Goal: Task Accomplishment & Management: Manage account settings

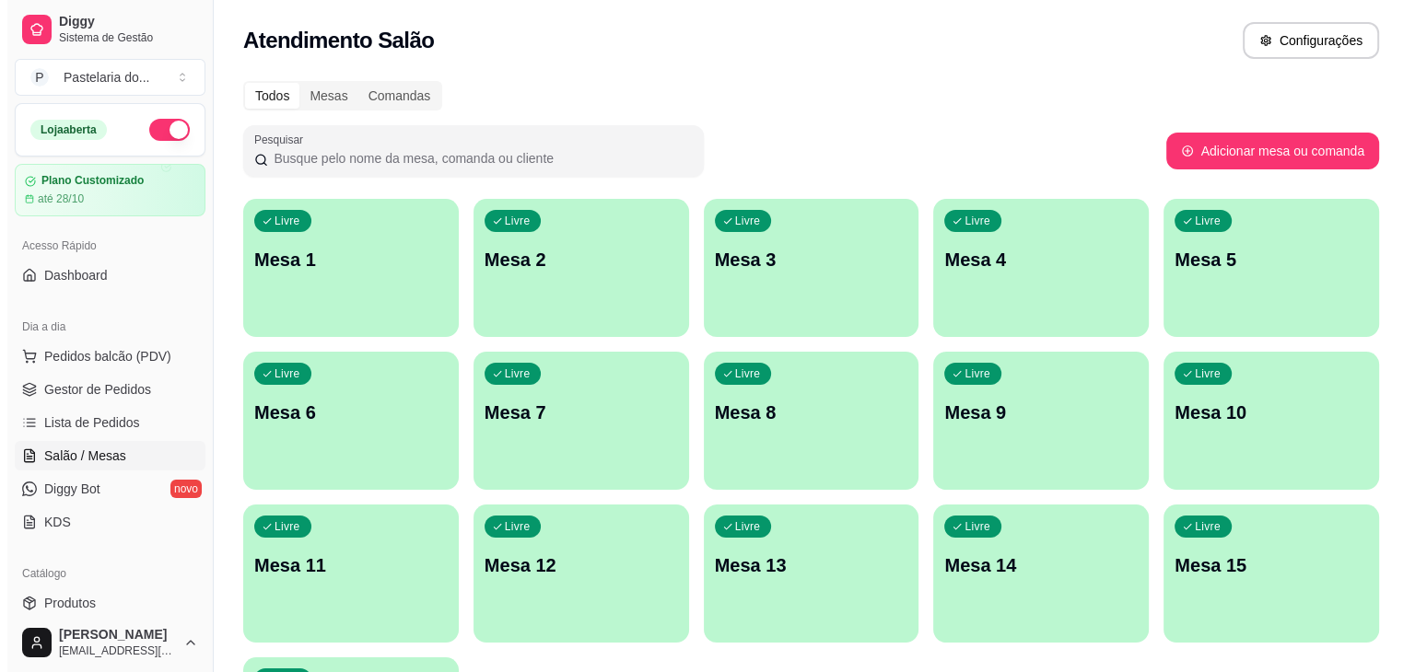
scroll to position [99, 0]
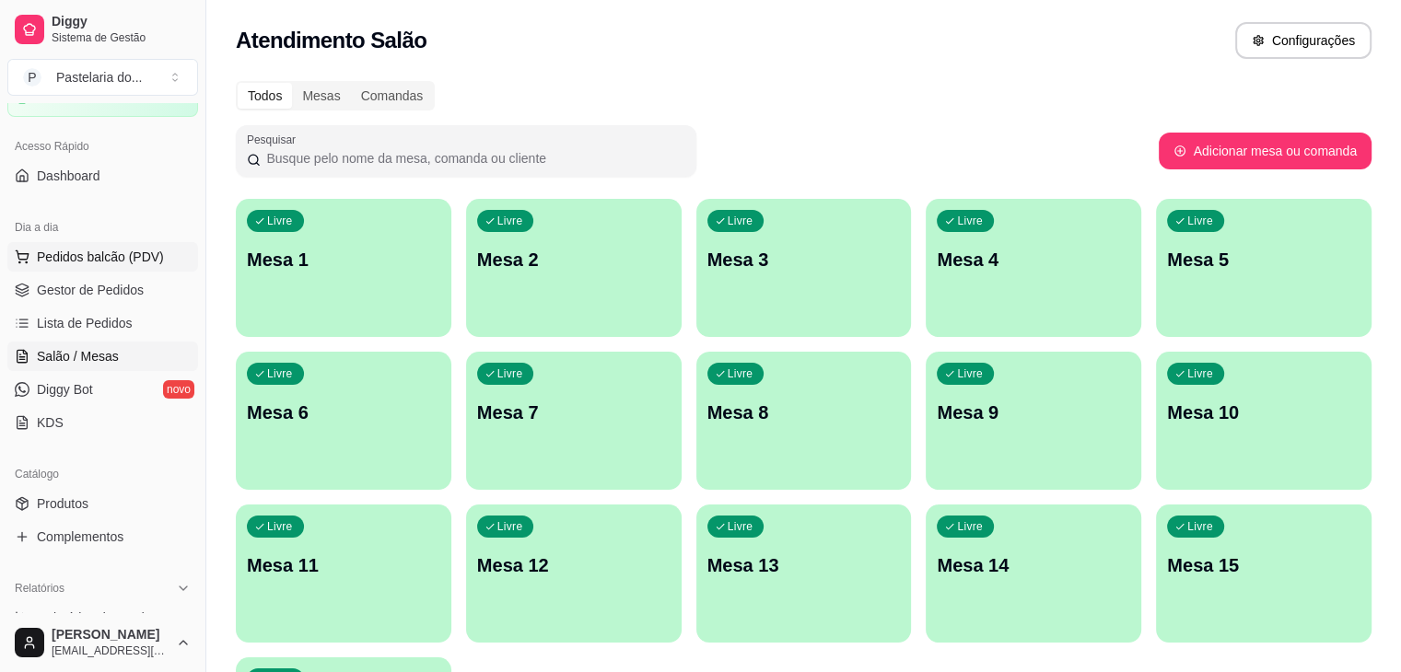
click at [111, 252] on span "Pedidos balcão (PDV)" at bounding box center [100, 257] width 127 height 18
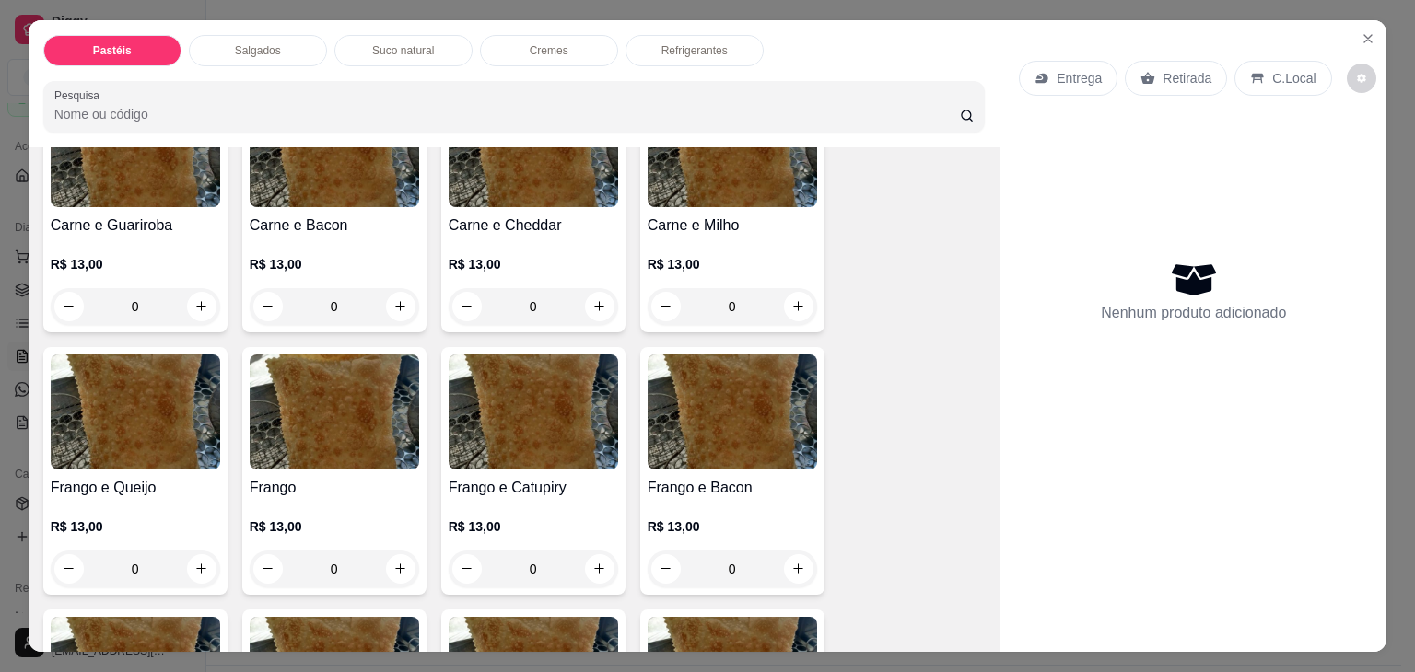
scroll to position [553, 0]
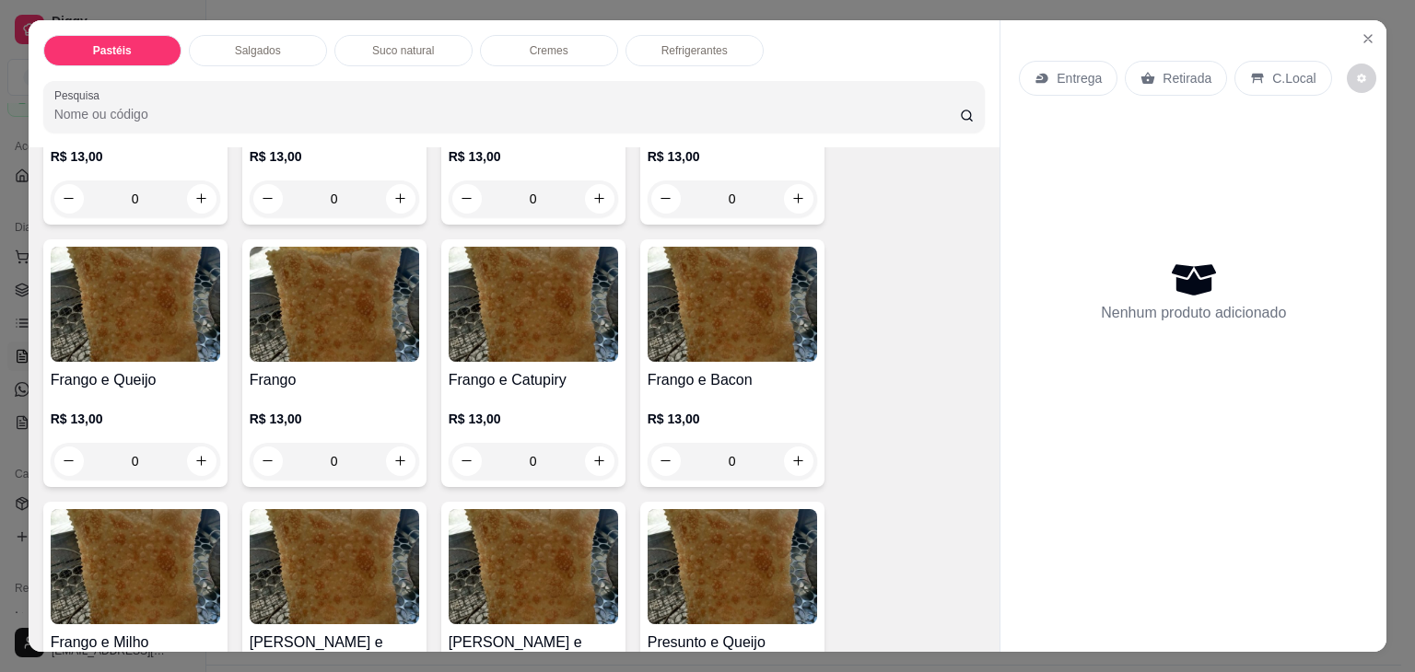
click at [155, 325] on img at bounding box center [135, 304] width 169 height 115
click at [158, 298] on img at bounding box center [135, 304] width 169 height 115
click at [196, 462] on div "0" at bounding box center [135, 461] width 169 height 37
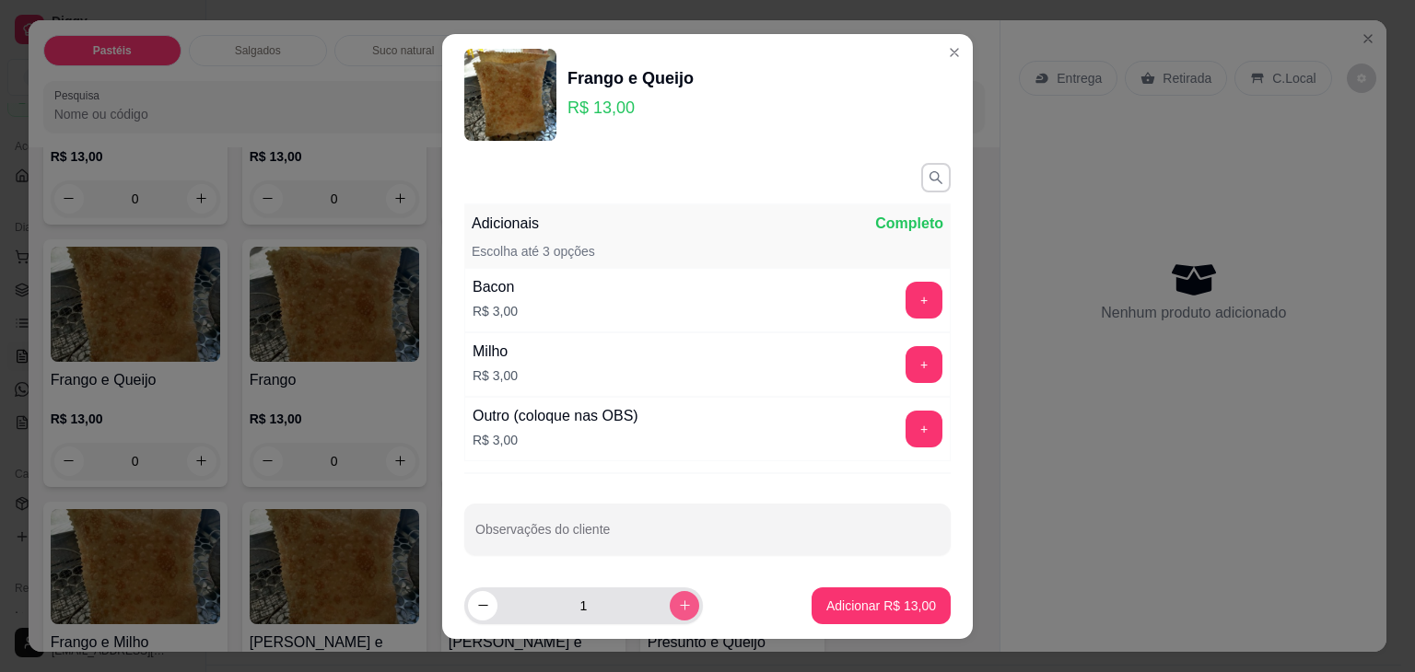
click at [678, 603] on icon "increase-product-quantity" at bounding box center [685, 606] width 14 height 14
click at [678, 604] on icon "increase-product-quantity" at bounding box center [685, 606] width 14 height 14
type input "3"
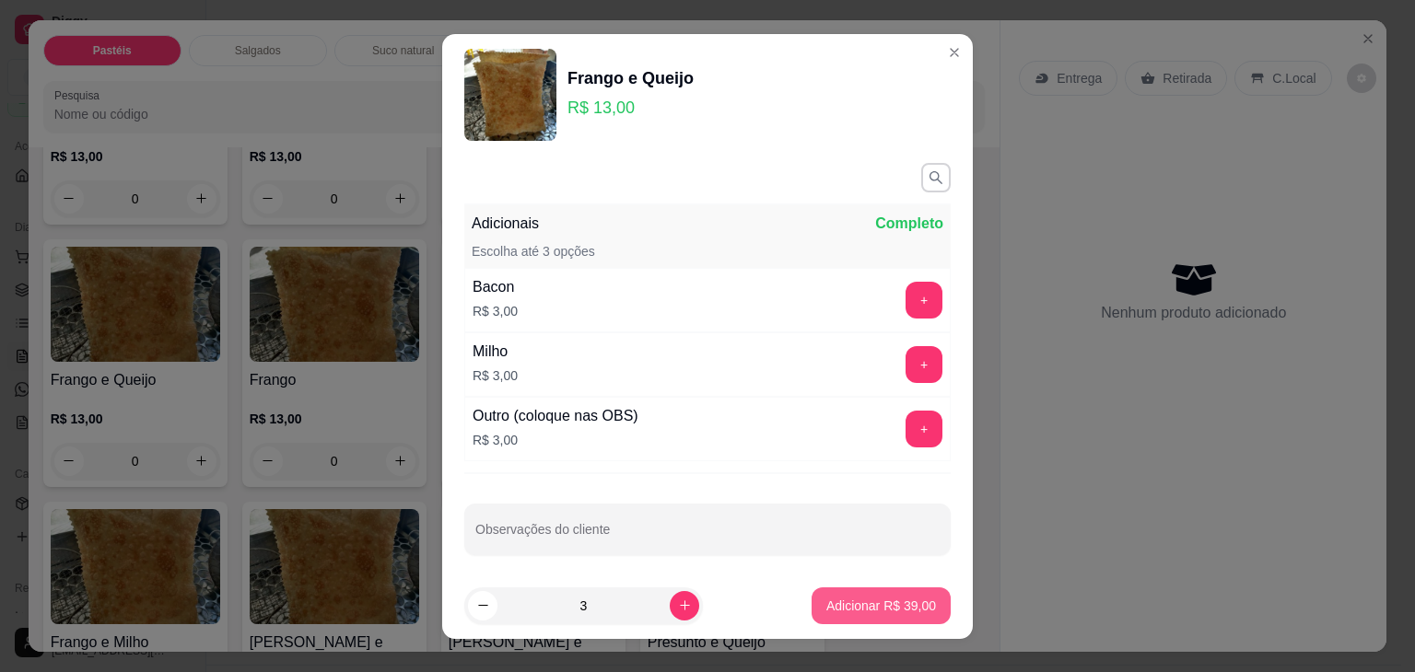
click at [879, 616] on button "Adicionar R$ 39,00" at bounding box center [881, 606] width 139 height 37
type input "3"
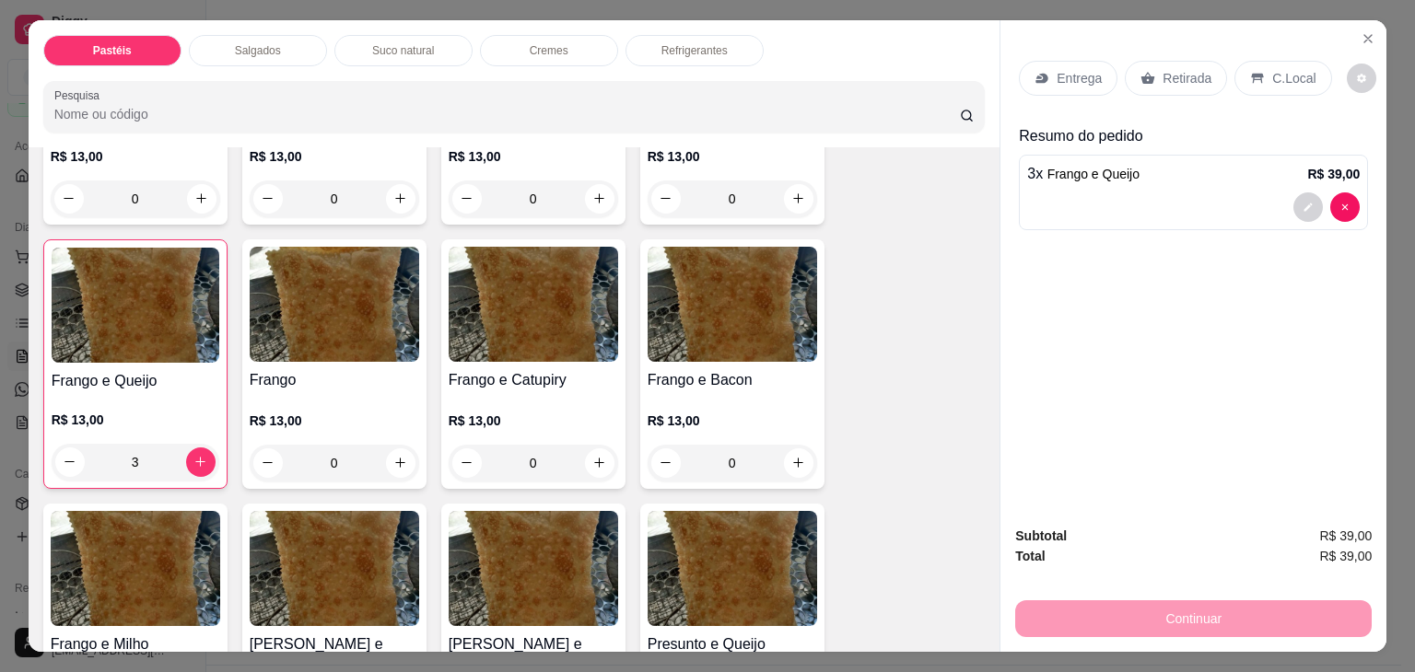
click at [1196, 79] on p "Retirada" at bounding box center [1187, 78] width 49 height 18
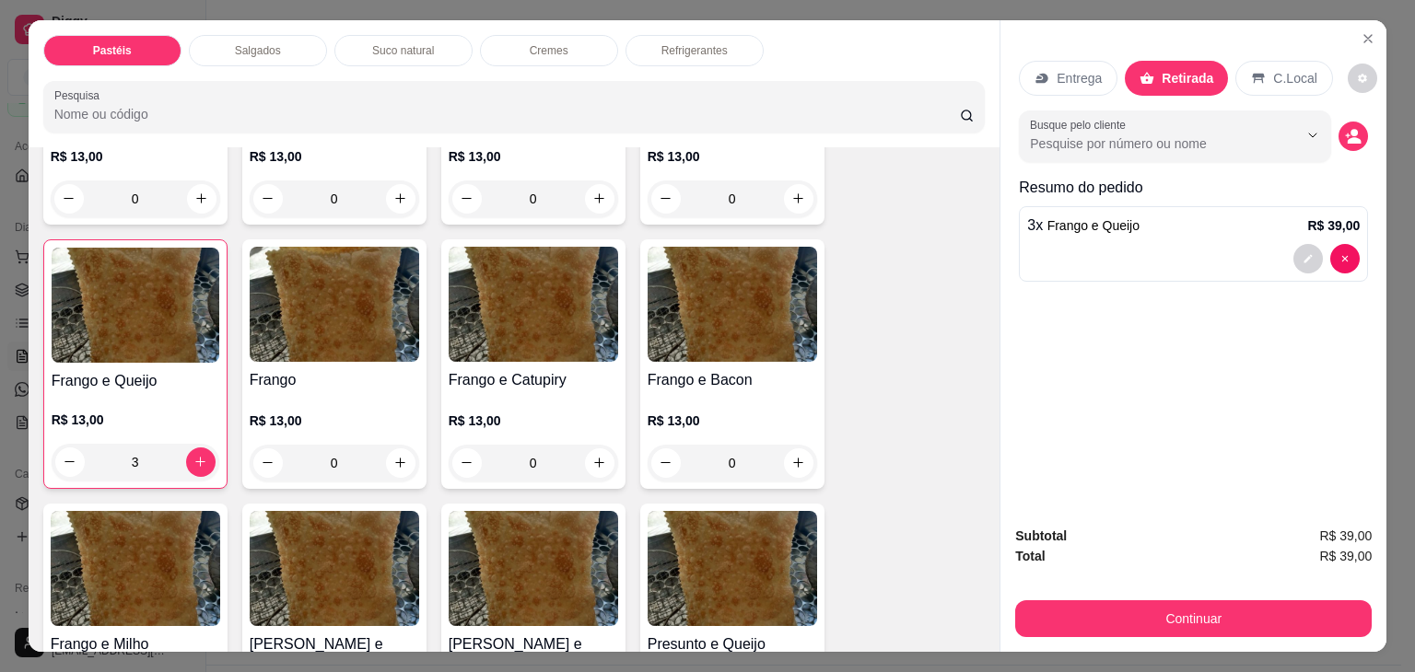
click at [674, 54] on div "Refrigerantes" at bounding box center [694, 50] width 138 height 31
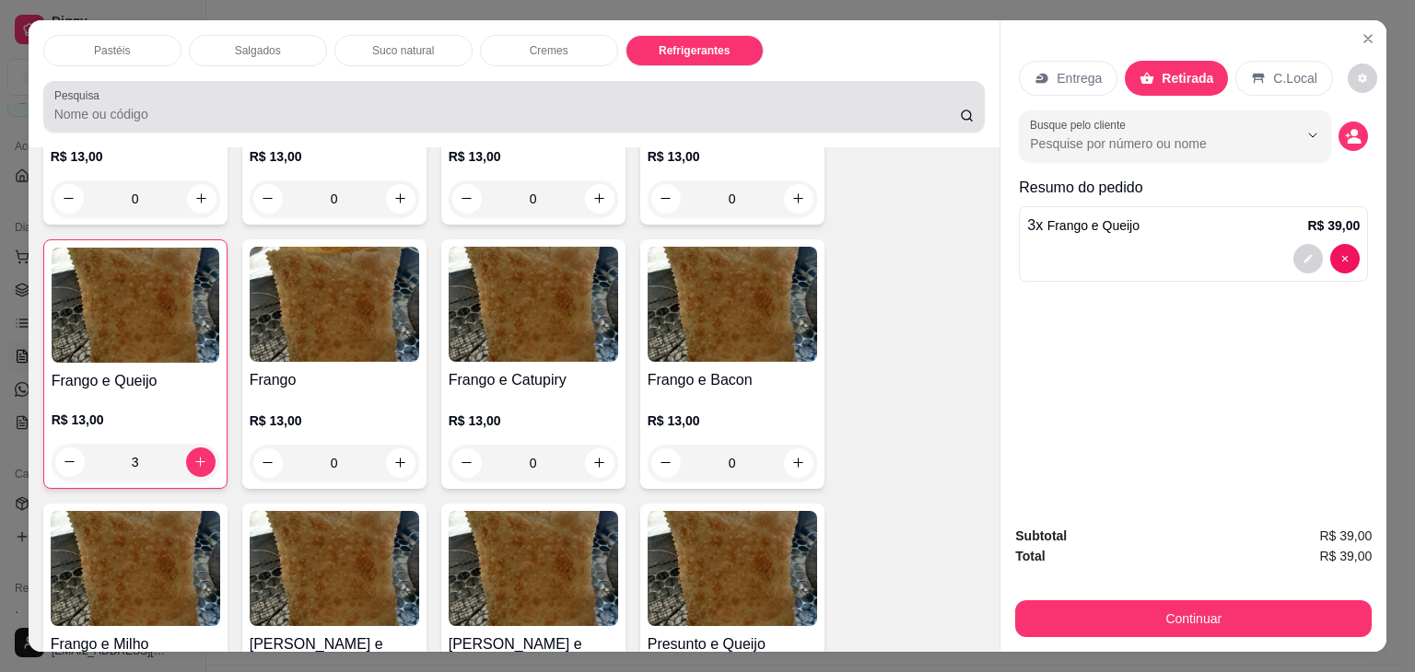
scroll to position [45, 0]
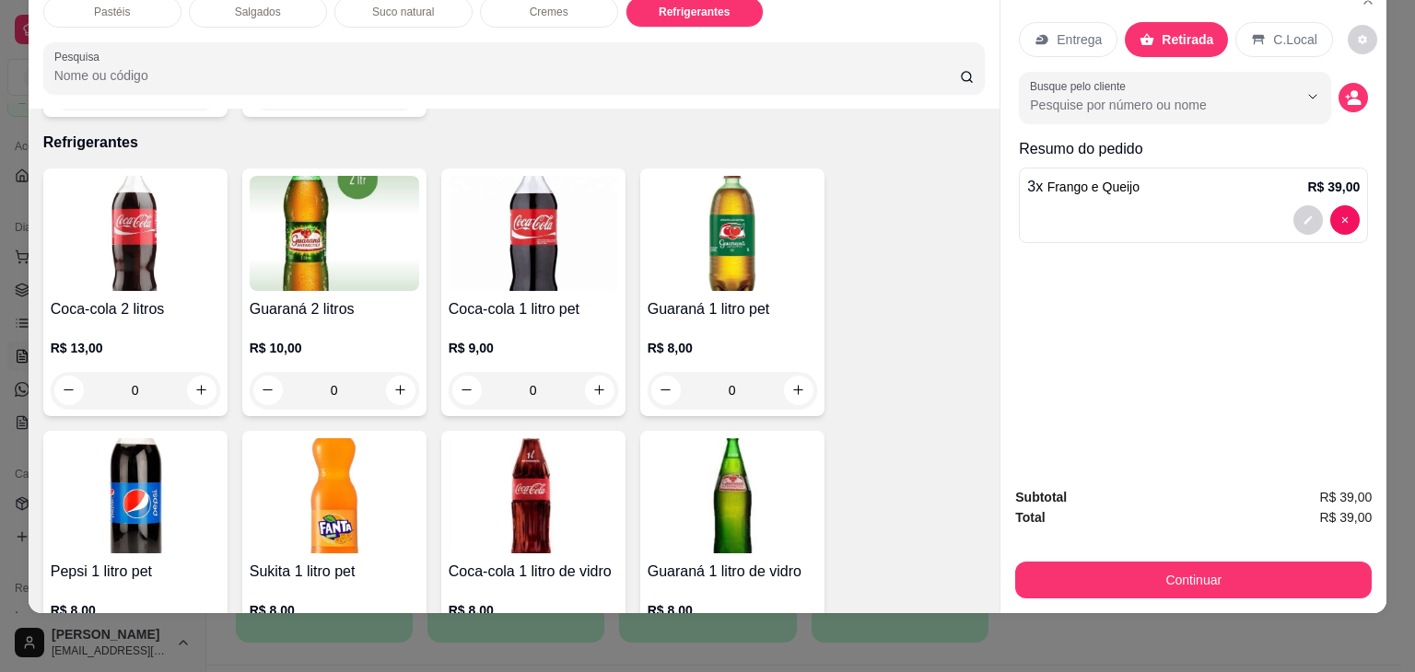
click at [154, 321] on div "R$ 13,00 0" at bounding box center [135, 365] width 169 height 88
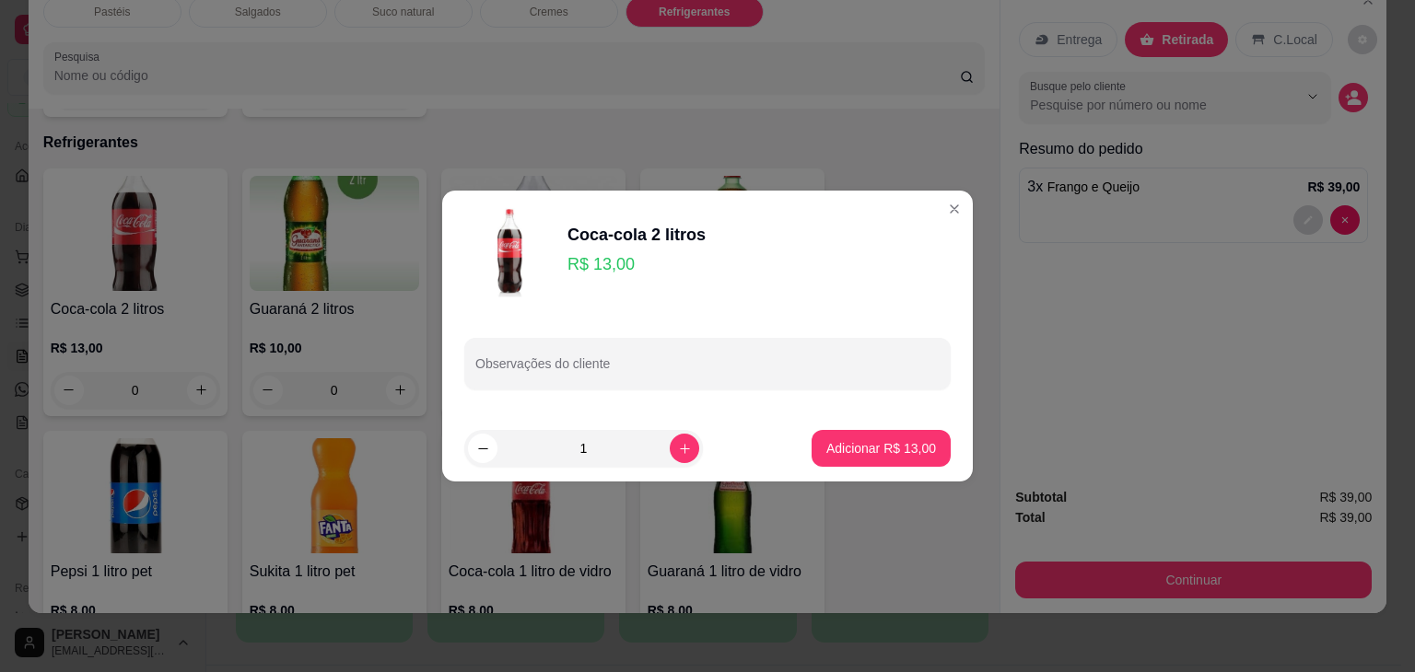
click at [857, 450] on p "Adicionar R$ 13,00" at bounding box center [881, 448] width 110 height 18
type input "1"
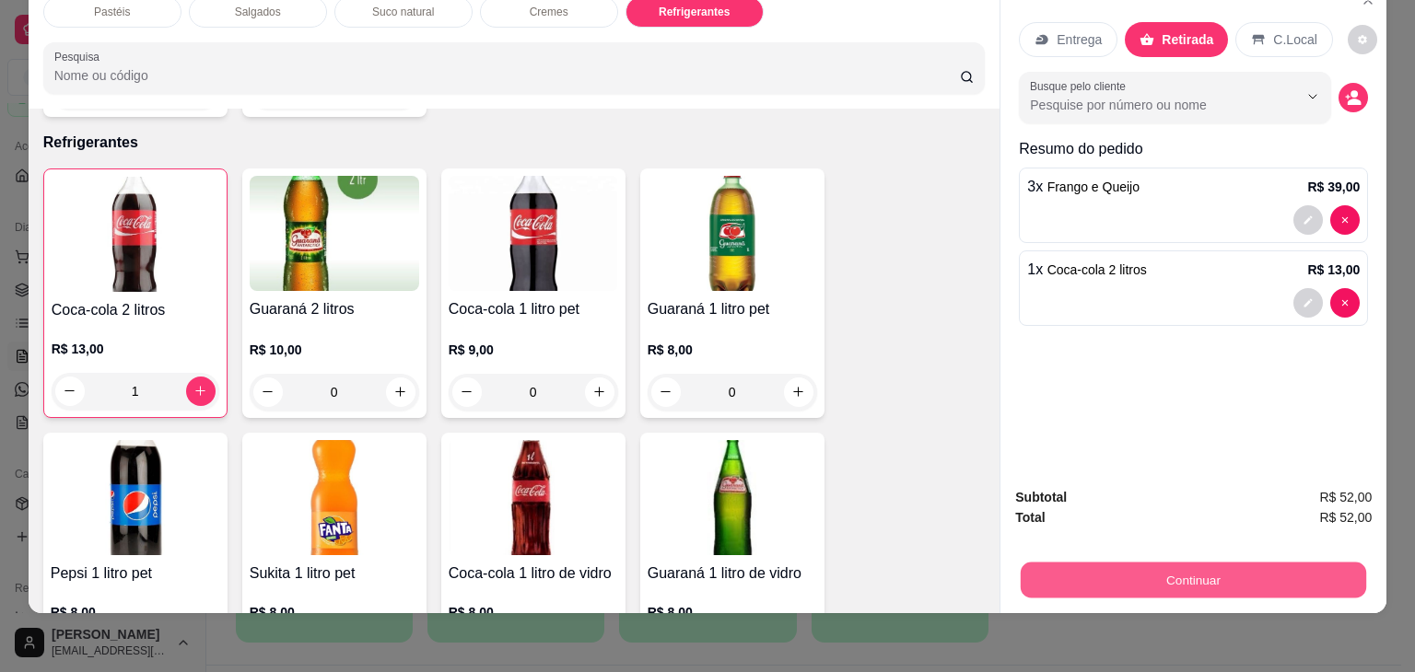
click at [1286, 578] on button "Continuar" at bounding box center [1193, 581] width 345 height 36
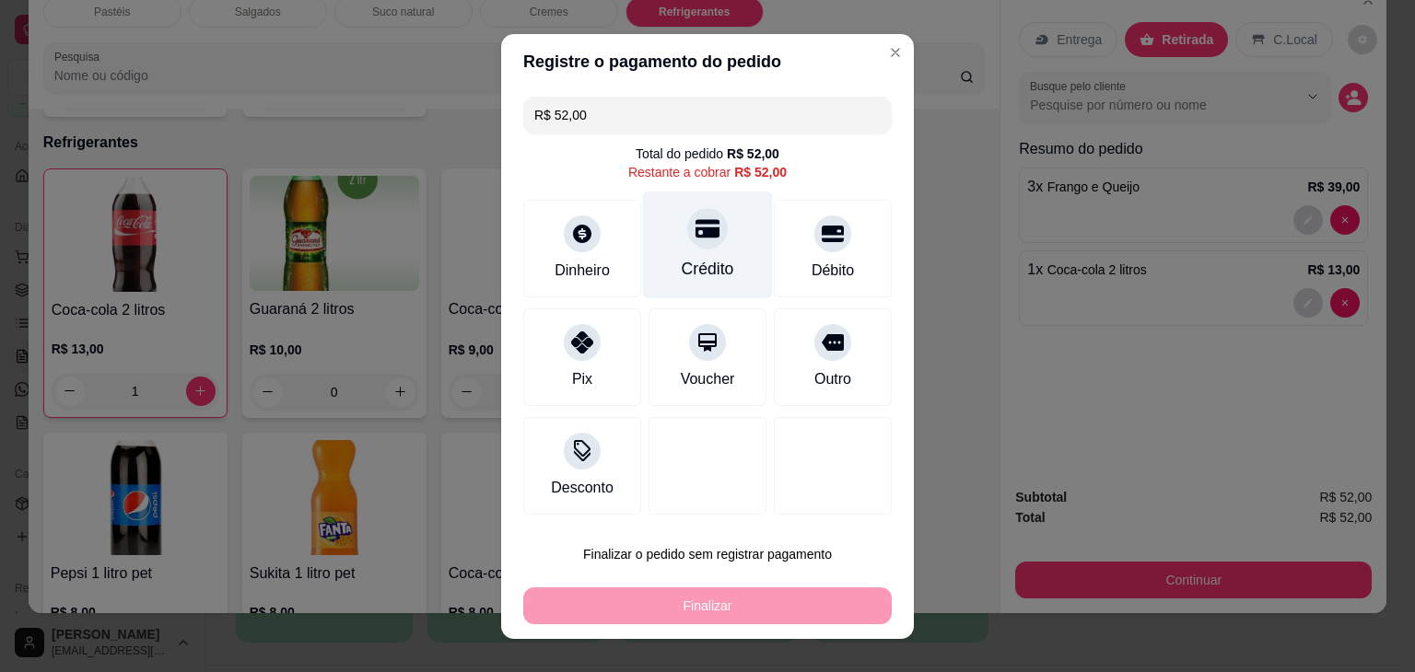
click at [695, 237] on icon at bounding box center [707, 228] width 24 height 18
type input "R$ 0,00"
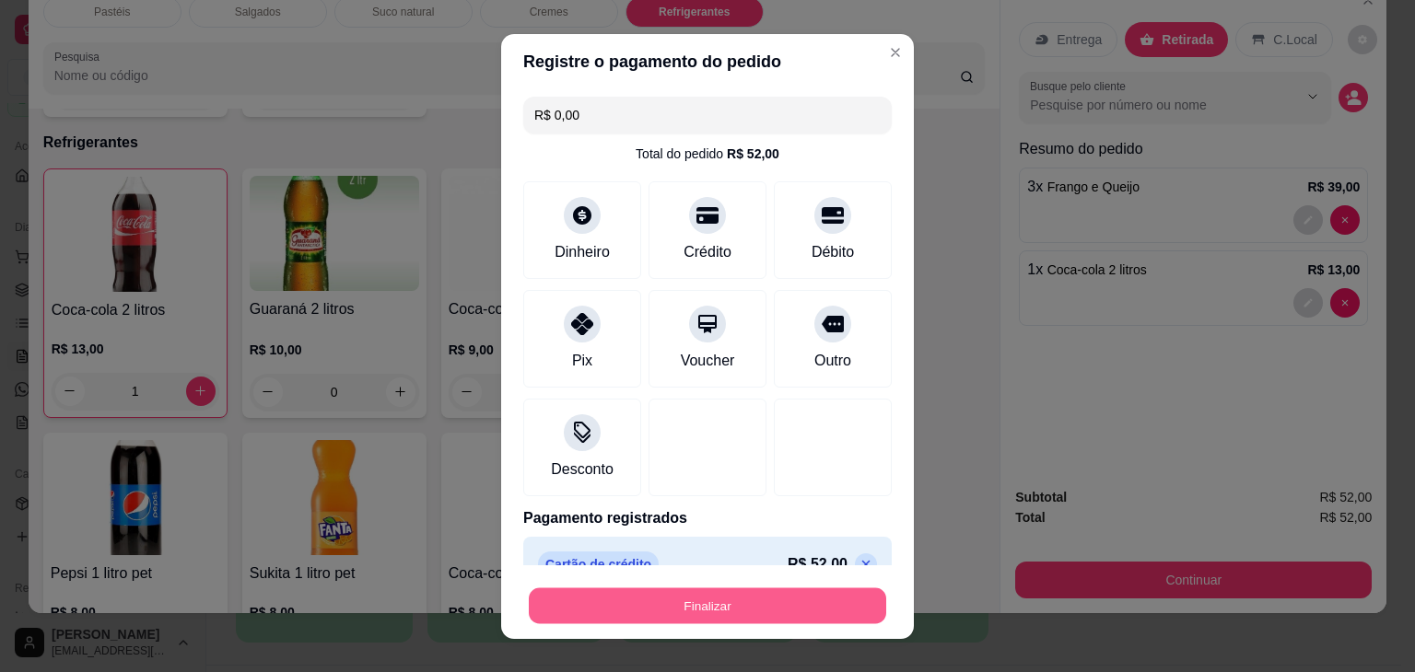
click at [805, 613] on button "Finalizar" at bounding box center [707, 606] width 357 height 36
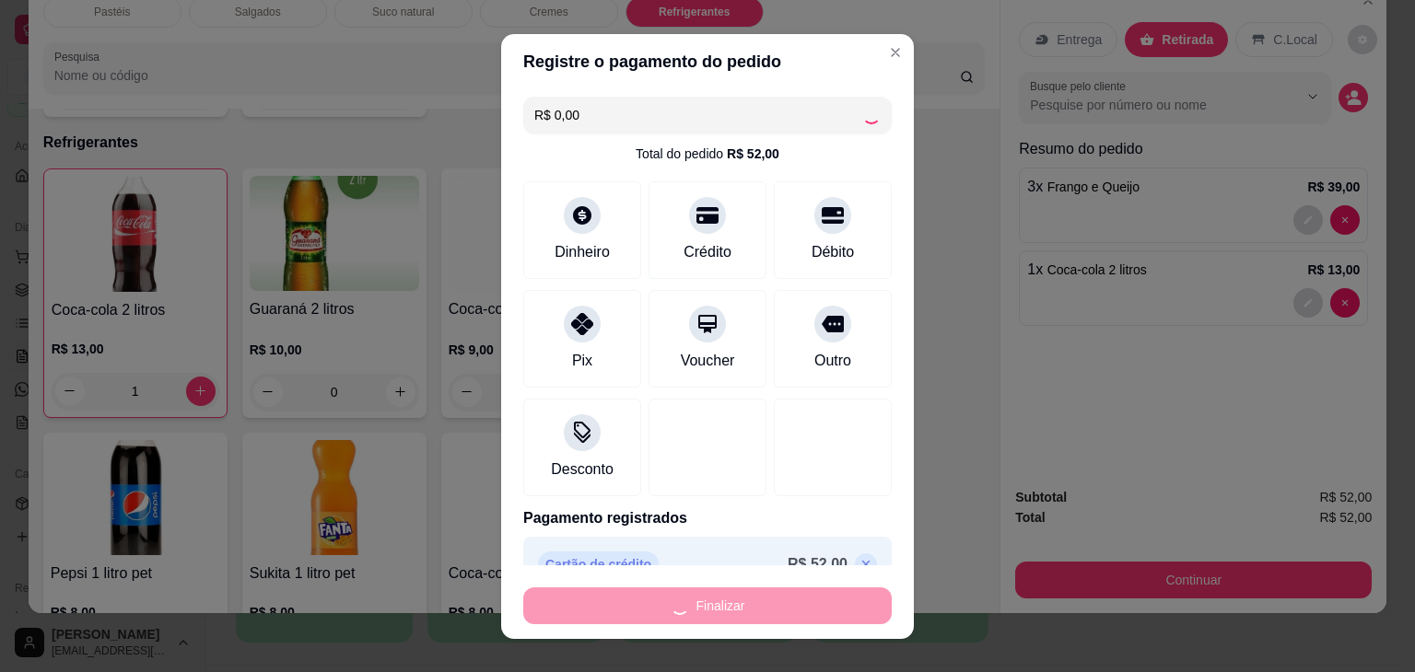
type input "0"
type input "-R$ 52,00"
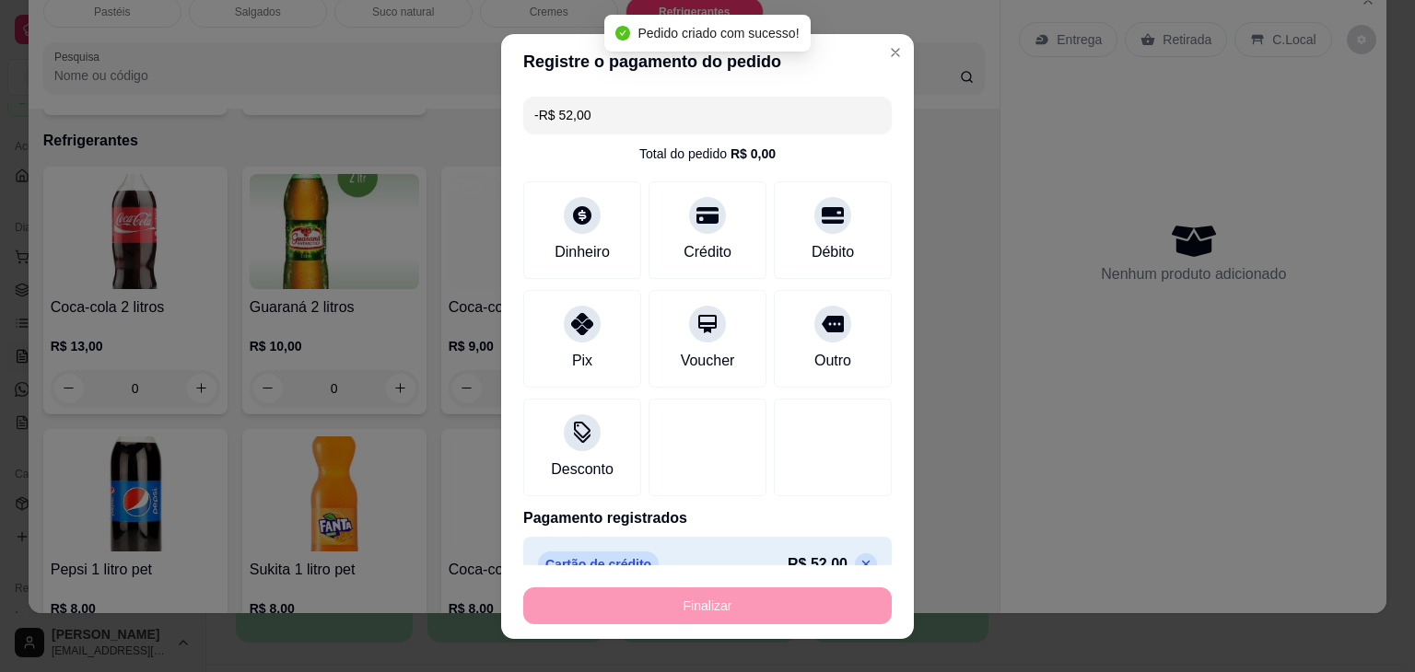
scroll to position [4256, 0]
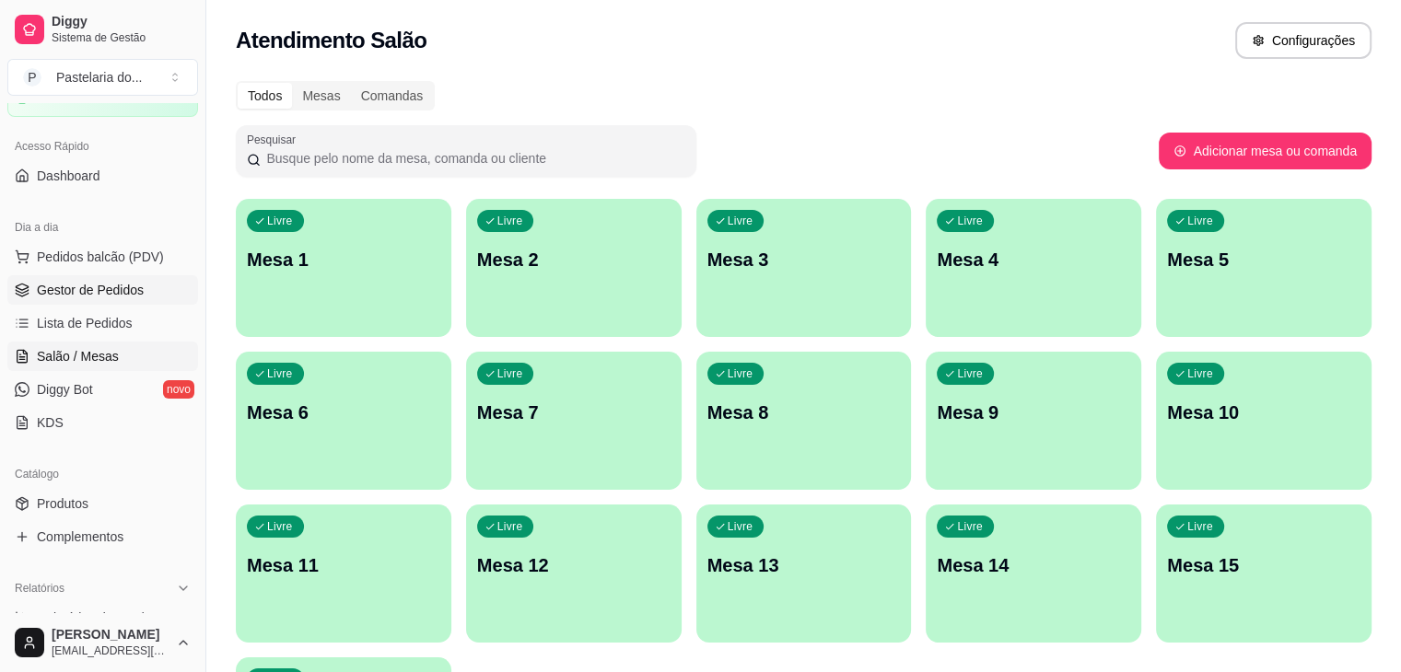
click at [97, 289] on span "Gestor de Pedidos" at bounding box center [90, 290] width 107 height 18
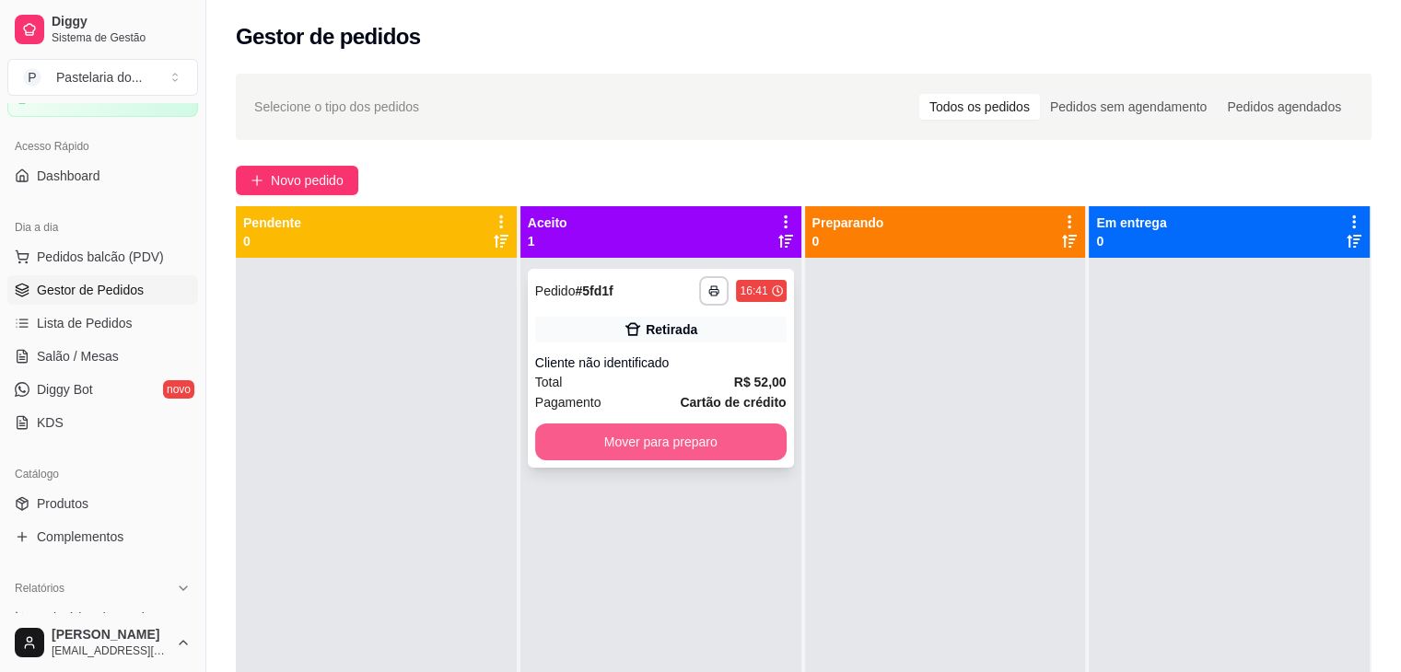
click at [748, 451] on button "Mover para preparo" at bounding box center [660, 442] width 251 height 37
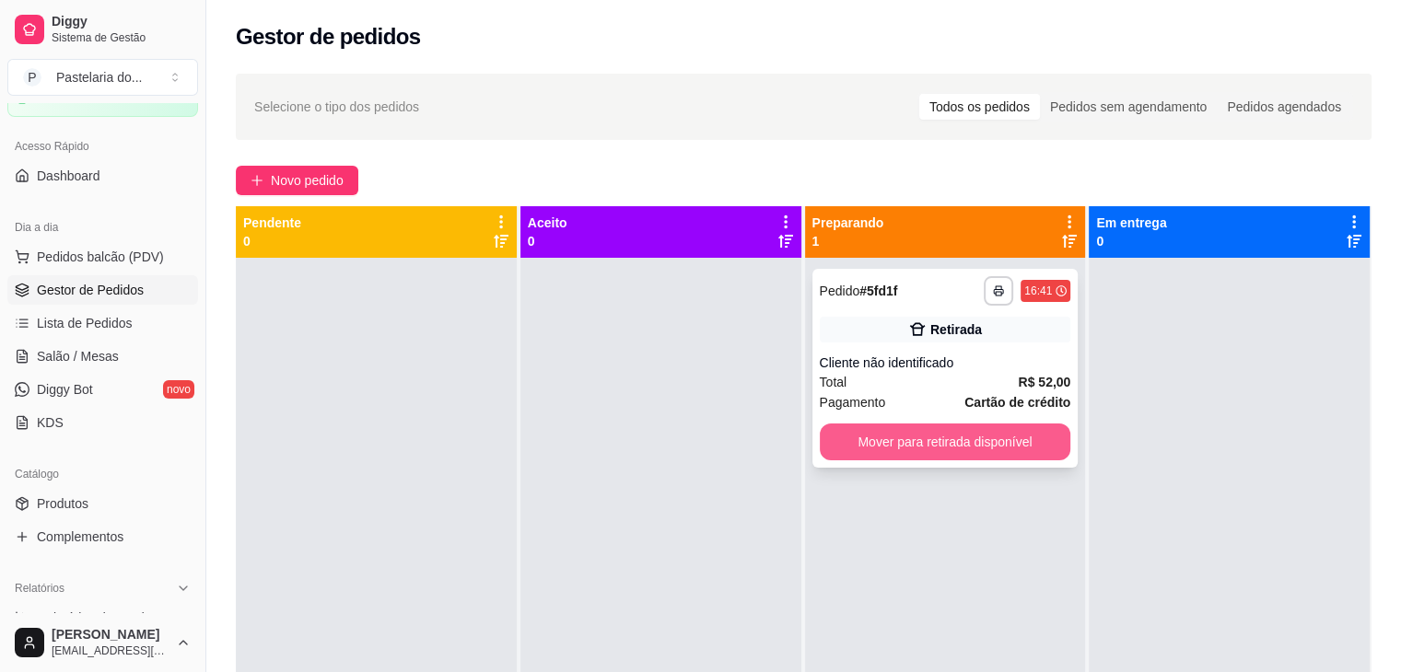
click at [896, 443] on button "Mover para retirada disponível" at bounding box center [945, 442] width 251 height 37
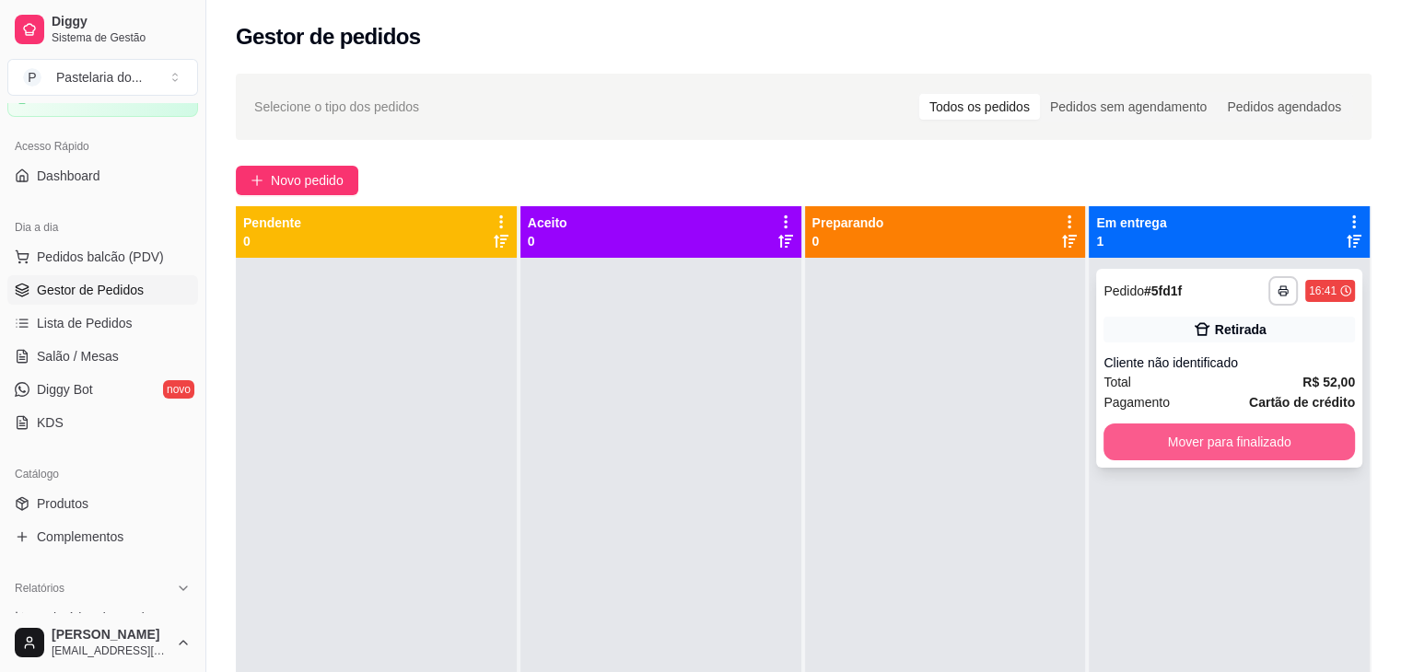
click at [1159, 458] on button "Mover para finalizado" at bounding box center [1229, 442] width 251 height 37
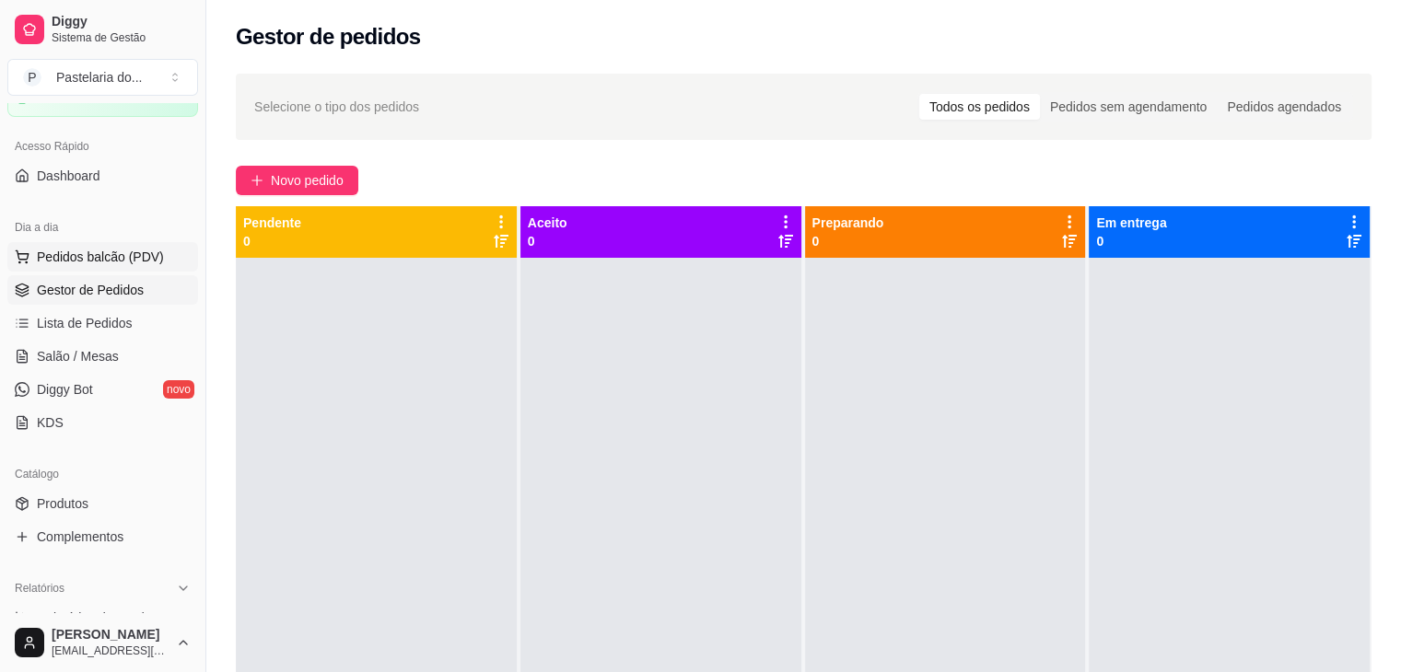
click at [103, 263] on span "Pedidos balcão (PDV)" at bounding box center [100, 257] width 127 height 18
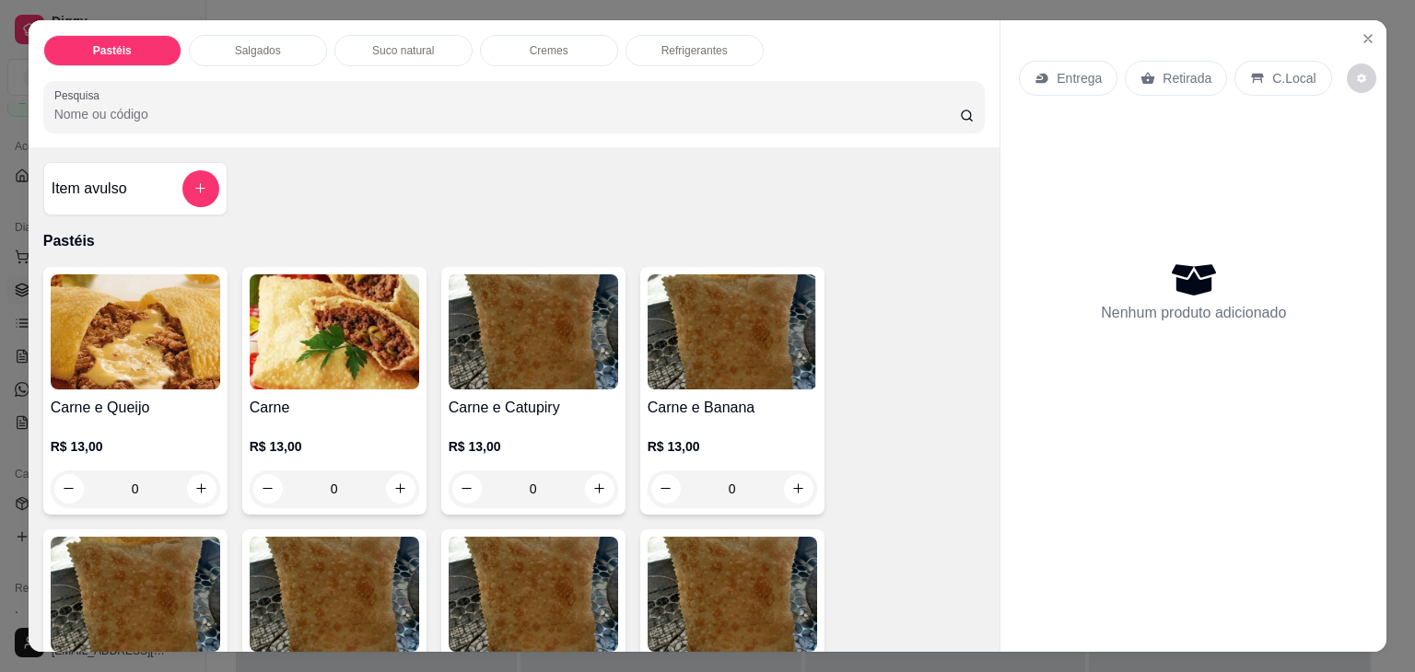
click at [215, 43] on div "Salgados" at bounding box center [258, 50] width 138 height 31
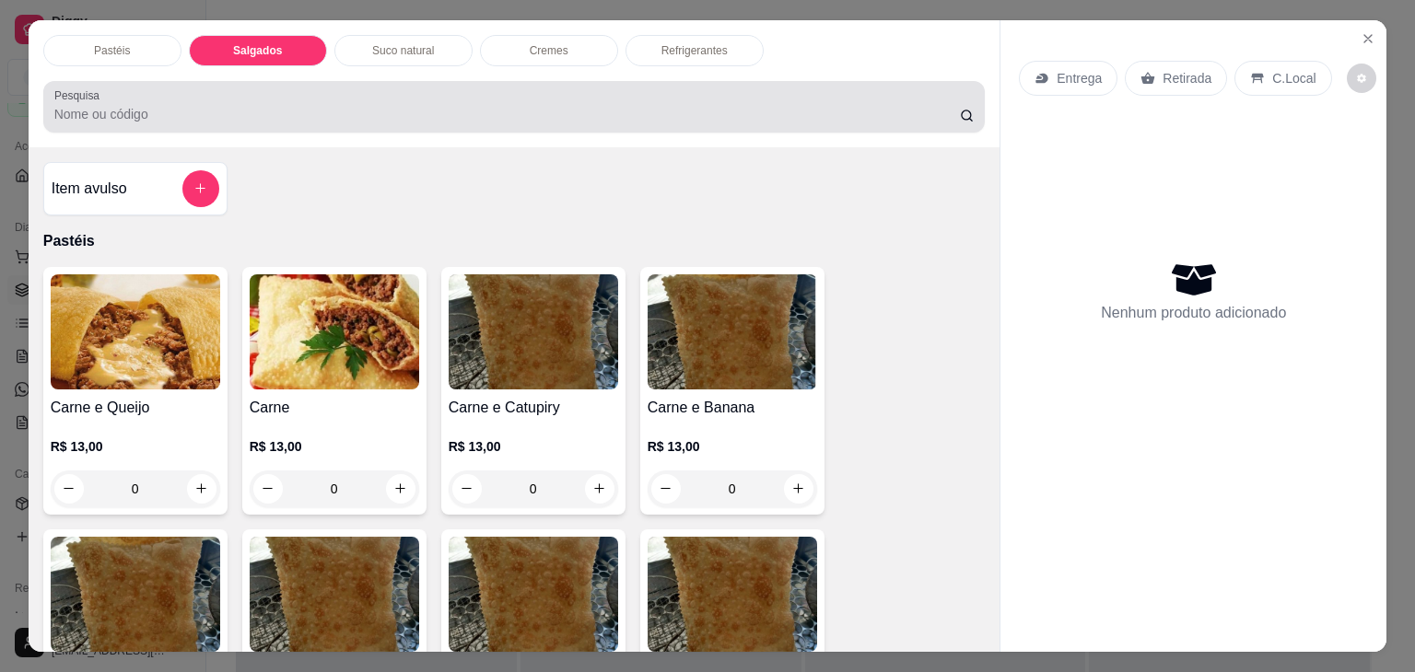
scroll to position [45, 0]
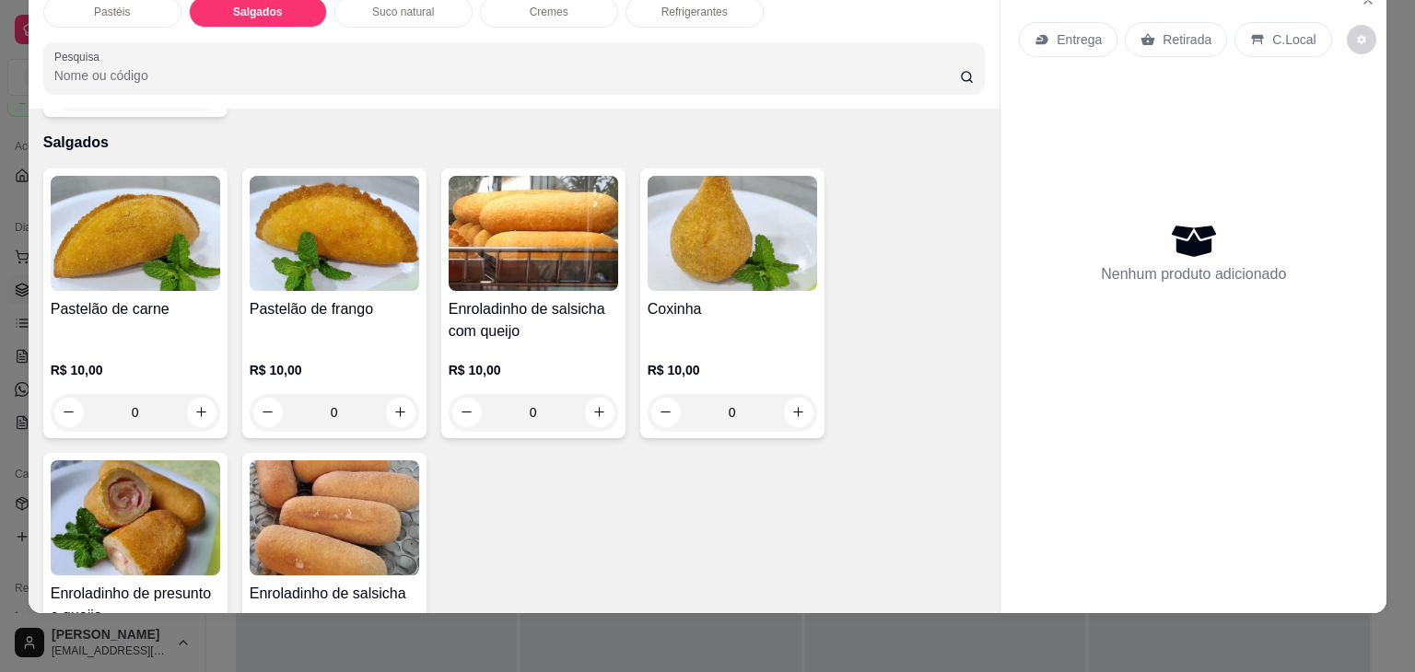
click at [698, 298] on h4 "Coxinha" at bounding box center [732, 309] width 169 height 22
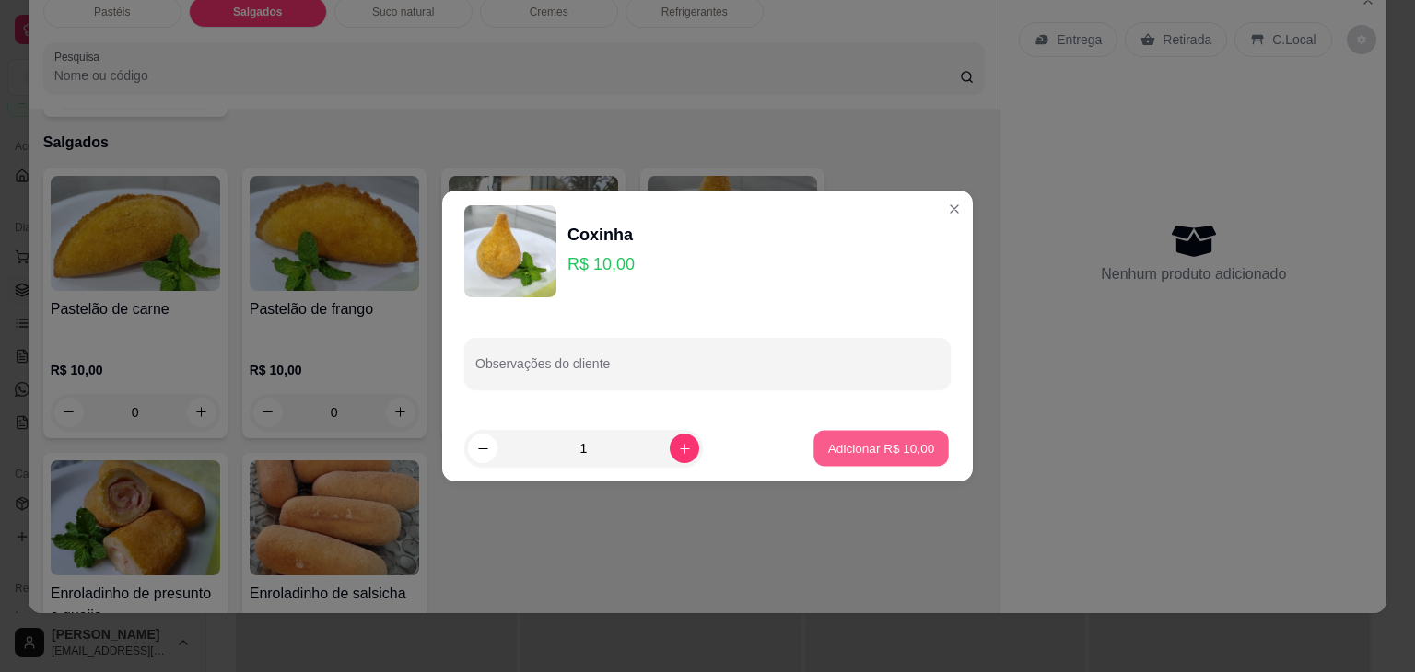
click at [890, 436] on button "Adicionar R$ 10,00" at bounding box center [880, 449] width 135 height 36
type input "1"
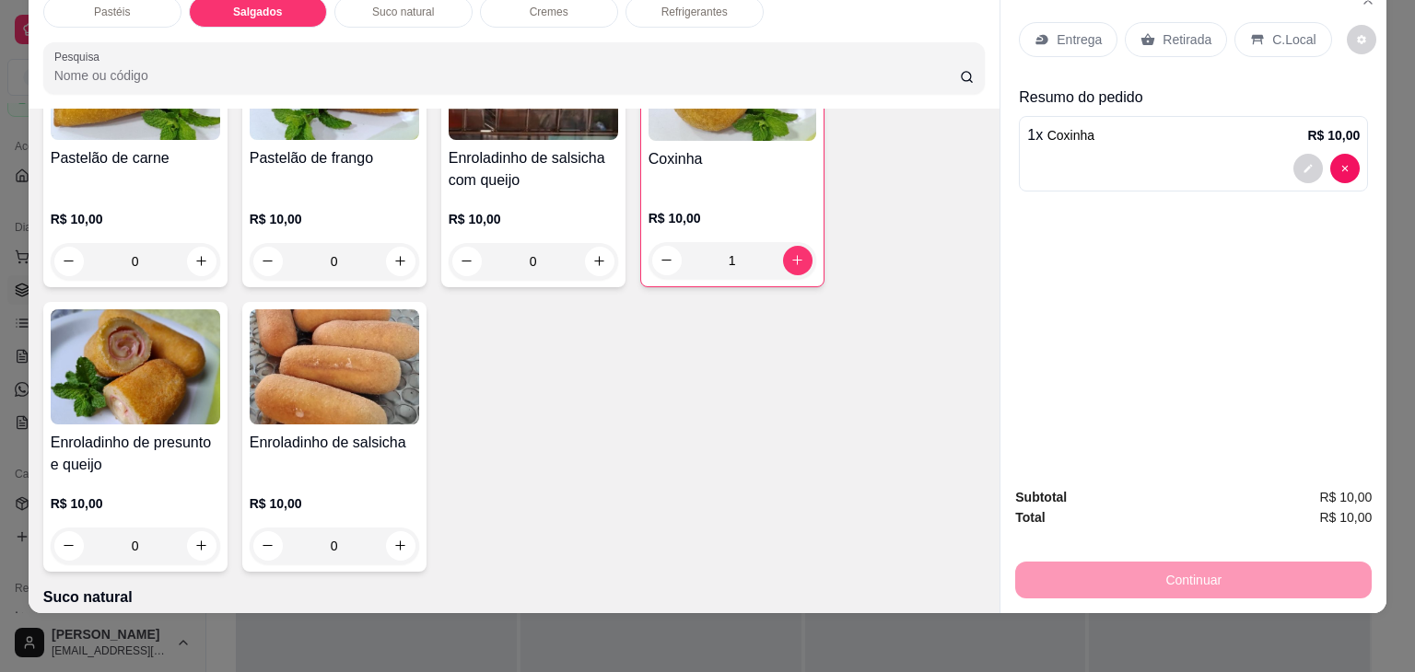
scroll to position [2141, 0]
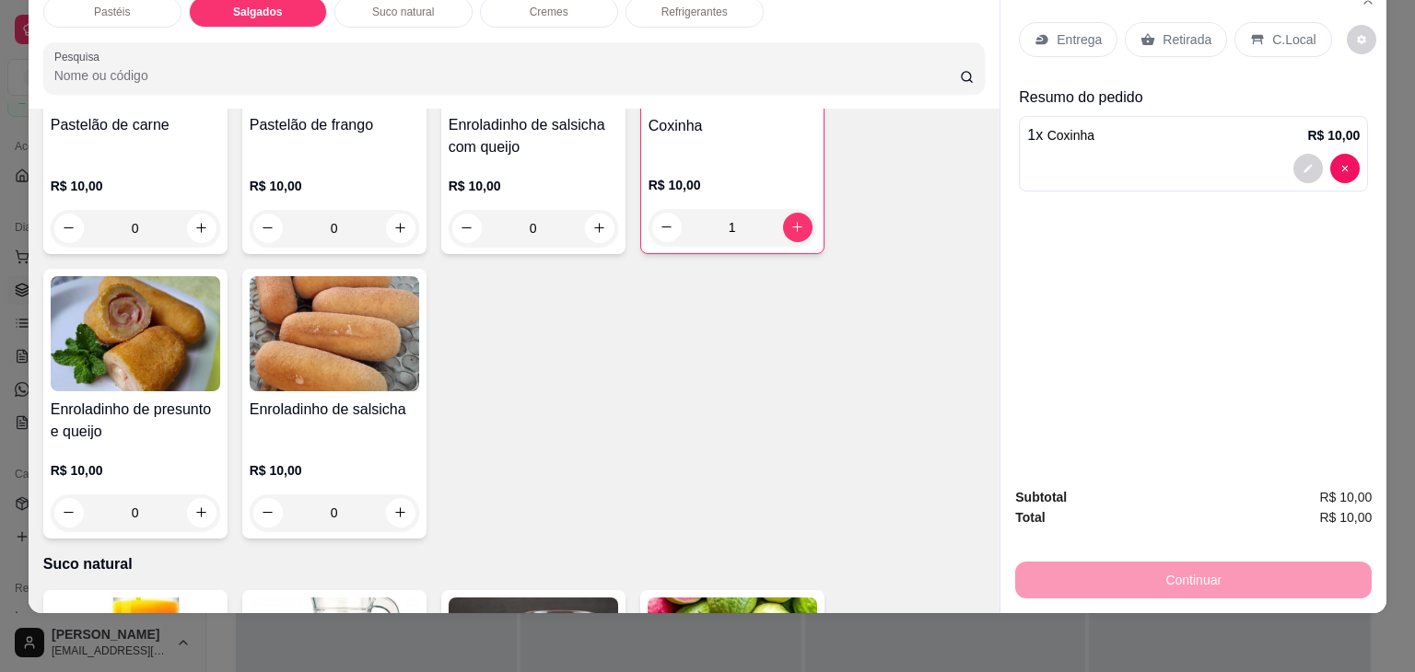
click at [134, 462] on p "R$ 10,00" at bounding box center [135, 471] width 169 height 18
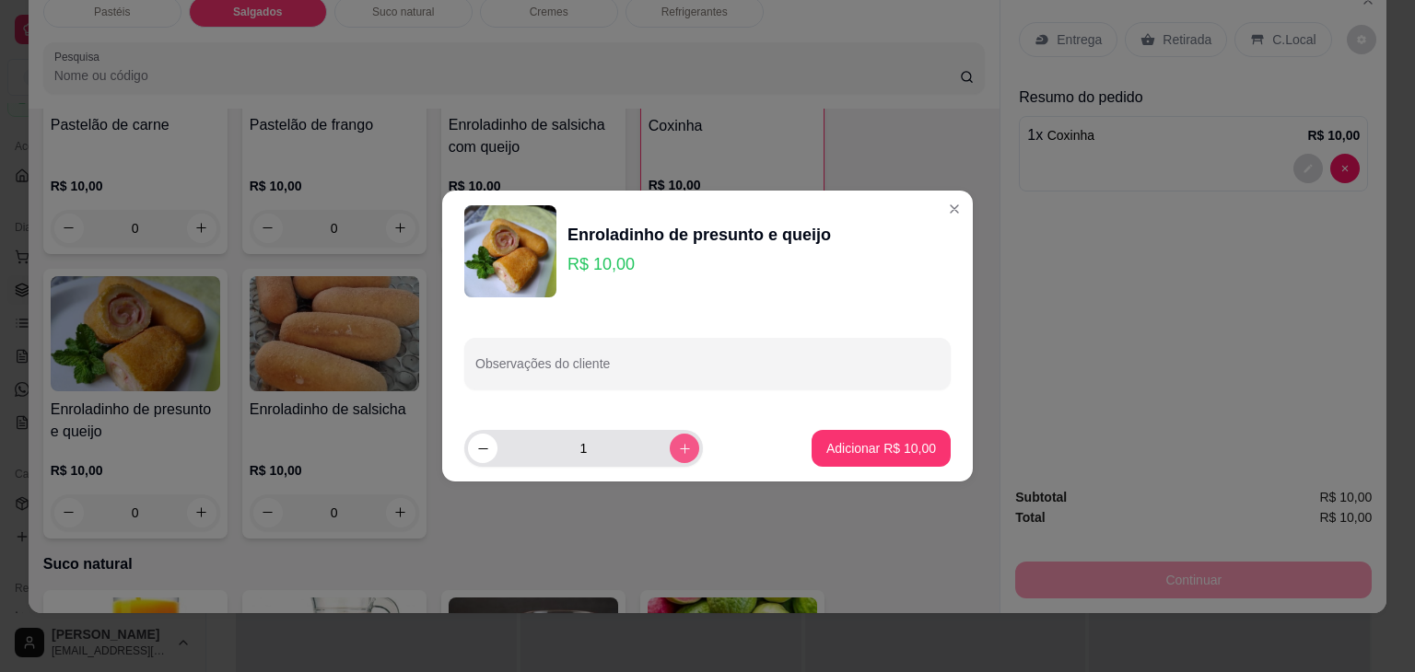
click at [682, 454] on button "increase-product-quantity" at bounding box center [684, 448] width 29 height 29
click at [680, 451] on button "increase-product-quantity" at bounding box center [684, 448] width 29 height 29
type input "4"
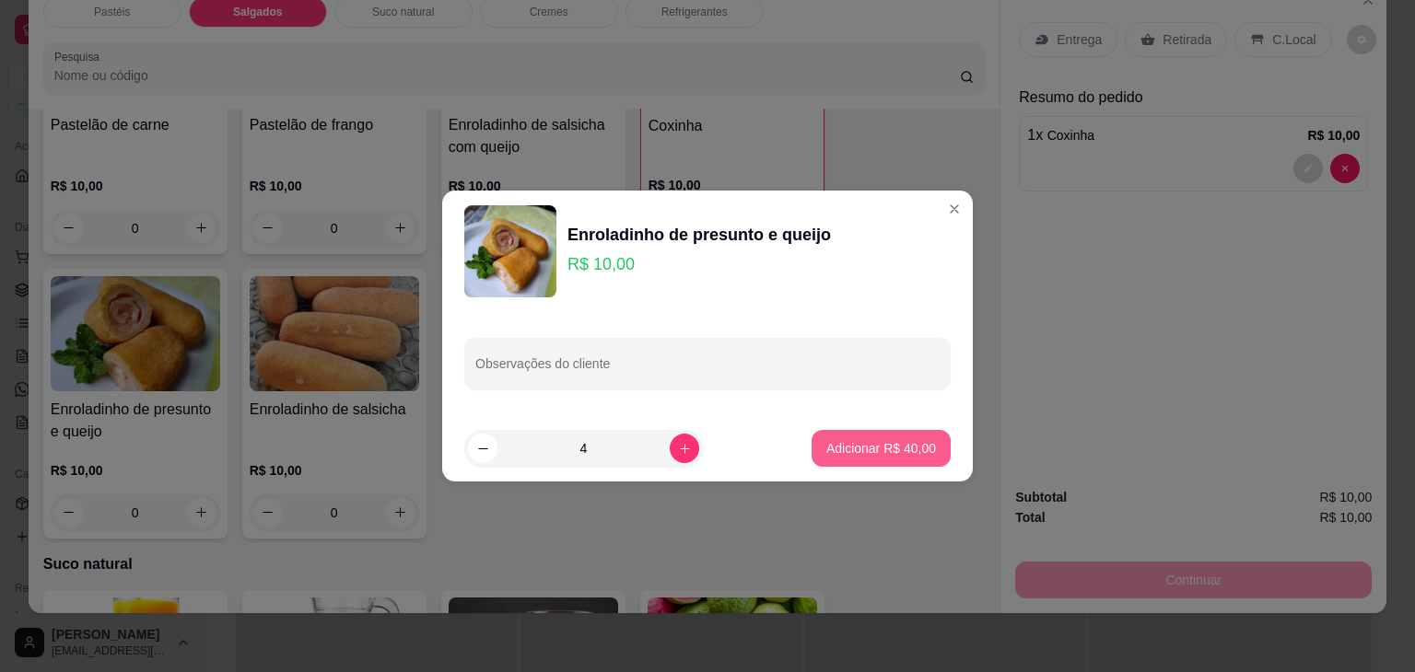
click at [853, 444] on p "Adicionar R$ 40,00" at bounding box center [881, 448] width 110 height 18
type input "4"
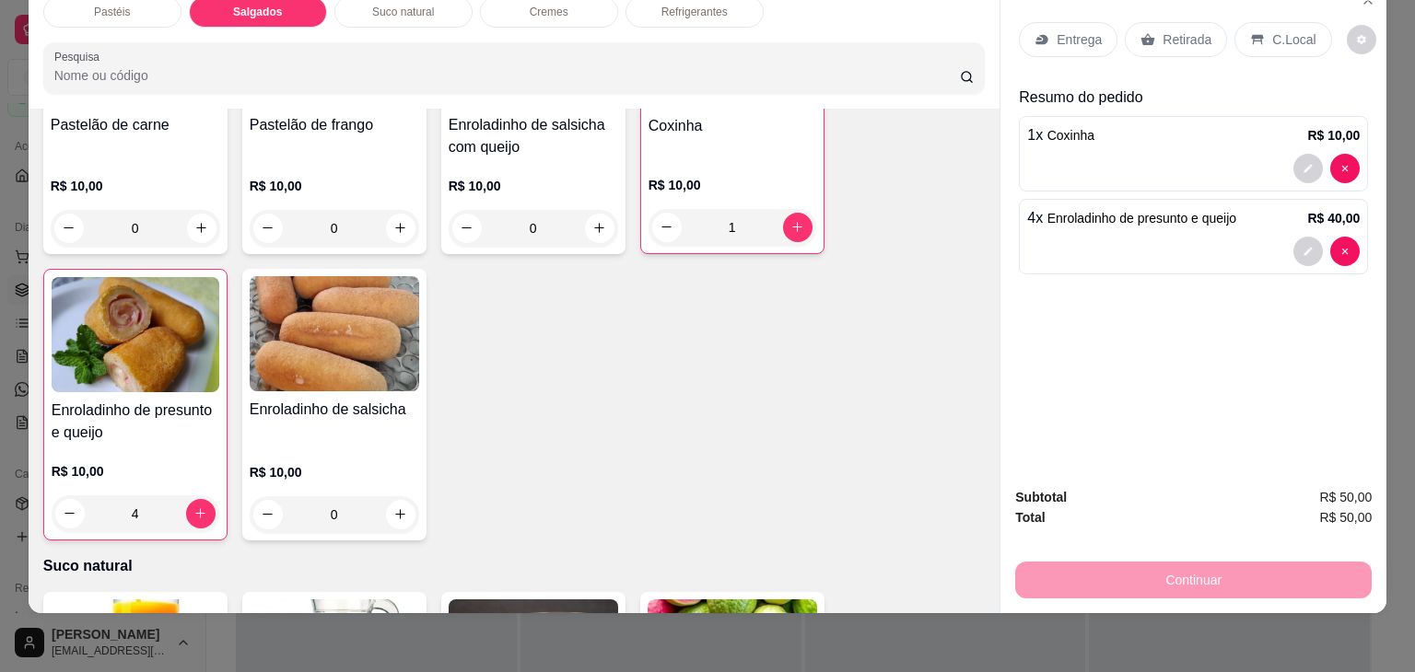
click at [678, 6] on div "Refrigerantes" at bounding box center [694, 11] width 138 height 31
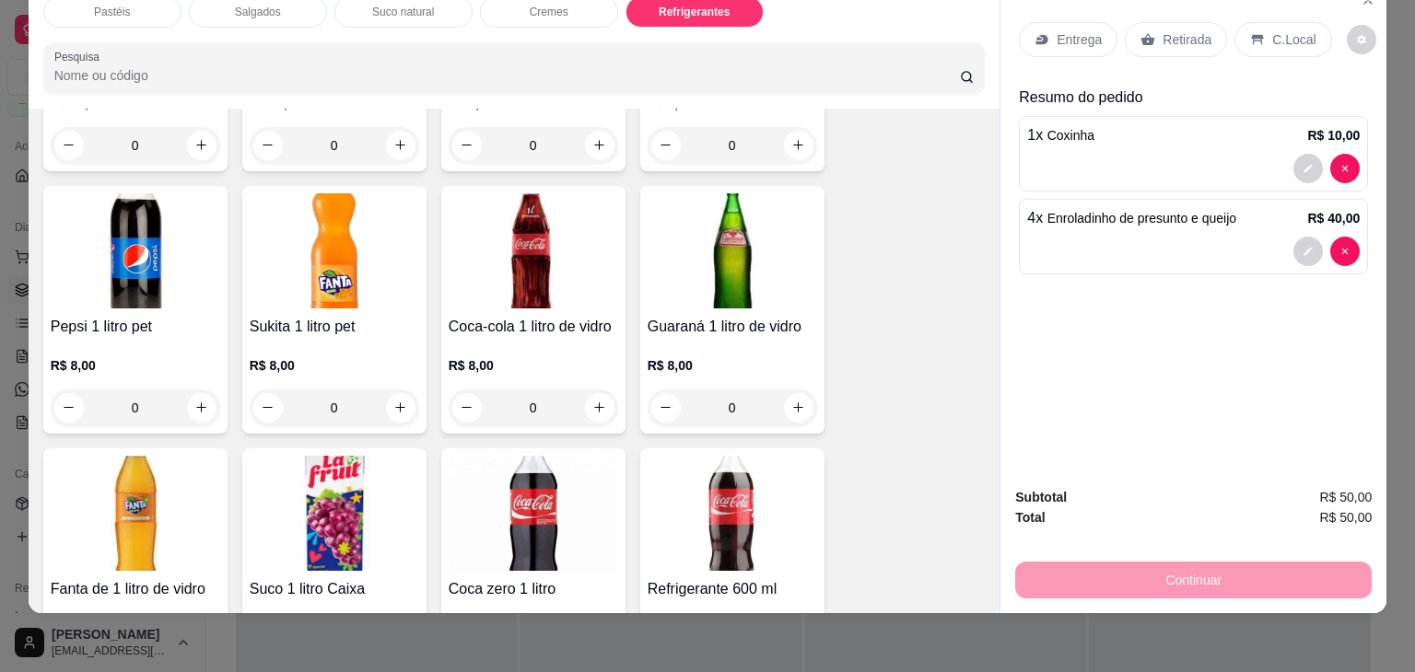
scroll to position [4626, 0]
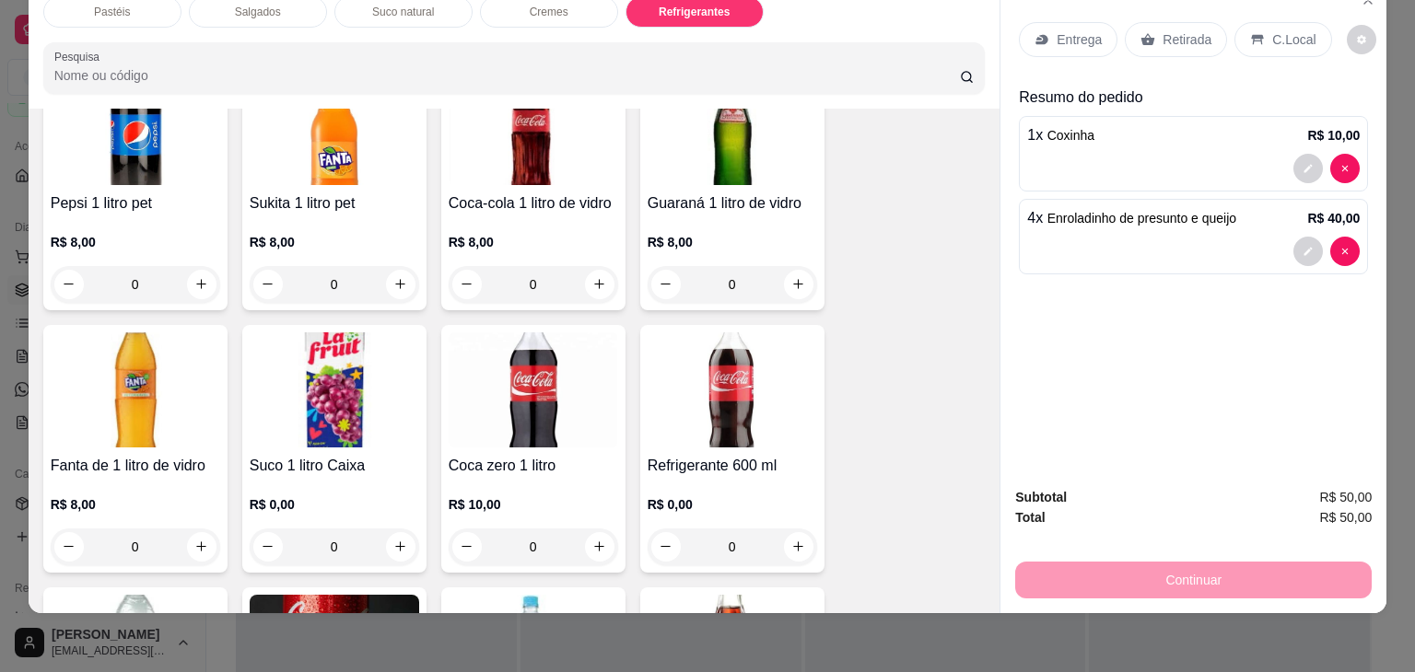
click at [357, 393] on img at bounding box center [334, 390] width 169 height 115
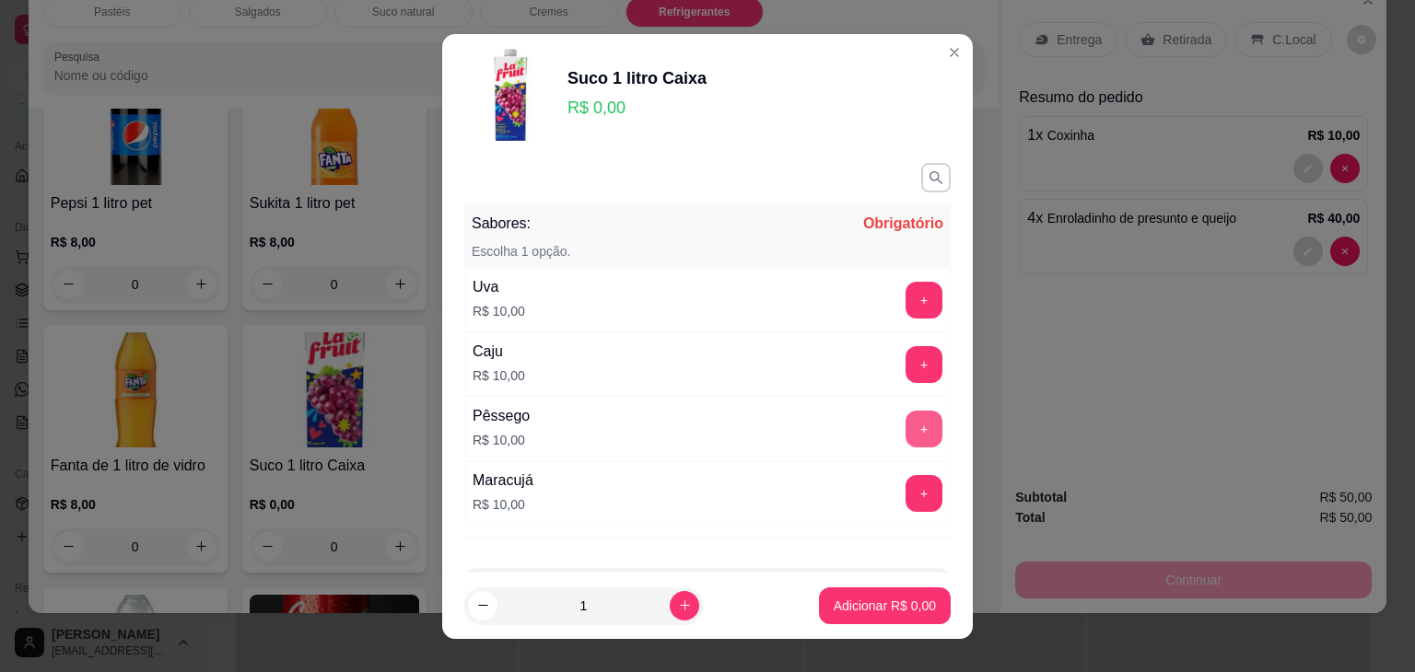
click at [906, 437] on button "+" at bounding box center [924, 429] width 37 height 37
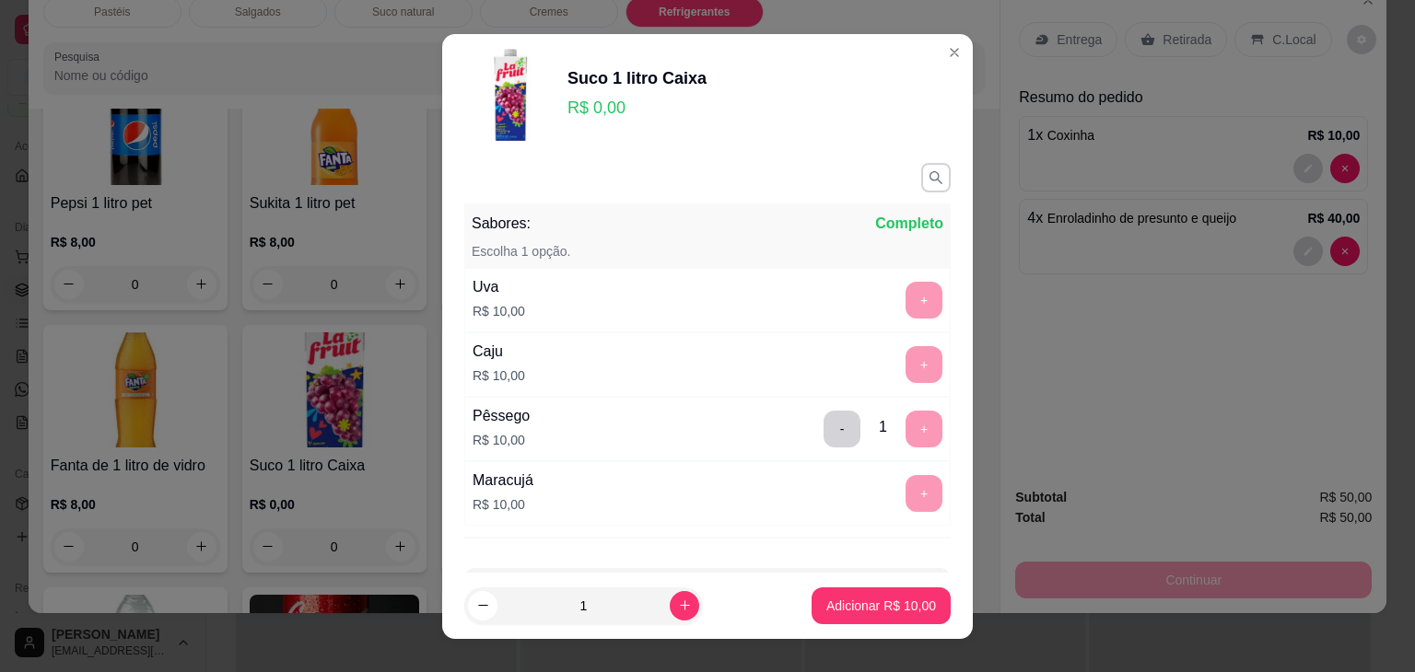
click at [884, 584] on footer "1 Adicionar R$ 10,00" at bounding box center [707, 606] width 531 height 66
click at [886, 597] on p "Adicionar R$ 10,00" at bounding box center [881, 606] width 110 height 18
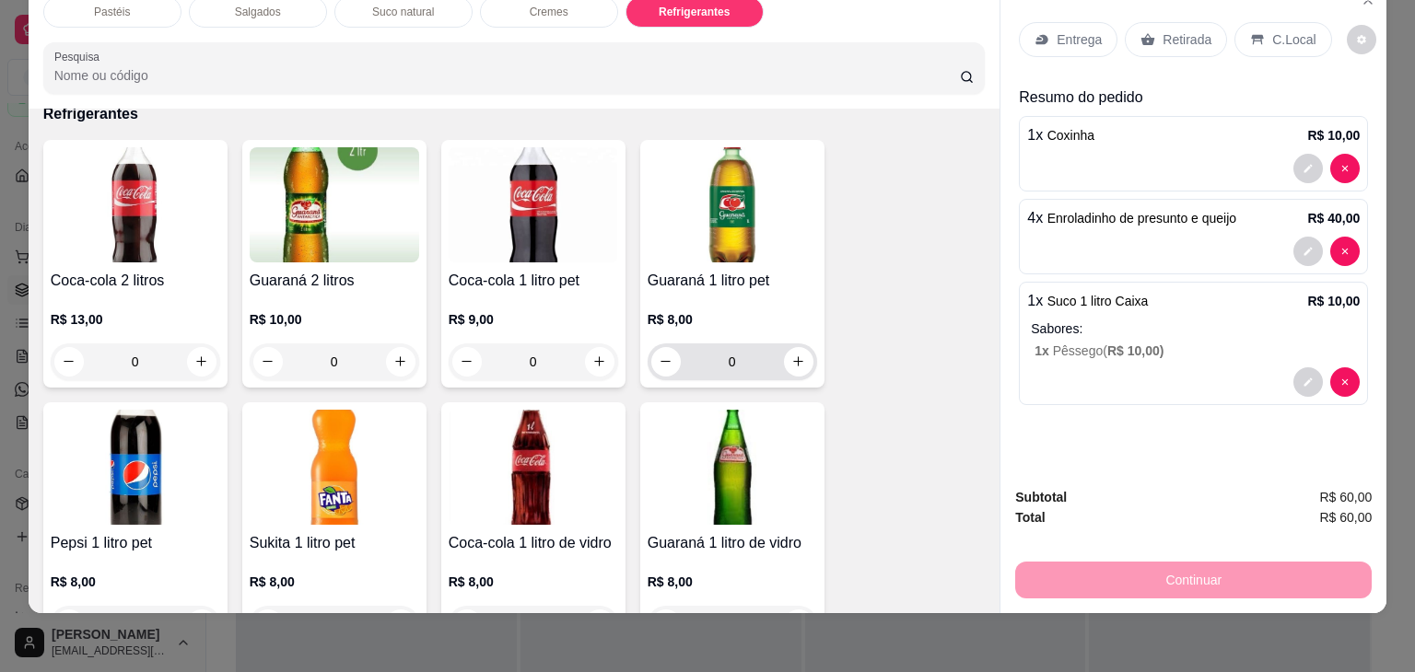
scroll to position [4166, 0]
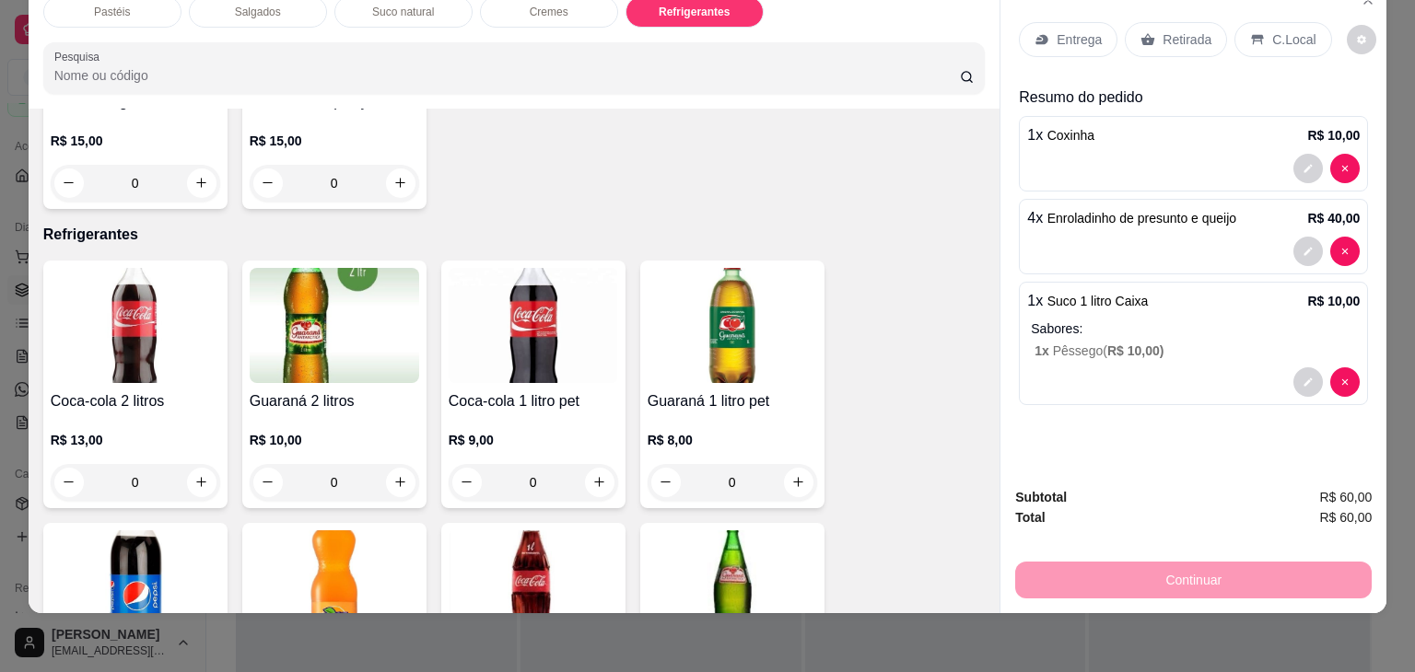
click at [722, 268] on img at bounding box center [732, 325] width 169 height 115
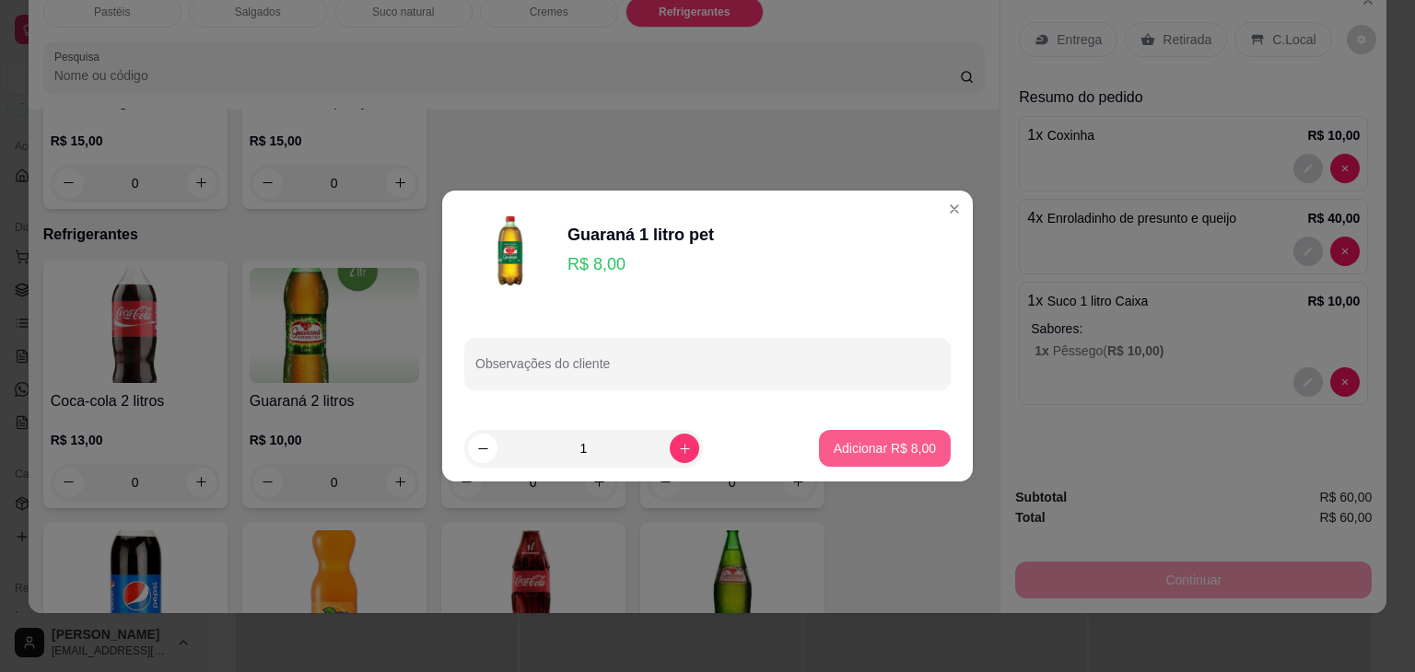
click at [855, 441] on p "Adicionar R$ 8,00" at bounding box center [885, 448] width 102 height 18
type input "1"
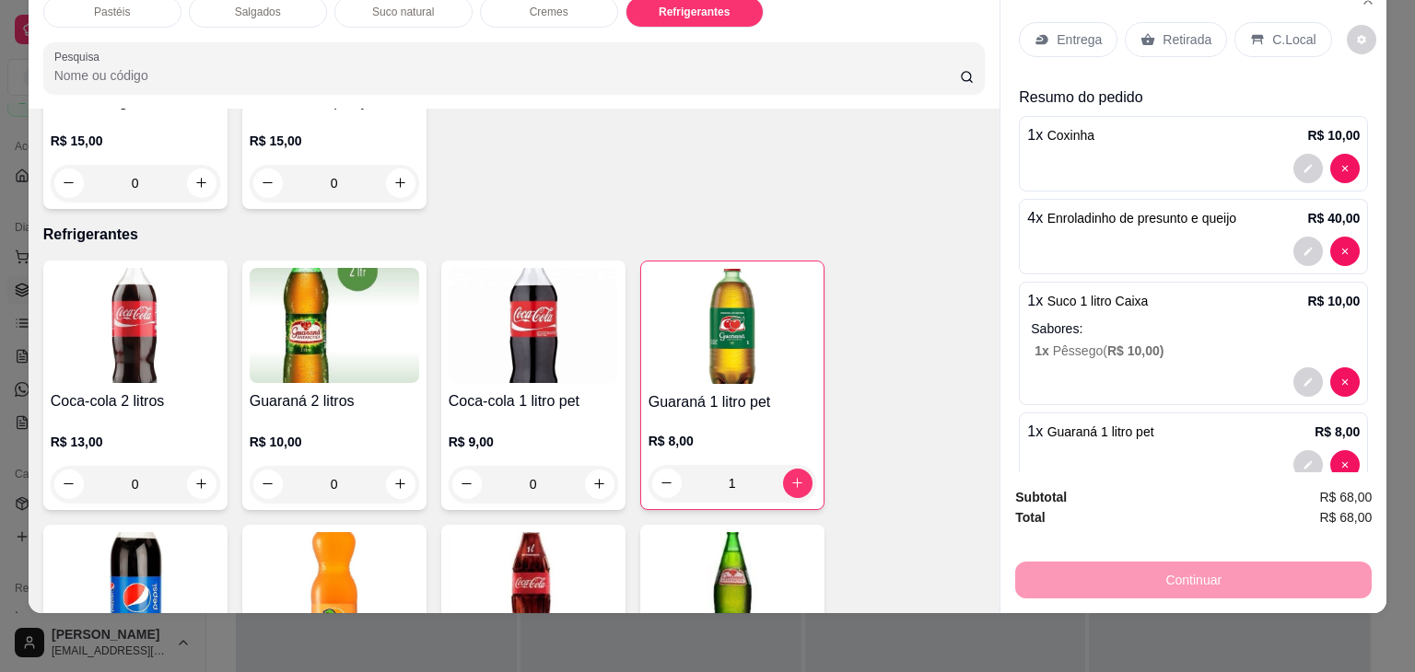
click at [1125, 22] on div "Retirada" at bounding box center [1176, 39] width 102 height 35
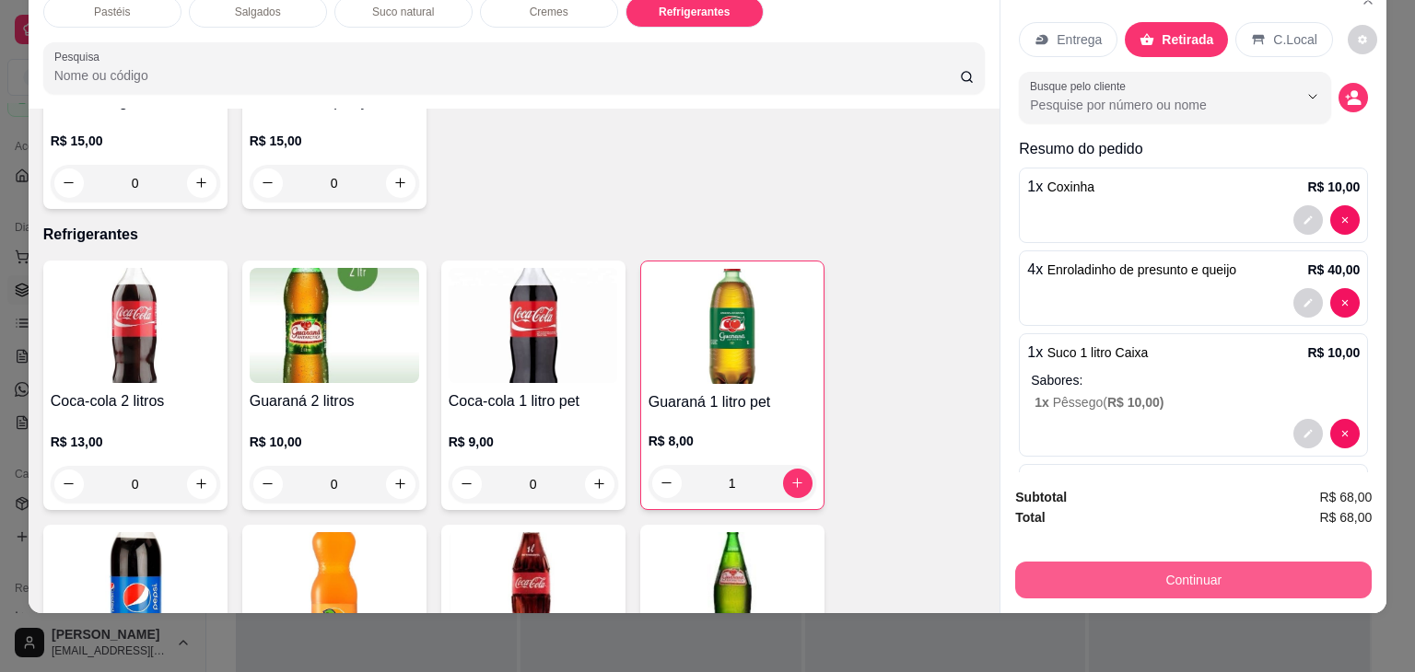
click at [1138, 567] on button "Continuar" at bounding box center [1193, 580] width 356 height 37
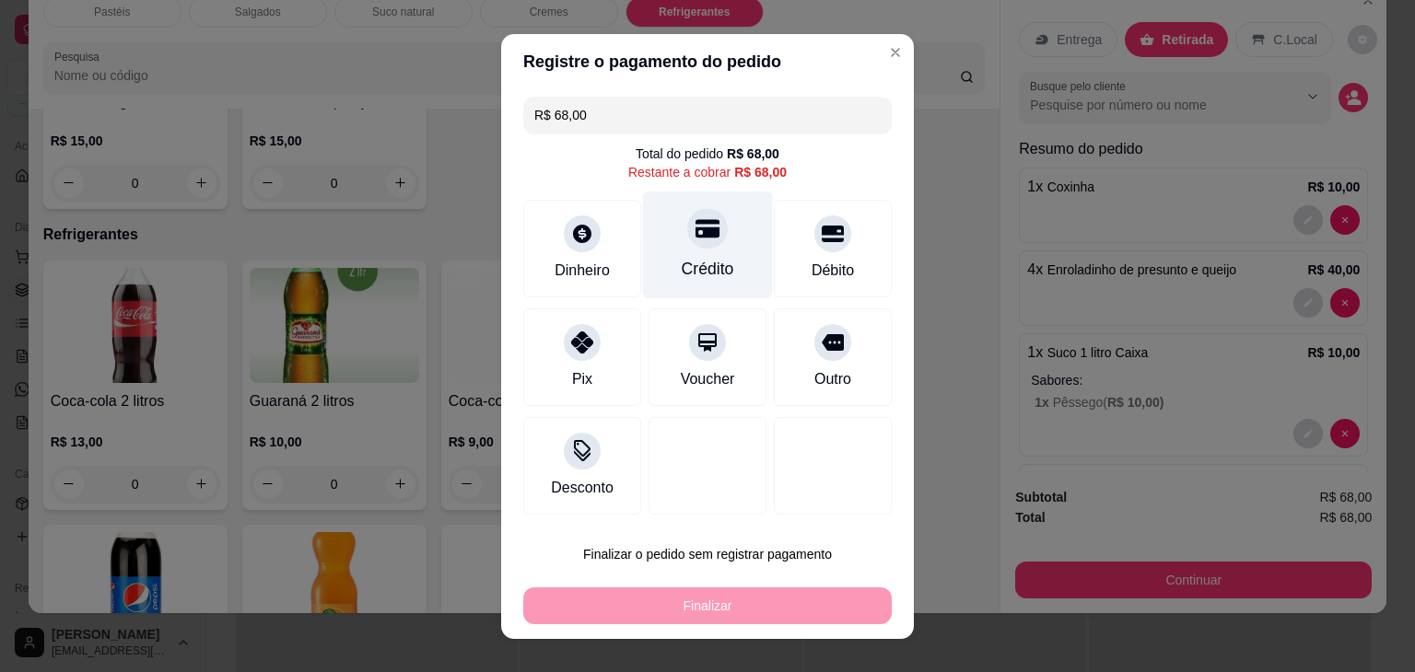
click at [696, 252] on div "Crédito" at bounding box center [708, 245] width 130 height 108
type input "R$ 0,00"
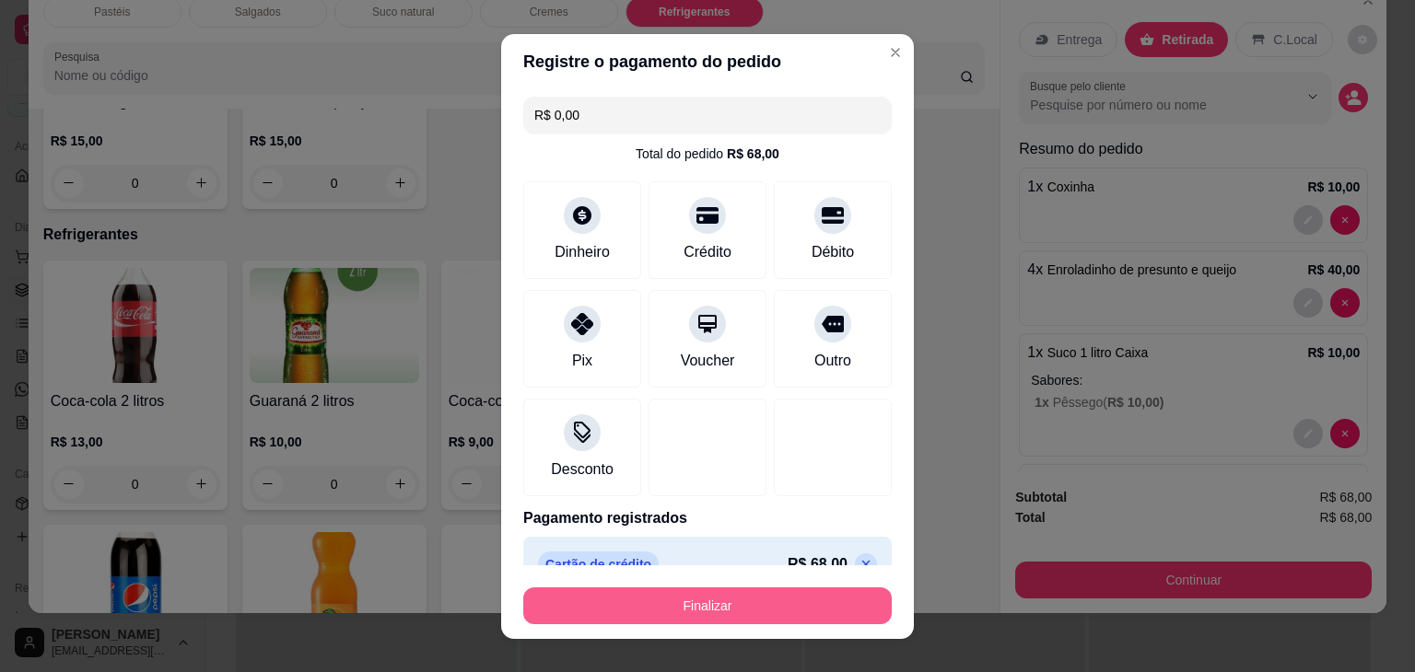
click at [745, 617] on button "Finalizar" at bounding box center [707, 606] width 368 height 37
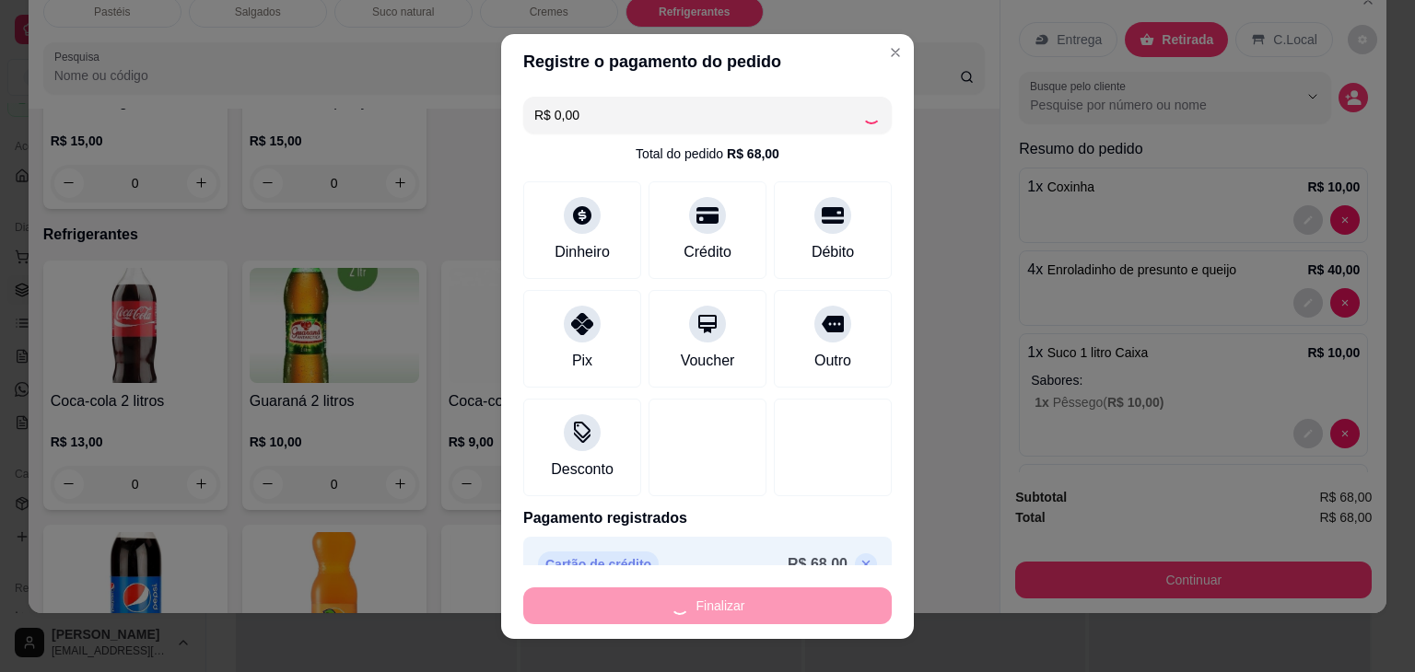
type input "0"
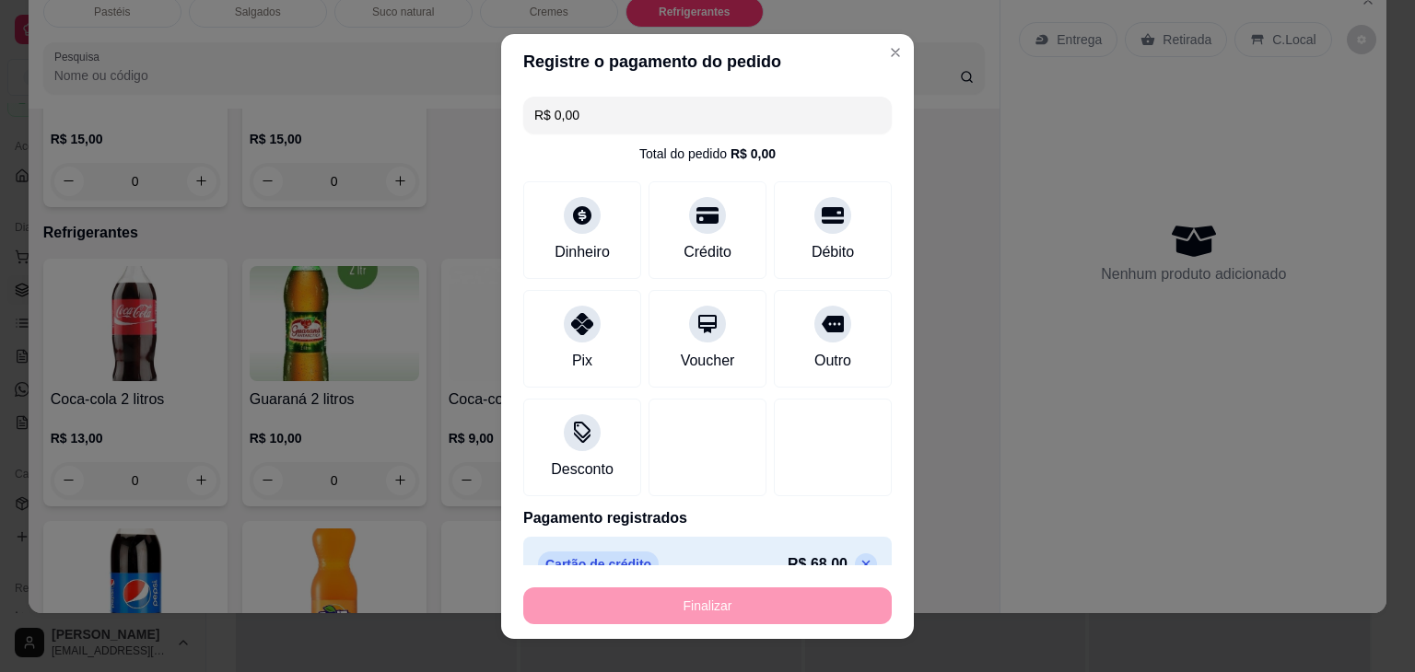
type input "-R$ 68,00"
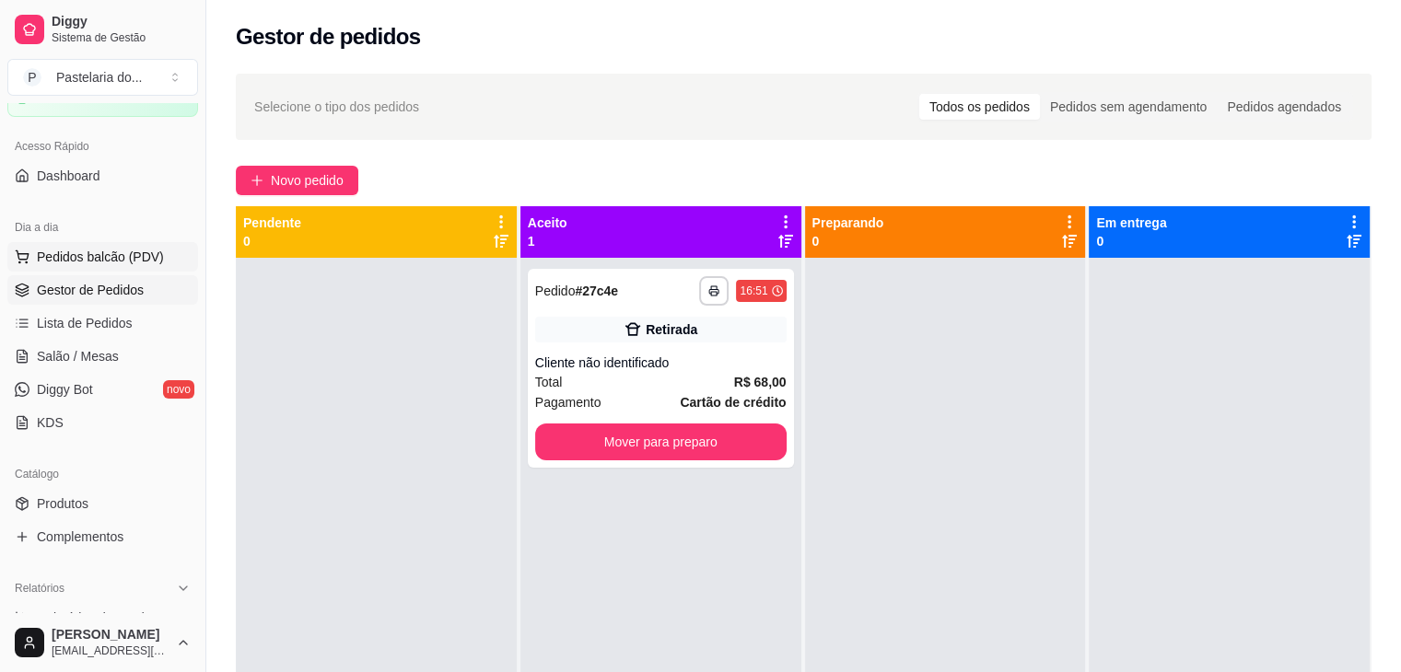
click at [136, 252] on span "Pedidos balcão (PDV)" at bounding box center [100, 257] width 127 height 18
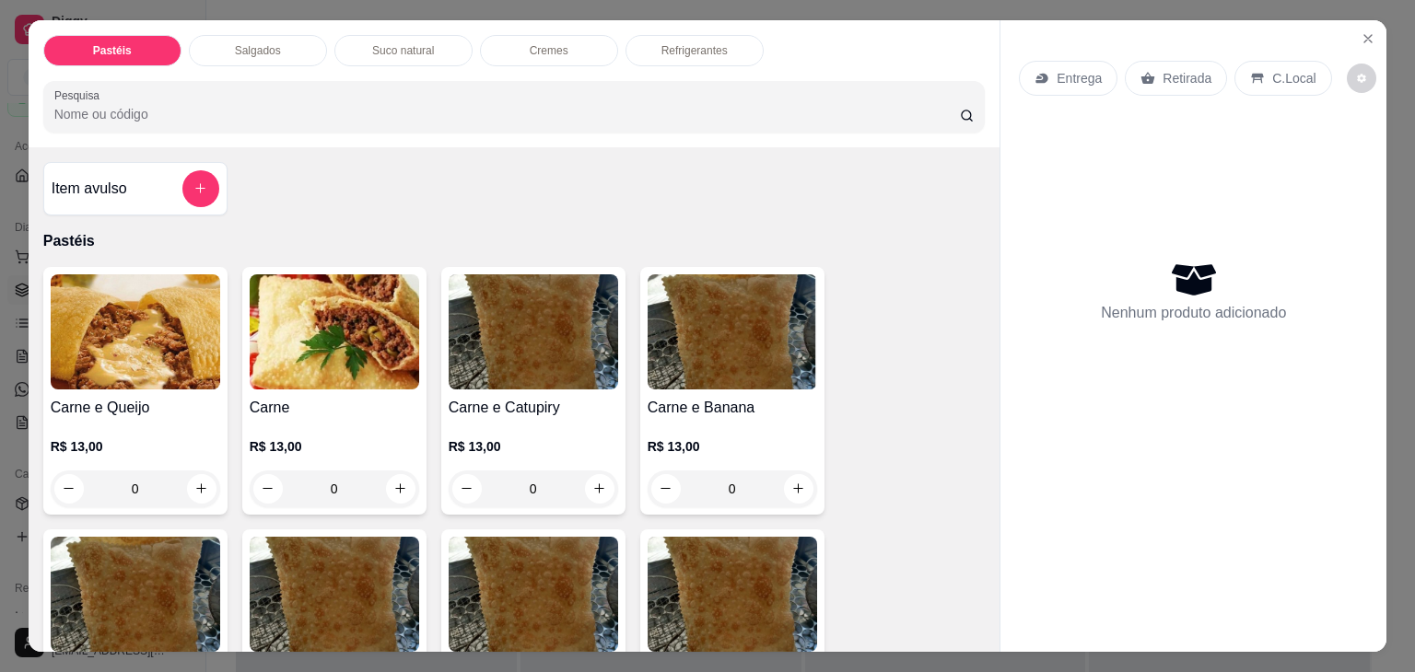
click at [266, 43] on p "Salgados" at bounding box center [258, 50] width 46 height 15
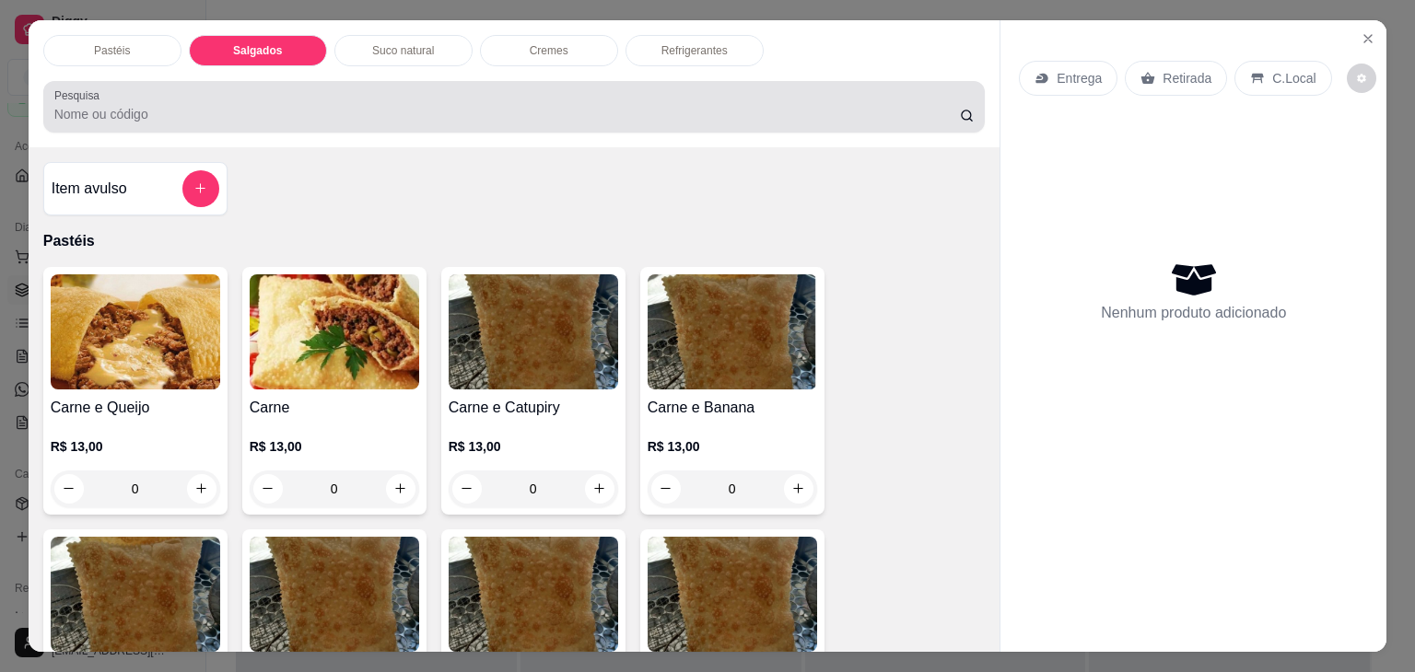
scroll to position [45, 0]
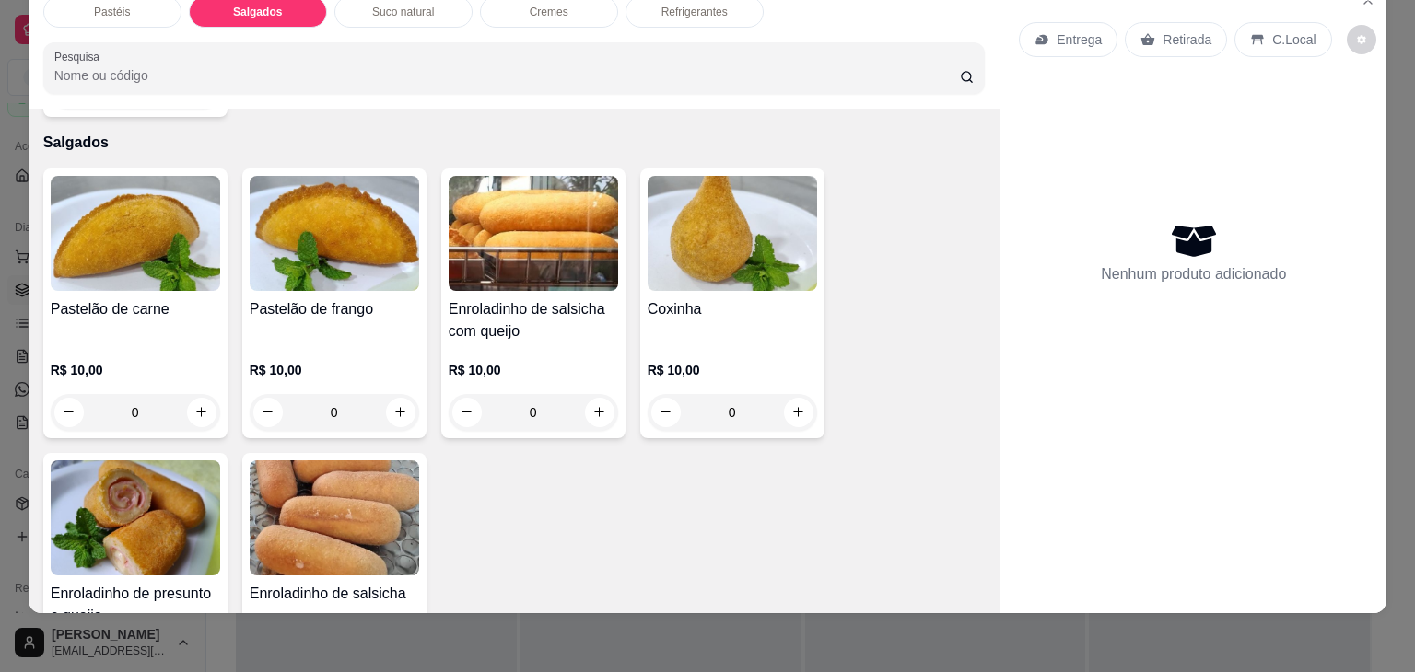
click at [119, 505] on img at bounding box center [135, 518] width 169 height 115
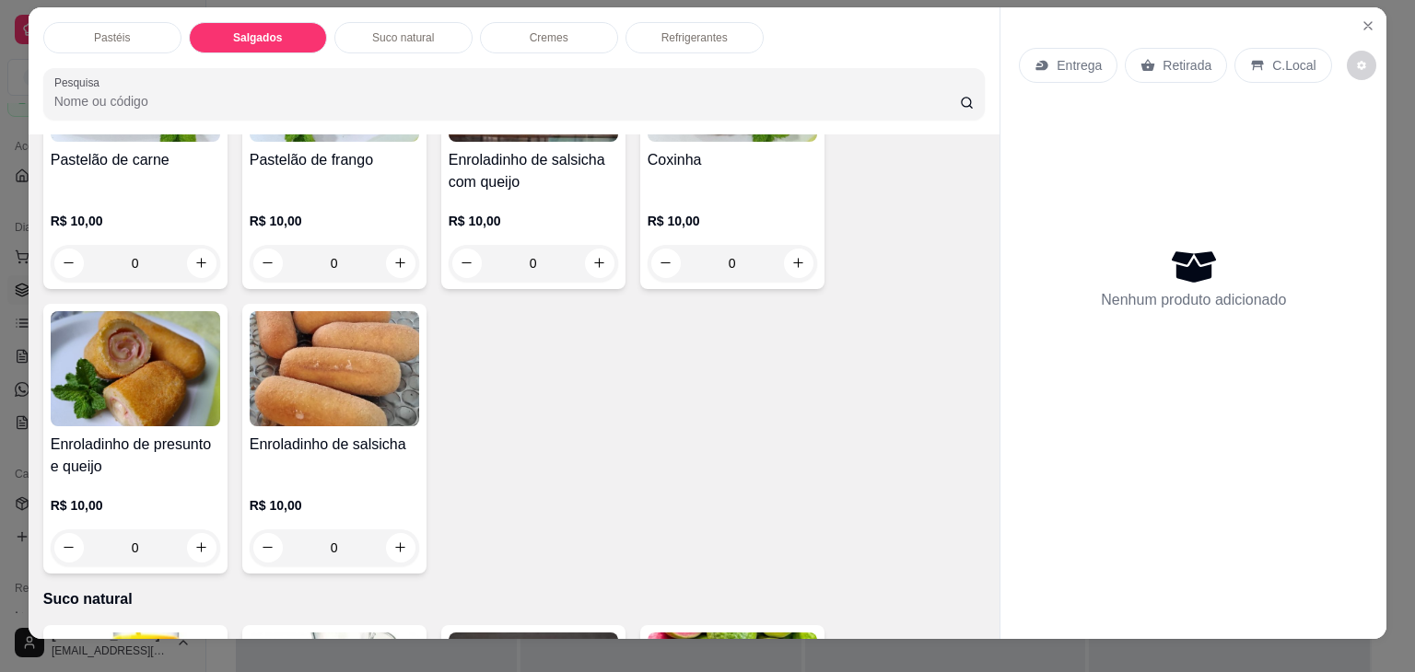
scroll to position [2141, 0]
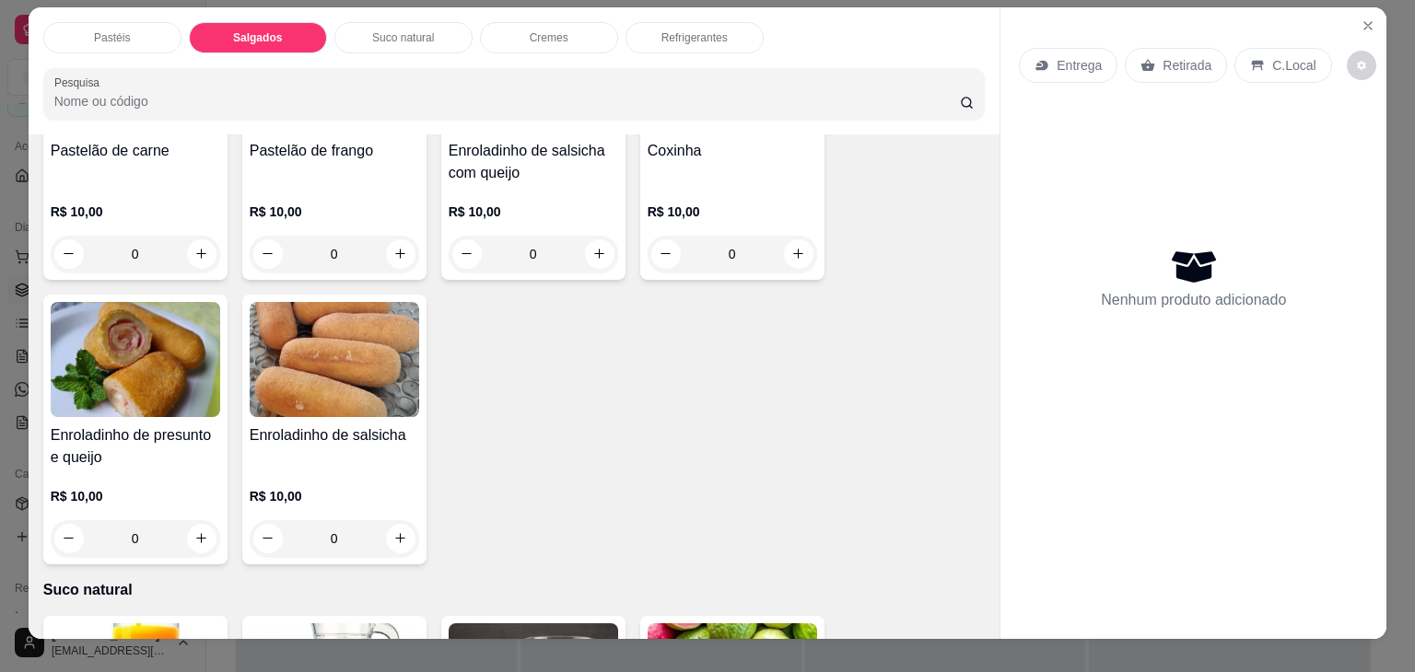
click at [158, 428] on h4 "Enroladinho de presunto e queijo" at bounding box center [135, 447] width 169 height 44
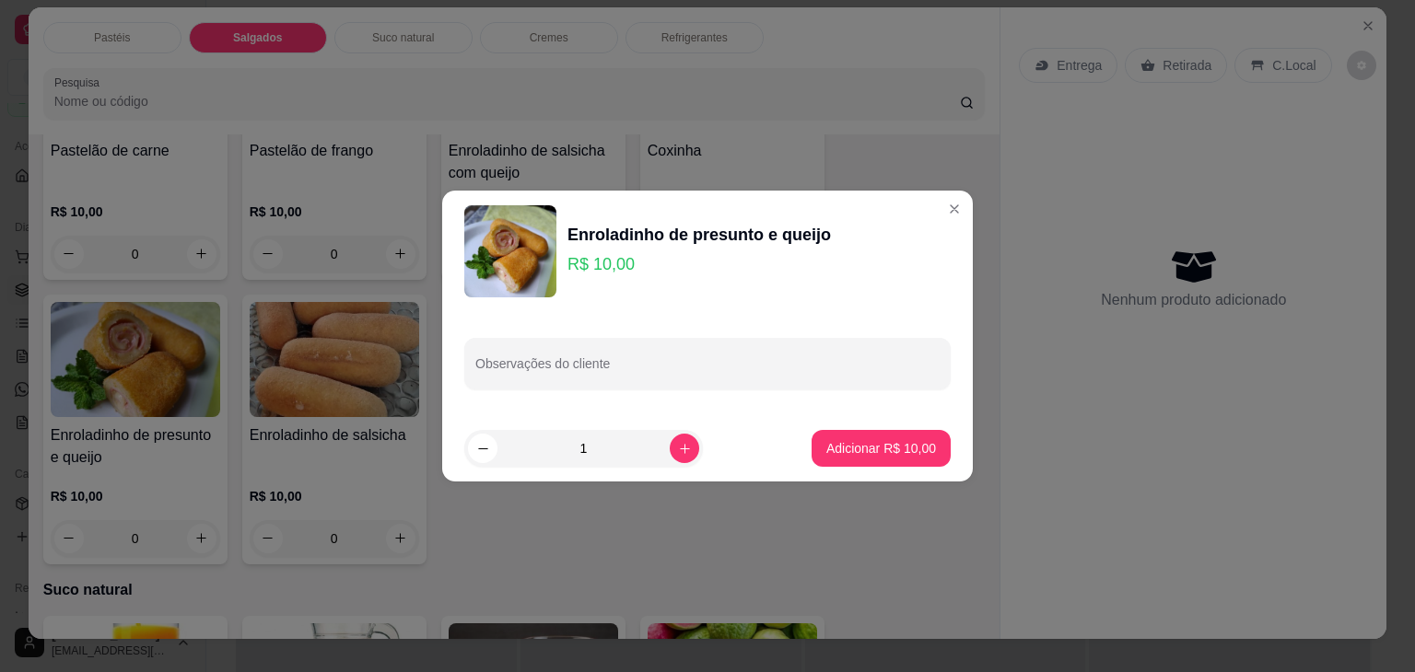
click at [678, 453] on icon "increase-product-quantity" at bounding box center [685, 449] width 14 height 14
type input "2"
click at [882, 442] on p "Adicionar R$ 20,00" at bounding box center [881, 448] width 110 height 18
type input "2"
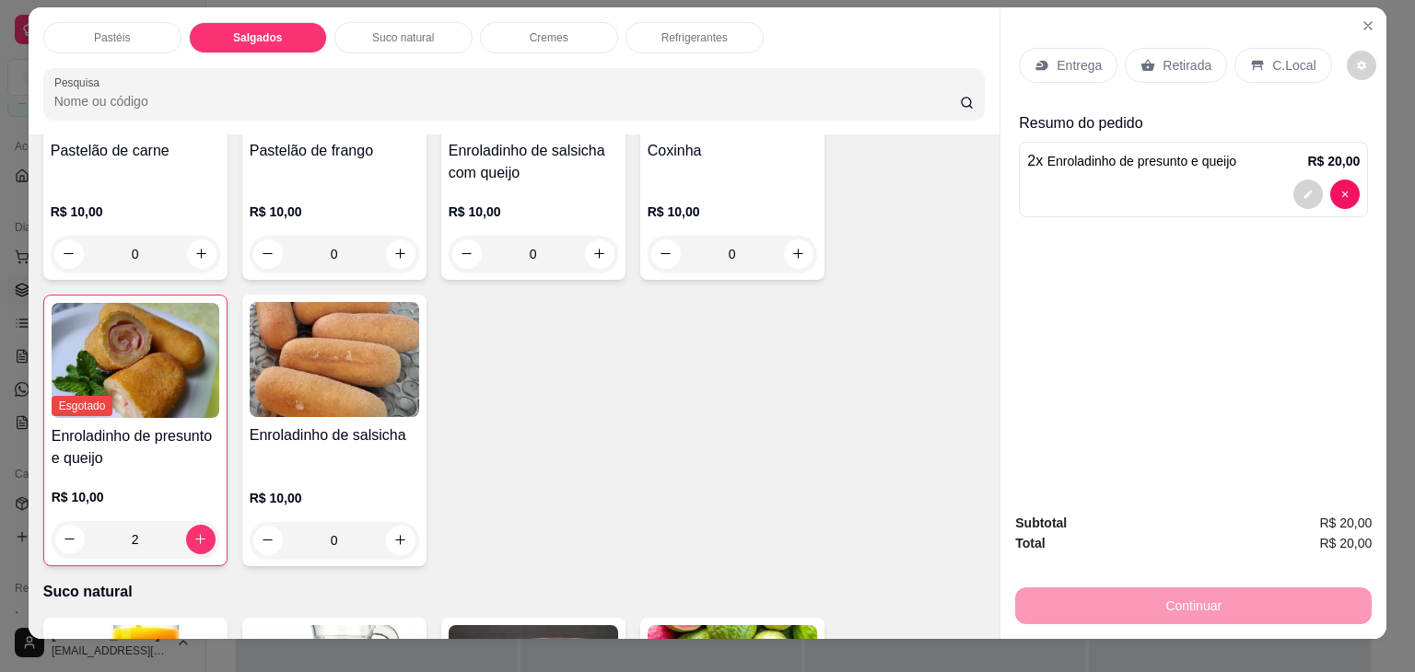
click at [1193, 56] on p "Retirada" at bounding box center [1187, 65] width 49 height 18
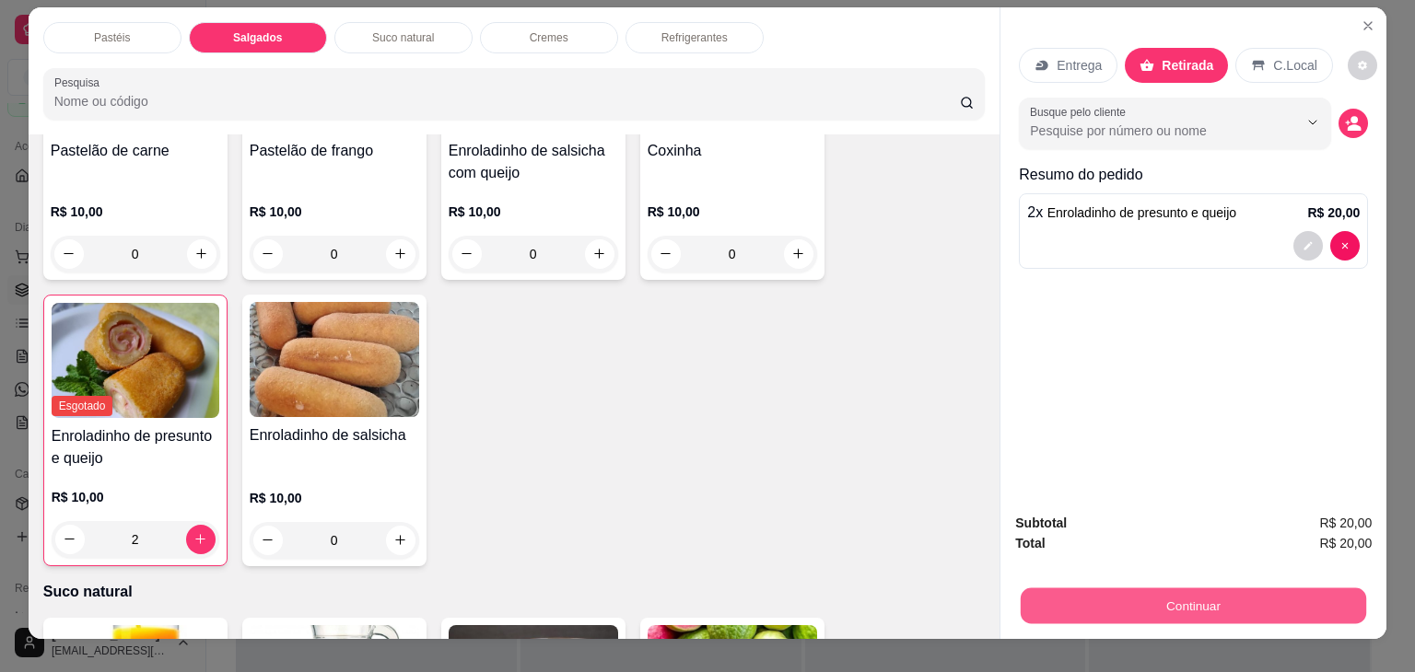
click at [1186, 602] on button "Continuar" at bounding box center [1193, 607] width 345 height 36
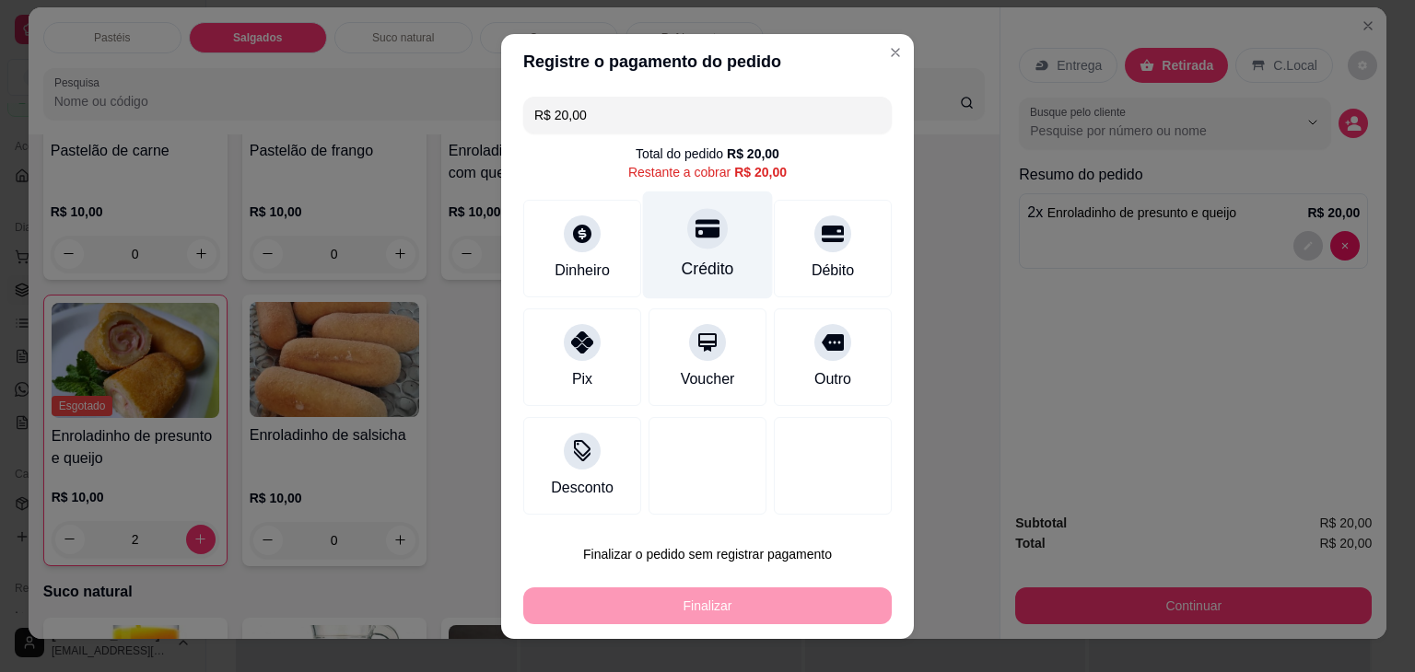
click at [666, 237] on div "Crédito" at bounding box center [708, 245] width 130 height 108
type input "R$ 0,00"
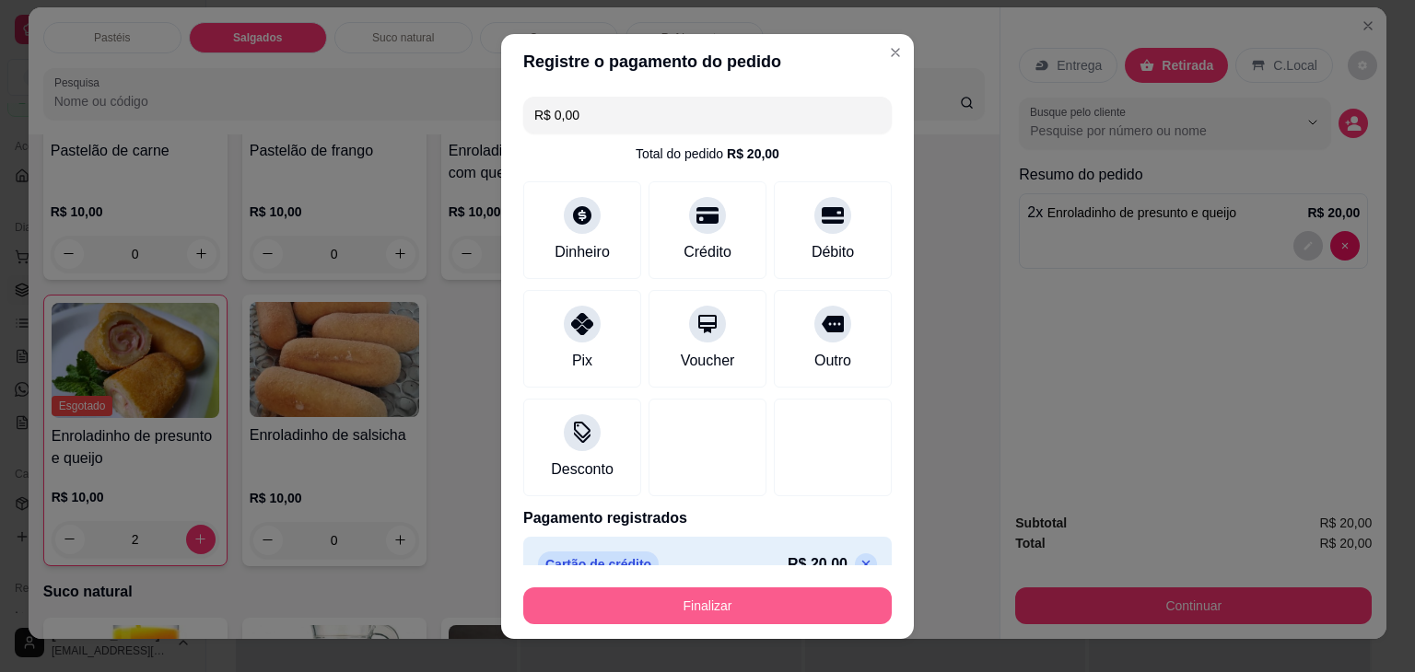
click at [831, 600] on button "Finalizar" at bounding box center [707, 606] width 368 height 37
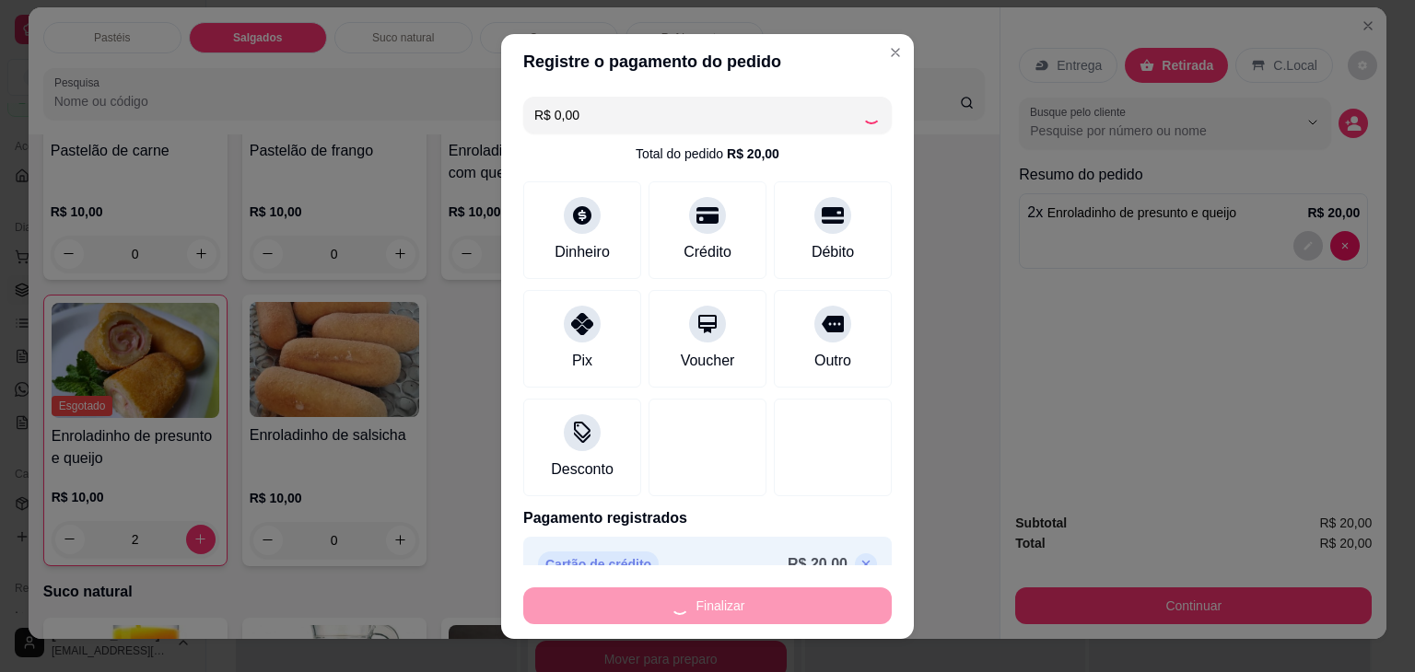
type input "0"
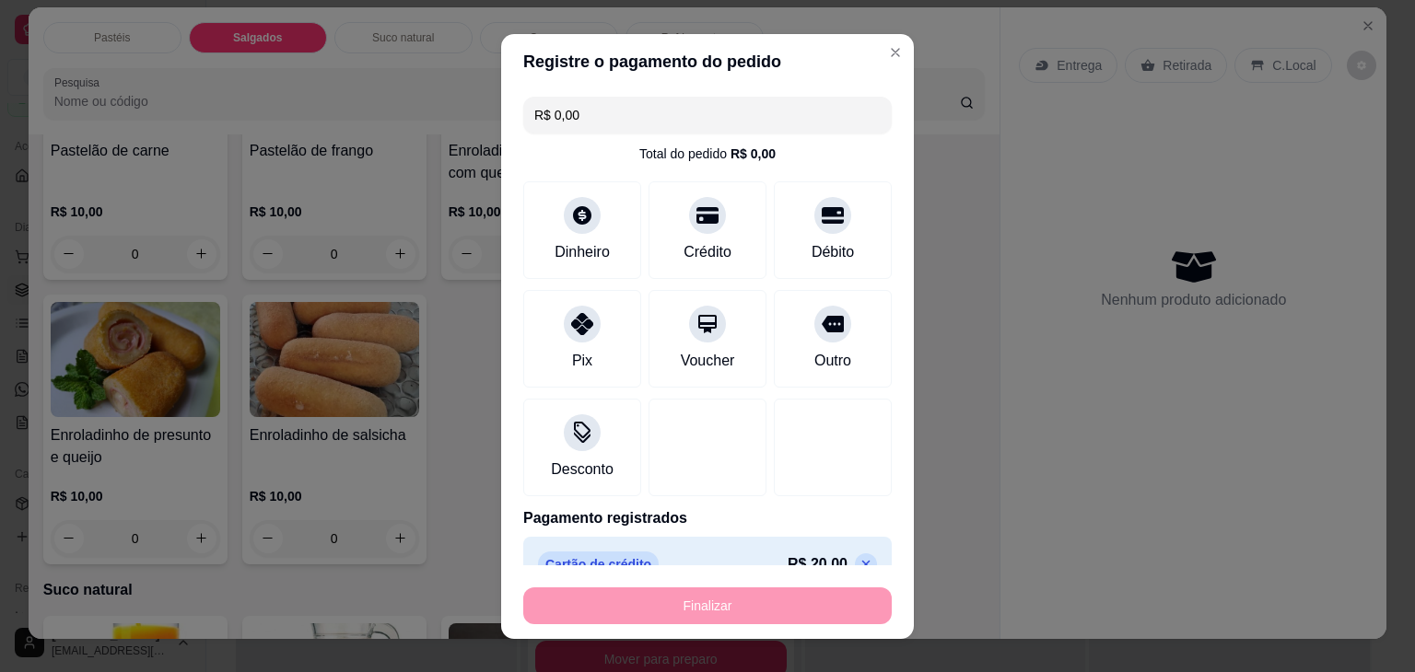
type input "-R$ 20,00"
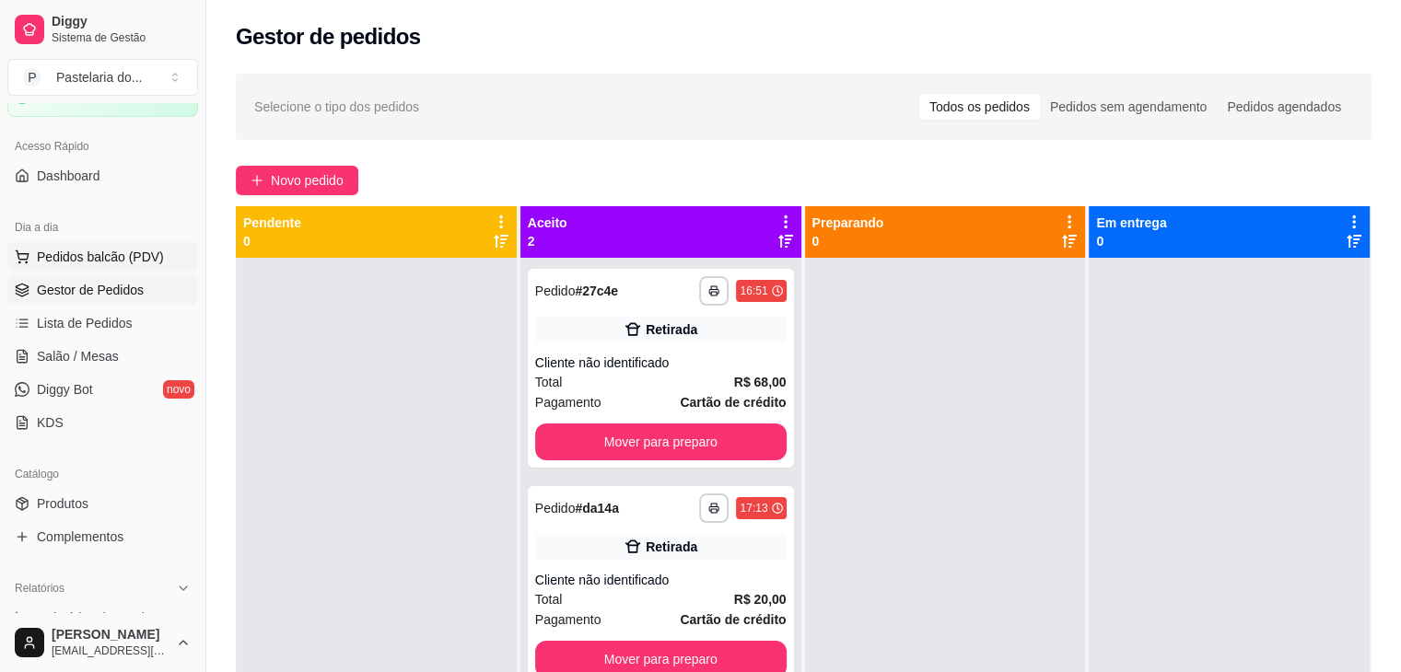
click at [107, 252] on span "Pedidos balcão (PDV)" at bounding box center [100, 257] width 127 height 18
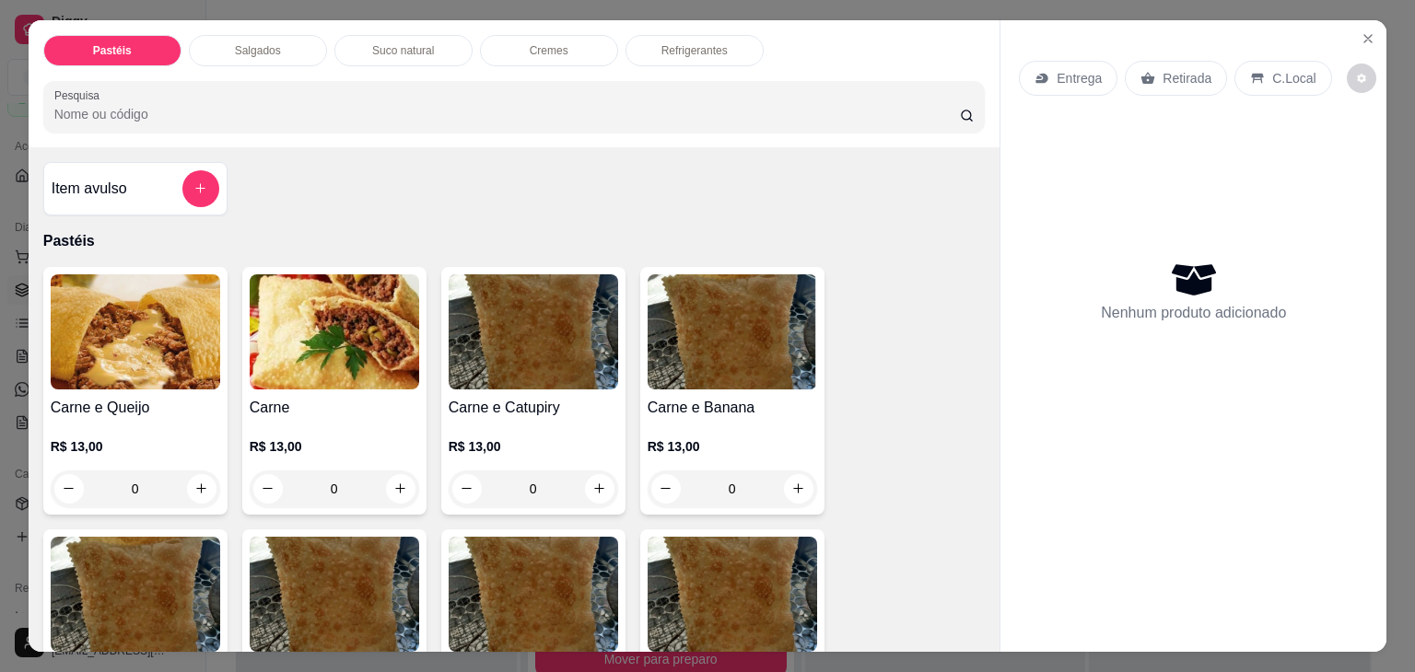
click at [280, 37] on div "Salgados" at bounding box center [258, 50] width 138 height 31
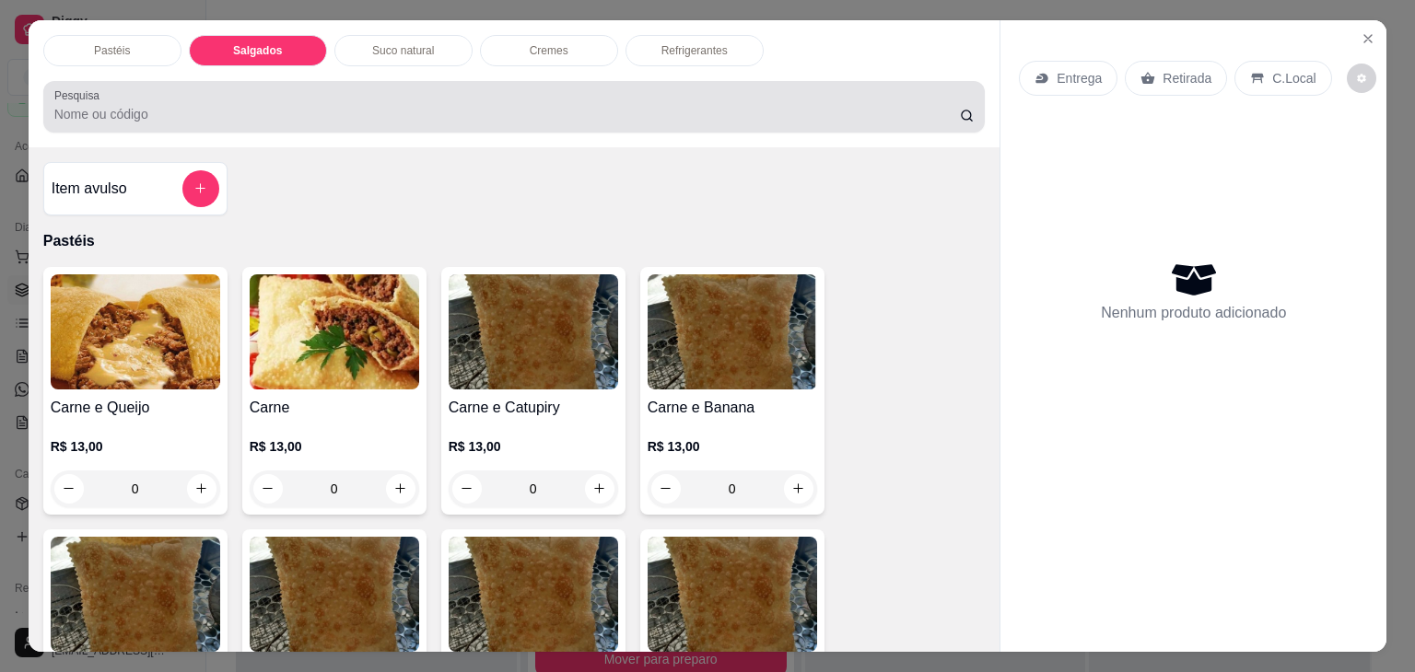
scroll to position [45, 0]
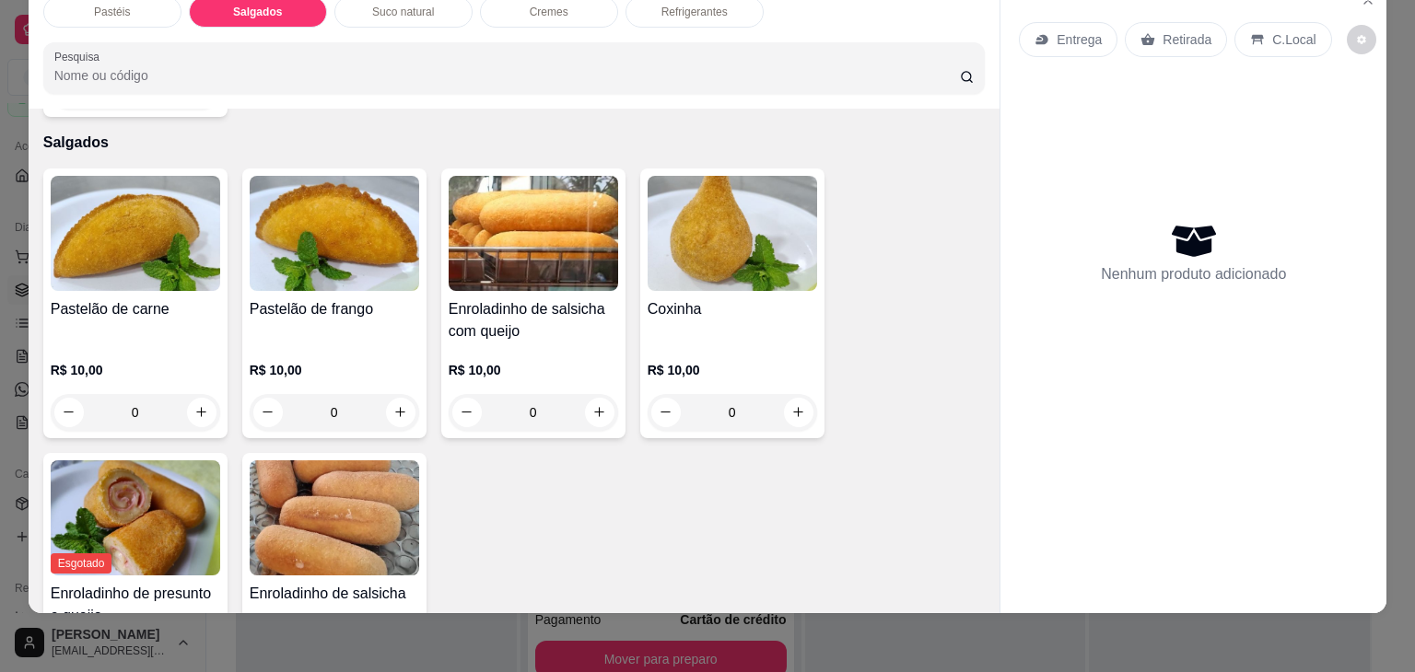
click at [118, 218] on img at bounding box center [135, 233] width 169 height 115
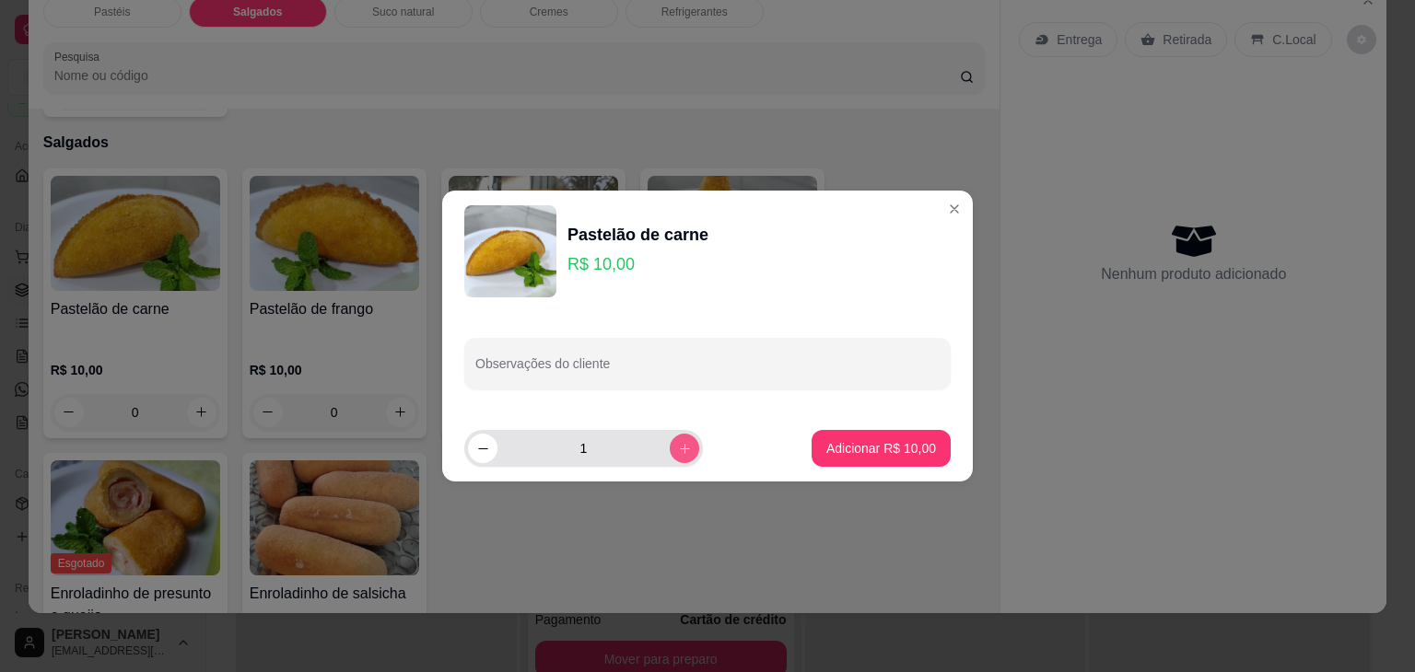
click at [679, 453] on button "increase-product-quantity" at bounding box center [684, 448] width 29 height 29
type input "2"
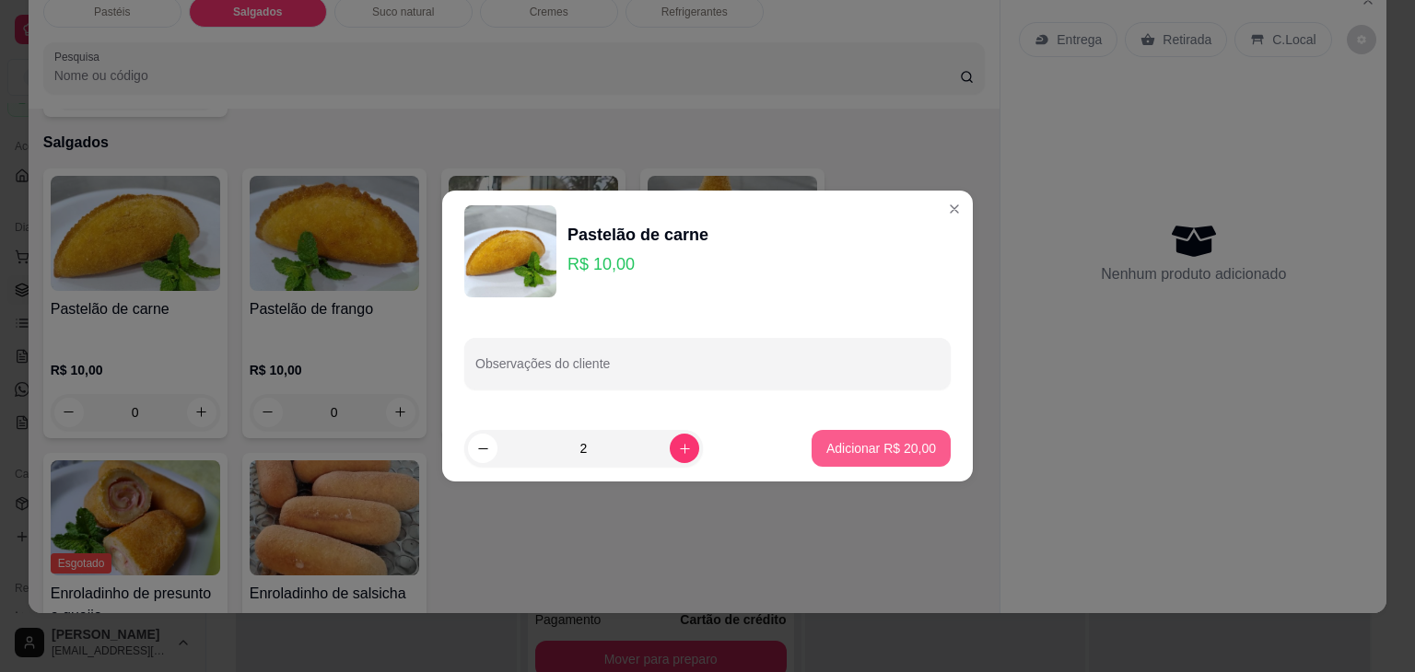
click at [863, 455] on p "Adicionar R$ 20,00" at bounding box center [881, 448] width 110 height 18
type input "2"
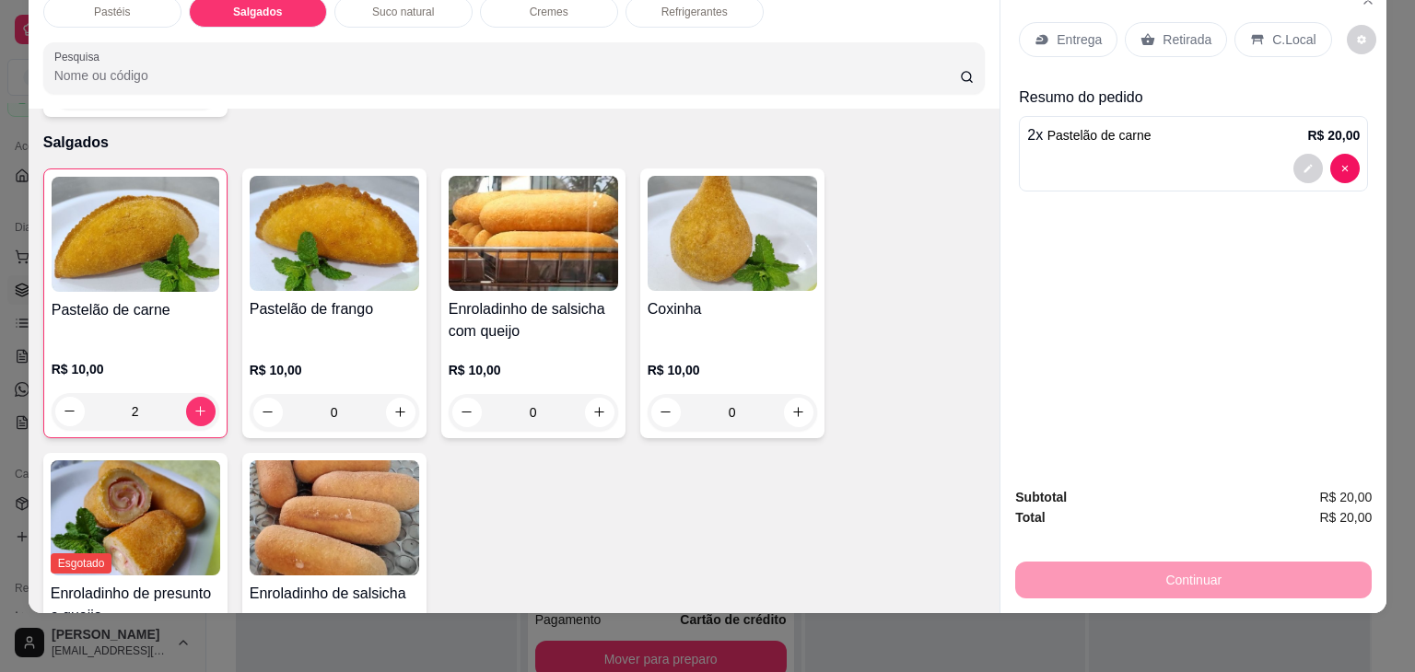
click at [732, 298] on h4 "Coxinha" at bounding box center [732, 309] width 169 height 22
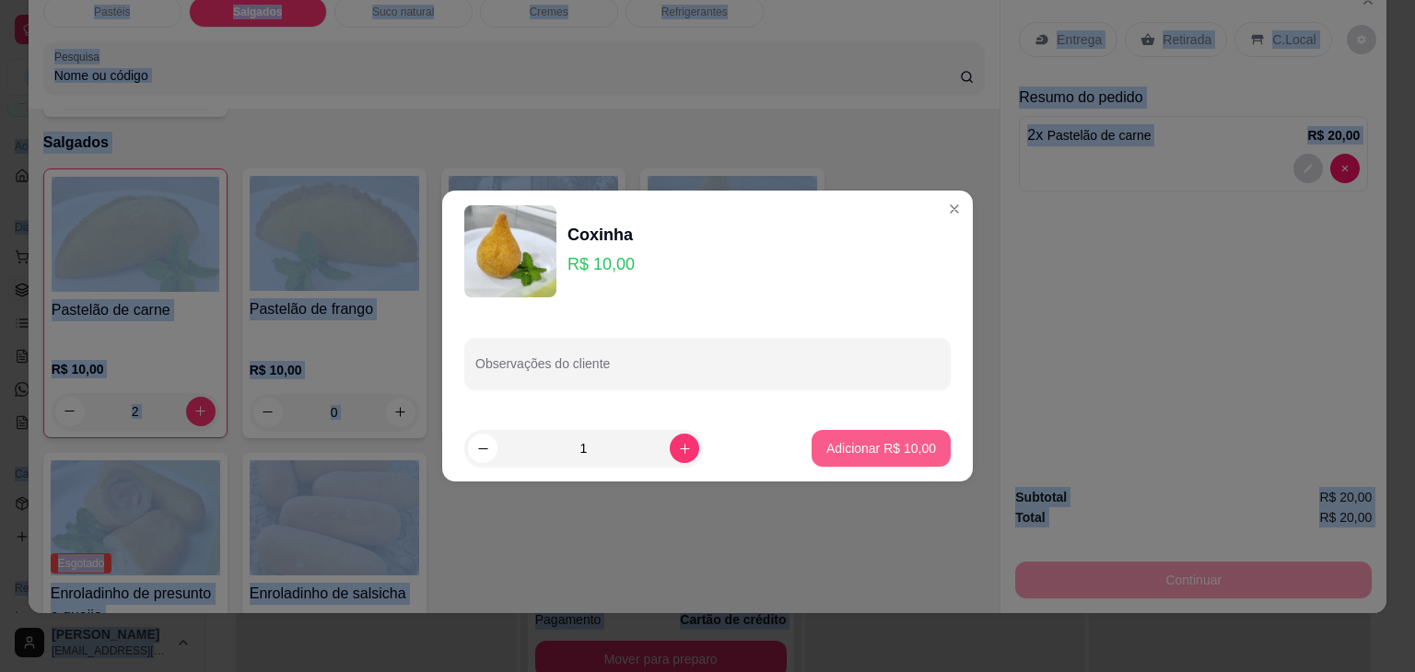
click at [843, 450] on p "Adicionar R$ 10,00" at bounding box center [881, 448] width 110 height 18
click at [844, 450] on div "Pastelão de carne R$ 10,00 2 Pastelão de frango R$ 10,00 0 Enroladinho de salsi…" at bounding box center [514, 446] width 942 height 555
type input "1"
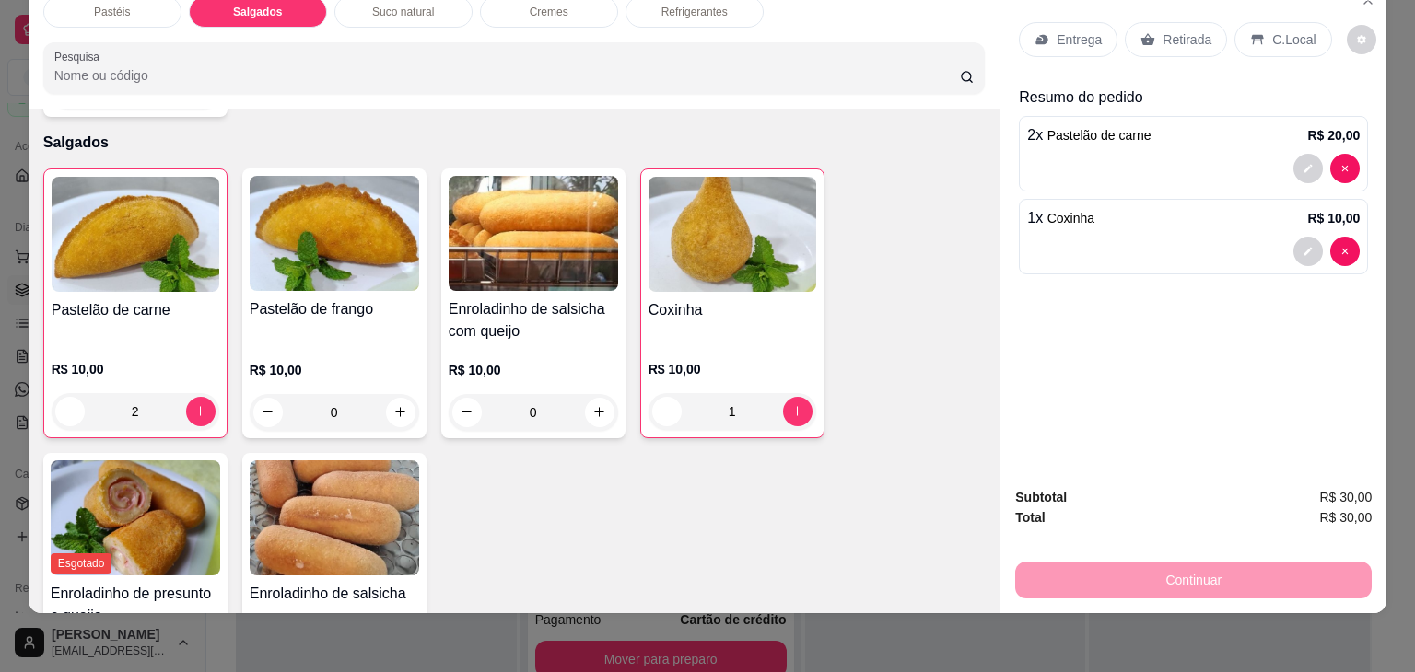
click at [1166, 30] on p "Retirada" at bounding box center [1187, 39] width 49 height 18
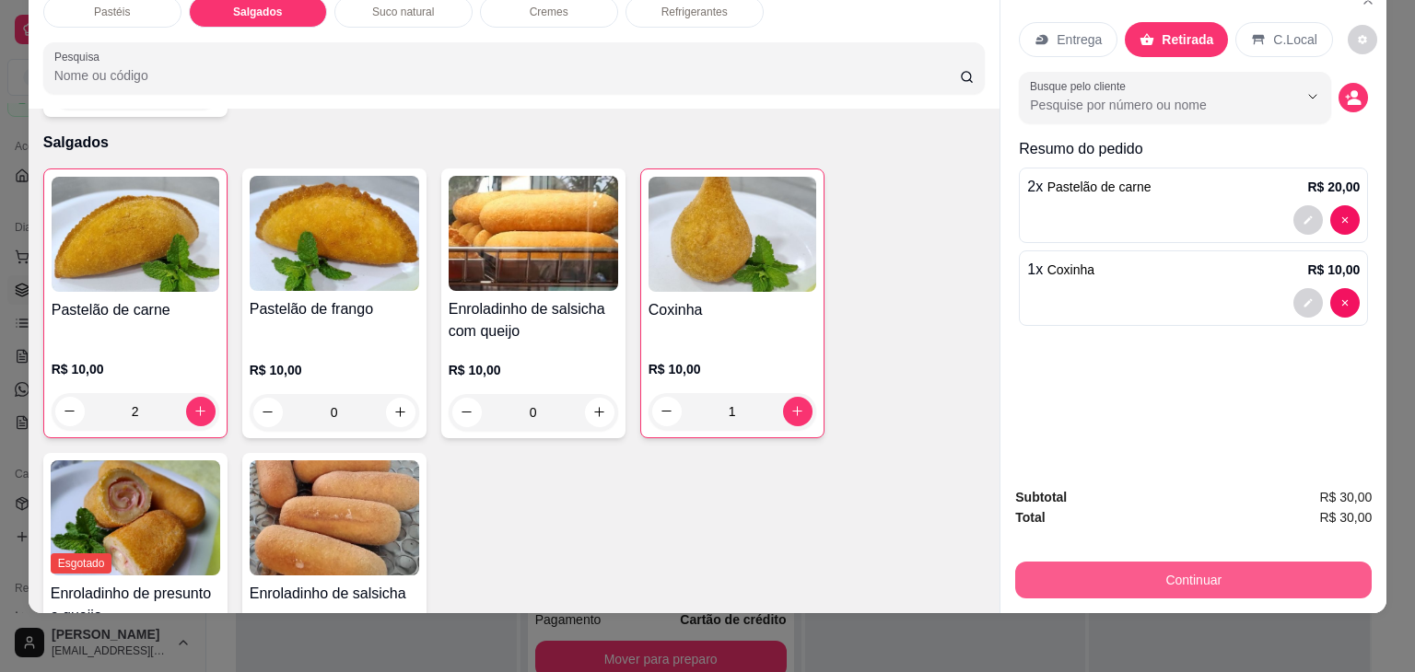
click at [1228, 568] on button "Continuar" at bounding box center [1193, 580] width 356 height 37
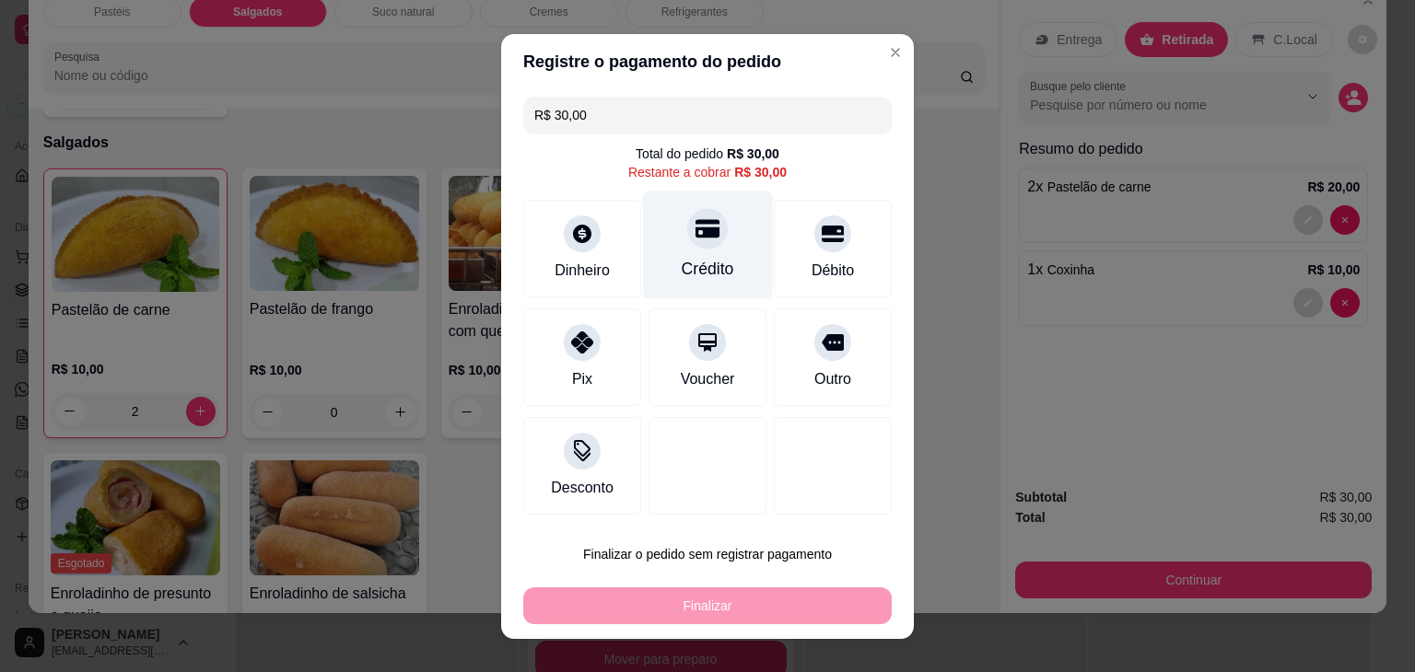
click at [704, 241] on div at bounding box center [707, 228] width 41 height 41
type input "R$ 0,00"
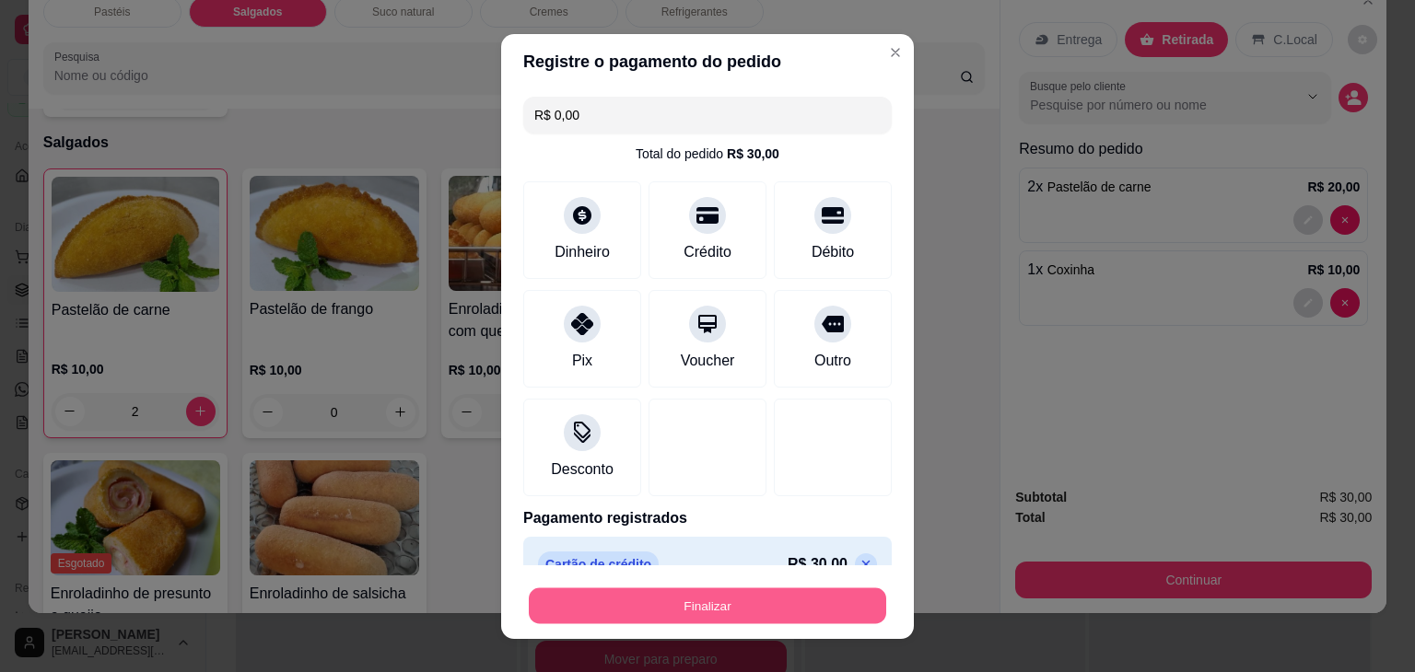
click at [784, 611] on button "Finalizar" at bounding box center [707, 606] width 357 height 36
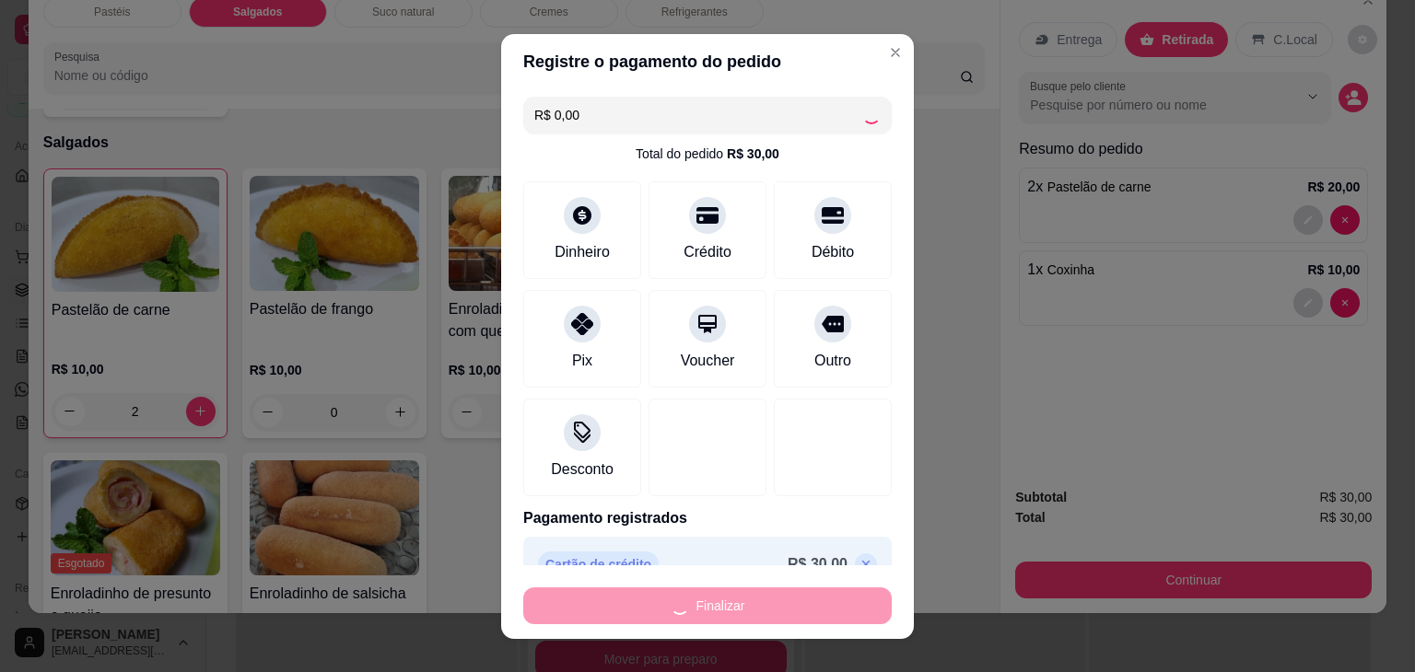
type input "0"
type input "-R$ 30,00"
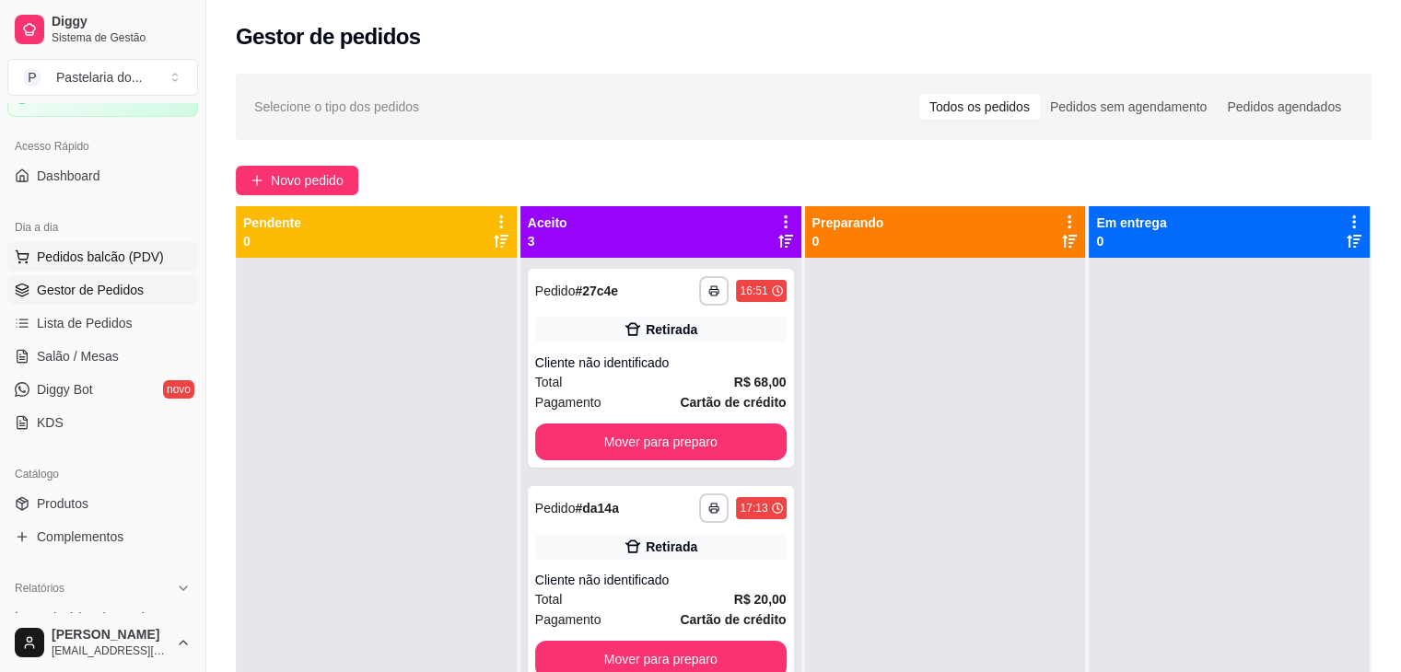
click at [70, 248] on span "Pedidos balcão (PDV)" at bounding box center [100, 257] width 127 height 18
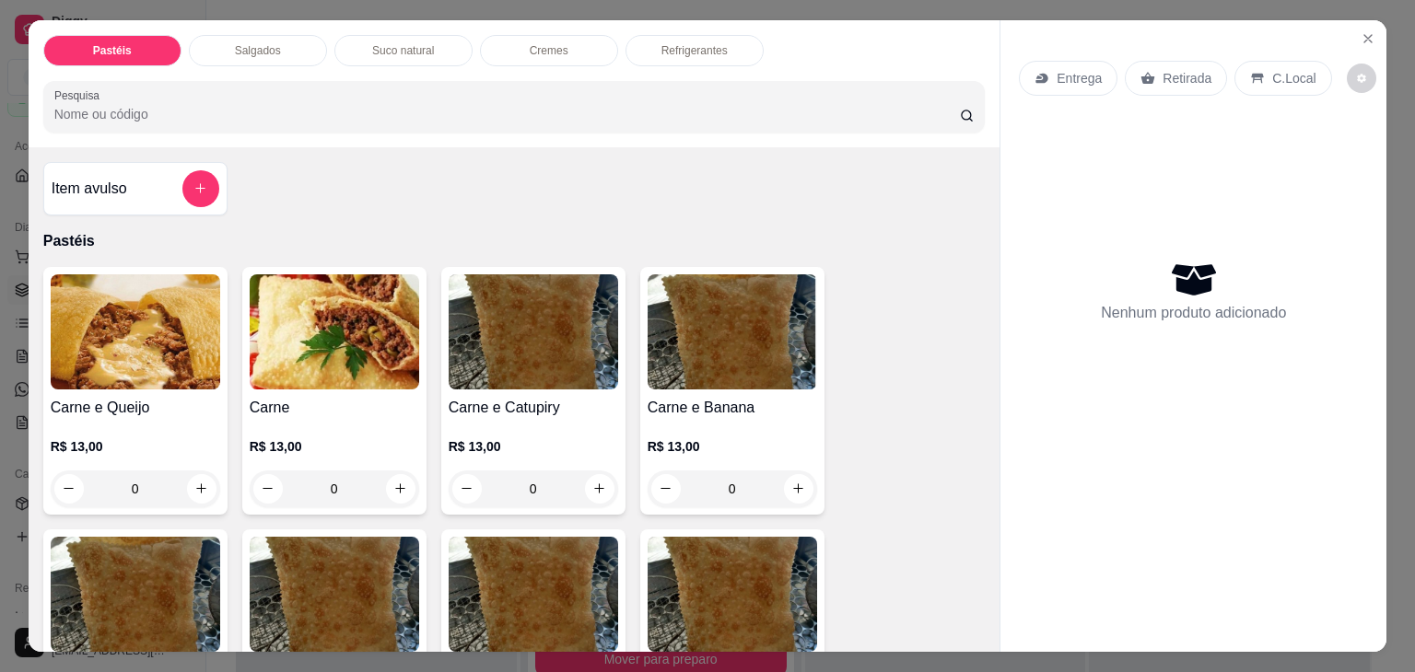
click at [664, 43] on p "Refrigerantes" at bounding box center [694, 50] width 66 height 15
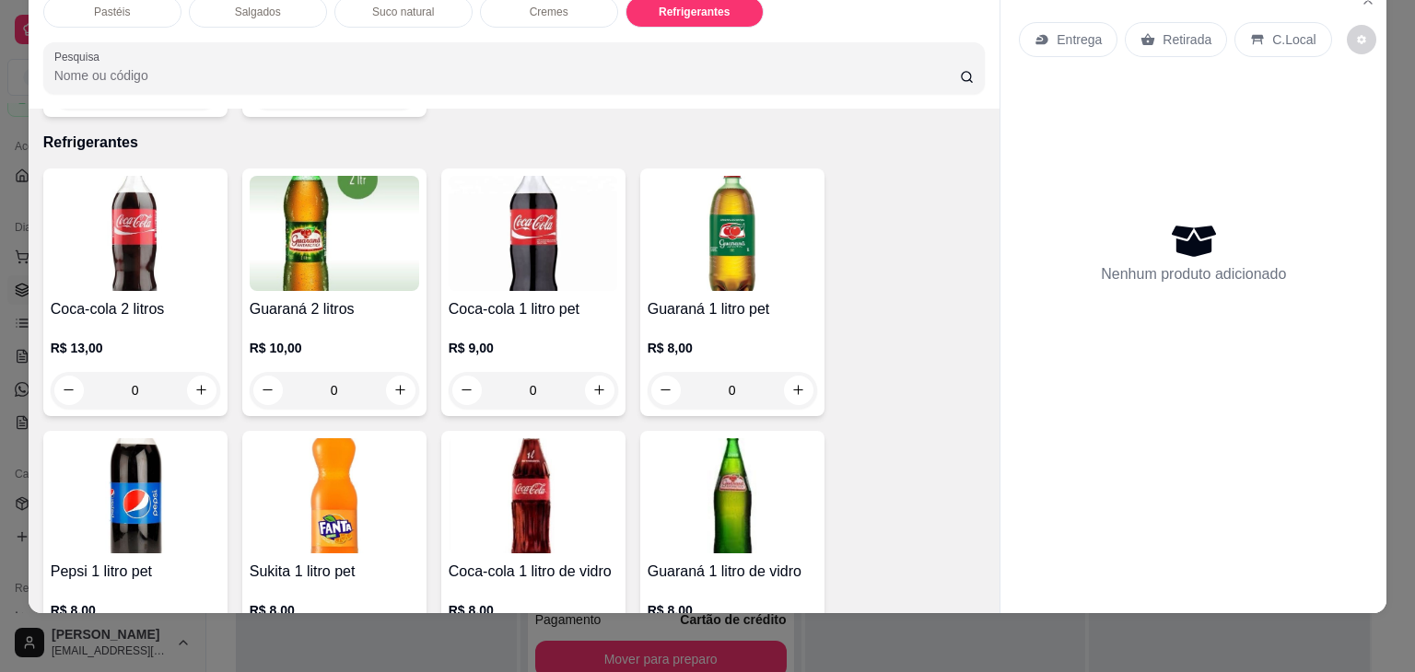
click at [1191, 34] on p "Retirada" at bounding box center [1187, 39] width 49 height 18
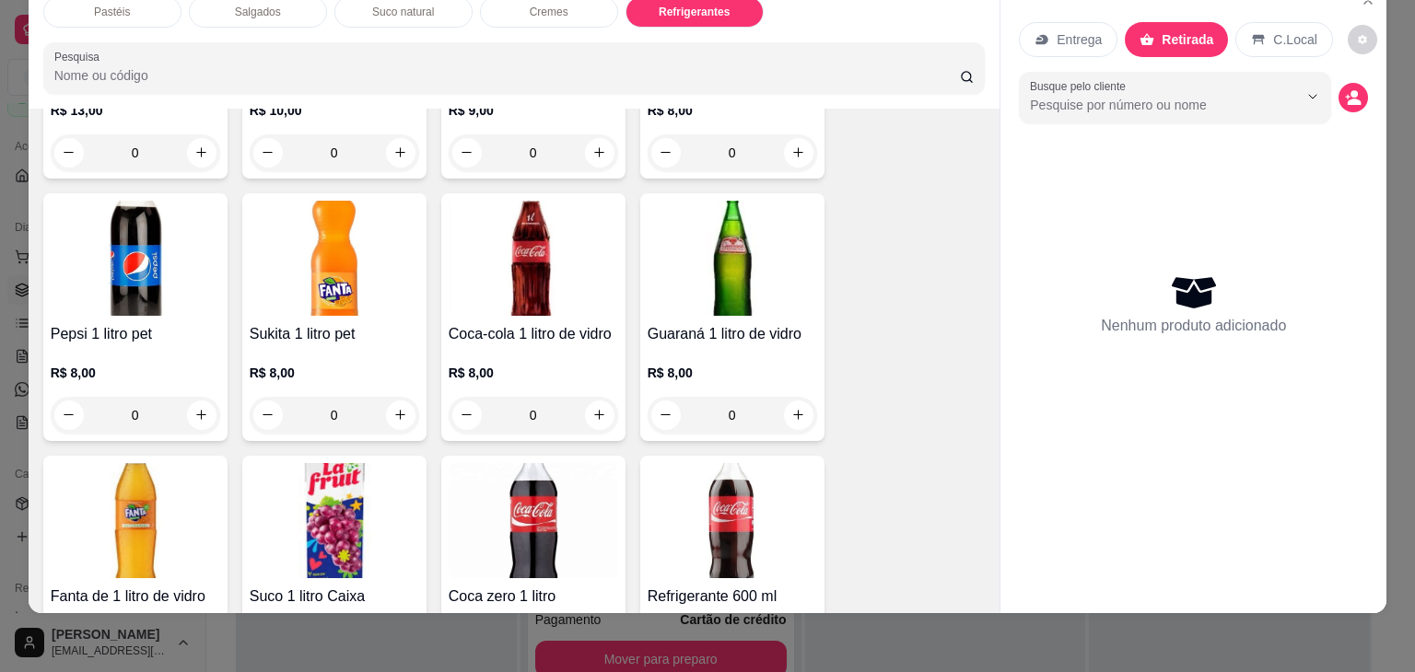
scroll to position [4624, 0]
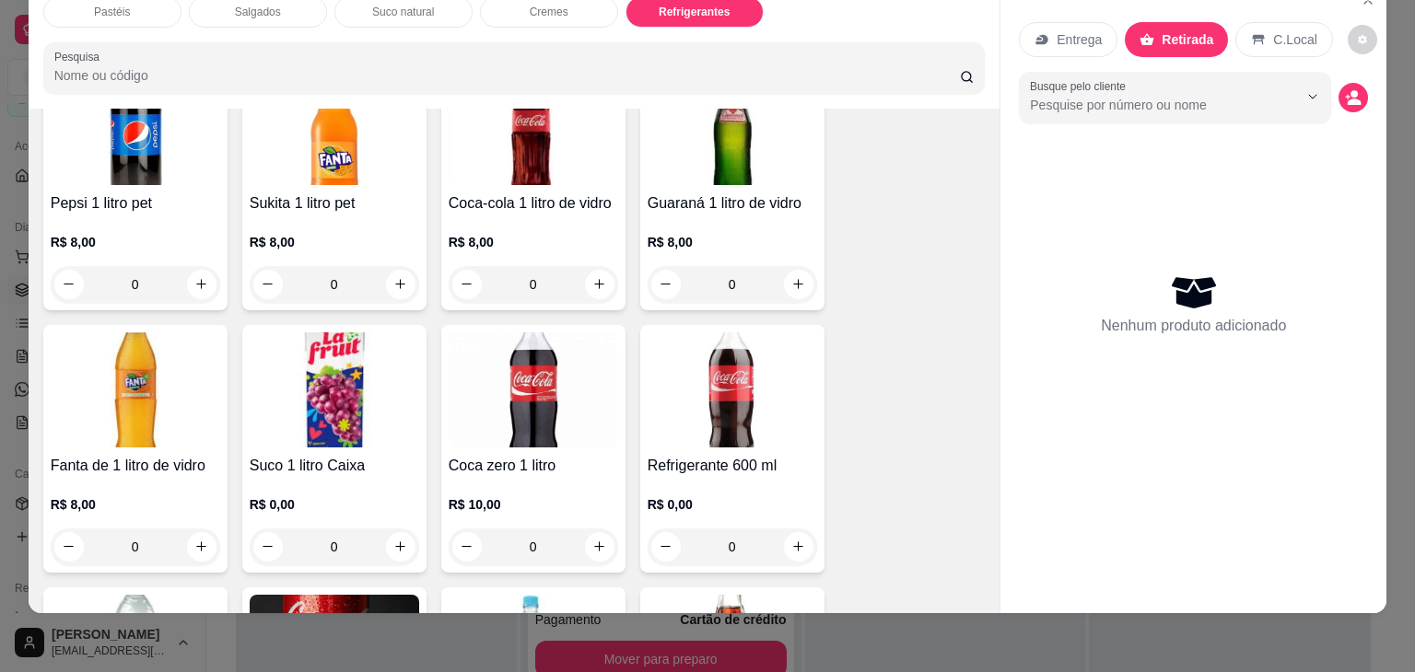
click at [701, 395] on img at bounding box center [732, 390] width 169 height 115
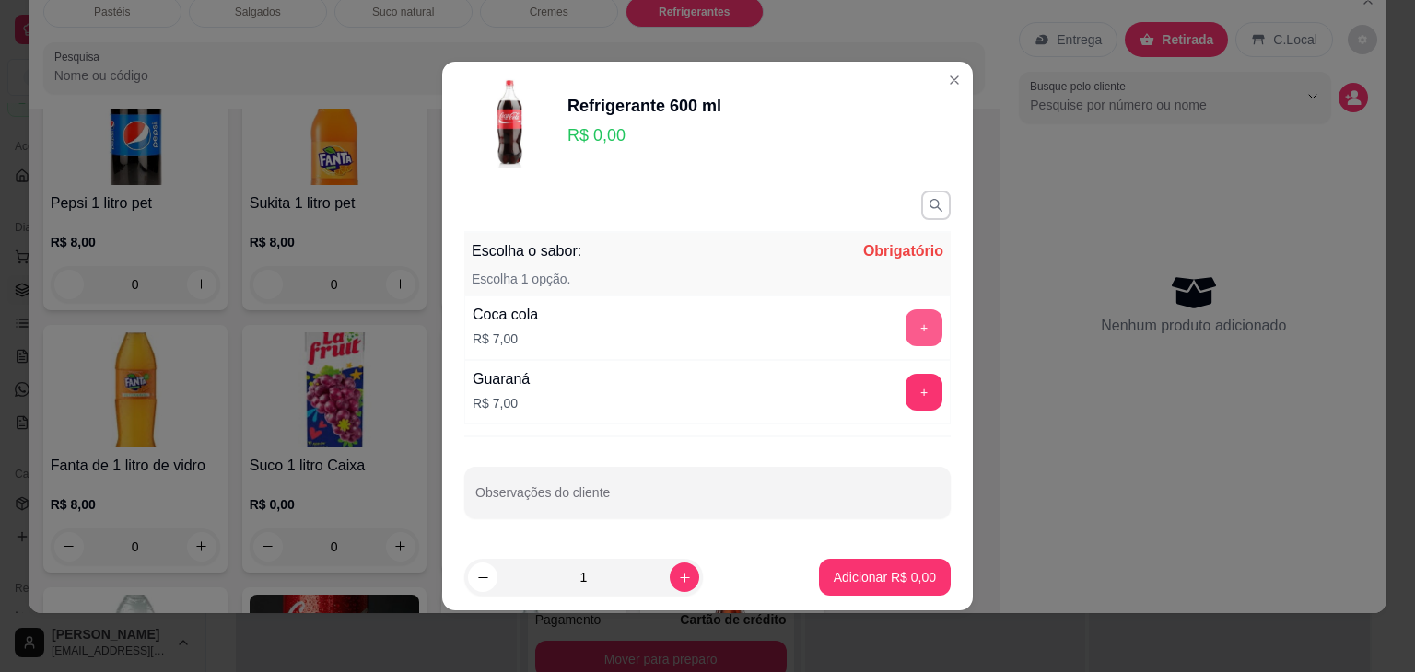
click at [922, 342] on button "+" at bounding box center [924, 328] width 37 height 37
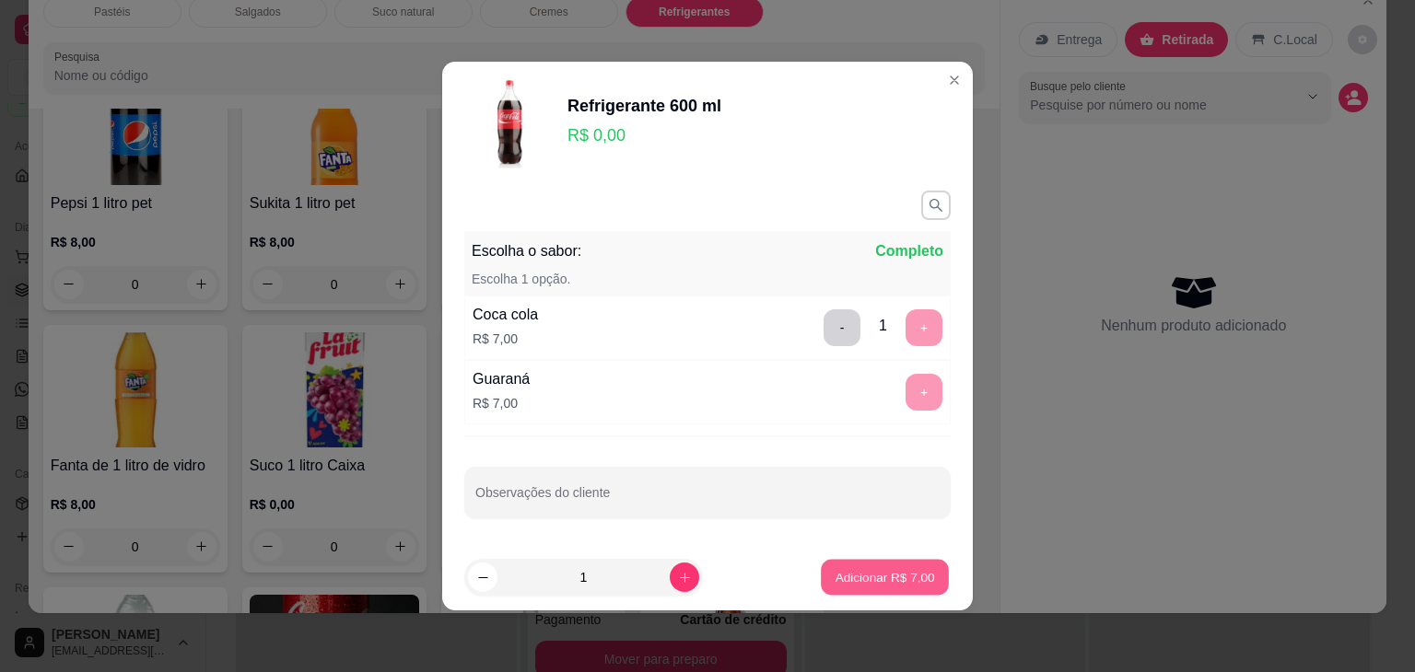
click at [876, 571] on p "Adicionar R$ 7,00" at bounding box center [884, 577] width 99 height 18
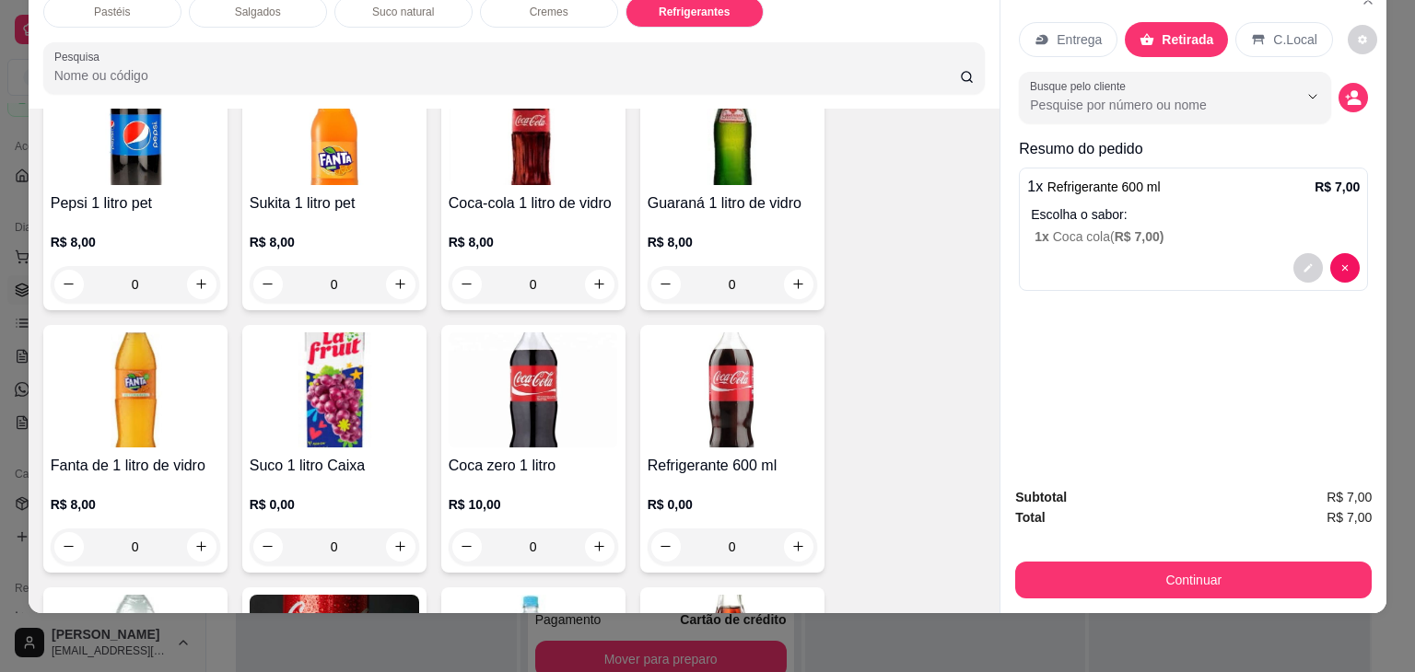
click at [1117, 582] on button "Continuar" at bounding box center [1193, 580] width 356 height 37
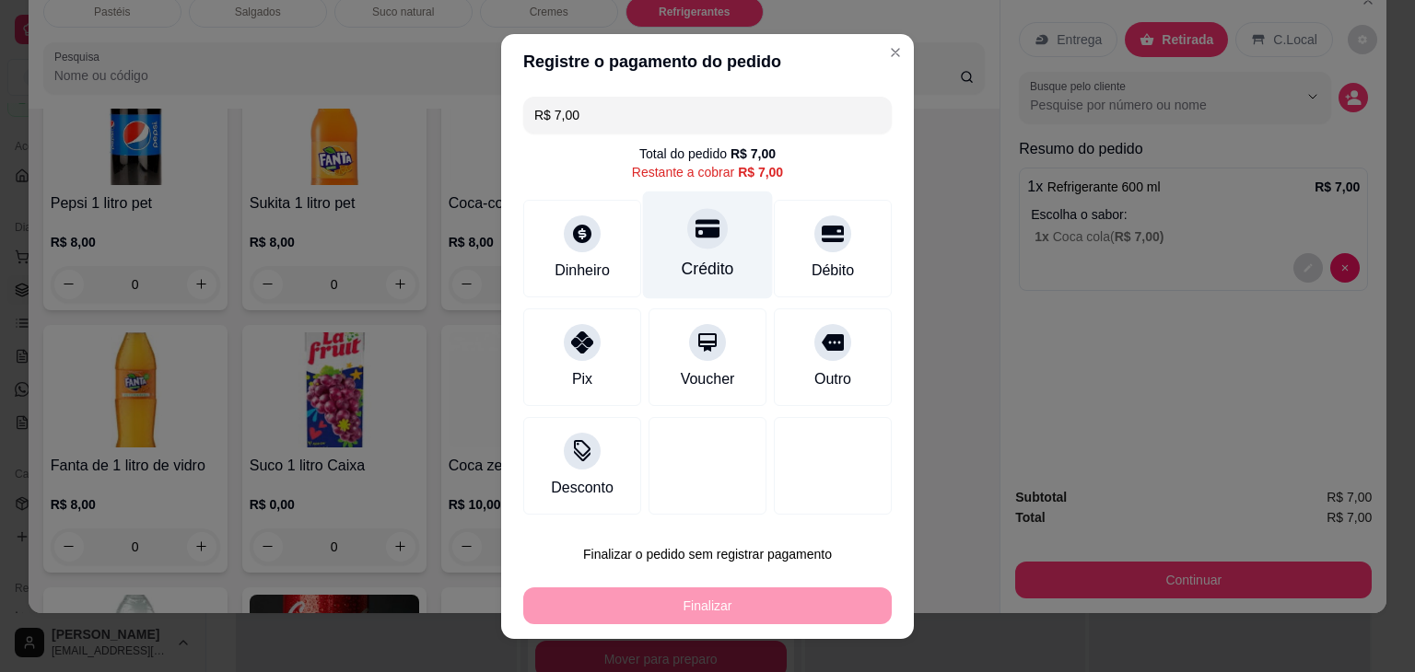
click at [707, 264] on div "Crédito" at bounding box center [708, 269] width 53 height 24
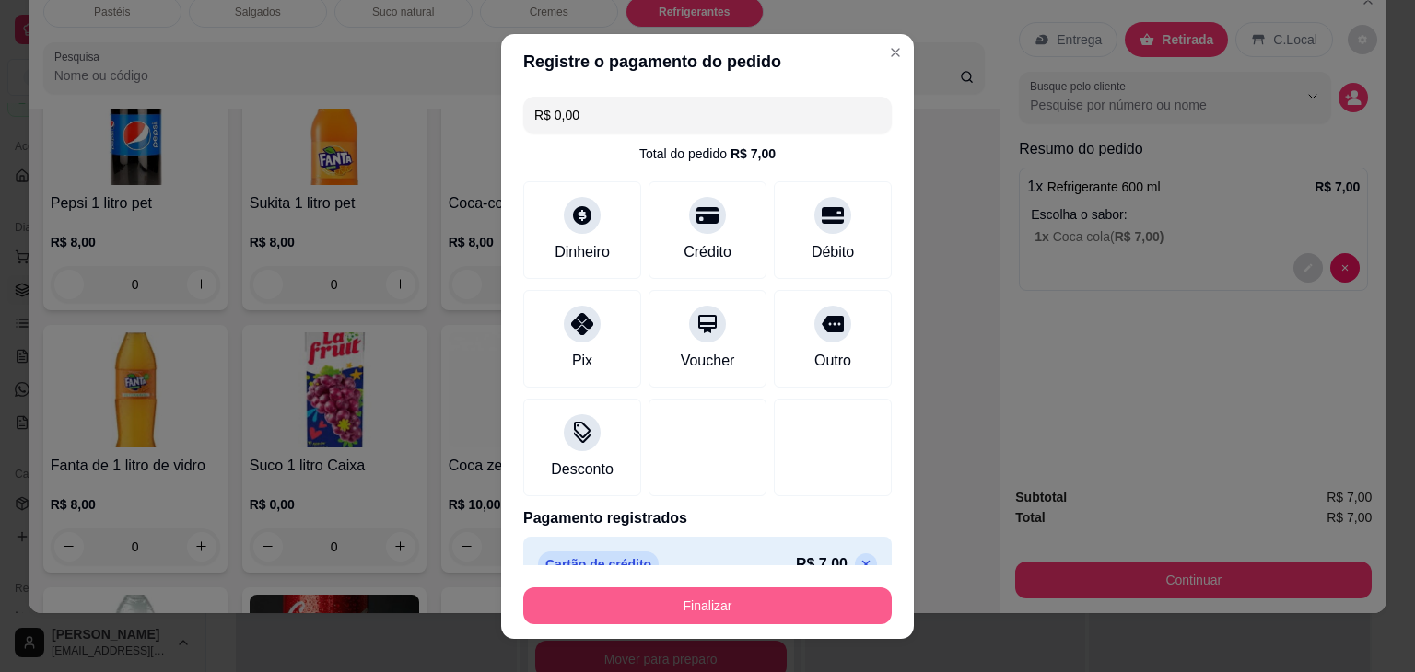
click at [793, 589] on button "Finalizar" at bounding box center [707, 606] width 368 height 37
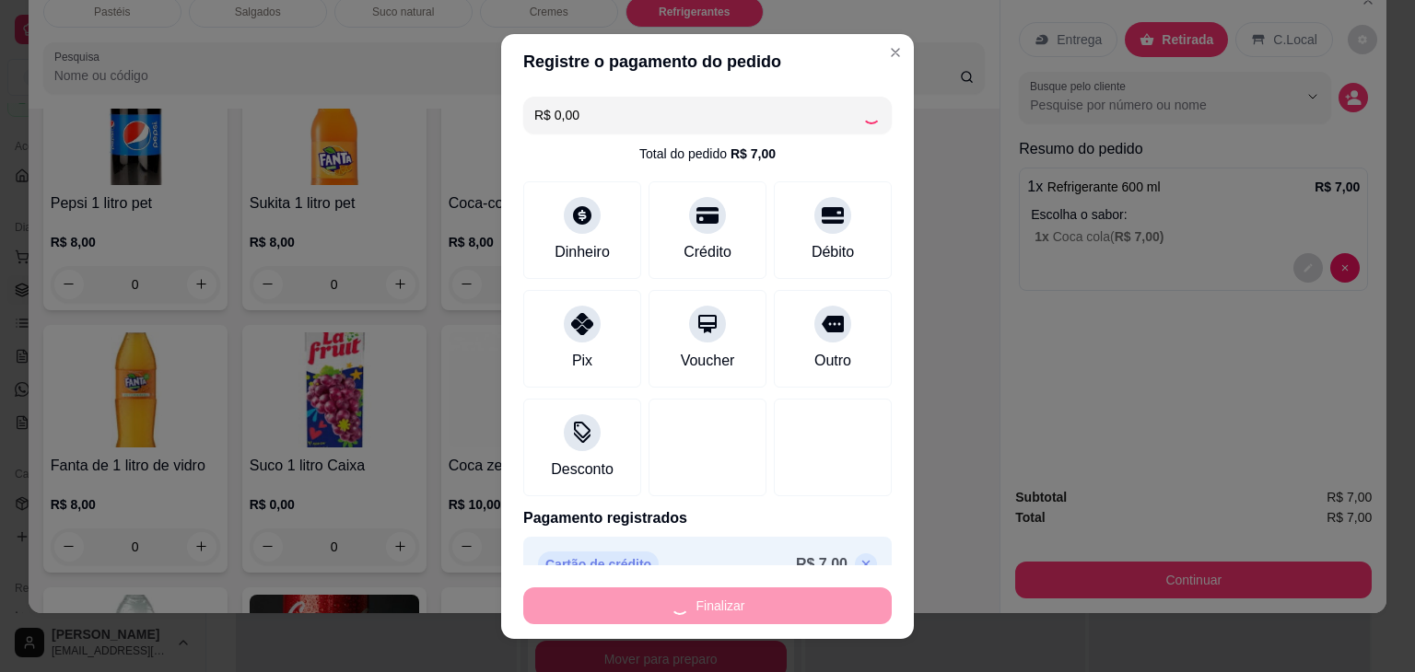
type input "-R$ 7,00"
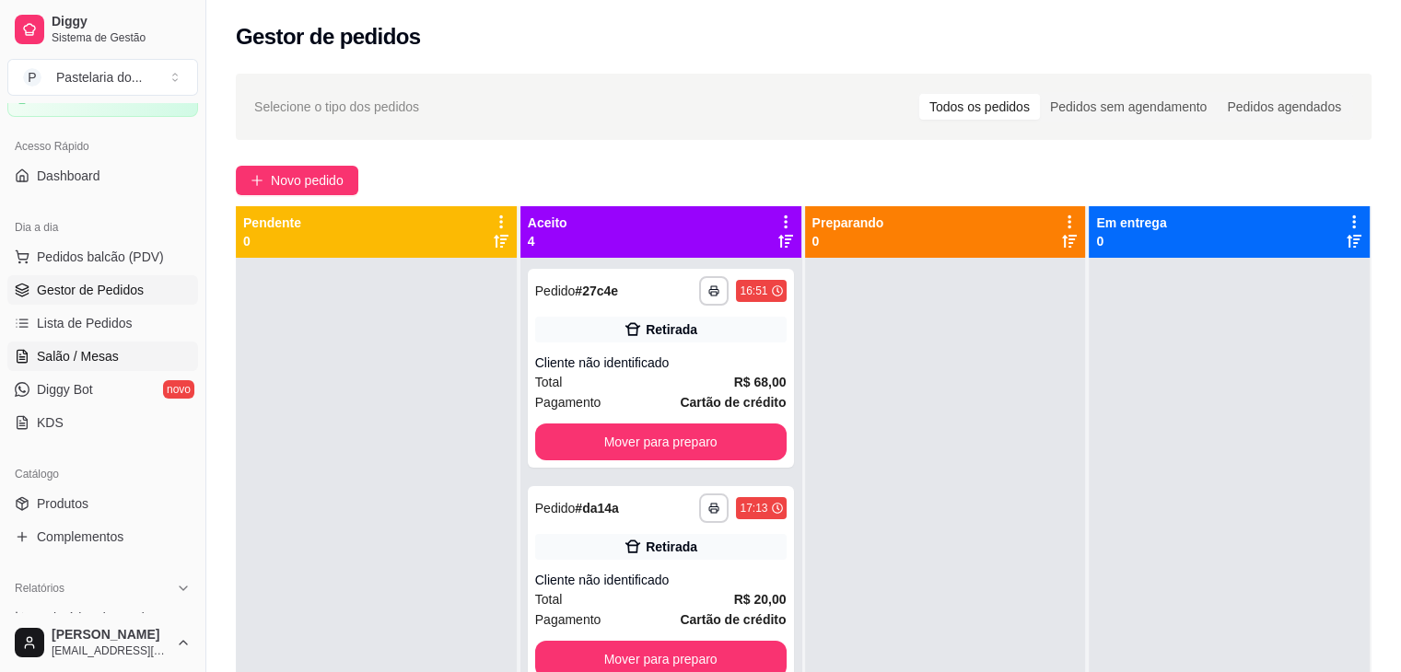
click at [85, 366] on link "Salão / Mesas" at bounding box center [102, 356] width 191 height 29
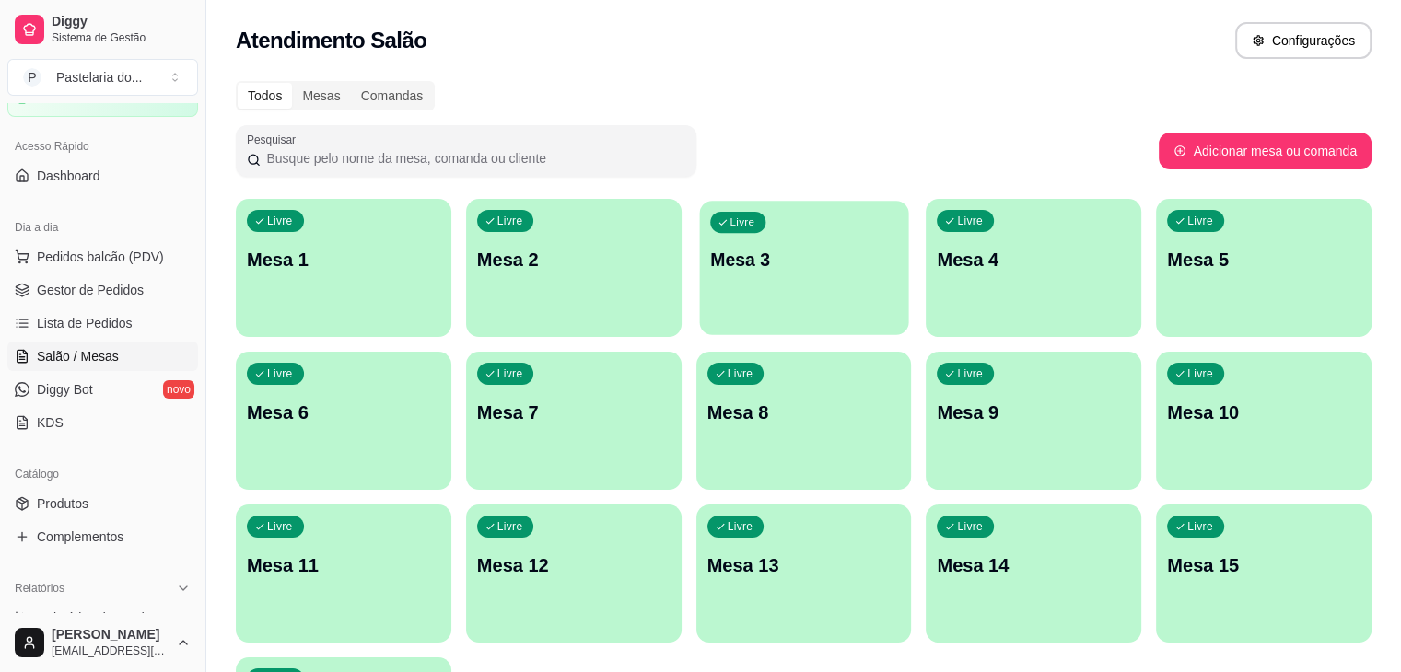
click at [720, 251] on p "Mesa 3" at bounding box center [804, 260] width 188 height 25
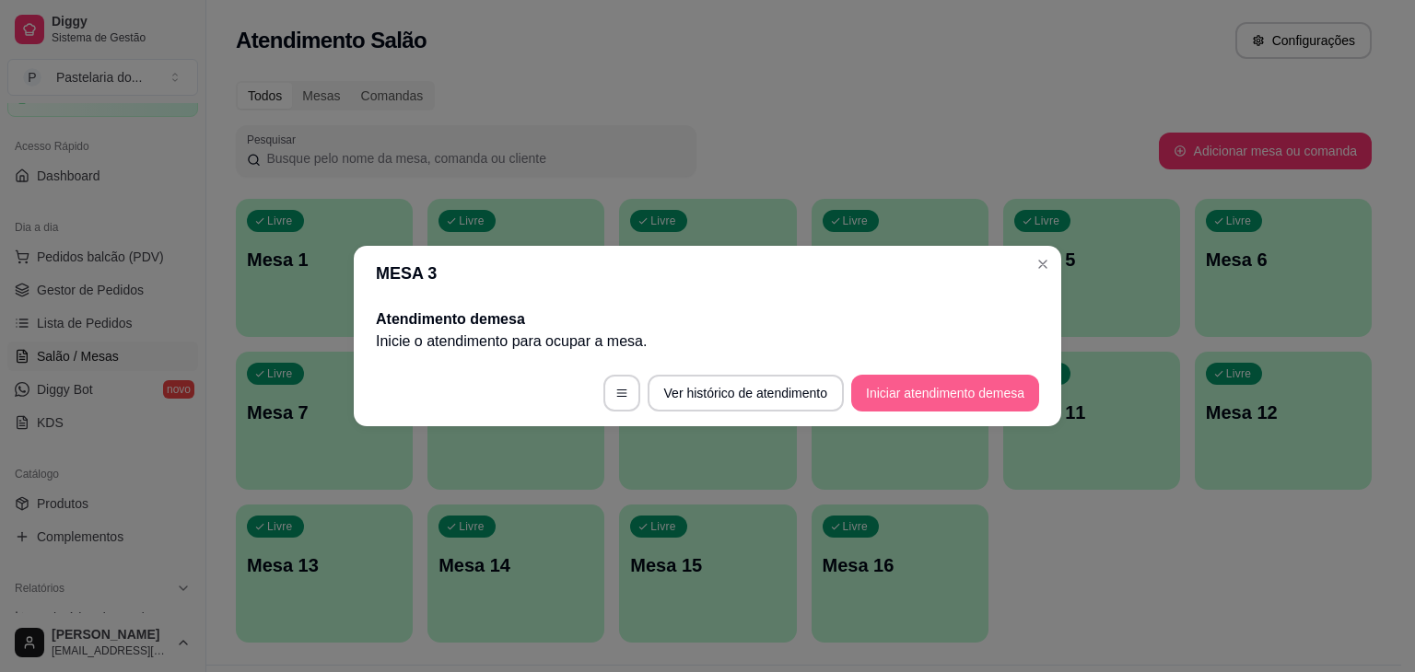
click at [882, 394] on button "Iniciar atendimento de mesa" at bounding box center [945, 393] width 188 height 37
click at [882, 394] on footer "Ver histórico de atendimento Iniciar atendimento de mesa" at bounding box center [707, 393] width 707 height 66
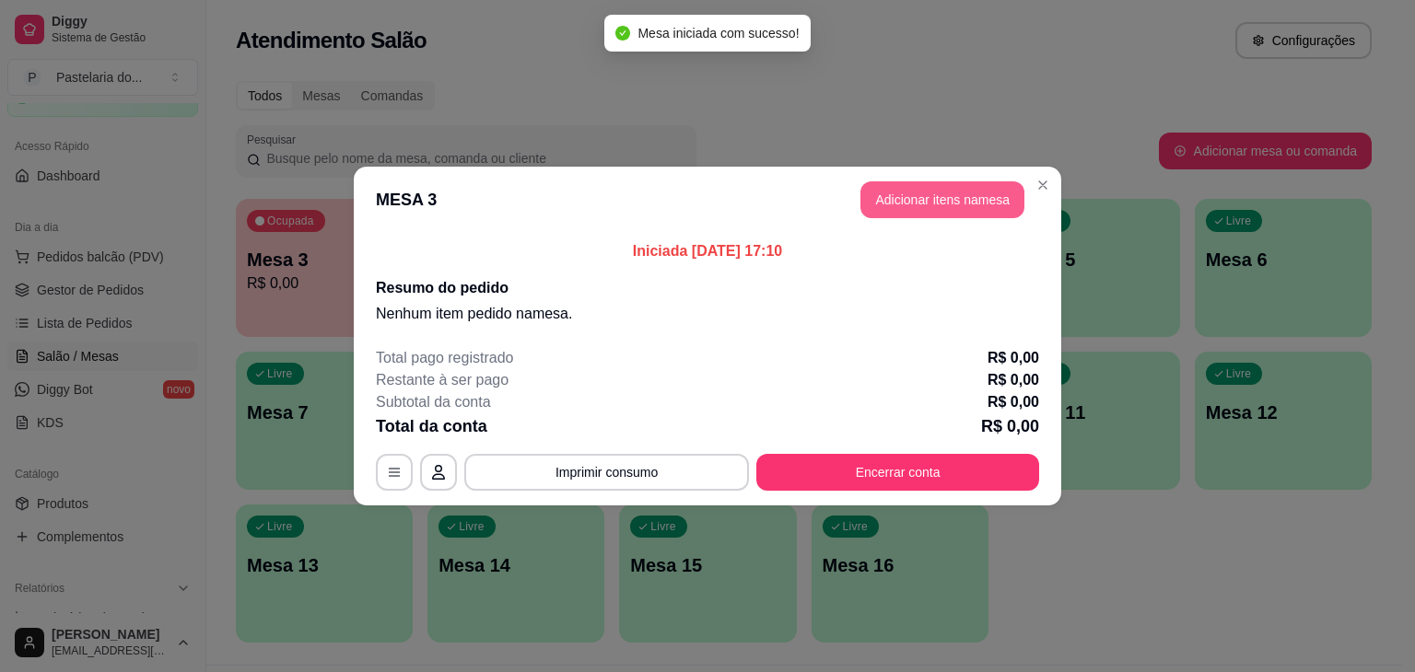
click at [925, 202] on button "Adicionar itens na mesa" at bounding box center [942, 199] width 164 height 37
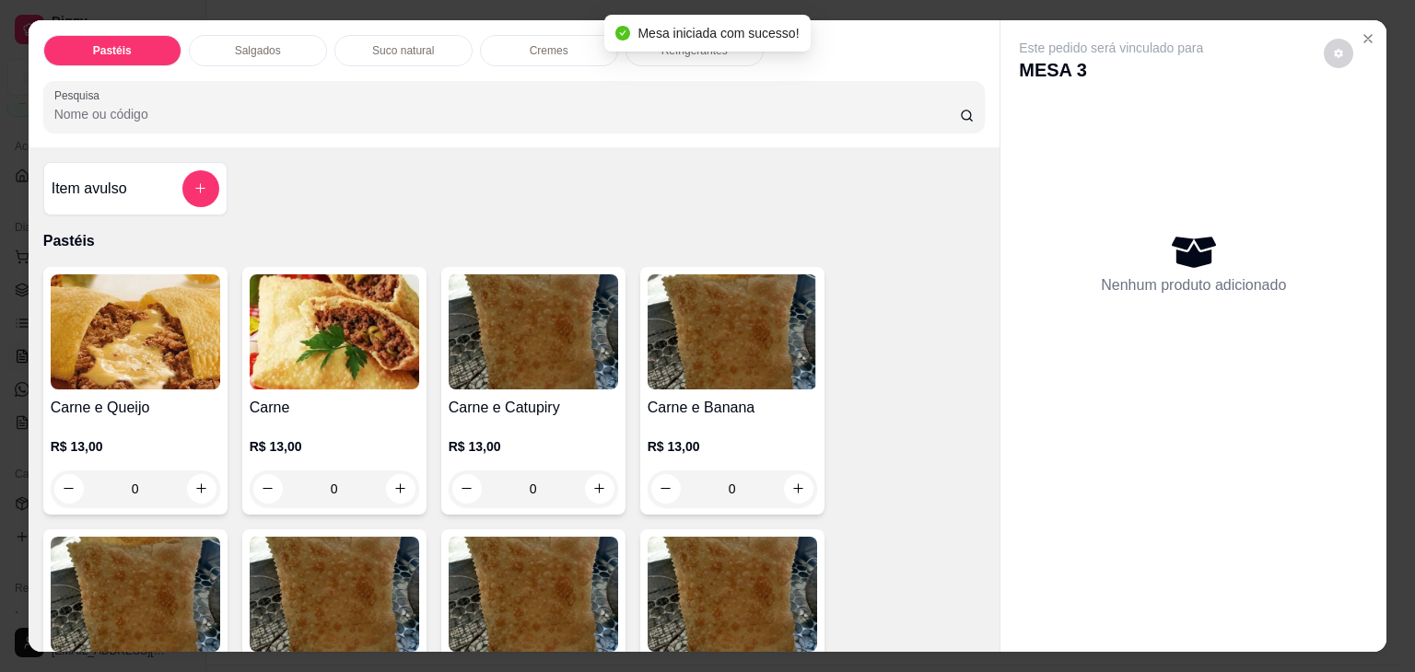
click at [238, 26] on div "Pastéis Salgados Suco natural Cremes Refrigerantes Pesquisa" at bounding box center [515, 83] width 972 height 127
click at [258, 47] on p "Salgados" at bounding box center [258, 50] width 46 height 15
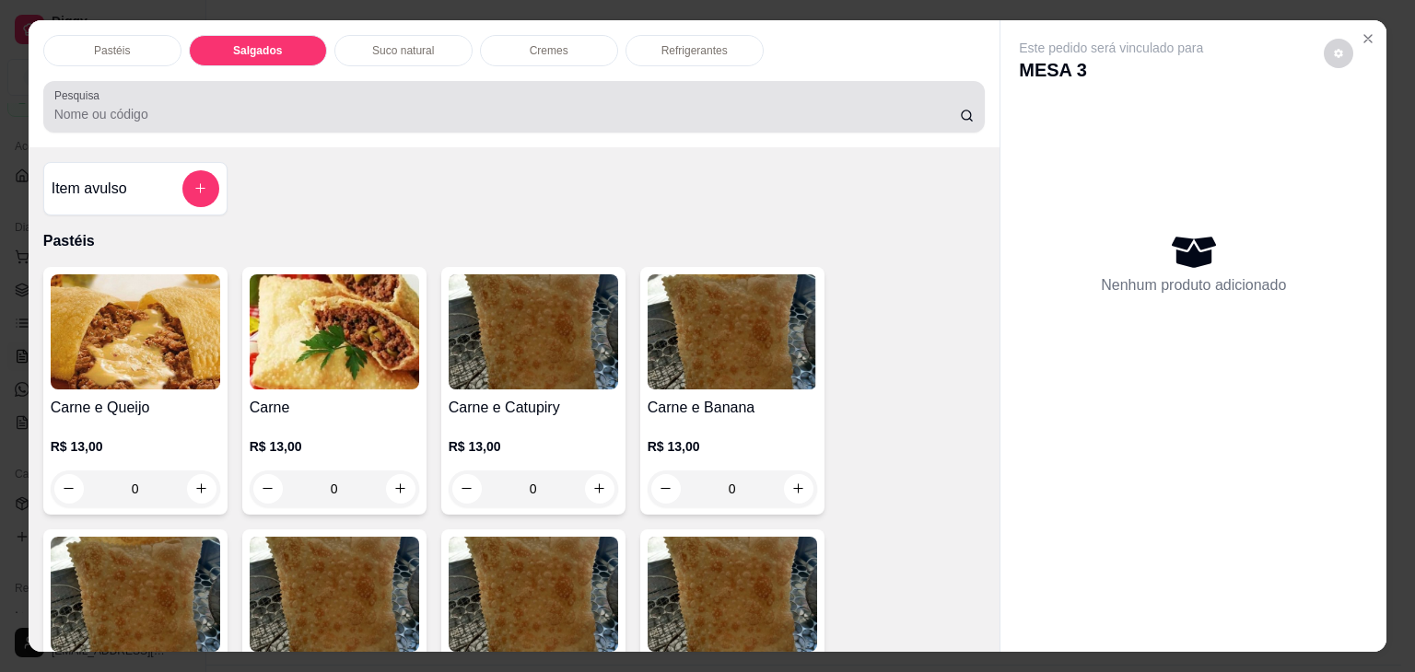
scroll to position [45, 0]
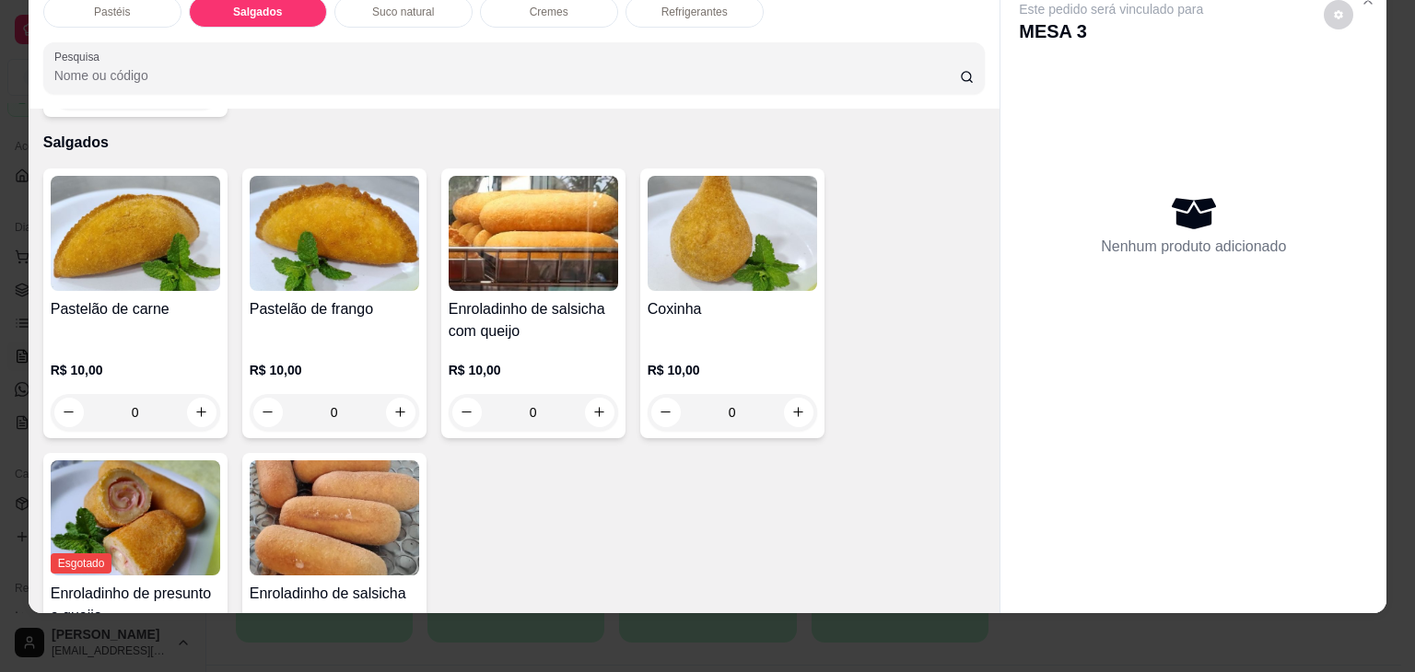
click at [1385, 41] on div "Pastéis Salgados Suco natural Cremes Refrigerantes Pesquisa Item avulso Pastéis…" at bounding box center [707, 336] width 1415 height 672
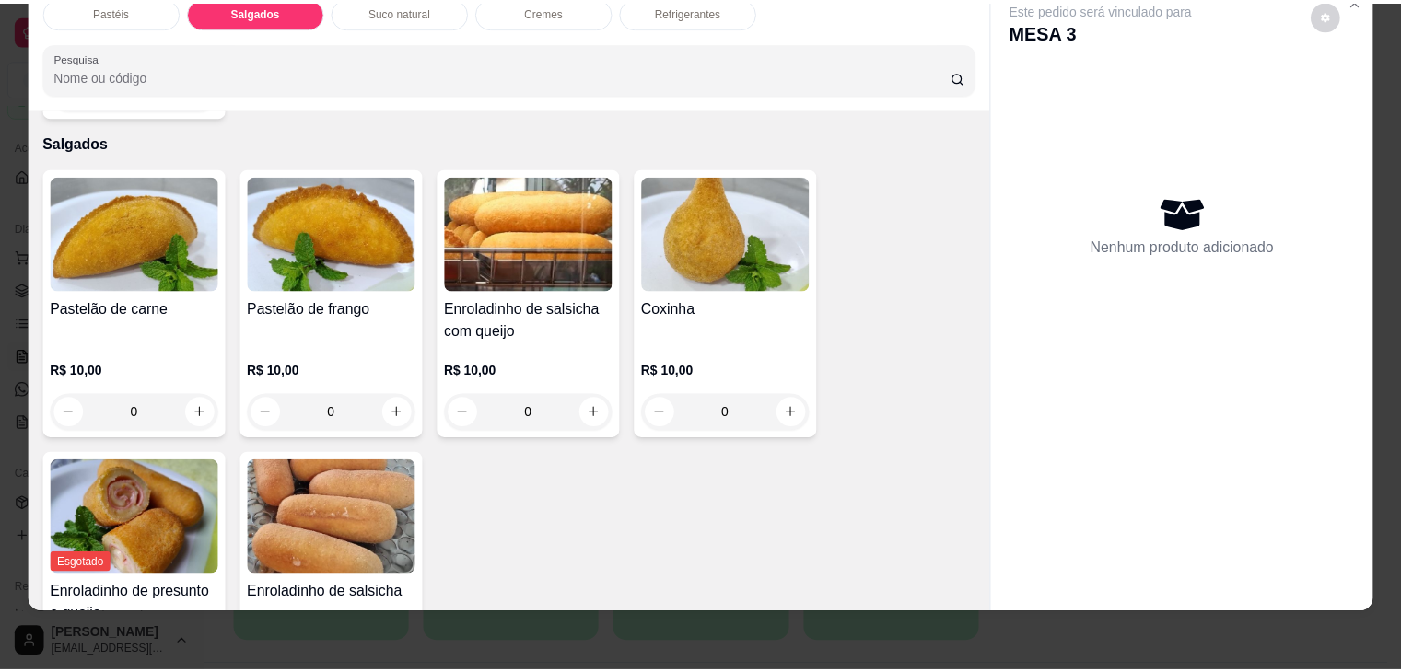
scroll to position [0, 0]
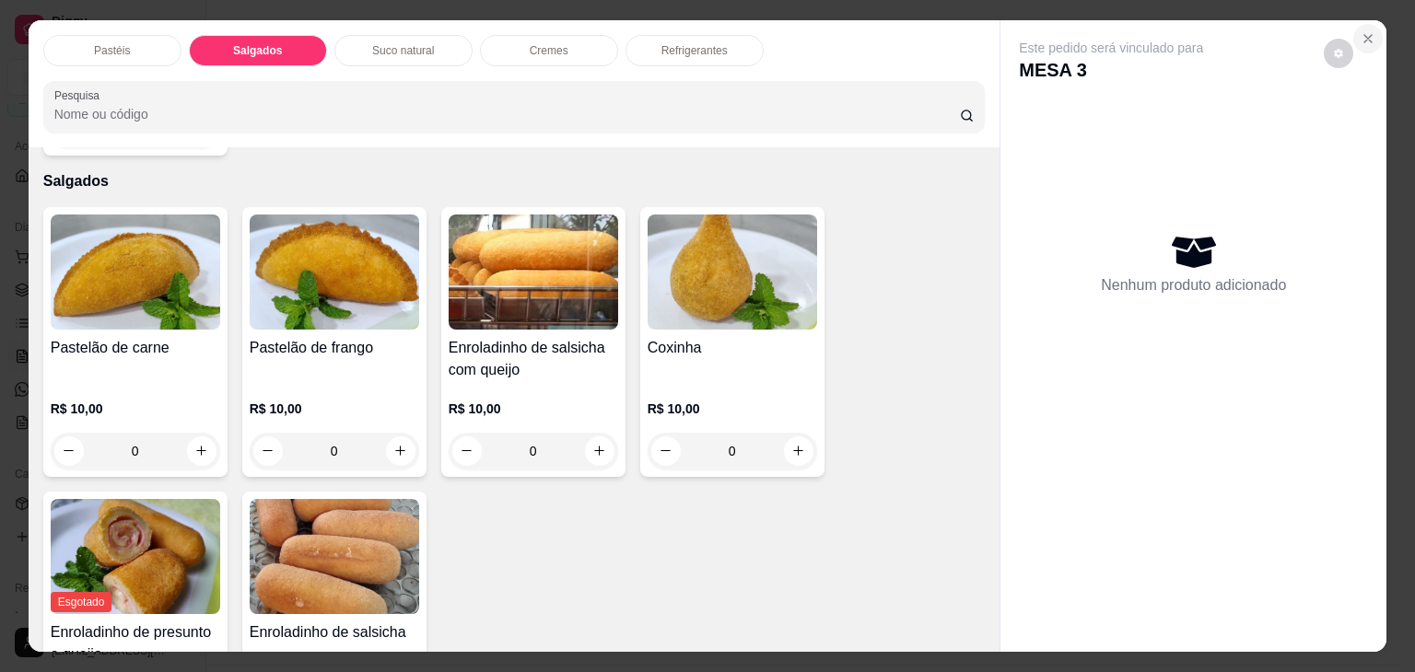
click at [1367, 31] on icon "Close" at bounding box center [1368, 38] width 15 height 15
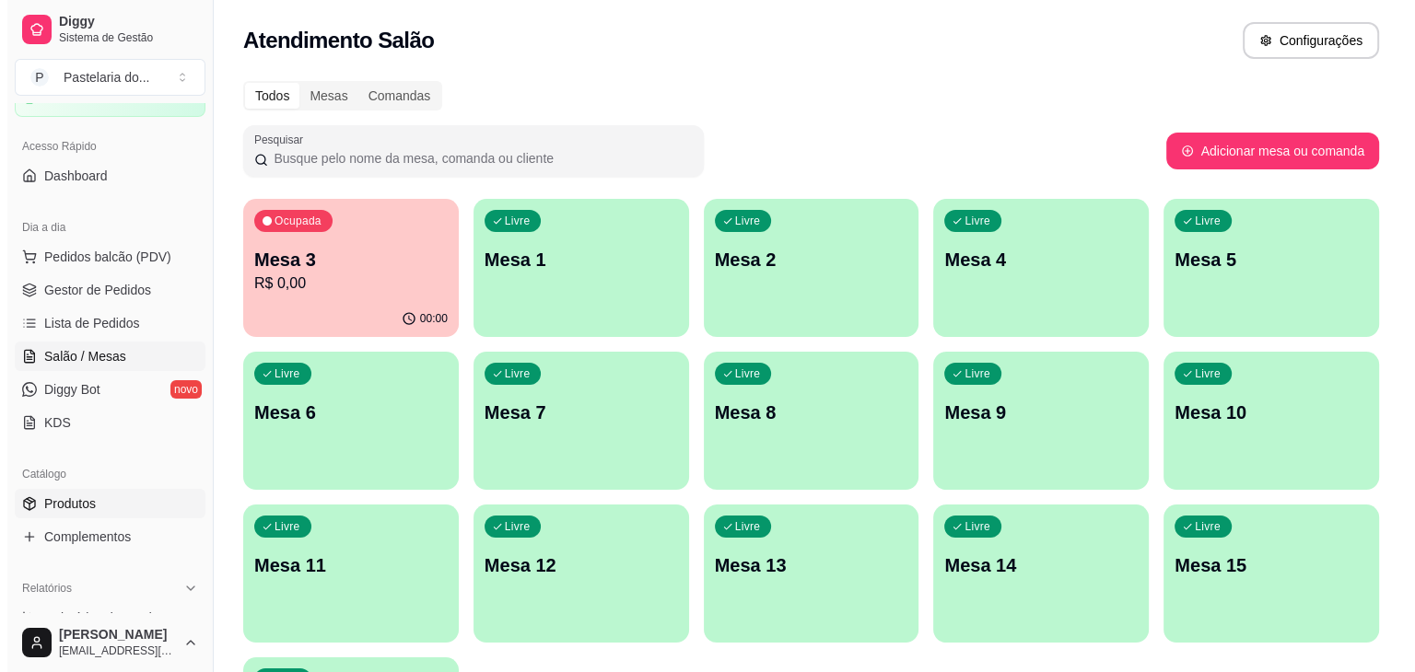
scroll to position [560, 0]
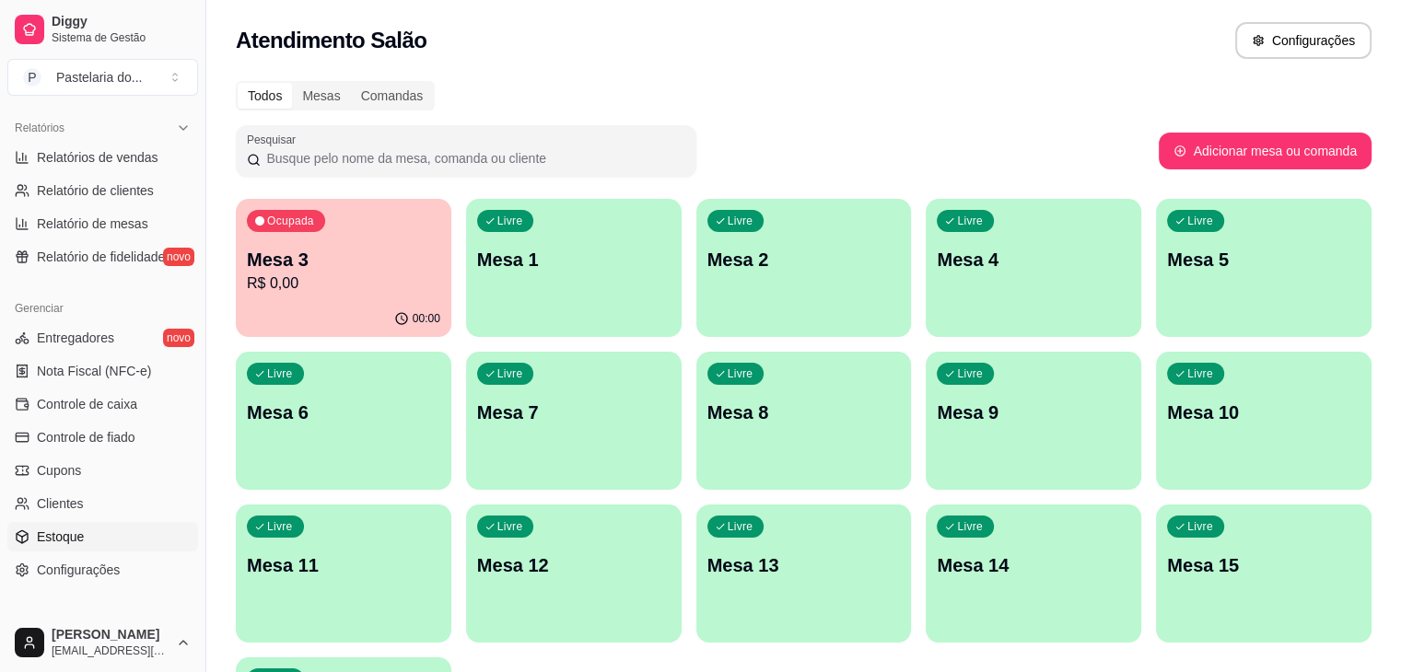
click at [39, 534] on span "Estoque" at bounding box center [60, 537] width 47 height 18
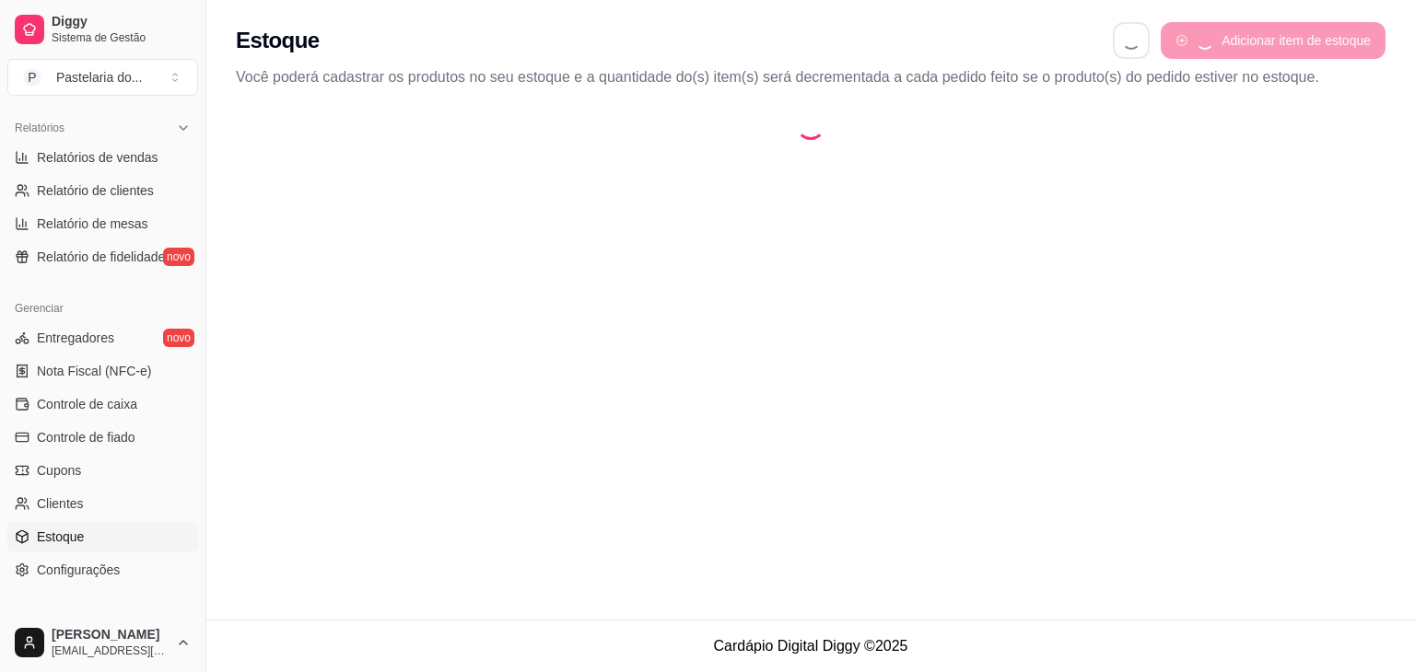
select select "QUANTITY_ORDER"
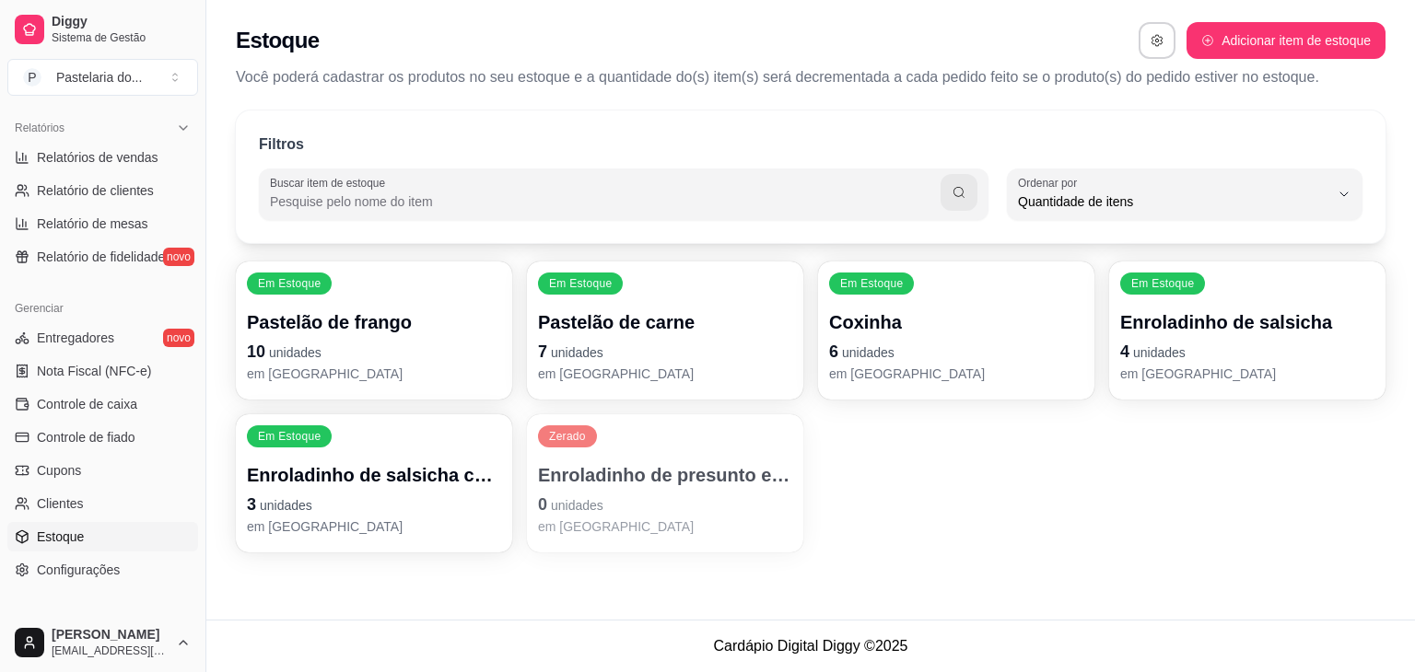
scroll to position [18, 0]
click at [633, 472] on p "Enroladinho de presunto e queijo" at bounding box center [665, 475] width 254 height 26
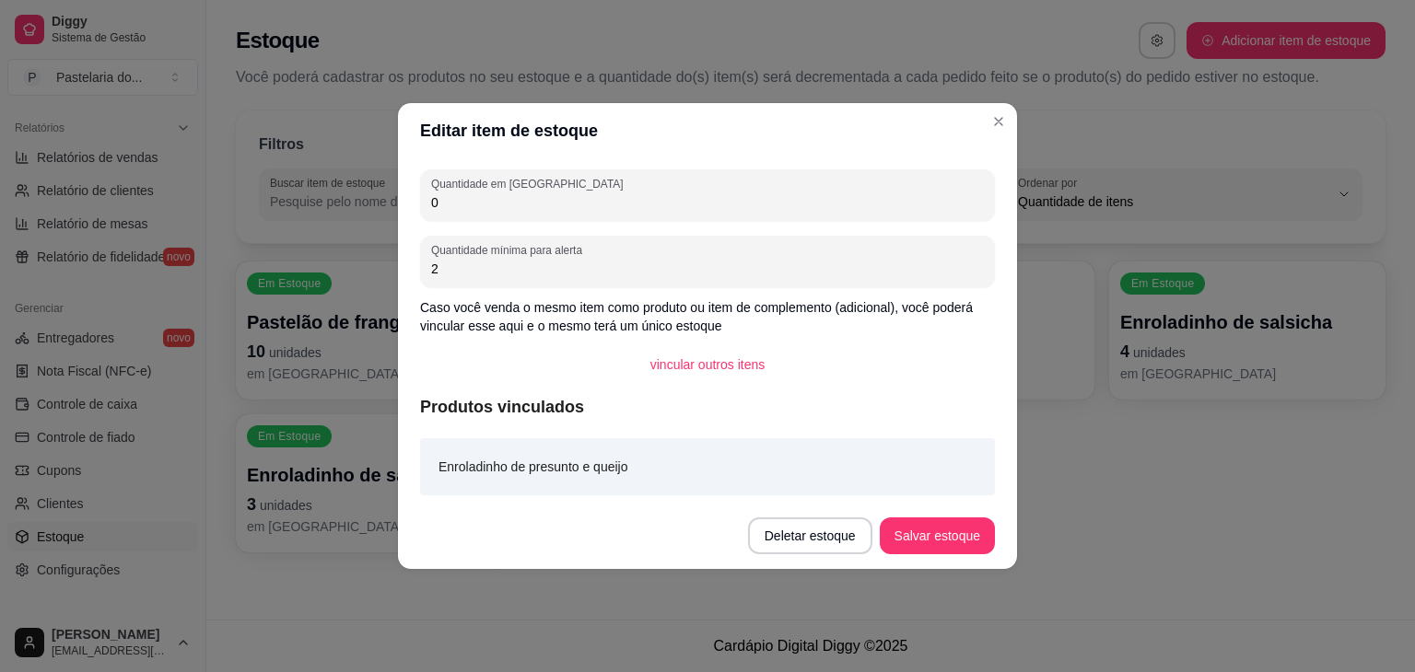
click at [498, 211] on input "0" at bounding box center [707, 202] width 553 height 18
drag, startPoint x: 498, startPoint y: 211, endPoint x: 430, endPoint y: 199, distance: 69.2
click at [497, 211] on input "0" at bounding box center [707, 202] width 553 height 18
click at [429, 199] on div "Quantidade em estoque 0" at bounding box center [707, 195] width 575 height 52
type input "8"
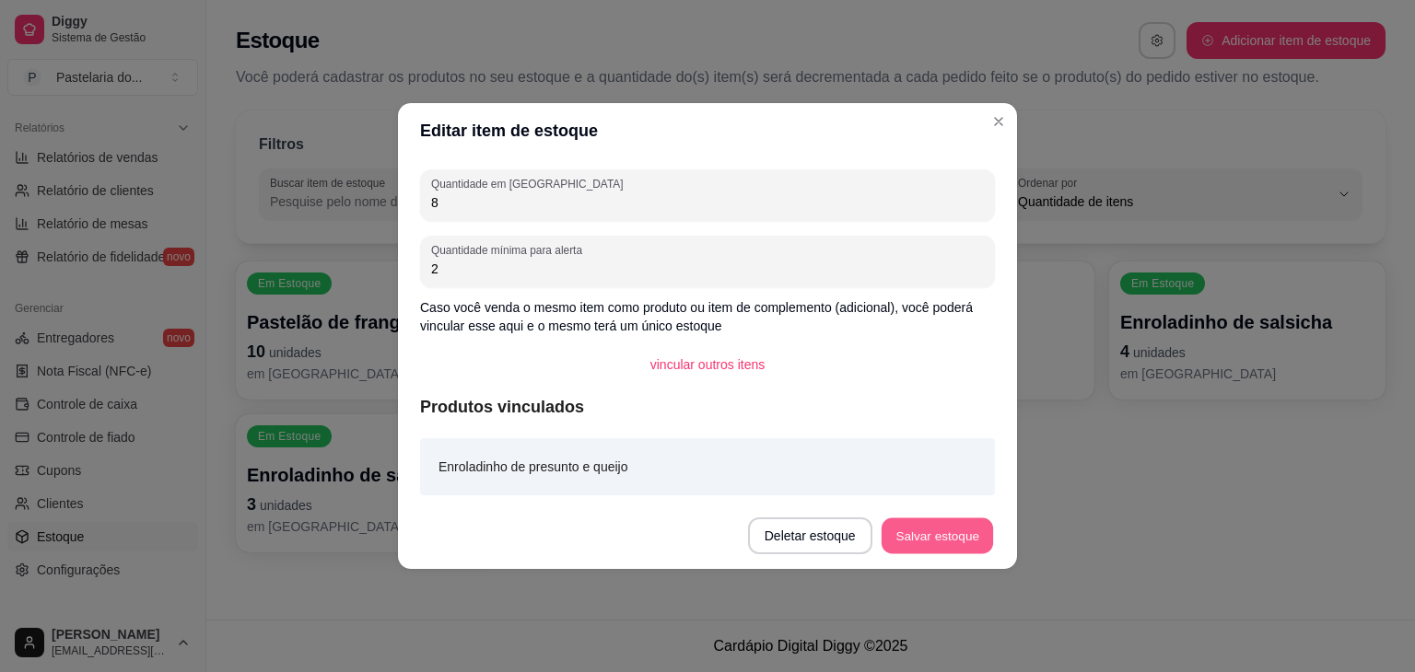
click at [954, 522] on button "Salvar estoque" at bounding box center [937, 537] width 112 height 36
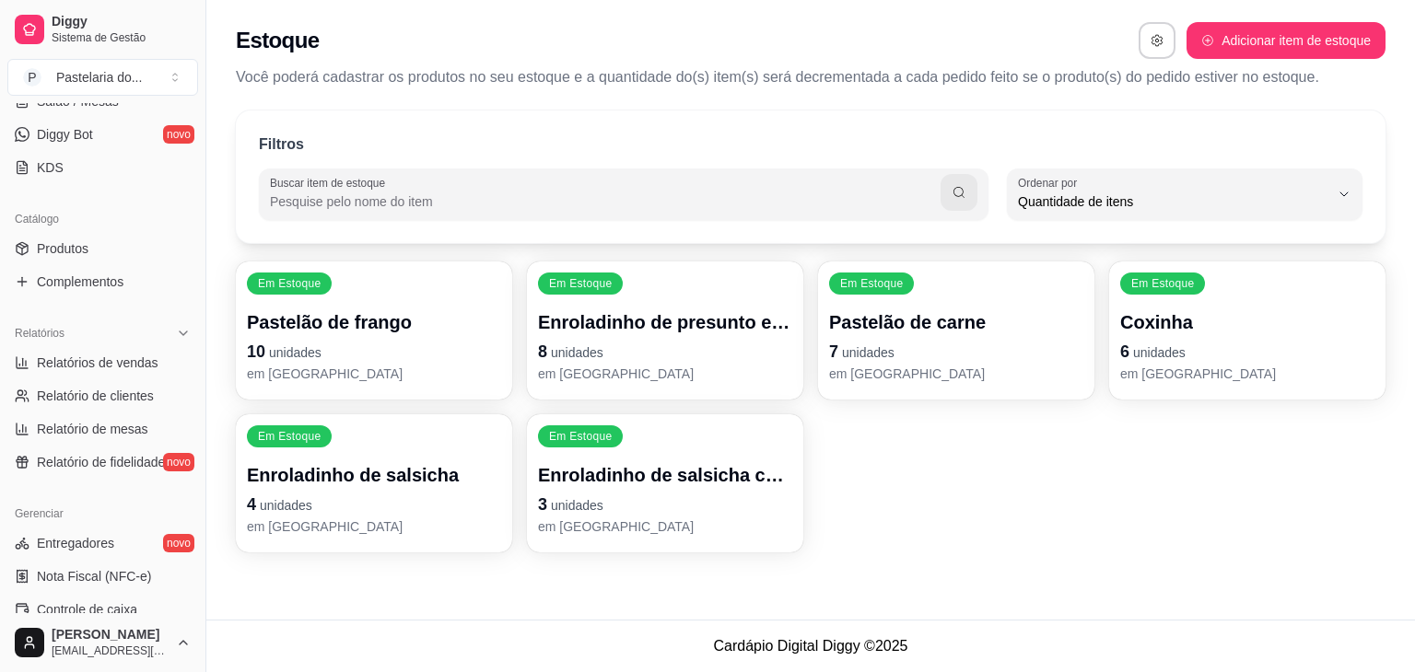
scroll to position [99, 0]
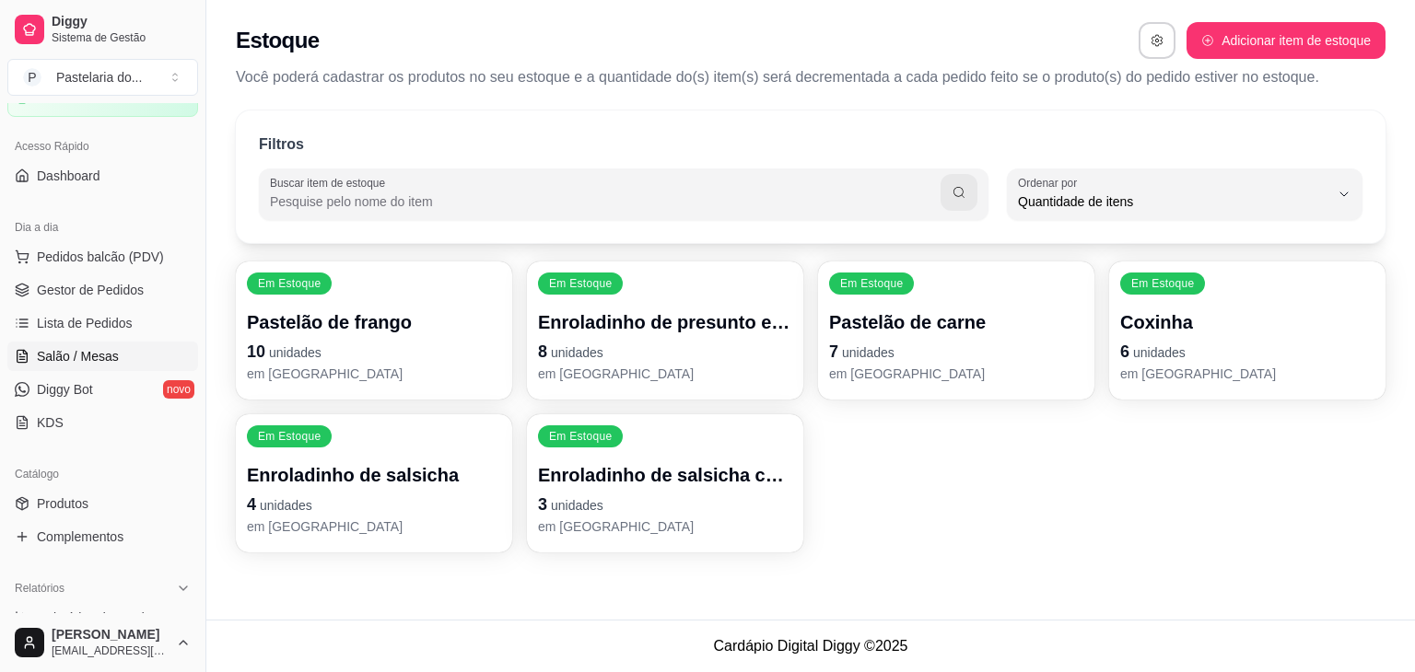
click at [108, 354] on span "Salão / Mesas" at bounding box center [78, 356] width 82 height 18
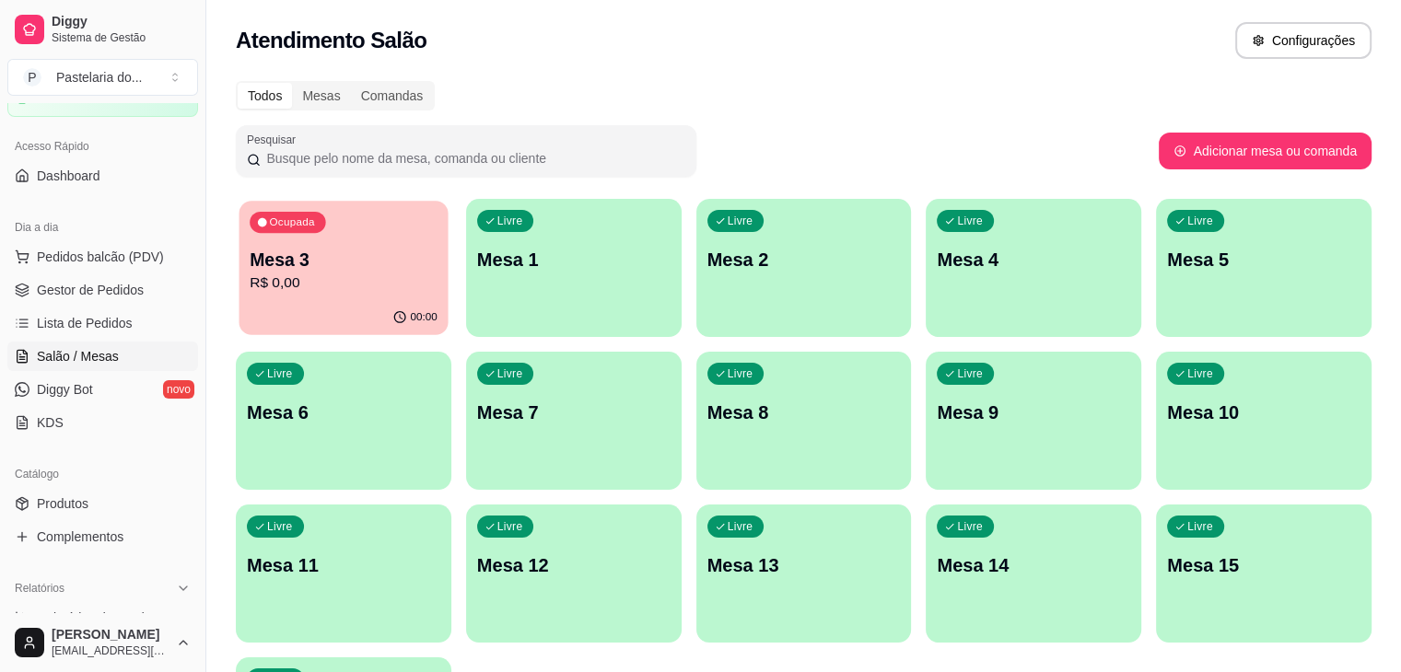
click at [323, 284] on p "R$ 0,00" at bounding box center [344, 283] width 188 height 21
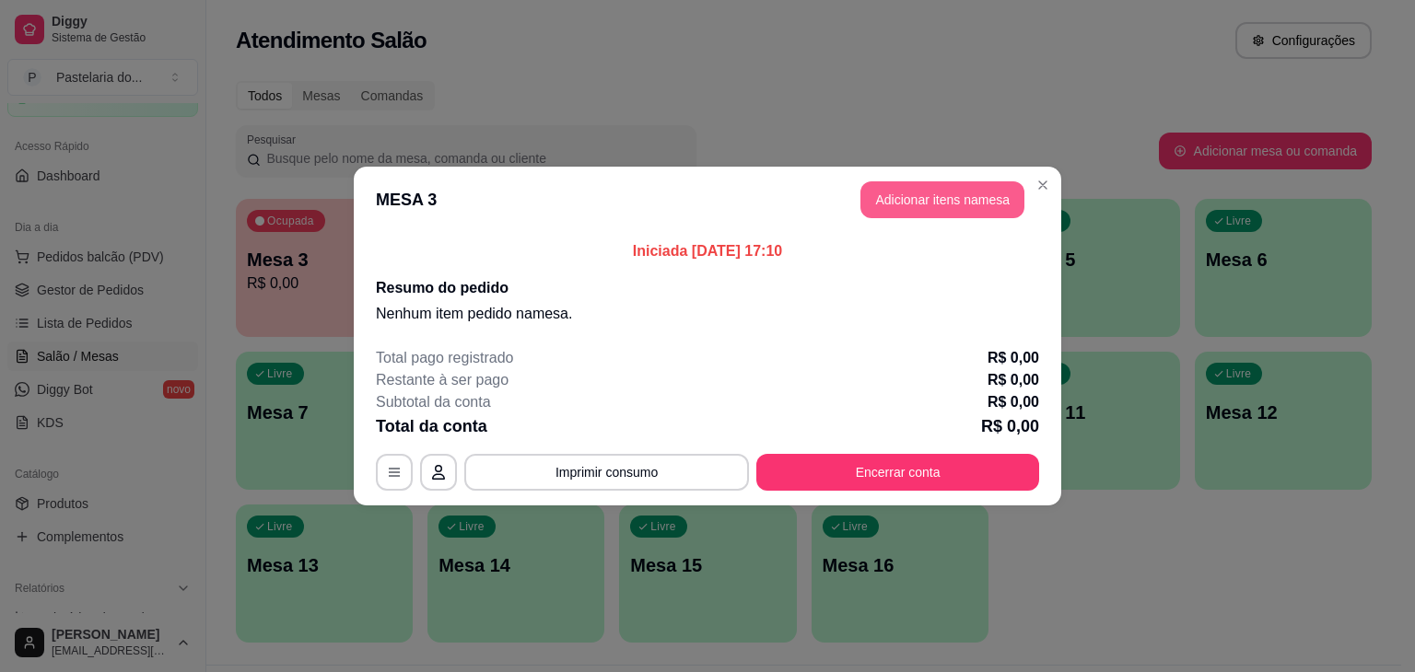
click at [1013, 190] on button "Adicionar itens na mesa" at bounding box center [942, 199] width 164 height 37
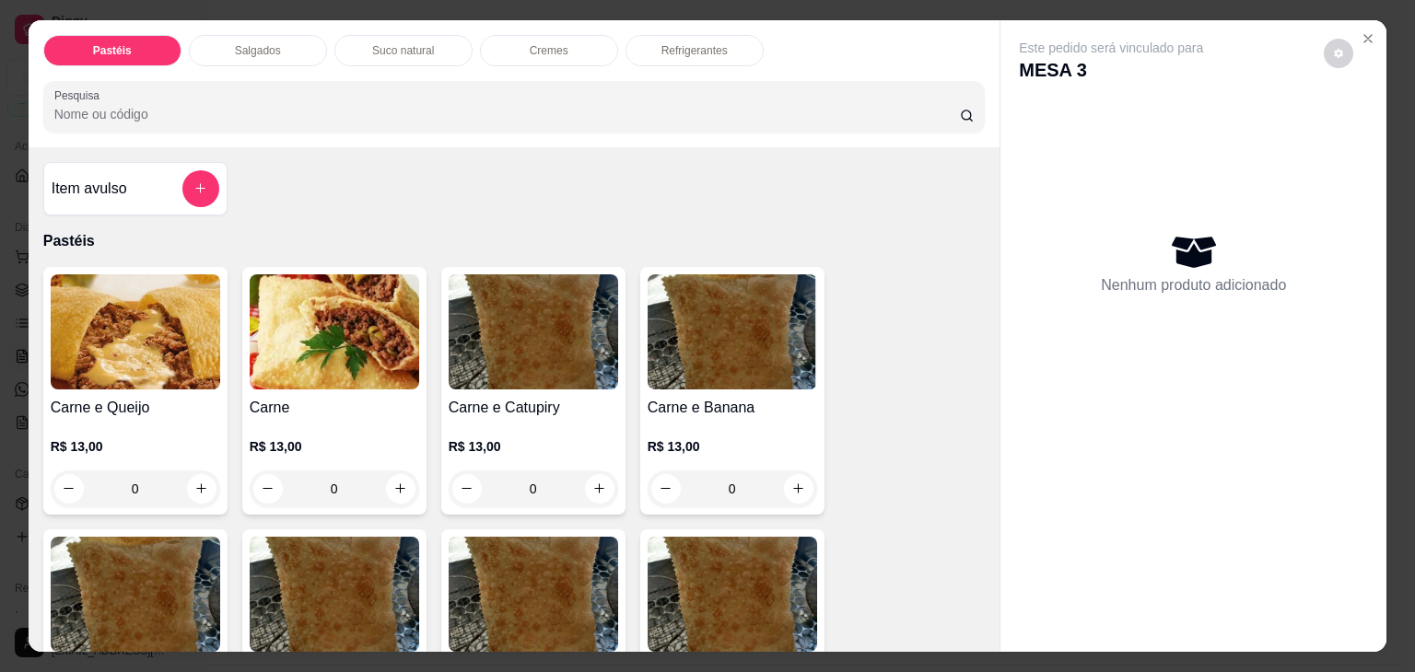
click at [268, 43] on p "Salgados" at bounding box center [258, 50] width 46 height 15
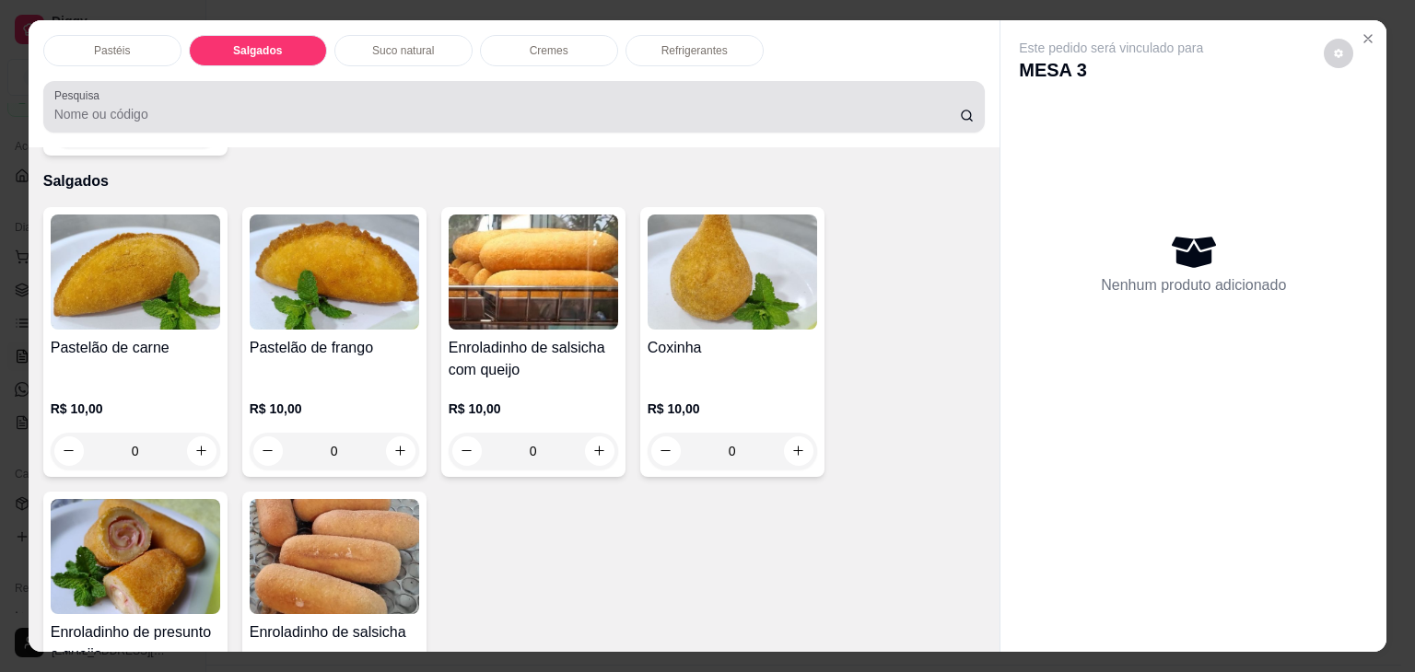
scroll to position [45, 0]
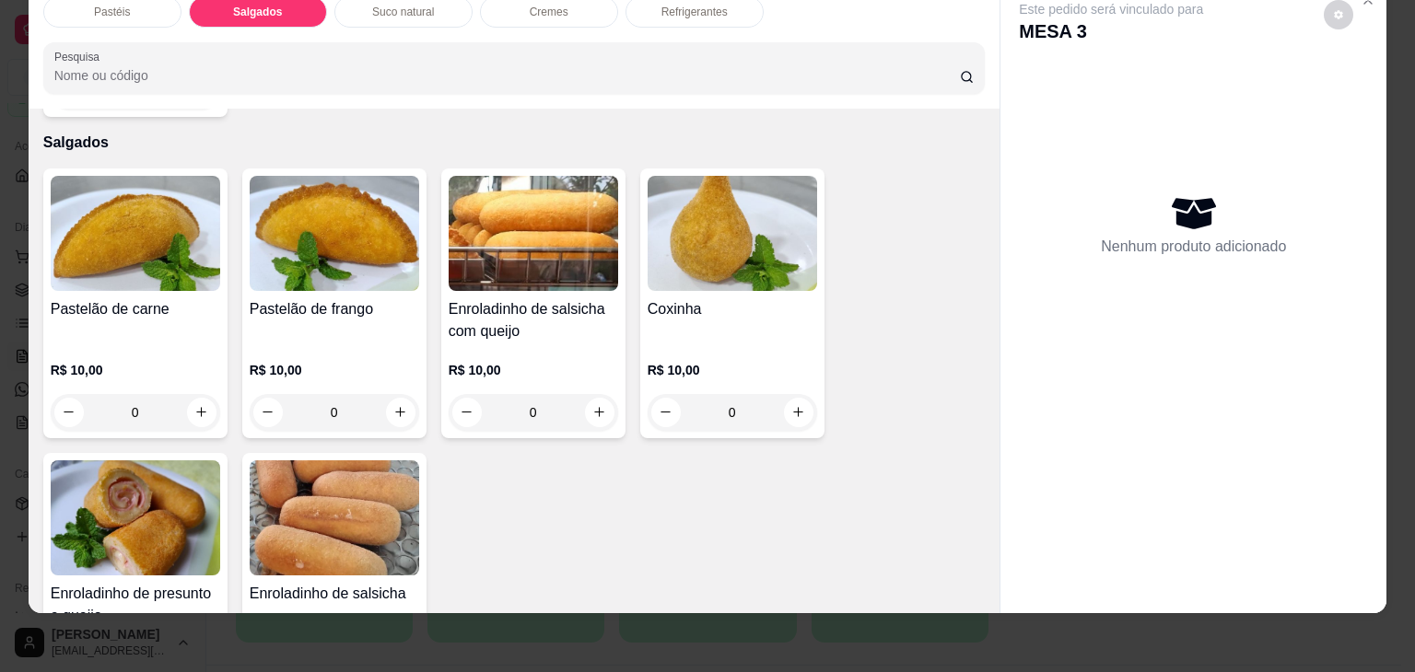
click at [149, 461] on img at bounding box center [135, 518] width 169 height 115
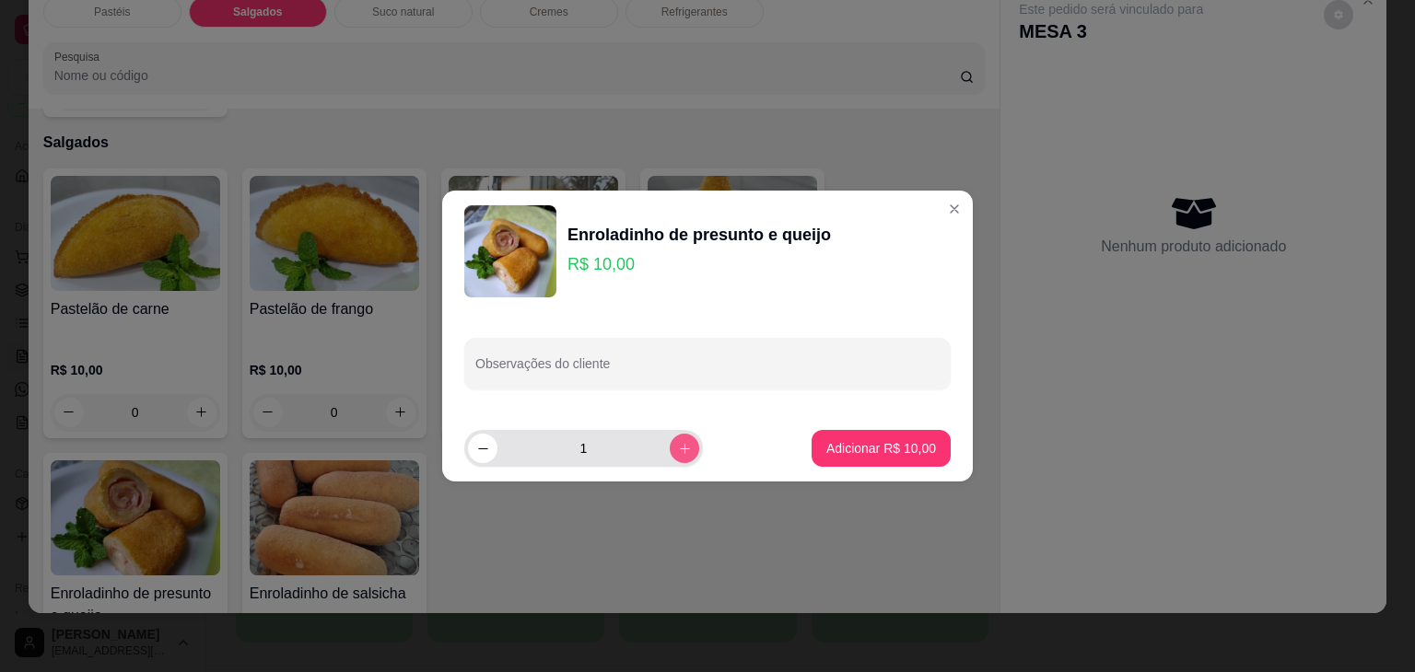
click at [682, 443] on button "increase-product-quantity" at bounding box center [684, 448] width 29 height 29
type input "3"
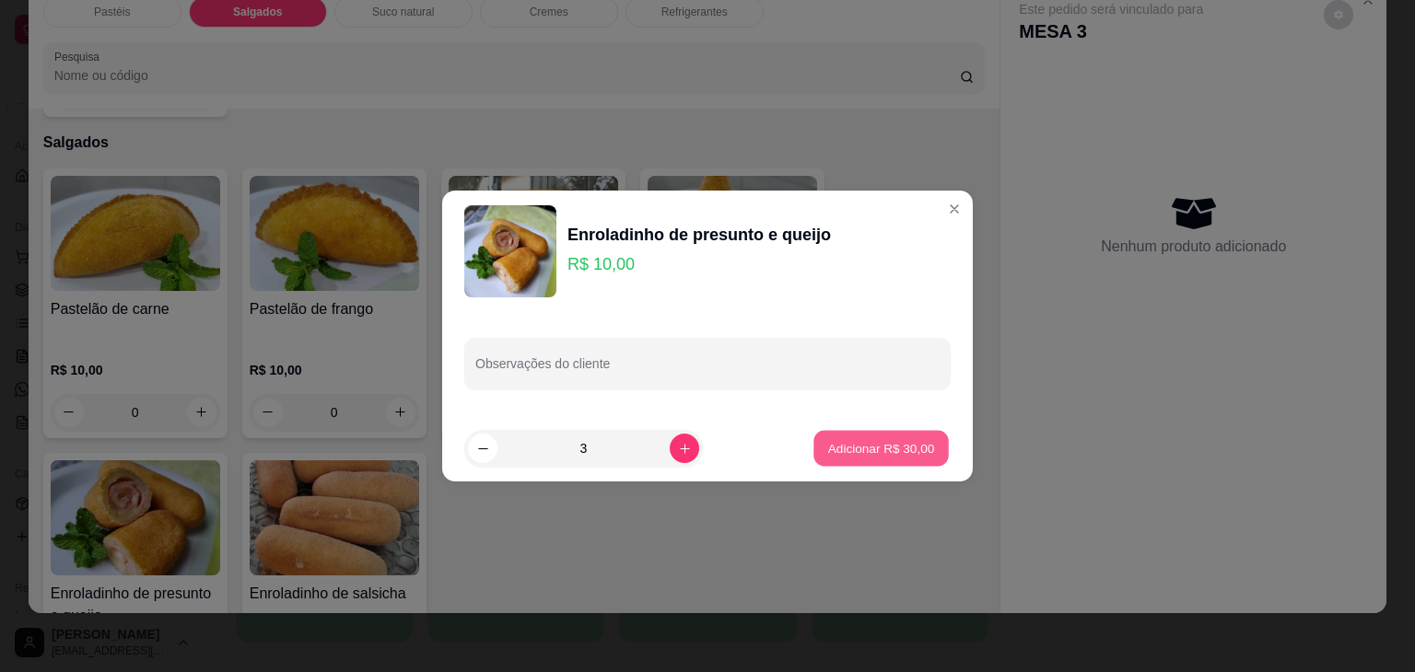
click at [836, 452] on p "Adicionar R$ 30,00" at bounding box center [881, 448] width 107 height 18
type input "3"
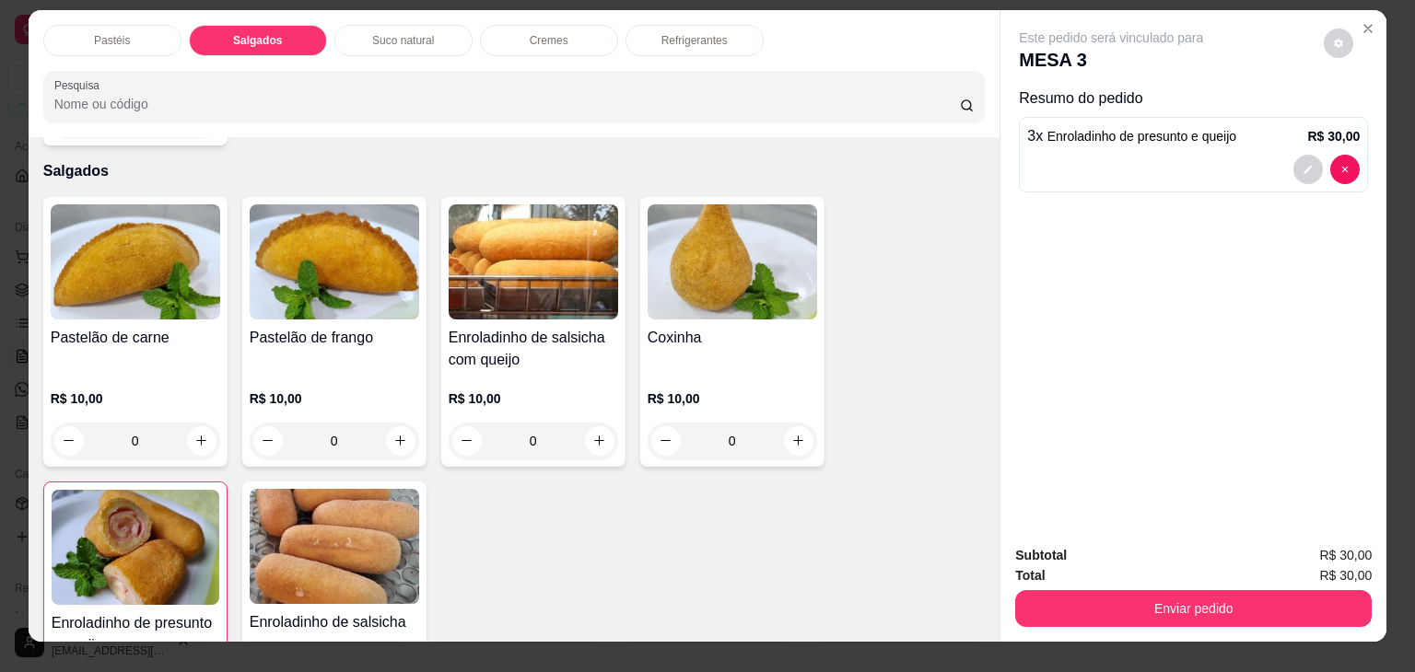
scroll to position [0, 0]
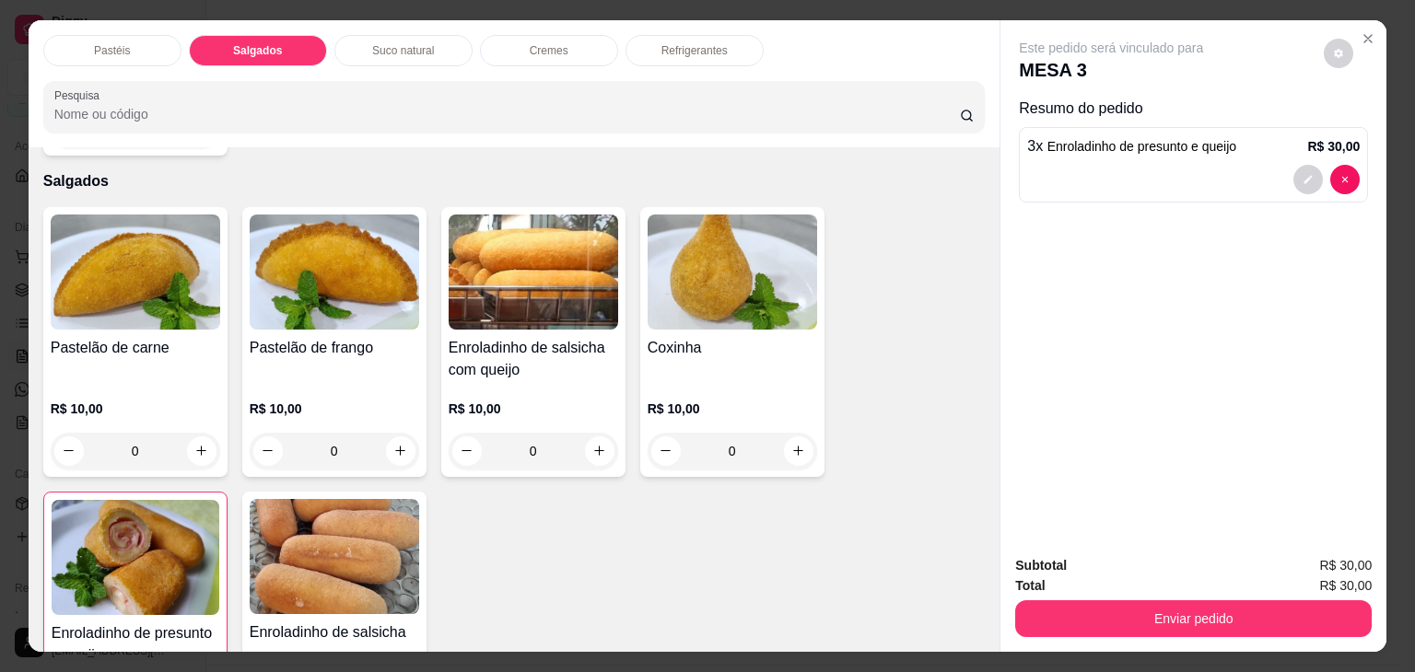
click at [715, 53] on div "Refrigerantes" at bounding box center [694, 50] width 138 height 31
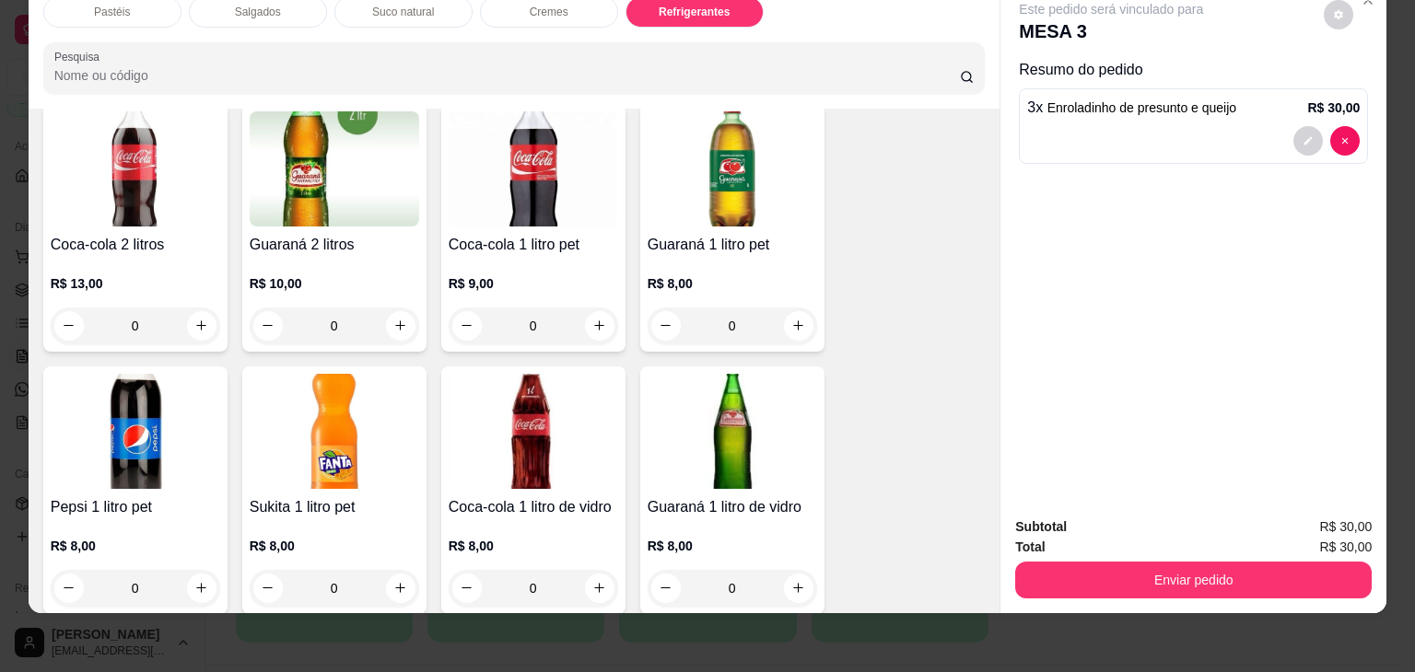
scroll to position [4350, 0]
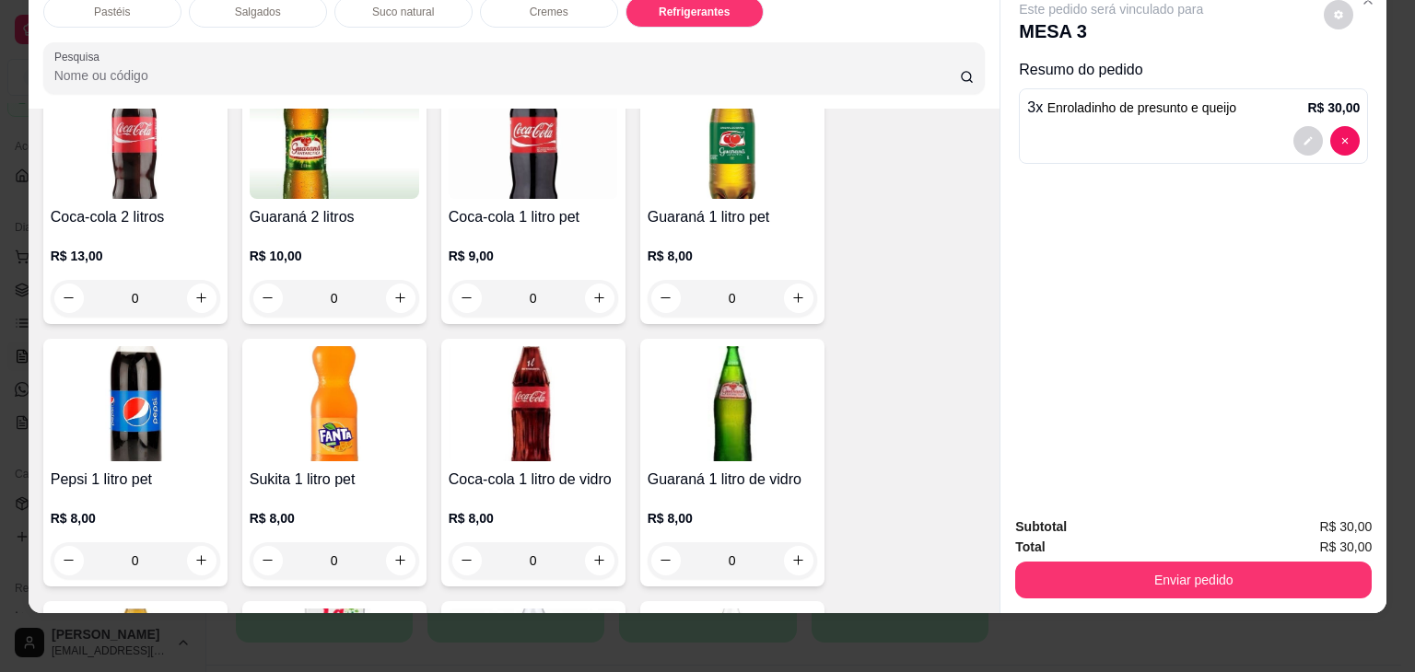
click at [726, 130] on img at bounding box center [732, 141] width 169 height 115
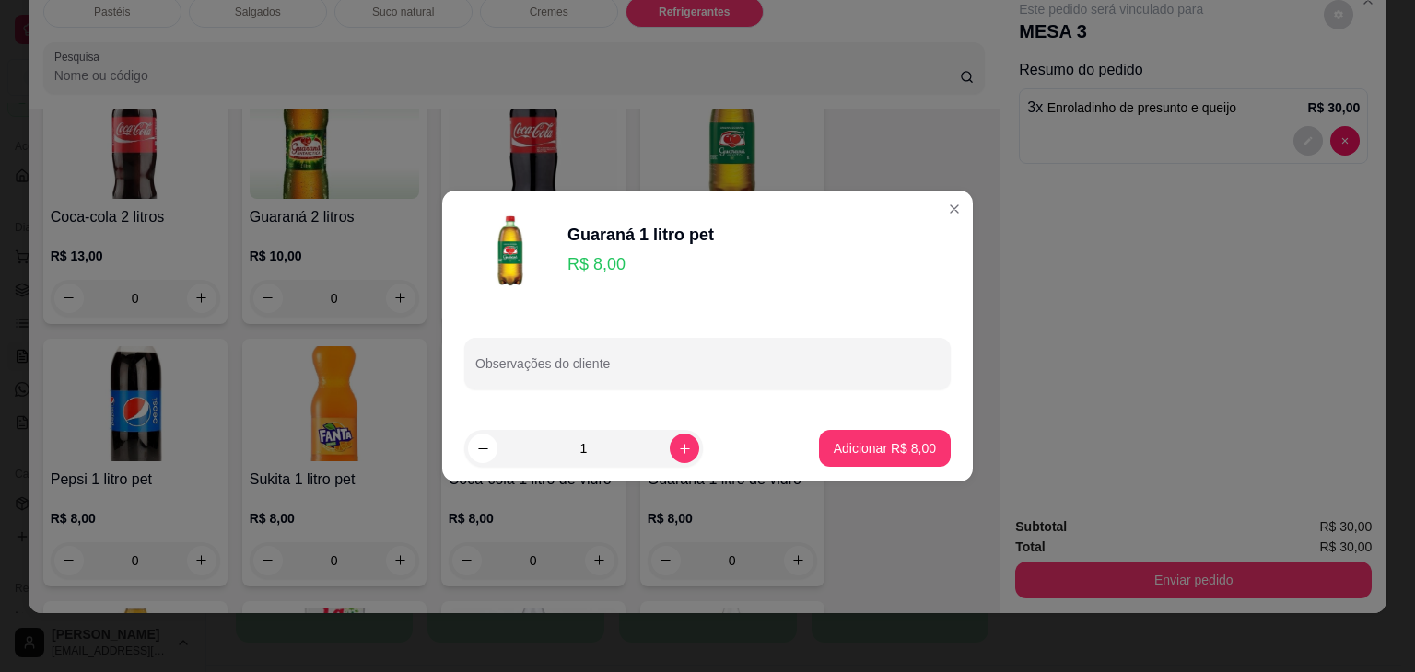
drag, startPoint x: 906, startPoint y: 481, endPoint x: 892, endPoint y: 454, distance: 30.1
click at [906, 480] on footer "1 Adicionar R$ 8,00" at bounding box center [707, 448] width 531 height 66
click at [891, 452] on p "Adicionar R$ 8,00" at bounding box center [884, 448] width 99 height 18
type input "1"
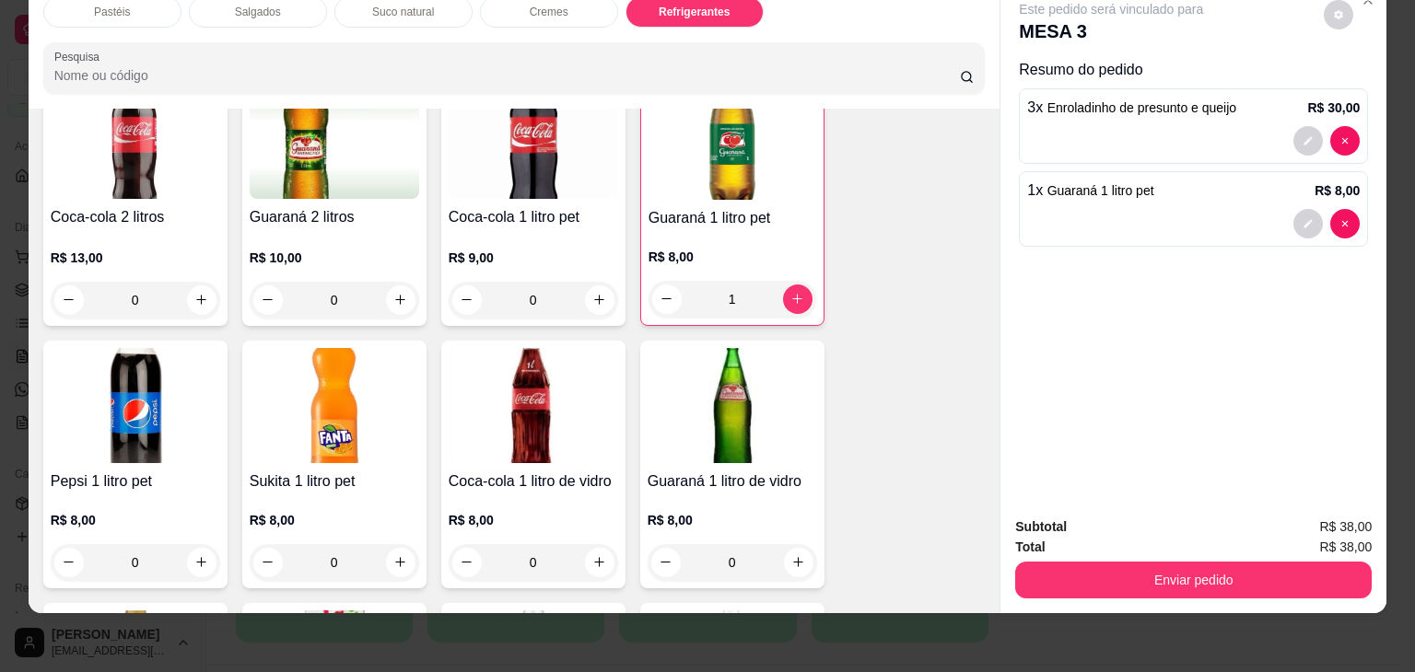
click at [1310, 570] on button "Enviar pedido" at bounding box center [1193, 580] width 356 height 37
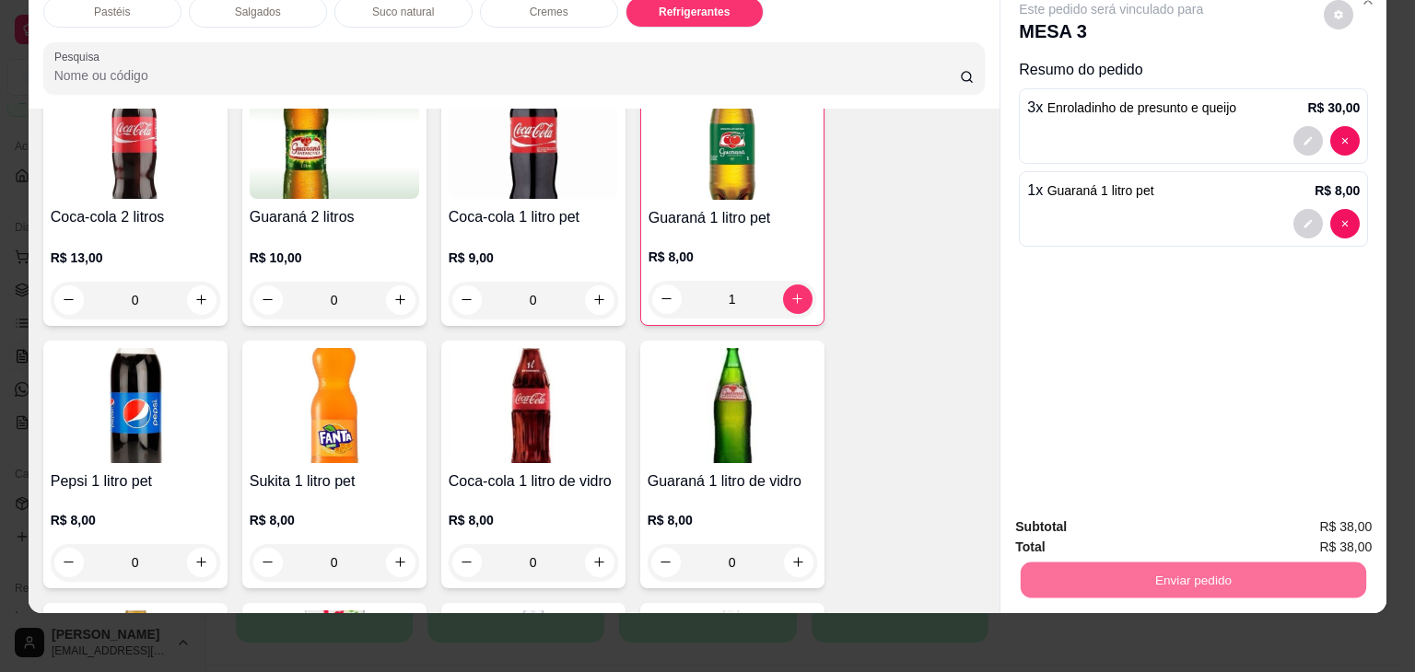
click at [1338, 515] on button "Enviar pedido" at bounding box center [1324, 520] width 104 height 35
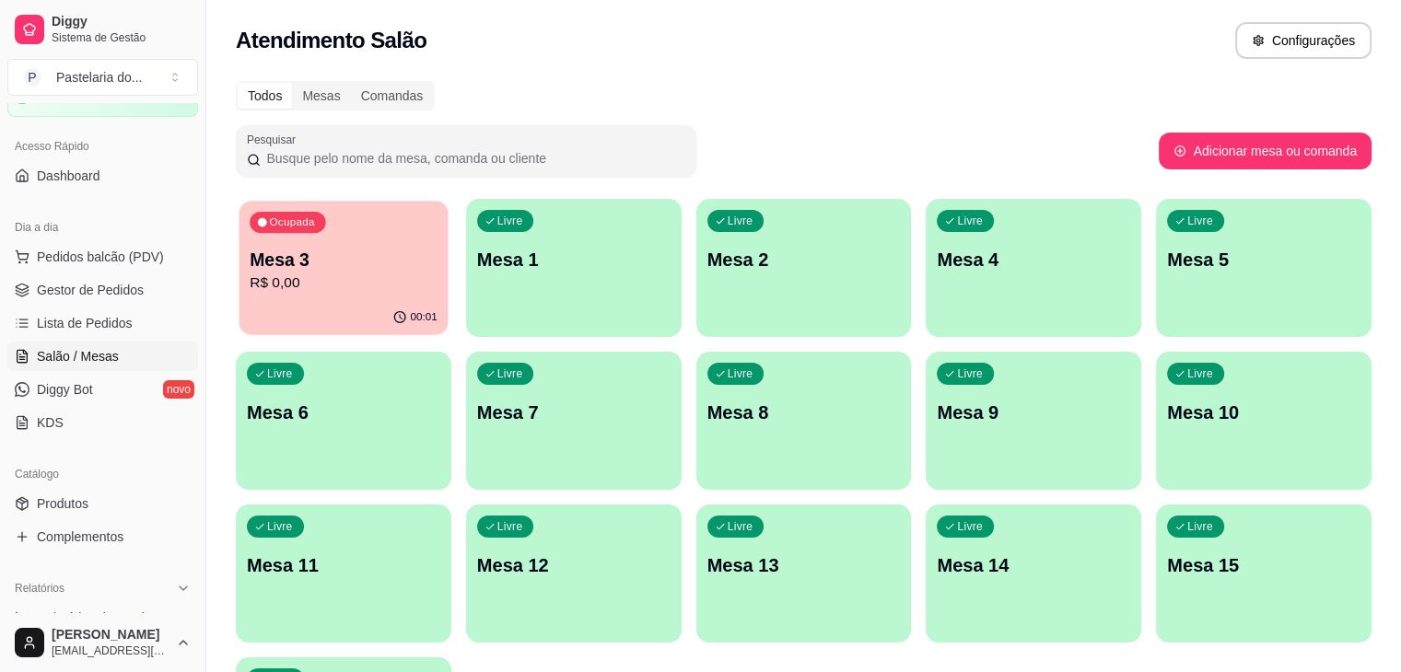
click at [385, 238] on div "Ocupada Mesa 3 R$ 0,00" at bounding box center [344, 250] width 209 height 99
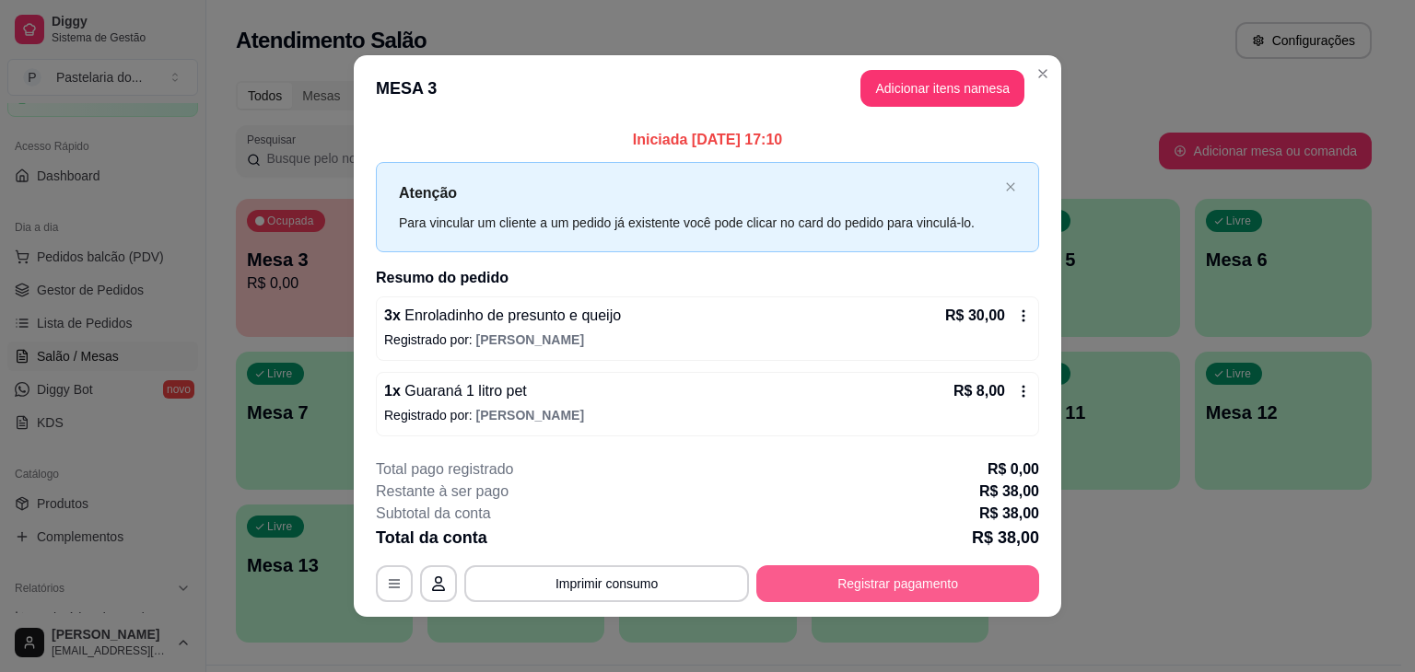
click at [903, 572] on button "Registrar pagamento" at bounding box center [897, 584] width 283 height 37
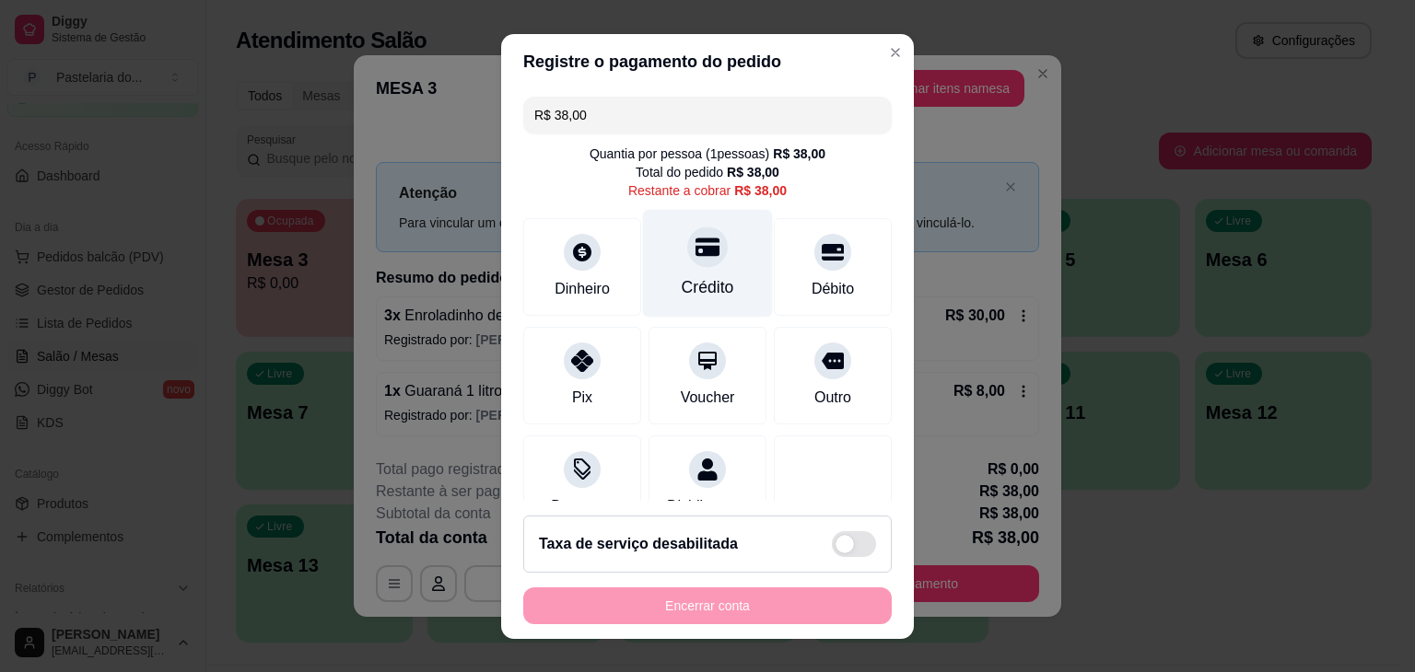
click at [695, 259] on icon at bounding box center [707, 247] width 24 height 24
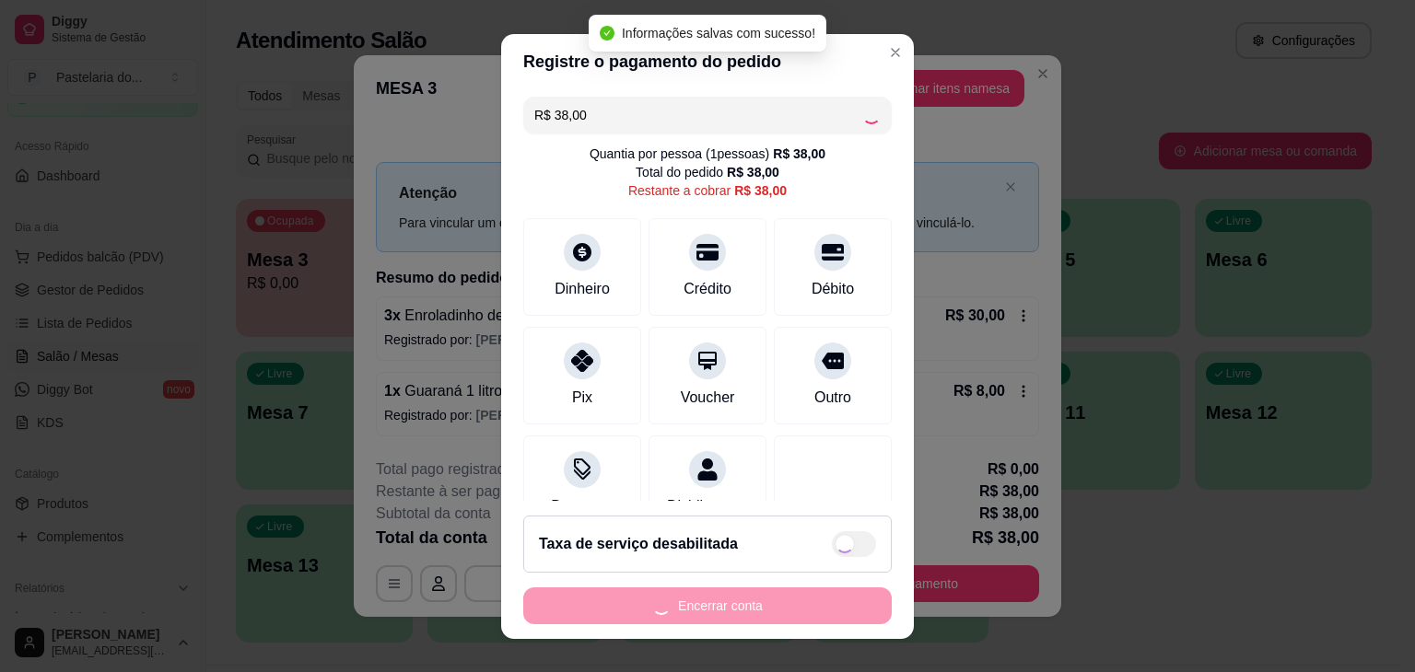
type input "R$ 0,00"
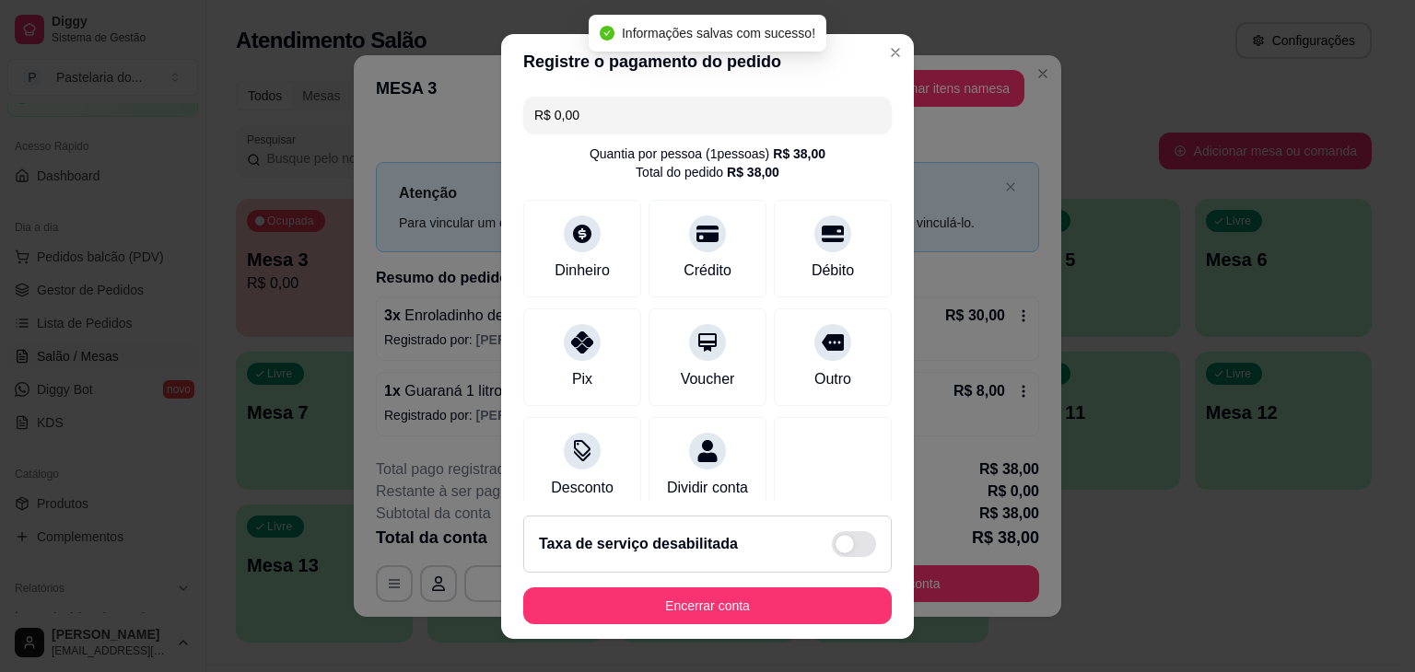
click at [719, 583] on footer "Taxa de serviço desabilitada Encerrar conta" at bounding box center [707, 570] width 413 height 138
click at [745, 613] on button "Encerrar conta" at bounding box center [707, 606] width 368 height 37
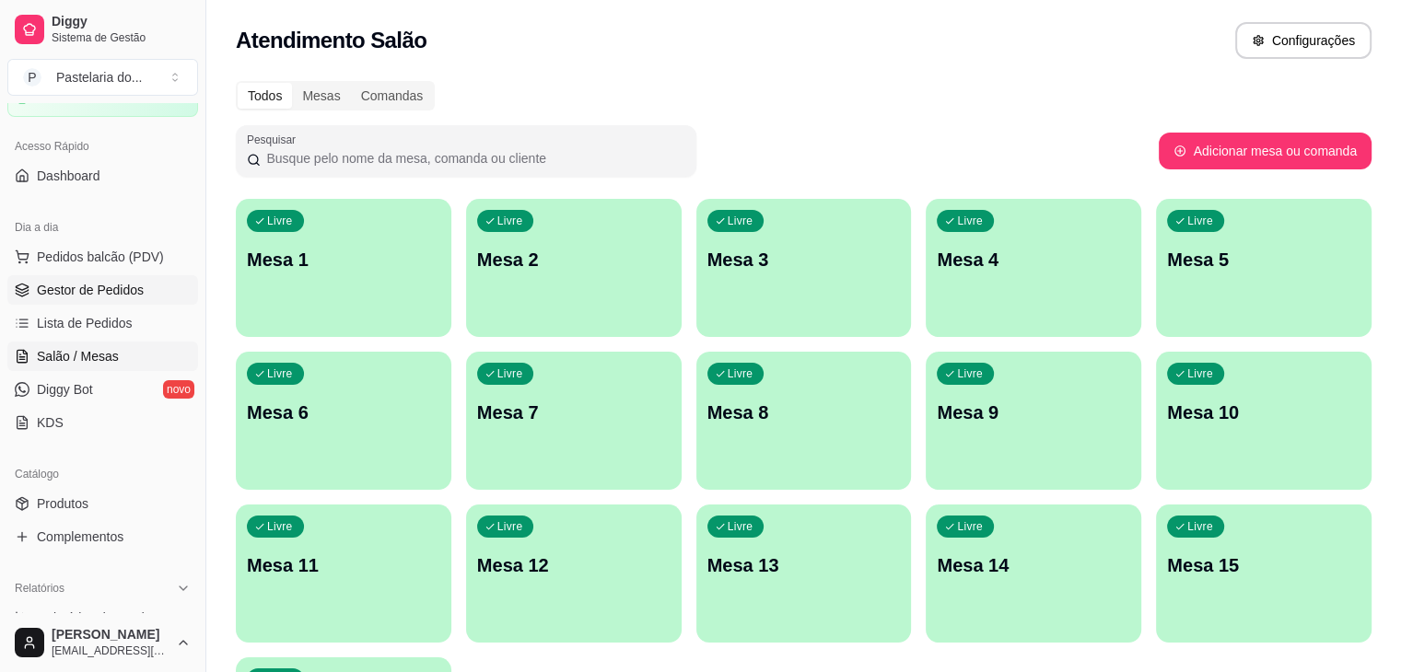
click at [78, 290] on span "Gestor de Pedidos" at bounding box center [90, 290] width 107 height 18
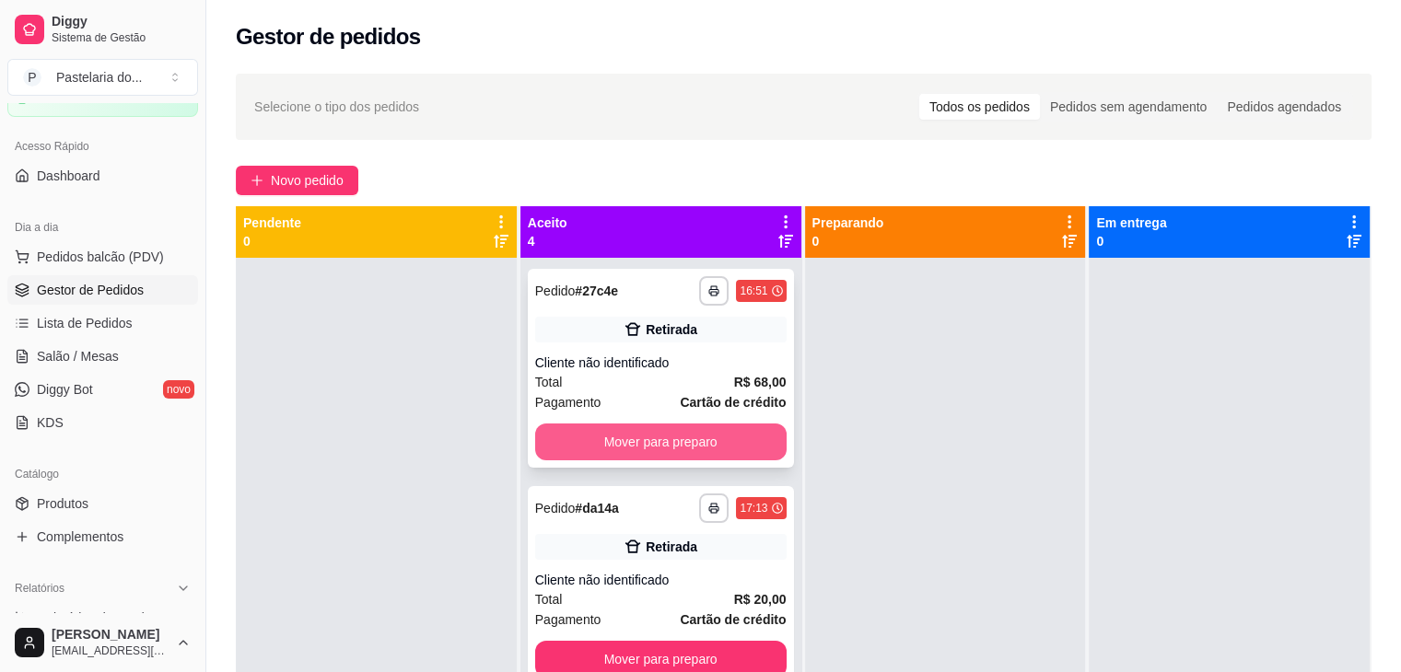
click at [582, 426] on button "Mover para preparo" at bounding box center [660, 442] width 251 height 37
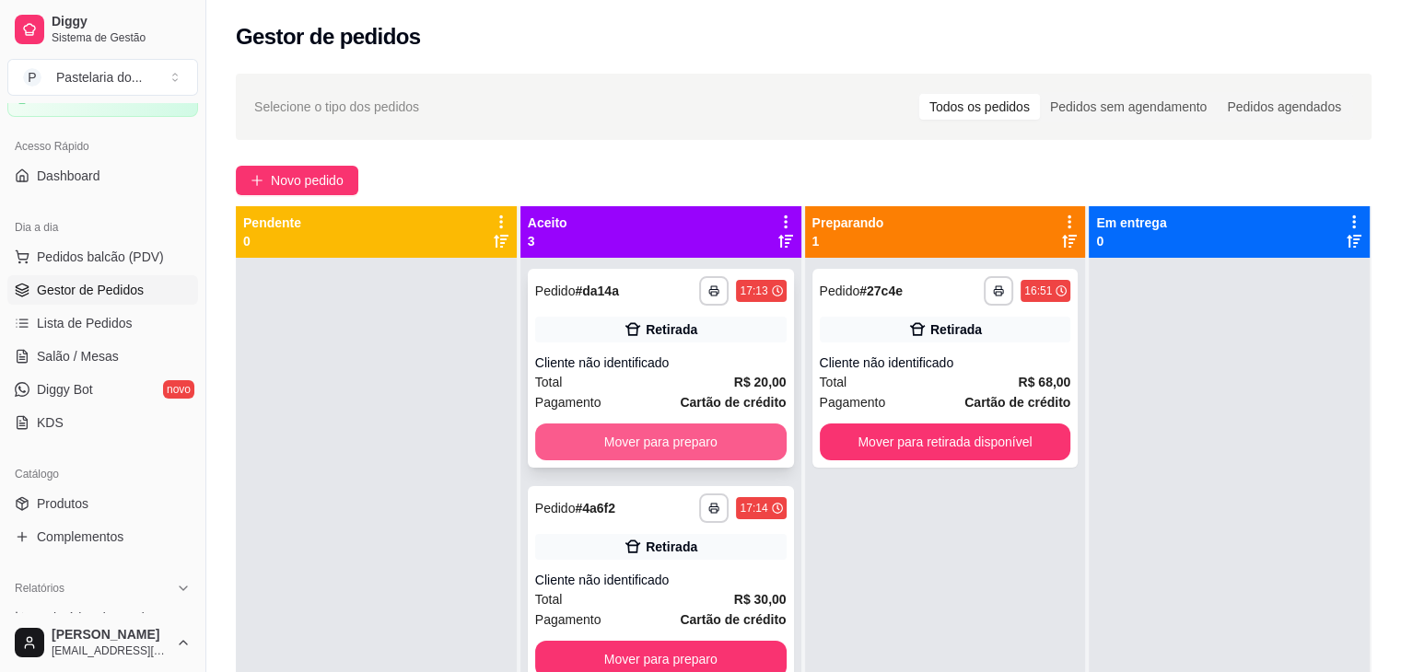
click at [656, 443] on button "Mover para preparo" at bounding box center [660, 442] width 251 height 37
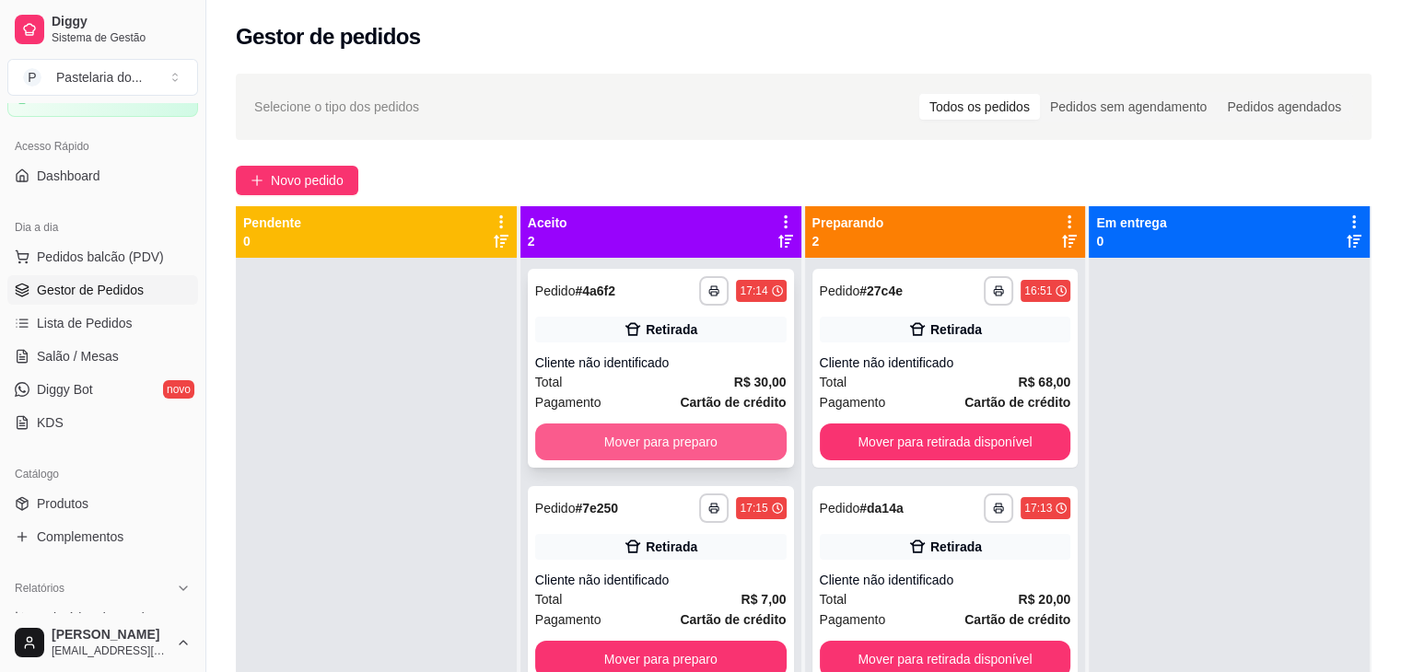
click at [719, 442] on button "Mover para preparo" at bounding box center [660, 442] width 251 height 37
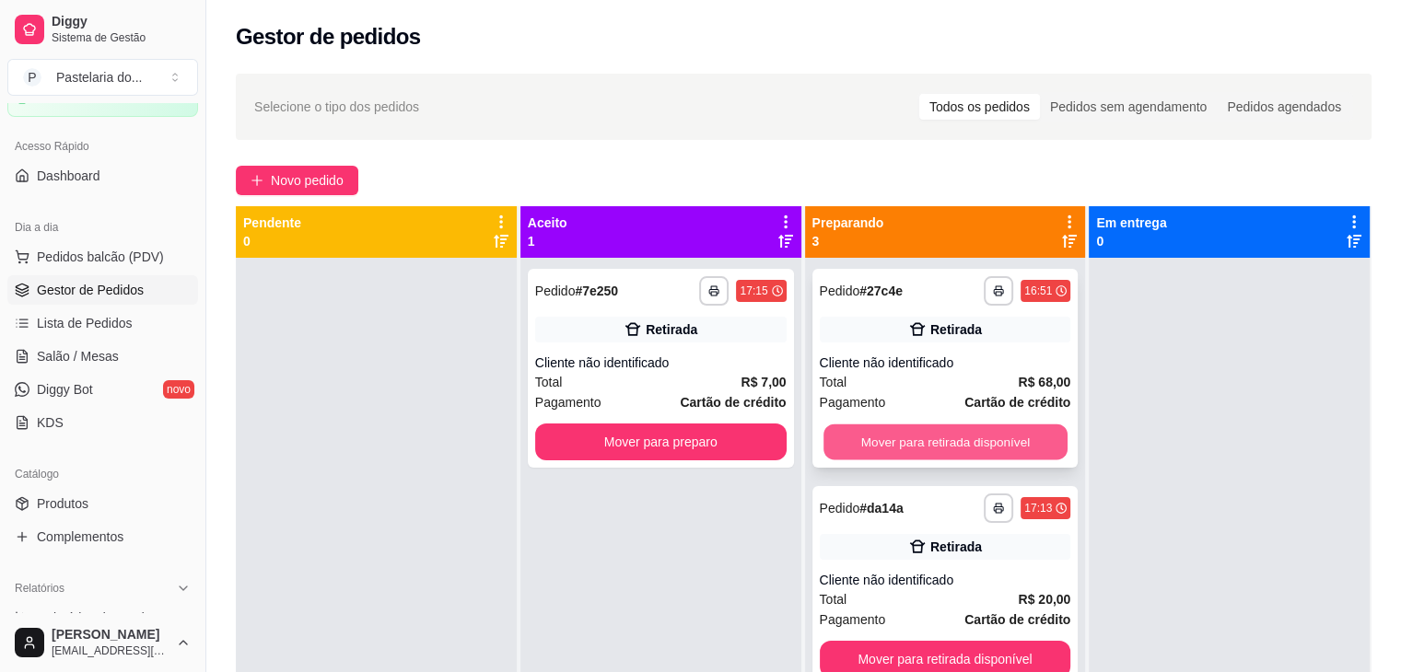
click at [865, 425] on button "Mover para retirada disponível" at bounding box center [946, 443] width 244 height 36
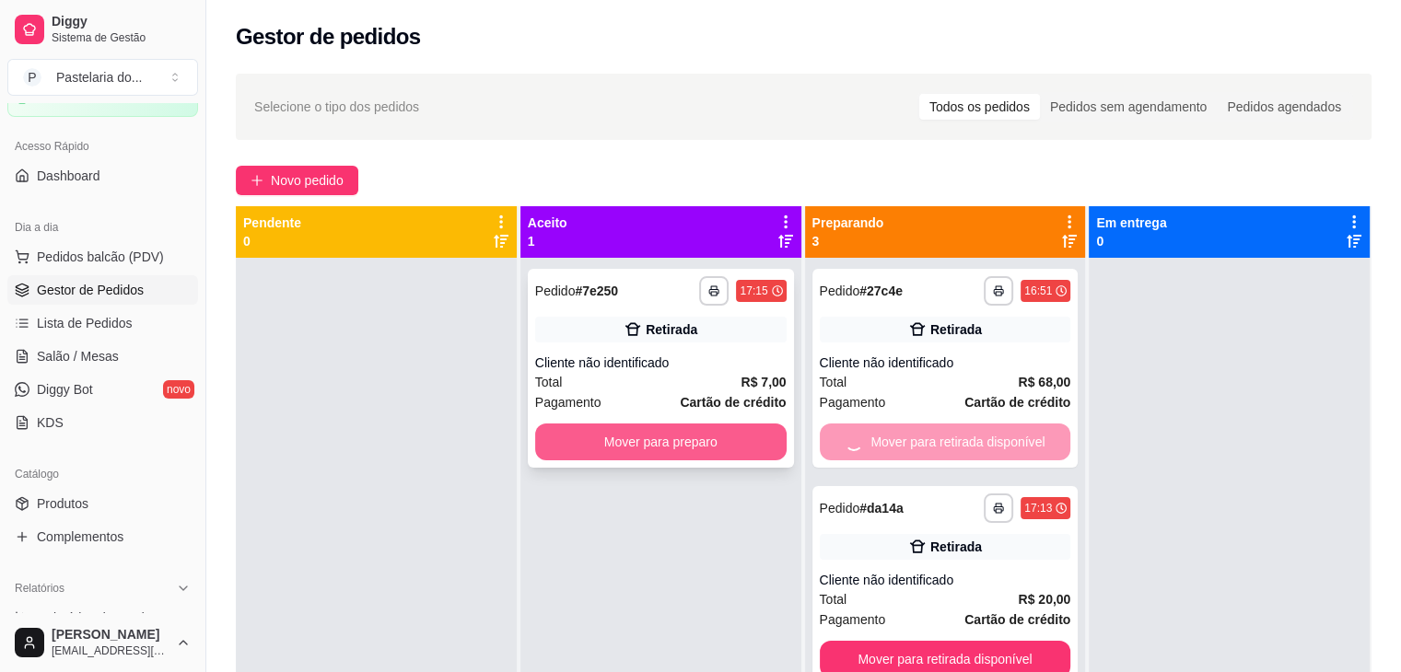
click at [737, 436] on button "Mover para preparo" at bounding box center [660, 442] width 251 height 37
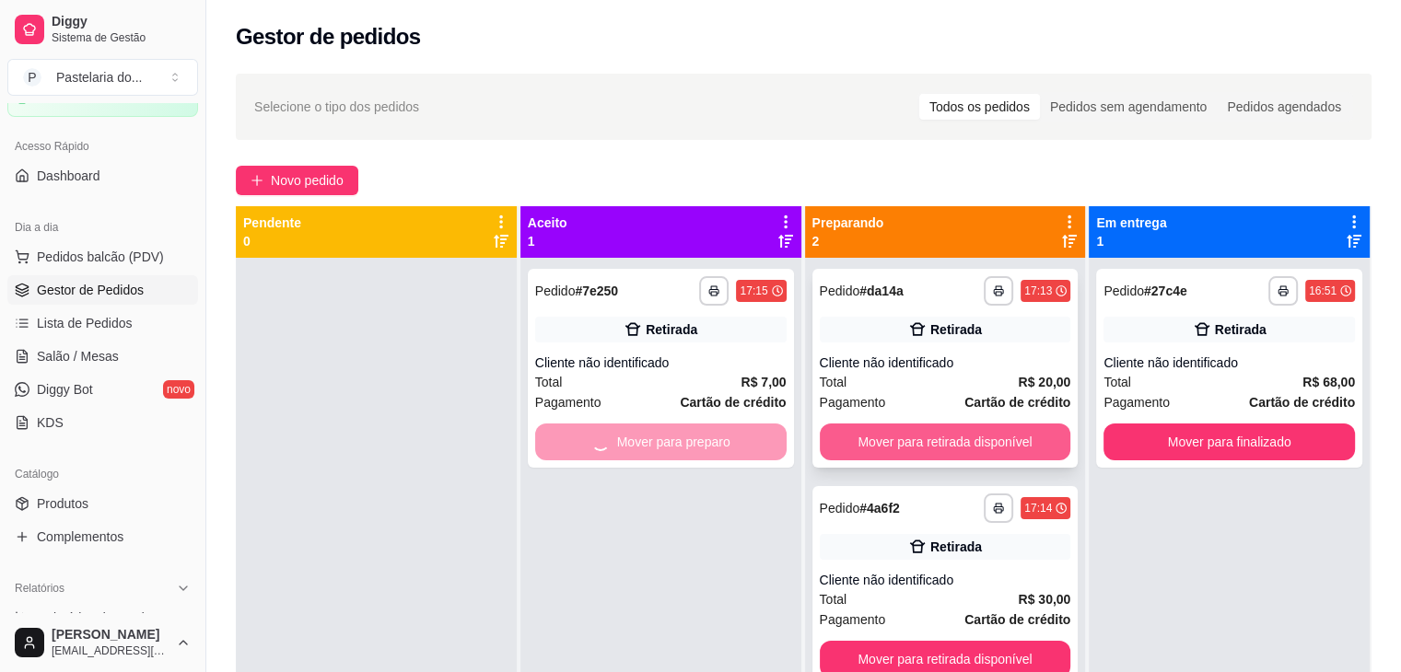
click at [858, 437] on button "Mover para retirada disponível" at bounding box center [945, 442] width 251 height 37
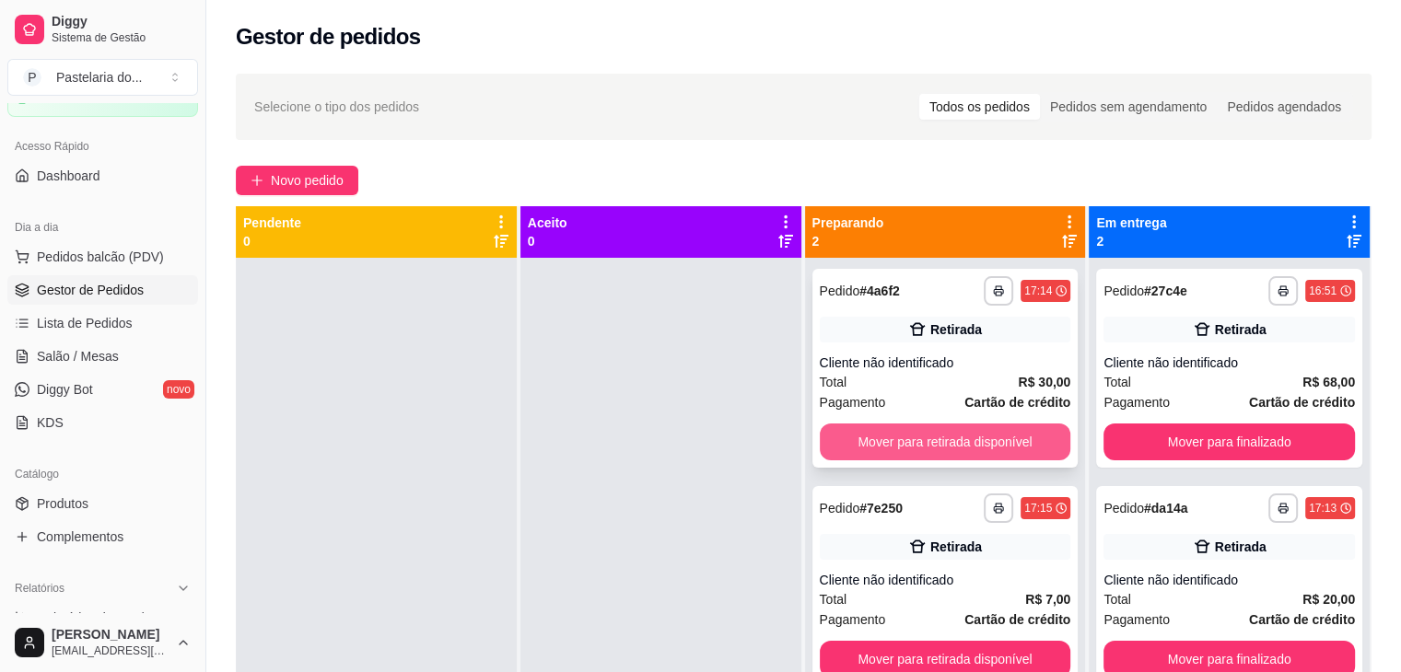
click at [939, 438] on button "Mover para retirada disponível" at bounding box center [945, 442] width 251 height 37
click at [939, 438] on div "Mover para retirada disponível" at bounding box center [945, 442] width 251 height 37
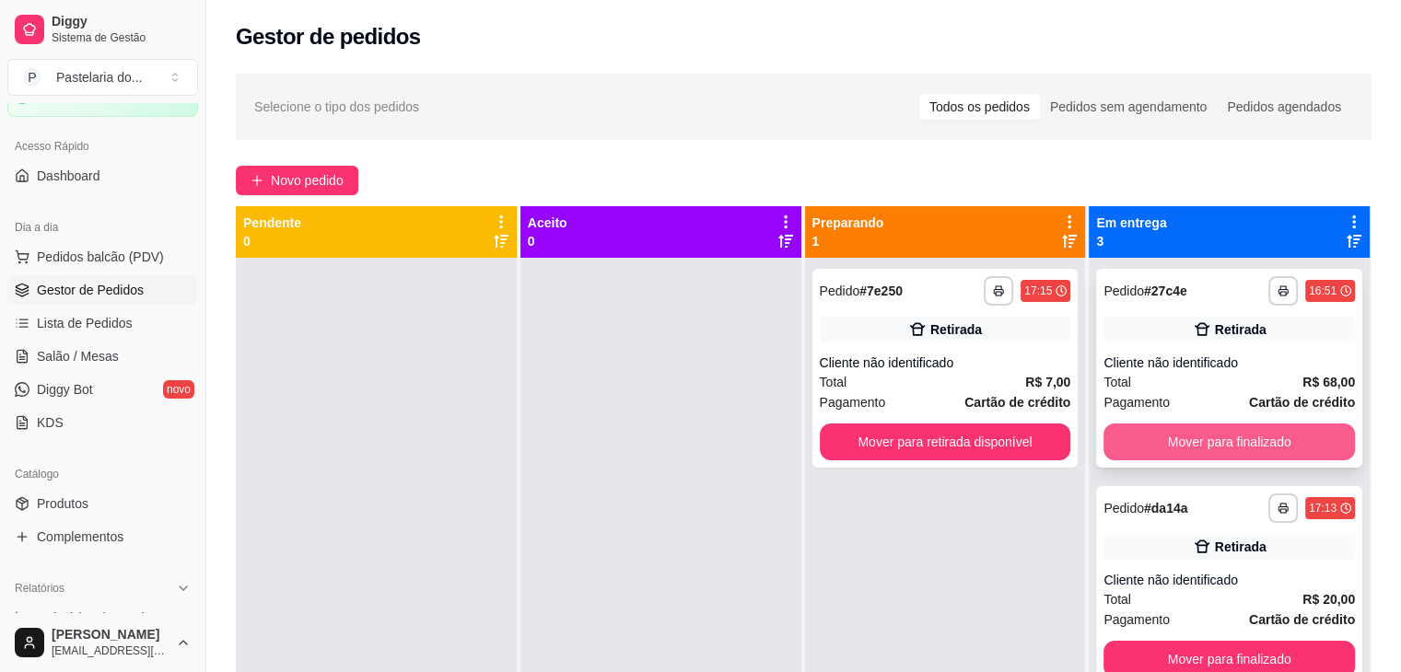
click at [1169, 438] on button "Mover para finalizado" at bounding box center [1229, 442] width 251 height 37
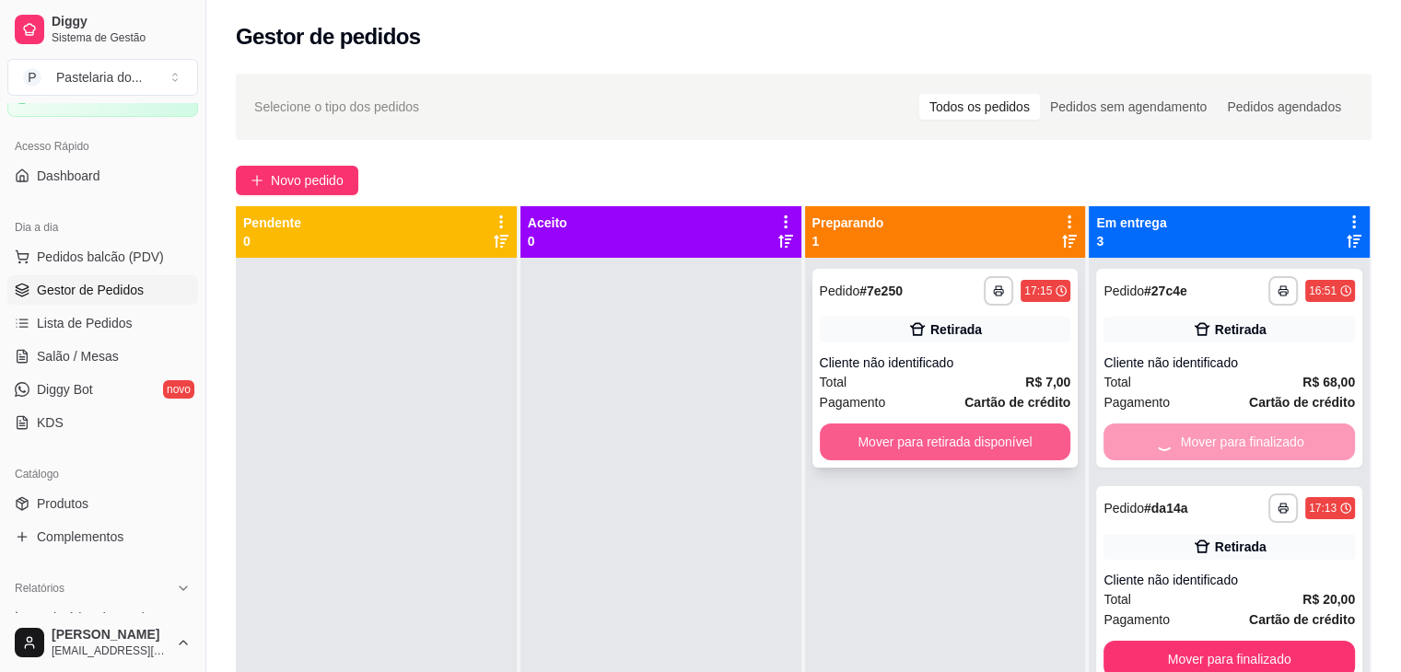
click at [972, 447] on button "Mover para retirada disponível" at bounding box center [945, 442] width 251 height 37
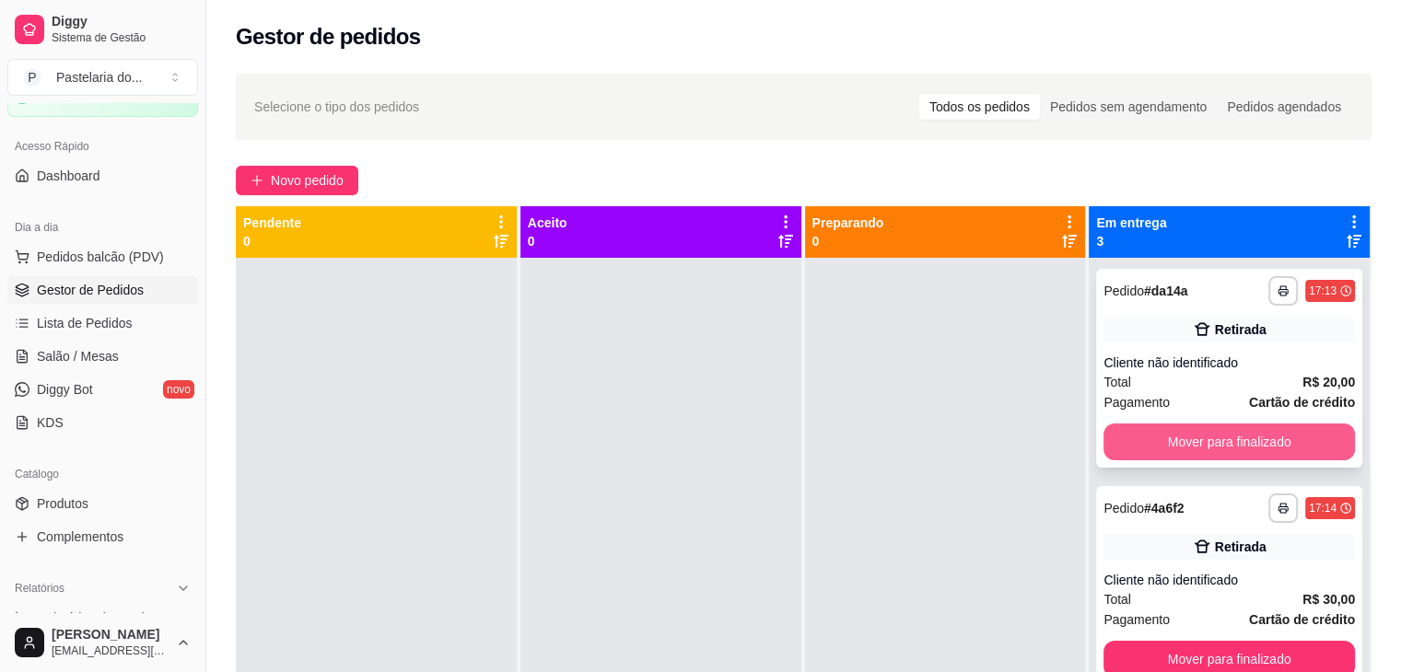
click at [1200, 432] on button "Mover para finalizado" at bounding box center [1229, 442] width 251 height 37
click at [1212, 451] on button "Mover para finalizado" at bounding box center [1229, 442] width 251 height 37
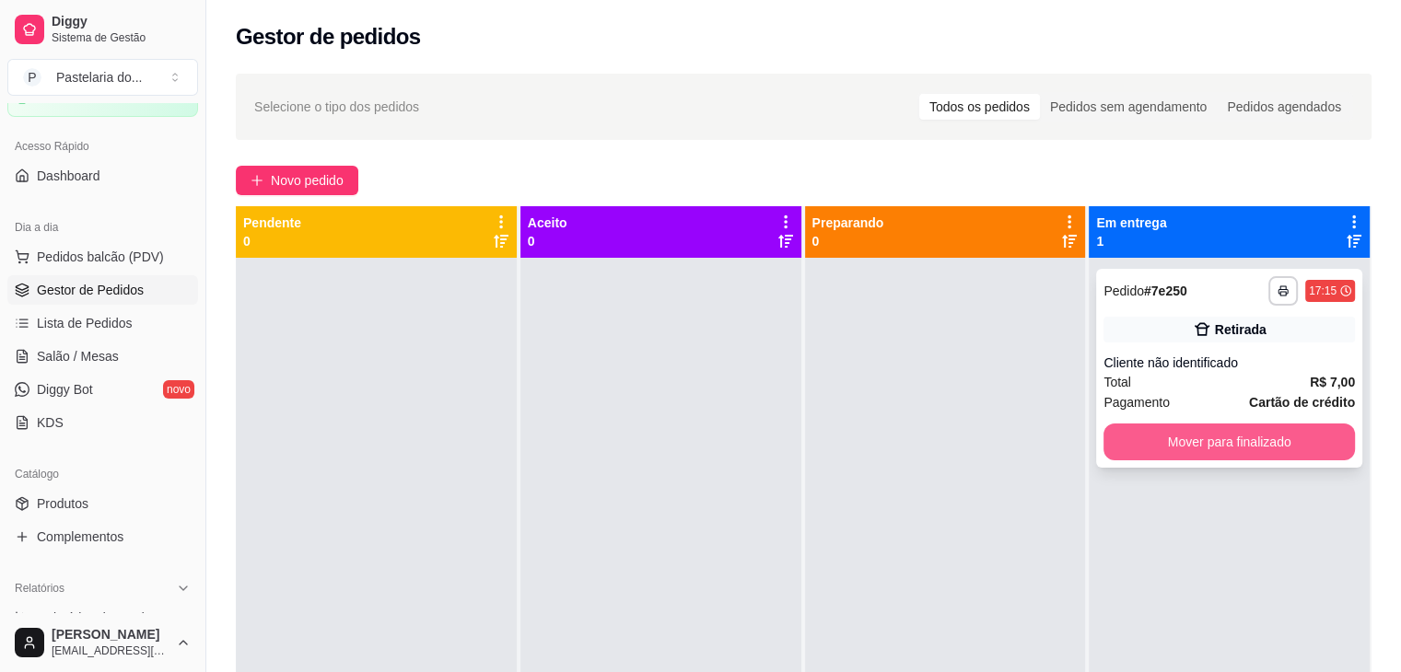
click at [1217, 453] on button "Mover para finalizado" at bounding box center [1229, 442] width 251 height 37
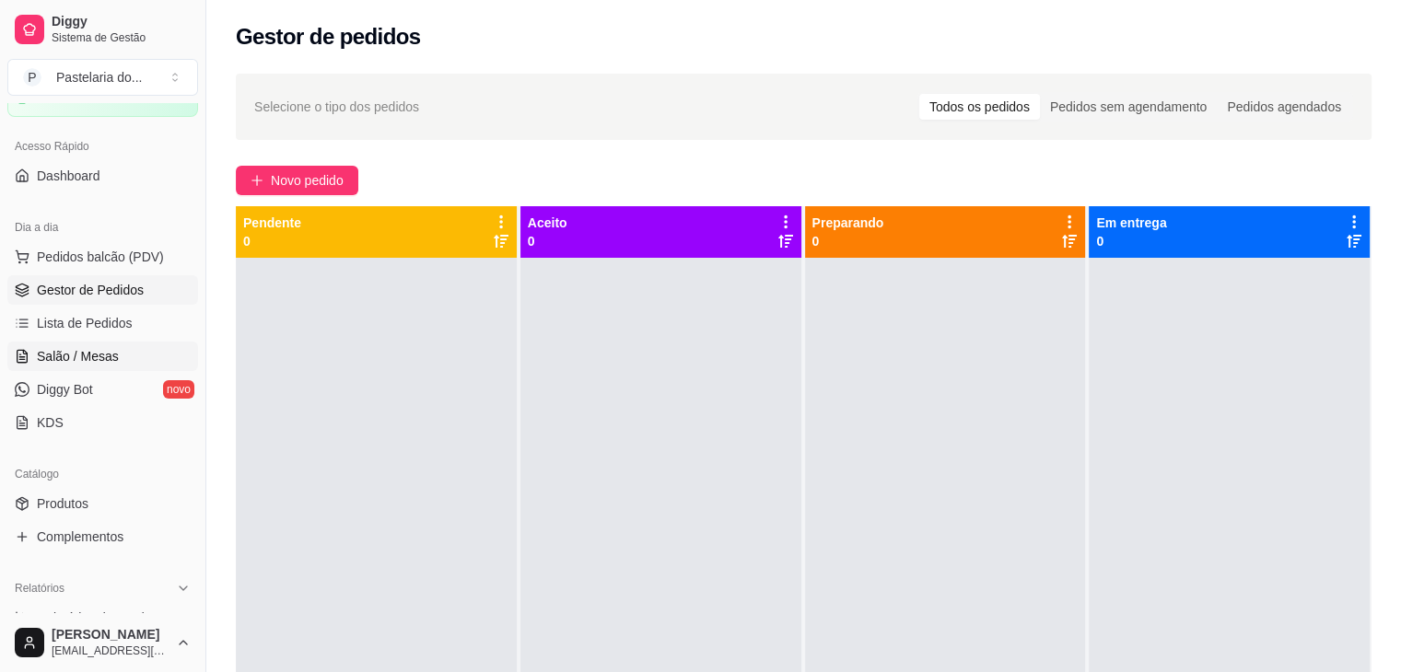
click at [101, 353] on span "Salão / Mesas" at bounding box center [78, 356] width 82 height 18
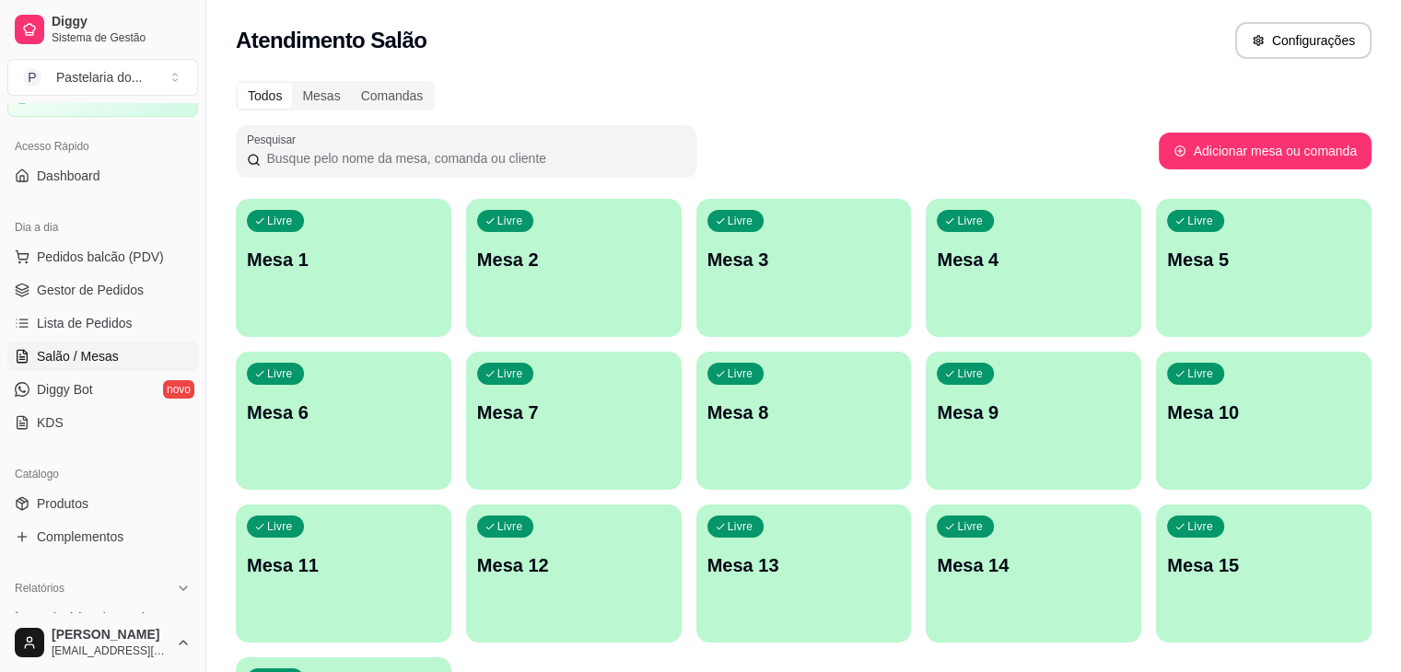
click at [308, 275] on div "Livre Mesa 1" at bounding box center [344, 257] width 216 height 116
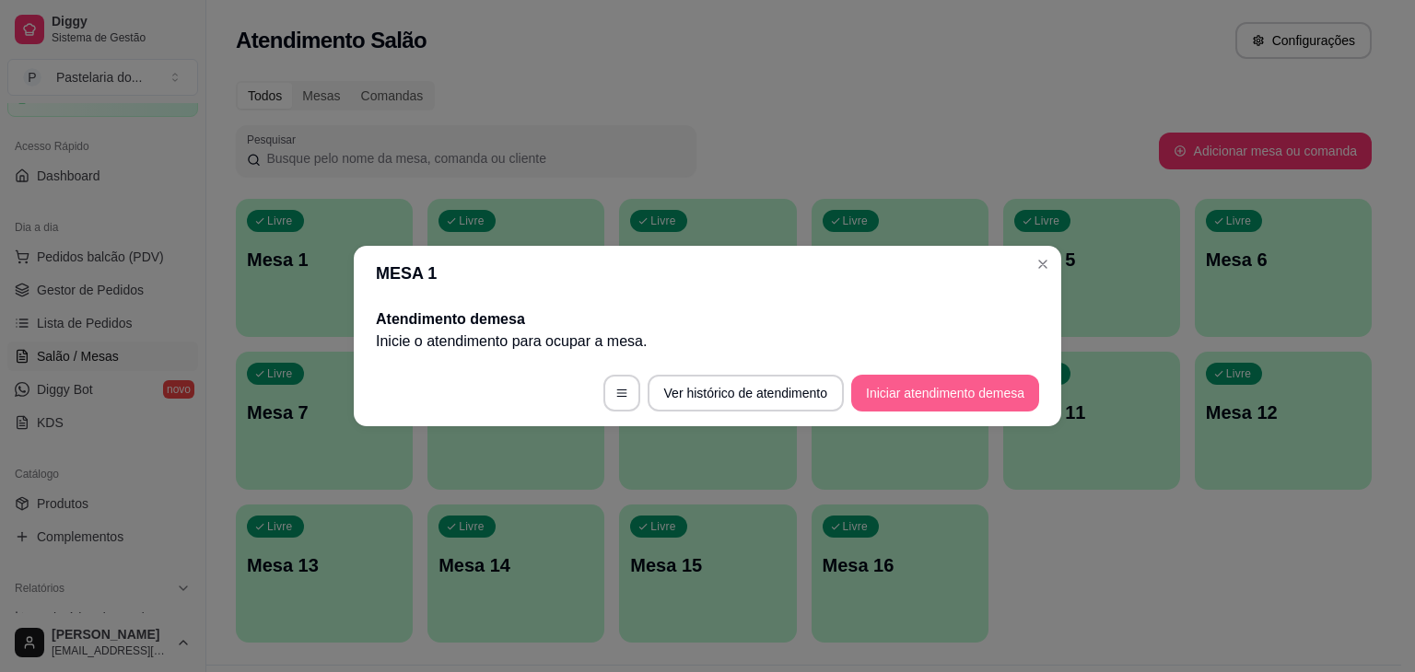
click at [980, 391] on button "Iniciar atendimento de mesa" at bounding box center [945, 393] width 188 height 37
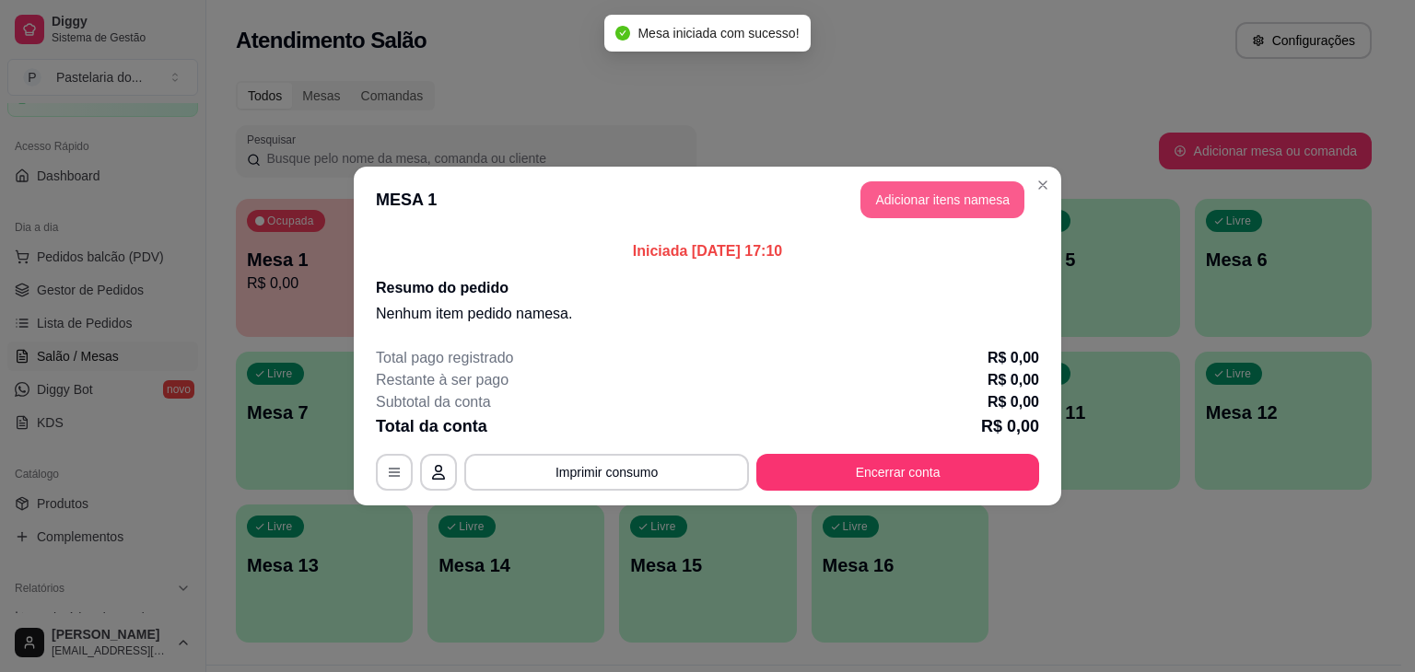
click at [982, 197] on button "Adicionar itens na mesa" at bounding box center [942, 199] width 164 height 37
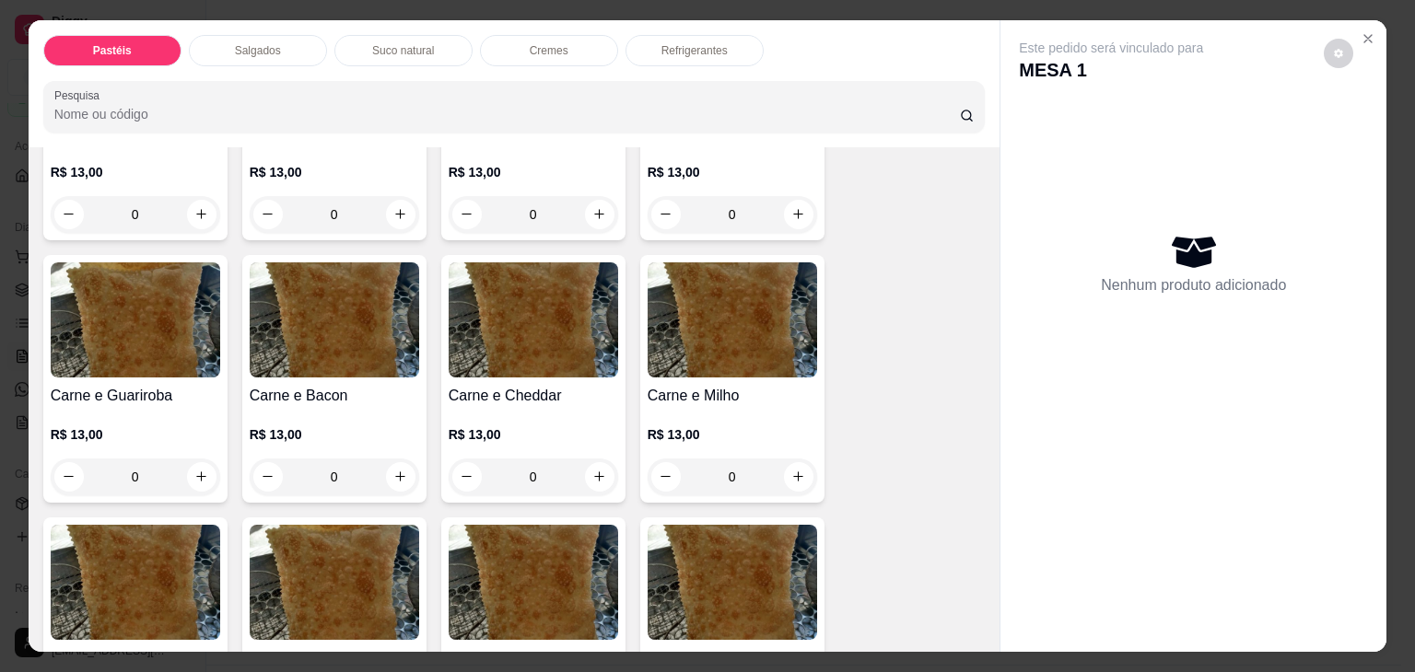
scroll to position [276, 0]
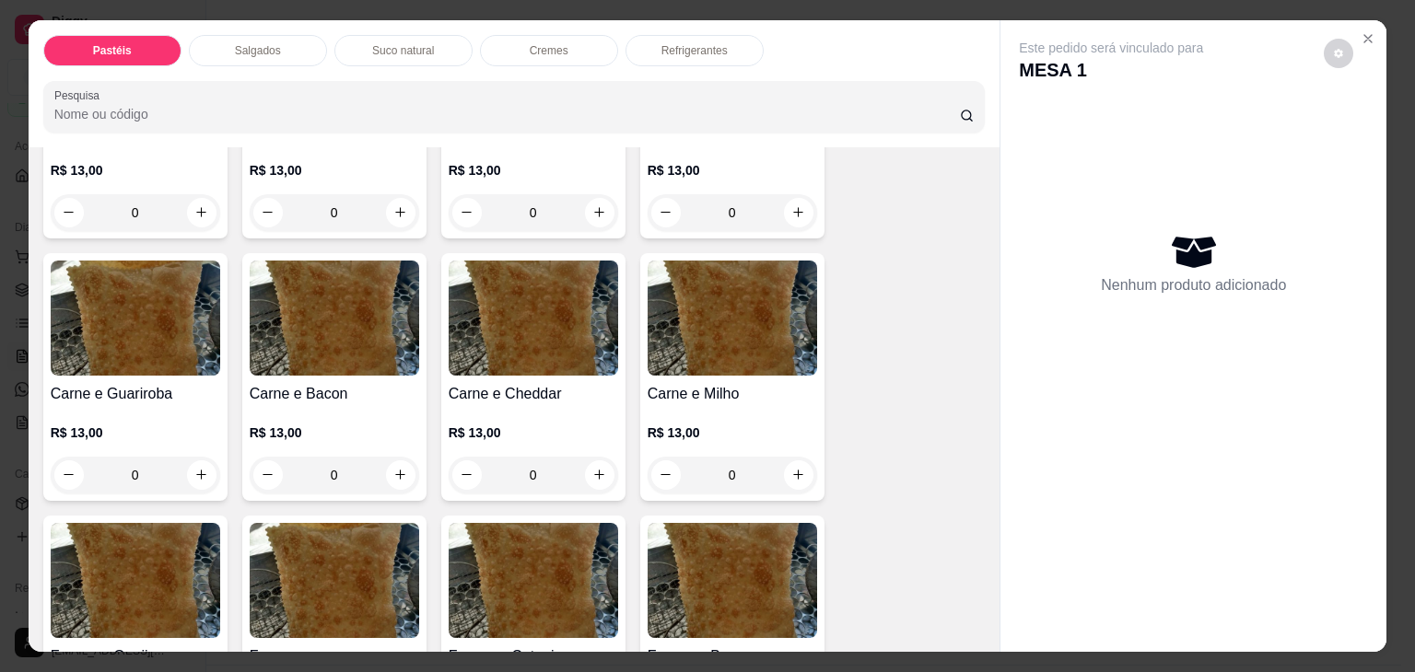
click at [146, 315] on img at bounding box center [135, 318] width 169 height 115
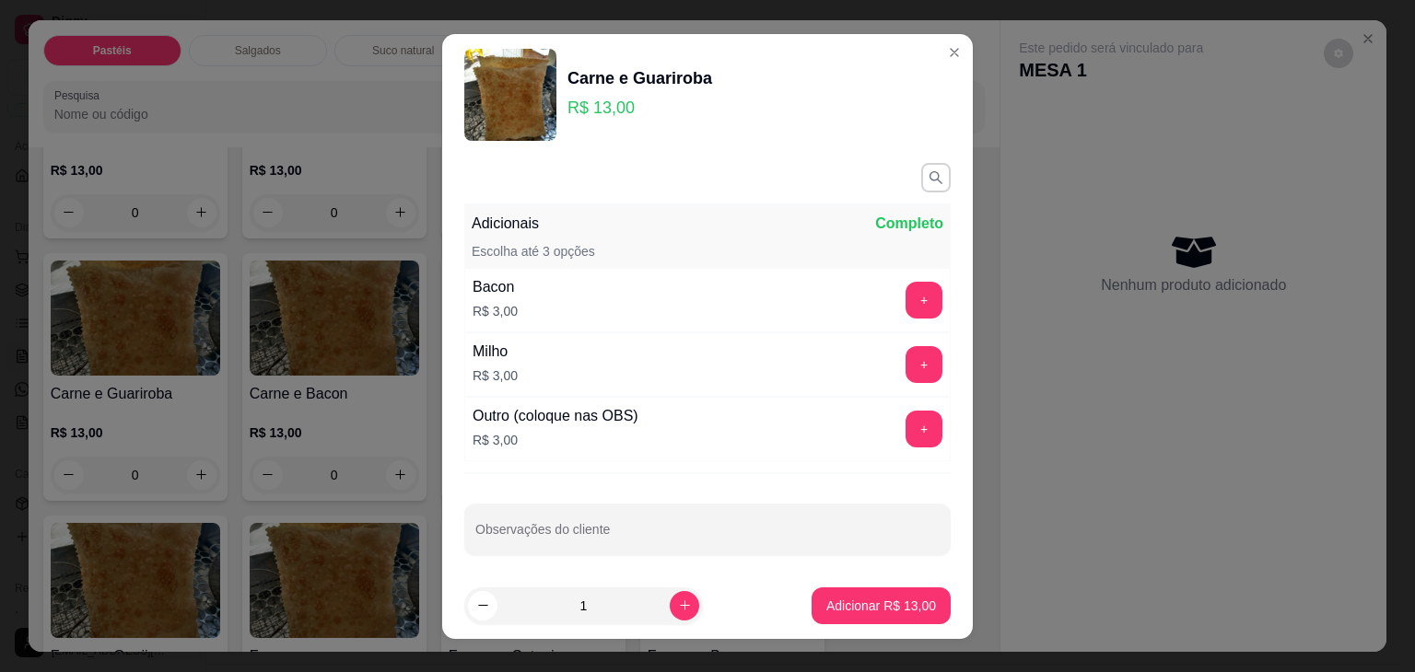
click at [906, 437] on button "+" at bounding box center [924, 429] width 37 height 37
click at [906, 437] on button "+" at bounding box center [924, 429] width 36 height 36
click at [824, 430] on button "-" at bounding box center [842, 429] width 37 height 37
click at [906, 432] on button "+" at bounding box center [924, 429] width 36 height 36
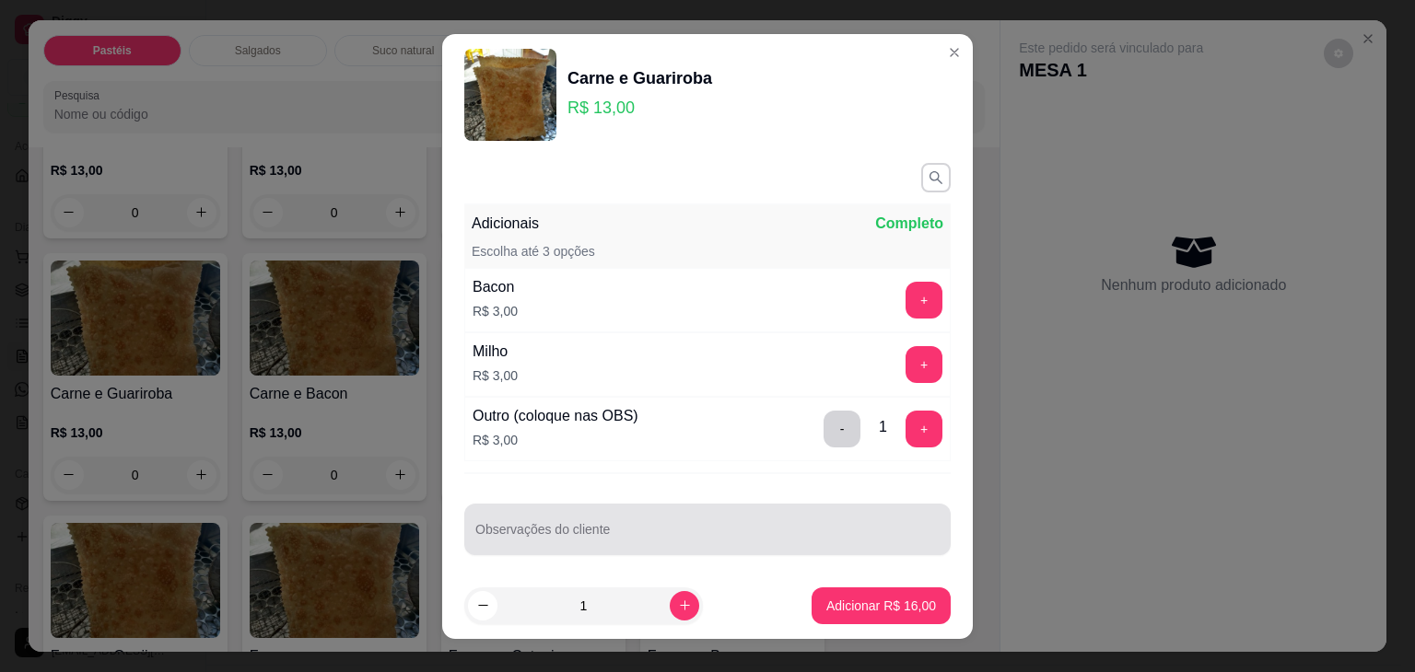
click at [807, 513] on div at bounding box center [707, 529] width 464 height 37
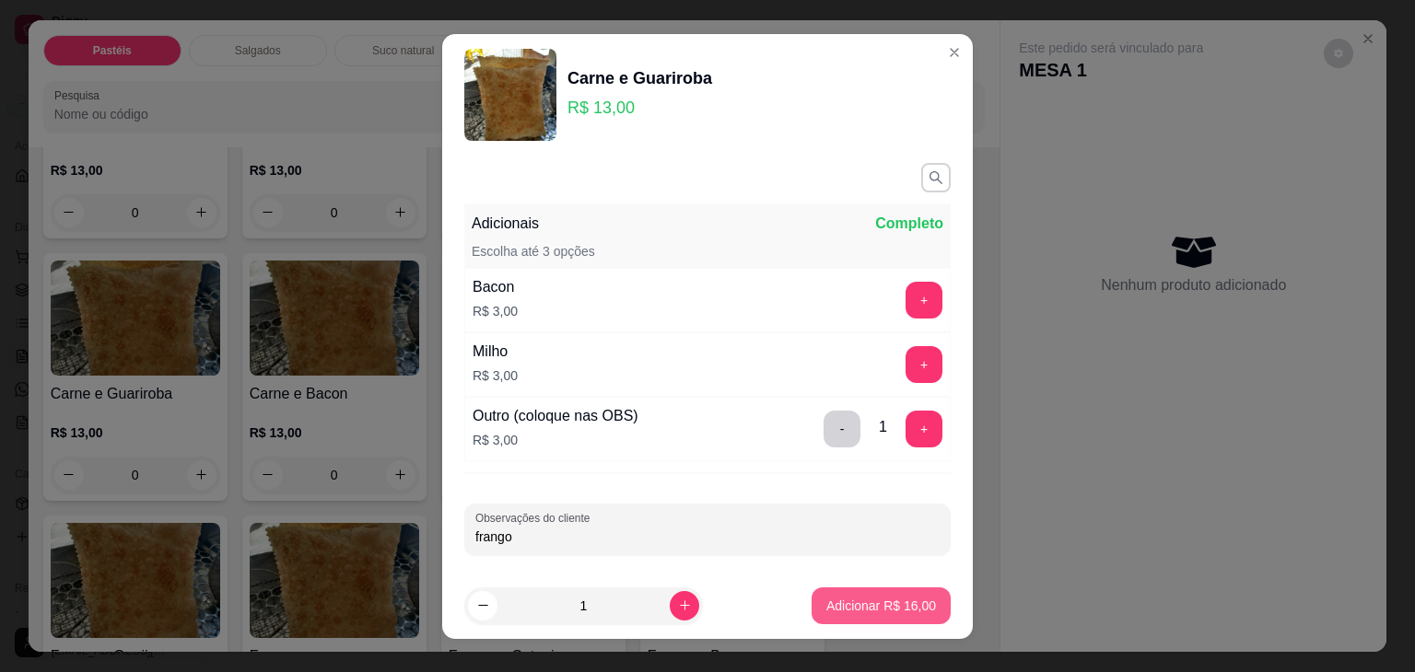
type input "frango"
click at [895, 608] on p "Adicionar R$ 16,00" at bounding box center [881, 606] width 110 height 18
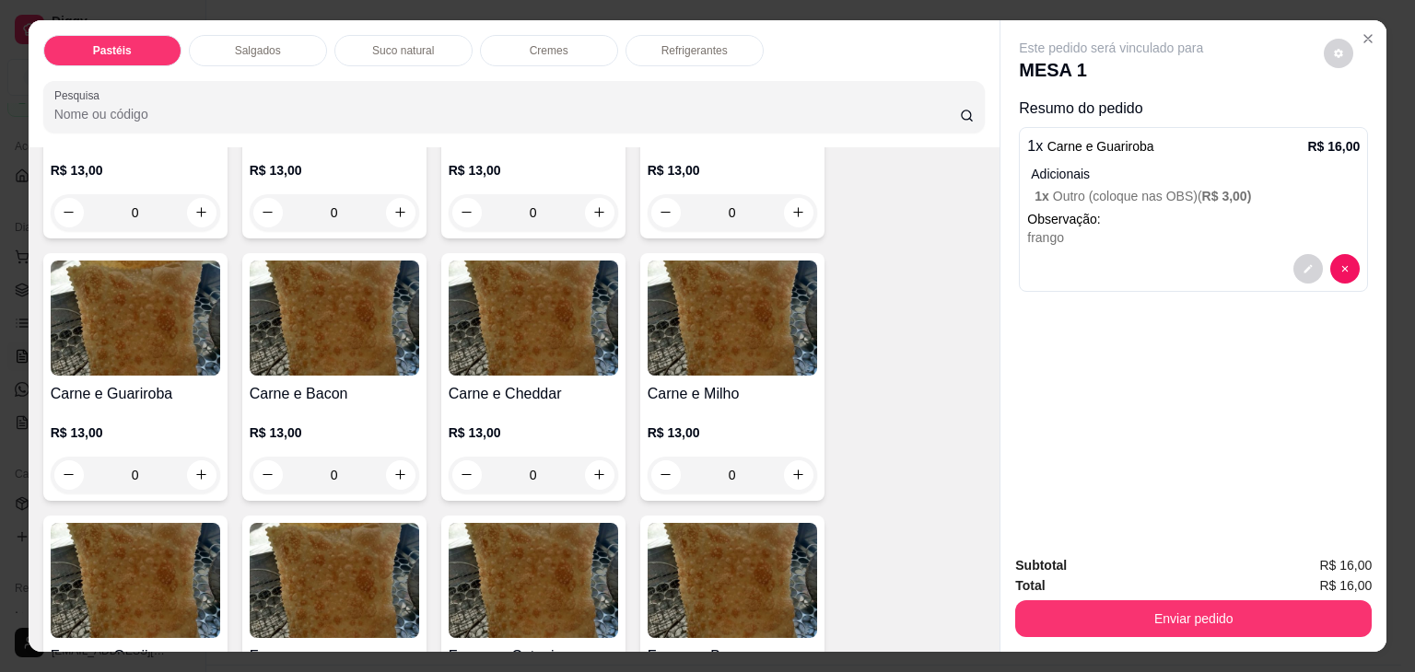
click at [696, 43] on p "Refrigerantes" at bounding box center [694, 50] width 66 height 15
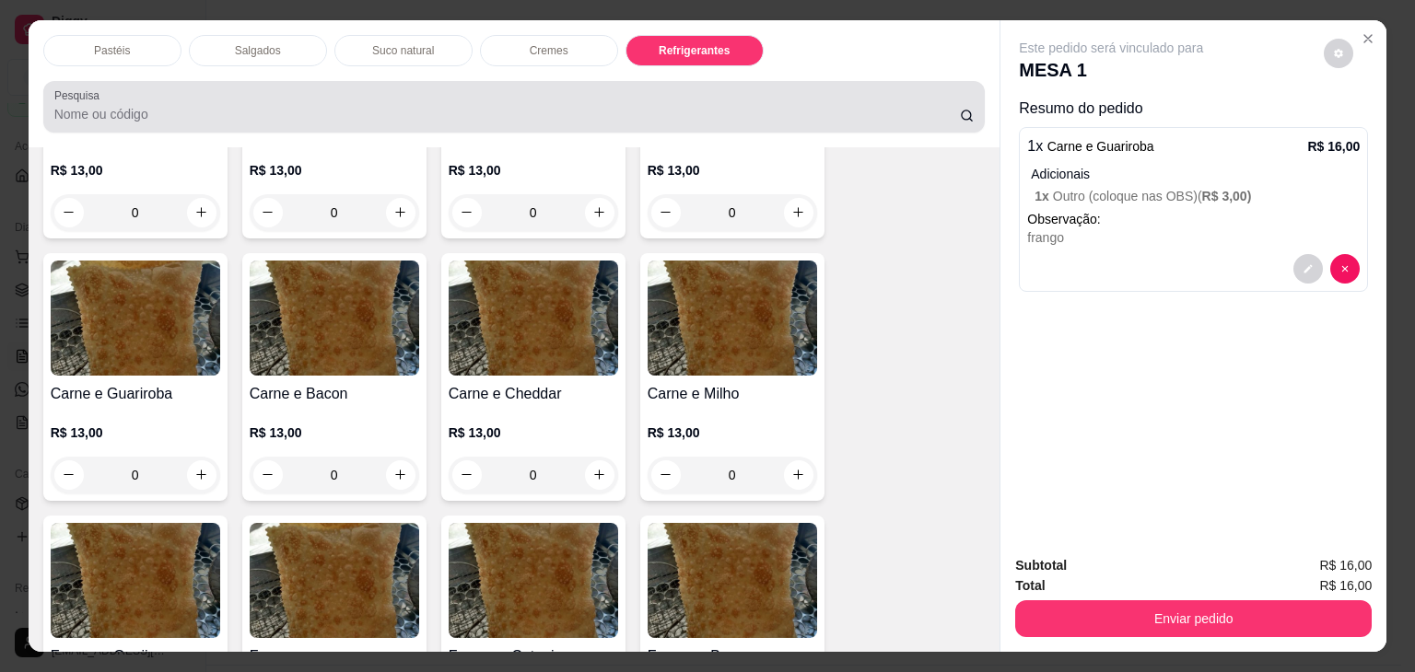
scroll to position [45, 0]
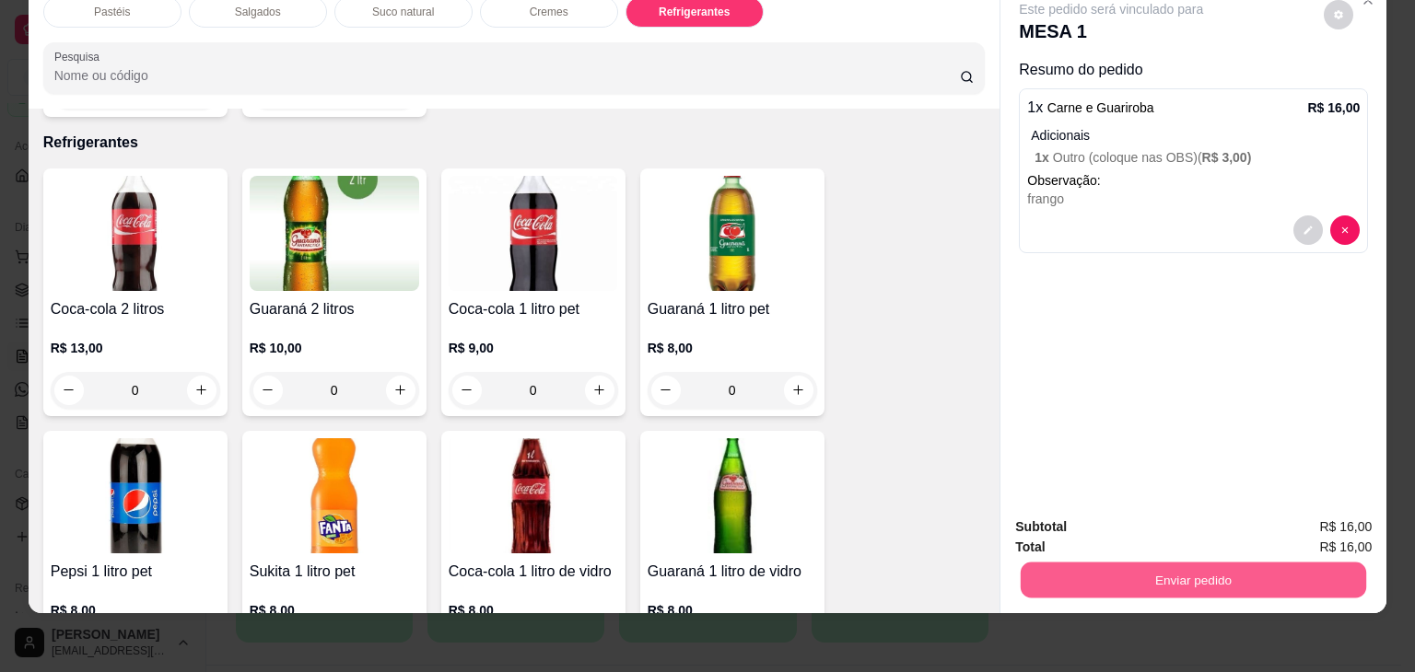
click at [1181, 563] on button "Enviar pedido" at bounding box center [1193, 581] width 345 height 36
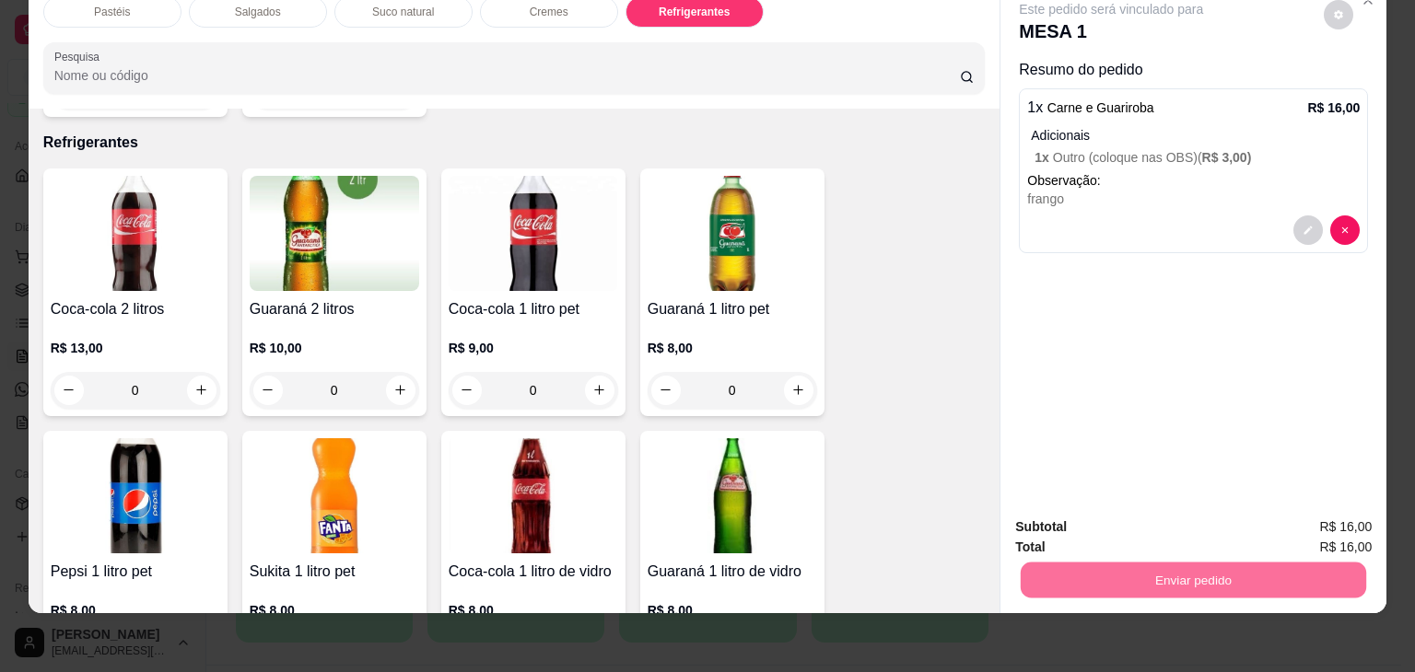
click at [1288, 512] on button "Enviar pedido" at bounding box center [1324, 520] width 104 height 35
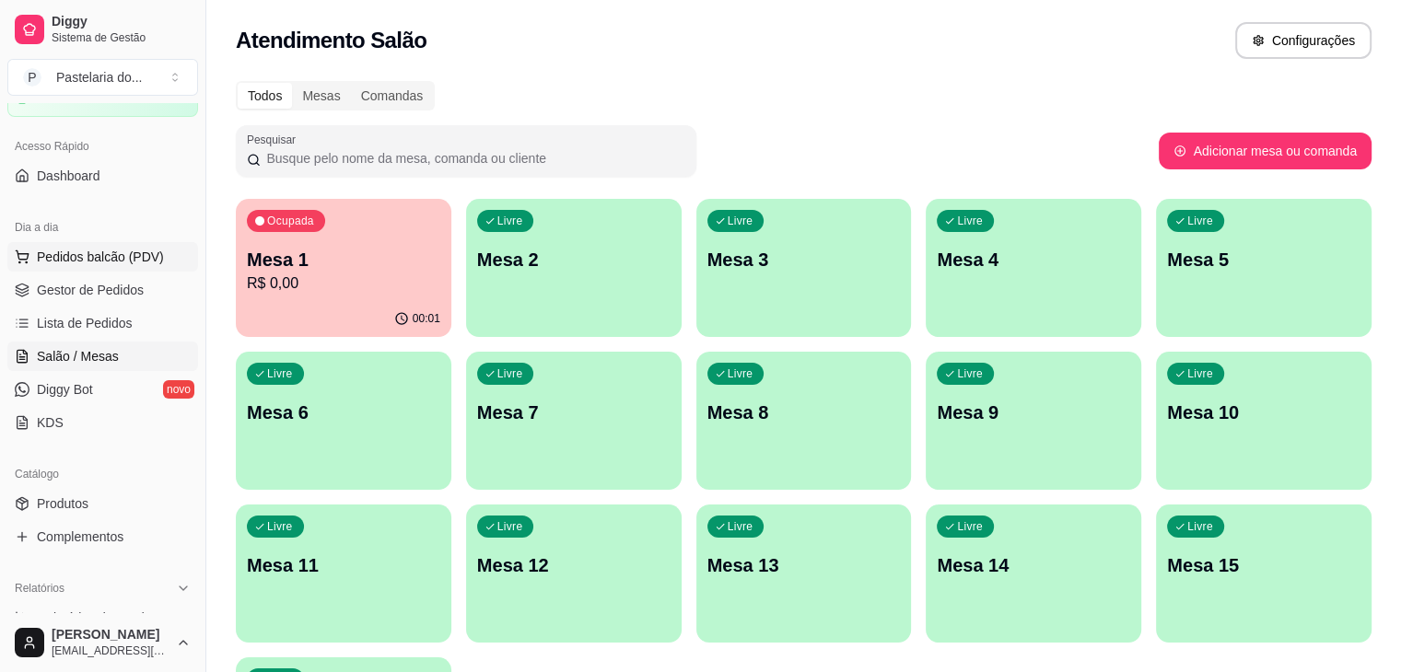
click at [143, 244] on button "Pedidos balcão (PDV)" at bounding box center [102, 256] width 191 height 29
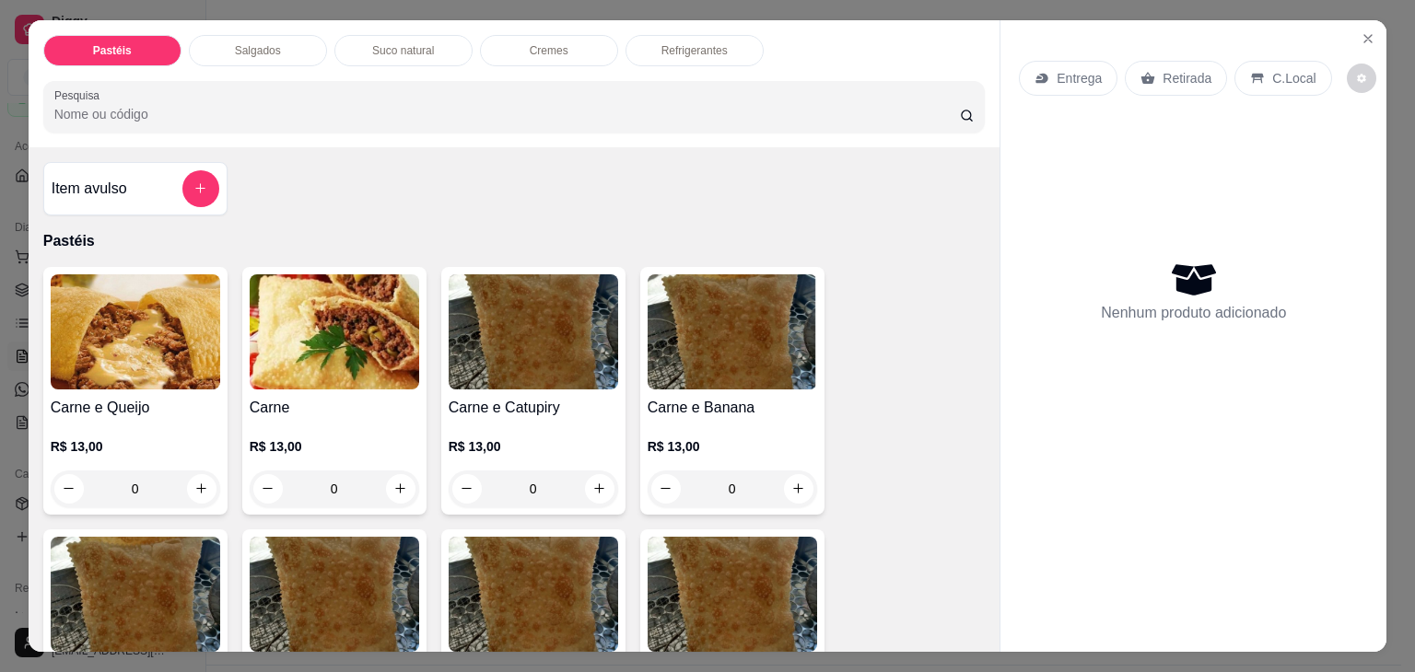
click at [450, 167] on div "Item avulso Pastéis Carne e Queijo R$ 13,00 0 Carne R$ 13,00 0 Carne e Catupiry…" at bounding box center [515, 399] width 972 height 505
click at [1364, 35] on icon "Close" at bounding box center [1367, 38] width 7 height 7
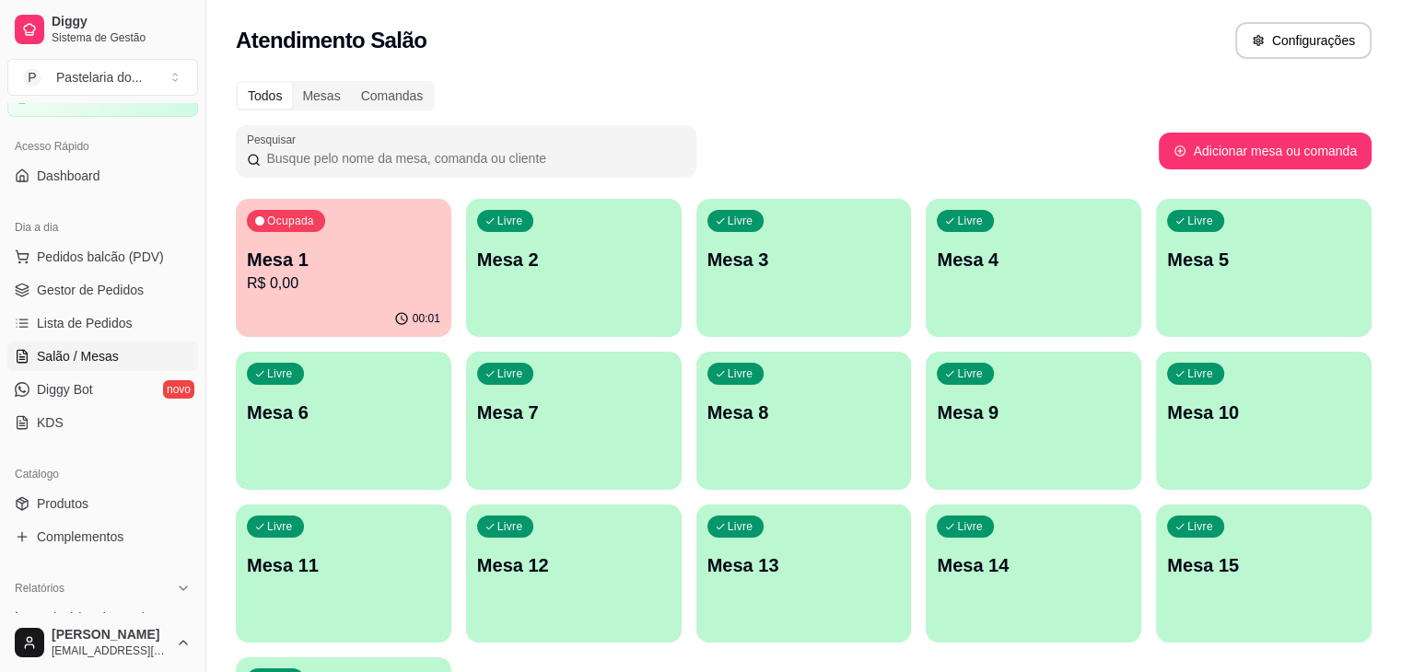
click at [926, 276] on div "Livre Mesa 4" at bounding box center [1034, 257] width 216 height 116
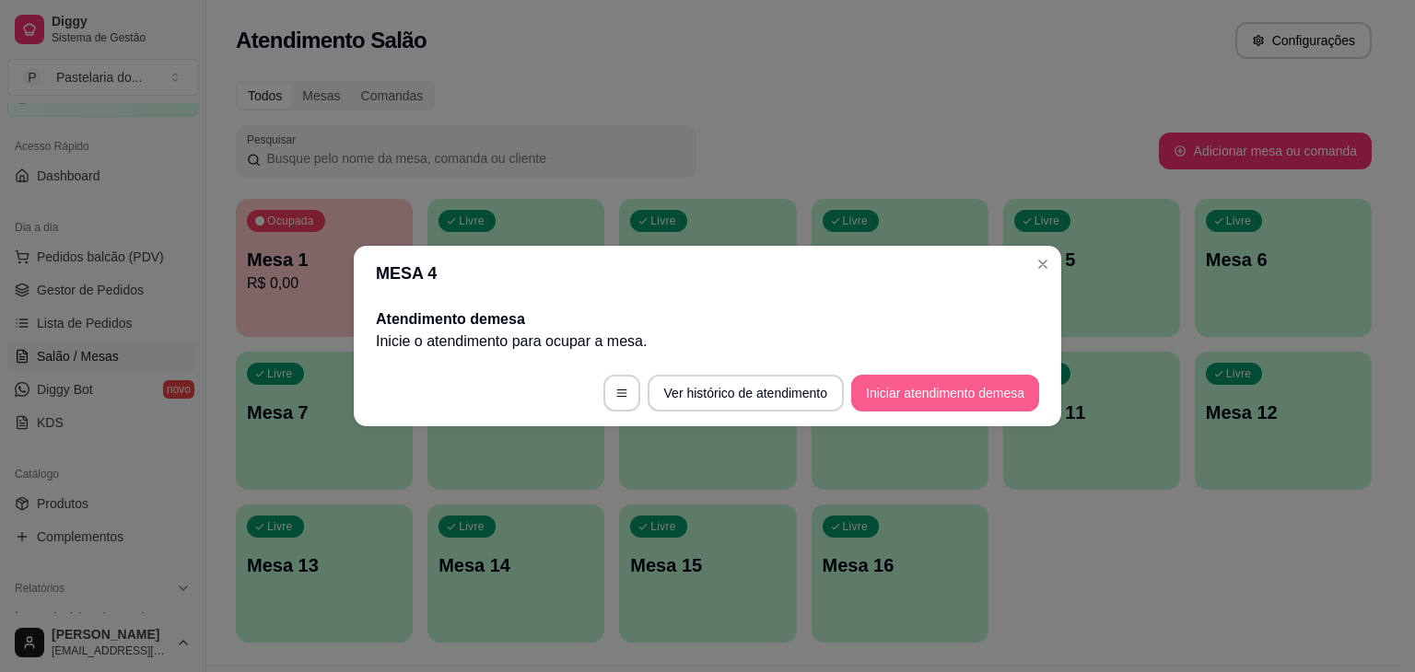
click at [947, 384] on button "Iniciar atendimento de mesa" at bounding box center [945, 393] width 188 height 37
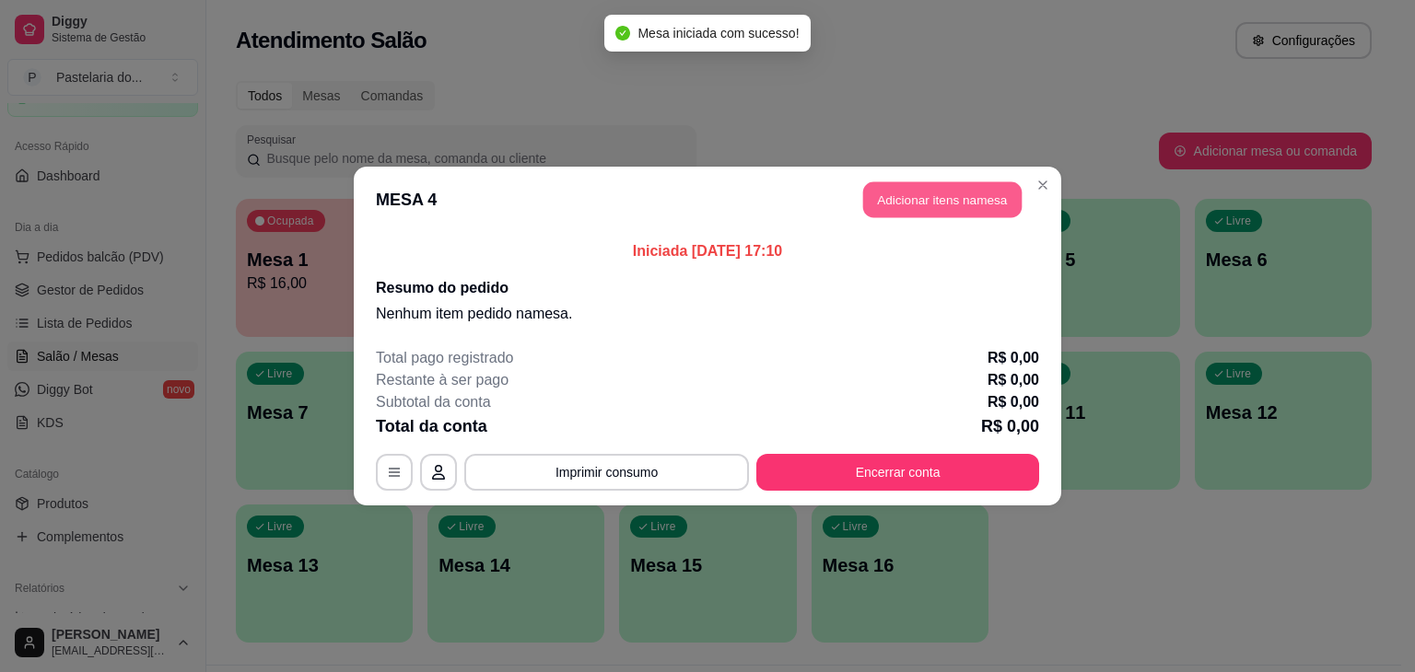
click at [968, 217] on button "Adicionar itens na mesa" at bounding box center [942, 200] width 158 height 36
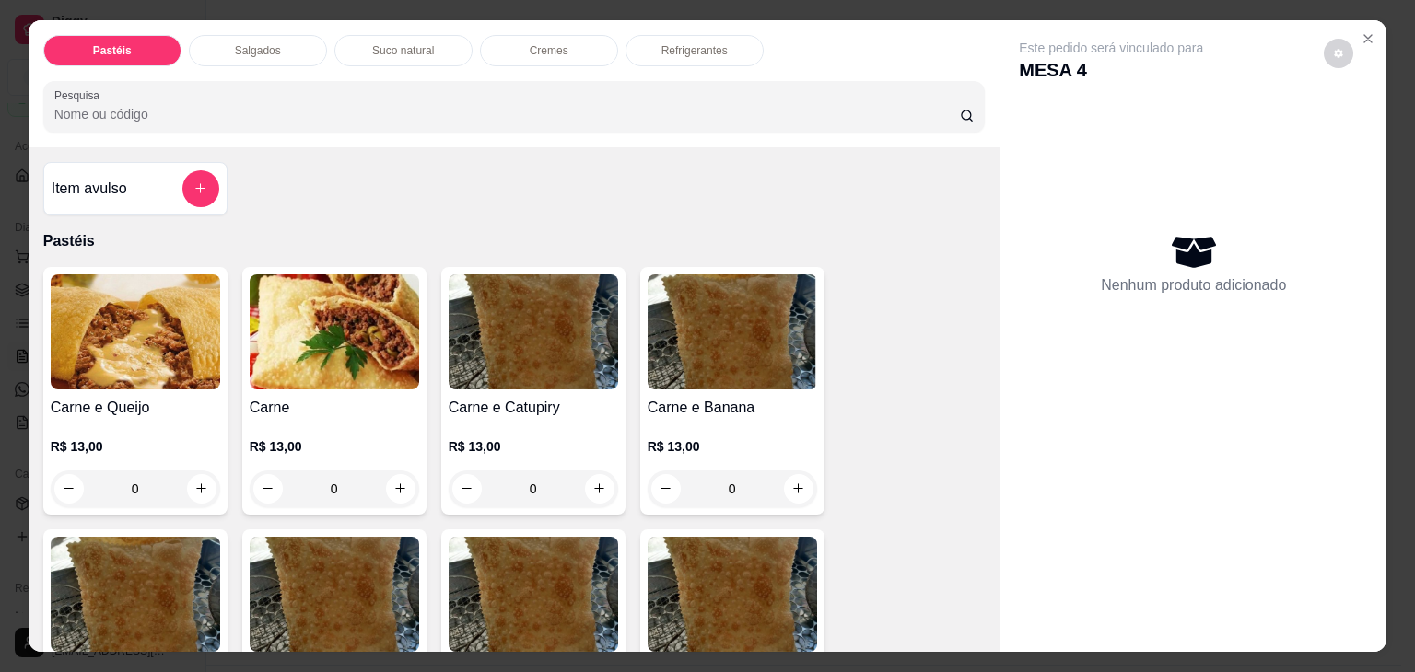
click at [254, 47] on p "Salgados" at bounding box center [258, 50] width 46 height 15
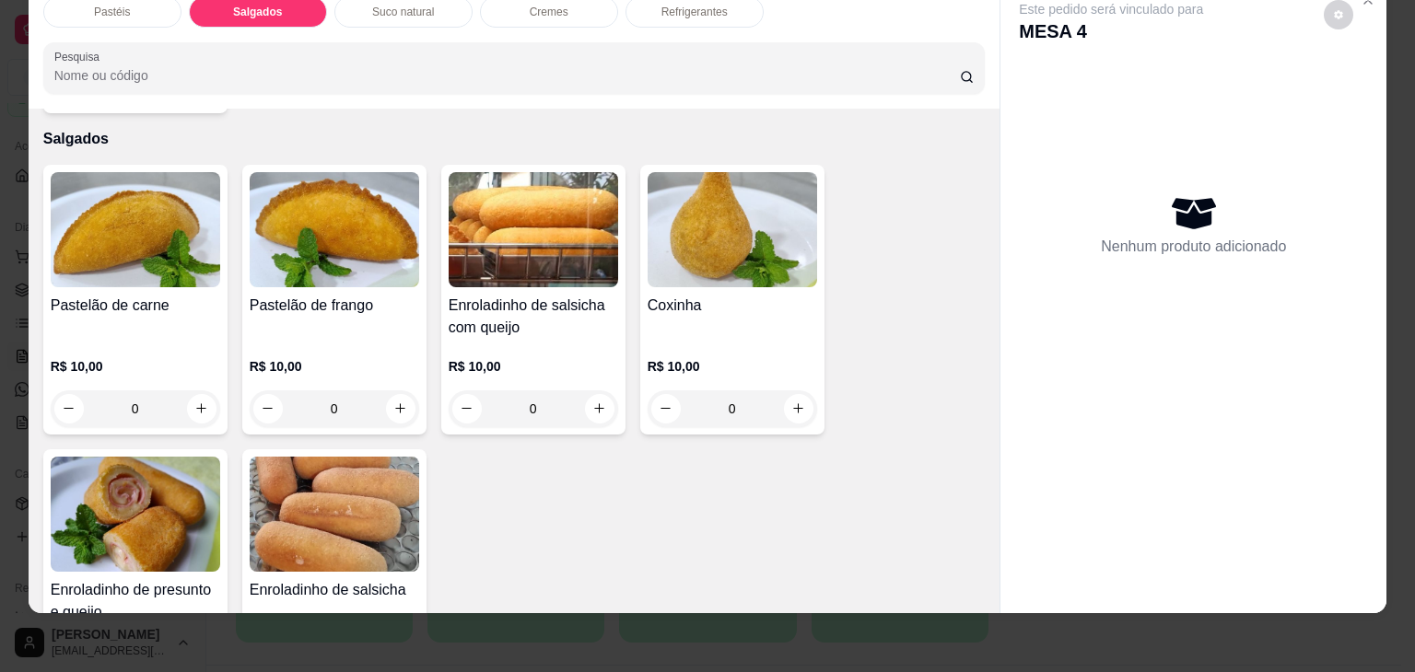
scroll to position [1957, 0]
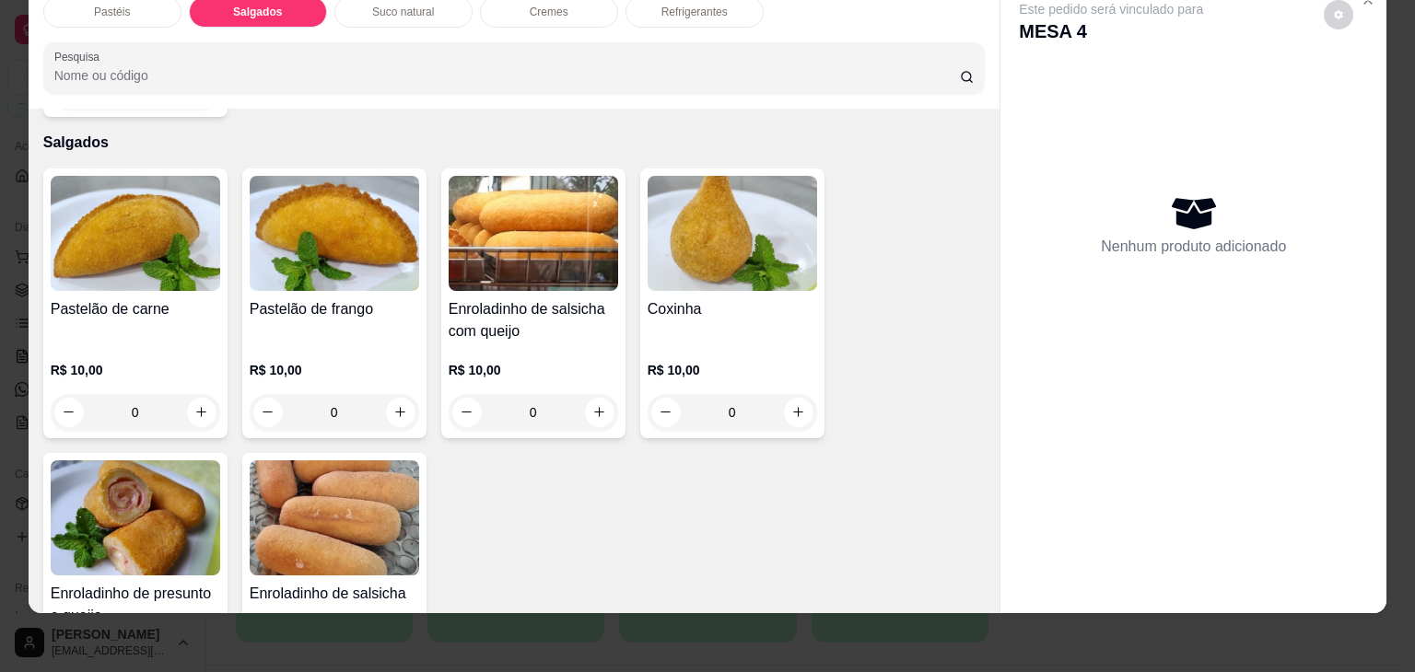
click at [536, 176] on img at bounding box center [533, 233] width 169 height 115
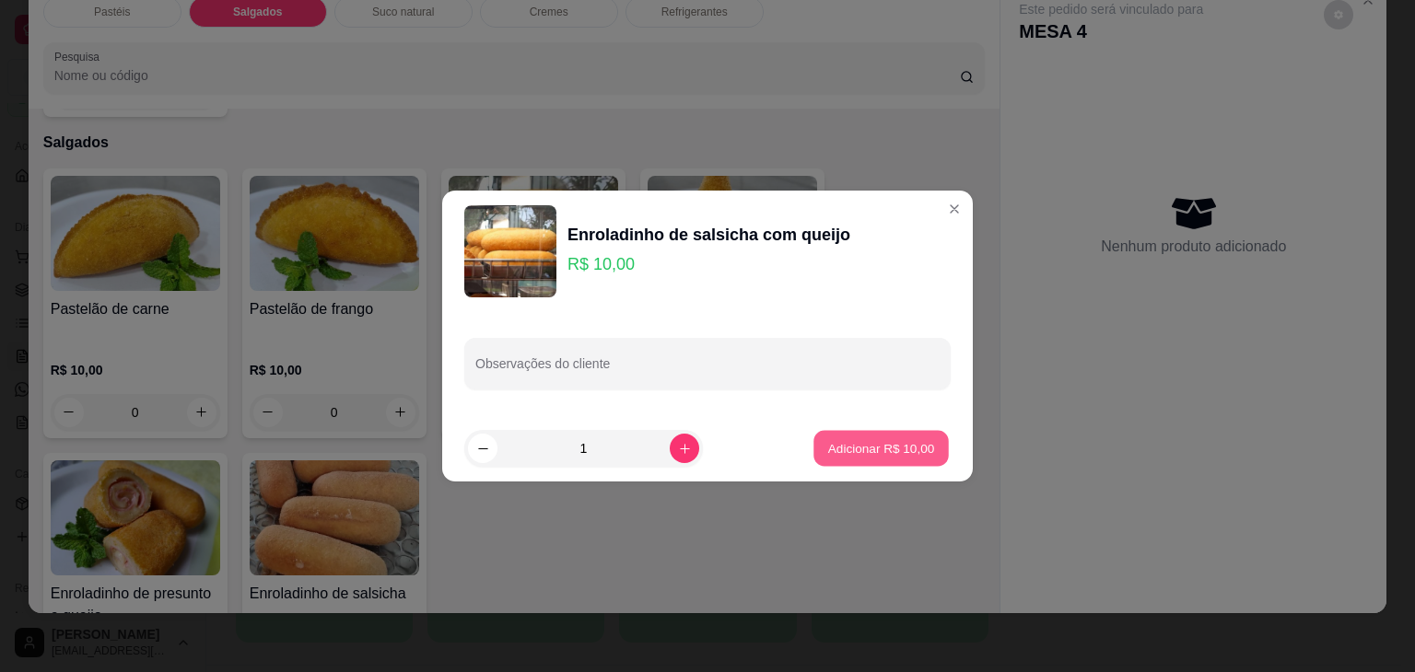
click at [855, 453] on p "Adicionar R$ 10,00" at bounding box center [881, 448] width 107 height 18
type input "1"
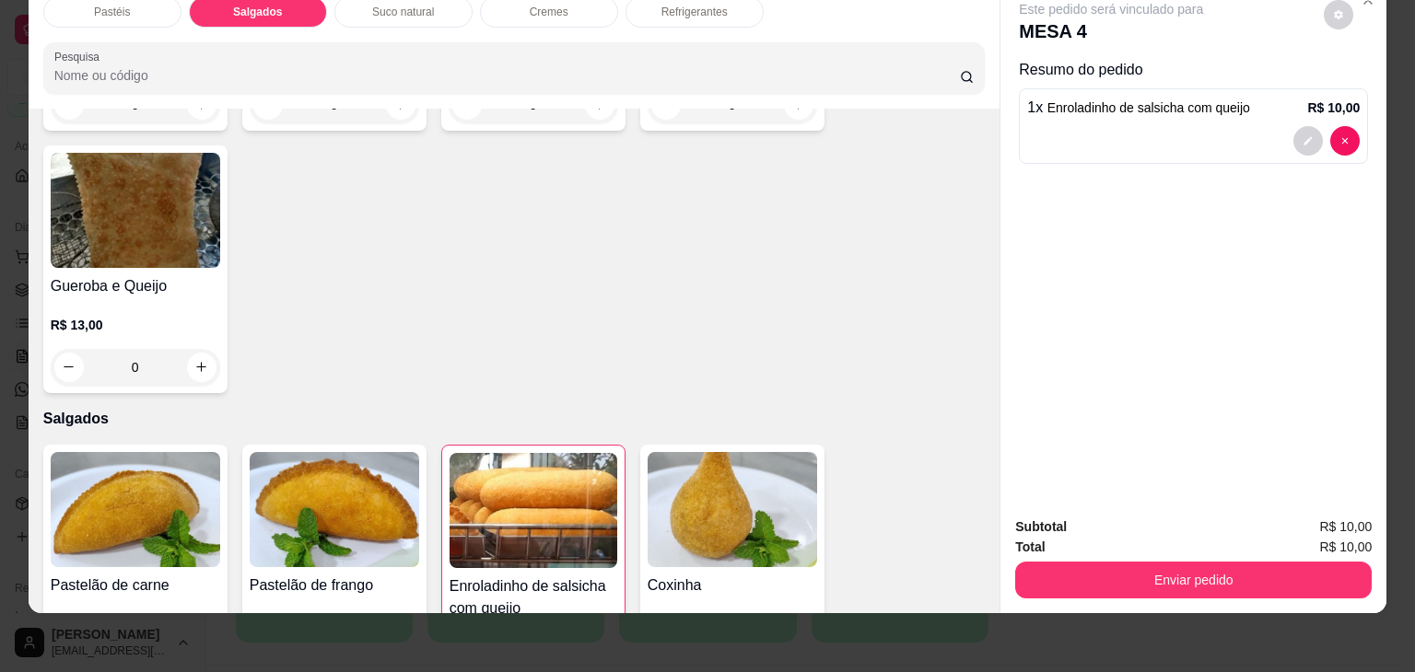
scroll to position [0, 0]
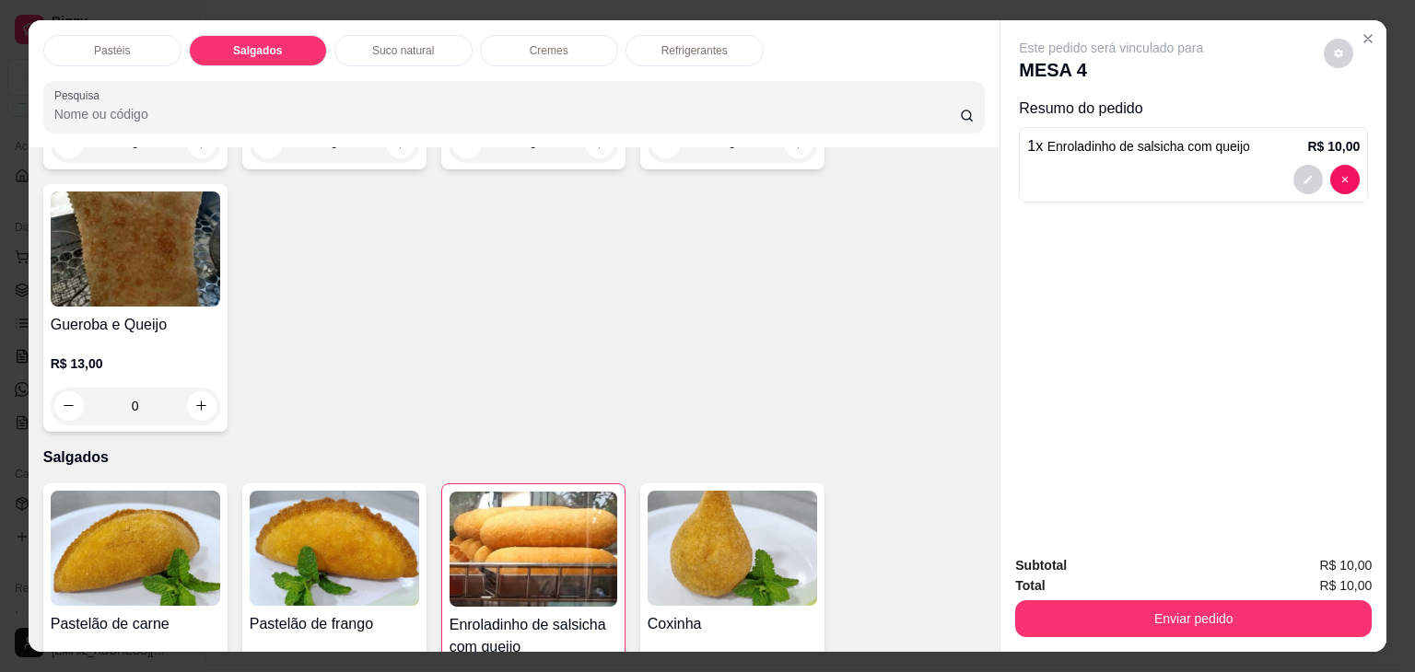
click at [684, 23] on div "Pastéis Salgados Suco natural Cremes Refrigerantes Pesquisa" at bounding box center [515, 83] width 972 height 127
click at [684, 35] on div "Refrigerantes" at bounding box center [694, 50] width 138 height 31
click at [684, 81] on div "Pesquisa" at bounding box center [514, 107] width 942 height 52
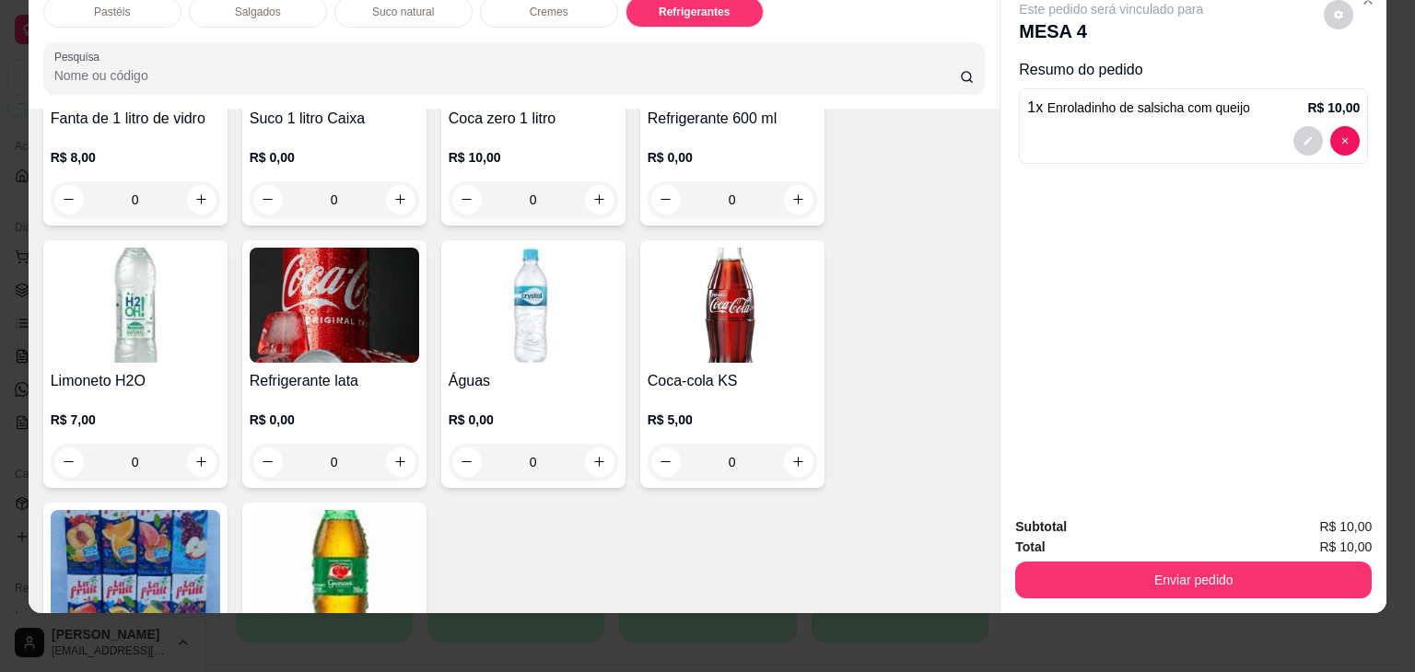
scroll to position [5087, 0]
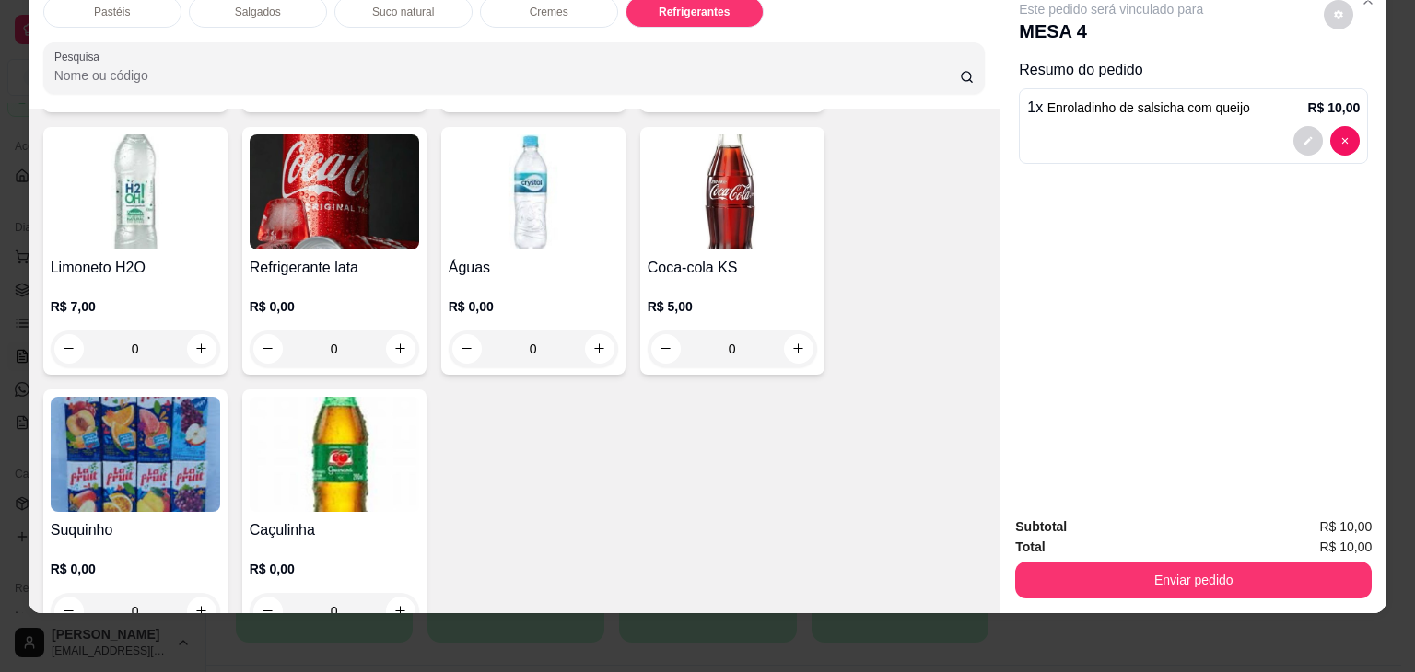
click at [761, 201] on img at bounding box center [732, 191] width 169 height 115
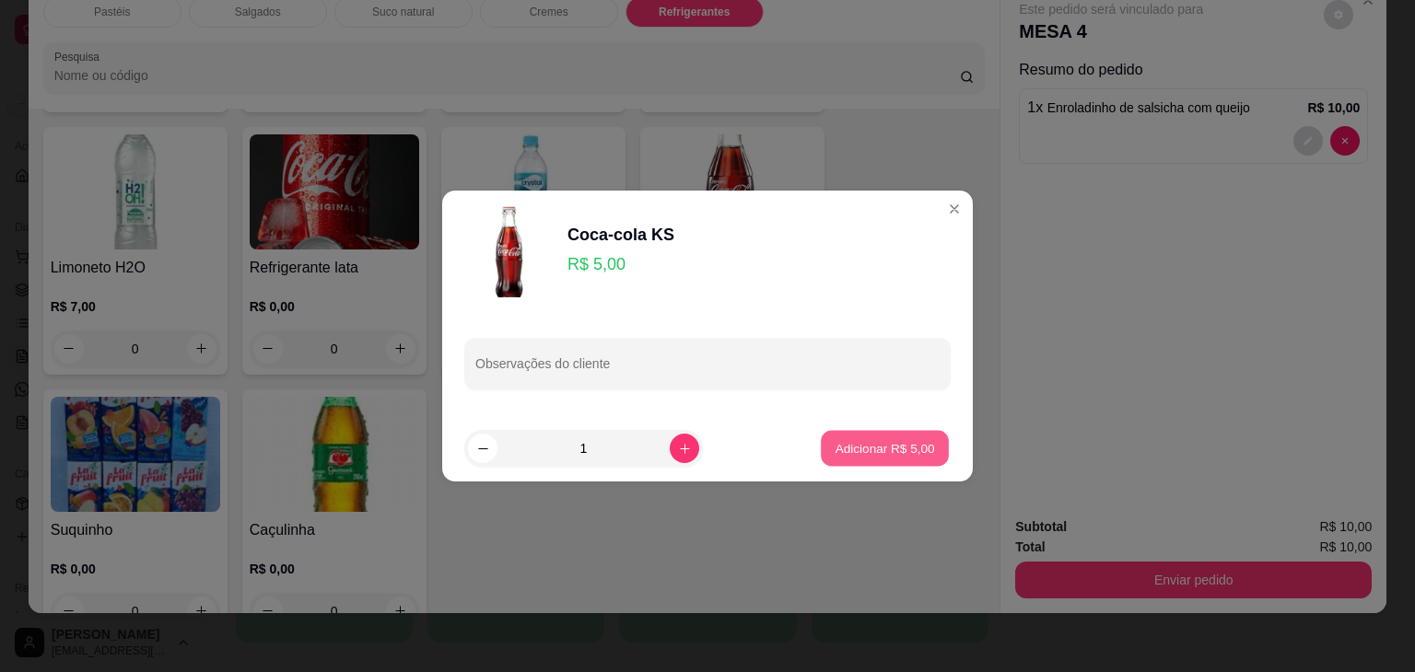
click at [916, 445] on p "Adicionar R$ 5,00" at bounding box center [884, 448] width 99 height 18
type input "1"
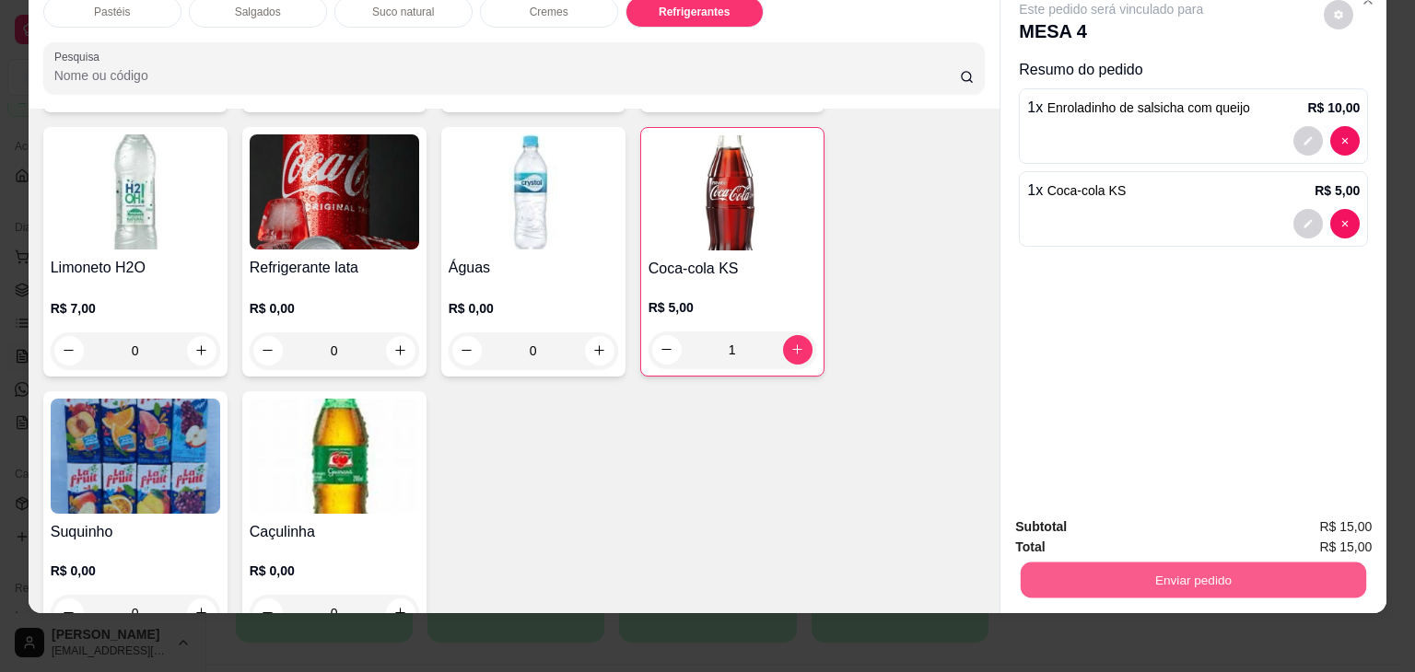
click at [1150, 578] on button "Enviar pedido" at bounding box center [1193, 581] width 345 height 36
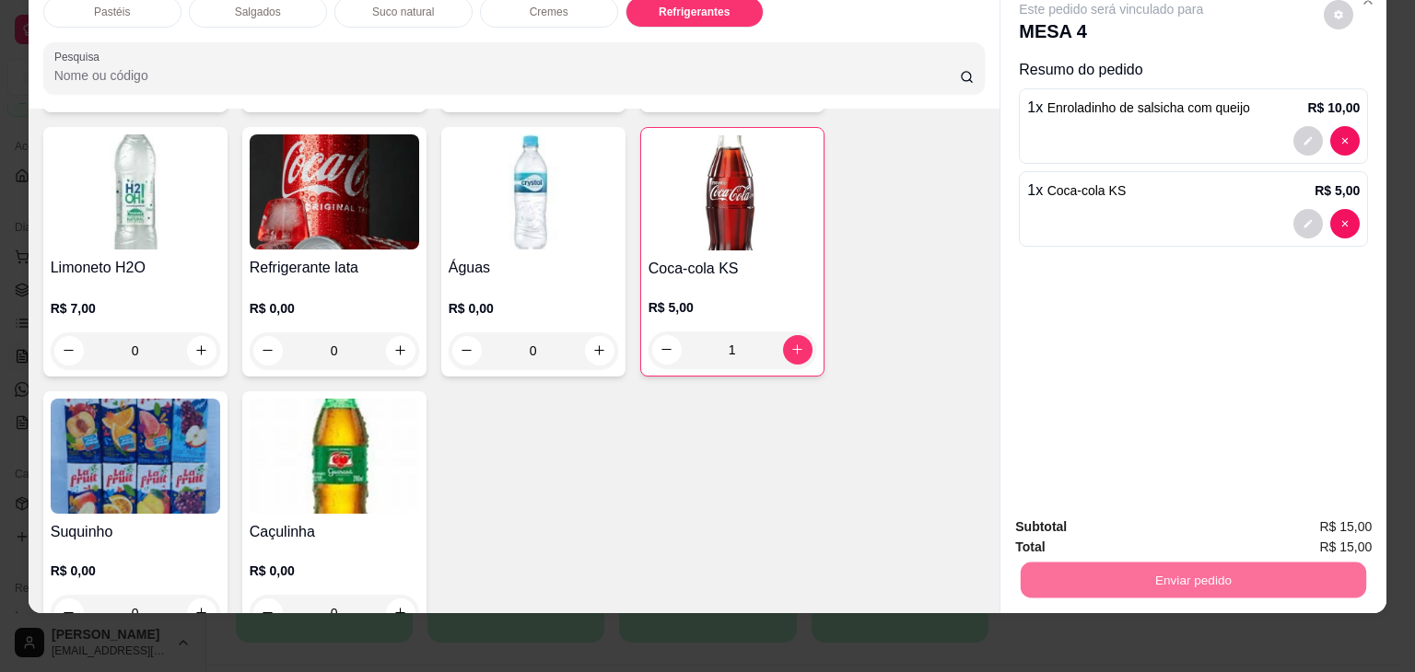
click at [1309, 509] on button "Enviar pedido" at bounding box center [1324, 520] width 104 height 35
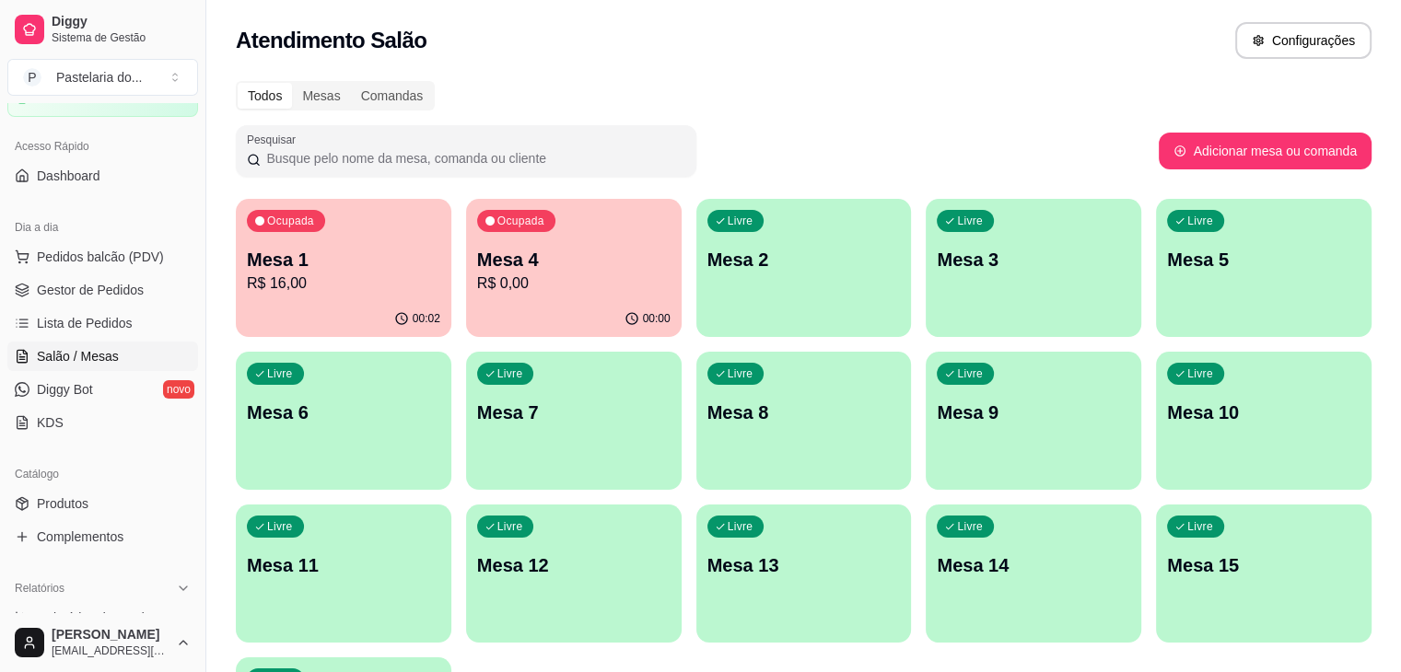
click at [533, 259] on p "Mesa 4" at bounding box center [573, 260] width 193 height 26
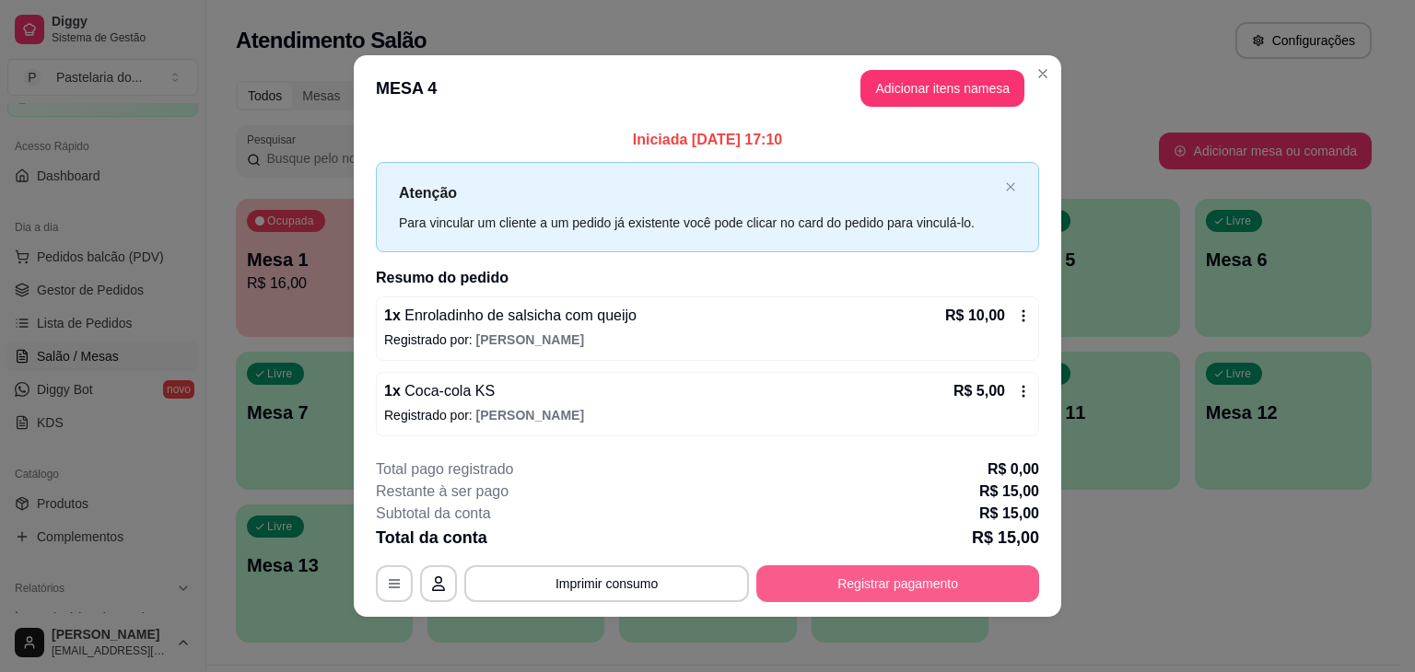
click at [906, 578] on button "Registrar pagamento" at bounding box center [897, 584] width 283 height 37
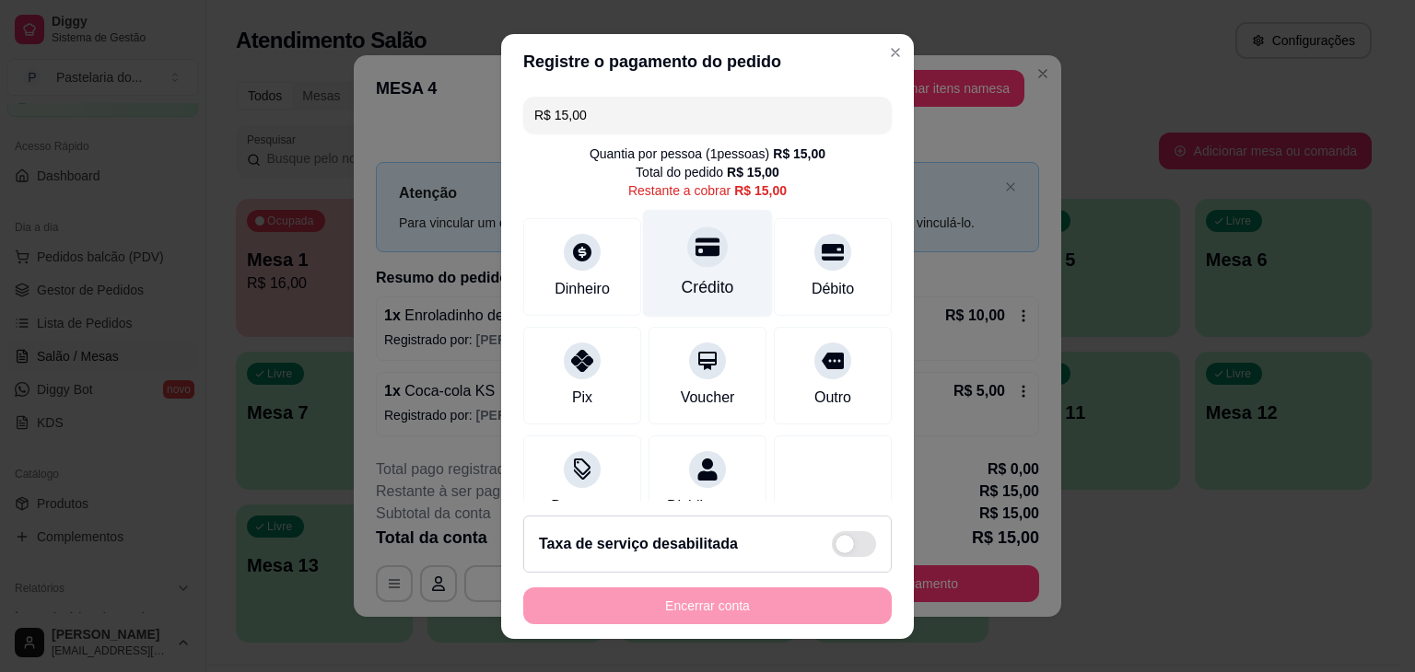
click at [708, 284] on div "Crédito" at bounding box center [708, 287] width 53 height 24
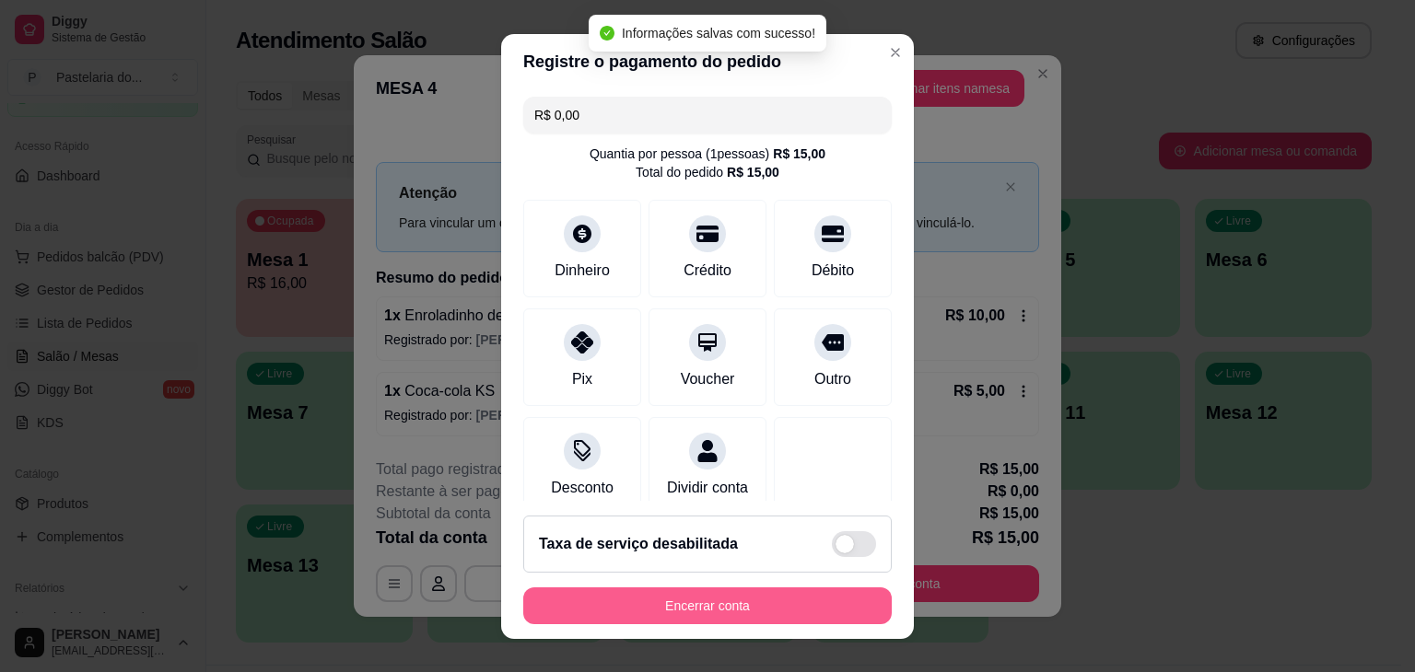
type input "R$ 0,00"
click at [787, 612] on button "Encerrar conta" at bounding box center [707, 606] width 368 height 37
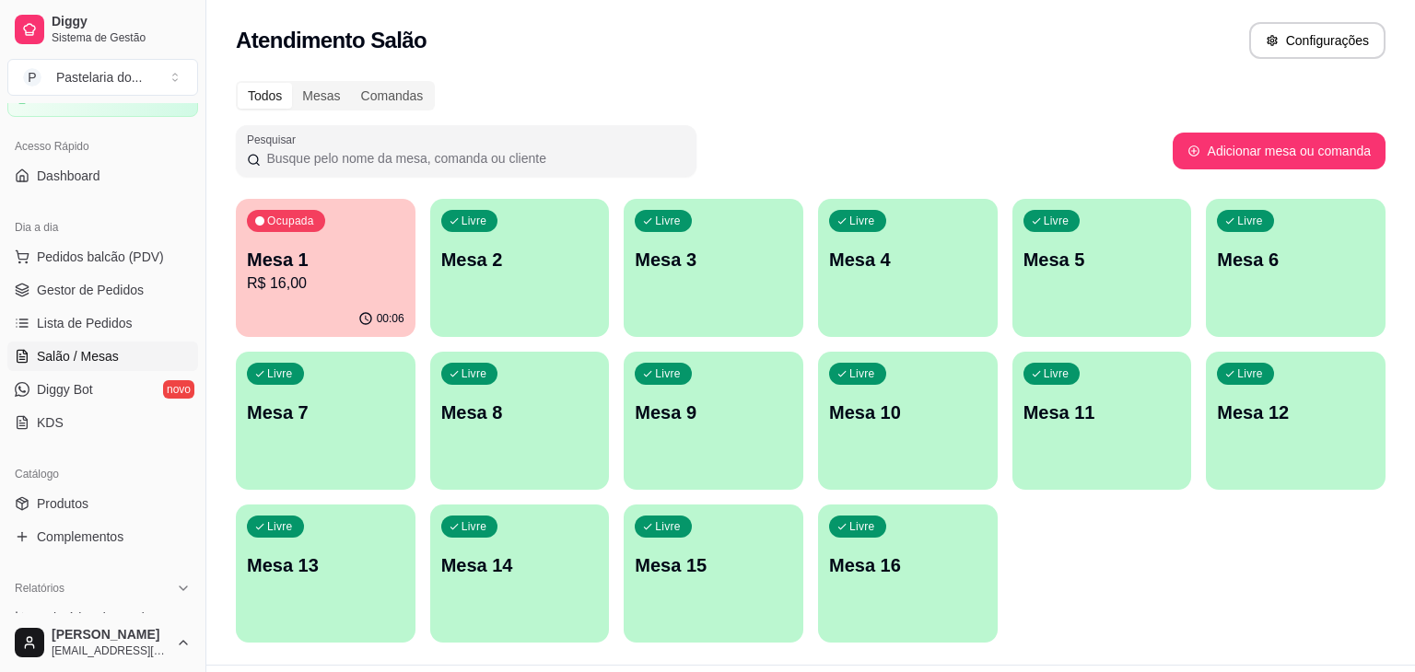
click at [1077, 81] on div "Todos Mesas Comandas" at bounding box center [811, 95] width 1150 height 29
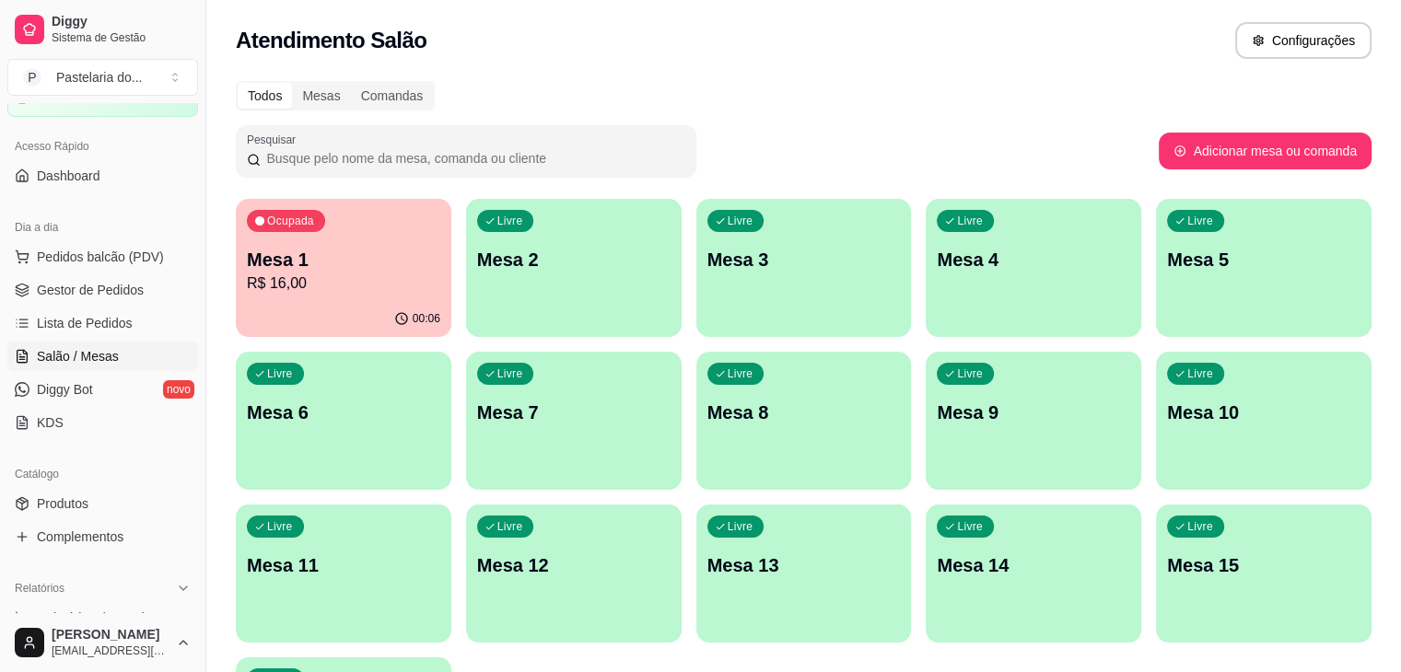
click at [292, 285] on p "R$ 16,00" at bounding box center [343, 284] width 193 height 22
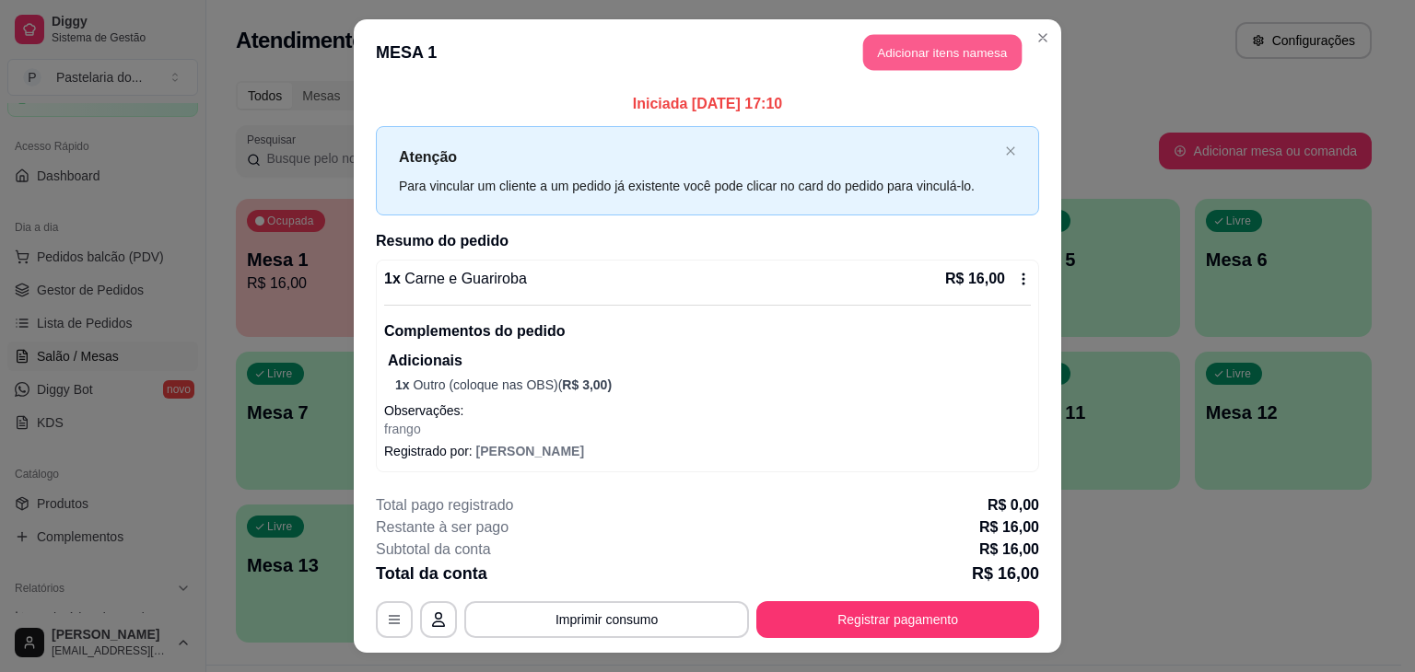
click at [981, 62] on button "Adicionar itens na mesa" at bounding box center [942, 53] width 158 height 36
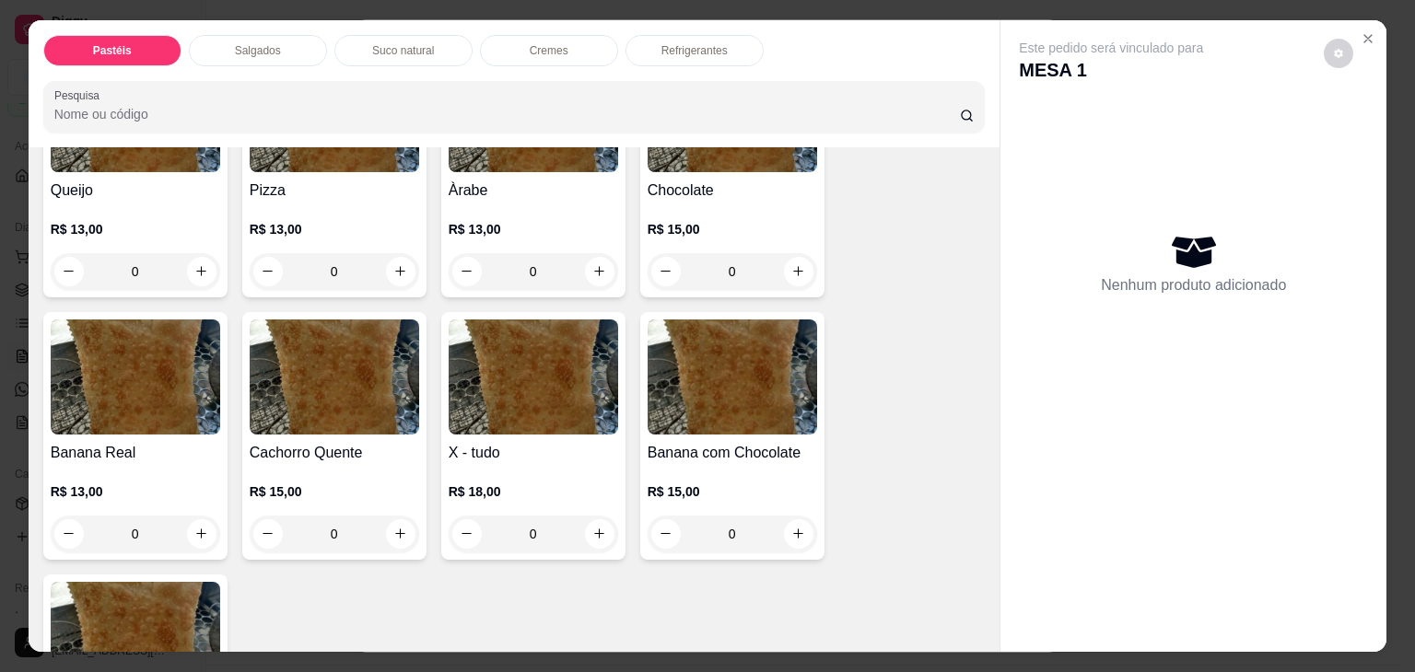
scroll to position [1198, 0]
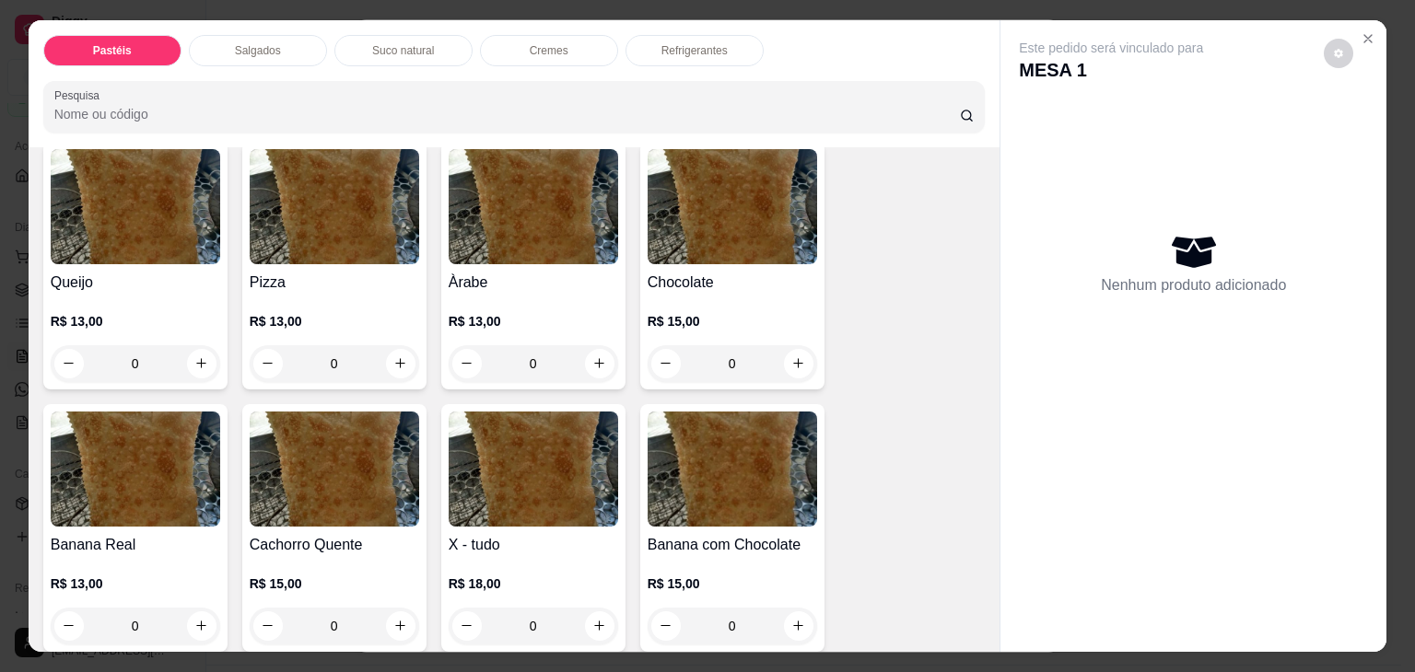
click at [297, 167] on img at bounding box center [334, 206] width 169 height 115
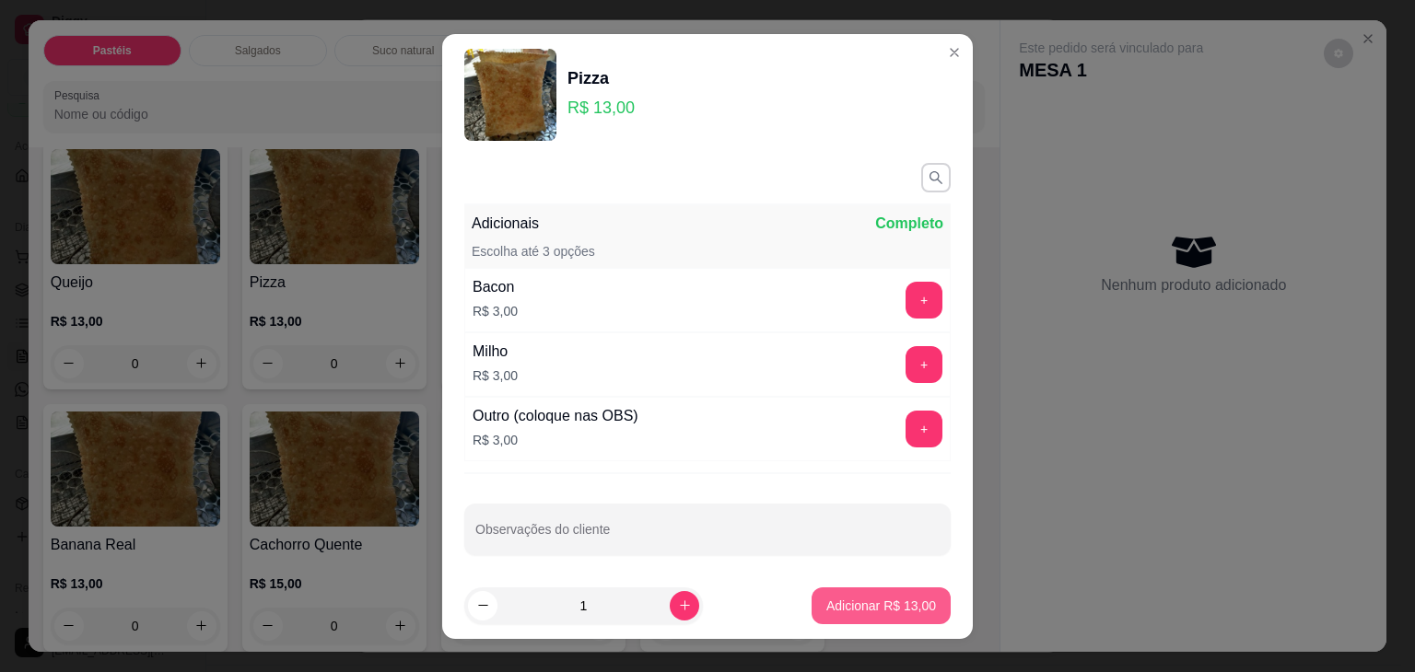
click at [836, 598] on p "Adicionar R$ 13,00" at bounding box center [881, 606] width 110 height 18
type input "1"
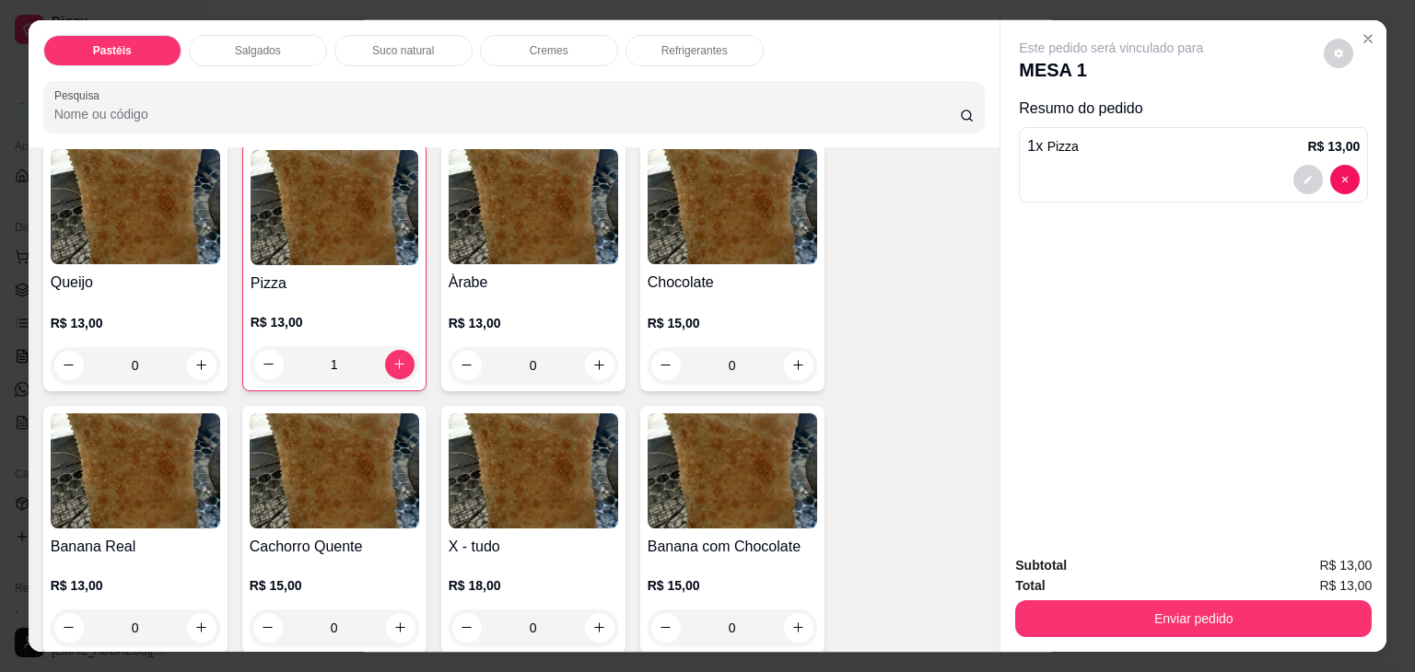
click at [285, 35] on div "Salgados" at bounding box center [258, 50] width 138 height 31
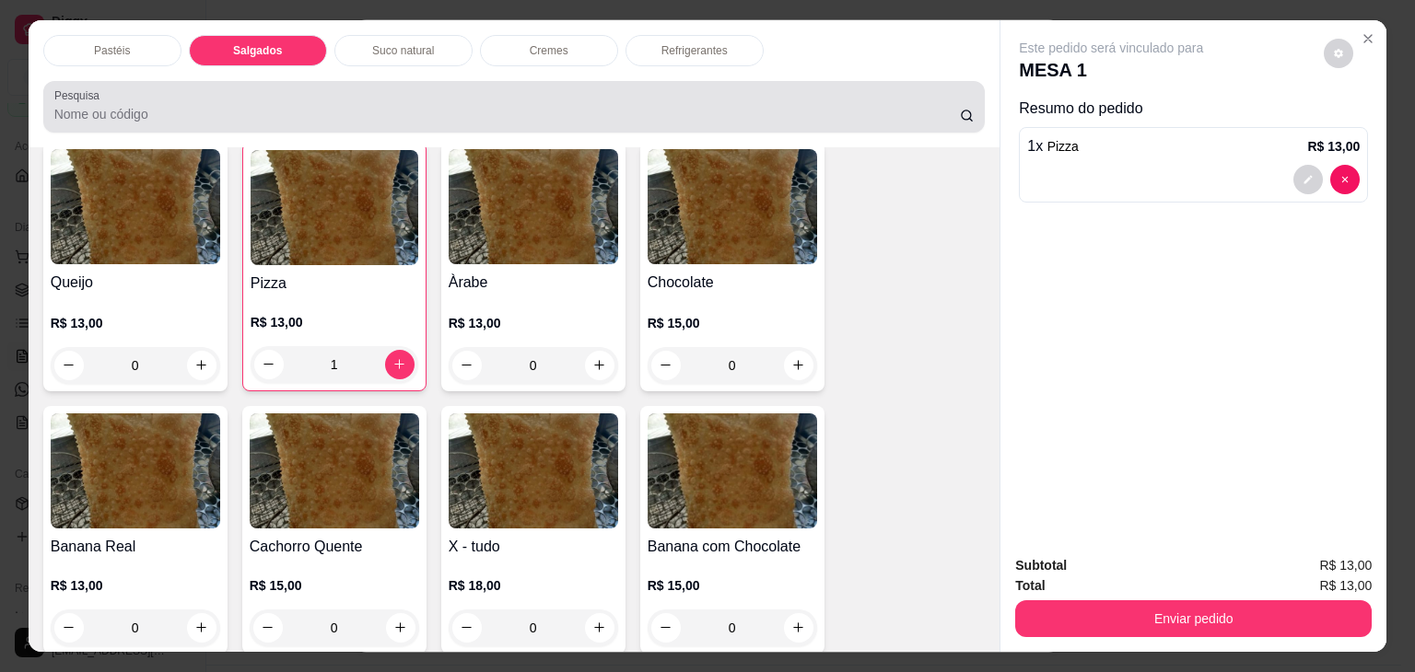
scroll to position [45, 0]
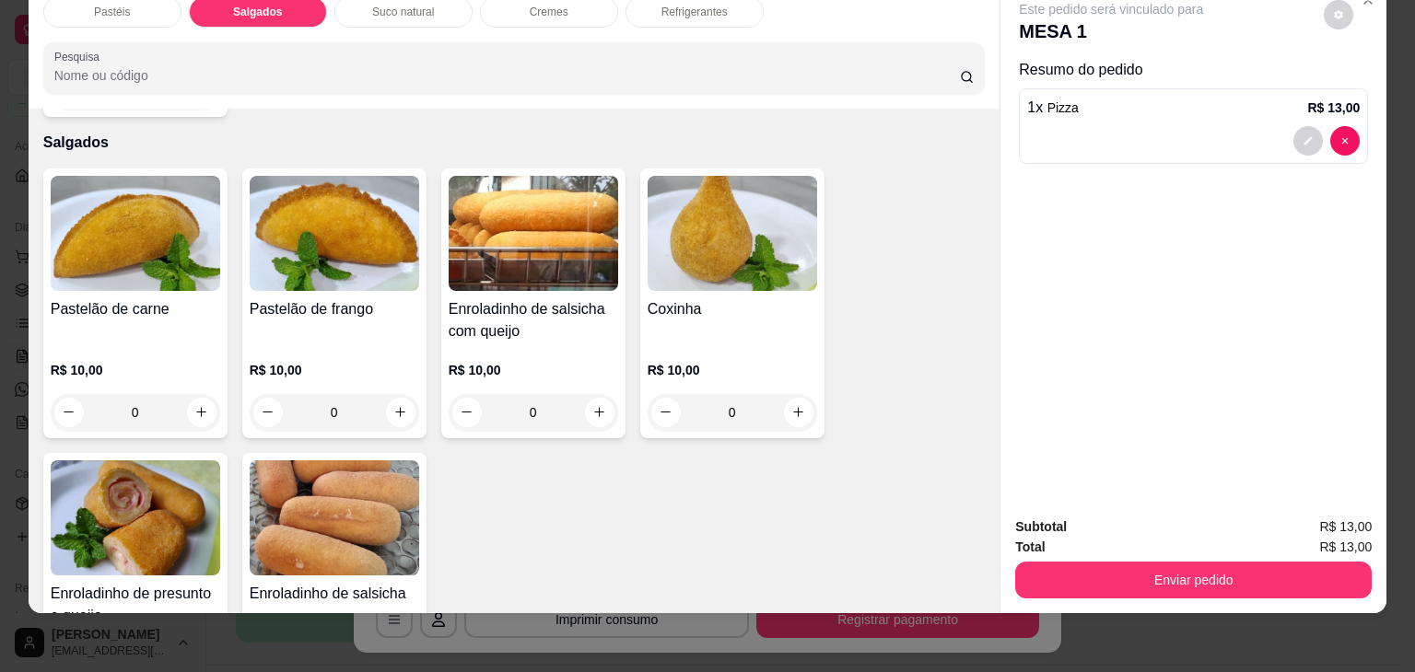
click at [197, 461] on img at bounding box center [135, 518] width 169 height 115
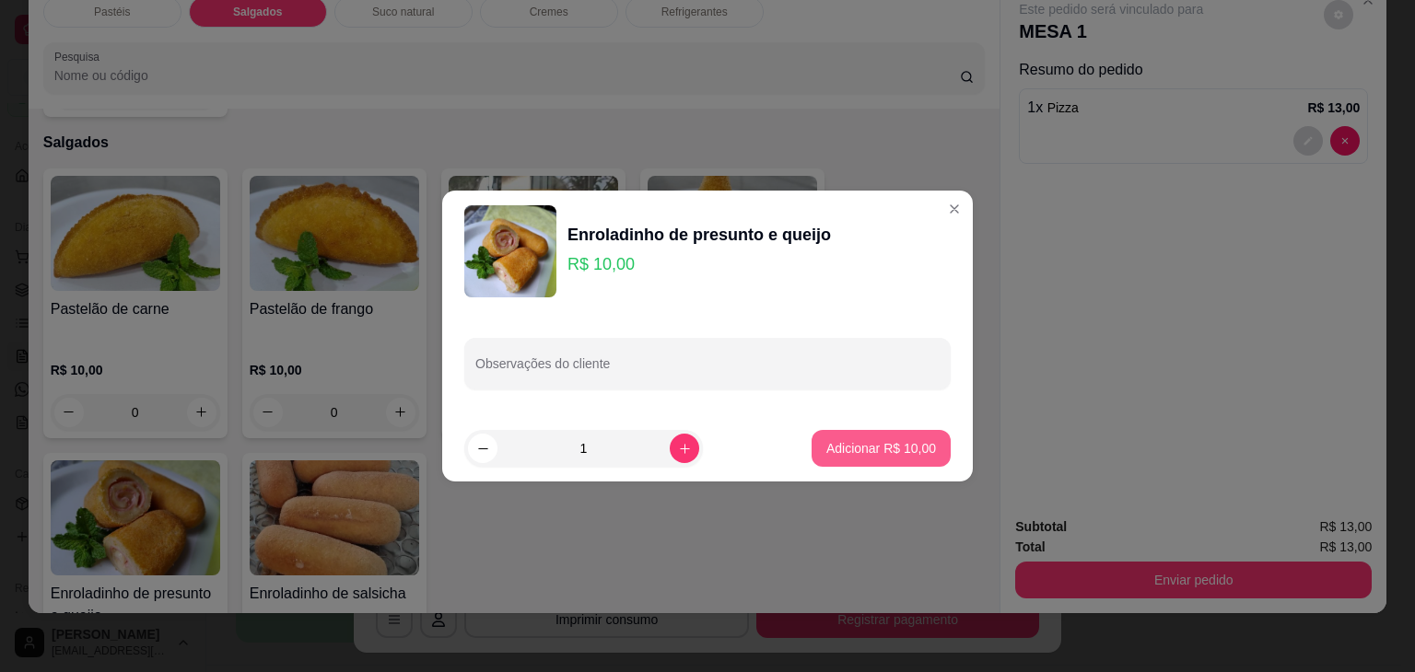
click at [838, 446] on p "Adicionar R$ 10,00" at bounding box center [881, 448] width 110 height 18
type input "1"
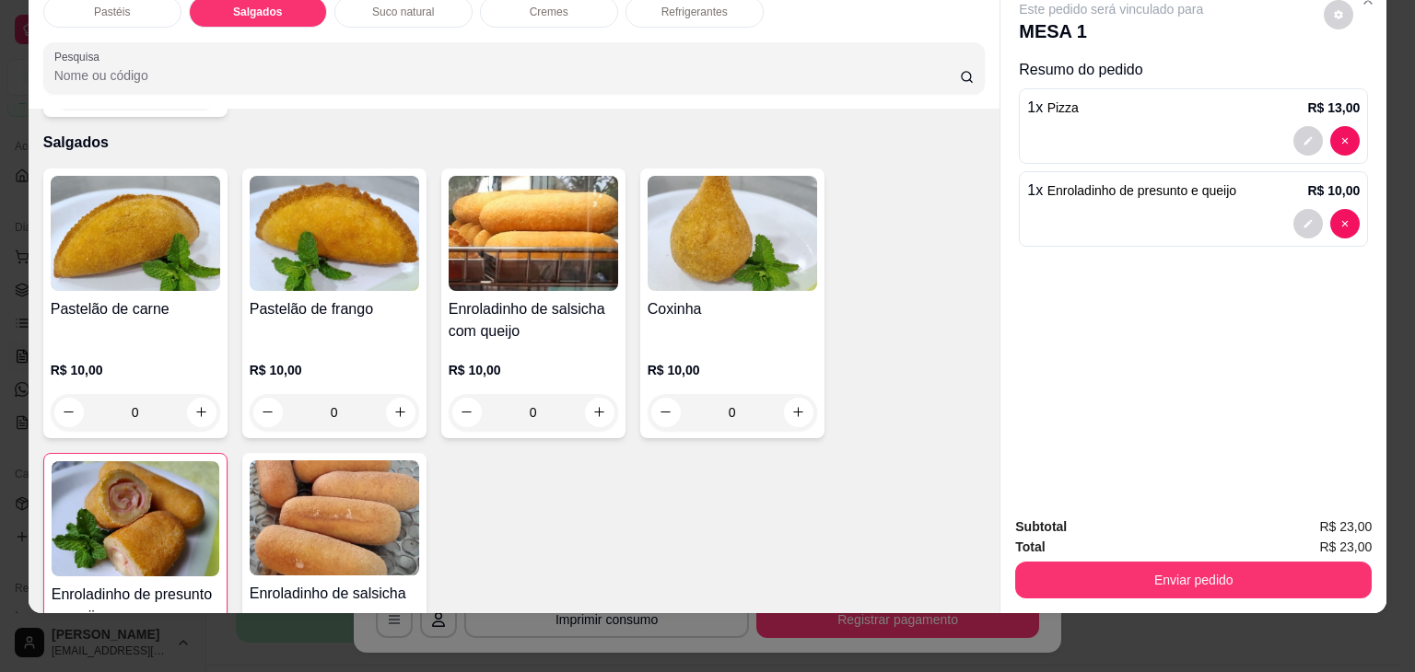
click at [726, 12] on div "Refrigerantes" at bounding box center [694, 11] width 138 height 31
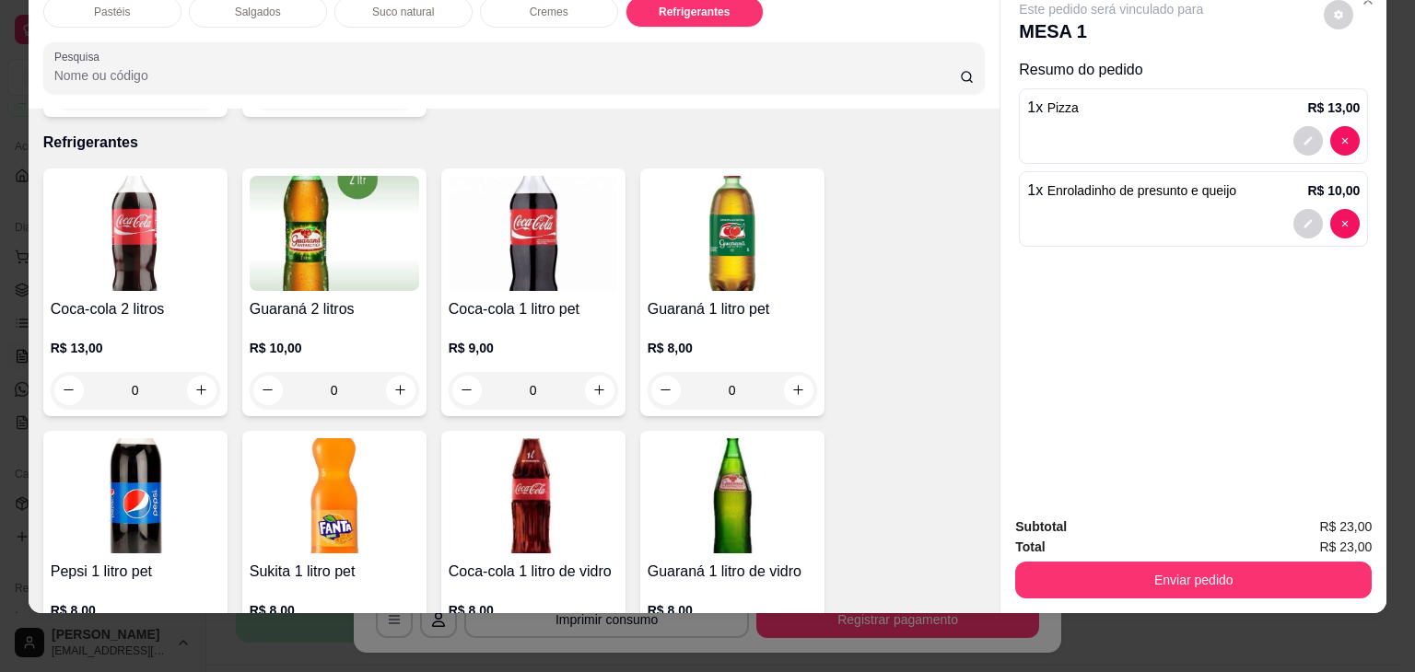
click at [752, 227] on img at bounding box center [732, 233] width 169 height 115
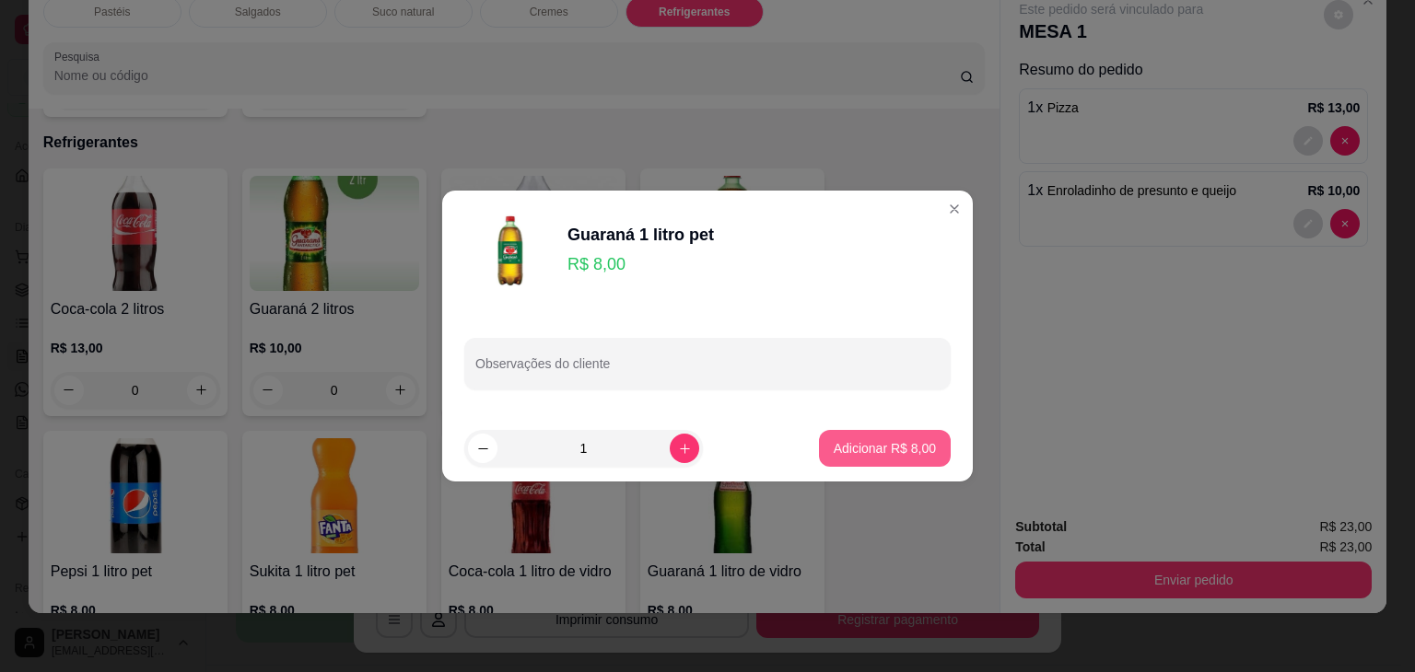
click at [918, 453] on p "Adicionar R$ 8,00" at bounding box center [885, 448] width 102 height 18
type input "1"
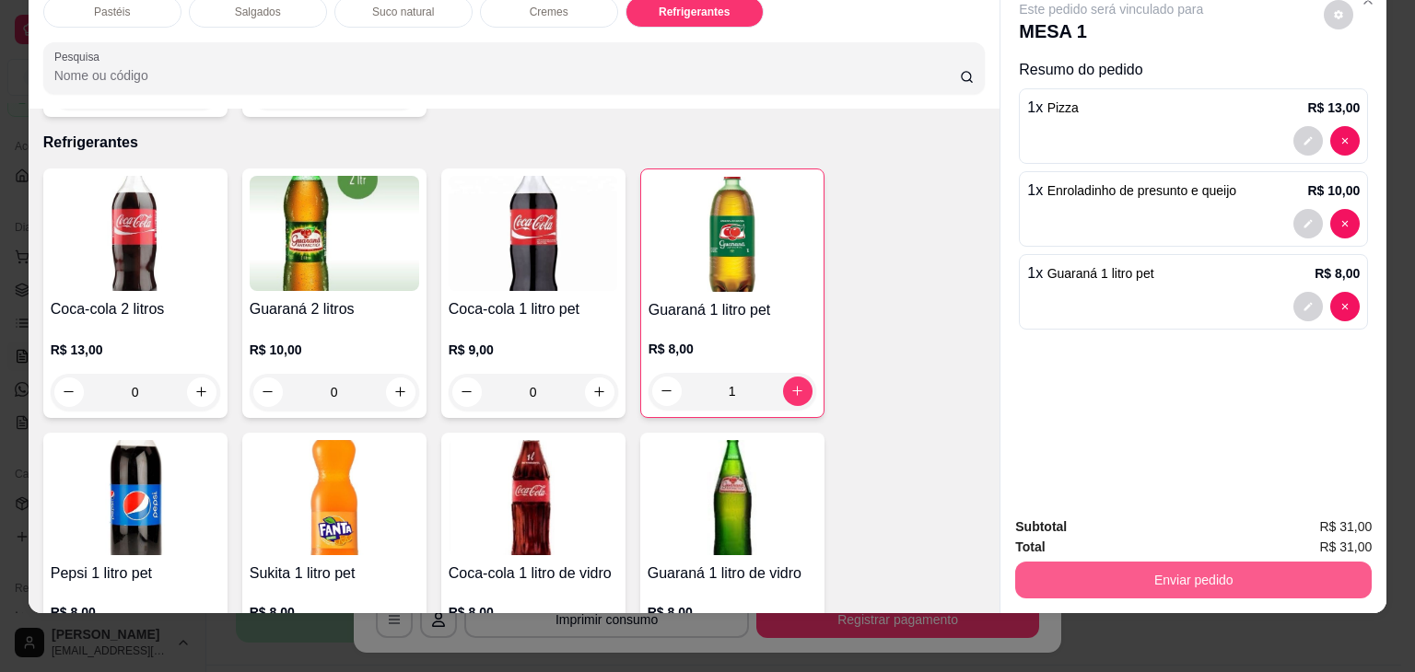
click at [1110, 577] on button "Enviar pedido" at bounding box center [1193, 580] width 356 height 37
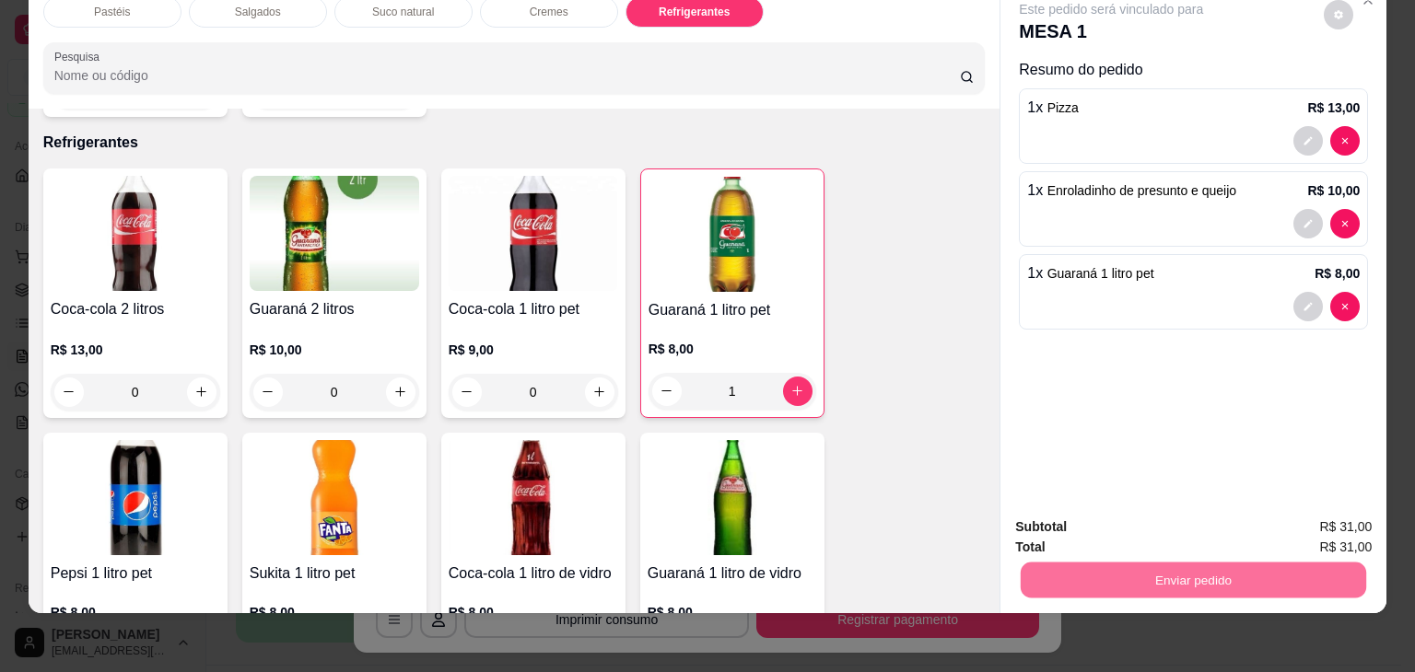
click at [1352, 512] on button "Enviar pedido" at bounding box center [1323, 520] width 101 height 34
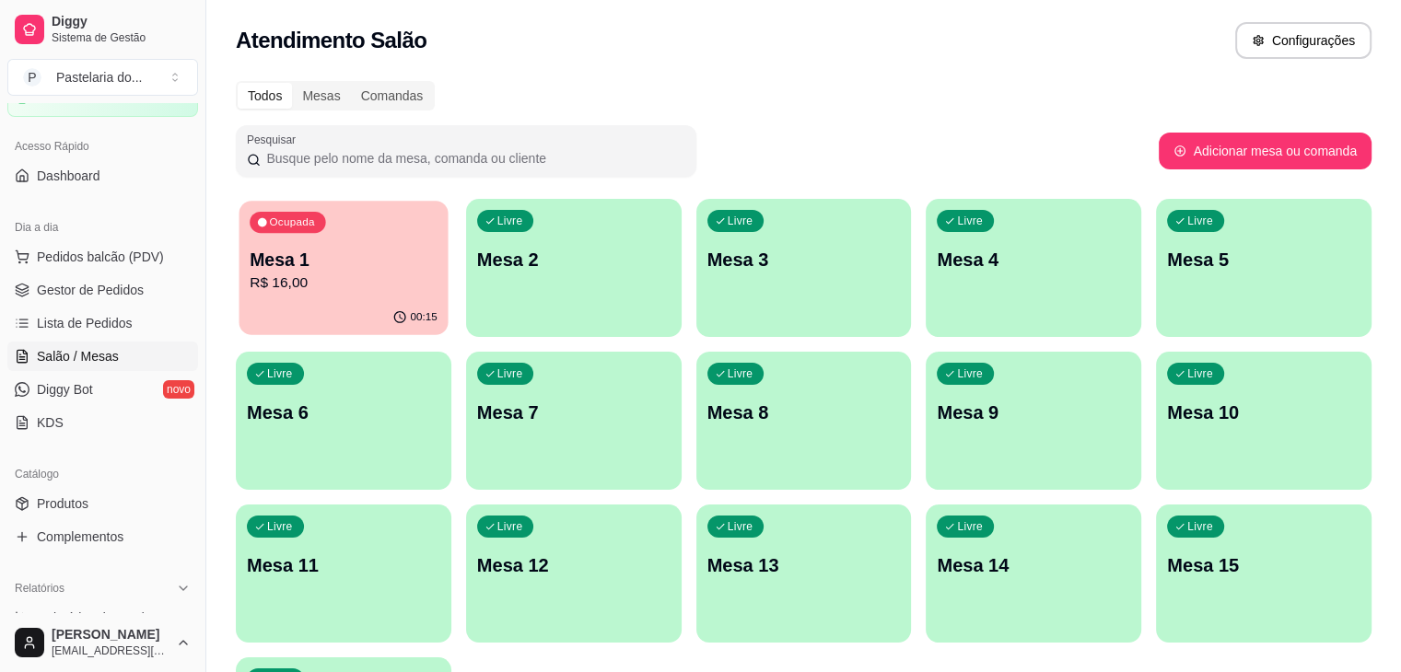
click at [296, 275] on p "R$ 16,00" at bounding box center [344, 283] width 188 height 21
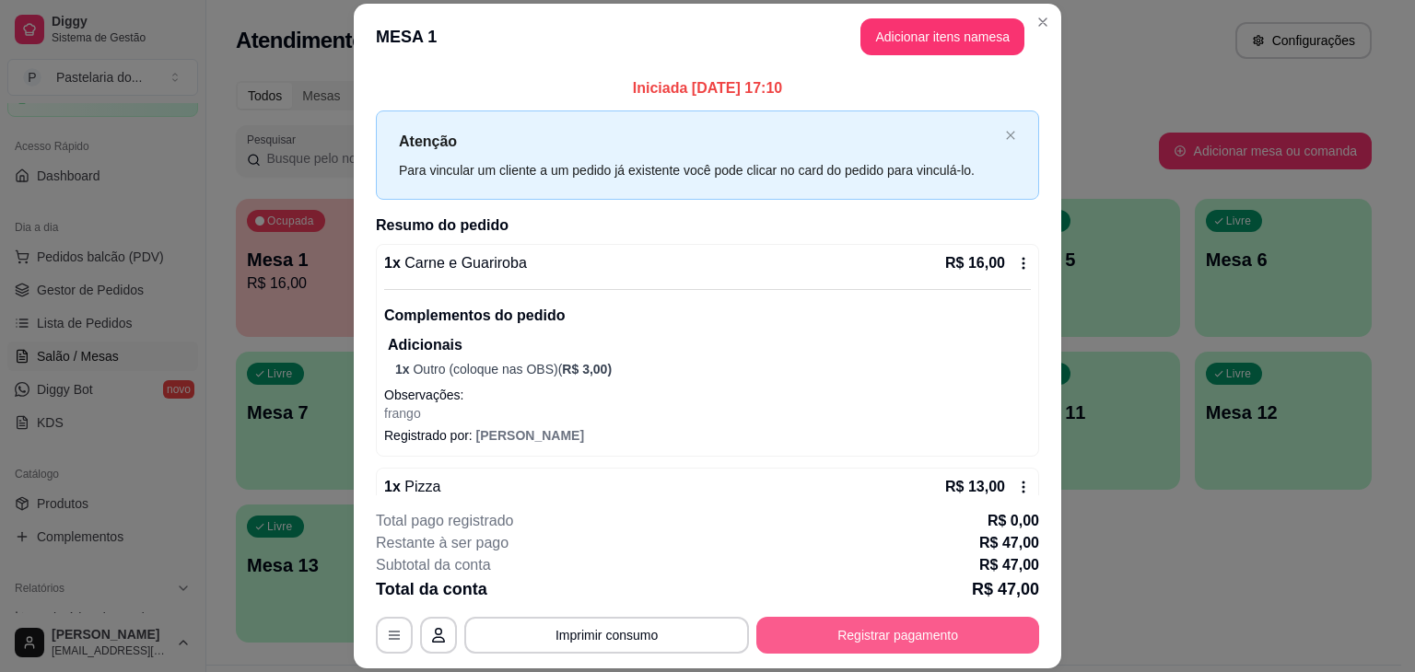
click at [923, 630] on button "Registrar pagamento" at bounding box center [897, 635] width 283 height 37
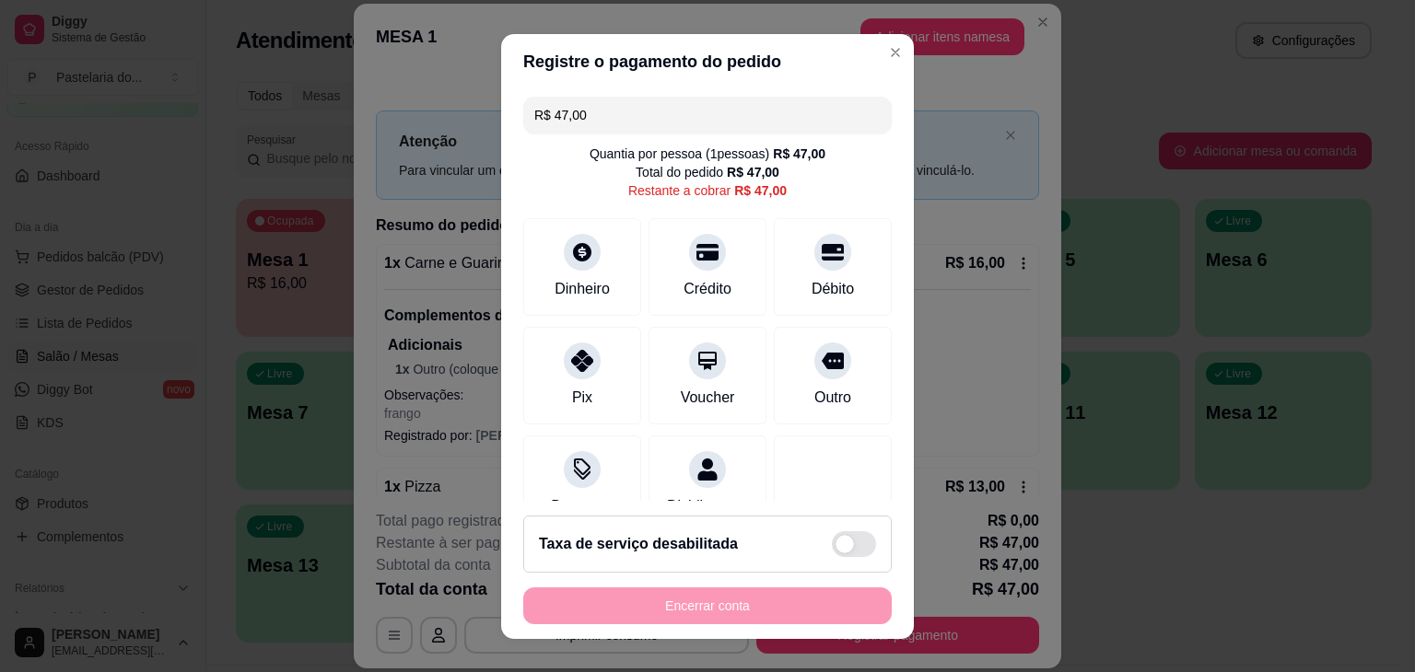
drag, startPoint x: 669, startPoint y: 121, endPoint x: 522, endPoint y: 124, distance: 146.5
click at [523, 124] on div "R$ 47,00" at bounding box center [707, 115] width 368 height 37
click at [653, 273] on div "Crédito" at bounding box center [708, 263] width 130 height 108
click at [776, 259] on div "Débito" at bounding box center [833, 263] width 130 height 108
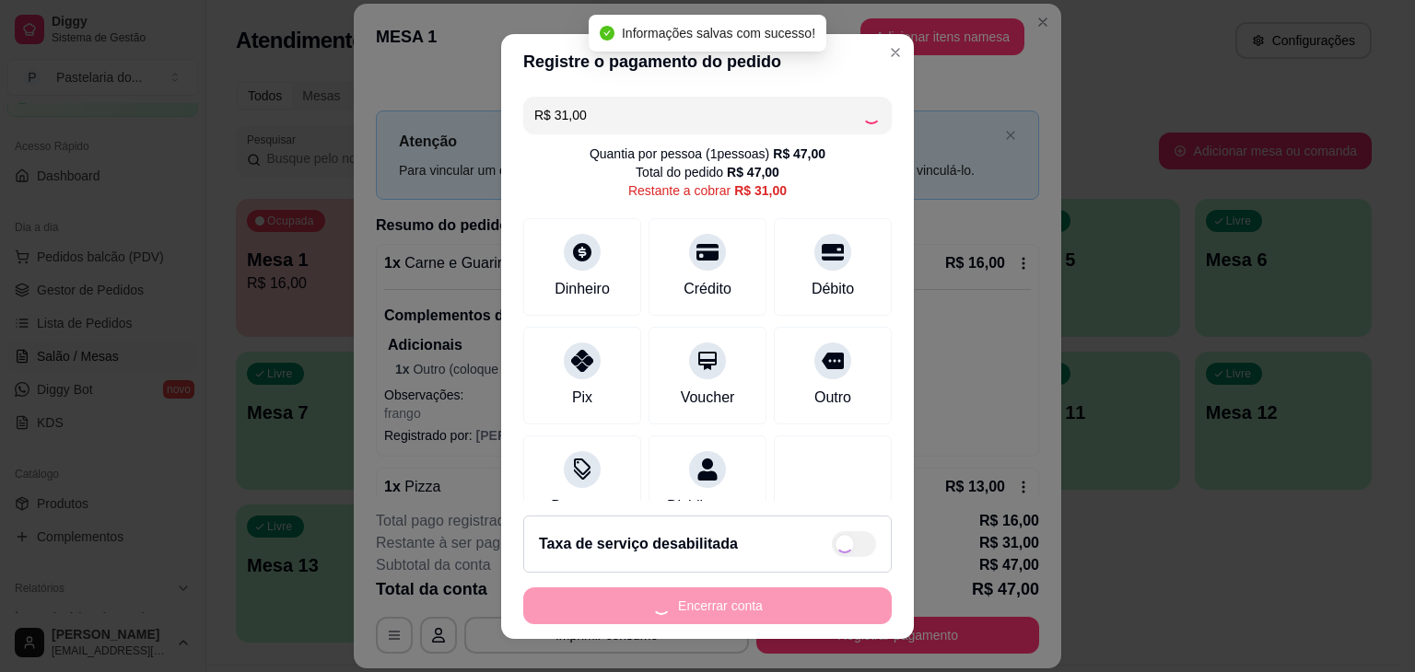
type input "R$ 0,00"
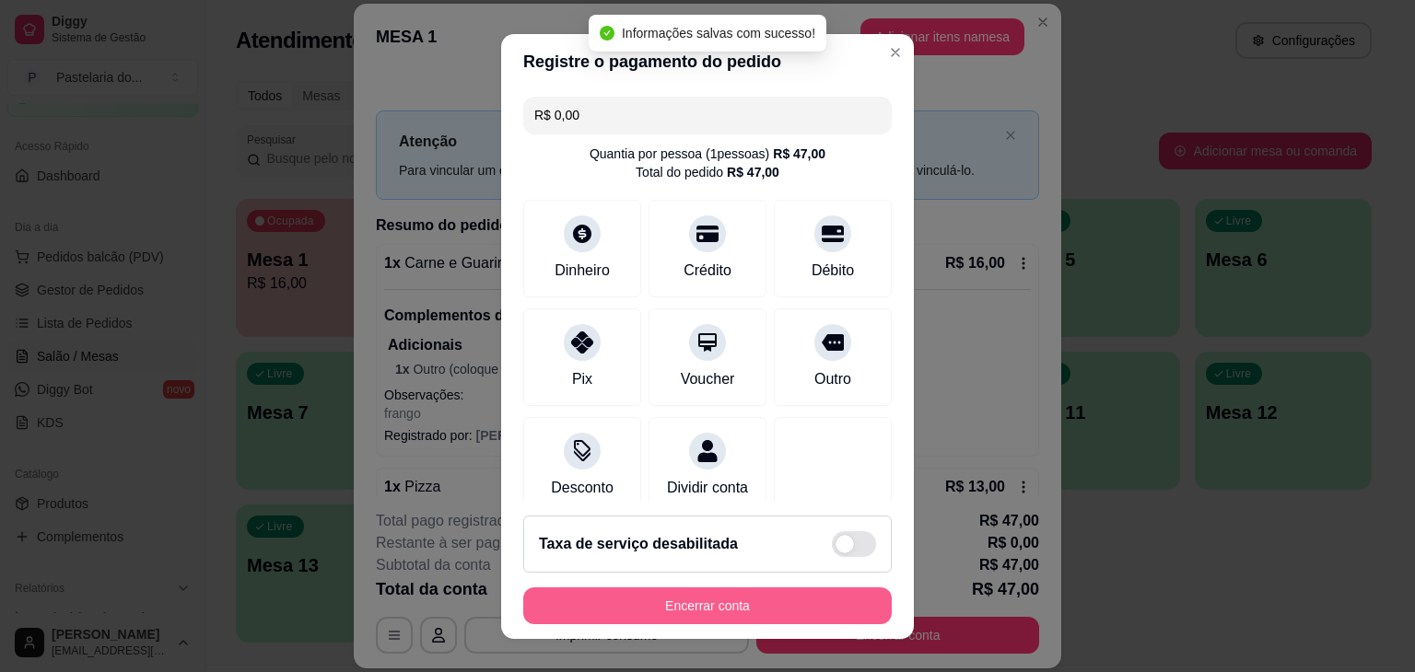
click at [784, 611] on button "Encerrar conta" at bounding box center [707, 606] width 368 height 37
click at [784, 611] on div "Encerrar conta" at bounding box center [707, 606] width 368 height 37
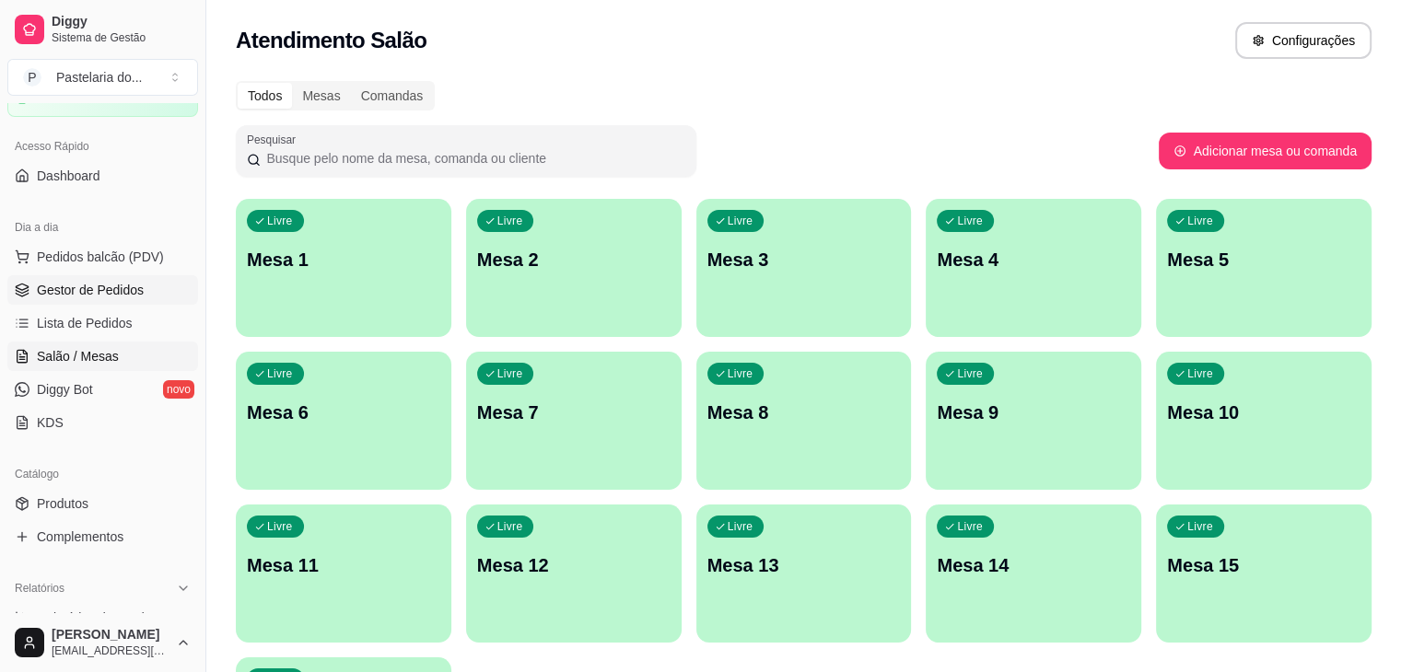
click at [71, 299] on link "Gestor de Pedidos" at bounding box center [102, 289] width 191 height 29
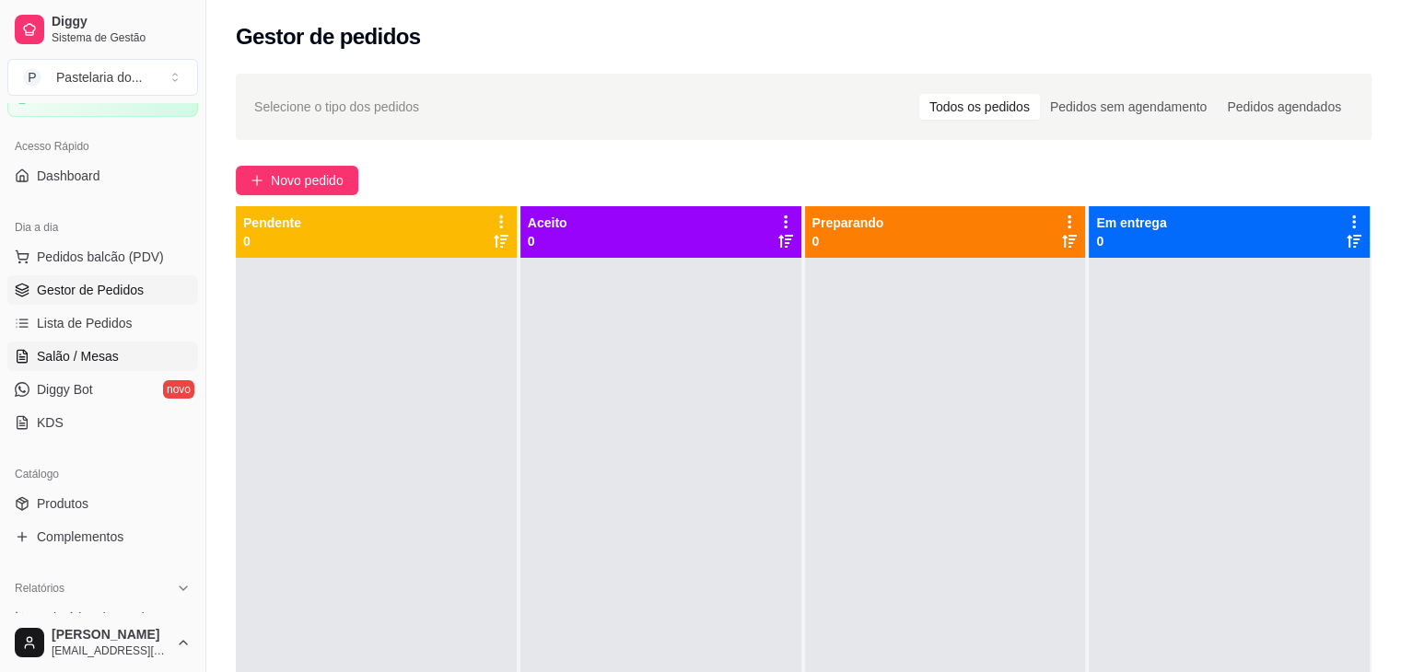
click at [110, 352] on span "Salão / Mesas" at bounding box center [78, 356] width 82 height 18
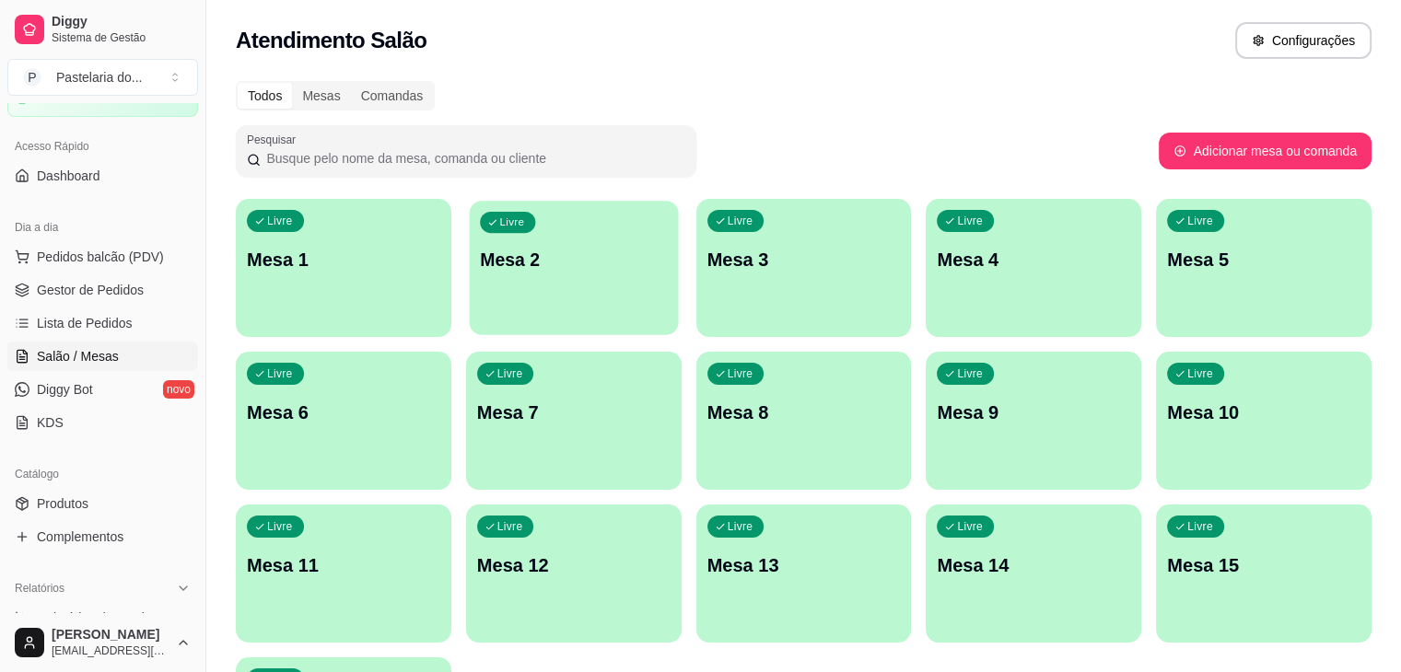
click at [498, 292] on div "Livre Mesa 2" at bounding box center [573, 257] width 209 height 112
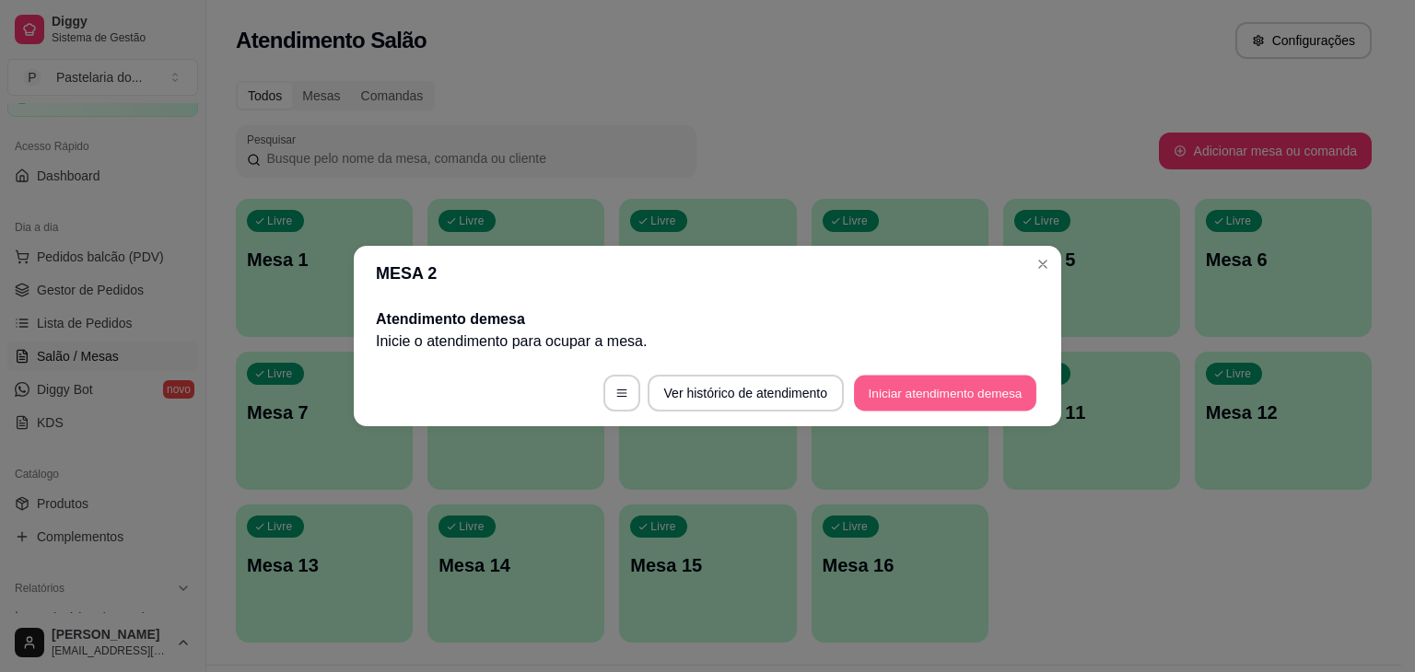
click at [990, 399] on button "Iniciar atendimento de mesa" at bounding box center [945, 394] width 182 height 36
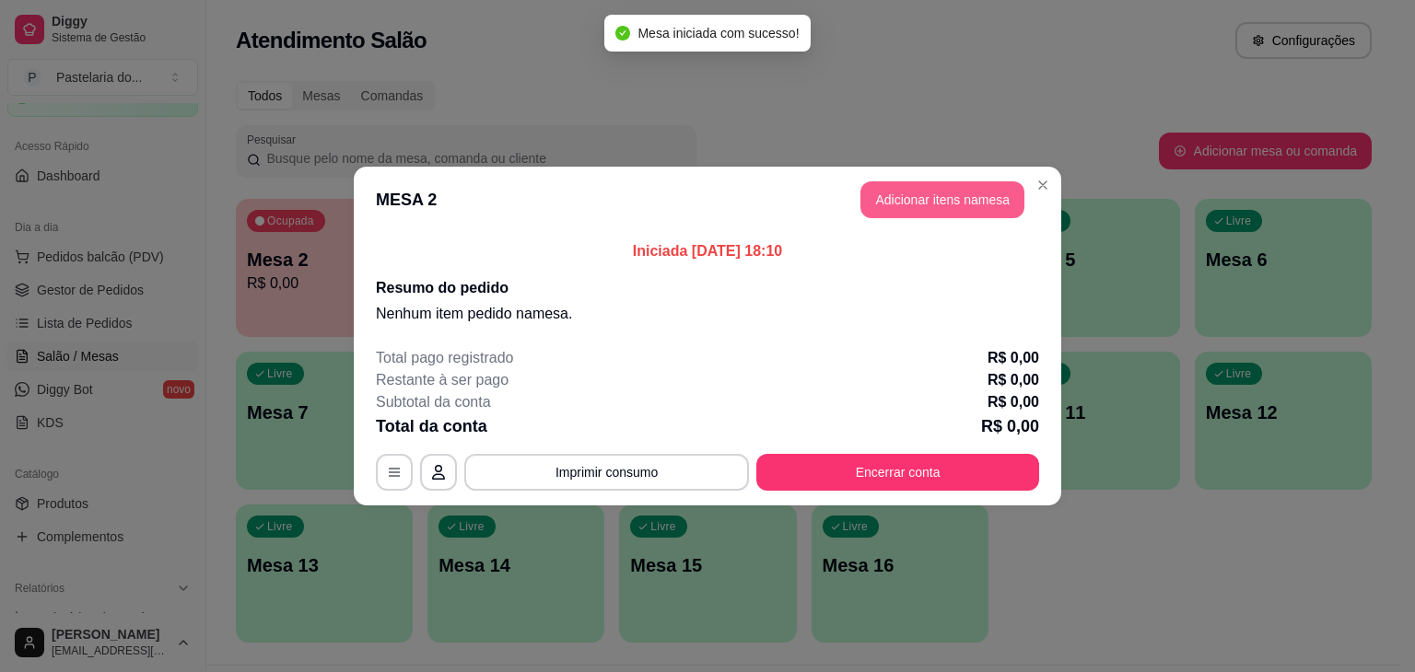
click at [881, 207] on button "Adicionar itens na mesa" at bounding box center [942, 199] width 164 height 37
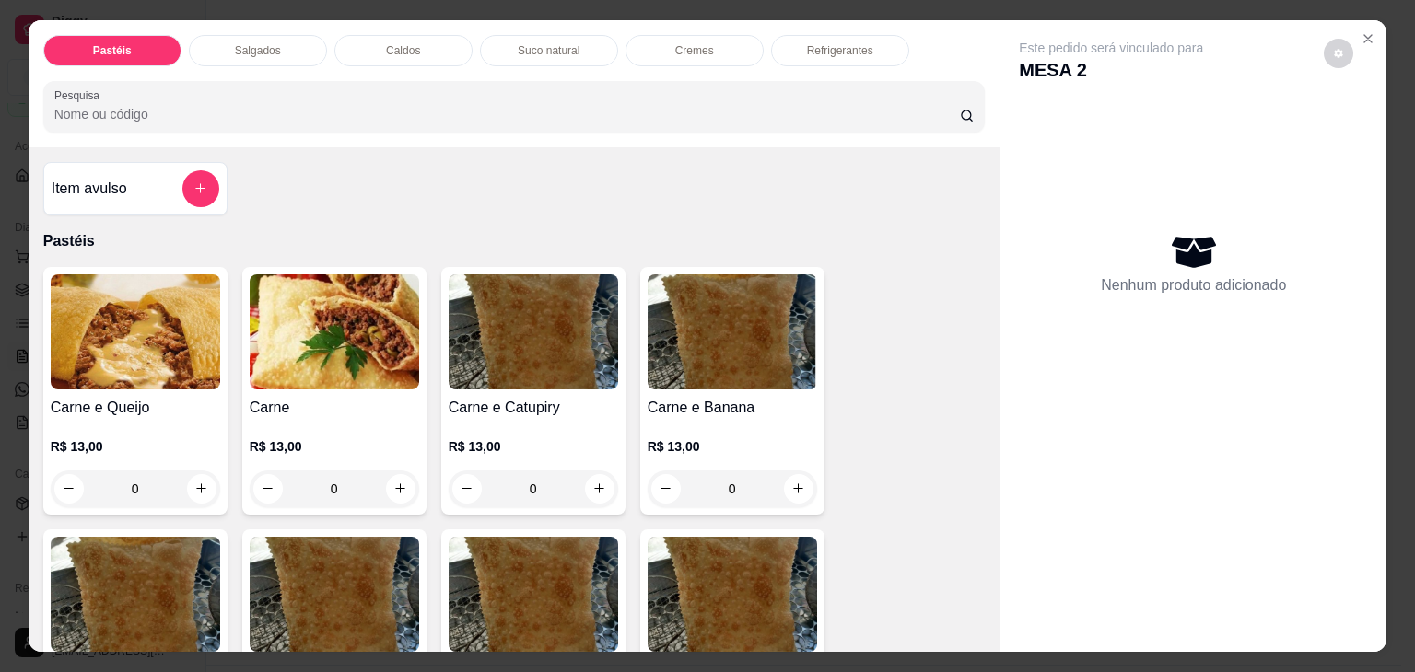
click at [279, 43] on div "Salgados" at bounding box center [258, 50] width 138 height 31
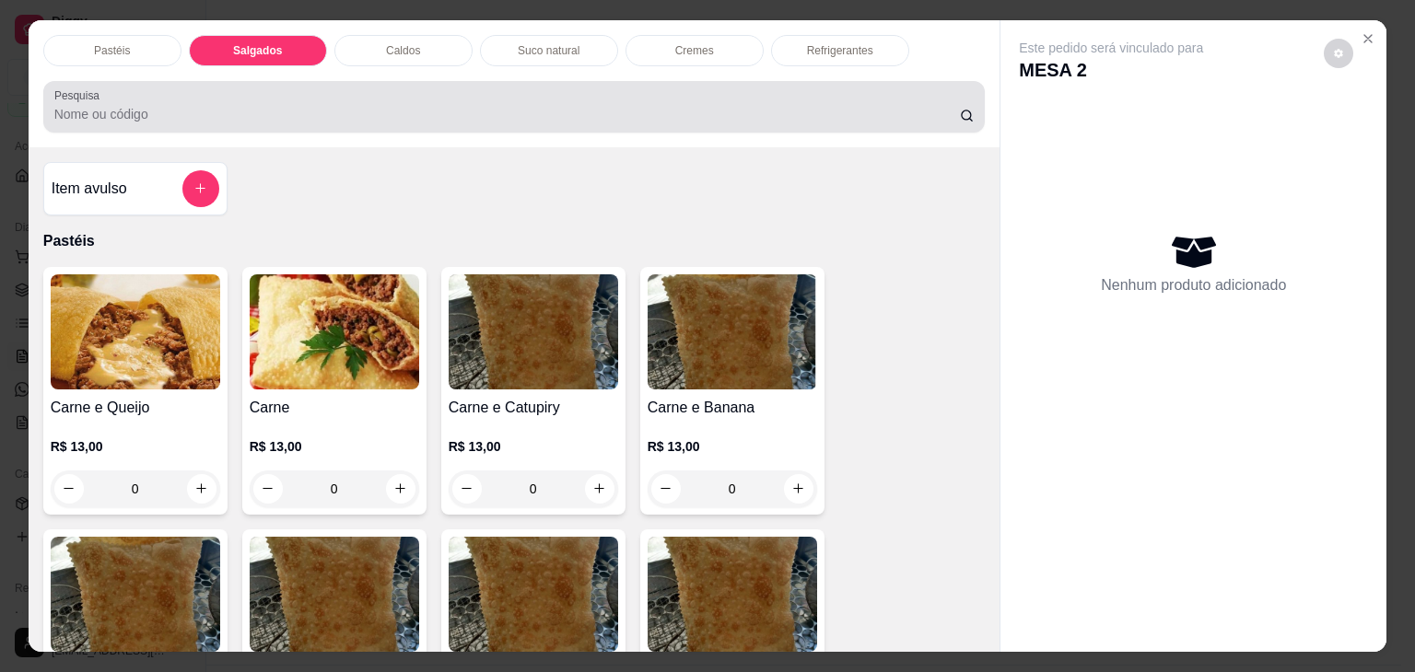
scroll to position [45, 0]
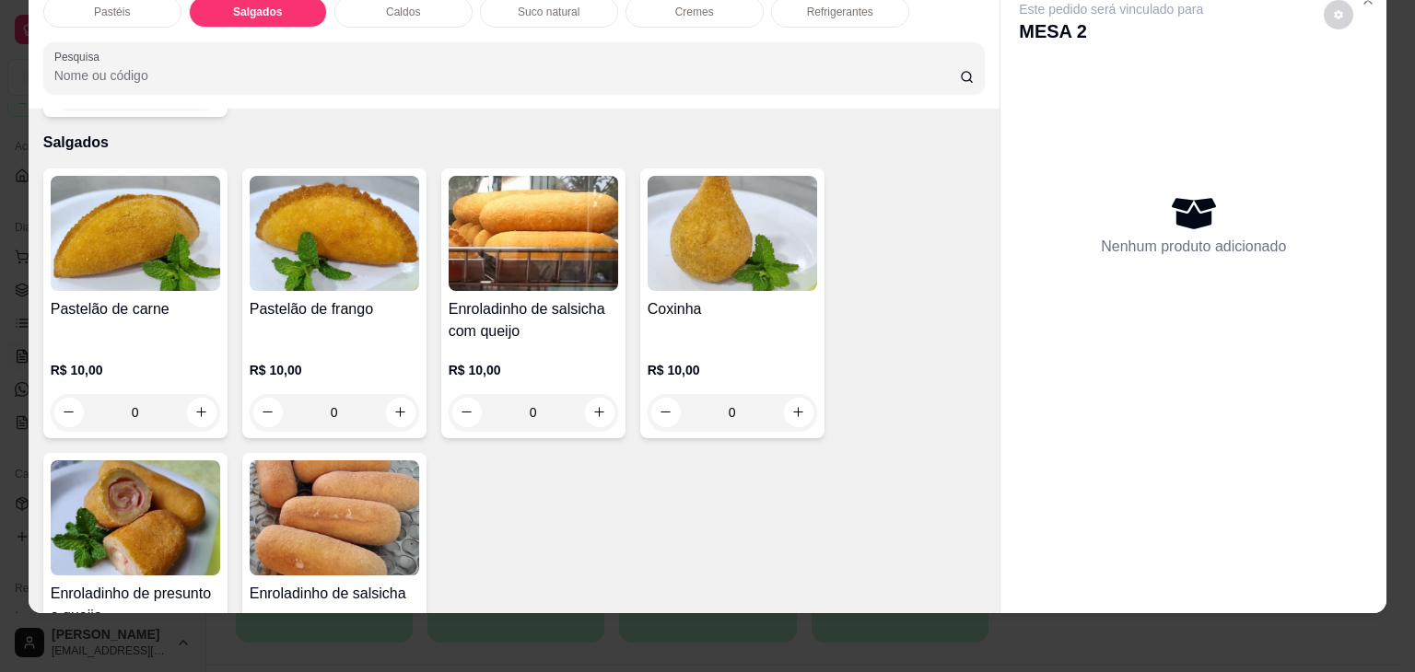
click at [711, 298] on h4 "Coxinha" at bounding box center [732, 309] width 169 height 22
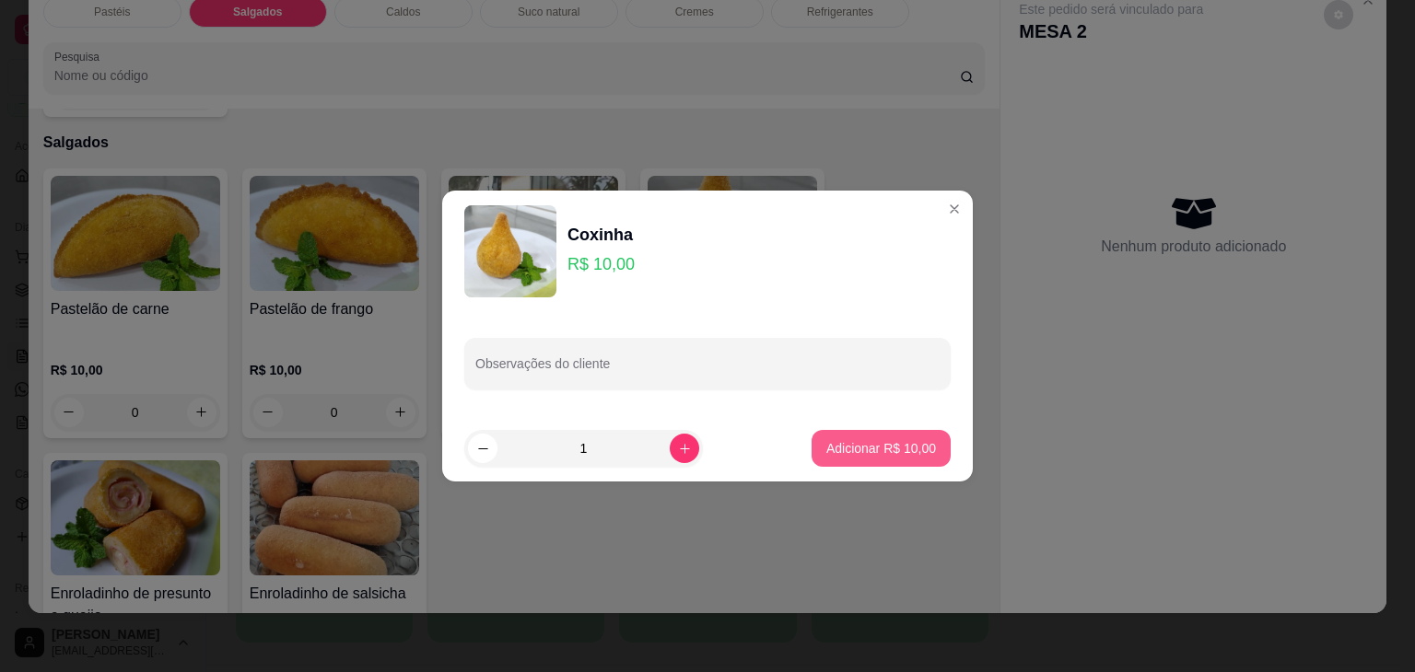
click at [885, 441] on p "Adicionar R$ 10,00" at bounding box center [881, 448] width 110 height 18
type input "1"
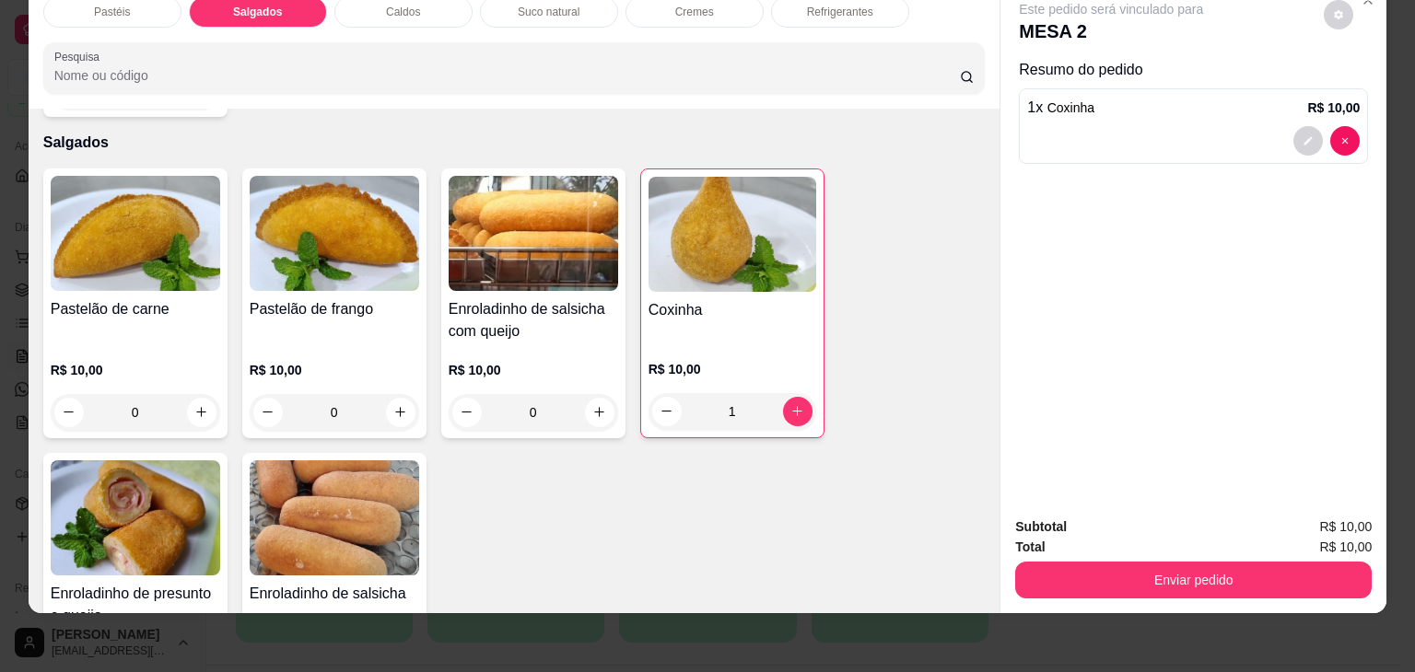
click at [337, 218] on img at bounding box center [334, 233] width 169 height 115
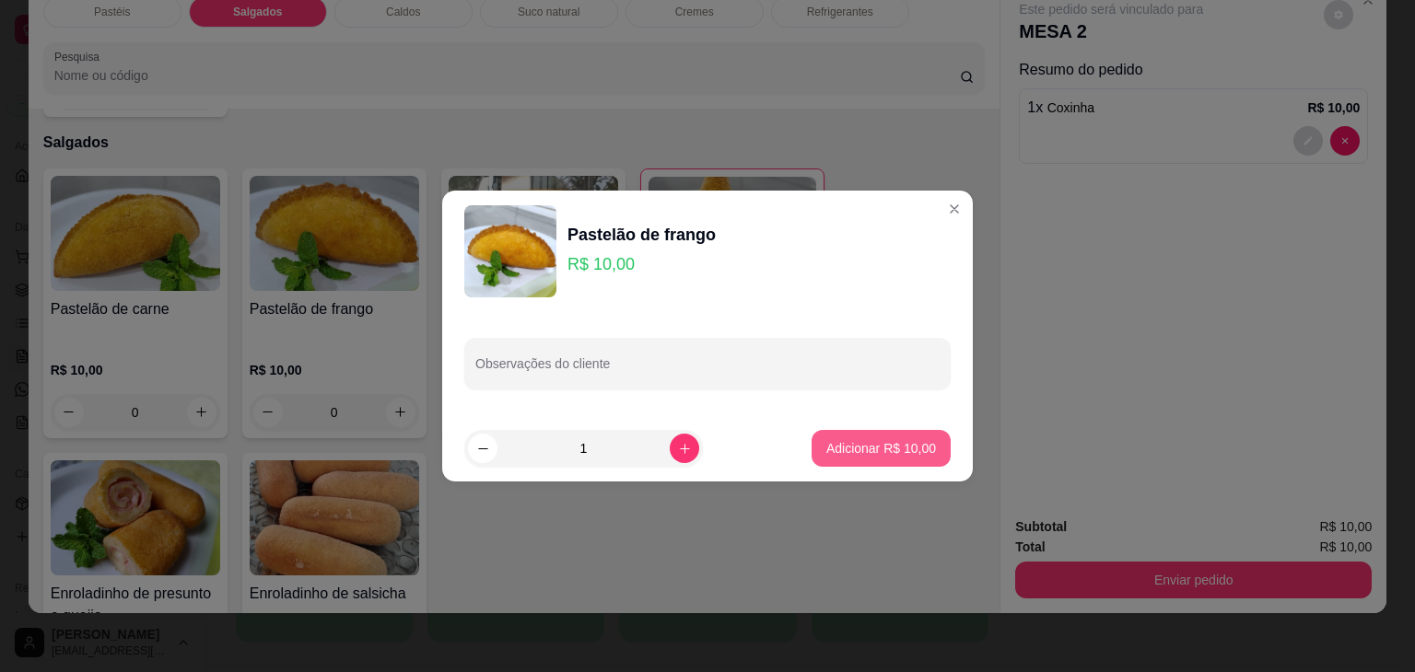
click at [847, 454] on p "Adicionar R$ 10,00" at bounding box center [881, 448] width 110 height 18
type input "1"
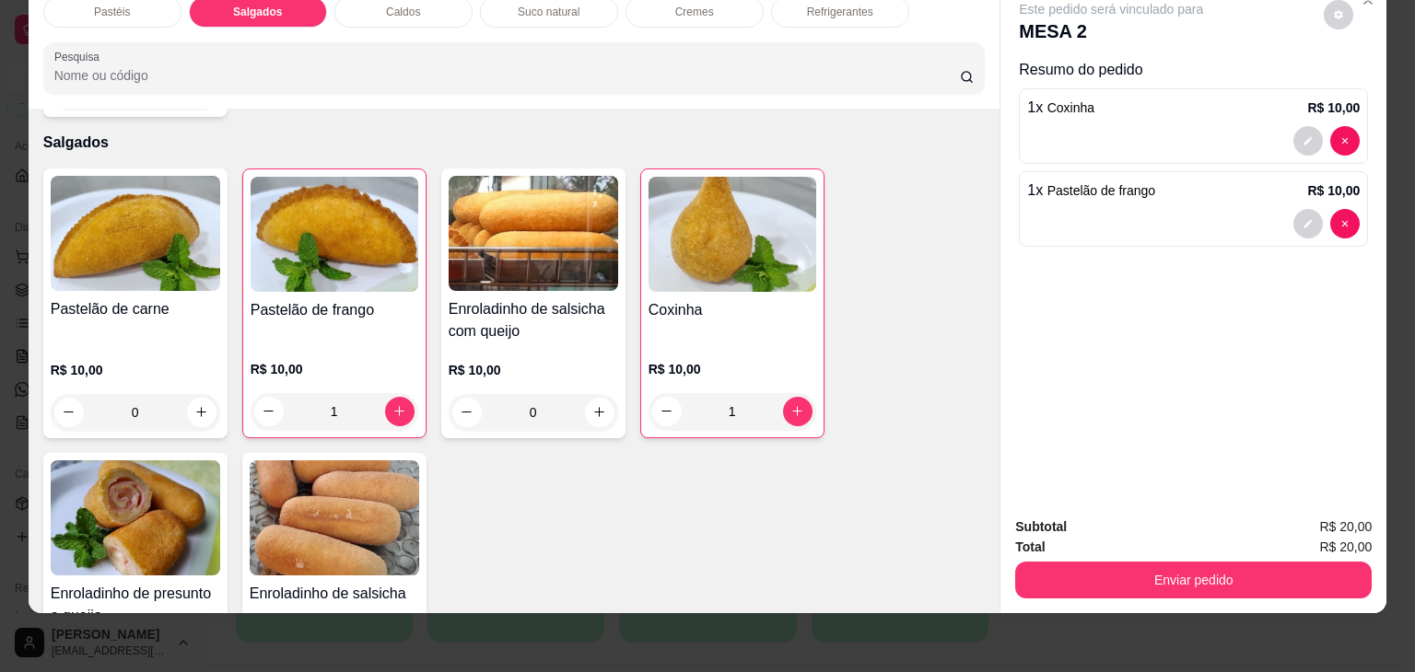
click at [161, 491] on img at bounding box center [135, 518] width 169 height 115
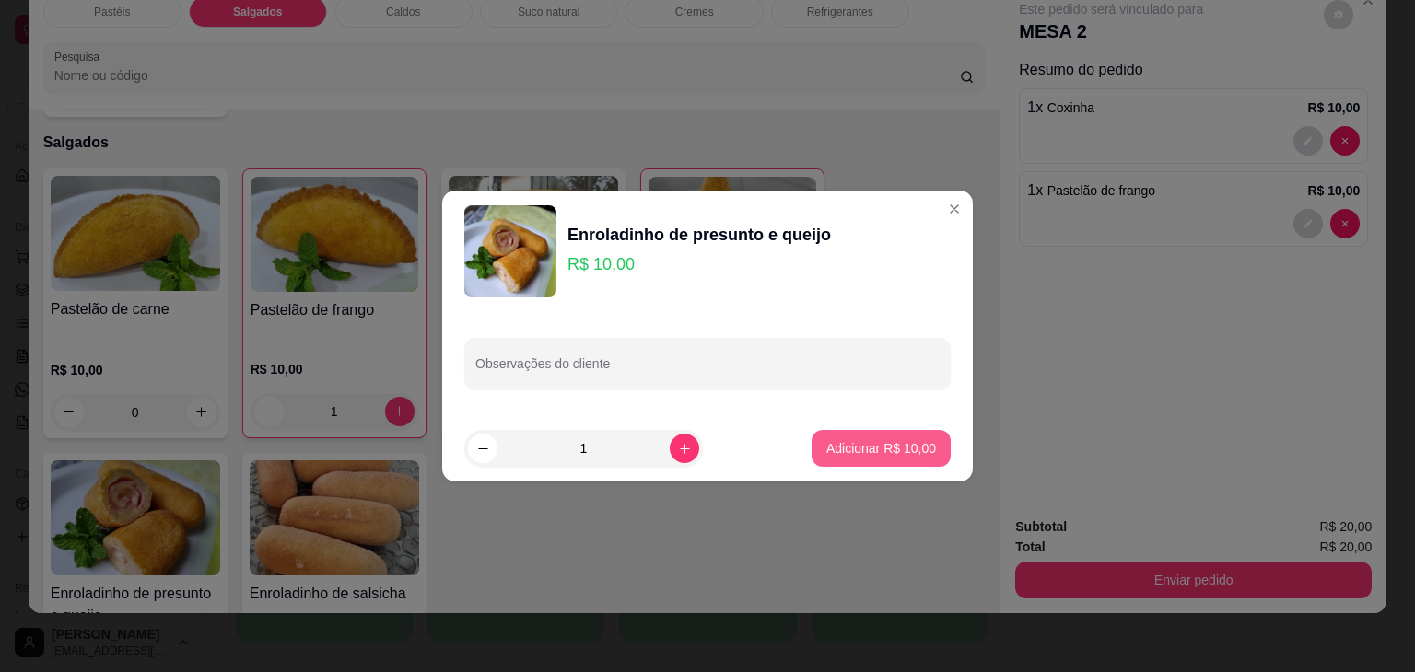
click at [919, 444] on p "Adicionar R$ 10,00" at bounding box center [881, 448] width 110 height 18
type input "1"
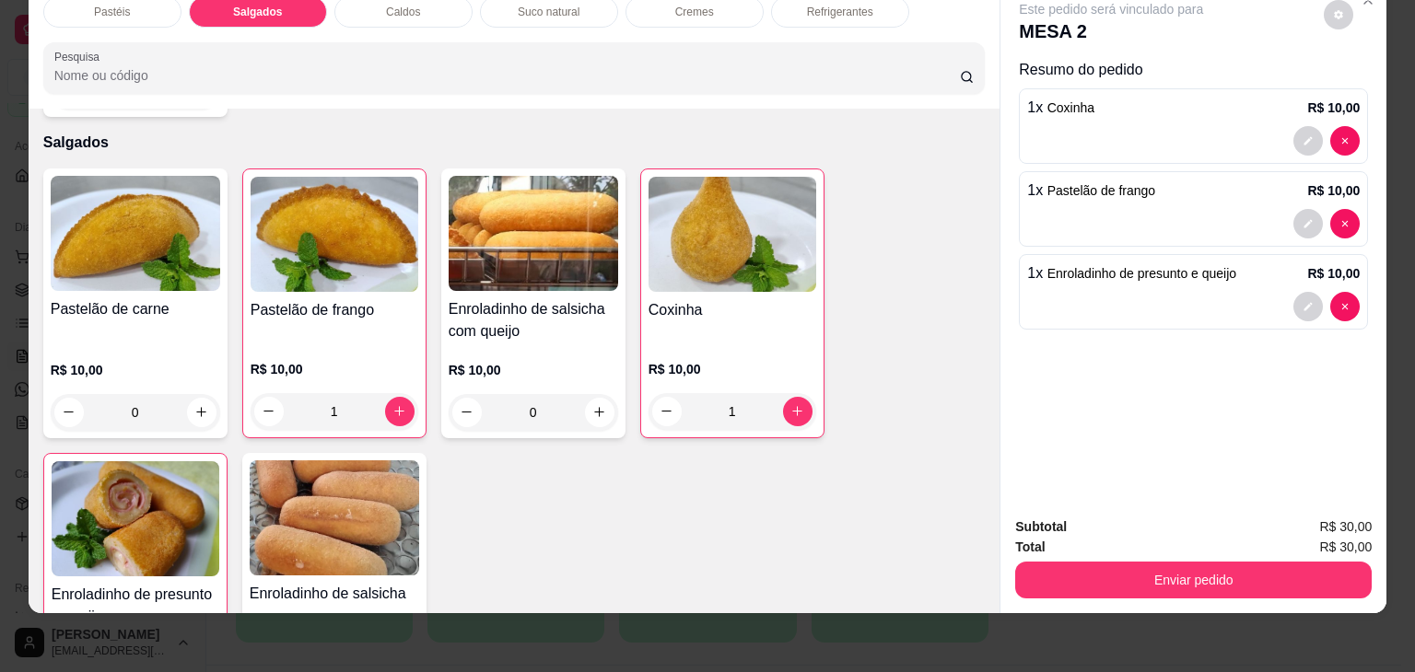
click at [1308, 304] on button "decrease-product-quantity" at bounding box center [1307, 306] width 29 height 29
click at [1308, 292] on button "decrease-product-quantity" at bounding box center [1307, 306] width 29 height 29
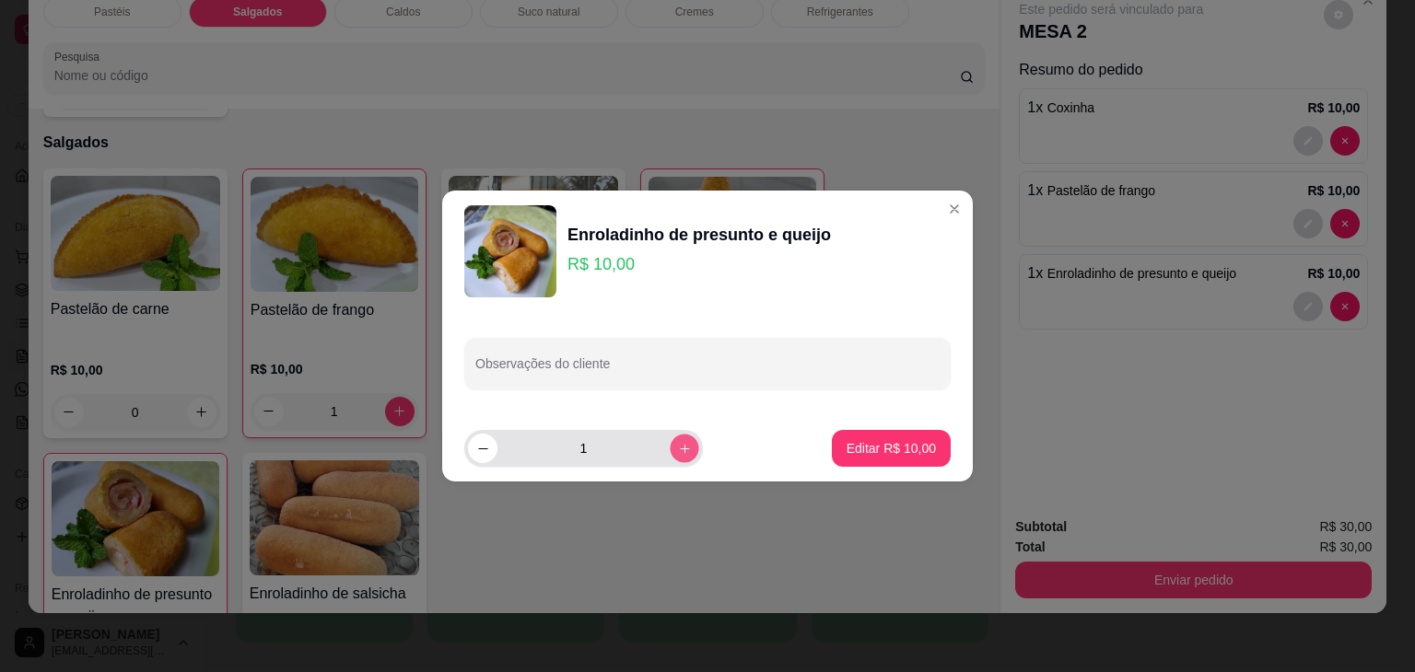
click at [678, 451] on icon "increase-product-quantity" at bounding box center [685, 449] width 14 height 14
type input "2"
click at [935, 444] on button "Editar R$ 20,00" at bounding box center [891, 448] width 119 height 37
click at [935, 444] on div "Pastelão de carne R$ 10,00 0 Pastelão de frango R$ 10,00 1 Enroladinho de salsi…" at bounding box center [514, 447] width 942 height 556
type input "2"
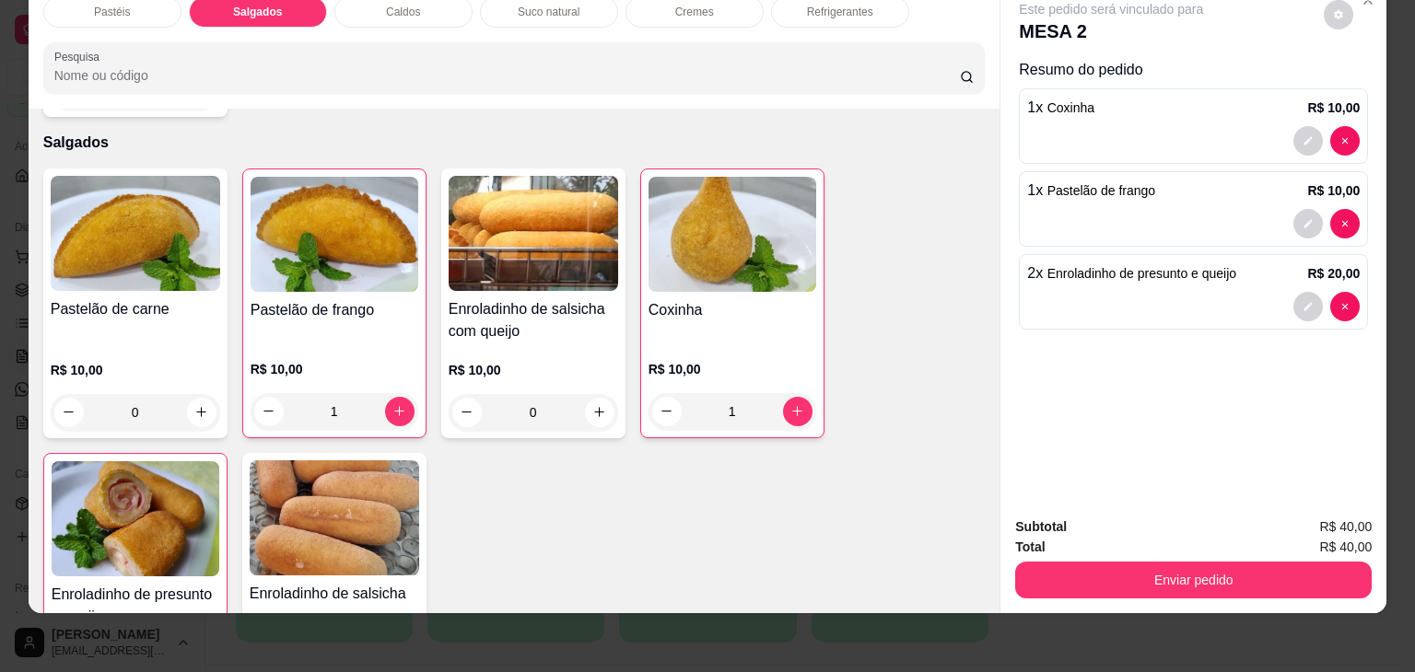
click at [836, 8] on div "Refrigerantes" at bounding box center [840, 11] width 138 height 31
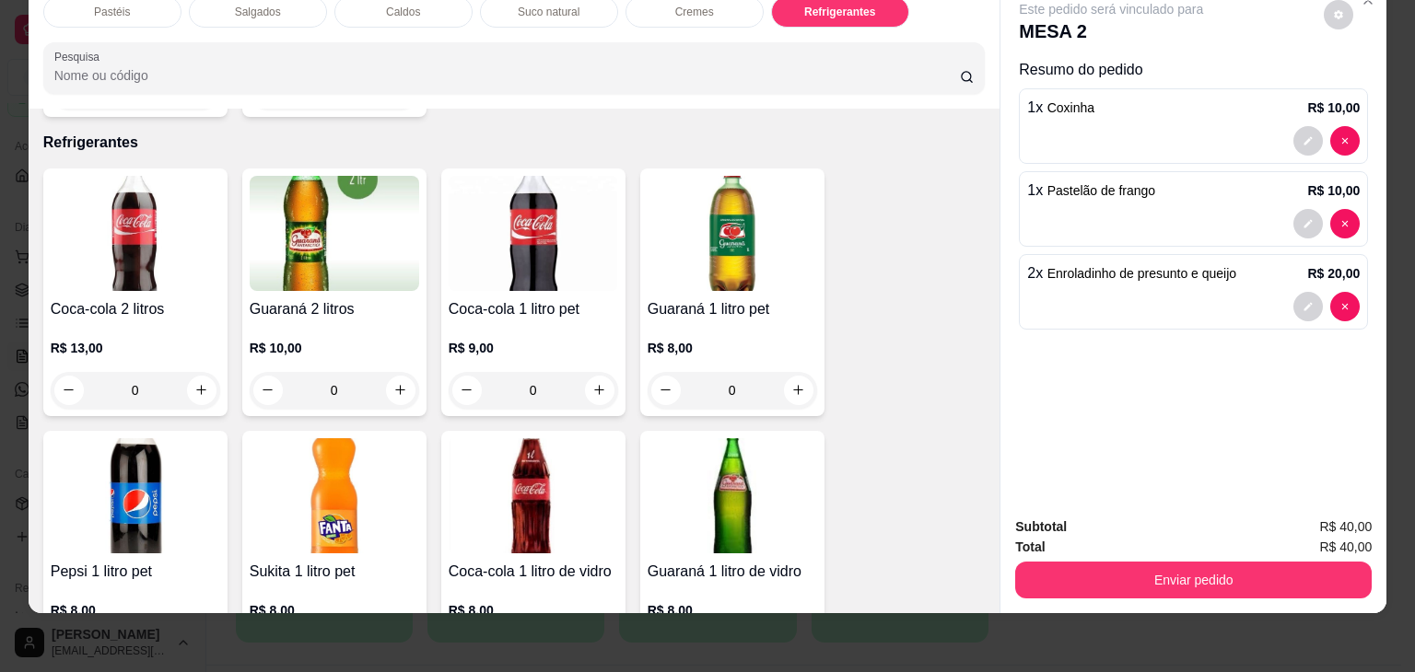
click at [111, 259] on div "Coca-cola 2 litros R$ 13,00 0" at bounding box center [135, 293] width 184 height 248
click at [559, 469] on img at bounding box center [533, 495] width 169 height 115
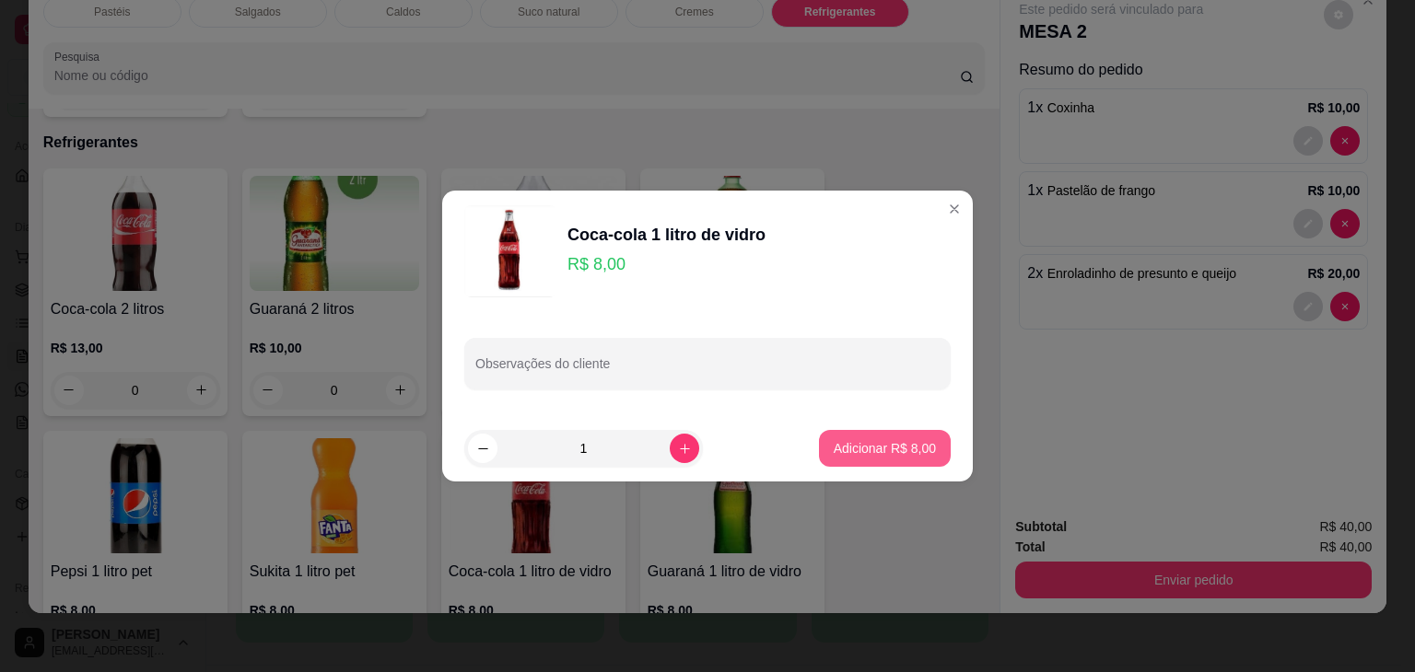
click at [846, 456] on p "Adicionar R$ 8,00" at bounding box center [885, 448] width 102 height 18
type input "1"
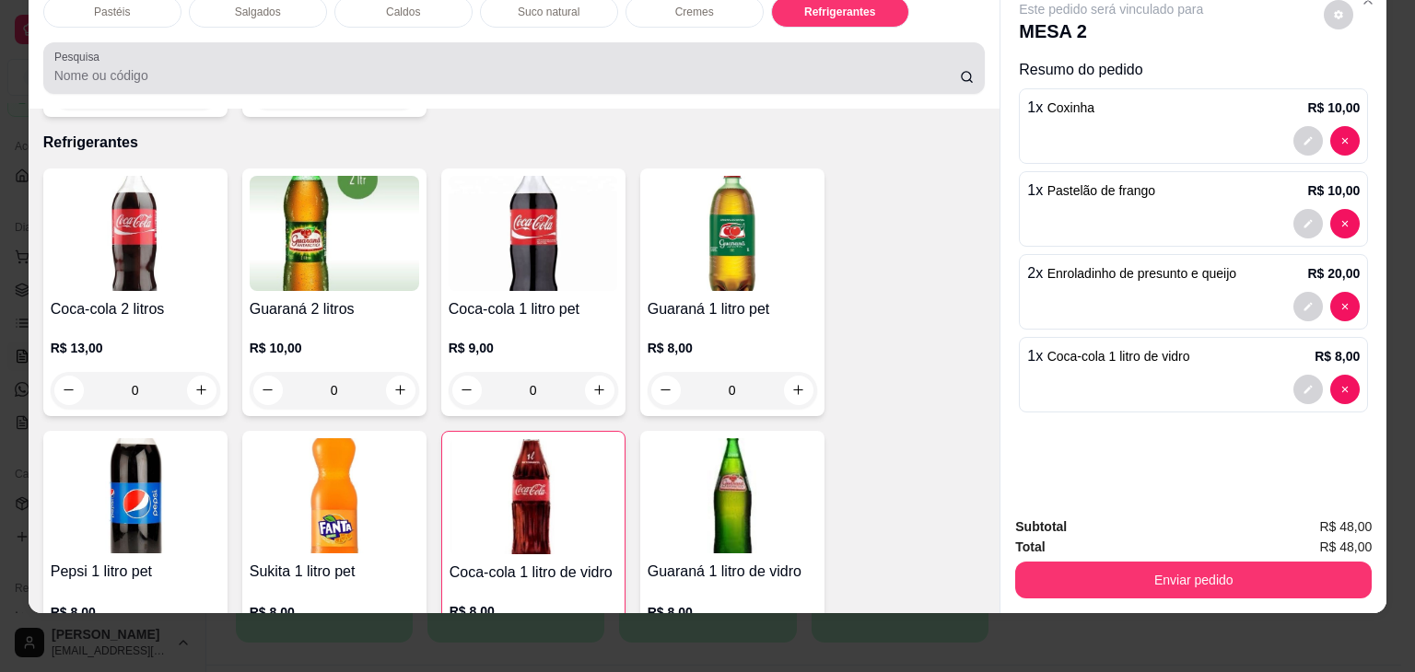
scroll to position [0, 0]
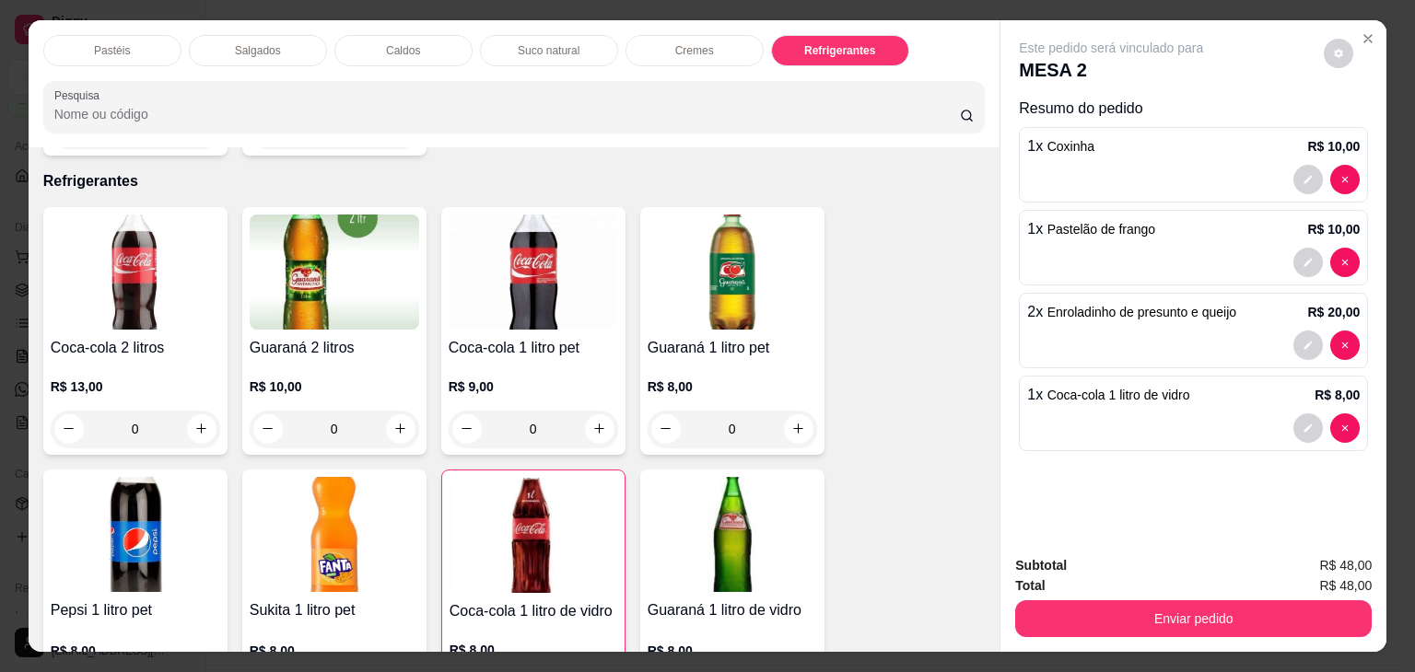
click at [127, 35] on div "Pastéis" at bounding box center [112, 50] width 138 height 31
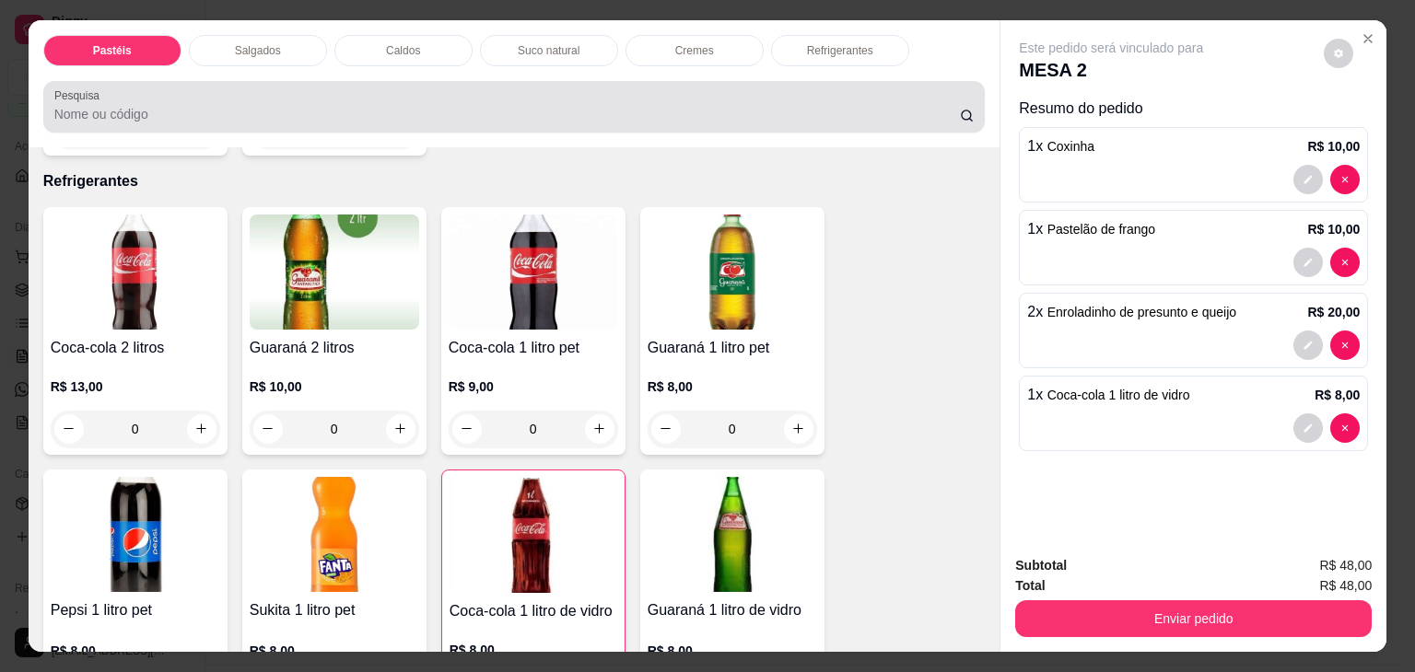
scroll to position [45, 0]
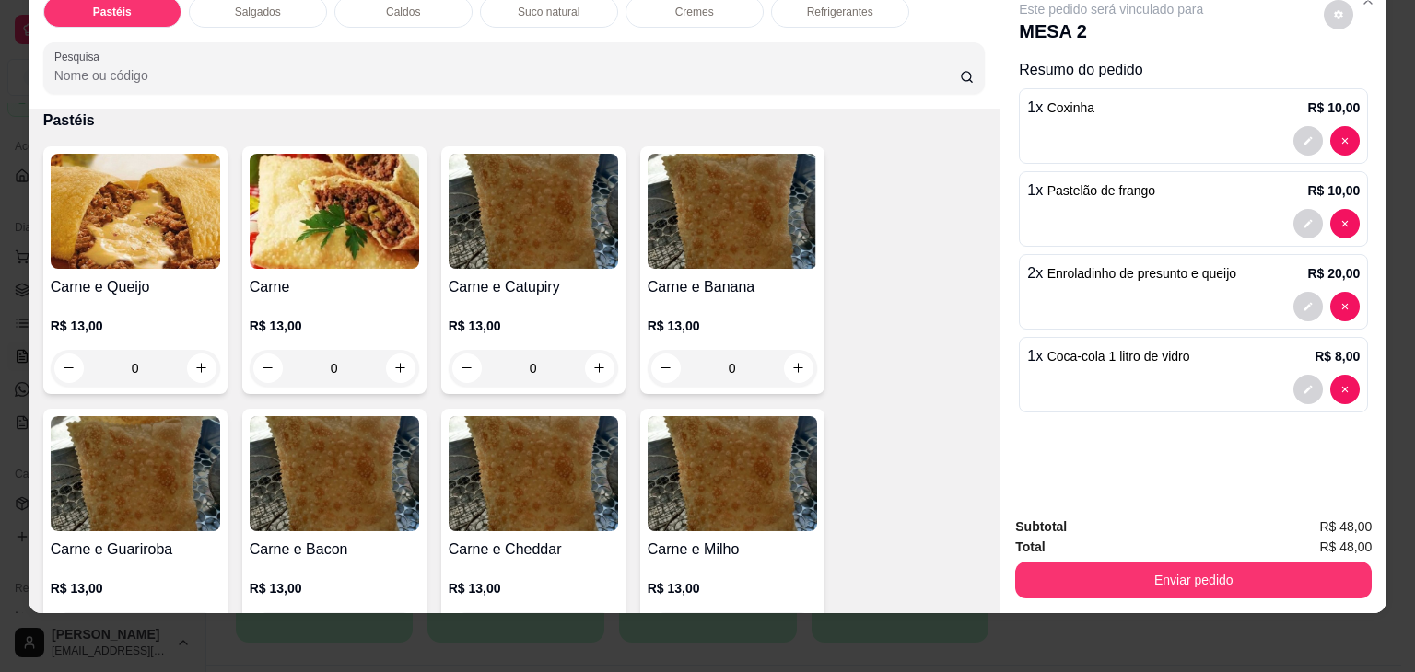
click at [118, 255] on div "Carne e Queijo R$ 13,00 0" at bounding box center [135, 270] width 184 height 248
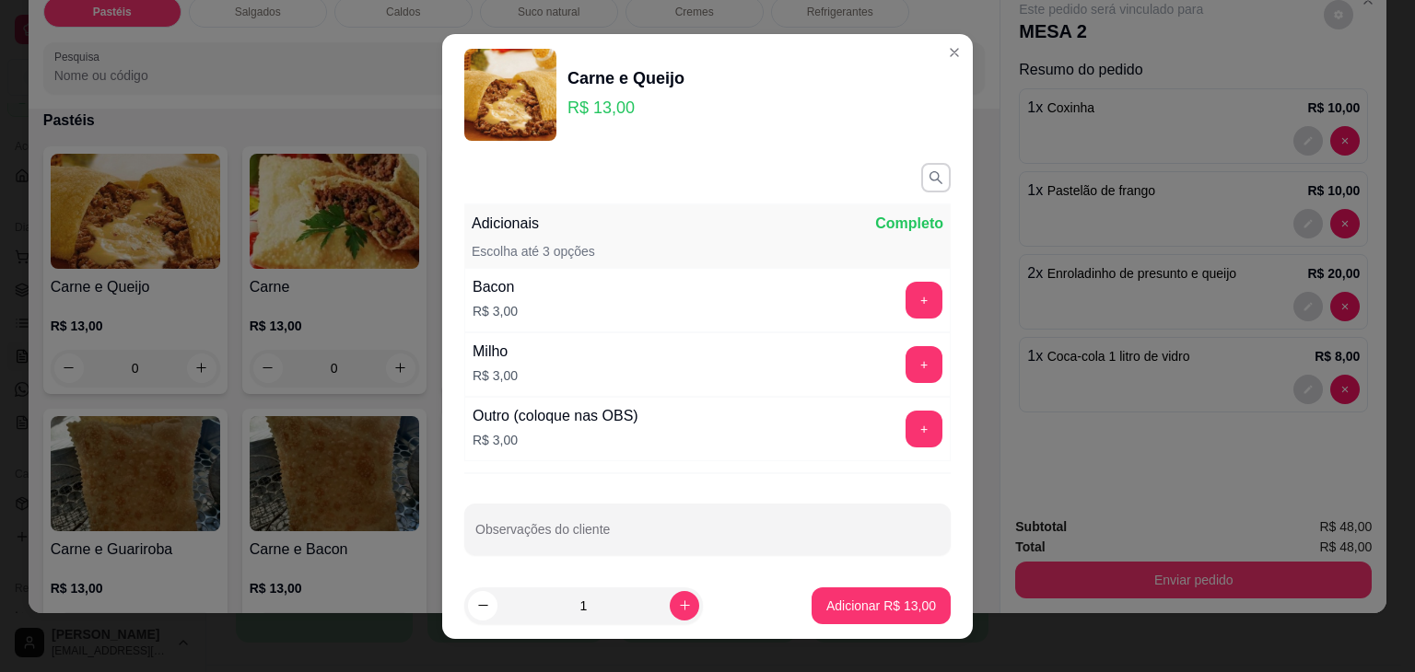
click at [862, 622] on button "Adicionar R$ 13,00" at bounding box center [881, 606] width 139 height 37
type input "1"
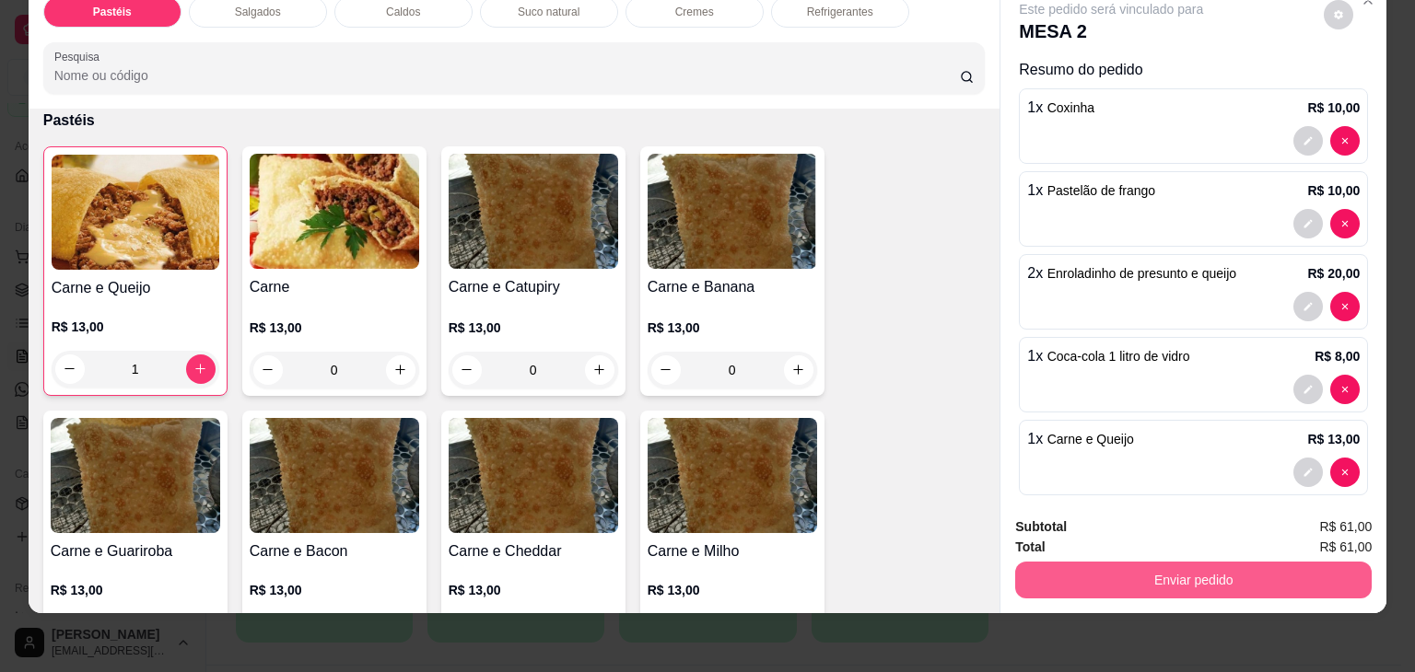
click at [1178, 567] on button "Enviar pedido" at bounding box center [1193, 580] width 356 height 37
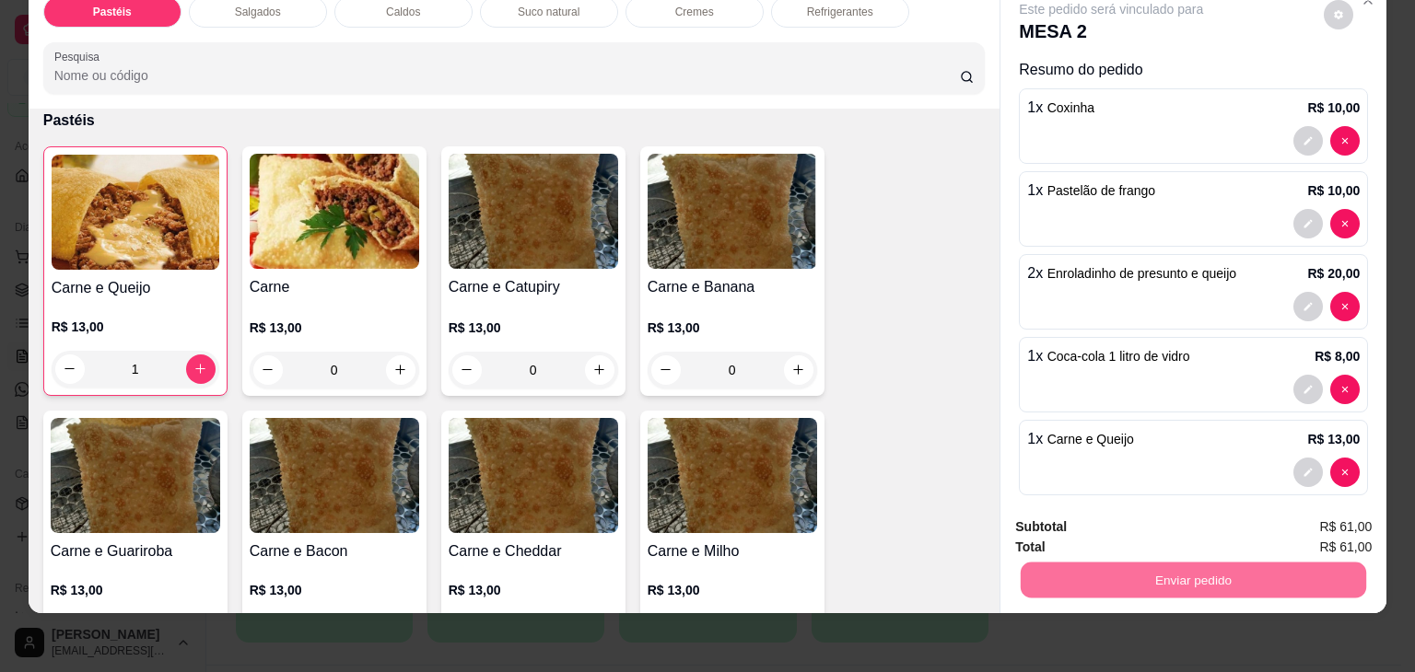
click at [1349, 519] on button "Enviar pedido" at bounding box center [1323, 520] width 101 height 34
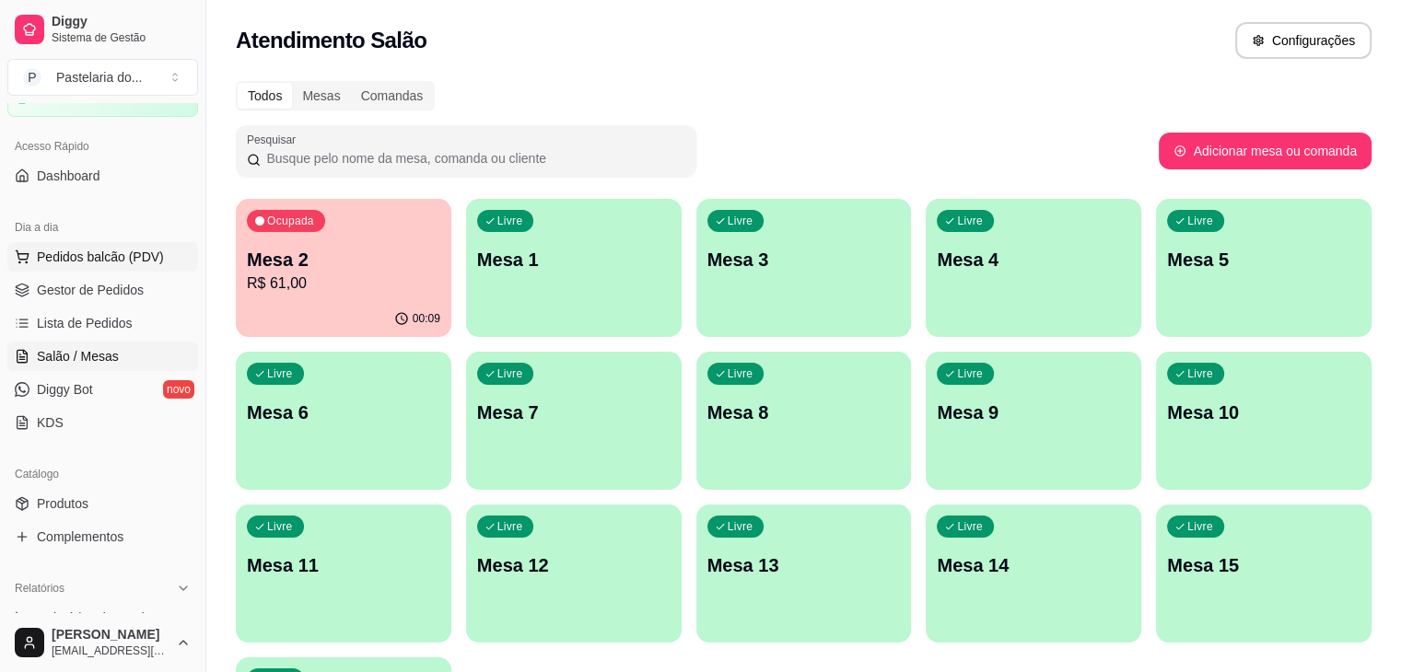
click at [96, 250] on span "Pedidos balcão (PDV)" at bounding box center [100, 257] width 127 height 18
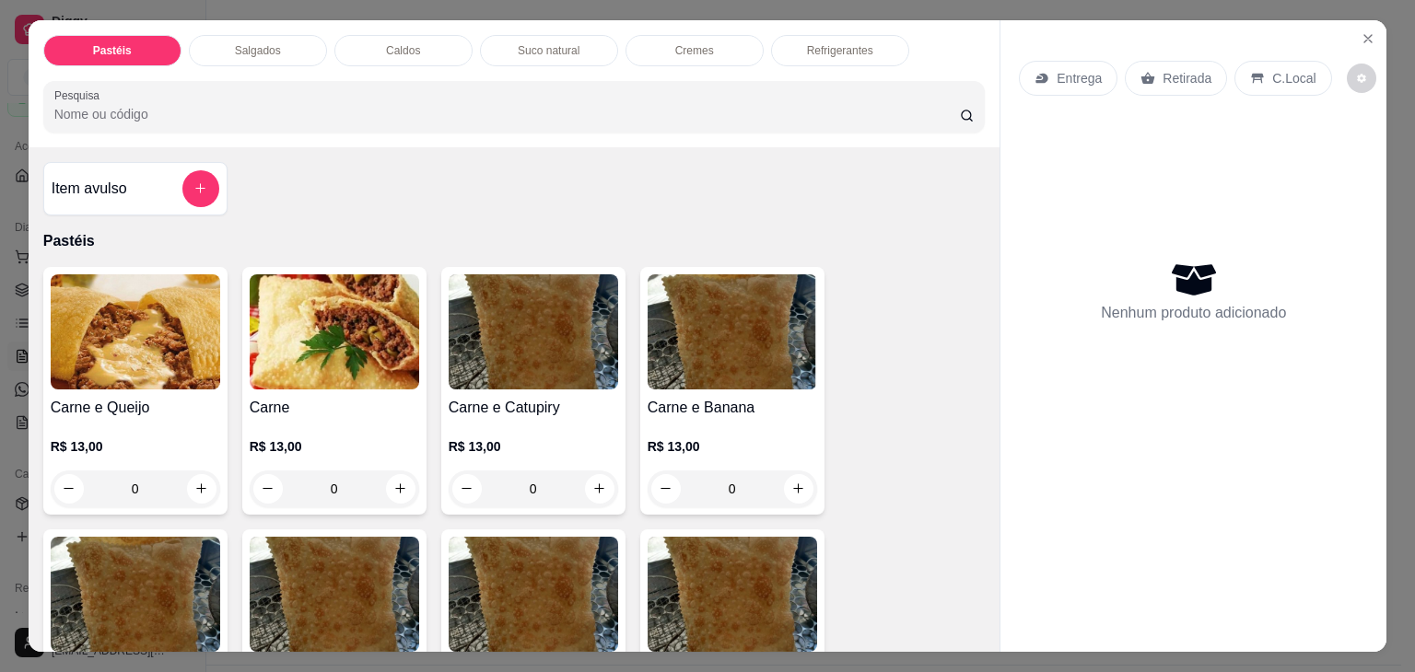
click at [240, 43] on p "Salgados" at bounding box center [258, 50] width 46 height 15
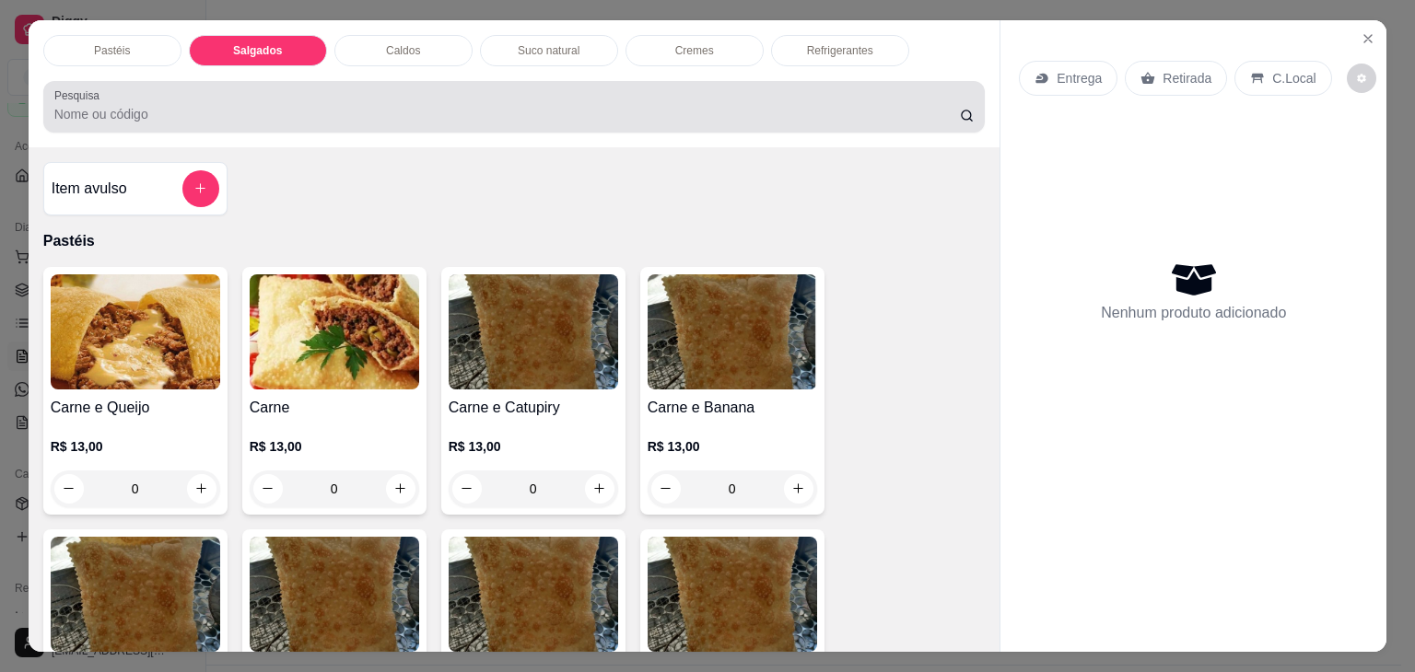
scroll to position [45, 0]
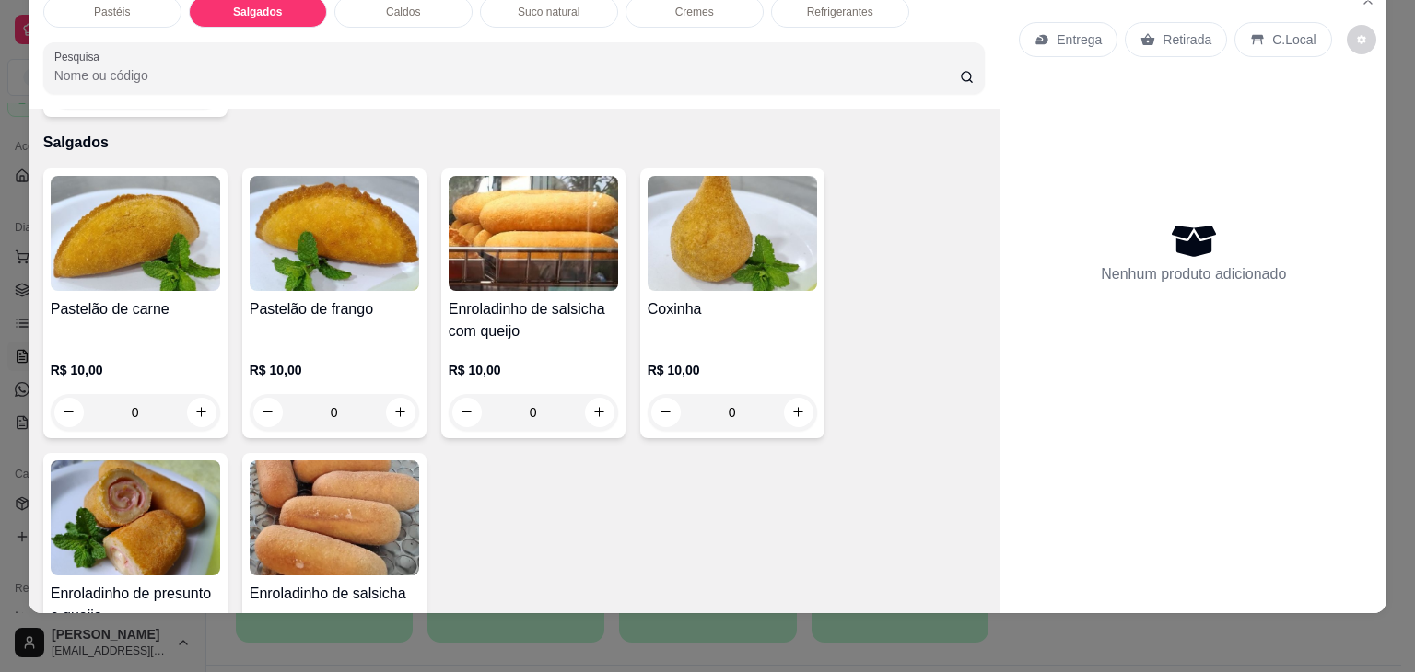
click at [297, 298] on div "Pastelão de frango" at bounding box center [334, 320] width 169 height 44
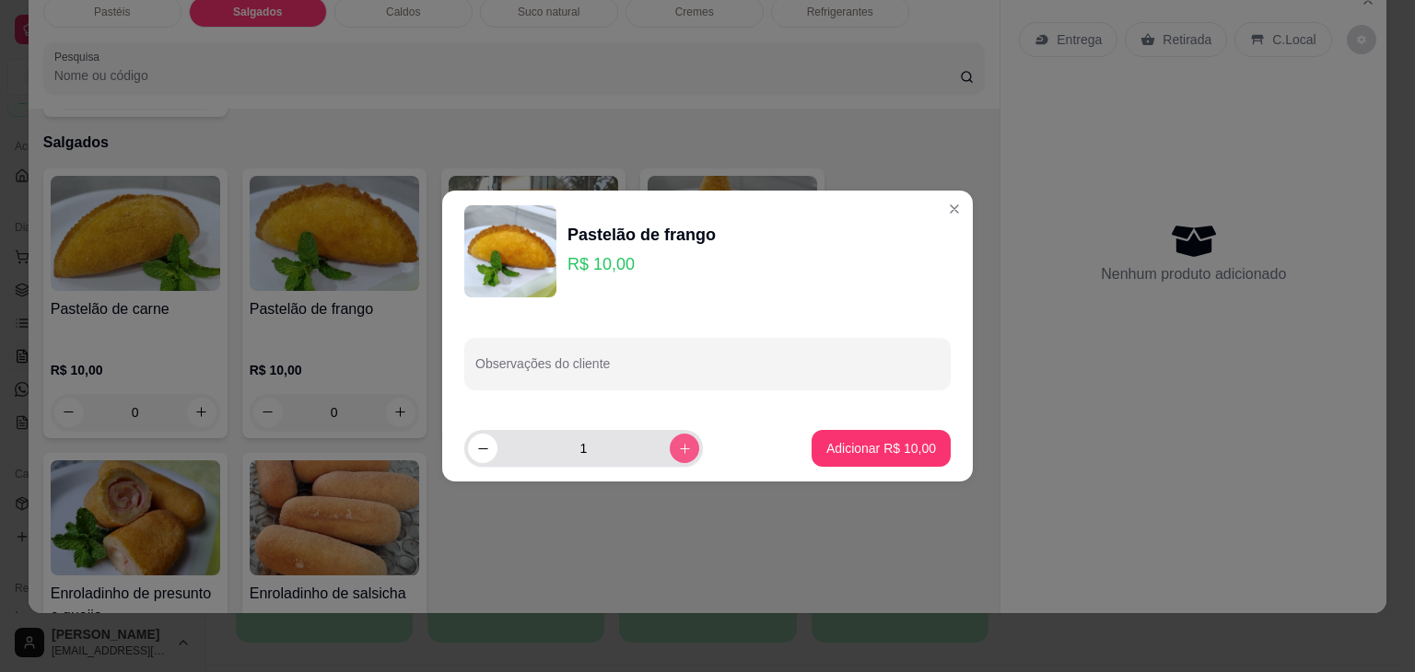
click at [678, 448] on icon "increase-product-quantity" at bounding box center [685, 449] width 14 height 14
type input "2"
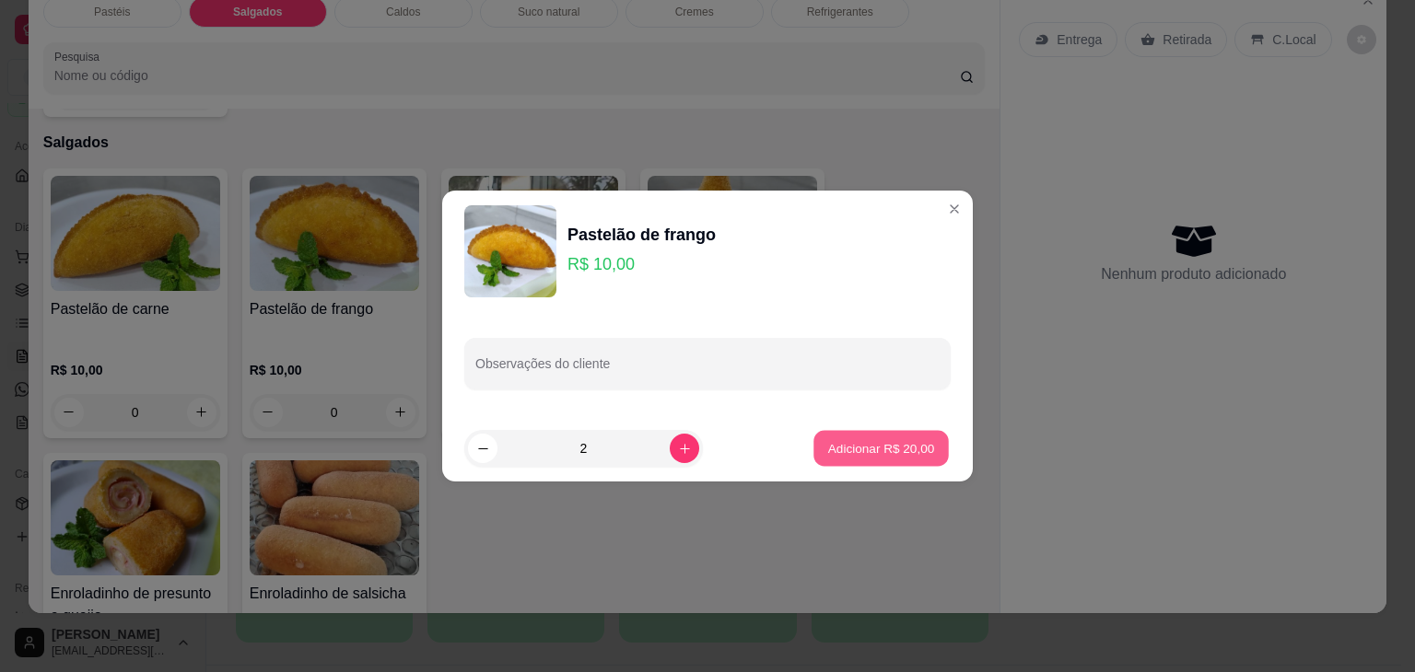
click at [851, 454] on p "Adicionar R$ 20,00" at bounding box center [881, 448] width 107 height 18
type input "2"
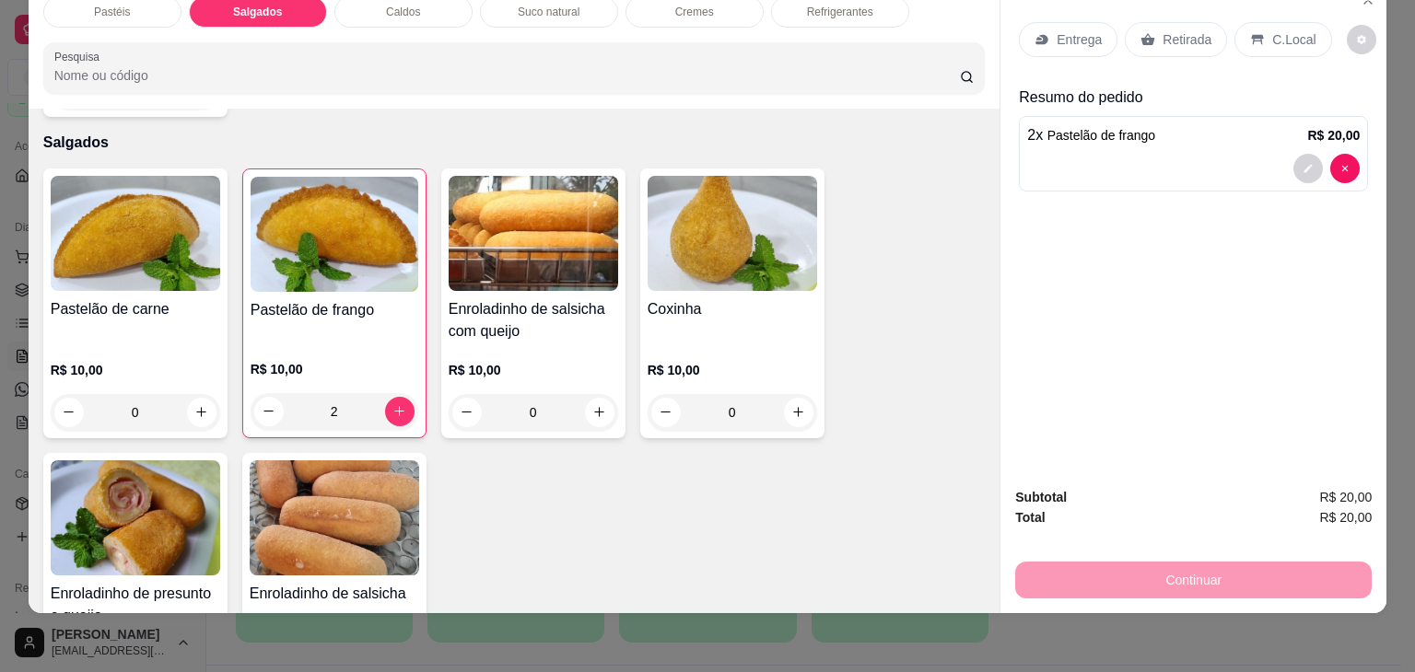
click at [183, 298] on div "Pastelão de carne" at bounding box center [135, 320] width 169 height 44
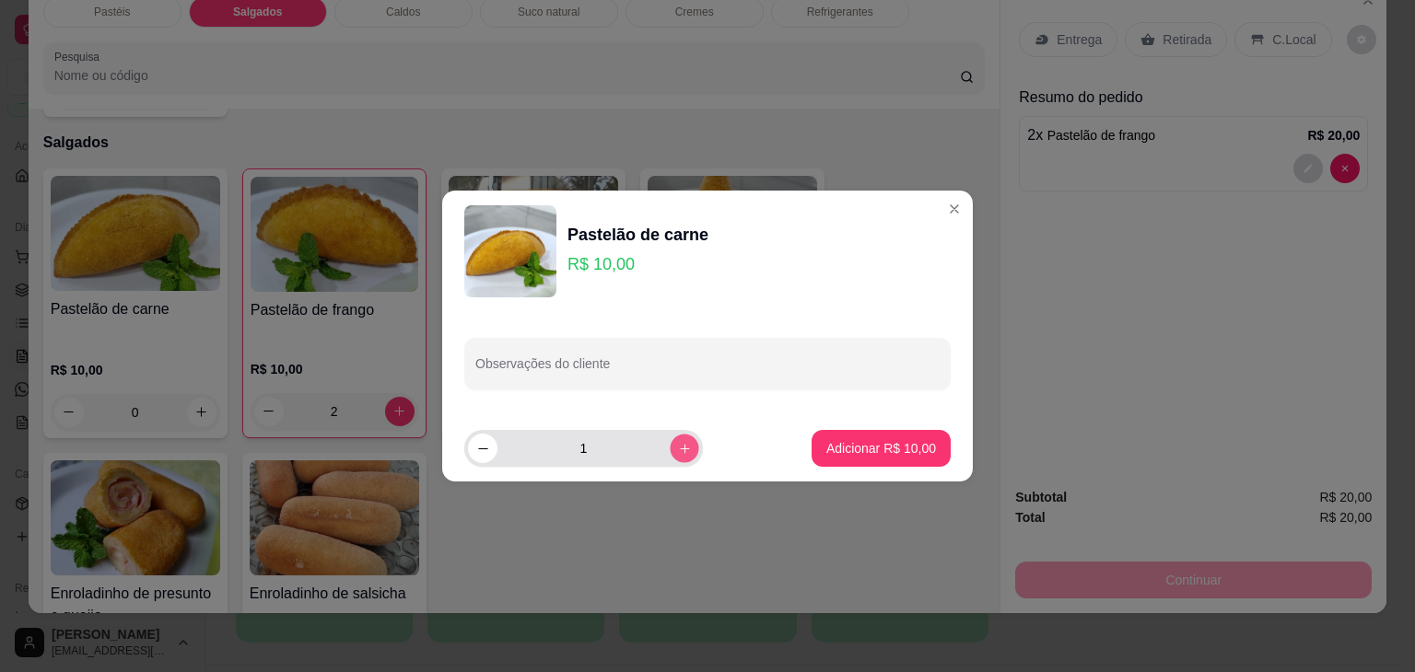
click at [671, 456] on button "increase-product-quantity" at bounding box center [684, 448] width 29 height 29
type input "2"
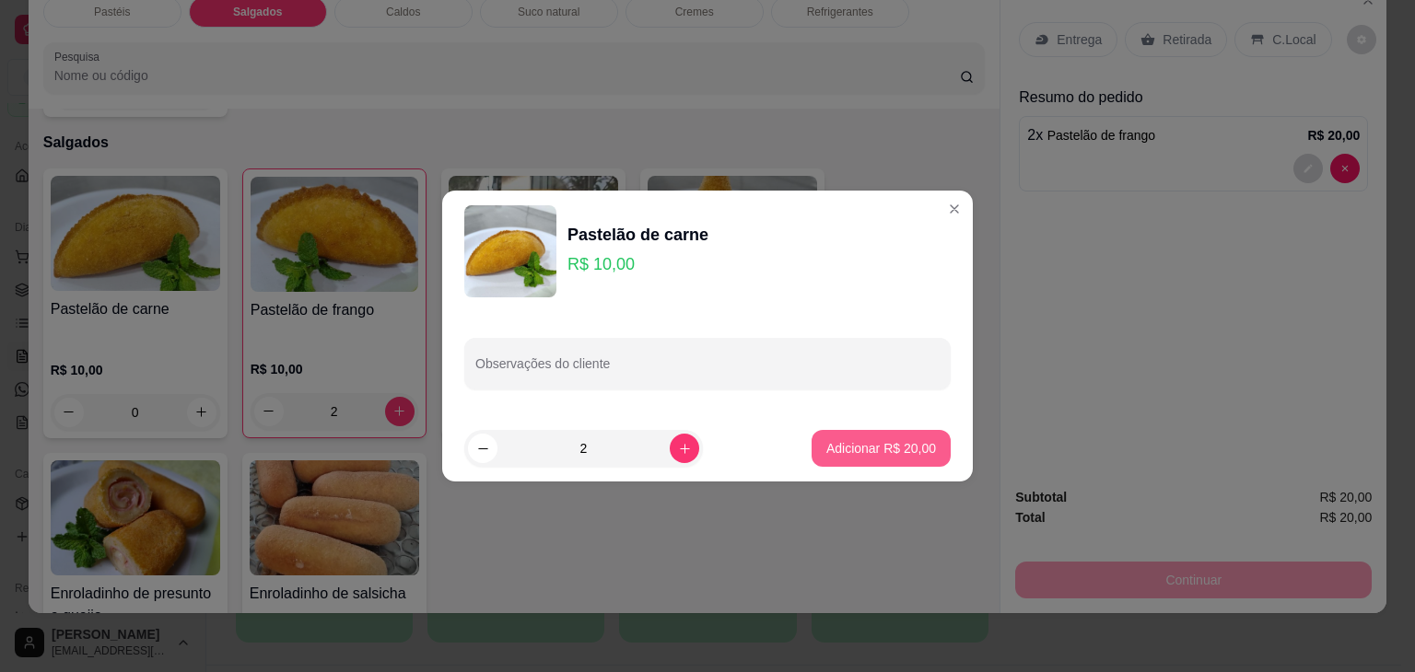
click at [839, 442] on p "Adicionar R$ 20,00" at bounding box center [881, 448] width 110 height 18
type input "2"
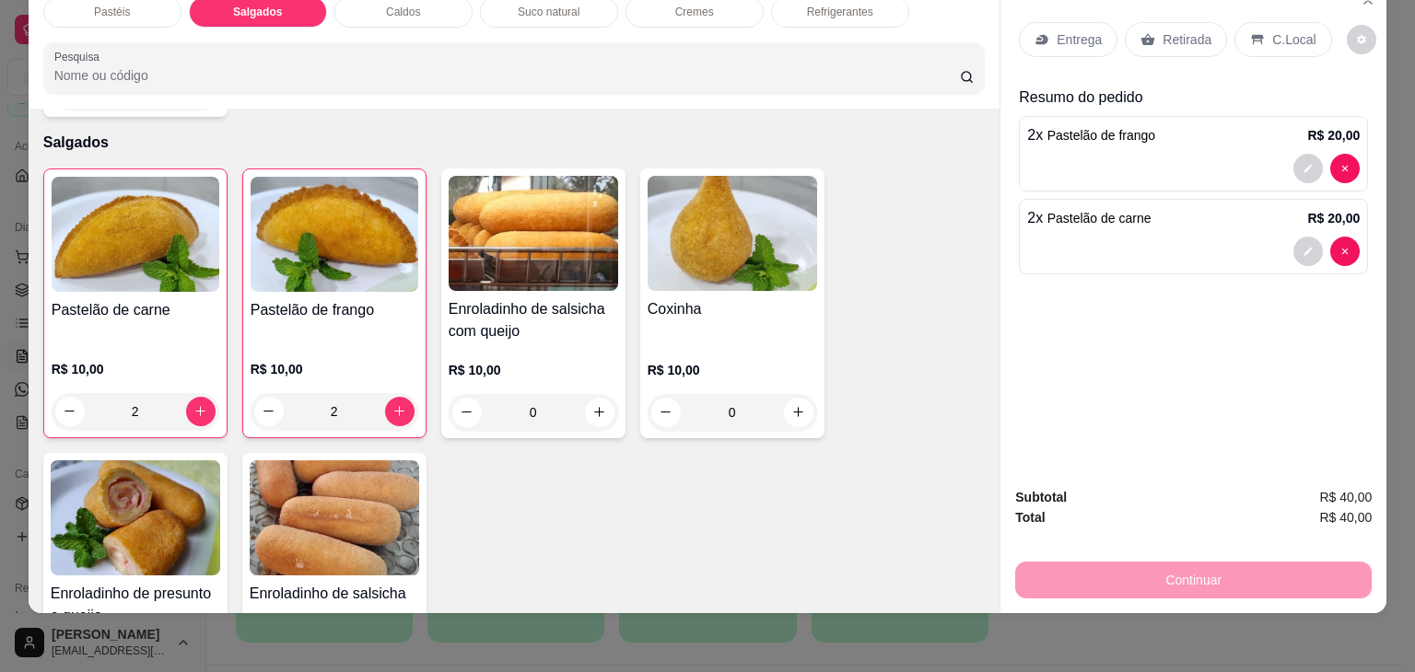
click at [1143, 32] on icon at bounding box center [1147, 39] width 15 height 15
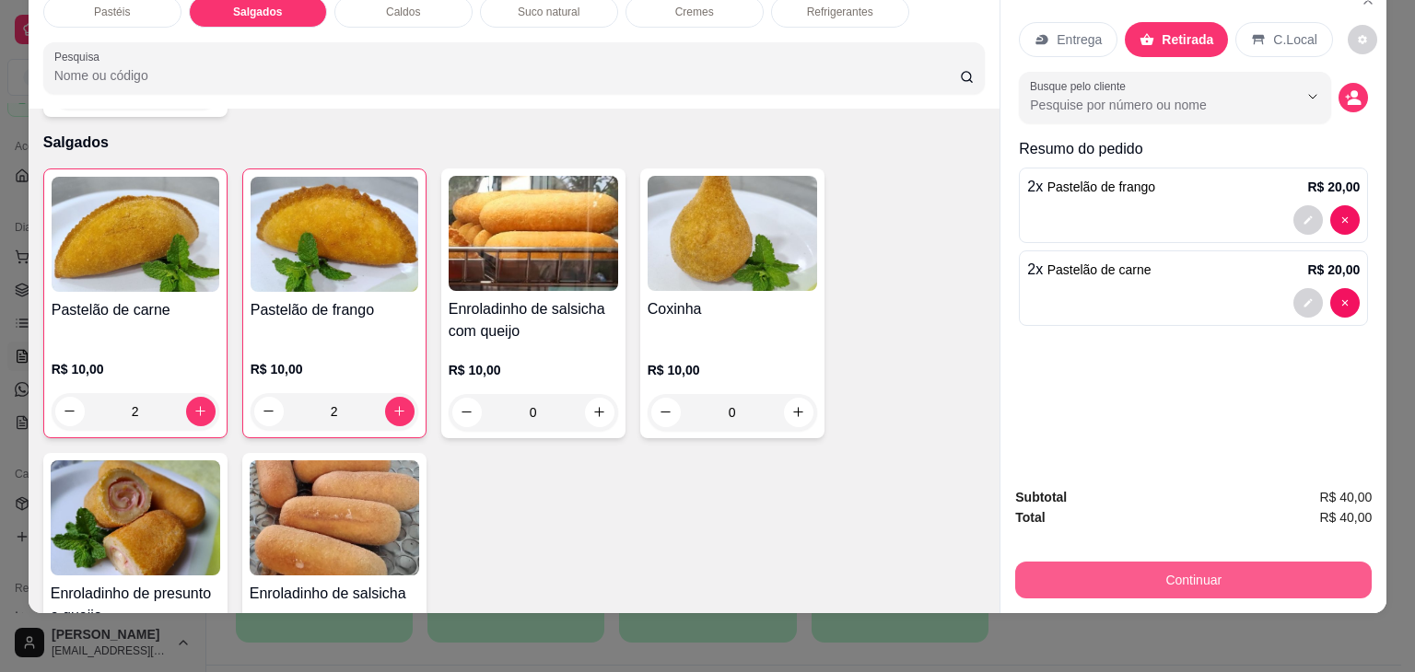
click at [1182, 568] on button "Continuar" at bounding box center [1193, 580] width 356 height 37
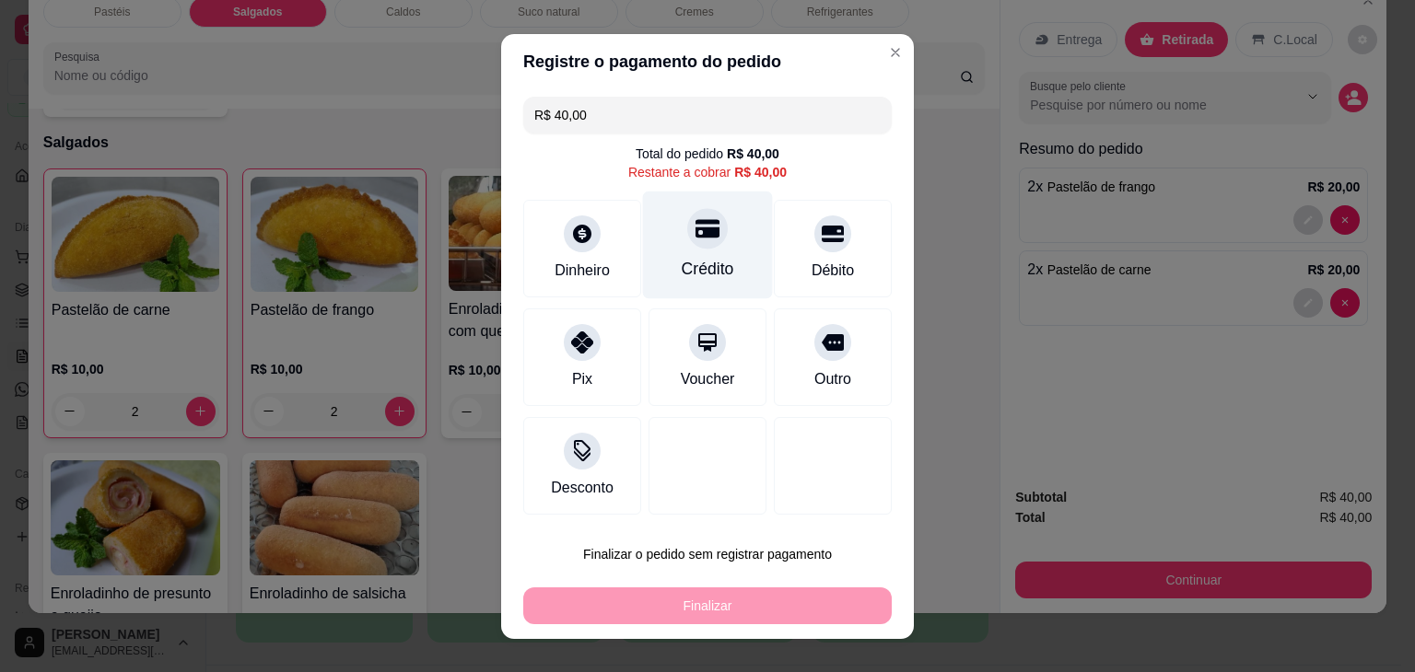
click at [695, 237] on icon at bounding box center [707, 228] width 24 height 18
type input "R$ 0,00"
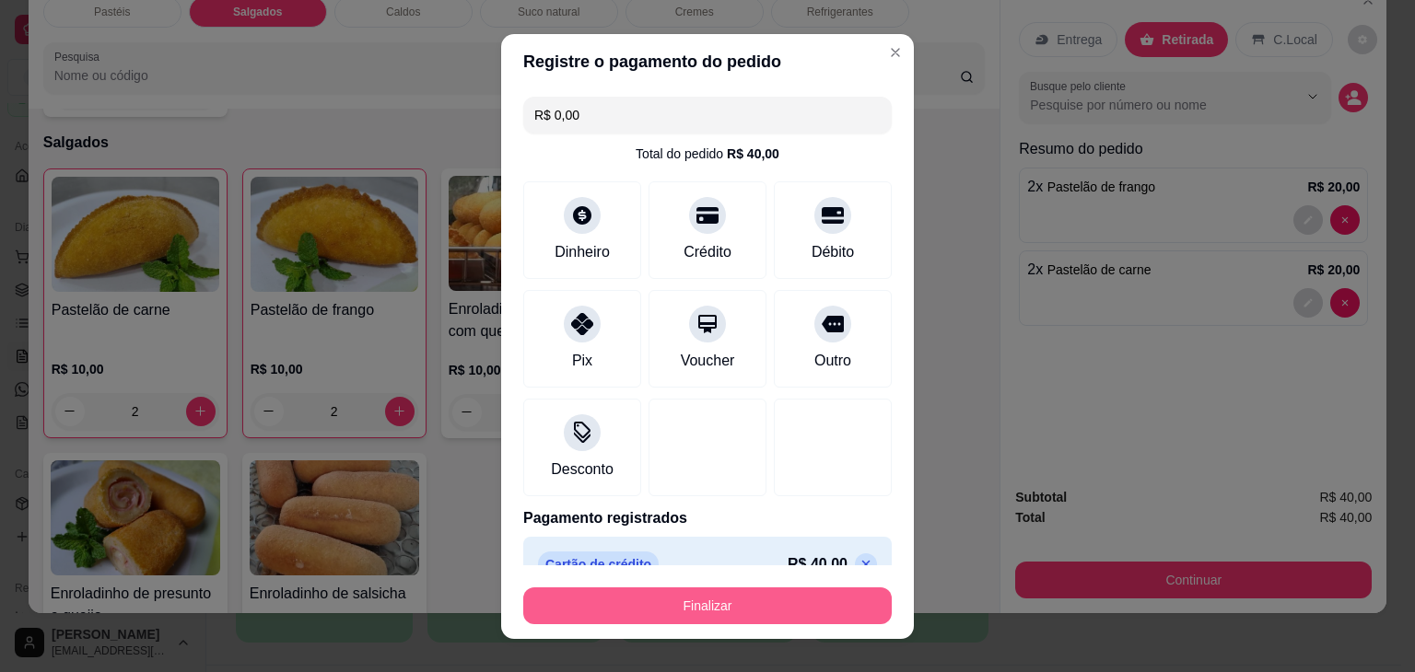
click at [795, 611] on button "Finalizar" at bounding box center [707, 606] width 368 height 37
click at [795, 611] on div "Finalizar" at bounding box center [707, 606] width 368 height 37
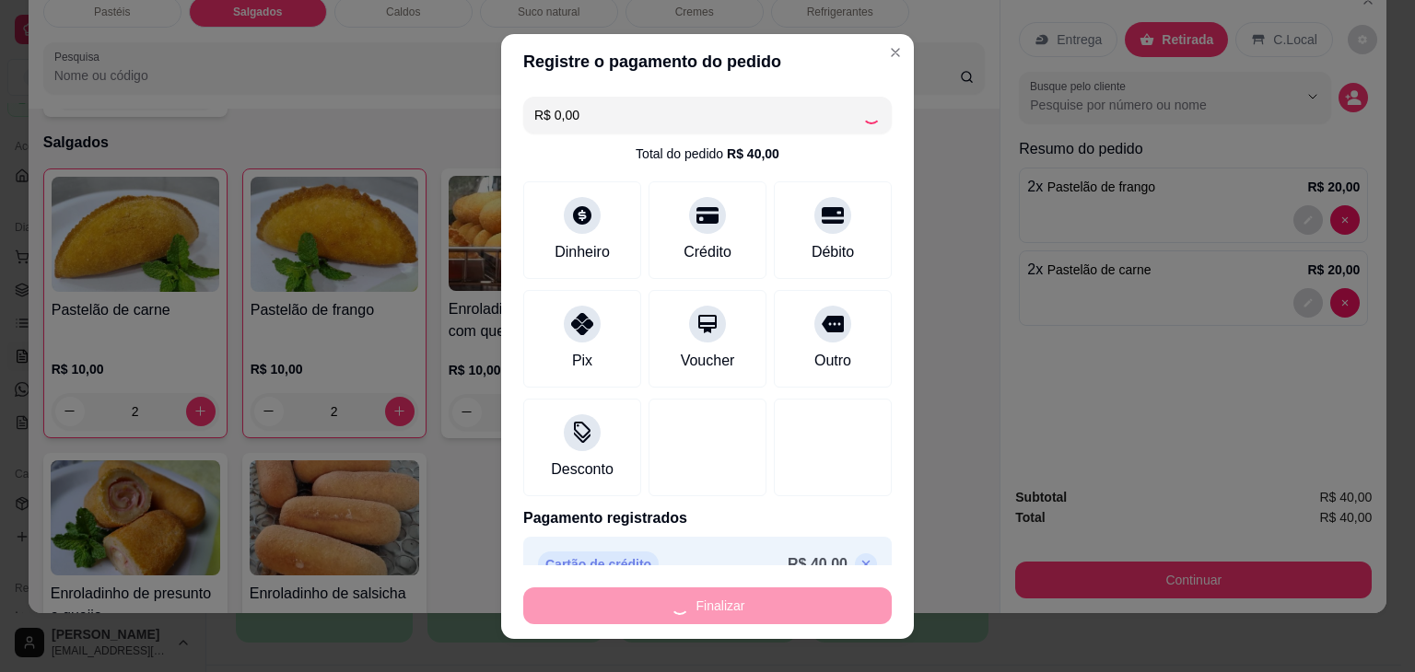
type input "0"
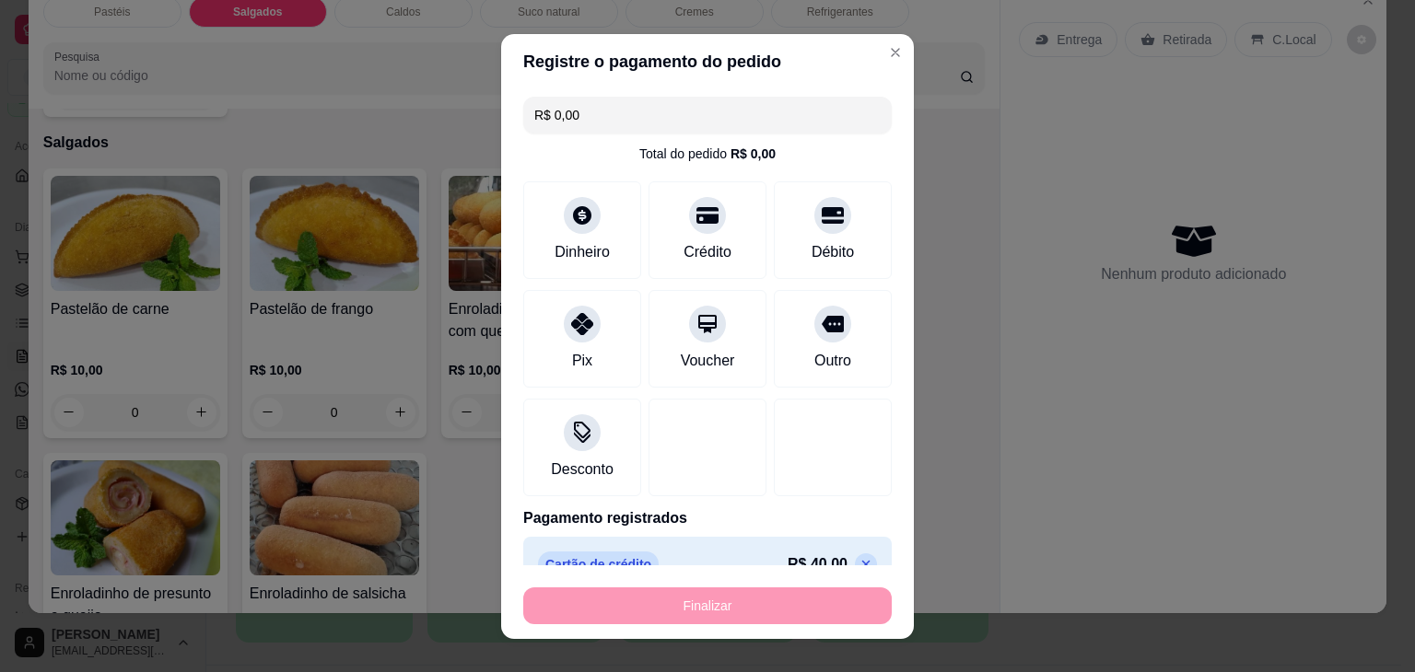
type input "-R$ 40,00"
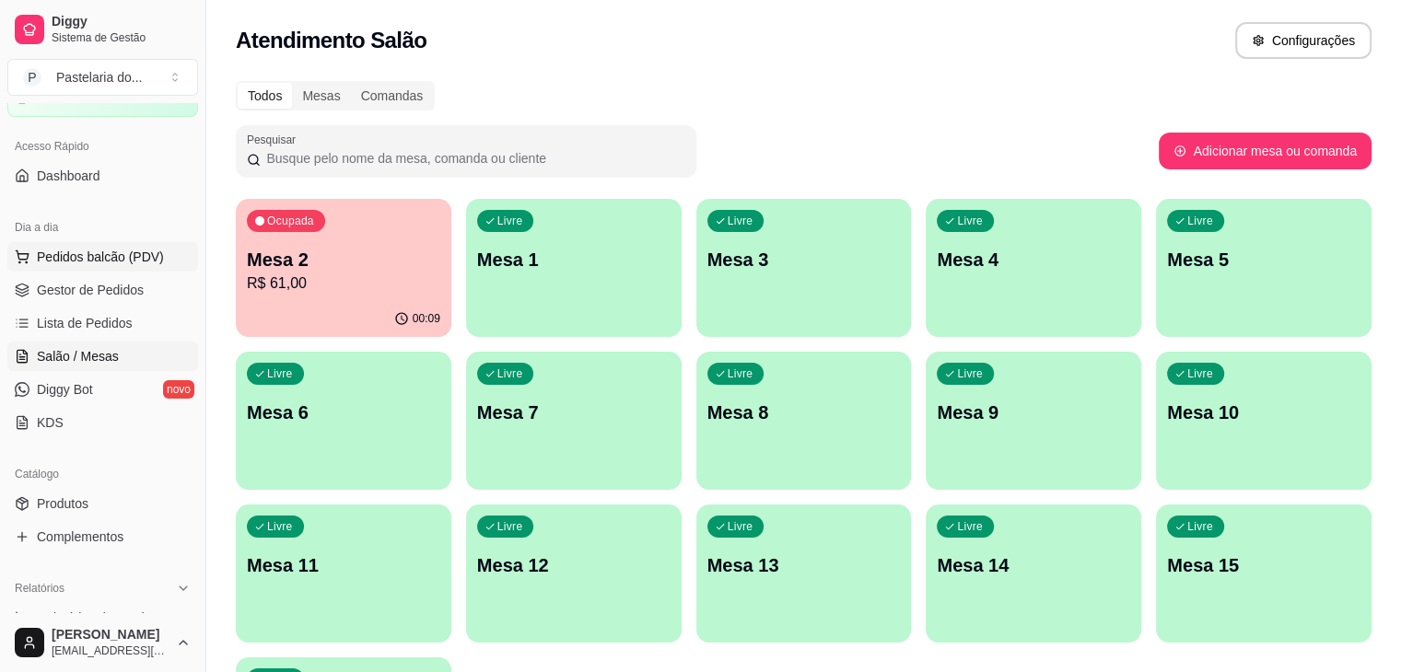
click at [133, 249] on span "Pedidos balcão (PDV)" at bounding box center [100, 257] width 127 height 18
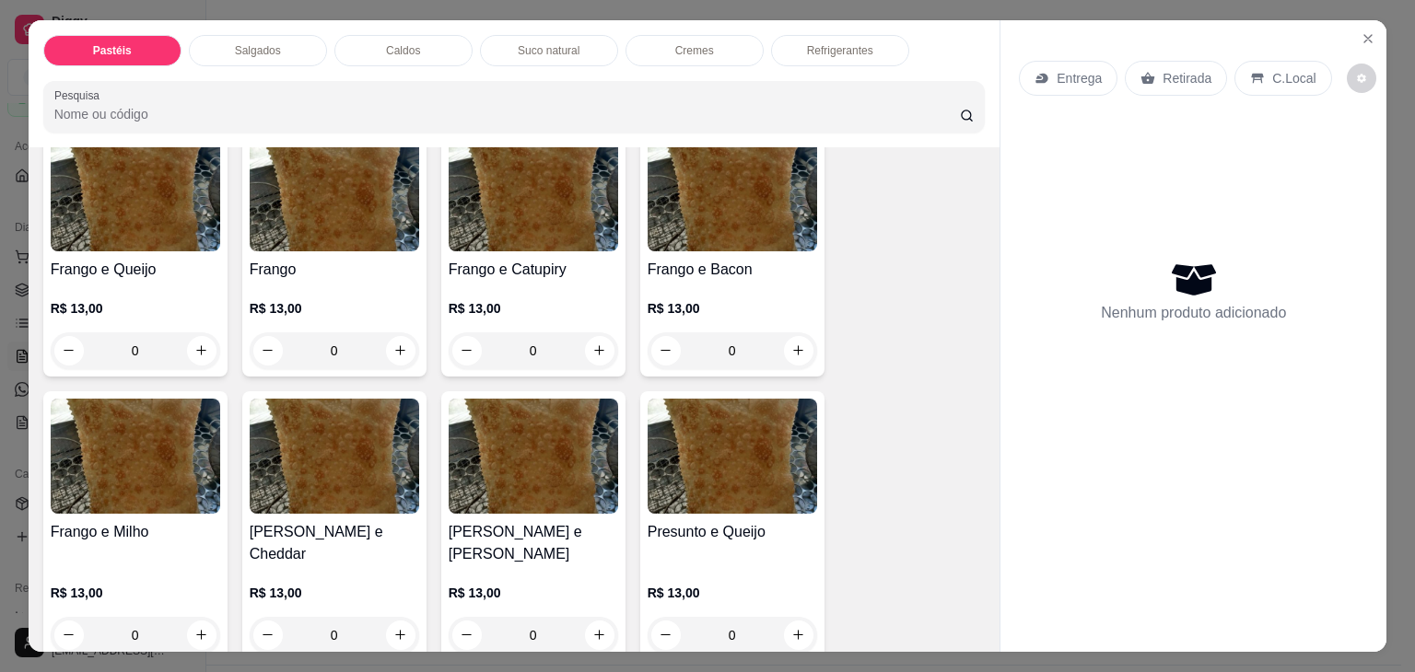
scroll to position [737, 0]
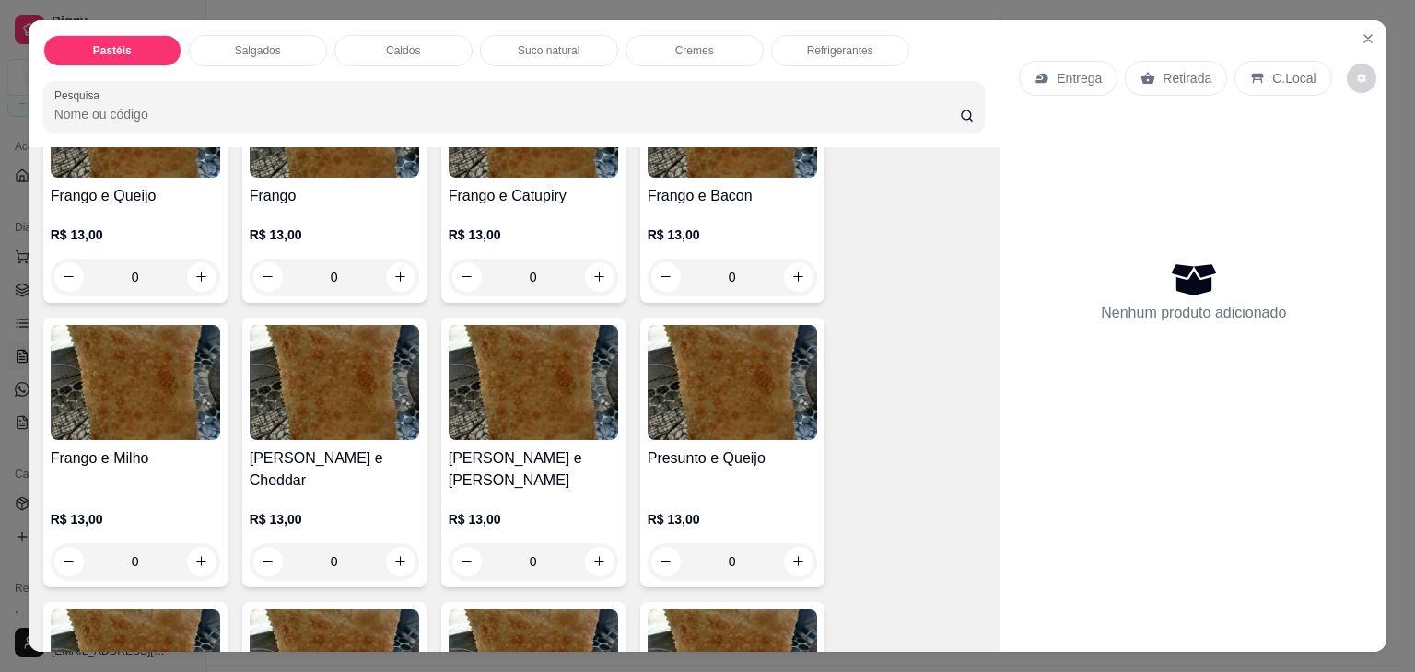
click at [516, 355] on img at bounding box center [533, 382] width 169 height 115
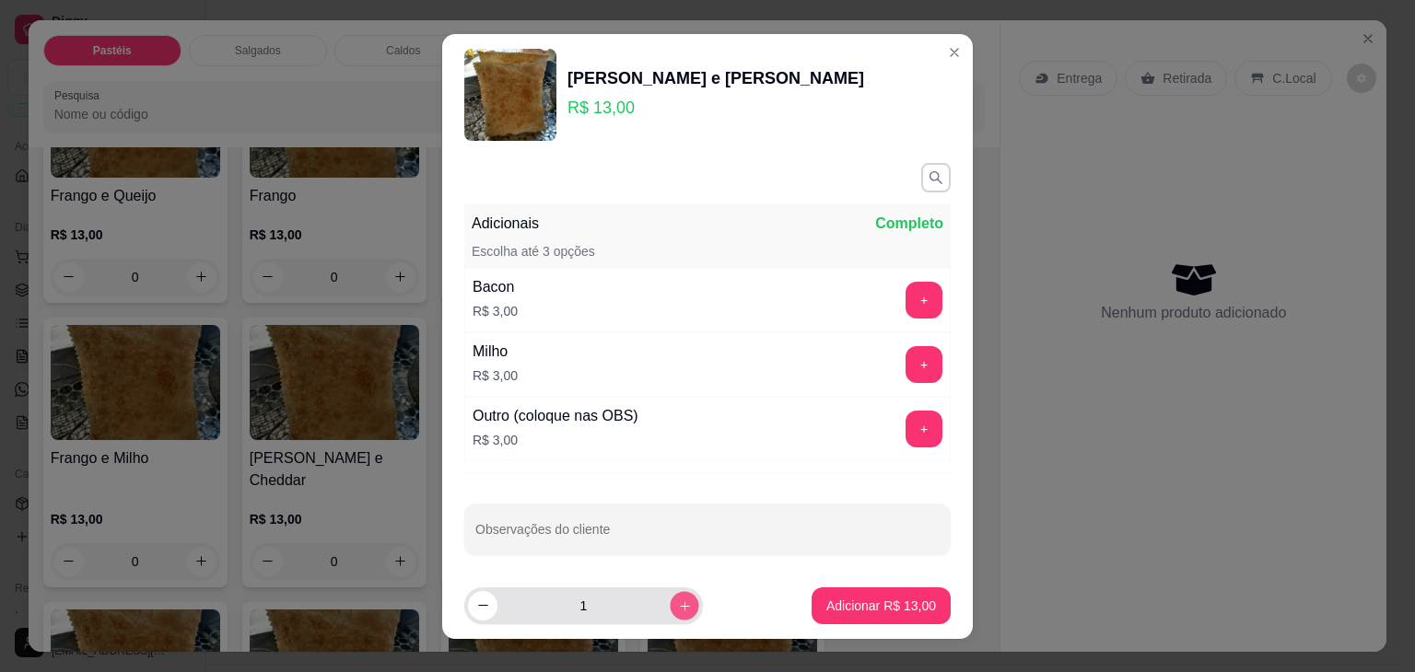
click at [678, 605] on icon "increase-product-quantity" at bounding box center [685, 606] width 14 height 14
type input "3"
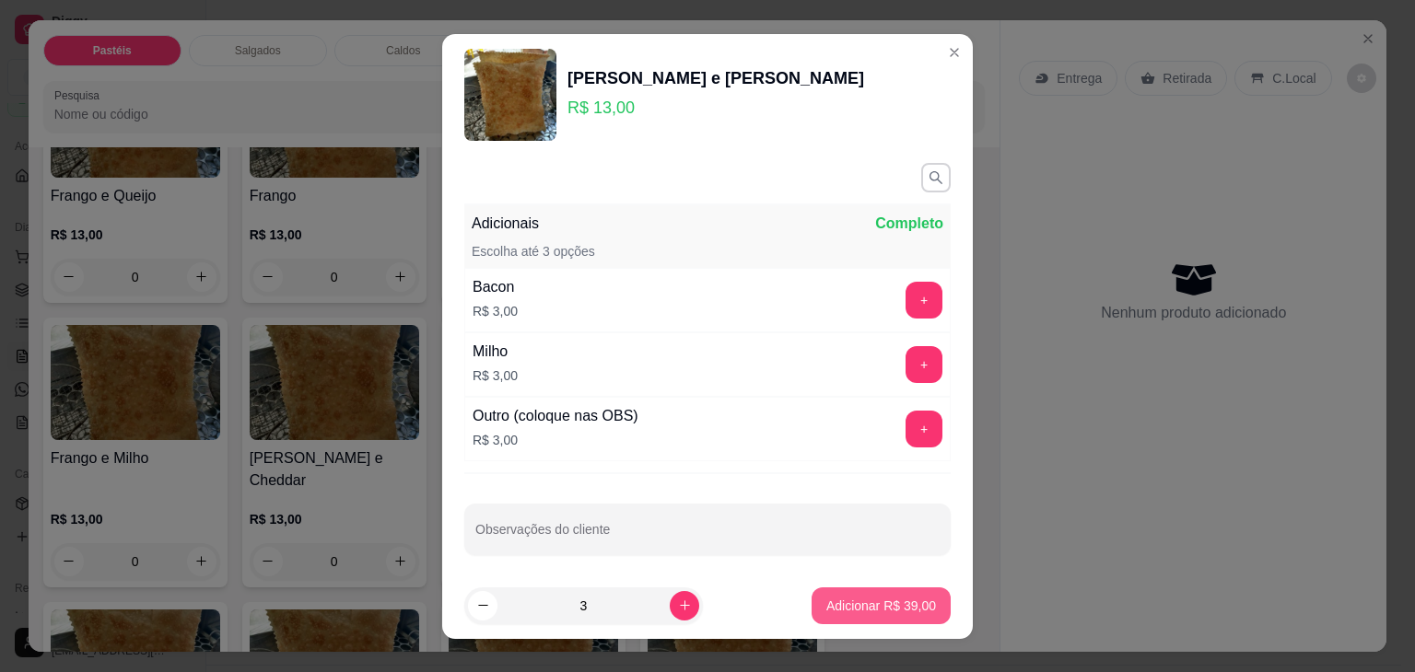
click at [866, 606] on p "Adicionar R$ 39,00" at bounding box center [881, 606] width 110 height 18
type input "3"
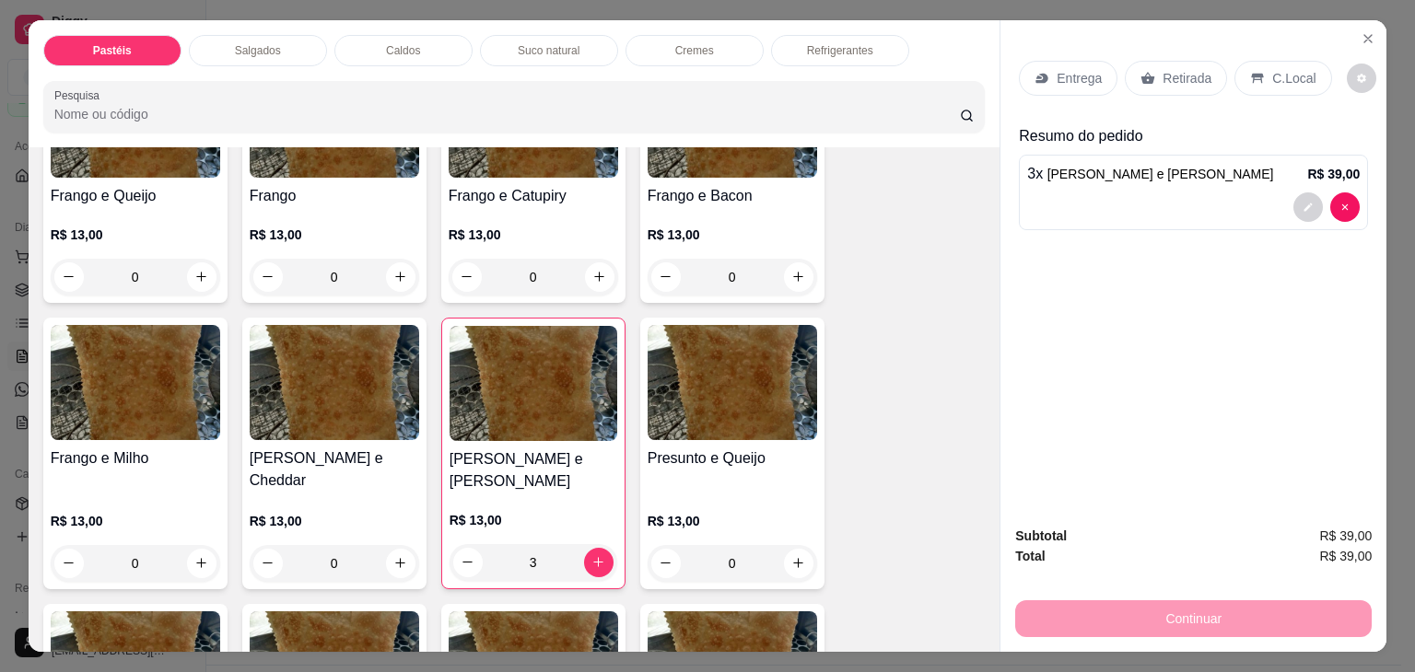
click at [575, 48] on div "Suco natural" at bounding box center [549, 50] width 138 height 31
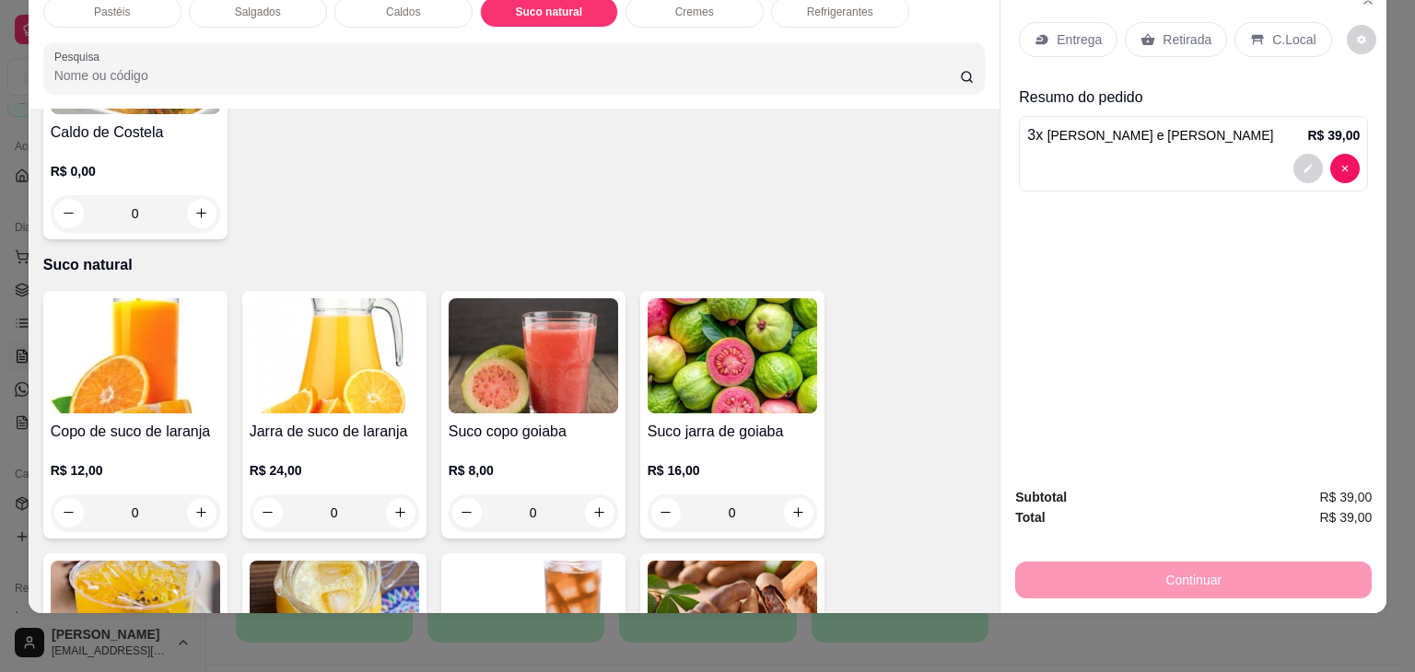
scroll to position [3034, 0]
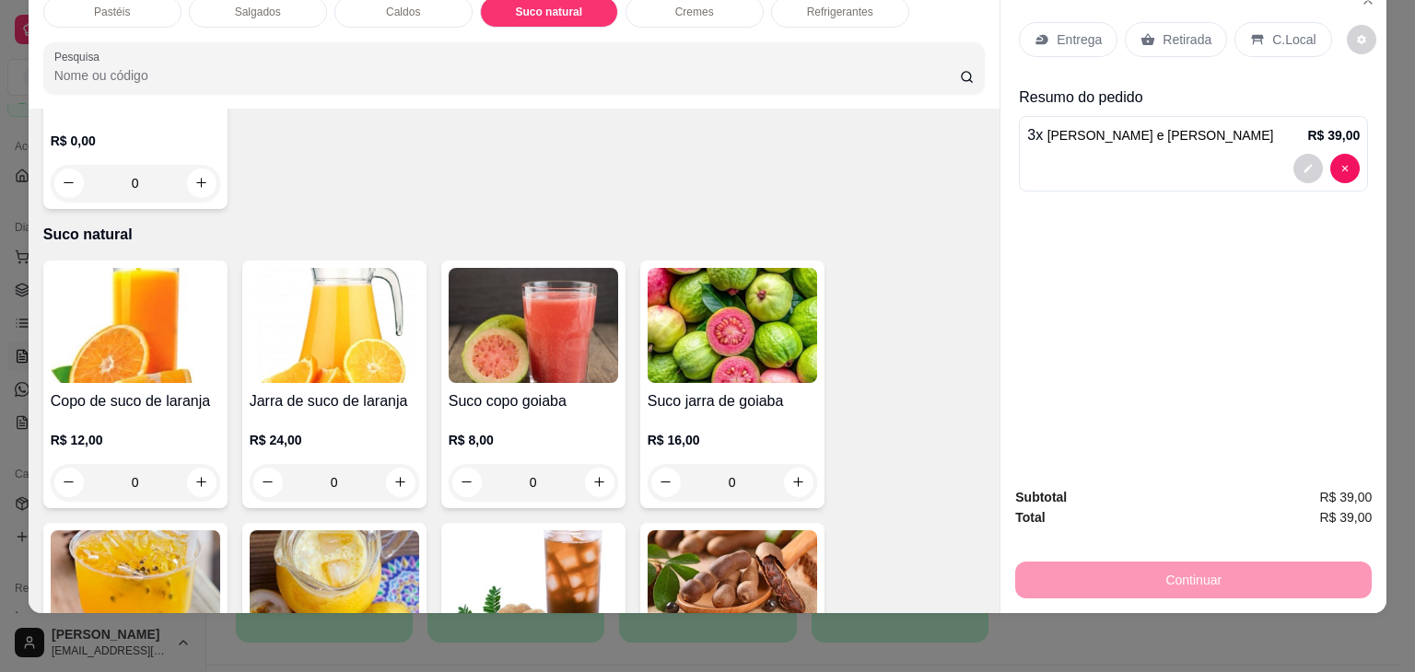
click at [316, 310] on img at bounding box center [334, 325] width 169 height 115
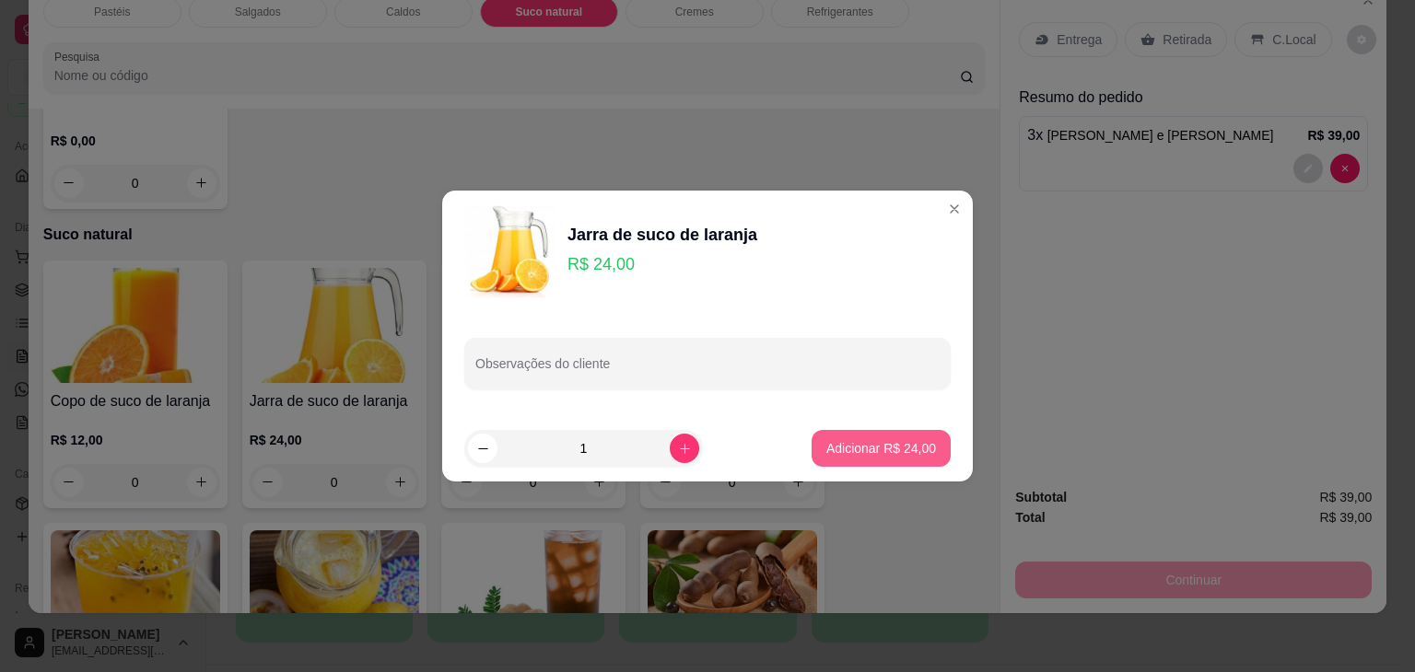
click at [862, 458] on button "Adicionar R$ 24,00" at bounding box center [881, 448] width 139 height 37
type input "1"
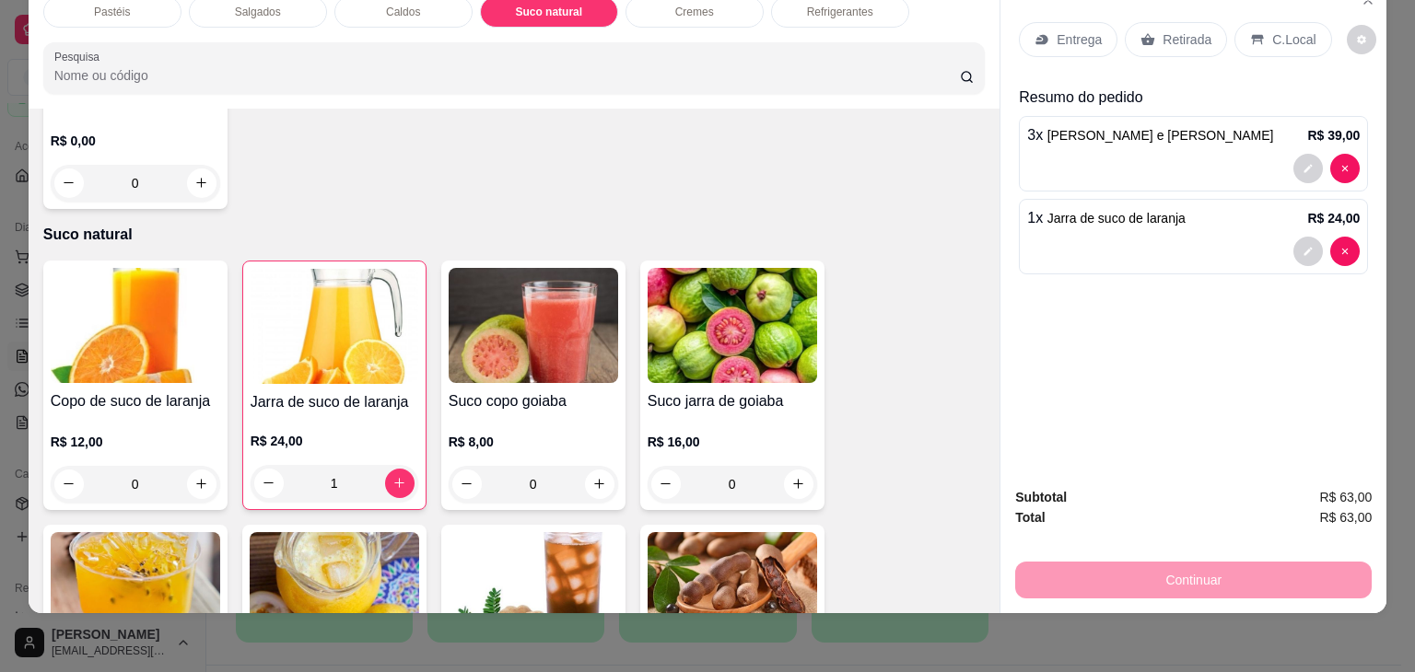
click at [1163, 30] on p "Retirada" at bounding box center [1187, 39] width 49 height 18
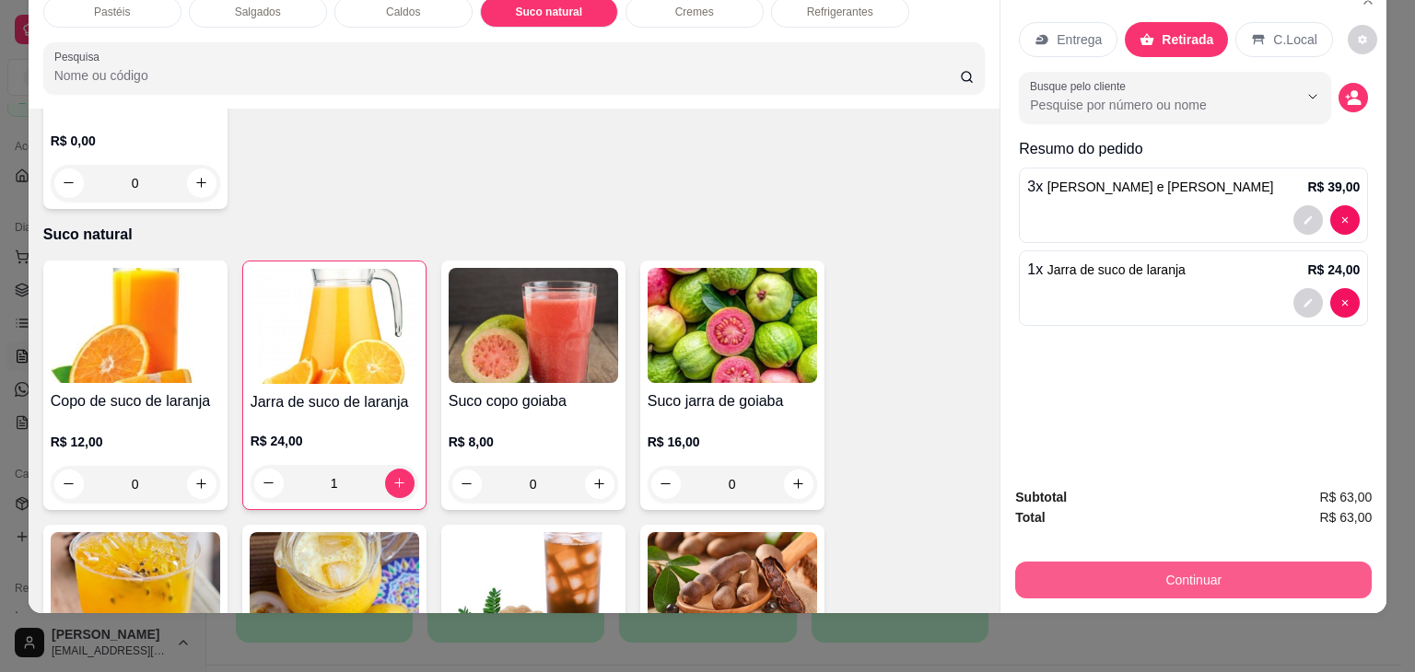
click at [1217, 562] on button "Continuar" at bounding box center [1193, 580] width 356 height 37
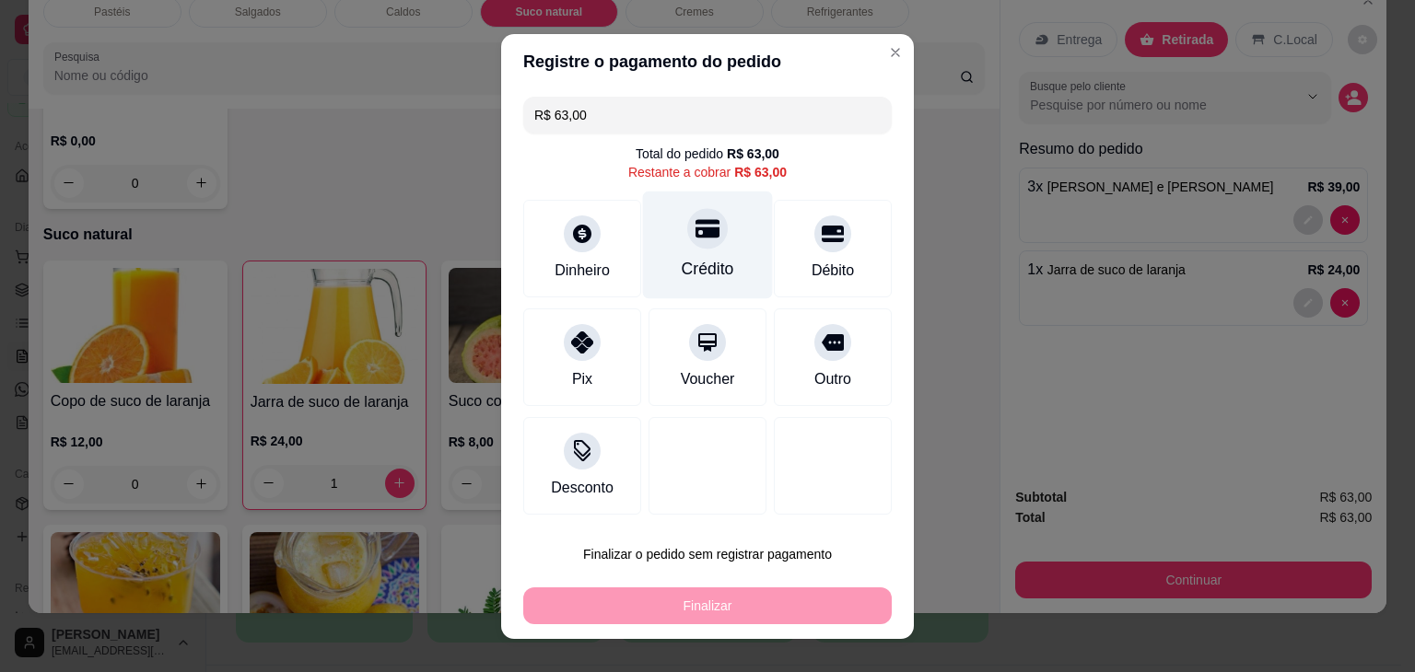
click at [682, 254] on div "Crédito" at bounding box center [708, 245] width 130 height 108
type input "R$ 0,00"
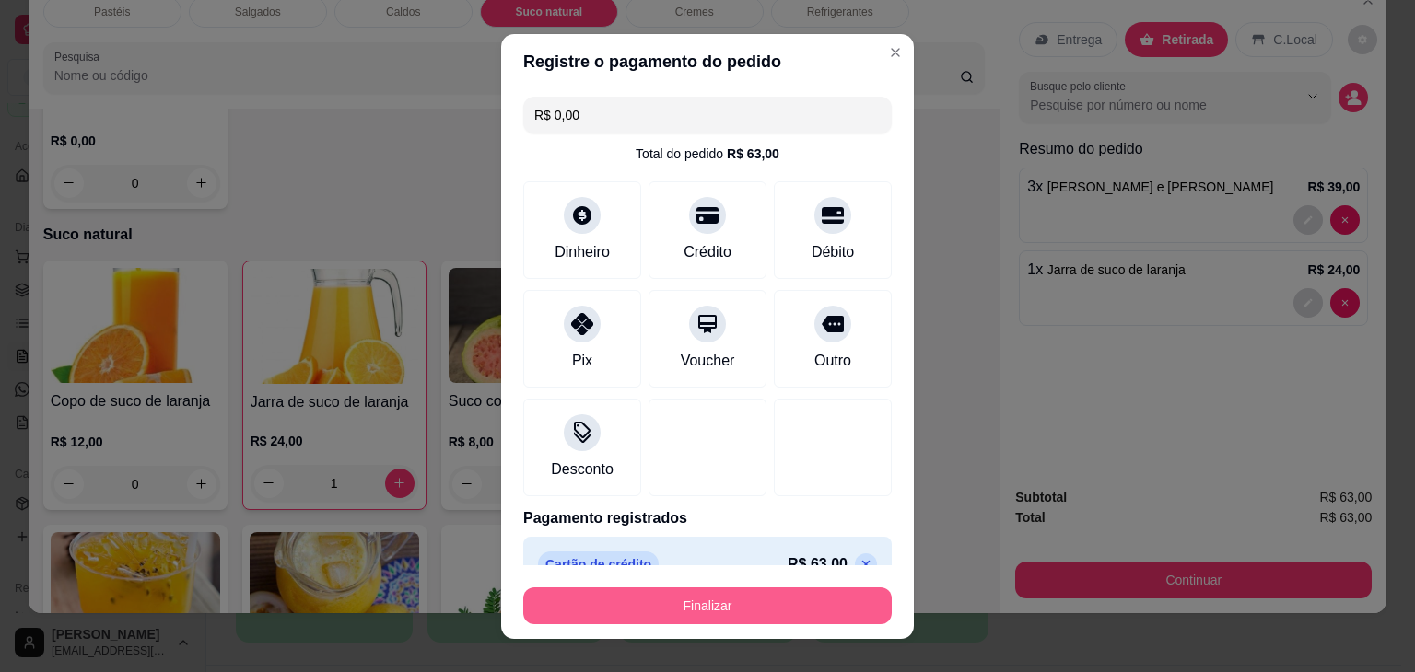
click at [793, 590] on button "Finalizar" at bounding box center [707, 606] width 368 height 37
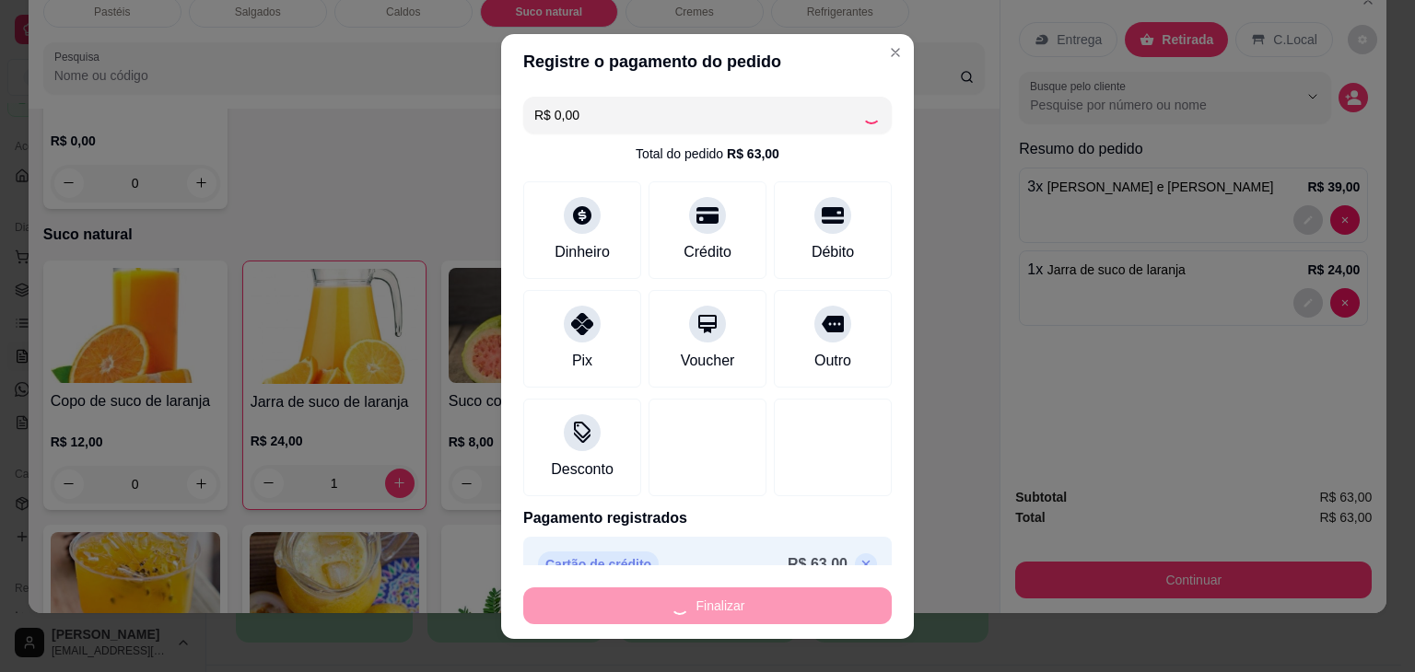
type input "0"
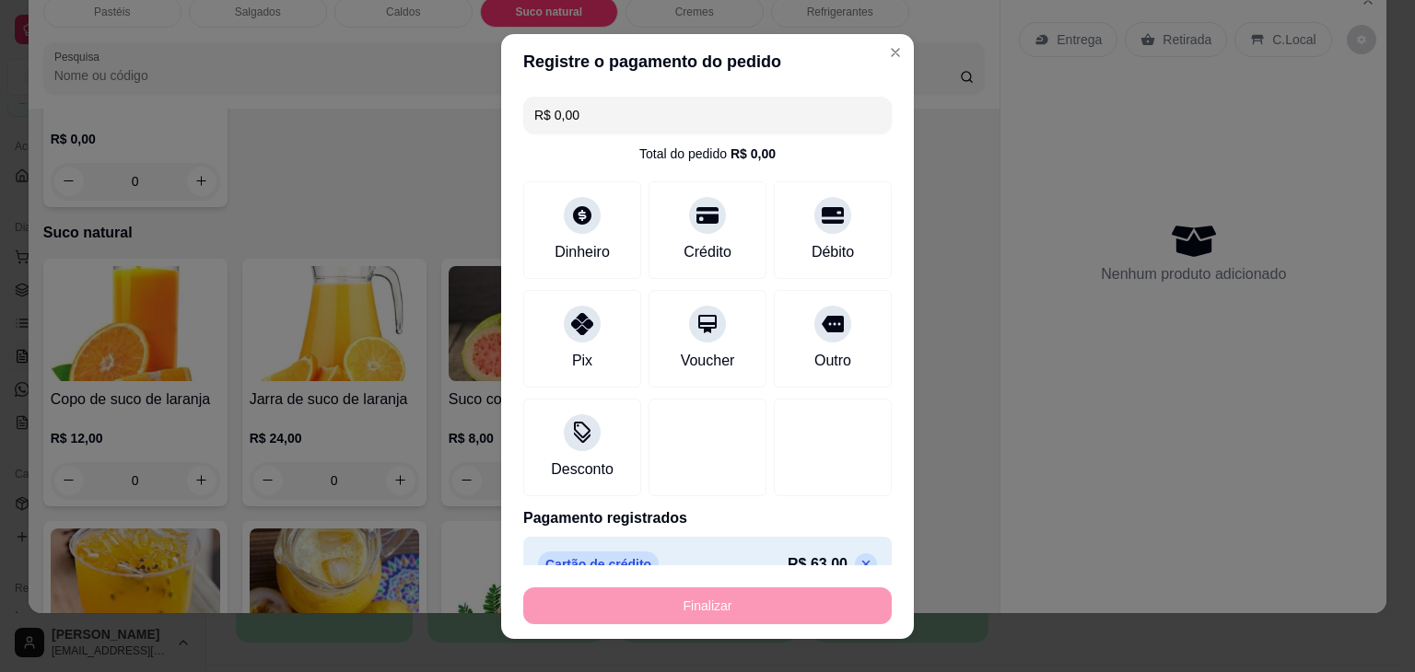
type input "-R$ 63,00"
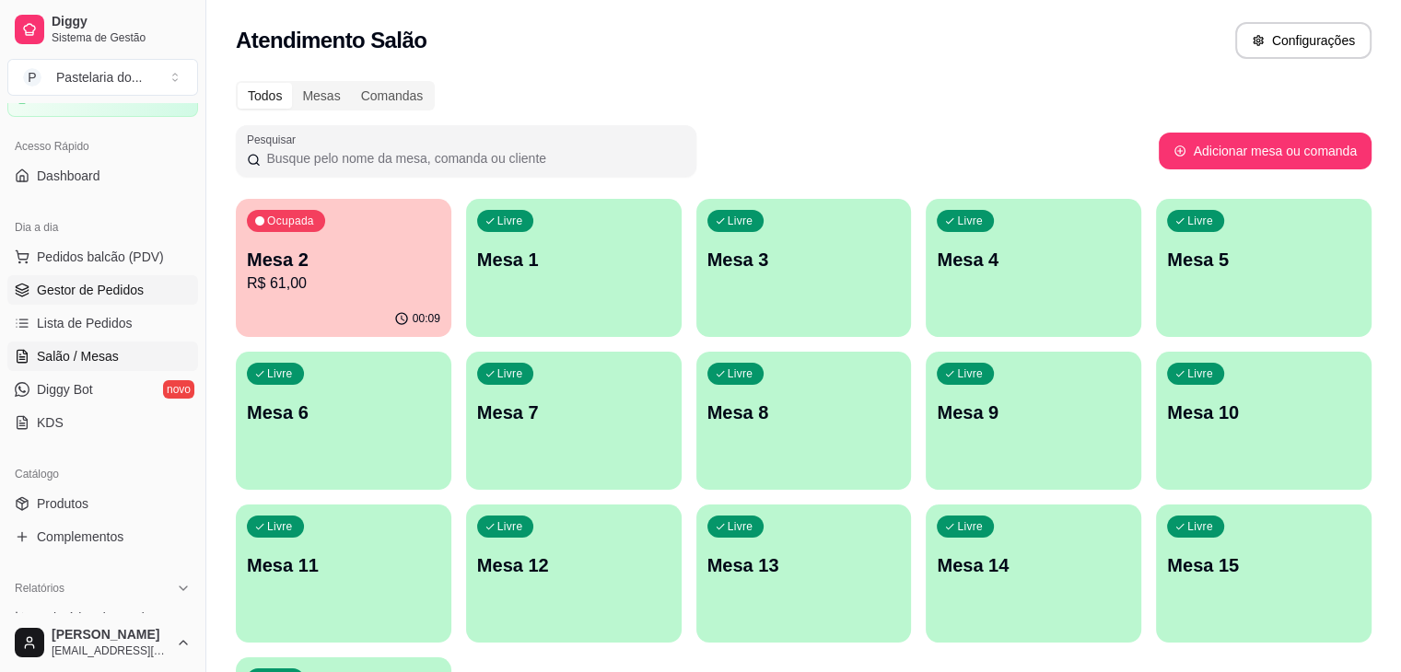
click at [109, 281] on span "Gestor de Pedidos" at bounding box center [90, 290] width 107 height 18
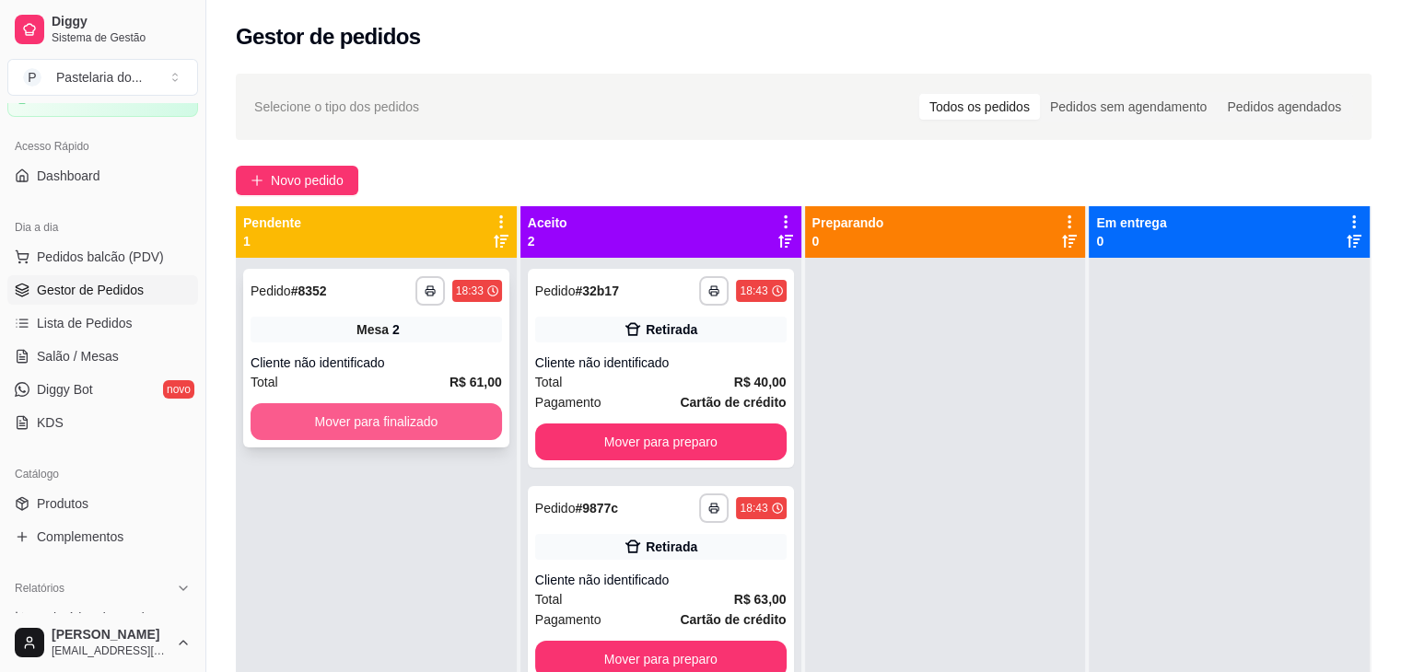
click at [461, 411] on button "Mover para finalizado" at bounding box center [376, 421] width 251 height 37
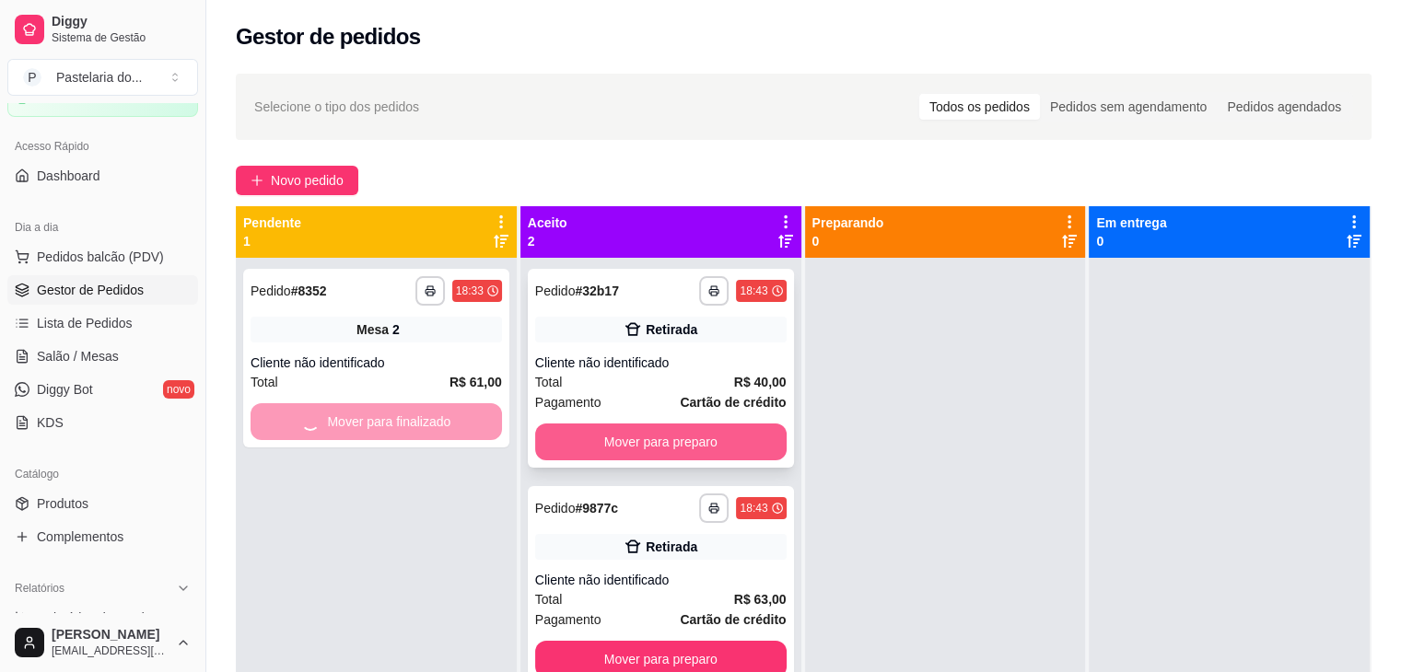
click at [682, 442] on button "Mover para preparo" at bounding box center [660, 442] width 251 height 37
click at [682, 442] on div "Mover para preparo" at bounding box center [660, 442] width 251 height 37
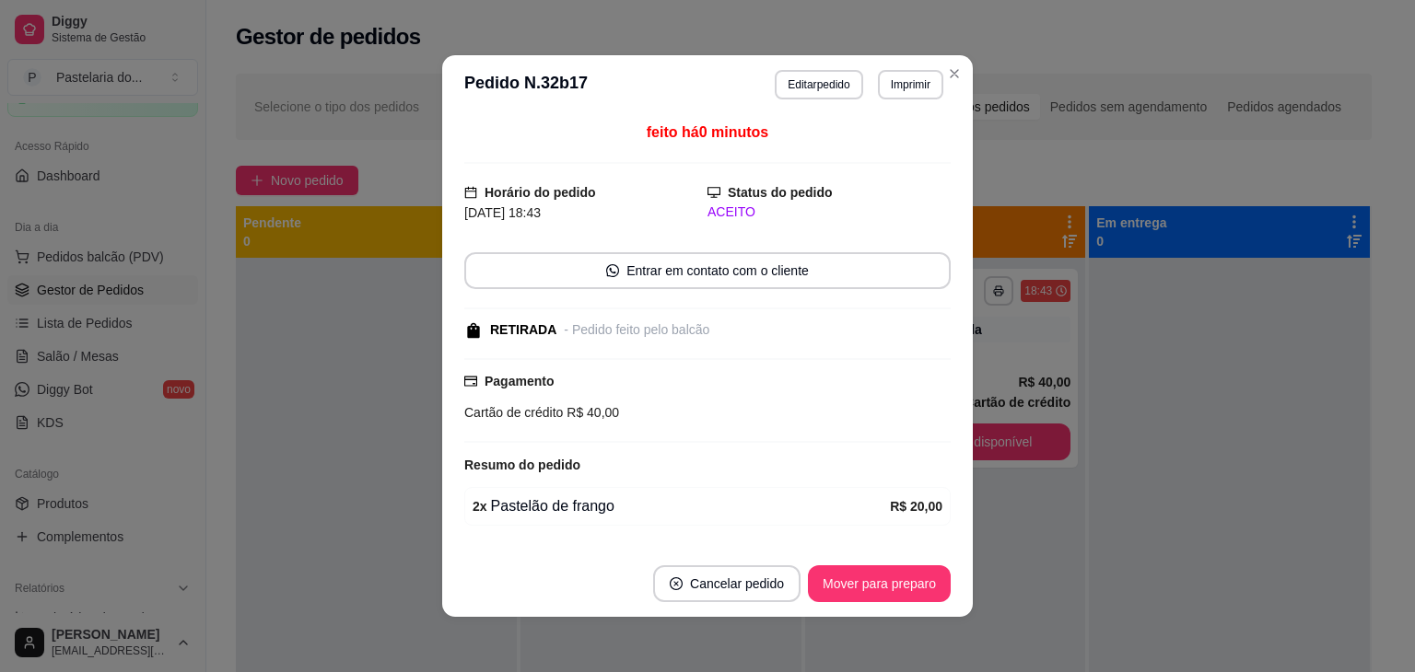
click at [862, 594] on button "Mover para preparo" at bounding box center [879, 584] width 143 height 37
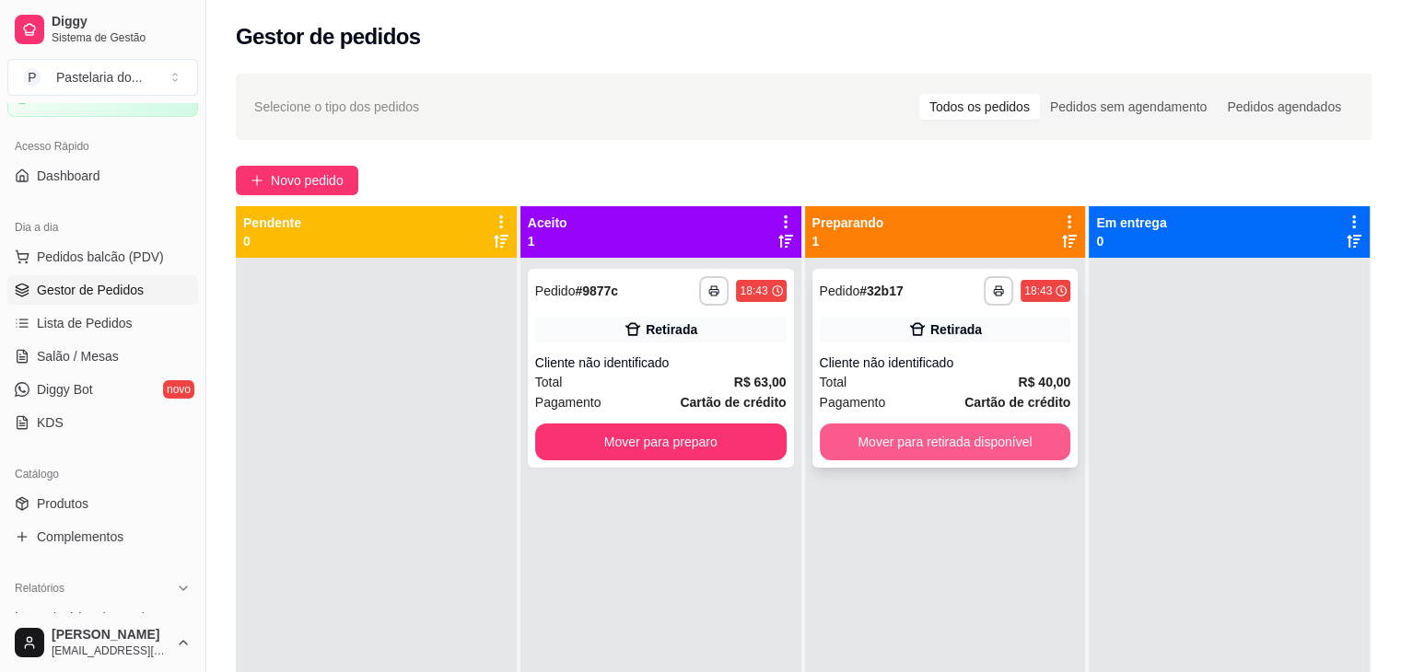
click at [1037, 451] on button "Mover para retirada disponível" at bounding box center [945, 442] width 251 height 37
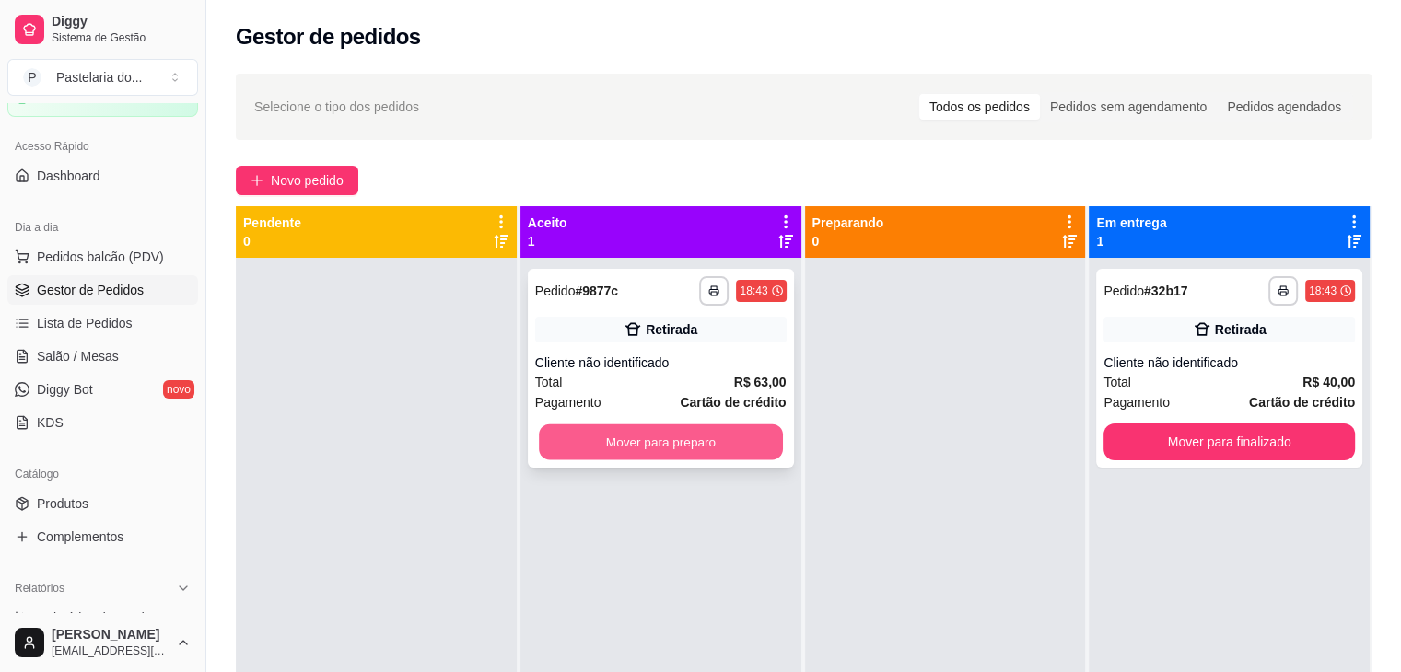
click at [678, 444] on button "Mover para preparo" at bounding box center [661, 443] width 244 height 36
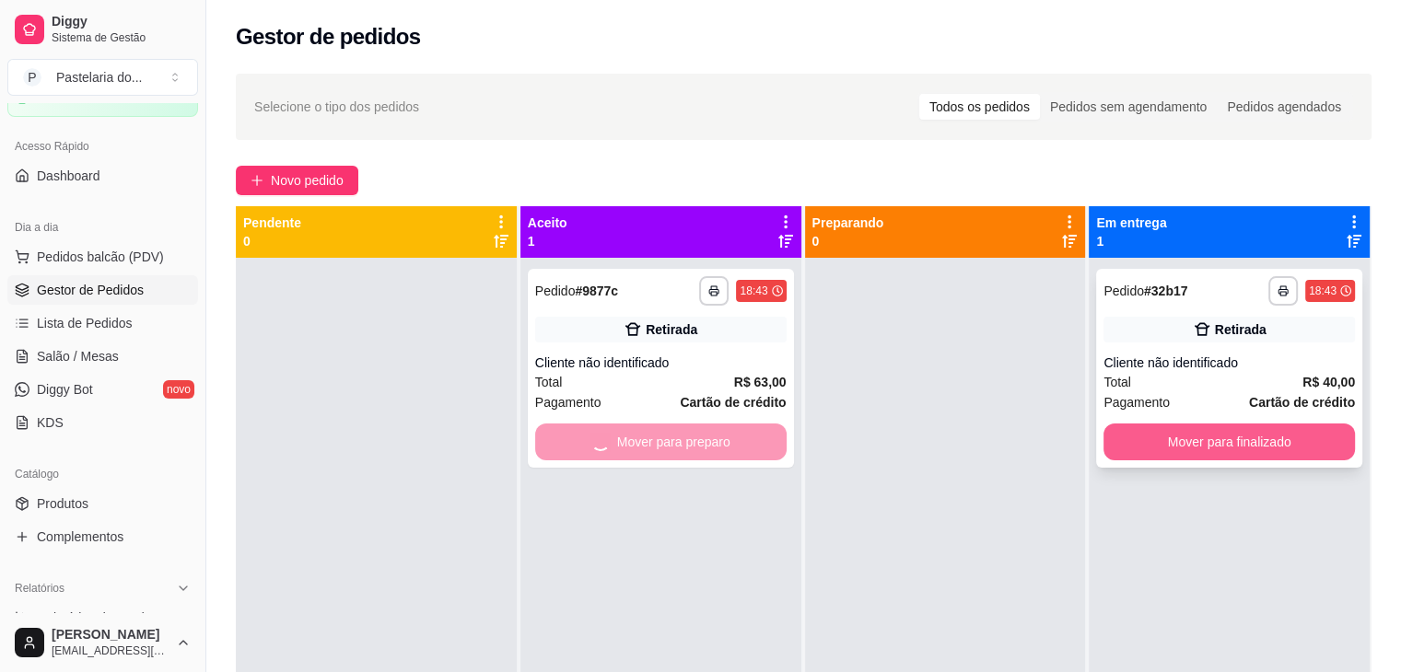
click at [1206, 436] on button "Mover para finalizado" at bounding box center [1229, 442] width 251 height 37
click at [1206, 436] on div "Mover para finalizado" at bounding box center [1229, 442] width 251 height 37
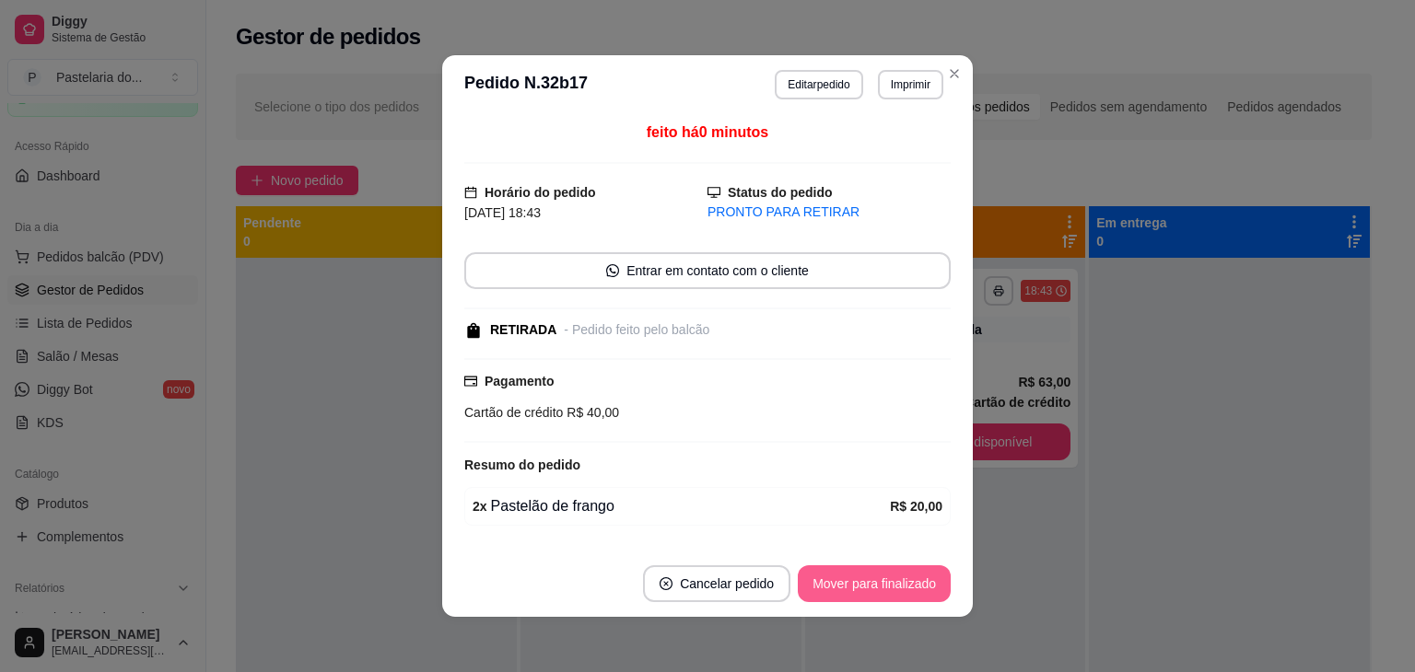
click at [906, 575] on button "Mover para finalizado" at bounding box center [874, 584] width 153 height 37
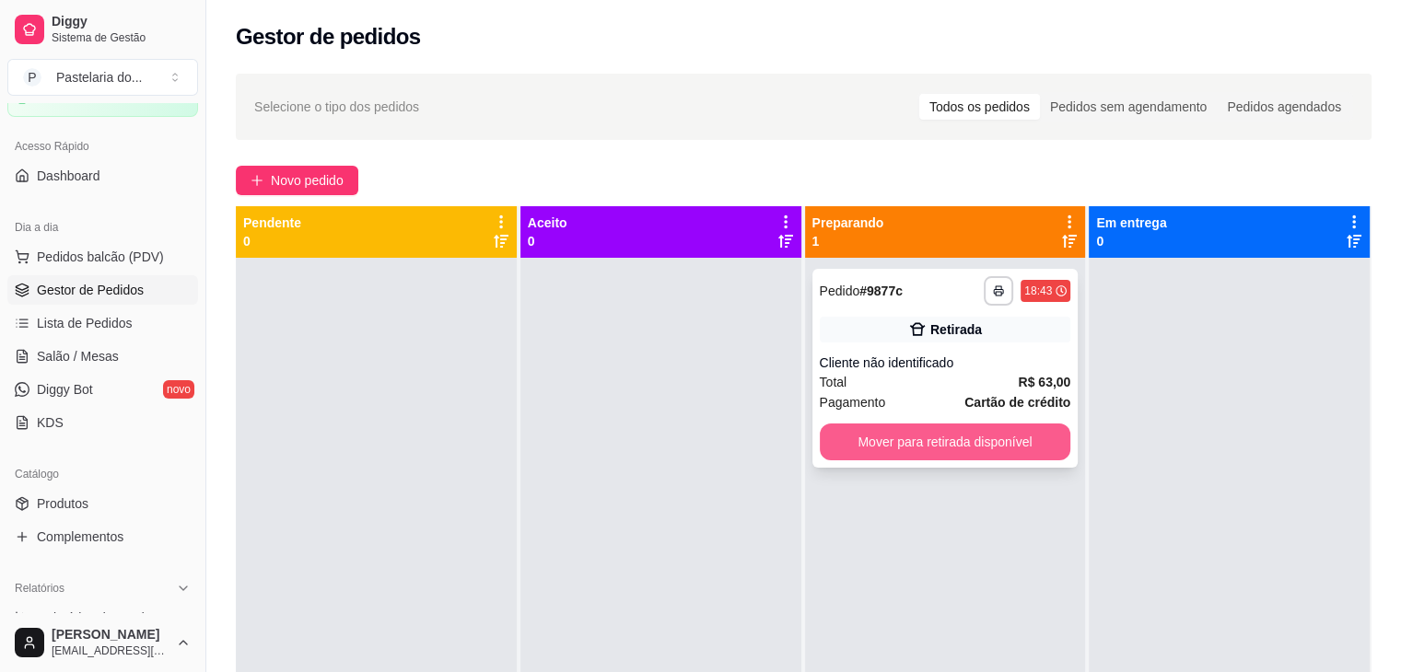
click at [987, 446] on button "Mover para retirada disponível" at bounding box center [945, 442] width 251 height 37
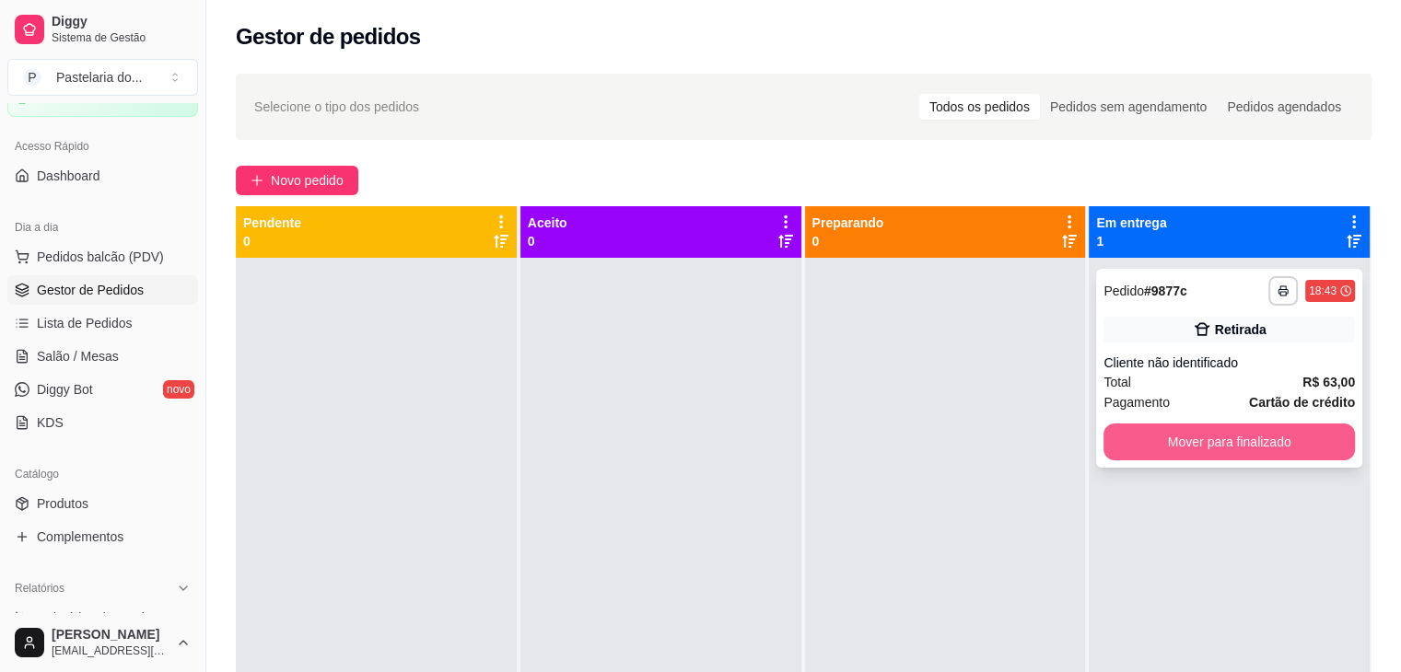
click at [1214, 432] on button "Mover para finalizado" at bounding box center [1229, 442] width 251 height 37
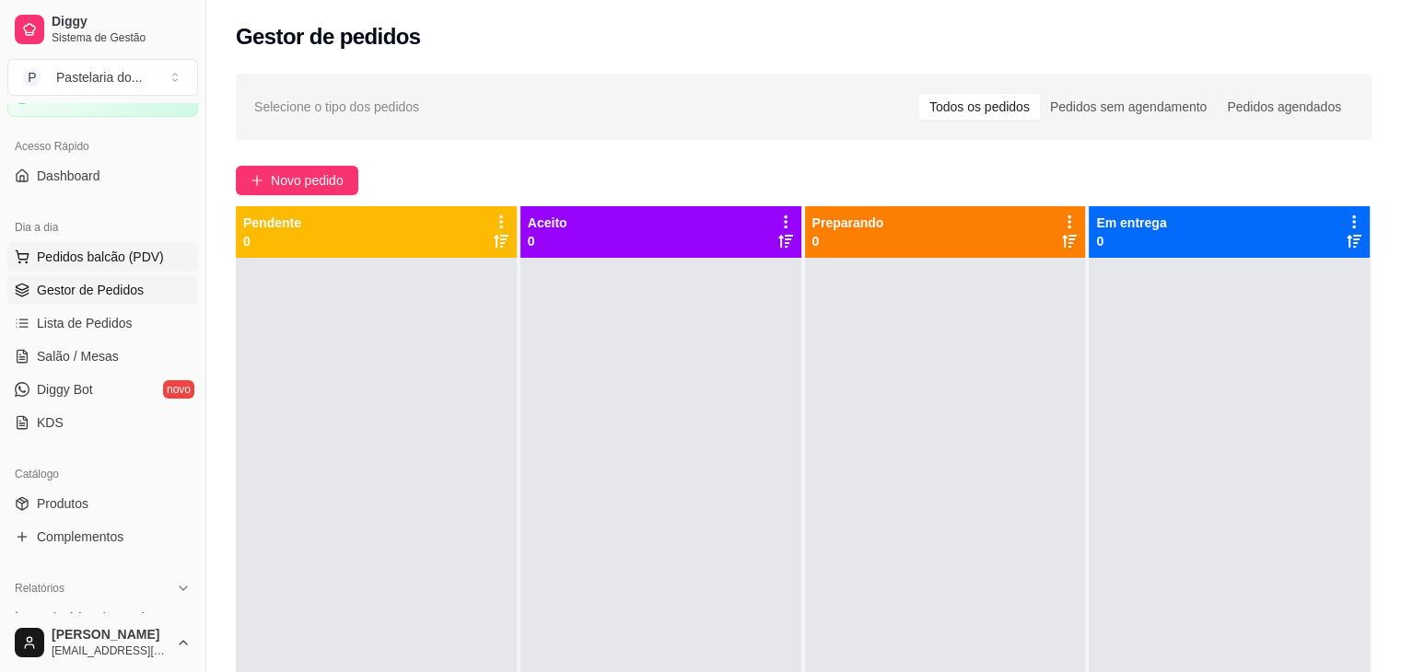
click at [123, 263] on span "Pedidos balcão (PDV)" at bounding box center [100, 257] width 127 height 18
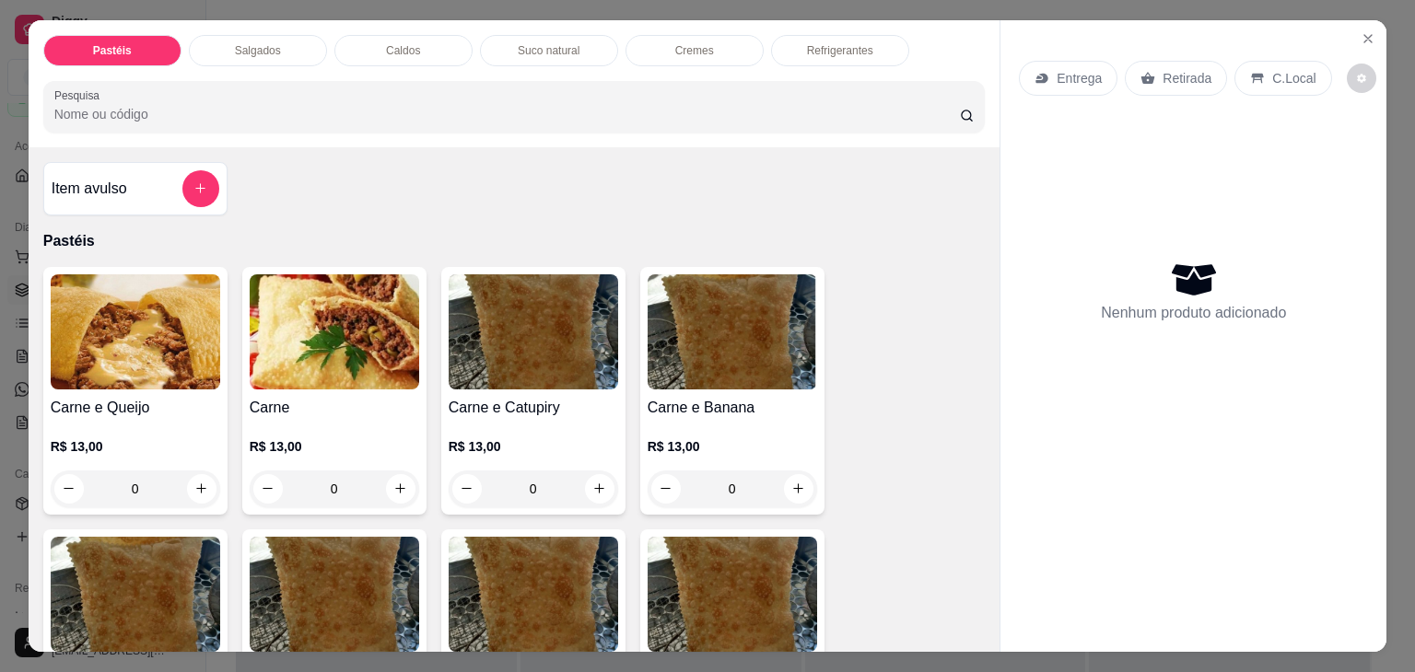
click at [177, 326] on img at bounding box center [135, 332] width 169 height 115
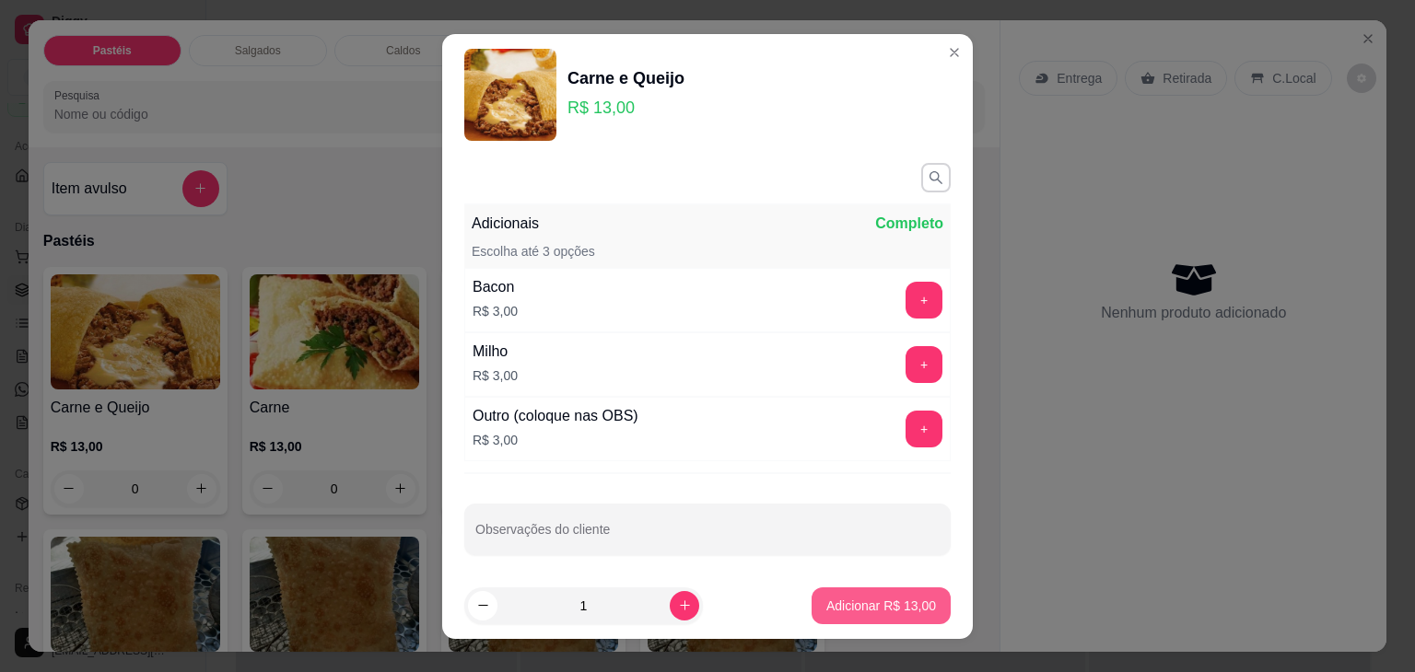
click at [869, 609] on p "Adicionar R$ 13,00" at bounding box center [881, 606] width 110 height 18
type input "1"
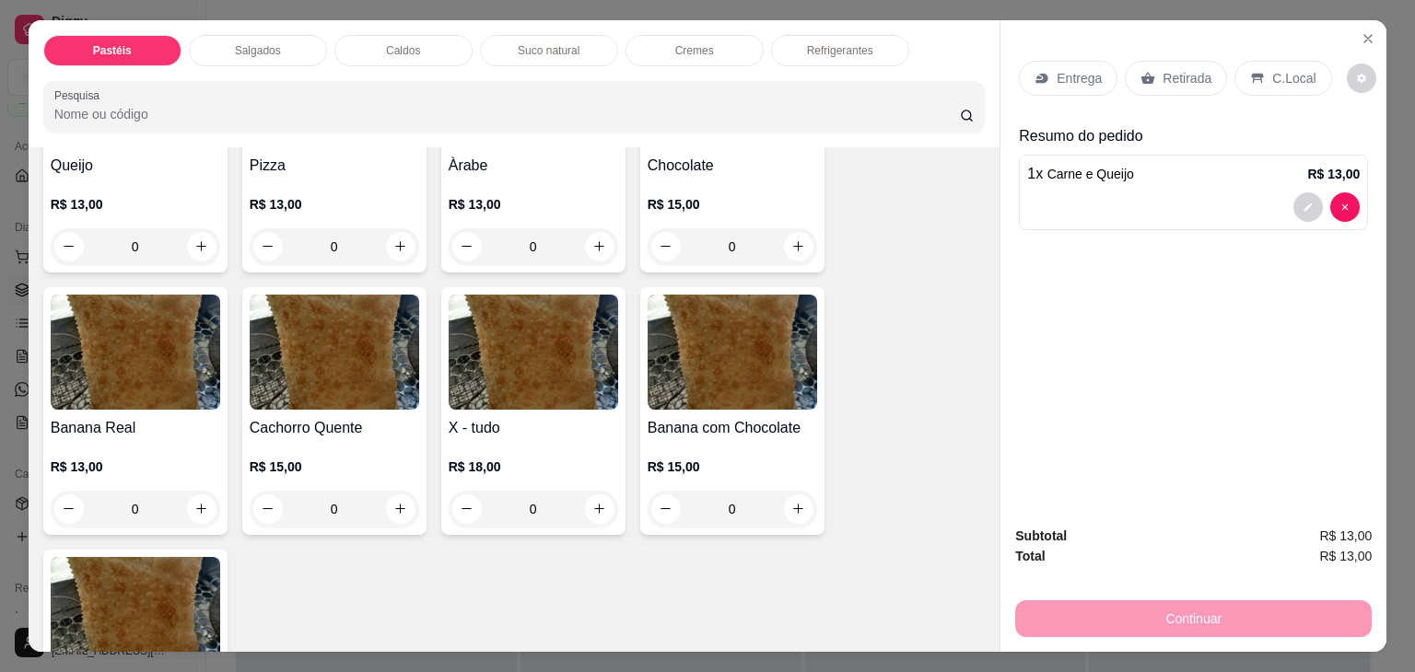
scroll to position [1290, 0]
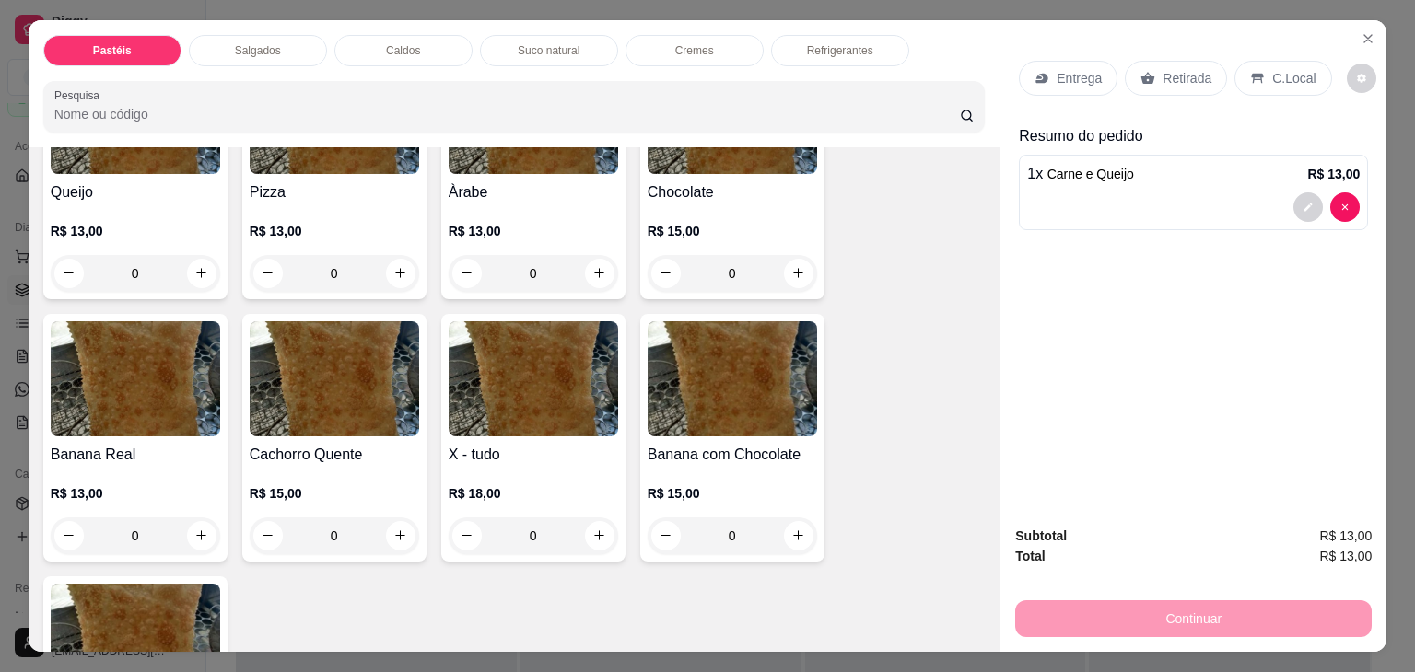
click at [143, 384] on img at bounding box center [135, 378] width 169 height 115
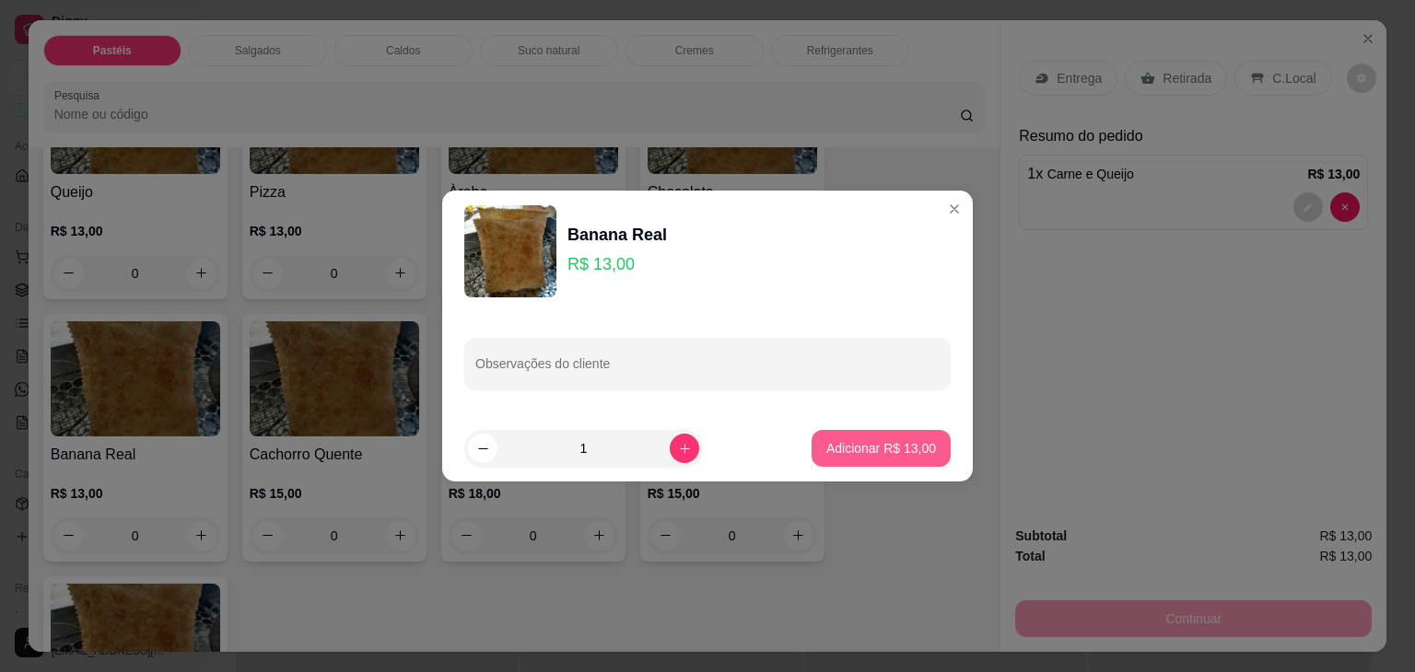
click at [875, 441] on p "Adicionar R$ 13,00" at bounding box center [881, 448] width 110 height 18
type input "1"
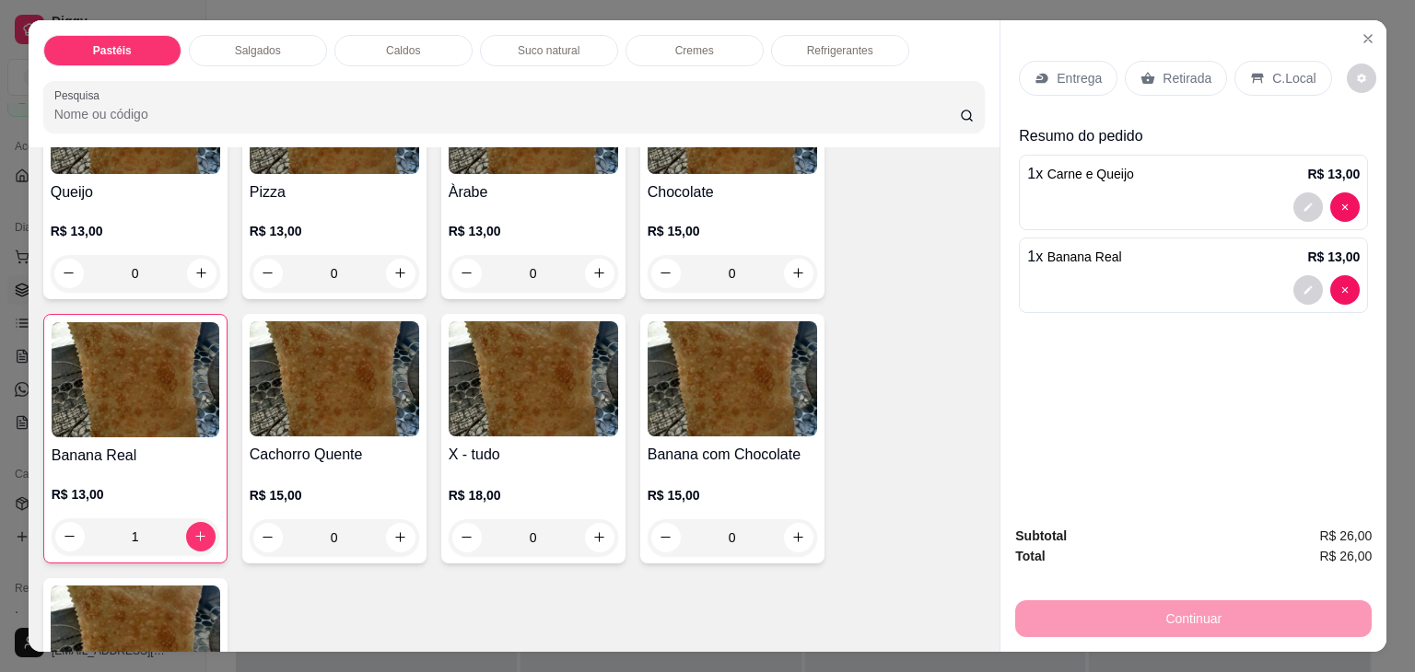
click at [269, 43] on p "Salgados" at bounding box center [258, 50] width 46 height 15
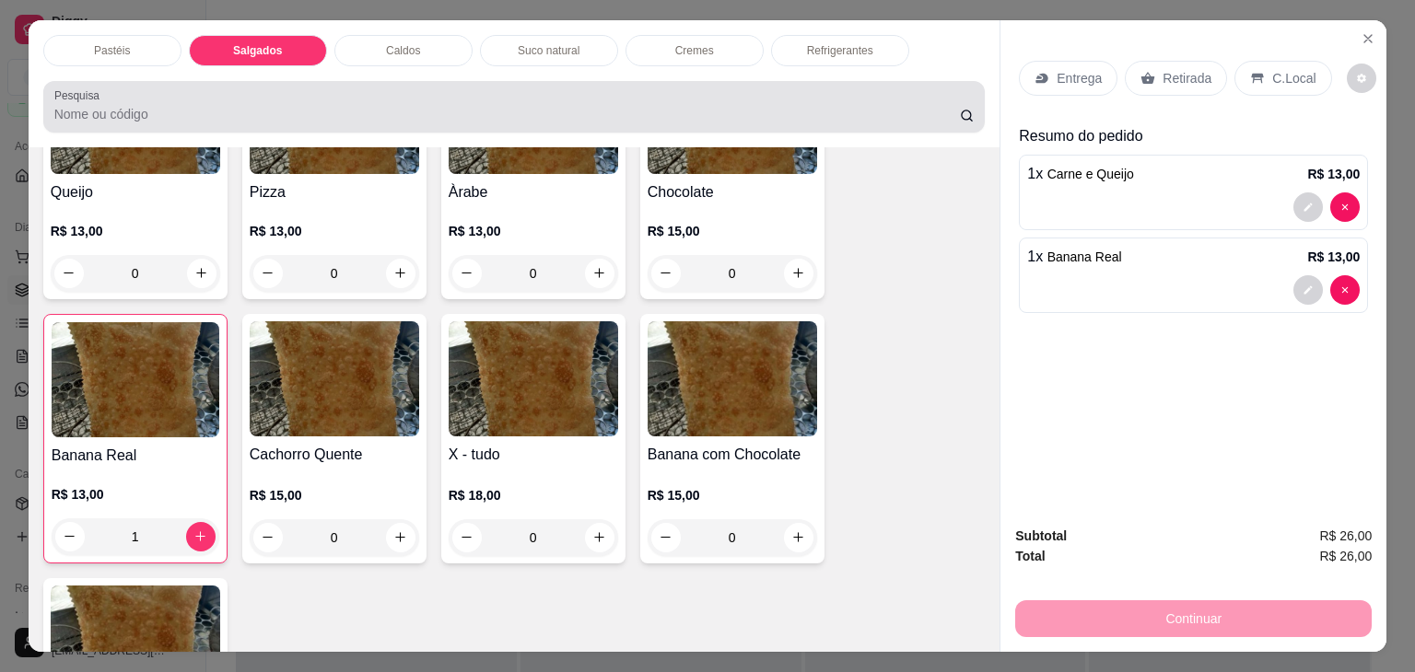
scroll to position [45, 0]
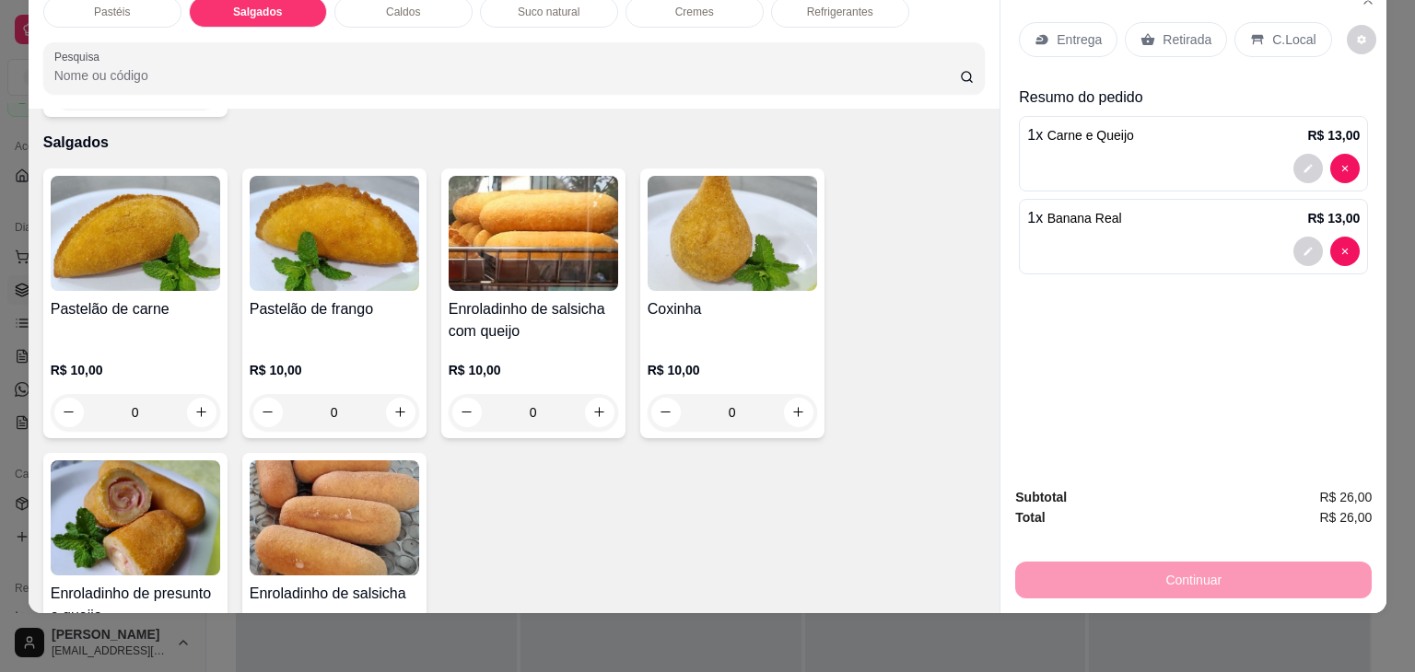
click at [640, 272] on div "Coxinha R$ 10,00 0" at bounding box center [732, 304] width 184 height 270
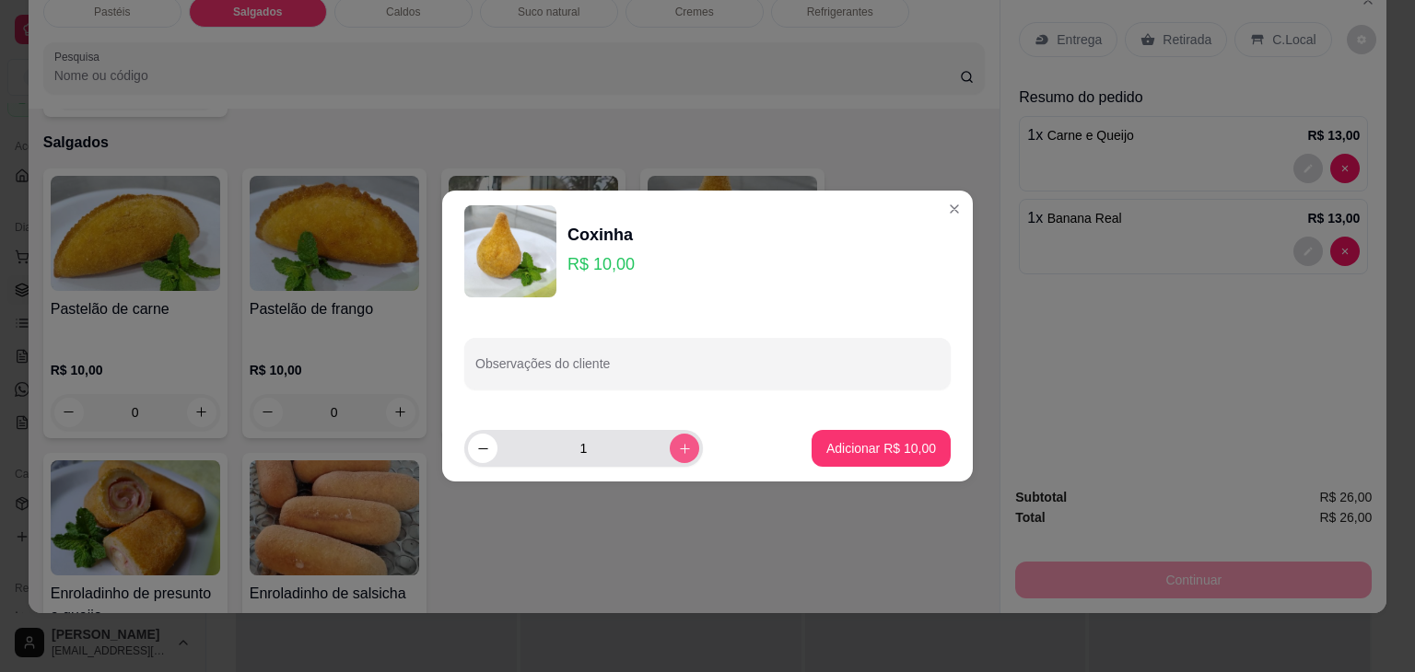
click at [670, 455] on button "increase-product-quantity" at bounding box center [684, 448] width 29 height 29
type input "3"
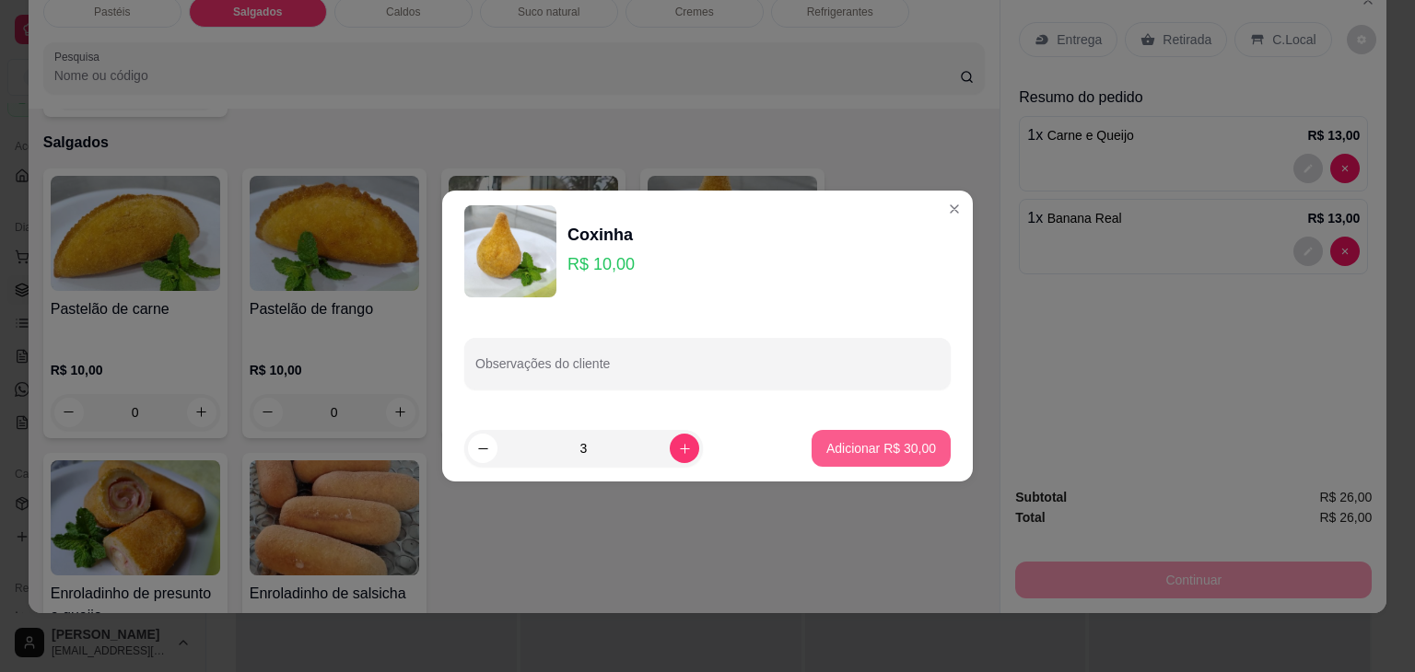
click at [900, 450] on p "Adicionar R$ 30,00" at bounding box center [881, 448] width 110 height 18
type input "3"
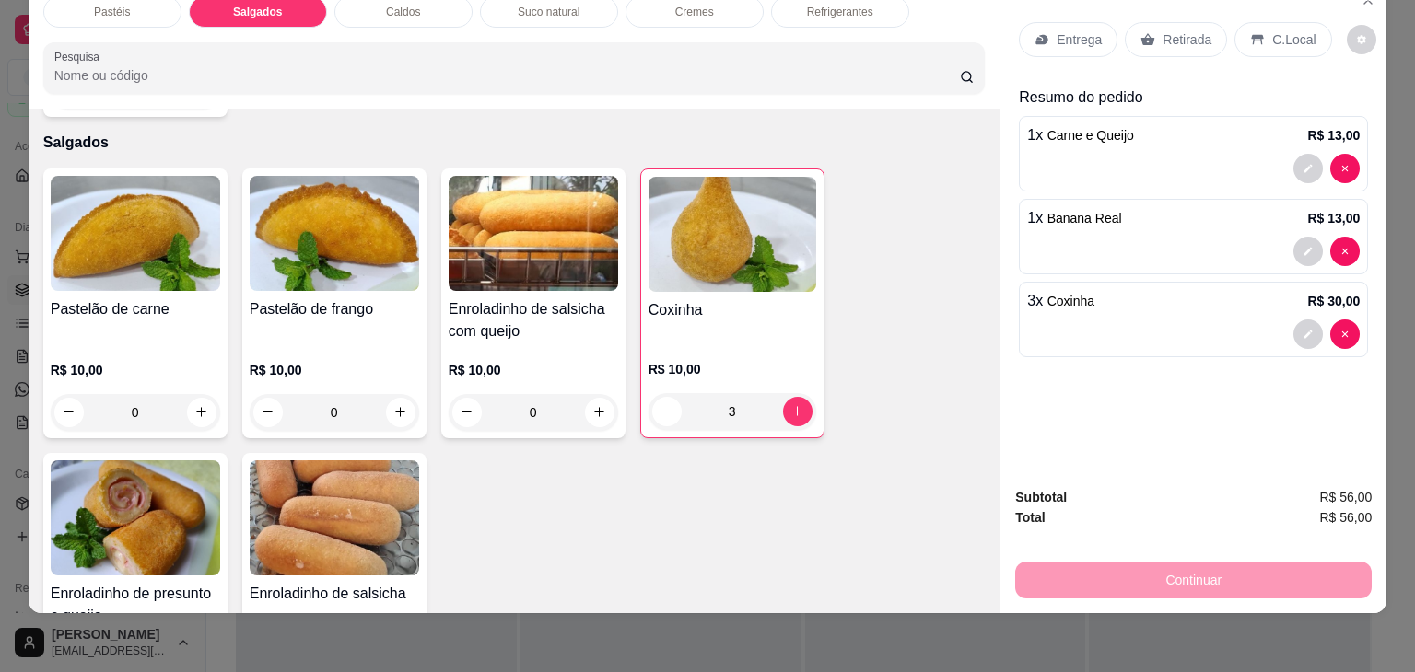
scroll to position [2052, 0]
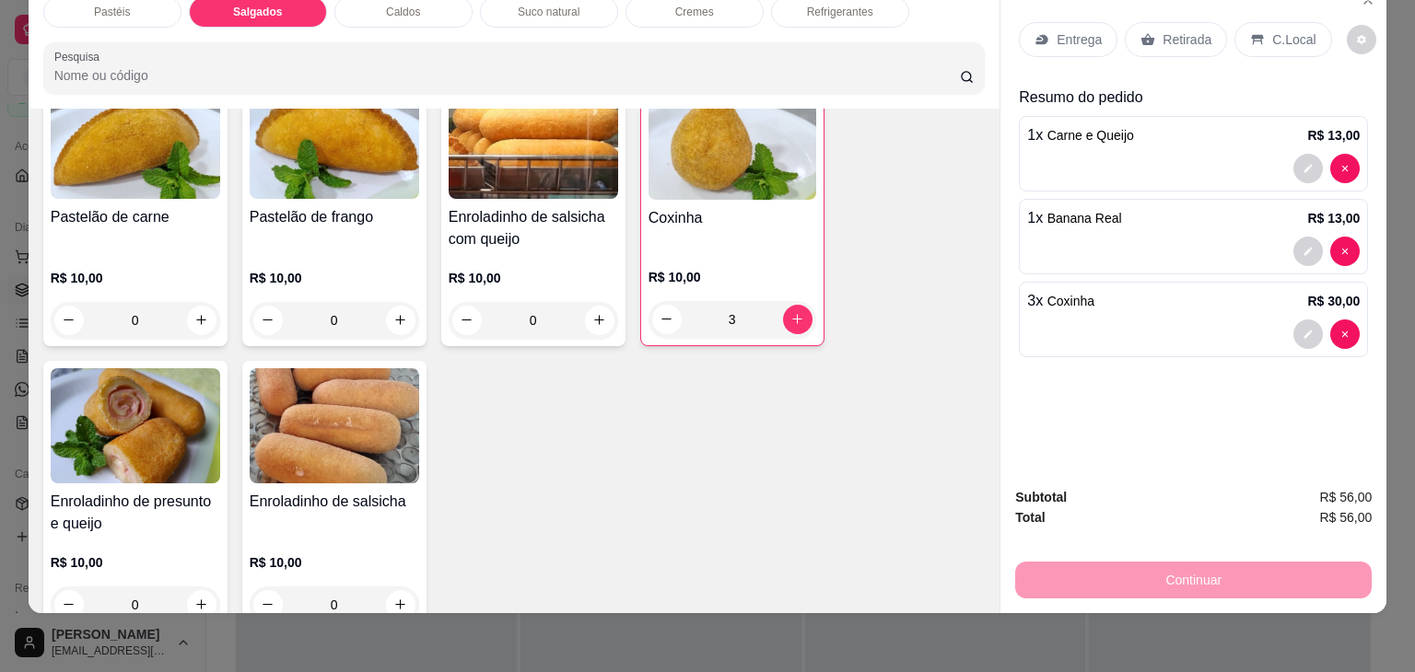
click at [563, 139] on img at bounding box center [533, 141] width 169 height 115
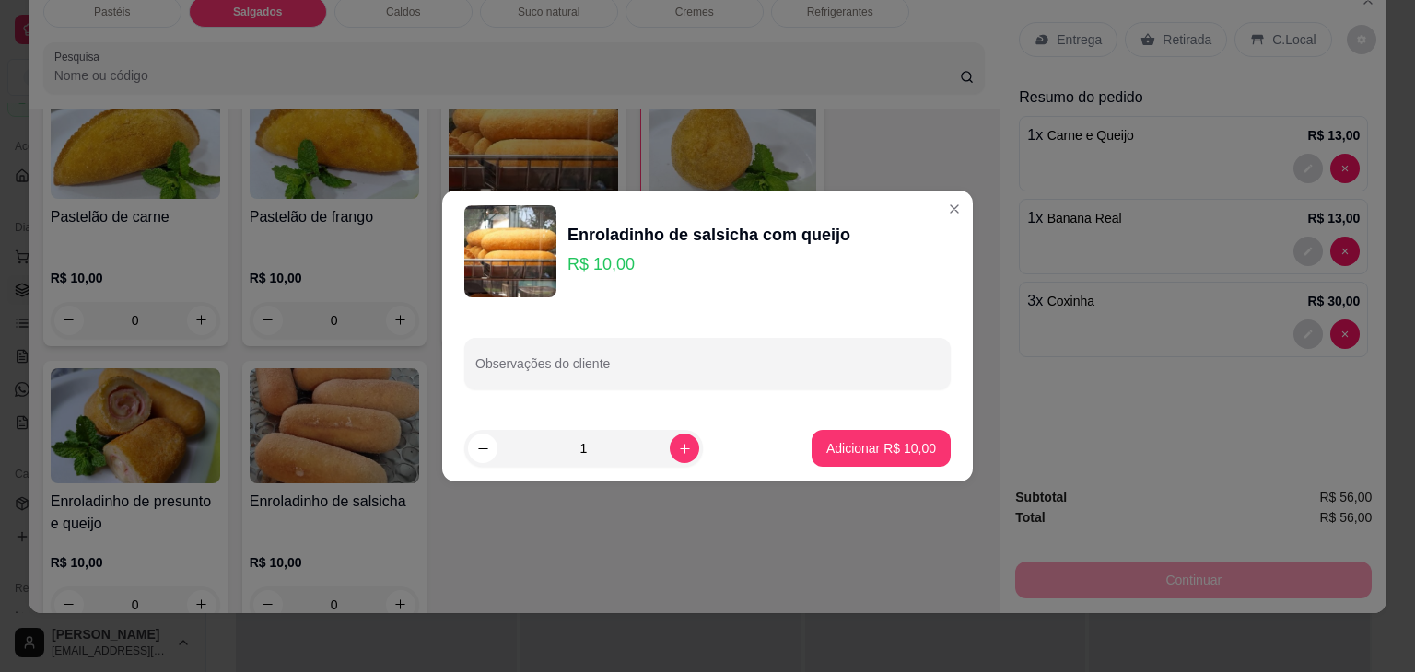
click at [861, 469] on footer "1 Adicionar R$ 10,00" at bounding box center [707, 448] width 531 height 66
click at [861, 468] on footer "1 Adicionar R$ 10,00" at bounding box center [707, 448] width 531 height 66
click at [861, 455] on p "Adicionar R$ 10,00" at bounding box center [881, 448] width 110 height 18
type input "1"
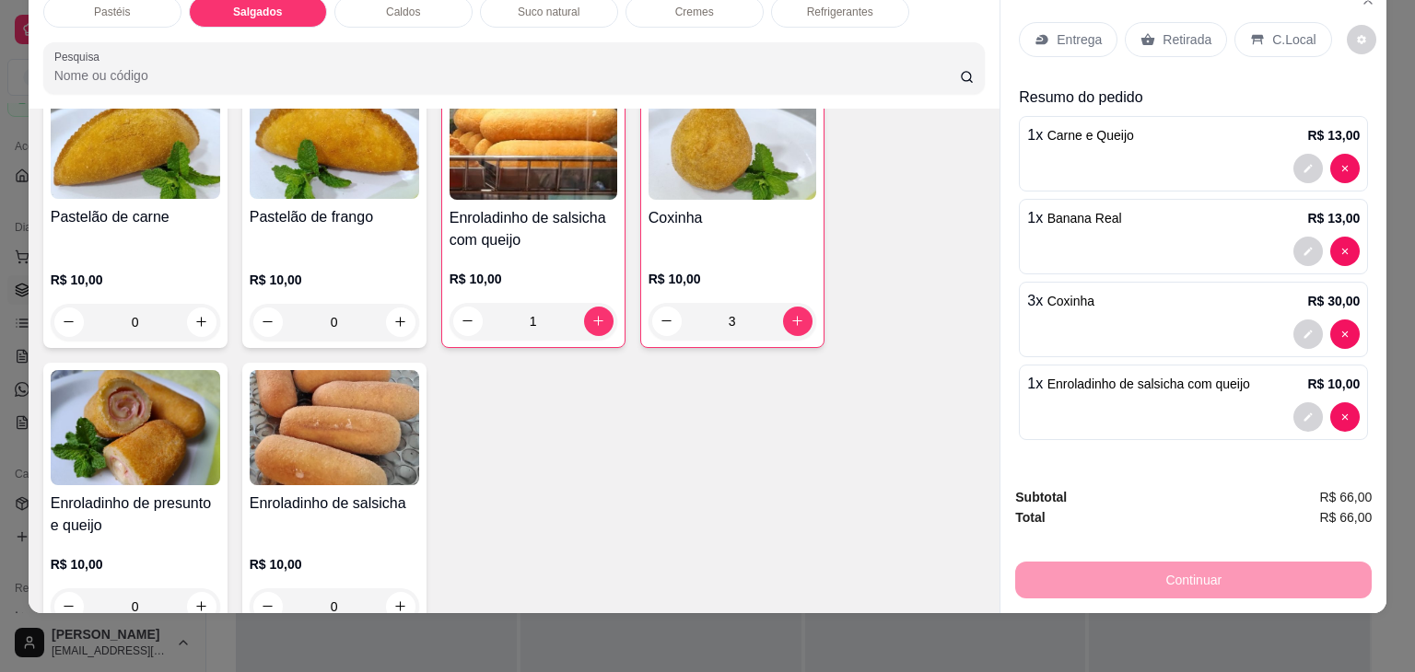
click at [1163, 30] on p "Retirada" at bounding box center [1187, 39] width 49 height 18
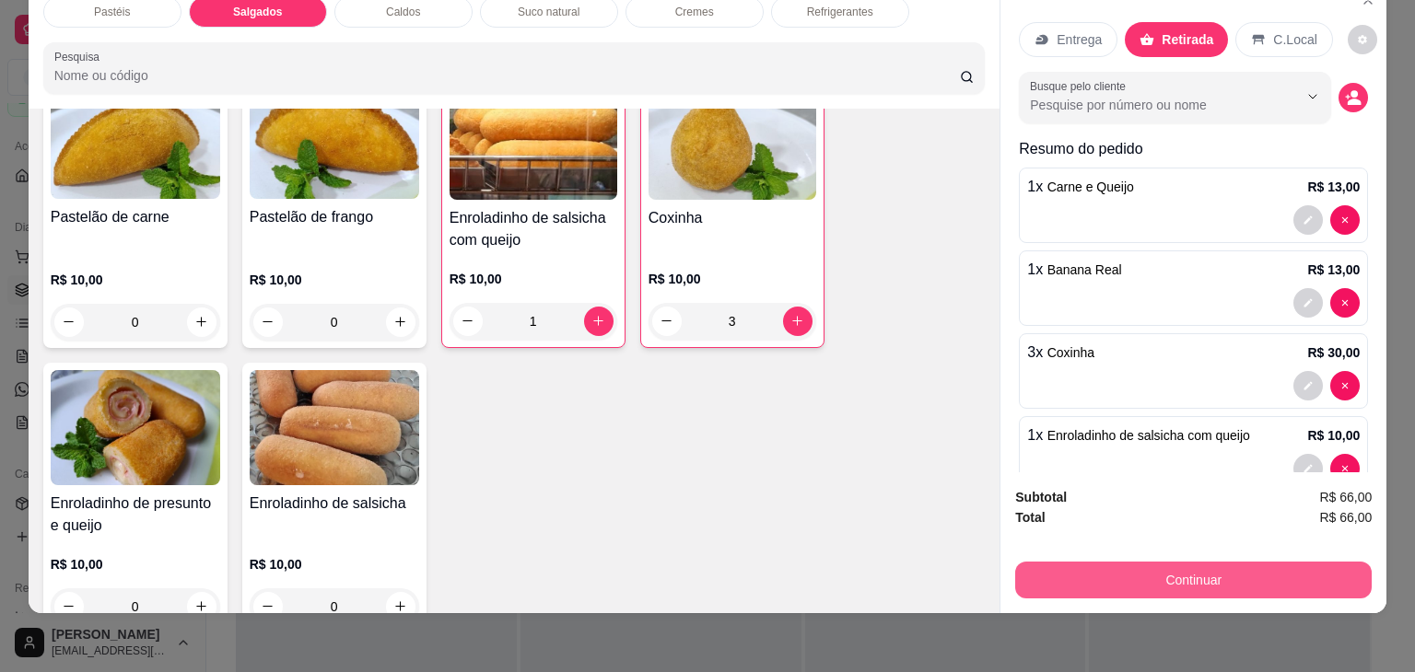
click at [1146, 577] on button "Continuar" at bounding box center [1193, 580] width 356 height 37
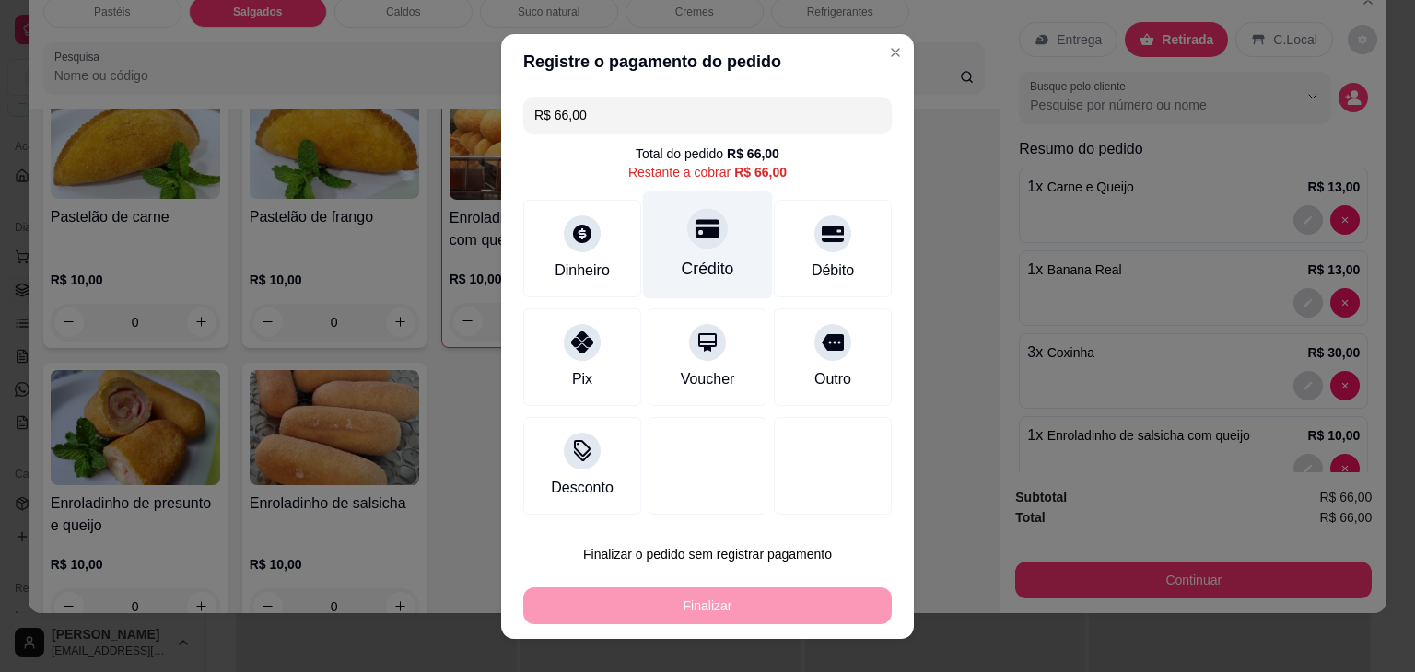
click at [695, 255] on div "Crédito" at bounding box center [708, 245] width 130 height 108
type input "R$ 0,00"
click at [695, 257] on div "Crédito" at bounding box center [708, 269] width 53 height 24
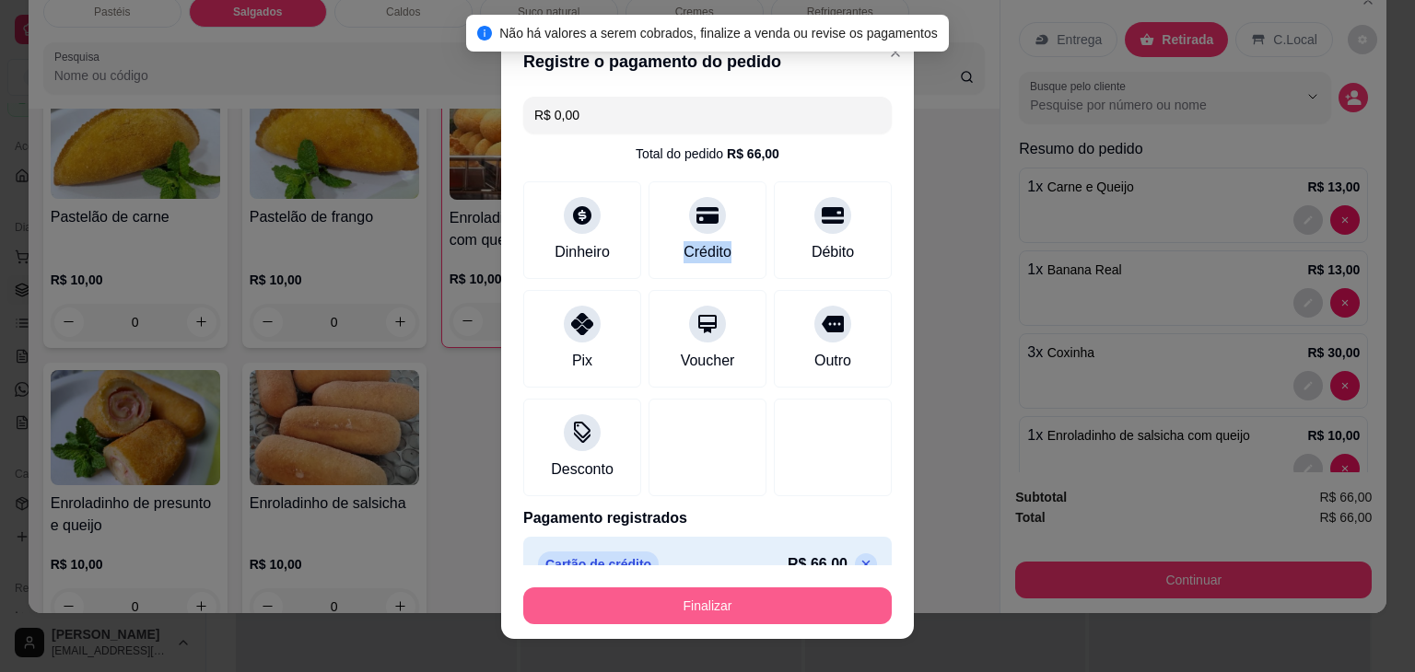
click at [717, 616] on button "Finalizar" at bounding box center [707, 606] width 368 height 37
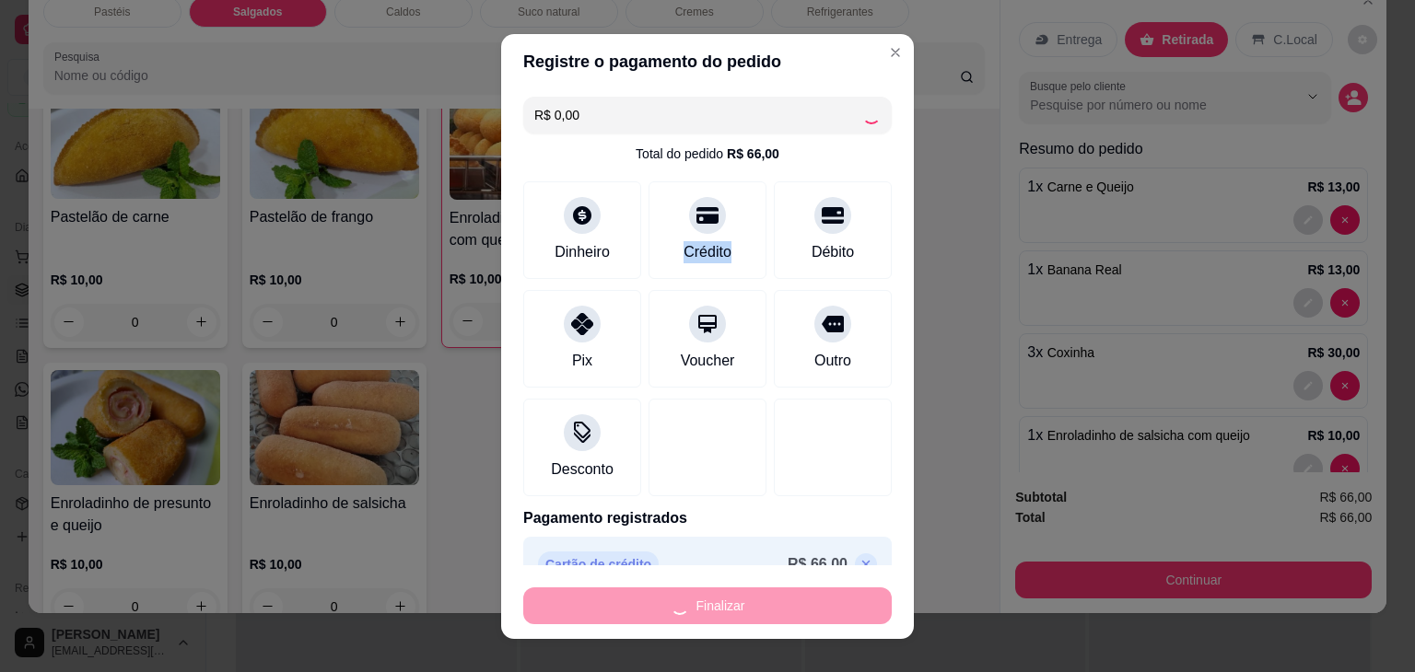
type input "0"
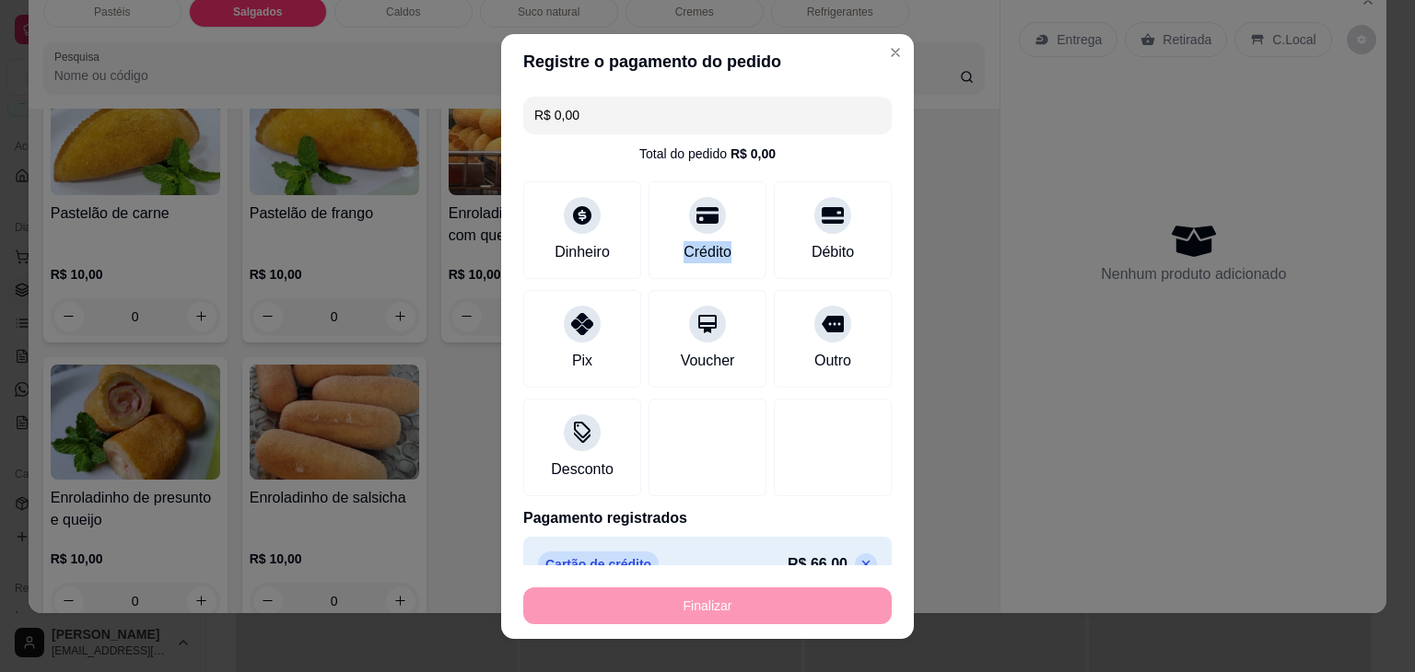
type input "-R$ 66,00"
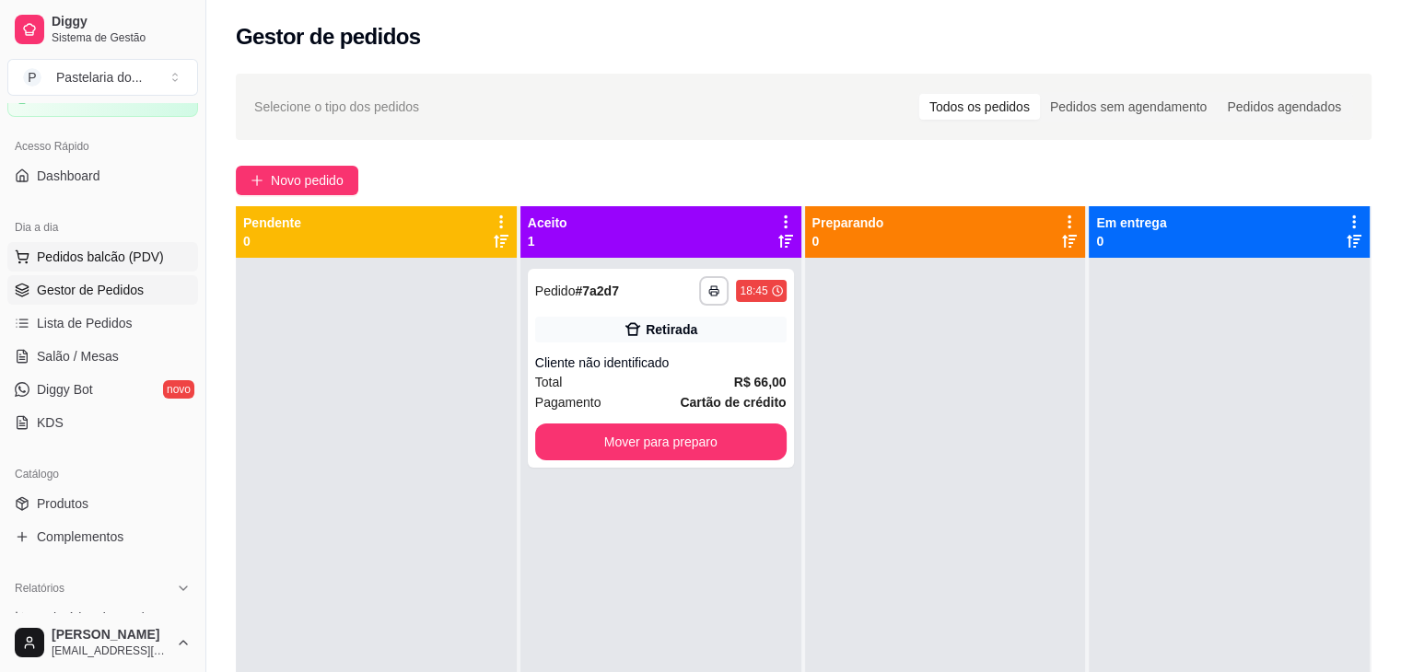
click at [146, 259] on span "Pedidos balcão (PDV)" at bounding box center [100, 257] width 127 height 18
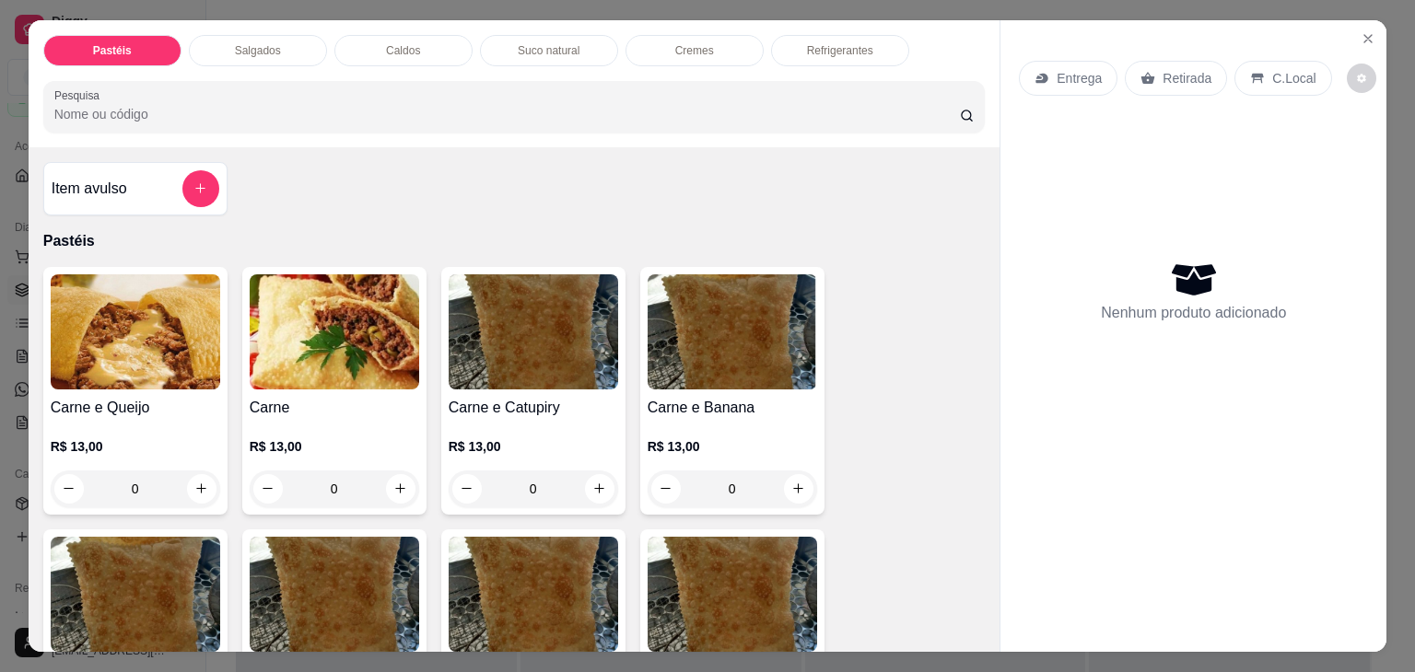
click at [184, 334] on img at bounding box center [135, 332] width 169 height 115
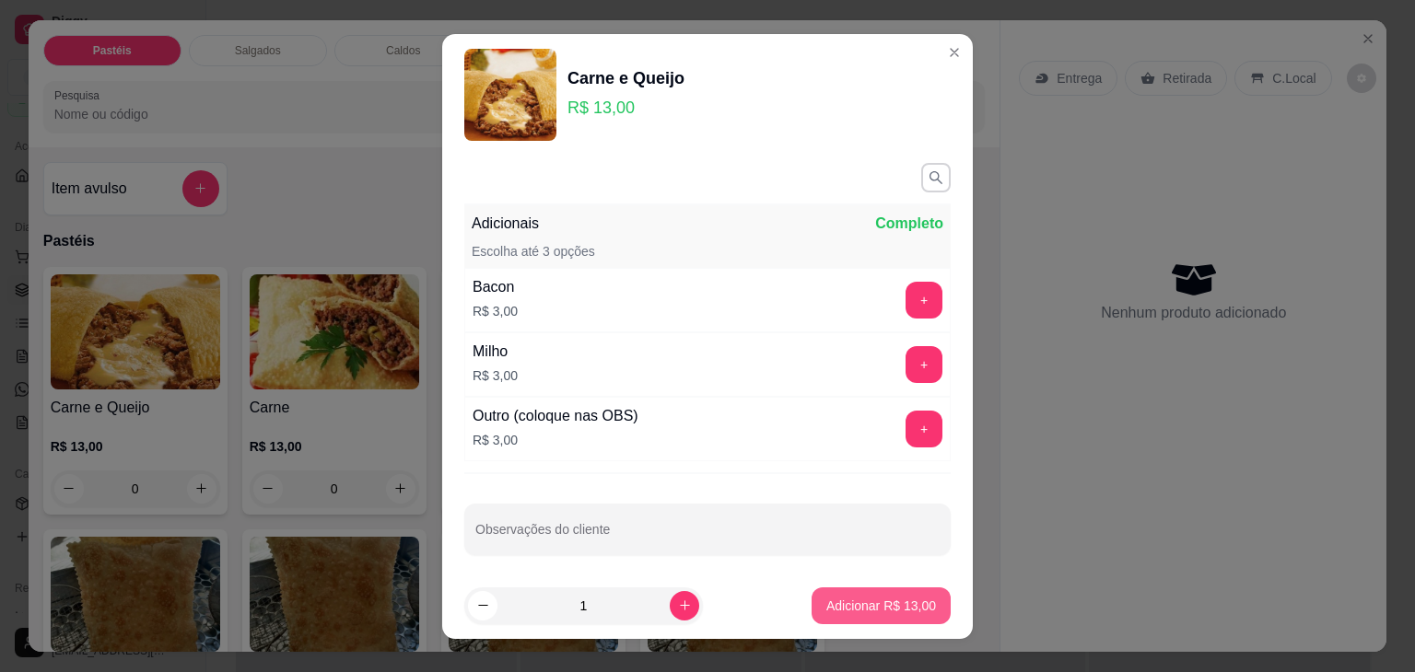
click at [871, 619] on button "Adicionar R$ 13,00" at bounding box center [881, 606] width 139 height 37
type input "1"
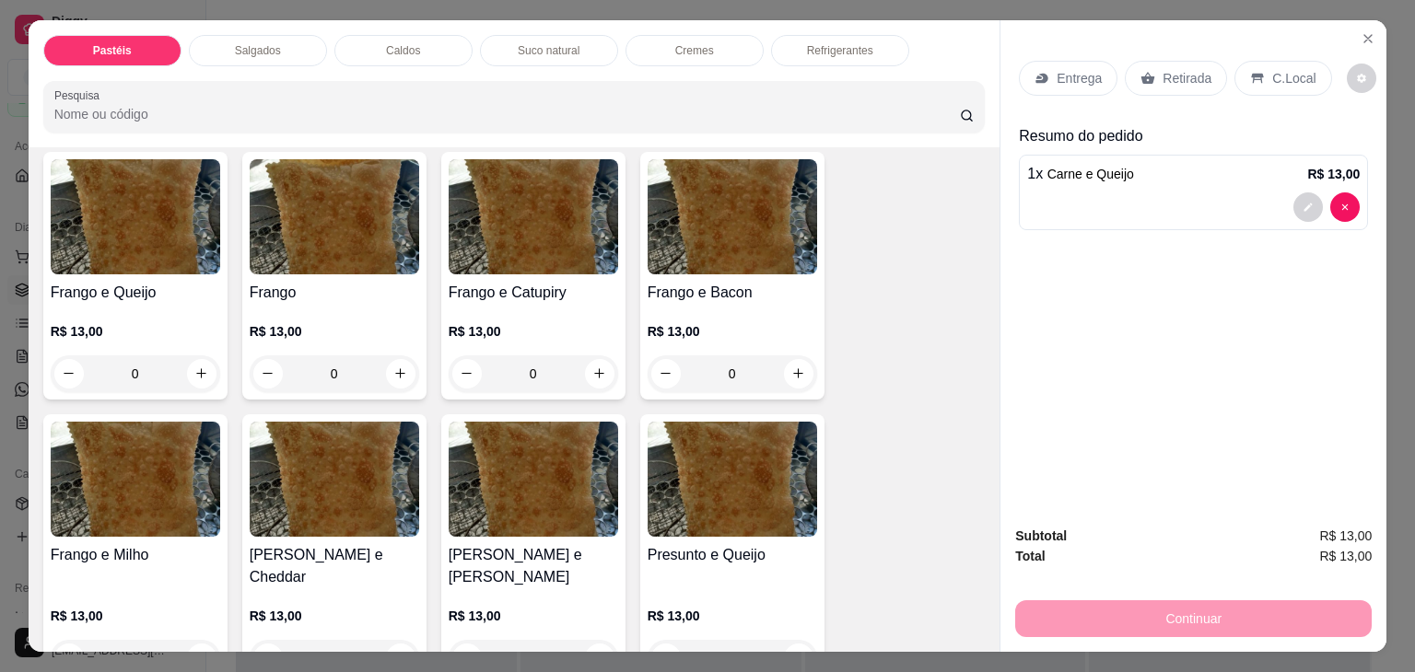
scroll to position [645, 0]
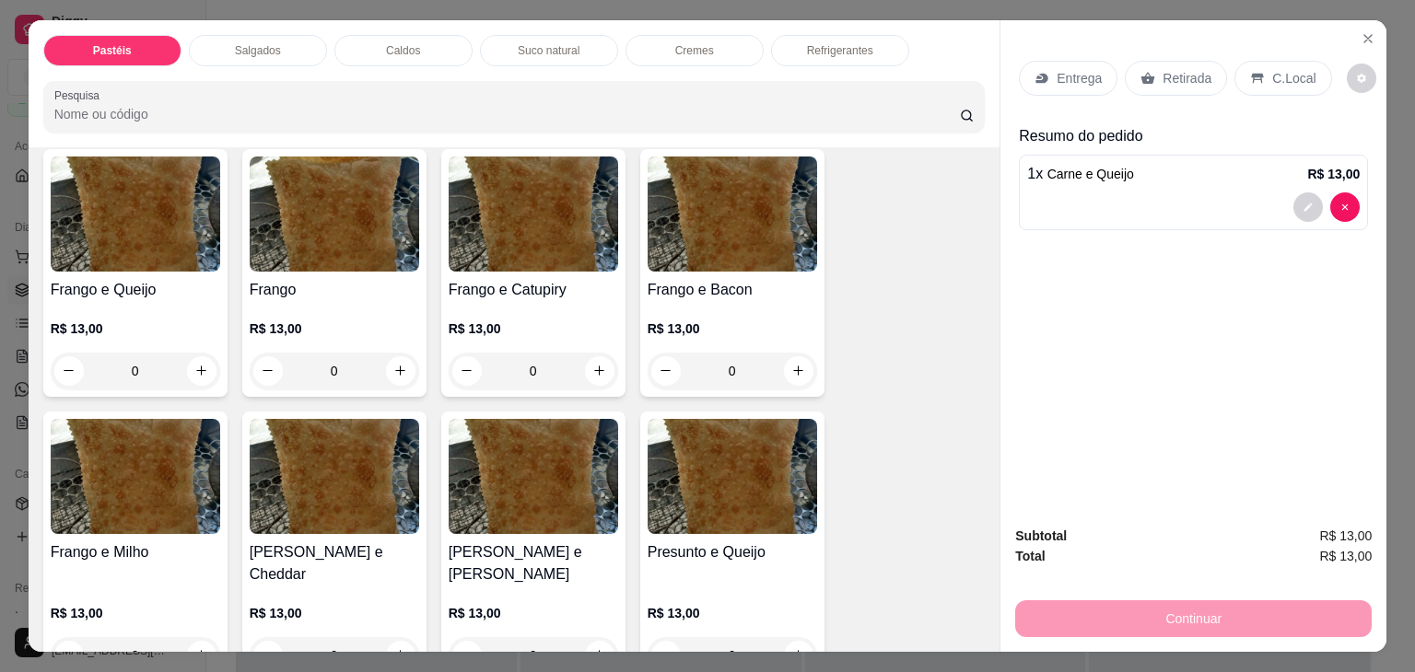
click at [158, 257] on img at bounding box center [135, 214] width 169 height 115
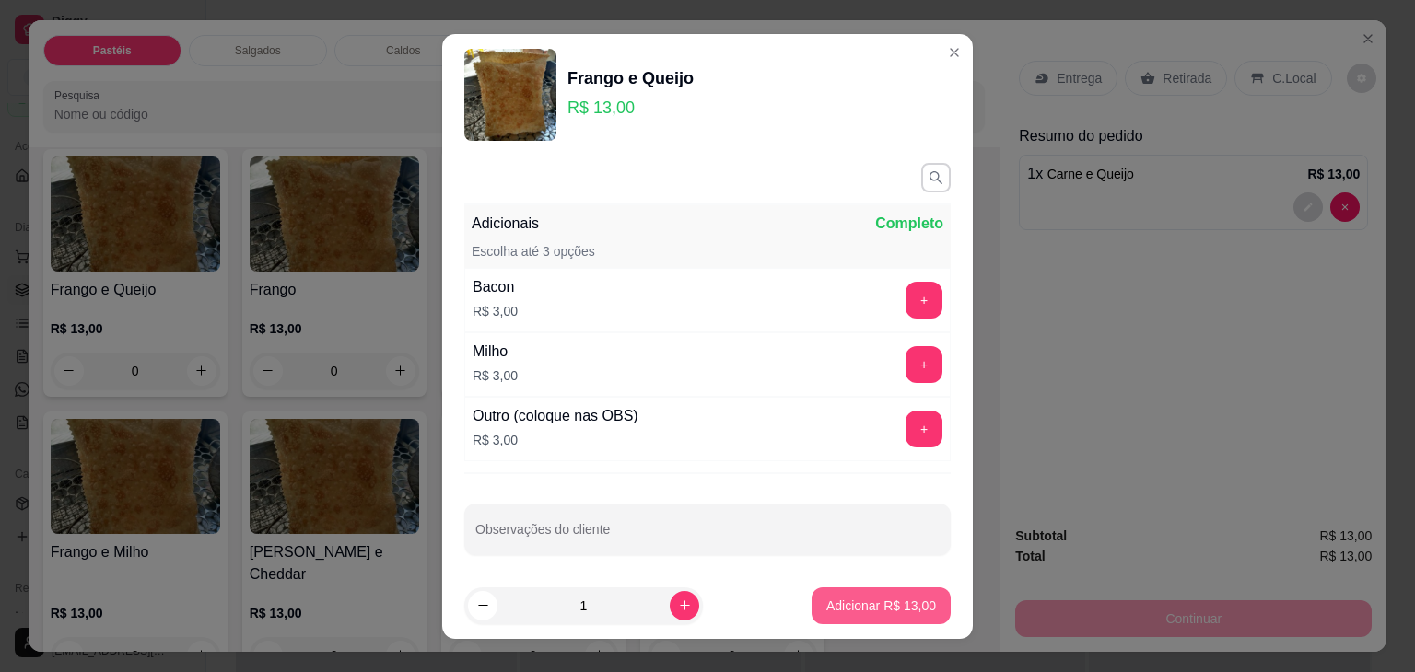
click at [884, 612] on p "Adicionar R$ 13,00" at bounding box center [881, 606] width 110 height 18
type input "1"
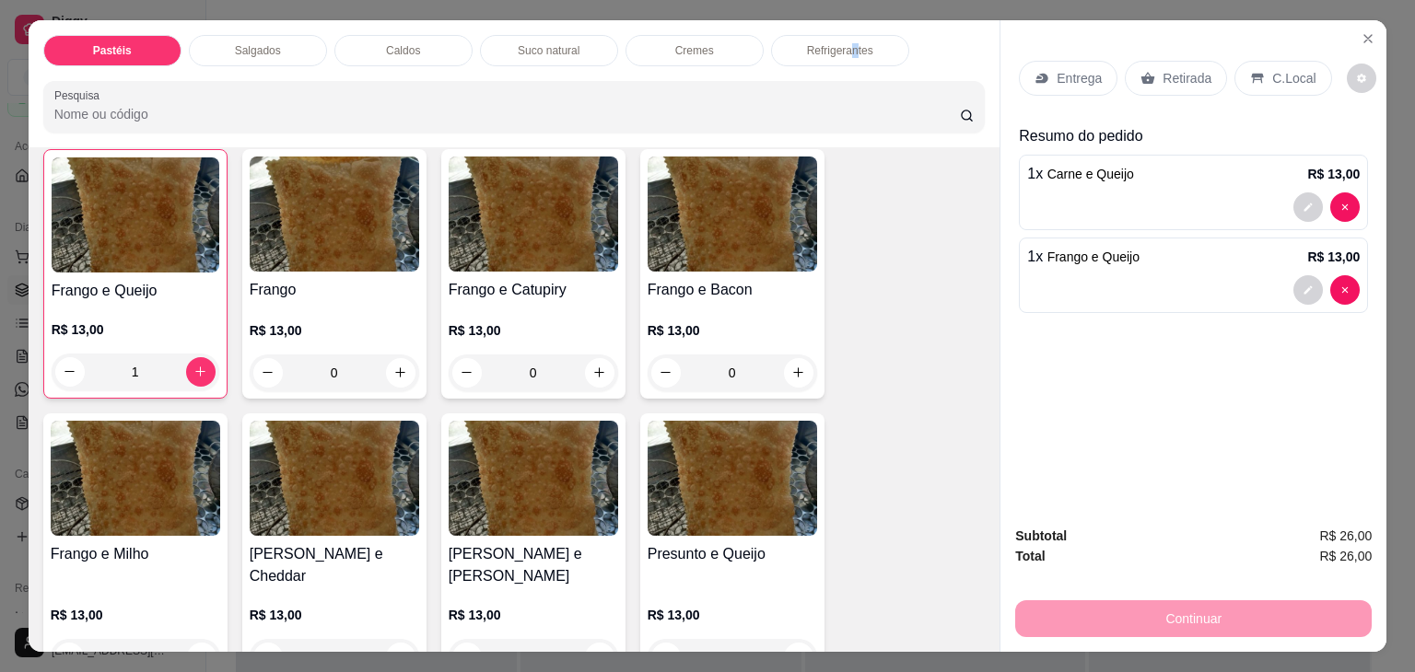
drag, startPoint x: 845, startPoint y: 51, endPoint x: 851, endPoint y: 60, distance: 11.2
click at [851, 60] on div "Pastéis Salgados Caldos Suco natural Cremes Refrigerantes Pesquisa" at bounding box center [515, 83] width 972 height 127
click at [860, 45] on p "Refrigerantes" at bounding box center [840, 50] width 66 height 15
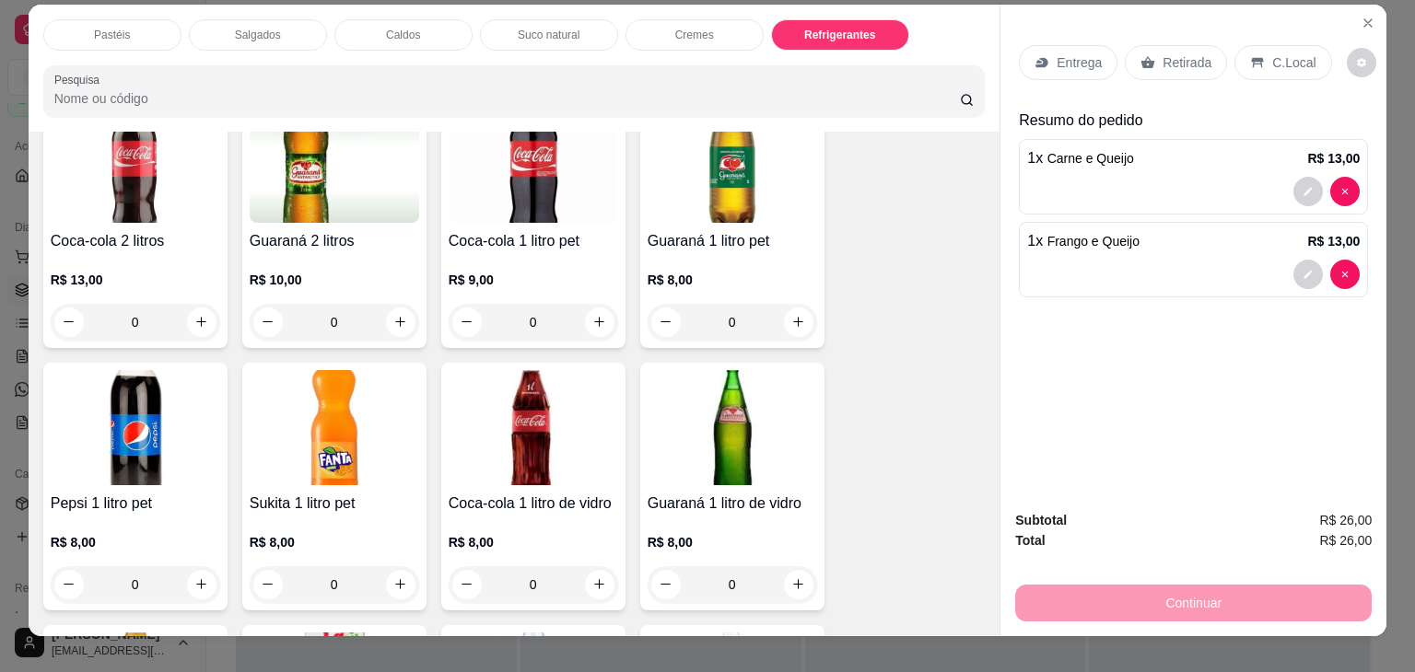
scroll to position [0, 0]
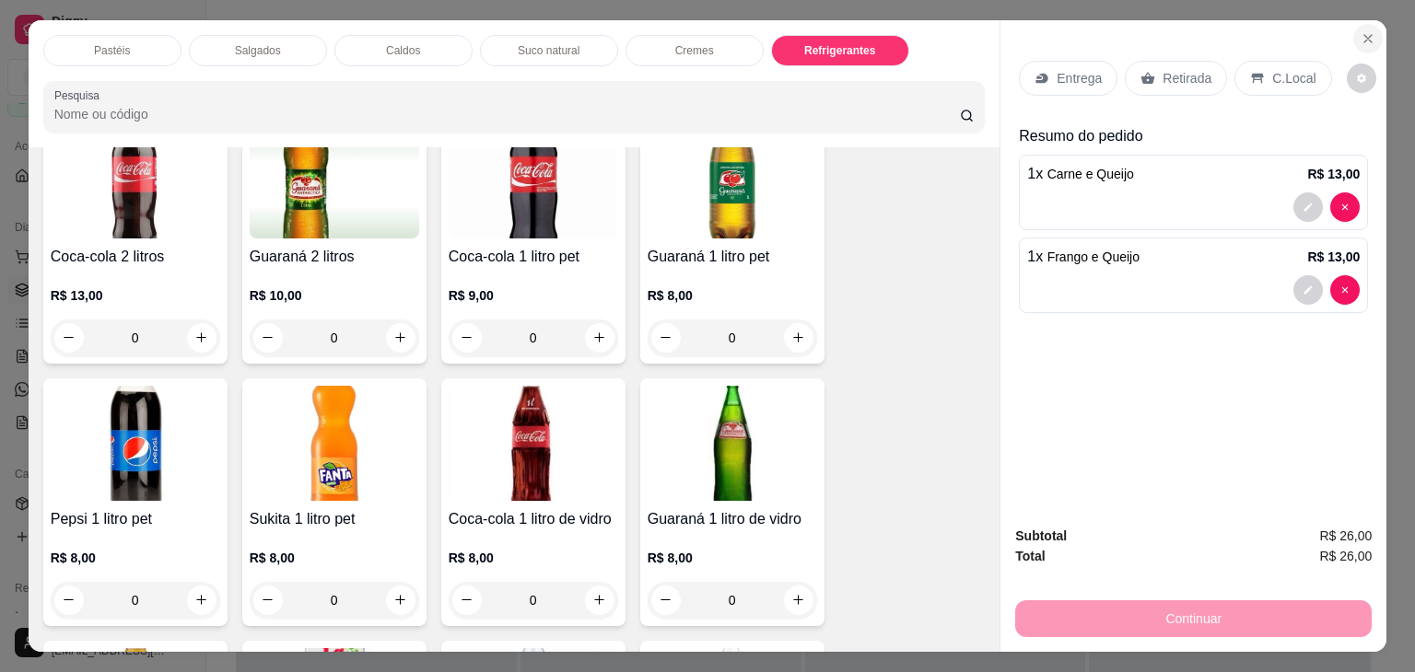
click at [1353, 24] on button "Close" at bounding box center [1367, 38] width 29 height 29
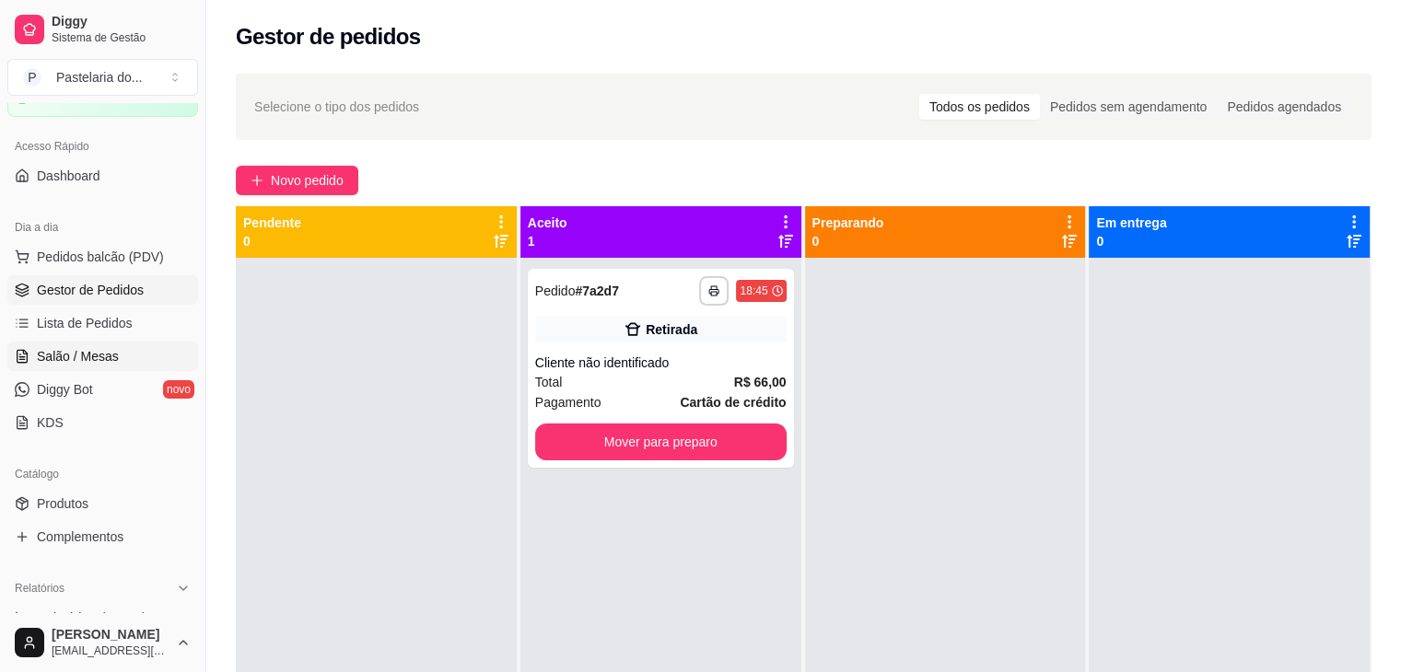
click at [102, 351] on span "Salão / Mesas" at bounding box center [78, 356] width 82 height 18
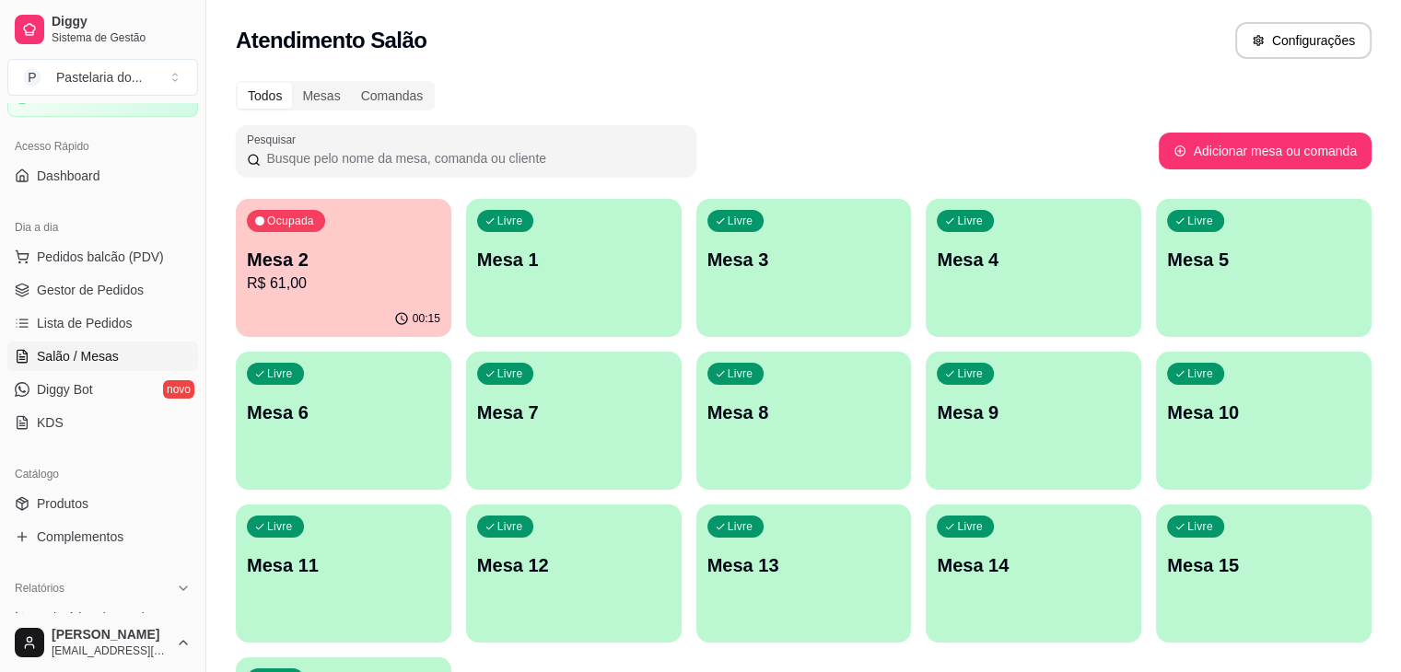
click at [696, 443] on div "Livre Mesa 8" at bounding box center [804, 410] width 216 height 116
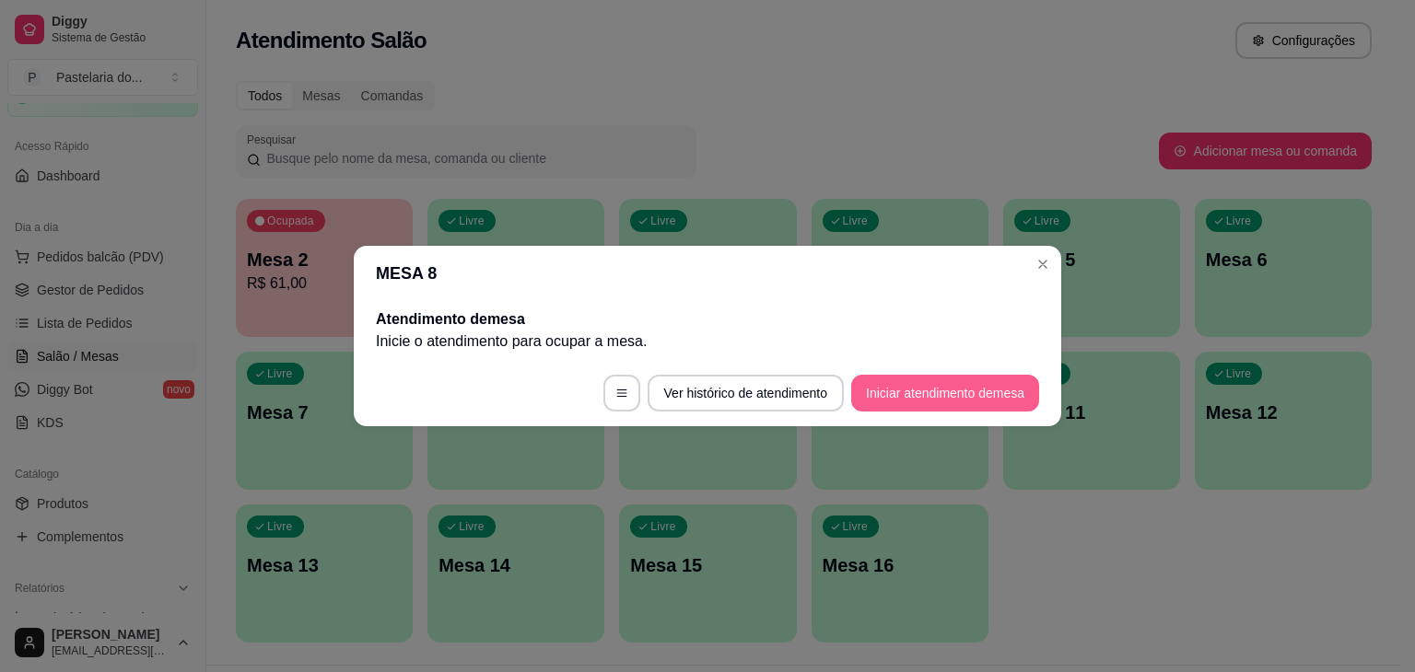
click at [951, 405] on button "Iniciar atendimento de mesa" at bounding box center [945, 393] width 188 height 37
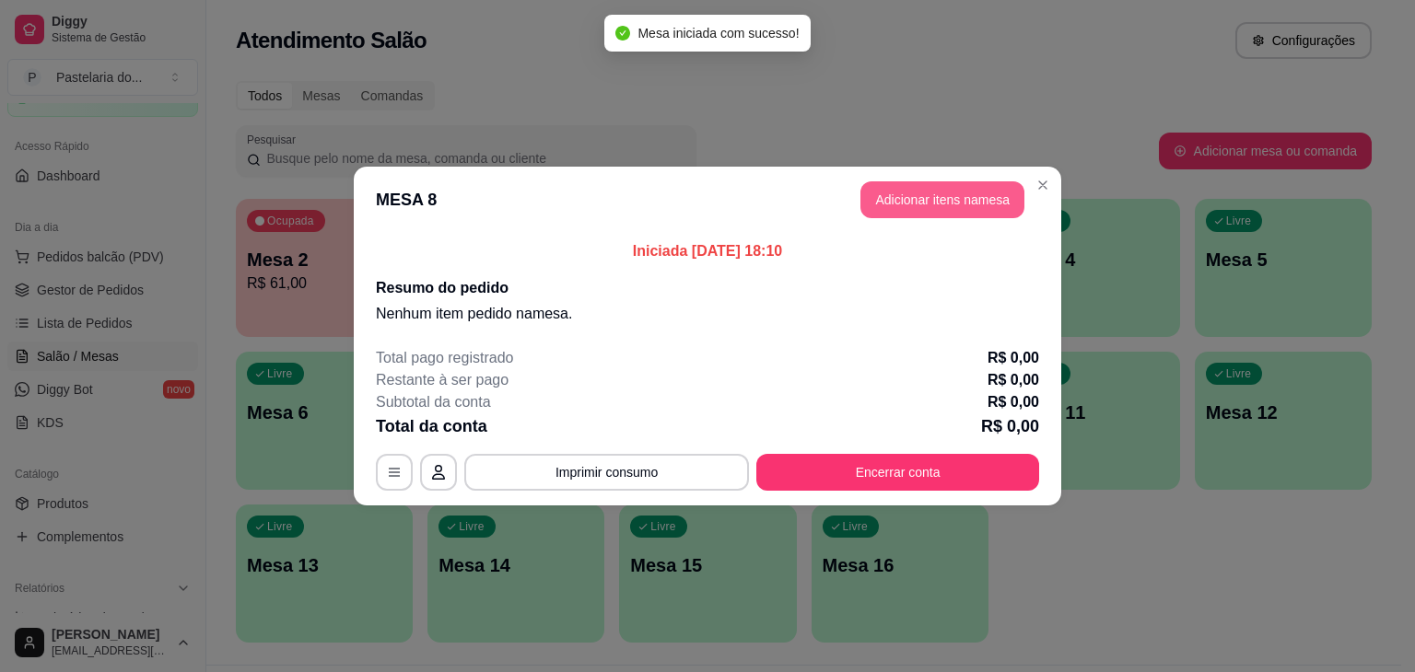
click at [933, 202] on button "Adicionar itens na mesa" at bounding box center [942, 199] width 164 height 37
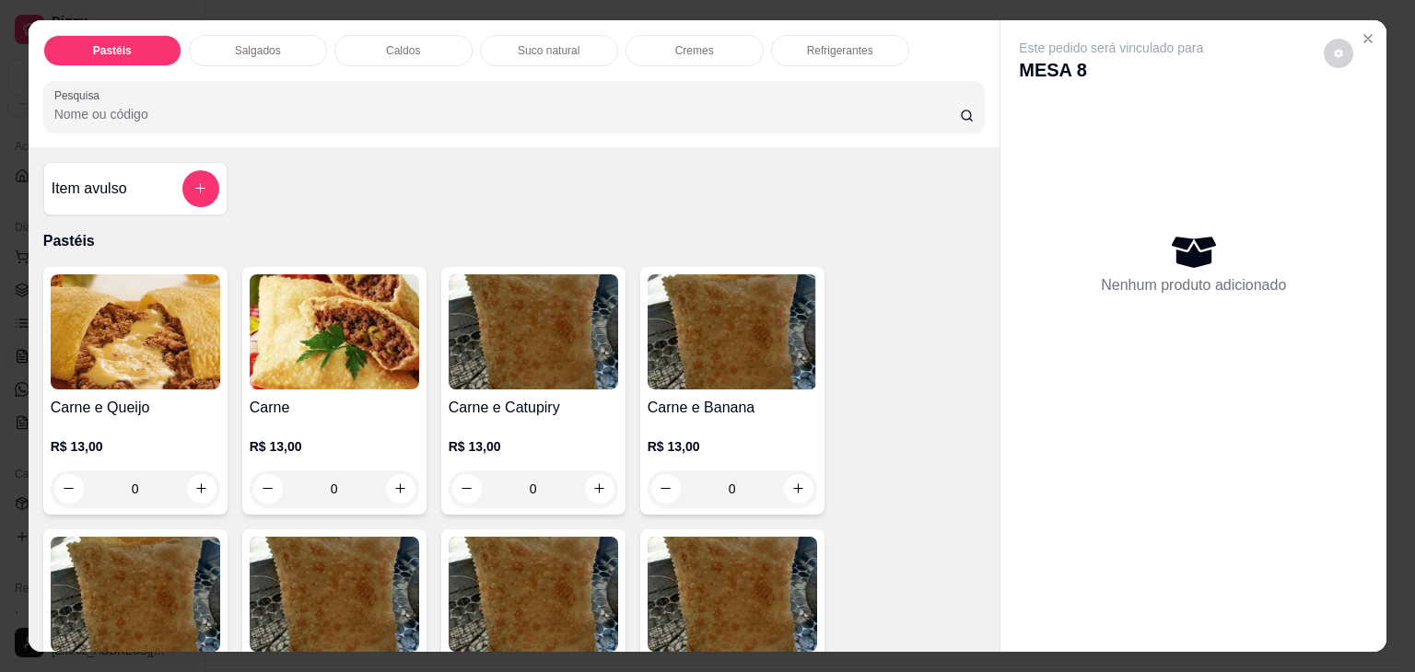
click at [188, 321] on img at bounding box center [135, 332] width 169 height 115
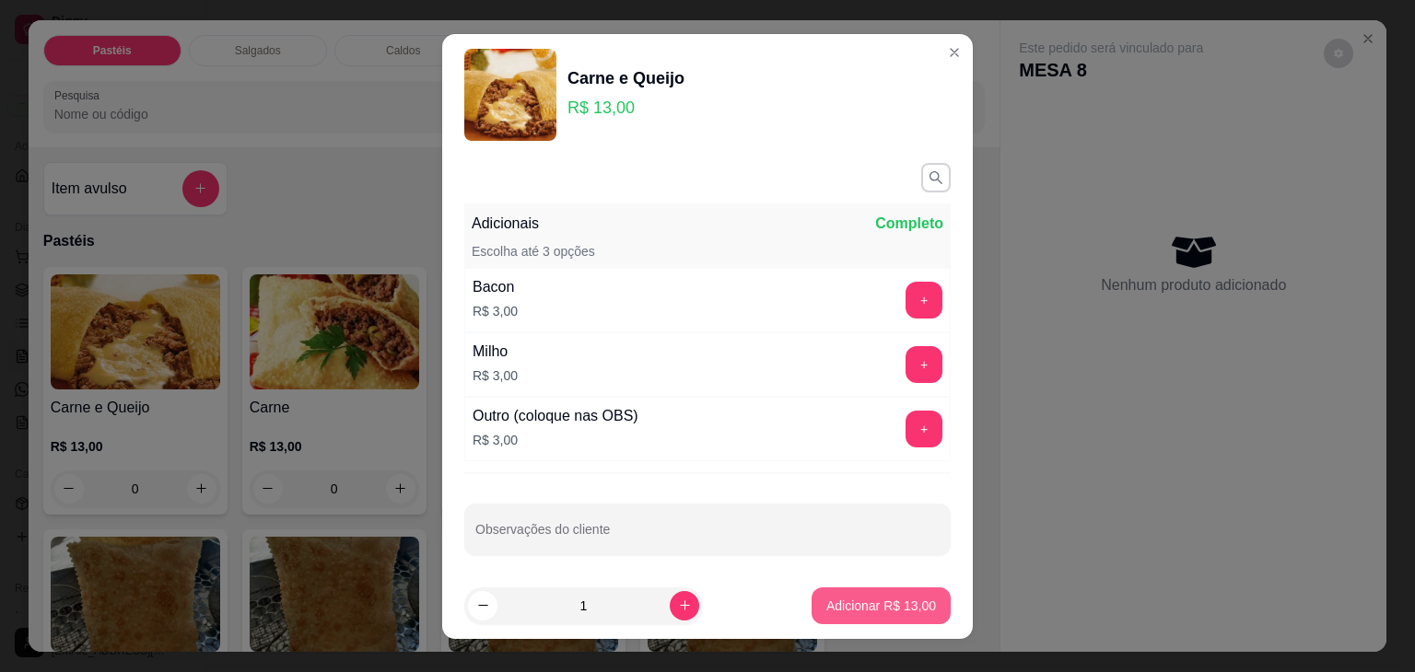
click at [840, 599] on p "Adicionar R$ 13,00" at bounding box center [881, 606] width 110 height 18
type input "1"
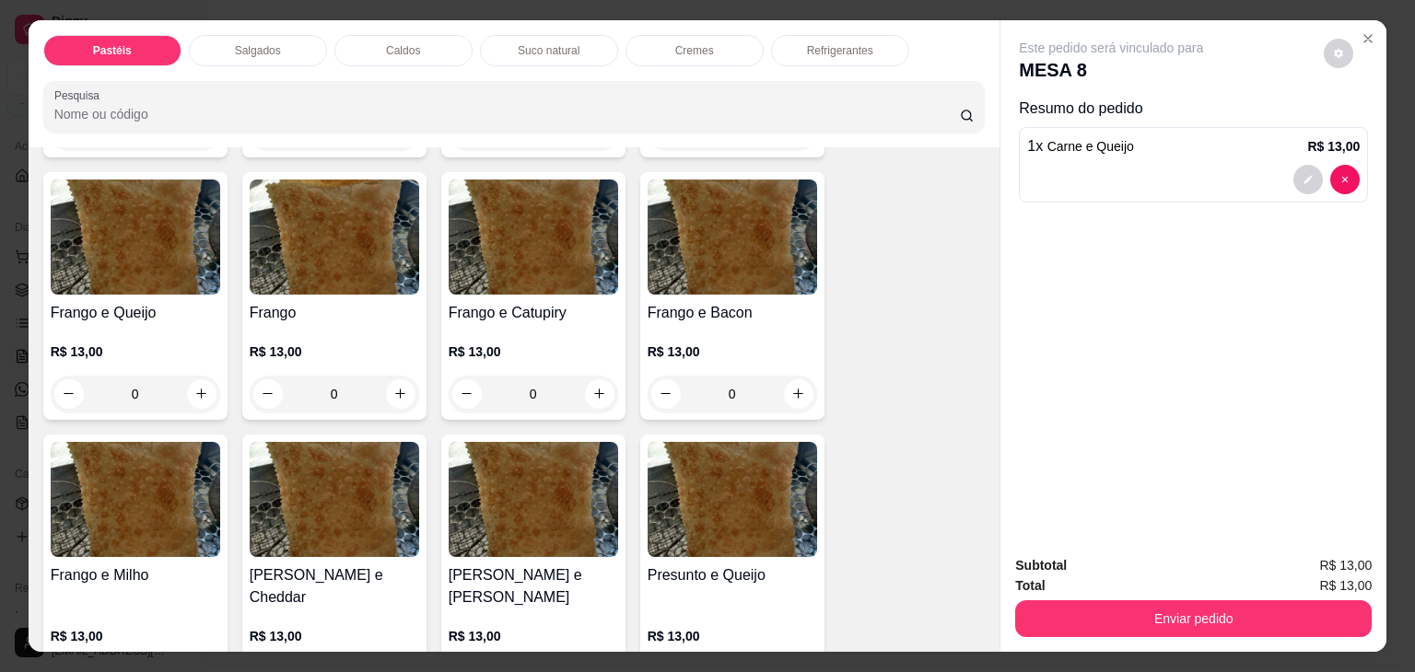
scroll to position [645, 0]
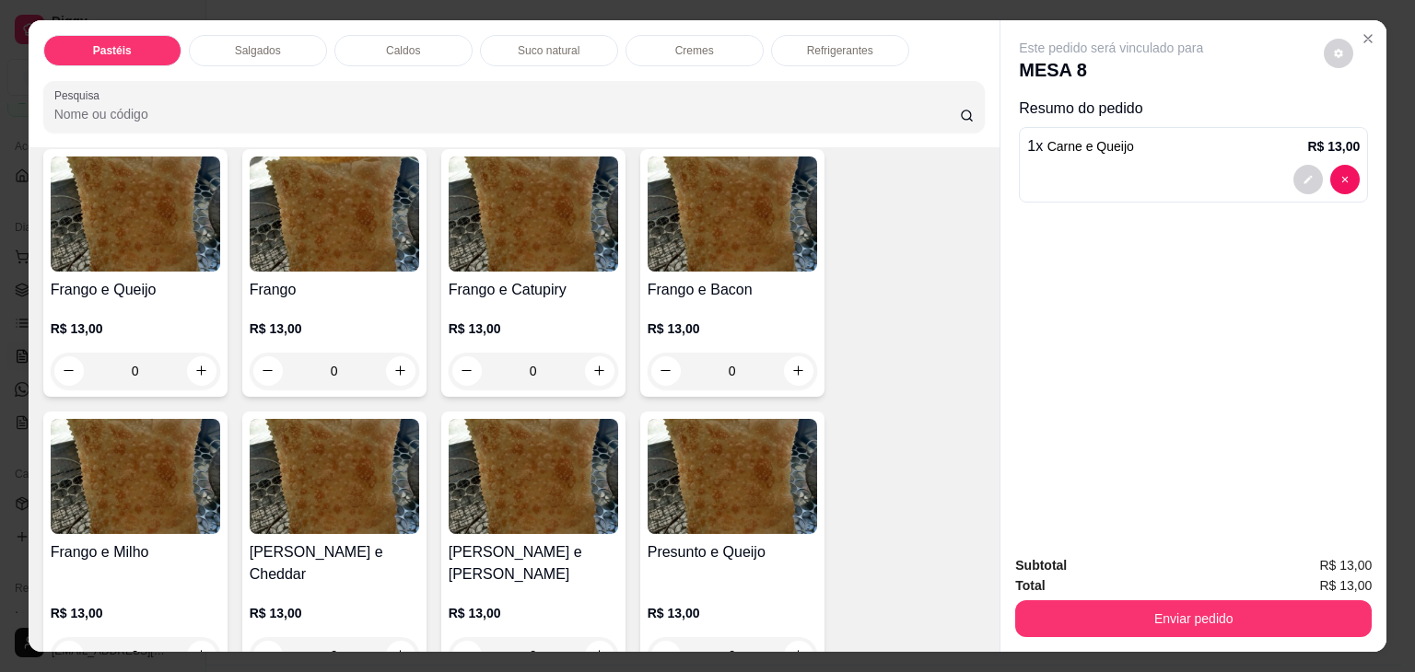
click at [129, 228] on img at bounding box center [135, 214] width 169 height 115
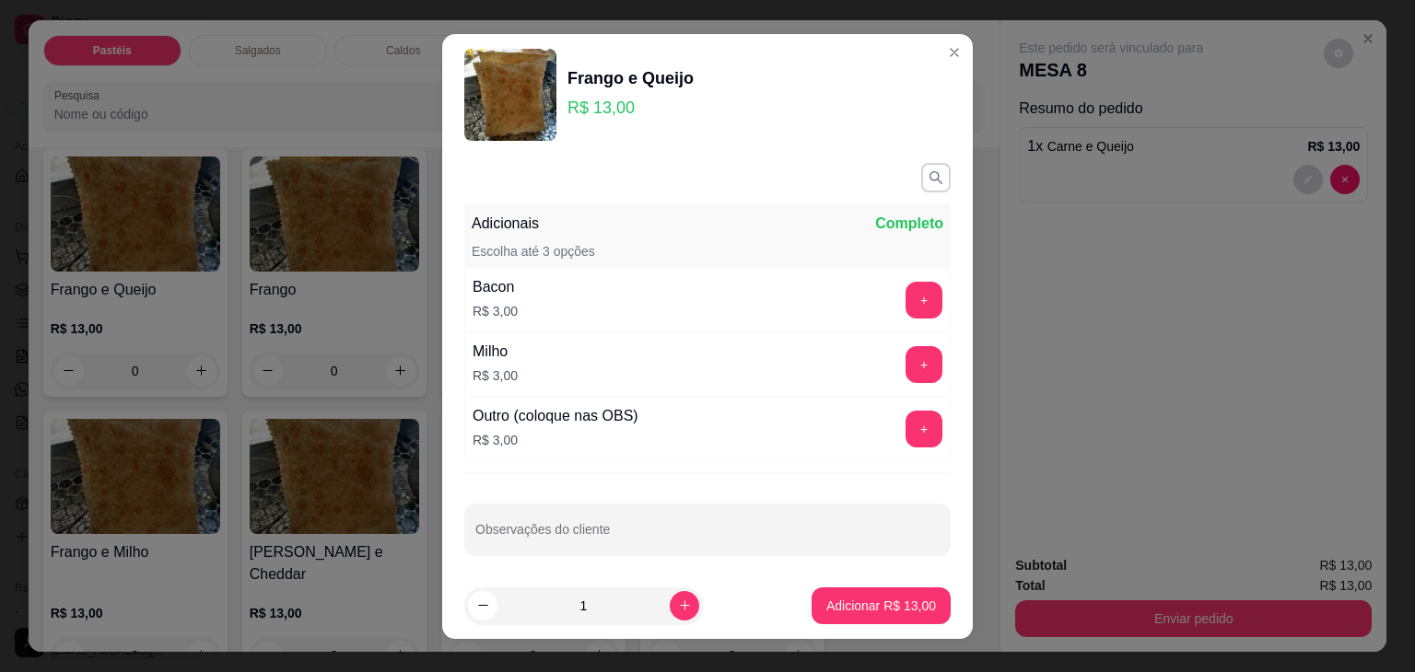
click at [881, 625] on footer "1 Adicionar R$ 13,00" at bounding box center [707, 606] width 531 height 66
click at [873, 606] on p "Adicionar R$ 13,00" at bounding box center [881, 606] width 110 height 18
type input "1"
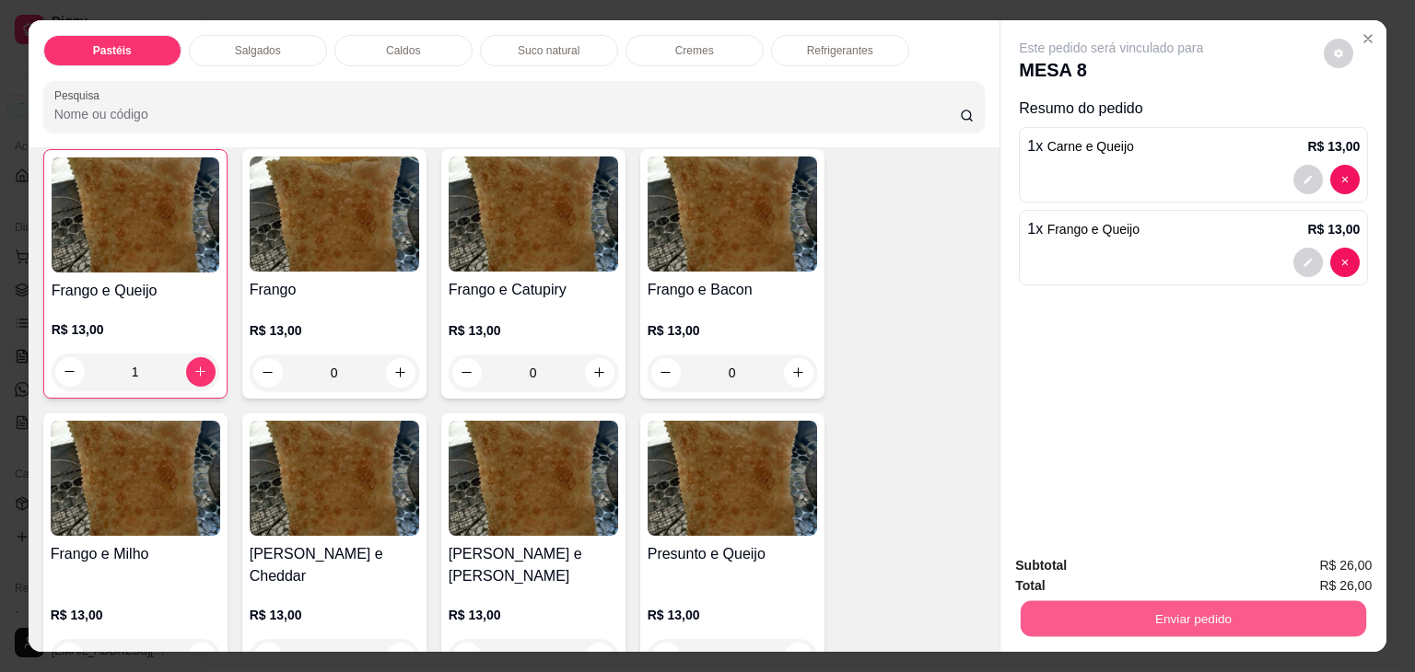
click at [1232, 602] on button "Enviar pedido" at bounding box center [1193, 620] width 345 height 36
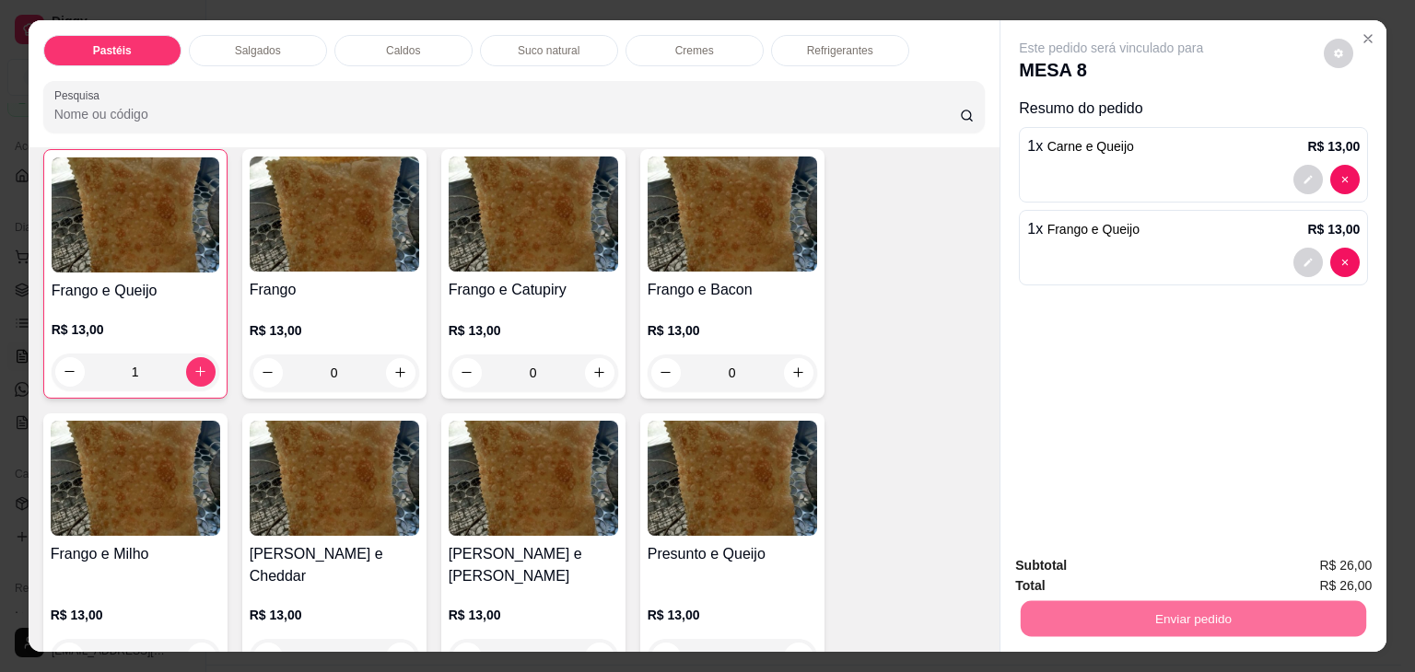
click at [1334, 569] on button "Enviar pedido" at bounding box center [1324, 566] width 104 height 35
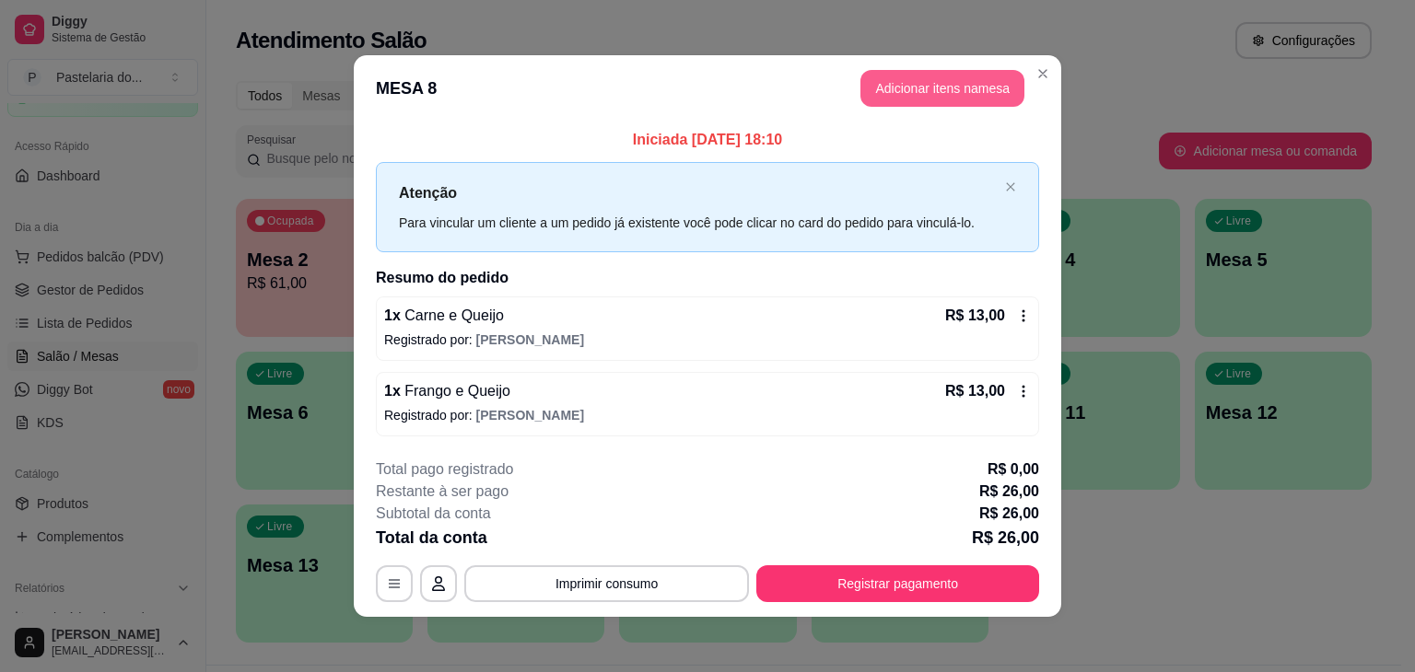
click at [968, 97] on button "Adicionar itens na mesa" at bounding box center [942, 88] width 164 height 37
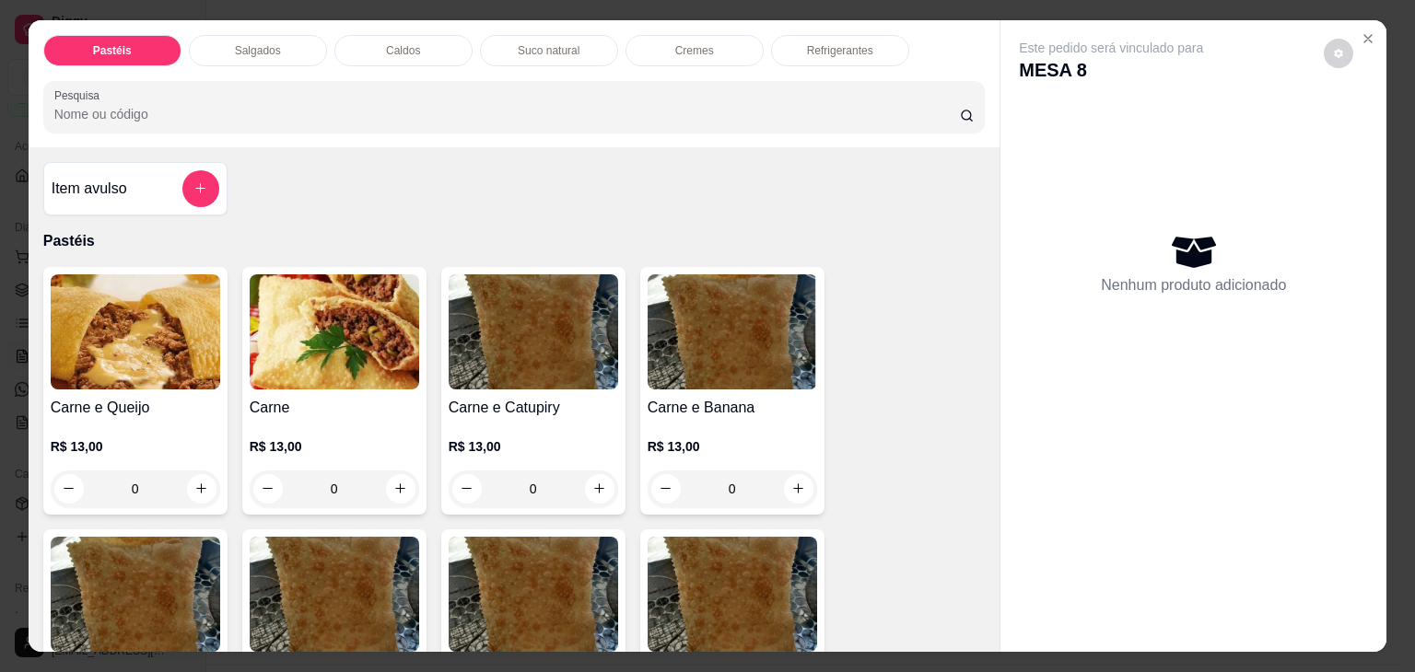
click at [73, 361] on img at bounding box center [135, 332] width 169 height 115
click at [154, 313] on img at bounding box center [135, 332] width 169 height 115
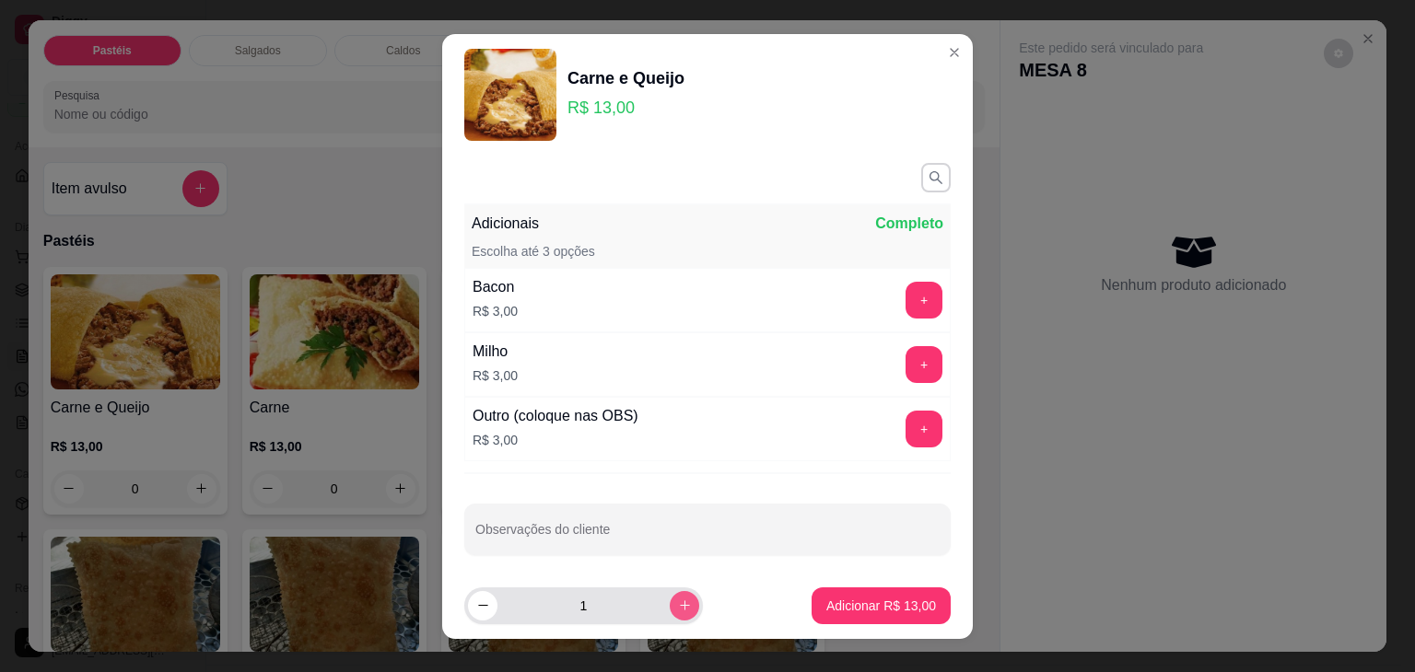
click at [678, 612] on icon "increase-product-quantity" at bounding box center [685, 606] width 14 height 14
type input "3"
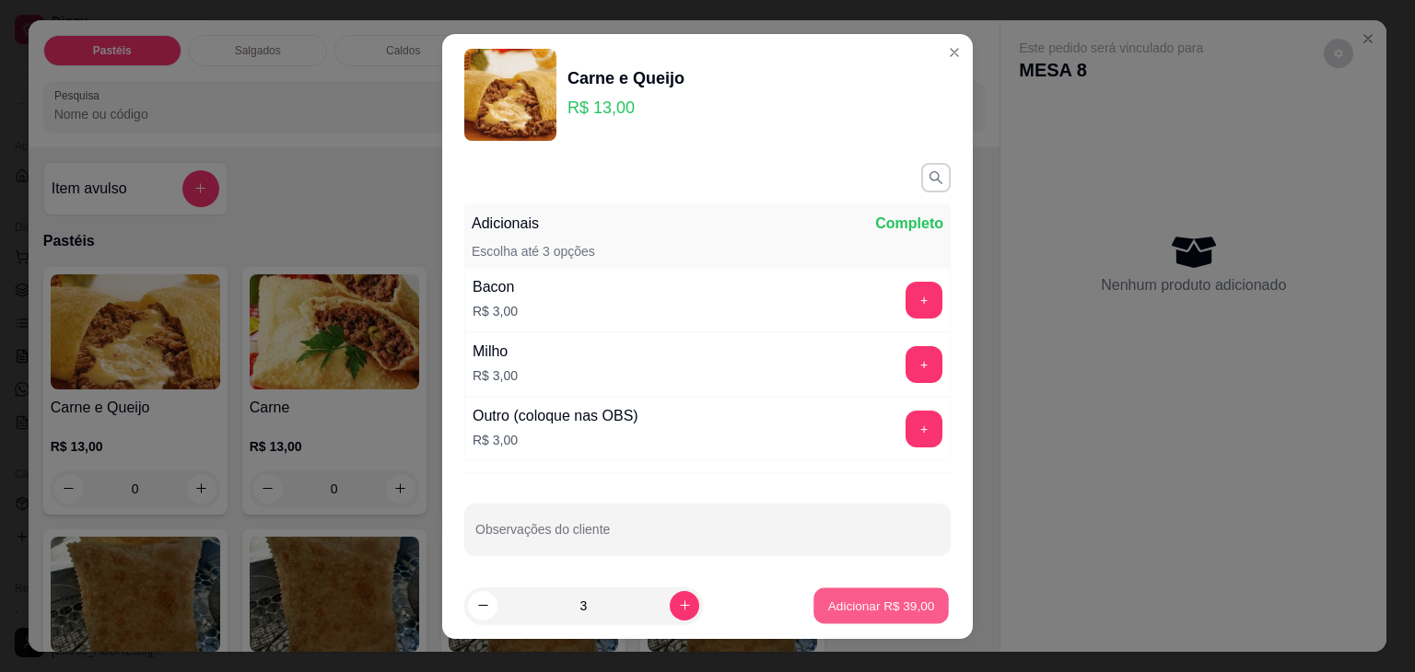
click at [846, 598] on p "Adicionar R$ 39,00" at bounding box center [881, 606] width 107 height 18
type input "3"
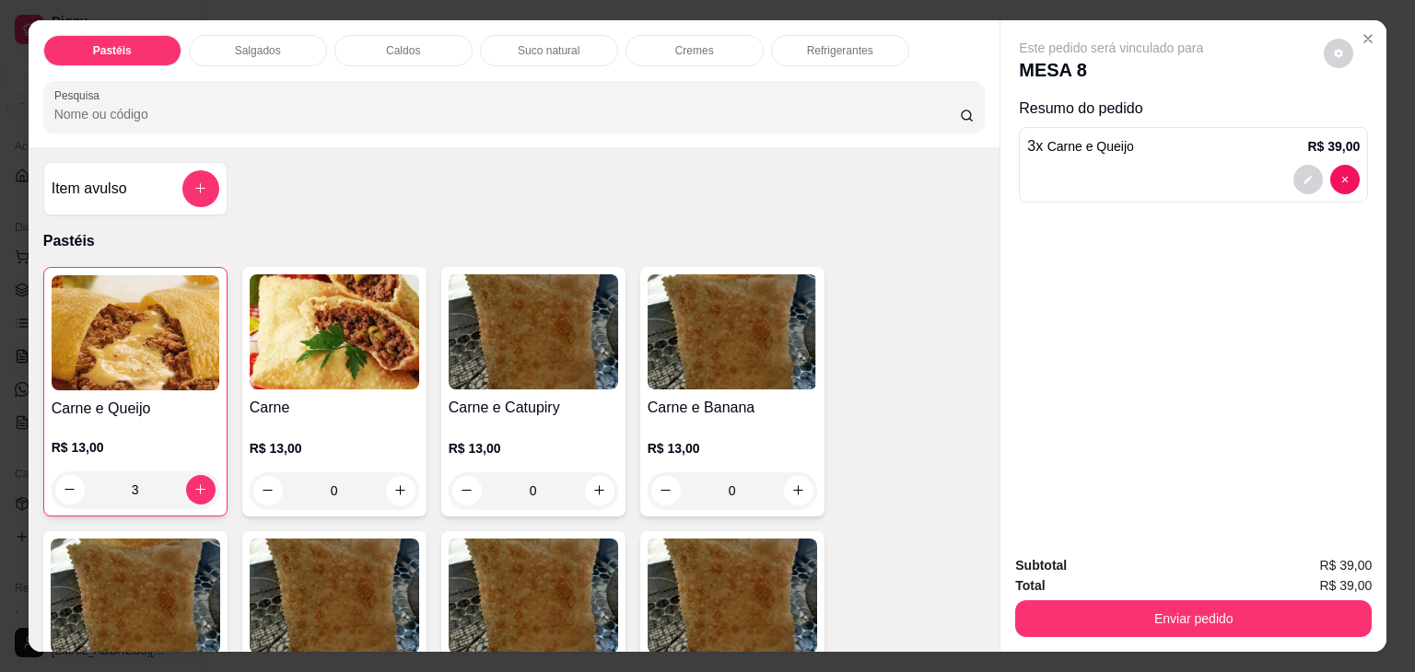
click at [121, 313] on img at bounding box center [136, 332] width 168 height 115
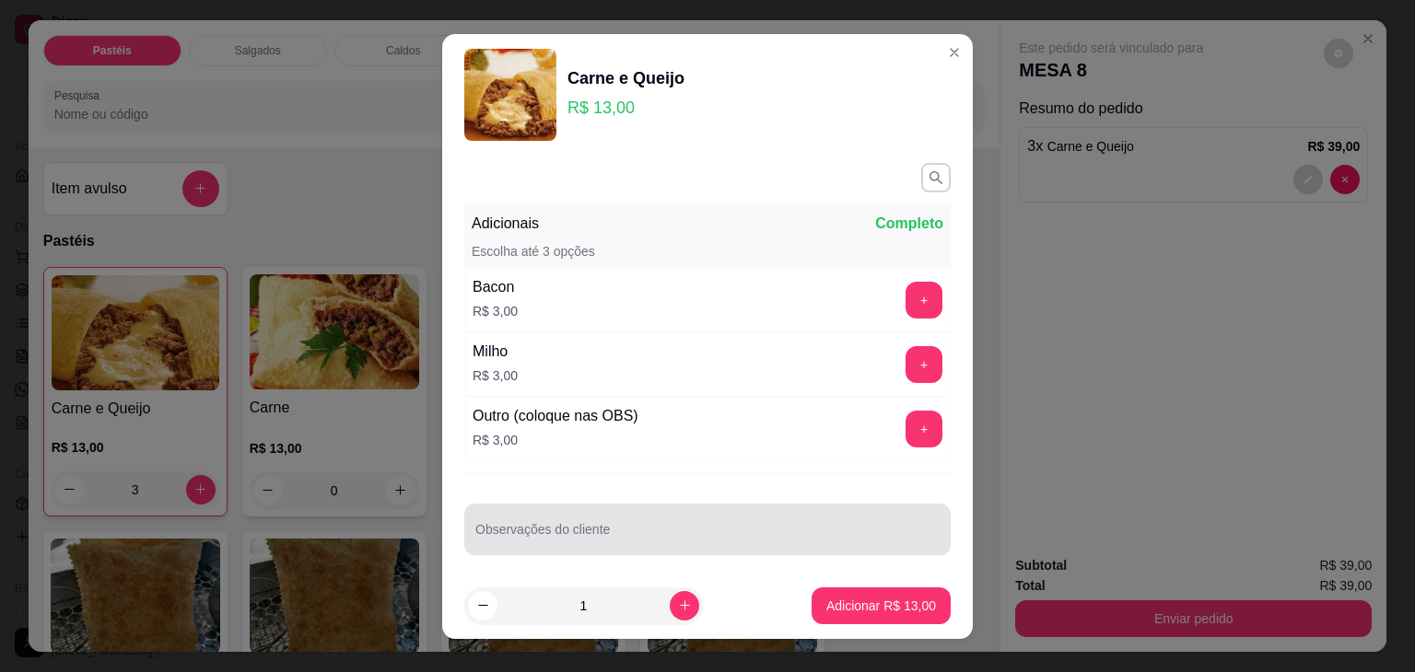
click at [743, 542] on input "Observações do cliente" at bounding box center [707, 537] width 464 height 18
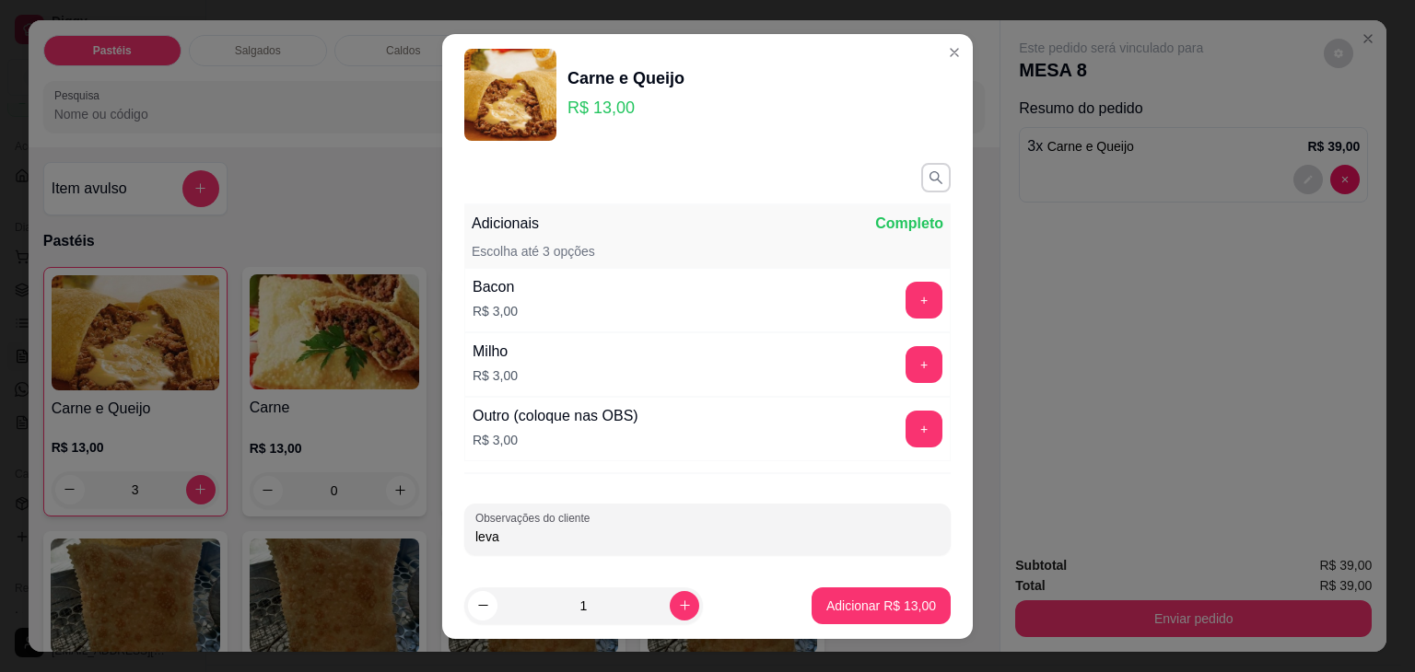
type input "levar"
click at [889, 599] on p "Adicionar R$ 13,00" at bounding box center [881, 606] width 110 height 18
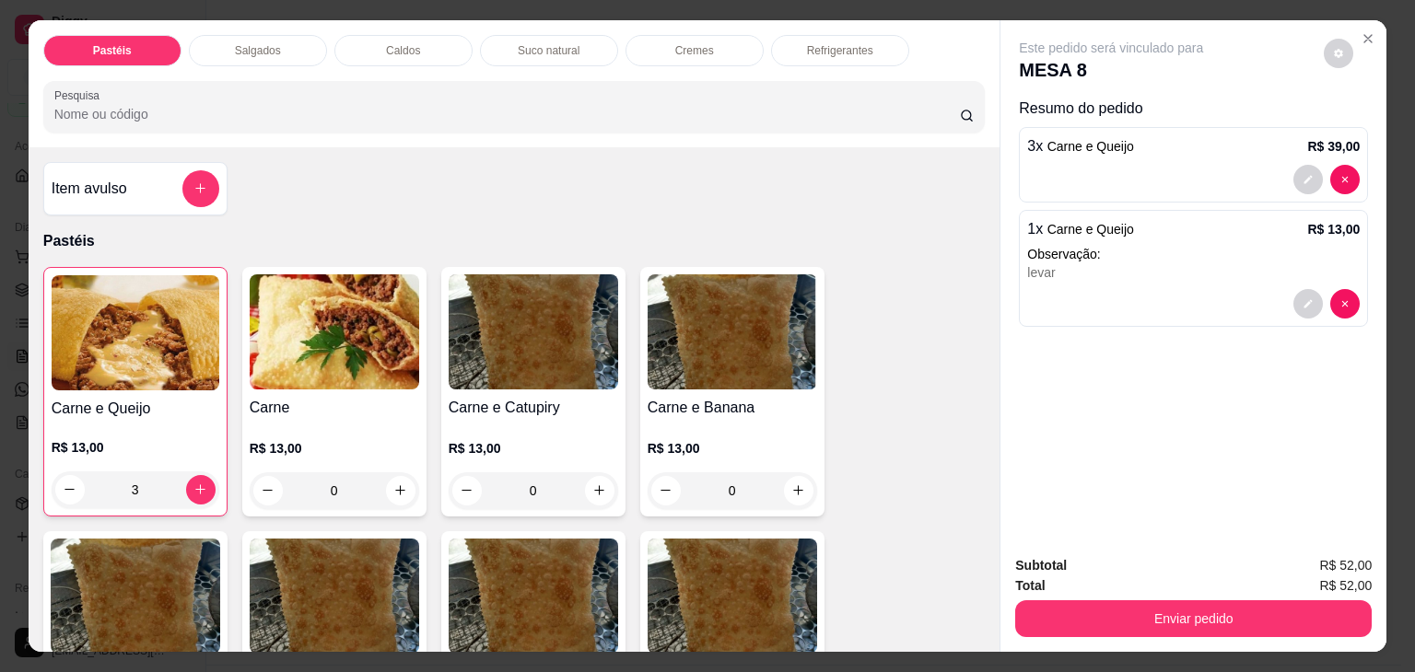
click at [807, 46] on p "Refrigerantes" at bounding box center [840, 50] width 66 height 15
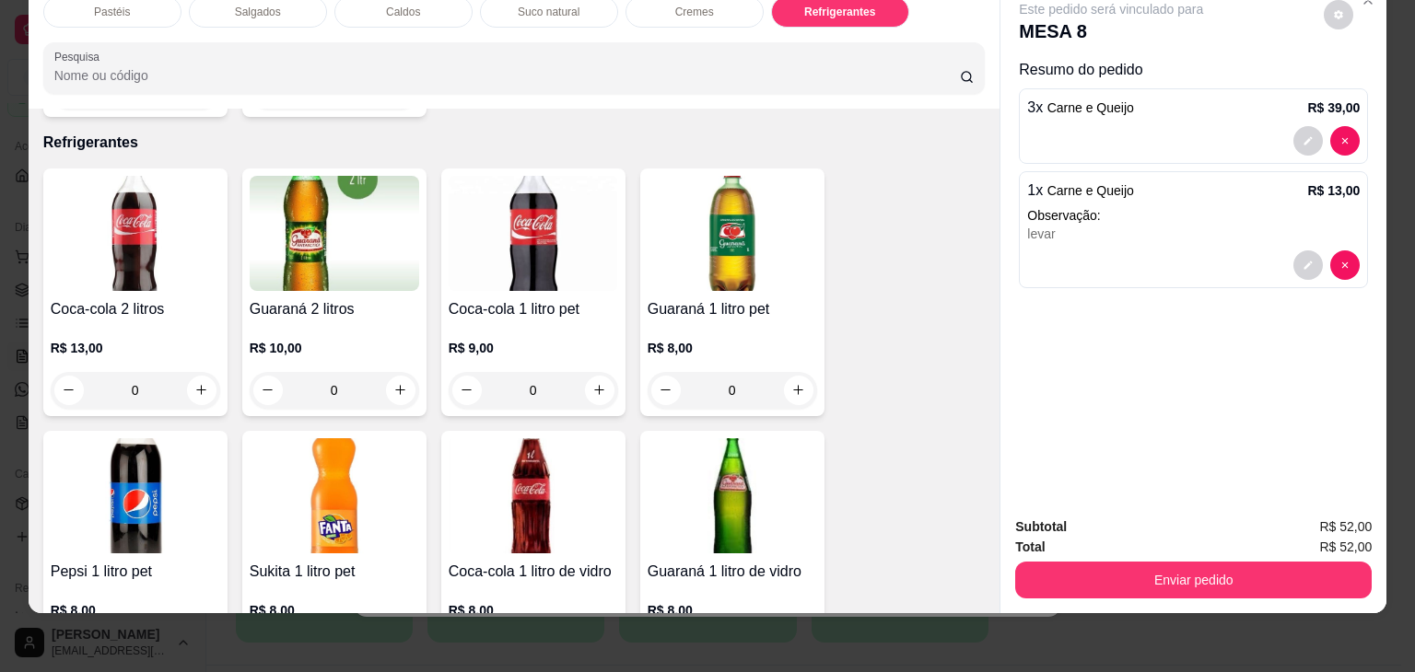
click at [116, 216] on img at bounding box center [135, 233] width 169 height 115
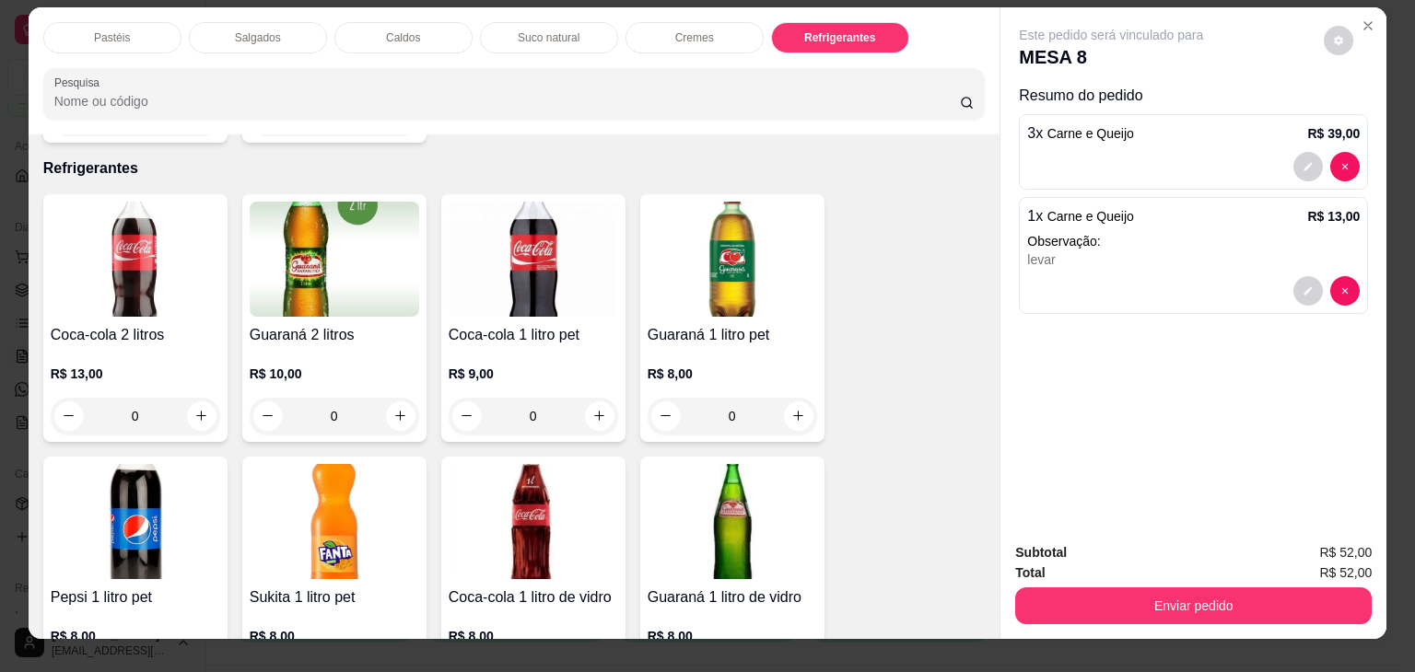
click at [142, 251] on img at bounding box center [135, 259] width 169 height 115
click at [177, 398] on input "0" at bounding box center [135, 416] width 103 height 37
click at [194, 410] on icon "increase-product-quantity" at bounding box center [201, 417] width 14 height 14
type input "1"
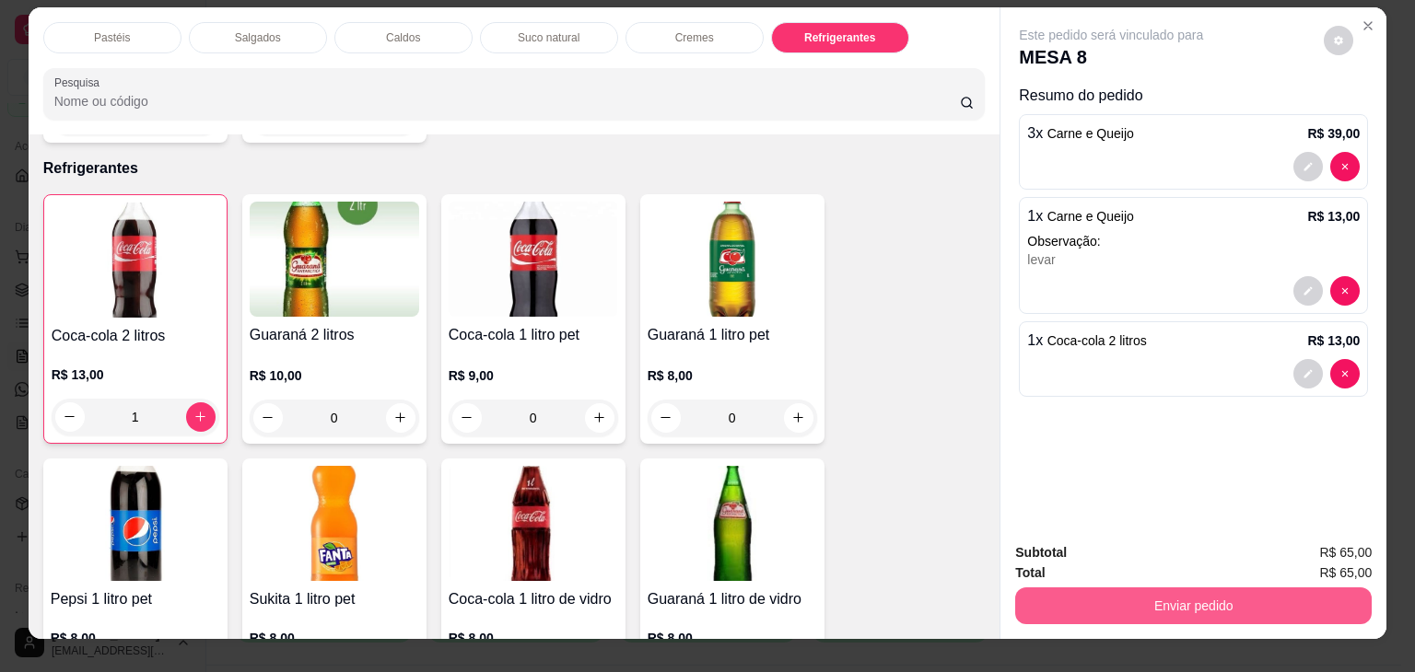
click at [1157, 591] on button "Enviar pedido" at bounding box center [1193, 606] width 356 height 37
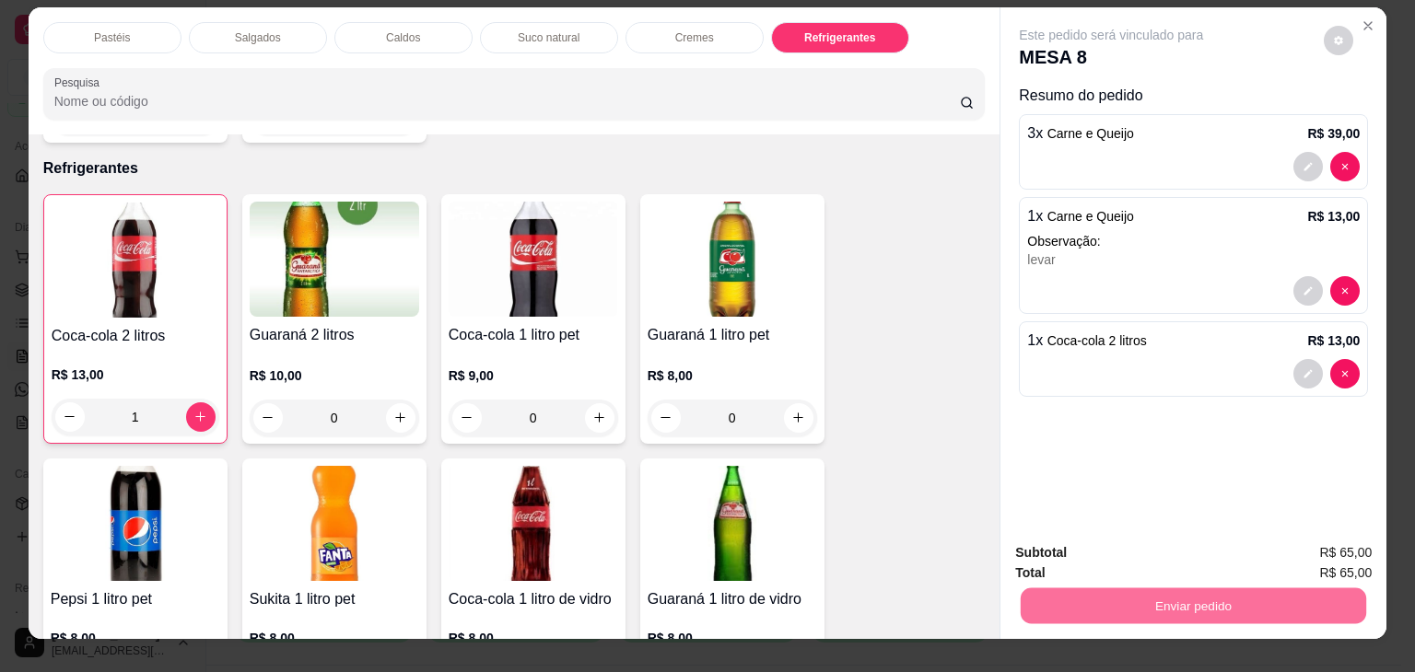
click at [1334, 545] on button "Enviar pedido" at bounding box center [1323, 553] width 101 height 34
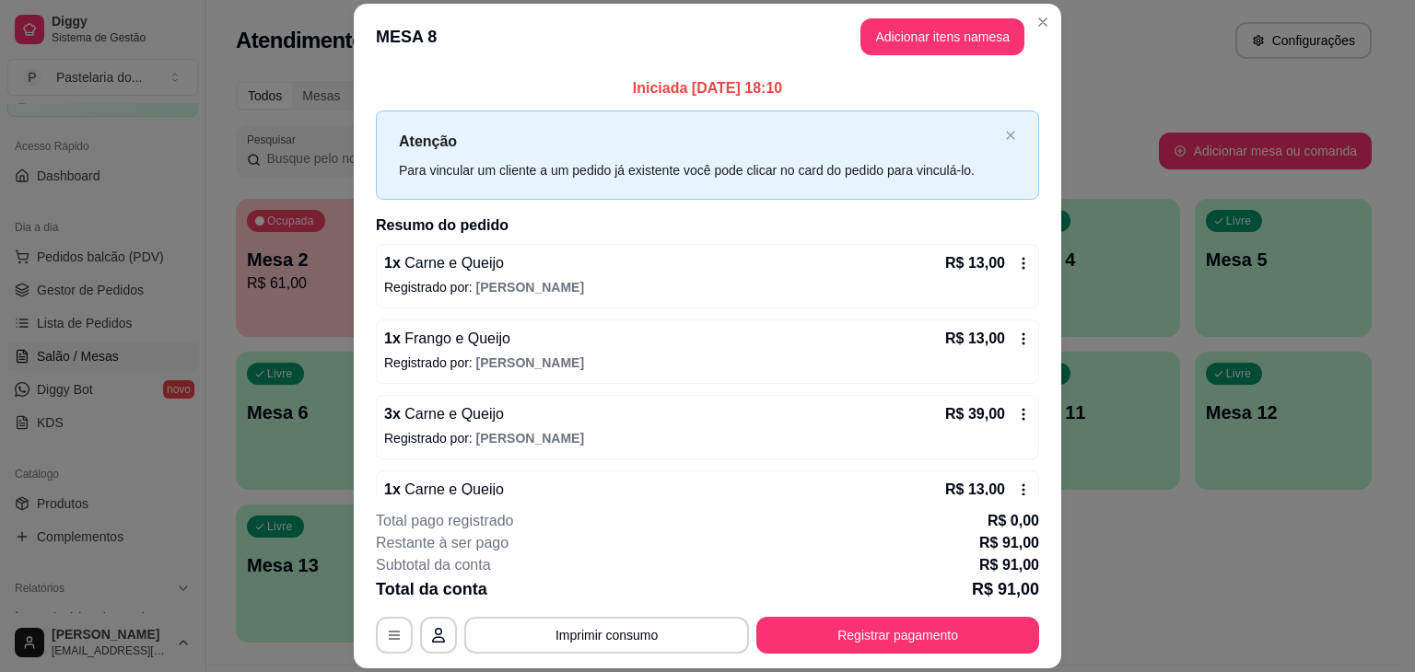
click at [1016, 407] on icon at bounding box center [1023, 414] width 15 height 15
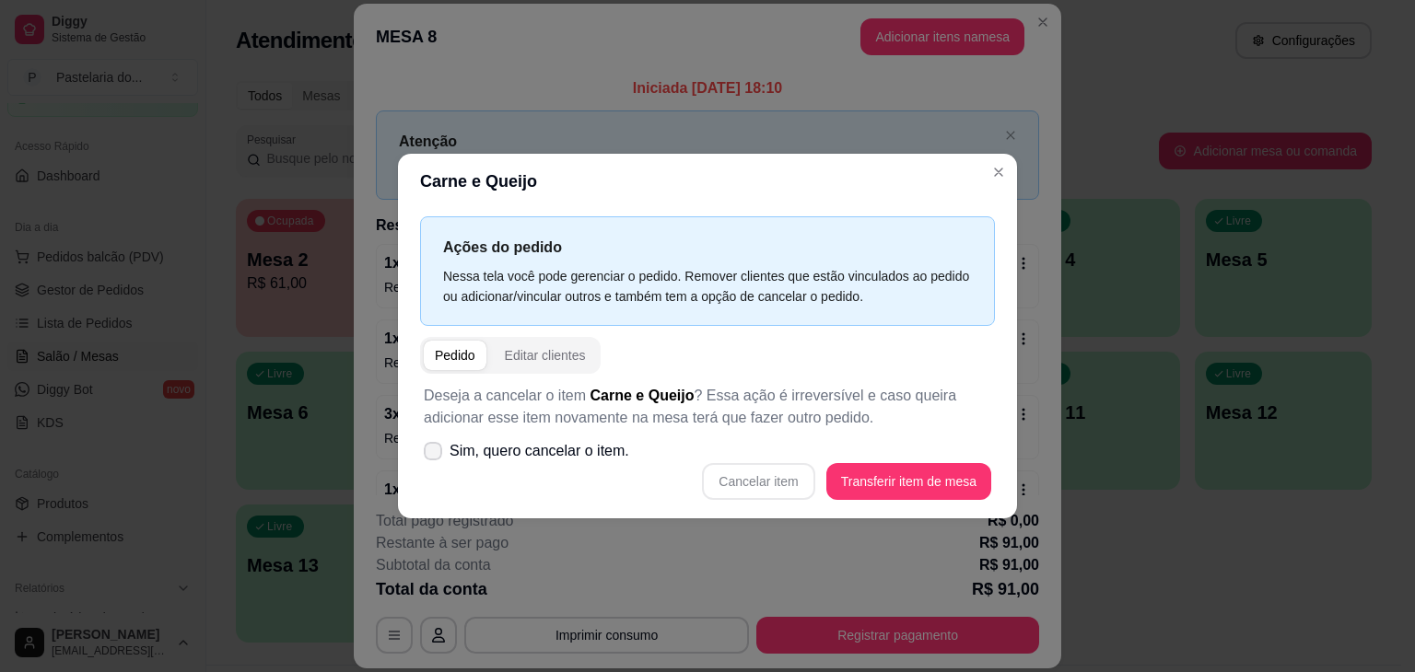
click at [451, 449] on span "Sim, quero cancelar o item." at bounding box center [540, 451] width 180 height 22
click at [435, 455] on input "Sim, quero cancelar o item." at bounding box center [429, 461] width 12 height 12
checkbox input "true"
click at [800, 476] on button "Cancelar item" at bounding box center [758, 481] width 112 height 37
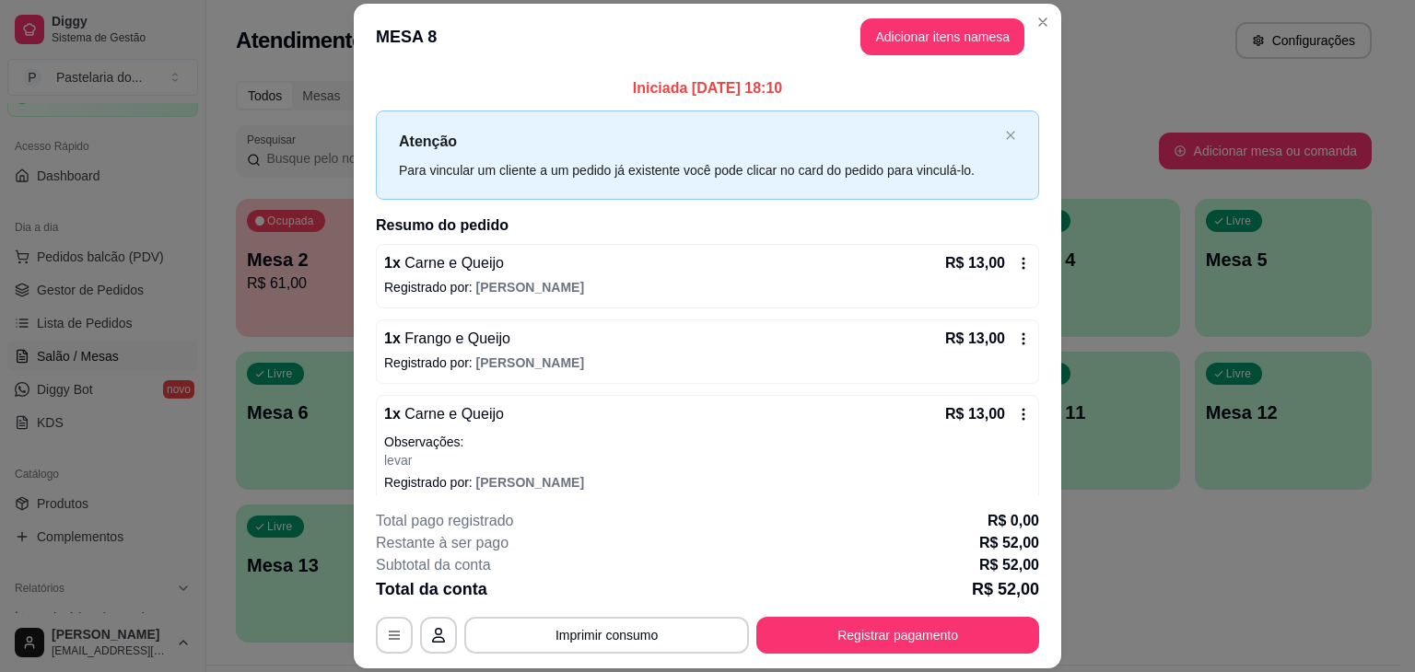
click at [1016, 408] on icon at bounding box center [1023, 414] width 15 height 15
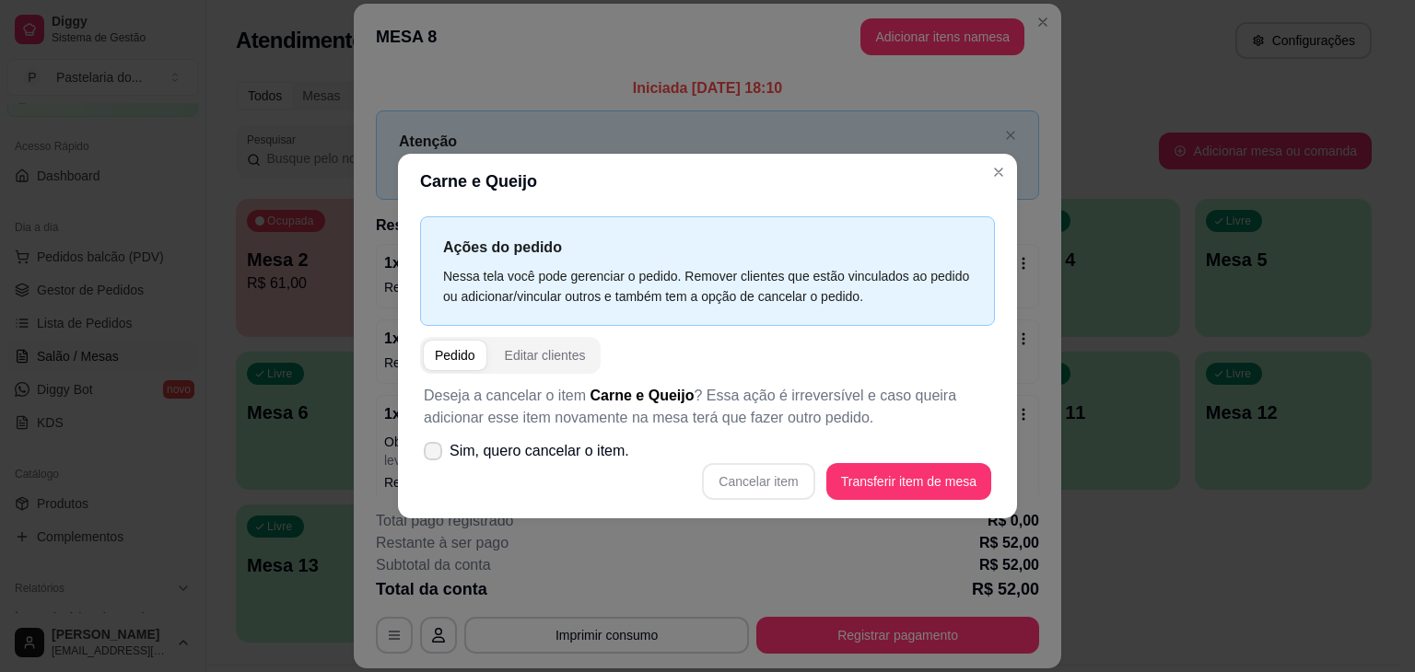
click at [444, 443] on label "Sim, quero cancelar o item." at bounding box center [526, 451] width 220 height 37
click at [435, 455] on input "Sim, quero cancelar o item." at bounding box center [429, 461] width 12 height 12
checkbox input "true"
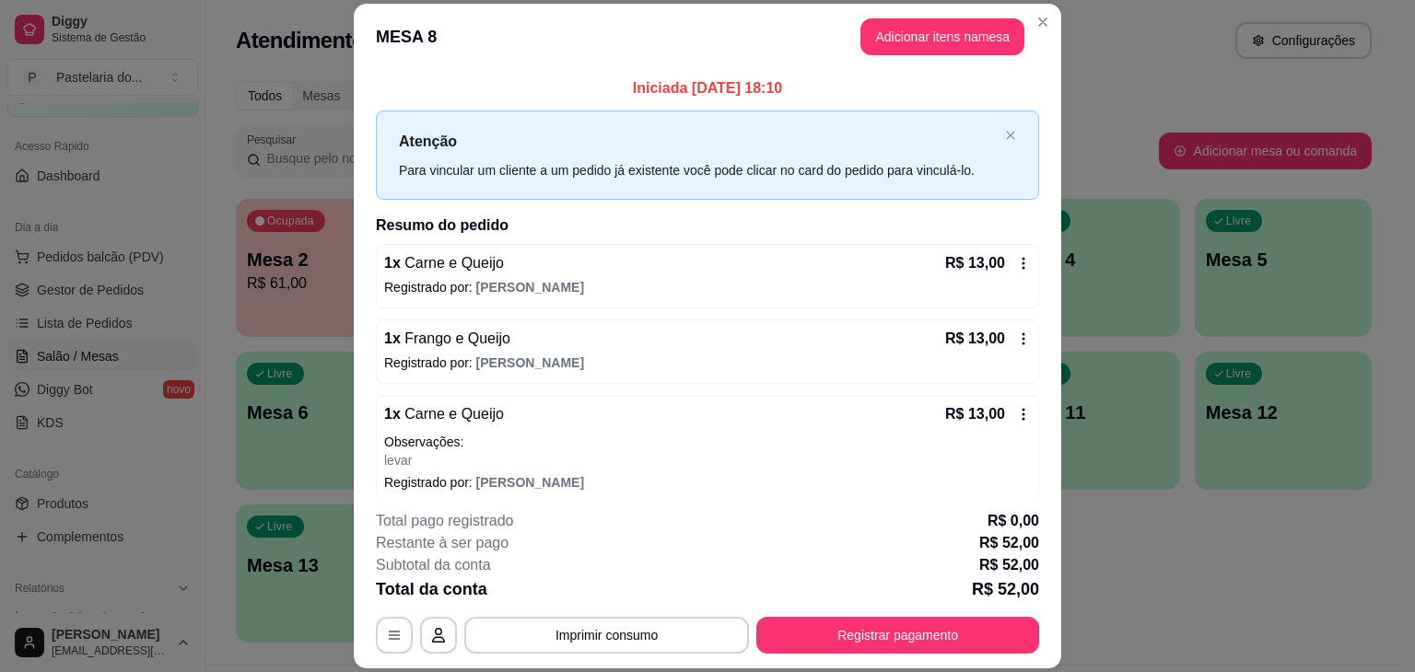
click at [1016, 407] on icon at bounding box center [1023, 414] width 15 height 15
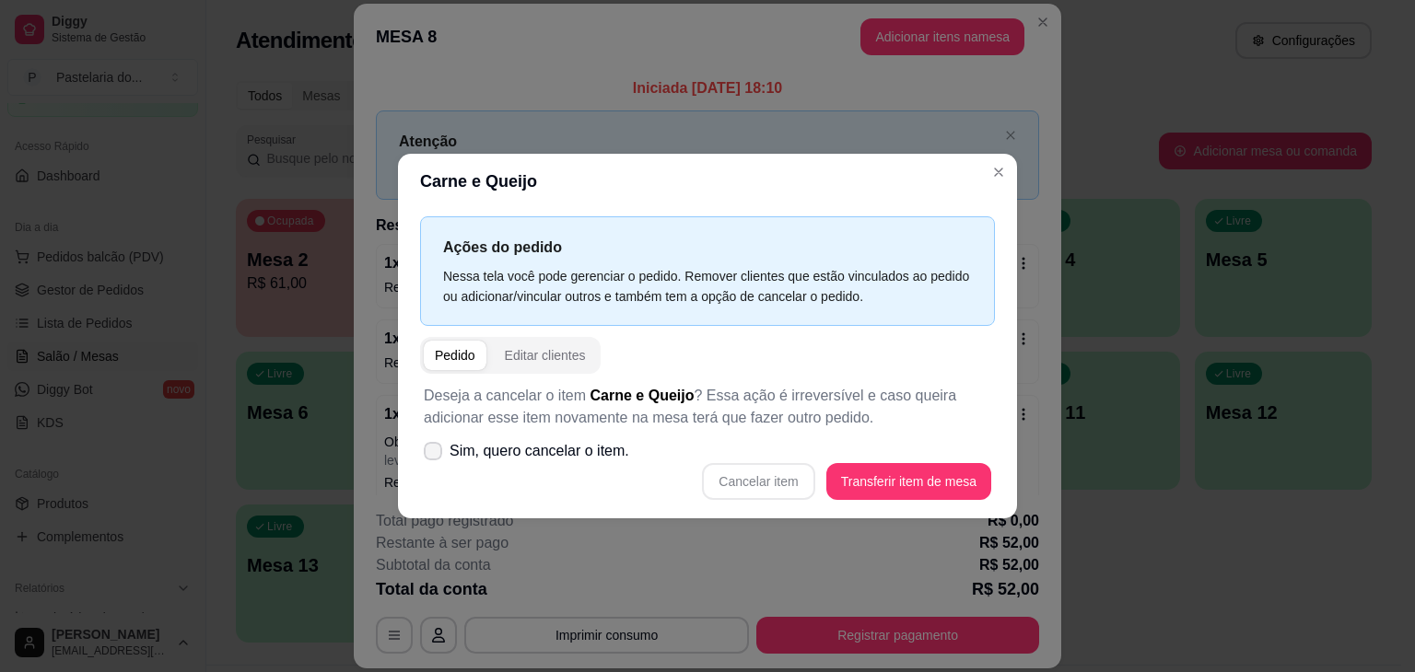
click at [498, 451] on span "Sim, quero cancelar o item." at bounding box center [540, 451] width 180 height 22
click at [435, 455] on input "Sim, quero cancelar o item." at bounding box center [429, 461] width 12 height 12
checkbox input "true"
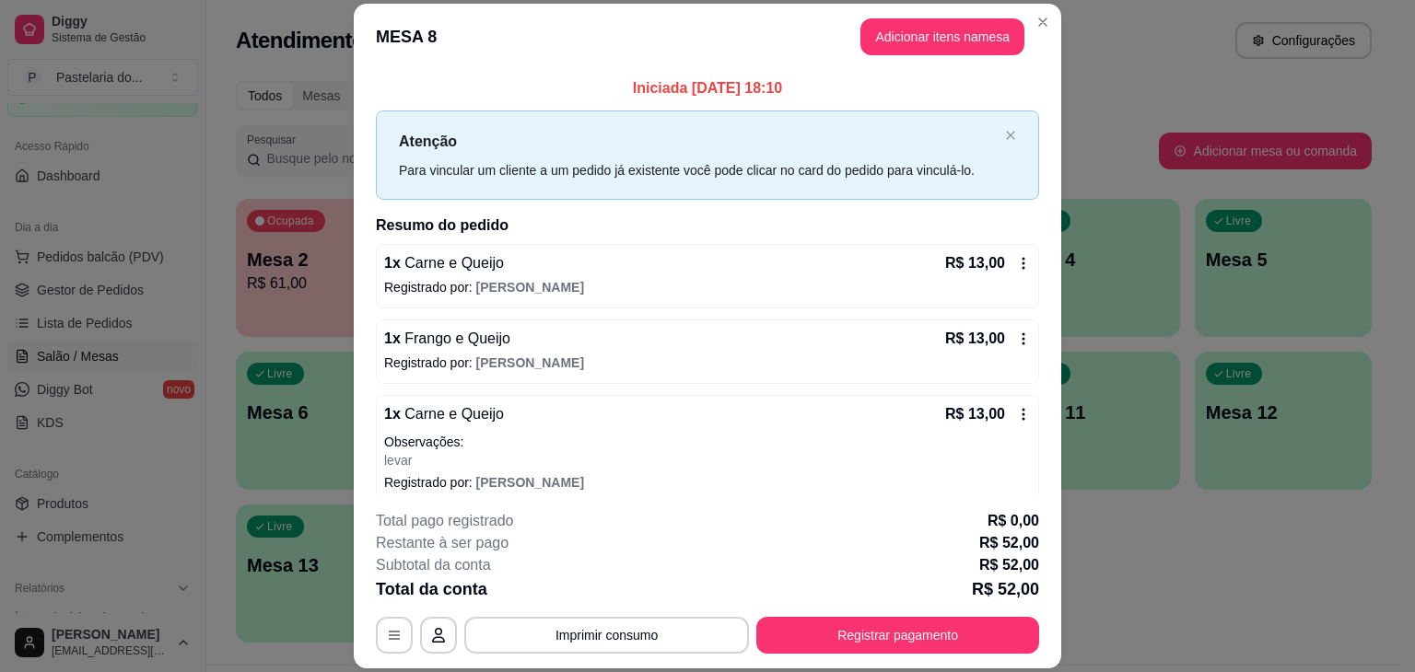
click at [1016, 413] on icon at bounding box center [1023, 414] width 15 height 15
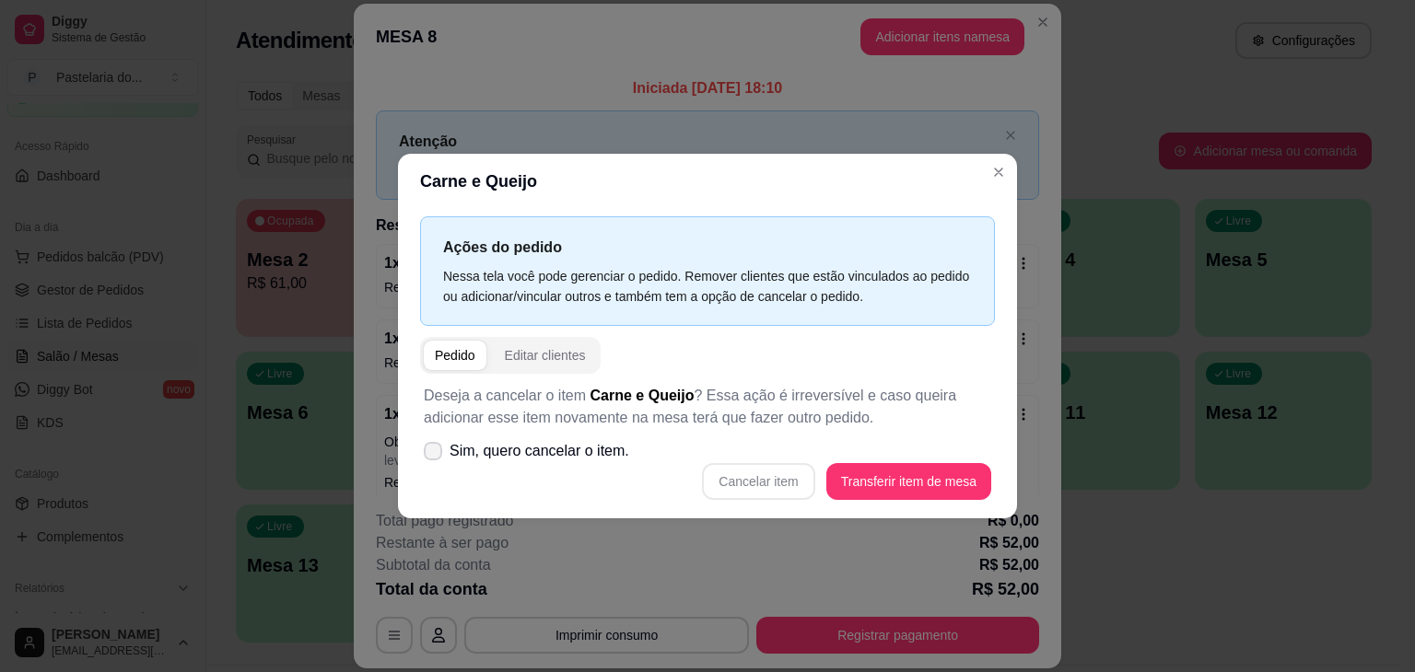
click at [429, 439] on label "Sim, quero cancelar o item." at bounding box center [526, 451] width 220 height 37
click at [429, 455] on input "Sim, quero cancelar o item." at bounding box center [429, 461] width 12 height 12
checkbox input "true"
click at [774, 479] on button "Cancelar item" at bounding box center [758, 481] width 112 height 37
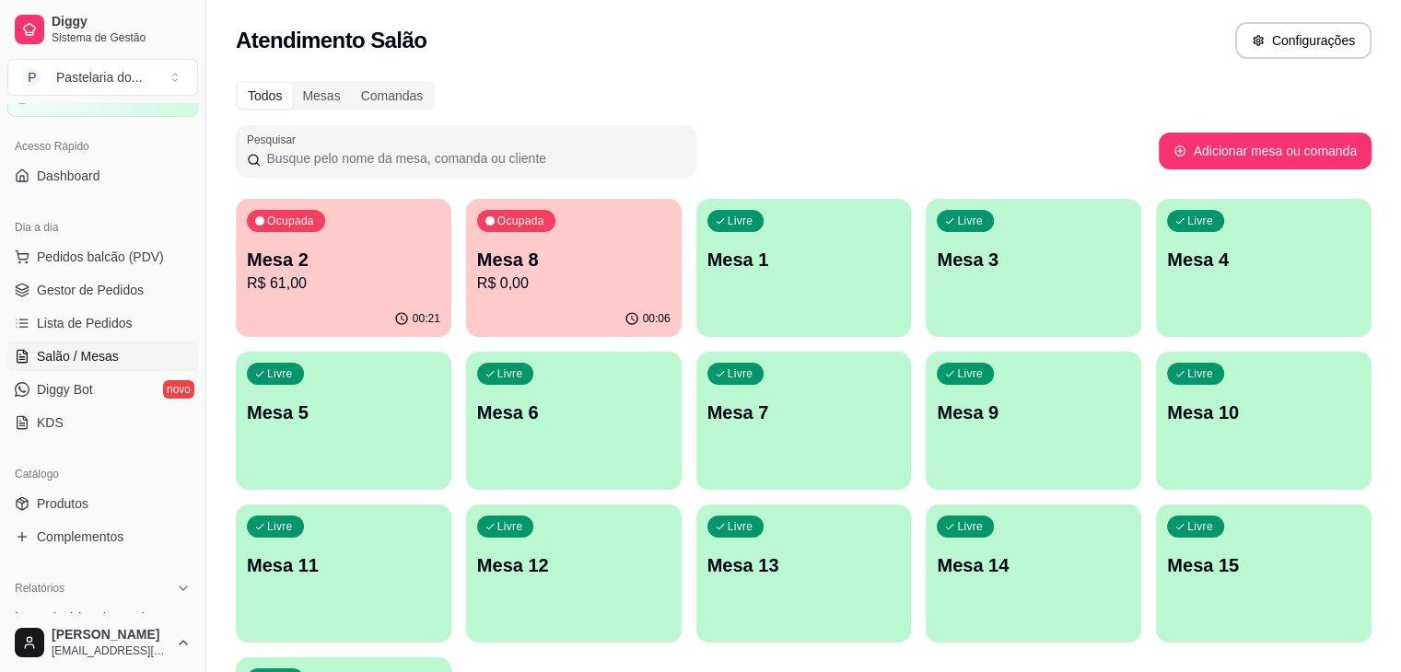
click at [477, 255] on p "Mesa 8" at bounding box center [573, 260] width 193 height 26
click at [461, 255] on body "Diggy Sistema de Gestão P Pastelaria do ... Loja aberta Plano Customizado até 2…" at bounding box center [700, 336] width 1401 height 672
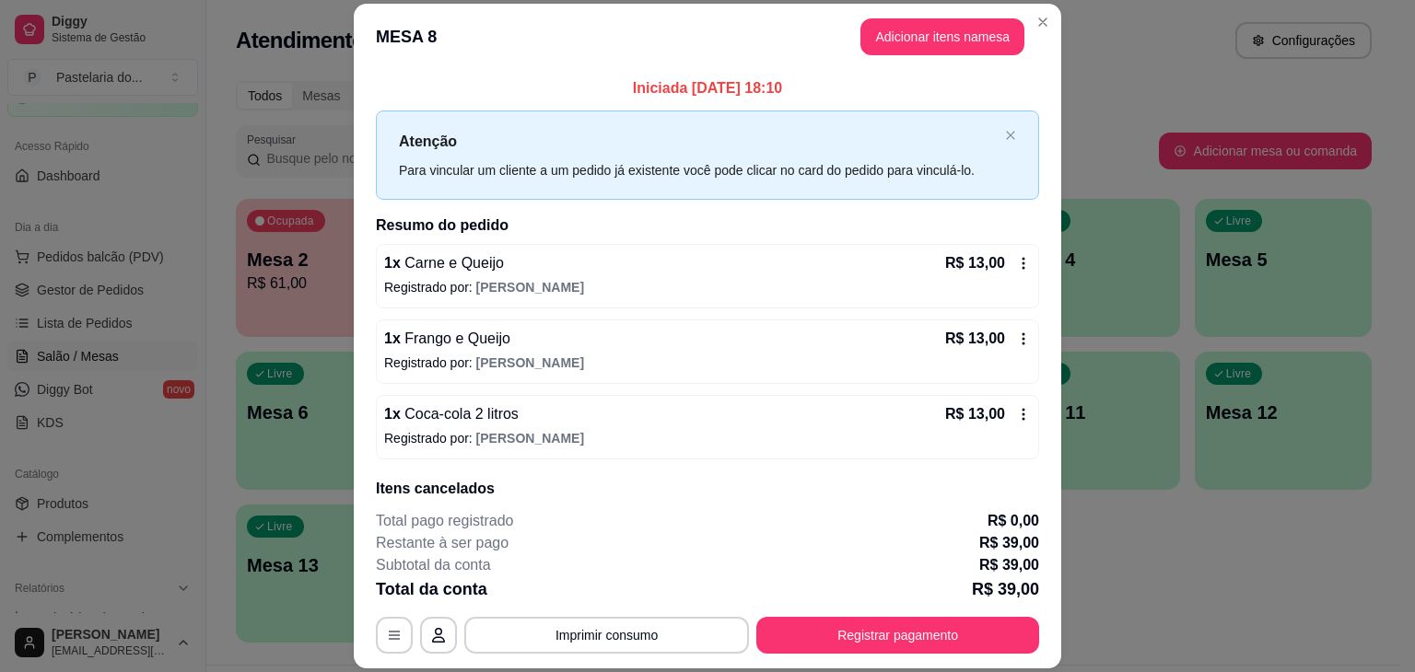
click at [1016, 408] on icon at bounding box center [1023, 414] width 15 height 15
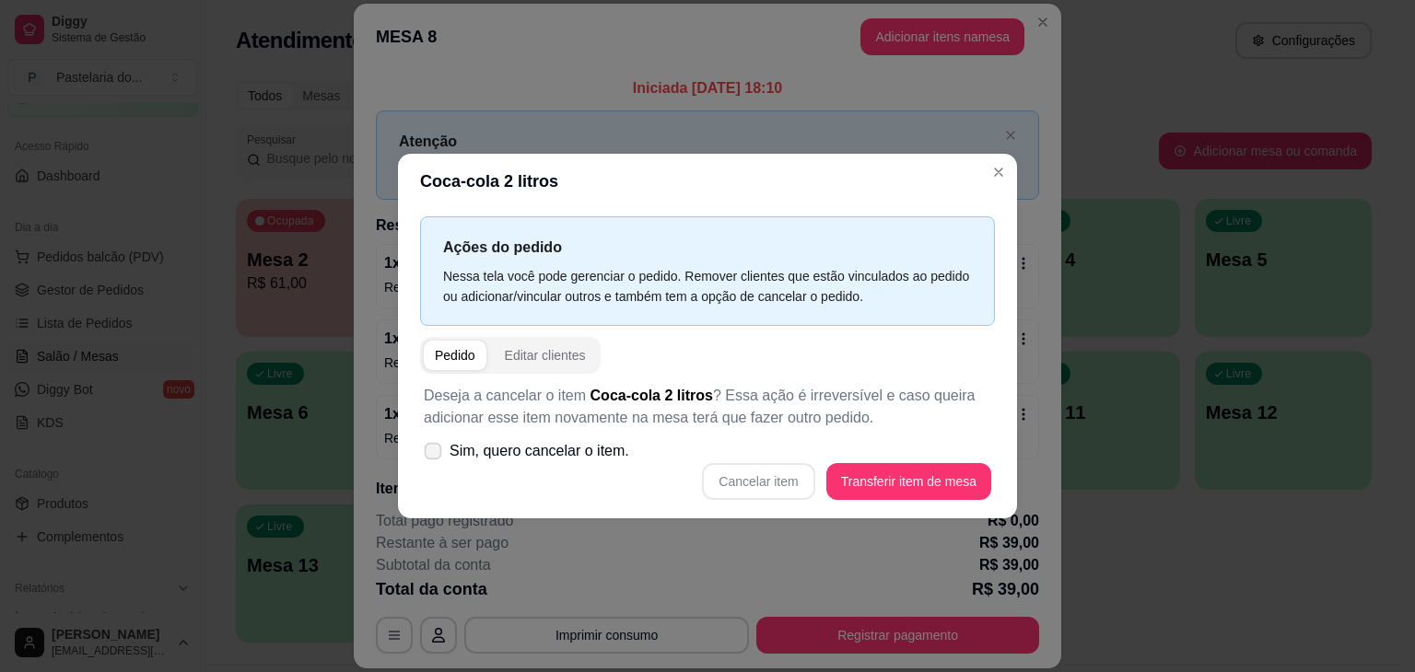
click at [435, 454] on icon at bounding box center [433, 451] width 14 height 10
click at [435, 455] on input "Sim, quero cancelar o item." at bounding box center [429, 461] width 12 height 12
checkbox input "true"
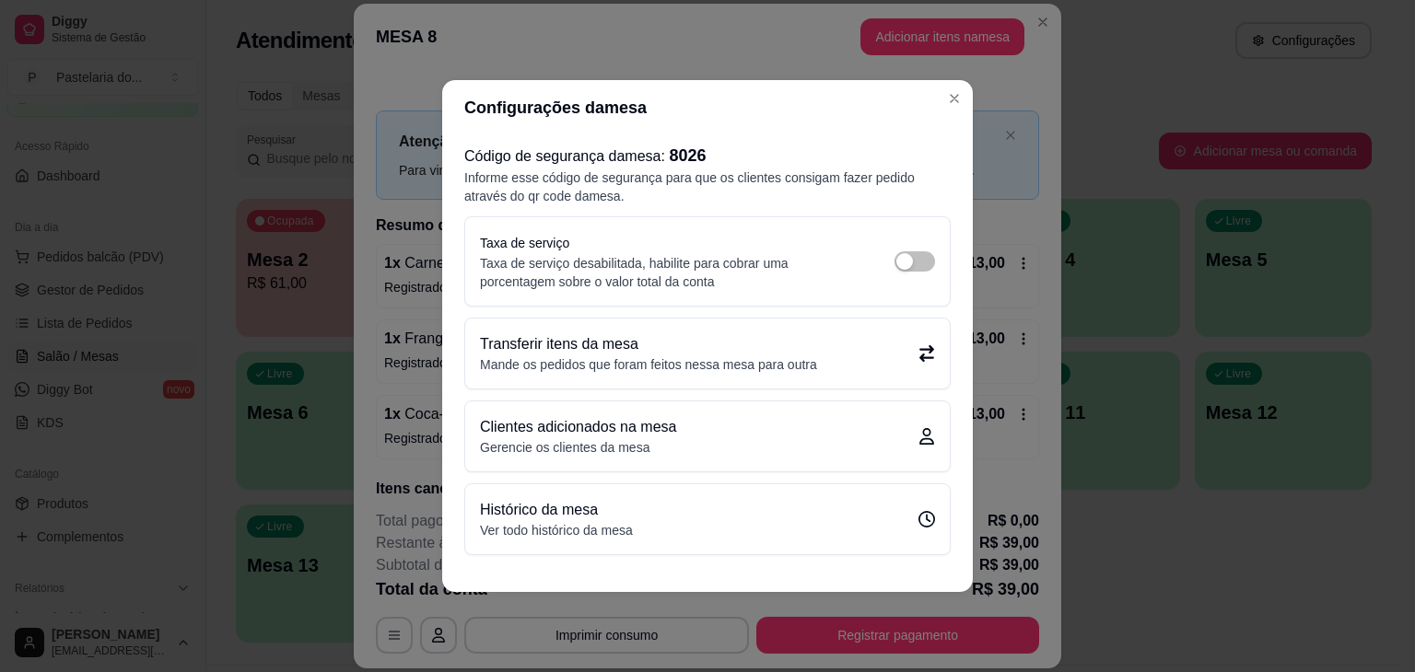
click at [989, 450] on div "1 x Coca-cola 2 litros R$ 13,00 Registrado por: [PERSON_NAME]" at bounding box center [707, 427] width 663 height 64
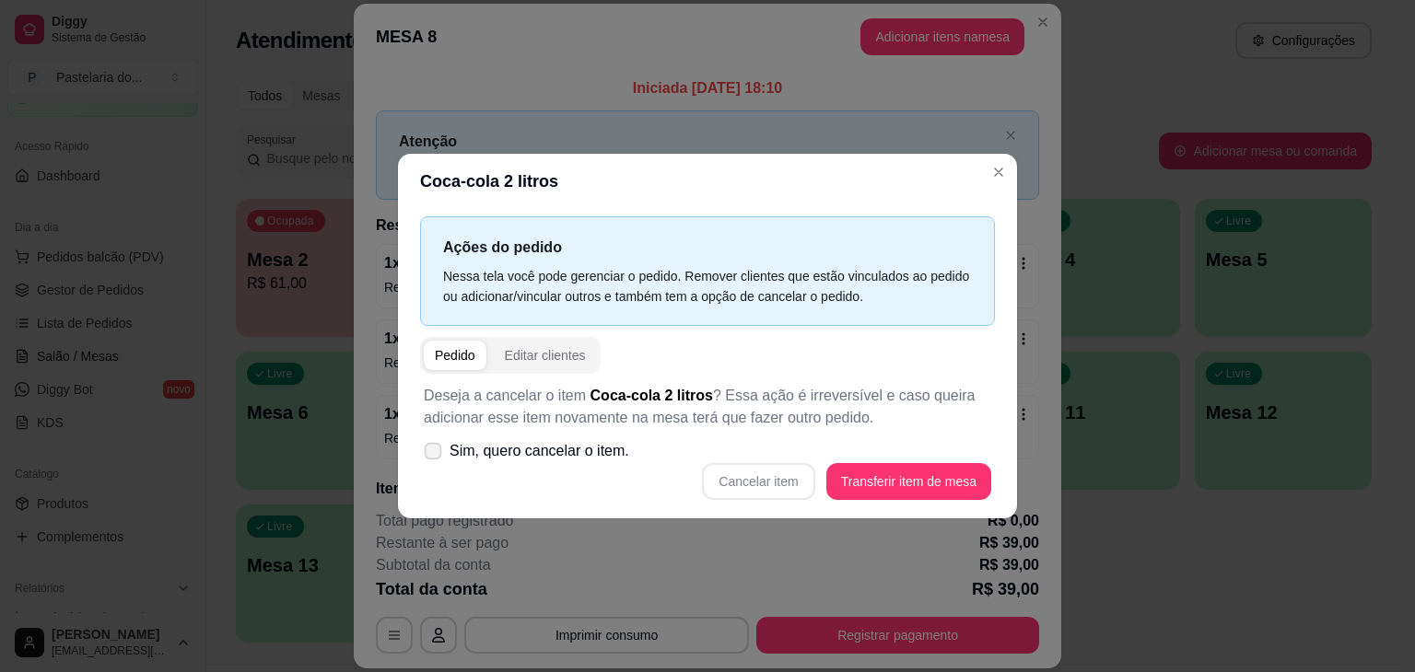
click at [457, 449] on span "Sim, quero cancelar o item." at bounding box center [540, 451] width 180 height 22
click at [435, 455] on input "Sim, quero cancelar o item." at bounding box center [429, 461] width 12 height 12
checkbox input "true"
click at [771, 474] on button "Cancelar item" at bounding box center [758, 481] width 112 height 37
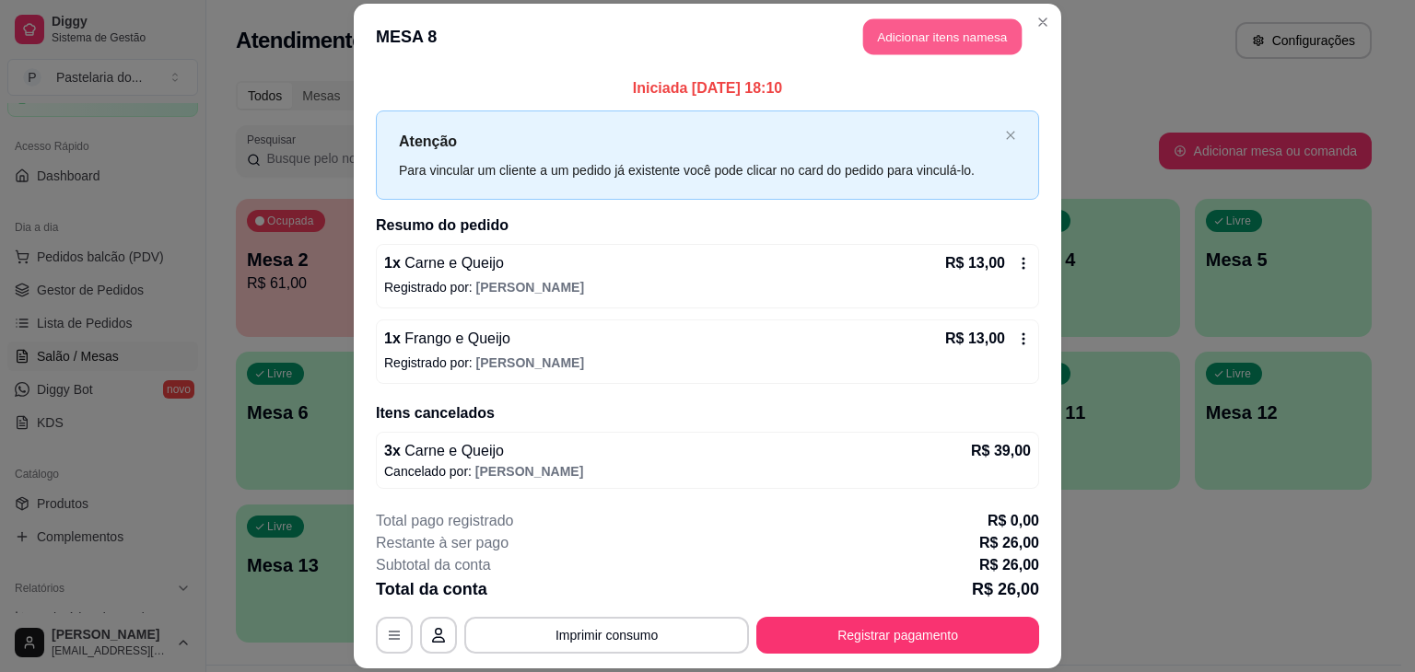
click at [903, 38] on button "Adicionar itens na mesa" at bounding box center [942, 36] width 158 height 36
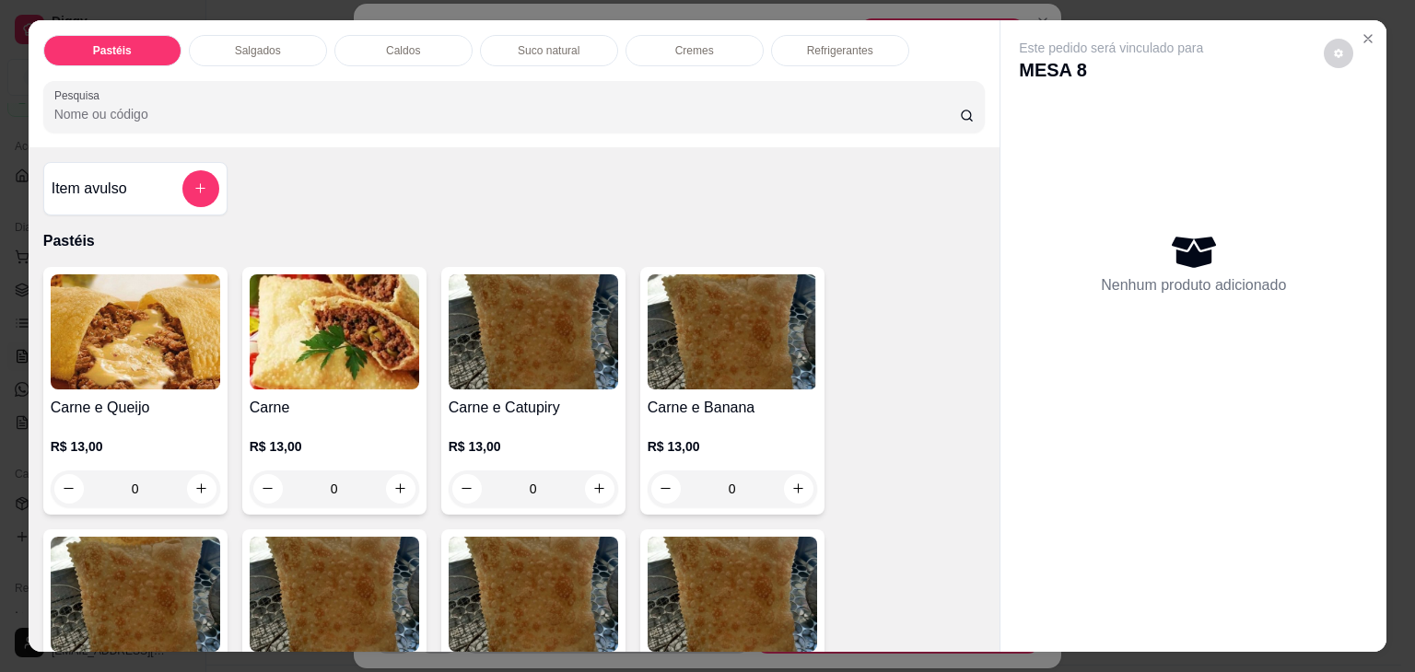
click at [813, 48] on p "Refrigerantes" at bounding box center [840, 50] width 66 height 15
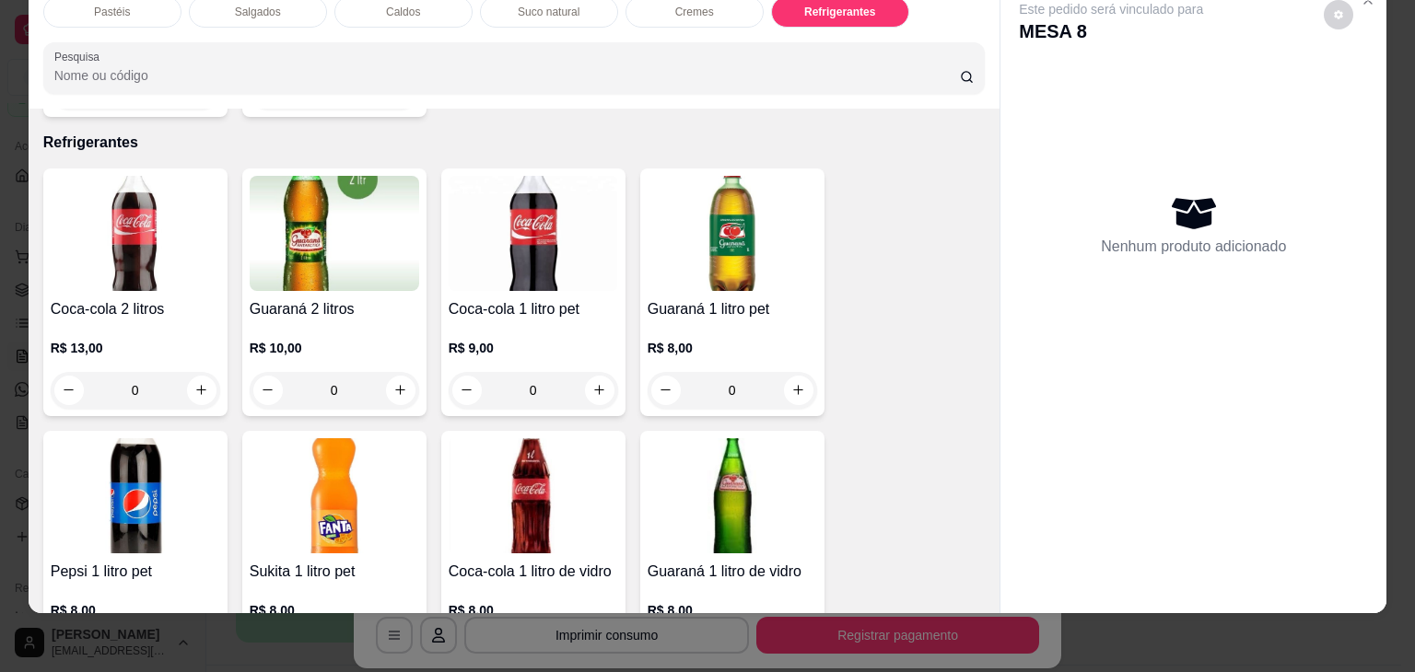
click at [464, 520] on div "Coca-cola 1 litro de vidro R$ 8,00 0" at bounding box center [533, 555] width 184 height 248
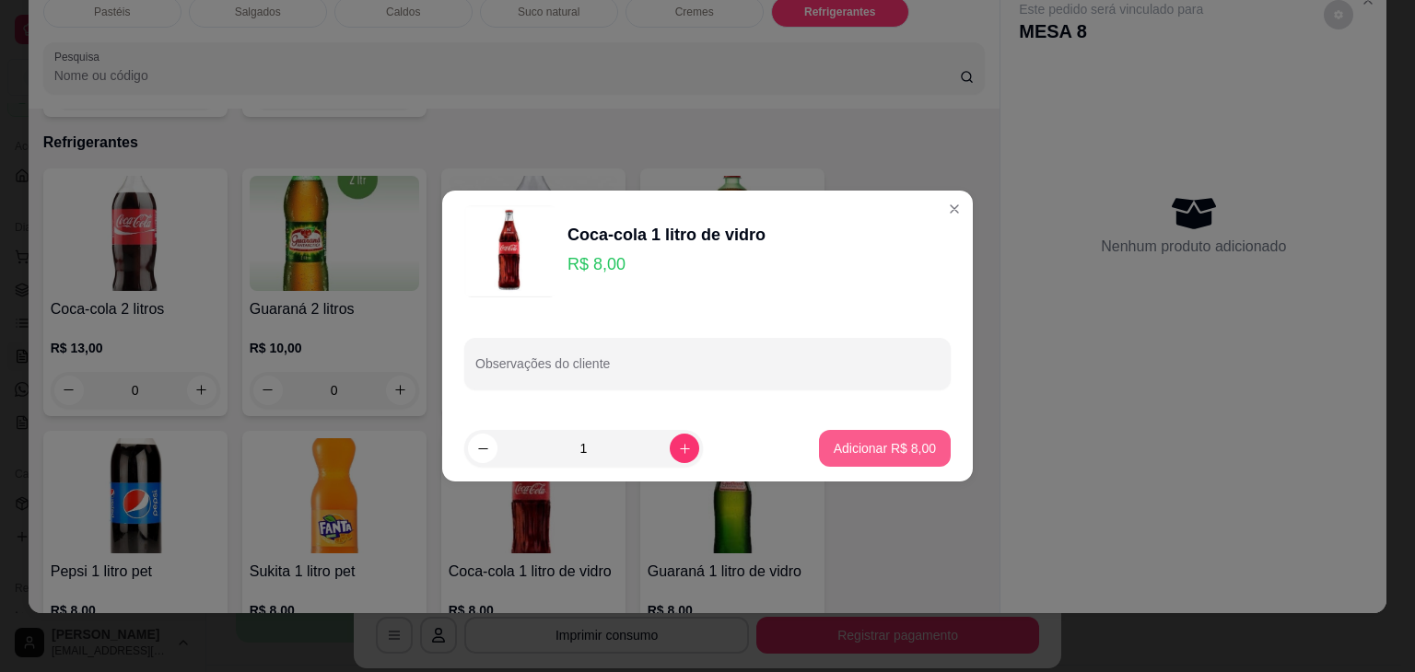
click at [857, 462] on button "Adicionar R$ 8,00" at bounding box center [885, 448] width 132 height 37
type input "1"
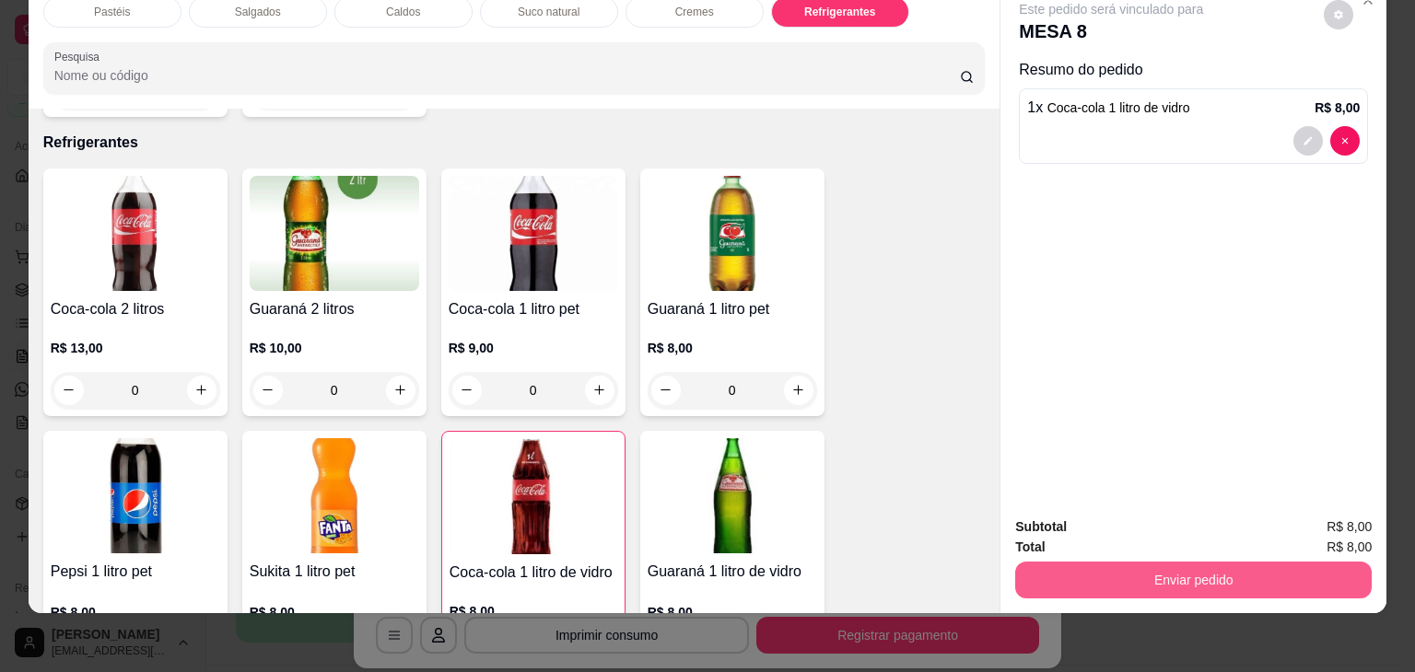
click at [1175, 569] on button "Enviar pedido" at bounding box center [1193, 580] width 356 height 37
click at [1195, 583] on button "Enviar pedido" at bounding box center [1193, 580] width 356 height 37
click at [1195, 568] on button "Enviar pedido" at bounding box center [1193, 581] width 345 height 36
click at [1195, 568] on button "Enviar pedido" at bounding box center [1193, 580] width 356 height 37
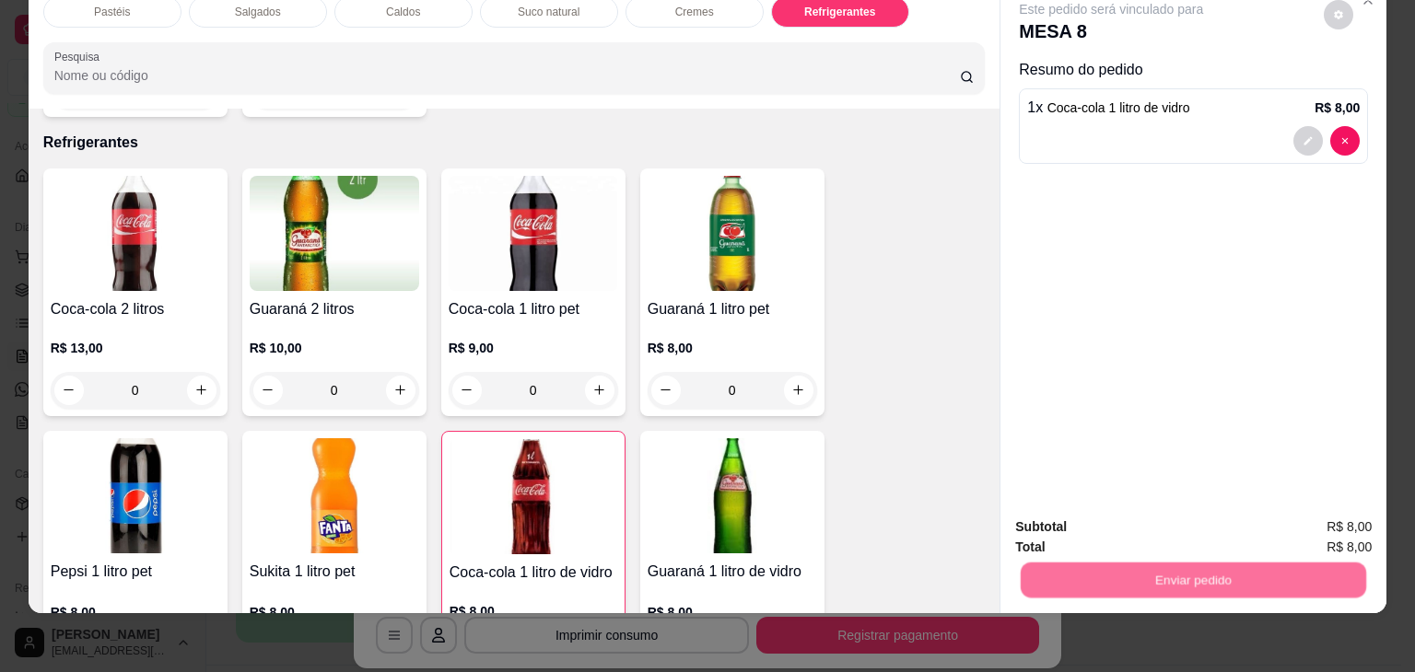
click at [1296, 504] on button "Enviar pedido" at bounding box center [1324, 520] width 104 height 35
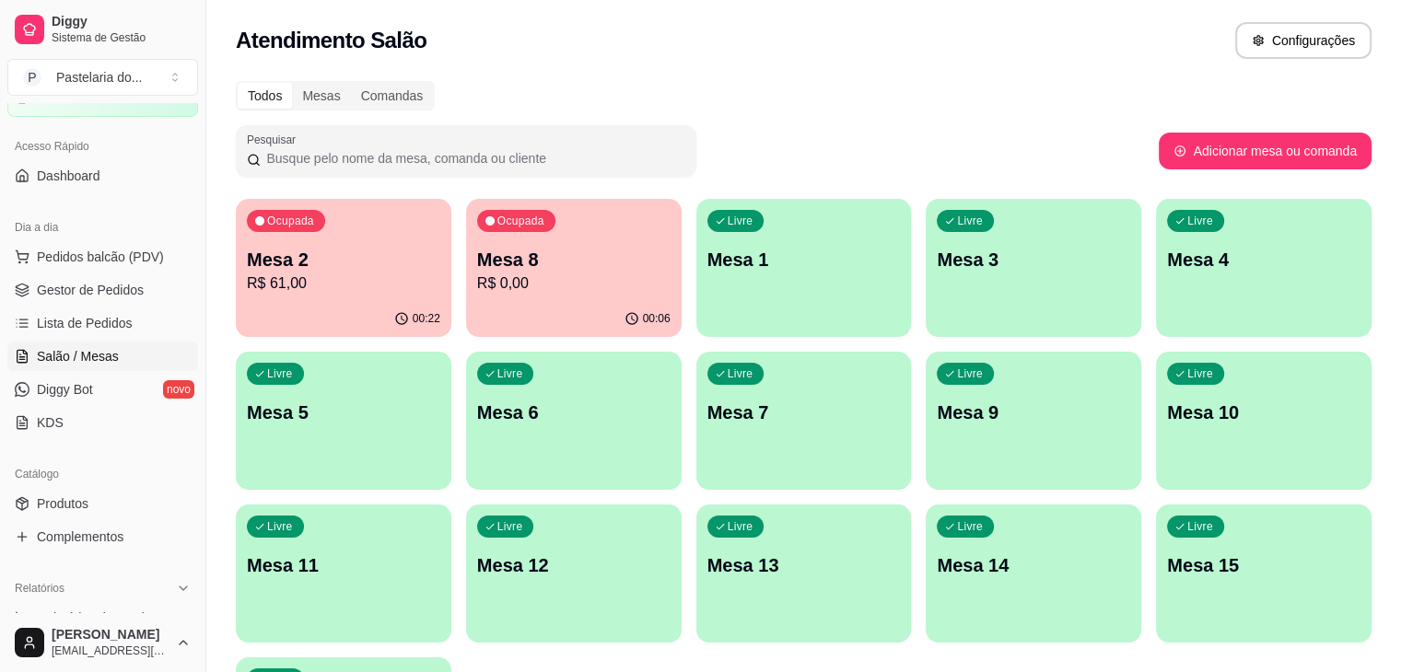
click at [311, 288] on p "R$ 61,00" at bounding box center [343, 284] width 193 height 22
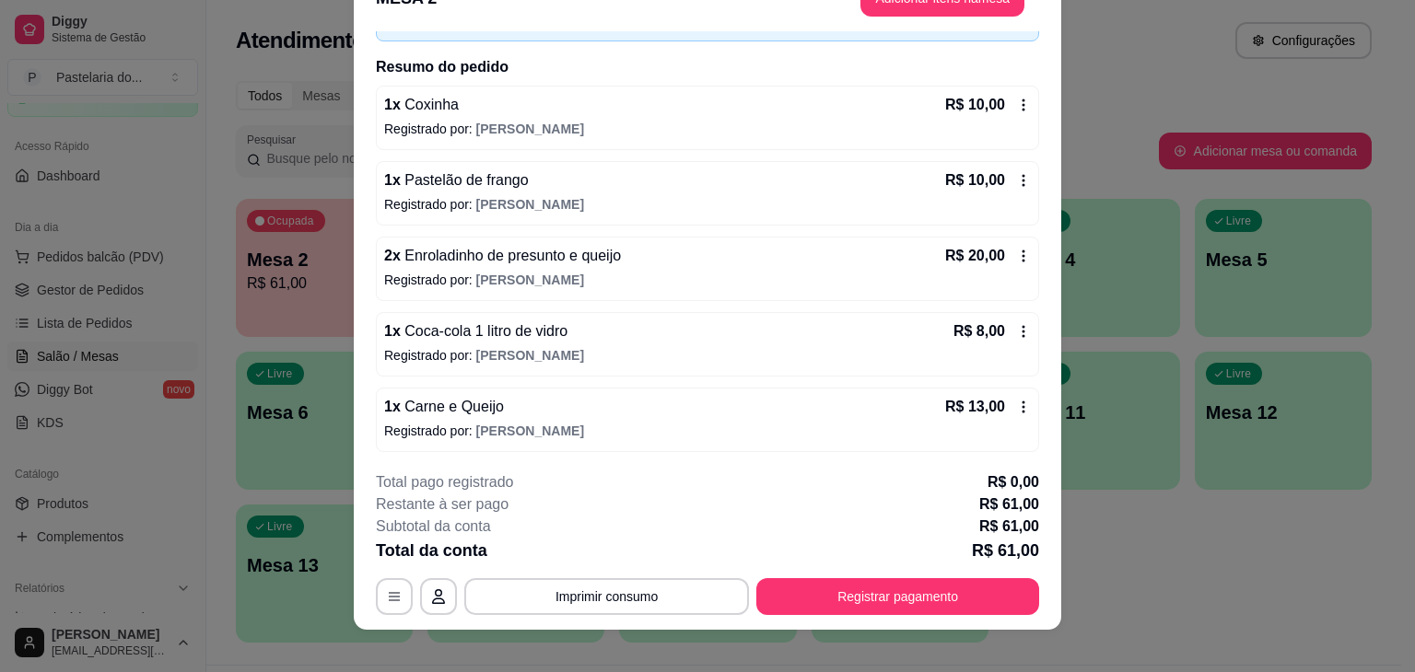
scroll to position [55, 0]
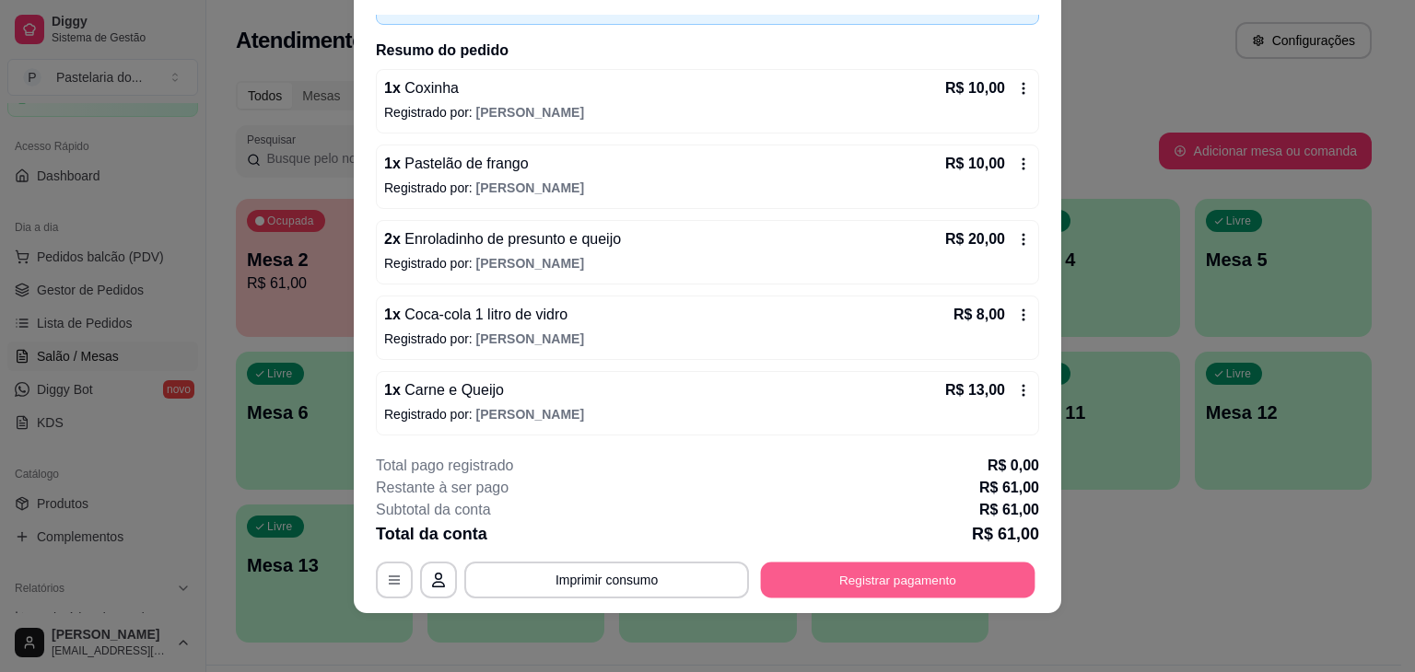
click at [980, 568] on button "Registrar pagamento" at bounding box center [898, 581] width 275 height 36
click at [951, 572] on button "Registrar pagamento" at bounding box center [897, 580] width 283 height 37
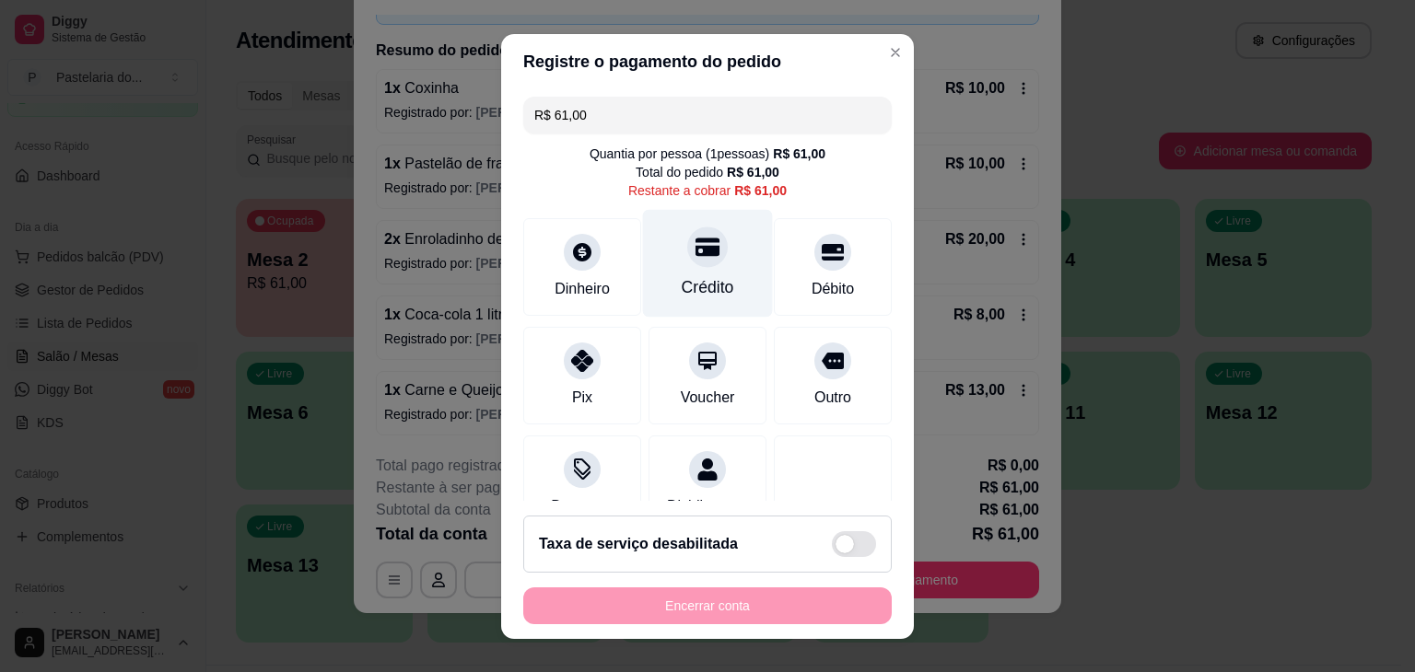
click at [706, 222] on div "Crédito" at bounding box center [708, 263] width 130 height 108
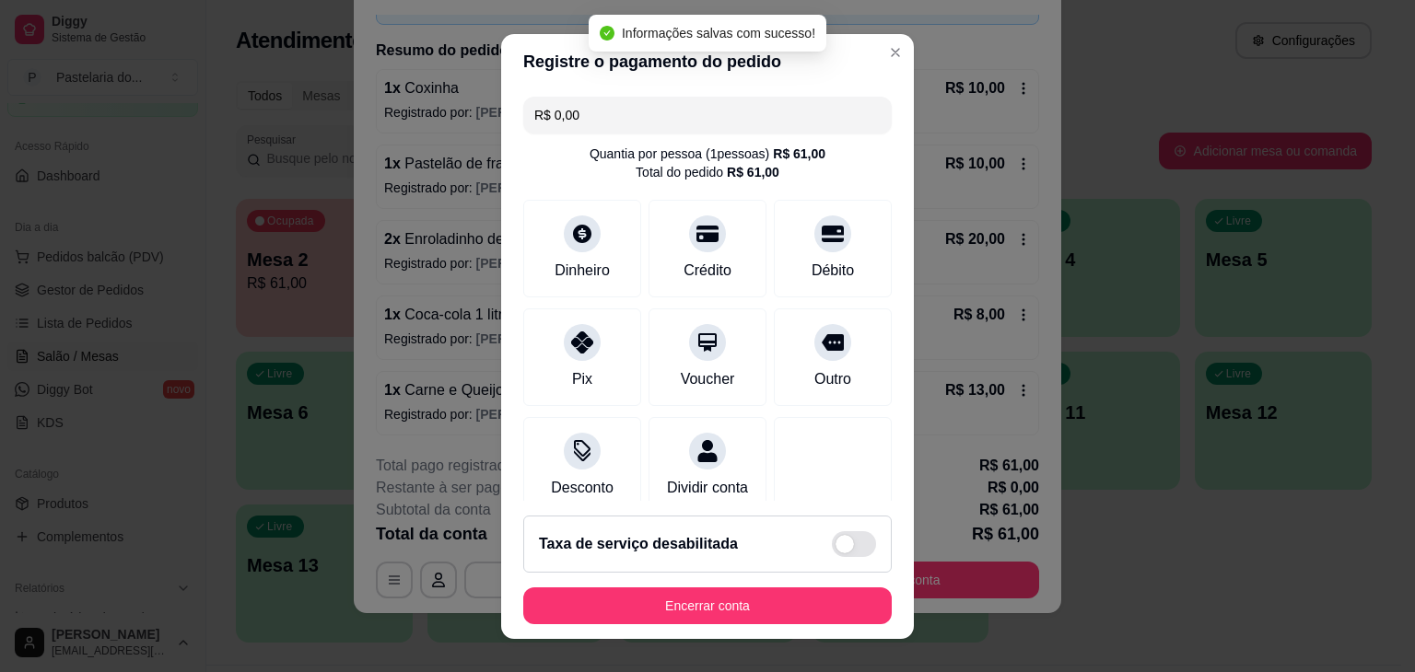
type input "R$ 0,00"
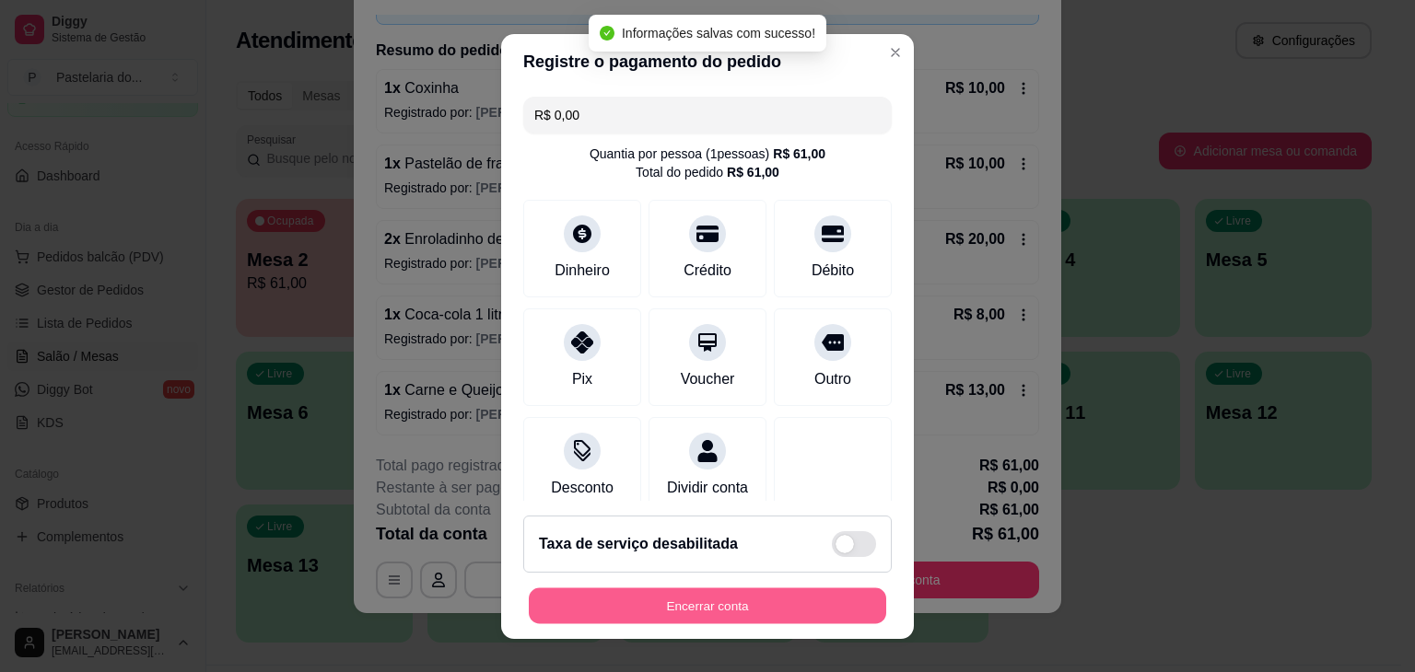
click at [743, 622] on button "Encerrar conta" at bounding box center [707, 606] width 357 height 36
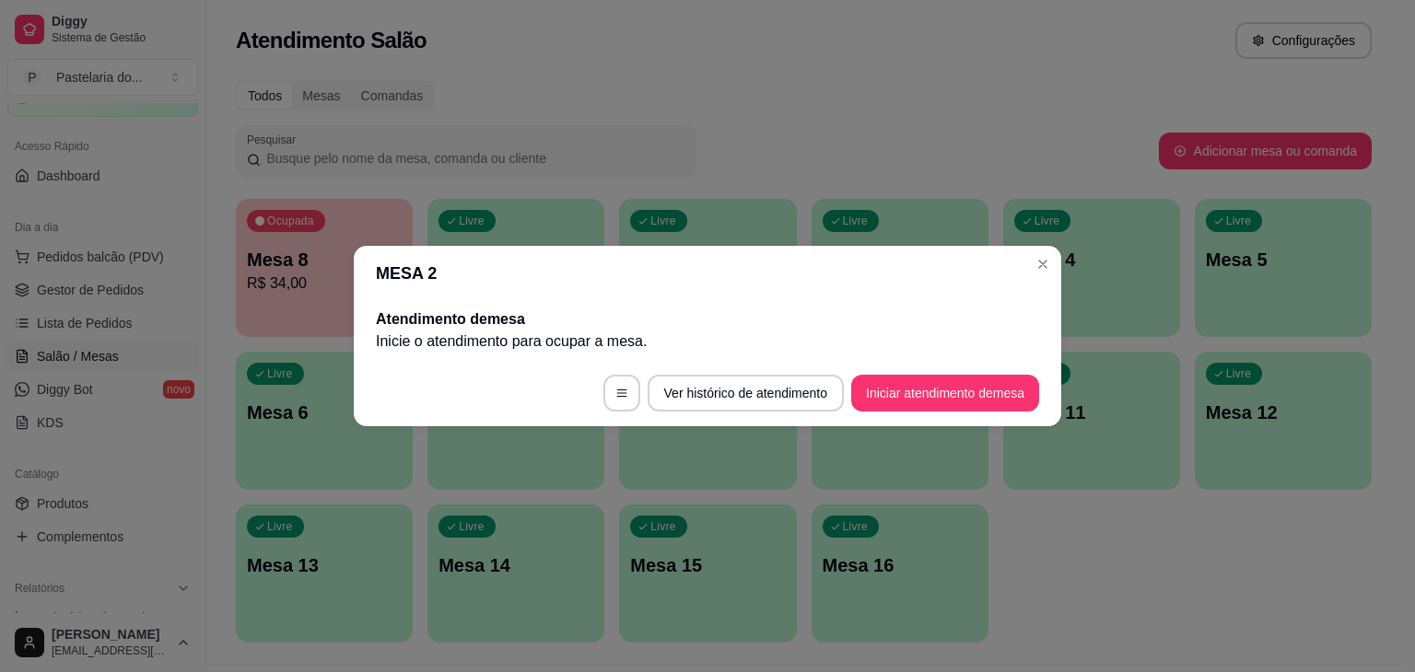
scroll to position [0, 0]
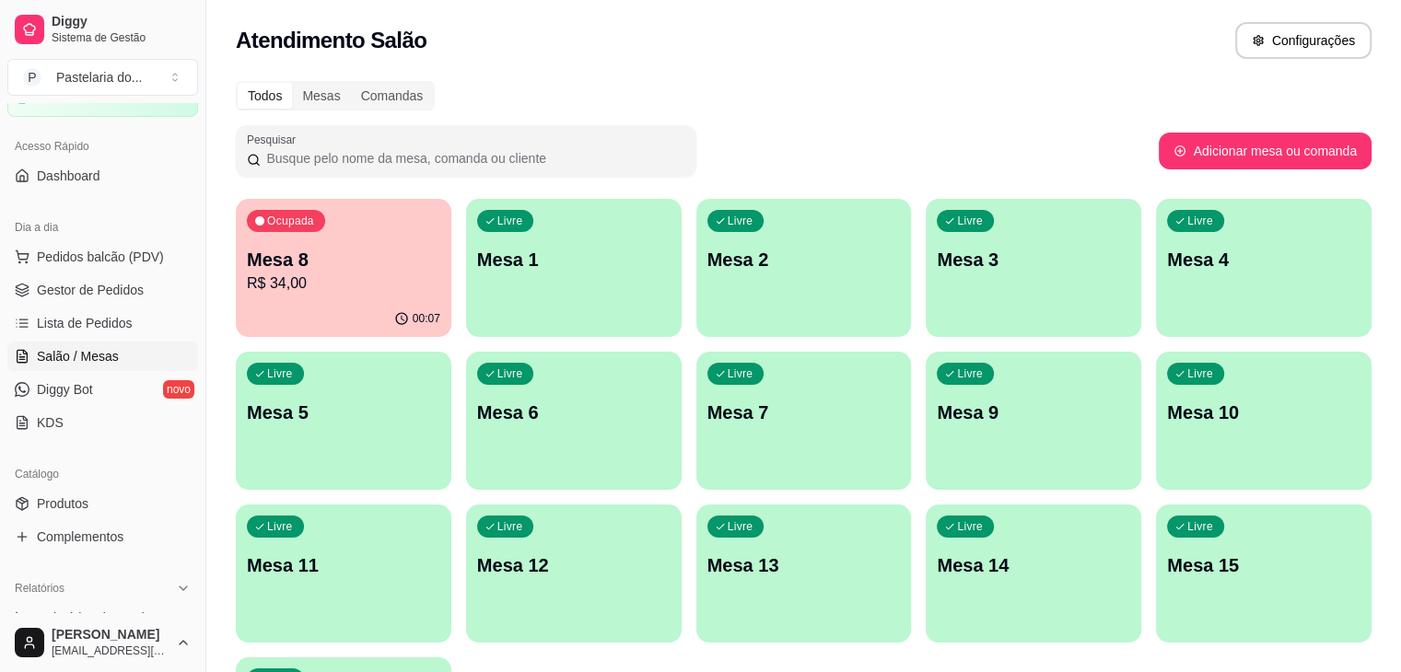
click at [926, 234] on div "Livre Mesa 3" at bounding box center [1034, 257] width 216 height 116
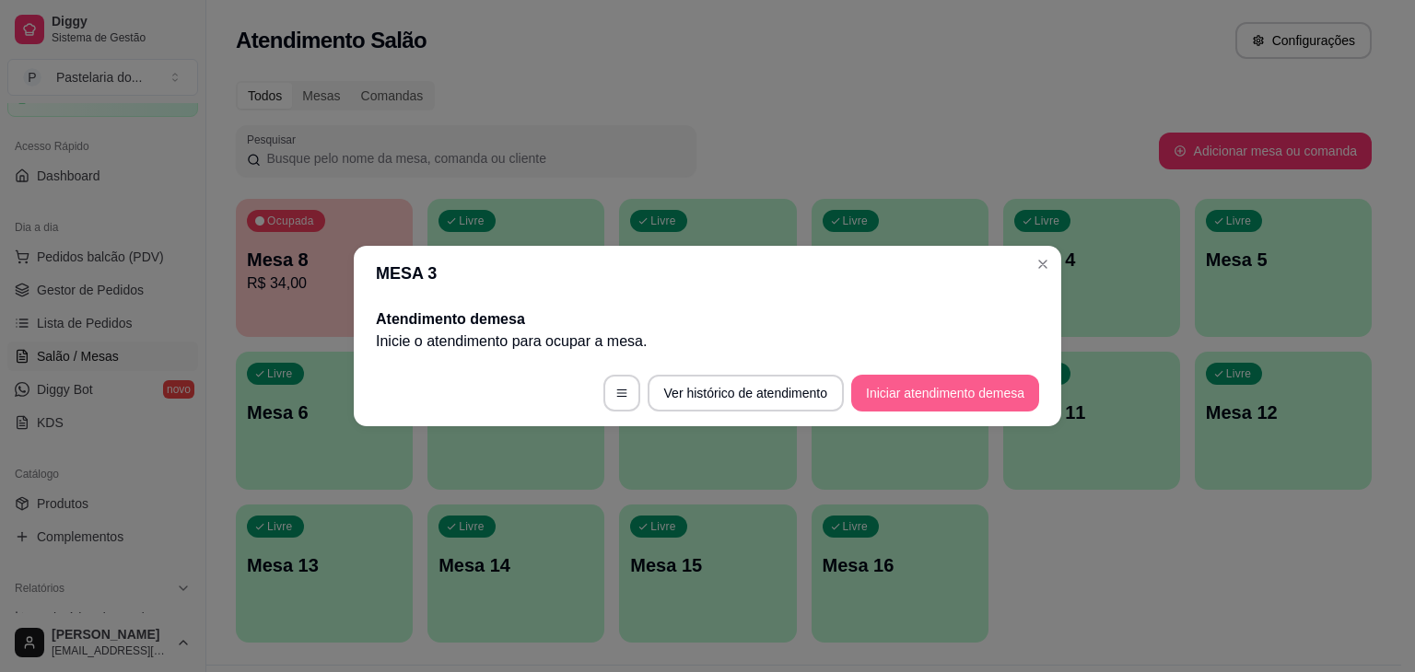
click at [972, 388] on button "Iniciar atendimento de mesa" at bounding box center [945, 393] width 188 height 37
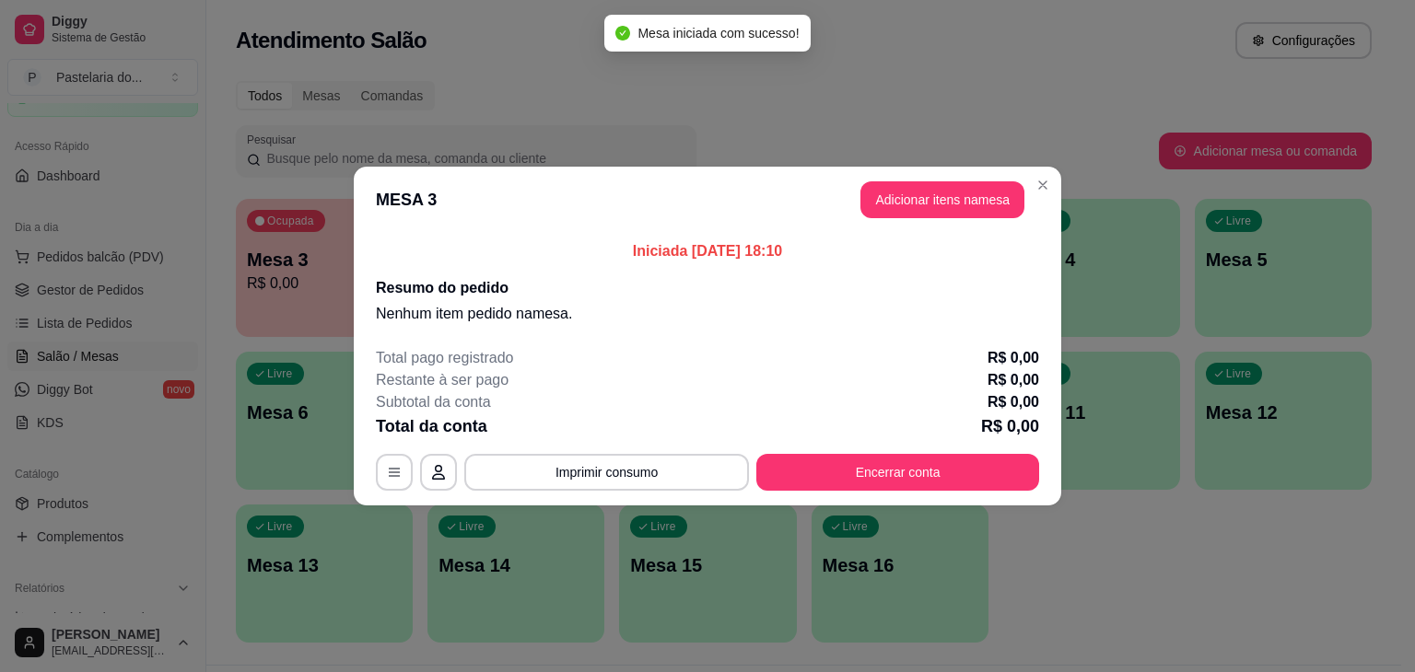
click at [964, 193] on button "Adicionar itens na mesa" at bounding box center [942, 199] width 164 height 37
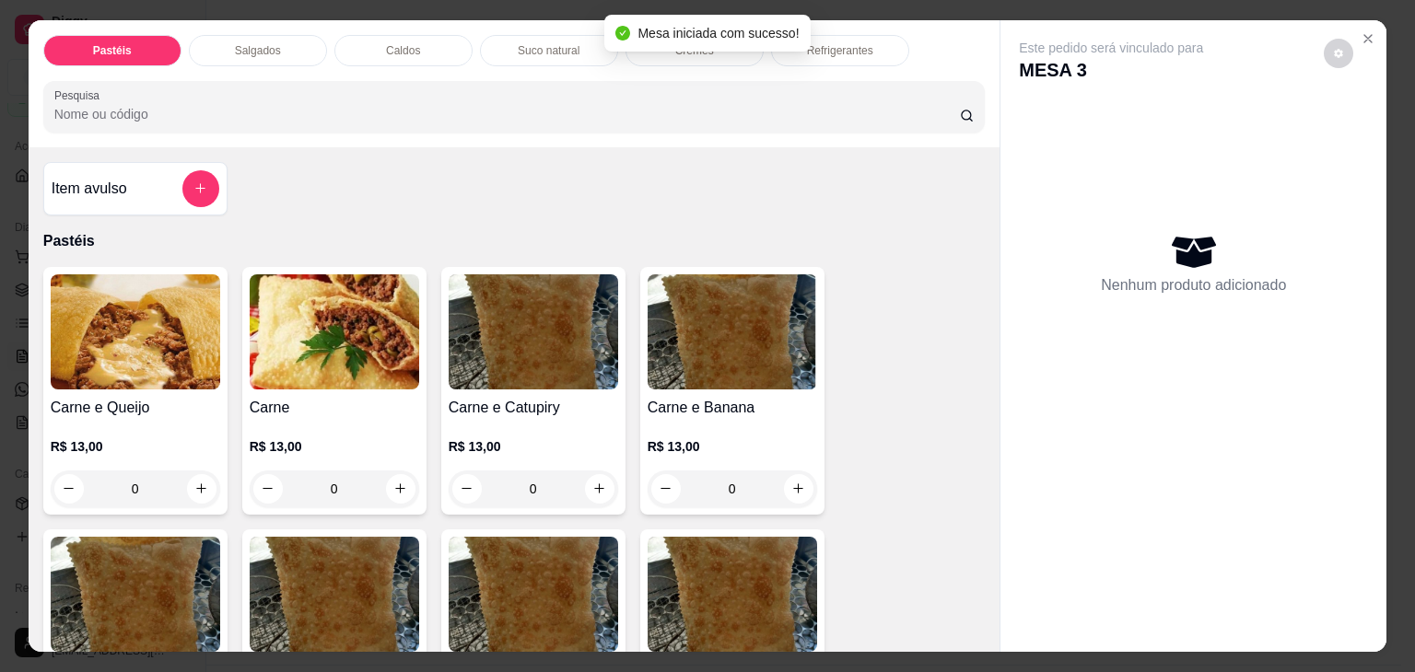
click at [107, 347] on img at bounding box center [135, 332] width 169 height 115
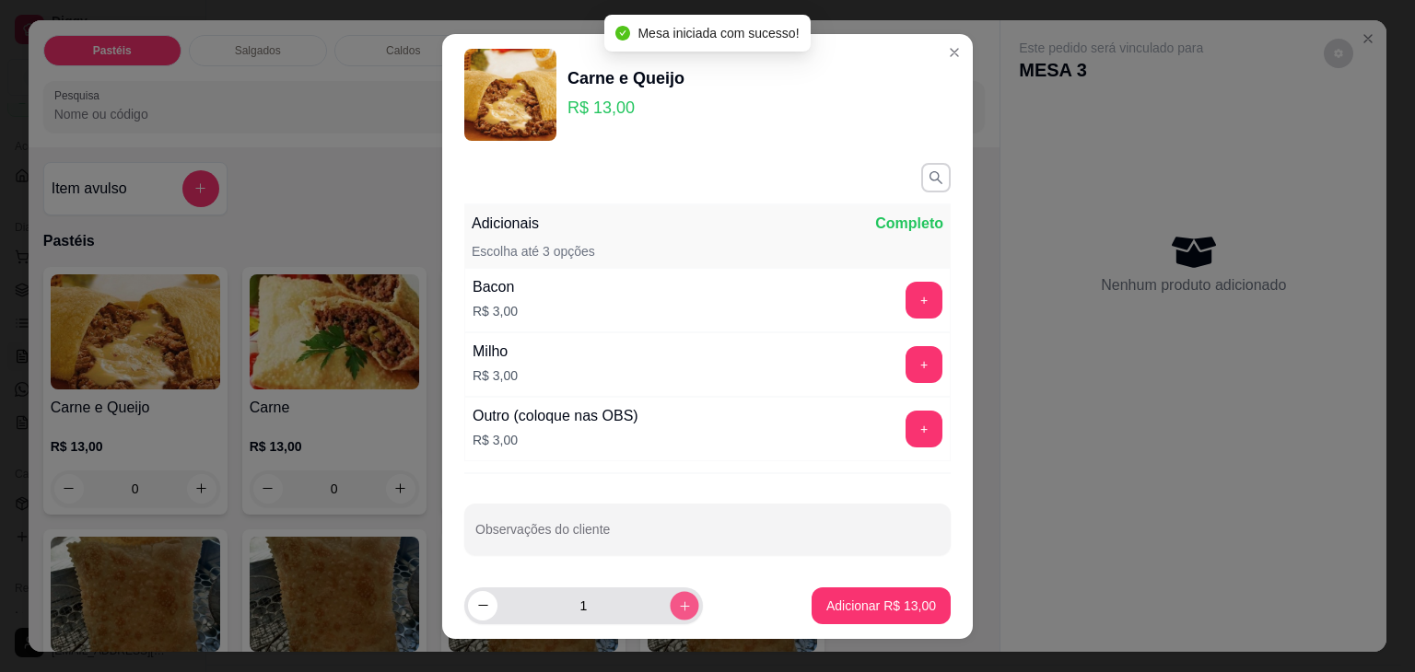
click at [678, 601] on icon "increase-product-quantity" at bounding box center [685, 606] width 14 height 14
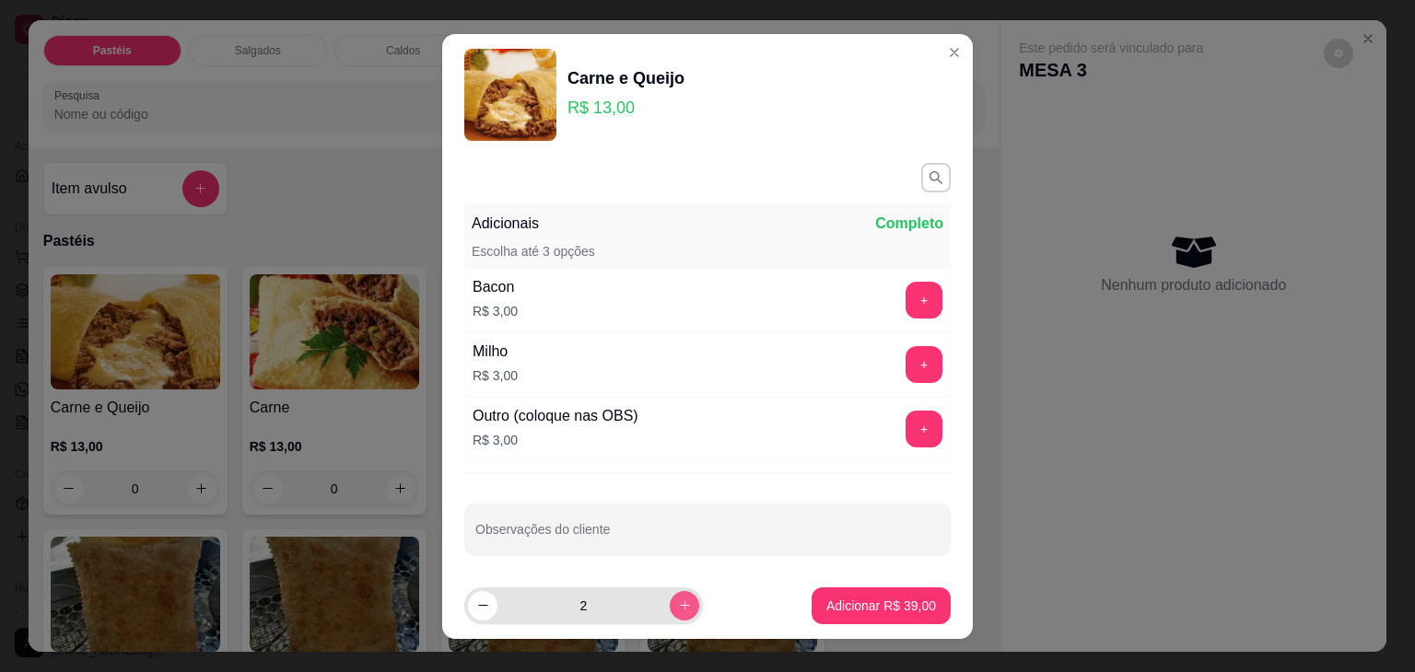
type input "3"
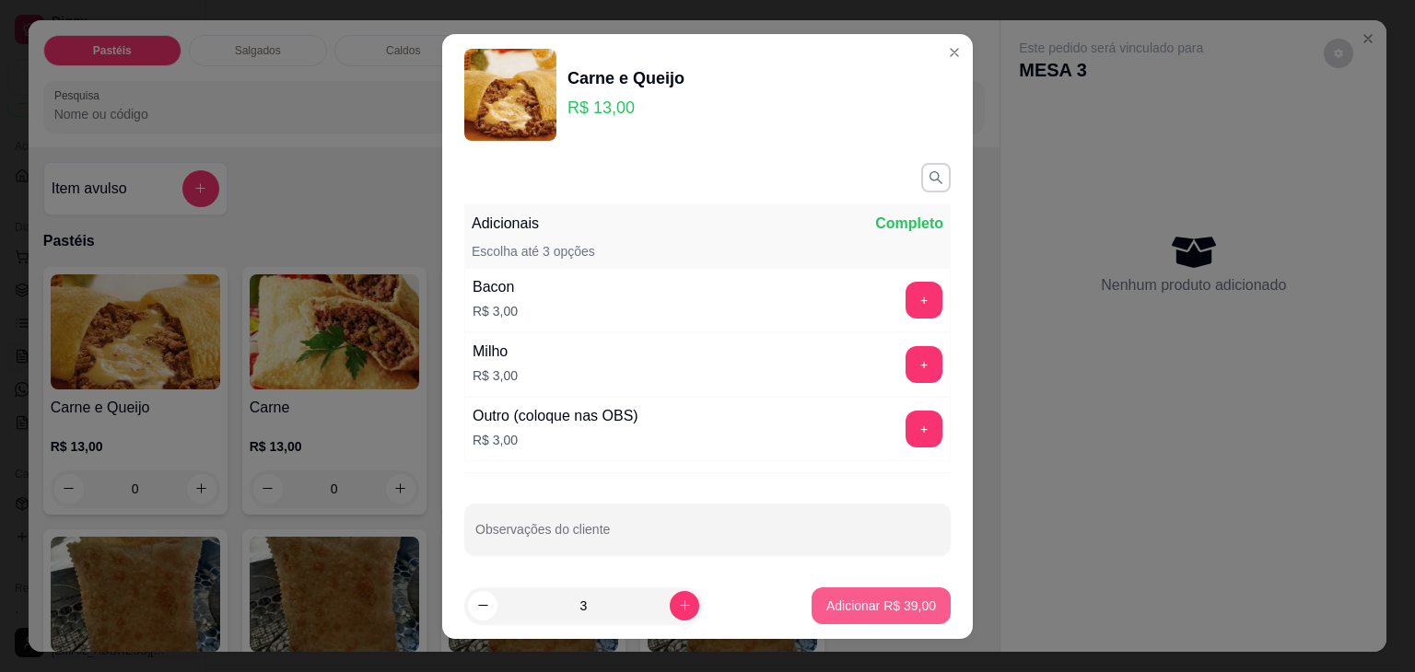
click at [844, 598] on p "Adicionar R$ 39,00" at bounding box center [881, 606] width 110 height 18
type input "3"
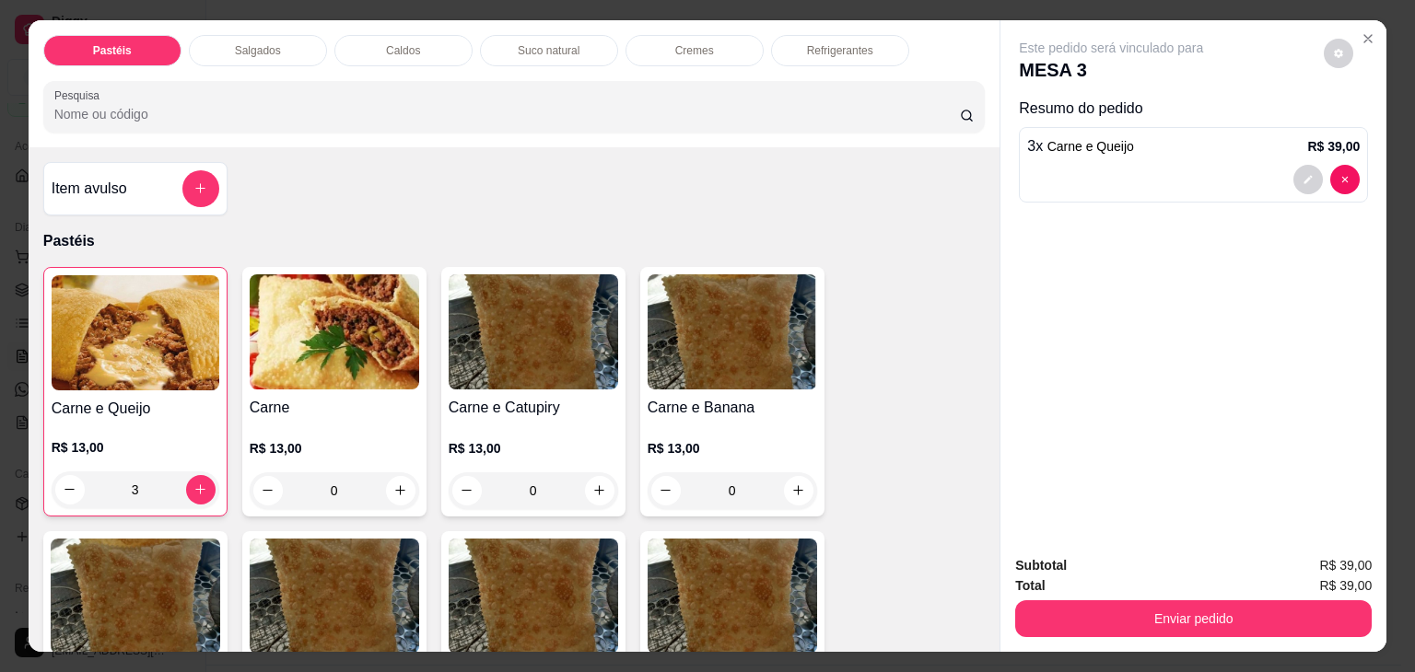
click at [151, 275] on img at bounding box center [136, 332] width 168 height 115
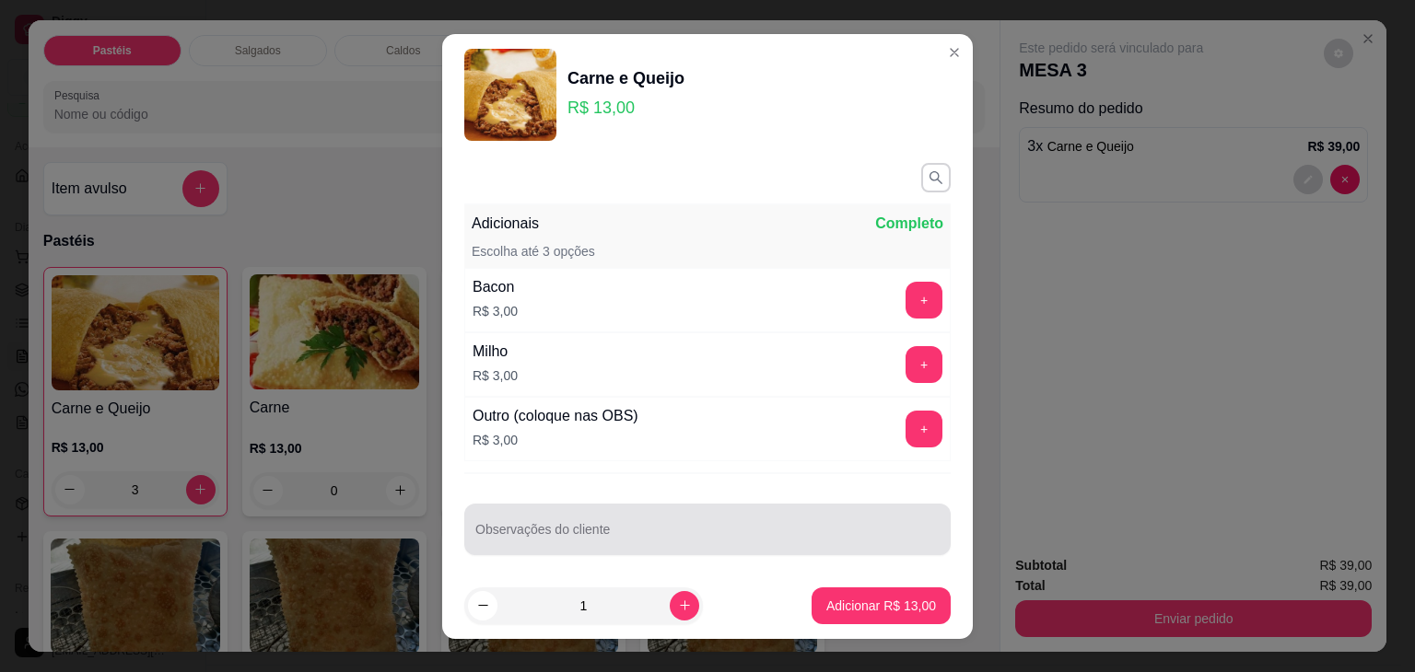
click at [655, 524] on div at bounding box center [707, 529] width 464 height 37
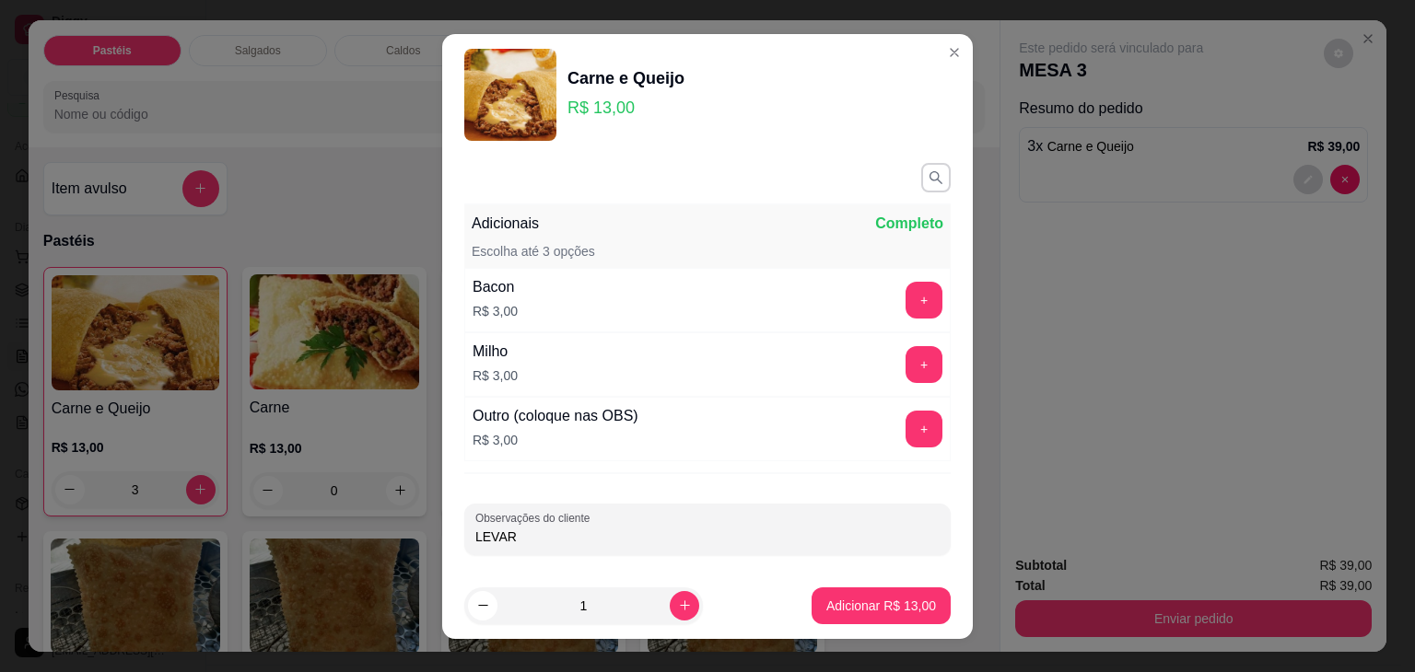
type input "LEVAR"
click at [910, 609] on p "Adicionar R$ 13,00" at bounding box center [881, 606] width 107 height 18
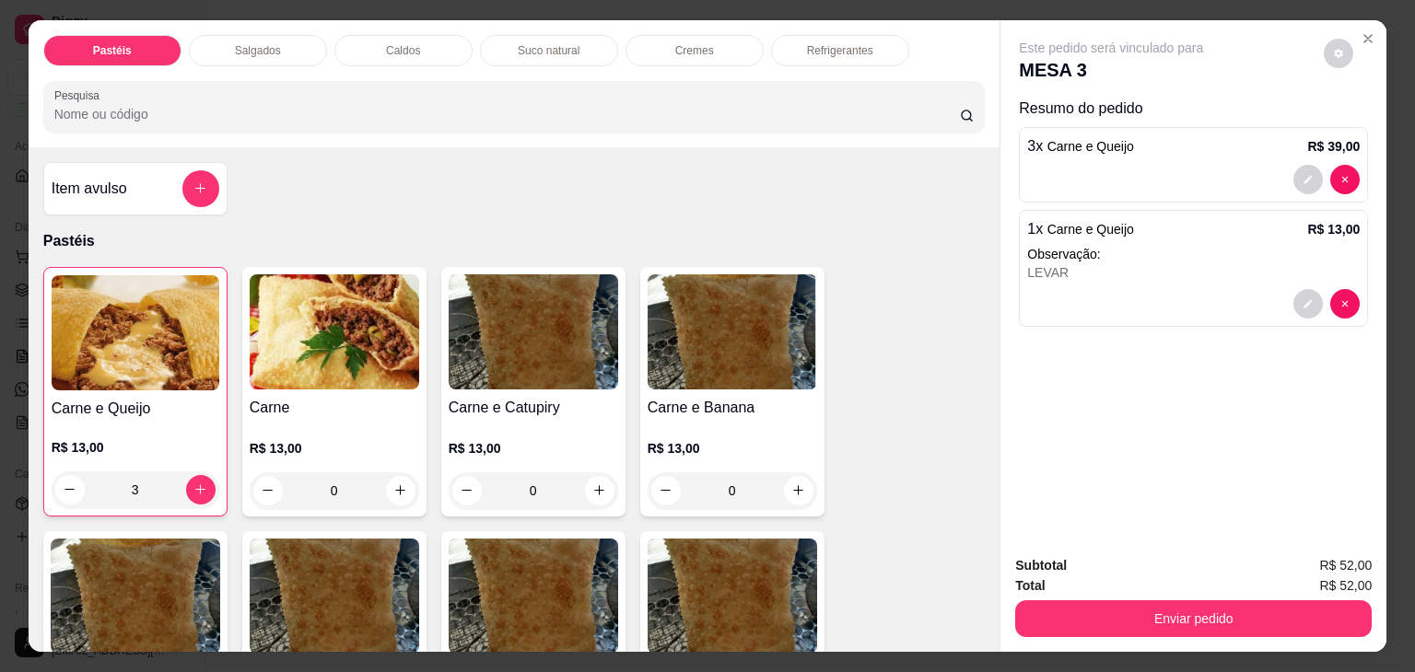
click at [844, 35] on div "Refrigerantes" at bounding box center [840, 50] width 138 height 31
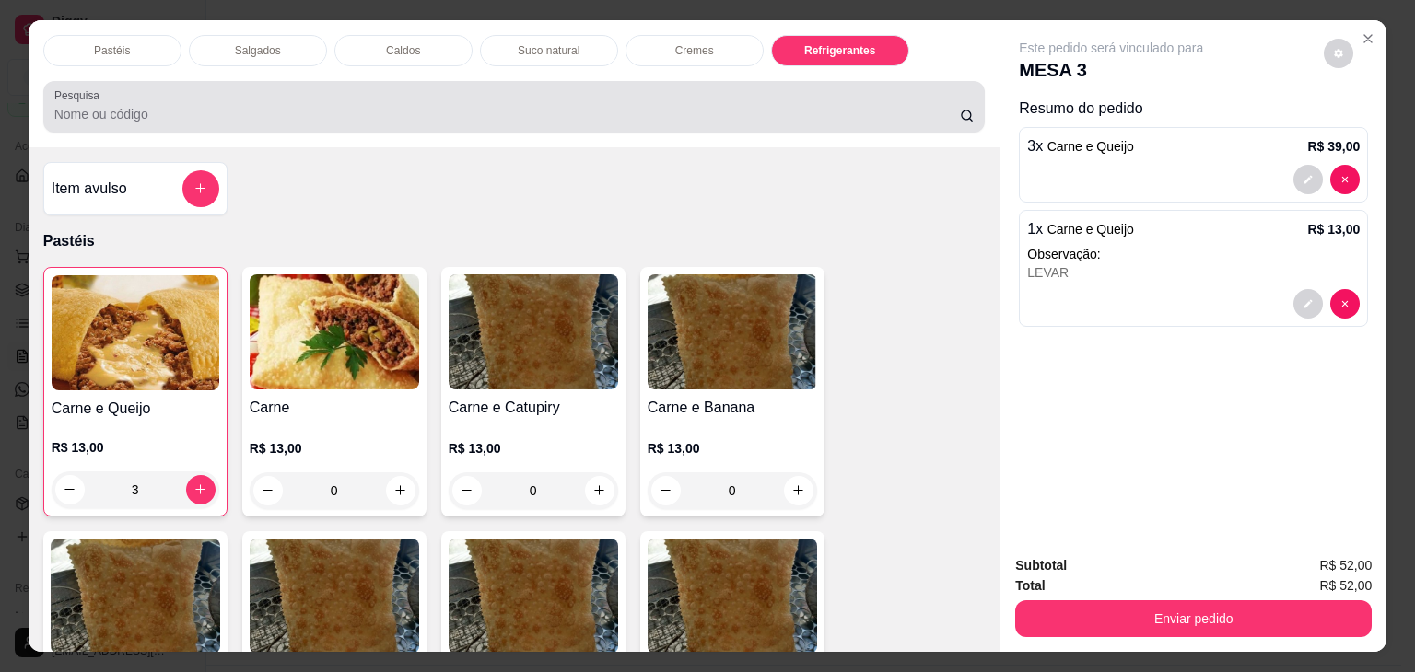
scroll to position [45, 0]
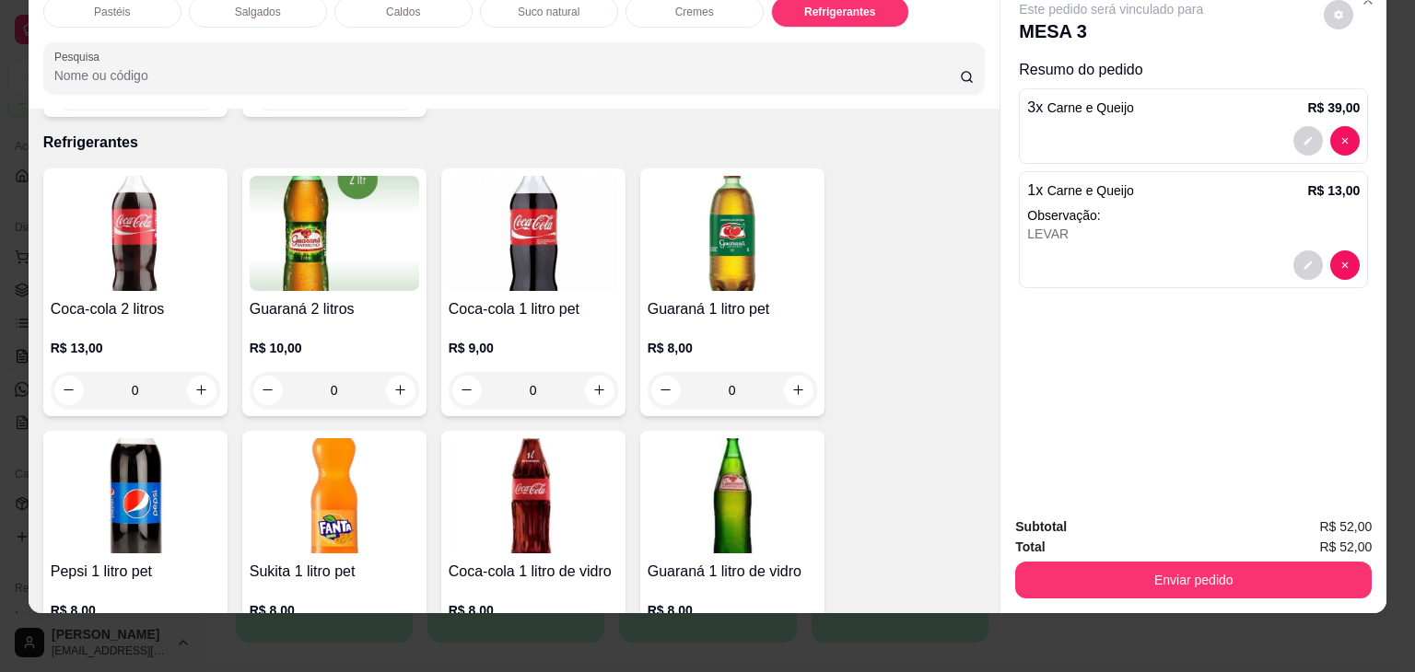
click at [106, 298] on h4 "Coca-cola 2 litros" at bounding box center [135, 309] width 169 height 22
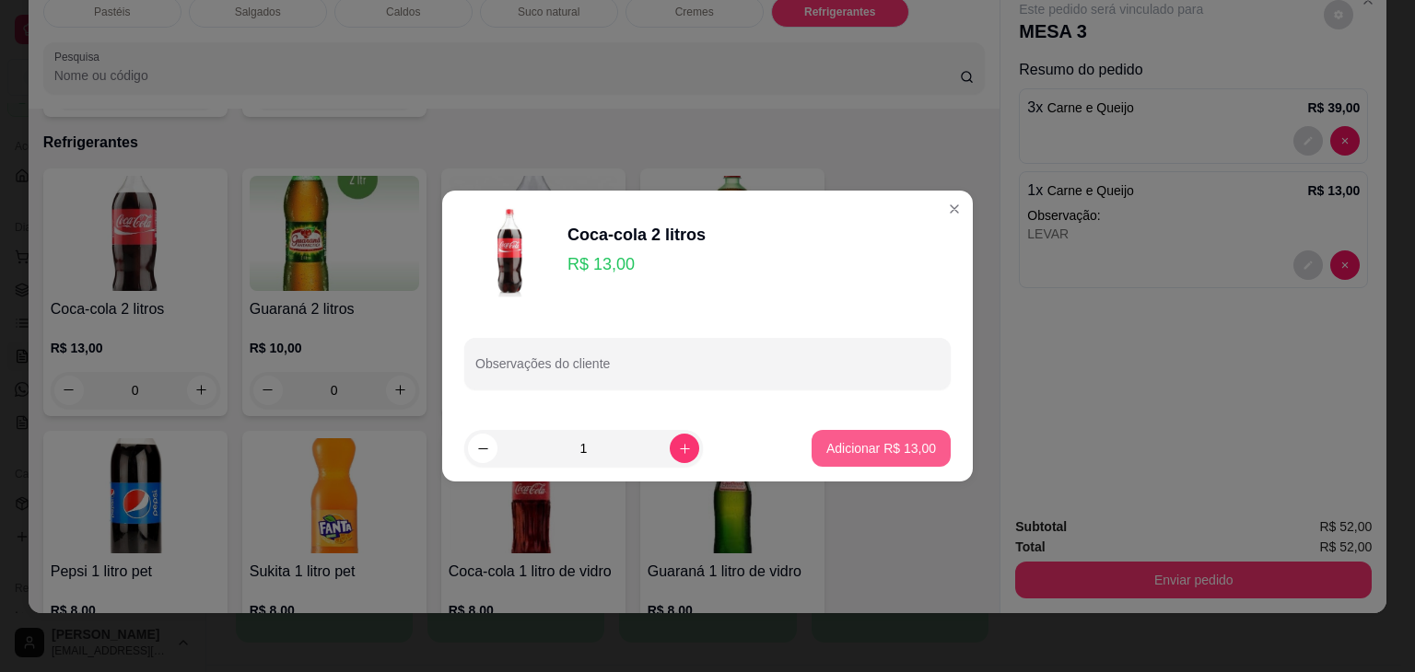
click at [884, 451] on p "Adicionar R$ 13,00" at bounding box center [881, 448] width 110 height 18
type input "1"
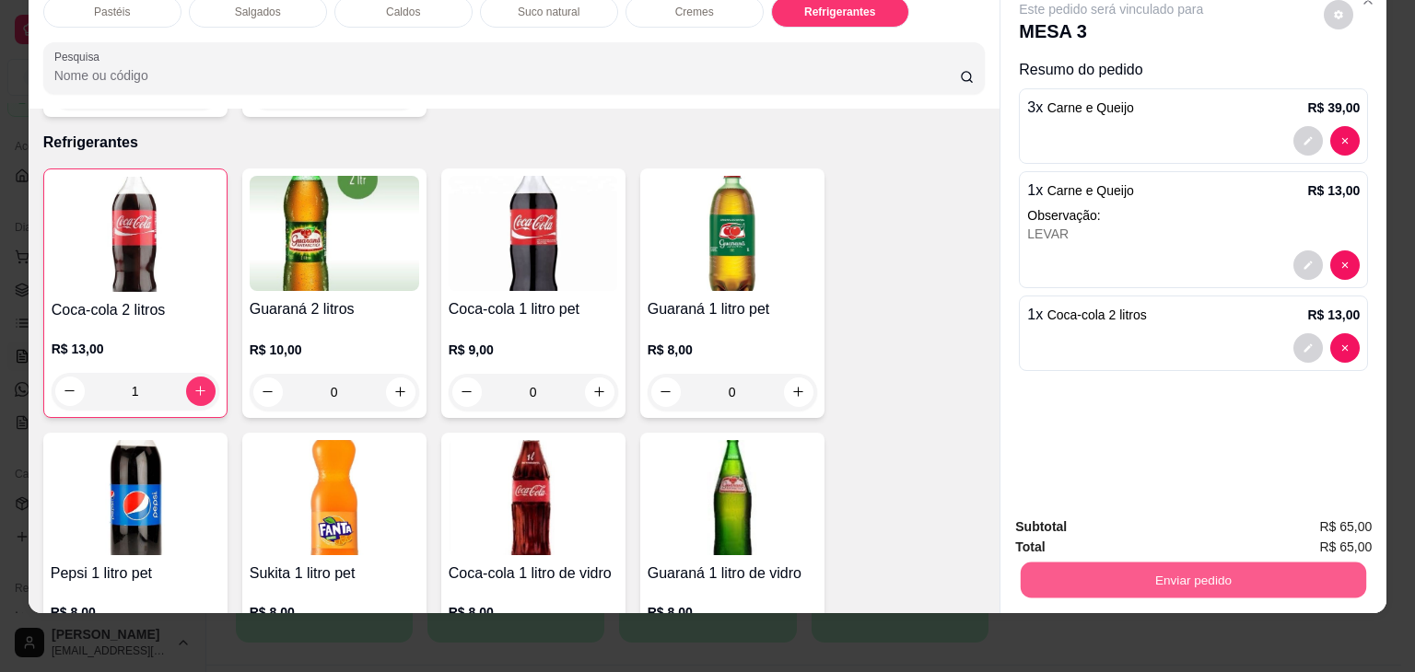
click at [1181, 572] on button "Enviar pedido" at bounding box center [1193, 581] width 345 height 36
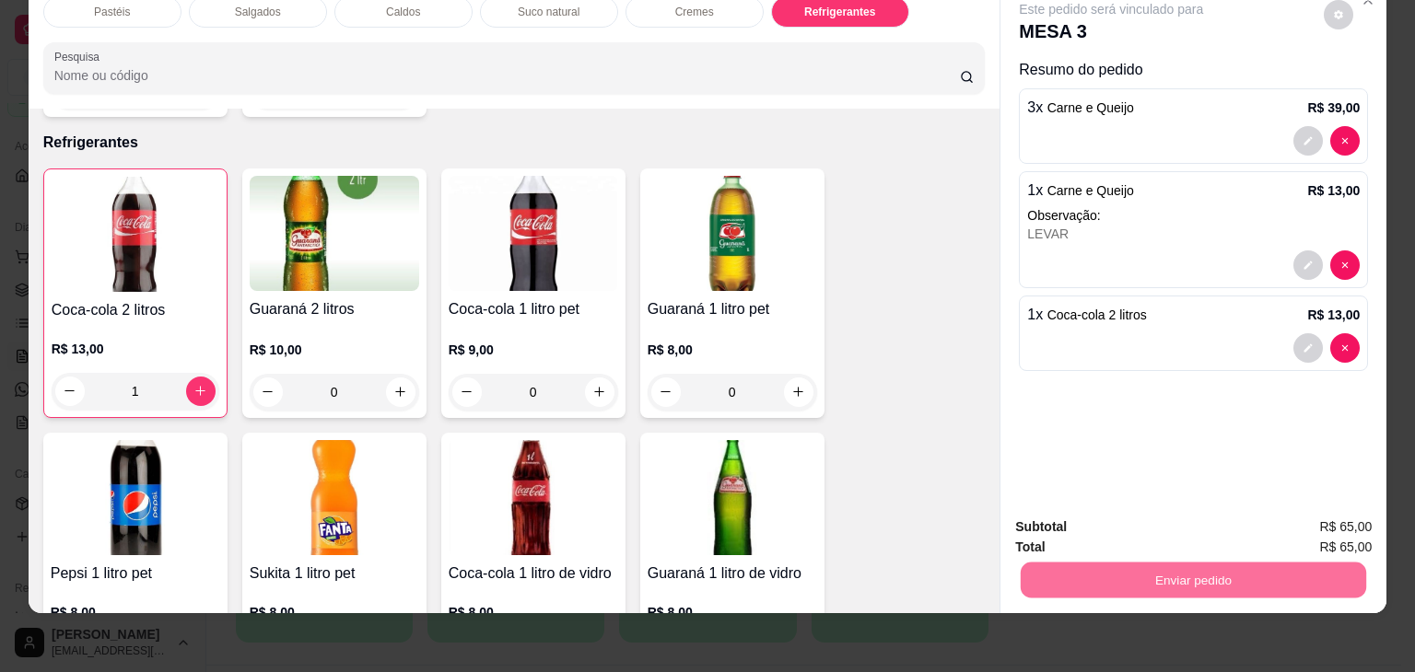
click at [1356, 528] on button "Enviar pedido" at bounding box center [1324, 520] width 104 height 35
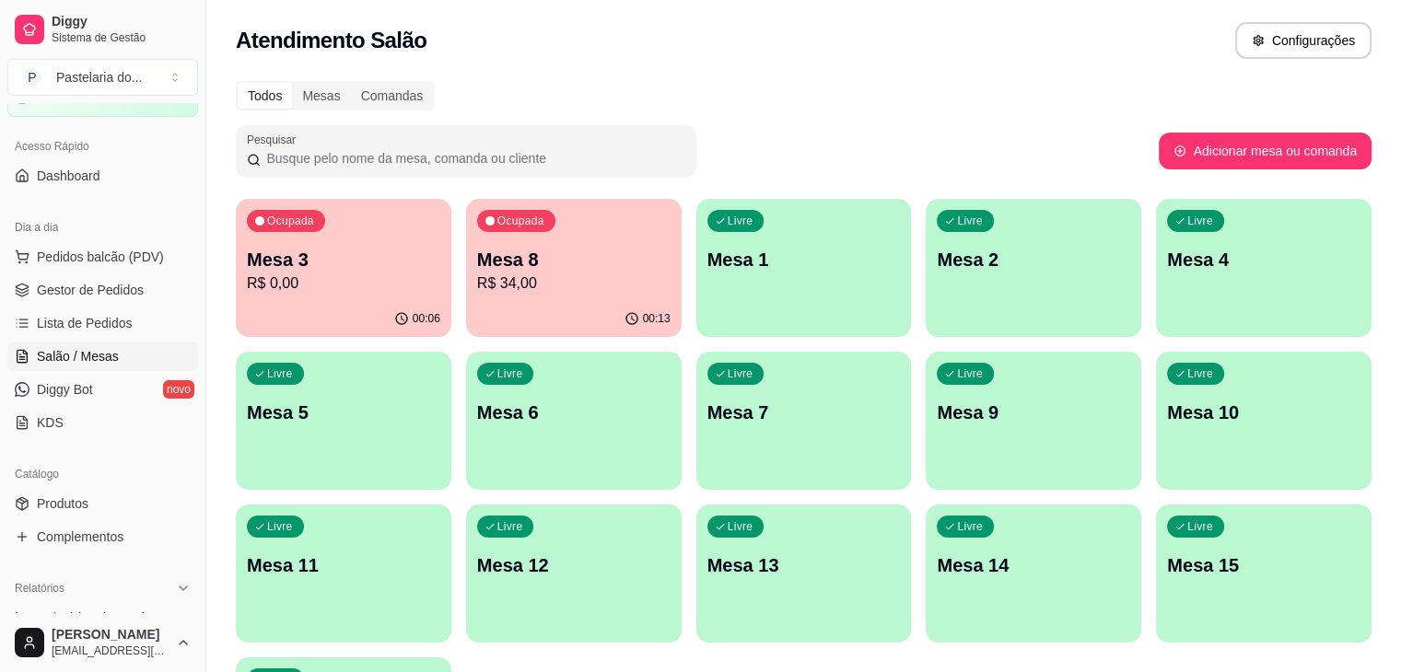
click at [505, 242] on div "Ocupada Mesa 8 R$ 34,00" at bounding box center [574, 250] width 216 height 102
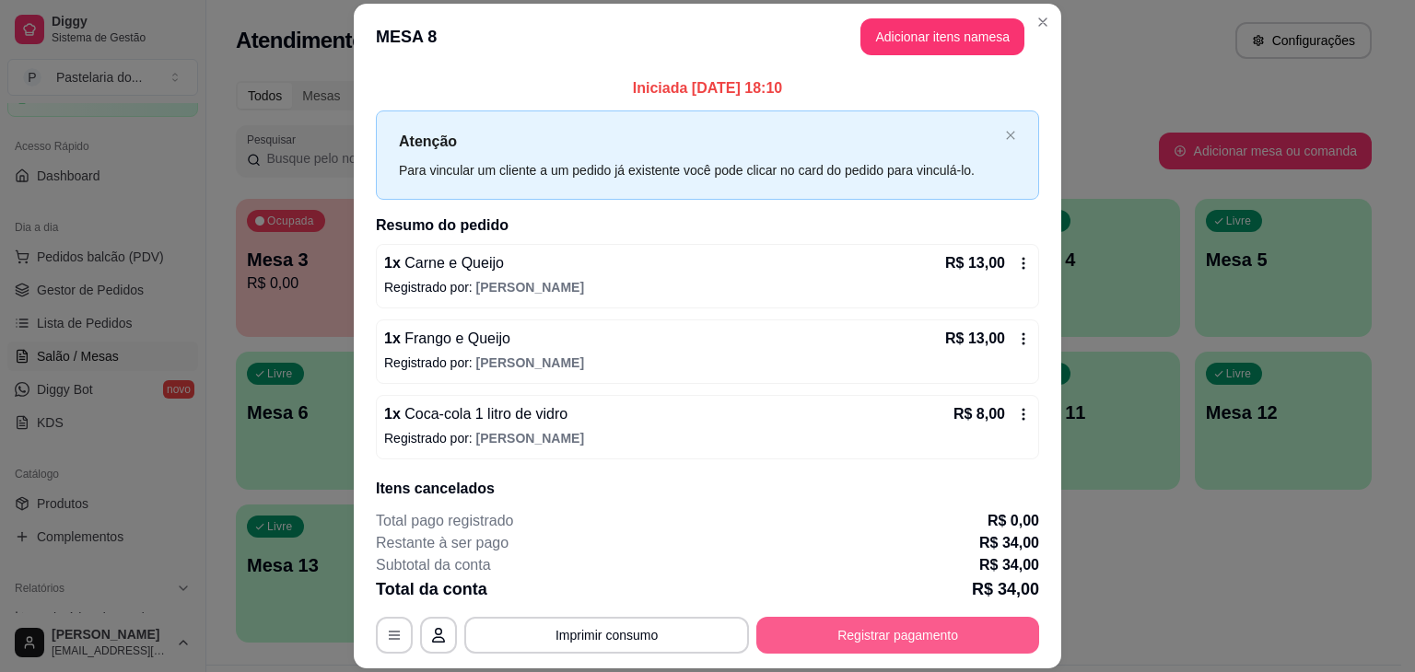
click at [894, 620] on button "Registrar pagamento" at bounding box center [897, 635] width 283 height 37
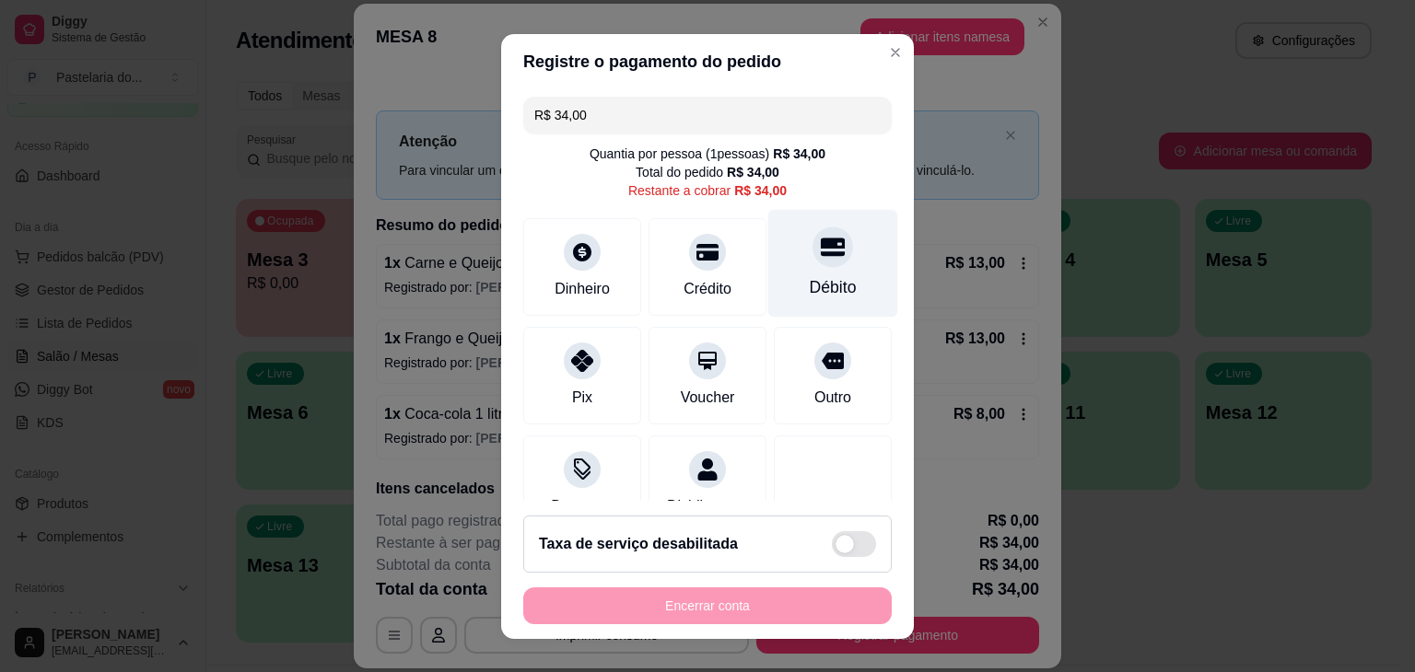
click at [835, 263] on div "Débito" at bounding box center [833, 263] width 130 height 108
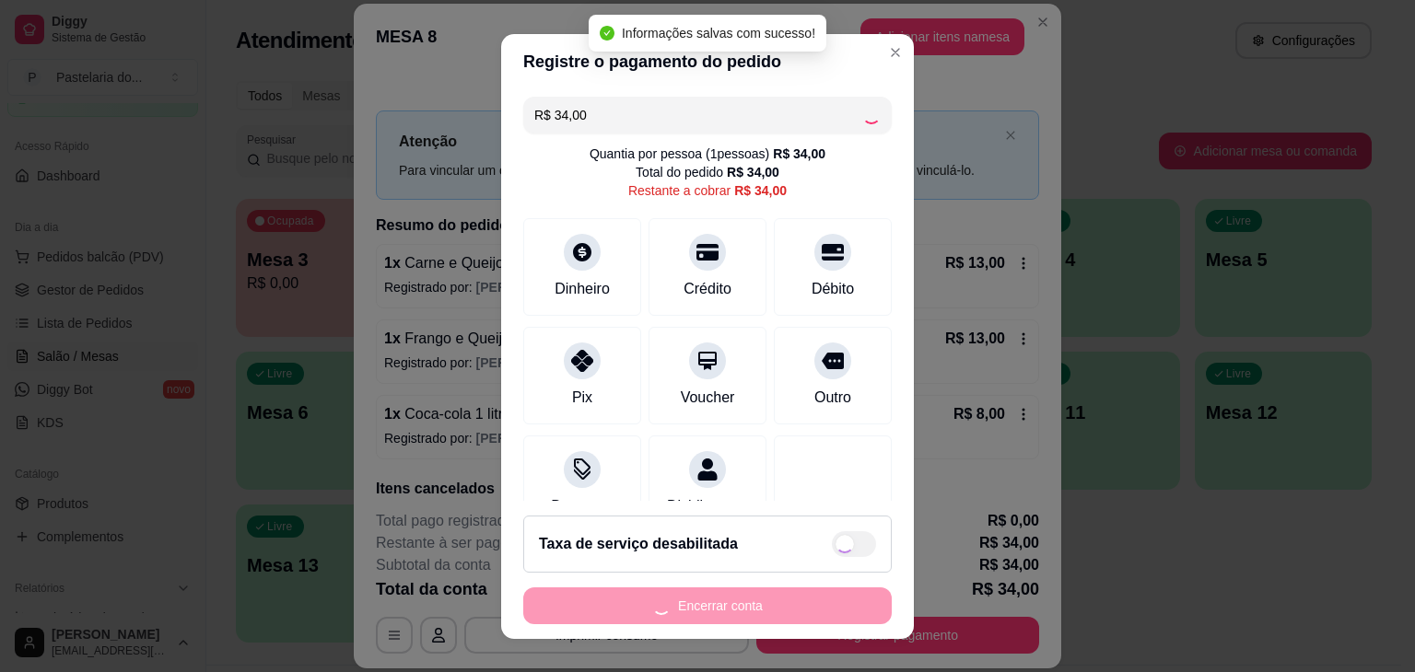
type input "R$ 0,00"
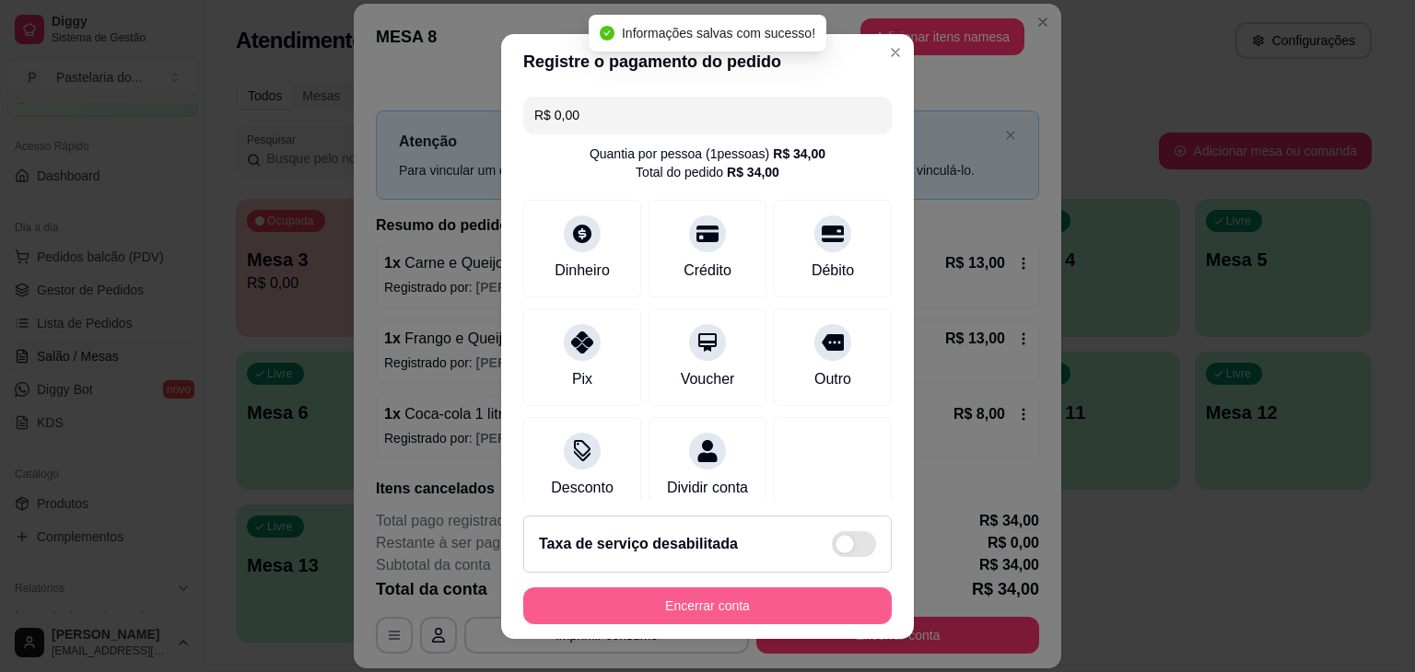
click at [786, 602] on button "Encerrar conta" at bounding box center [707, 606] width 368 height 37
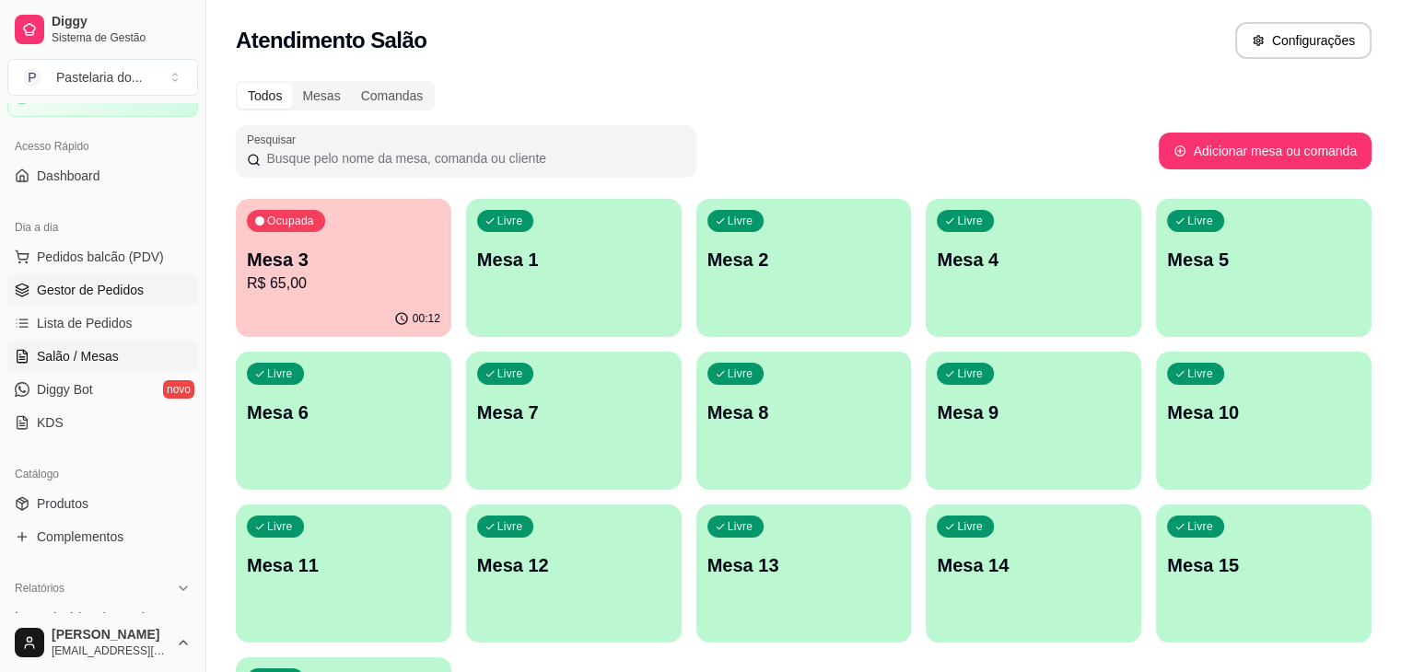
click at [98, 281] on span "Gestor de Pedidos" at bounding box center [90, 290] width 107 height 18
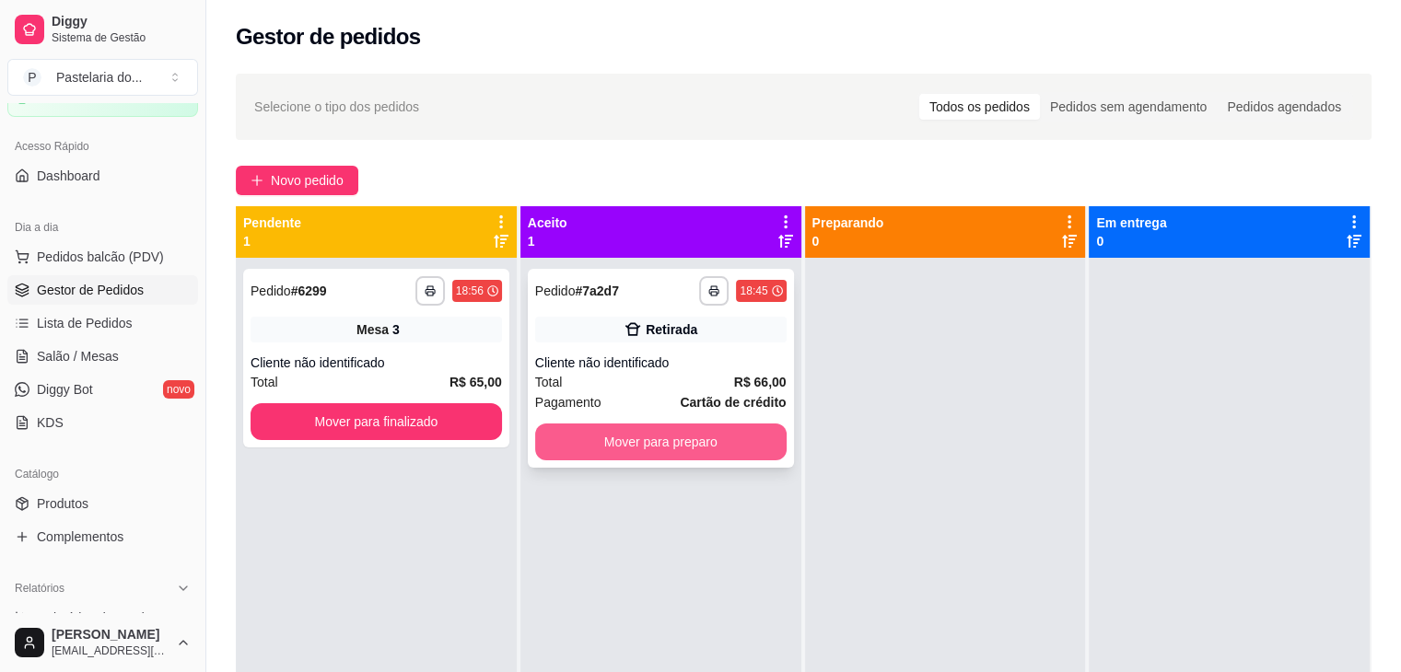
click at [689, 450] on button "Mover para preparo" at bounding box center [660, 442] width 251 height 37
click at [689, 450] on div "Mover para preparo" at bounding box center [660, 442] width 251 height 37
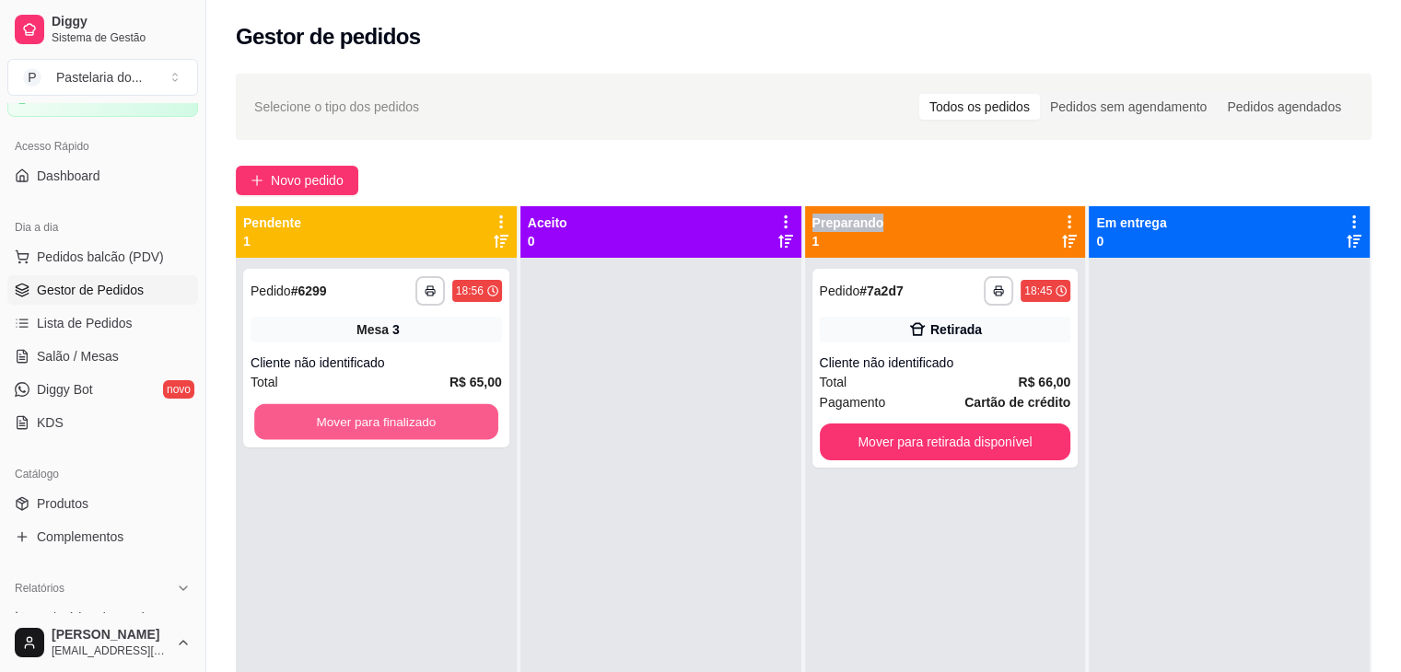
click at [380, 414] on button "Mover para finalizado" at bounding box center [376, 422] width 244 height 36
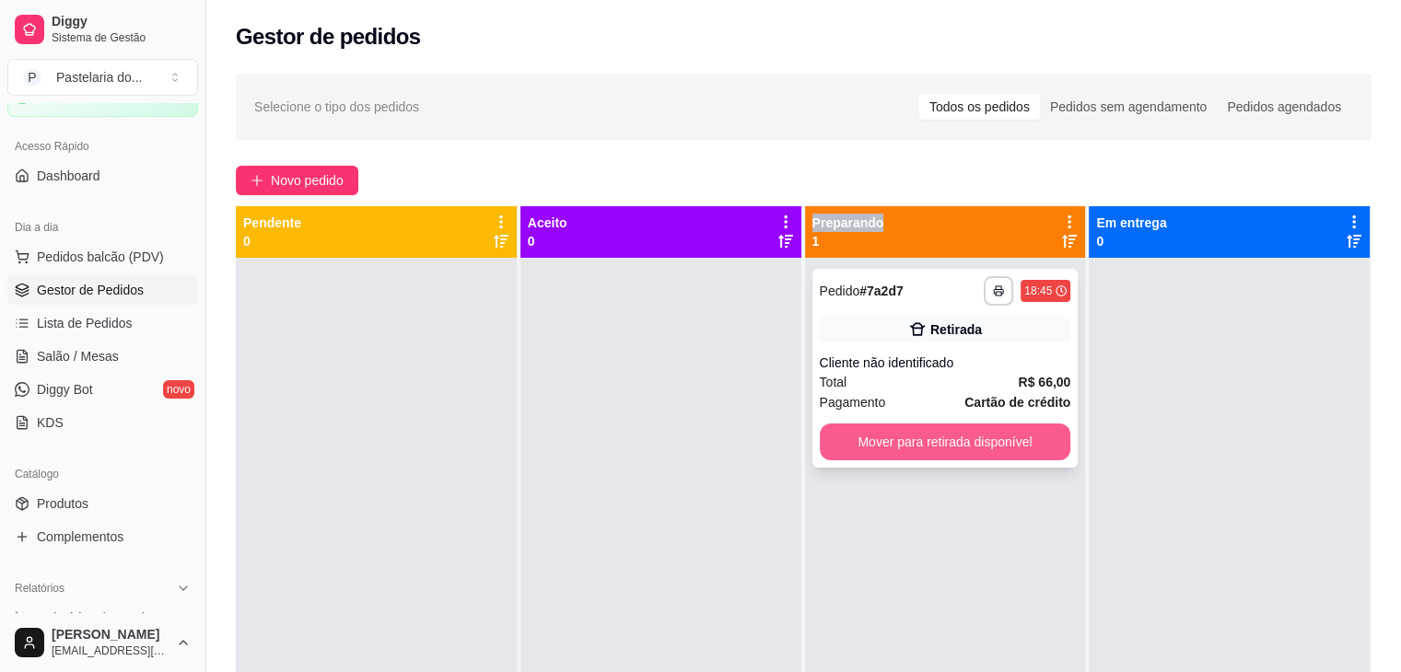
click at [1024, 430] on button "Mover para retirada disponível" at bounding box center [945, 442] width 251 height 37
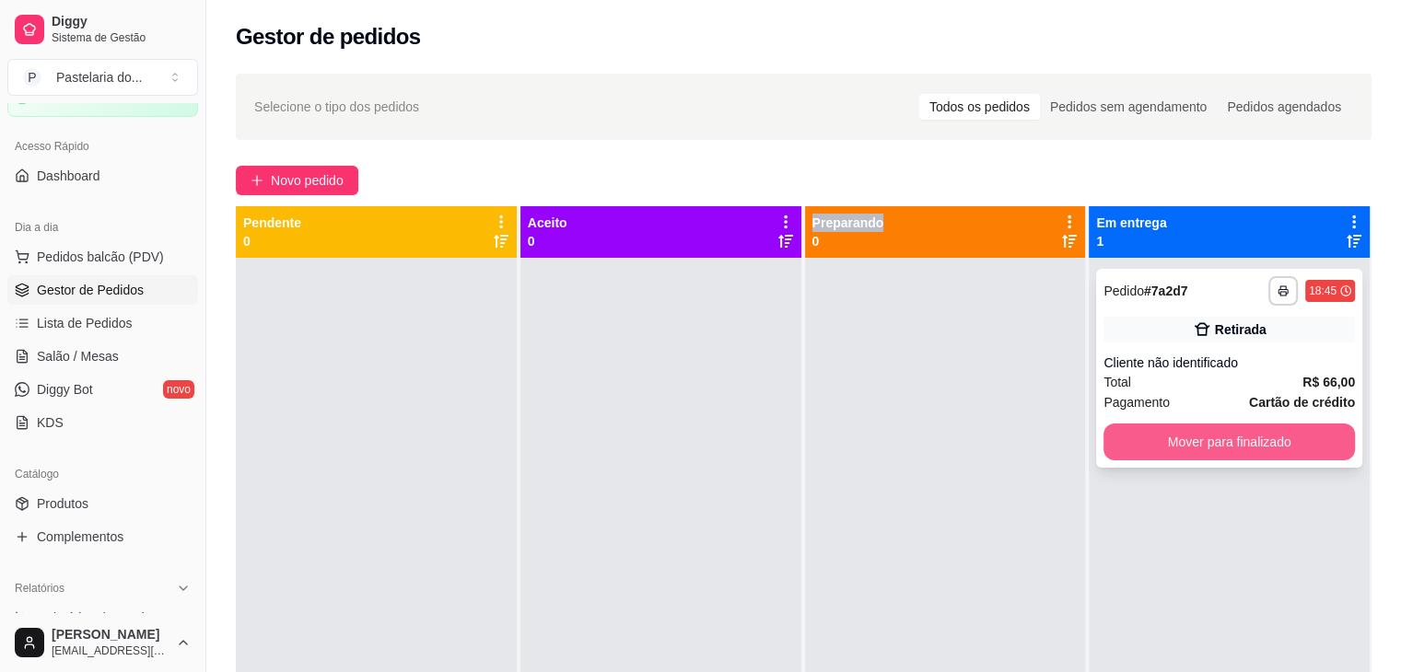
click at [1304, 444] on button "Mover para finalizado" at bounding box center [1229, 442] width 251 height 37
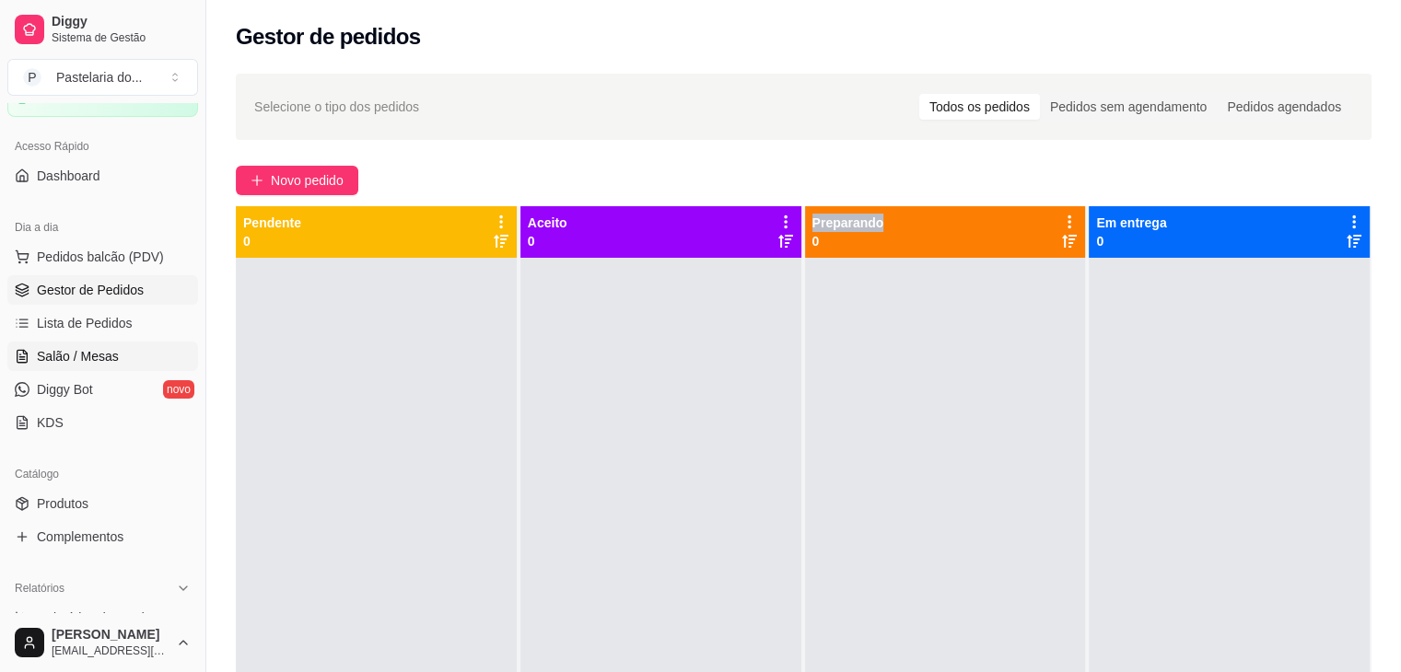
click at [101, 349] on span "Salão / Mesas" at bounding box center [78, 356] width 82 height 18
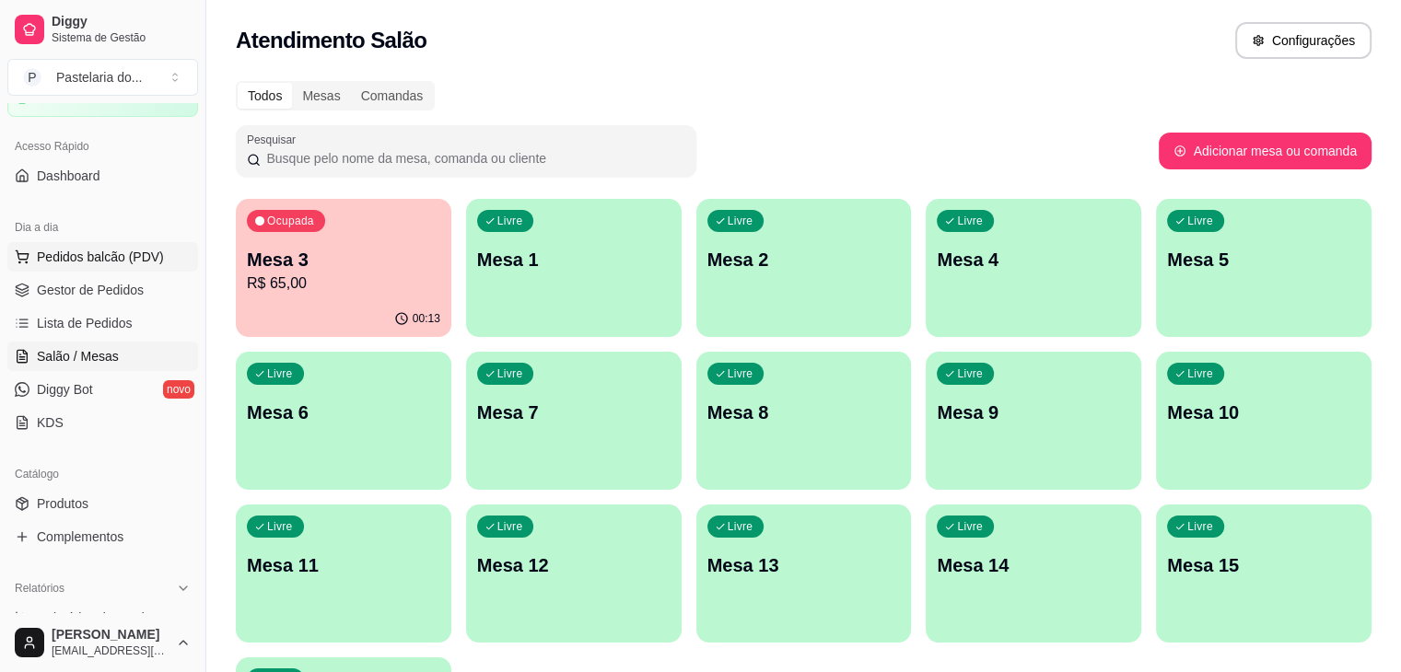
click at [106, 260] on span "Pedidos balcão (PDV)" at bounding box center [100, 257] width 127 height 18
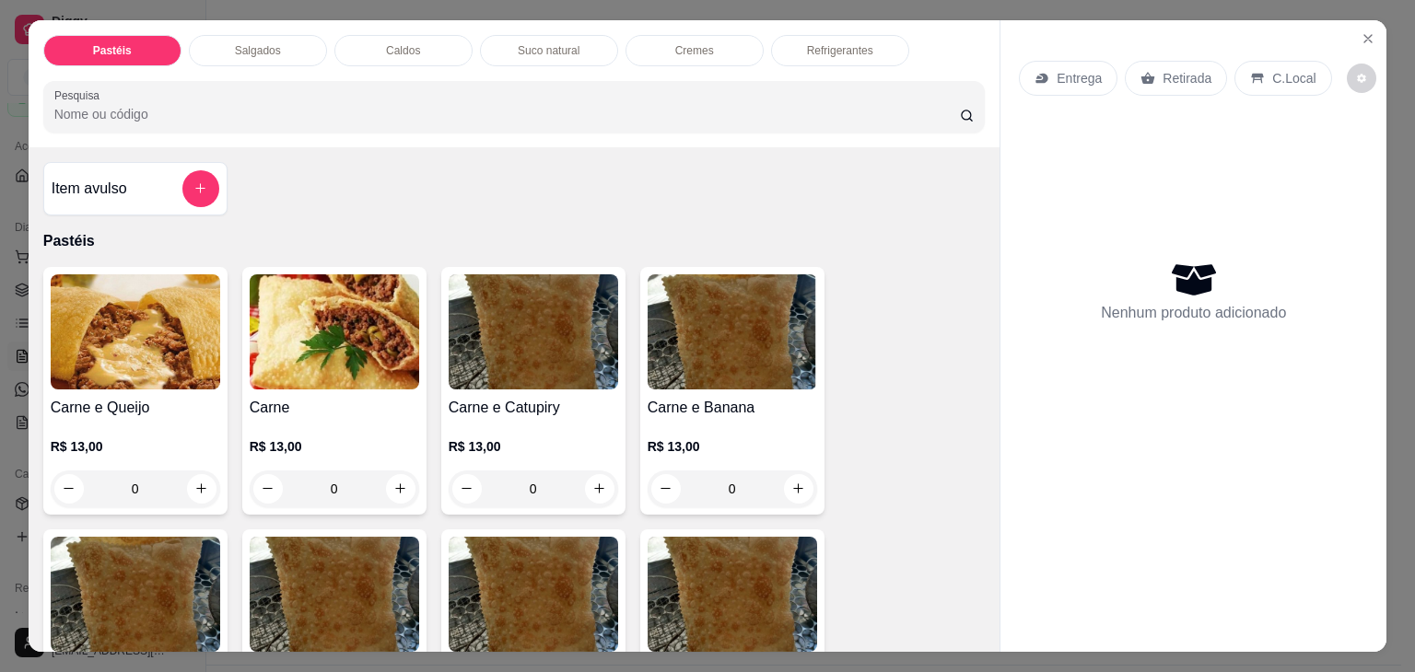
click at [218, 49] on div "Salgados" at bounding box center [258, 50] width 138 height 31
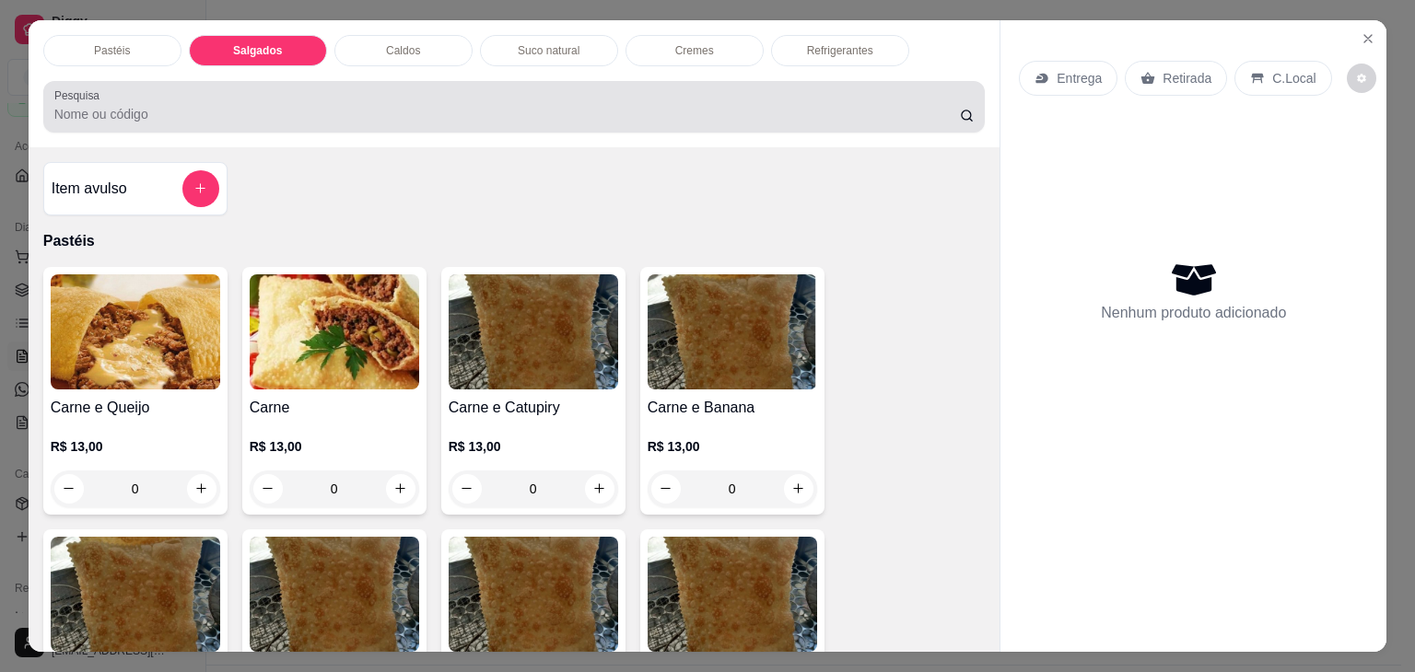
scroll to position [45, 0]
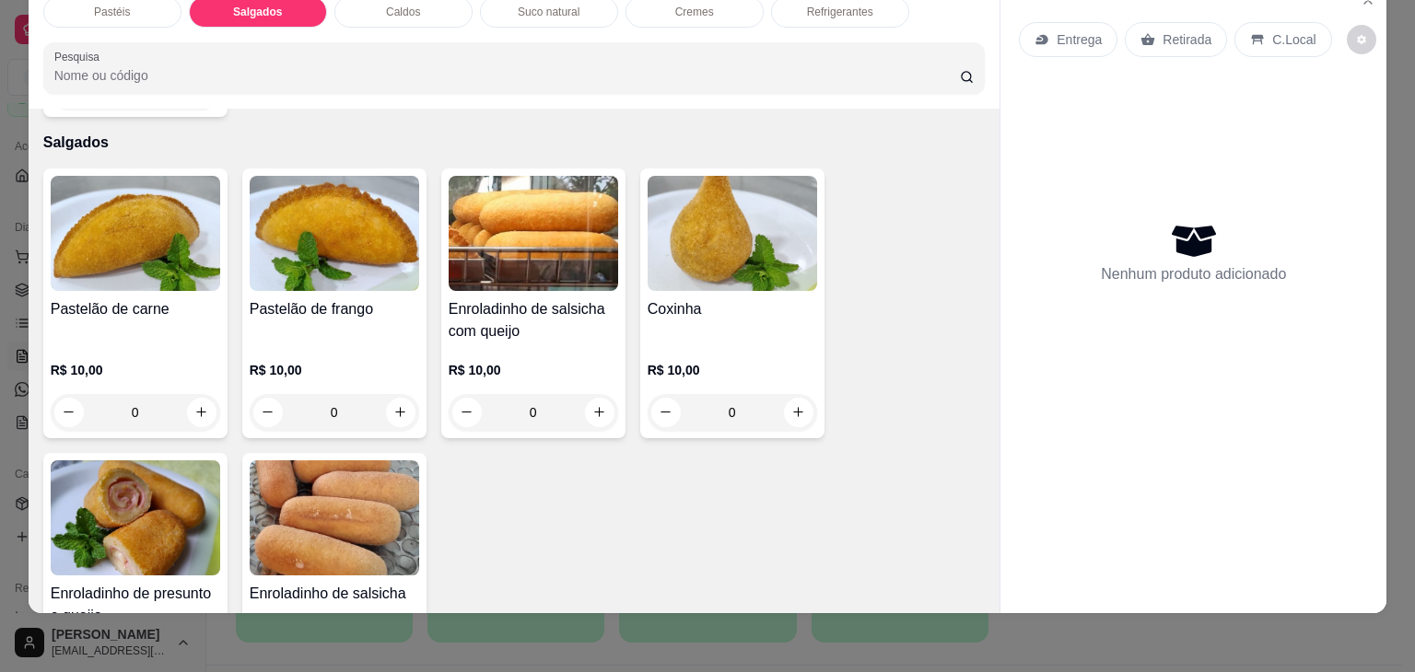
click at [295, 477] on img at bounding box center [334, 518] width 169 height 115
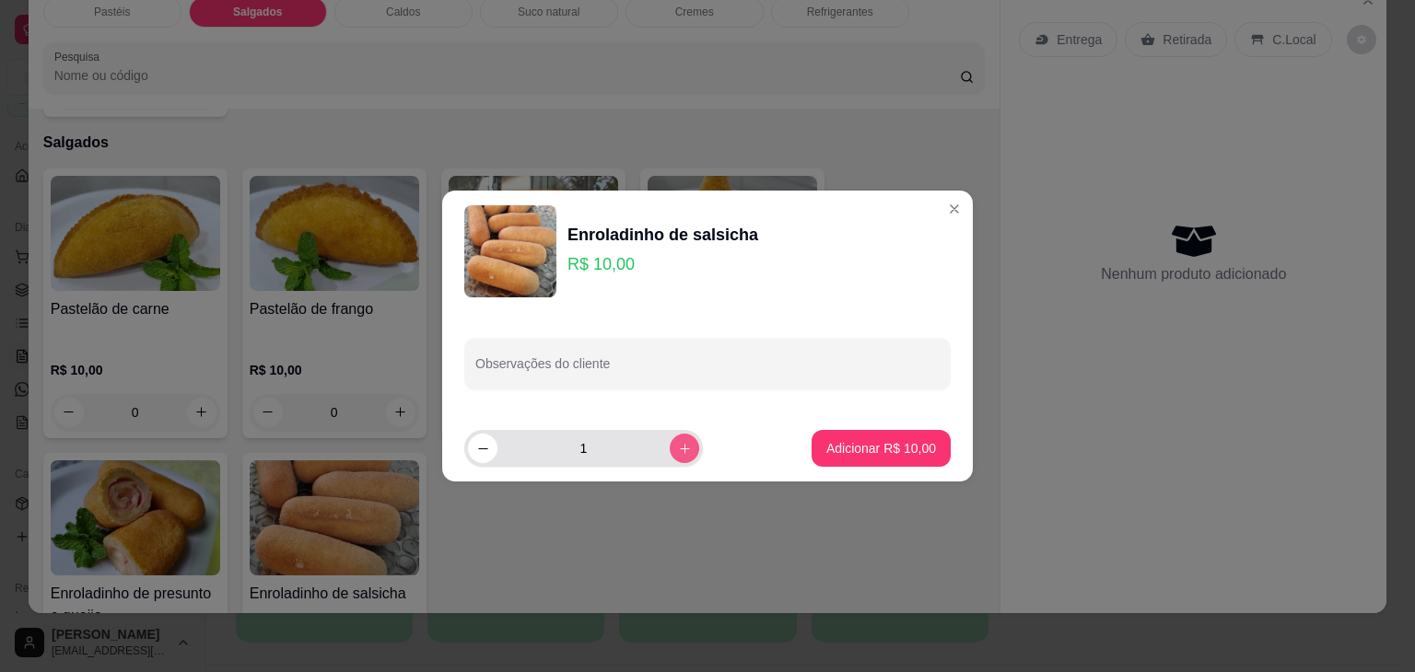
click at [678, 453] on icon "increase-product-quantity" at bounding box center [685, 449] width 14 height 14
type input "3"
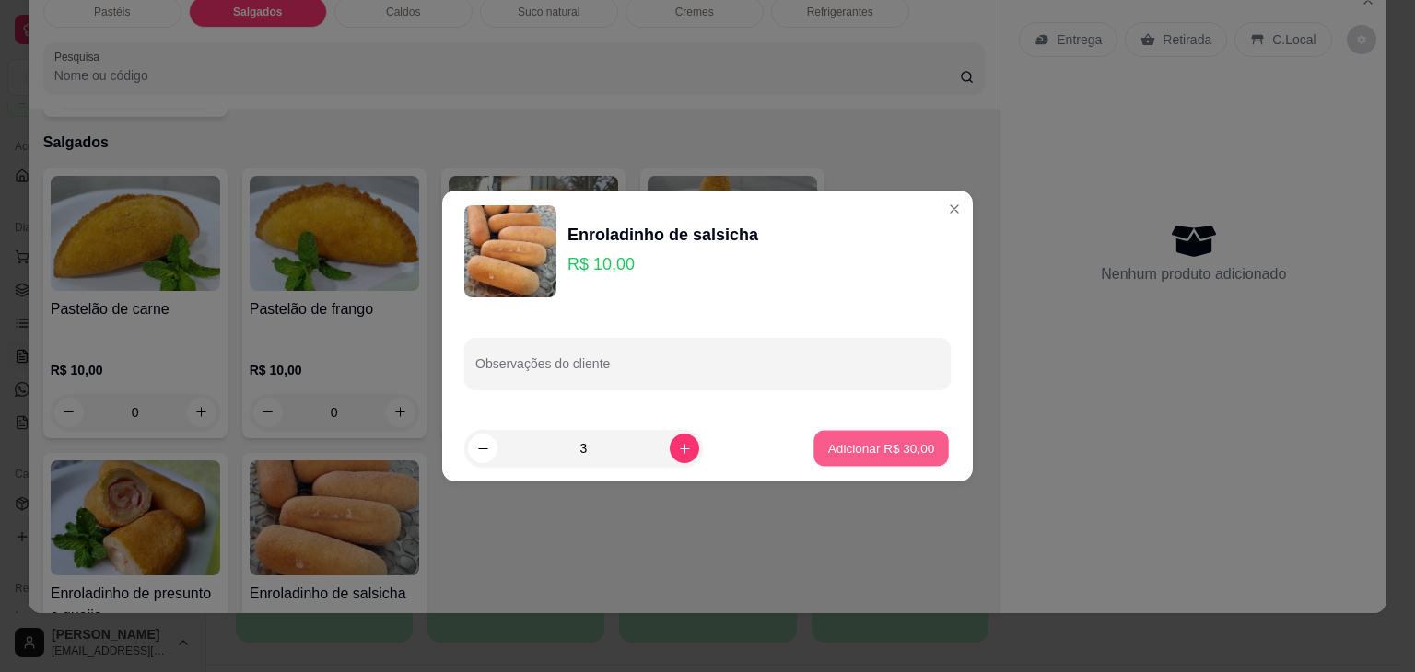
click at [932, 450] on button "Adicionar R$ 30,00" at bounding box center [880, 449] width 135 height 36
type input "3"
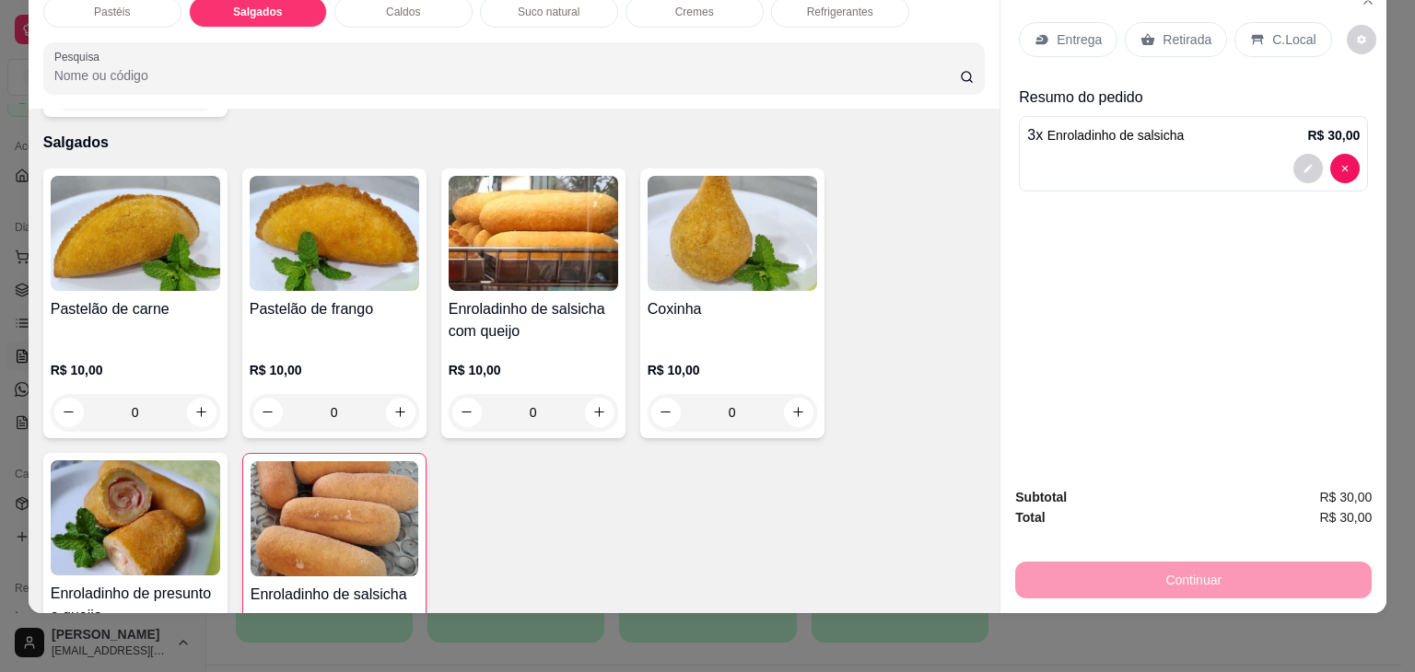
click at [1140, 32] on div "Retirada" at bounding box center [1176, 39] width 102 height 35
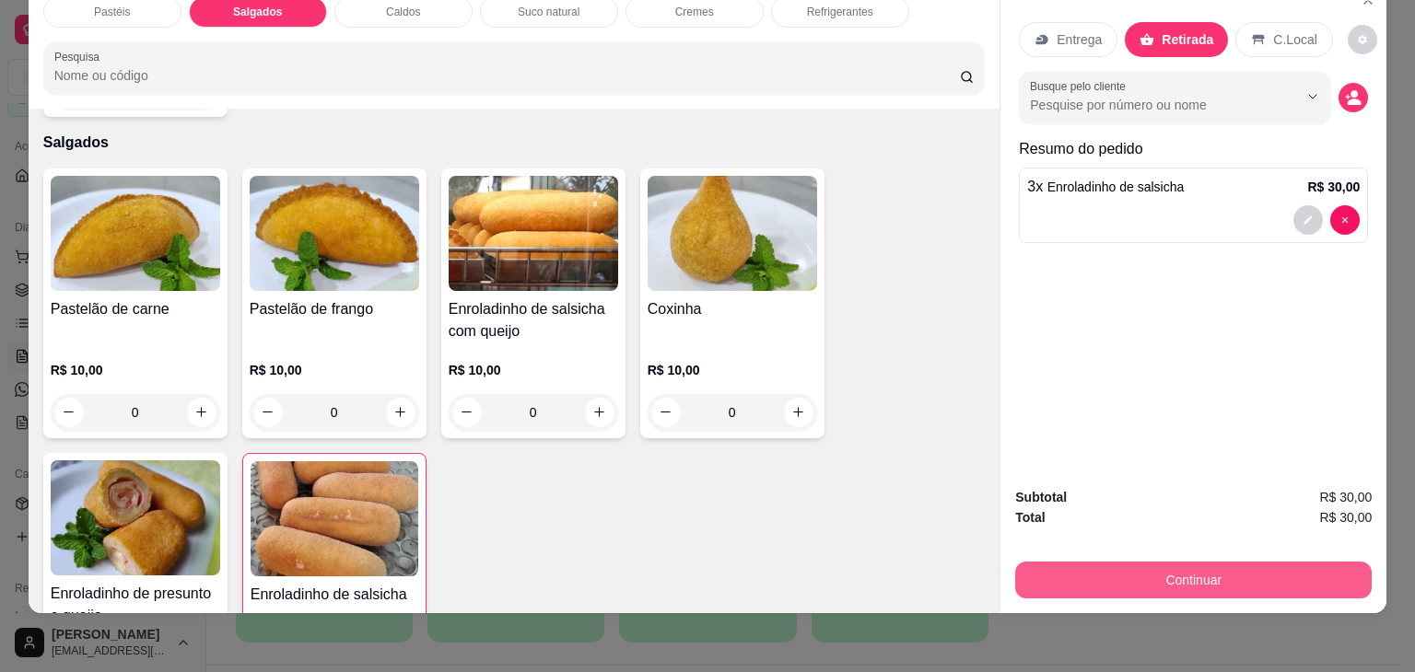
click at [1252, 569] on button "Continuar" at bounding box center [1193, 580] width 356 height 37
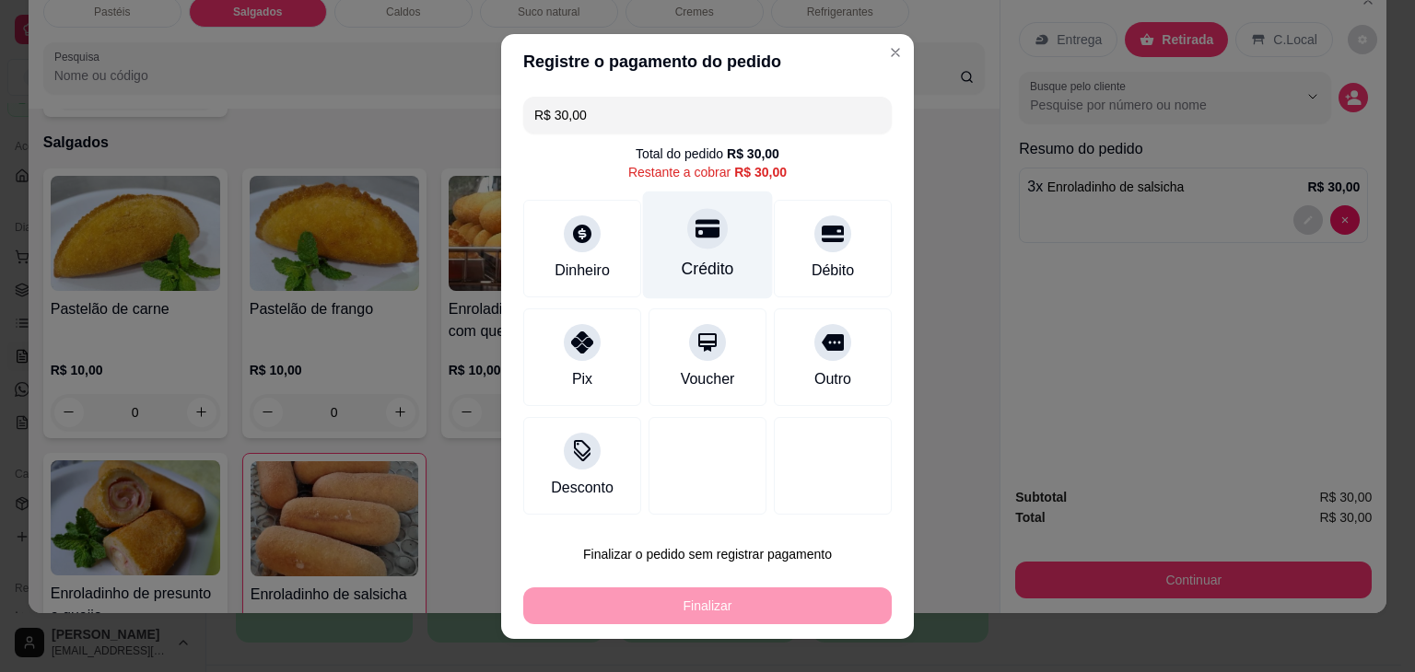
click at [719, 252] on div "Crédito" at bounding box center [708, 245] width 130 height 108
type input "R$ 0,00"
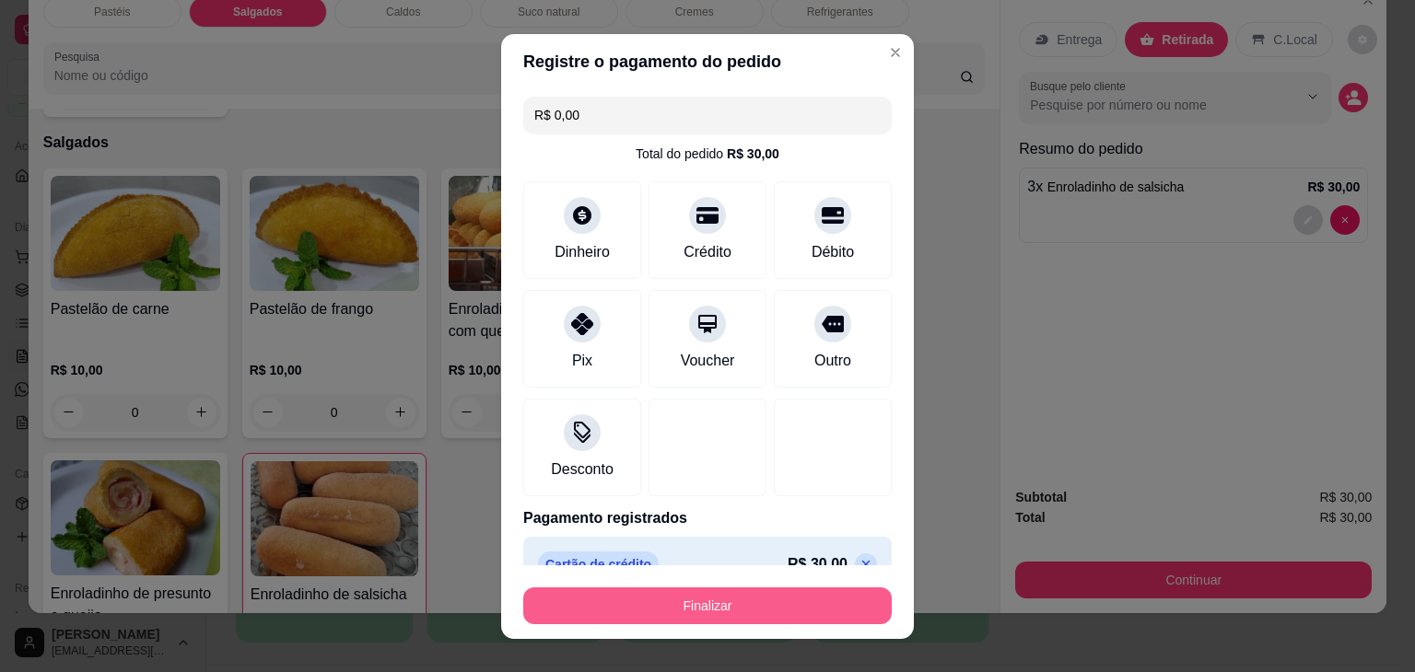
click at [796, 613] on button "Finalizar" at bounding box center [707, 606] width 368 height 37
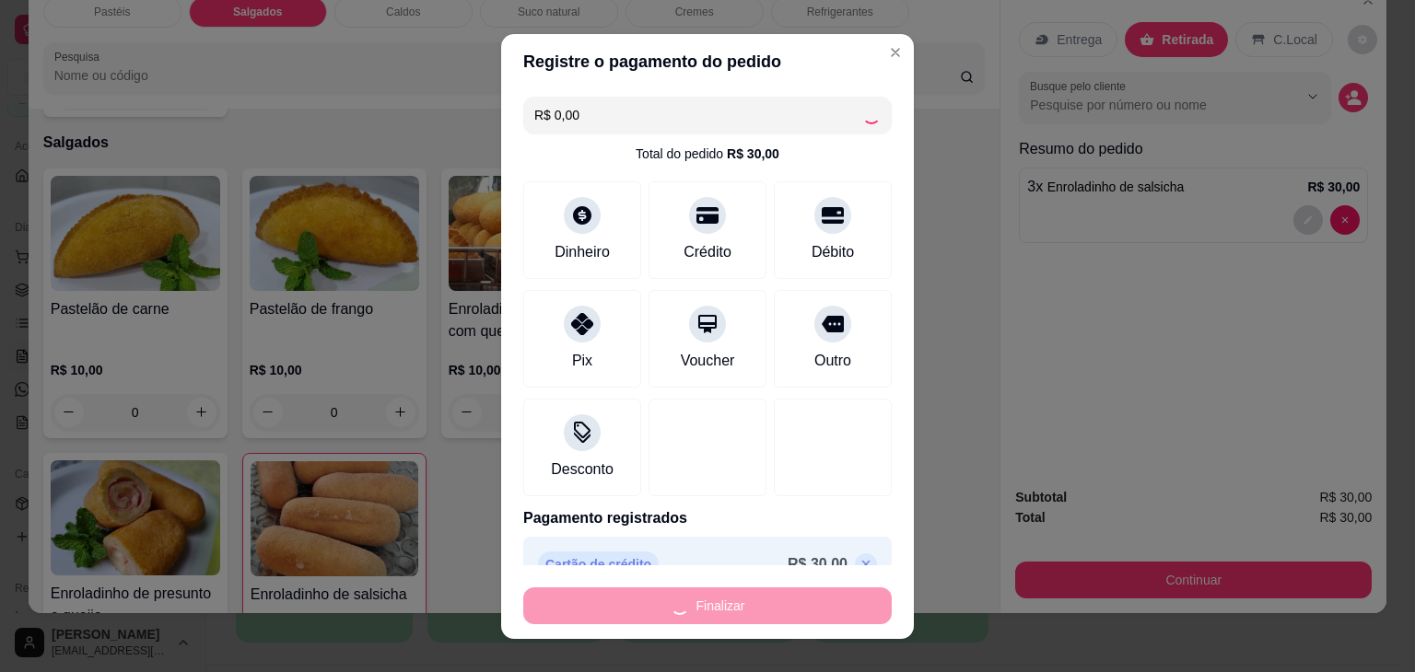
type input "0"
type input "-R$ 30,00"
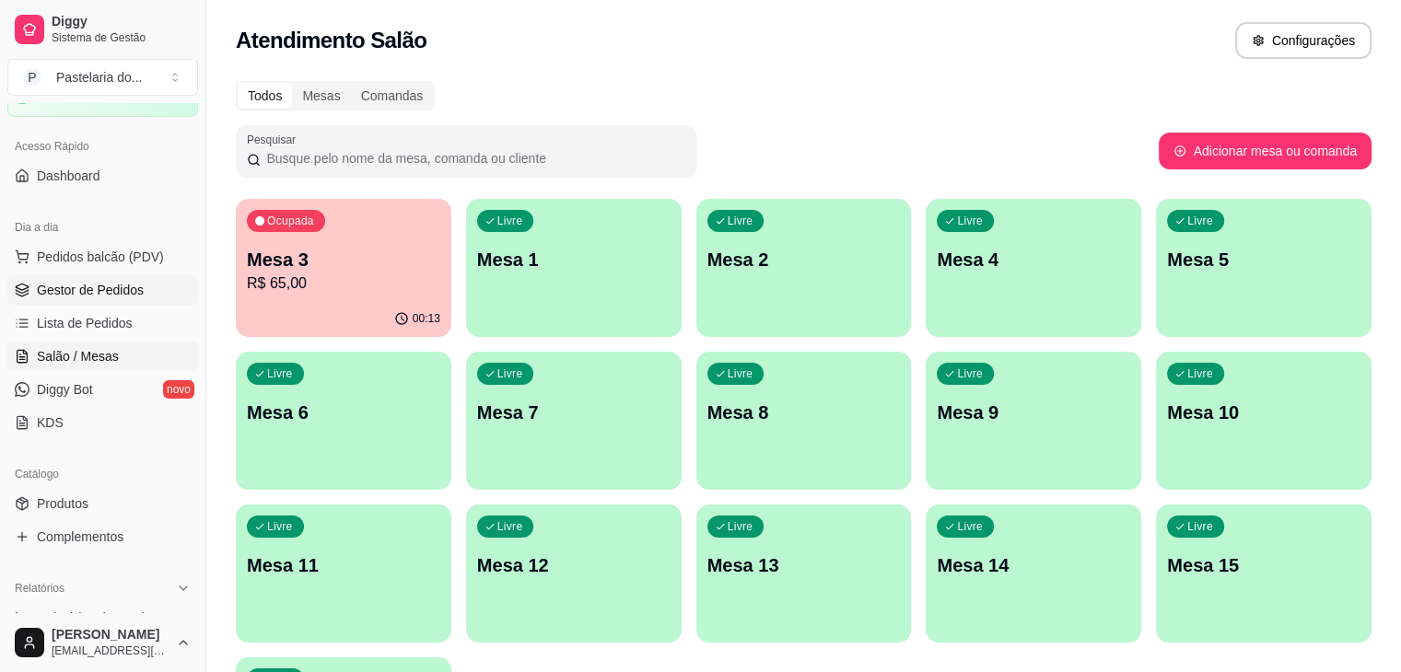
click at [125, 294] on span "Gestor de Pedidos" at bounding box center [90, 290] width 107 height 18
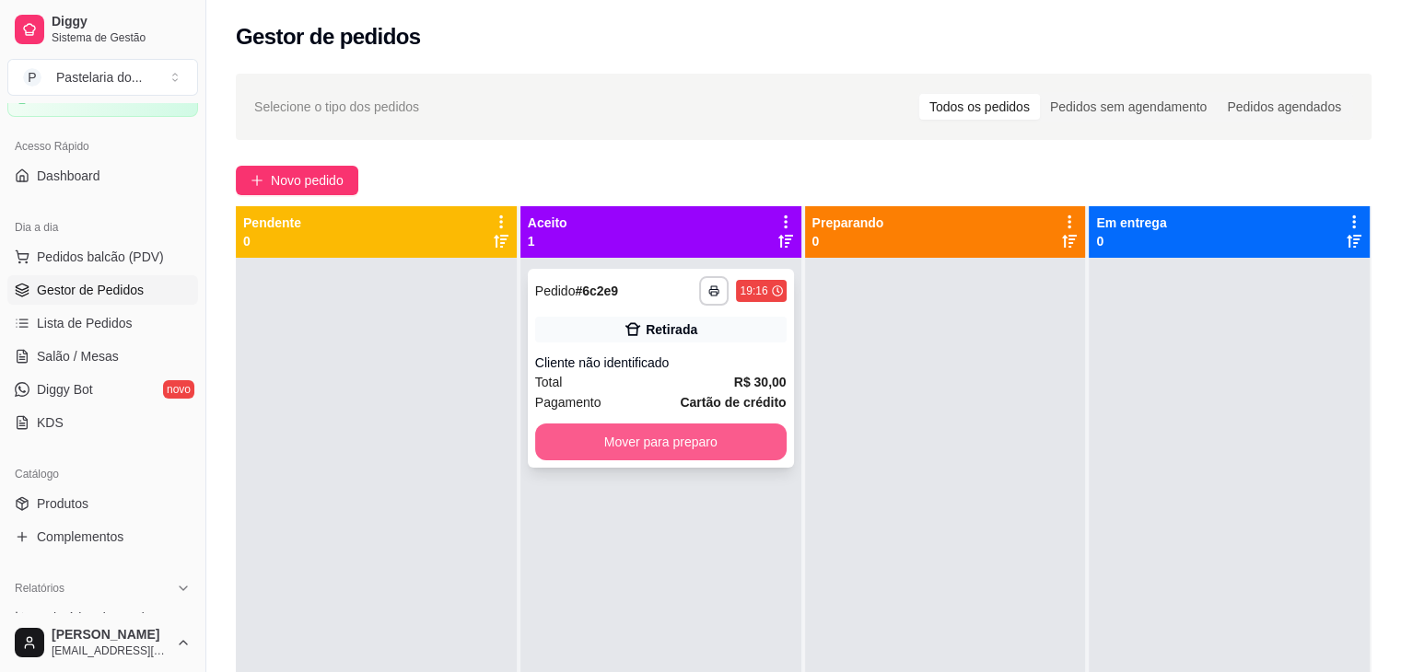
click at [627, 441] on button "Mover para preparo" at bounding box center [660, 442] width 251 height 37
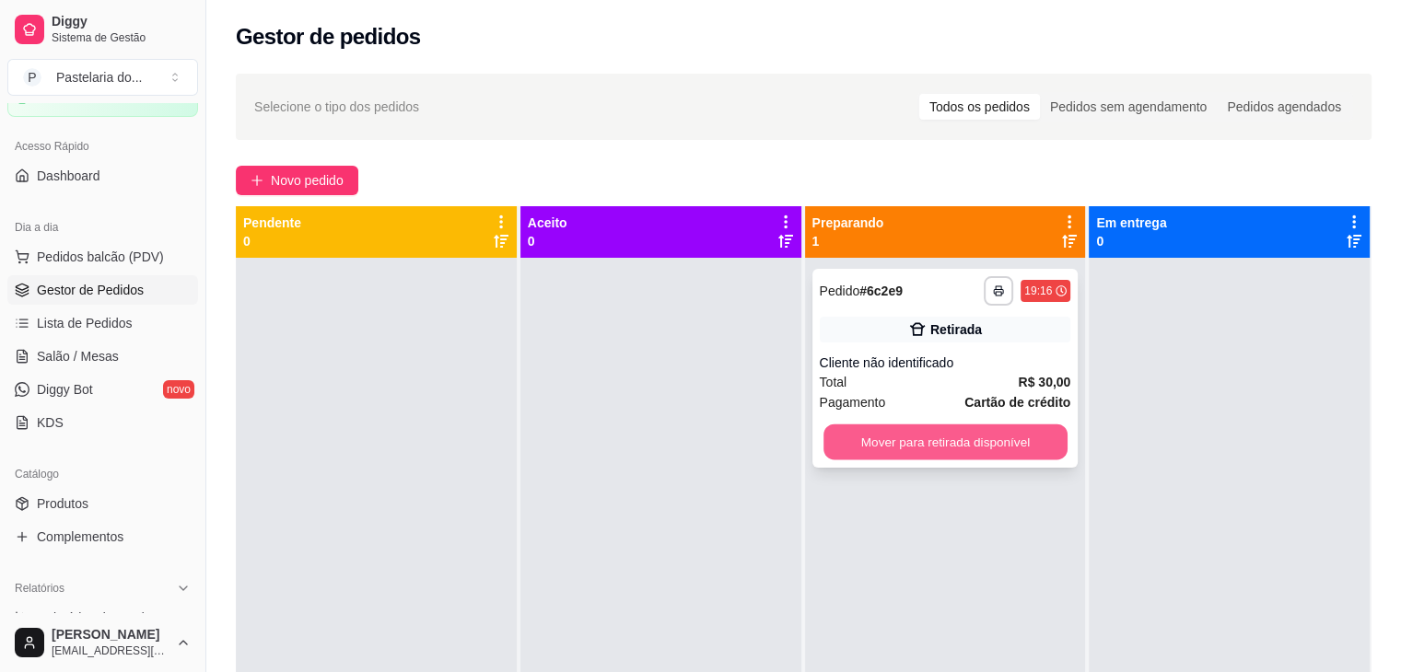
click at [871, 447] on button "Mover para retirada disponível" at bounding box center [946, 443] width 244 height 36
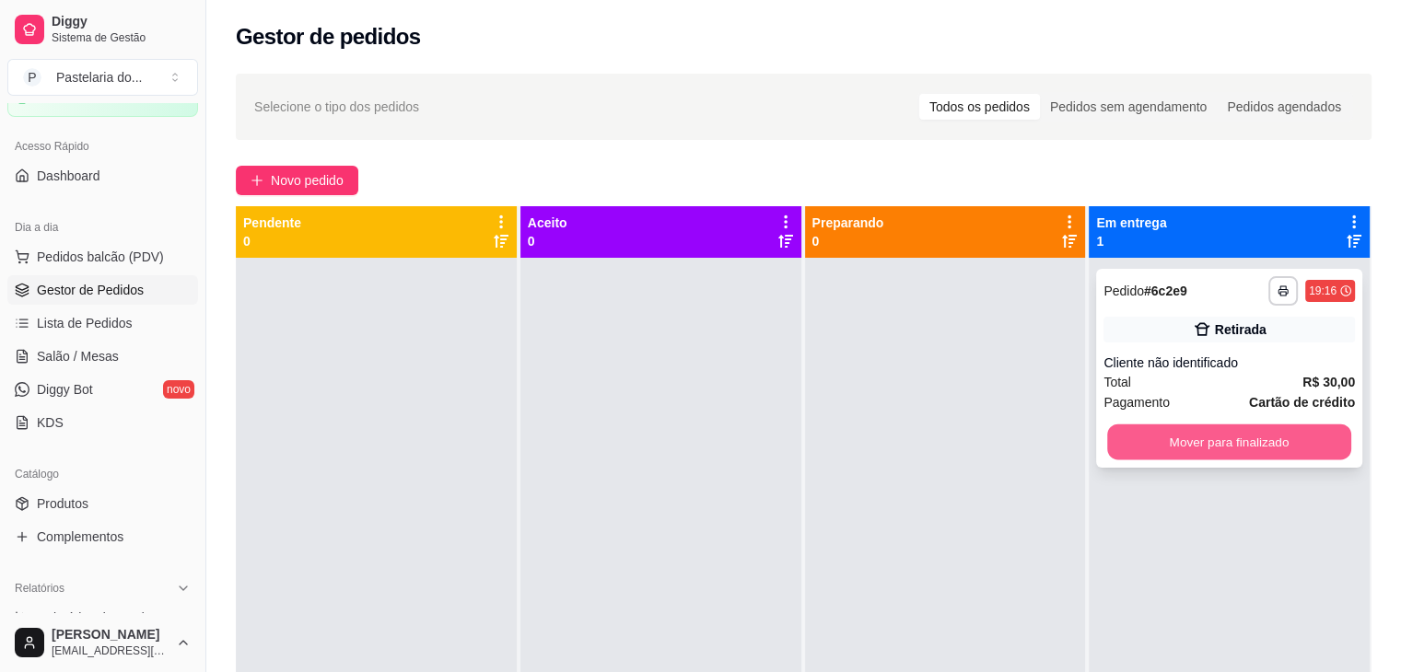
click at [1155, 443] on button "Mover para finalizado" at bounding box center [1229, 443] width 244 height 36
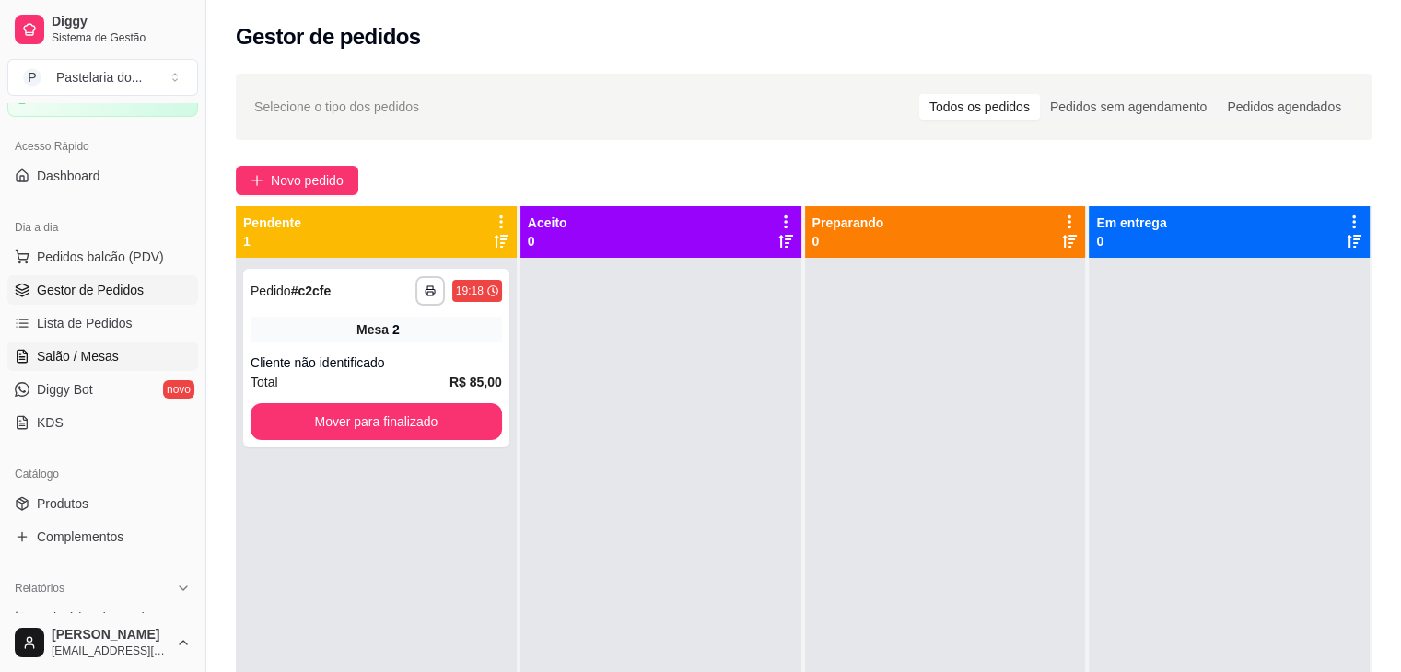
click at [95, 364] on link "Salão / Mesas" at bounding box center [102, 356] width 191 height 29
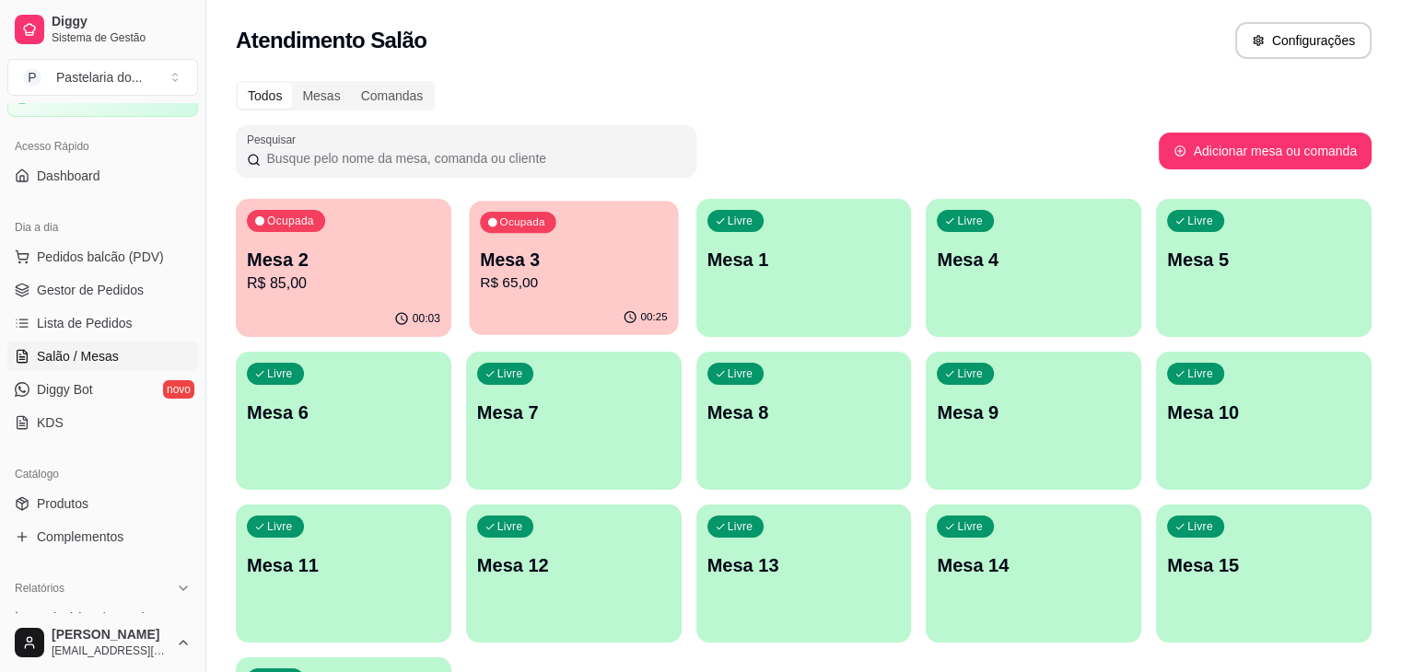
click at [485, 263] on p "Mesa 3" at bounding box center [574, 260] width 188 height 25
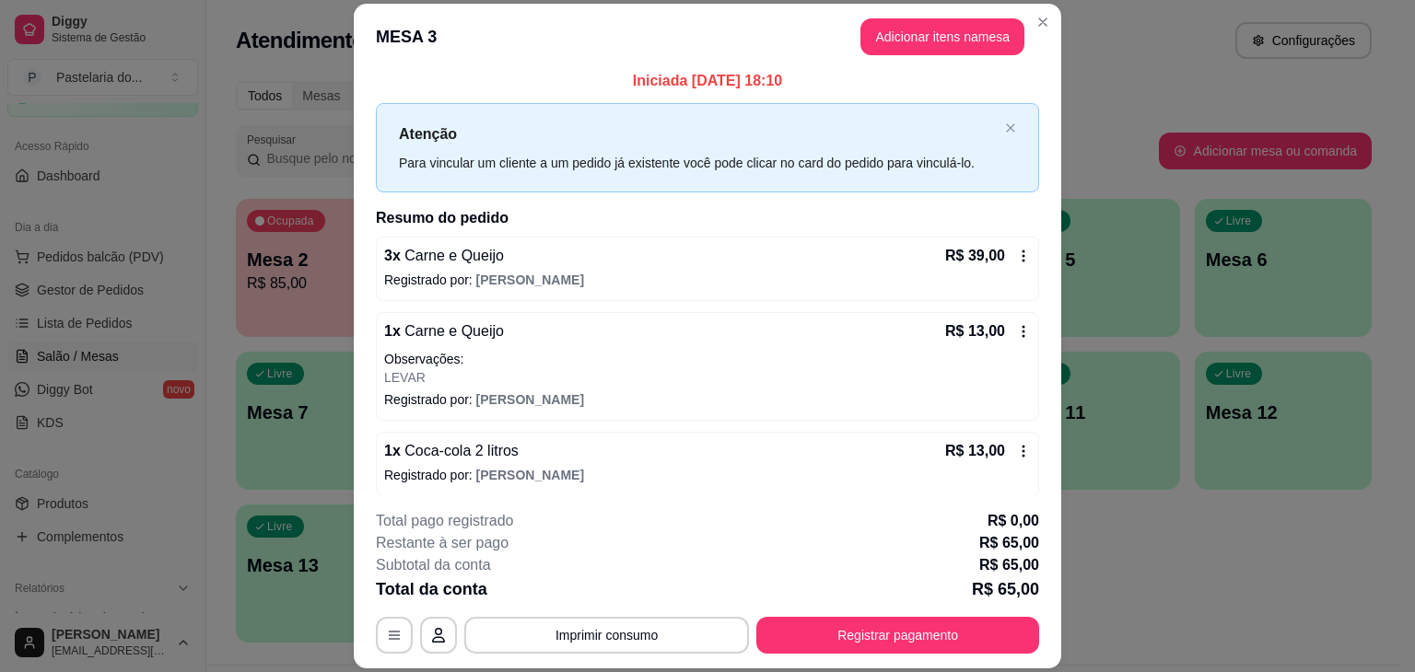
scroll to position [14, 0]
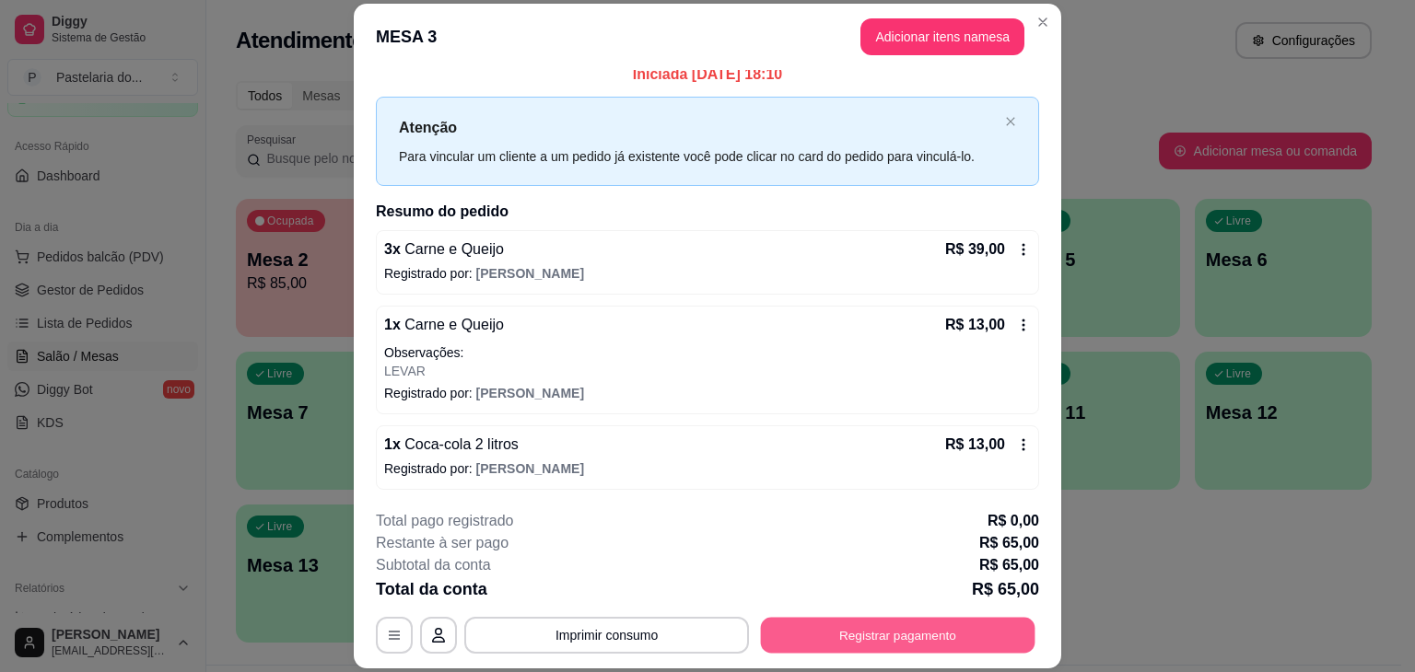
click at [892, 646] on button "Registrar pagamento" at bounding box center [898, 636] width 275 height 36
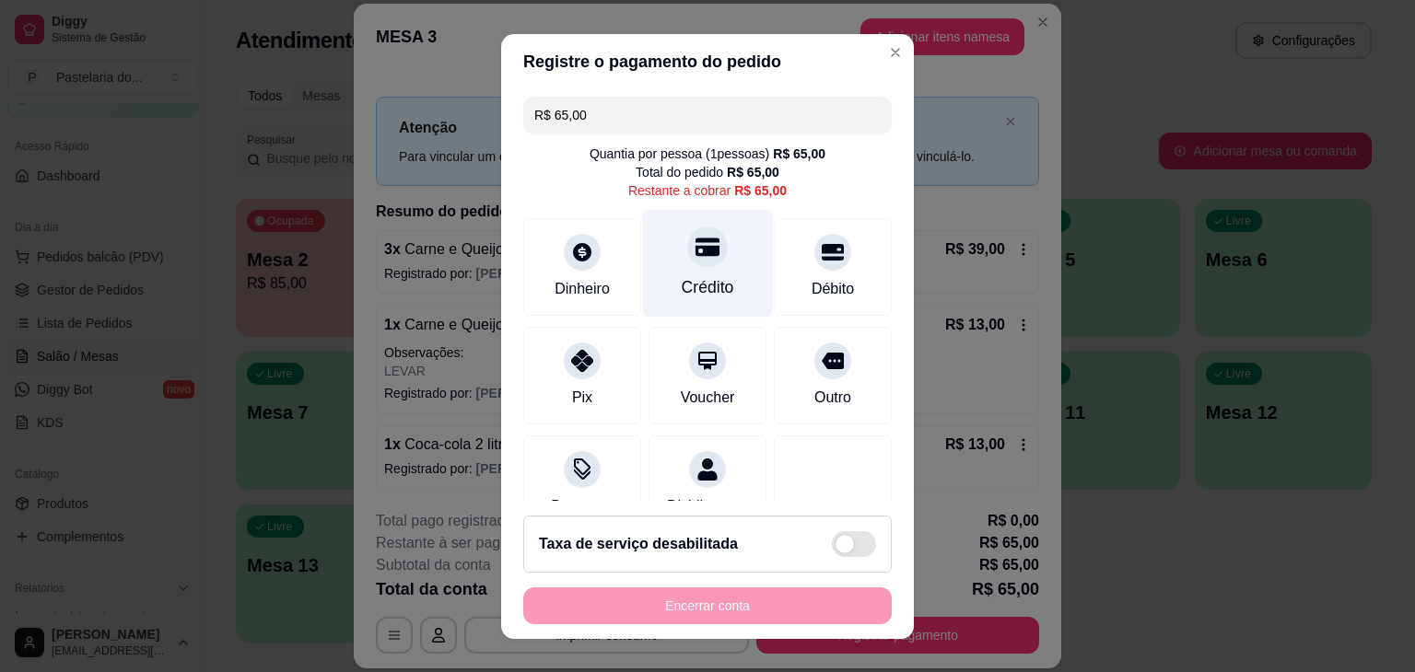
click at [658, 299] on div "Crédito" at bounding box center [708, 263] width 130 height 108
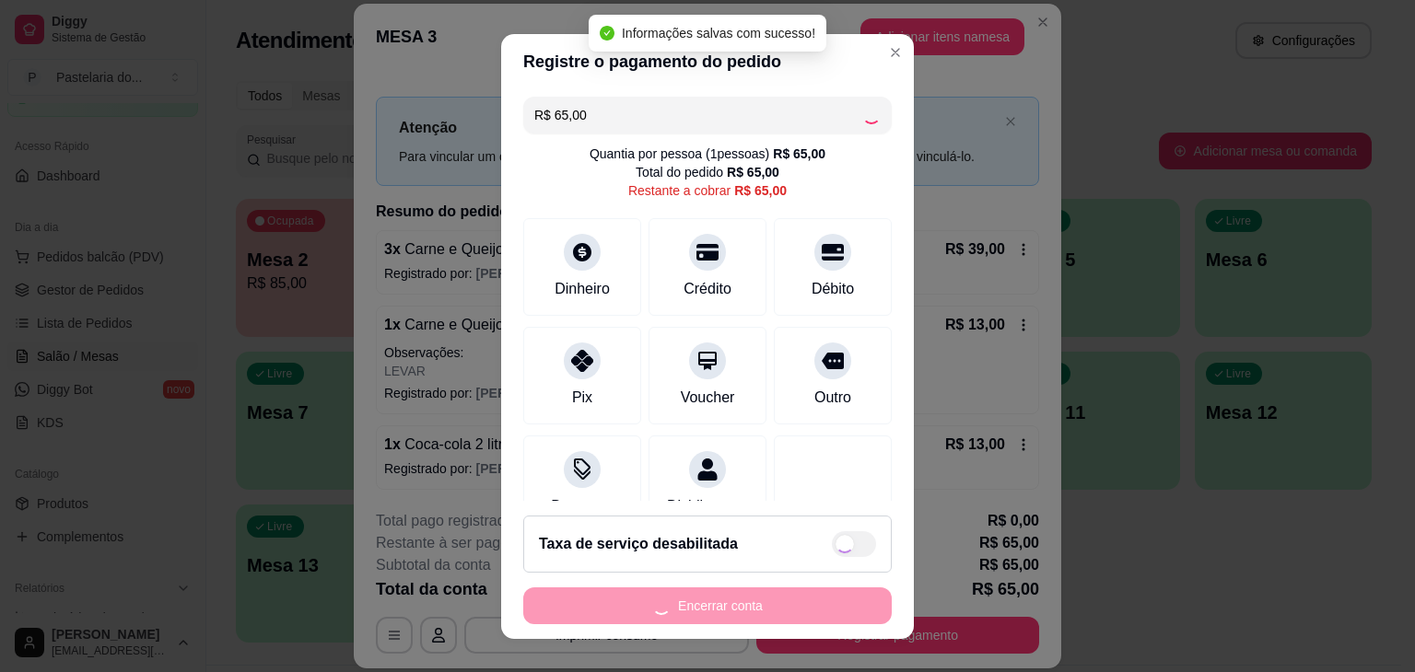
type input "R$ 0,00"
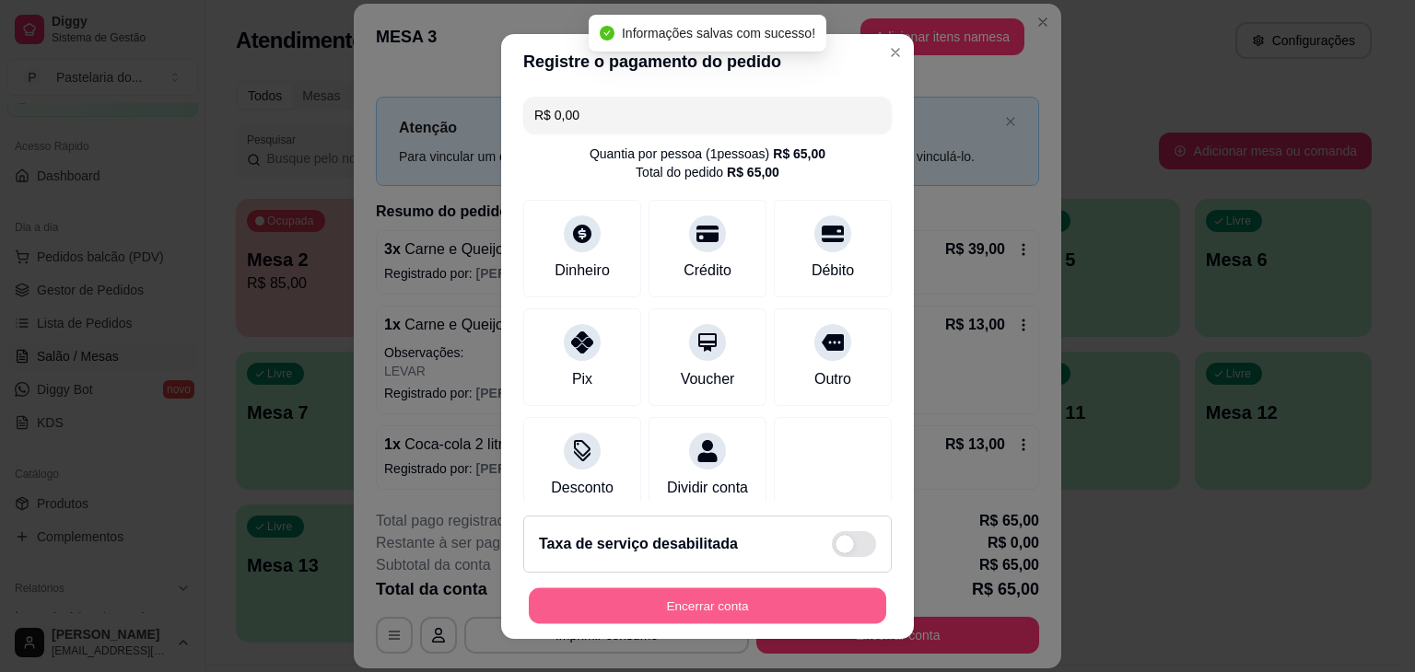
click at [805, 611] on button "Encerrar conta" at bounding box center [707, 606] width 357 height 36
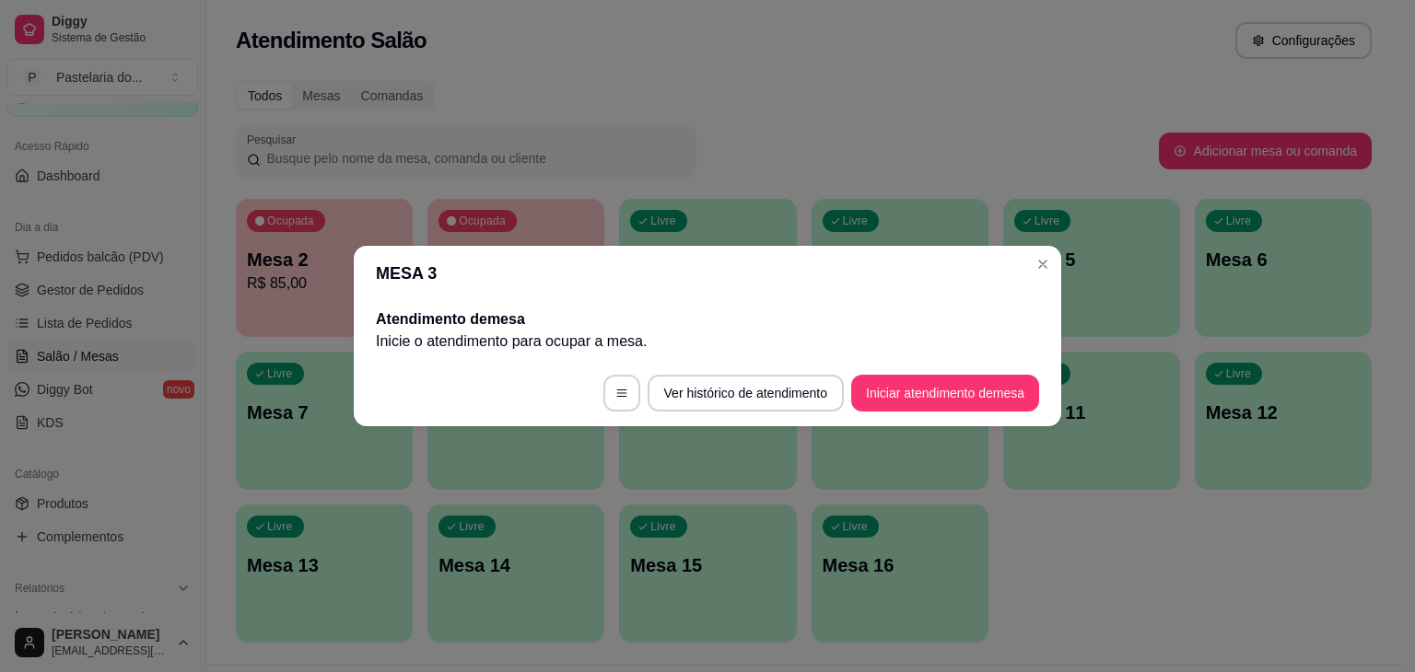
scroll to position [0, 0]
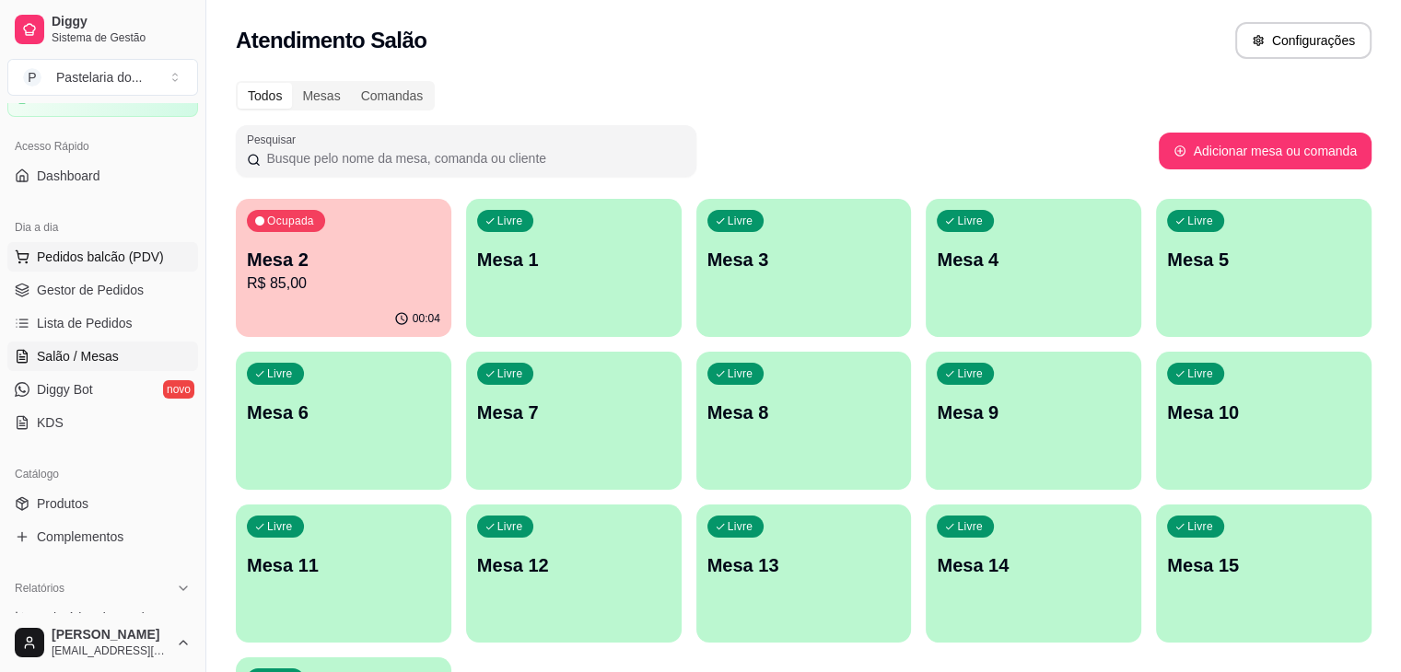
click at [137, 251] on span "Pedidos balcão (PDV)" at bounding box center [100, 257] width 127 height 18
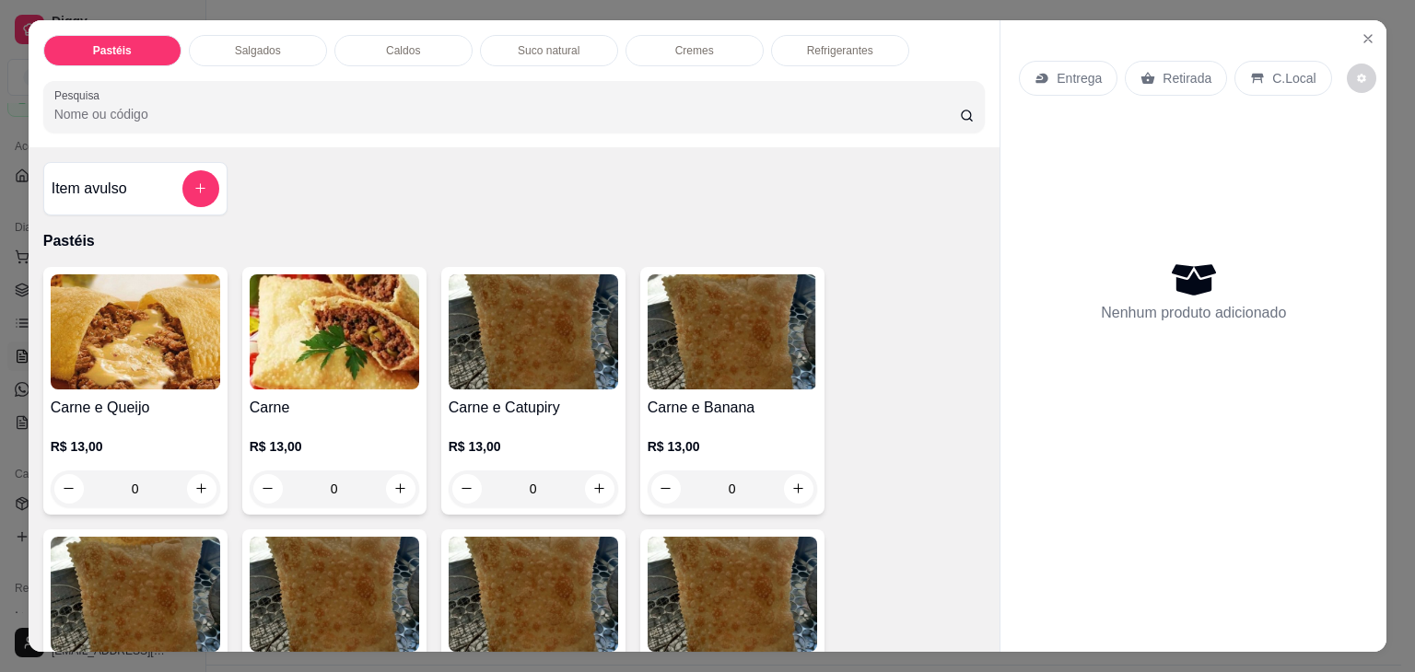
click at [296, 40] on div "Salgados" at bounding box center [258, 50] width 138 height 31
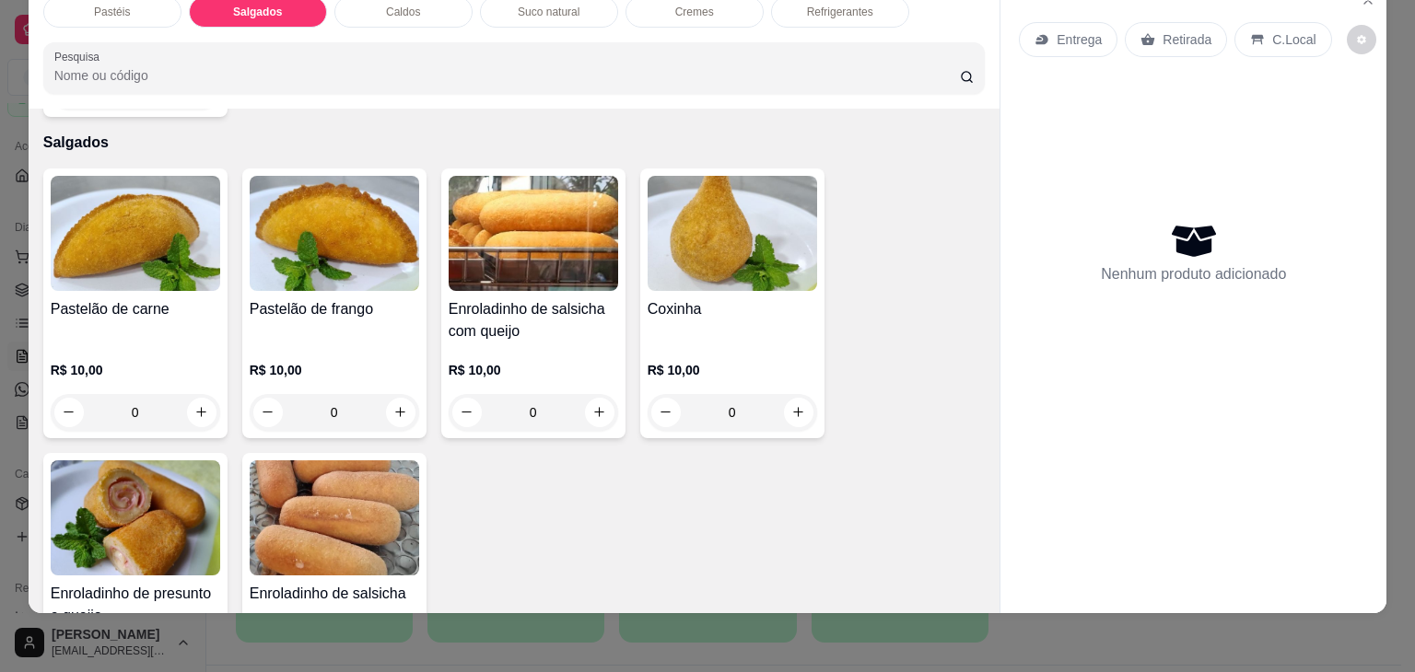
click at [663, 238] on img at bounding box center [732, 233] width 169 height 115
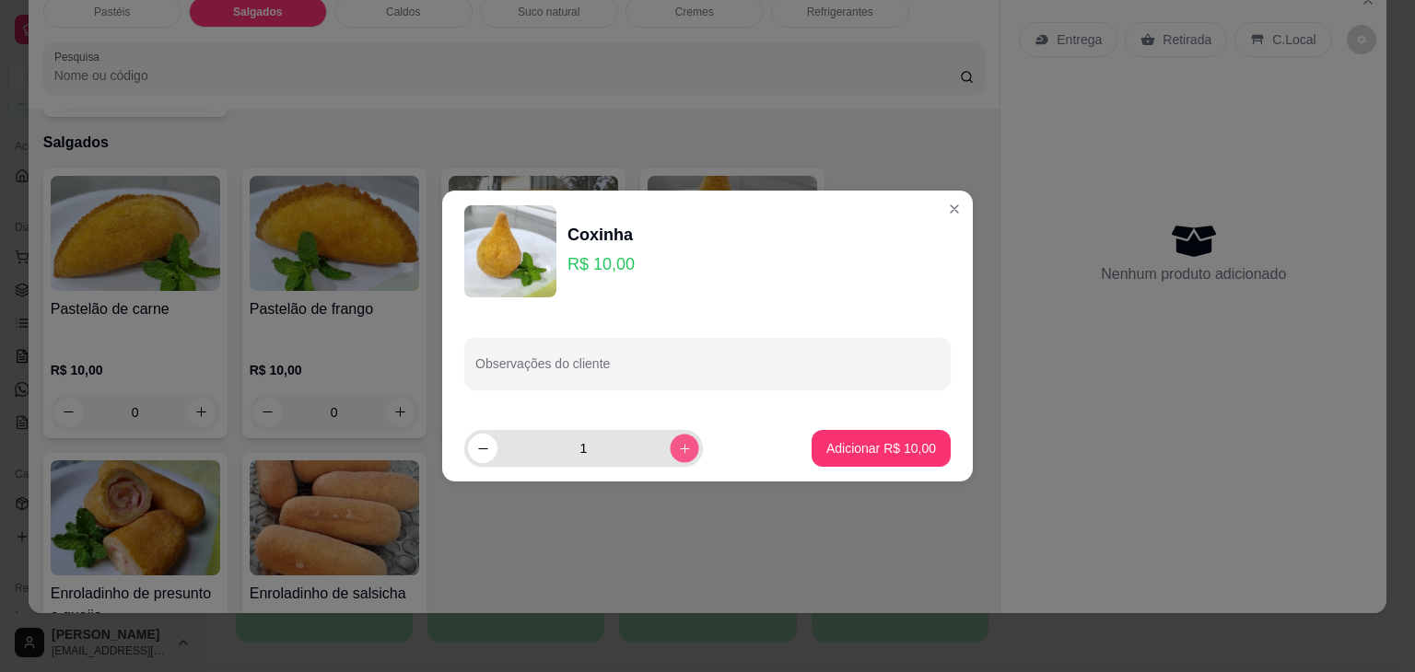
click at [678, 450] on icon "increase-product-quantity" at bounding box center [685, 449] width 14 height 14
type input "2"
click at [899, 461] on button "Adicionar R$ 20,00" at bounding box center [881, 448] width 139 height 37
type input "2"
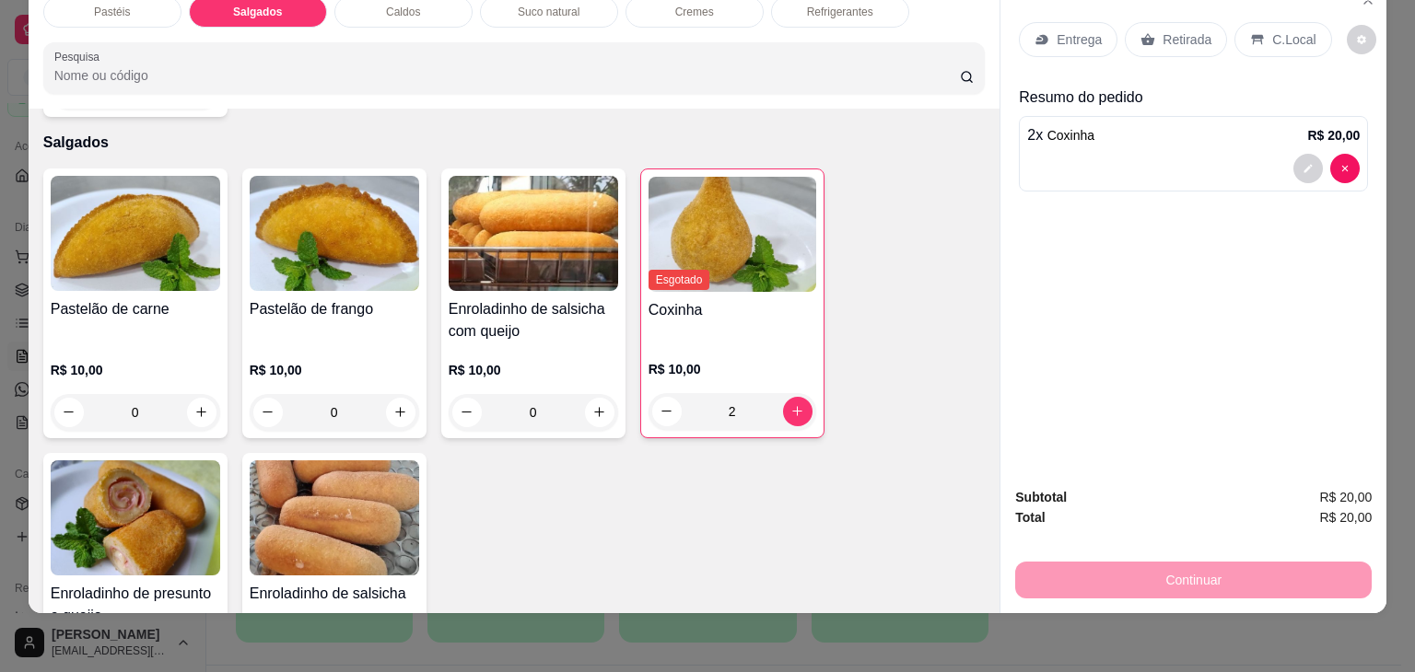
click at [283, 298] on h4 "Pastelão de frango" at bounding box center [334, 309] width 169 height 22
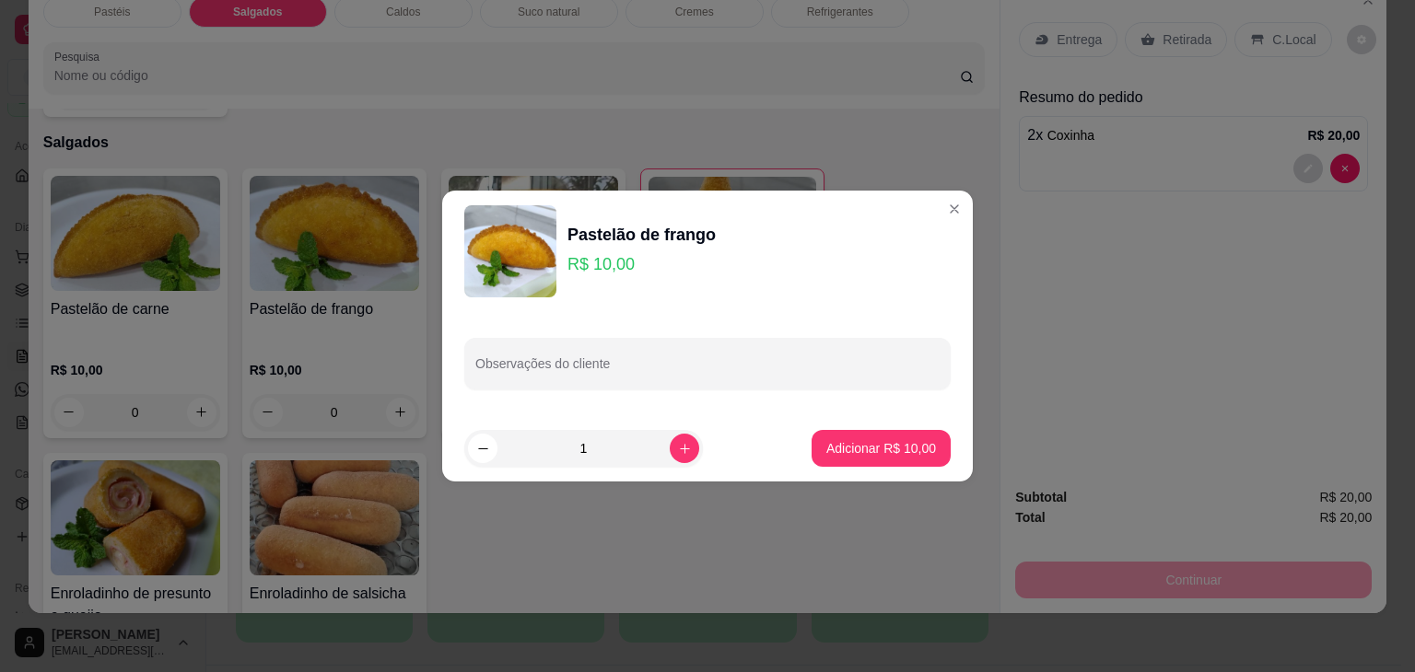
click at [678, 448] on icon "increase-product-quantity" at bounding box center [685, 449] width 14 height 14
type input "2"
click at [903, 447] on p "Adicionar R$ 20,00" at bounding box center [881, 448] width 110 height 18
type input "2"
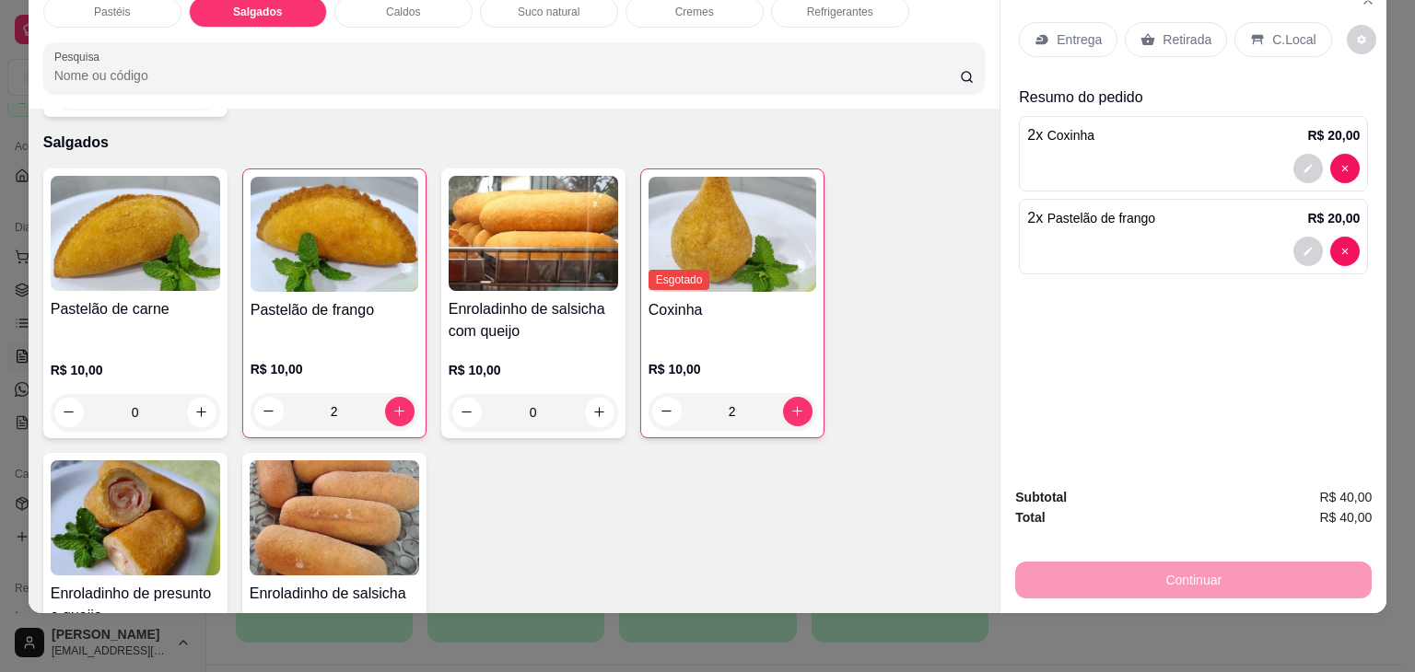
click at [1151, 24] on div "Retirada" at bounding box center [1176, 39] width 102 height 35
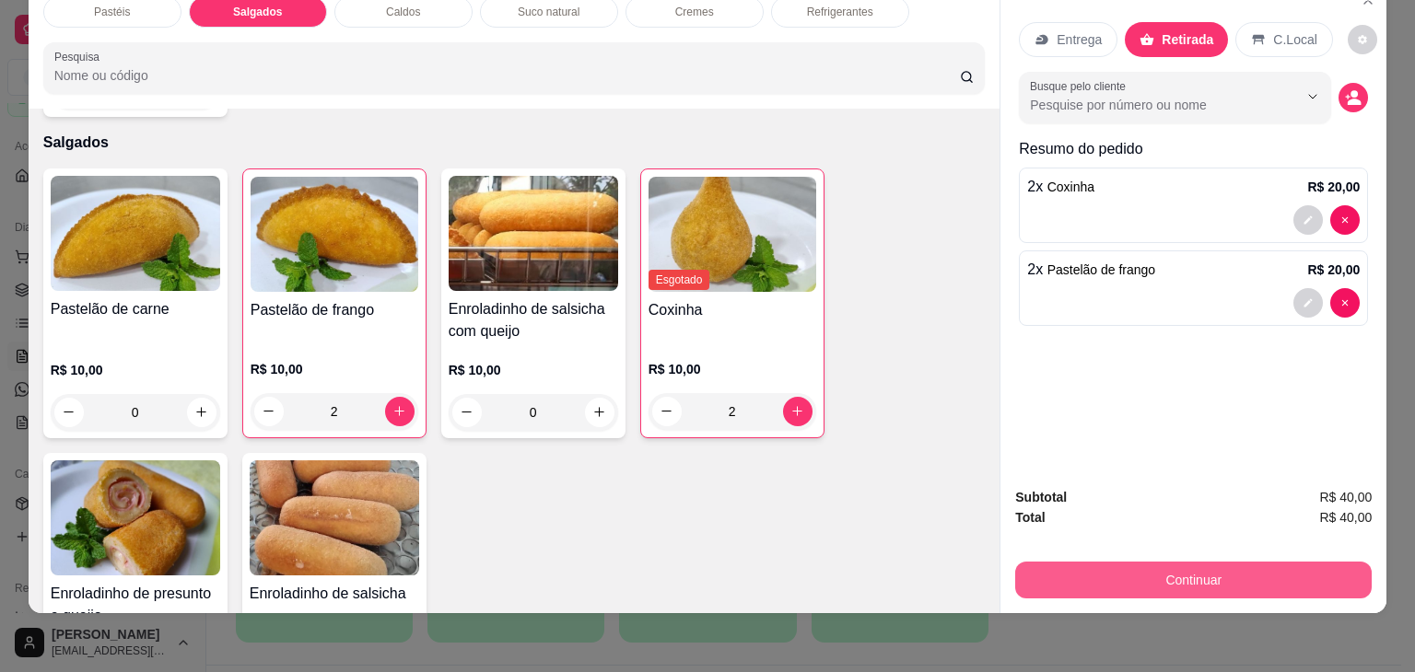
click at [1266, 569] on button "Continuar" at bounding box center [1193, 580] width 356 height 37
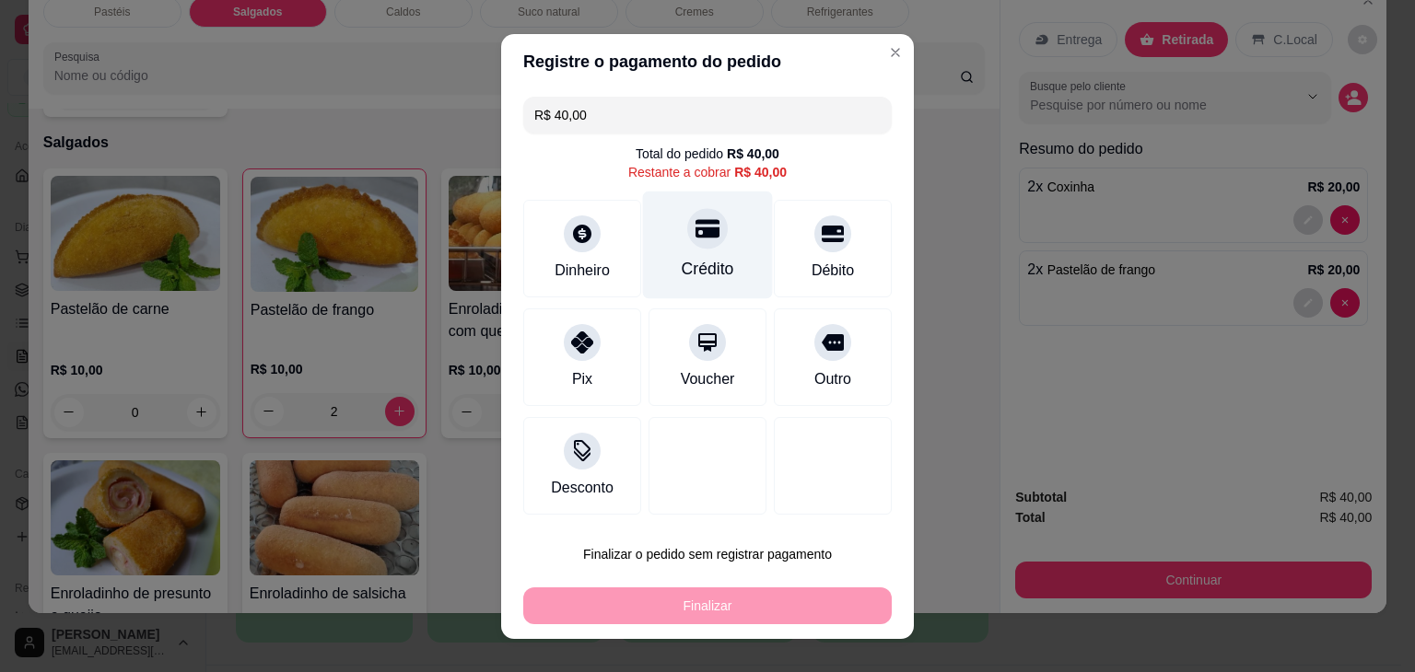
click at [721, 225] on div "Crédito" at bounding box center [708, 245] width 130 height 108
type input "R$ 0,00"
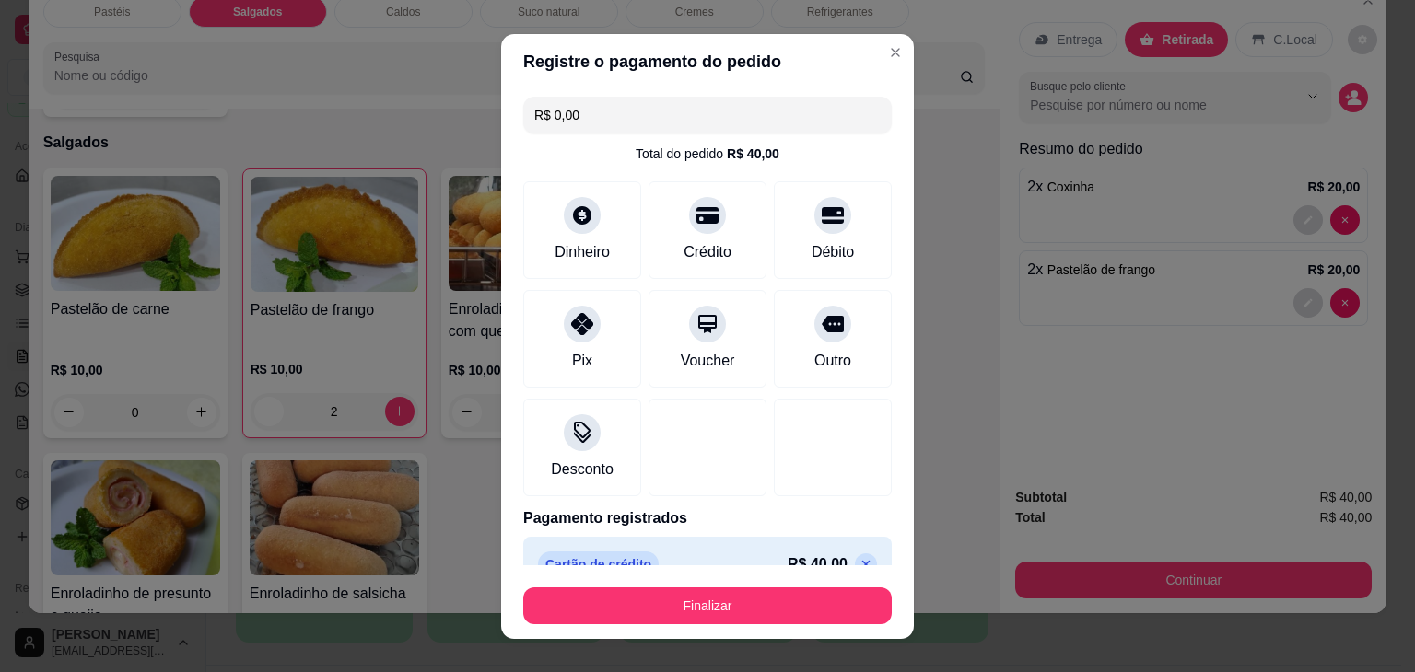
click at [743, 625] on footer "Finalizar" at bounding box center [707, 603] width 413 height 74
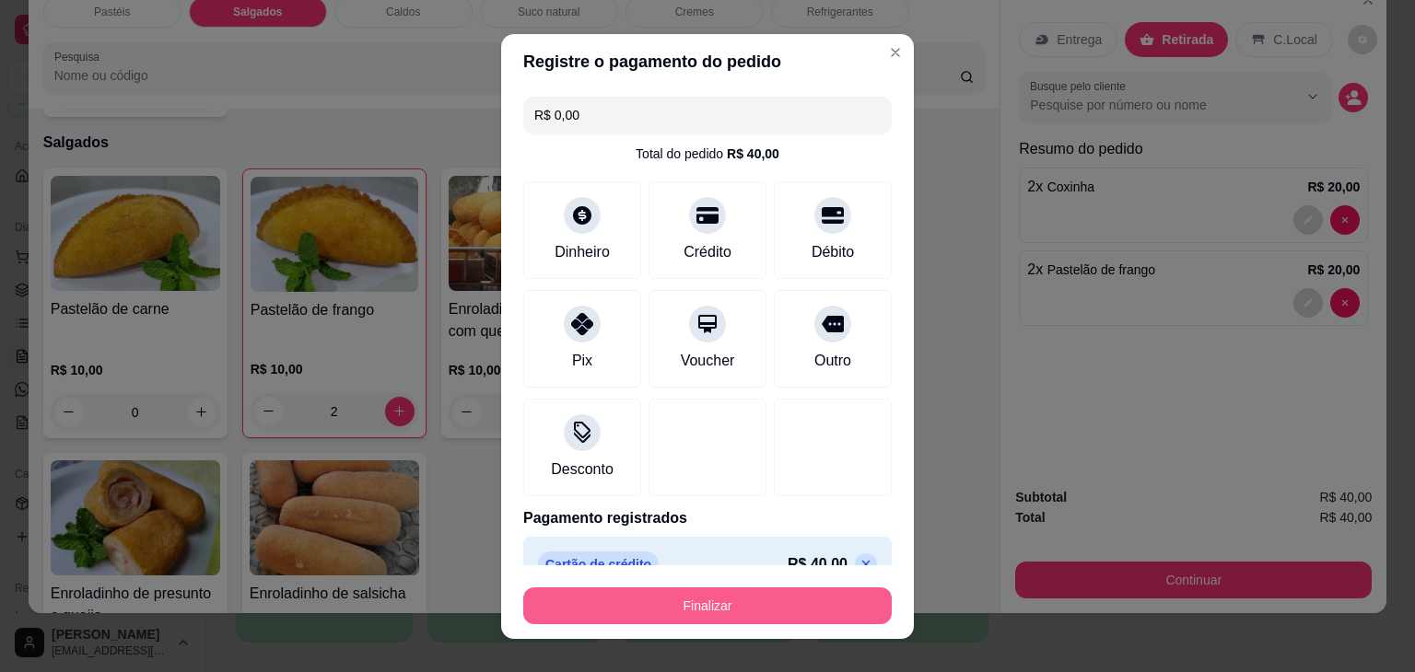
click at [750, 608] on button "Finalizar" at bounding box center [707, 606] width 368 height 37
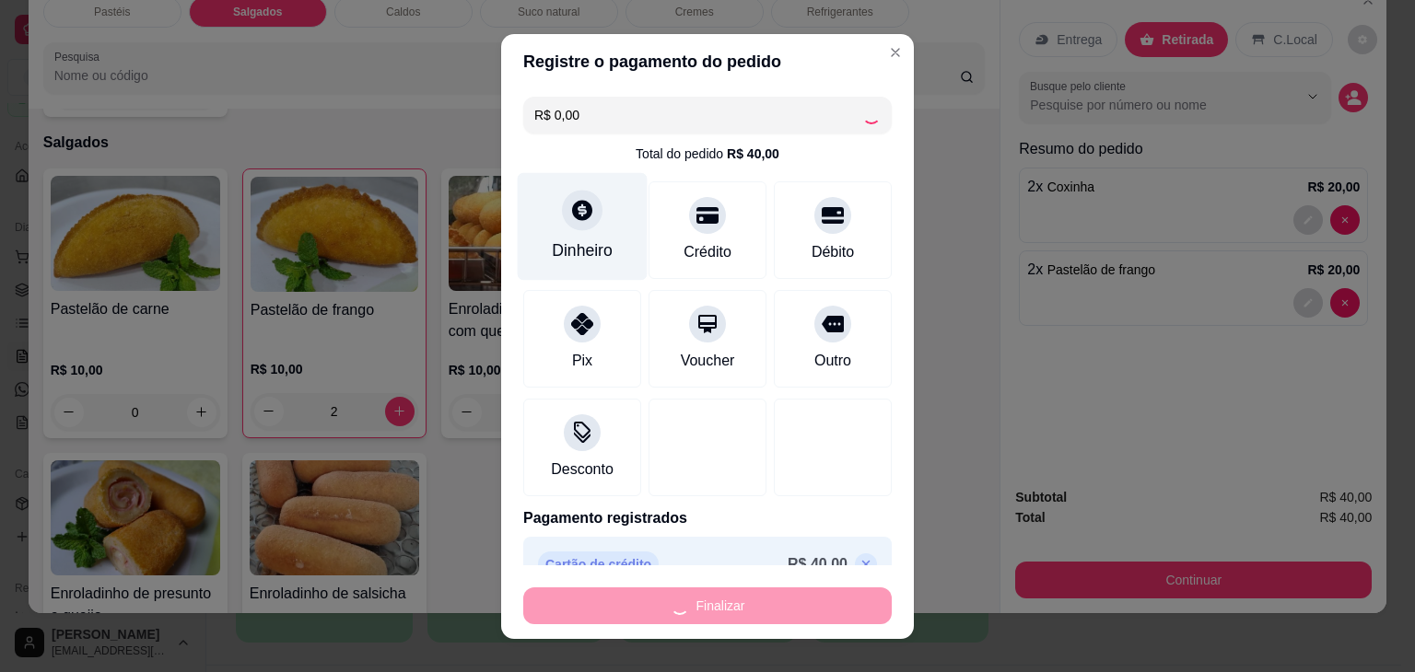
type input "0"
type input "-R$ 40,00"
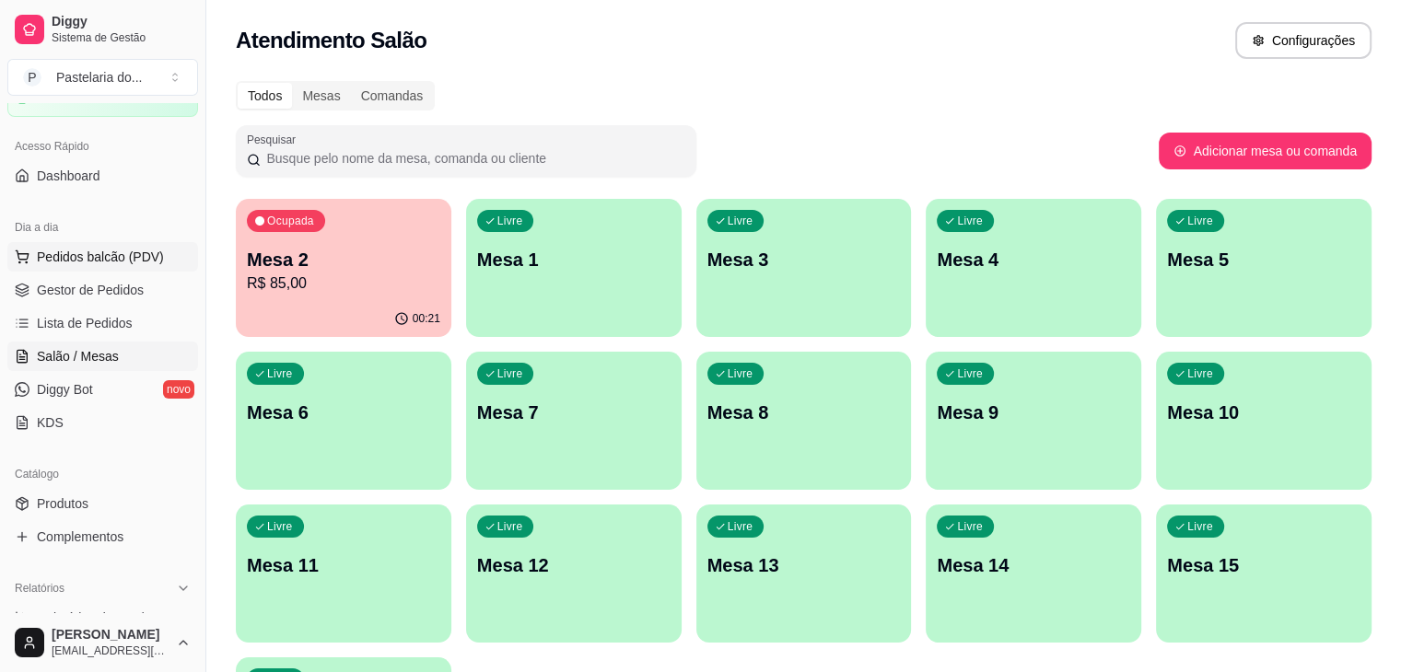
click at [84, 260] on span "Pedidos balcão (PDV)" at bounding box center [100, 257] width 127 height 18
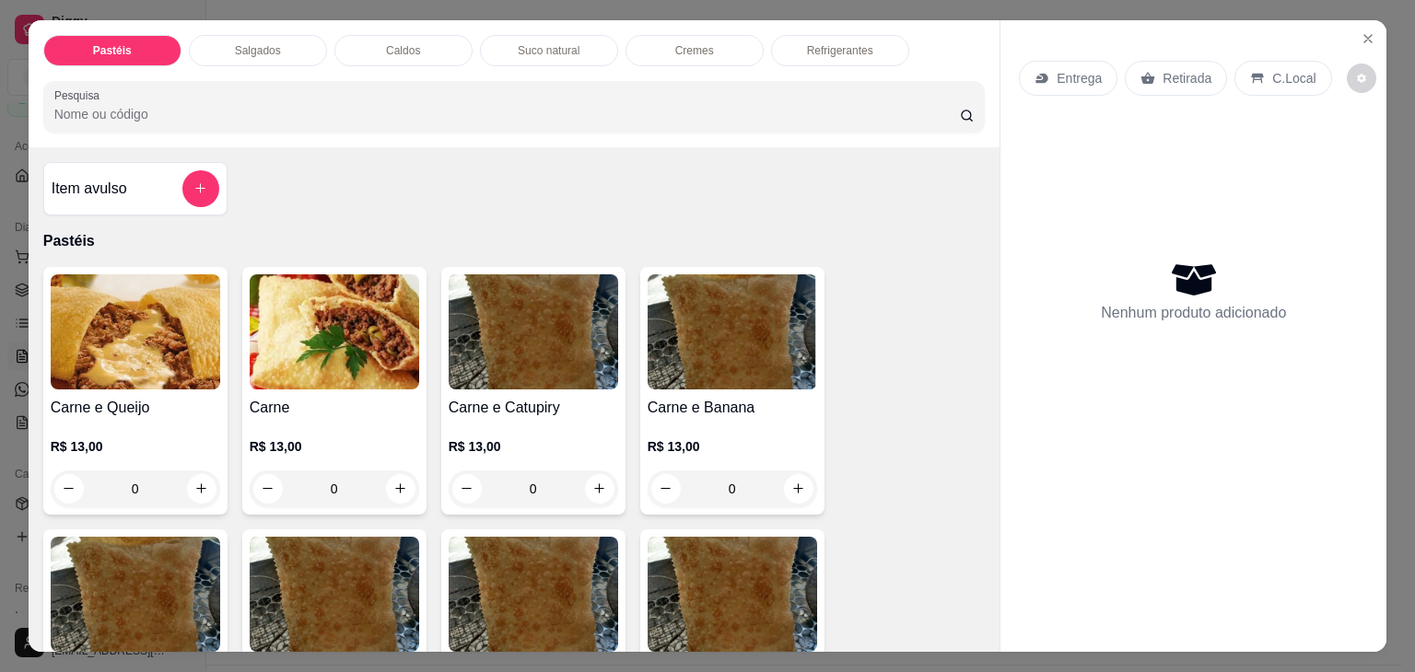
click at [271, 318] on img at bounding box center [334, 332] width 169 height 115
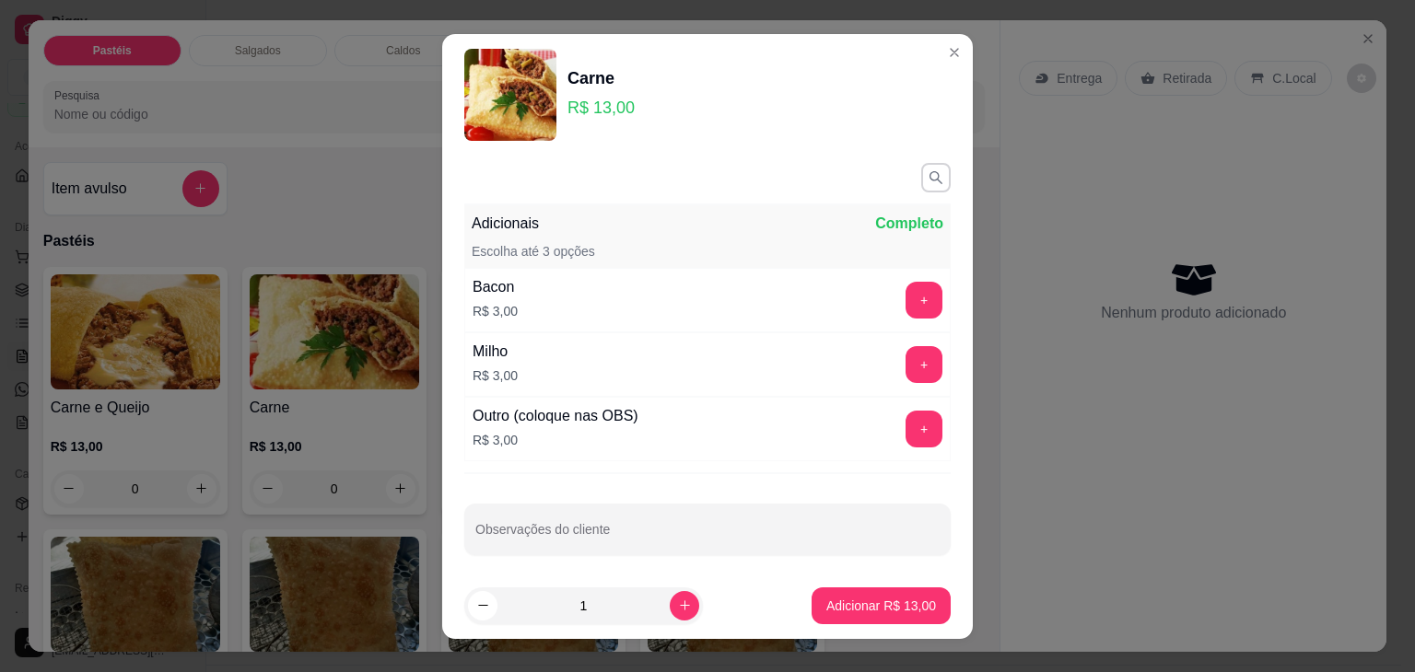
click at [886, 631] on footer "1 Adicionar R$ 13,00" at bounding box center [707, 606] width 531 height 66
click at [885, 624] on div "Adicionar R$ 13,00" at bounding box center [881, 606] width 139 height 37
click at [893, 609] on p "Adicionar R$ 13,00" at bounding box center [881, 606] width 110 height 18
type input "1"
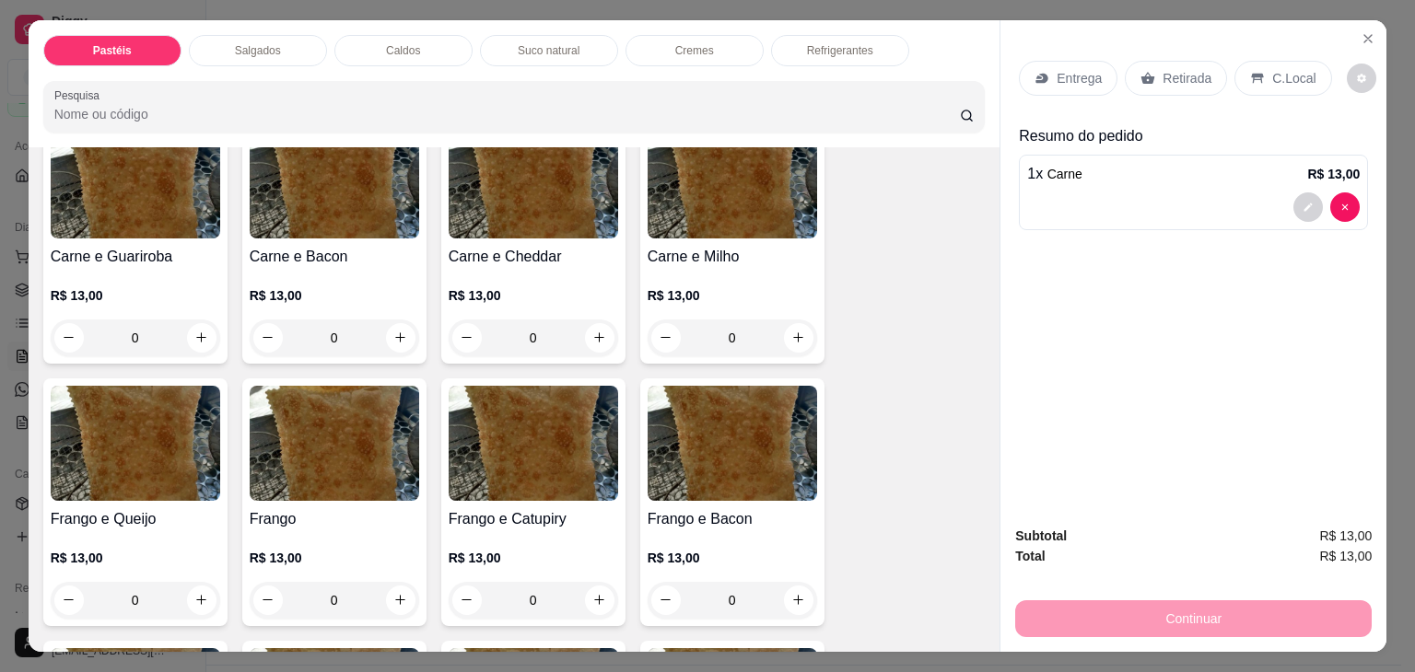
scroll to position [461, 0]
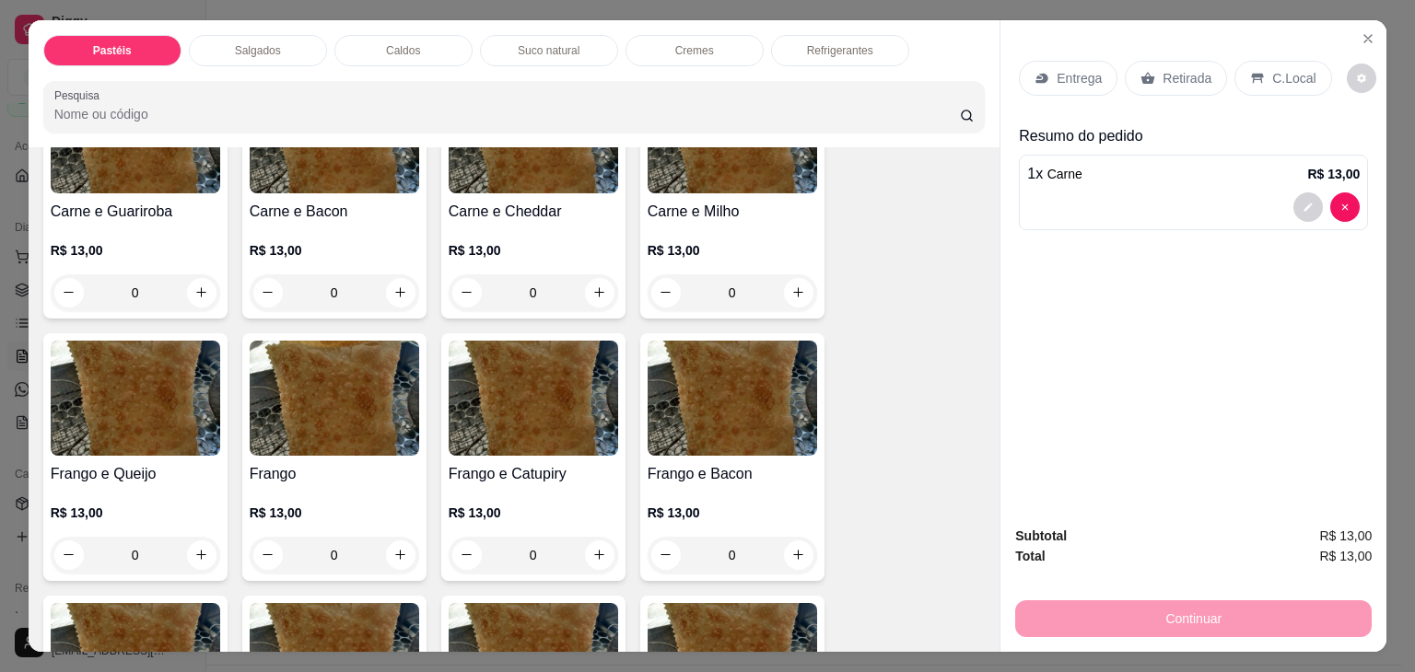
click at [283, 387] on img at bounding box center [334, 398] width 169 height 115
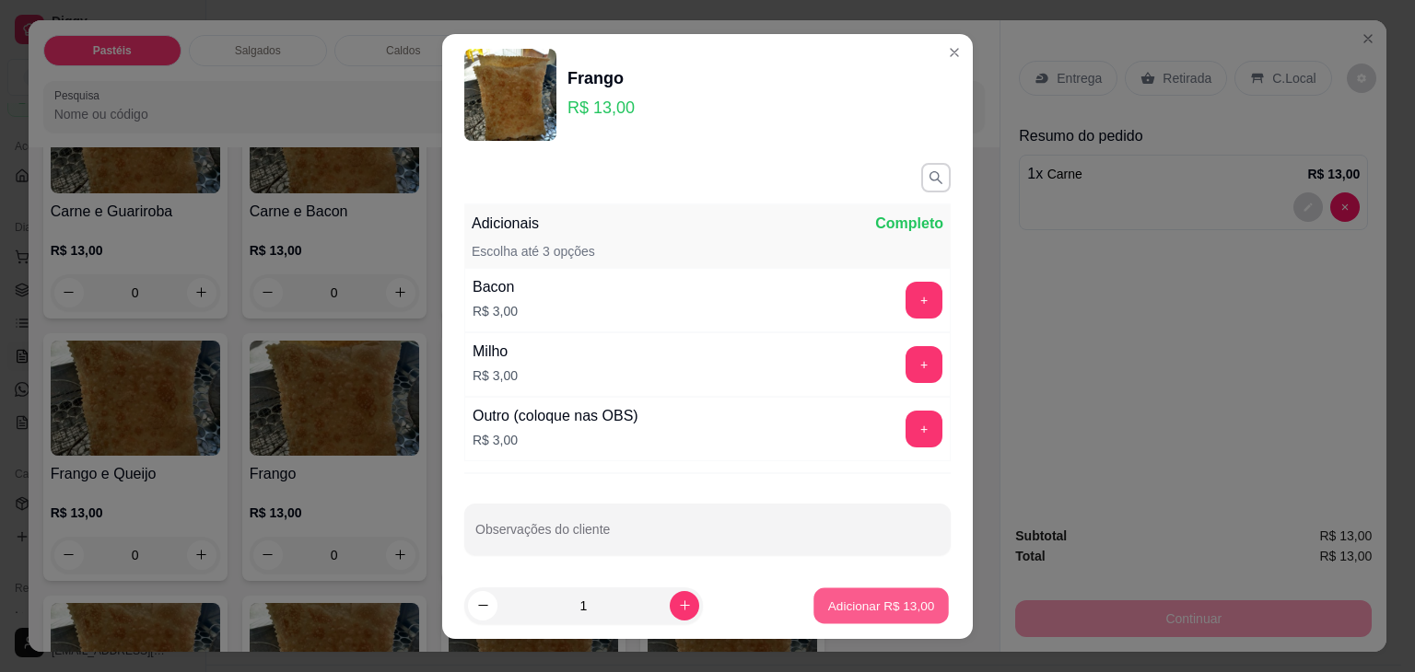
click at [833, 611] on p "Adicionar R$ 13,00" at bounding box center [881, 606] width 107 height 18
type input "1"
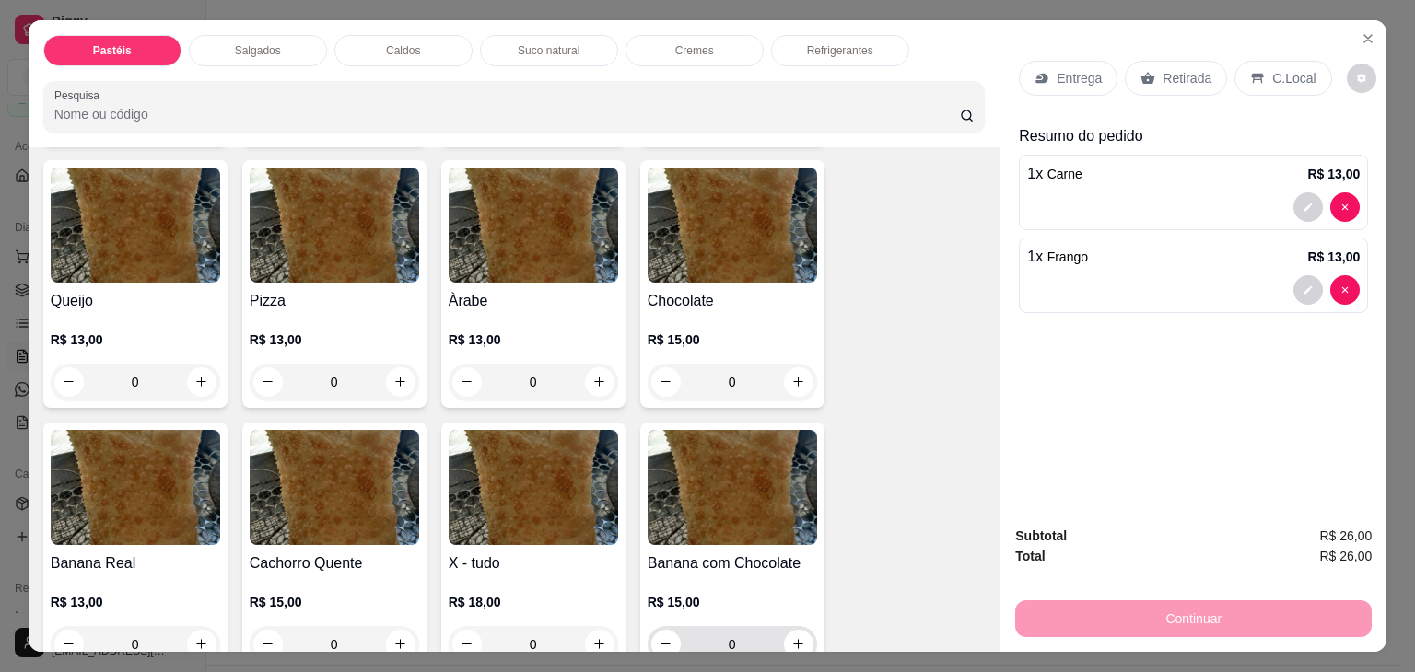
scroll to position [1105, 0]
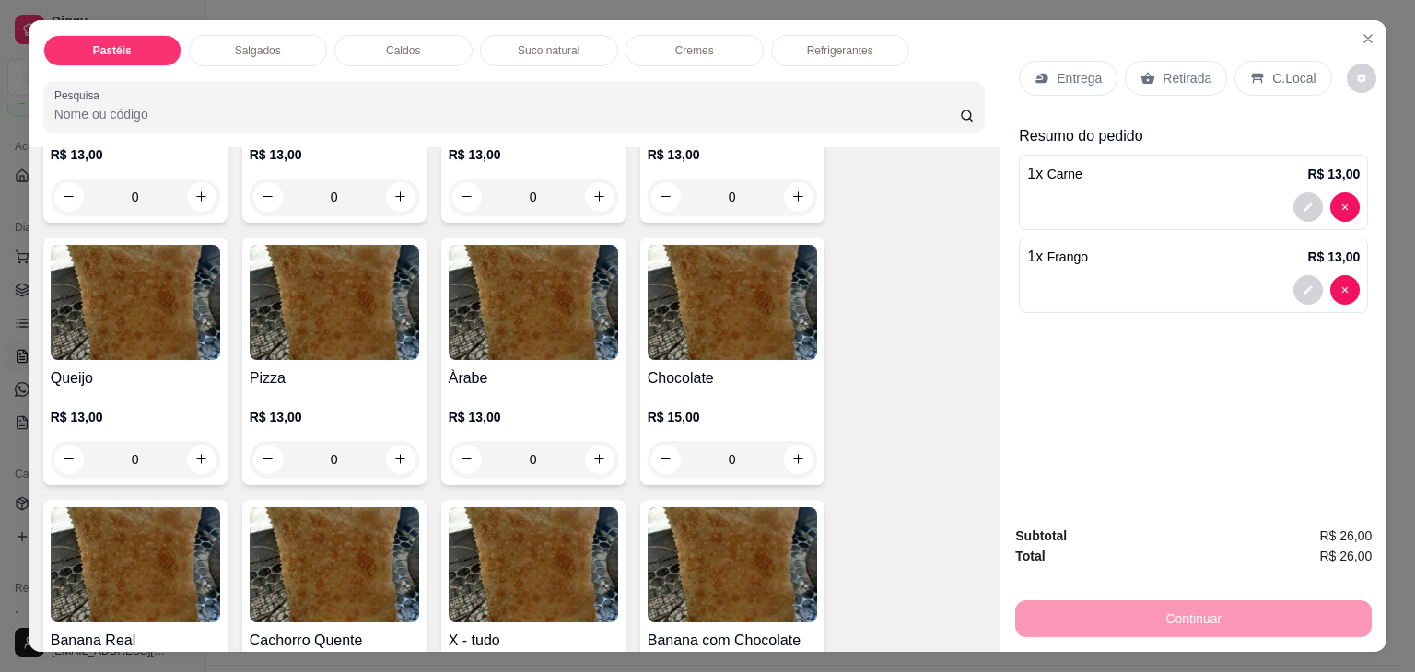
click at [205, 270] on img at bounding box center [135, 302] width 169 height 115
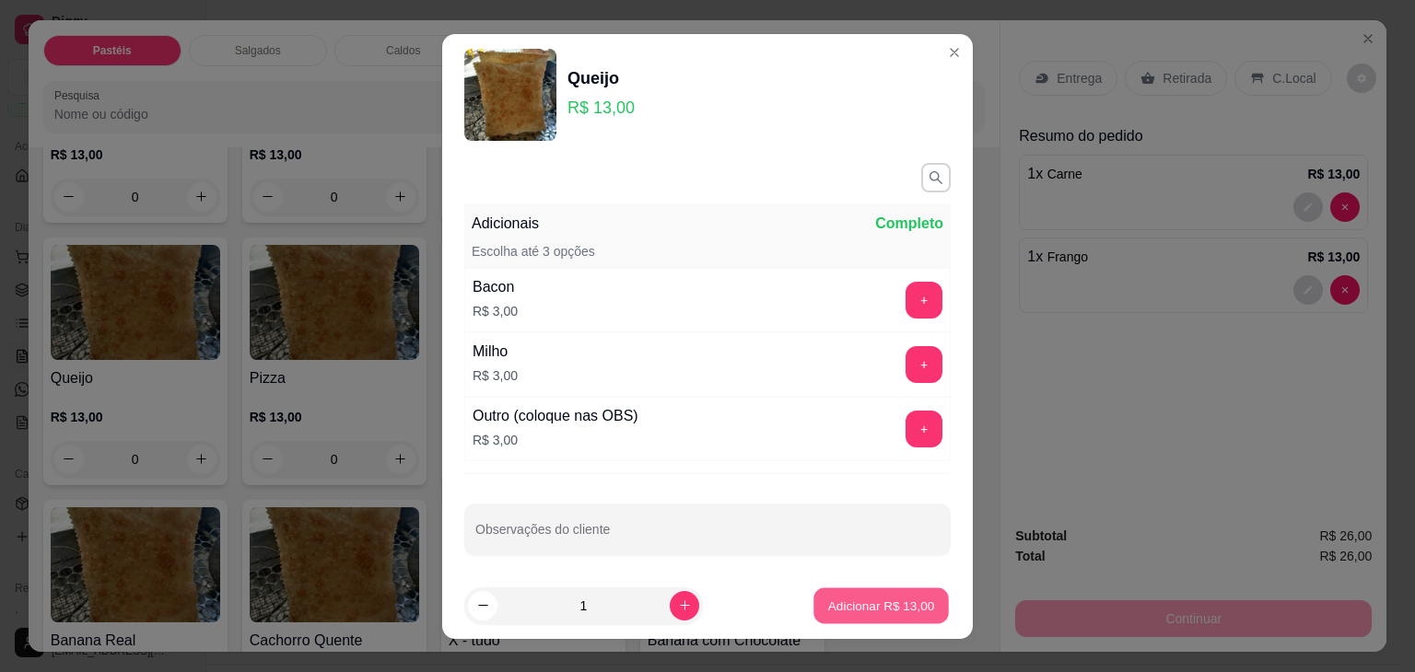
click at [867, 597] on p "Adicionar R$ 13,00" at bounding box center [881, 606] width 107 height 18
type input "1"
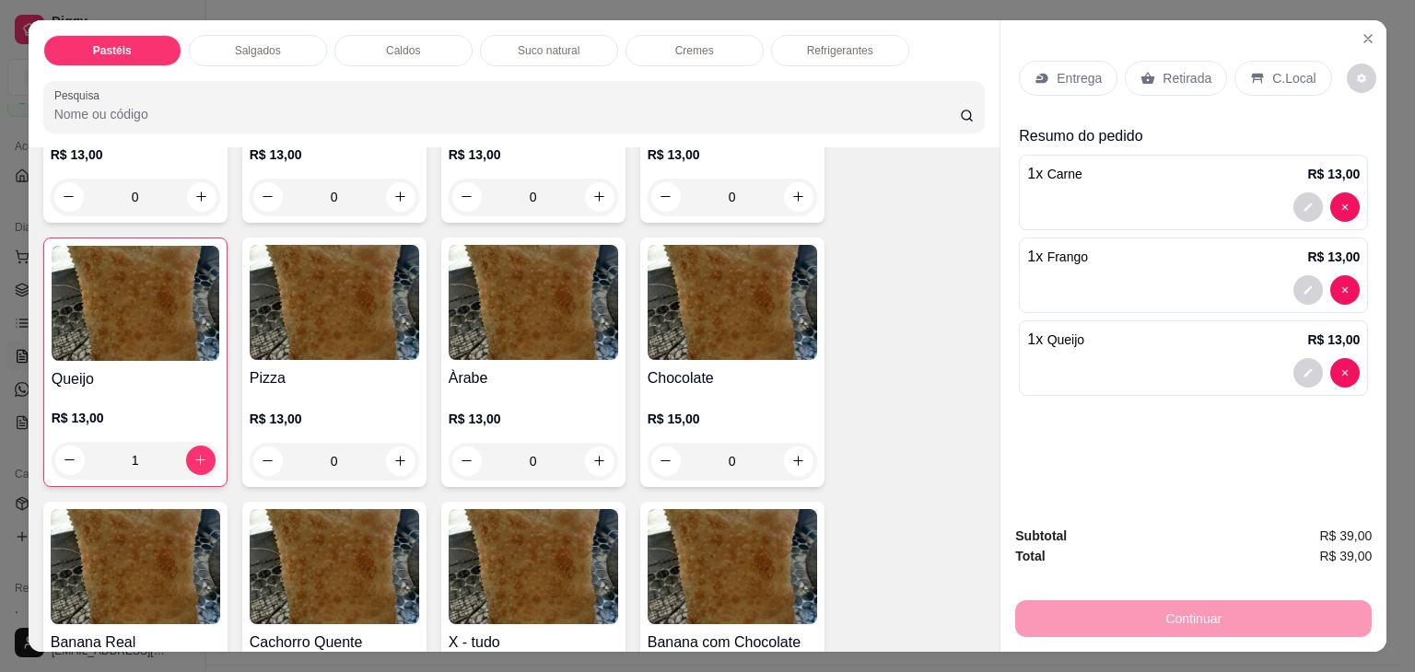
click at [1196, 81] on div "Retirada" at bounding box center [1176, 78] width 102 height 35
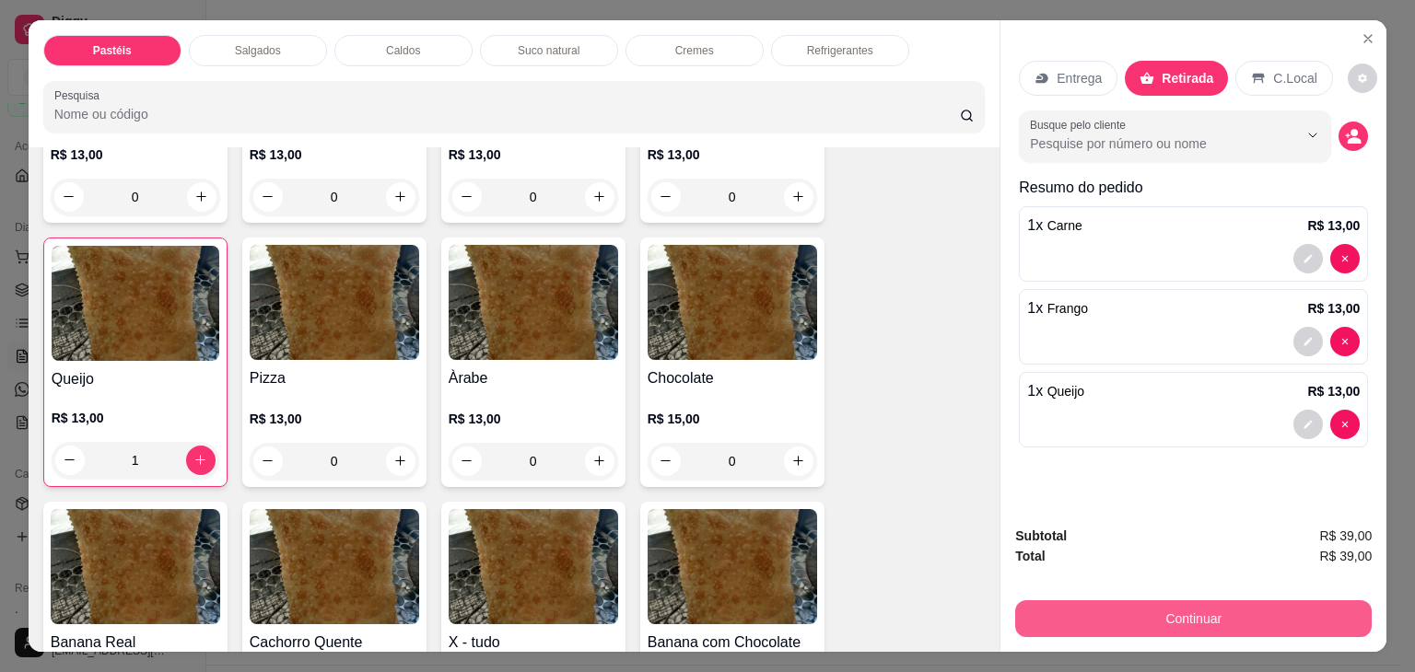
click at [1190, 602] on button "Continuar" at bounding box center [1193, 619] width 356 height 37
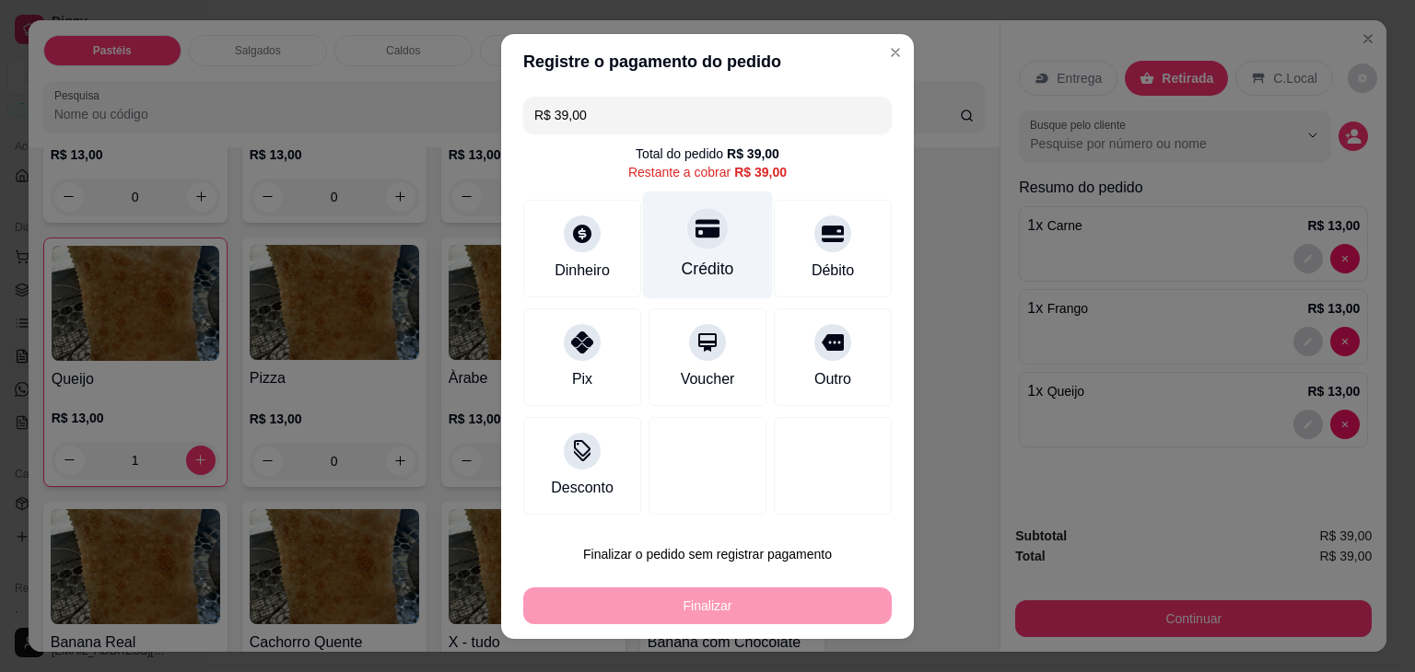
click at [719, 244] on div "Crédito" at bounding box center [708, 245] width 130 height 108
type input "R$ 0,00"
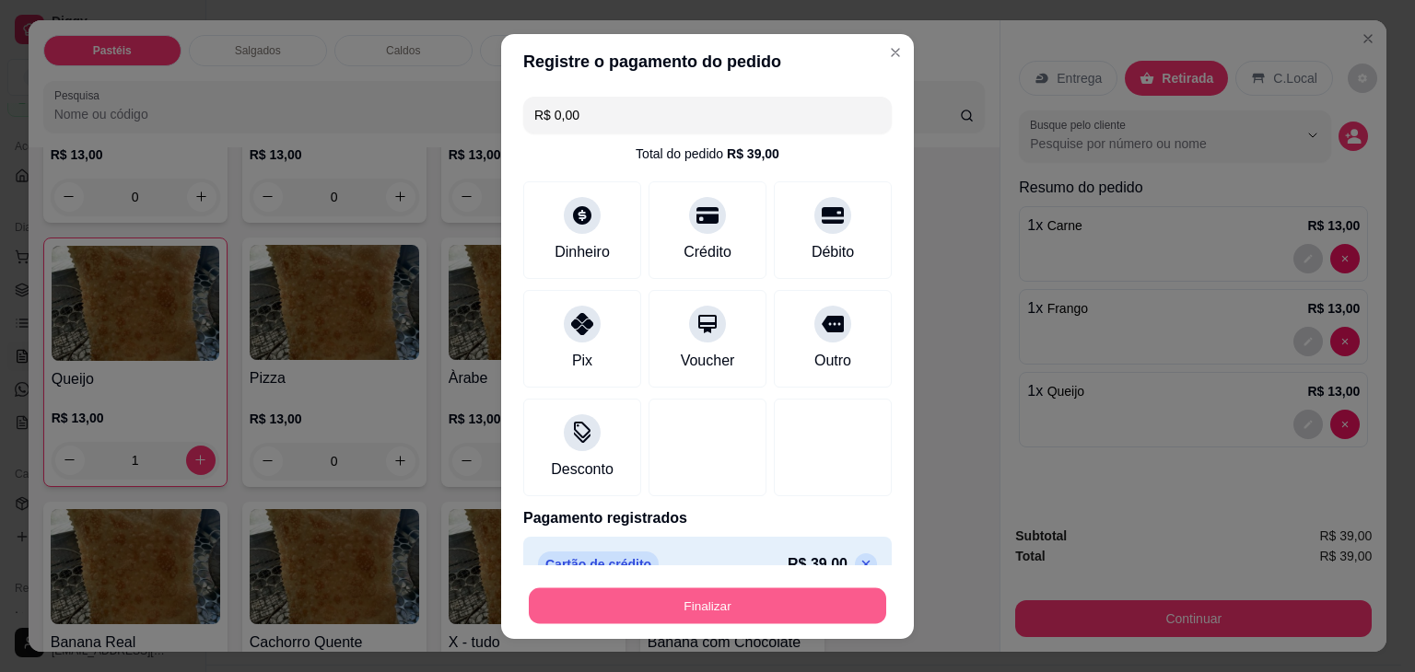
click at [704, 606] on button "Finalizar" at bounding box center [707, 606] width 357 height 36
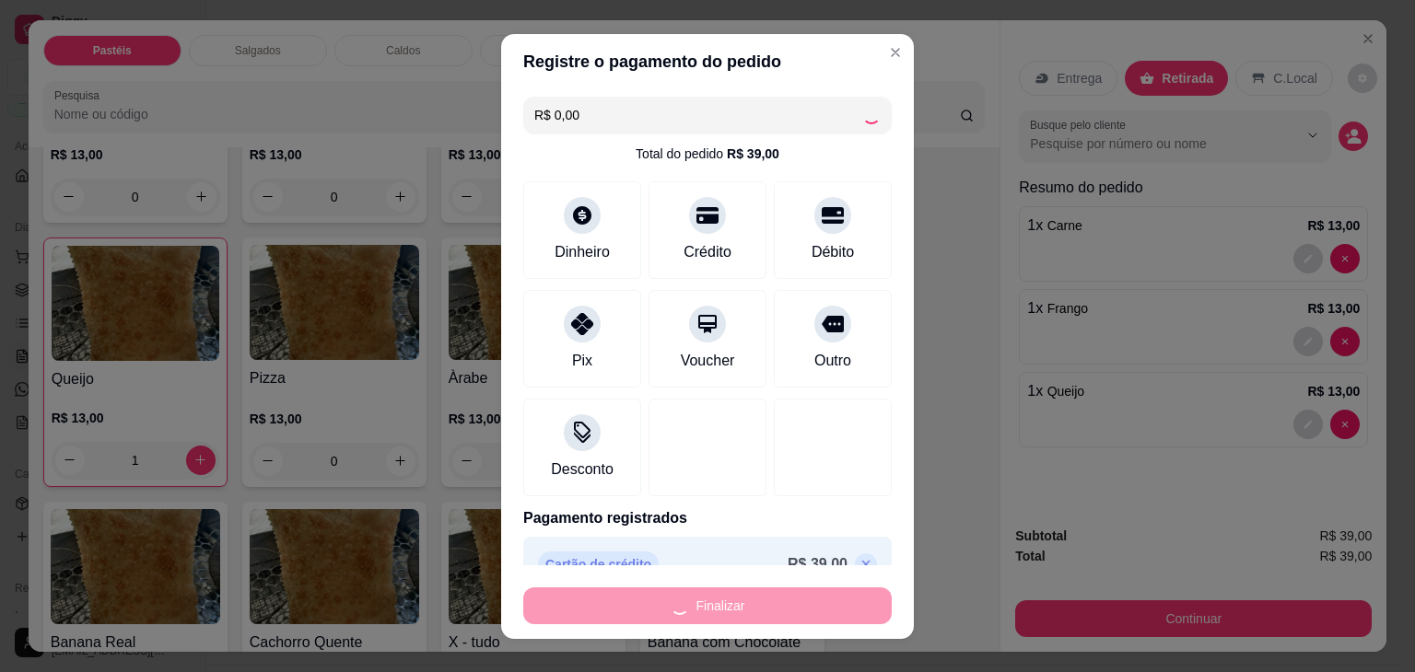
type input "0"
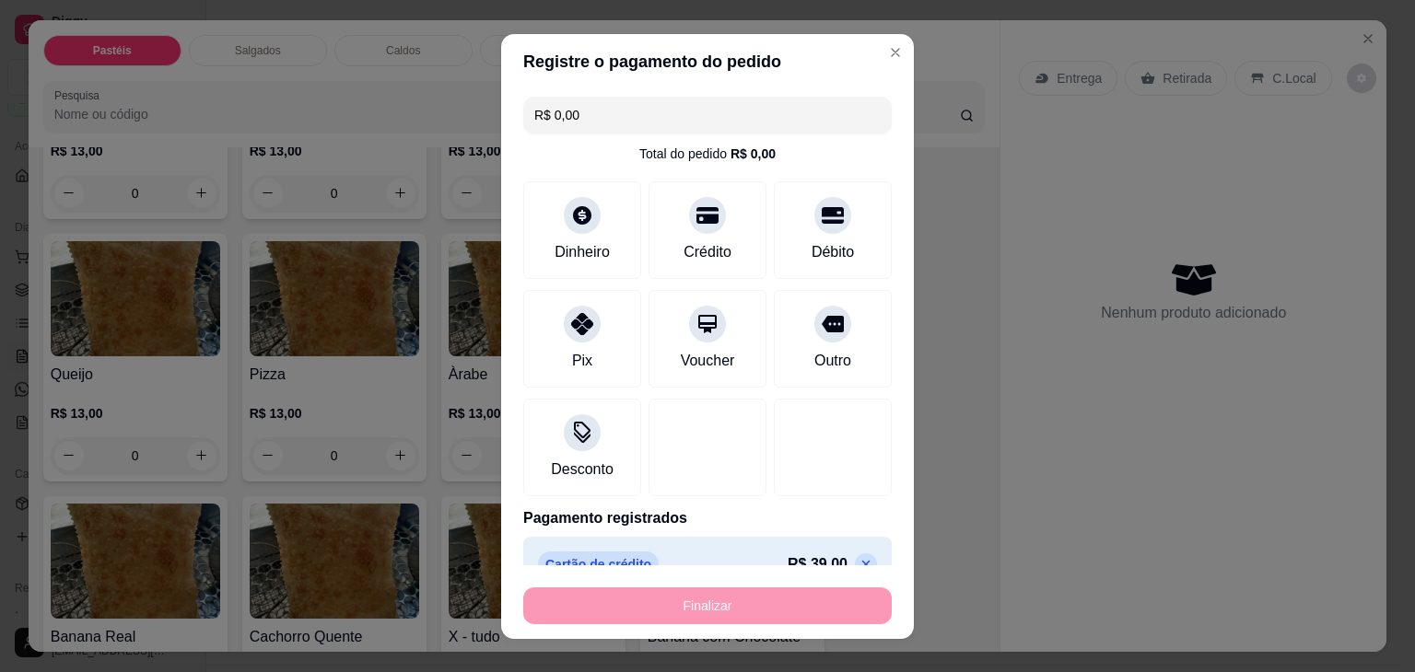
type input "-R$ 39,00"
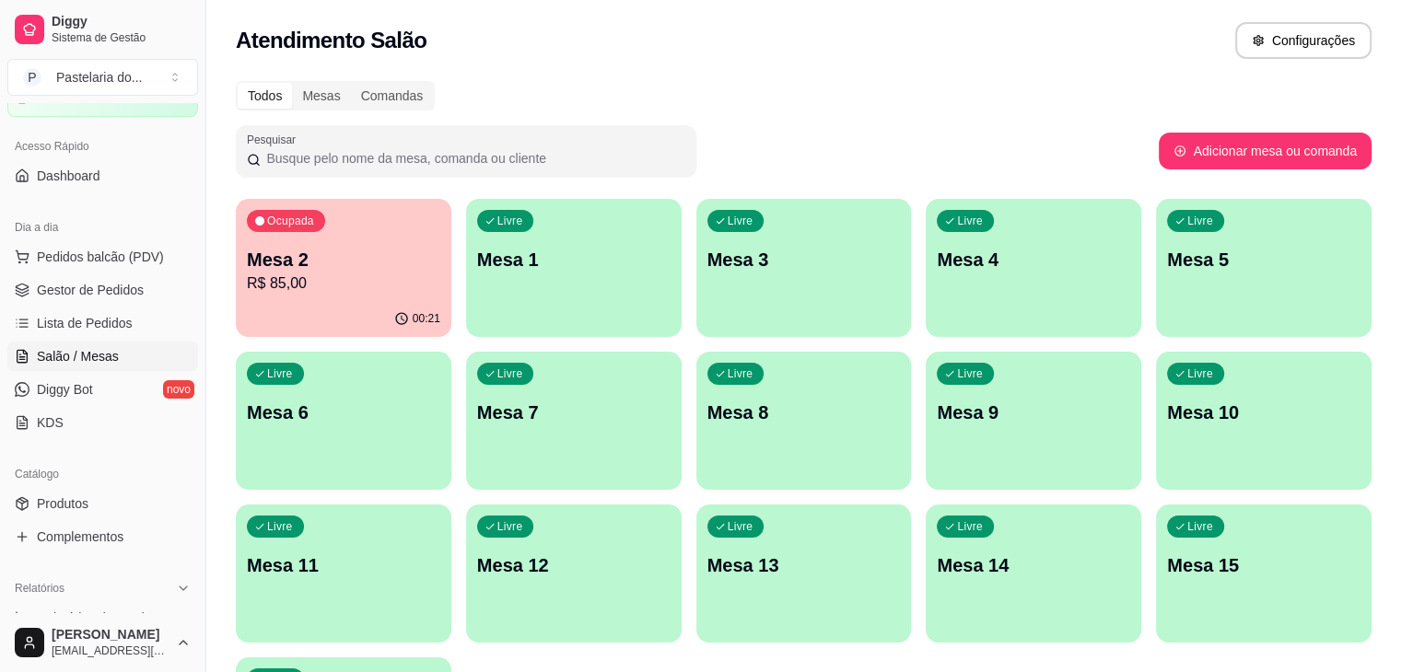
click at [364, 240] on div "Ocupada Mesa 2 R$ 85,00" at bounding box center [344, 250] width 216 height 102
click at [338, 240] on div "Ocupada Mesa 2 R$ 85,00" at bounding box center [344, 250] width 209 height 99
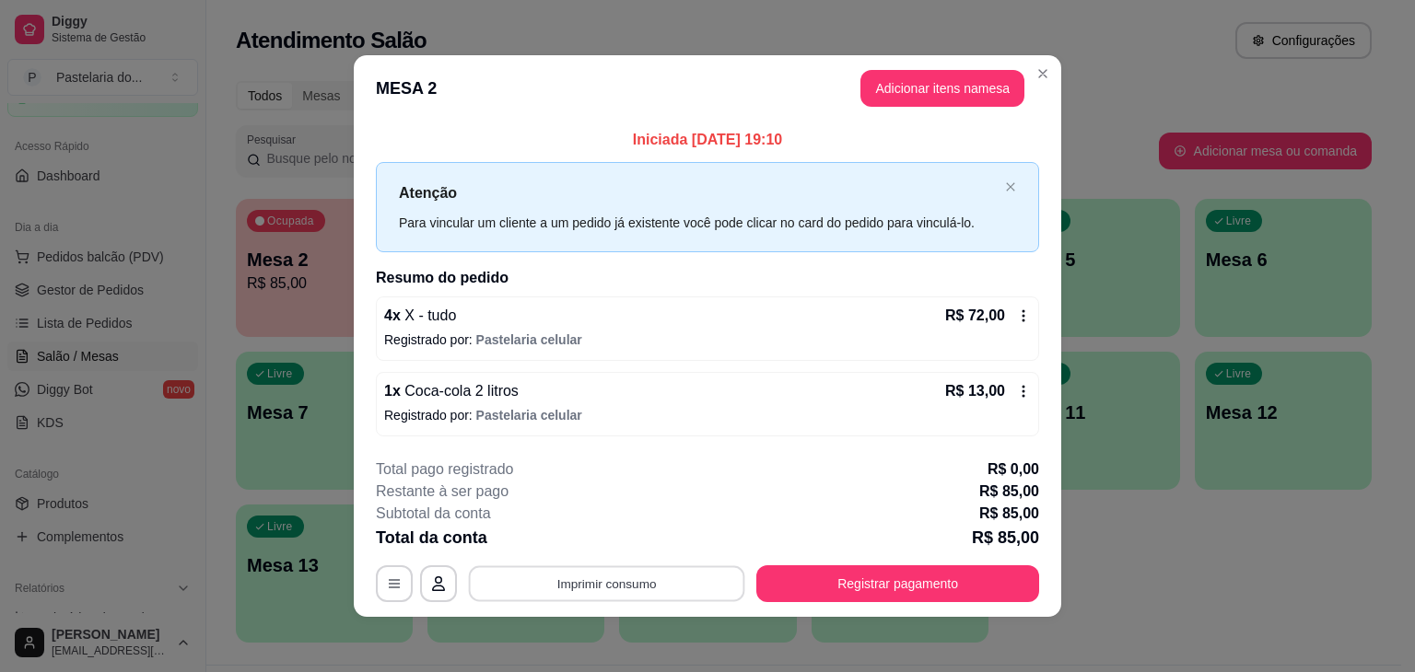
click at [692, 588] on button "Imprimir consumo" at bounding box center [607, 584] width 276 height 36
click at [627, 539] on button "IMPRESSORA" at bounding box center [606, 540] width 134 height 29
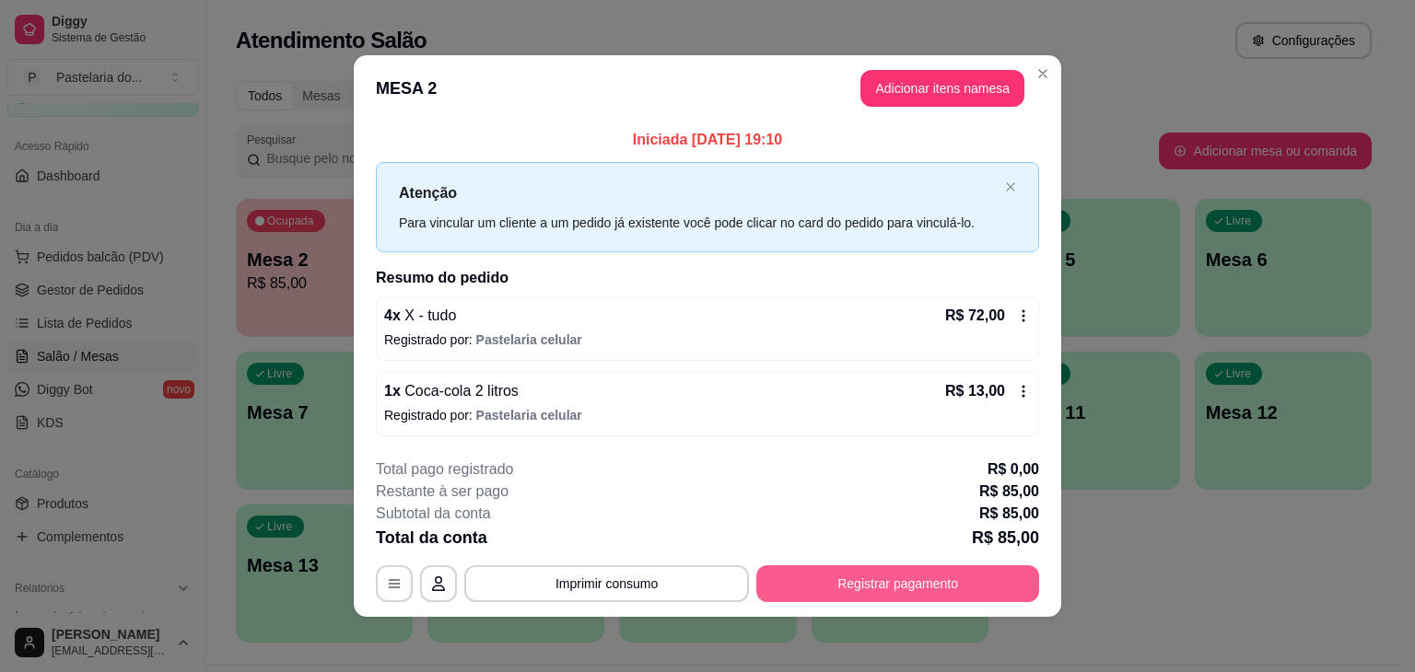
click at [962, 588] on button "Registrar pagamento" at bounding box center [897, 584] width 283 height 37
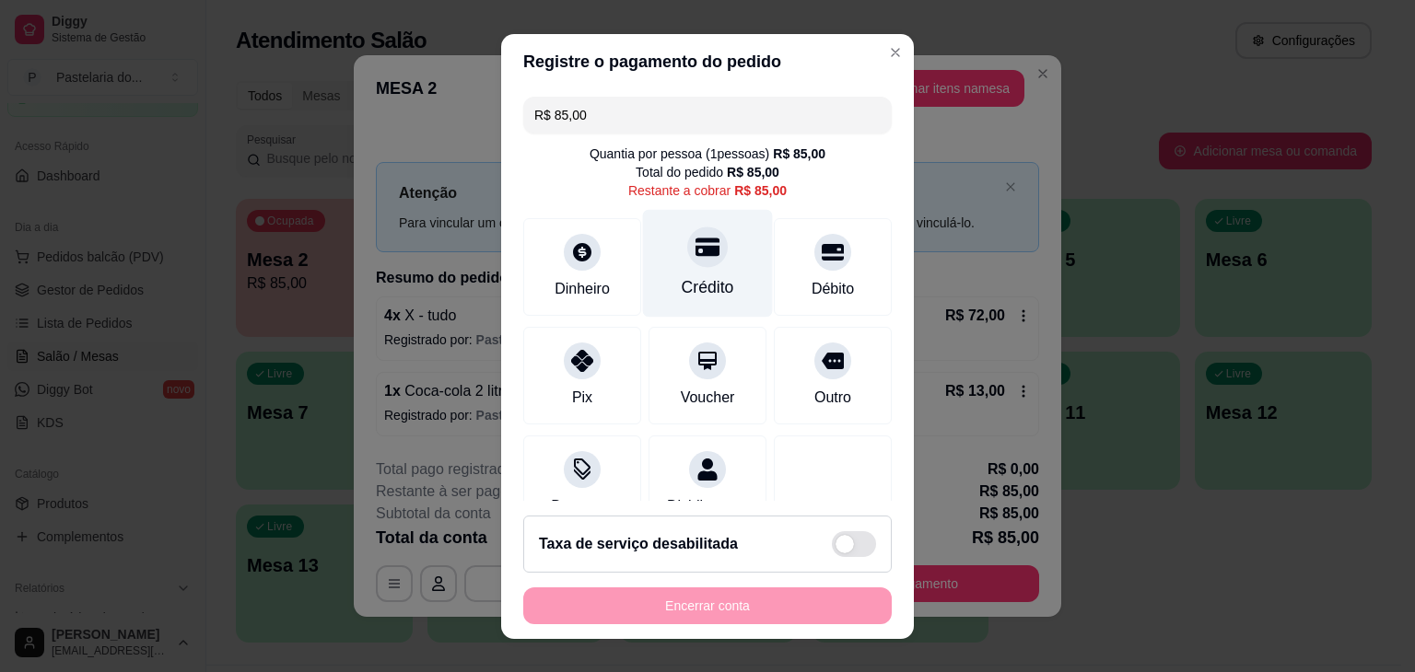
click at [681, 270] on div "Crédito" at bounding box center [708, 263] width 130 height 108
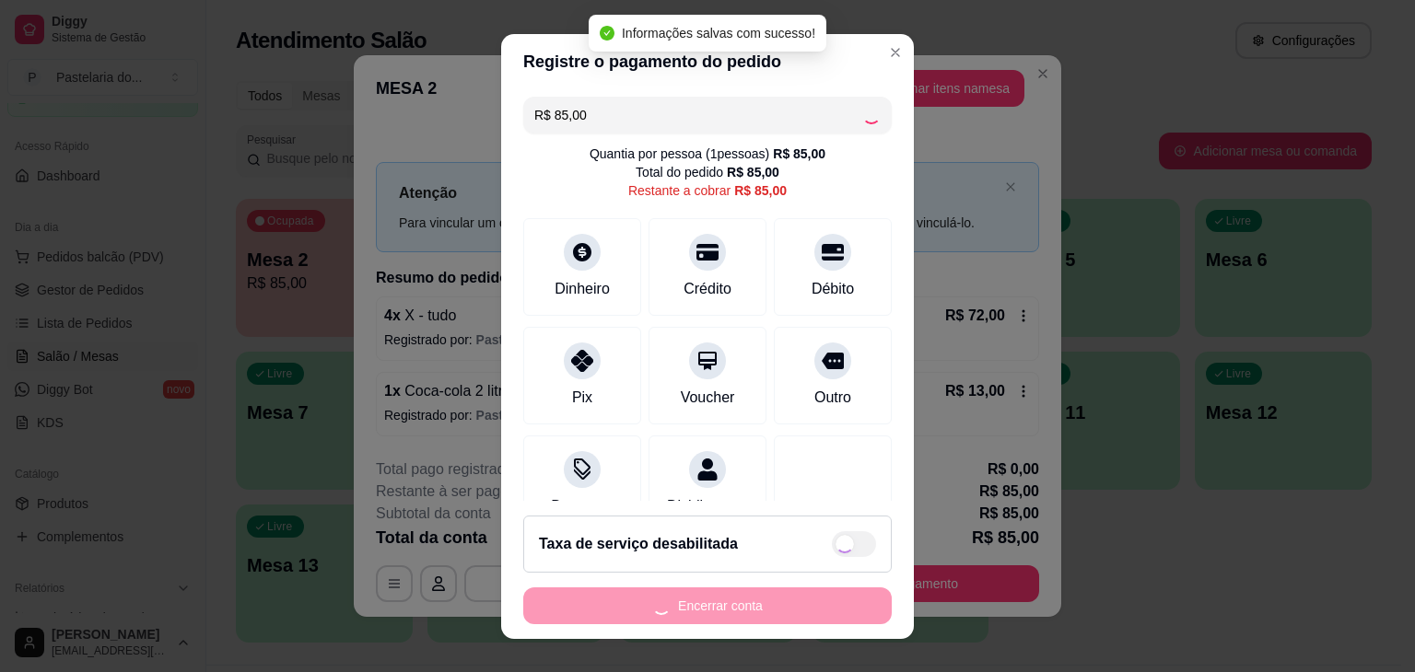
type input "R$ 0,00"
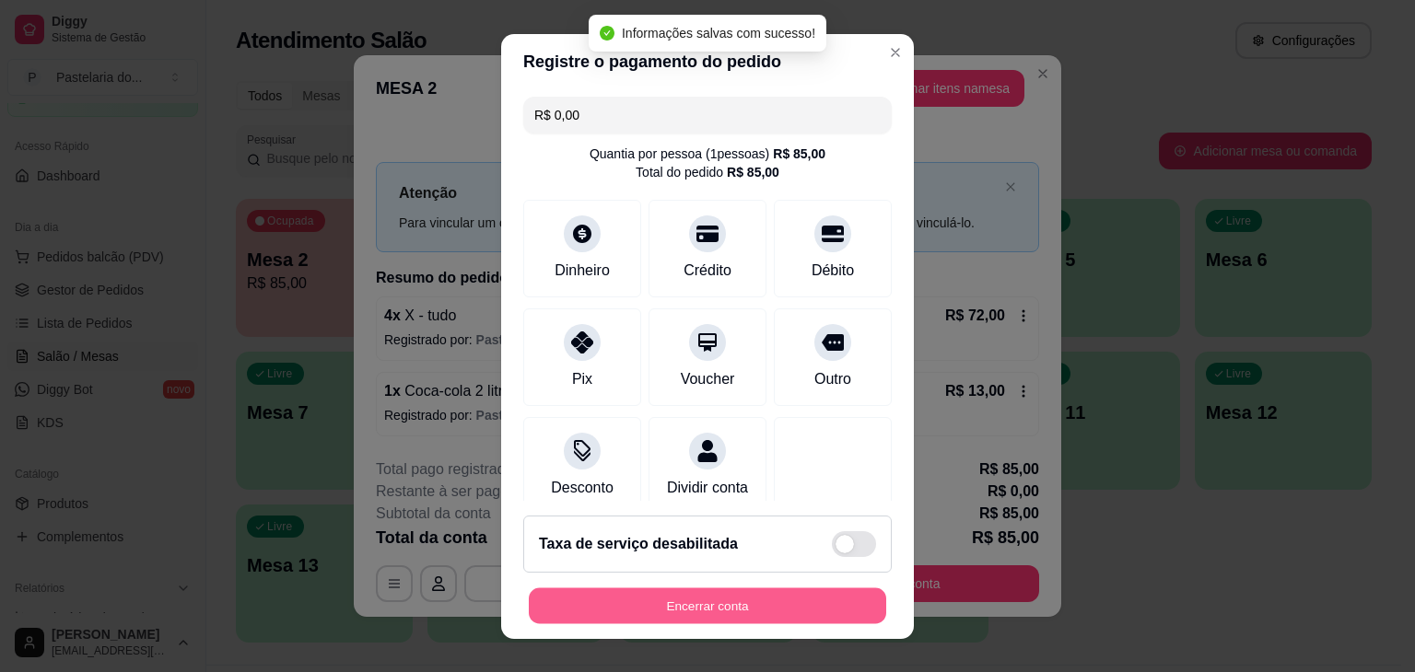
click at [803, 602] on button "Encerrar conta" at bounding box center [707, 606] width 357 height 36
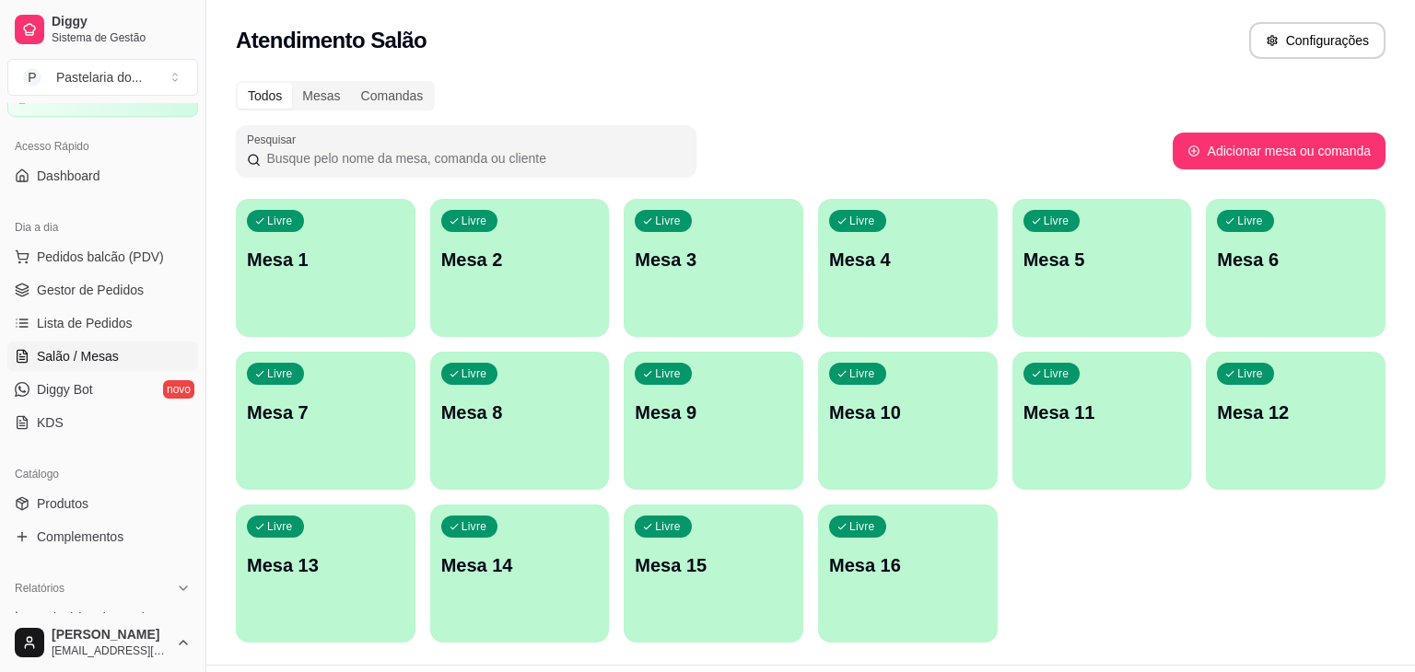
click at [998, 93] on div "Todos Mesas Comandas" at bounding box center [811, 95] width 1150 height 29
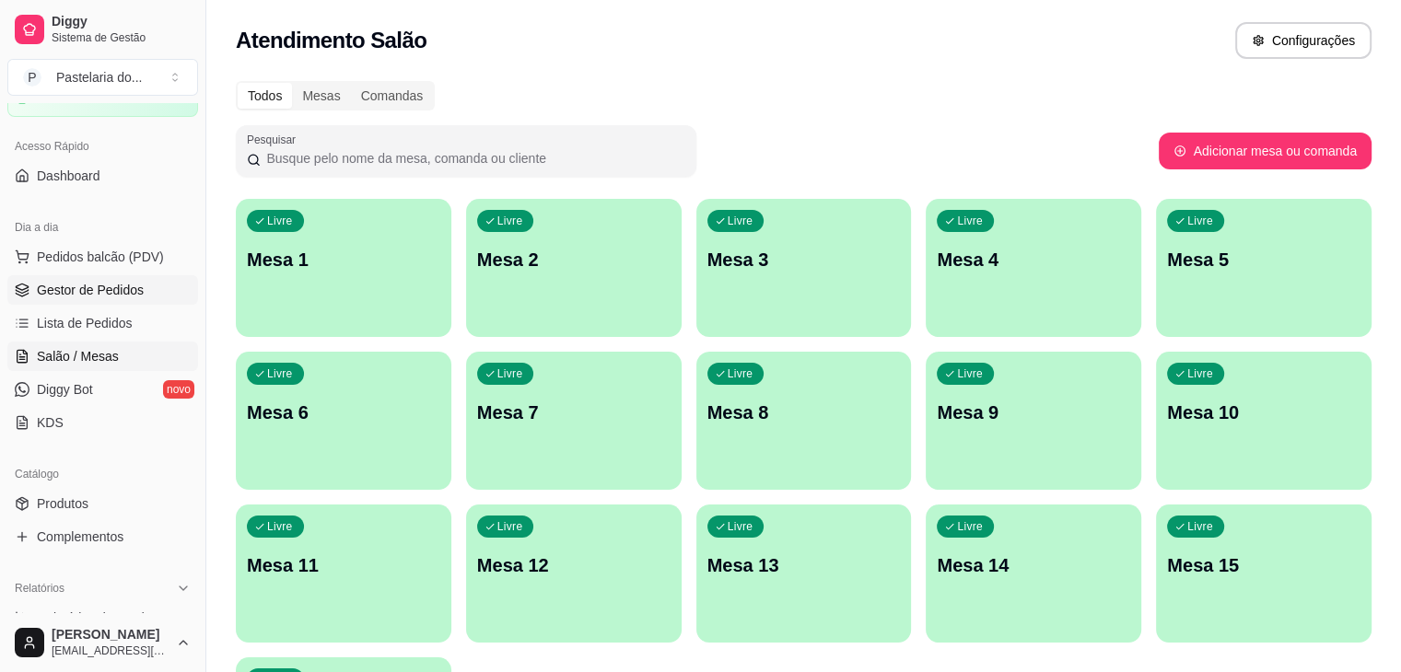
click at [49, 298] on link "Gestor de Pedidos" at bounding box center [102, 289] width 191 height 29
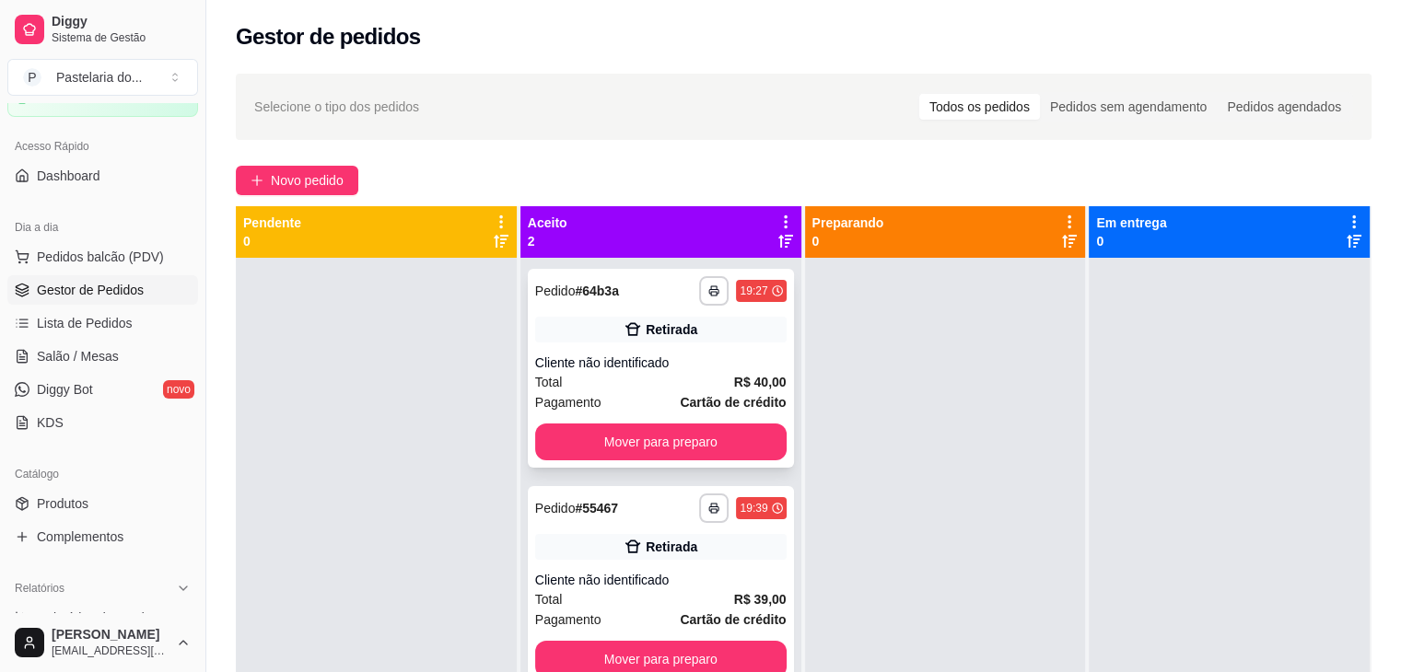
click at [777, 437] on button "Mover para preparo" at bounding box center [660, 442] width 251 height 37
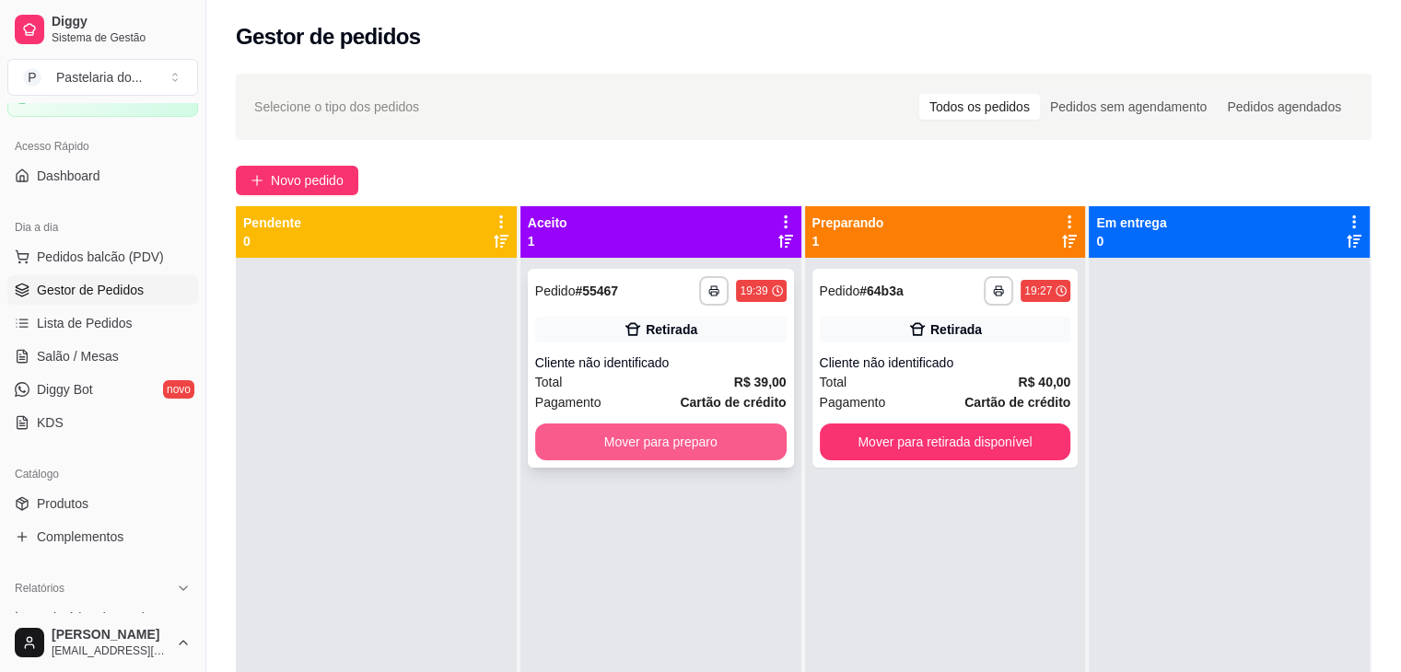
click at [724, 447] on button "Mover para preparo" at bounding box center [660, 442] width 251 height 37
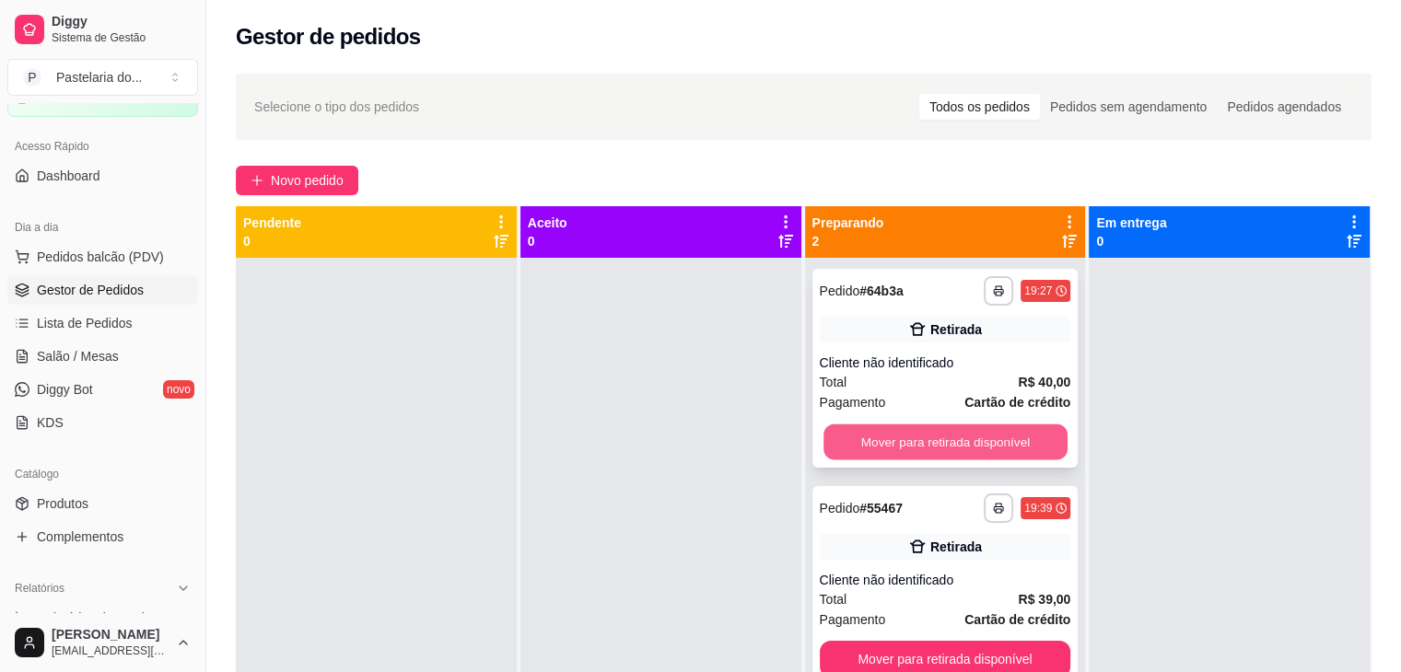
click at [887, 434] on button "Mover para retirada disponível" at bounding box center [946, 443] width 244 height 36
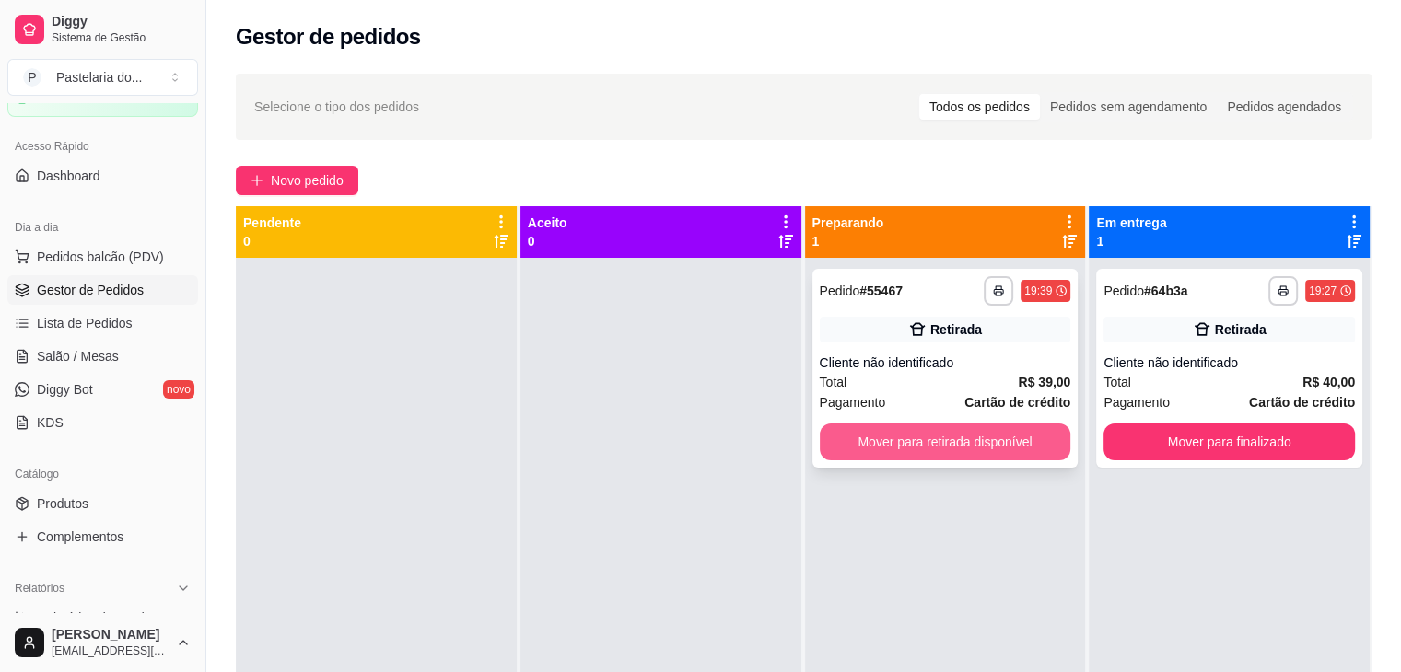
click at [939, 447] on button "Mover para retirada disponível" at bounding box center [945, 442] width 251 height 37
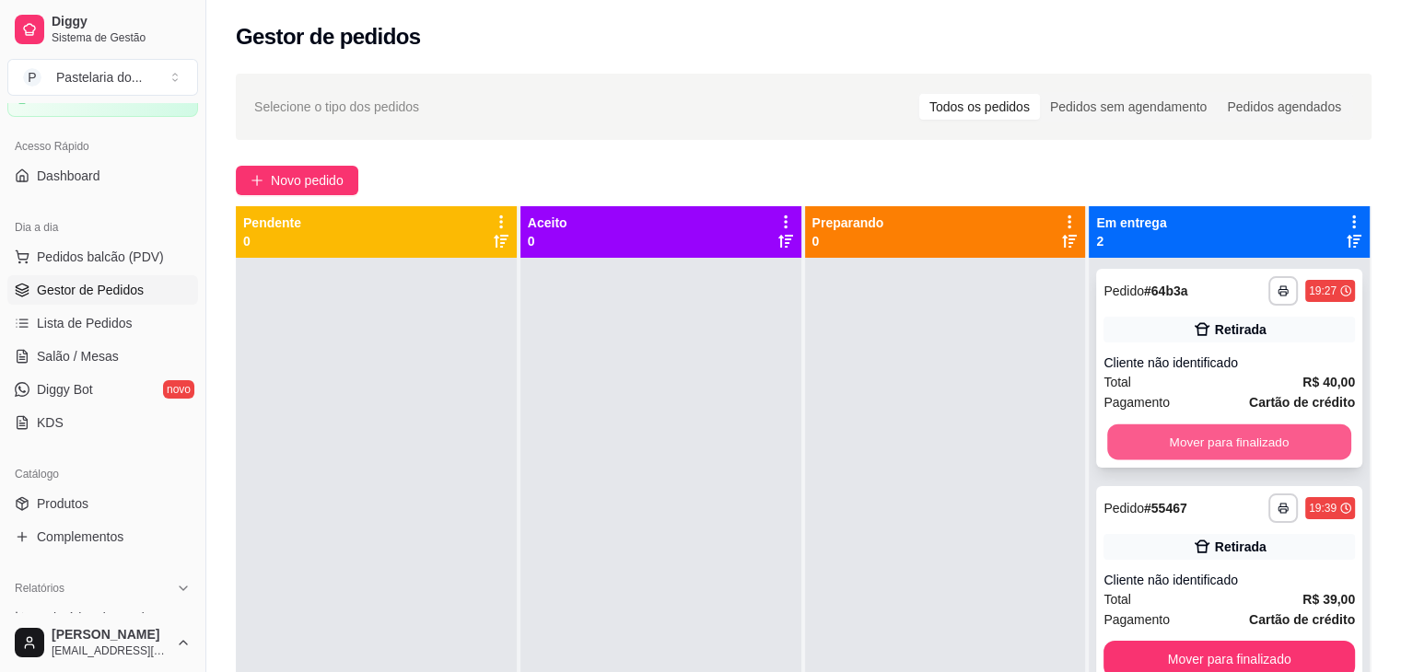
click at [1172, 437] on button "Mover para finalizado" at bounding box center [1229, 443] width 244 height 36
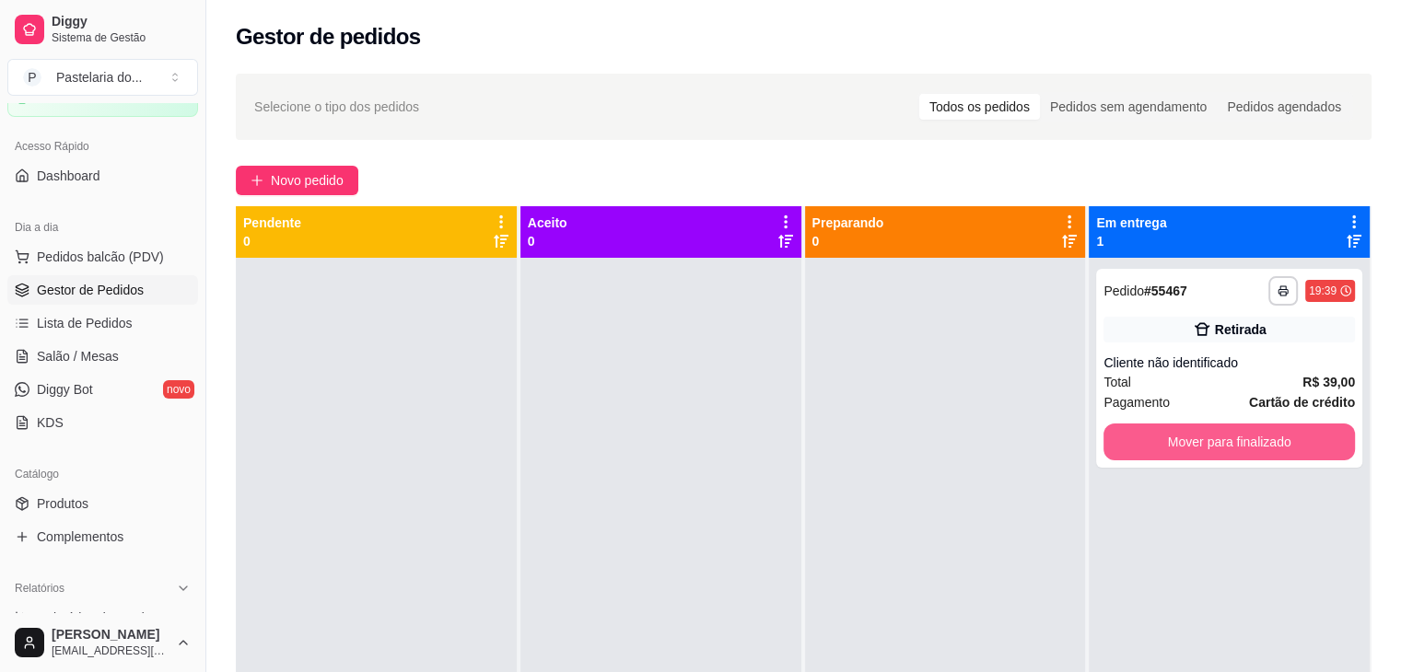
click at [1172, 437] on button "Mover para finalizado" at bounding box center [1229, 442] width 251 height 37
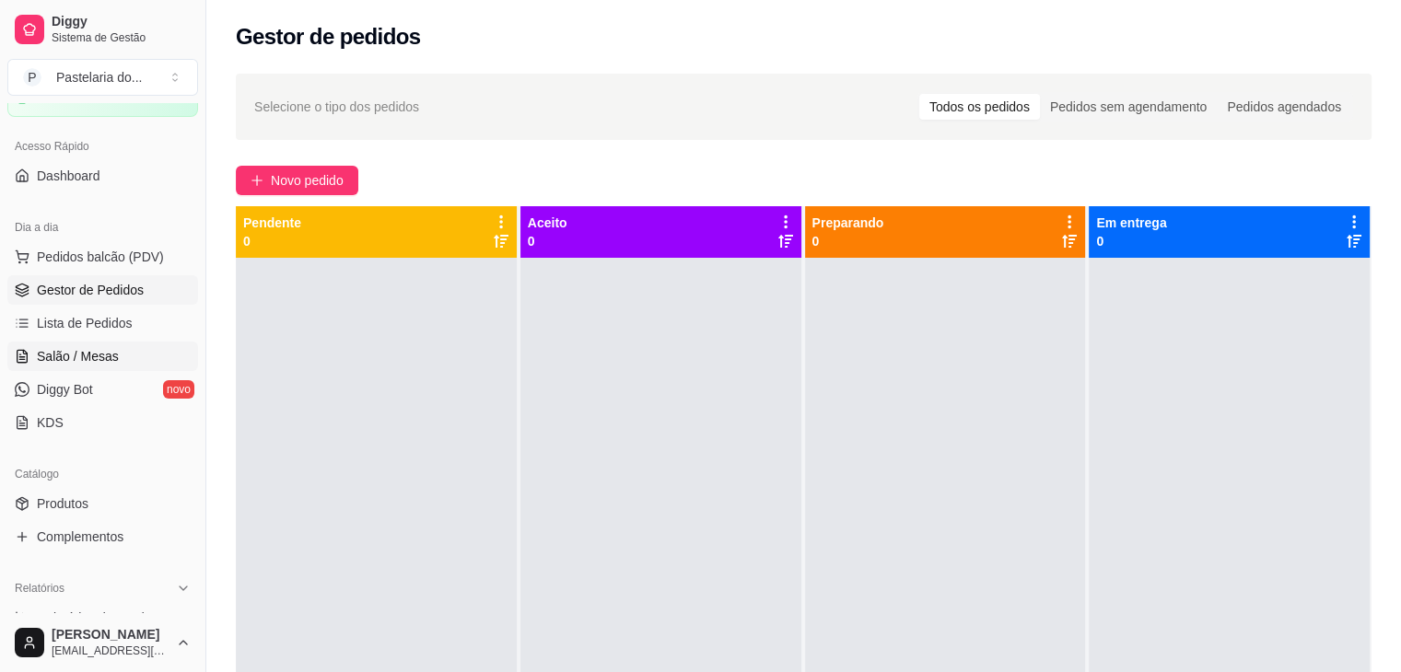
click at [99, 352] on span "Salão / Mesas" at bounding box center [78, 356] width 82 height 18
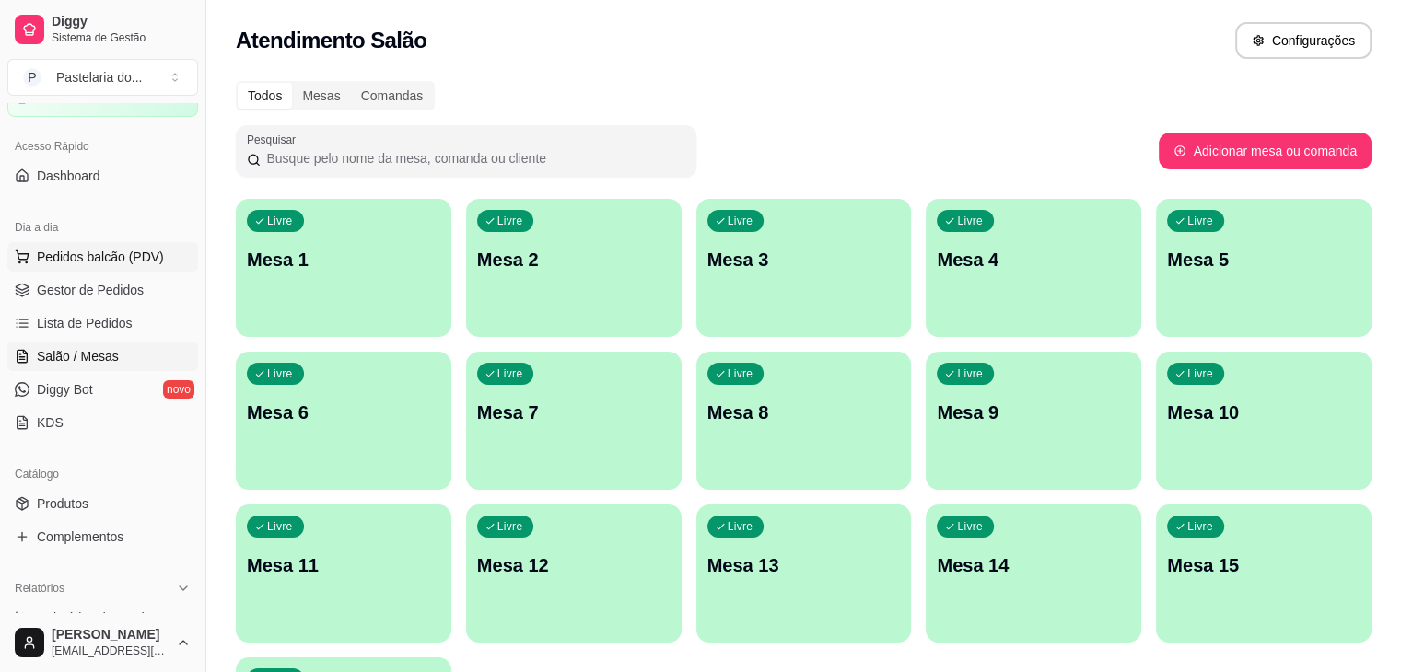
click at [75, 262] on span "Pedidos balcão (PDV)" at bounding box center [100, 257] width 127 height 18
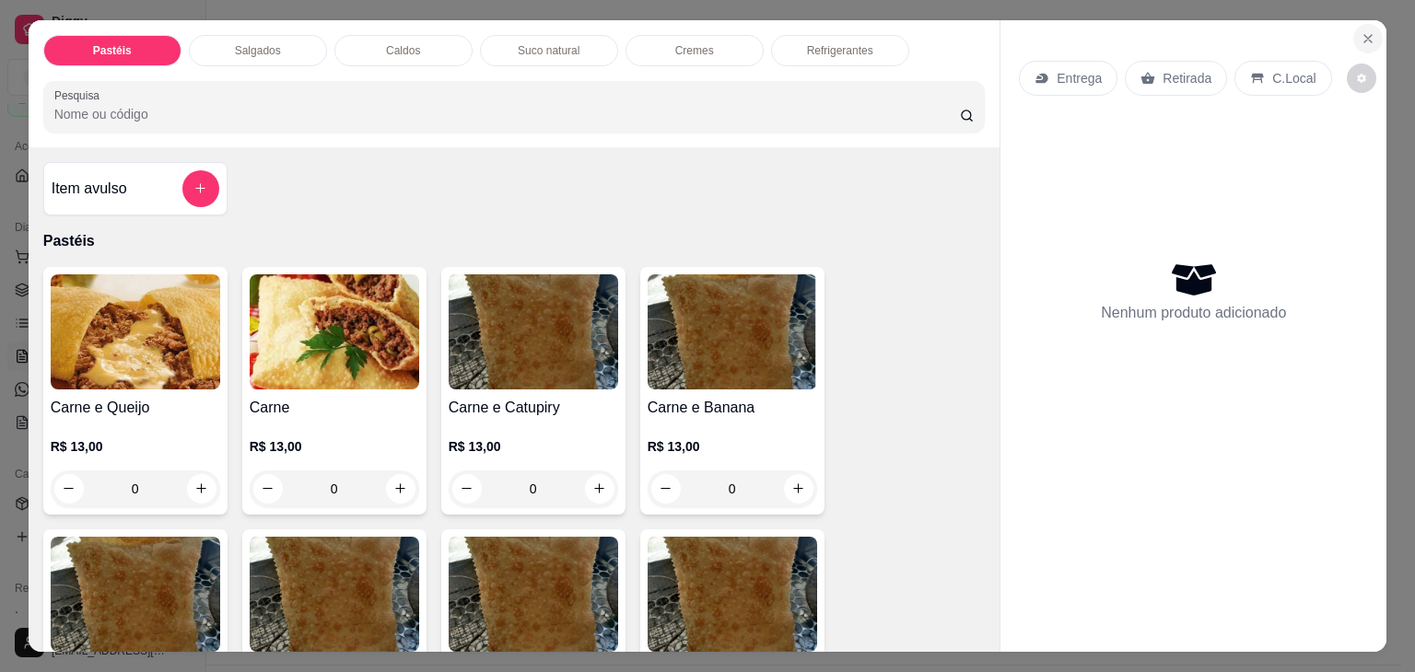
click at [1368, 31] on icon "Close" at bounding box center [1368, 38] width 15 height 15
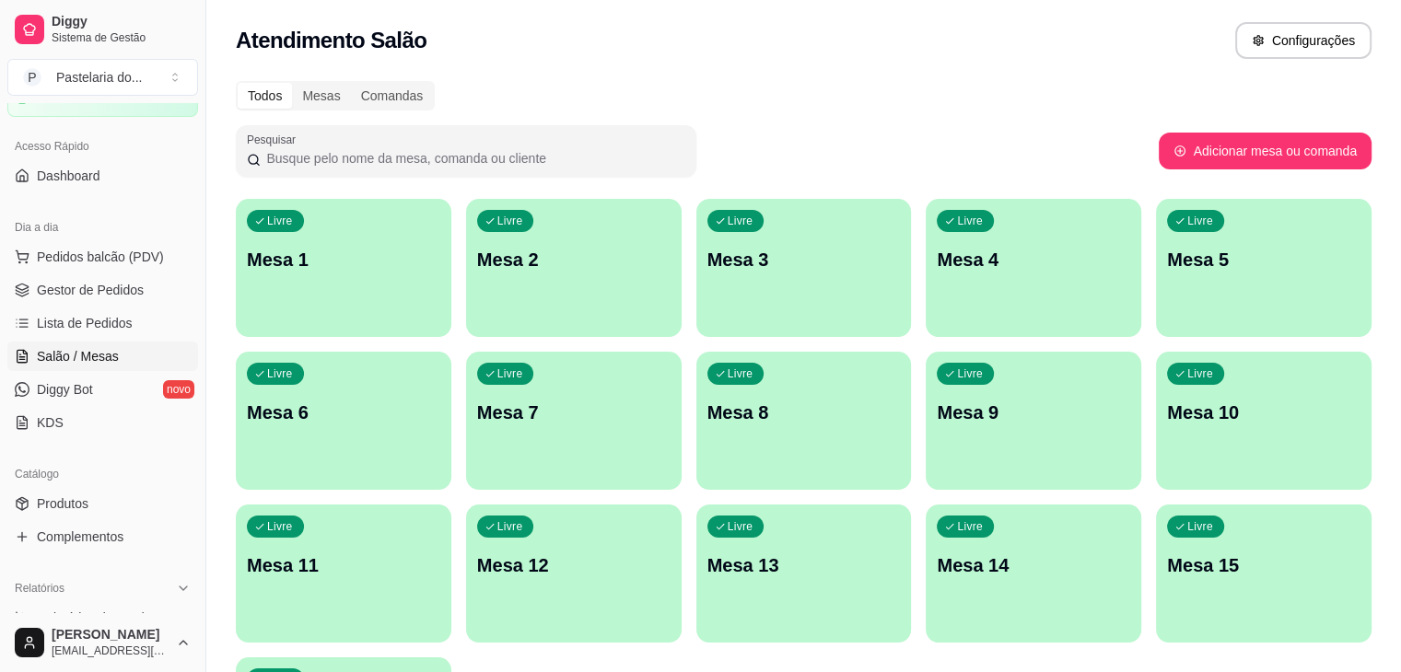
click at [1156, 276] on div "Livre Mesa 5" at bounding box center [1264, 257] width 216 height 116
click at [707, 266] on p "Mesa 3" at bounding box center [803, 260] width 193 height 26
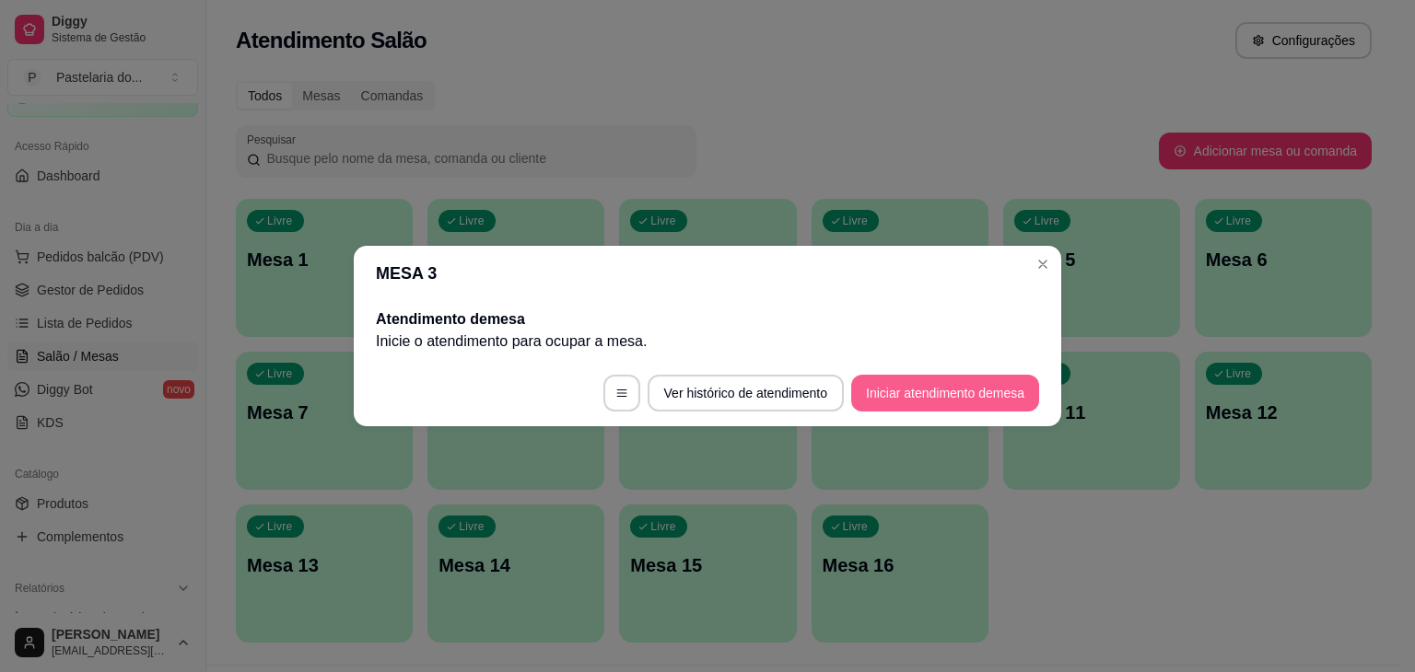
click at [941, 388] on button "Iniciar atendimento de mesa" at bounding box center [945, 393] width 188 height 37
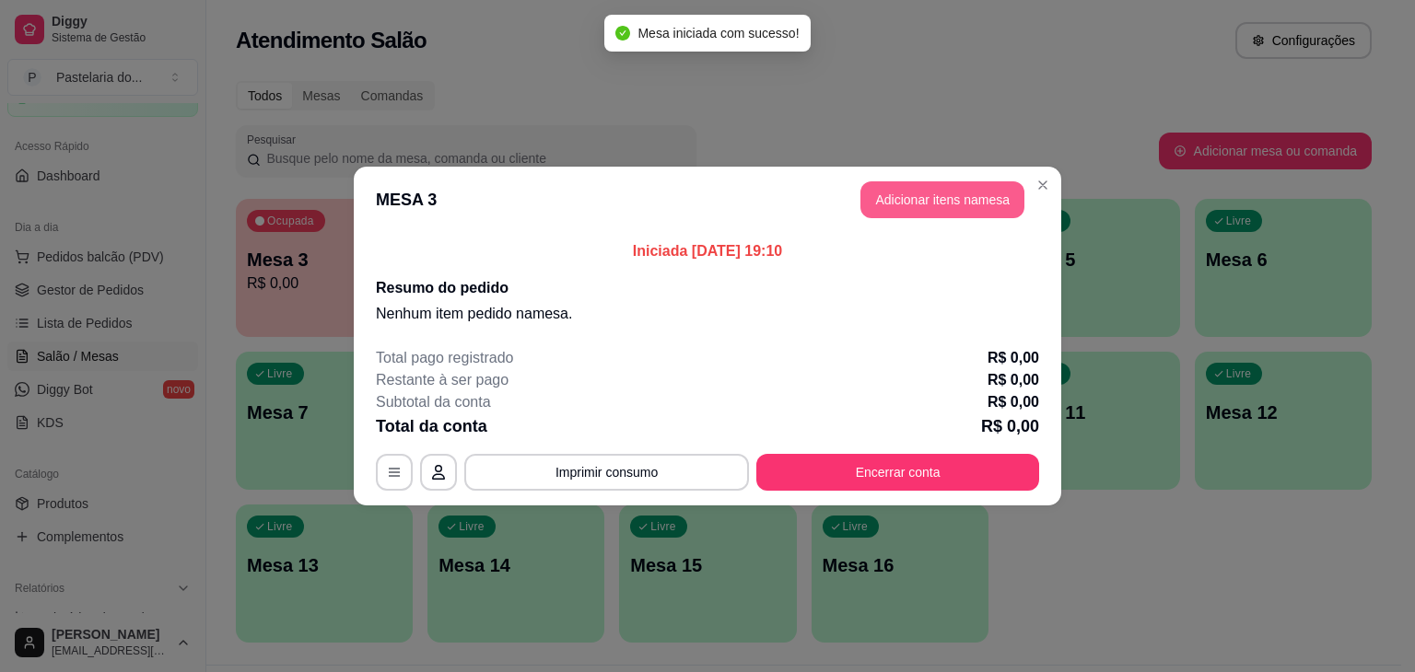
click at [983, 196] on button "Adicionar itens na mesa" at bounding box center [942, 199] width 164 height 37
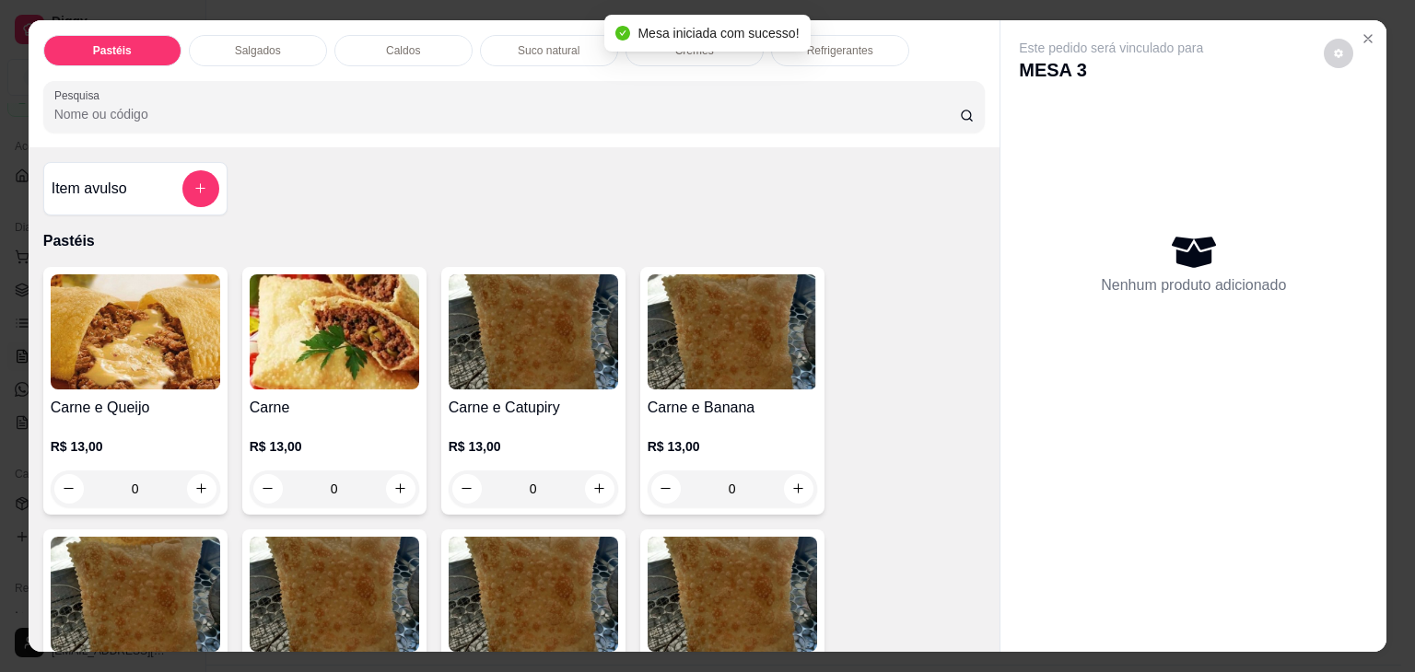
click at [313, 327] on img at bounding box center [334, 332] width 169 height 115
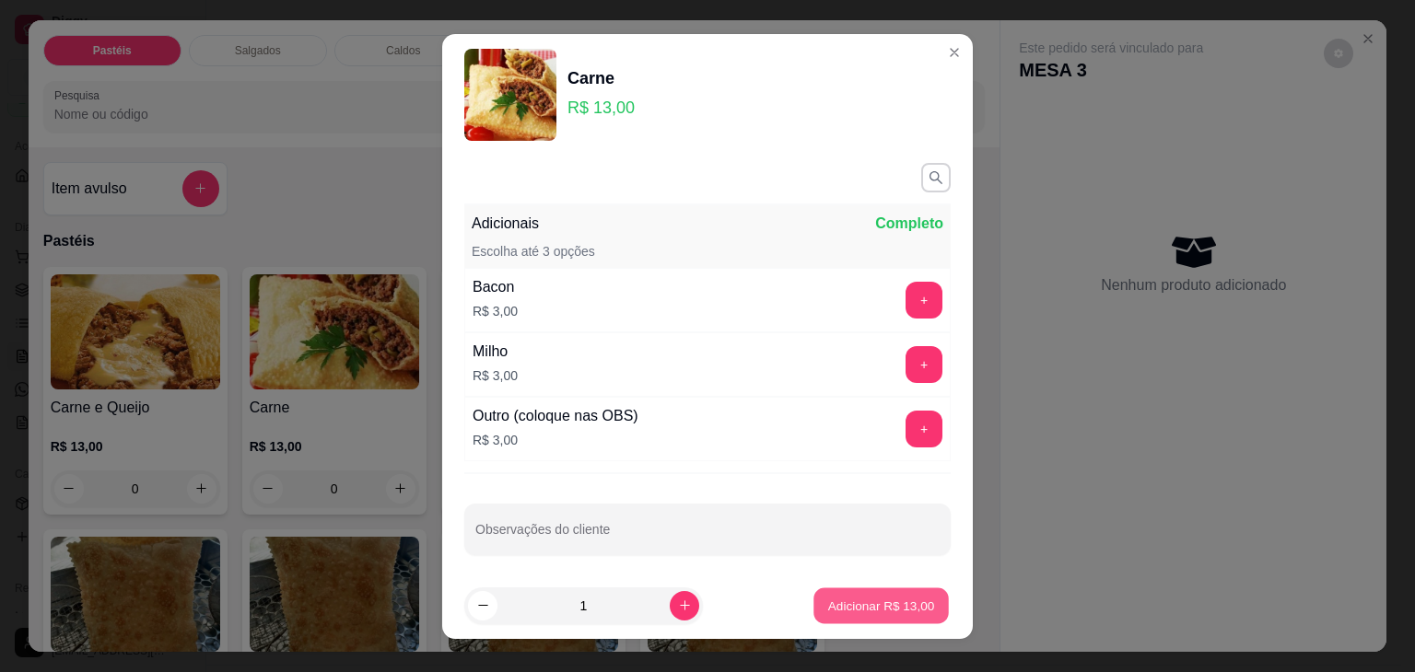
click at [910, 598] on p "Adicionar R$ 13,00" at bounding box center [881, 606] width 107 height 18
type input "1"
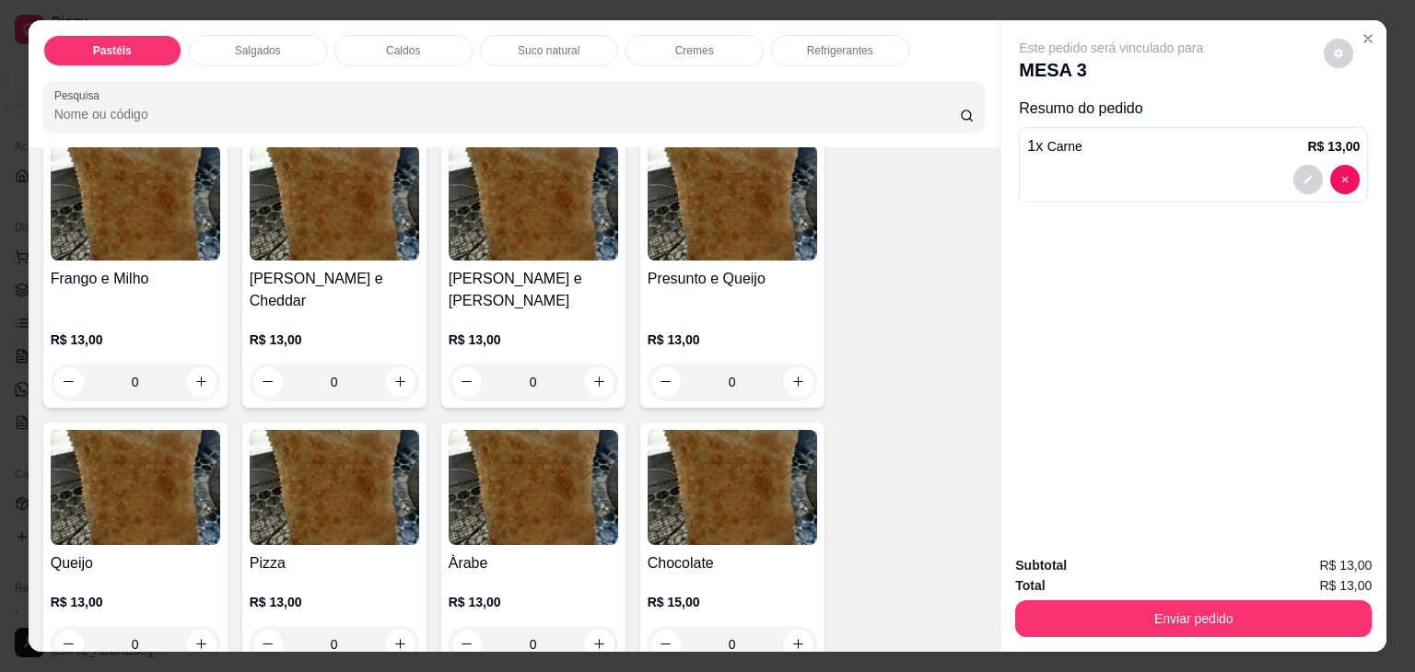
scroll to position [921, 0]
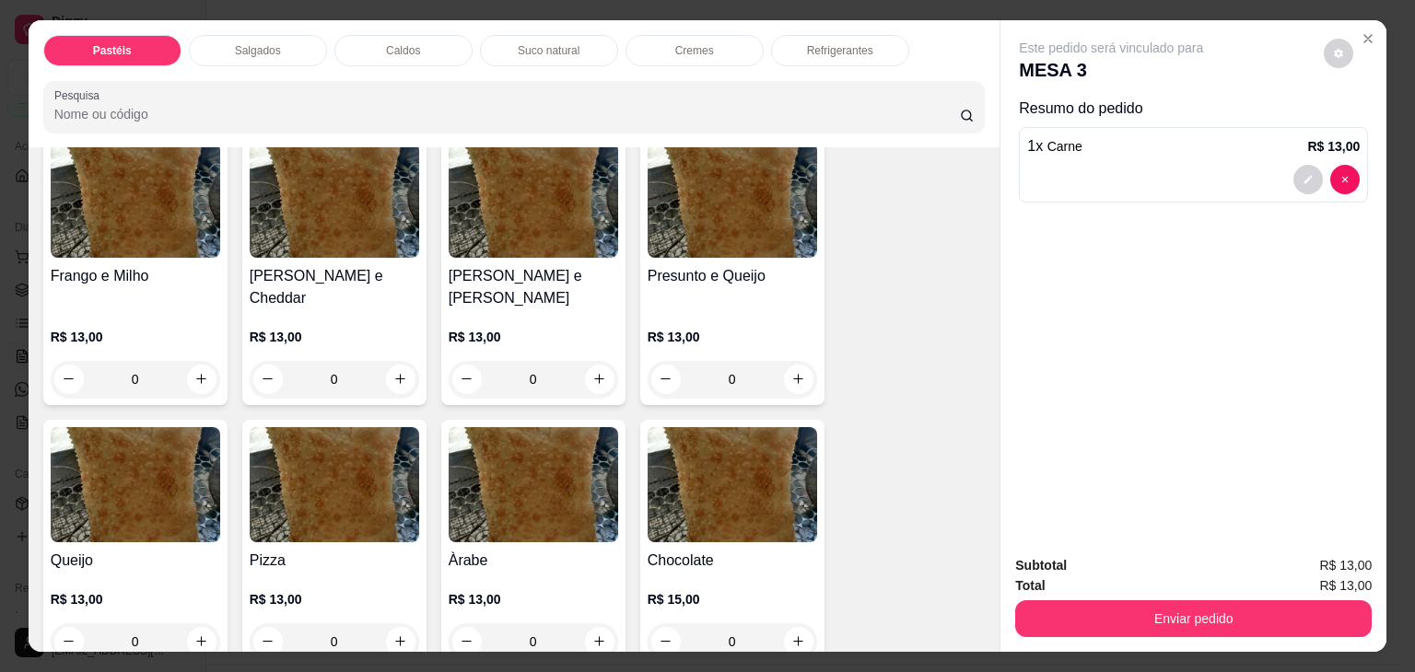
click at [736, 234] on img at bounding box center [732, 200] width 169 height 115
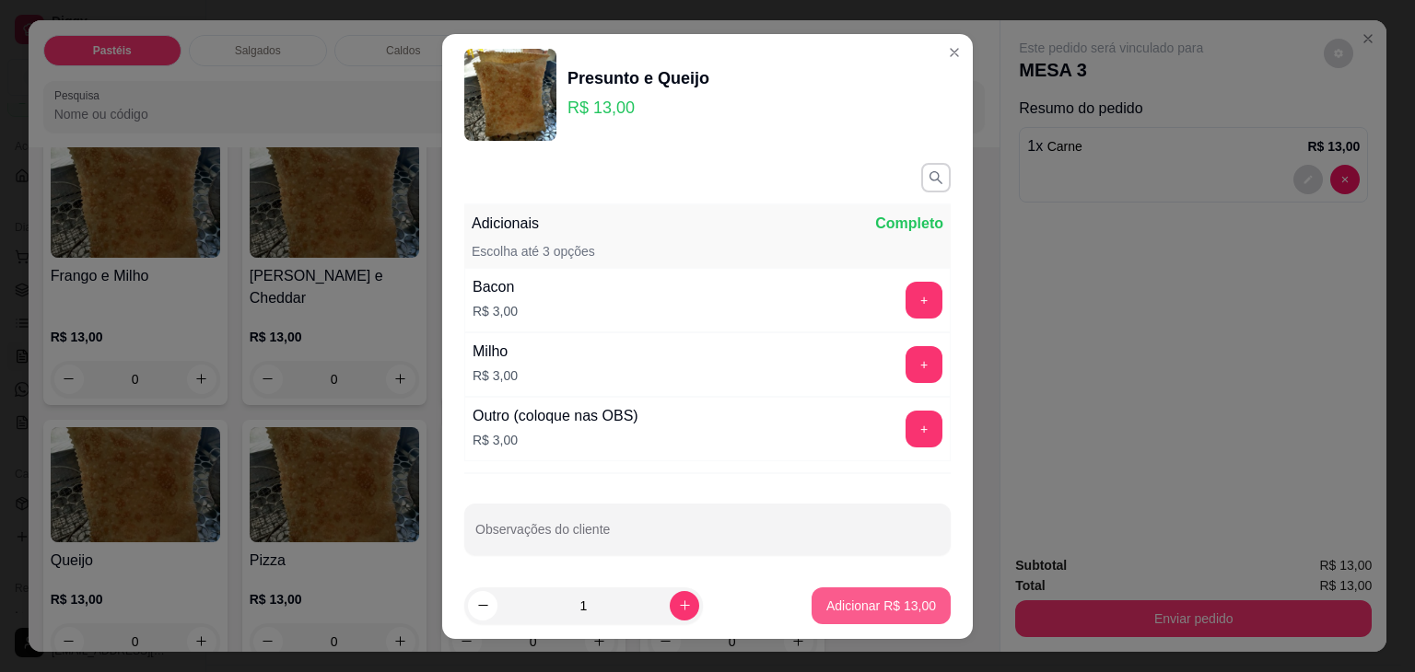
click at [882, 607] on p "Adicionar R$ 13,00" at bounding box center [881, 606] width 110 height 18
type input "1"
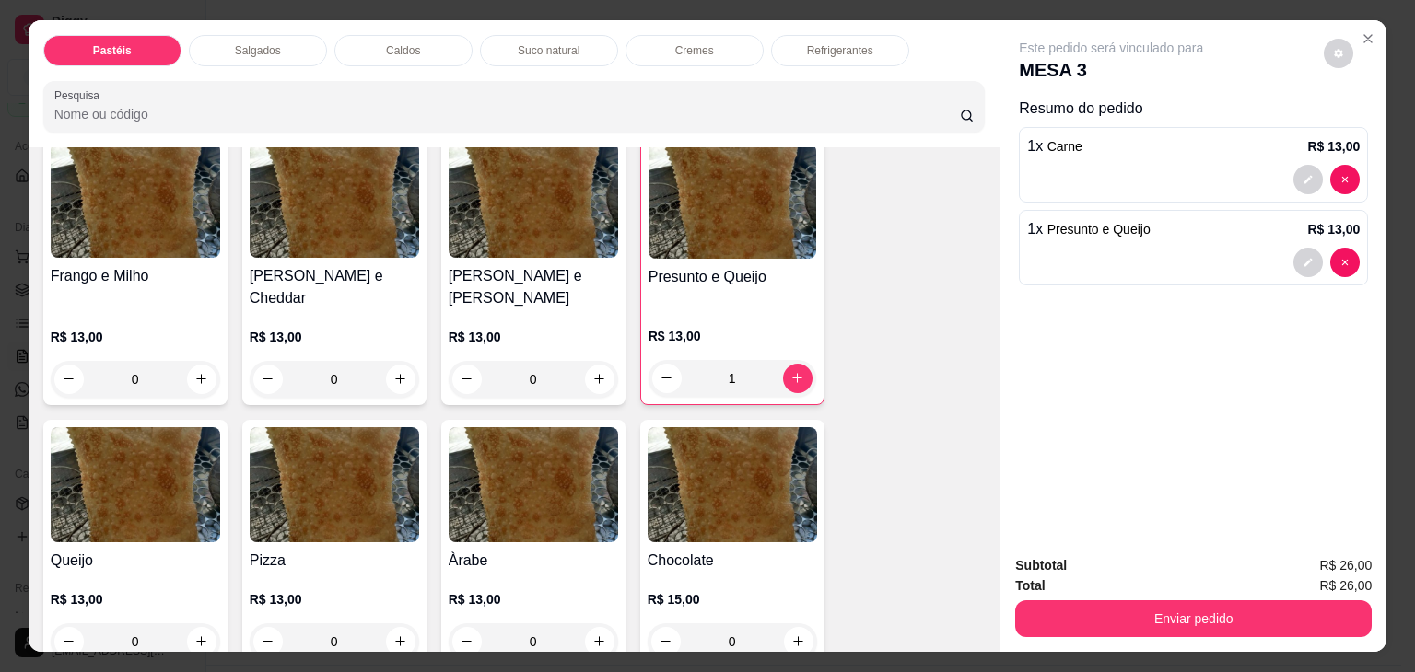
click at [844, 43] on p "Refrigerantes" at bounding box center [840, 50] width 66 height 15
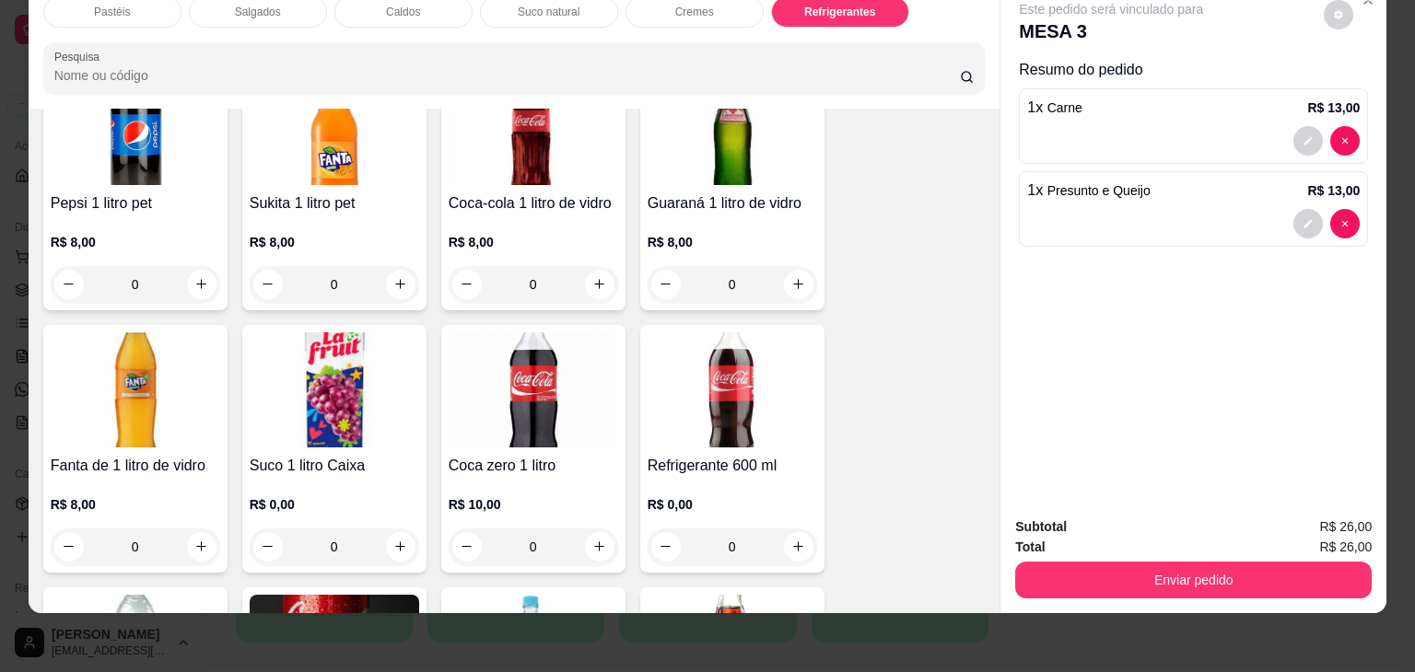
scroll to position [5189, 0]
click at [735, 386] on img at bounding box center [732, 389] width 169 height 115
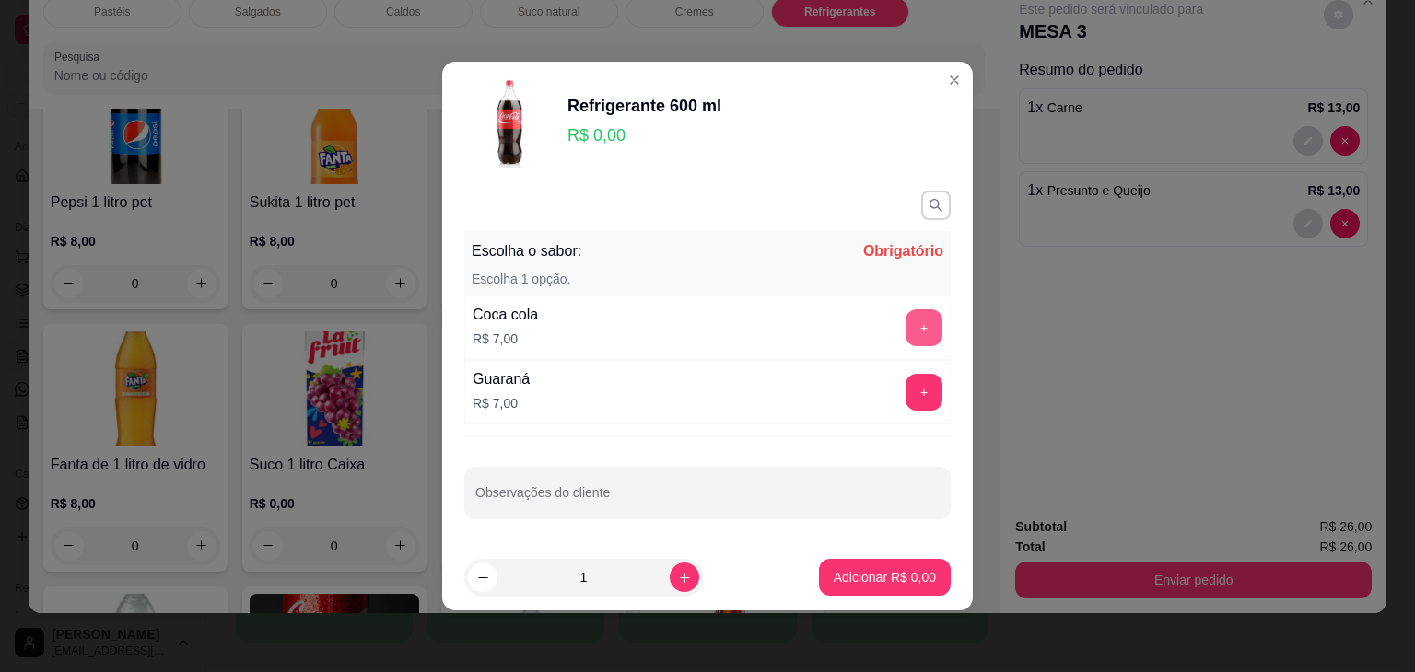
click at [909, 332] on button "+" at bounding box center [924, 328] width 37 height 37
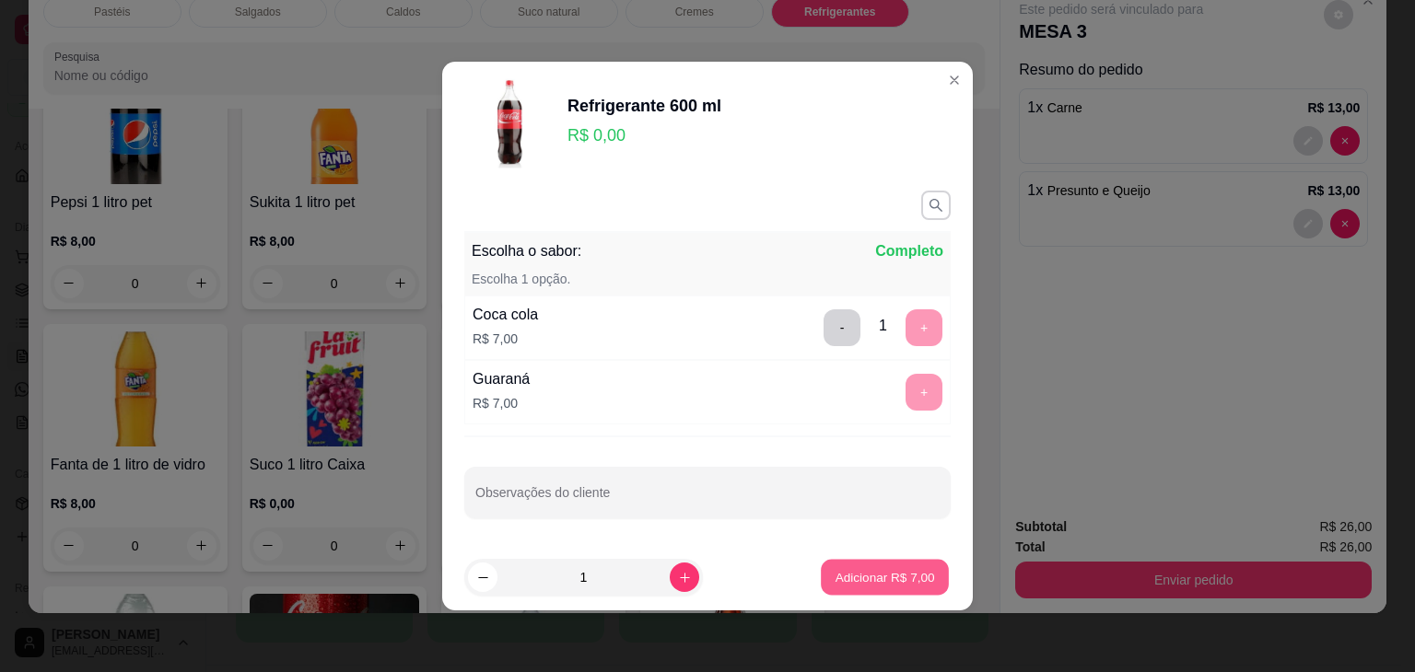
click at [900, 587] on button "Adicionar R$ 7,00" at bounding box center [885, 578] width 128 height 36
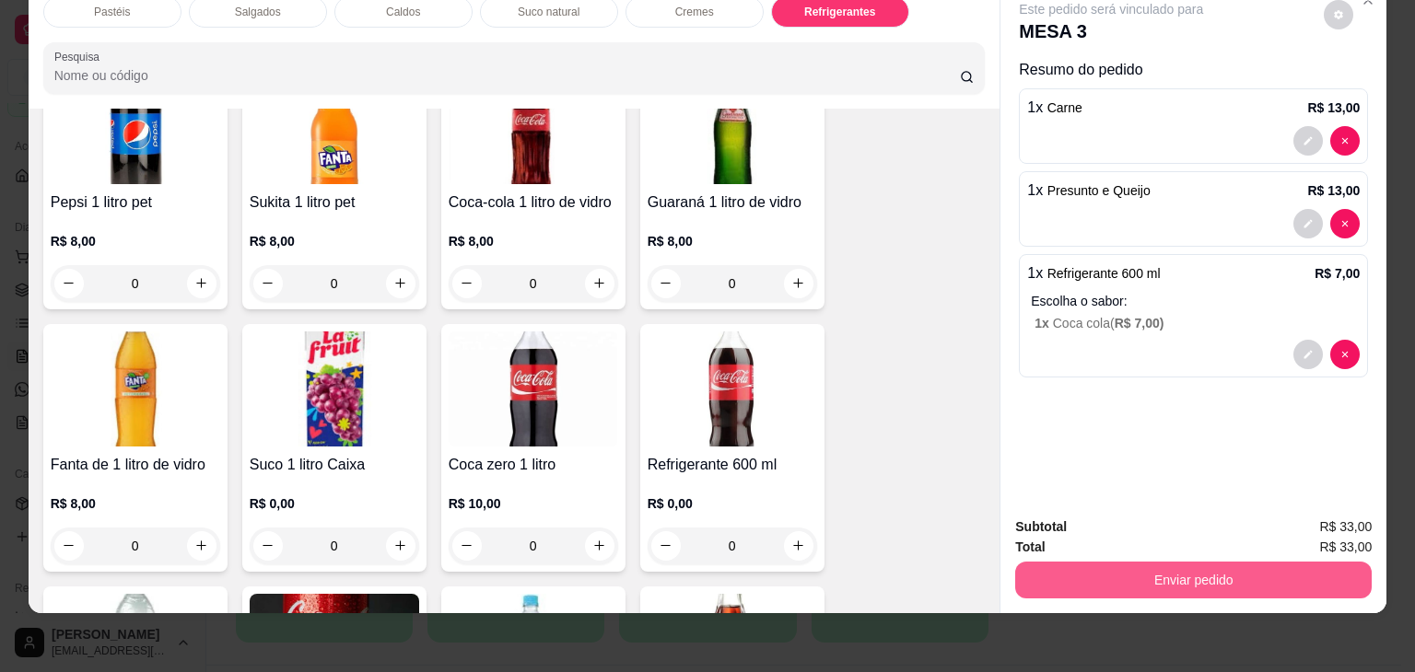
click at [1131, 580] on button "Enviar pedido" at bounding box center [1193, 580] width 356 height 37
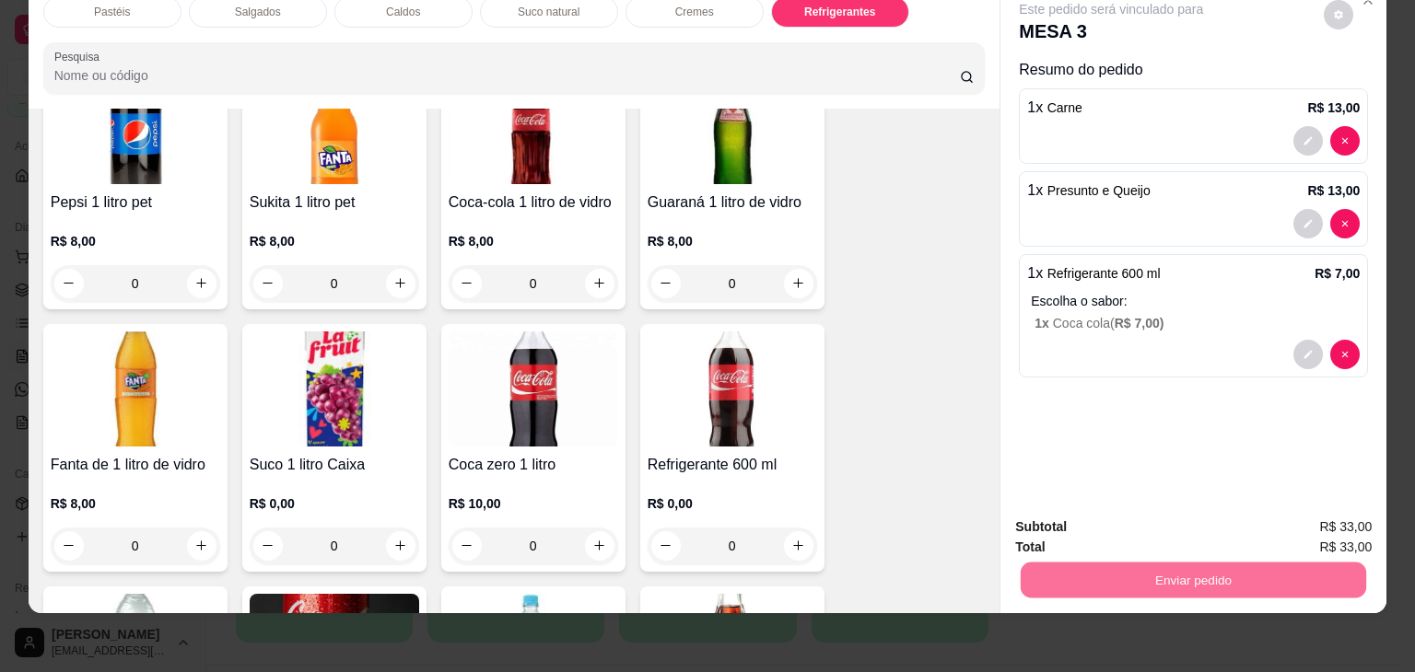
click at [1352, 530] on button "Enviar pedido" at bounding box center [1324, 520] width 104 height 35
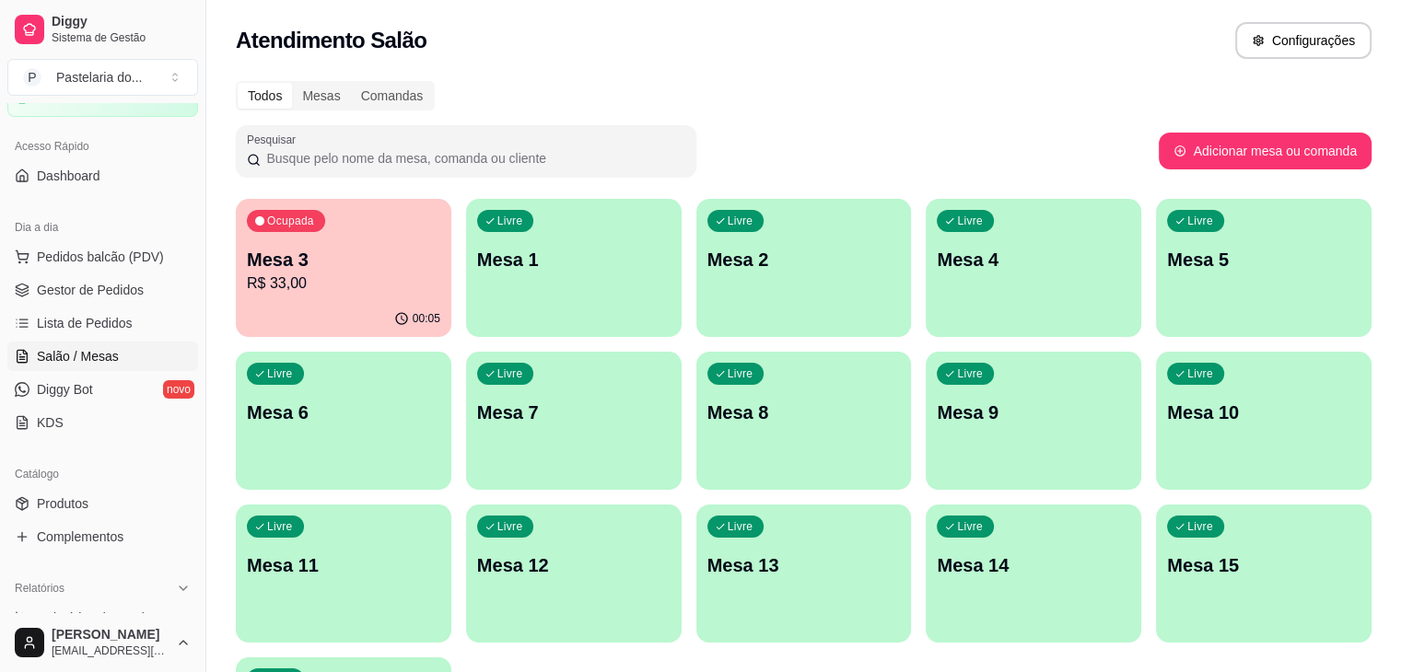
click at [312, 292] on p "R$ 33,00" at bounding box center [343, 284] width 193 height 22
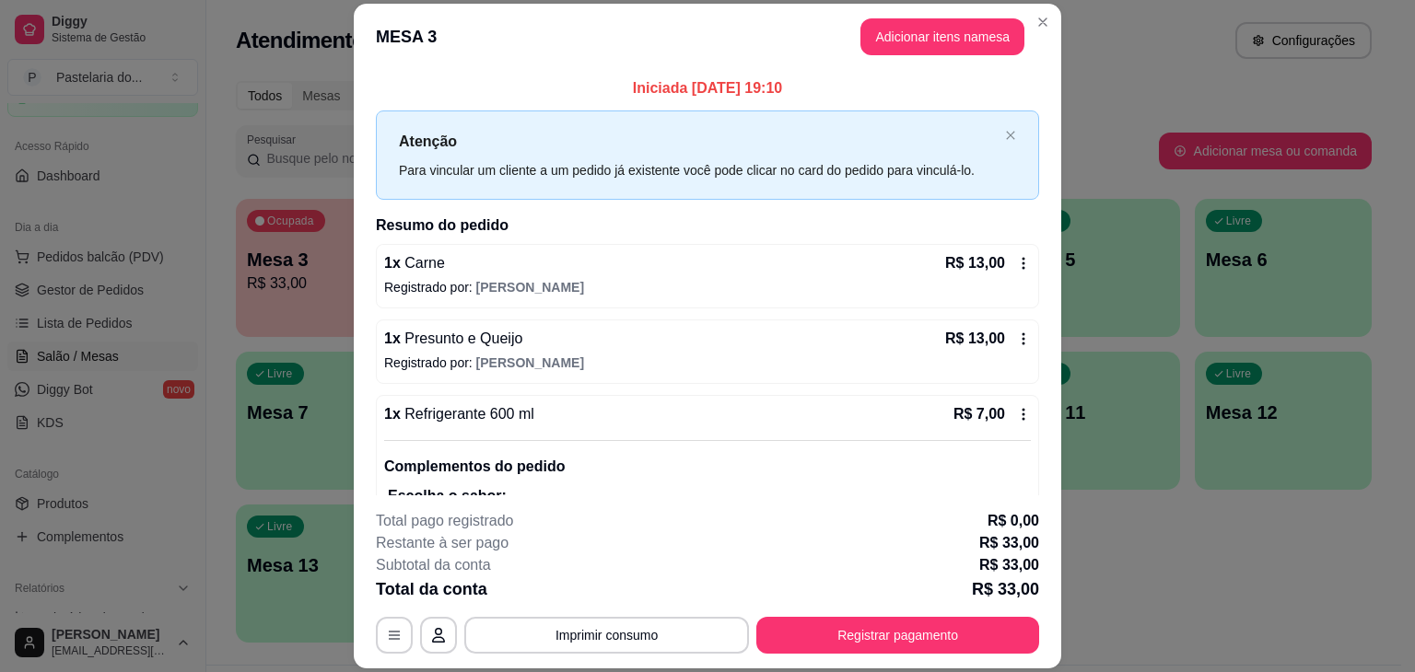
scroll to position [74, 0]
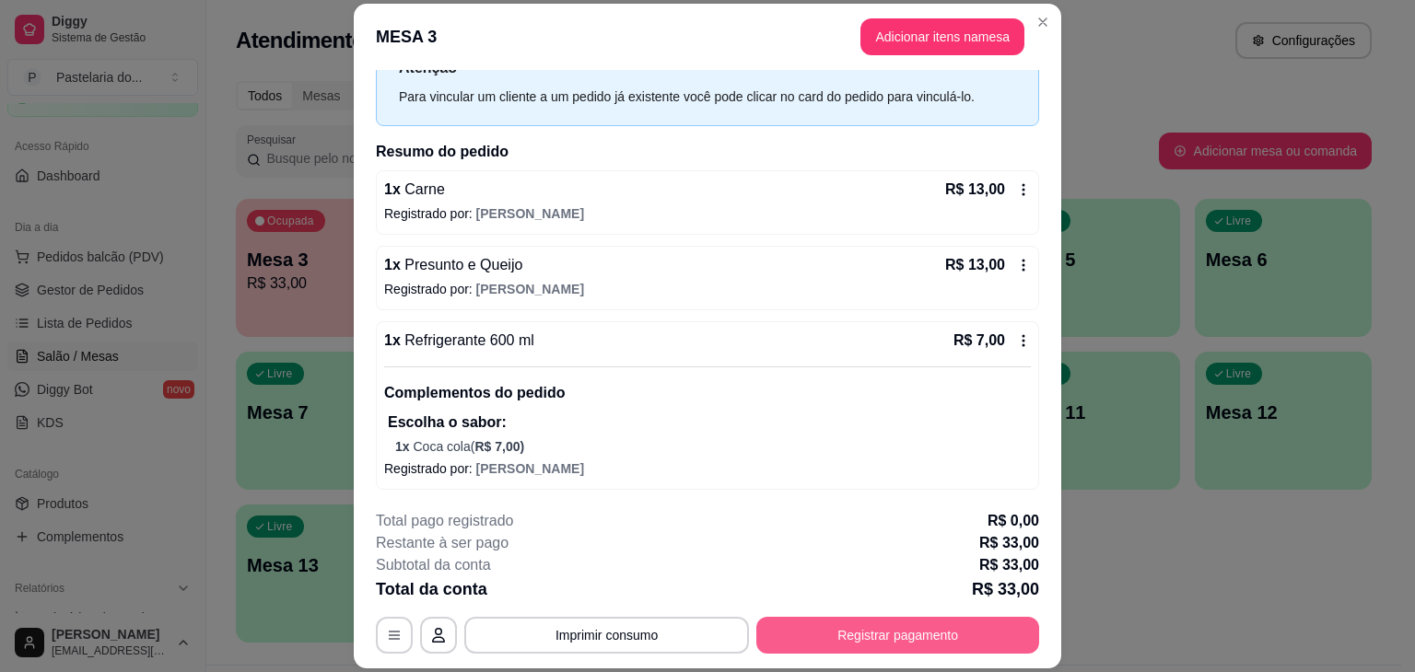
click at [922, 634] on button "Registrar pagamento" at bounding box center [897, 635] width 283 height 37
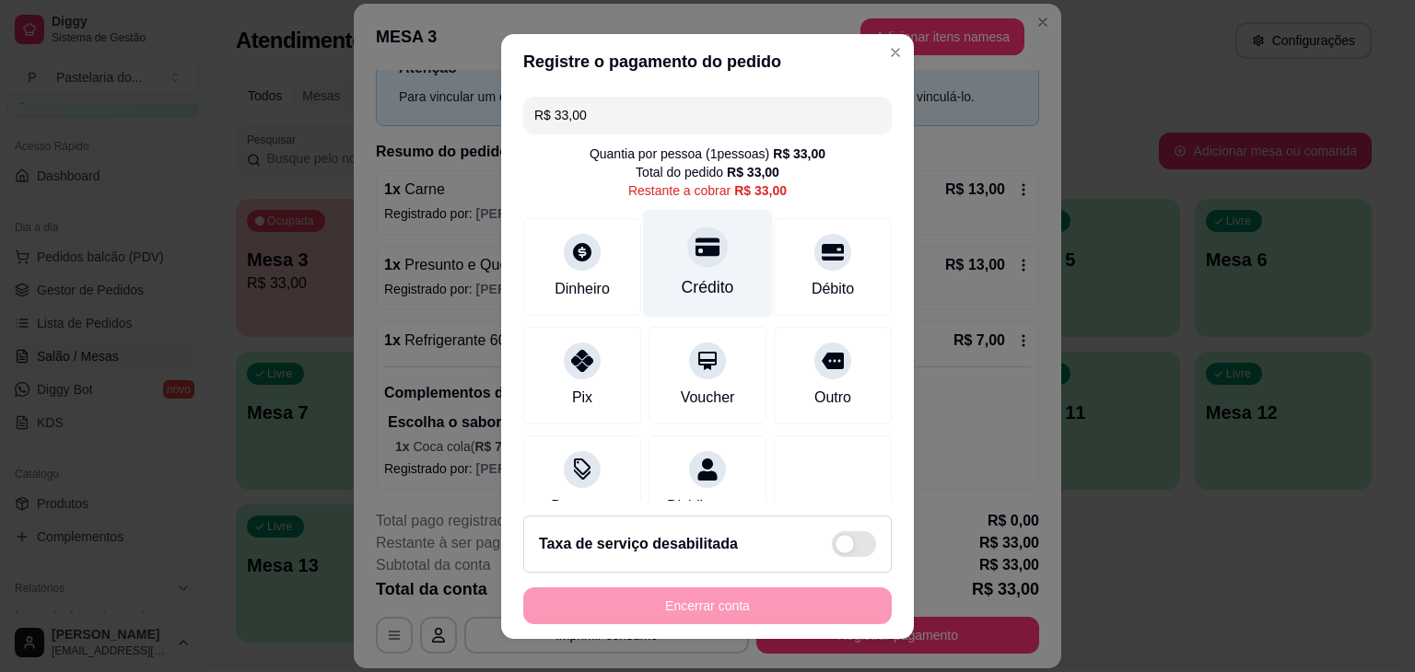
click at [723, 273] on div "Crédito" at bounding box center [708, 263] width 130 height 108
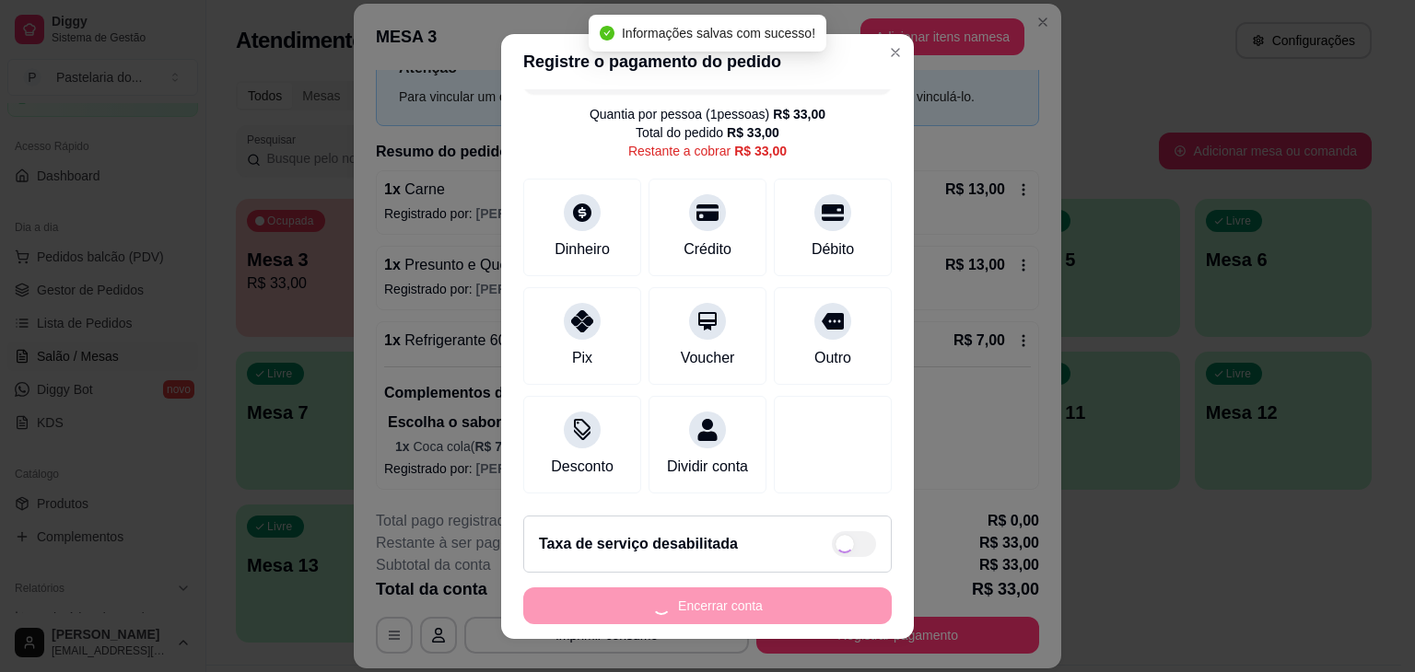
type input "R$ 0,00"
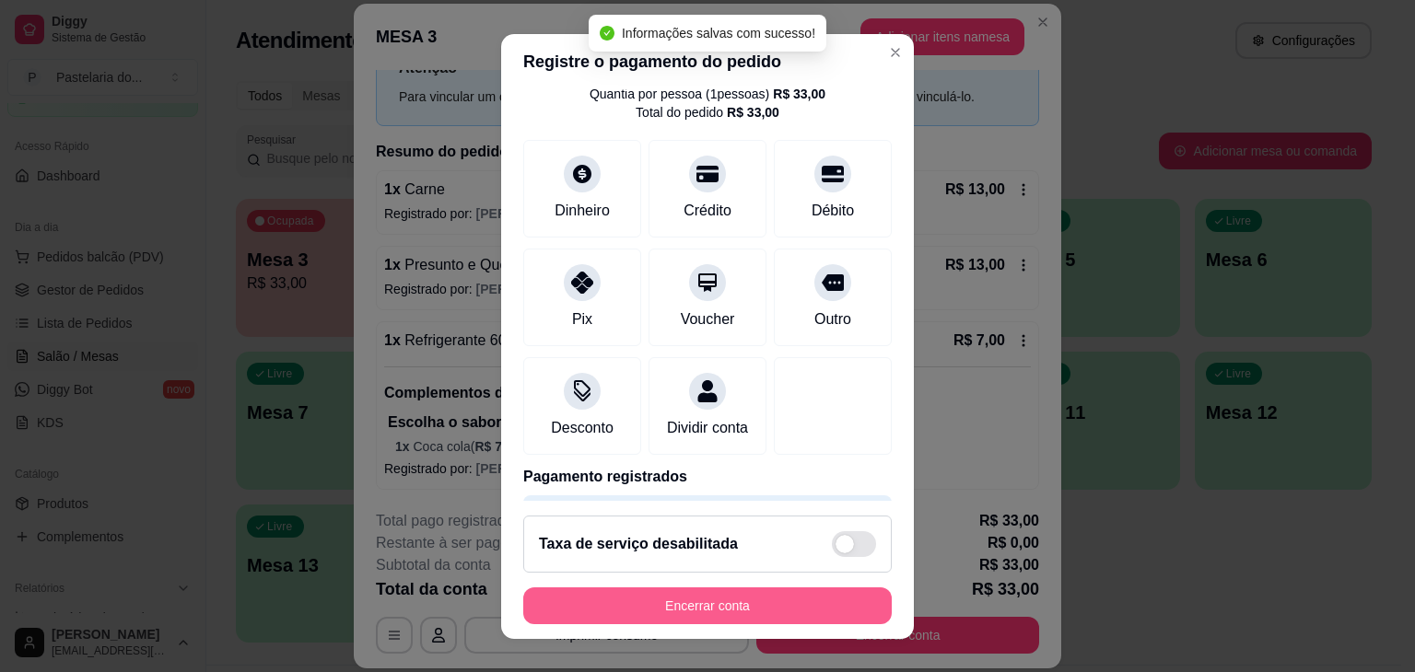
click at [802, 597] on button "Encerrar conta" at bounding box center [707, 606] width 368 height 37
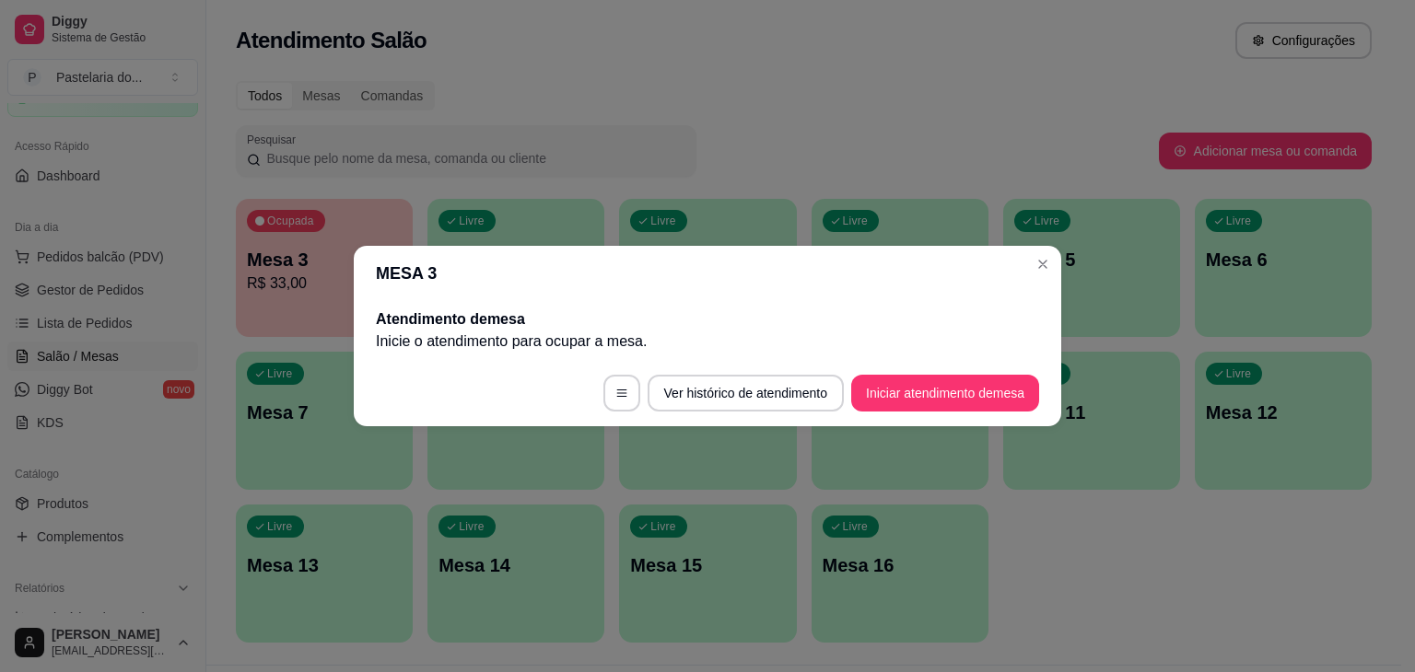
scroll to position [0, 0]
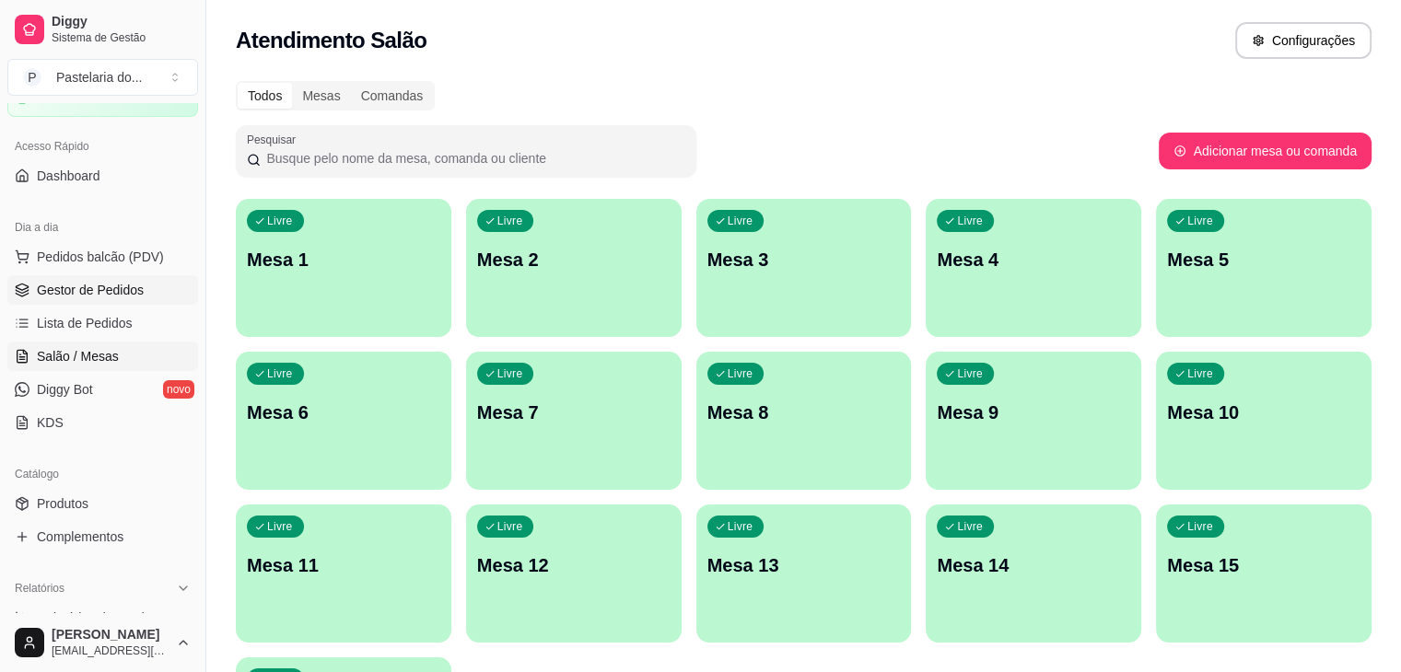
click at [122, 277] on link "Gestor de Pedidos" at bounding box center [102, 289] width 191 height 29
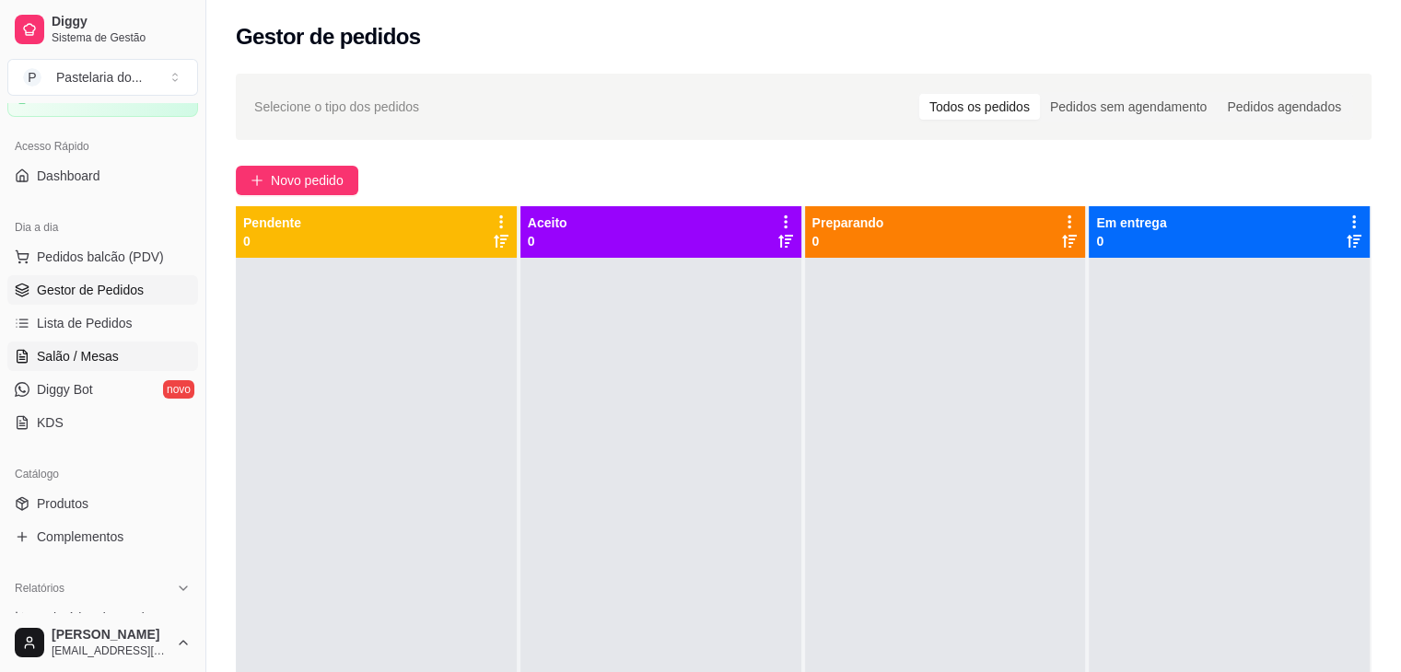
click at [99, 363] on span "Salão / Mesas" at bounding box center [78, 356] width 82 height 18
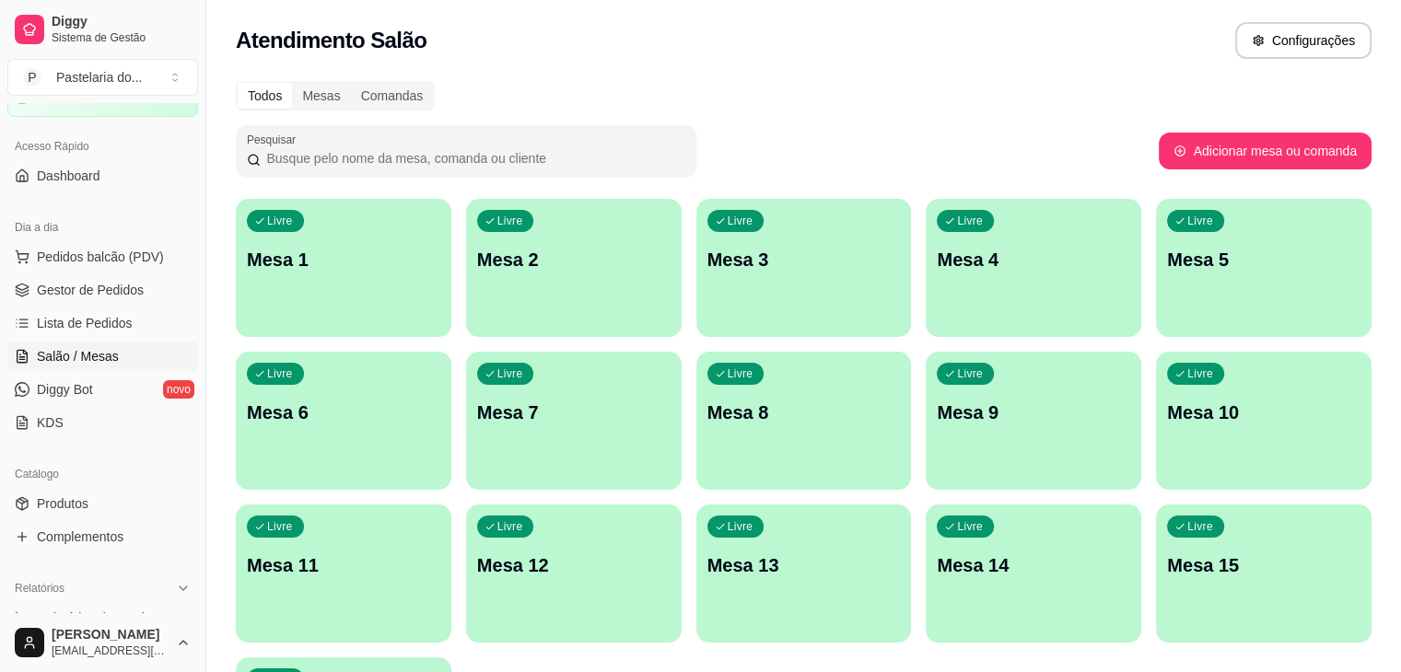
click at [484, 277] on div "Livre Mesa 2" at bounding box center [574, 257] width 216 height 116
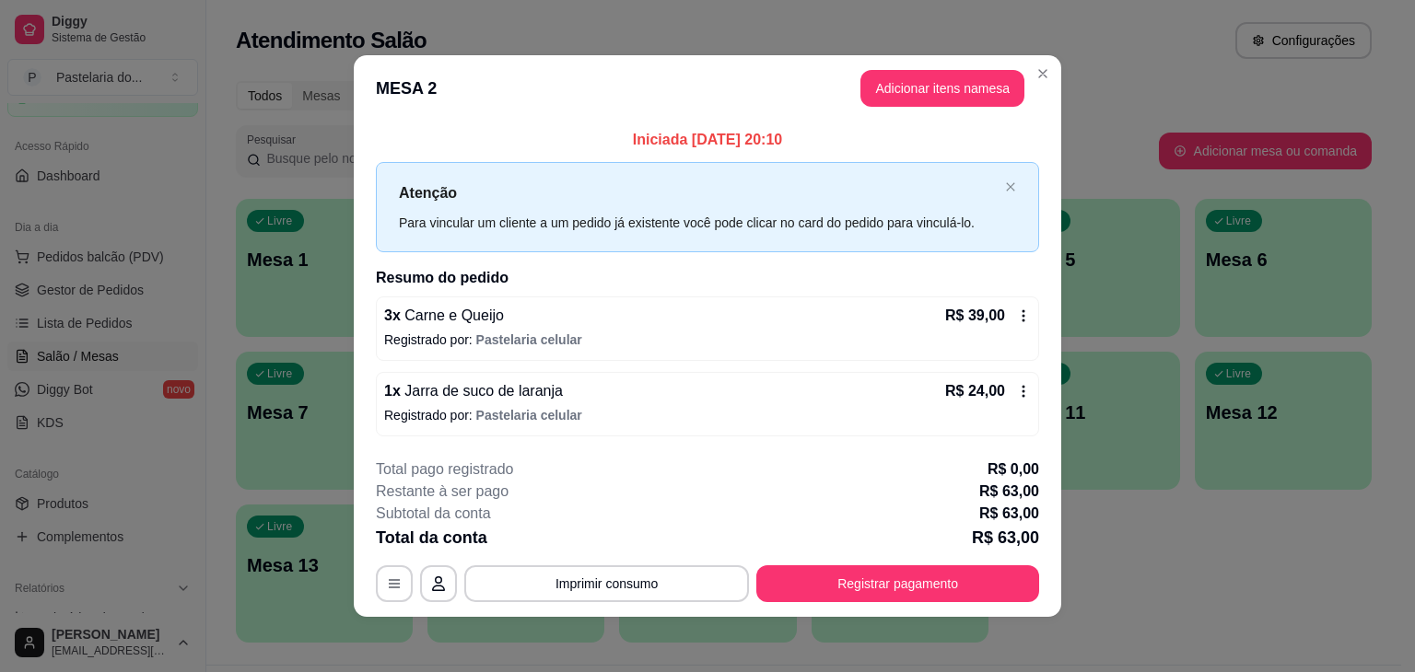
click at [1016, 391] on icon at bounding box center [1023, 391] width 15 height 15
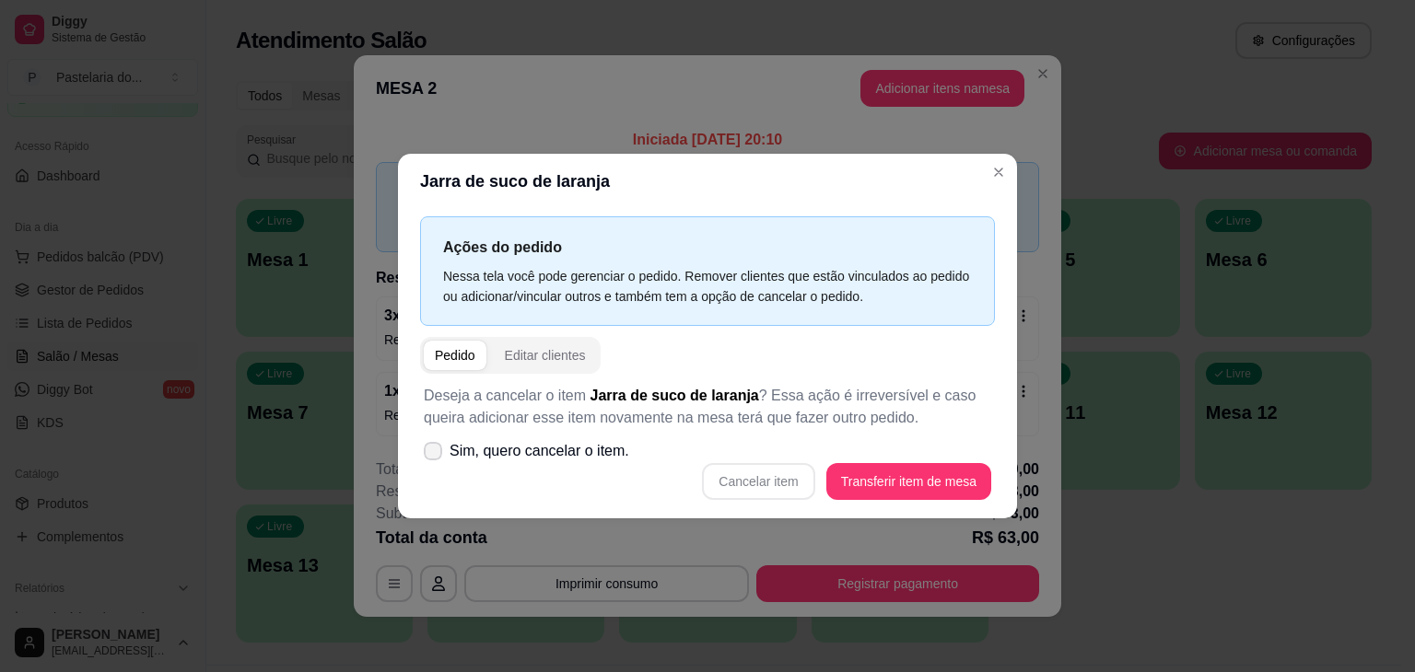
click at [442, 451] on label "Sim, quero cancelar o item." at bounding box center [526, 451] width 220 height 37
click at [435, 455] on input "Sim, quero cancelar o item." at bounding box center [429, 461] width 12 height 12
checkbox input "true"
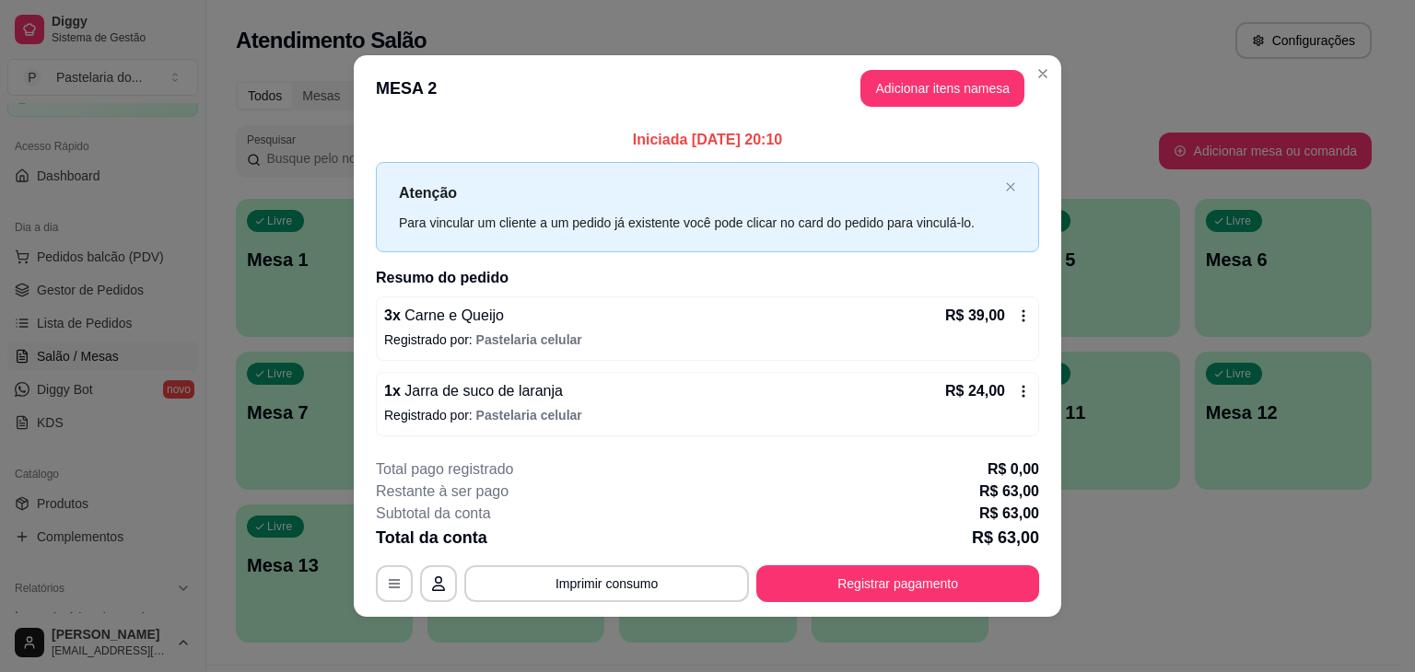
click at [1017, 396] on icon at bounding box center [1023, 391] width 15 height 15
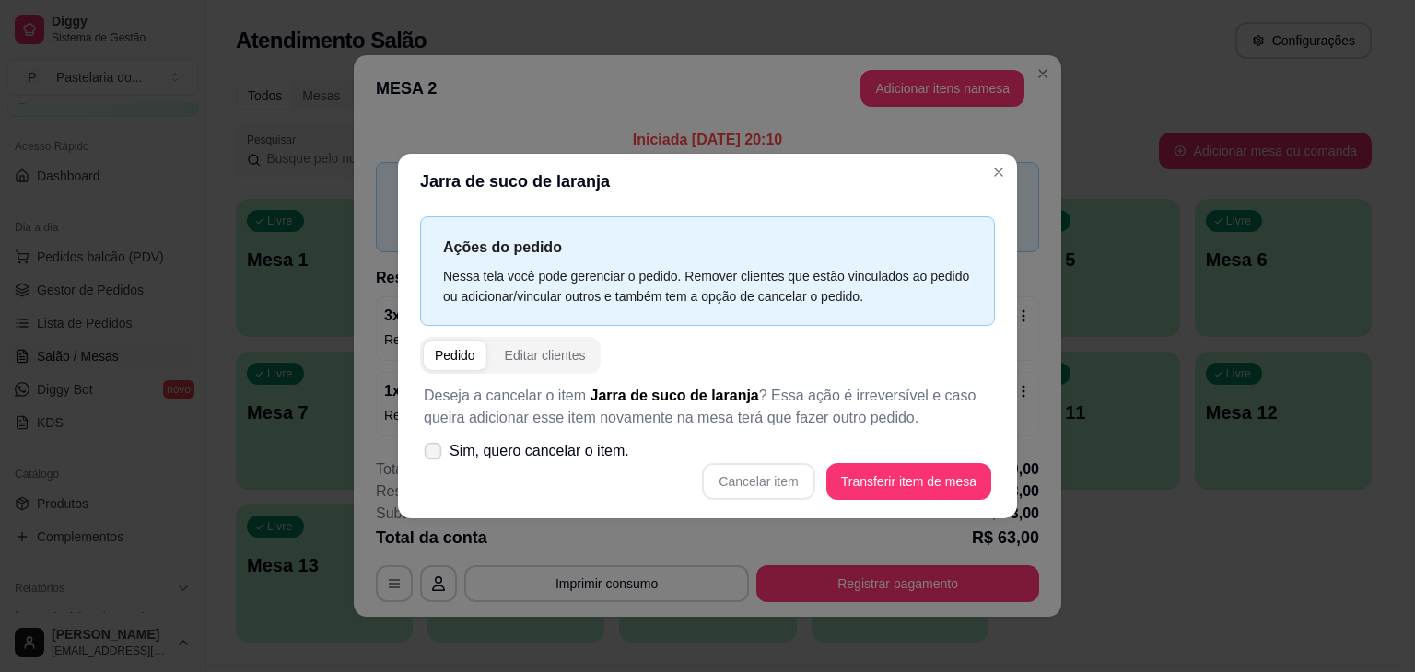
click at [497, 467] on label "Sim, quero cancelar o item." at bounding box center [526, 451] width 220 height 37
click at [435, 467] on input "Sim, quero cancelar o item." at bounding box center [429, 461] width 12 height 12
checkbox input "true"
drag, startPoint x: 707, startPoint y: 460, endPoint x: 713, endPoint y: 470, distance: 11.5
click at [707, 461] on div "Deseja a cancelar o item Jarra de suco de laranja ? Essa ação é irreversível e …" at bounding box center [707, 442] width 575 height 137
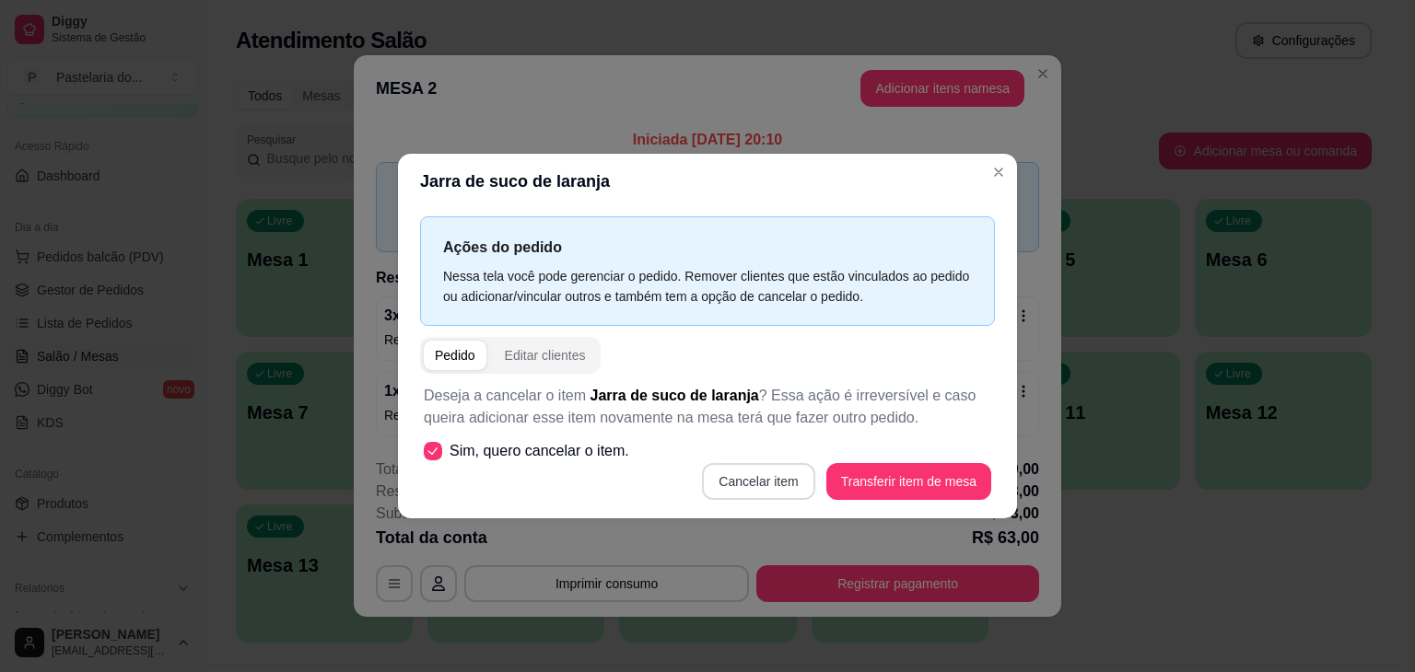
click at [719, 473] on button "Cancelar item" at bounding box center [758, 481] width 112 height 37
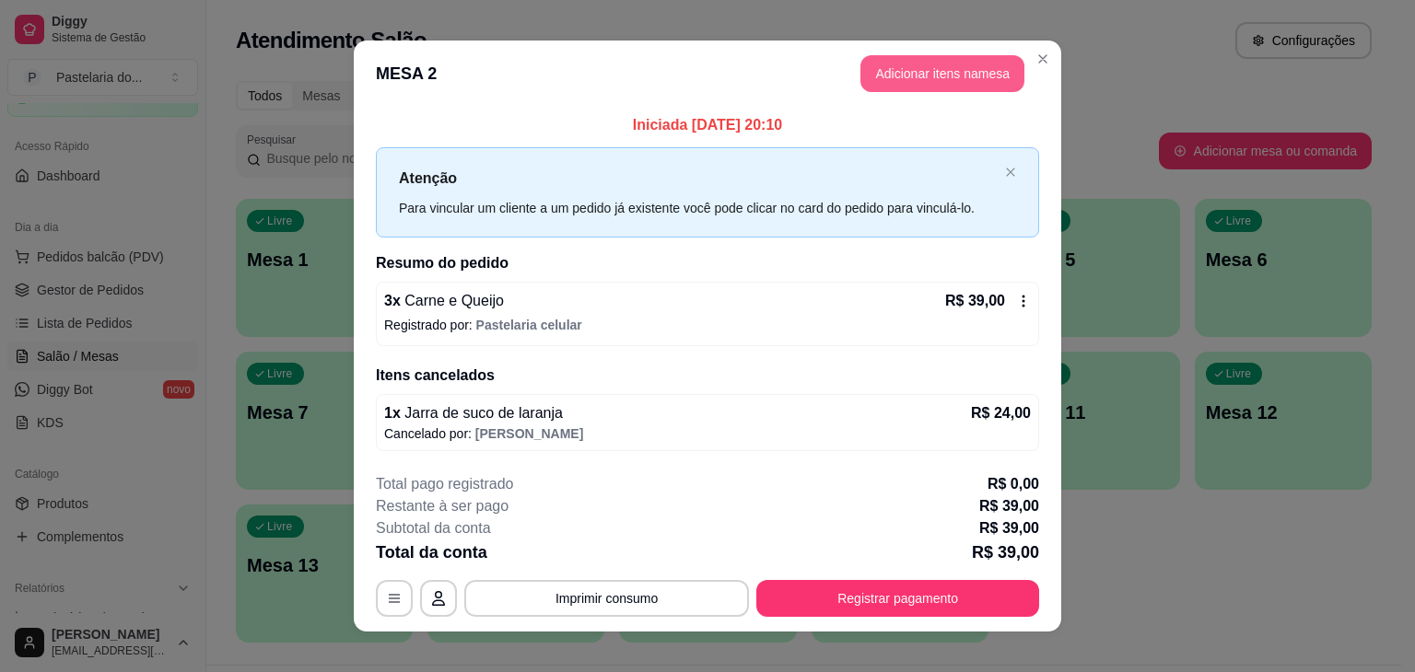
click at [973, 75] on button "Adicionar itens na mesa" at bounding box center [942, 73] width 164 height 37
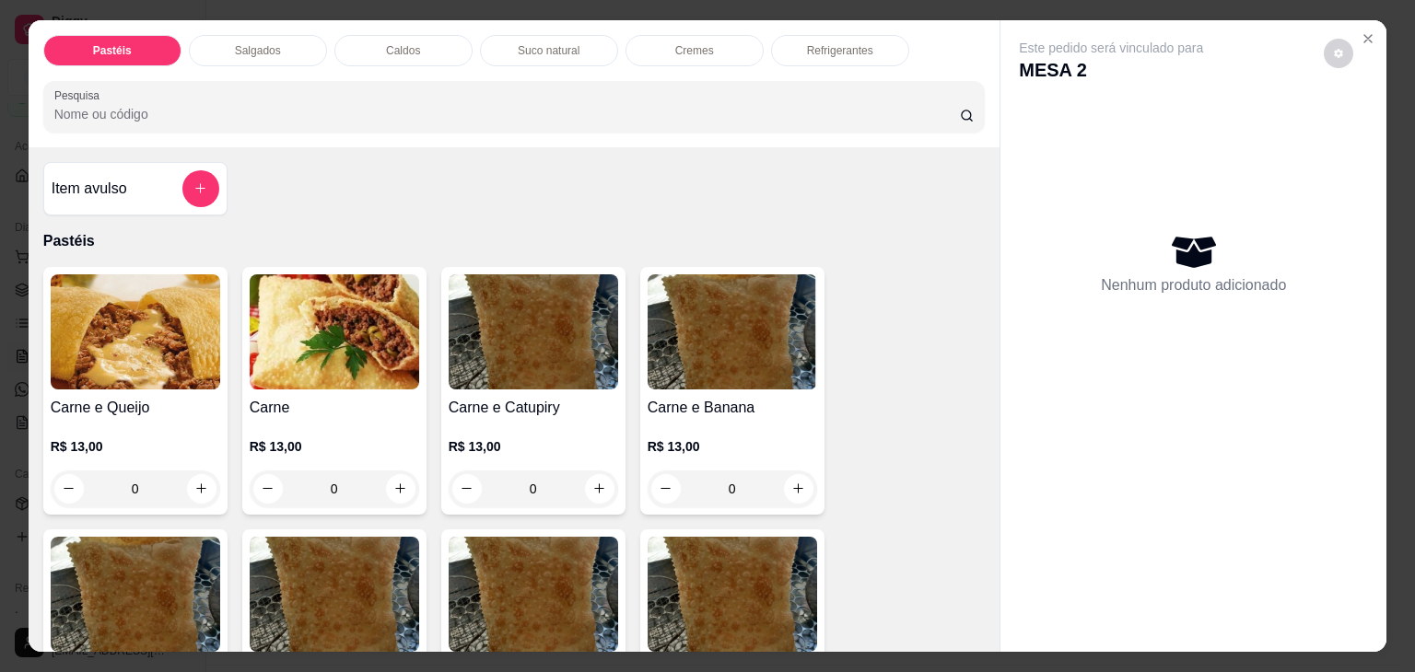
click at [508, 49] on div "Suco natural" at bounding box center [549, 50] width 138 height 31
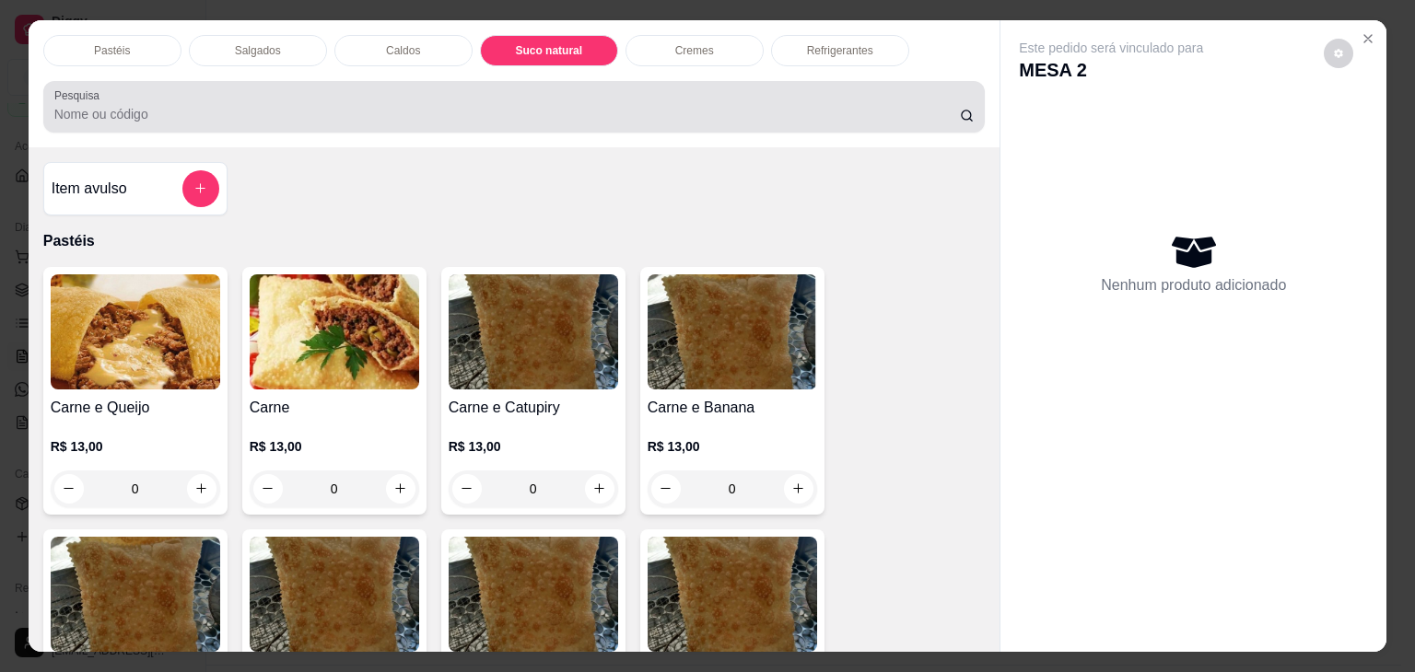
scroll to position [45, 0]
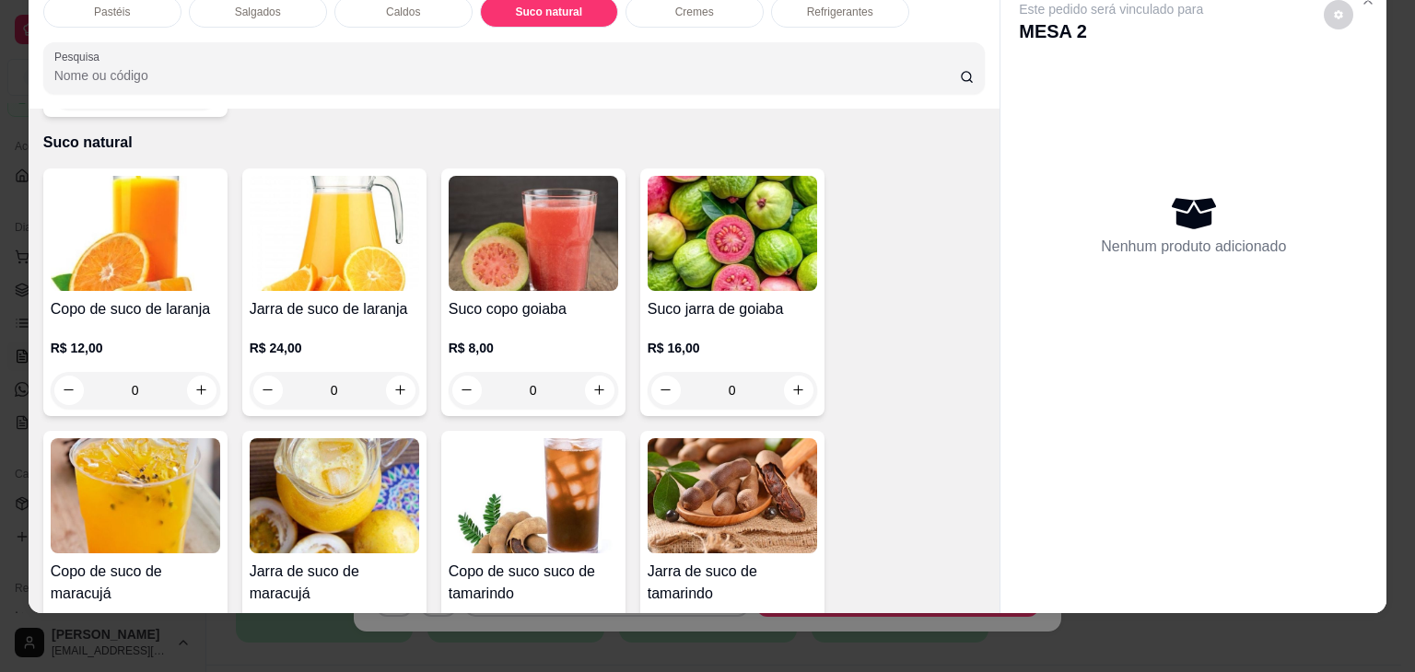
click at [321, 472] on img at bounding box center [334, 495] width 169 height 115
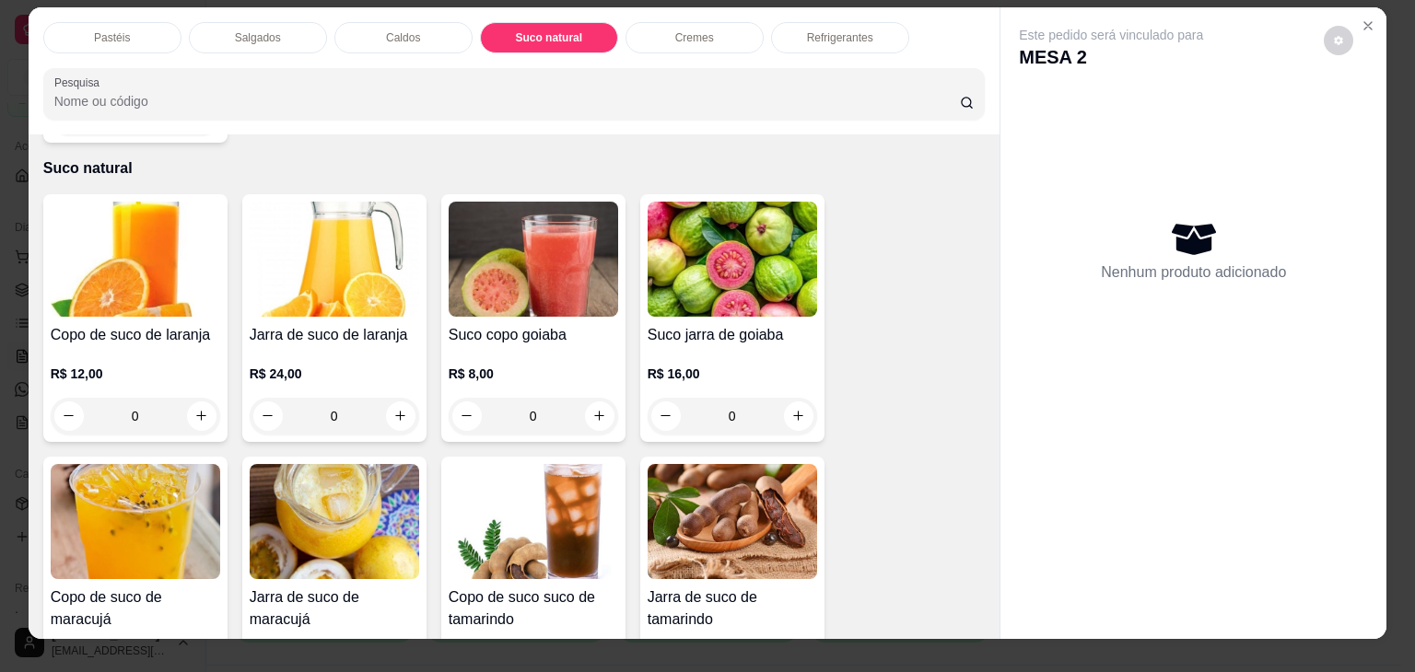
click at [250, 491] on img at bounding box center [334, 521] width 169 height 115
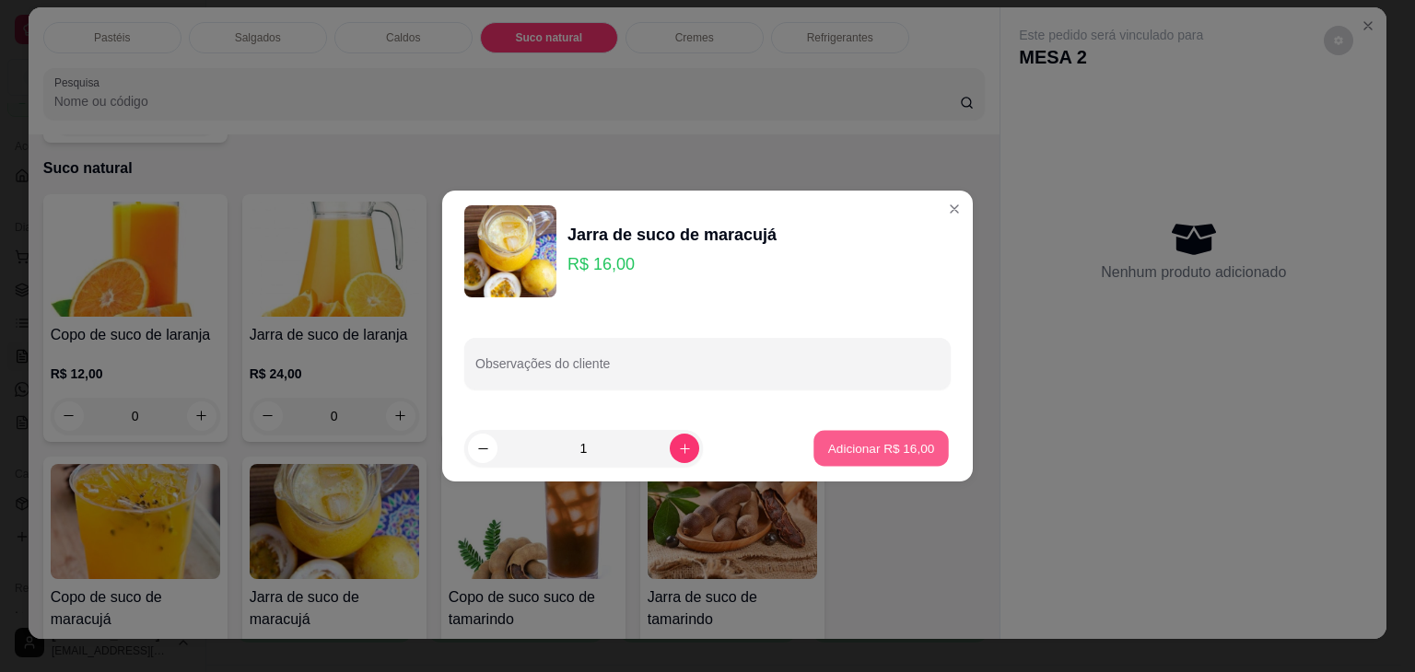
click at [871, 451] on p "Adicionar R$ 16,00" at bounding box center [881, 448] width 107 height 18
type input "1"
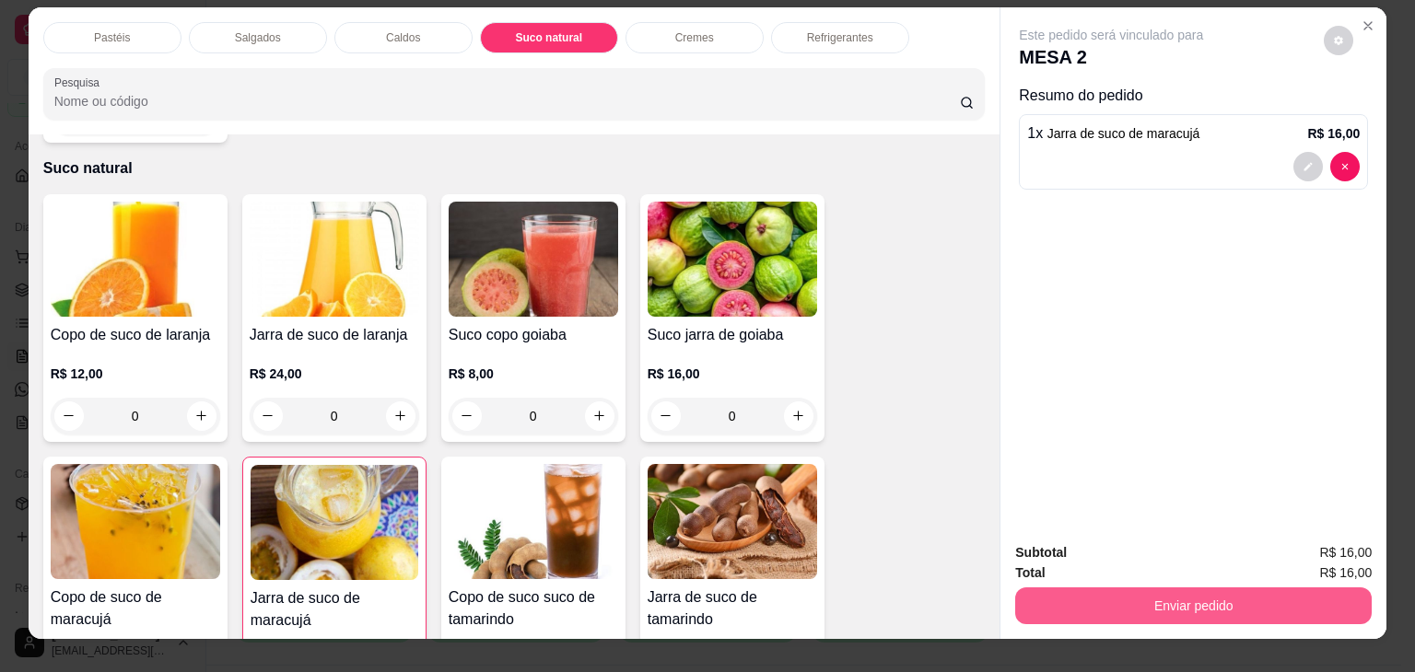
click at [1249, 595] on button "Enviar pedido" at bounding box center [1193, 606] width 356 height 37
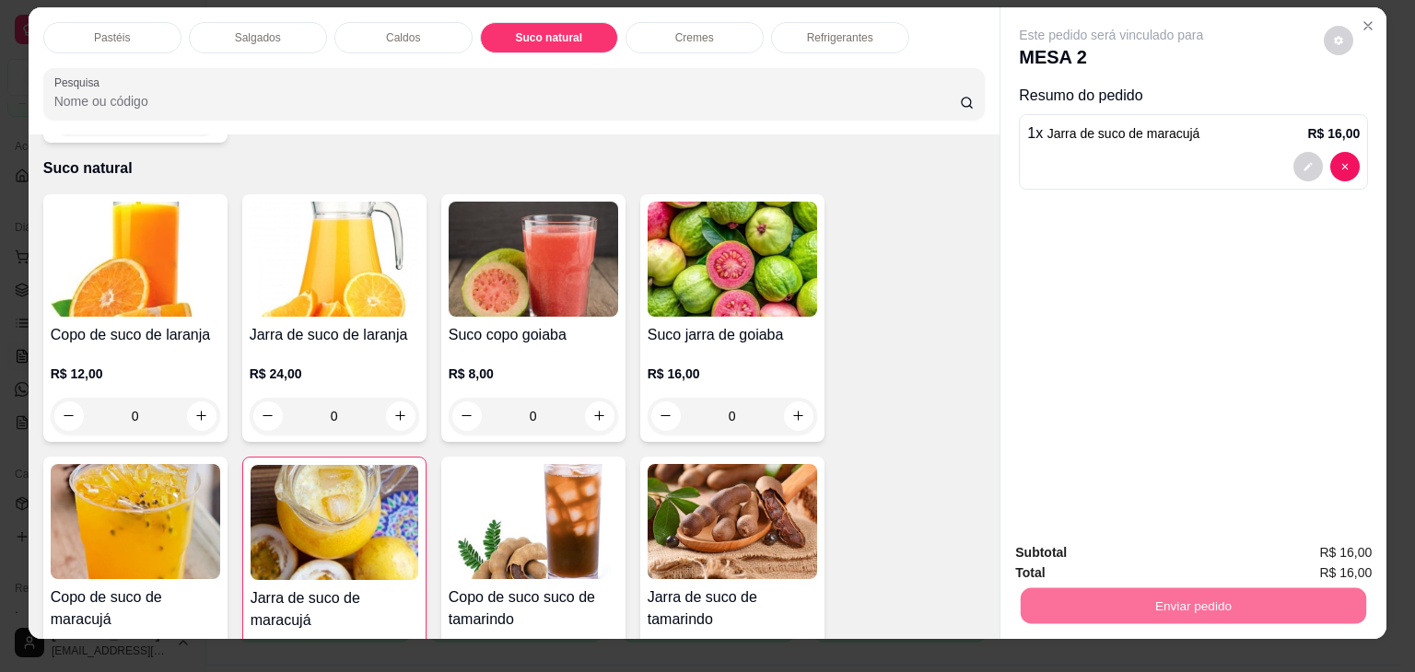
click at [1288, 553] on button "Enviar pedido" at bounding box center [1324, 553] width 104 height 35
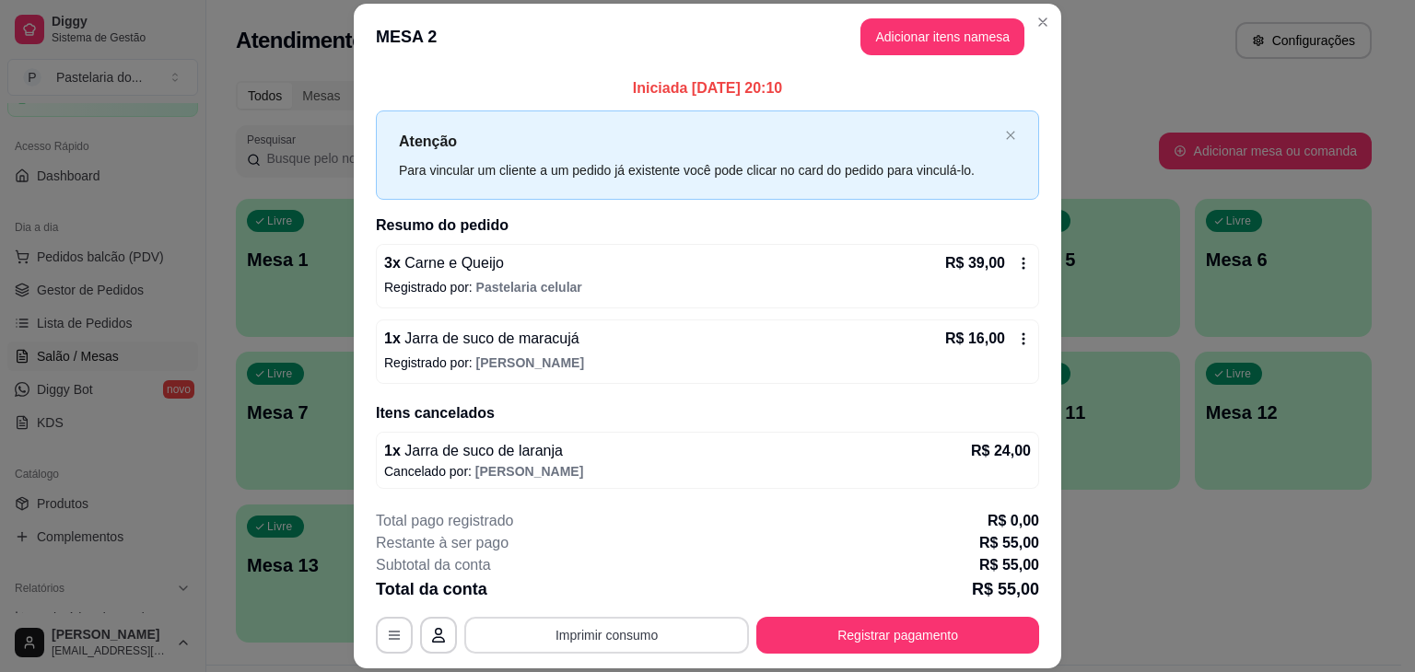
click at [682, 635] on button "Imprimir consumo" at bounding box center [606, 635] width 285 height 37
click at [654, 598] on button "IMPRESSORA" at bounding box center [605, 592] width 129 height 29
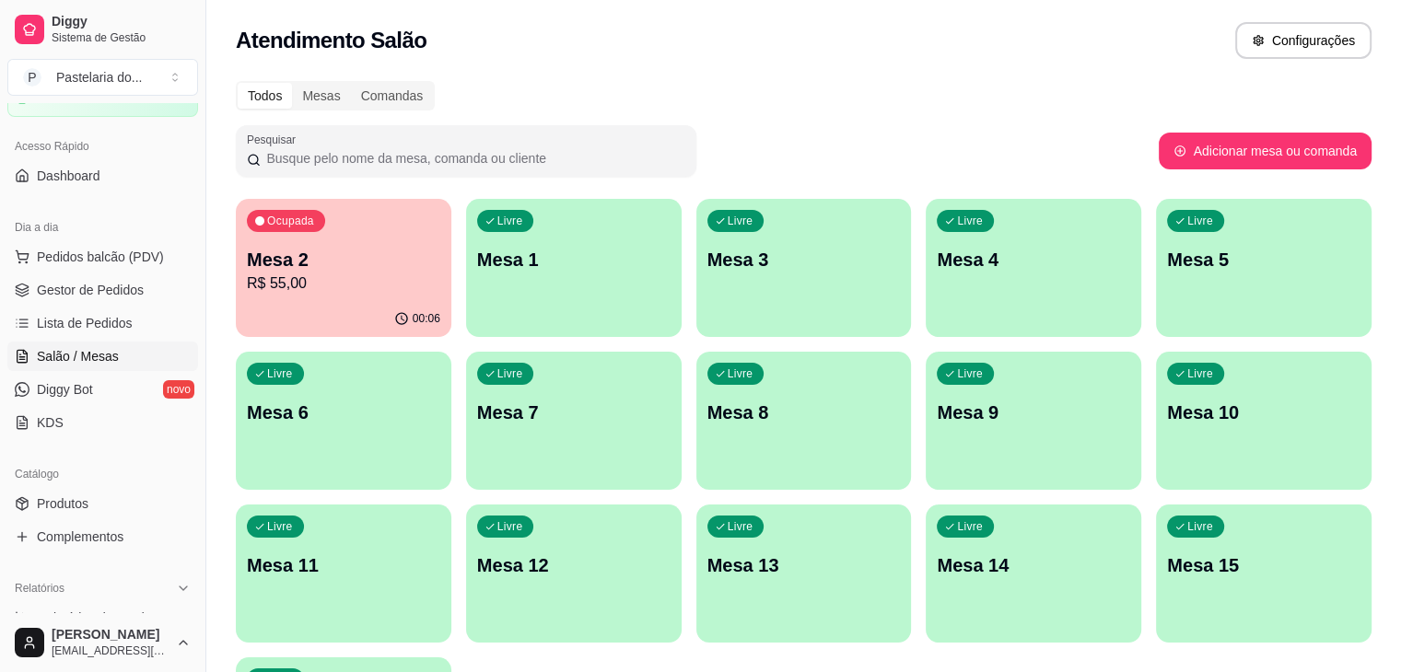
click at [707, 420] on p "Mesa 8" at bounding box center [803, 413] width 193 height 26
click at [710, 420] on p "Mesa 8" at bounding box center [804, 413] width 188 height 25
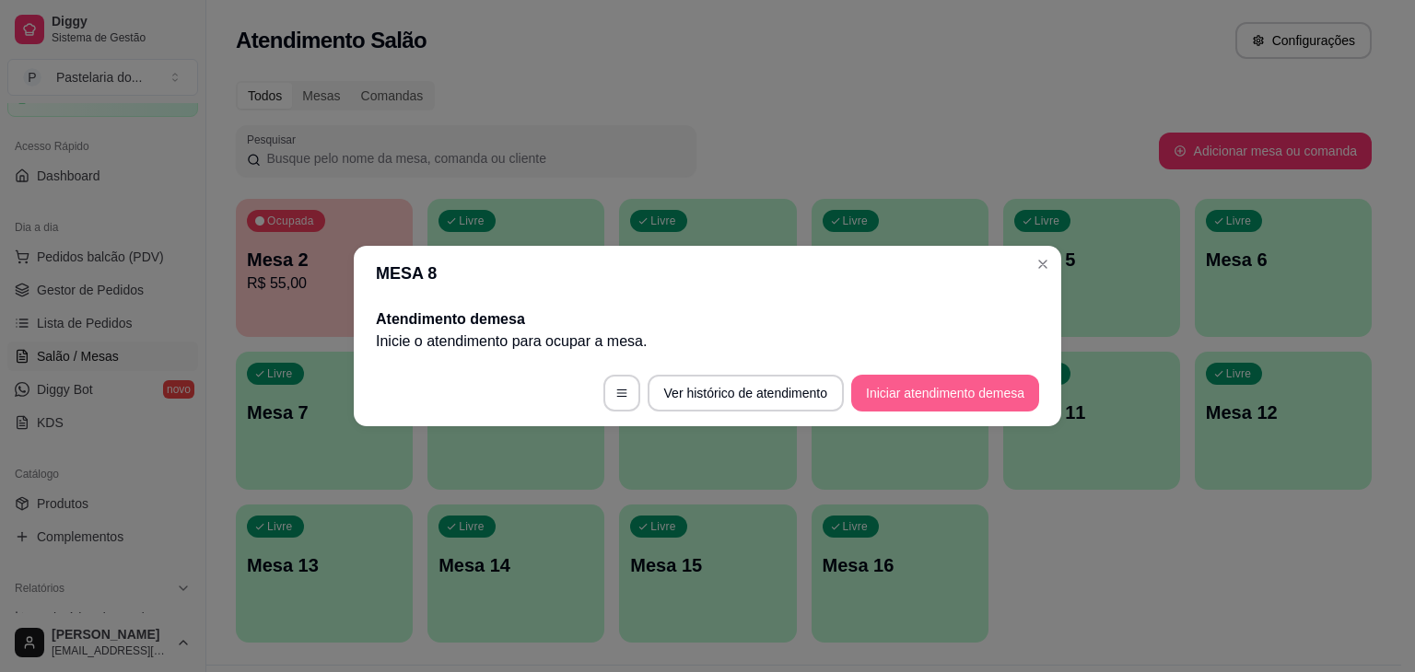
click at [937, 395] on button "Iniciar atendimento de mesa" at bounding box center [945, 393] width 188 height 37
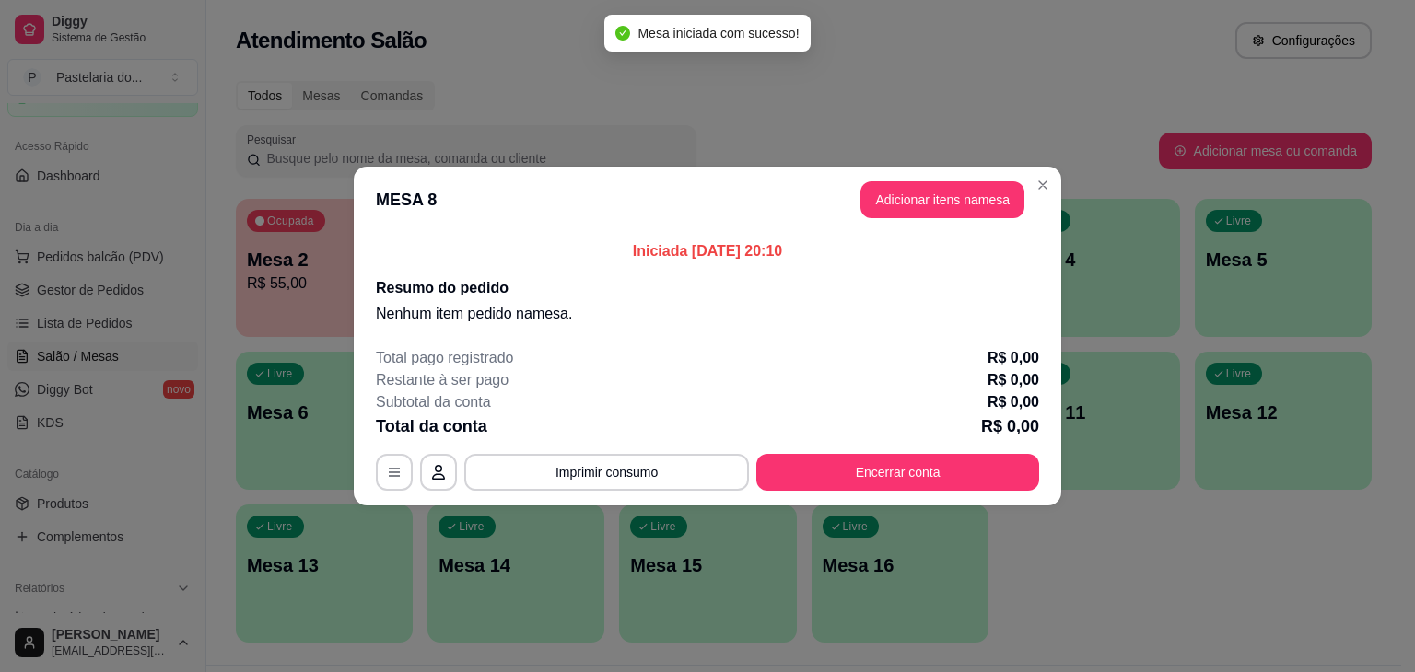
click at [943, 194] on button "Adicionar itens na mesa" at bounding box center [942, 199] width 164 height 37
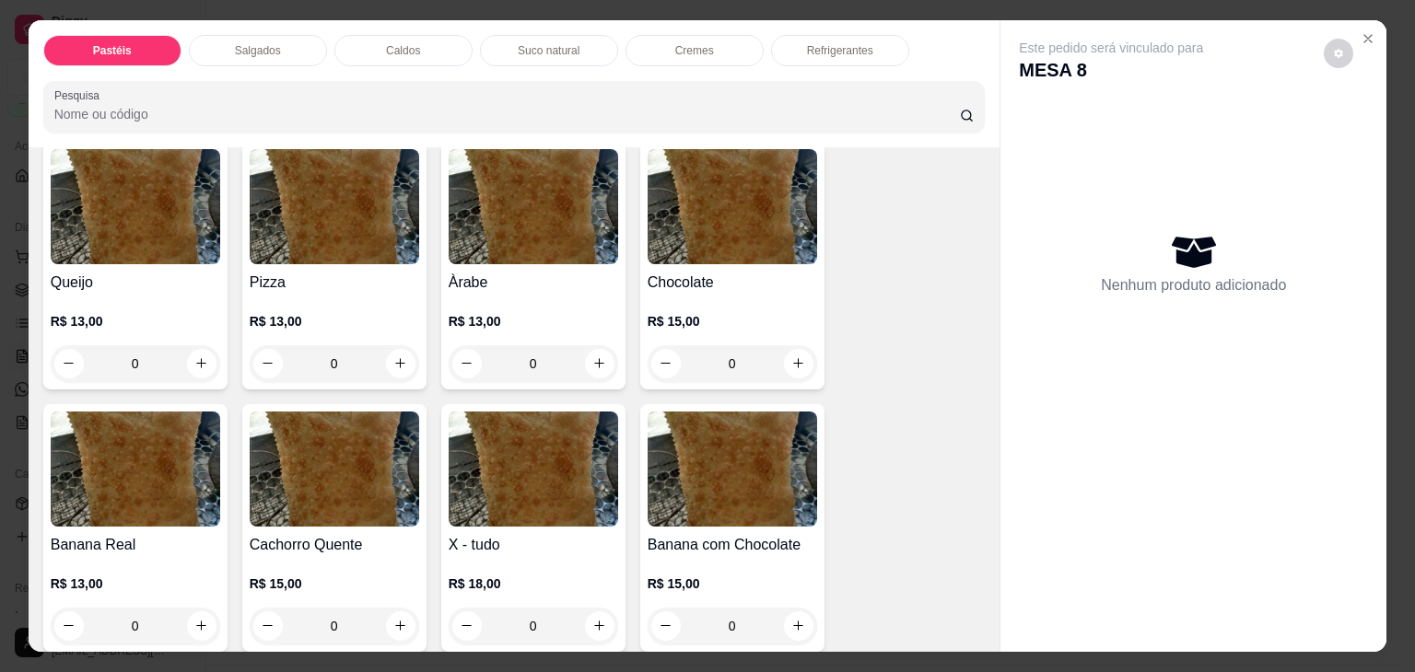
scroll to position [1105, 0]
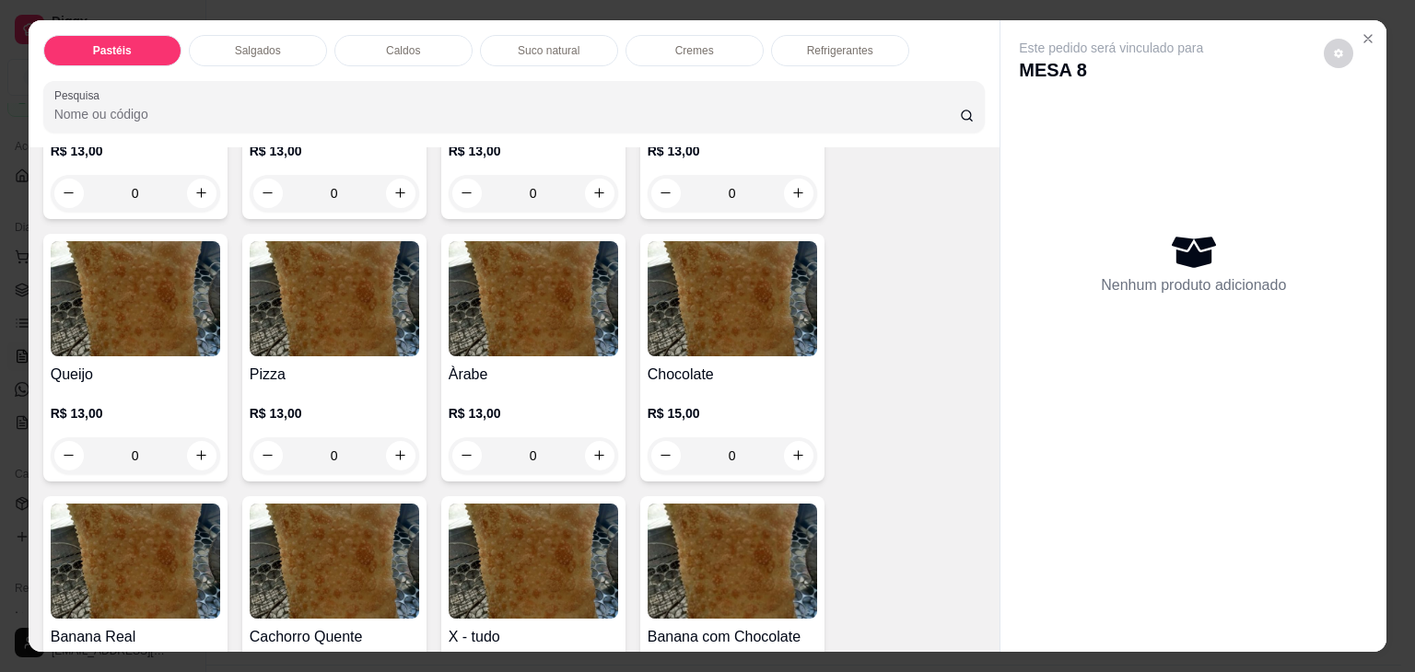
click at [111, 263] on img at bounding box center [135, 298] width 169 height 115
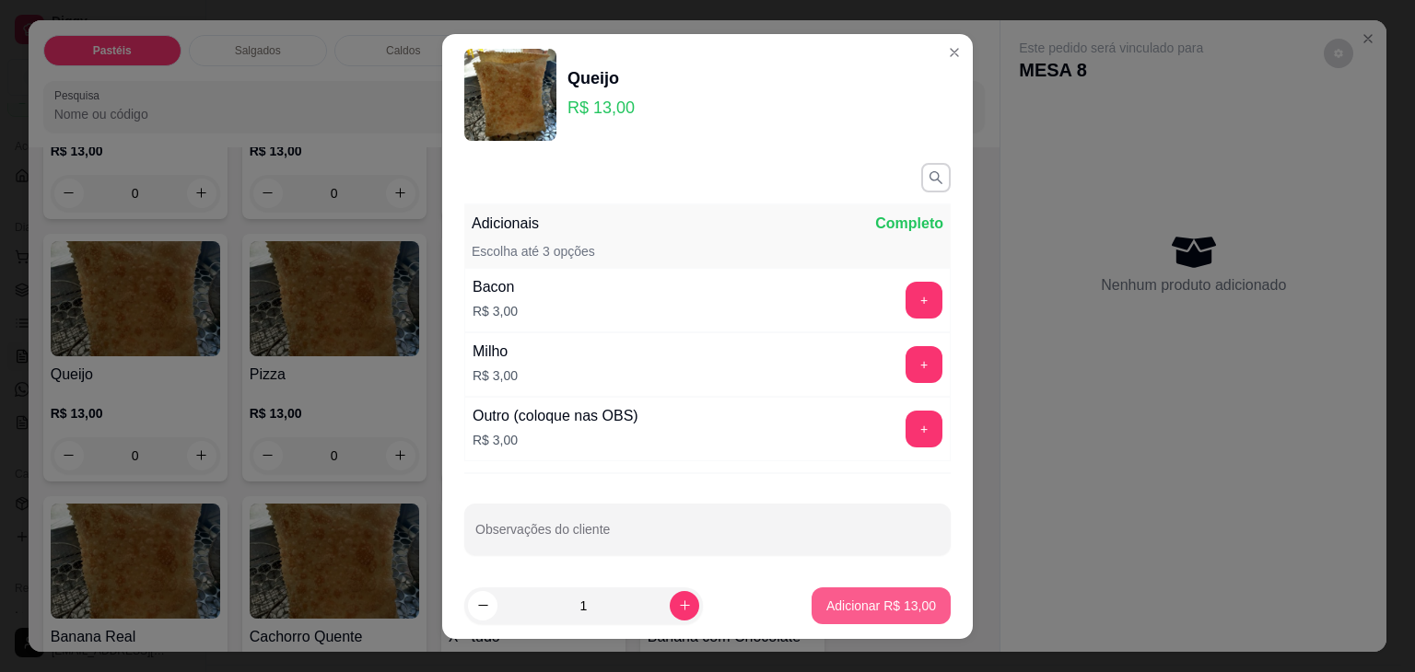
click at [881, 622] on button "Adicionar R$ 13,00" at bounding box center [881, 606] width 139 height 37
type input "1"
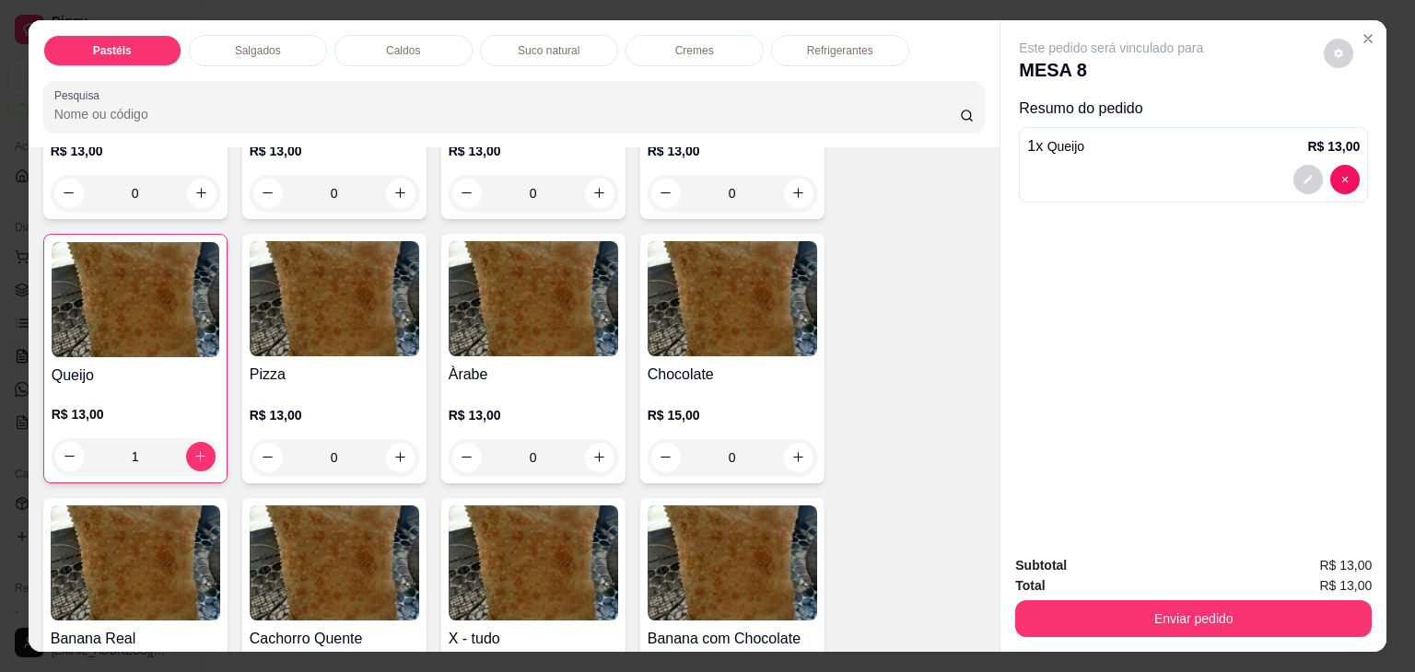
scroll to position [1382, 0]
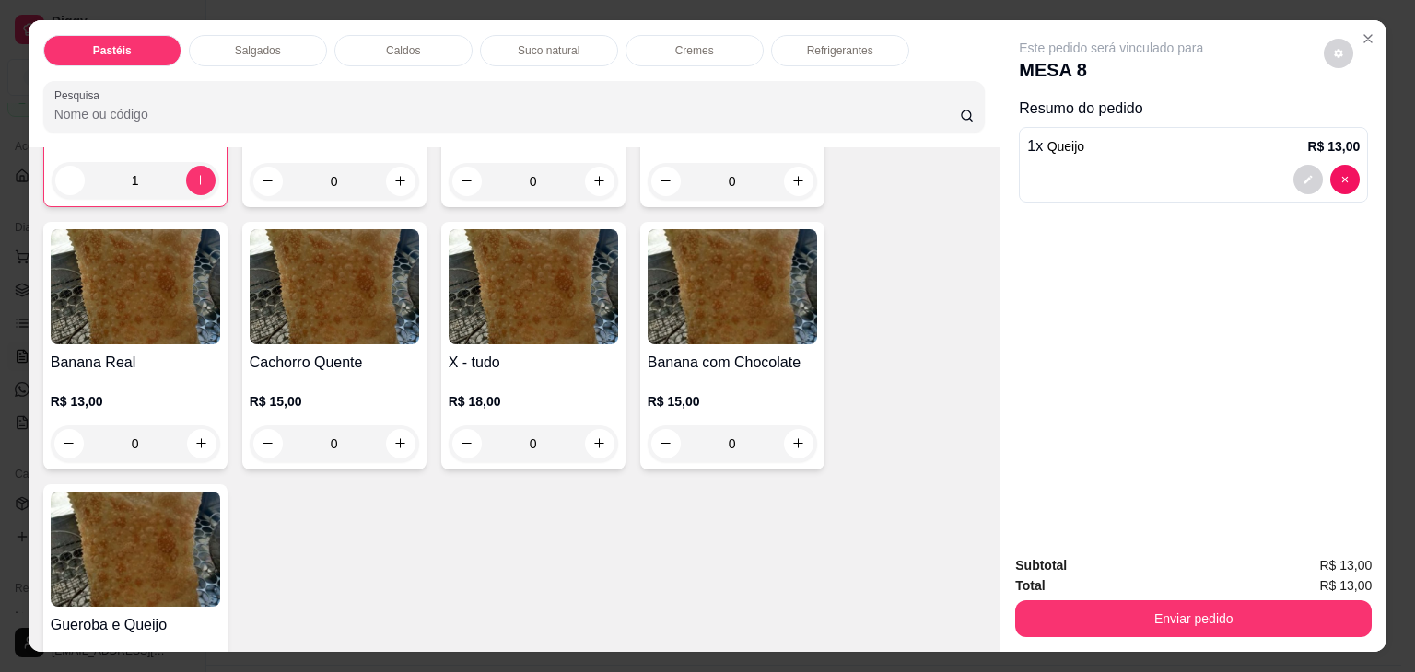
click at [597, 248] on img at bounding box center [533, 286] width 169 height 115
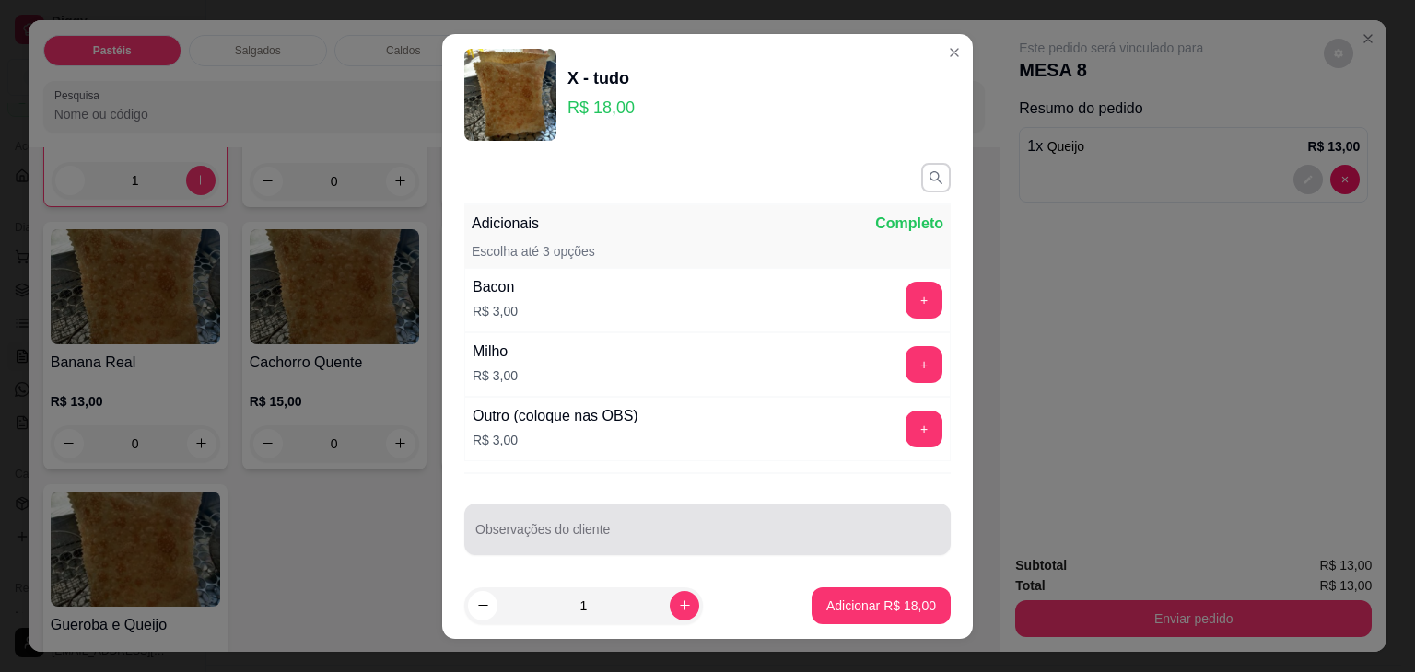
click at [626, 535] on input "Observações do cliente" at bounding box center [707, 537] width 464 height 18
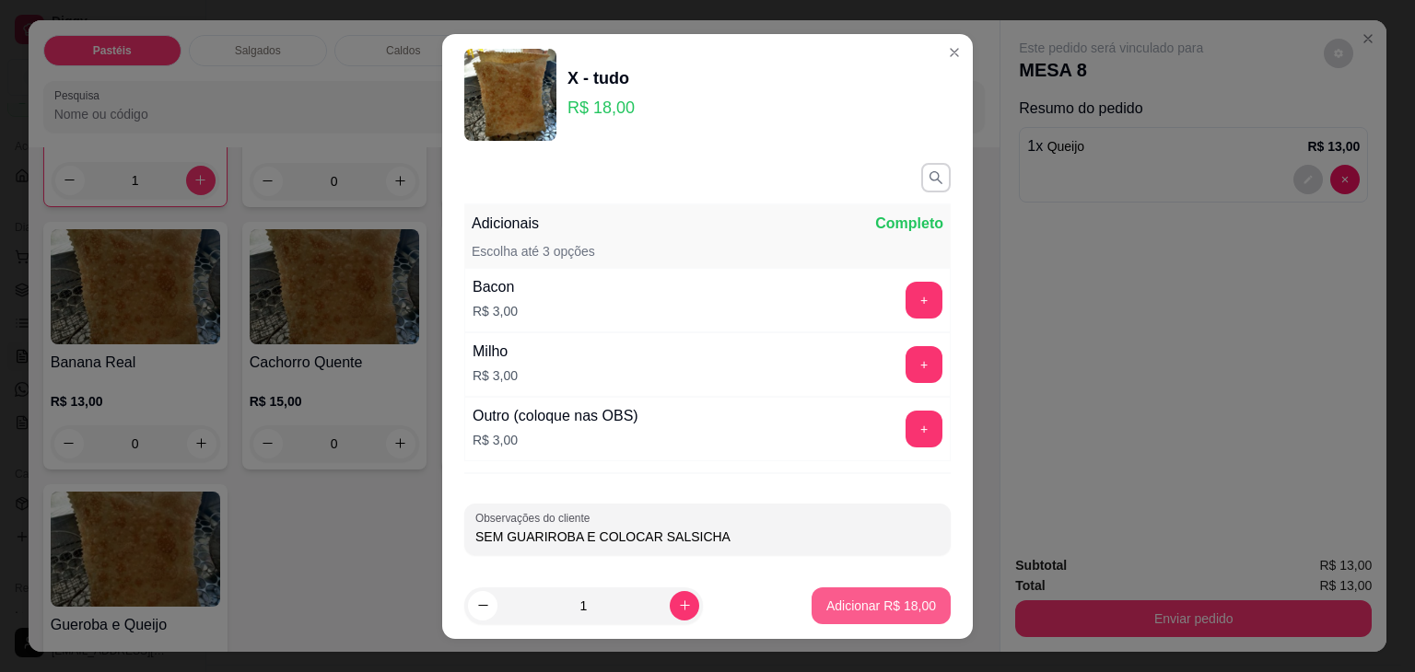
type input "SEM GUARIROBA E COLOCAR SALSICHA"
click at [899, 605] on p "Adicionar R$ 18,00" at bounding box center [881, 606] width 107 height 18
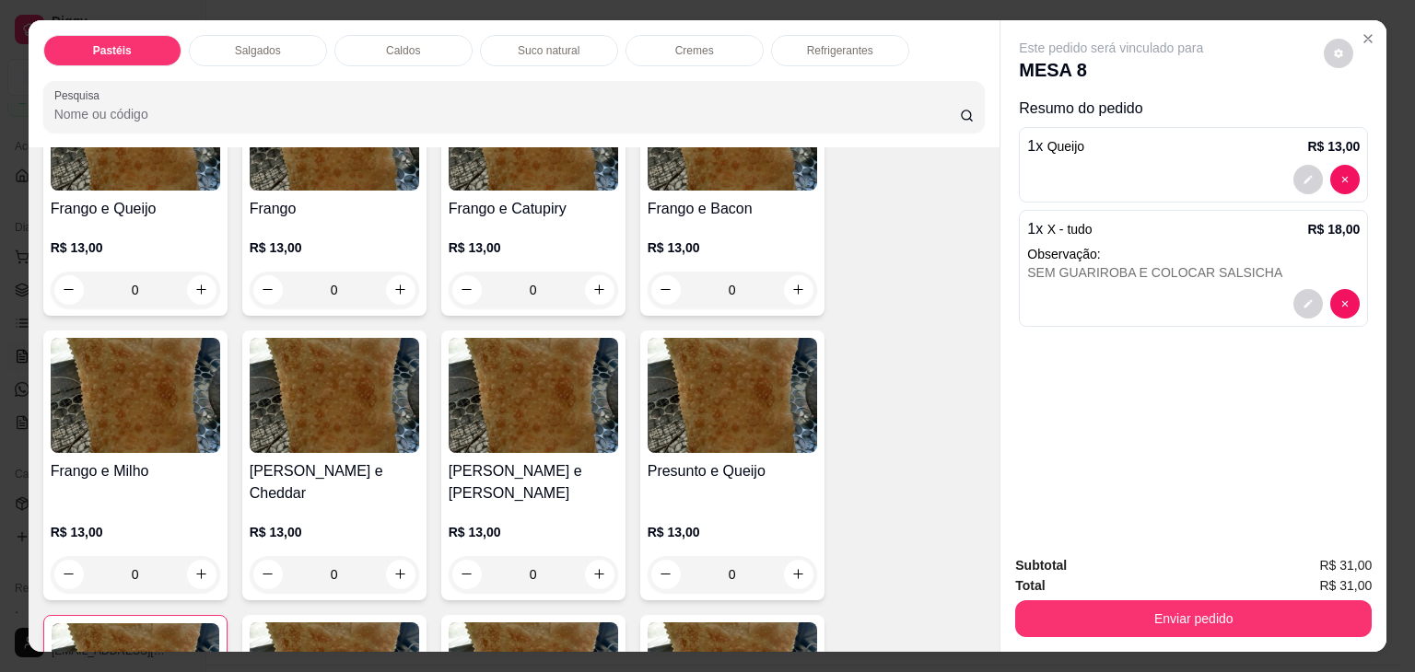
scroll to position [645, 0]
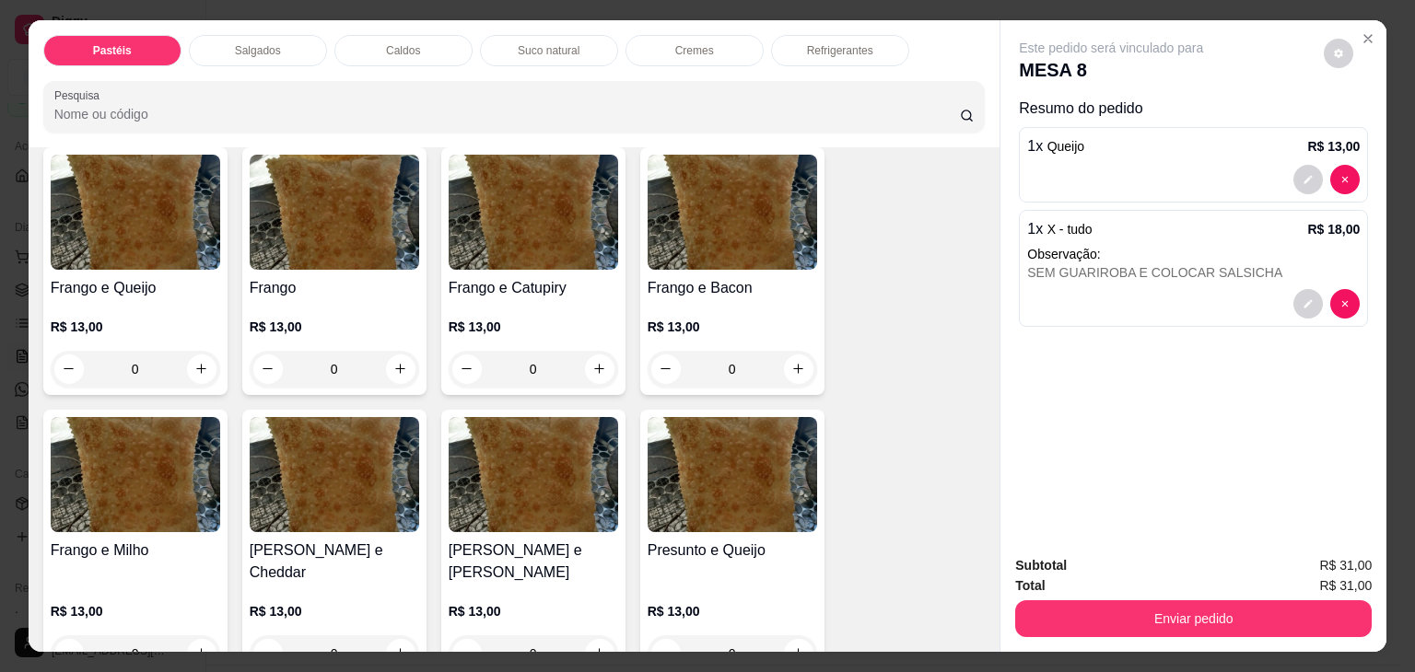
click at [521, 183] on img at bounding box center [533, 212] width 169 height 115
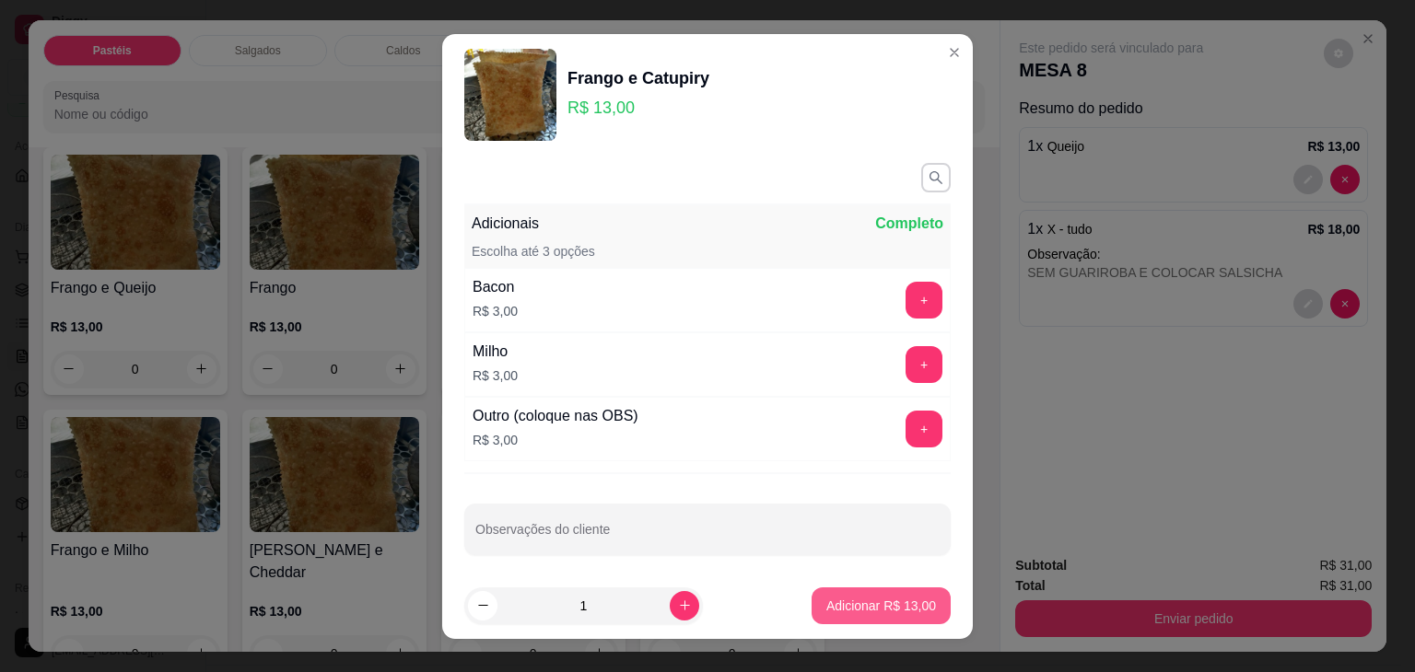
click at [862, 578] on footer "1 Adicionar R$ 13,00" at bounding box center [707, 606] width 531 height 66
click at [865, 602] on p "Adicionar R$ 13,00" at bounding box center [881, 606] width 107 height 18
type input "1"
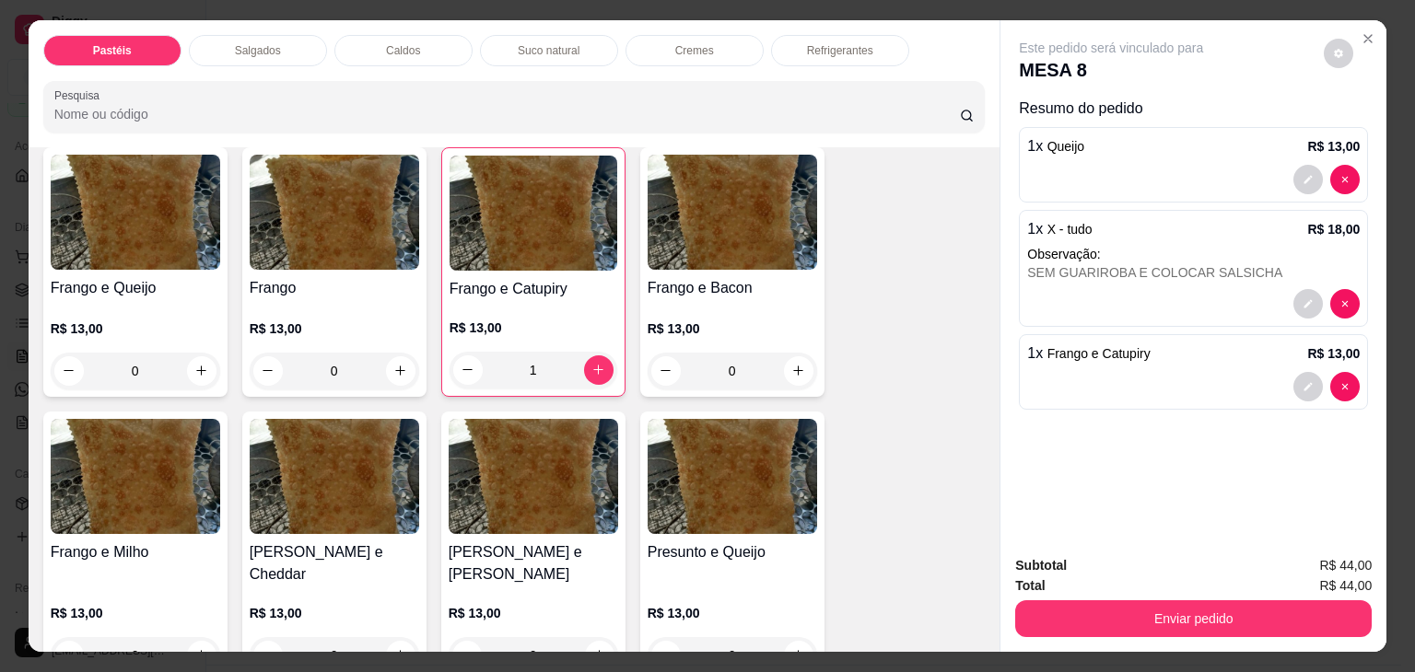
click at [835, 58] on div "Refrigerantes" at bounding box center [840, 50] width 138 height 31
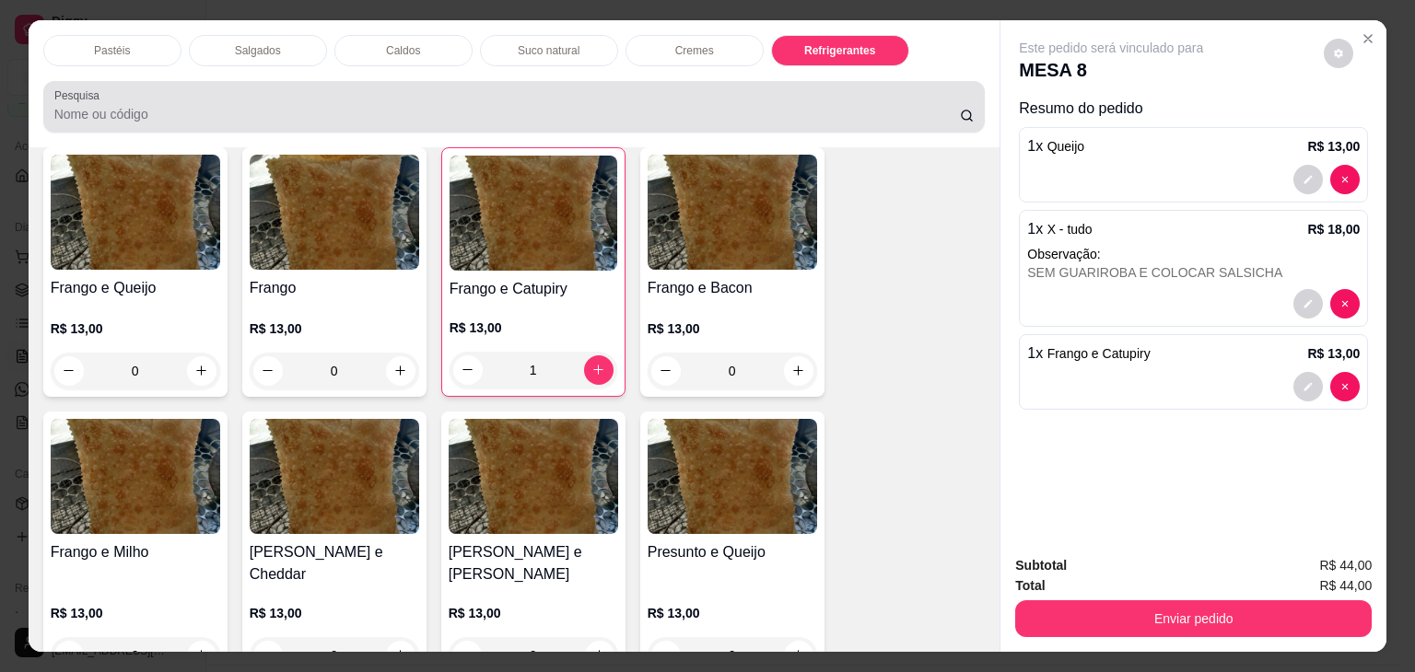
scroll to position [45, 0]
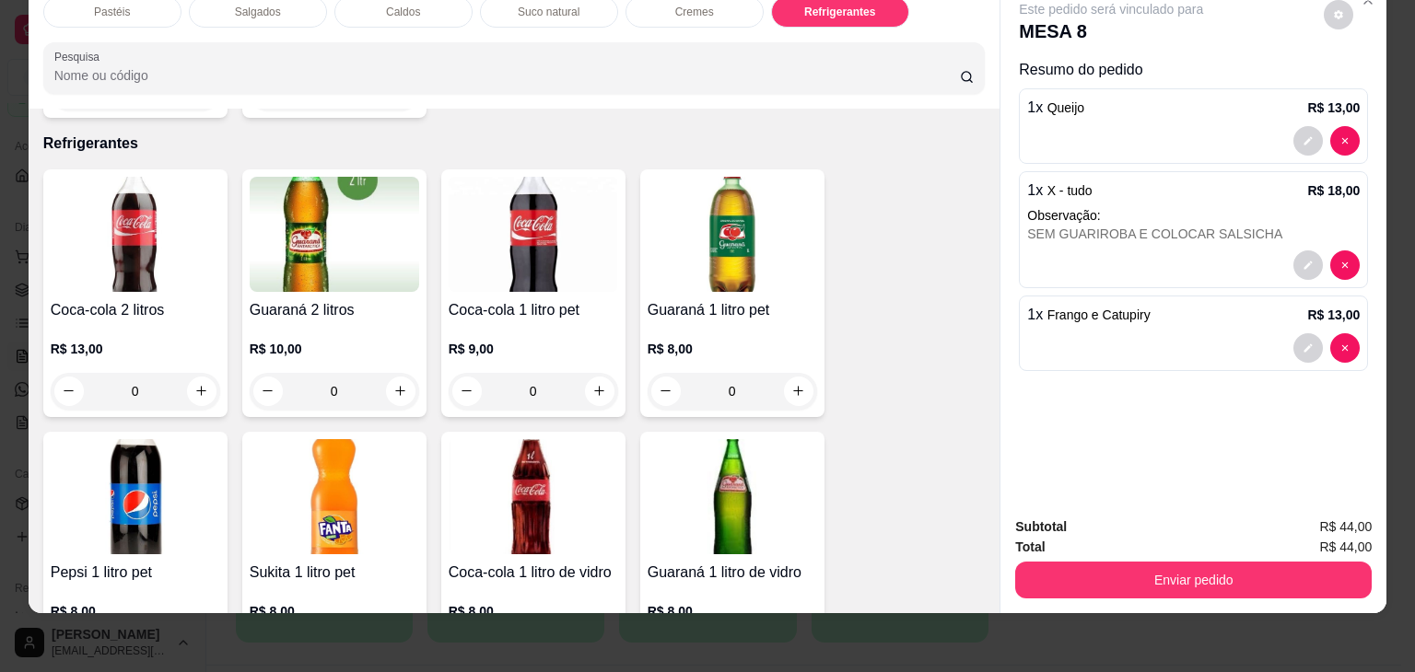
click at [336, 439] on img at bounding box center [334, 496] width 169 height 115
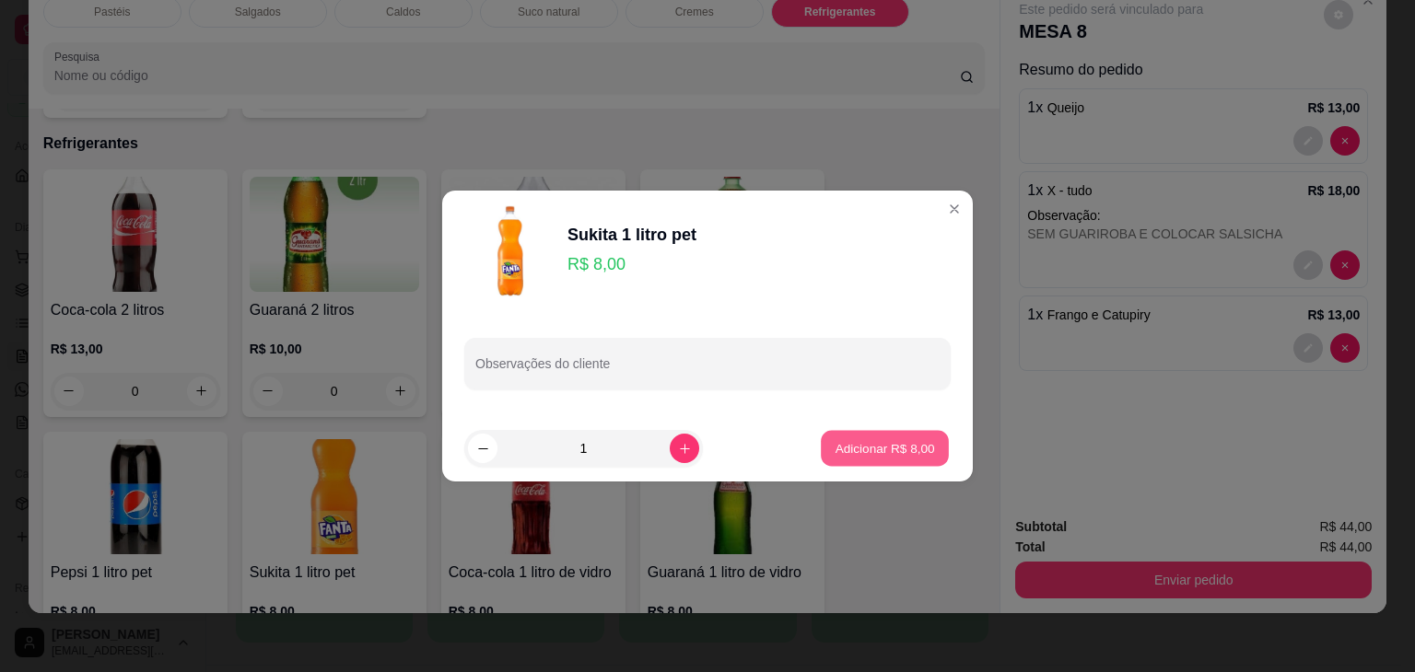
click at [870, 458] on button "Adicionar R$ 8,00" at bounding box center [885, 449] width 128 height 36
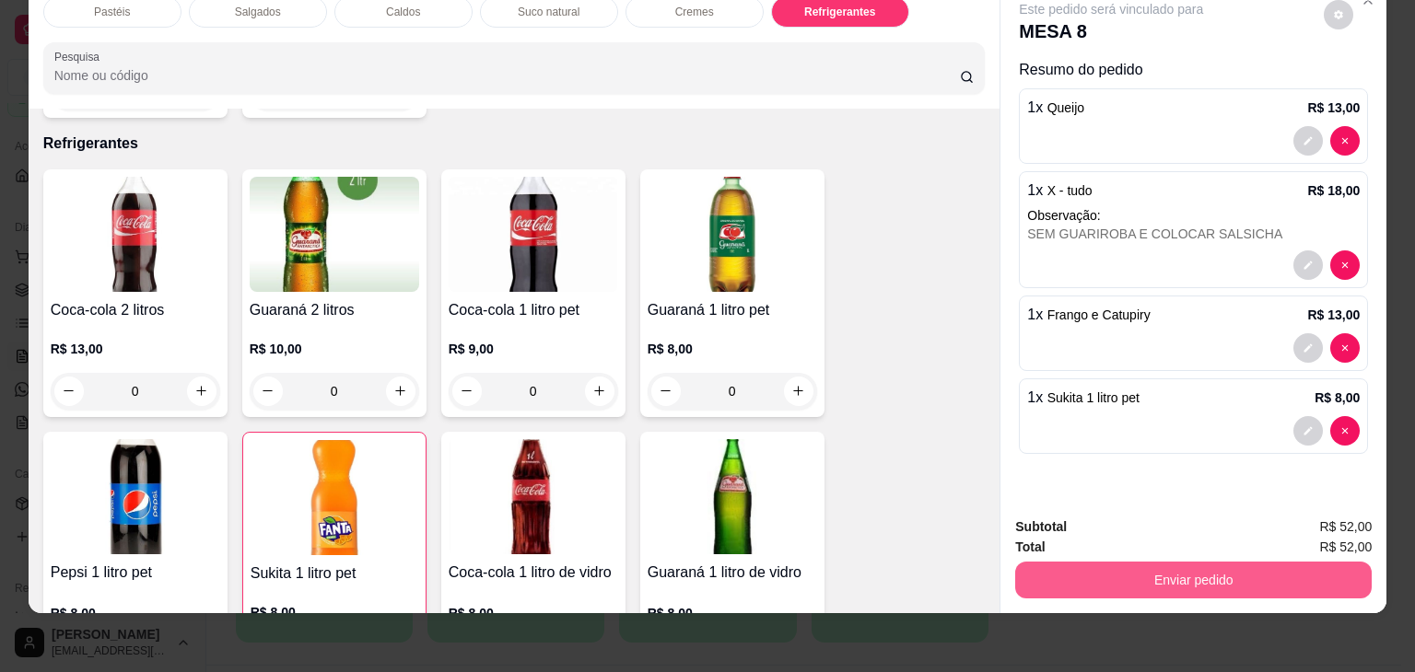
click at [1126, 575] on button "Enviar pedido" at bounding box center [1193, 580] width 356 height 37
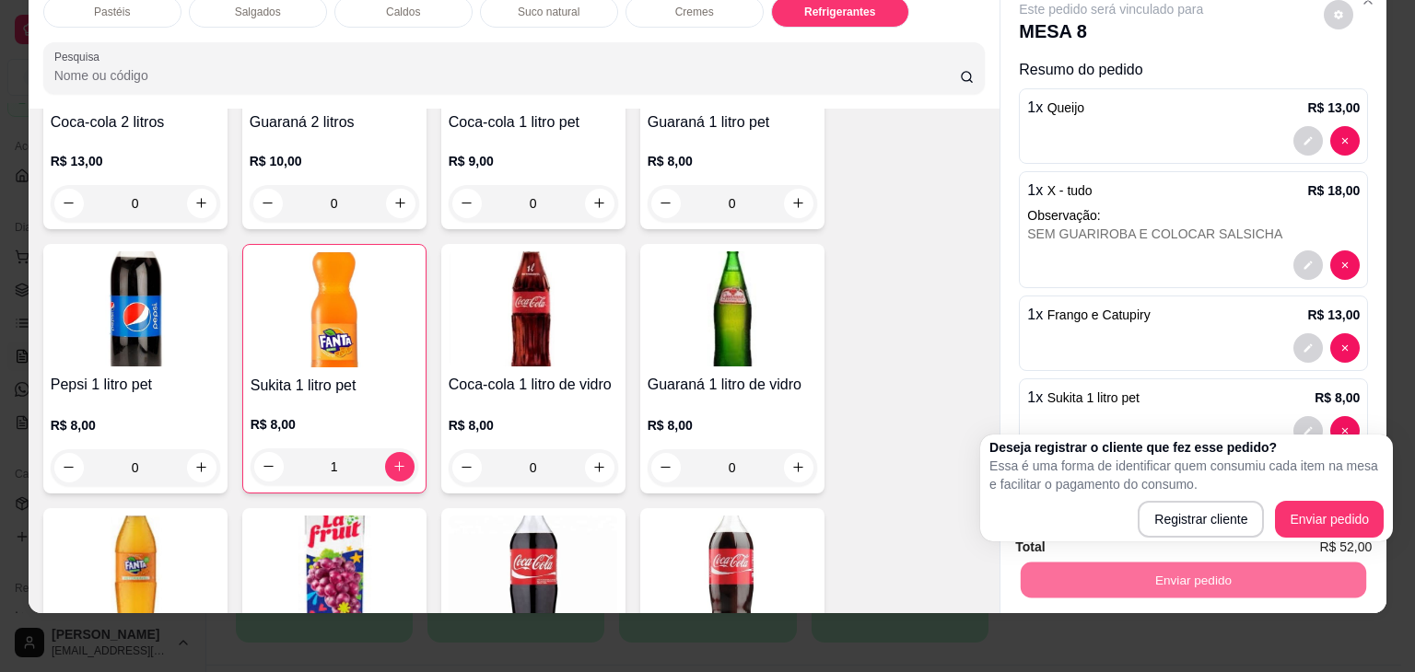
scroll to position [5281, 0]
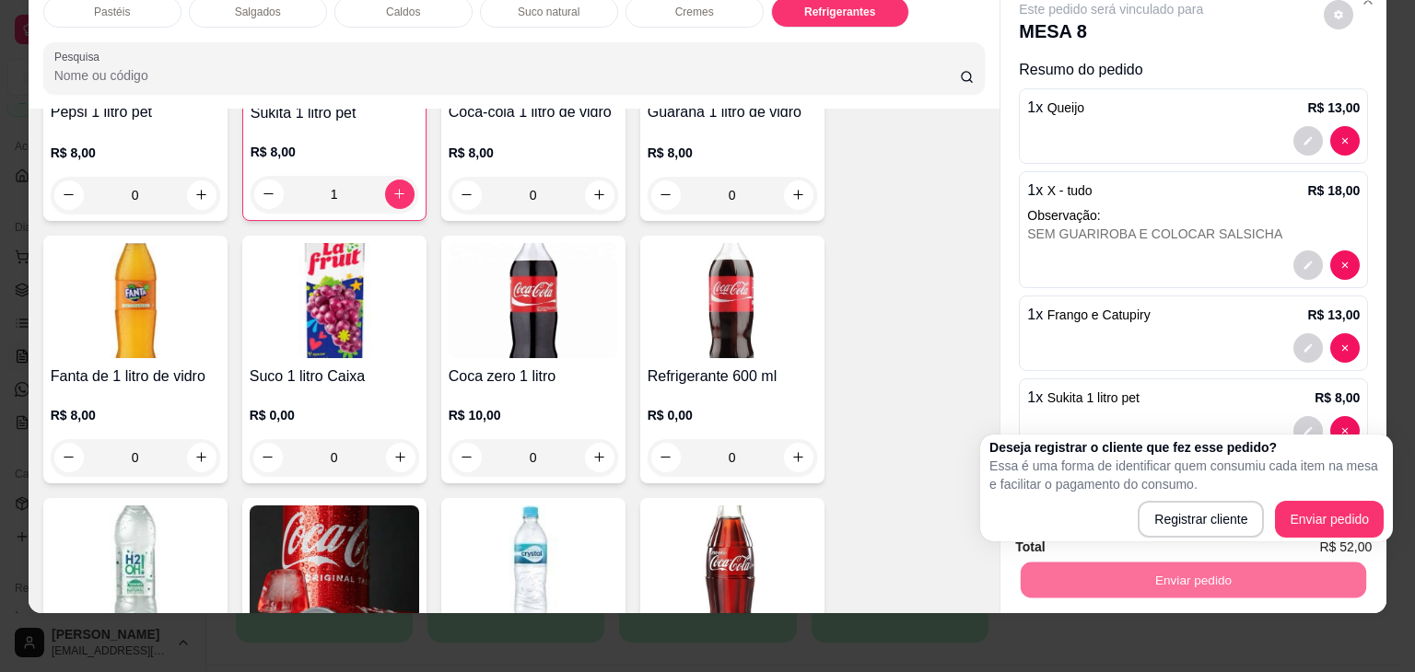
click at [884, 223] on div "Coca-cola 2 litros R$ 13,00 0 Guaraná 2 litros R$ 10,00 0 Coca-cola 1 litro pet…" at bounding box center [514, 359] width 942 height 1300
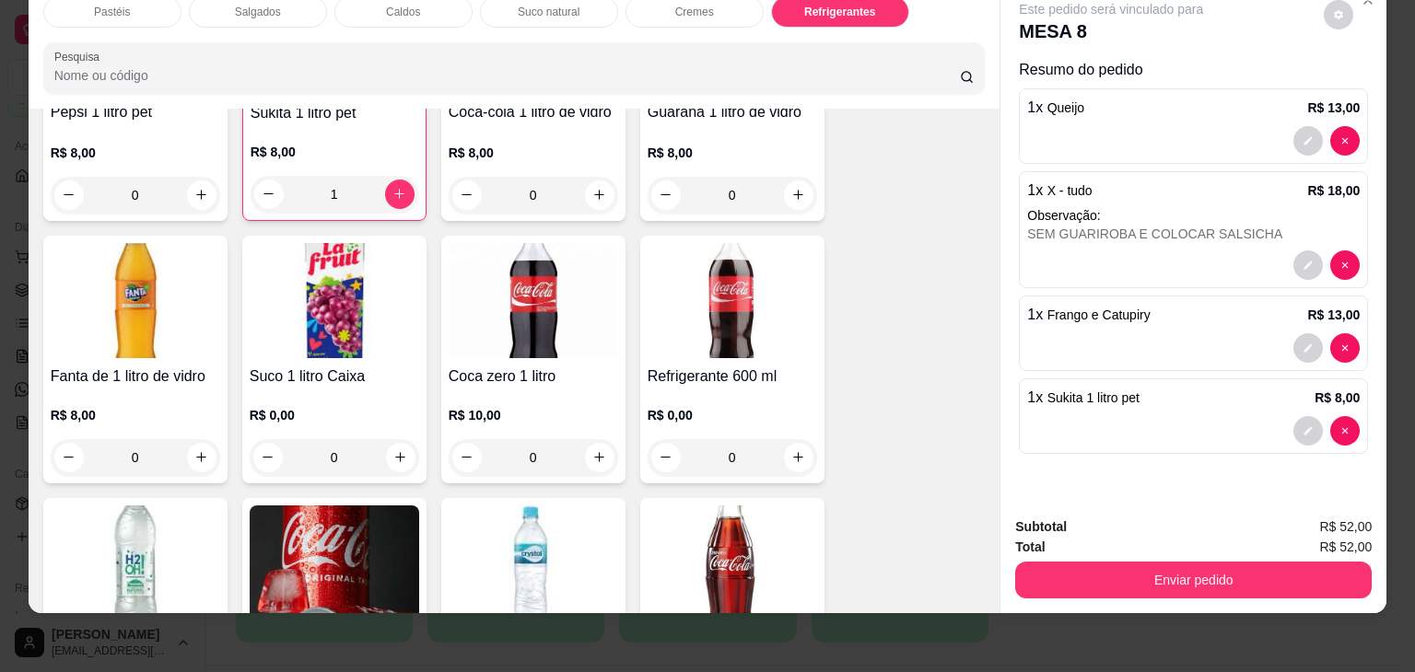
click at [1333, 438] on div "1 x Sukita 1 litro pet R$ 8,00" at bounding box center [1193, 417] width 349 height 76
type input "0"
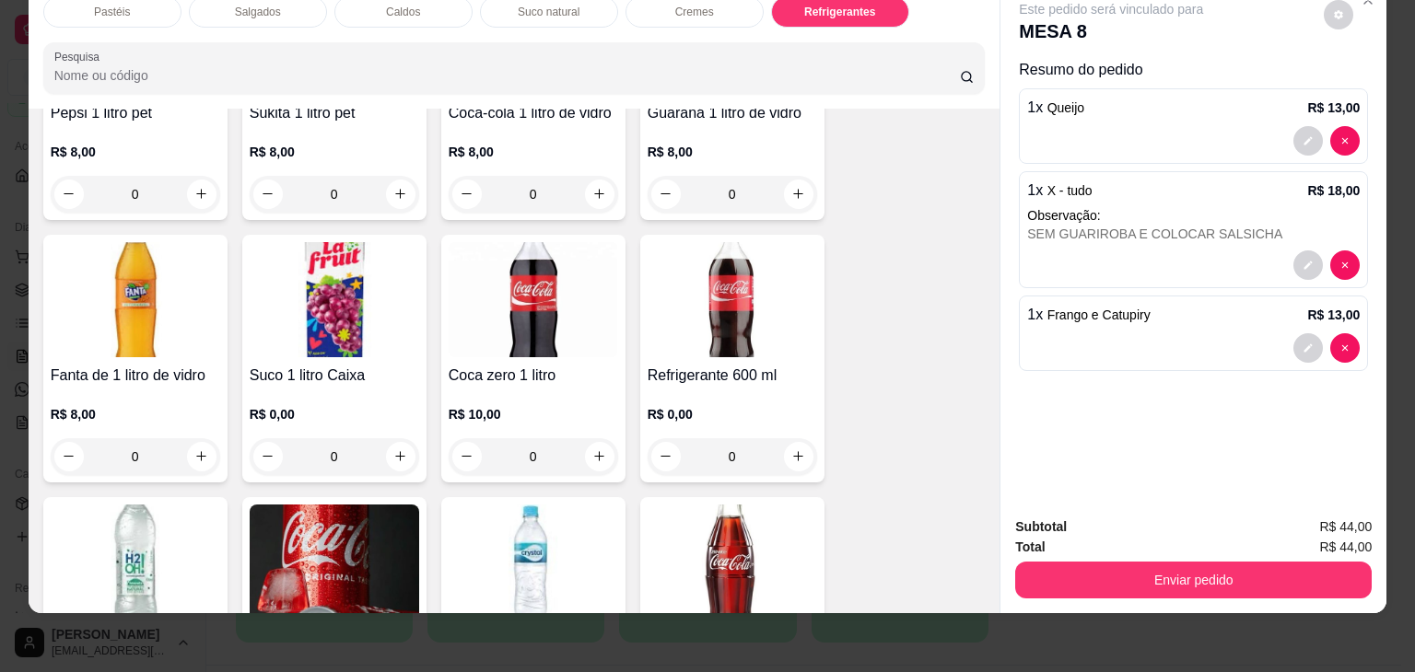
click at [103, 285] on img at bounding box center [135, 299] width 169 height 115
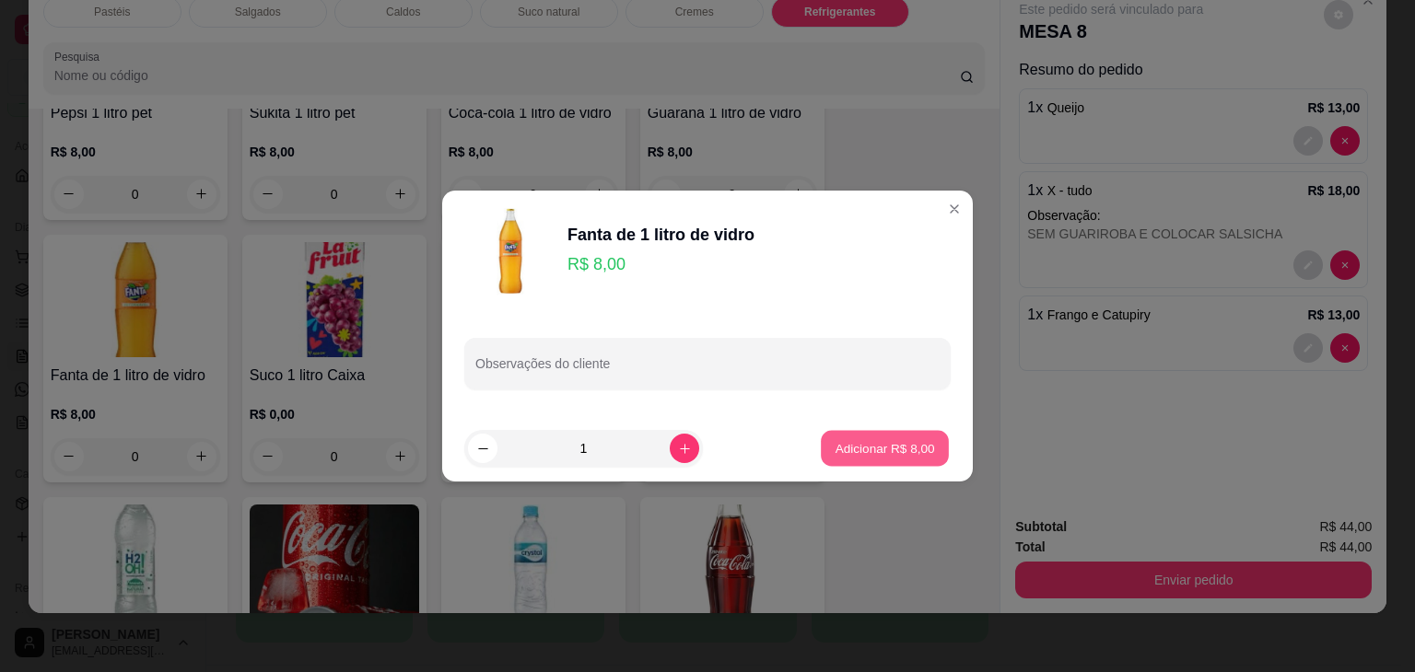
click at [917, 454] on p "Adicionar R$ 8,00" at bounding box center [884, 448] width 99 height 18
type input "1"
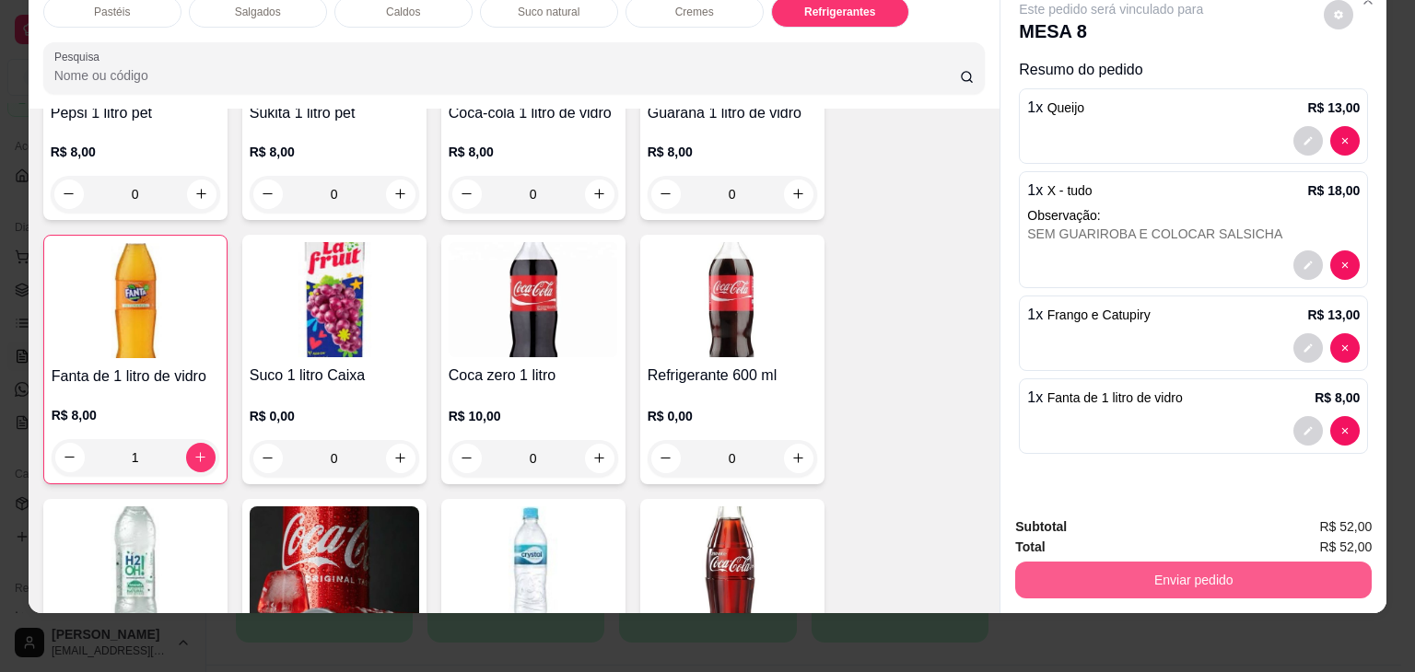
click at [1080, 562] on button "Enviar pedido" at bounding box center [1193, 580] width 356 height 37
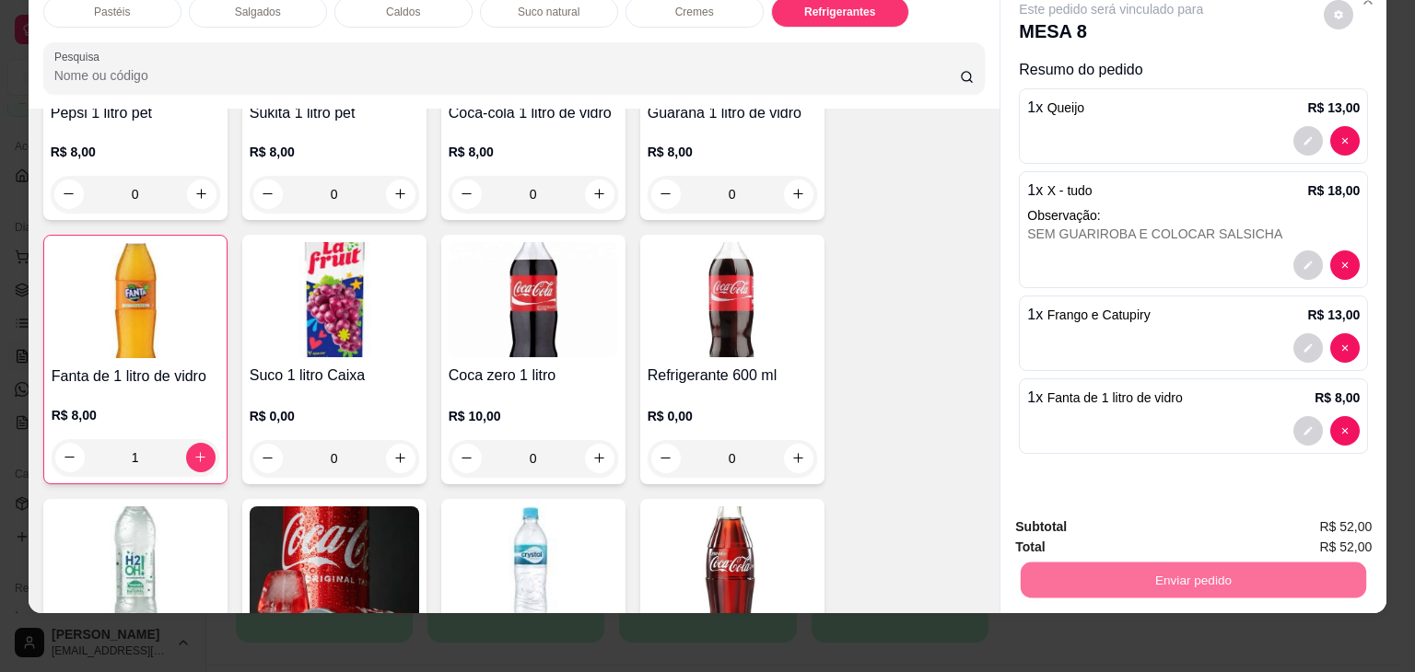
click at [1345, 524] on button "Enviar pedido" at bounding box center [1324, 520] width 104 height 35
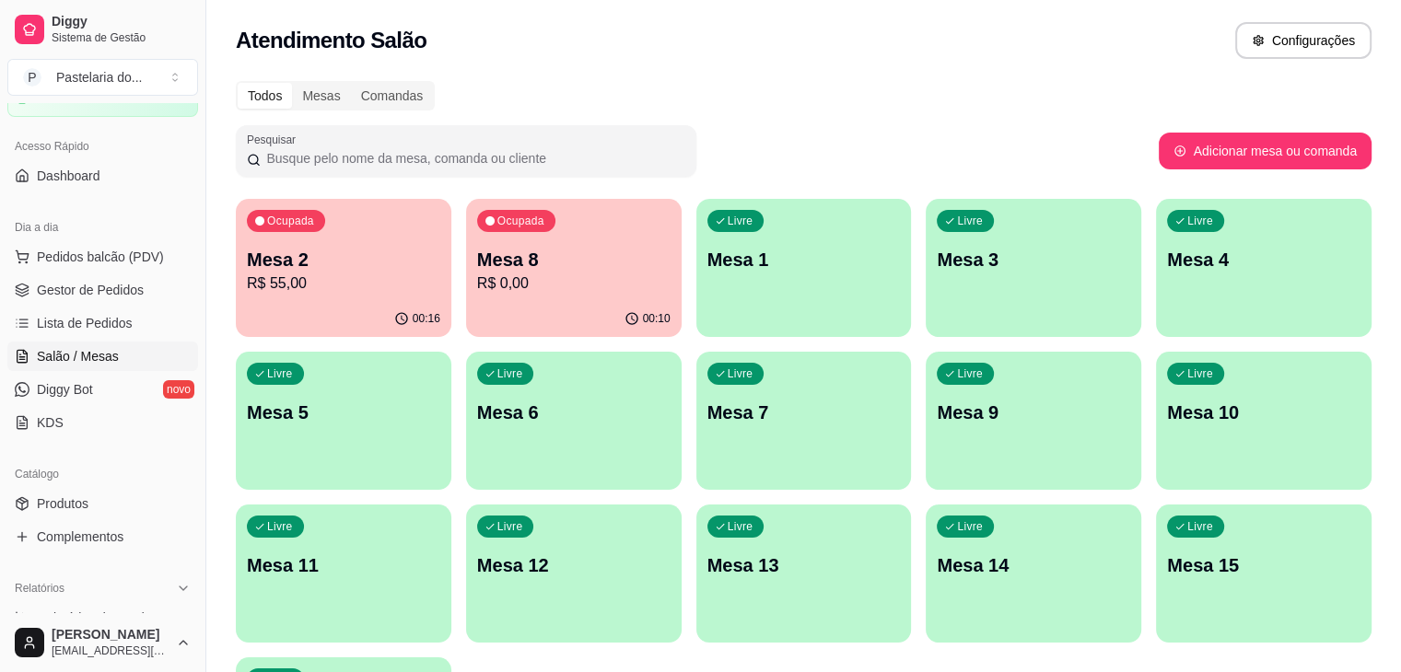
click at [261, 297] on div "Ocupada Mesa 2 R$ 55,00" at bounding box center [344, 250] width 216 height 102
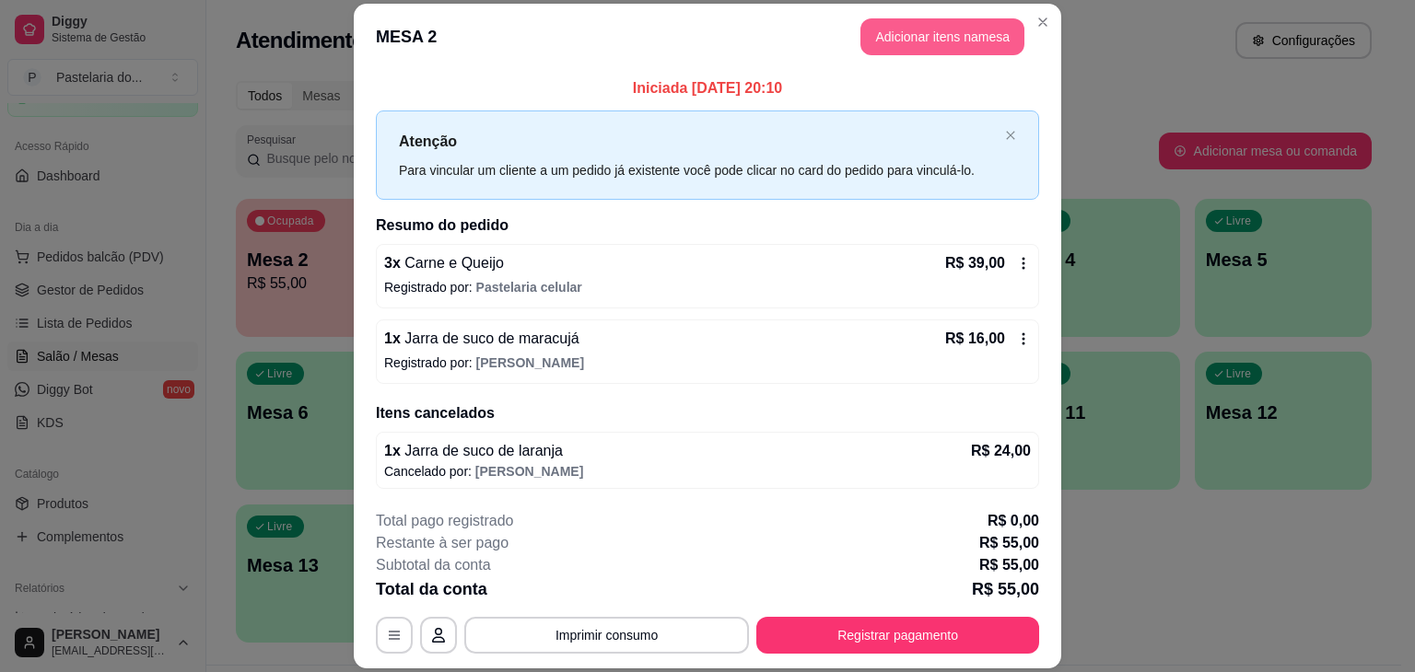
click at [914, 45] on button "Adicionar itens na mesa" at bounding box center [942, 36] width 164 height 37
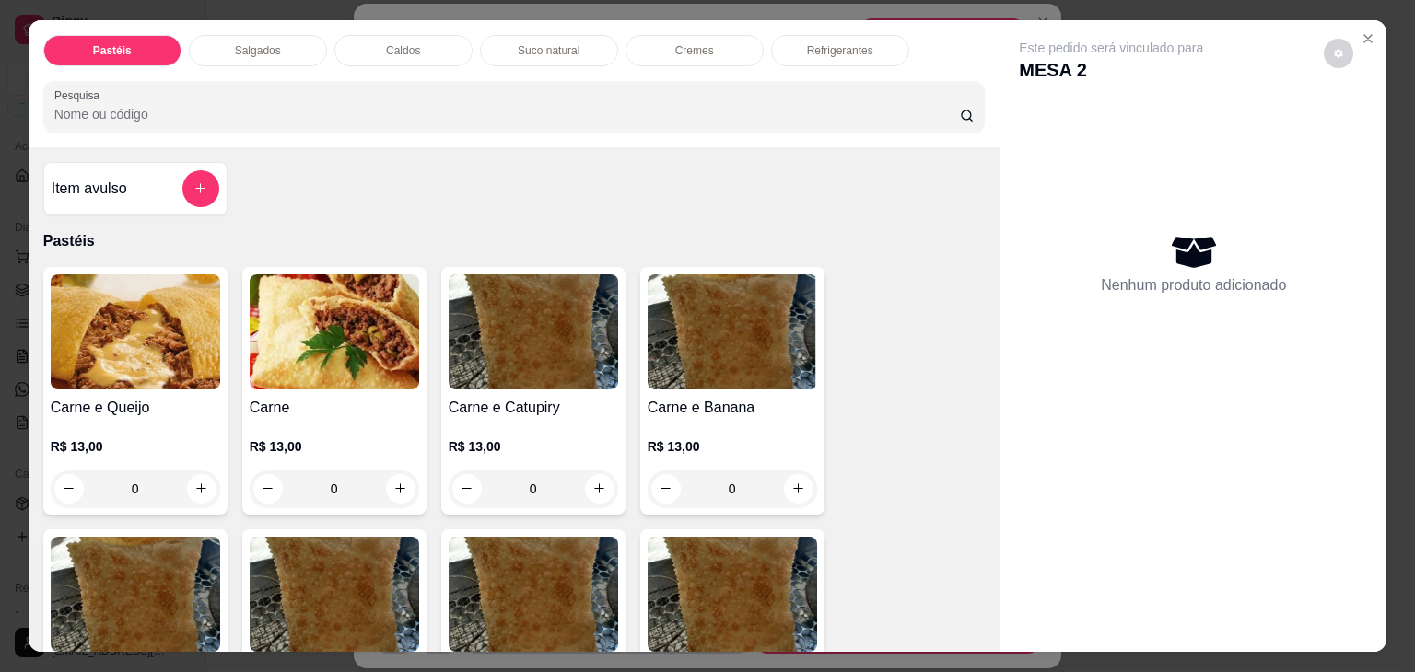
click at [180, 387] on div "Carne e Queijo R$ 13,00 0" at bounding box center [135, 391] width 184 height 248
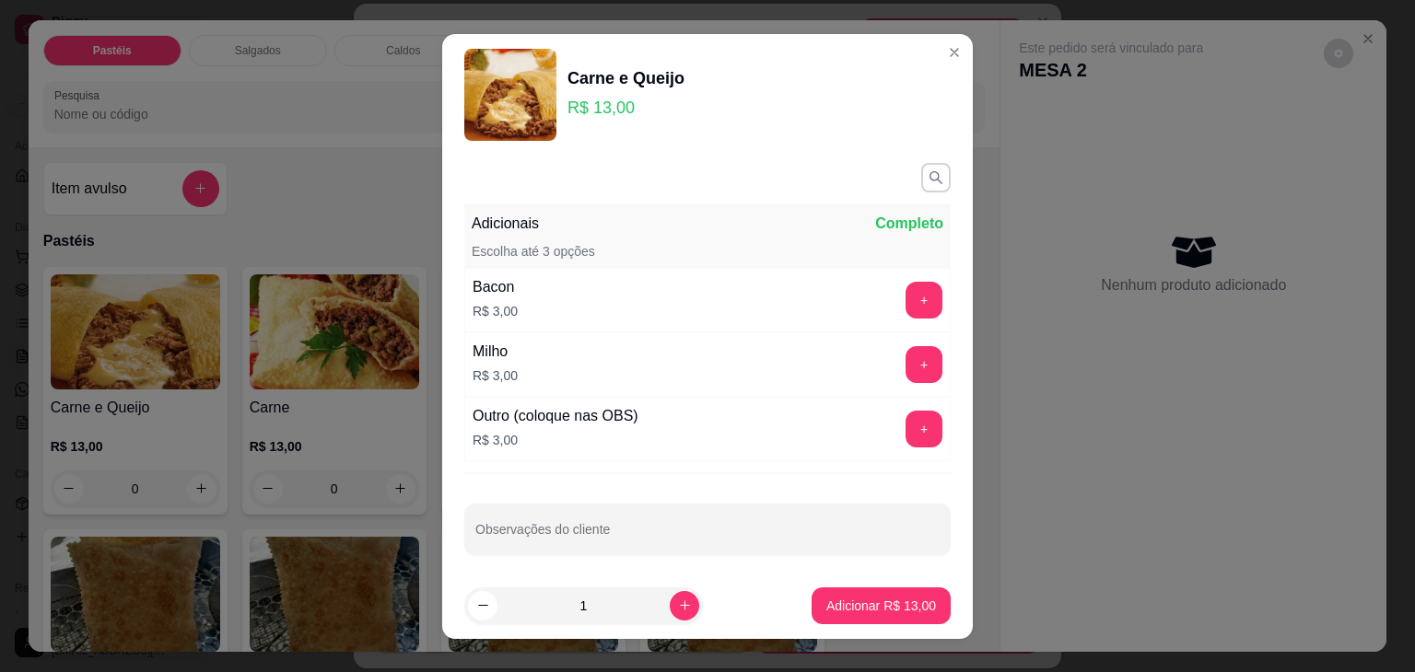
click at [848, 609] on p "Adicionar R$ 13,00" at bounding box center [881, 606] width 110 height 18
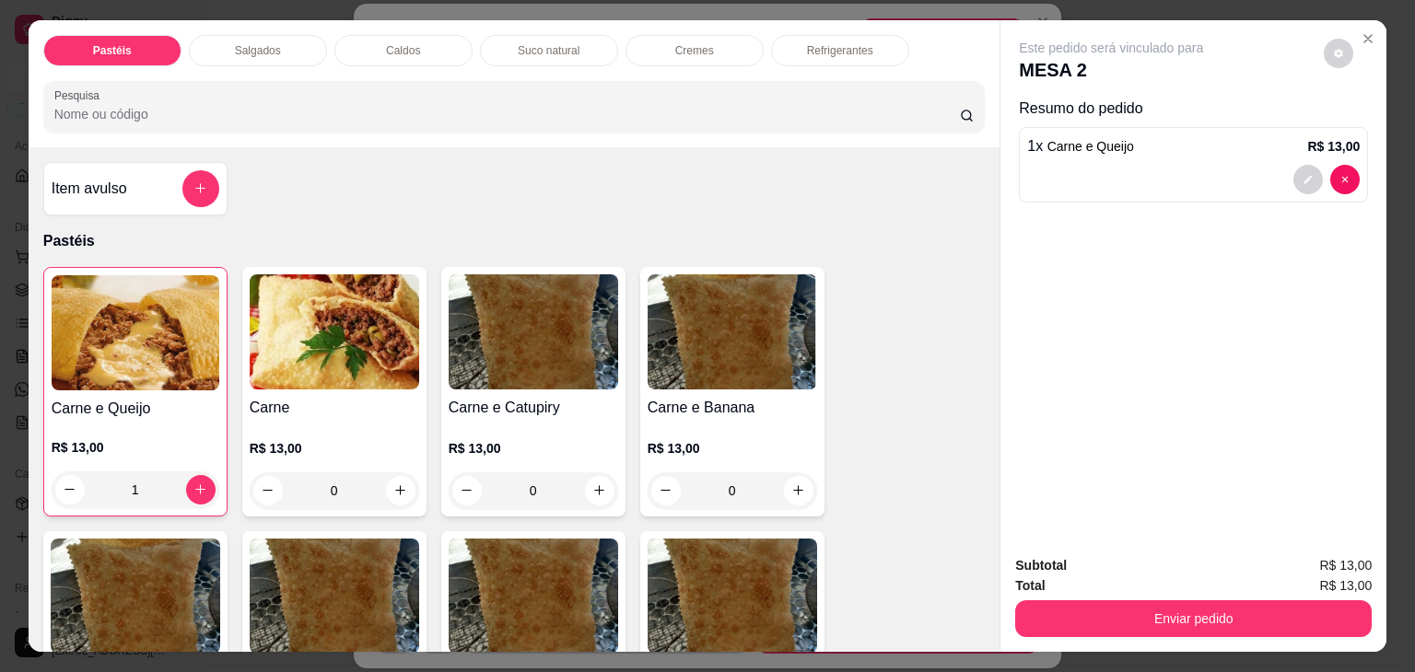
type input "1"
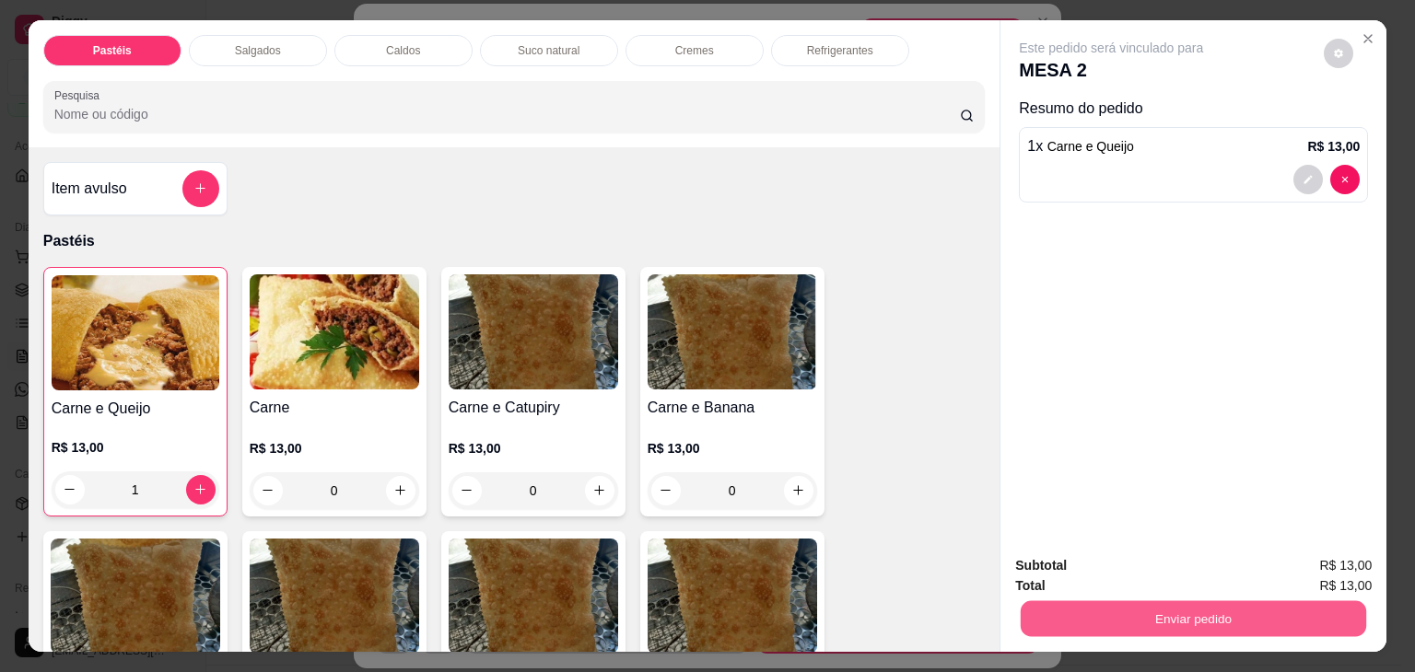
click at [1091, 626] on button "Enviar pedido" at bounding box center [1193, 620] width 345 height 36
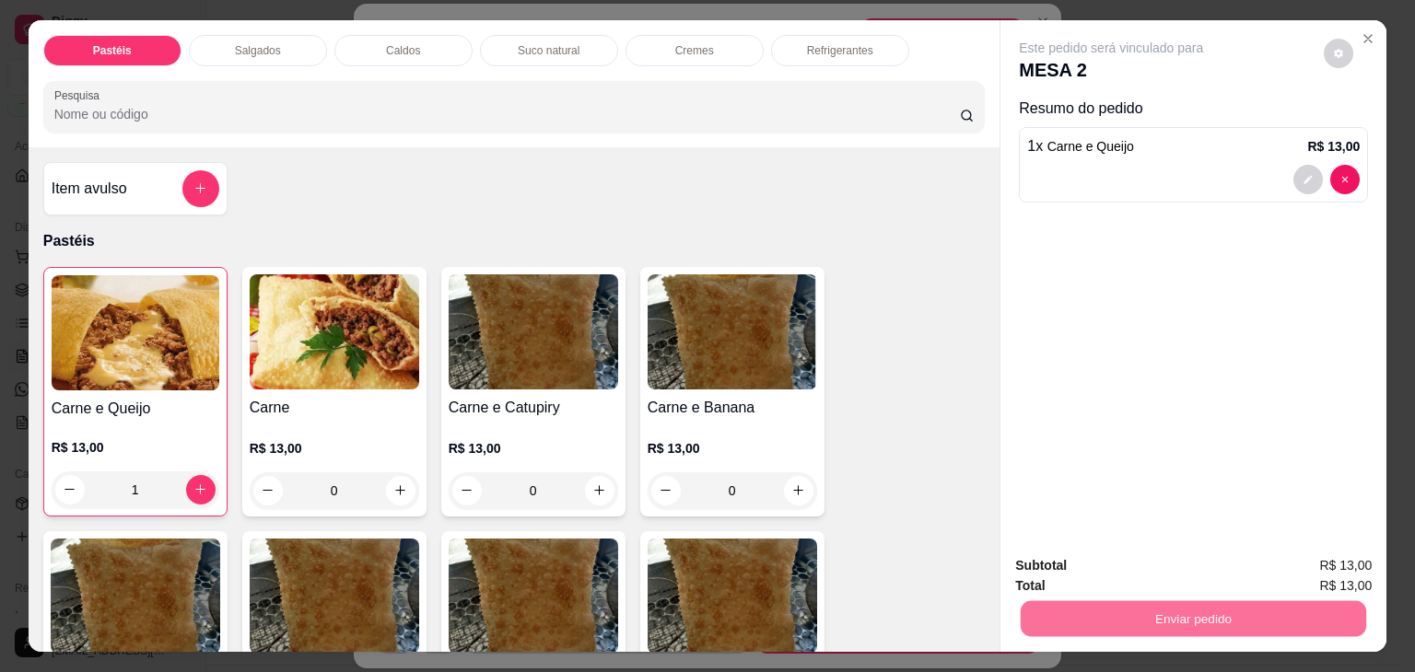
click at [1342, 566] on button "Enviar pedido" at bounding box center [1324, 566] width 104 height 35
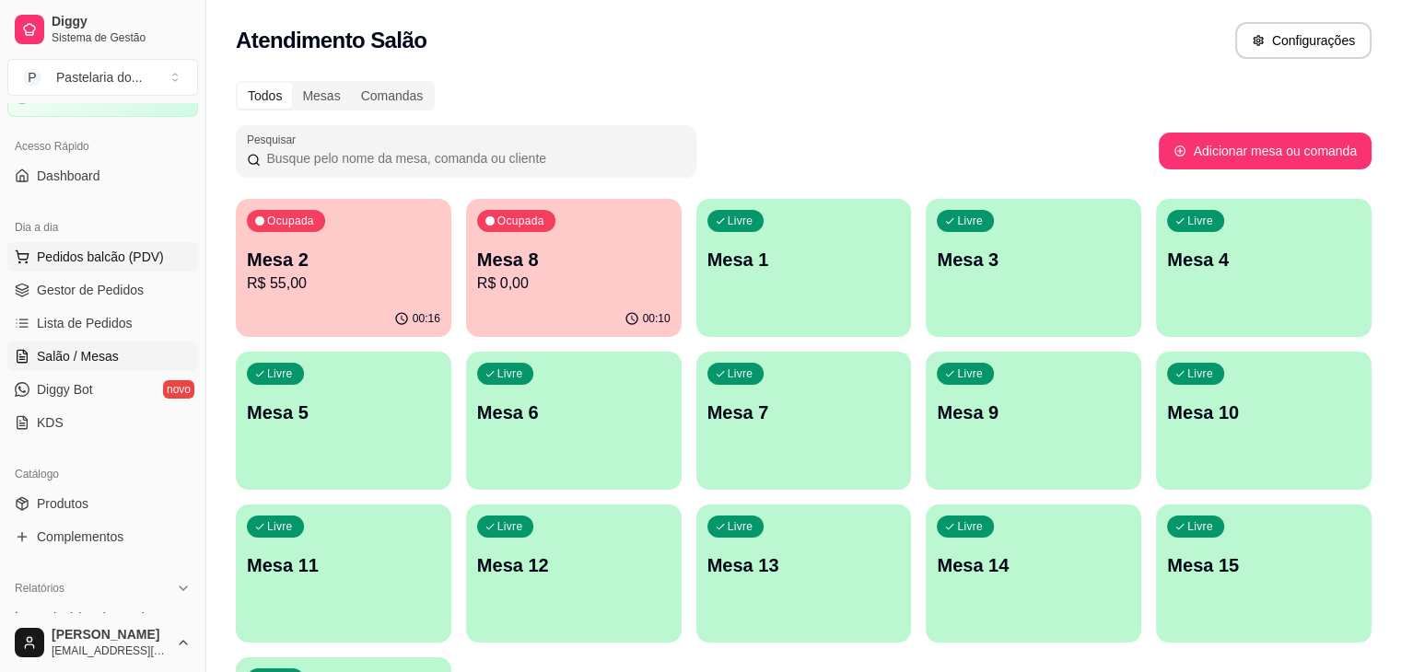
click at [169, 261] on button "Pedidos balcão (PDV)" at bounding box center [102, 256] width 191 height 29
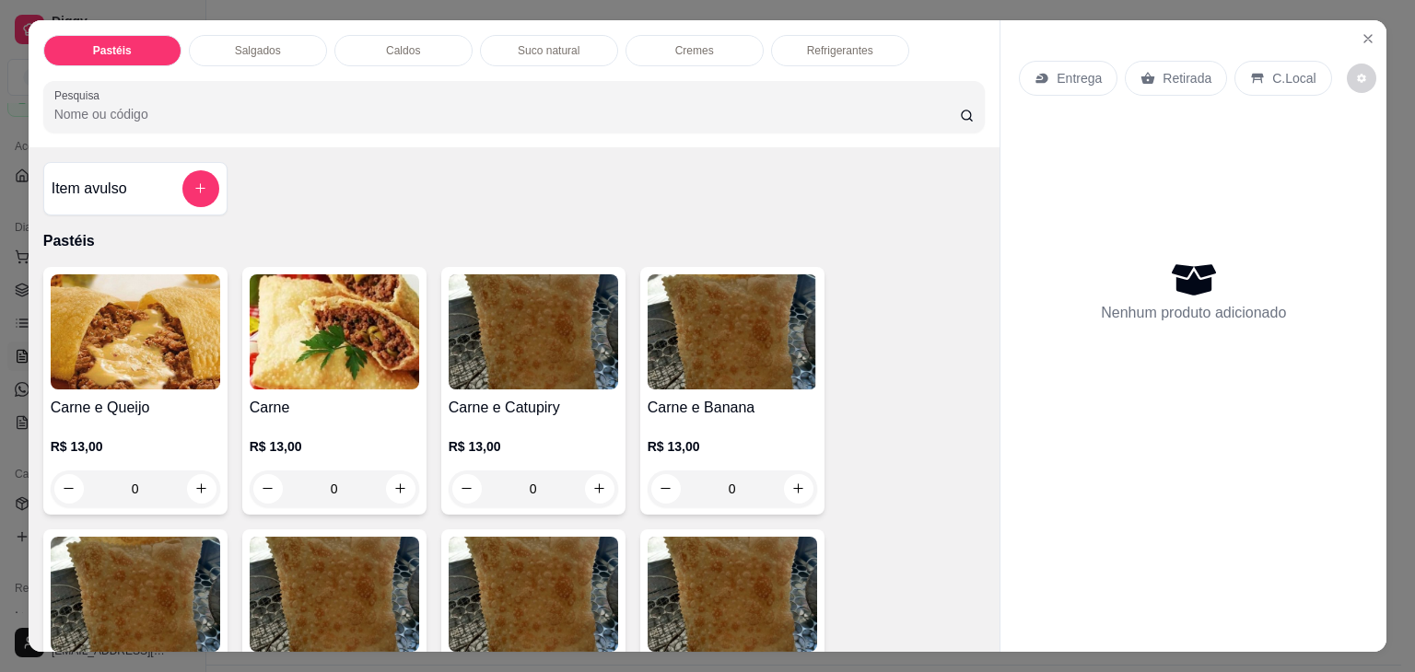
click at [146, 333] on img at bounding box center [135, 332] width 169 height 115
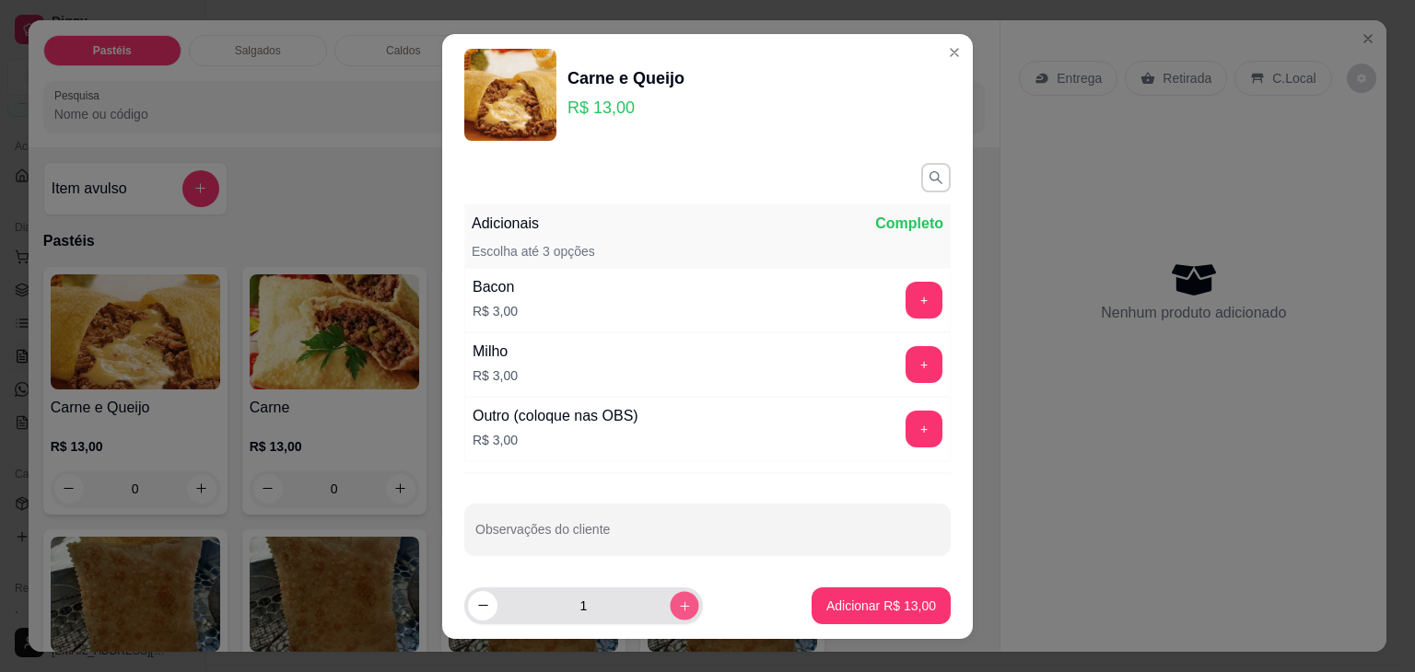
click at [678, 599] on icon "increase-product-quantity" at bounding box center [685, 606] width 14 height 14
click at [482, 603] on icon "decrease-product-quantity" at bounding box center [483, 606] width 14 height 14
type input "1"
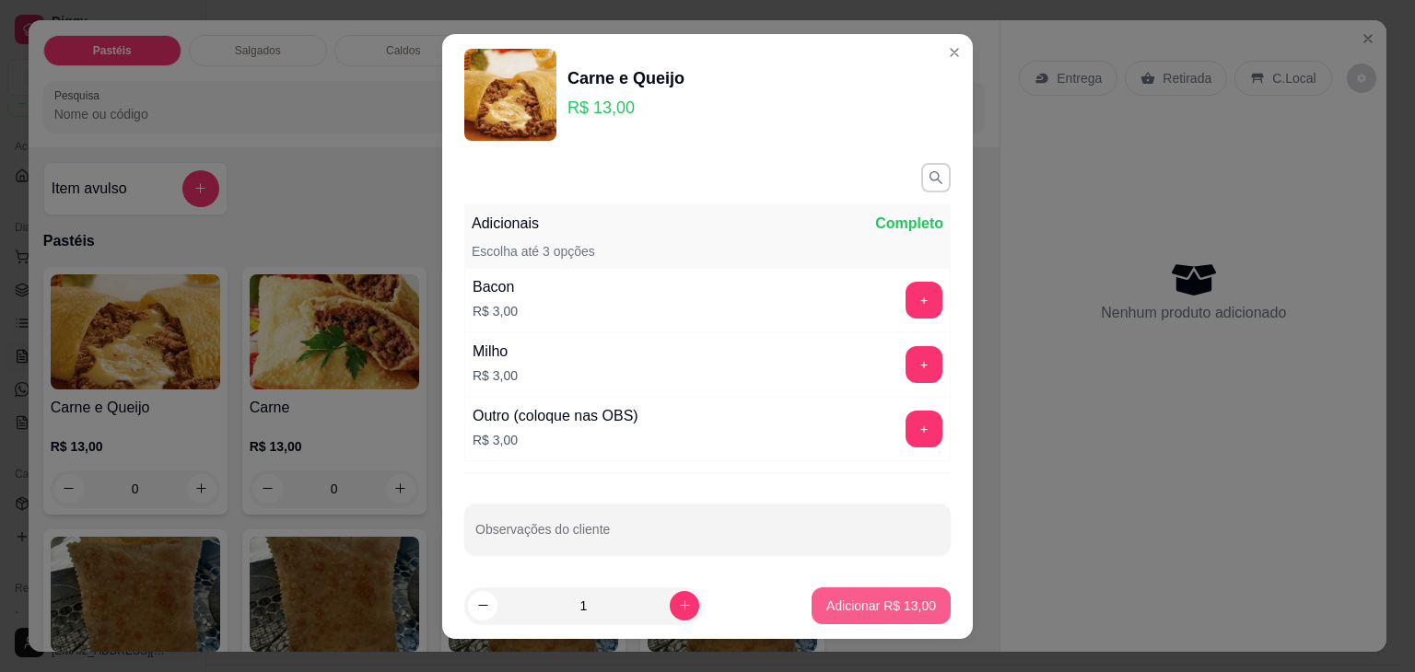
click at [851, 598] on p "Adicionar R$ 13,00" at bounding box center [881, 606] width 110 height 18
type input "1"
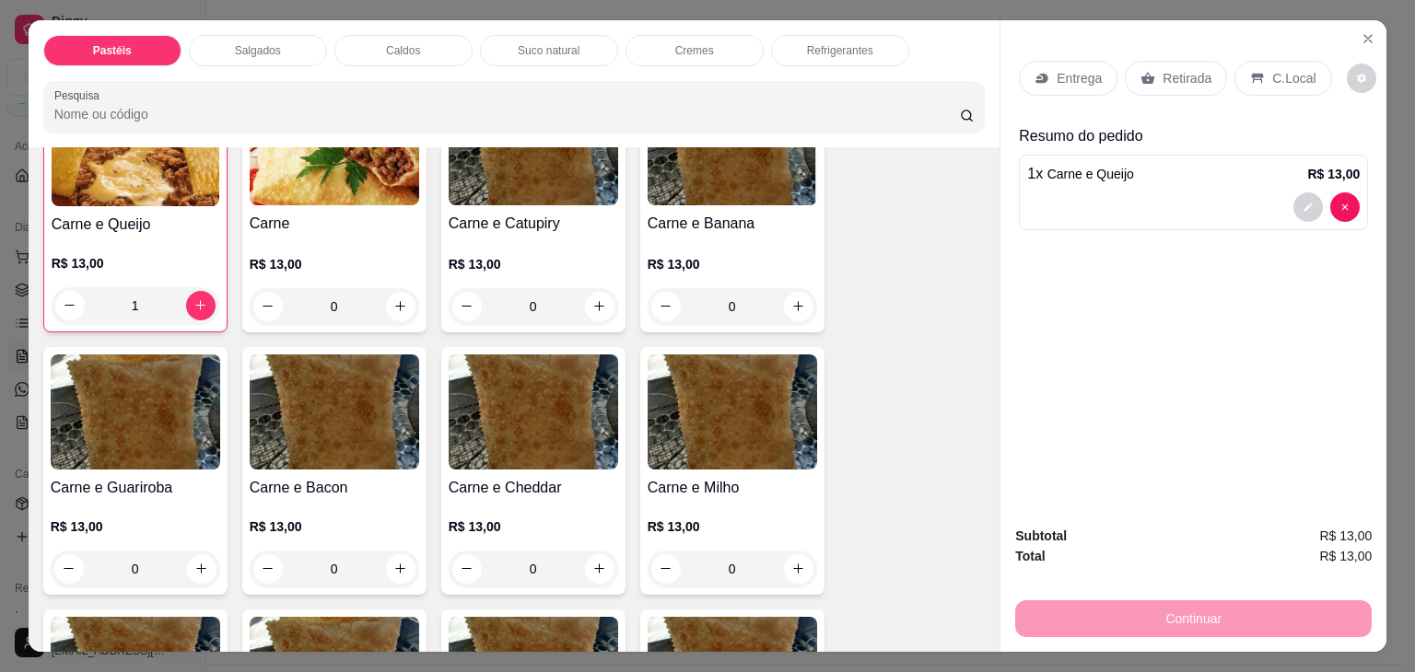
scroll to position [368, 0]
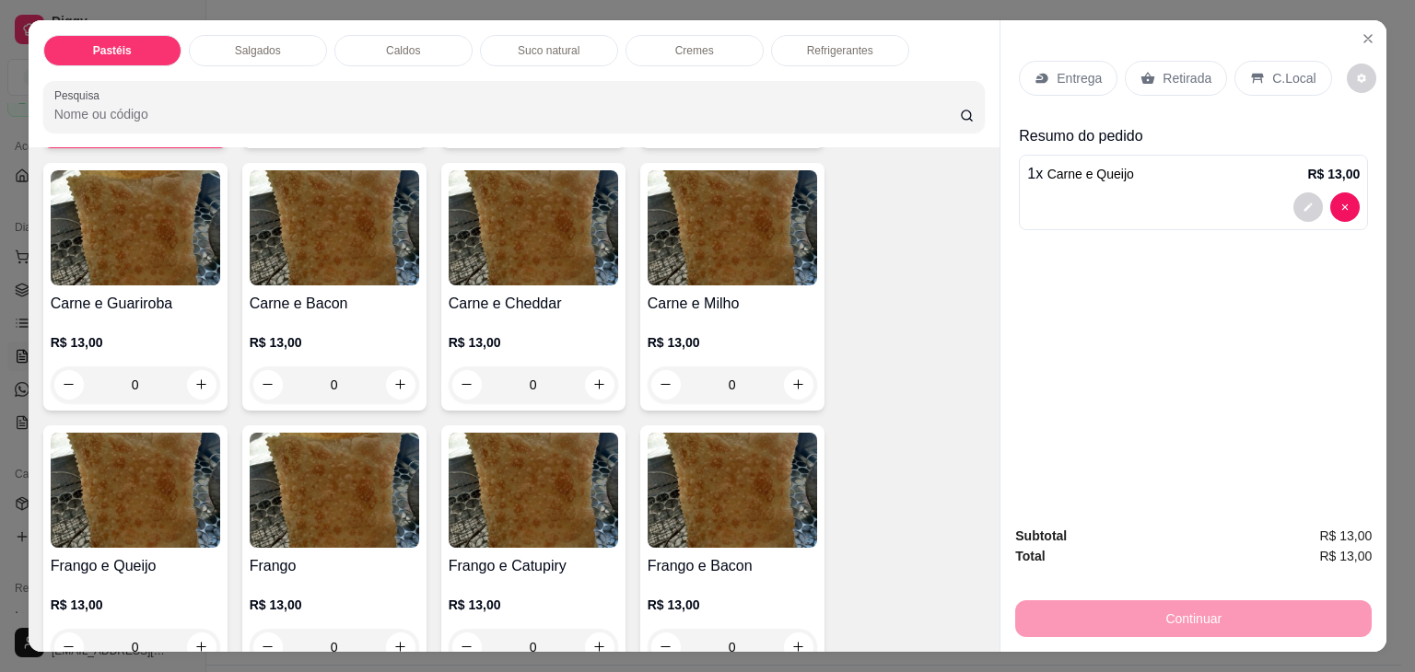
click at [139, 498] on img at bounding box center [135, 490] width 169 height 115
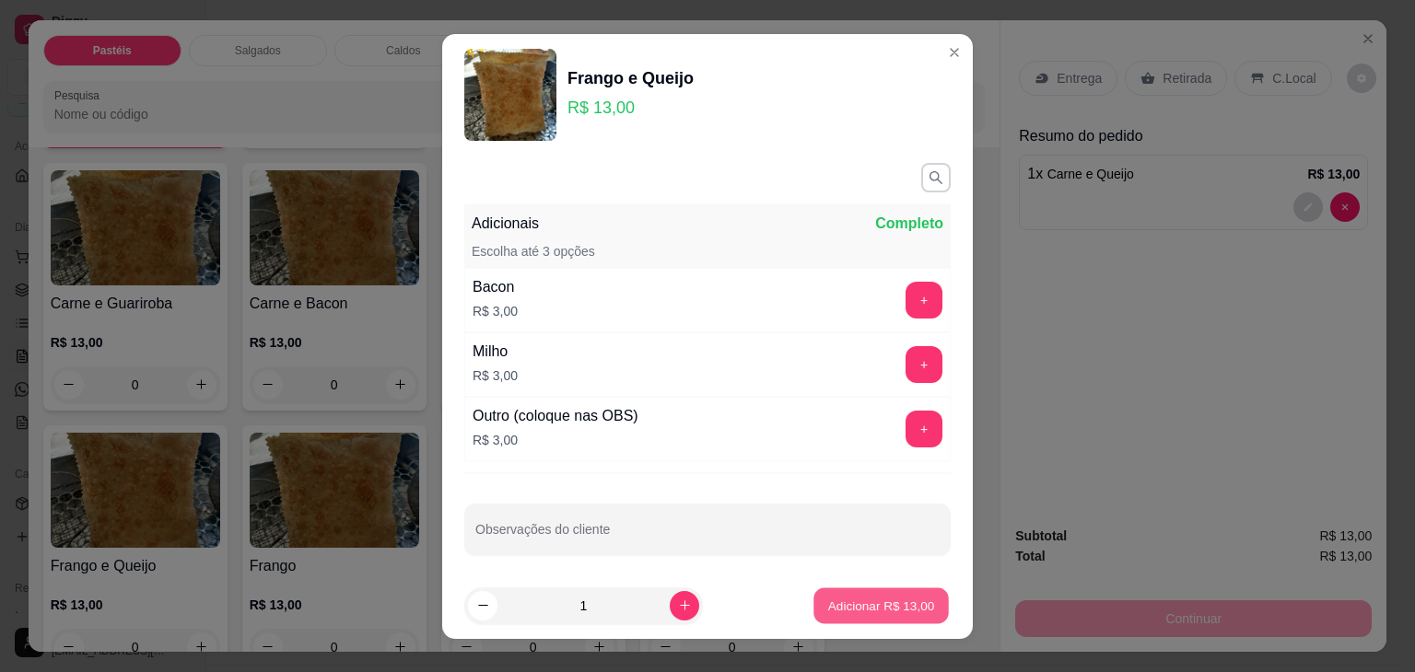
click at [862, 603] on p "Adicionar R$ 13,00" at bounding box center [881, 606] width 107 height 18
type input "1"
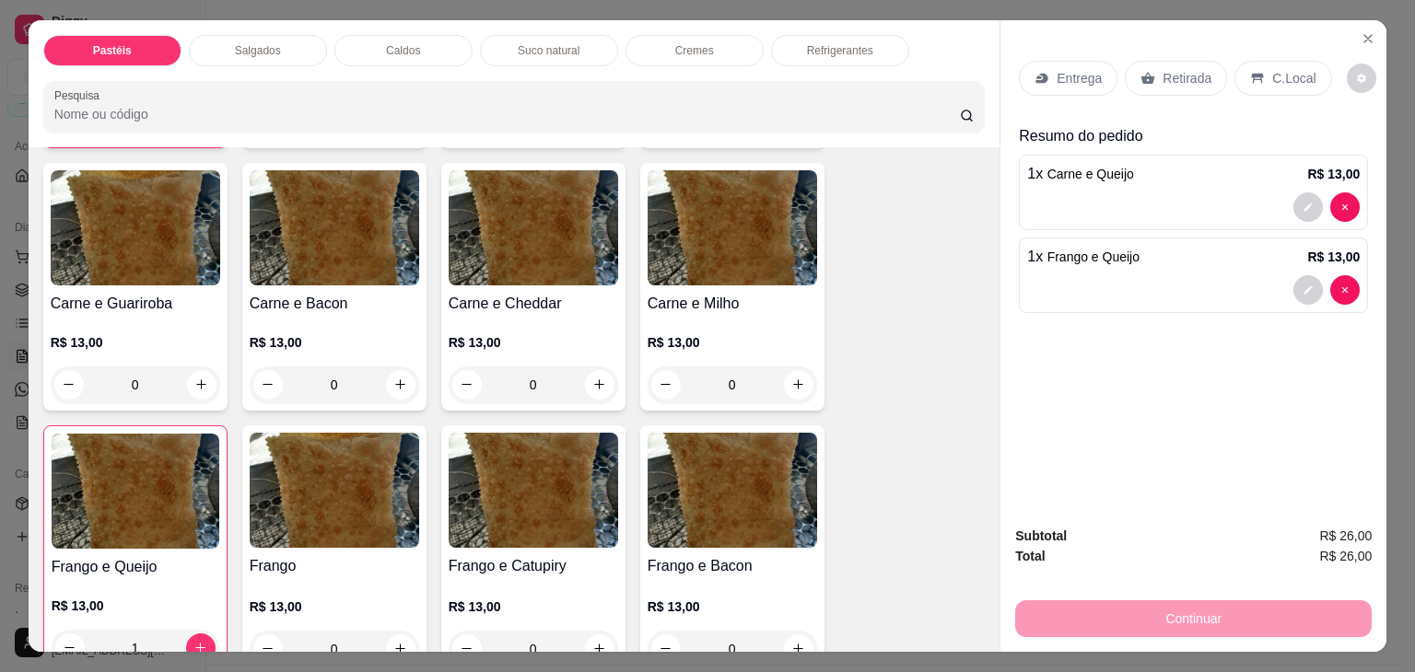
click at [870, 53] on div "Refrigerantes" at bounding box center [840, 50] width 138 height 31
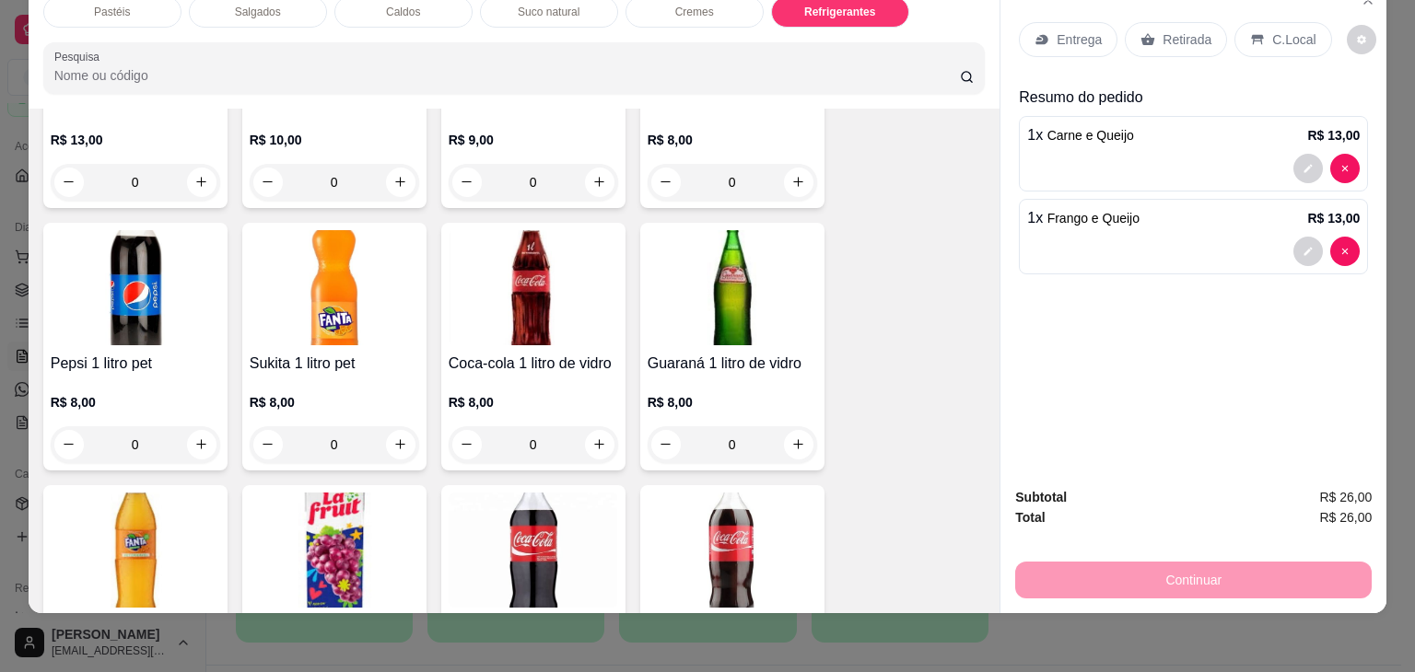
scroll to position [4836, 0]
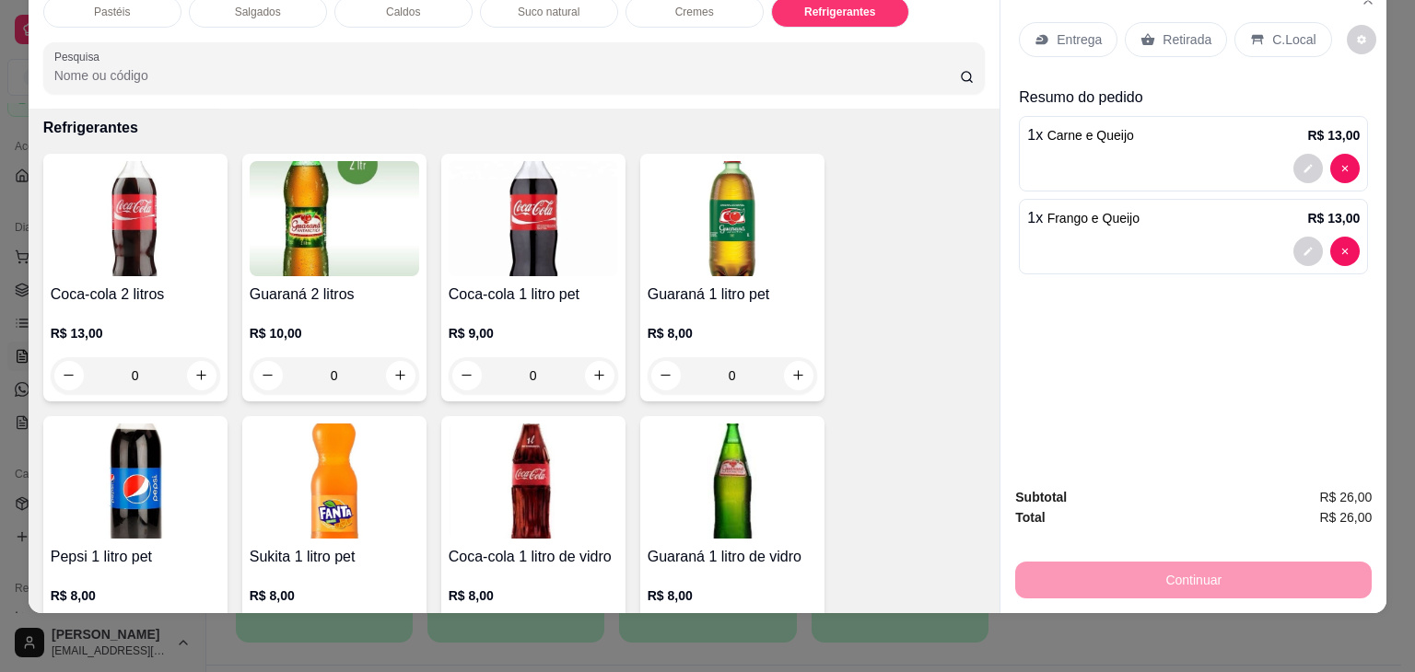
click at [701, 218] on img at bounding box center [732, 218] width 169 height 115
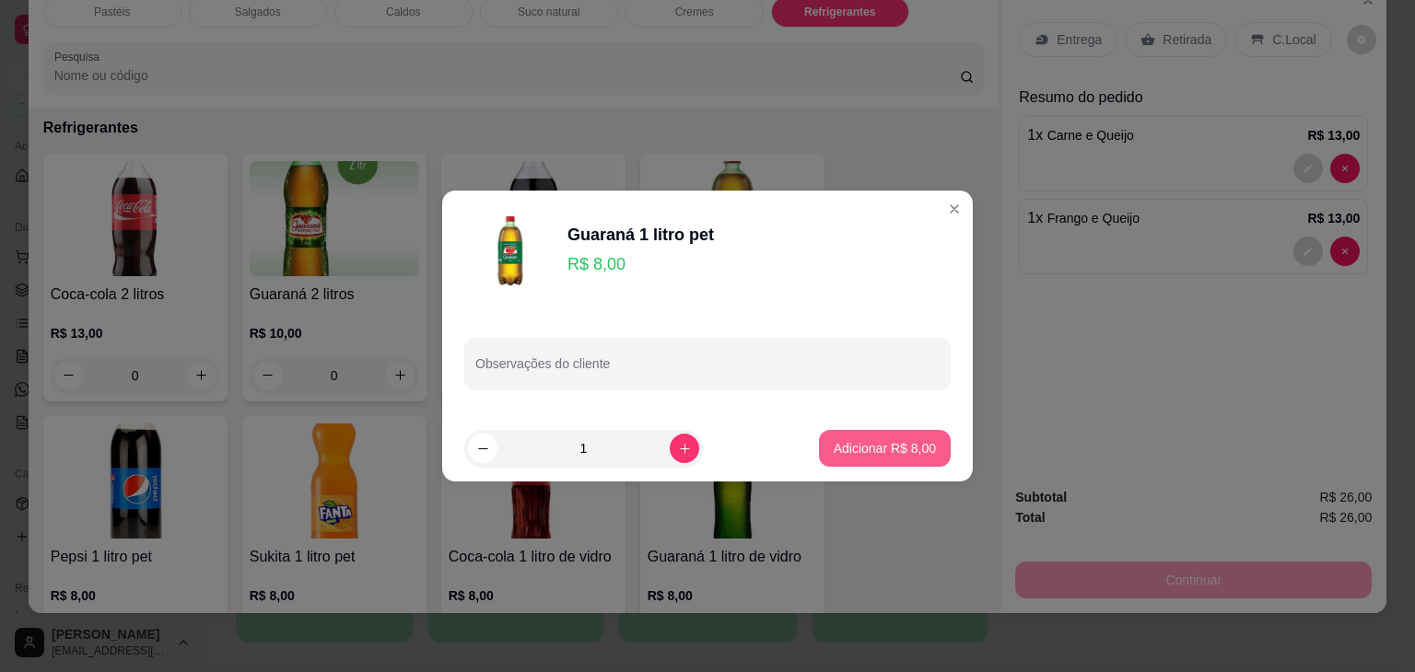
click at [838, 449] on p "Adicionar R$ 8,00" at bounding box center [885, 448] width 102 height 18
type input "1"
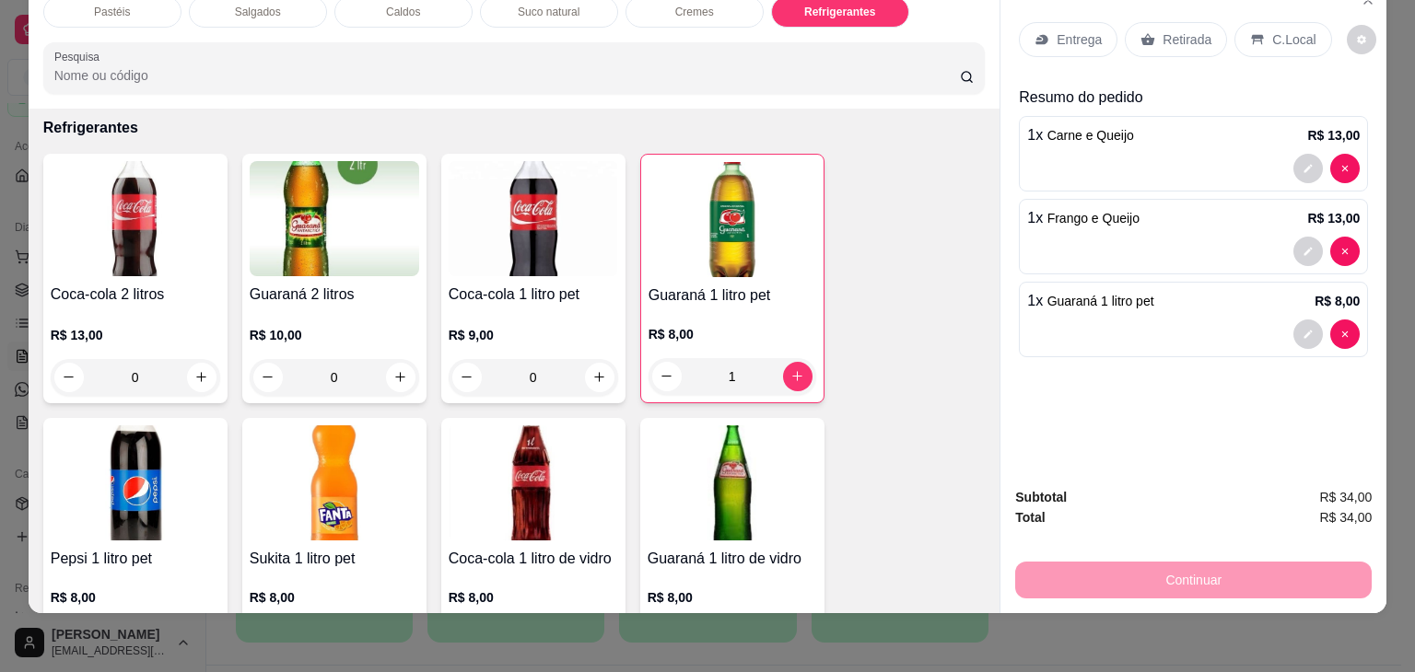
click at [1175, 39] on div "Retirada" at bounding box center [1176, 39] width 102 height 35
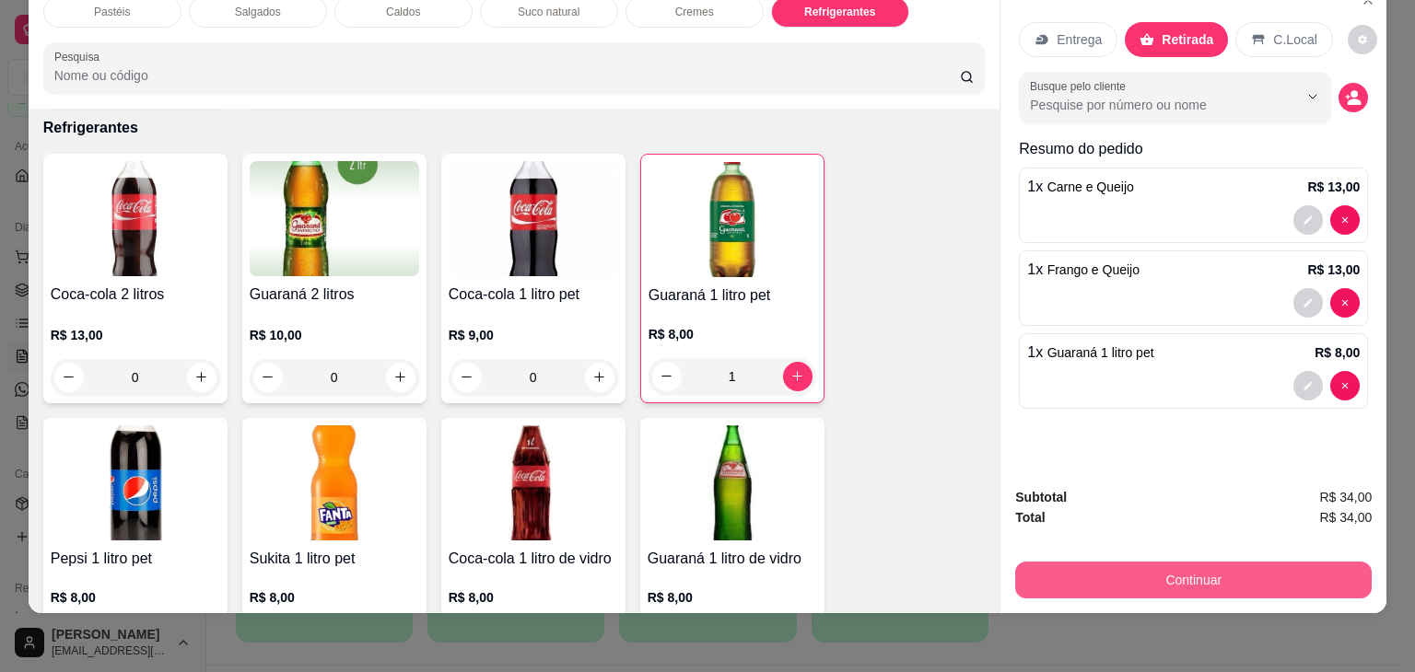
click at [1268, 570] on button "Continuar" at bounding box center [1193, 580] width 356 height 37
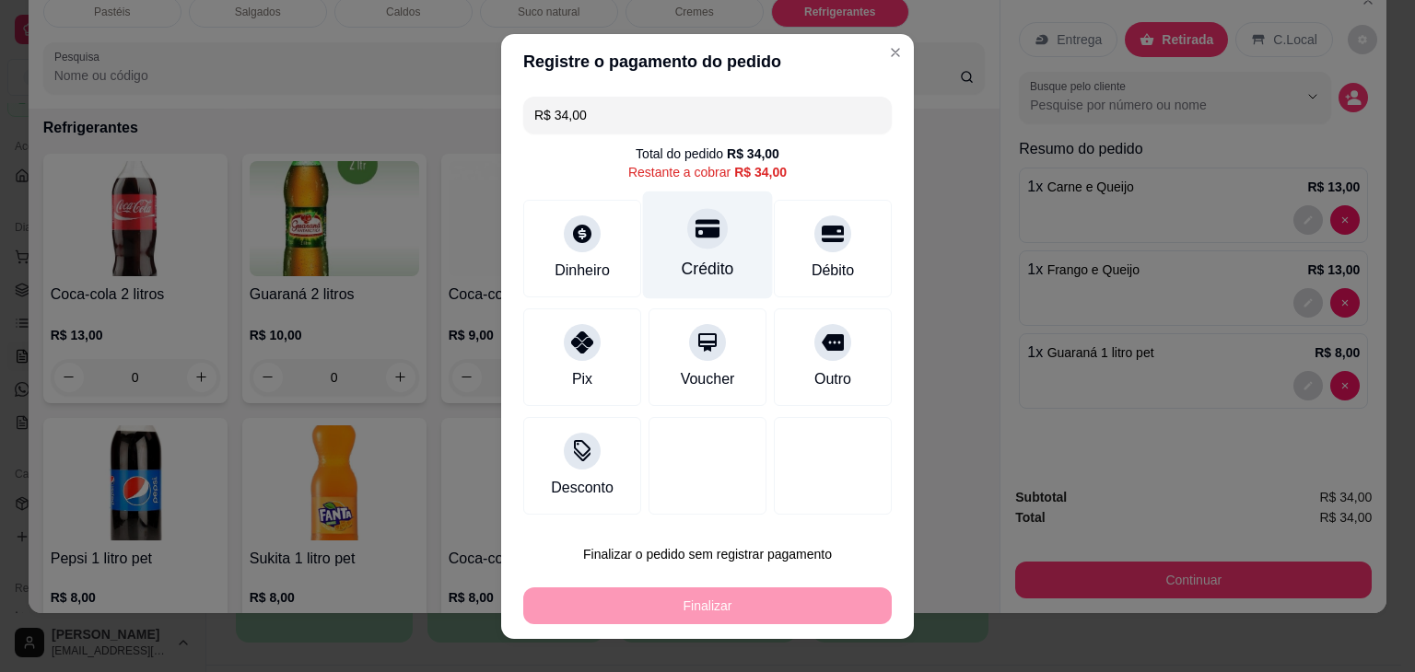
click at [675, 255] on div "Crédito" at bounding box center [708, 245] width 130 height 108
type input "R$ 0,00"
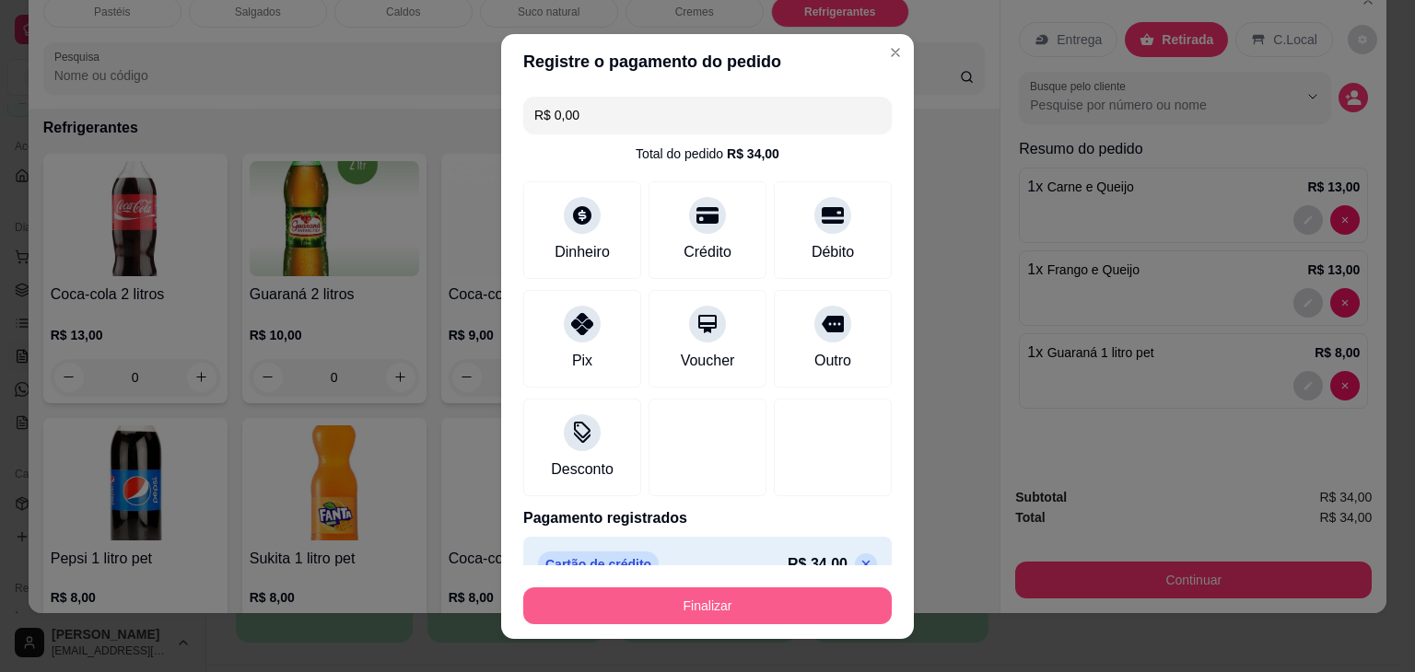
click at [745, 603] on button "Finalizar" at bounding box center [707, 606] width 368 height 37
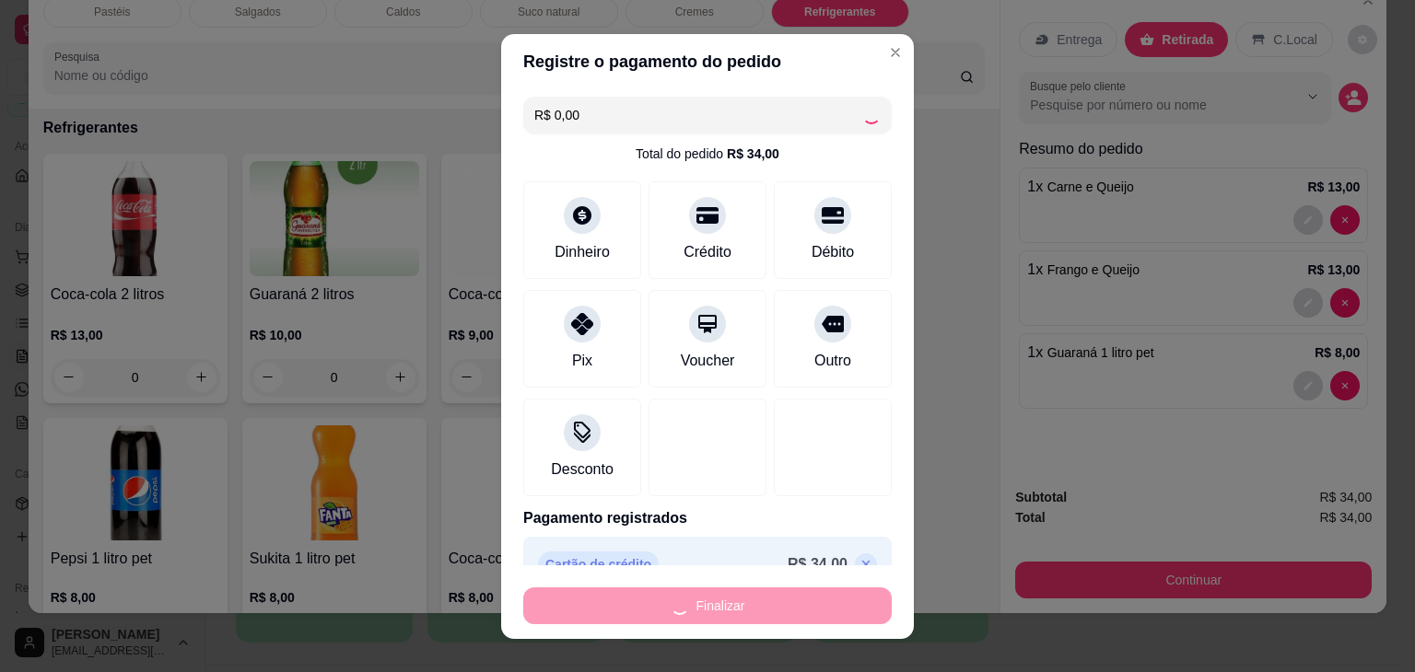
type input "0"
type input "-R$ 34,00"
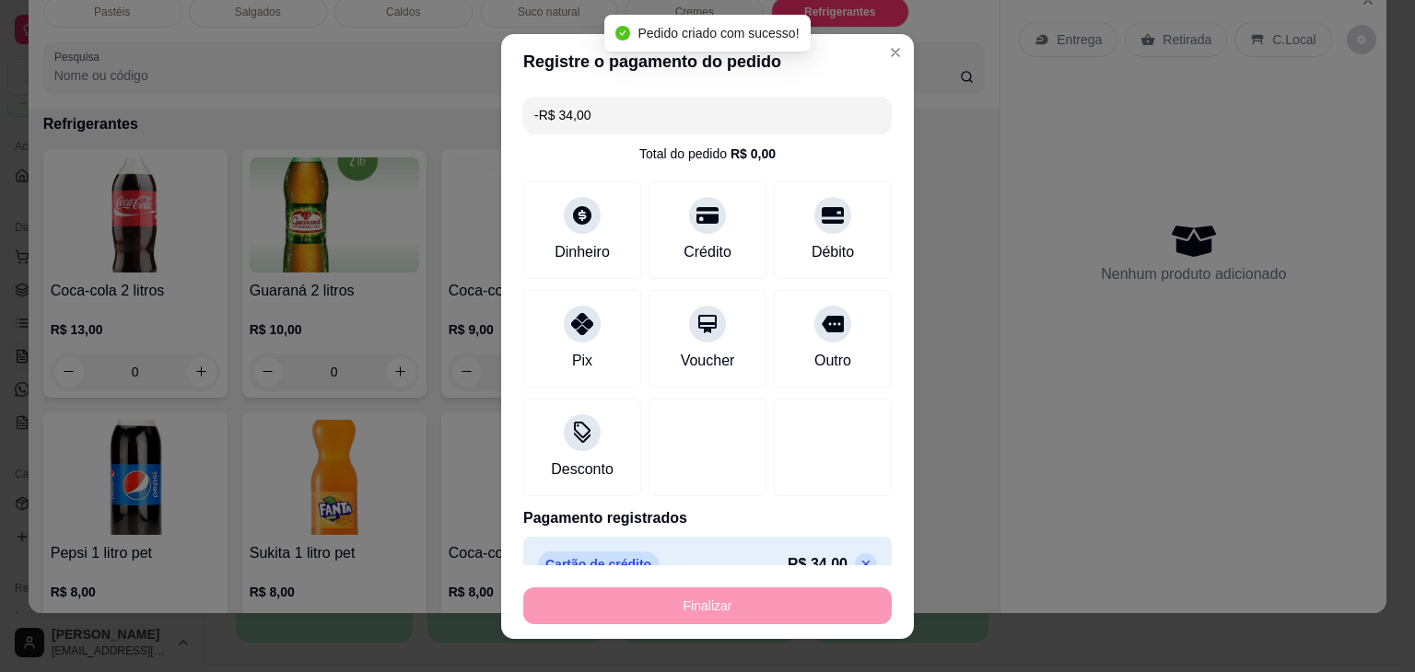
scroll to position [4833, 0]
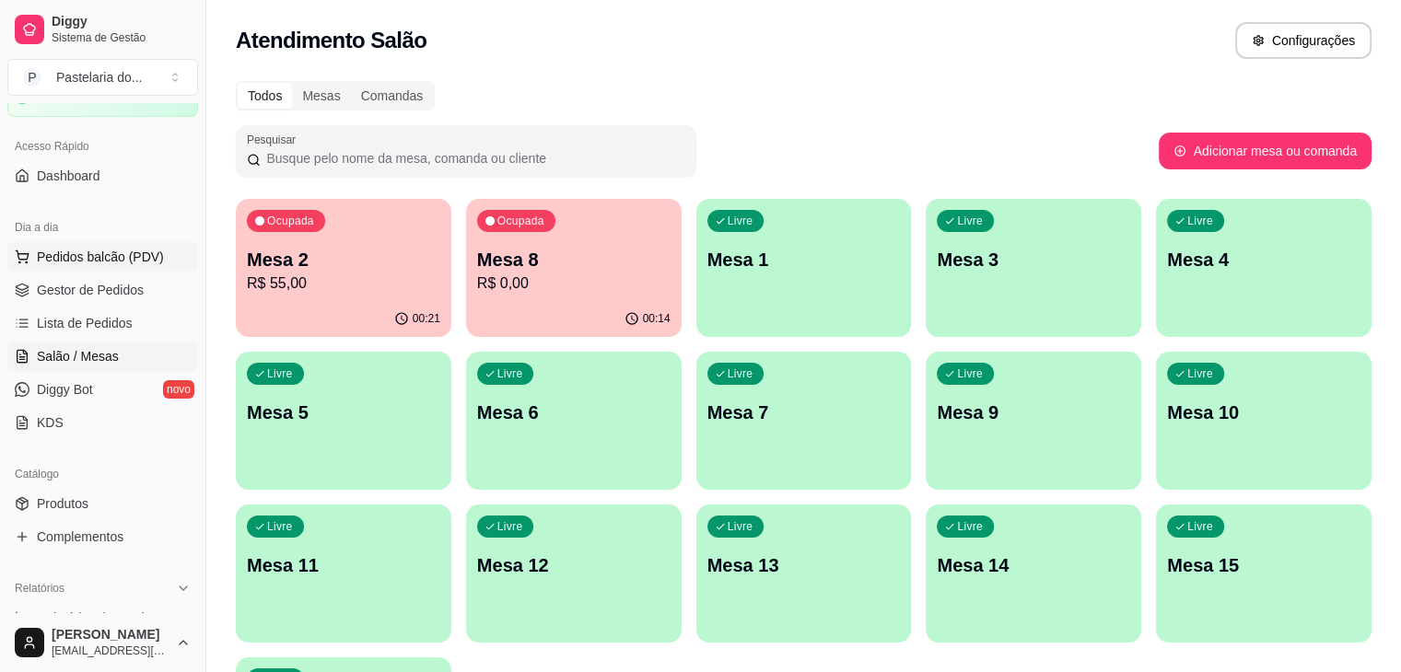
click at [151, 261] on span "Pedidos balcão (PDV)" at bounding box center [100, 257] width 127 height 18
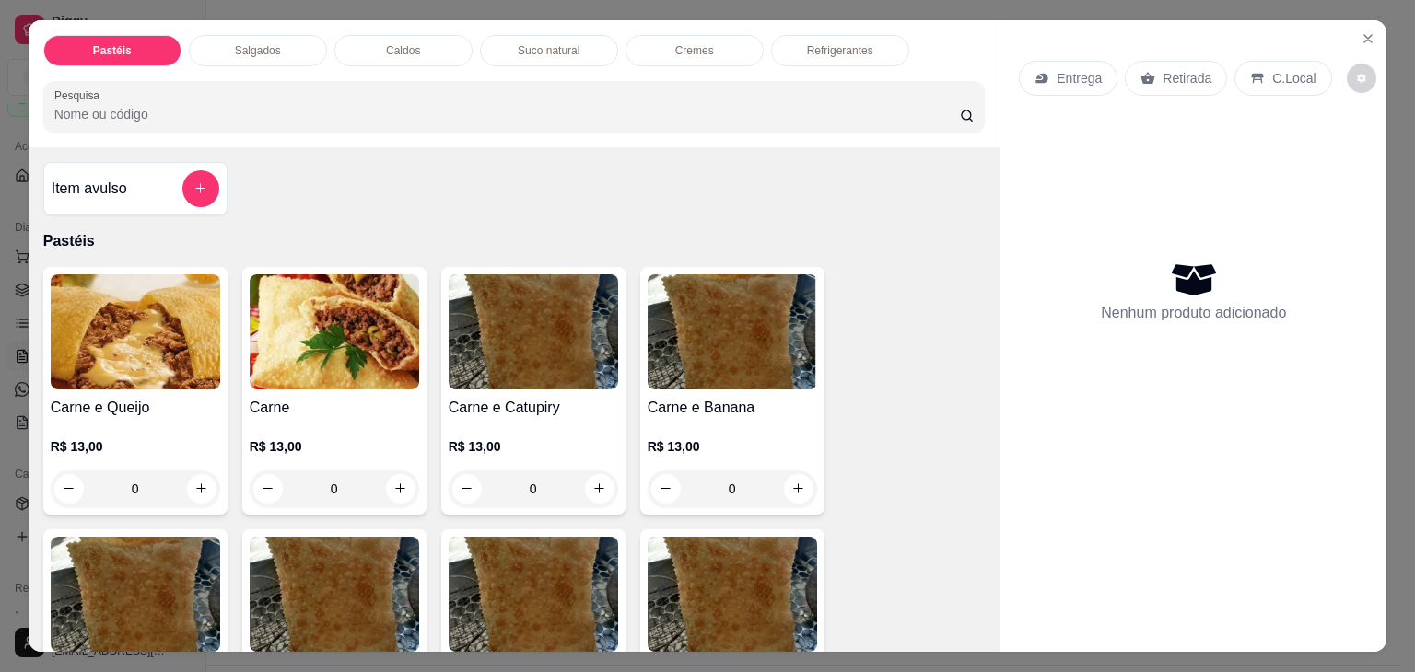
click at [125, 303] on img at bounding box center [135, 332] width 169 height 115
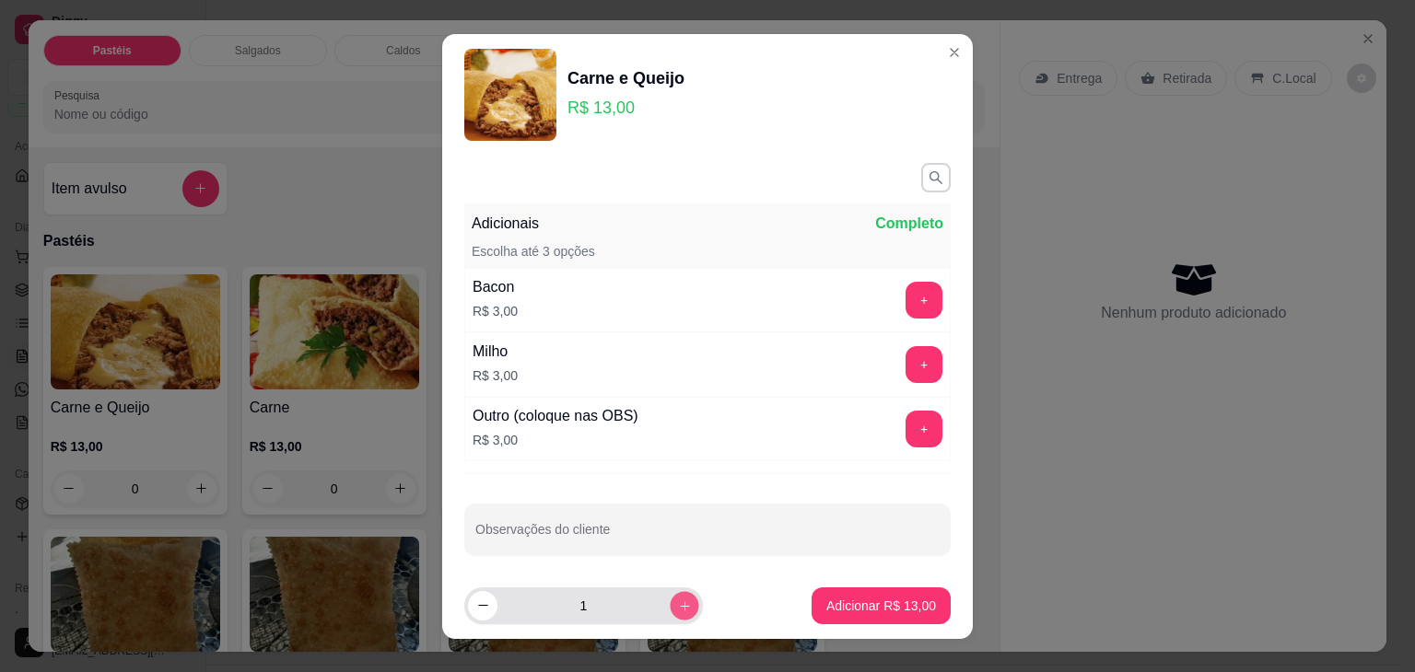
click at [680, 605] on icon "increase-product-quantity" at bounding box center [684, 605] width 9 height 9
type input "2"
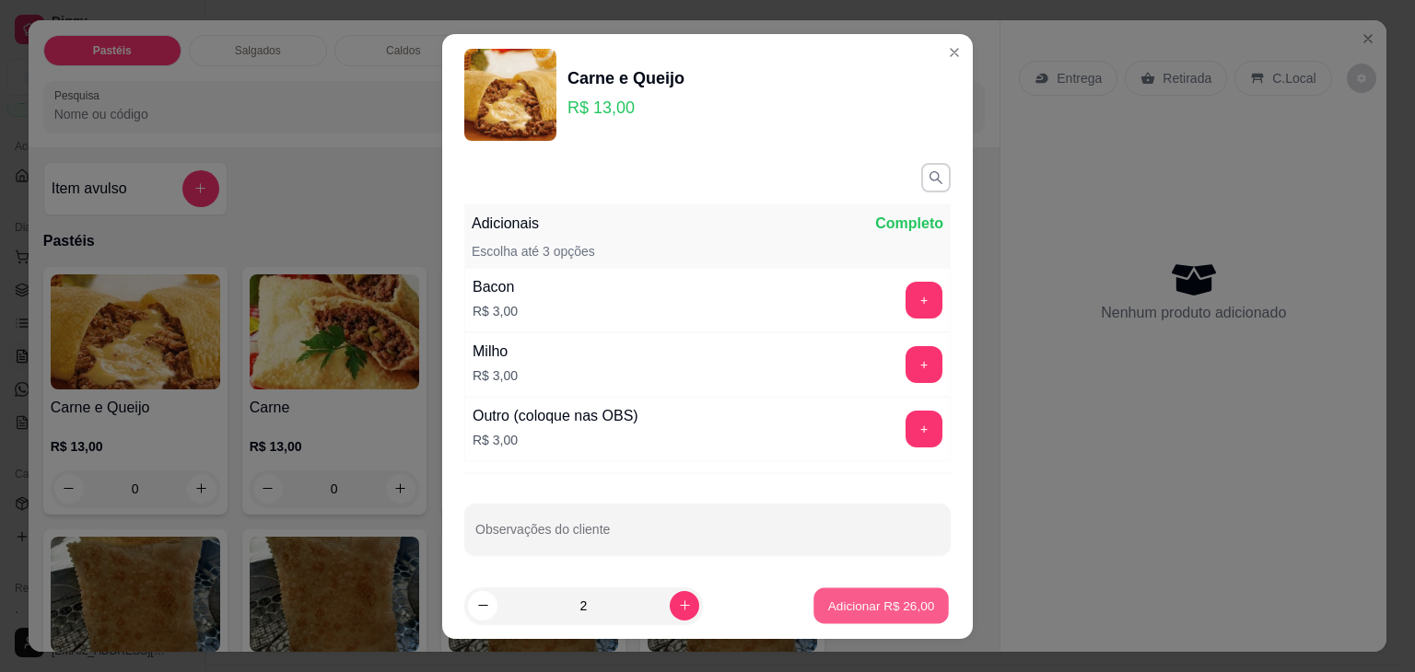
click at [883, 609] on p "Adicionar R$ 26,00" at bounding box center [881, 606] width 107 height 18
type input "2"
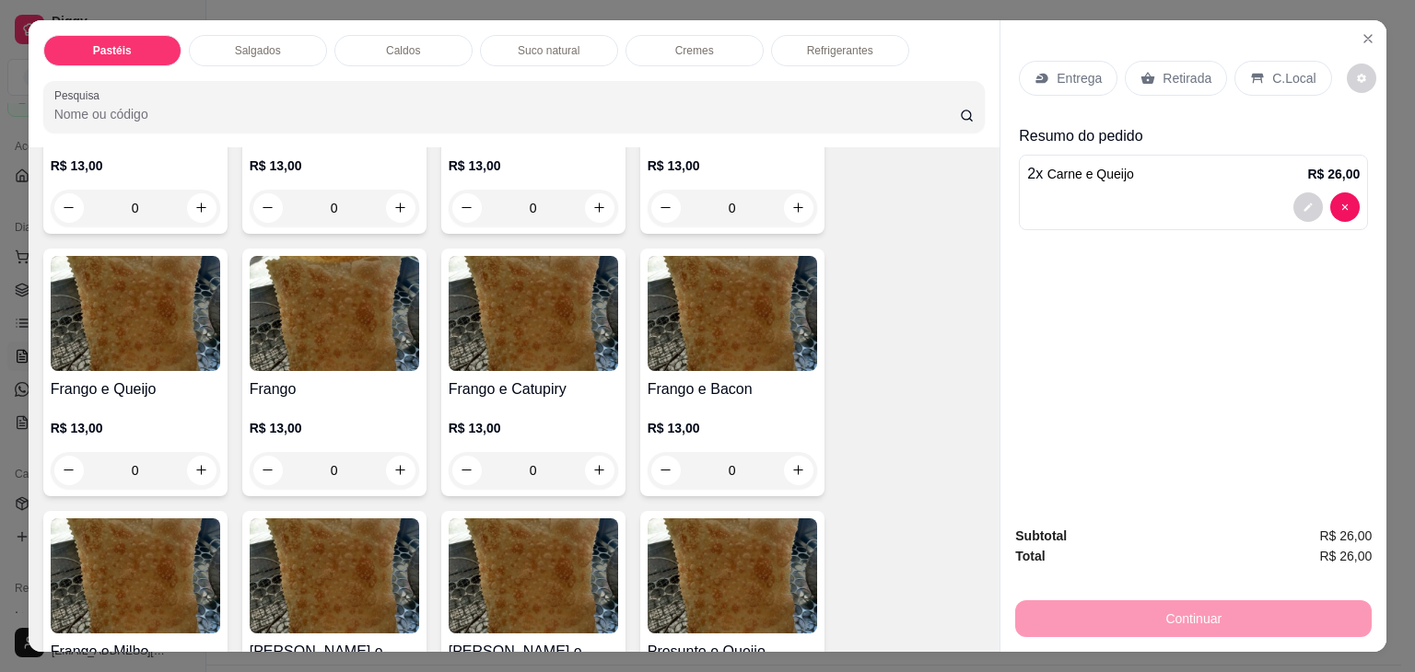
scroll to position [553, 0]
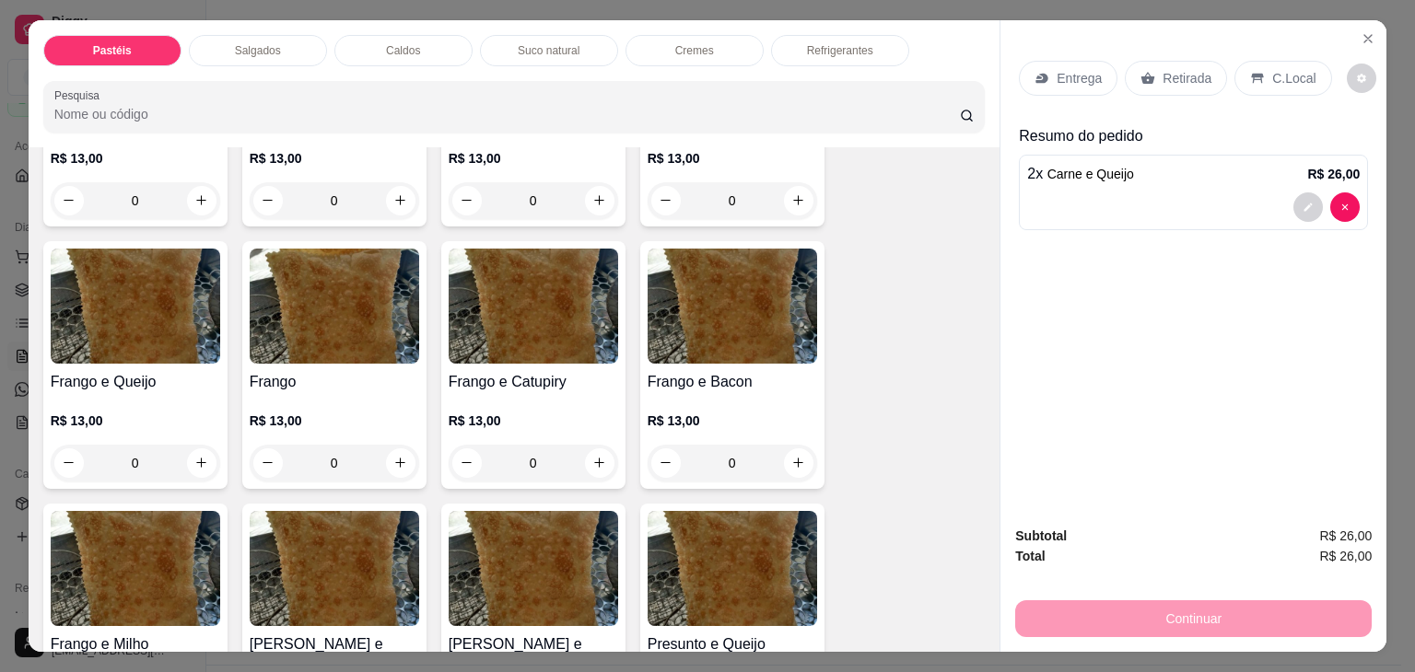
click at [389, 288] on img at bounding box center [334, 306] width 169 height 115
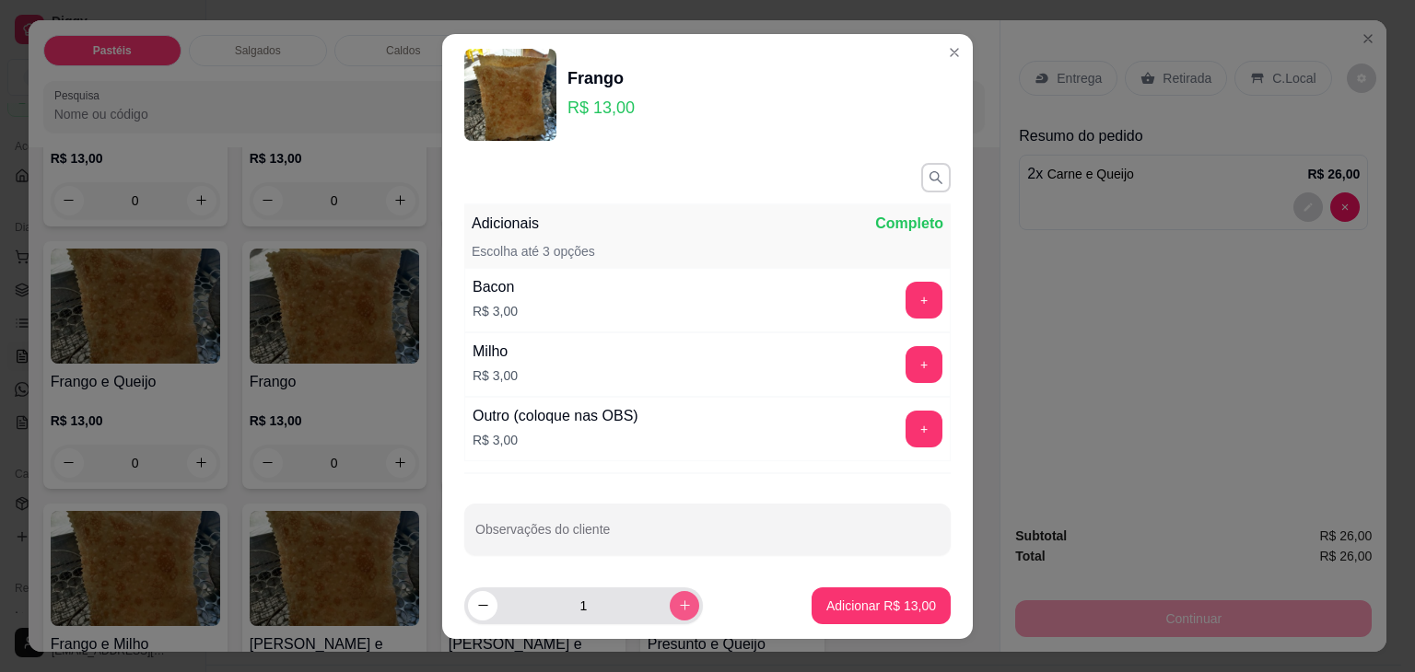
click at [678, 599] on icon "increase-product-quantity" at bounding box center [685, 606] width 14 height 14
type input "4"
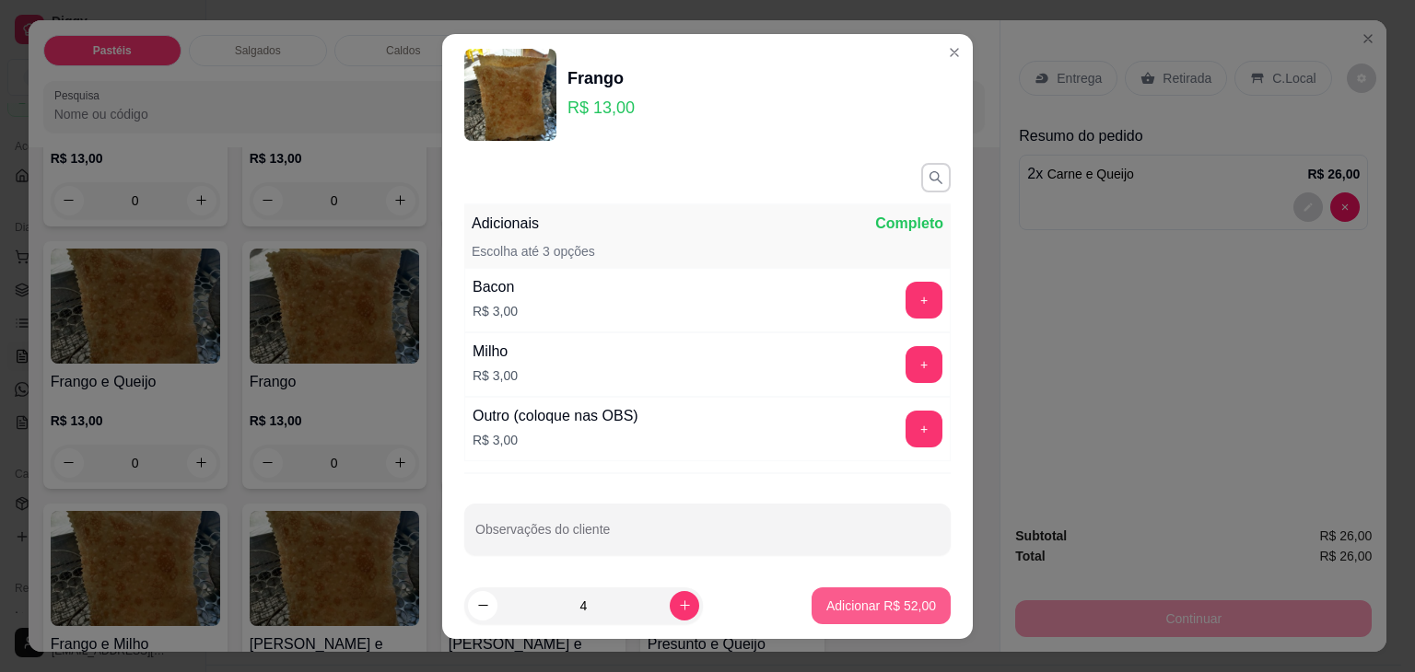
click at [826, 605] on p "Adicionar R$ 52,00" at bounding box center [881, 606] width 110 height 18
type input "4"
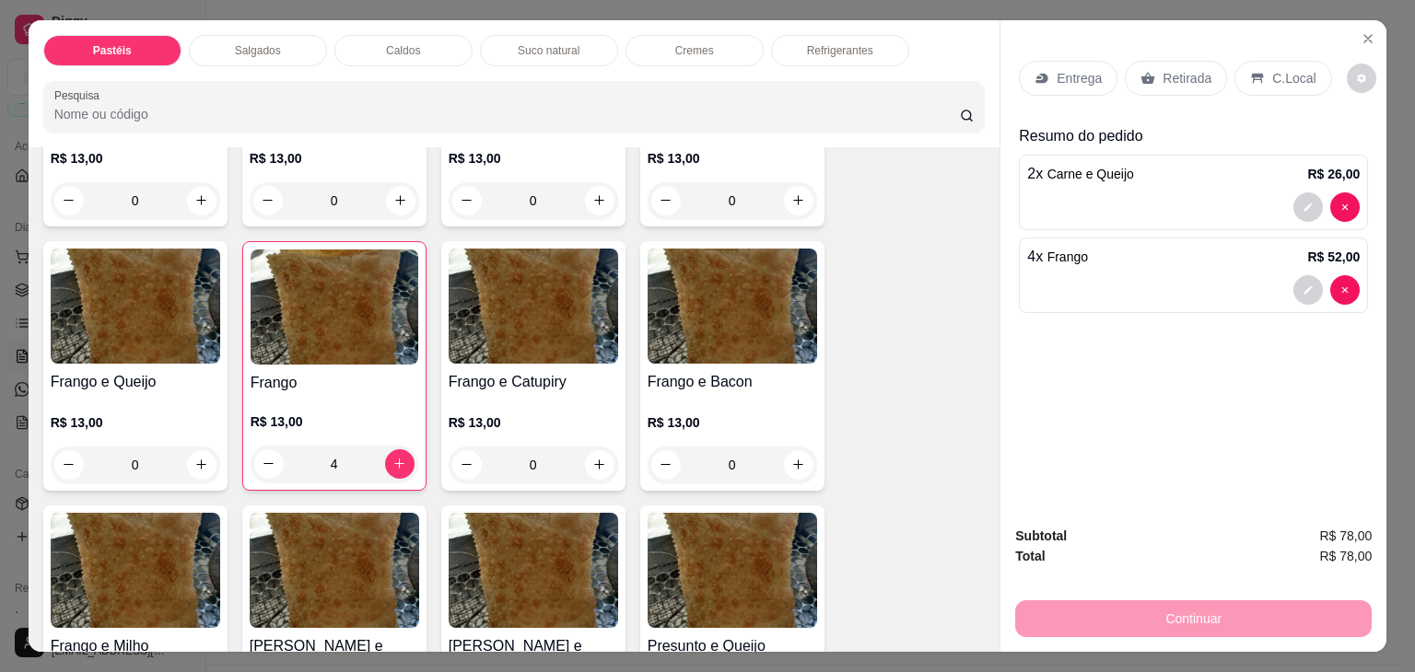
click at [1190, 72] on p "Retirada" at bounding box center [1187, 78] width 49 height 18
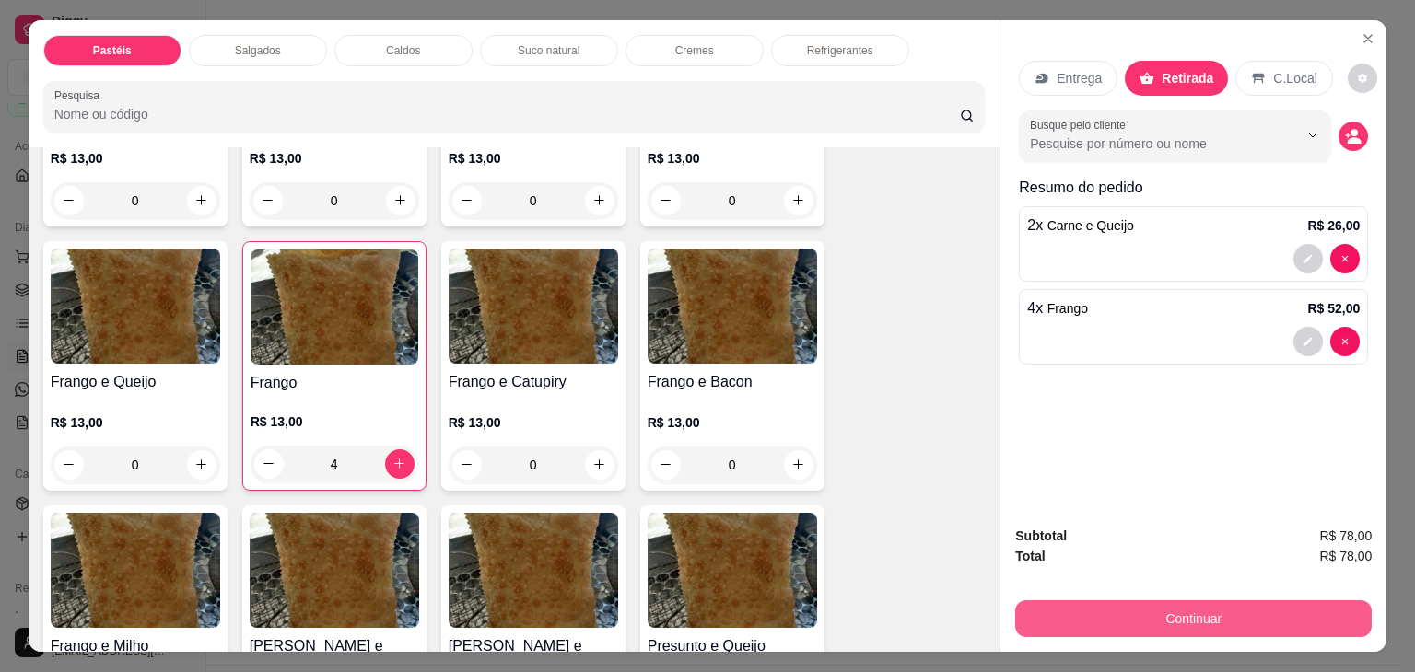
click at [1278, 609] on button "Continuar" at bounding box center [1193, 619] width 356 height 37
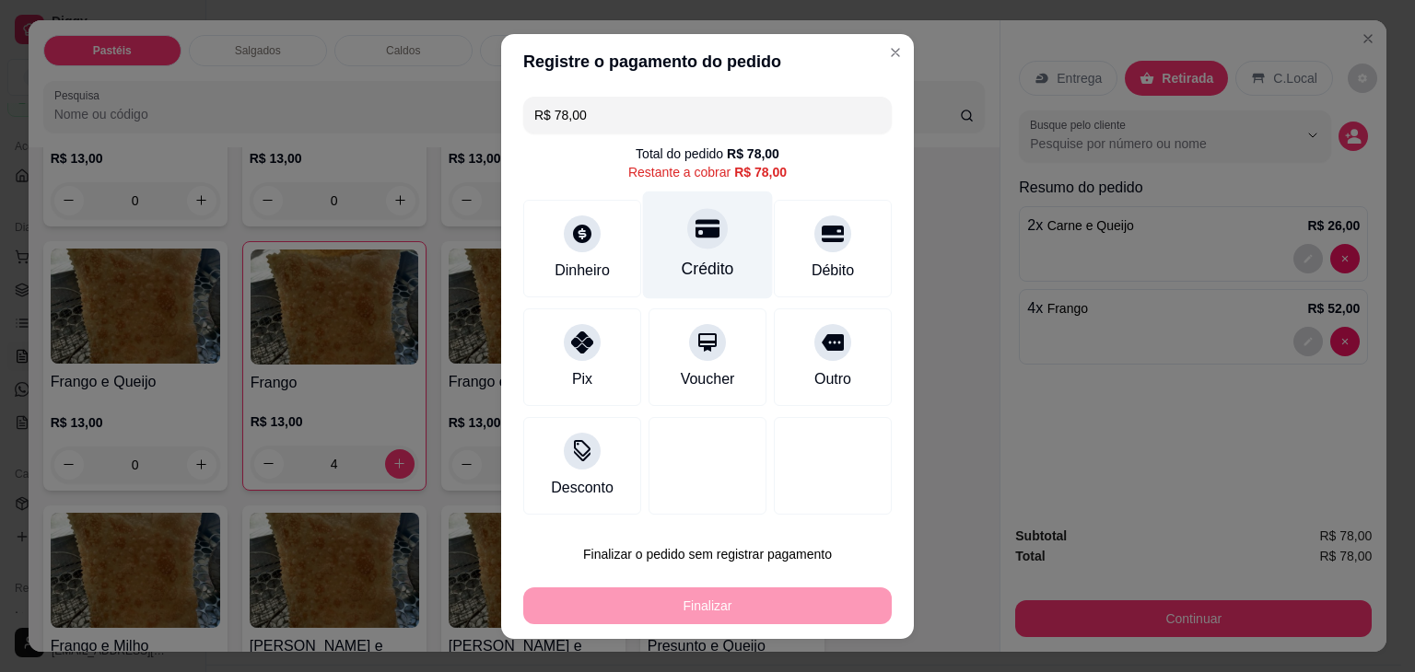
click at [707, 244] on div "Crédito" at bounding box center [708, 245] width 130 height 108
type input "R$ 0,00"
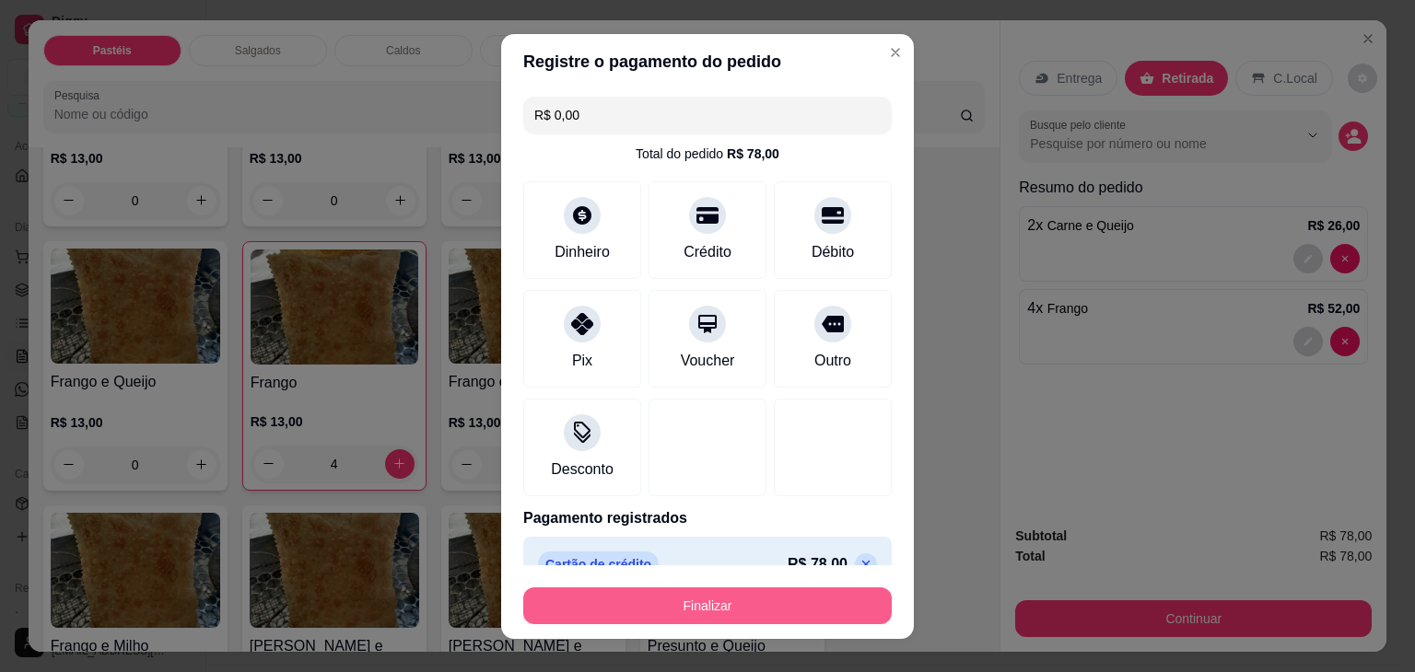
click at [771, 605] on button "Finalizar" at bounding box center [707, 606] width 368 height 37
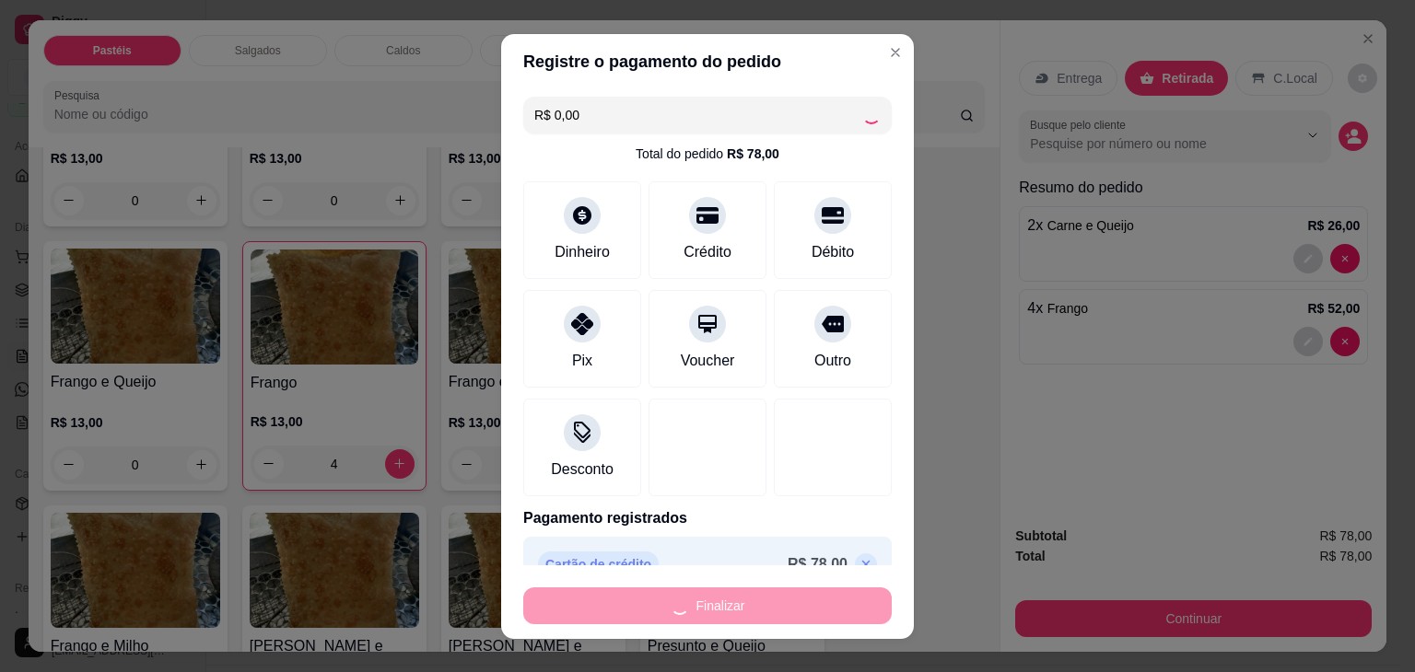
type input "0"
type input "-R$ 78,00"
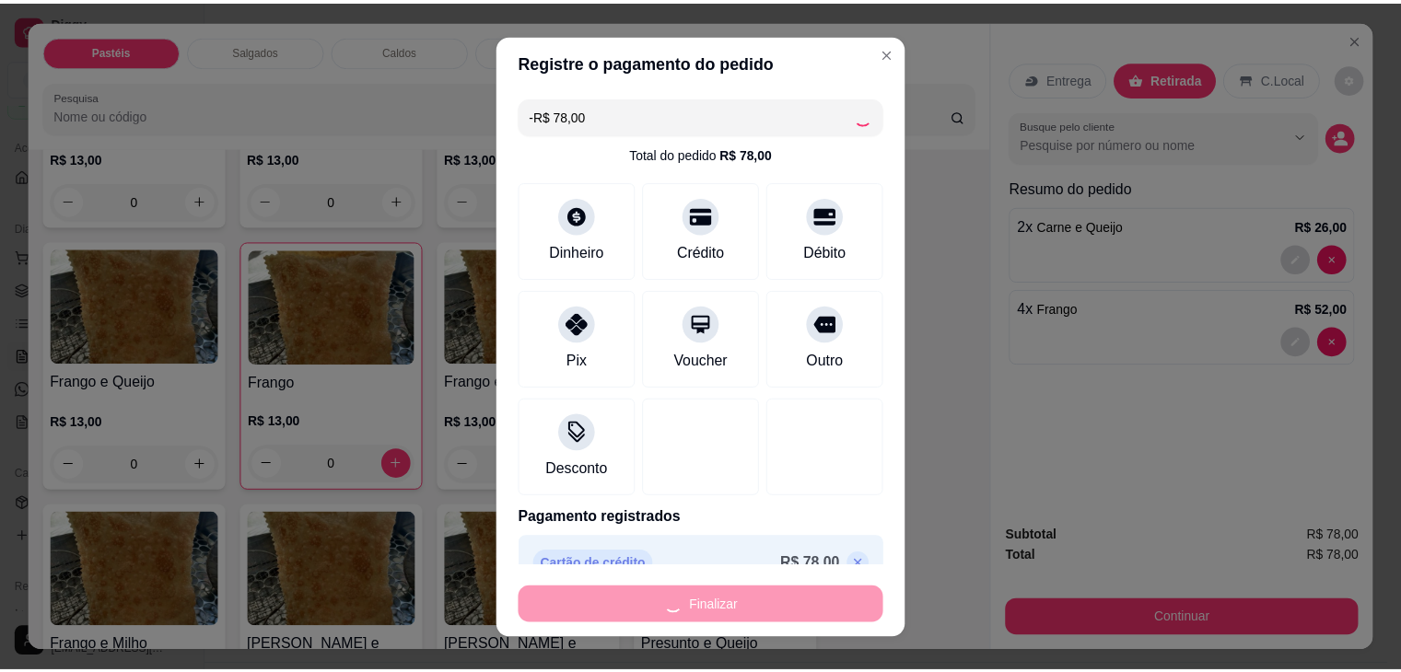
scroll to position [551, 0]
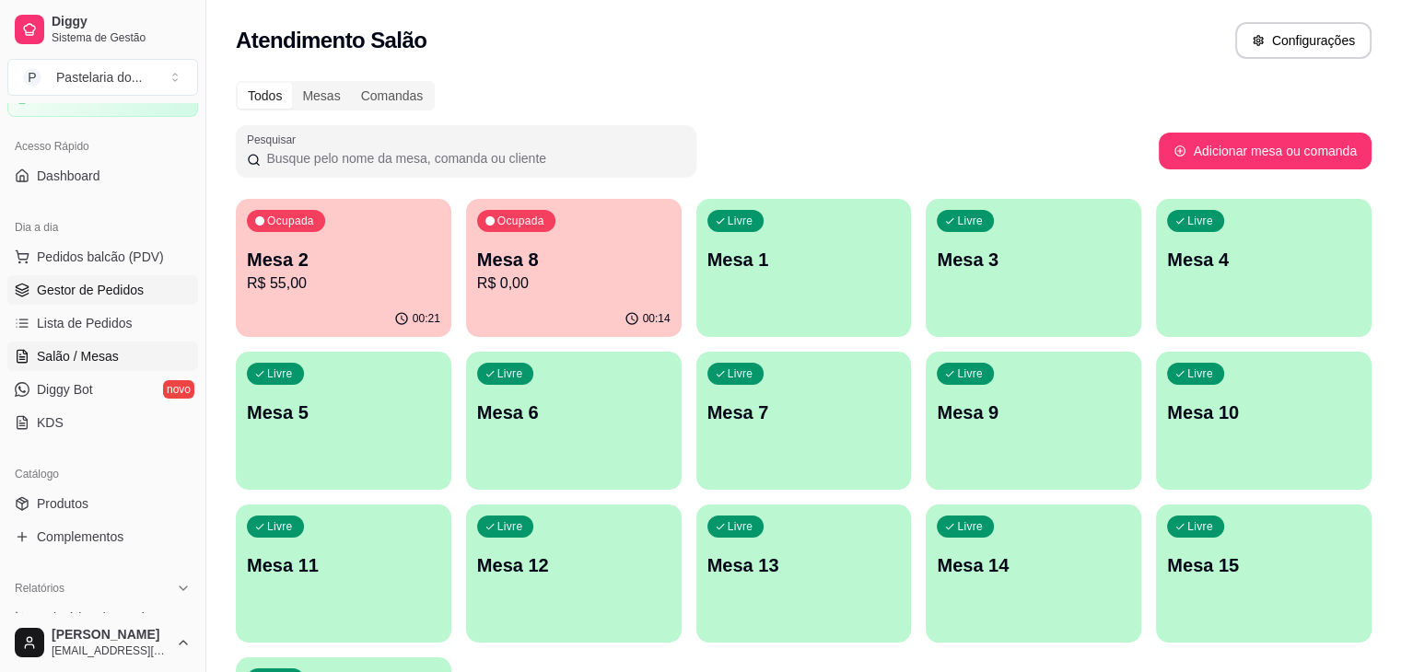
click at [77, 279] on link "Gestor de Pedidos" at bounding box center [102, 289] width 191 height 29
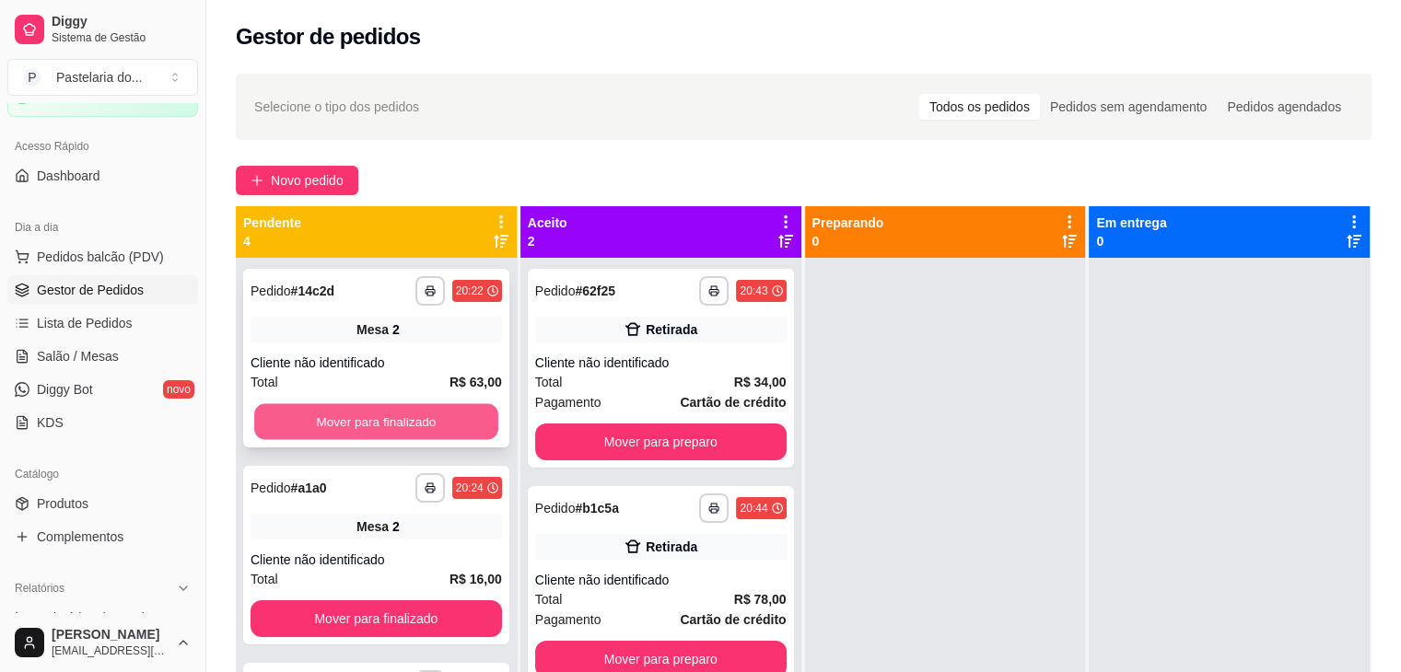
click at [419, 429] on button "Mover para finalizado" at bounding box center [376, 422] width 244 height 36
click at [434, 427] on button "Mover para finalizado" at bounding box center [376, 421] width 251 height 37
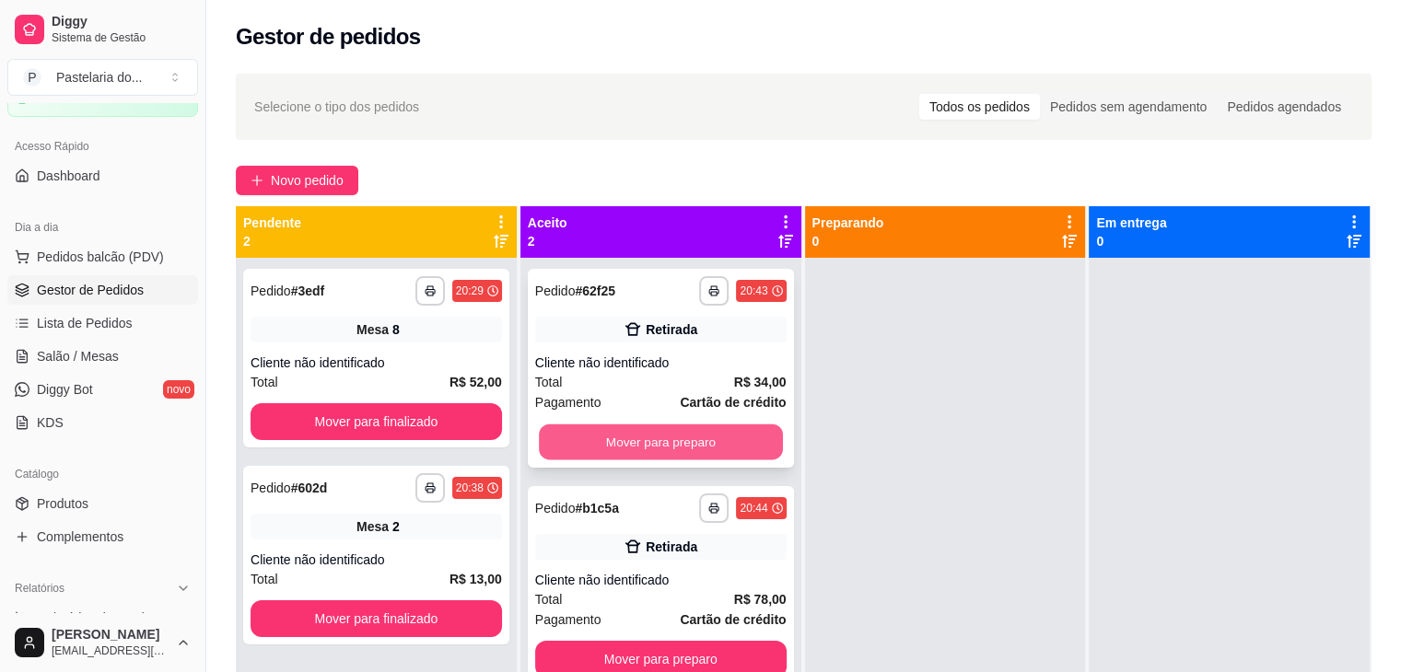
click at [621, 433] on button "Mover para preparo" at bounding box center [661, 443] width 244 height 36
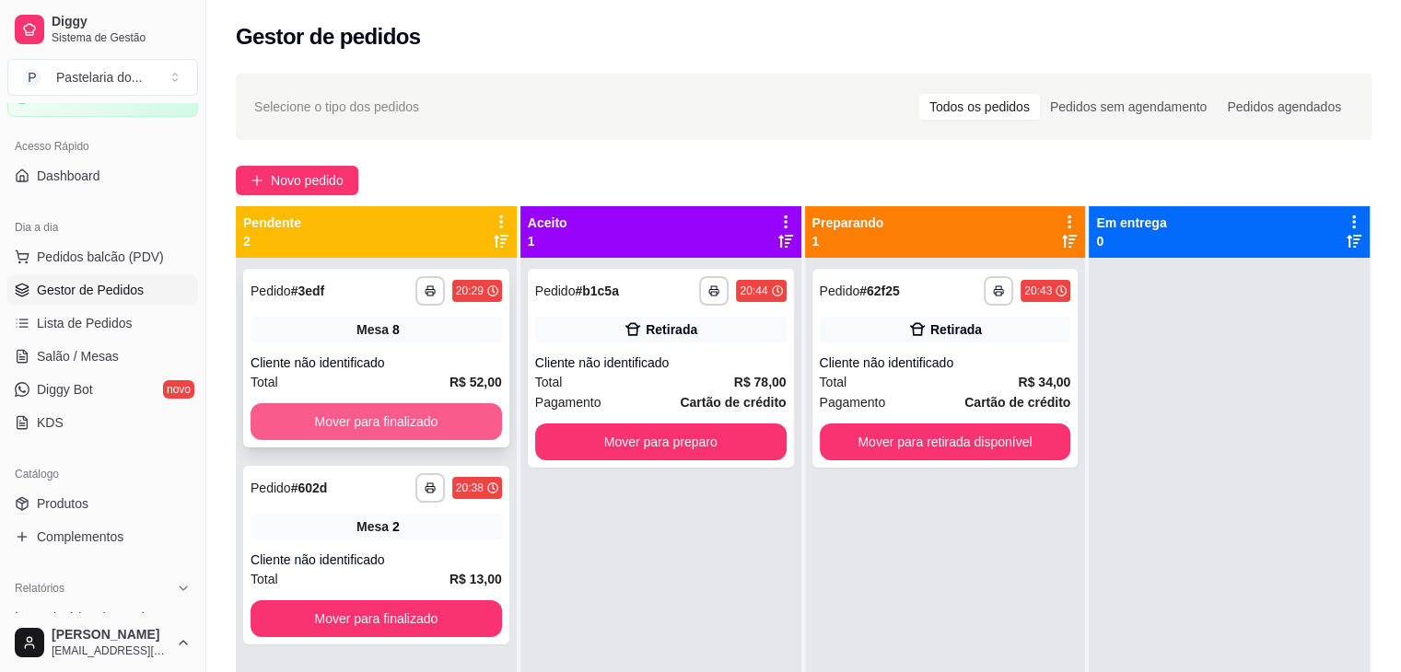
click at [484, 417] on button "Mover para finalizado" at bounding box center [376, 421] width 251 height 37
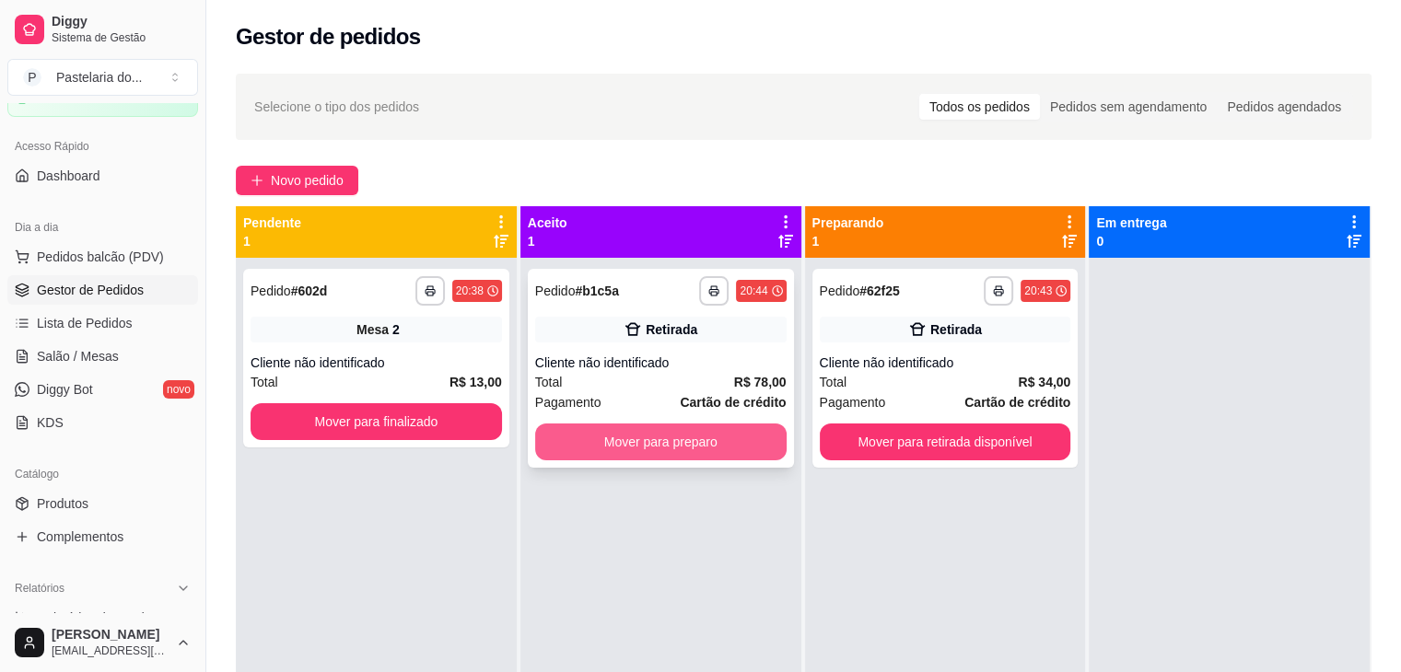
click at [639, 427] on button "Mover para preparo" at bounding box center [660, 442] width 251 height 37
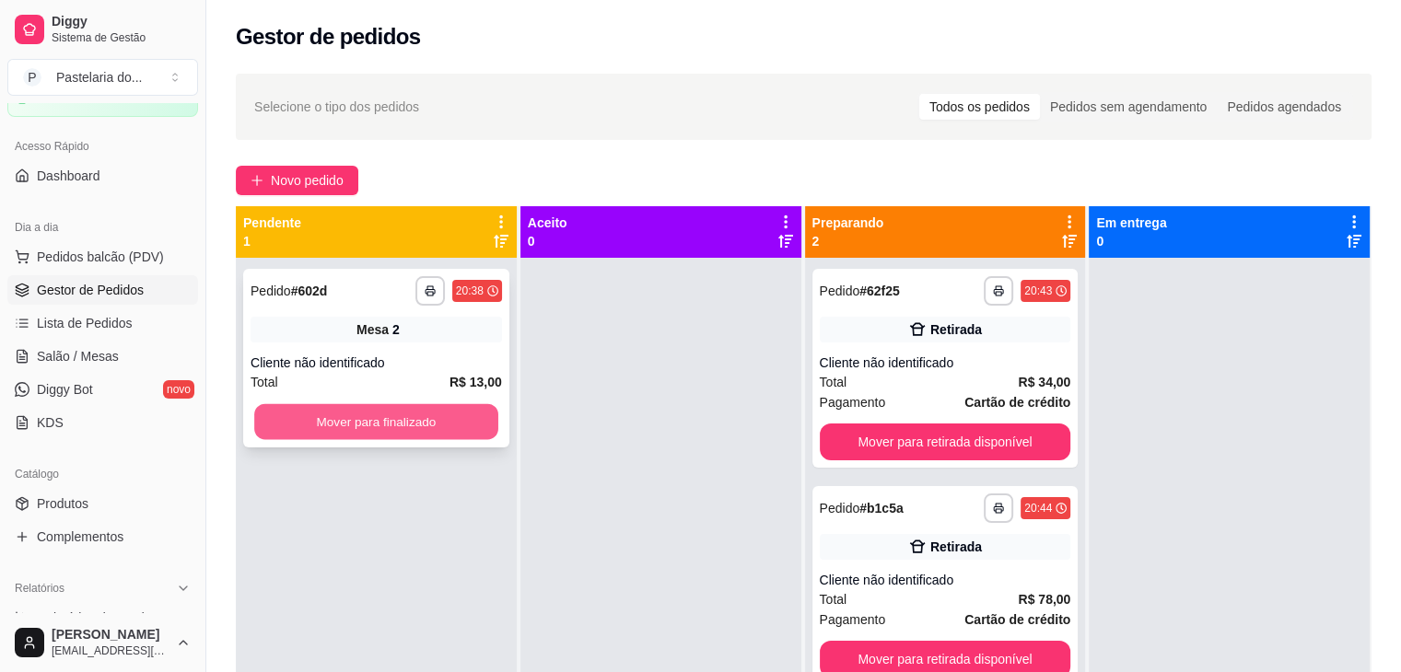
click at [440, 403] on div "Mover para finalizado" at bounding box center [376, 421] width 251 height 37
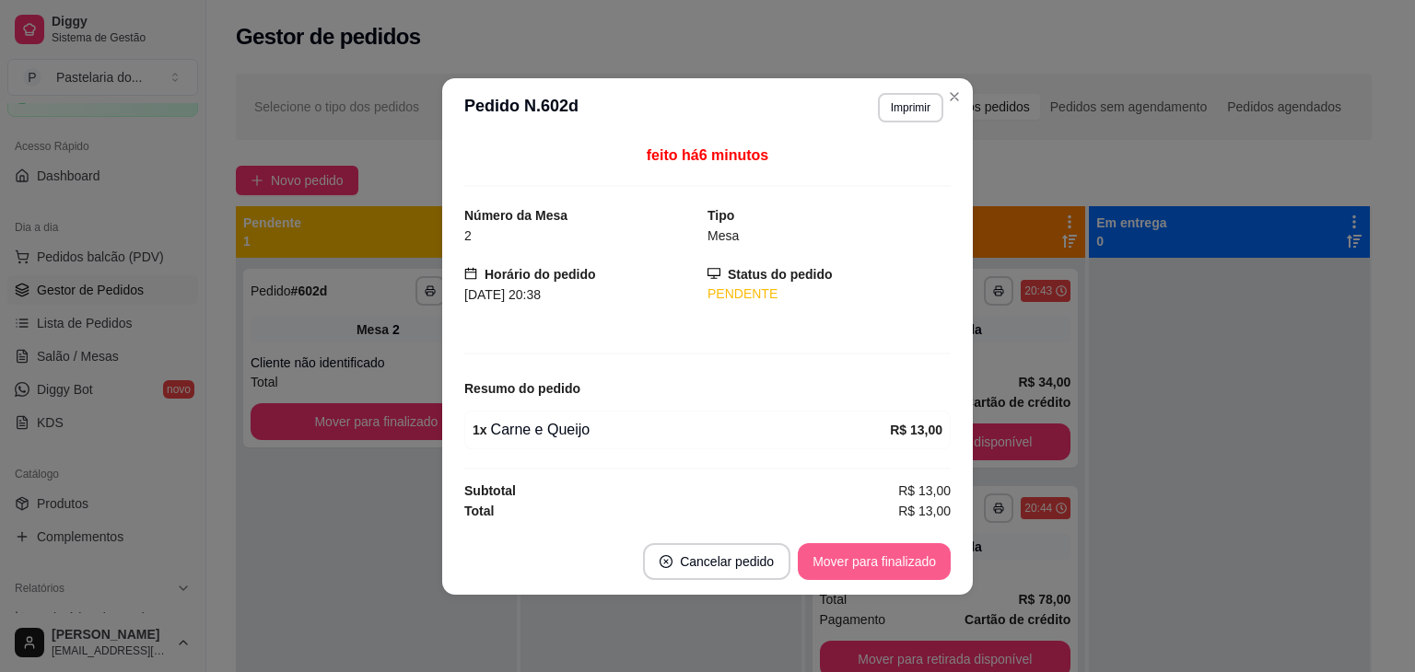
click at [916, 555] on button "Mover para finalizado" at bounding box center [874, 561] width 153 height 37
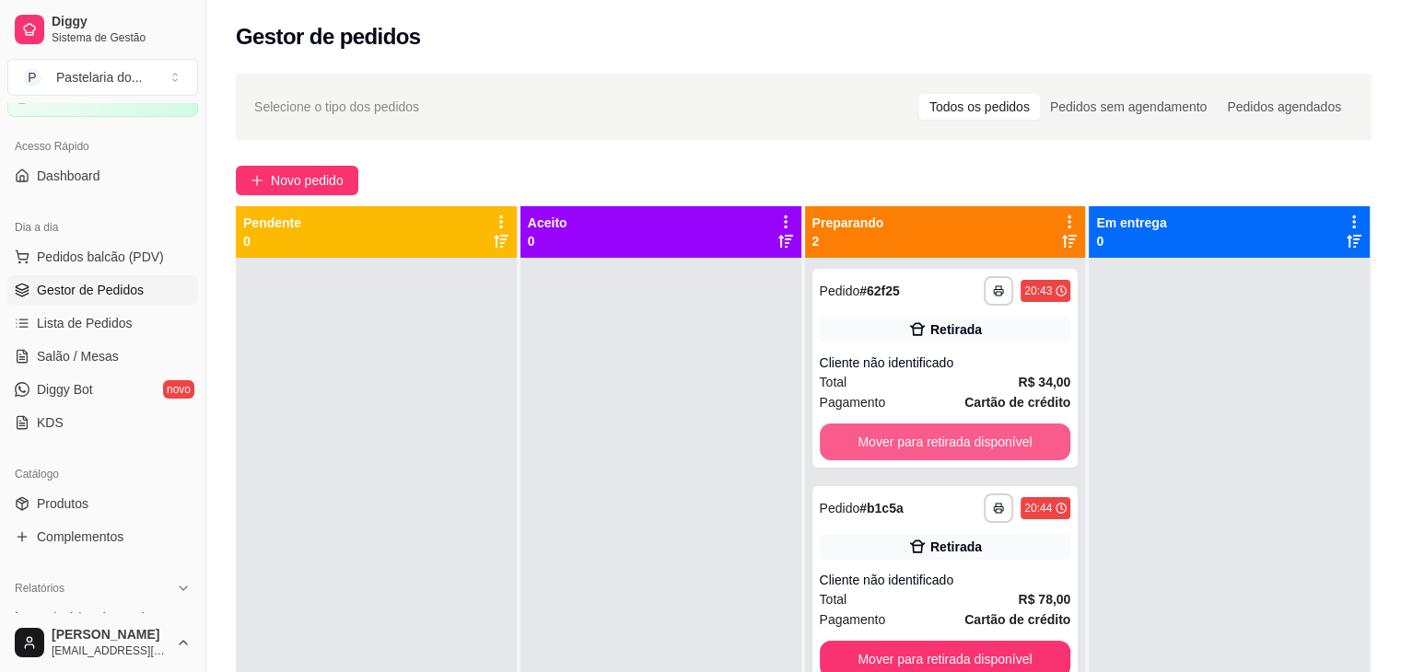
click at [1050, 452] on button "Mover para retirada disponível" at bounding box center [945, 442] width 251 height 37
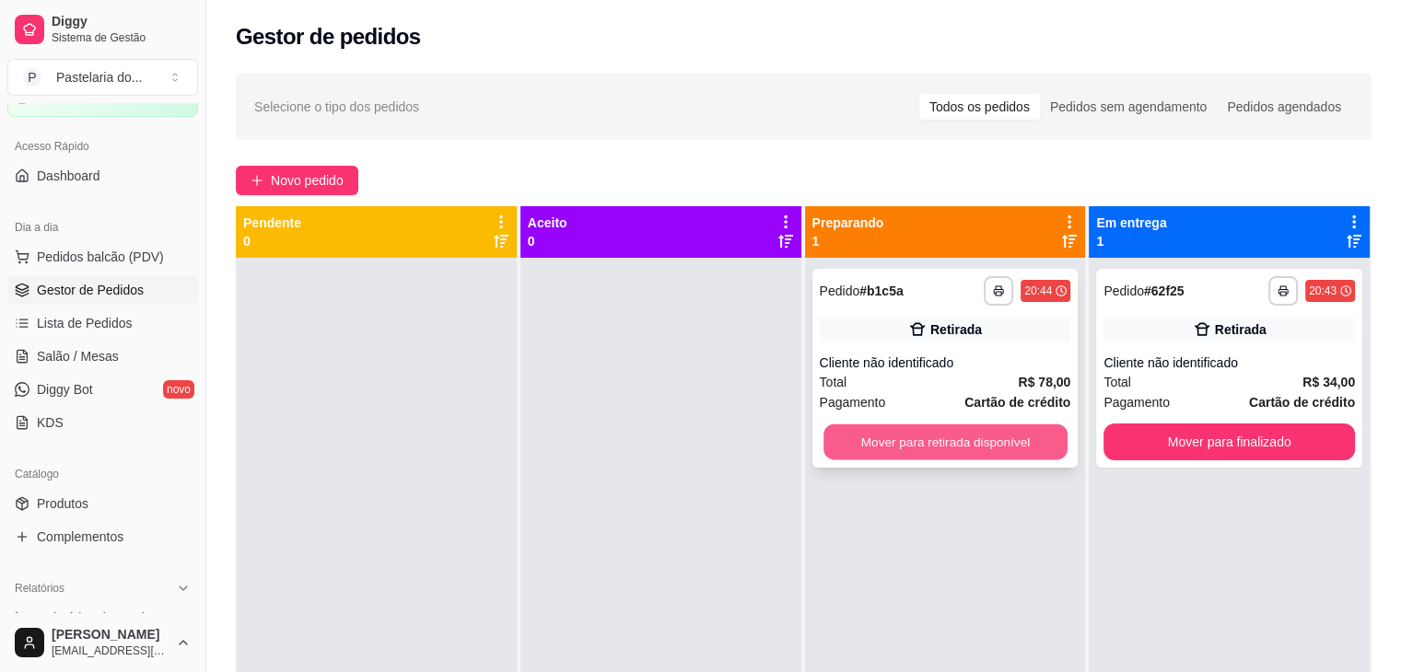
click at [1018, 435] on button "Mover para retirada disponível" at bounding box center [946, 443] width 244 height 36
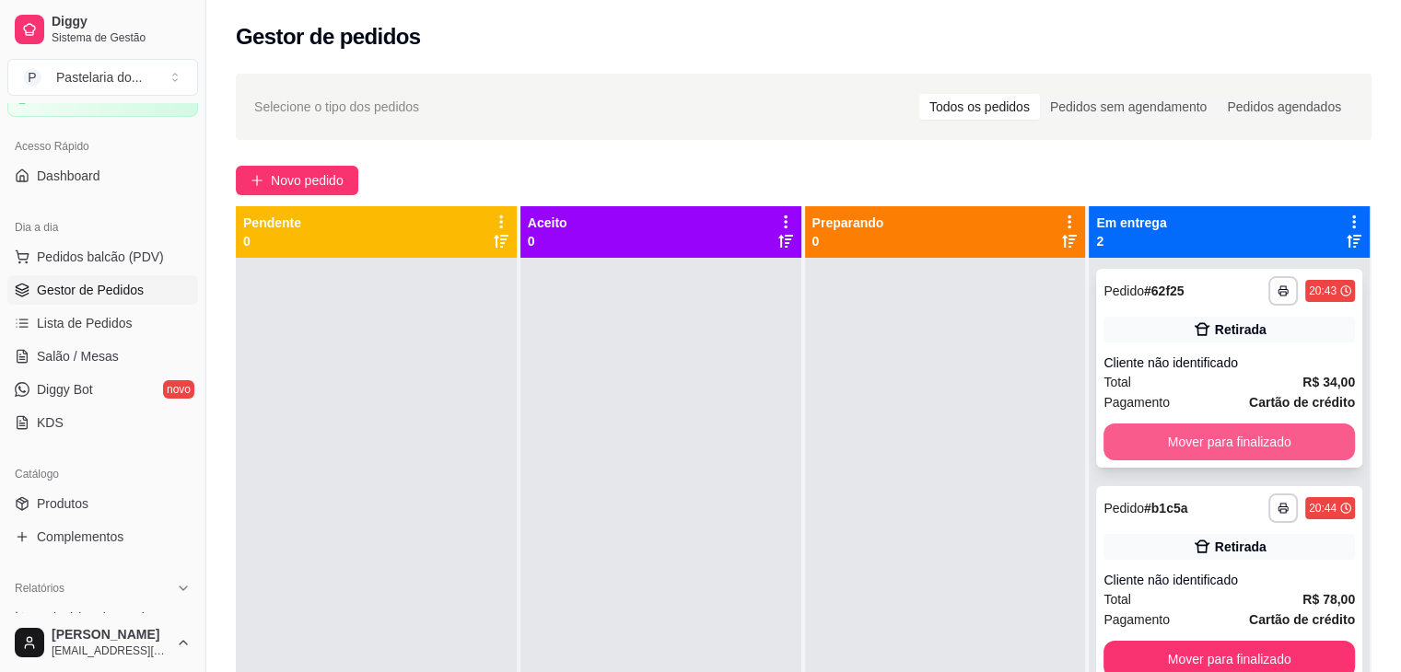
click at [1227, 445] on button "Mover para finalizado" at bounding box center [1229, 442] width 251 height 37
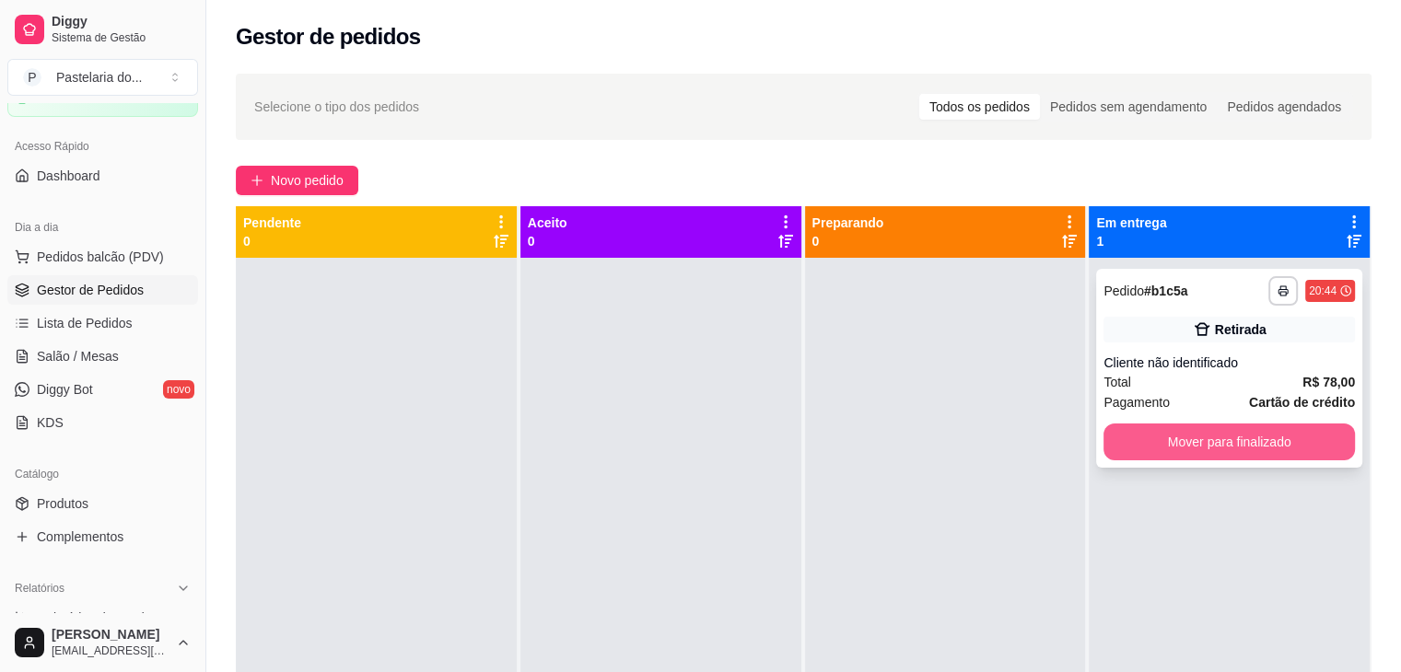
click at [1279, 438] on button "Mover para finalizado" at bounding box center [1229, 442] width 251 height 37
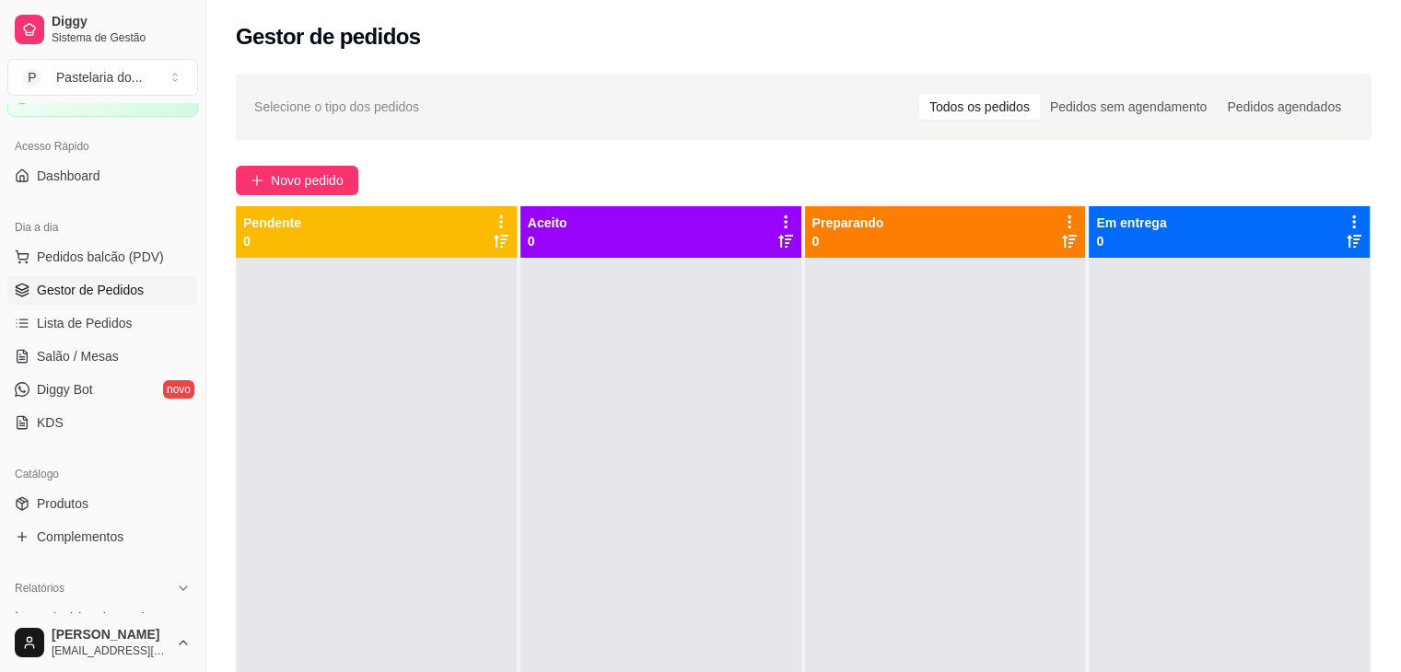
scroll to position [560, 0]
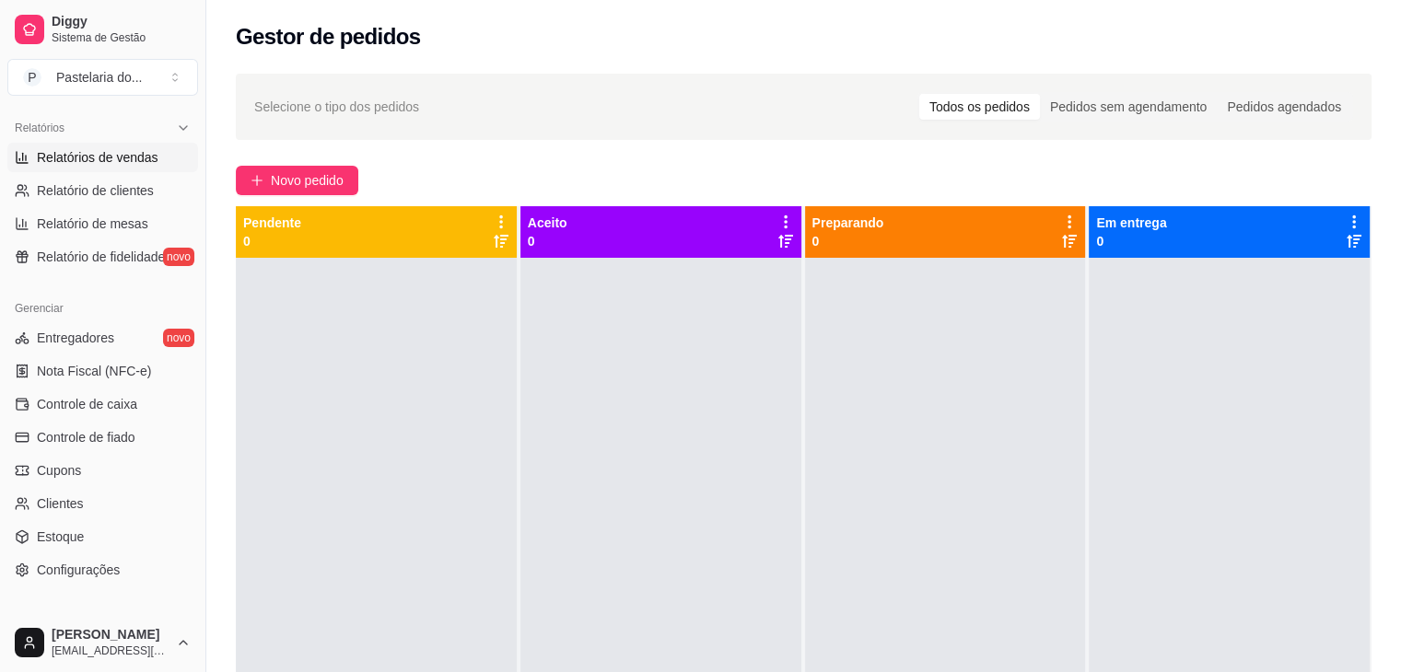
click at [163, 150] on link "Relatórios de vendas" at bounding box center [102, 157] width 191 height 29
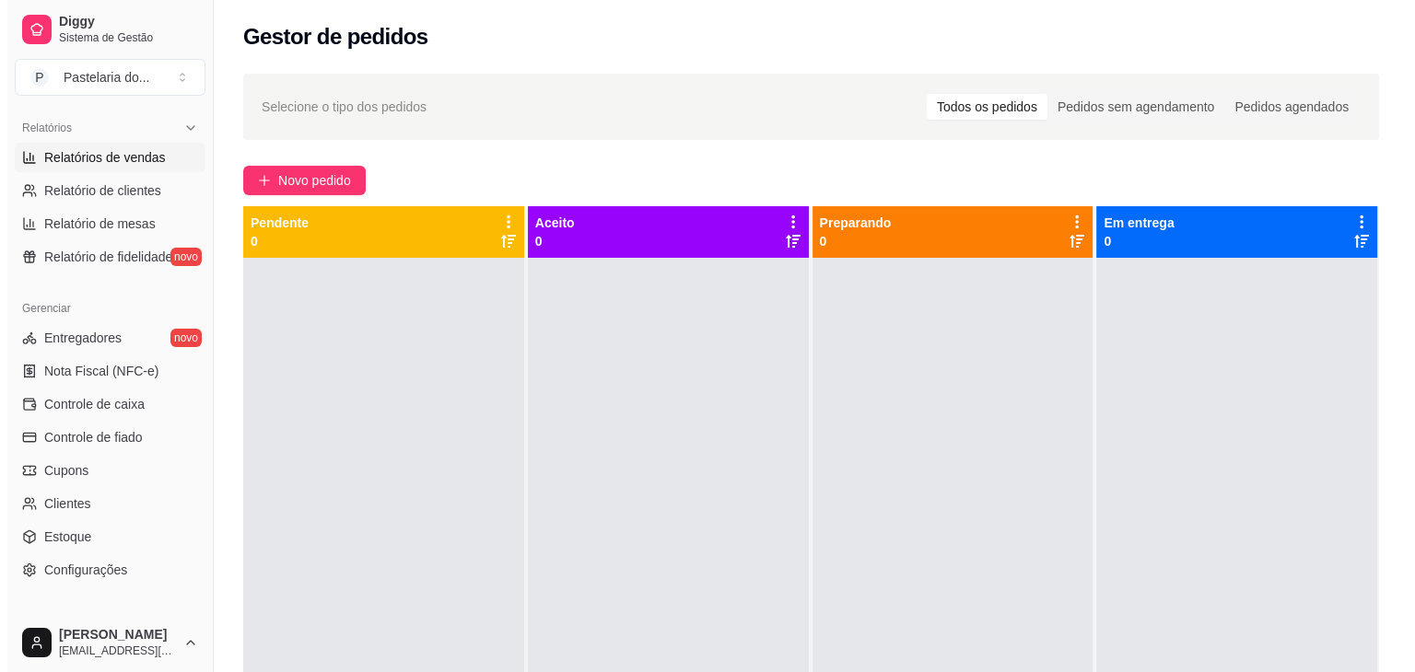
select select "ALL"
select select "0"
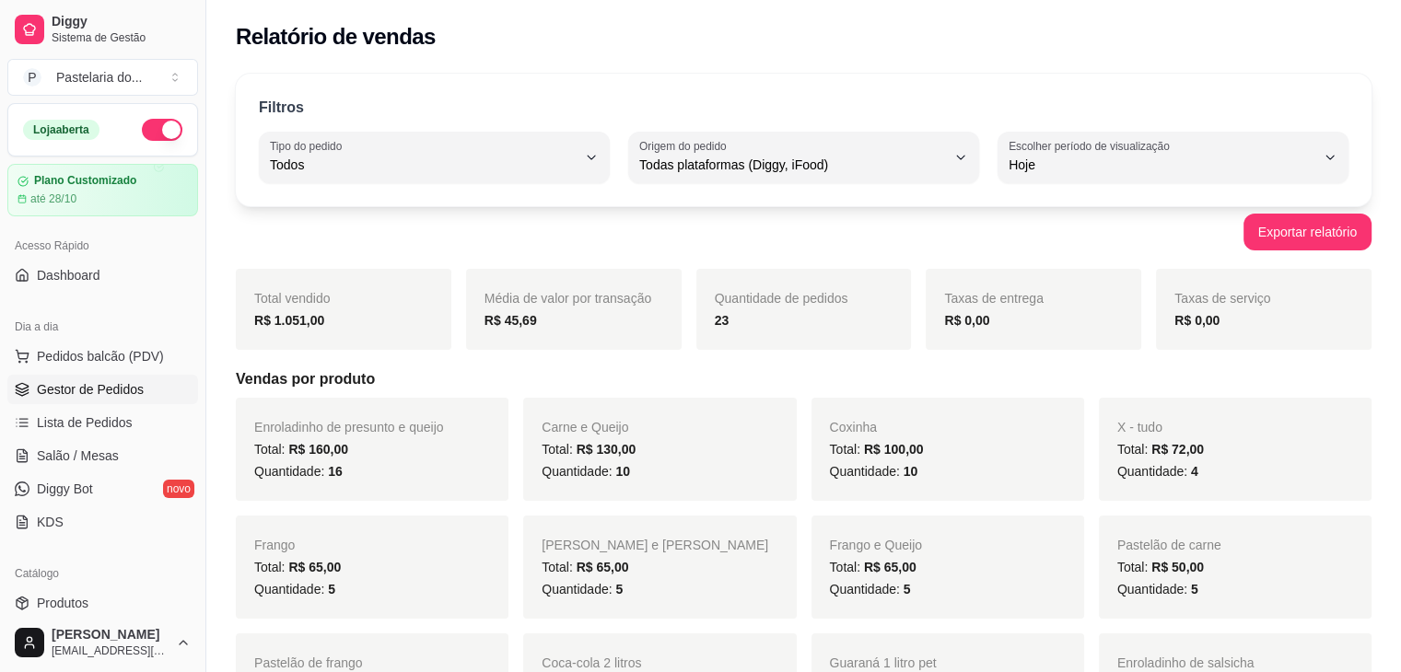
click at [116, 384] on span "Gestor de Pedidos" at bounding box center [90, 389] width 107 height 18
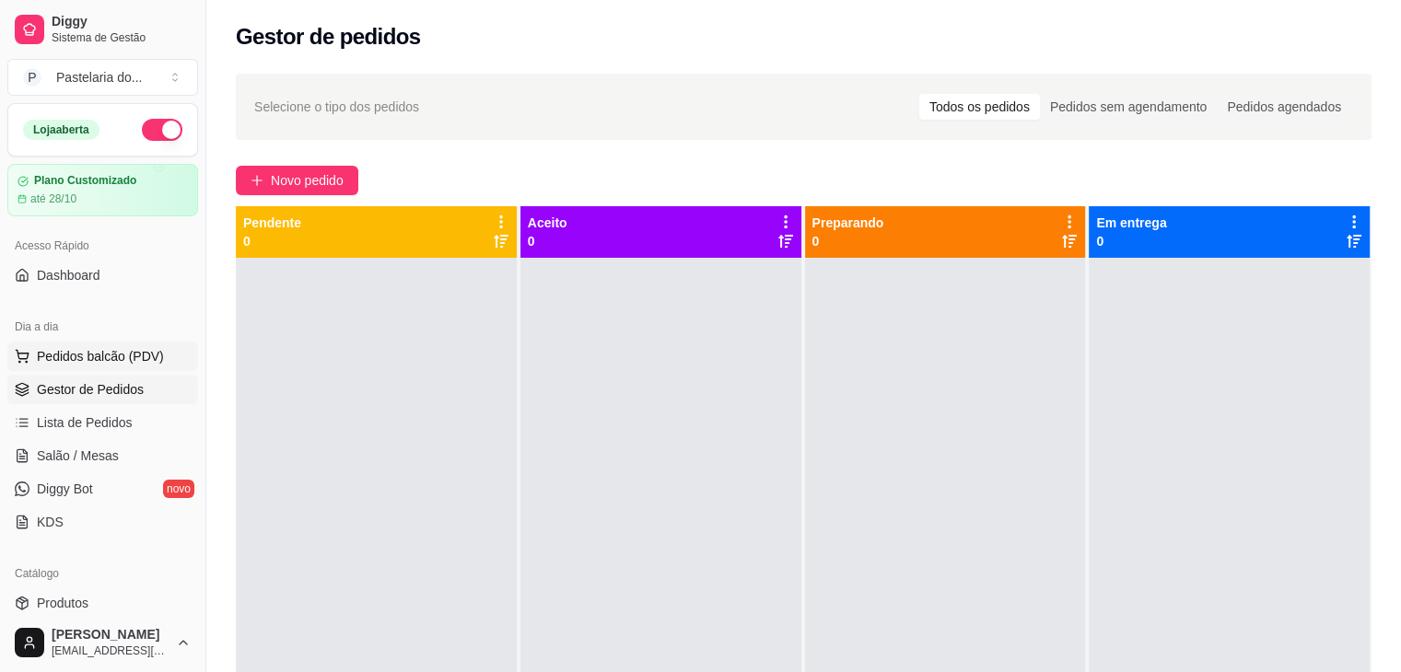
click at [131, 363] on span "Pedidos balcão (PDV)" at bounding box center [100, 356] width 127 height 18
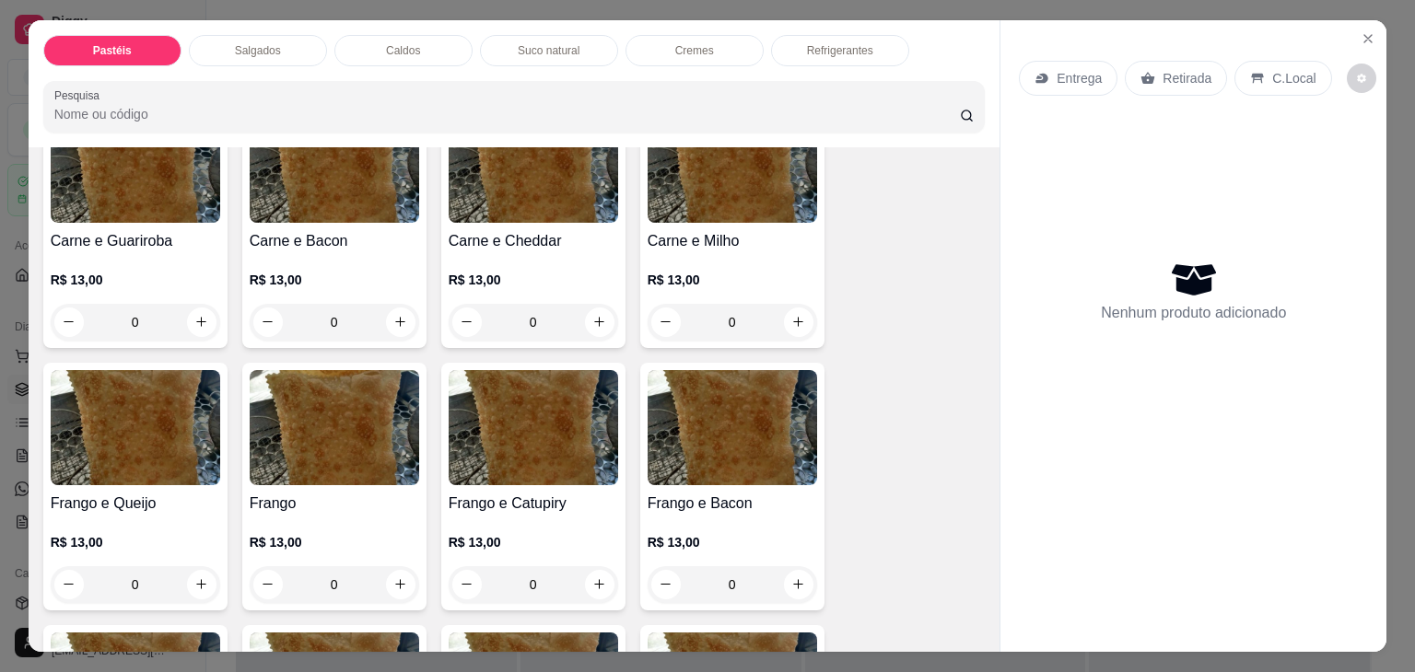
scroll to position [645, 0]
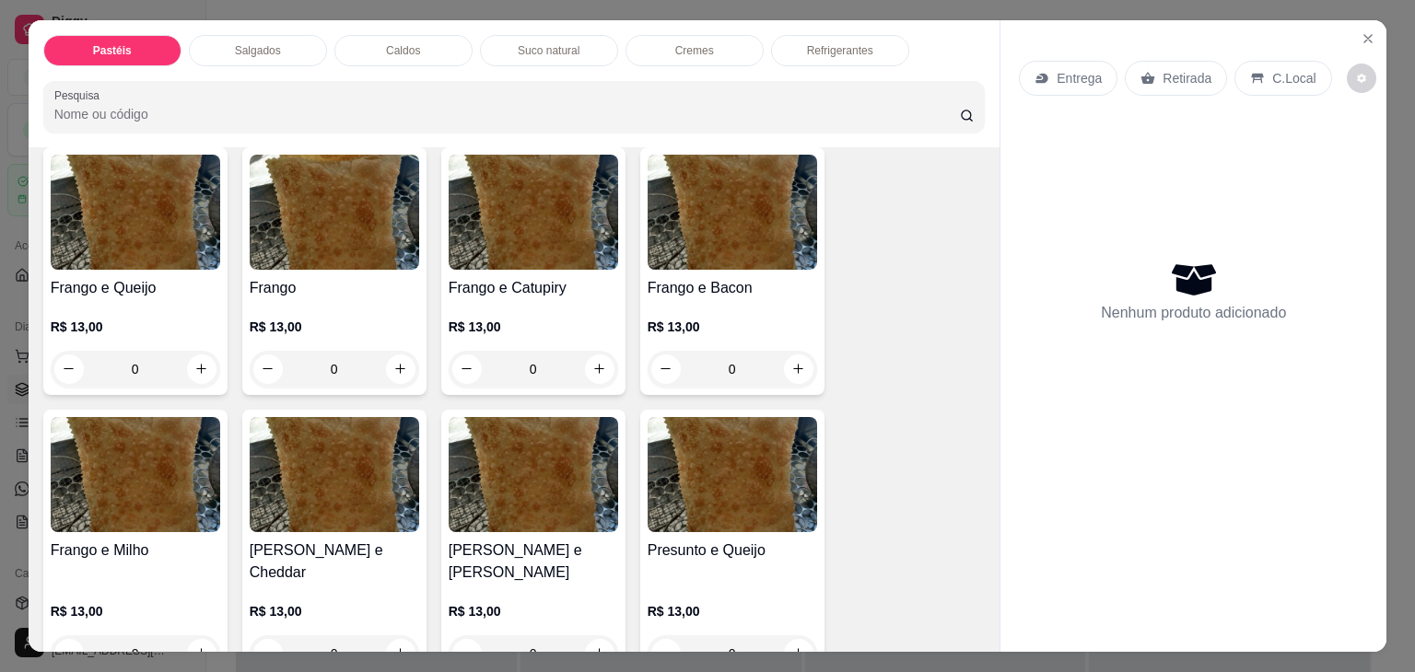
click at [553, 244] on img at bounding box center [533, 212] width 169 height 115
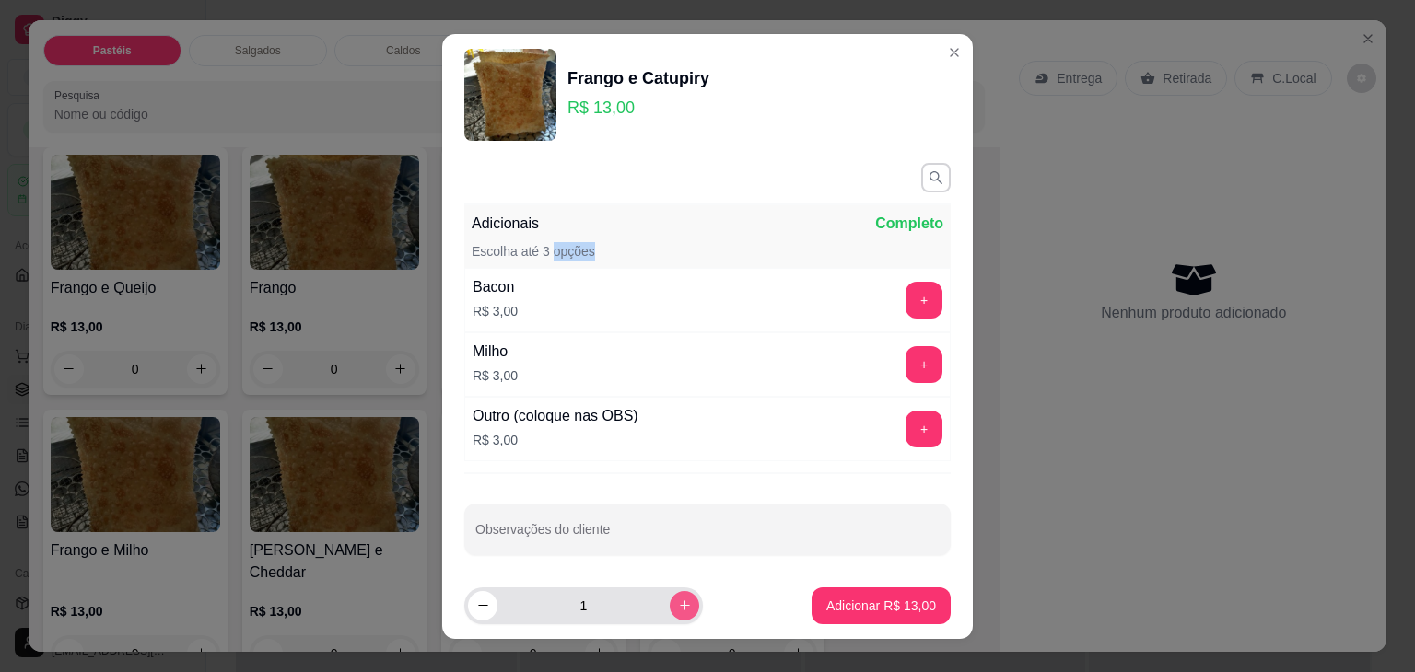
click at [678, 609] on icon "increase-product-quantity" at bounding box center [685, 606] width 14 height 14
click at [476, 609] on icon "decrease-product-quantity" at bounding box center [483, 606] width 14 height 14
type input "1"
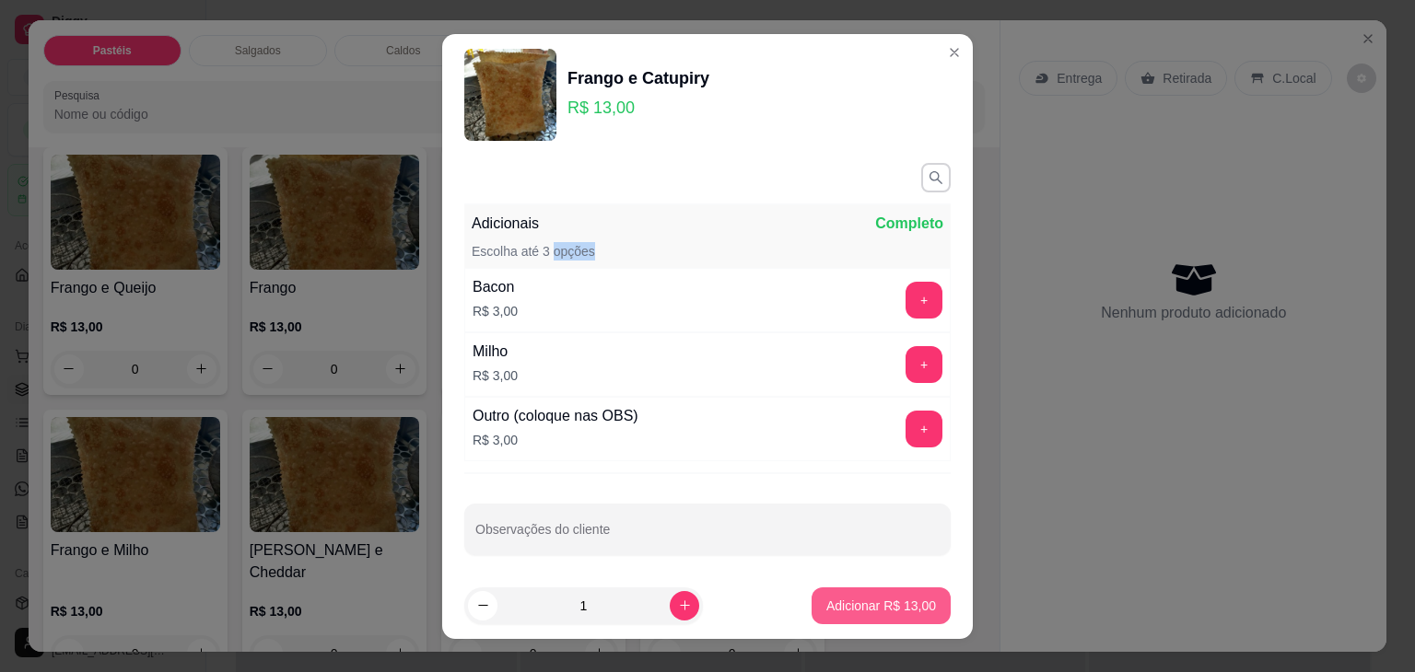
click at [851, 613] on p "Adicionar R$ 13,00" at bounding box center [881, 606] width 110 height 18
type input "1"
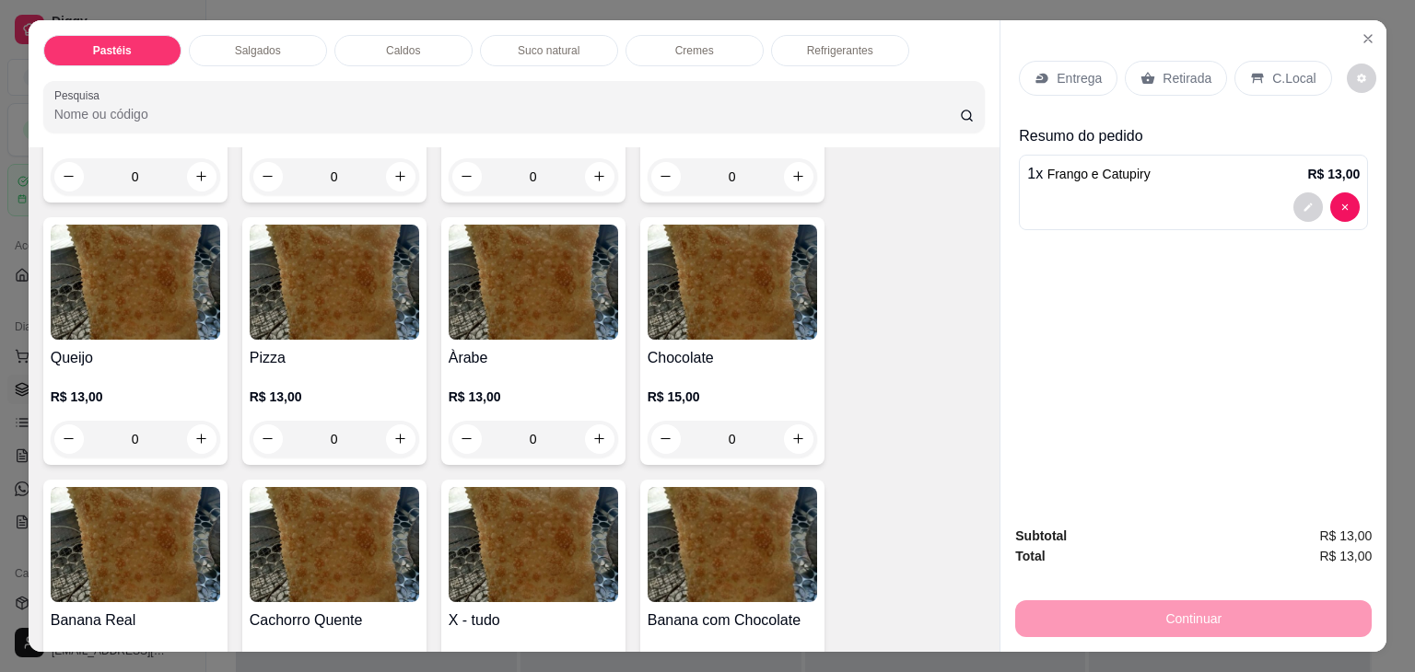
scroll to position [1013, 0]
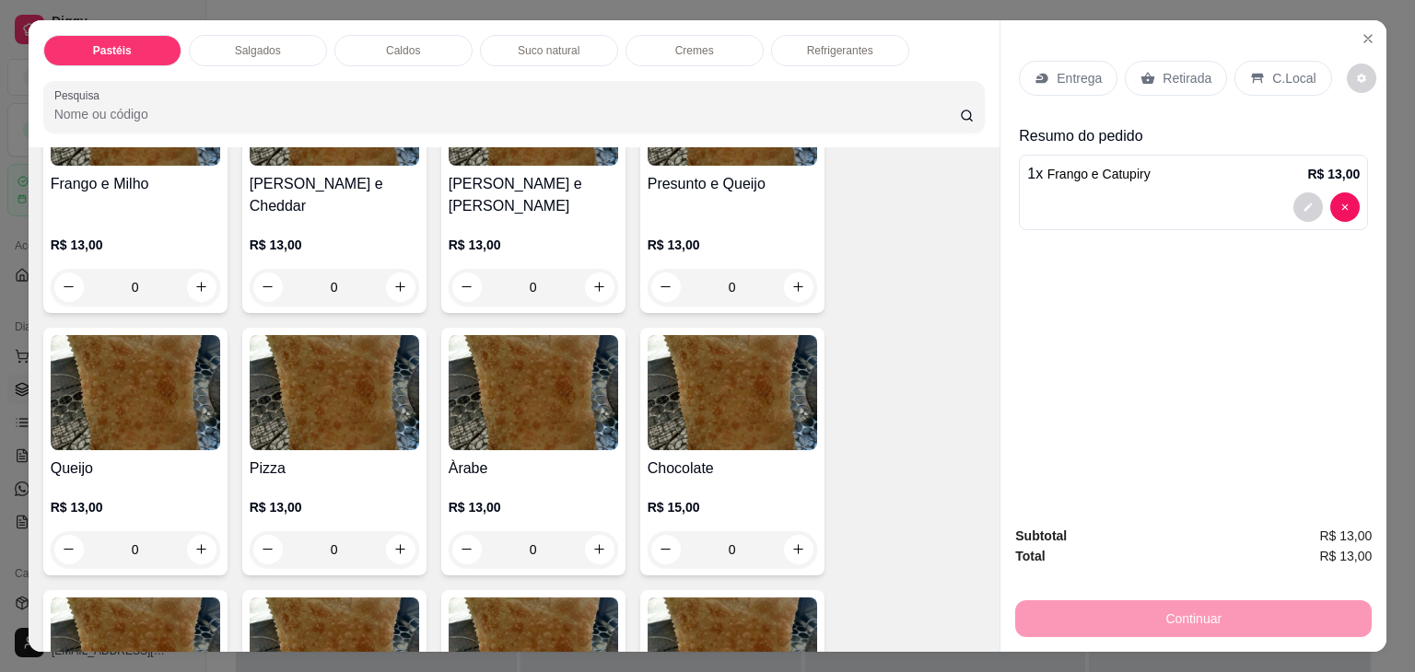
click at [292, 383] on img at bounding box center [334, 392] width 169 height 115
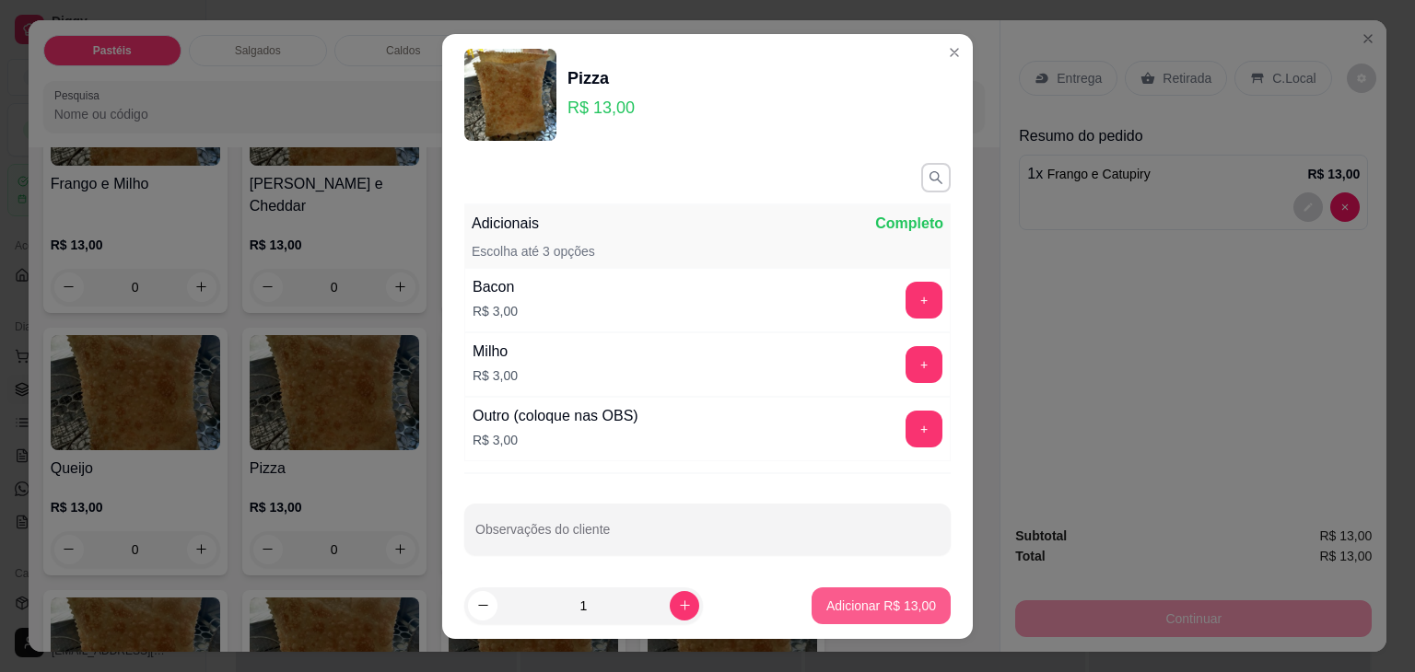
click at [888, 616] on button "Adicionar R$ 13,00" at bounding box center [881, 606] width 139 height 37
click at [888, 616] on div "Carne e Queijo R$ 13,00 0 Carne R$ 13,00 0 Carne e Catupiry R$ 13,00 0 Carne e …" at bounding box center [514, 177] width 942 height 1847
type input "1"
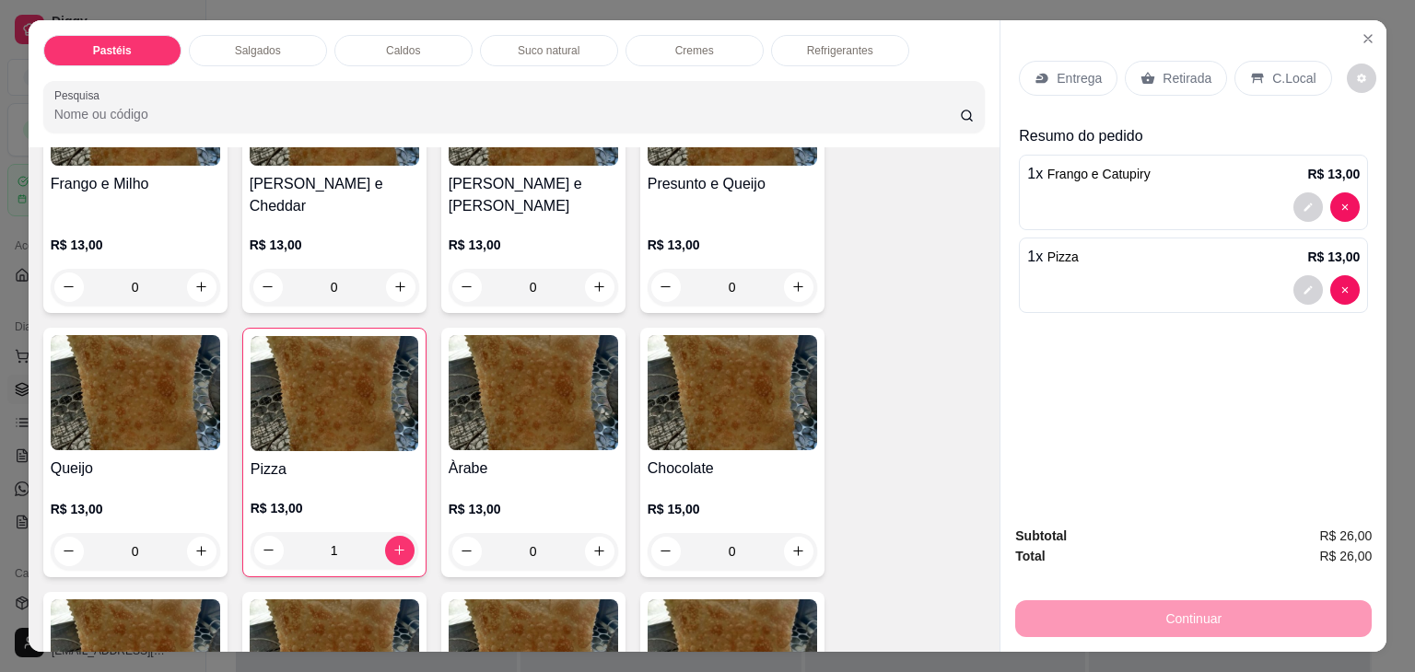
click at [1142, 183] on div "1 x Frango e Catupiry R$ 13,00" at bounding box center [1193, 193] width 349 height 76
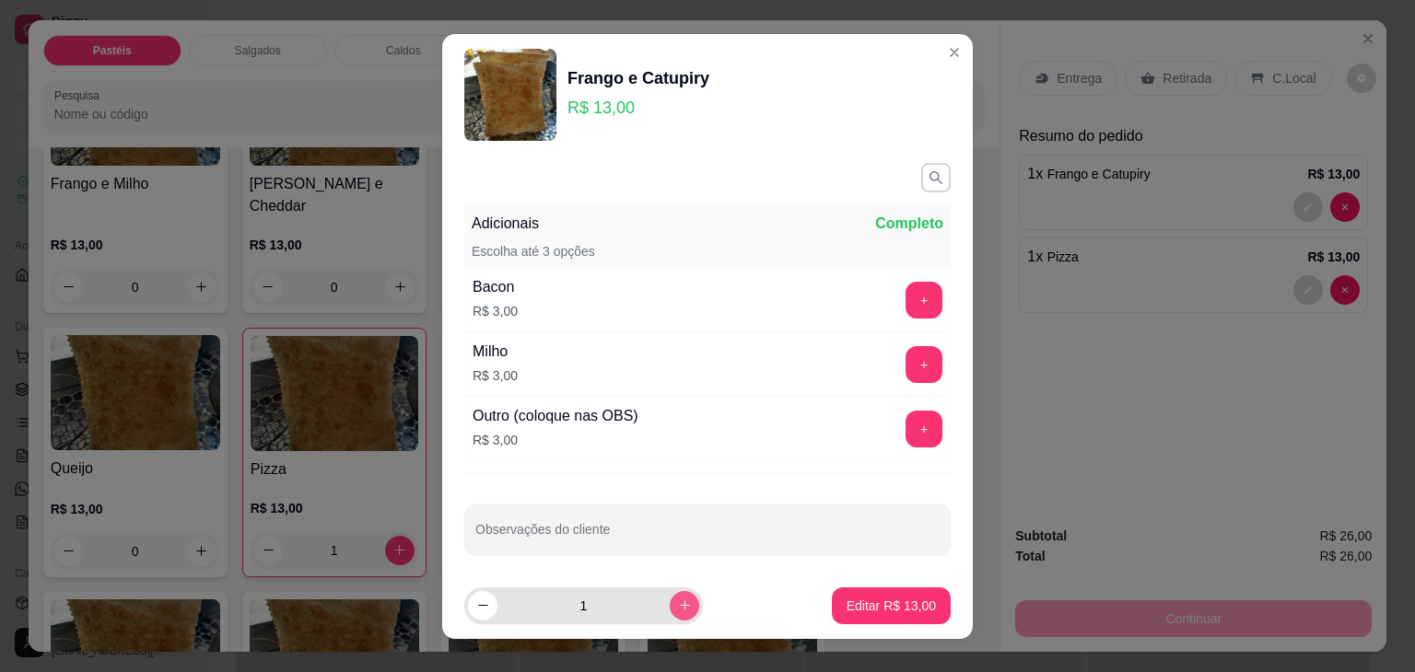
click at [680, 608] on icon "increase-product-quantity" at bounding box center [685, 606] width 10 height 10
type input "2"
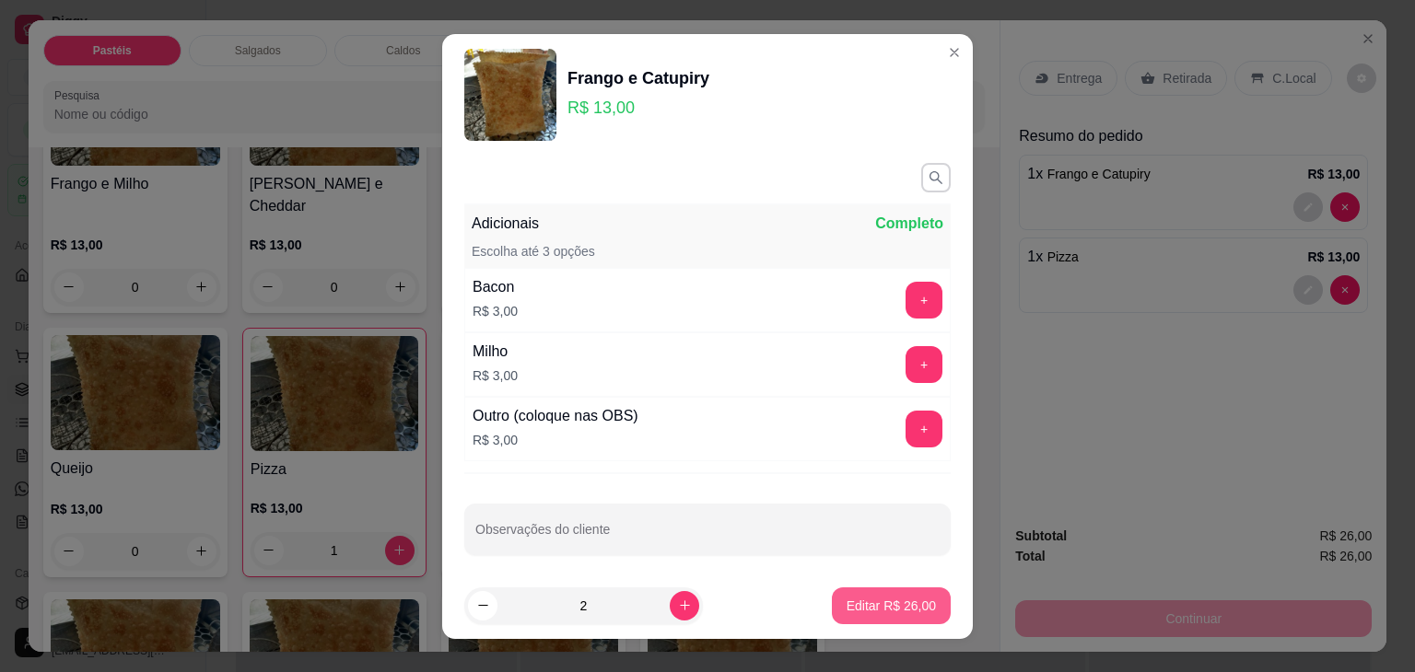
click at [867, 612] on p "Editar R$ 26,00" at bounding box center [891, 606] width 89 height 18
type input "2"
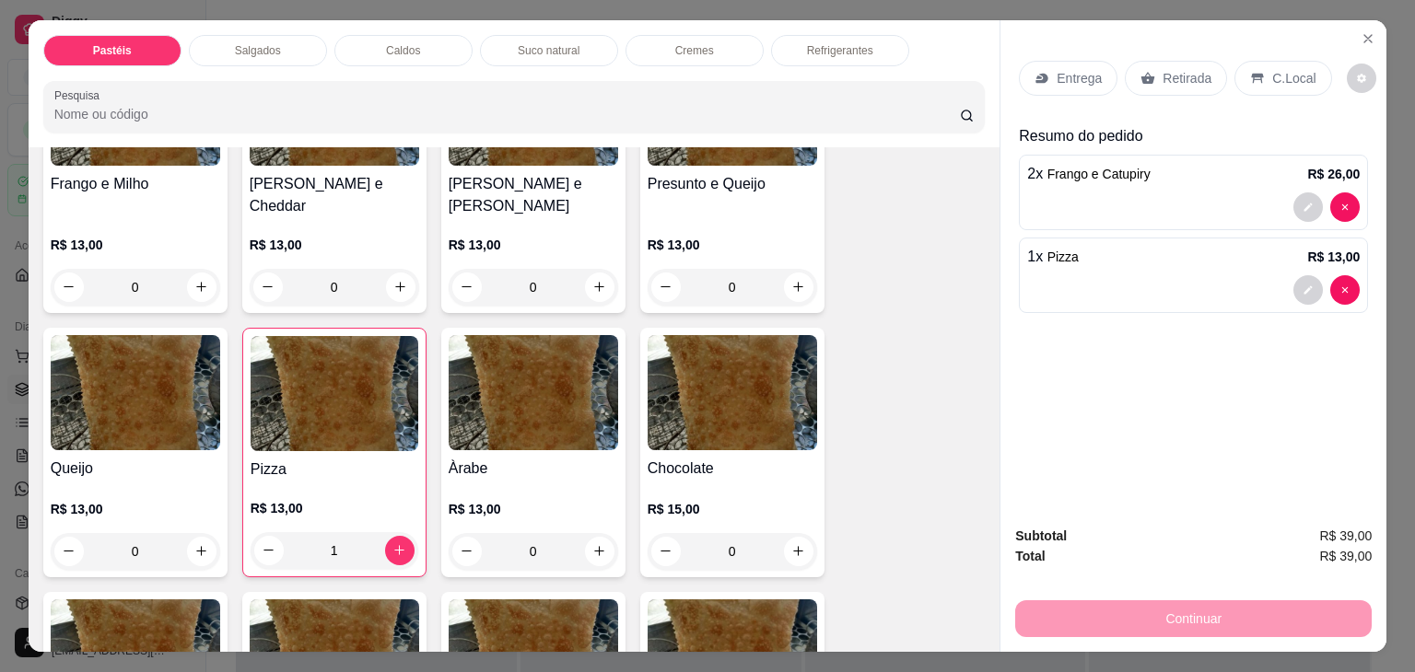
click at [1125, 74] on div "Retirada" at bounding box center [1176, 78] width 102 height 35
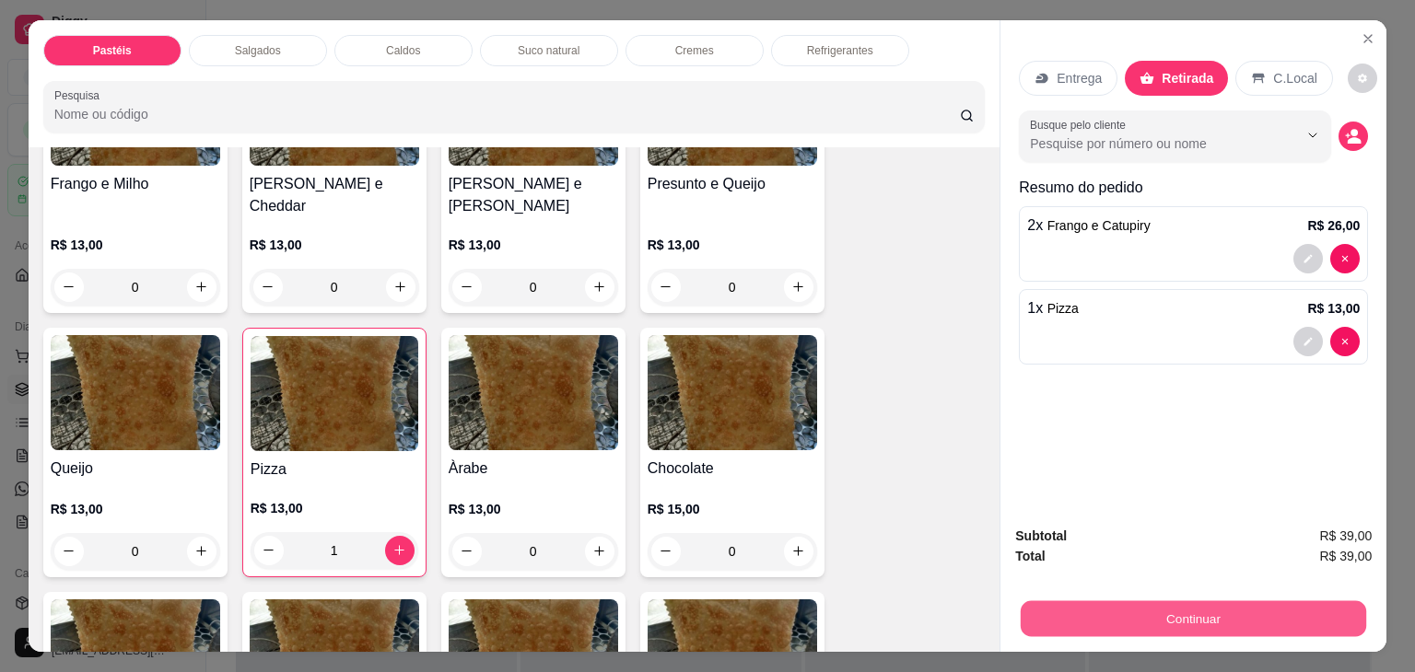
click at [1222, 609] on button "Continuar" at bounding box center [1193, 620] width 345 height 36
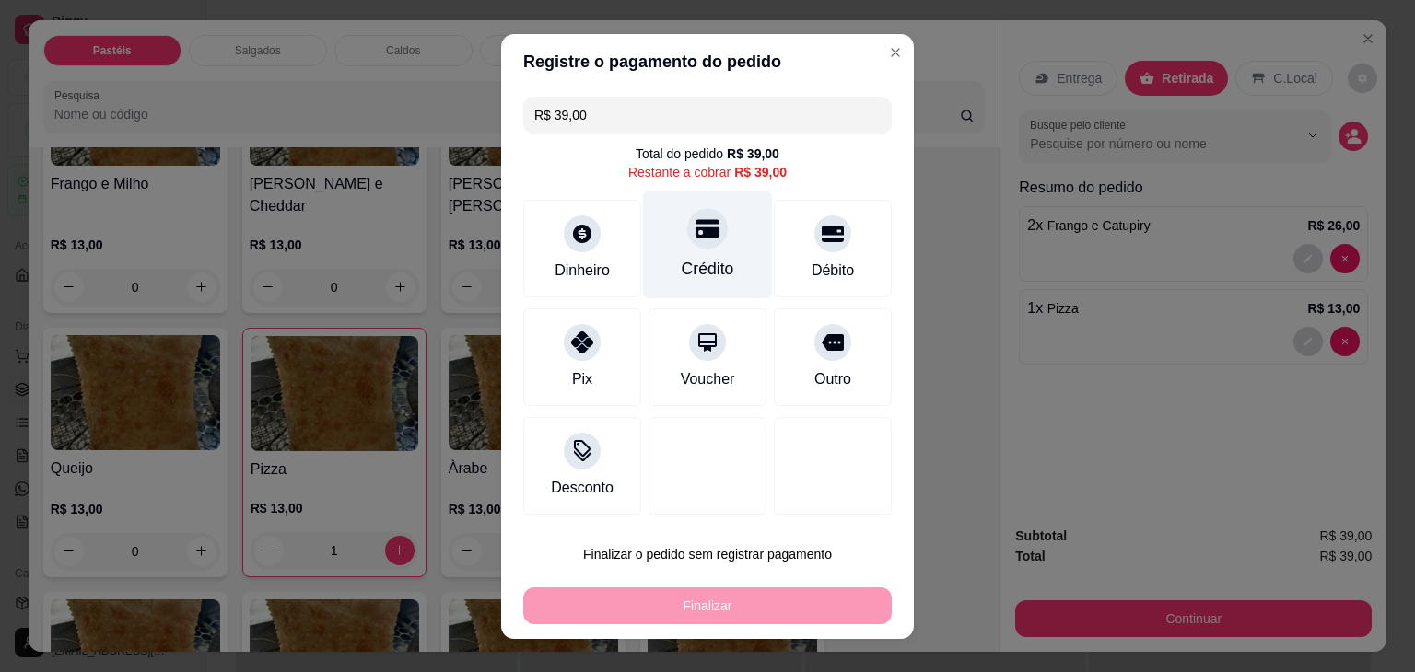
click at [707, 256] on div "Crédito" at bounding box center [708, 245] width 130 height 108
type input "R$ 0,00"
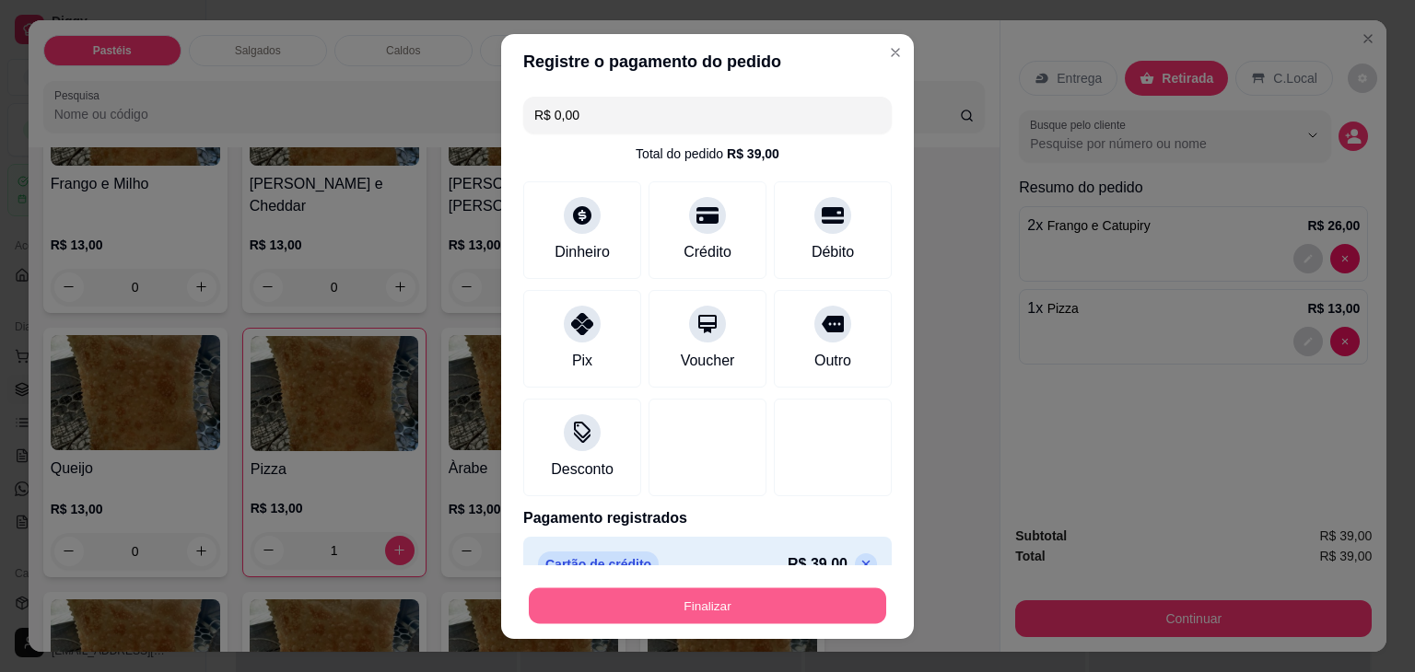
click at [713, 610] on button "Finalizar" at bounding box center [707, 606] width 357 height 36
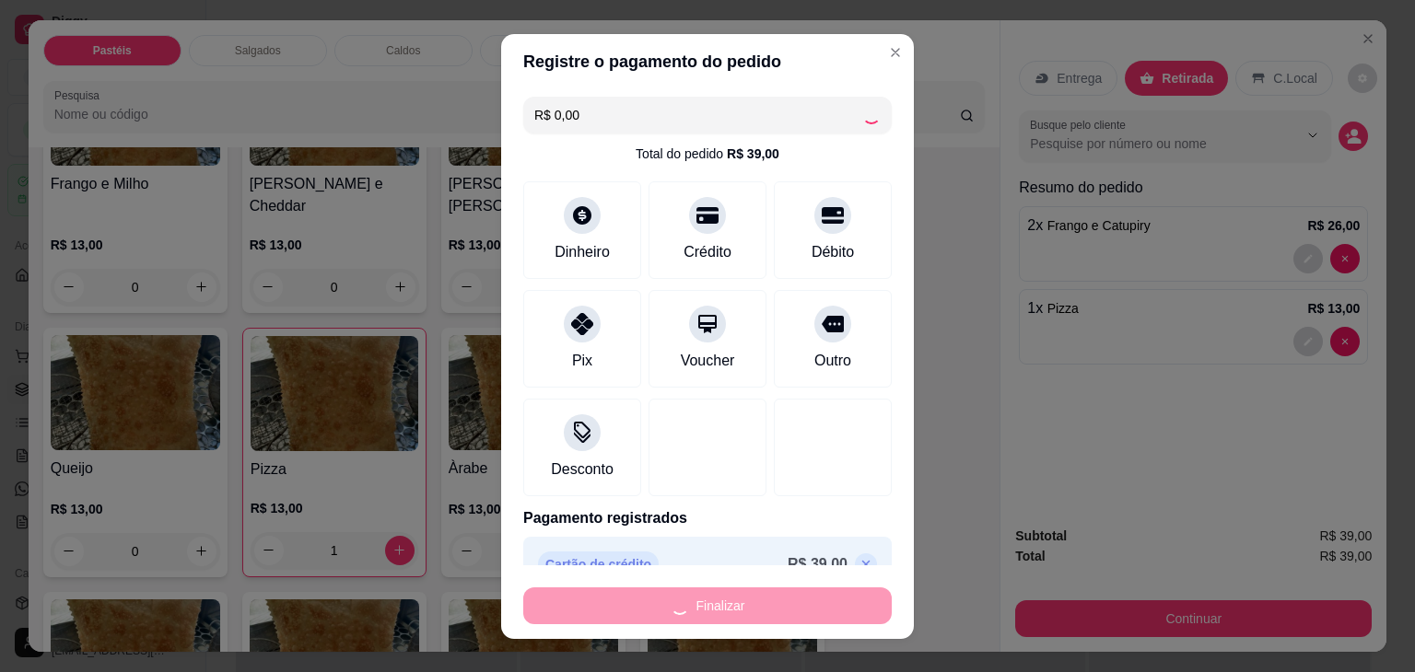
type input "0"
type input "-R$ 39,00"
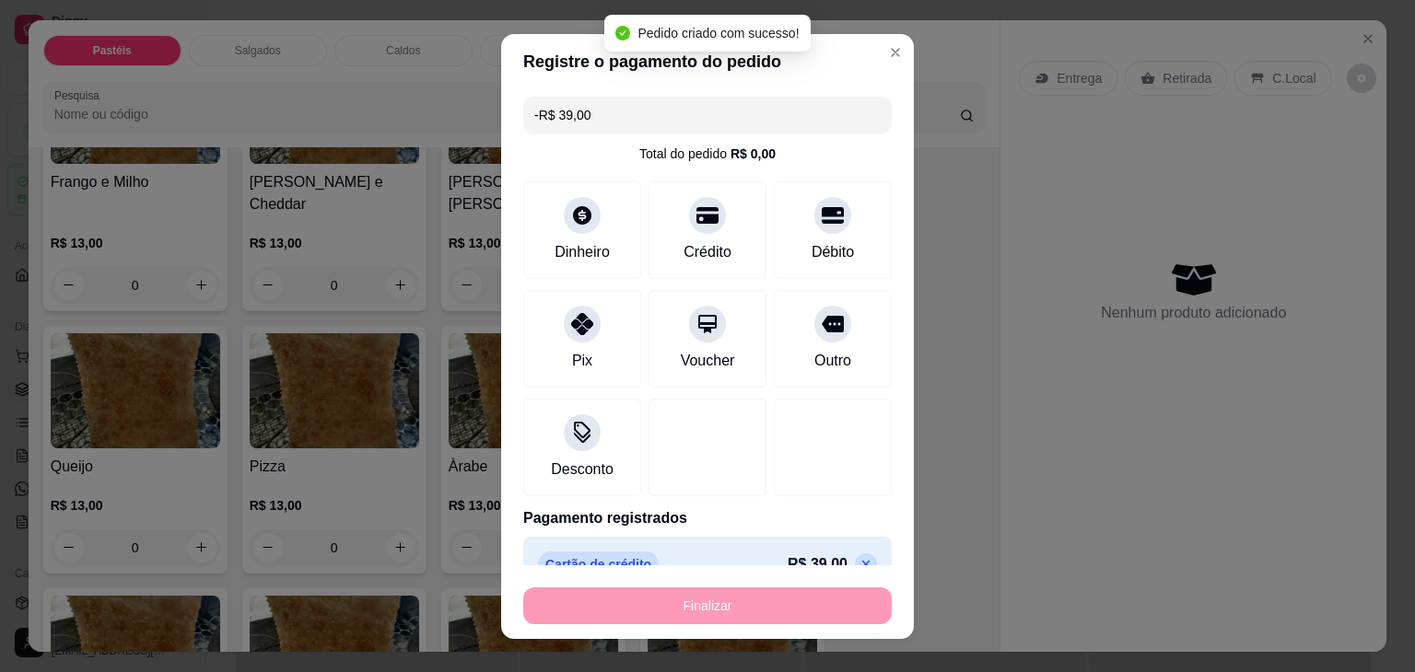
scroll to position [1011, 0]
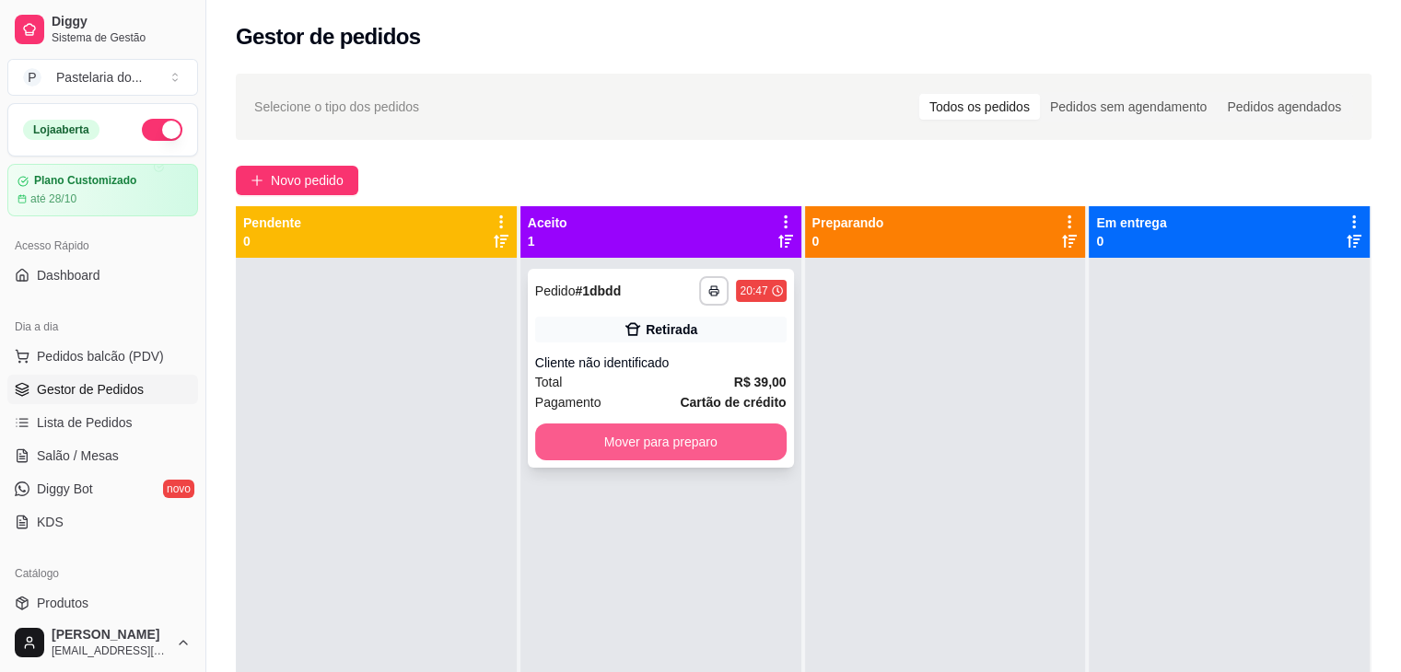
click at [678, 438] on button "Mover para preparo" at bounding box center [660, 442] width 251 height 37
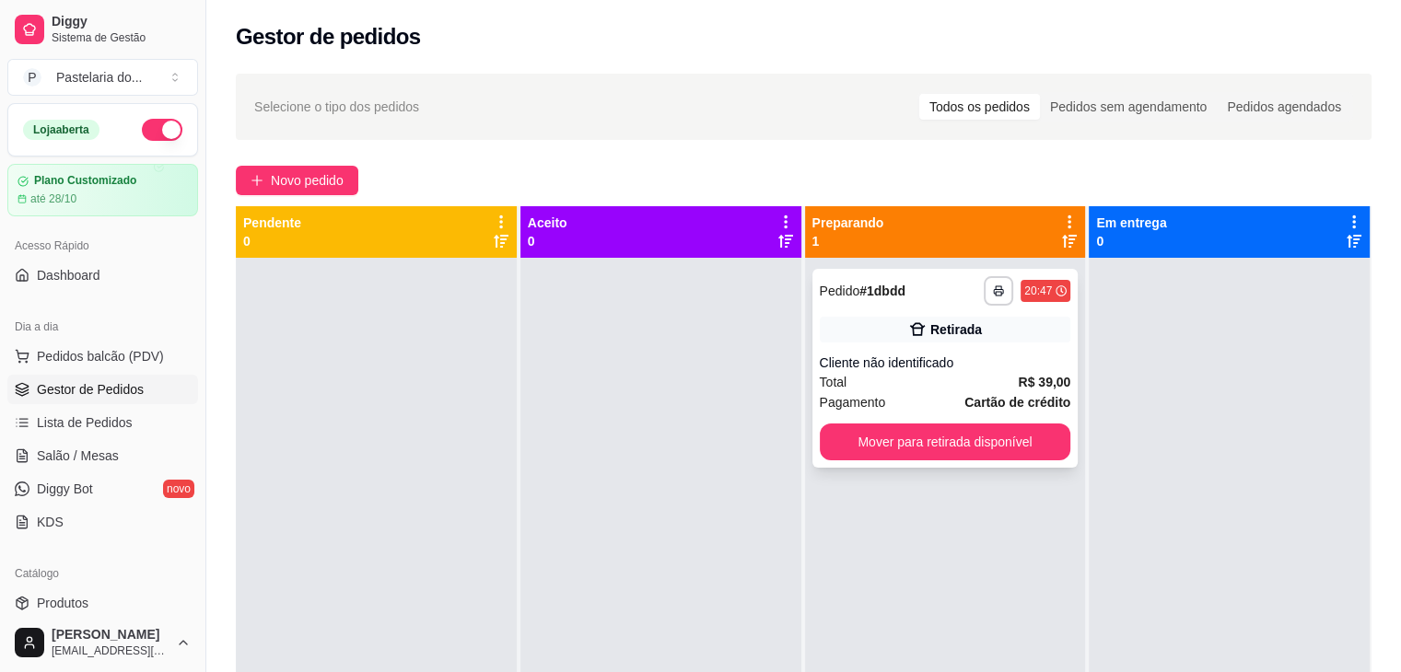
click at [942, 458] on button "Mover para retirada disponível" at bounding box center [945, 442] width 251 height 37
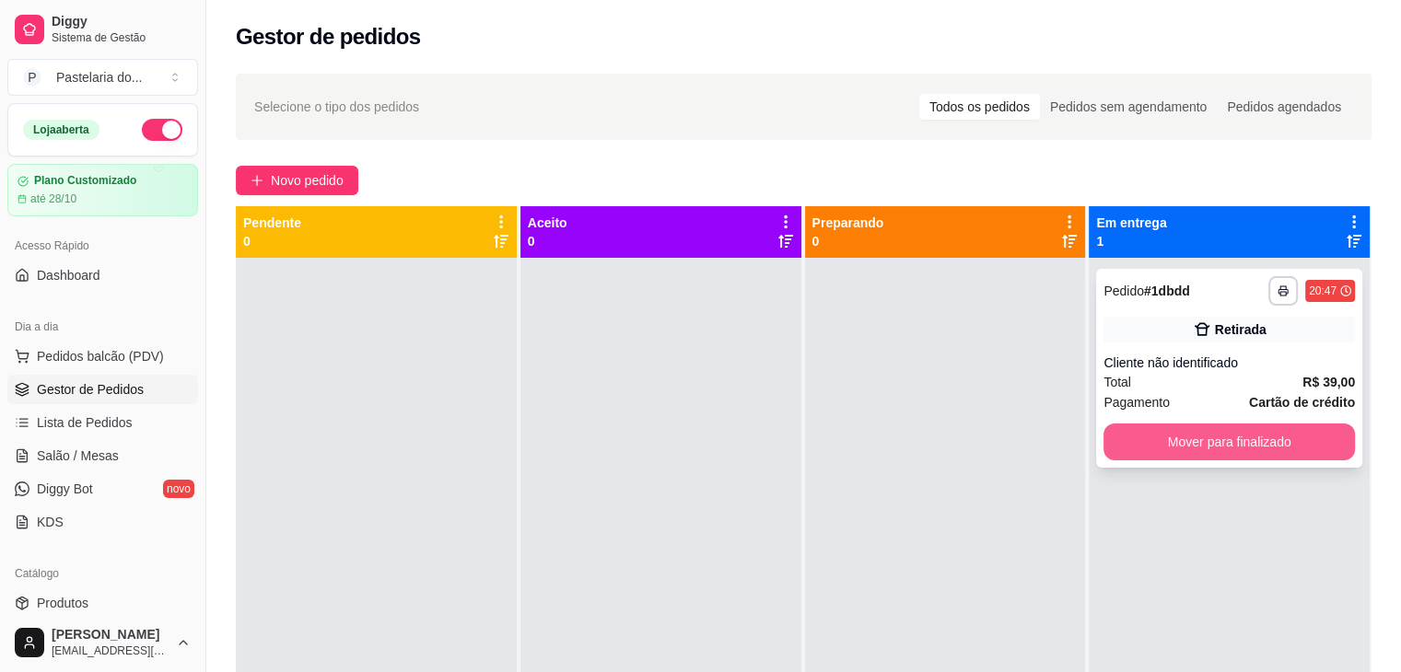
click at [1175, 450] on button "Mover para finalizado" at bounding box center [1229, 442] width 251 height 37
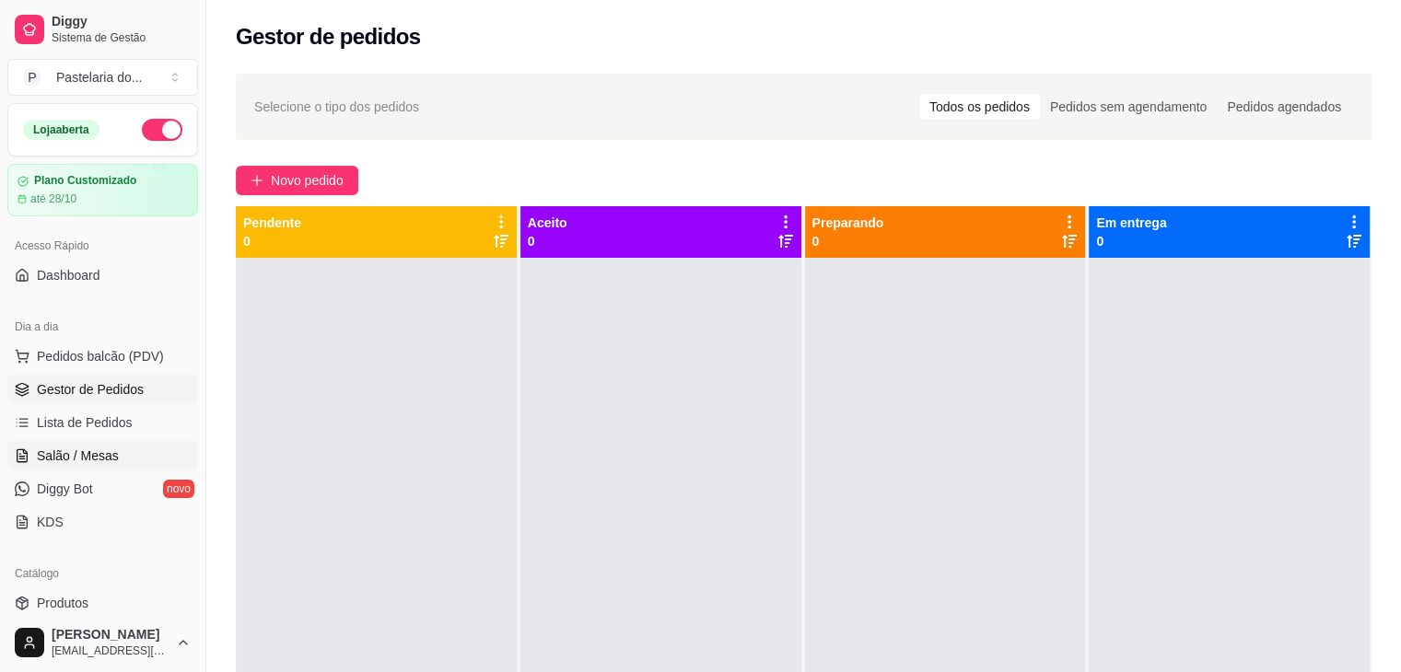
click at [94, 462] on span "Salão / Mesas" at bounding box center [78, 456] width 82 height 18
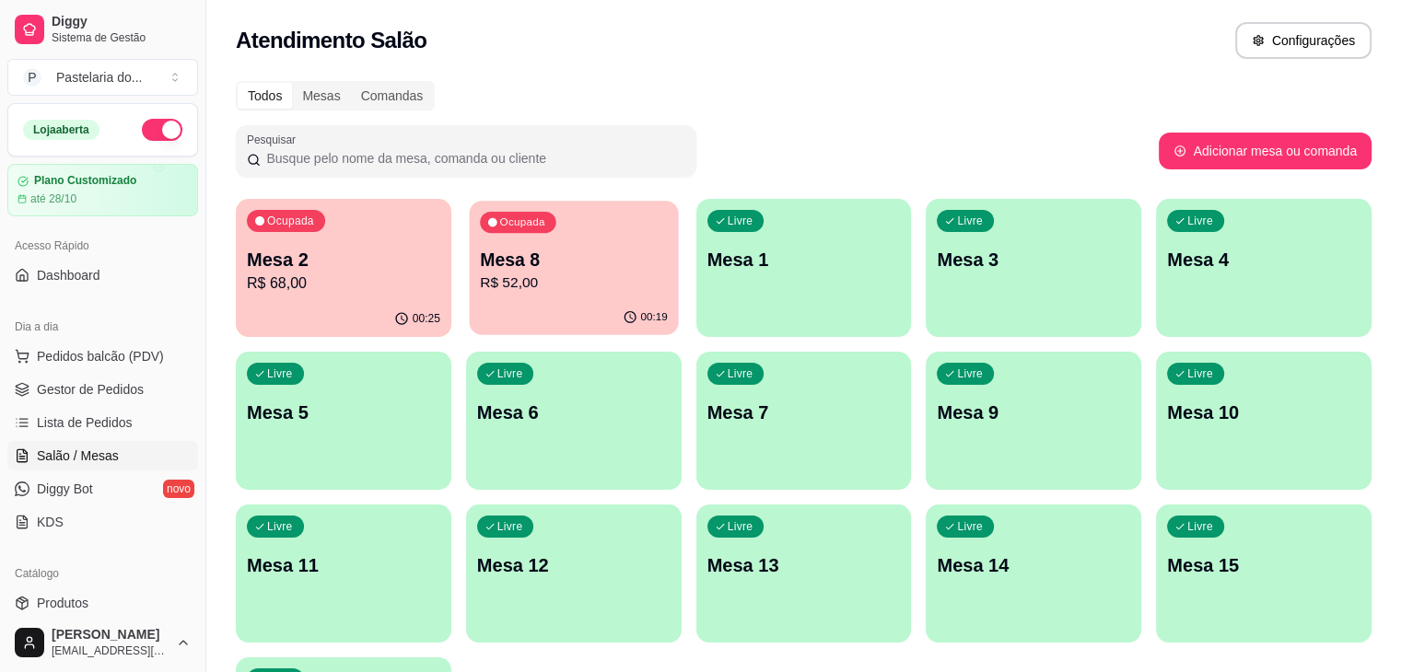
click at [526, 250] on p "Mesa 8" at bounding box center [574, 260] width 188 height 25
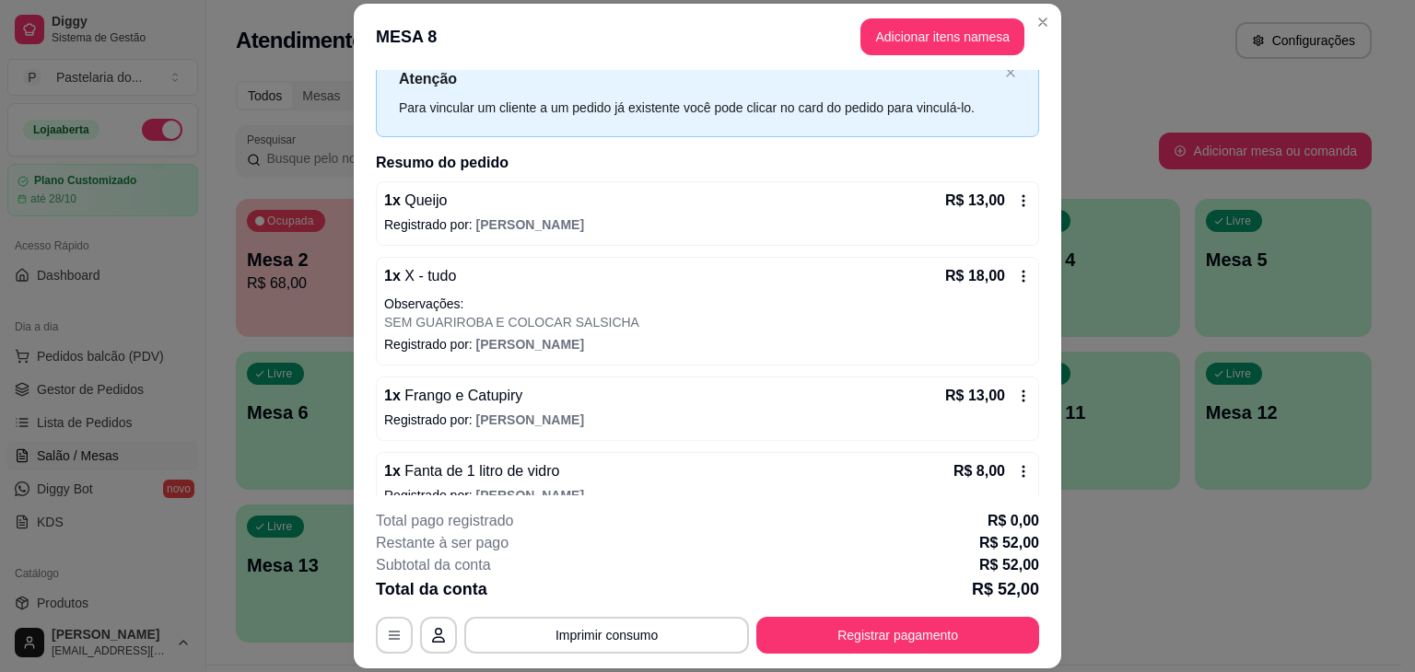
scroll to position [88, 0]
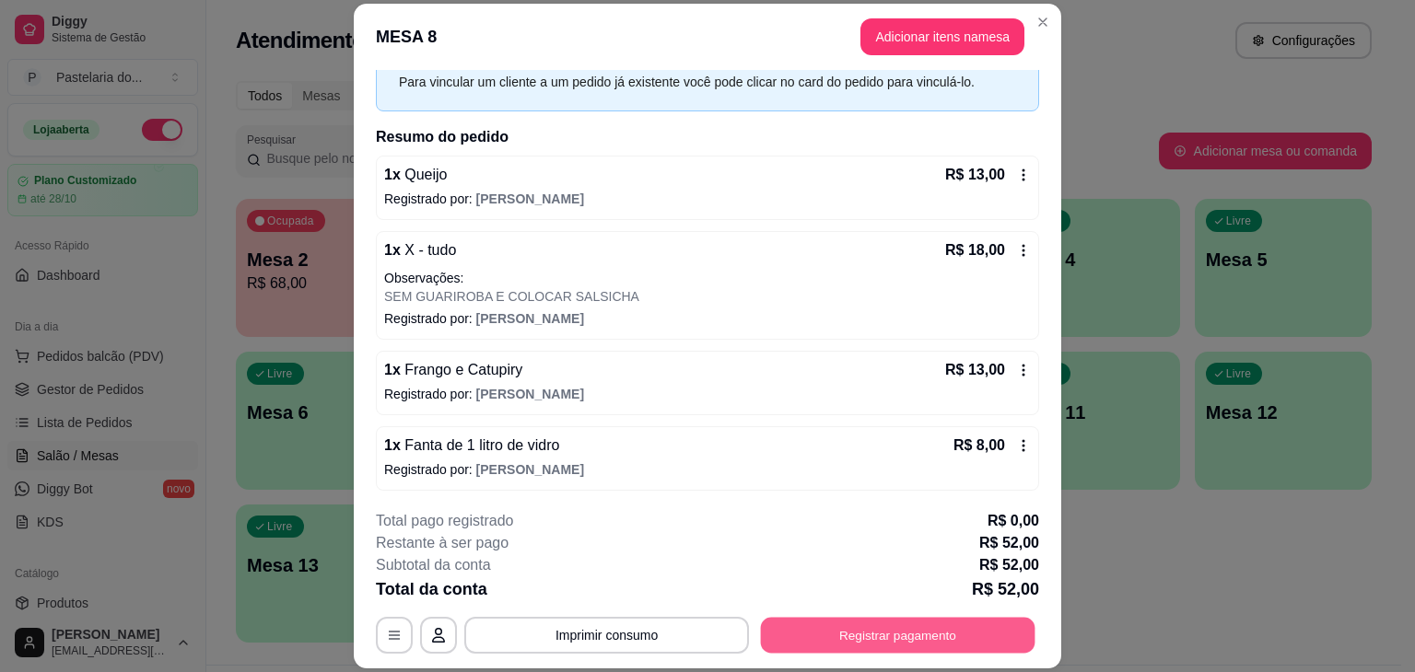
click at [891, 631] on button "Registrar pagamento" at bounding box center [898, 636] width 275 height 36
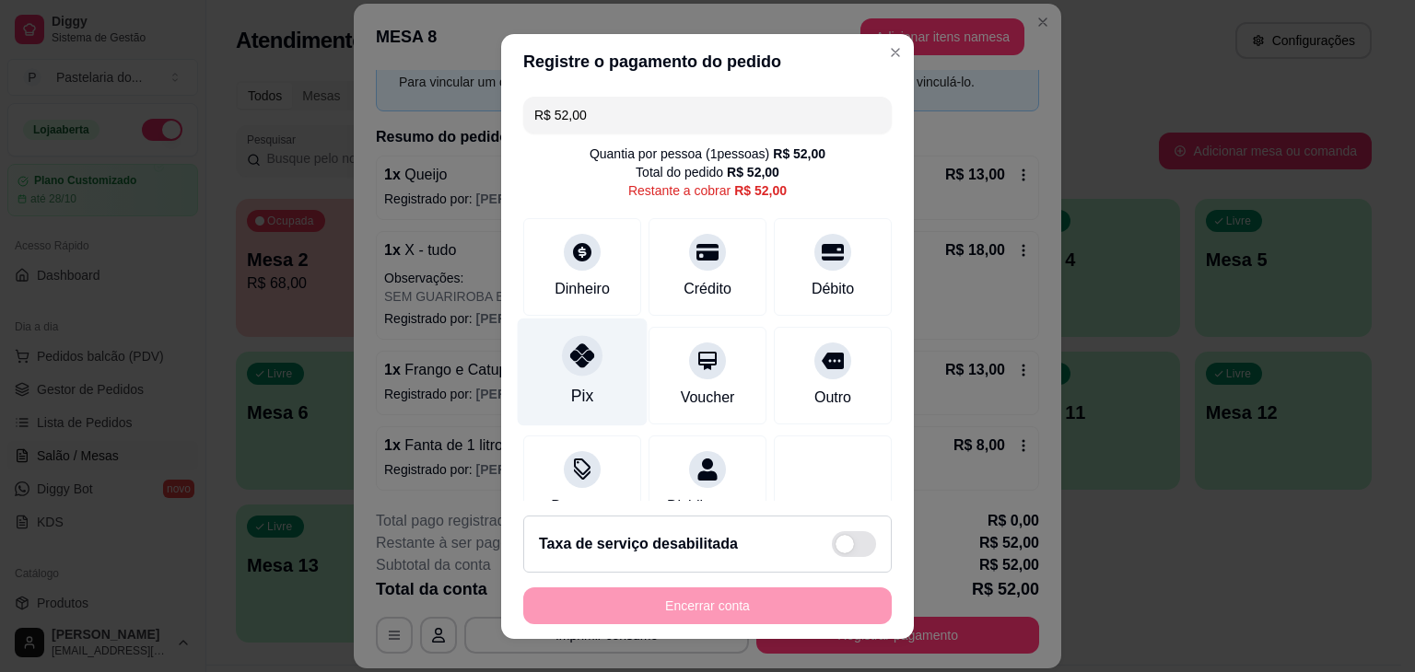
click at [570, 356] on icon at bounding box center [582, 356] width 24 height 24
type input "R$ 0,00"
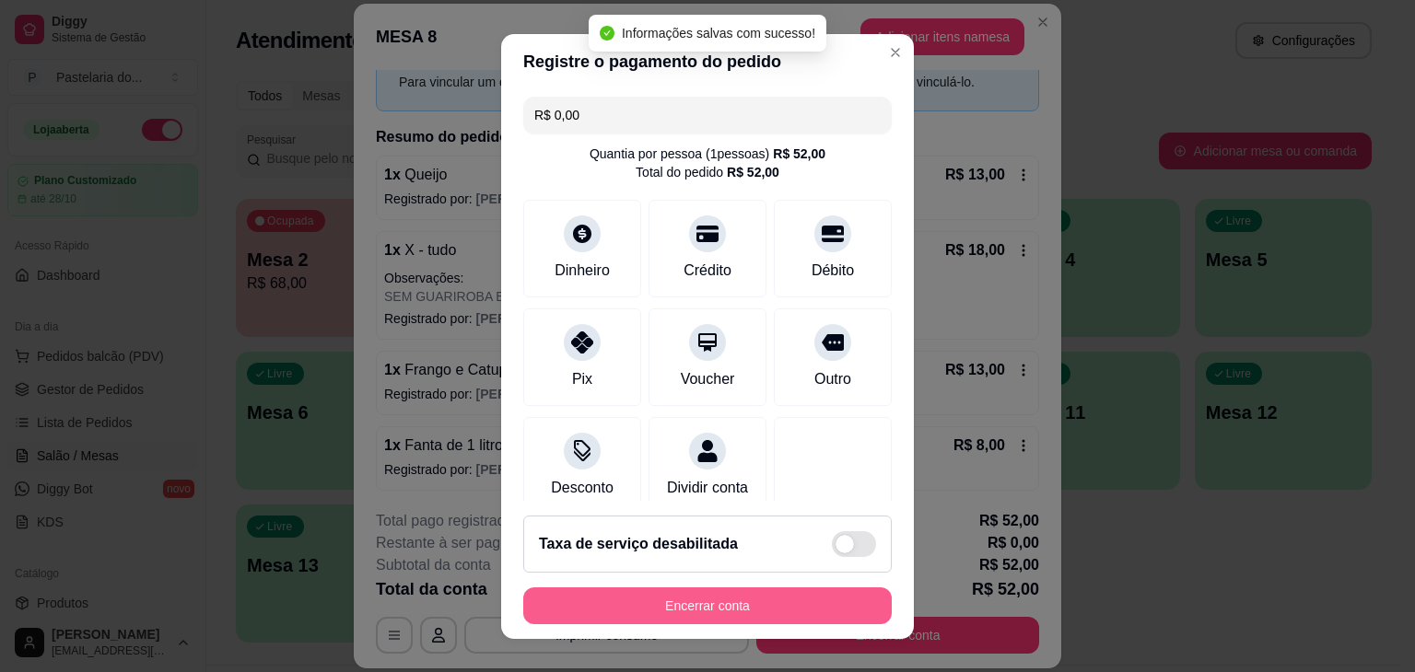
click at [737, 608] on button "Encerrar conta" at bounding box center [707, 606] width 368 height 37
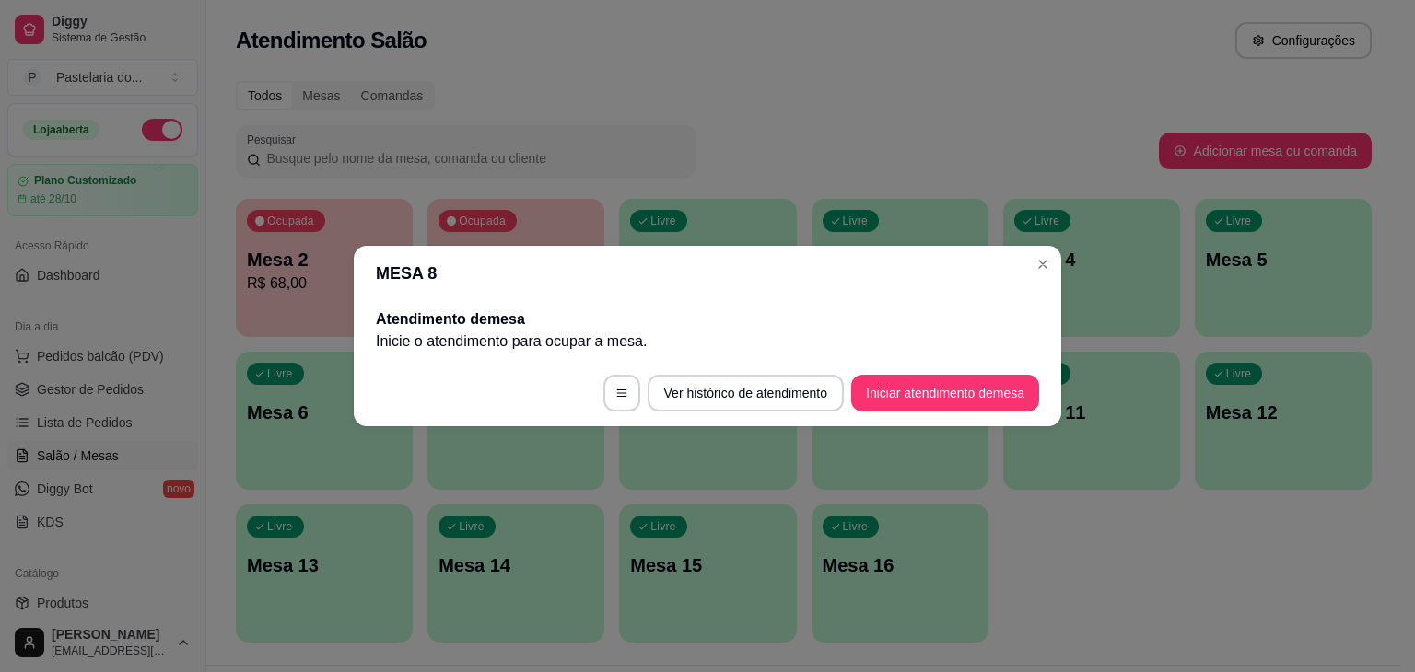
scroll to position [0, 0]
click at [1064, 34] on div "Atendimento Salão Configurações" at bounding box center [804, 40] width 1136 height 37
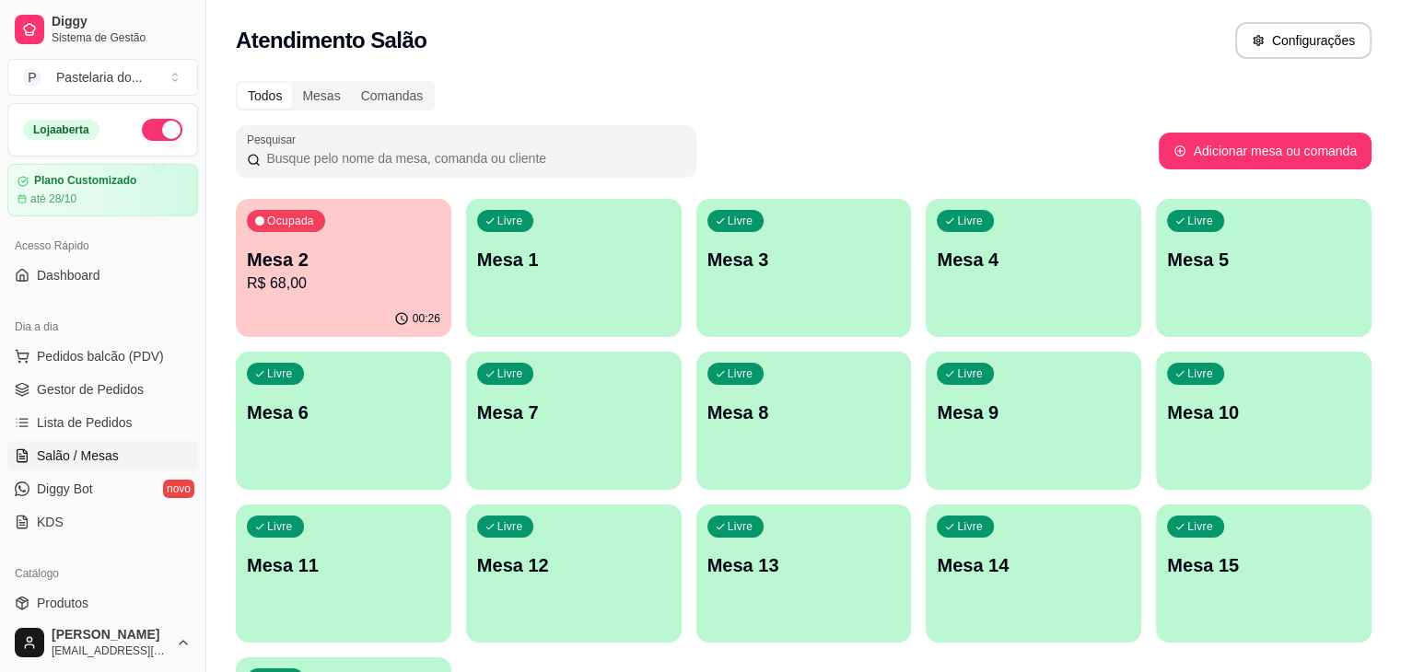
click at [351, 253] on p "Mesa 2" at bounding box center [343, 260] width 193 height 26
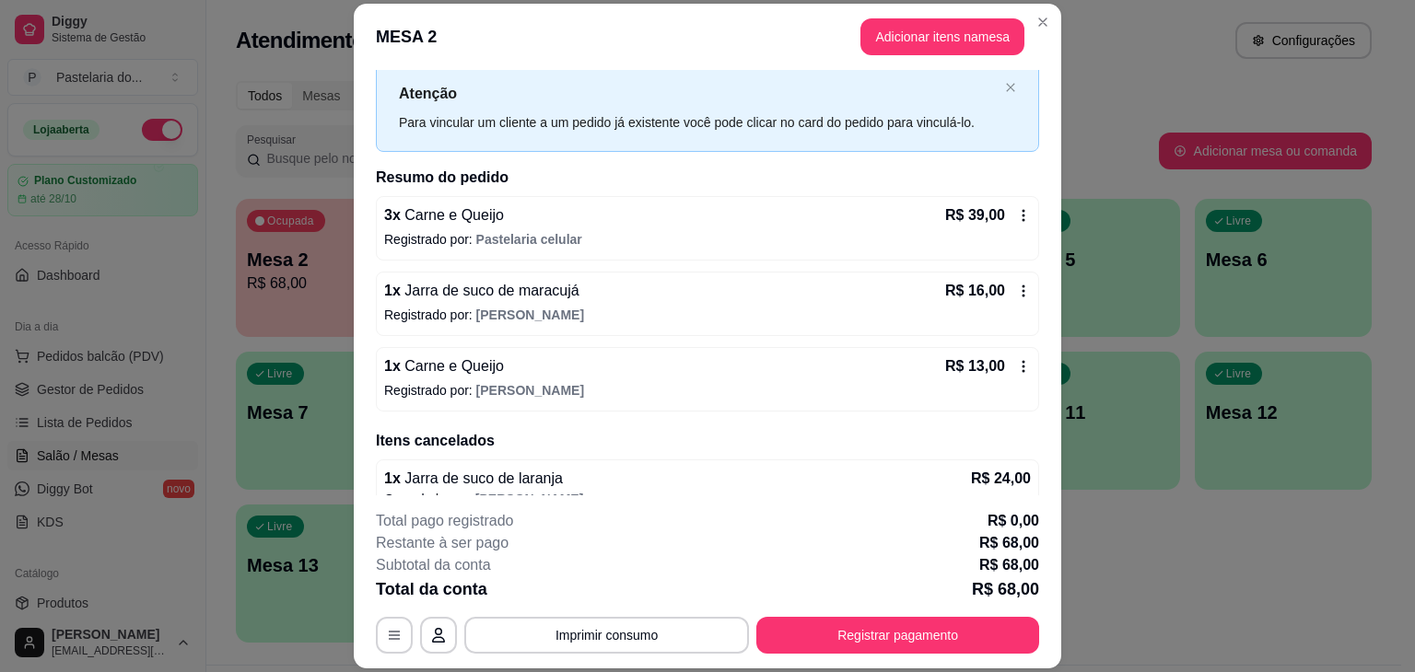
scroll to position [74, 0]
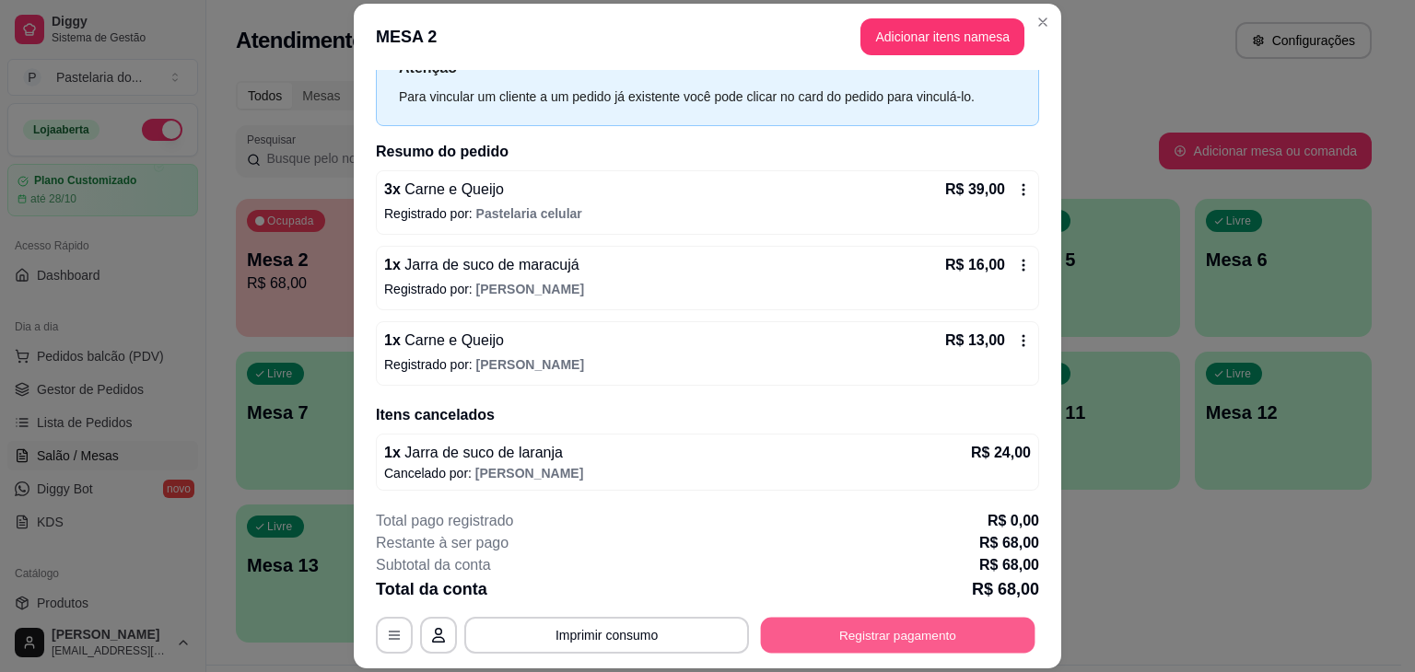
click at [947, 647] on button "Registrar pagamento" at bounding box center [898, 636] width 275 height 36
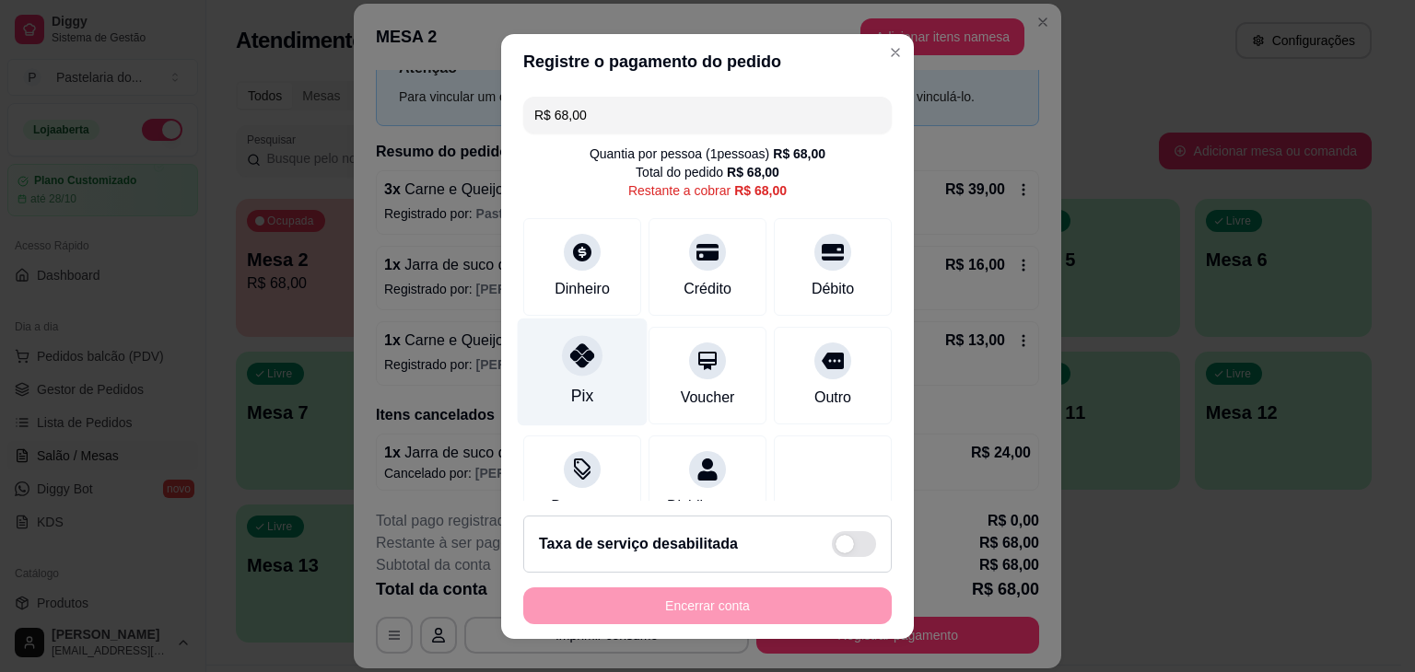
click at [553, 364] on div "Pix" at bounding box center [583, 372] width 130 height 108
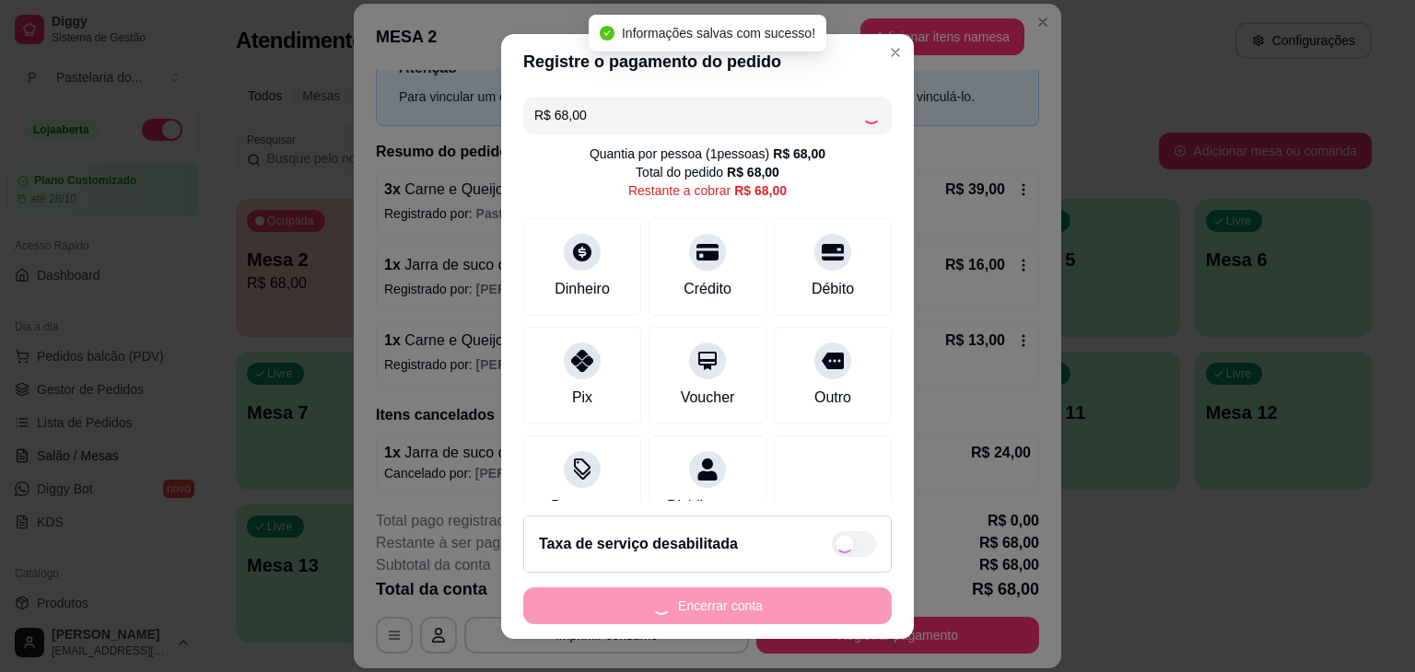
type input "R$ 0,00"
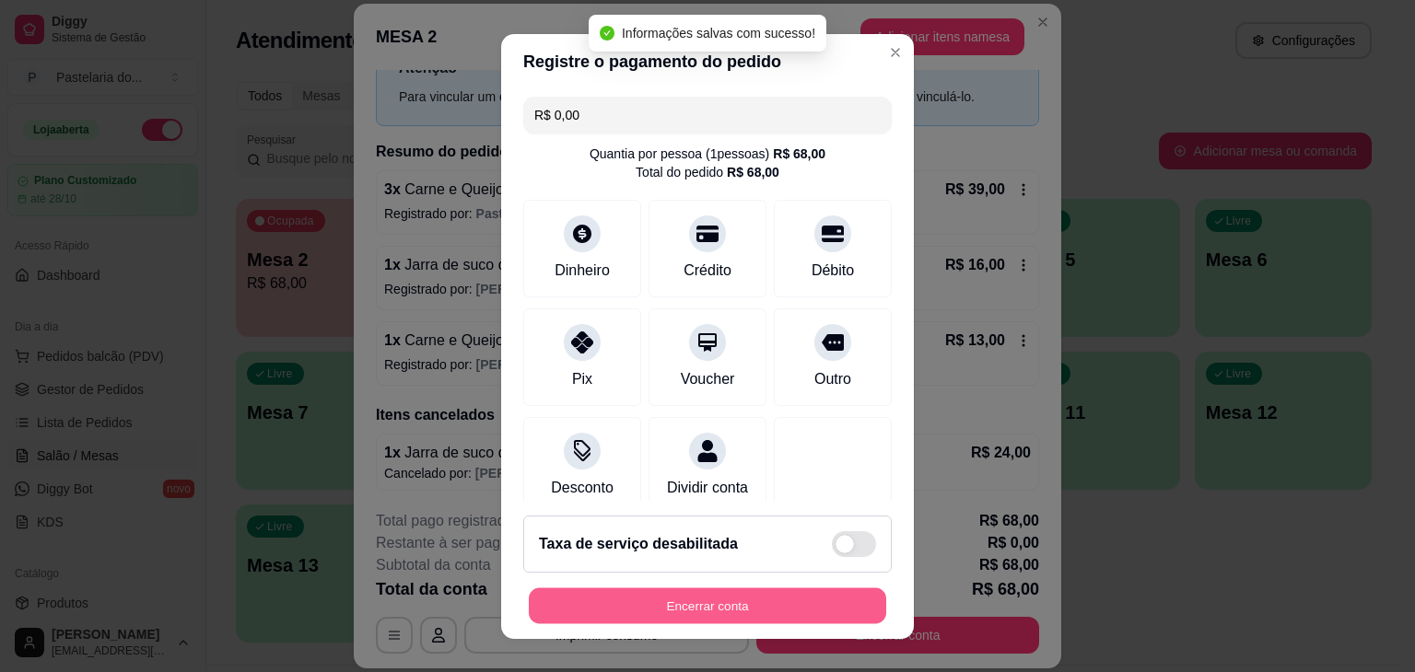
click at [843, 602] on button "Encerrar conta" at bounding box center [707, 606] width 357 height 36
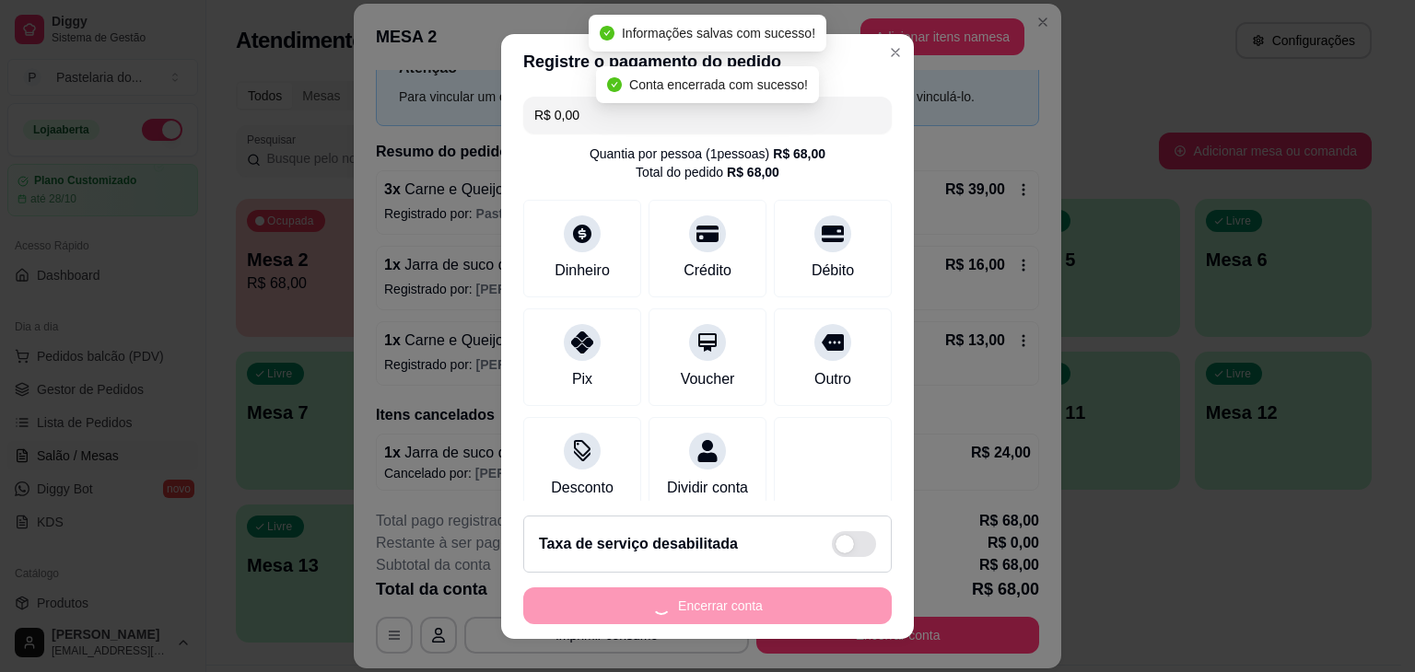
scroll to position [0, 0]
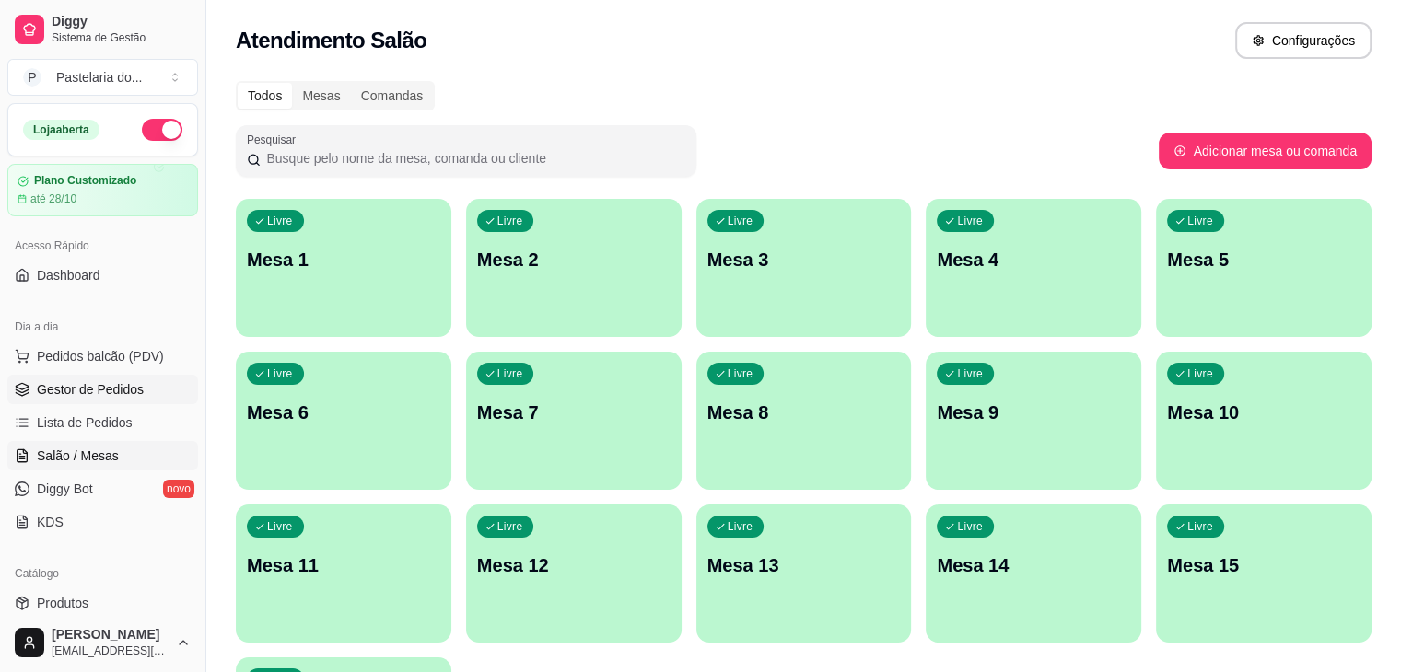
click at [127, 385] on span "Gestor de Pedidos" at bounding box center [90, 389] width 107 height 18
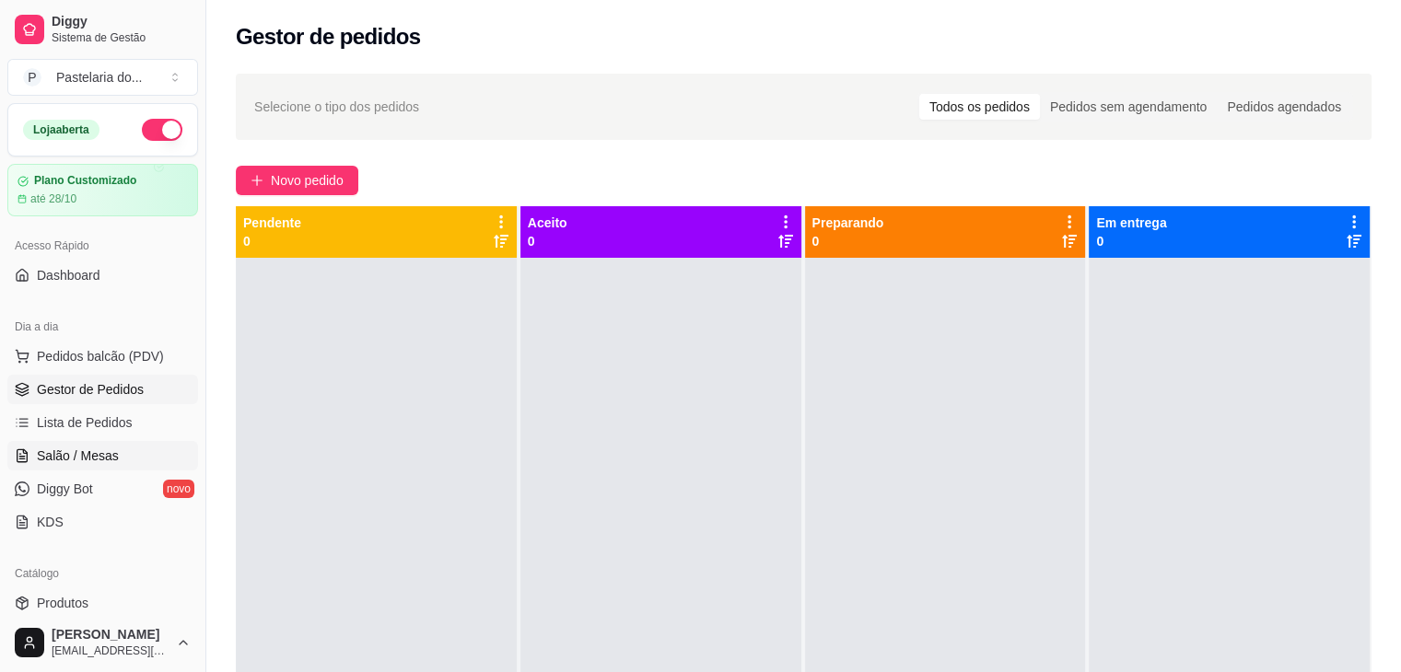
click at [102, 463] on span "Salão / Mesas" at bounding box center [78, 456] width 82 height 18
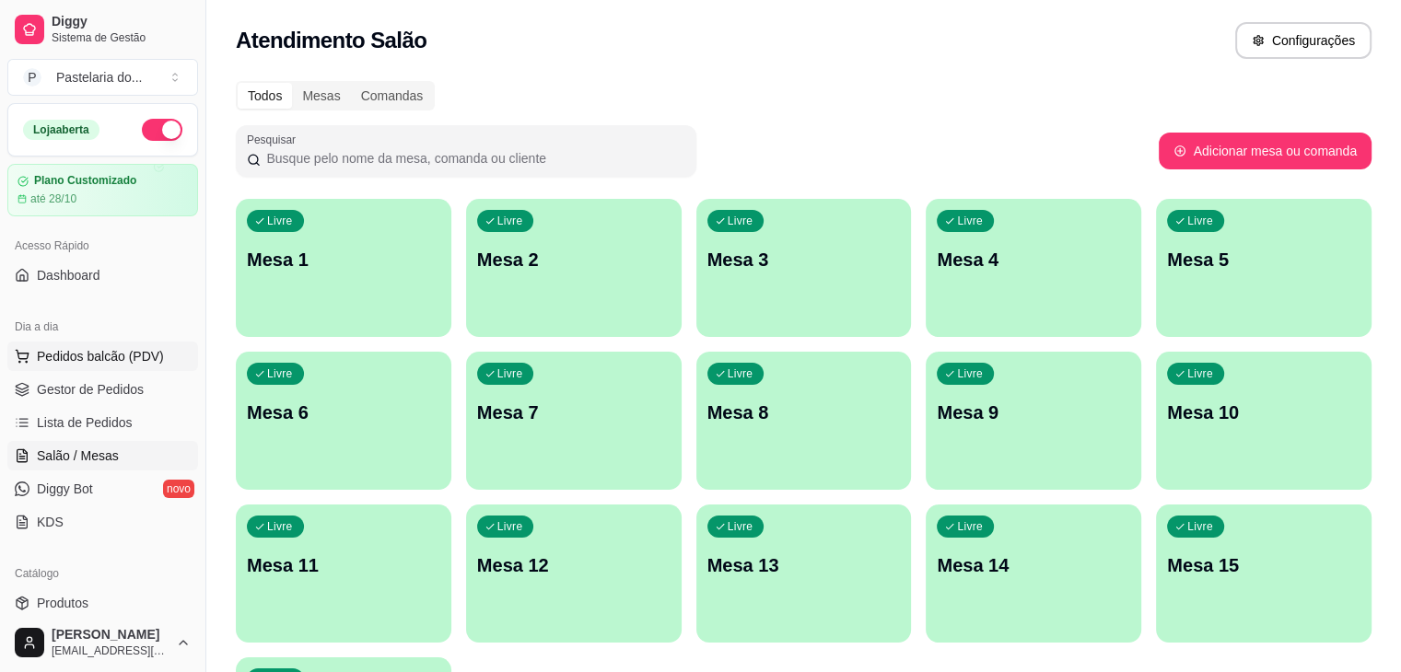
click at [125, 344] on button "Pedidos balcão (PDV)" at bounding box center [102, 356] width 191 height 29
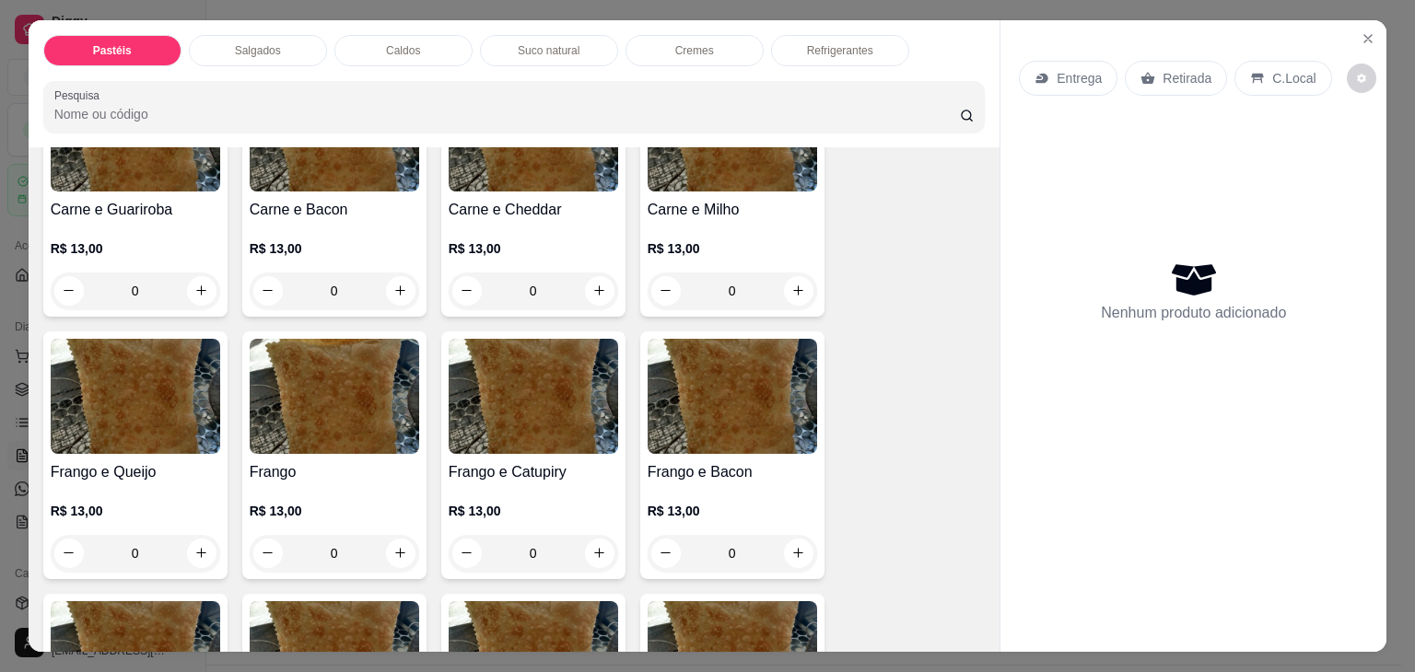
scroll to position [553, 0]
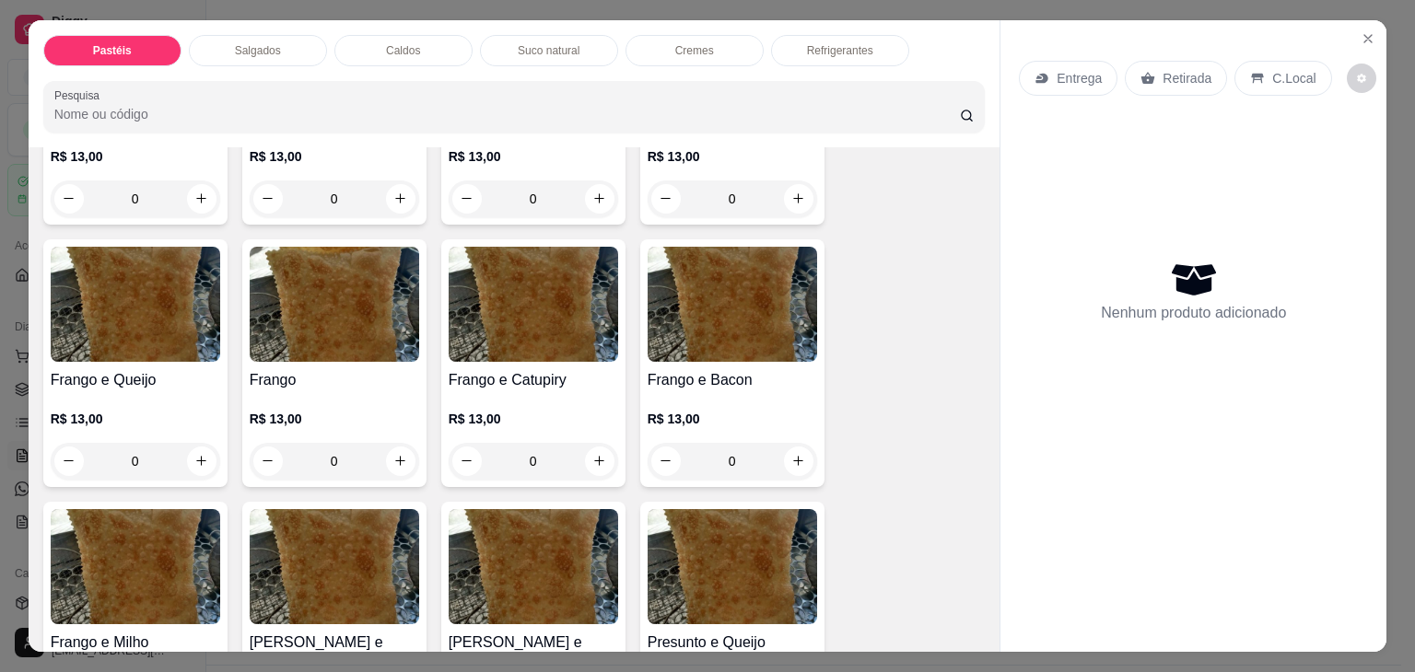
click at [543, 281] on img at bounding box center [533, 304] width 169 height 115
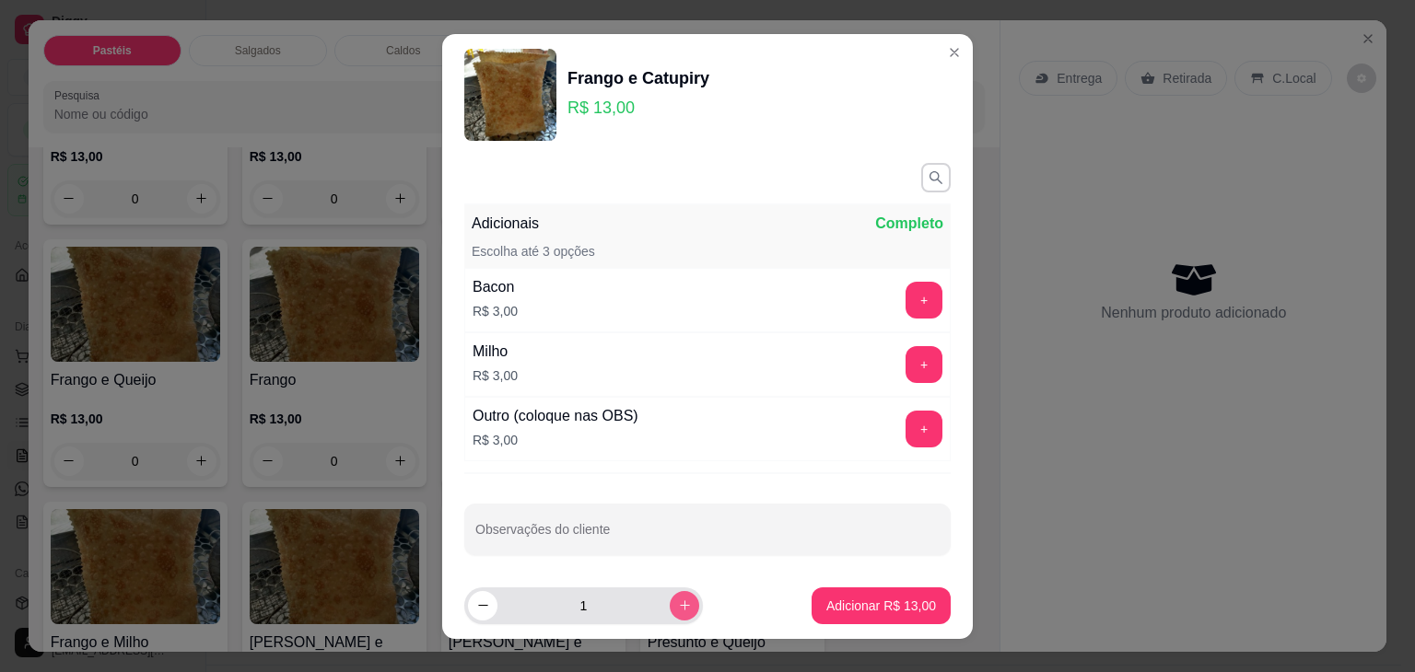
click at [678, 609] on icon "increase-product-quantity" at bounding box center [685, 606] width 14 height 14
type input "3"
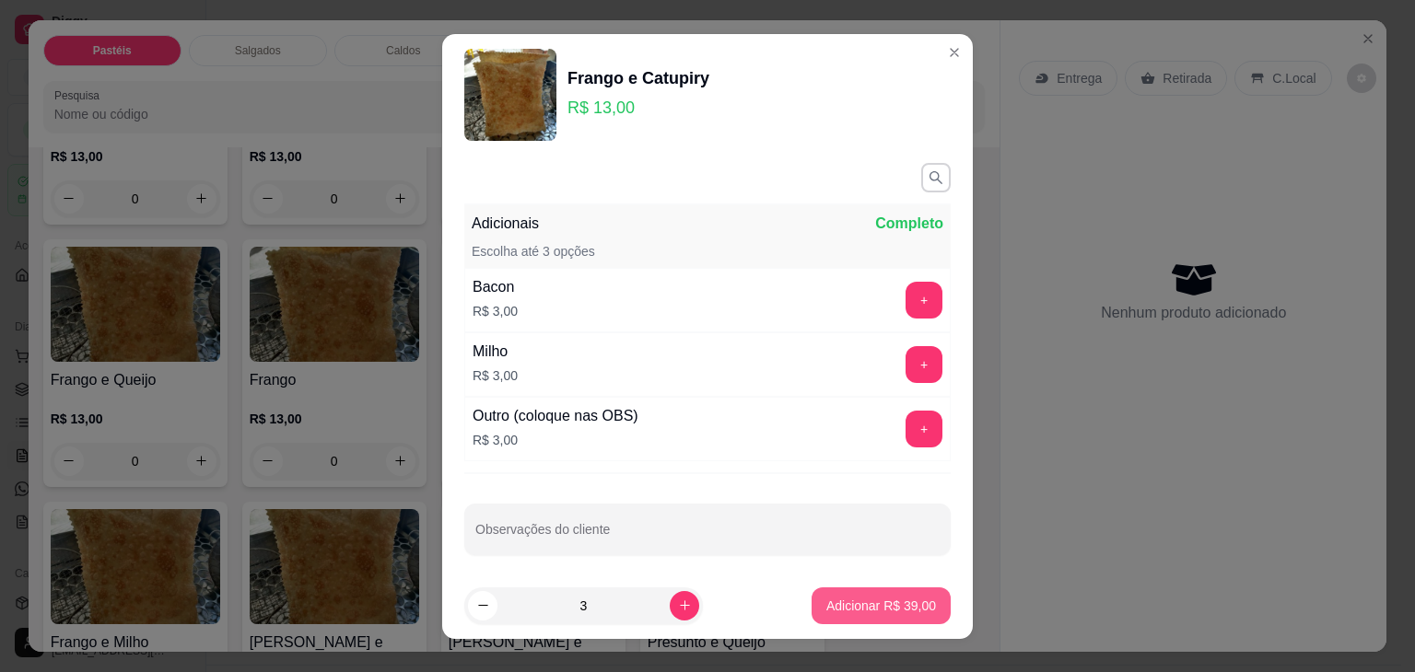
click at [826, 608] on p "Adicionar R$ 39,00" at bounding box center [881, 606] width 110 height 18
type input "3"
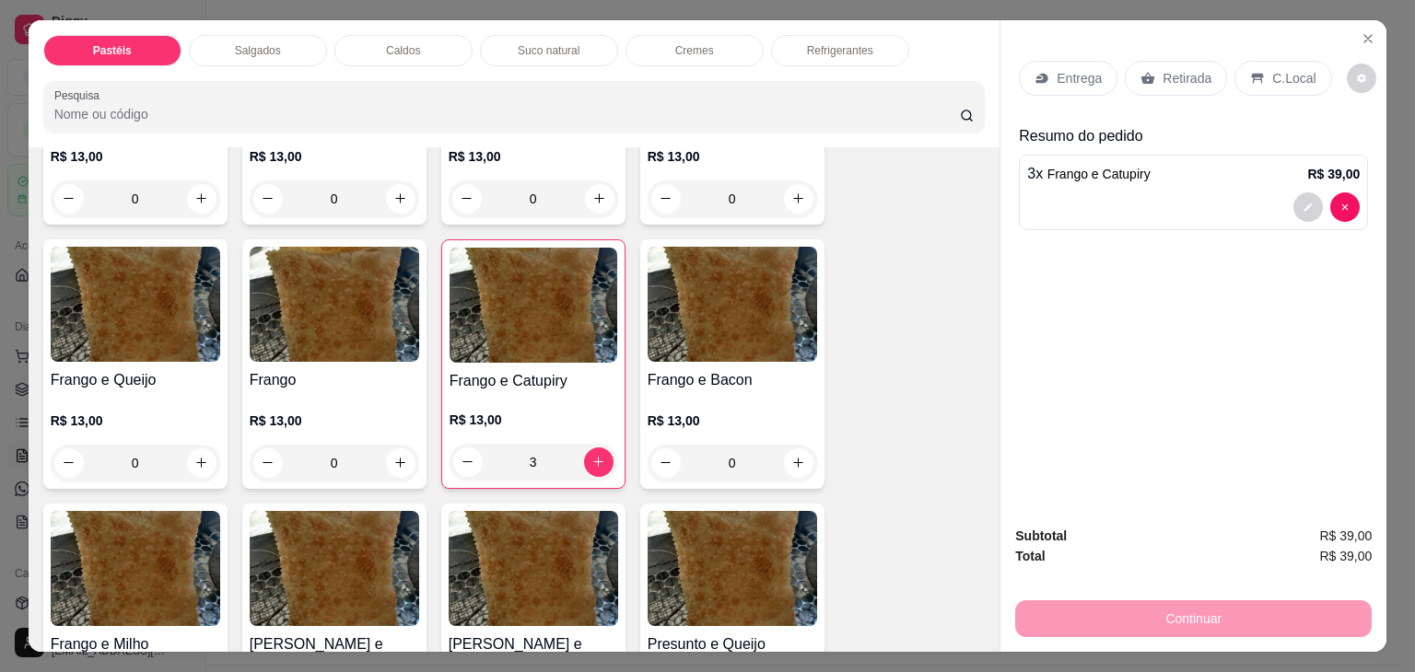
click at [871, 38] on div "Refrigerantes" at bounding box center [840, 50] width 138 height 31
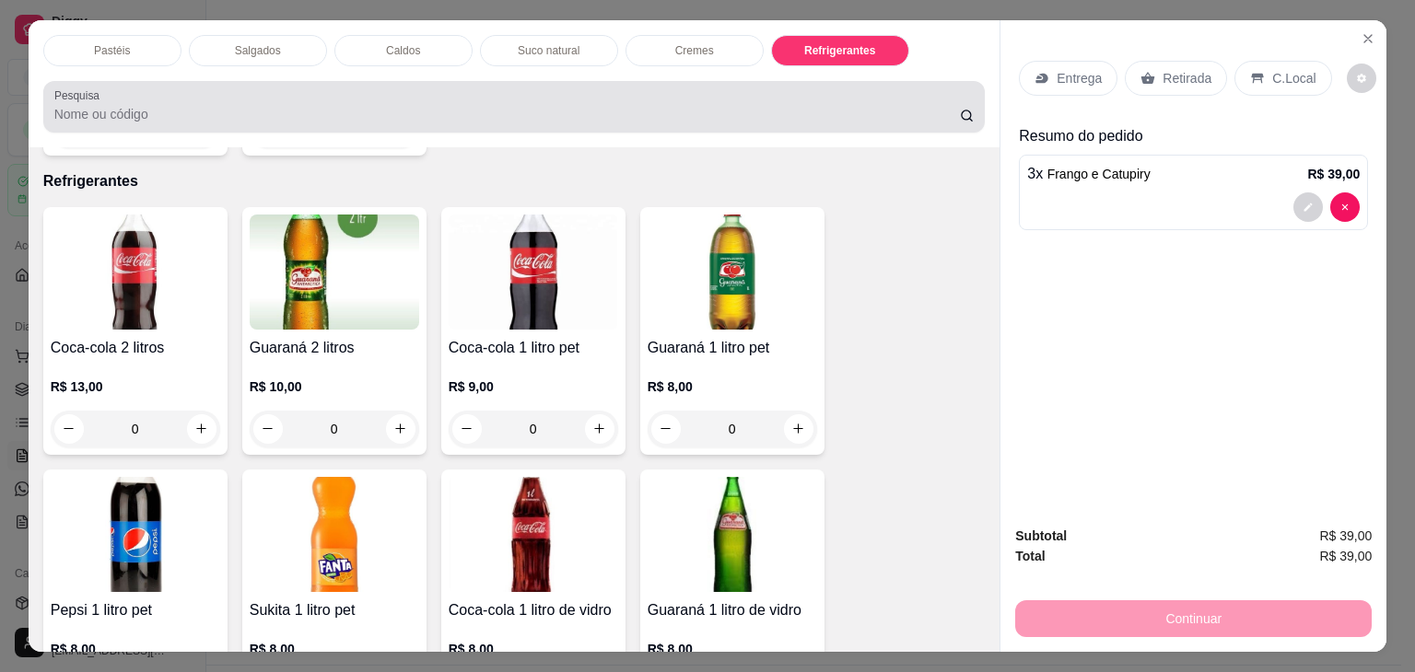
scroll to position [45, 0]
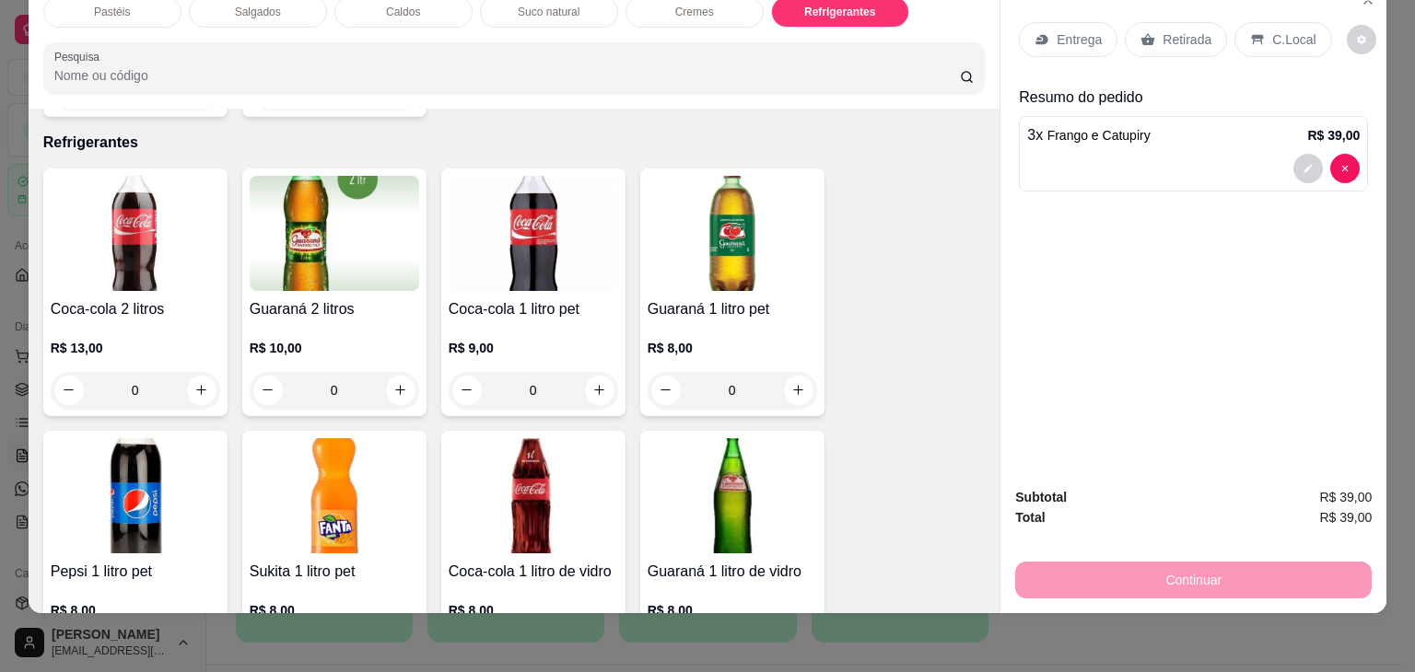
click at [691, 230] on img at bounding box center [732, 233] width 169 height 115
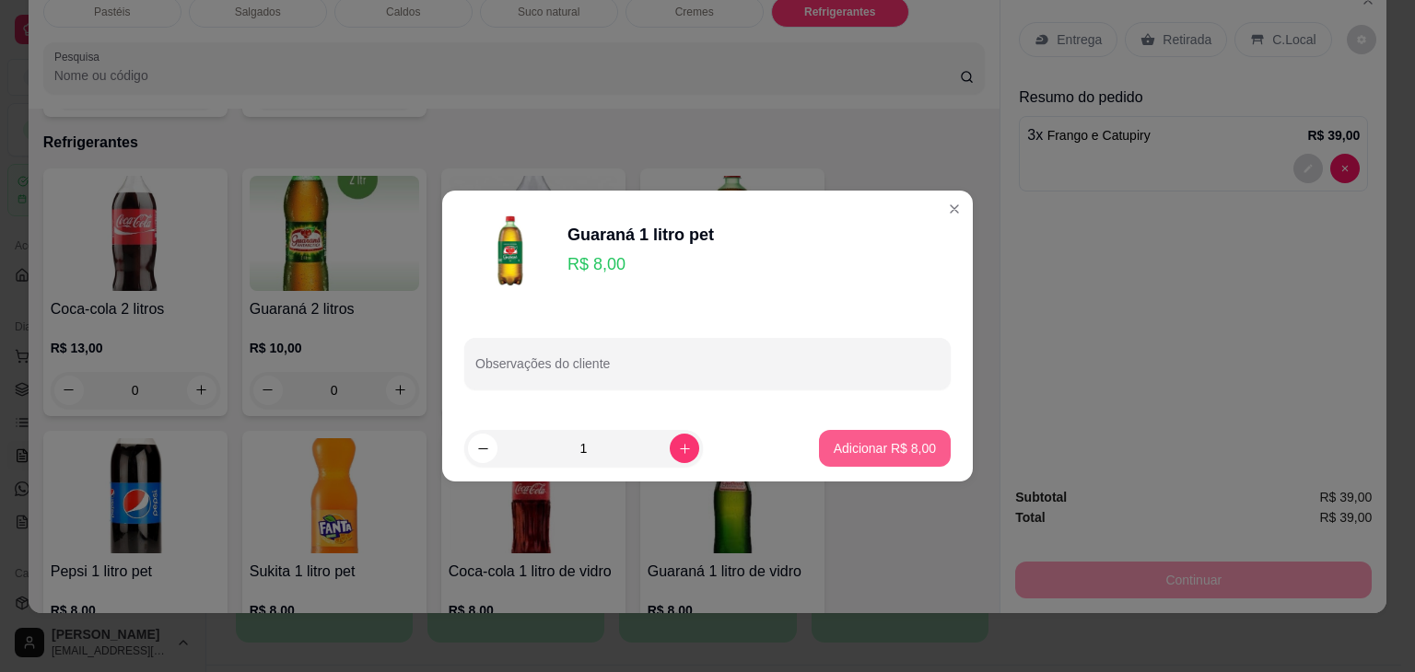
click at [890, 446] on p "Adicionar R$ 8,00" at bounding box center [885, 448] width 102 height 18
type input "1"
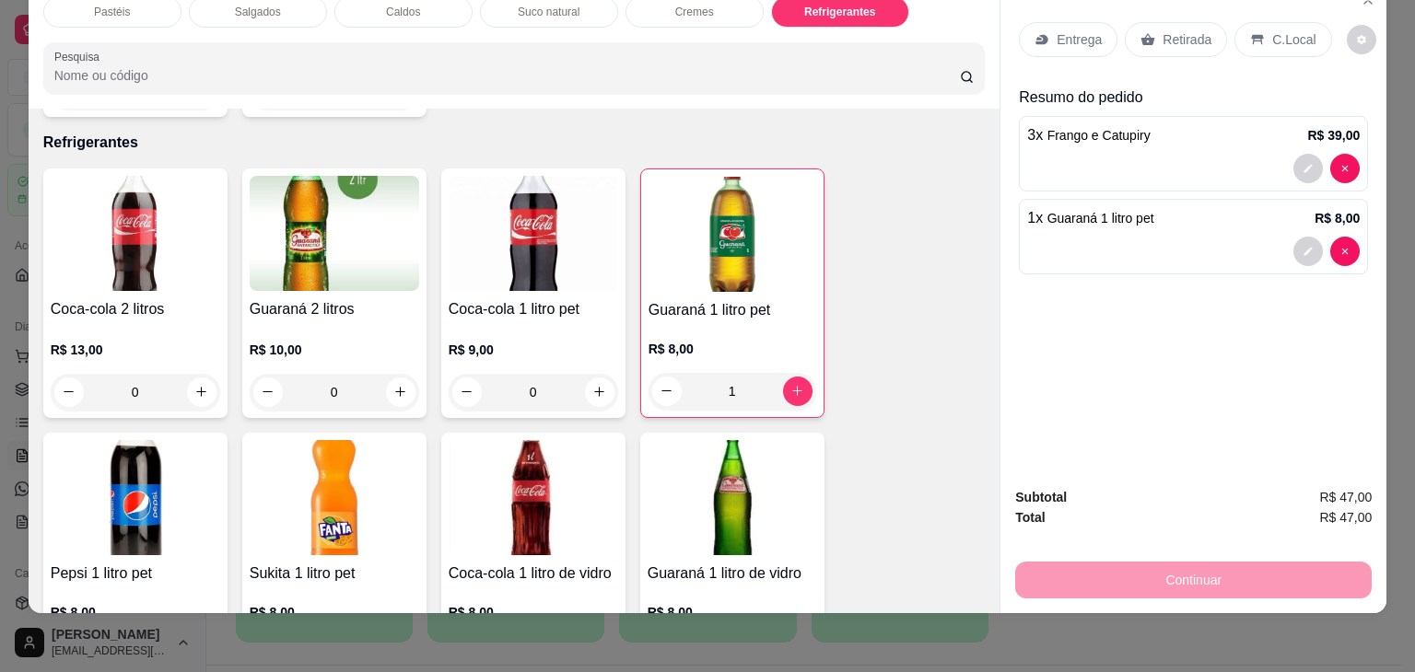
click at [1194, 30] on p "Retirada" at bounding box center [1187, 39] width 49 height 18
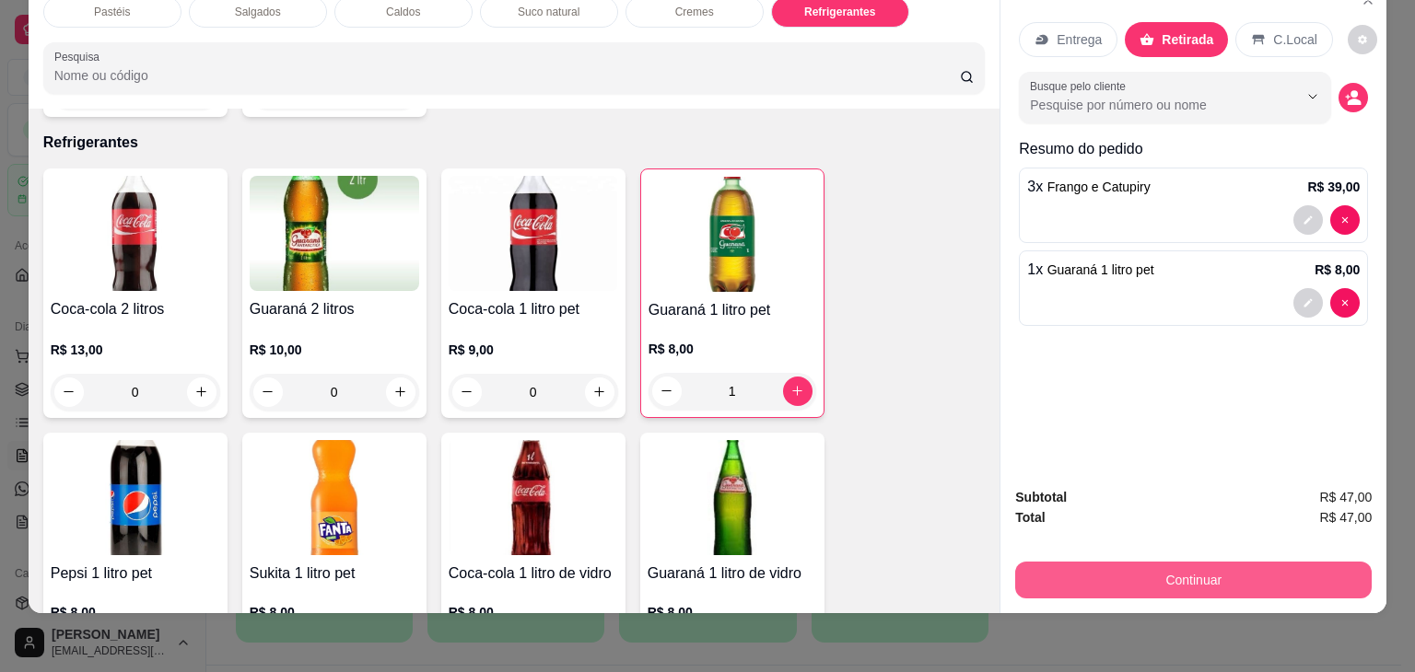
click at [1135, 571] on button "Continuar" at bounding box center [1193, 580] width 356 height 37
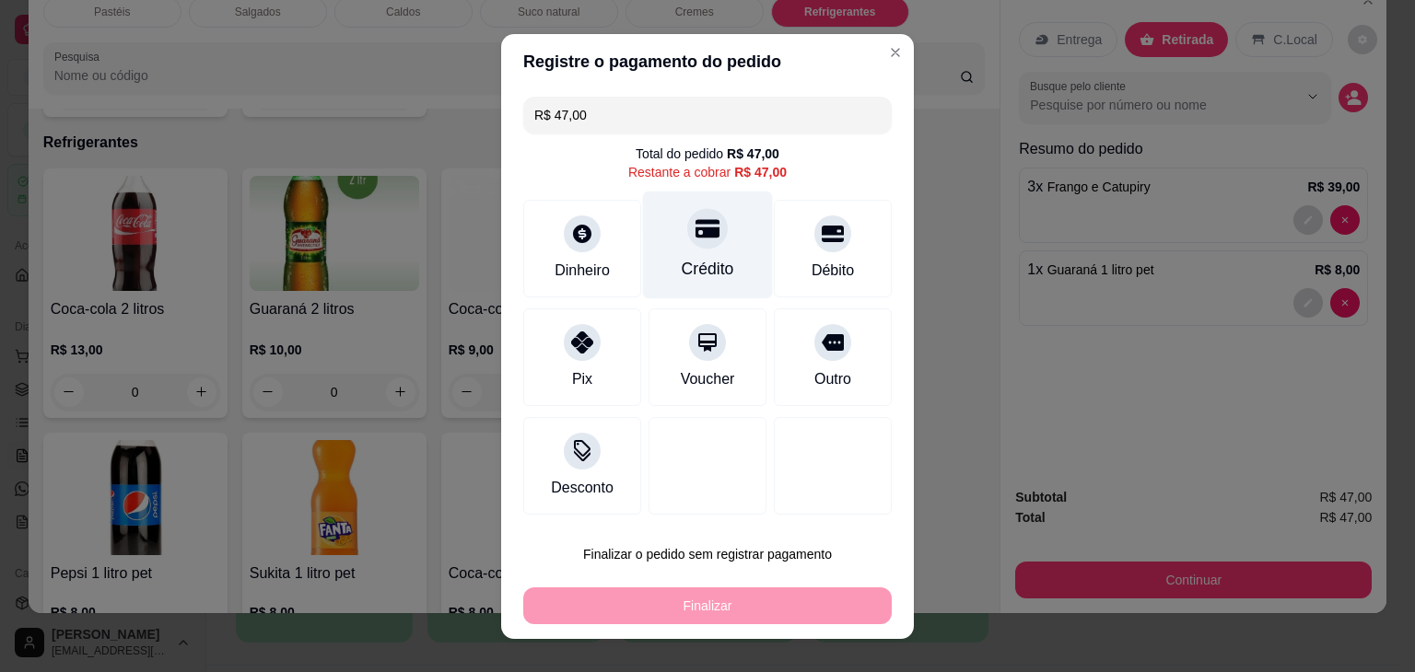
click at [665, 261] on div "Crédito" at bounding box center [708, 245] width 130 height 108
type input "R$ 0,00"
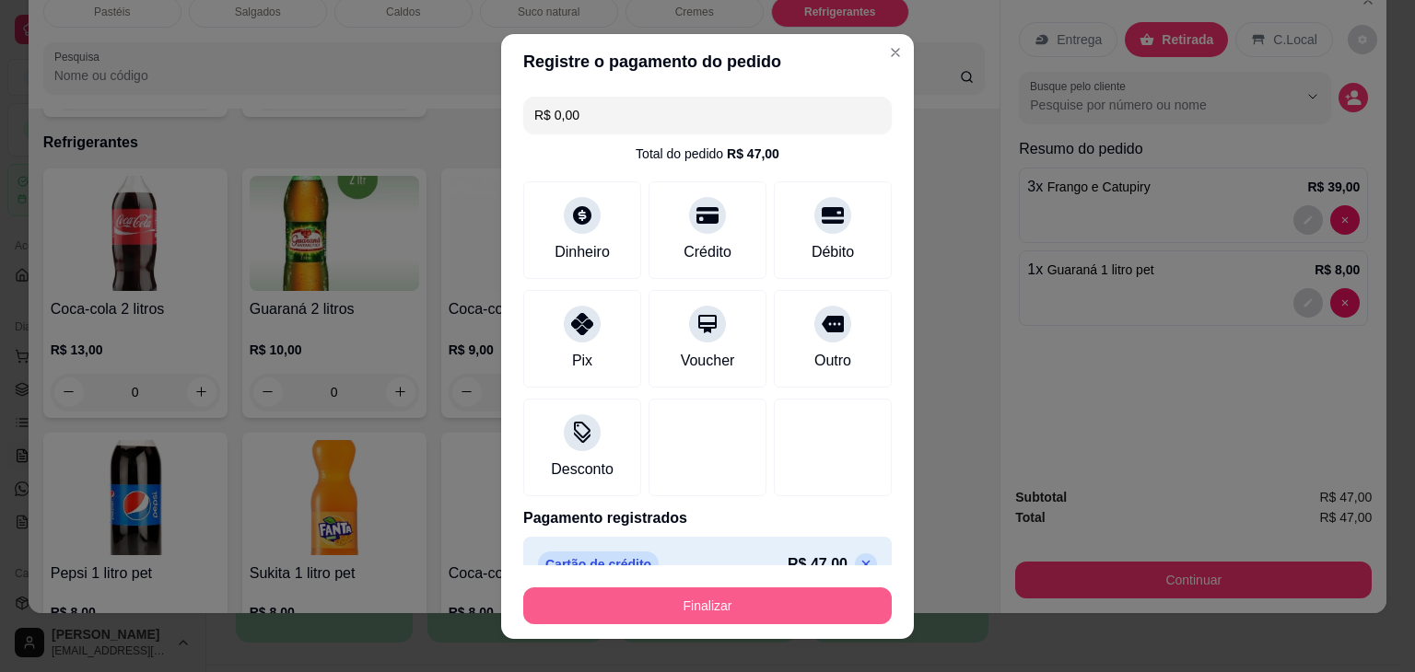
click at [745, 611] on button "Finalizar" at bounding box center [707, 606] width 368 height 37
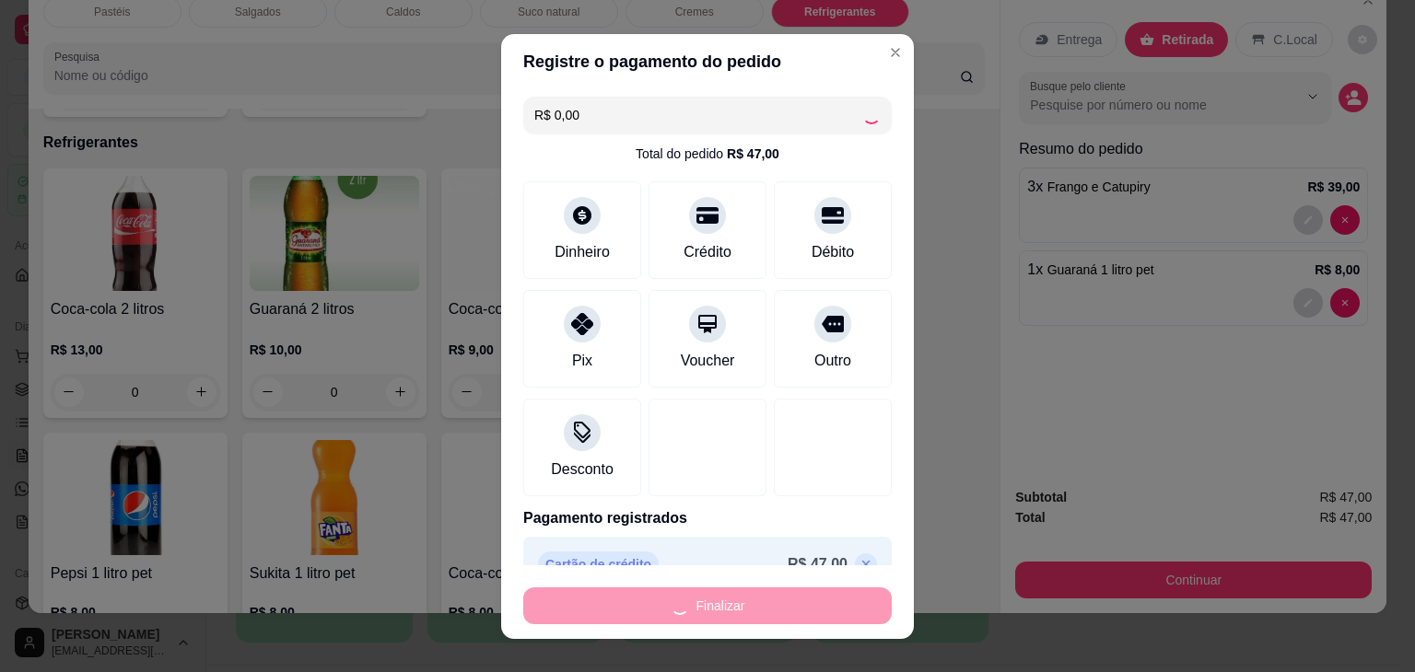
type input "0"
type input "-R$ 47,00"
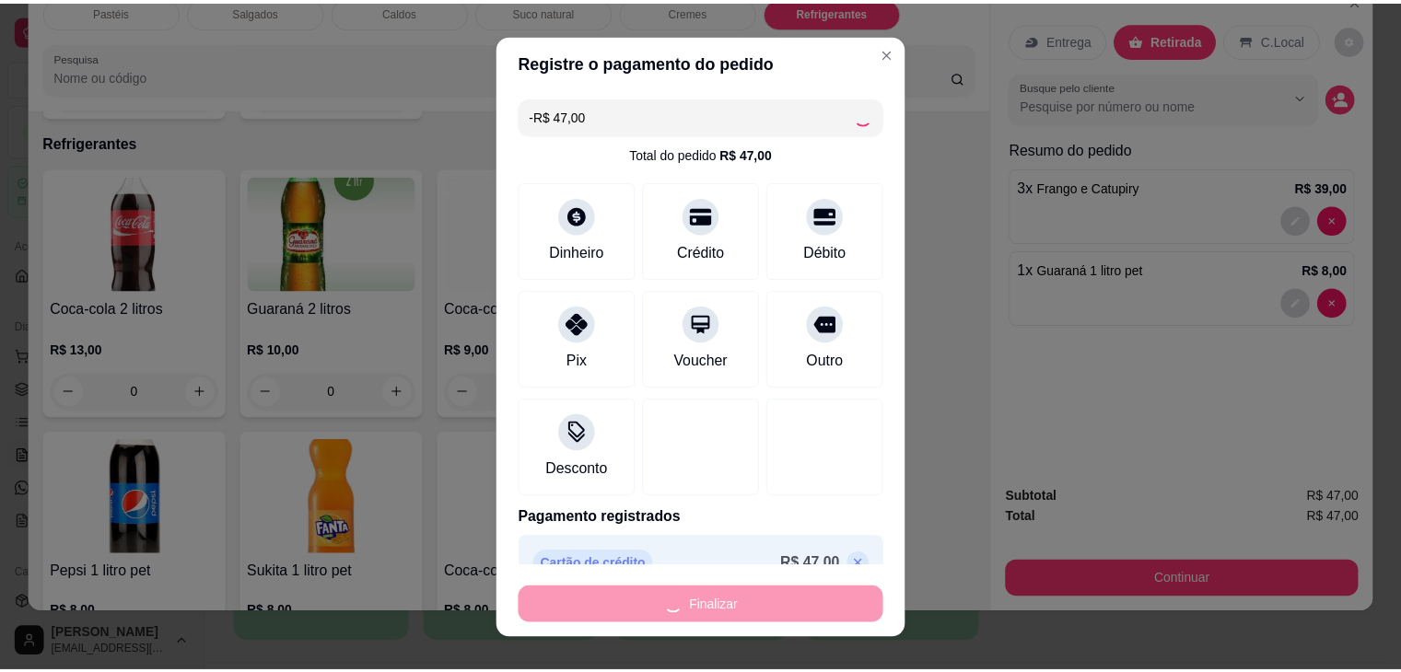
scroll to position [4818, 0]
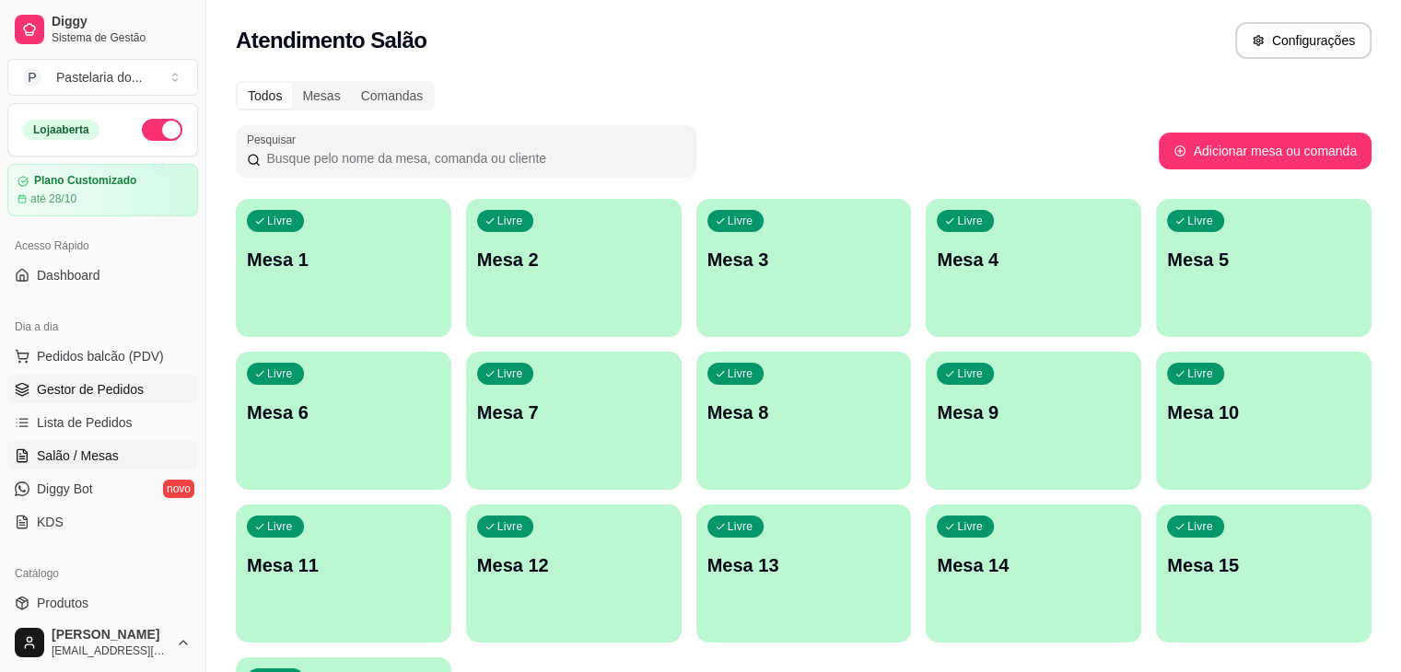
click at [64, 400] on link "Gestor de Pedidos" at bounding box center [102, 389] width 191 height 29
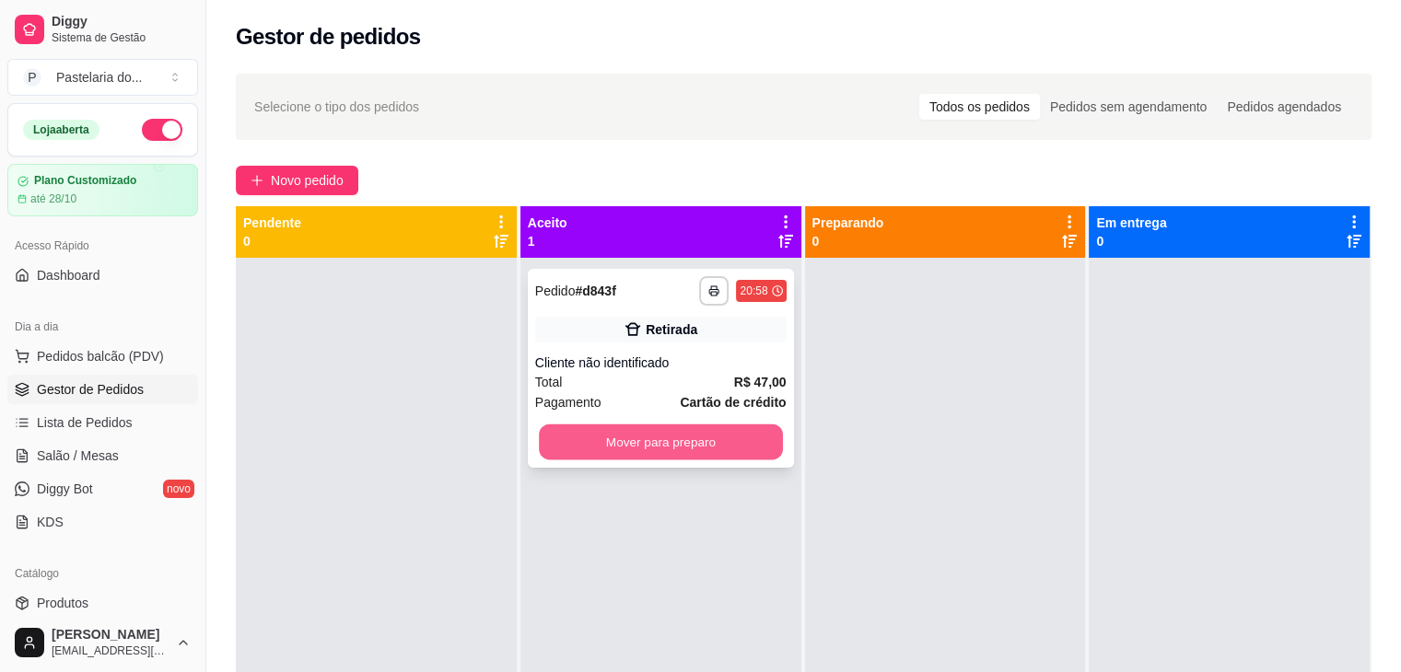
click at [644, 429] on button "Mover para preparo" at bounding box center [661, 443] width 244 height 36
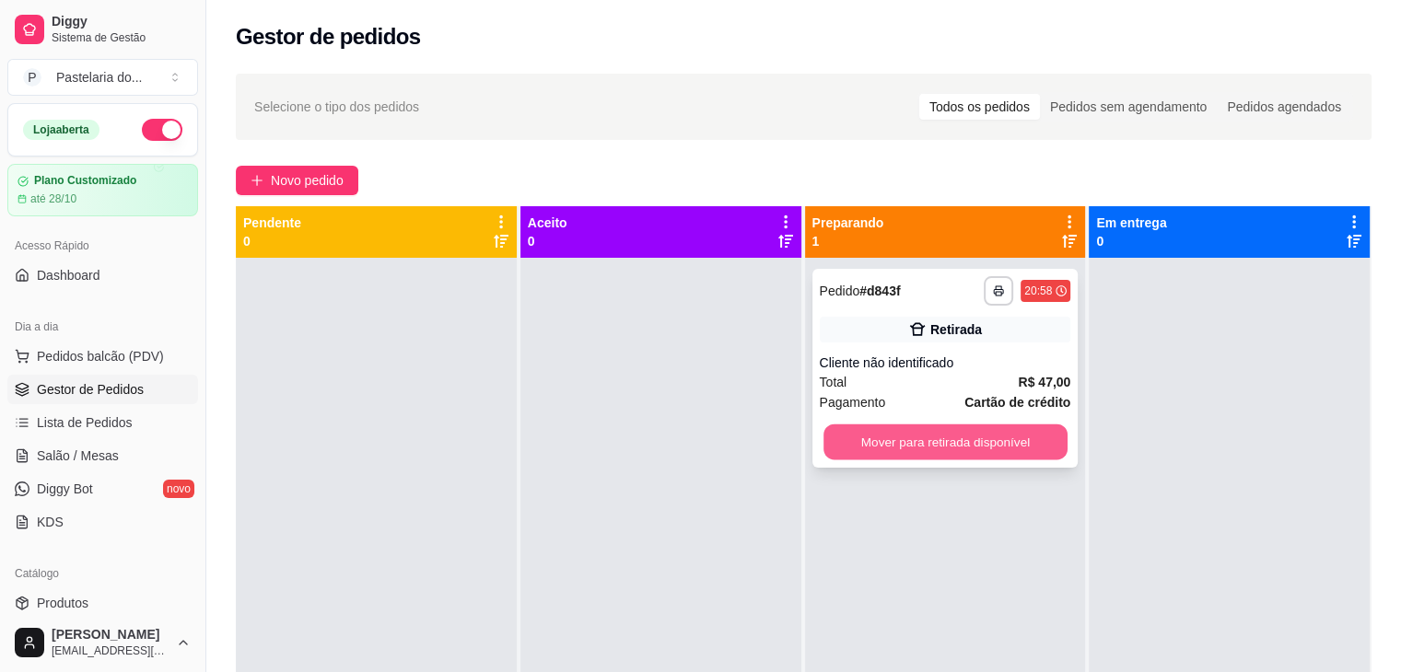
click at [976, 450] on button "Mover para retirada disponível" at bounding box center [946, 443] width 244 height 36
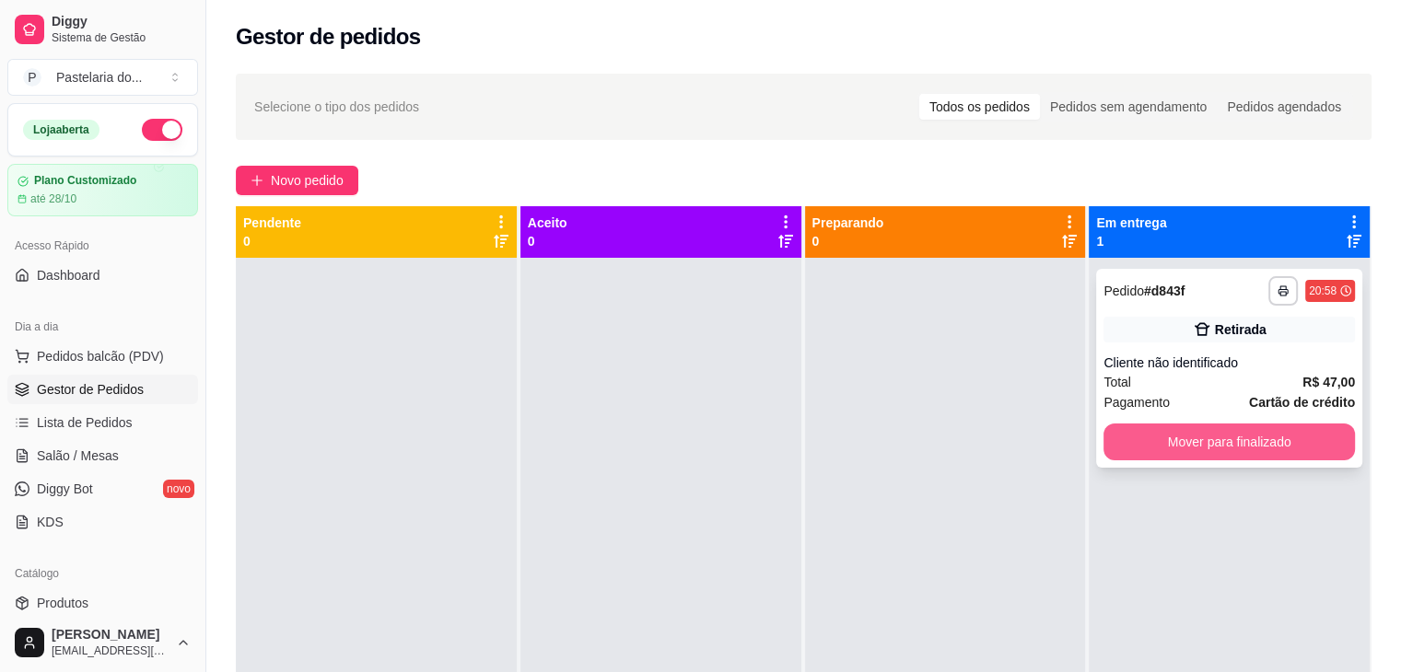
click at [1328, 450] on button "Mover para finalizado" at bounding box center [1229, 442] width 251 height 37
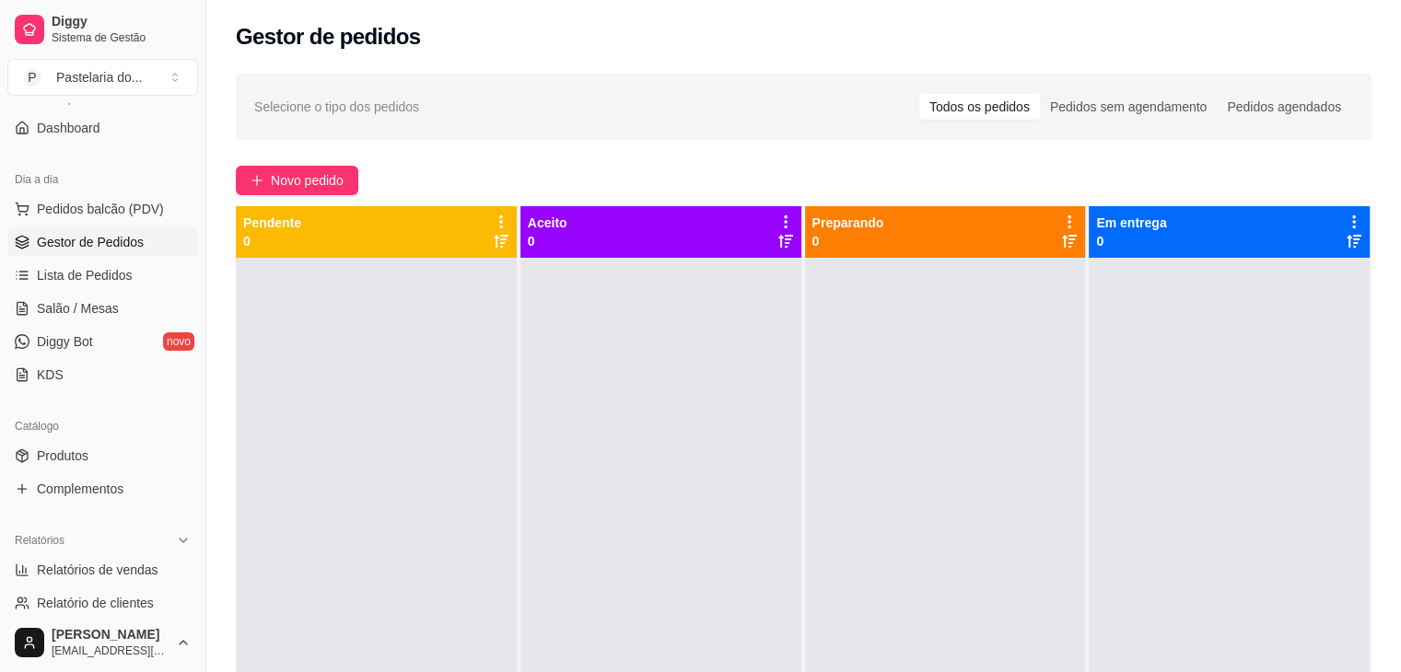
scroll to position [368, 0]
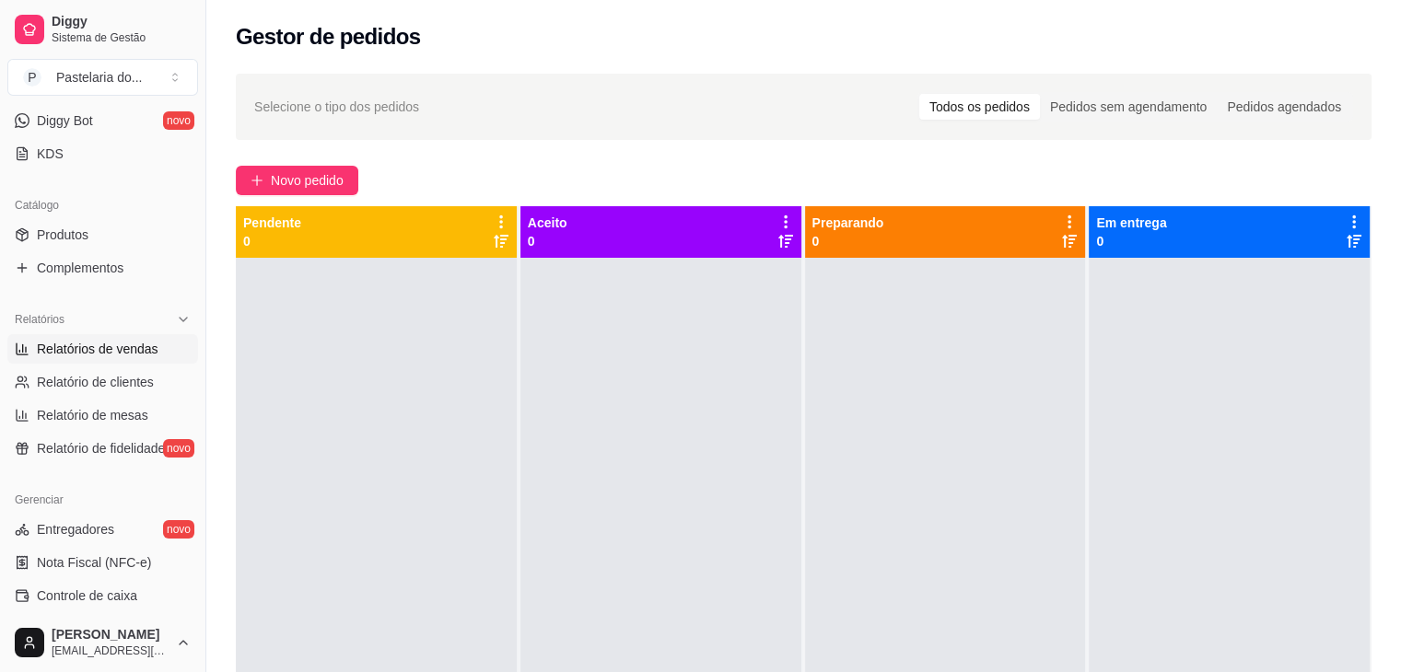
click at [153, 340] on span "Relatórios de vendas" at bounding box center [98, 349] width 122 height 18
select select "ALL"
select select "0"
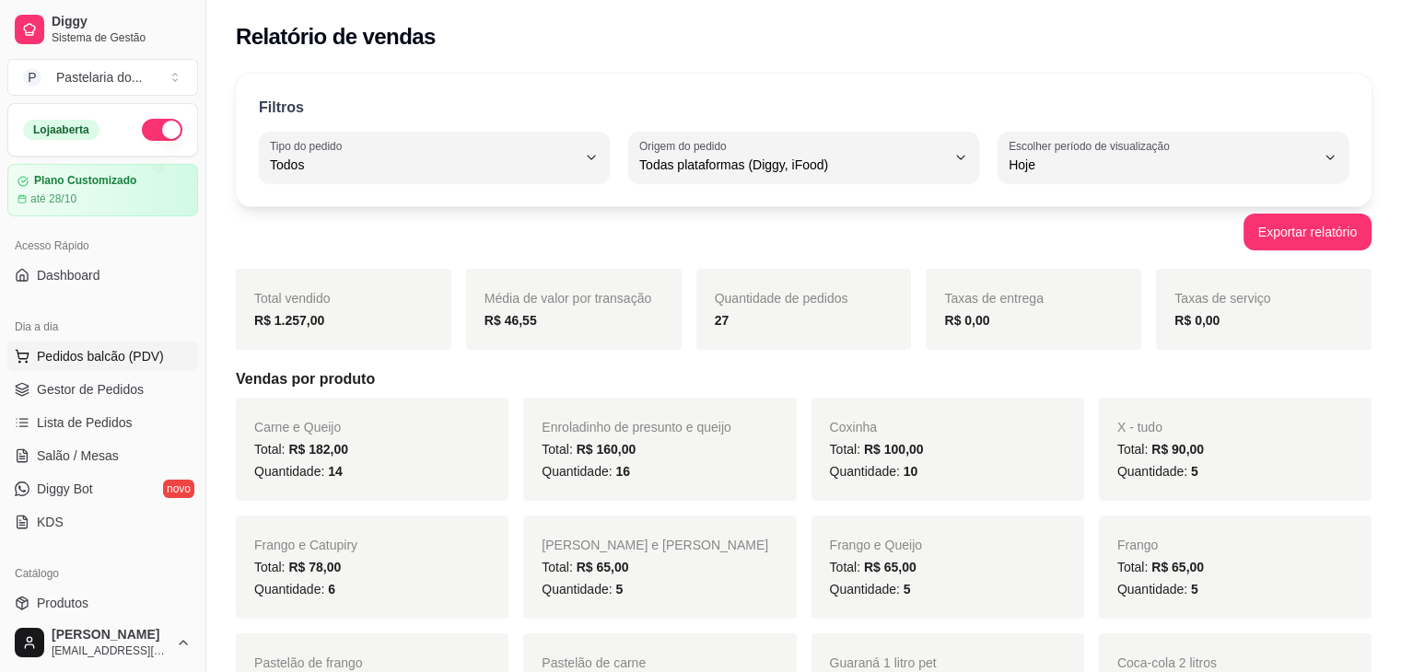
click at [164, 356] on button "Pedidos balcão (PDV)" at bounding box center [102, 356] width 191 height 29
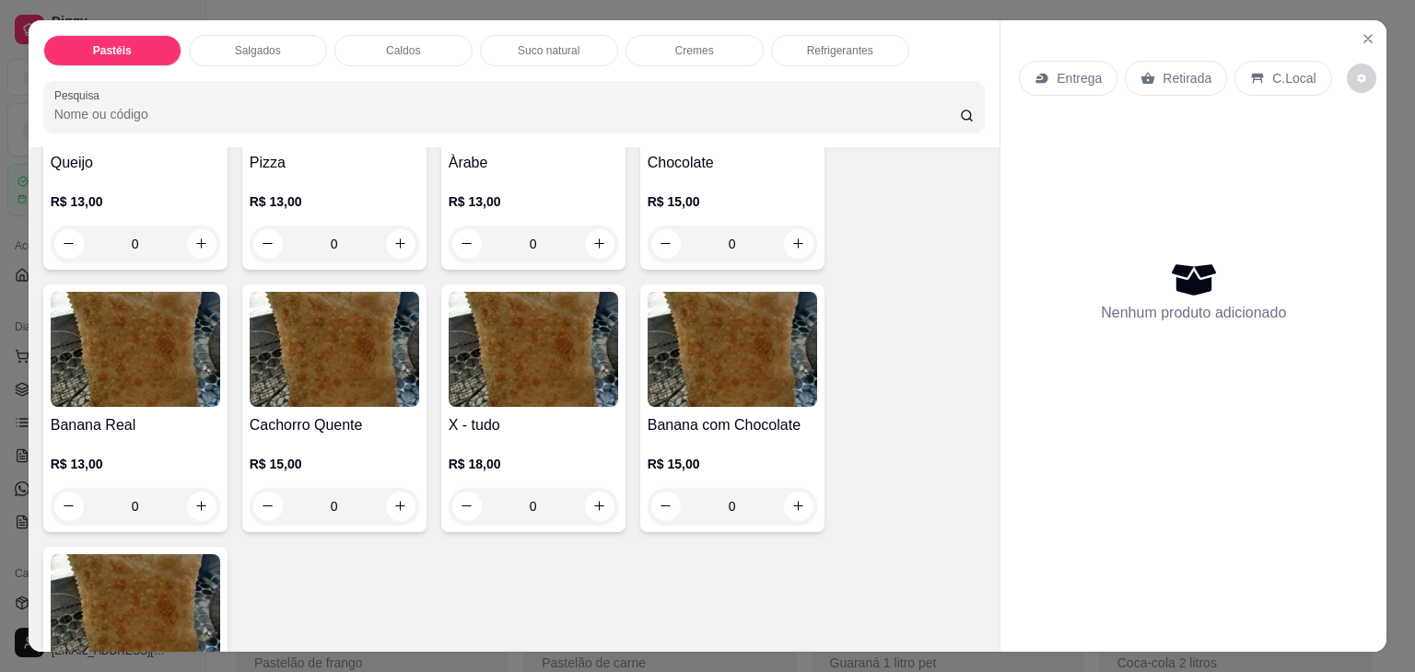
scroll to position [1474, 0]
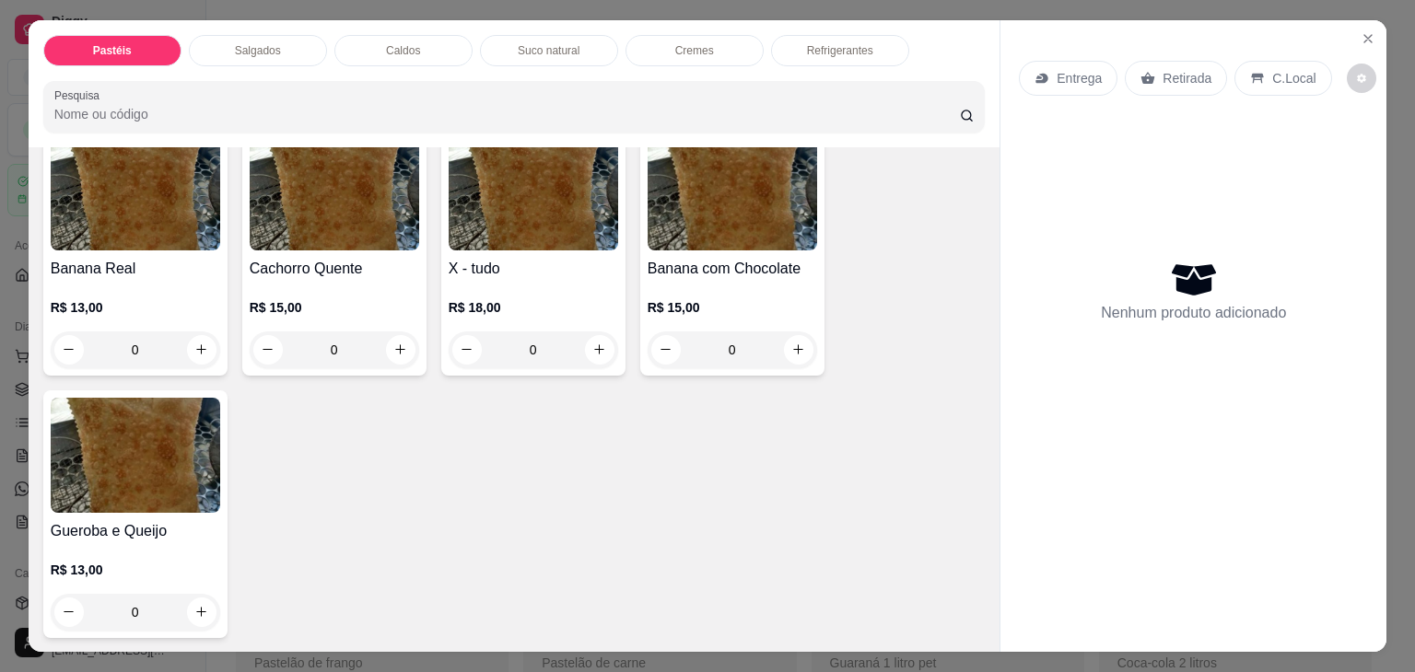
click at [485, 210] on img at bounding box center [533, 192] width 169 height 115
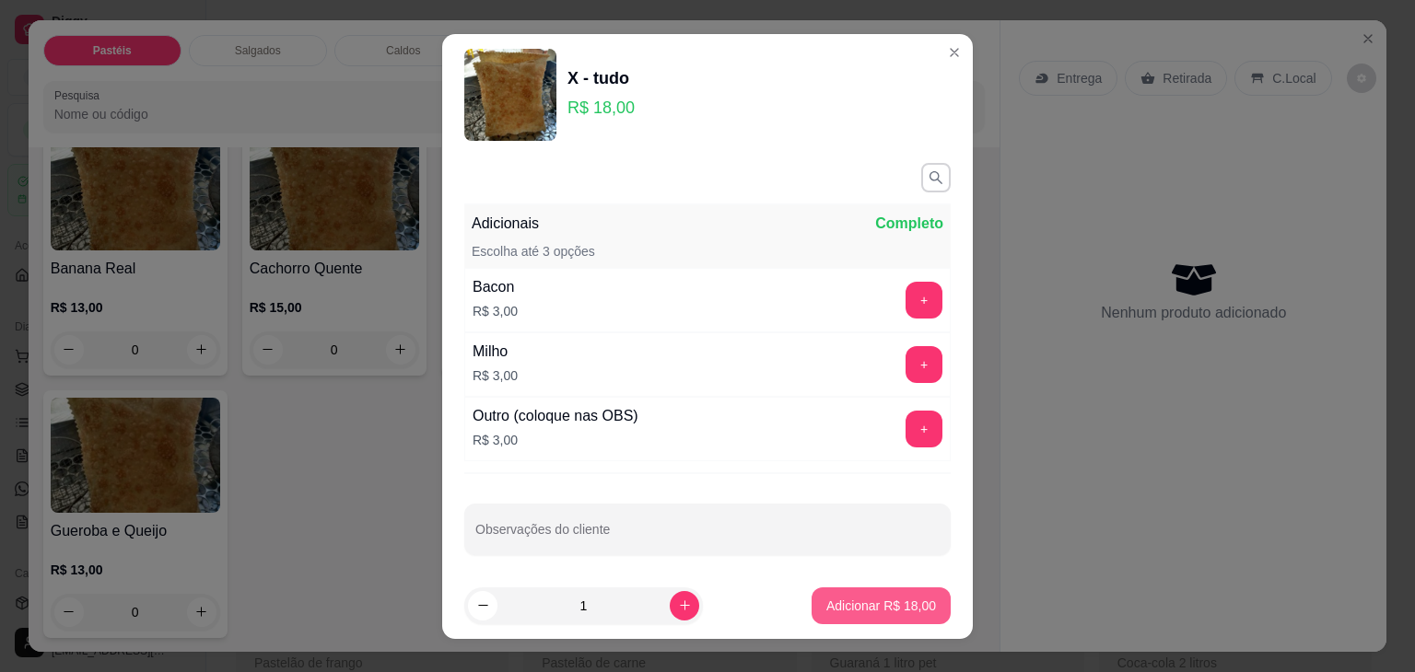
click at [837, 599] on p "Adicionar R$ 18,00" at bounding box center [881, 606] width 110 height 18
type input "1"
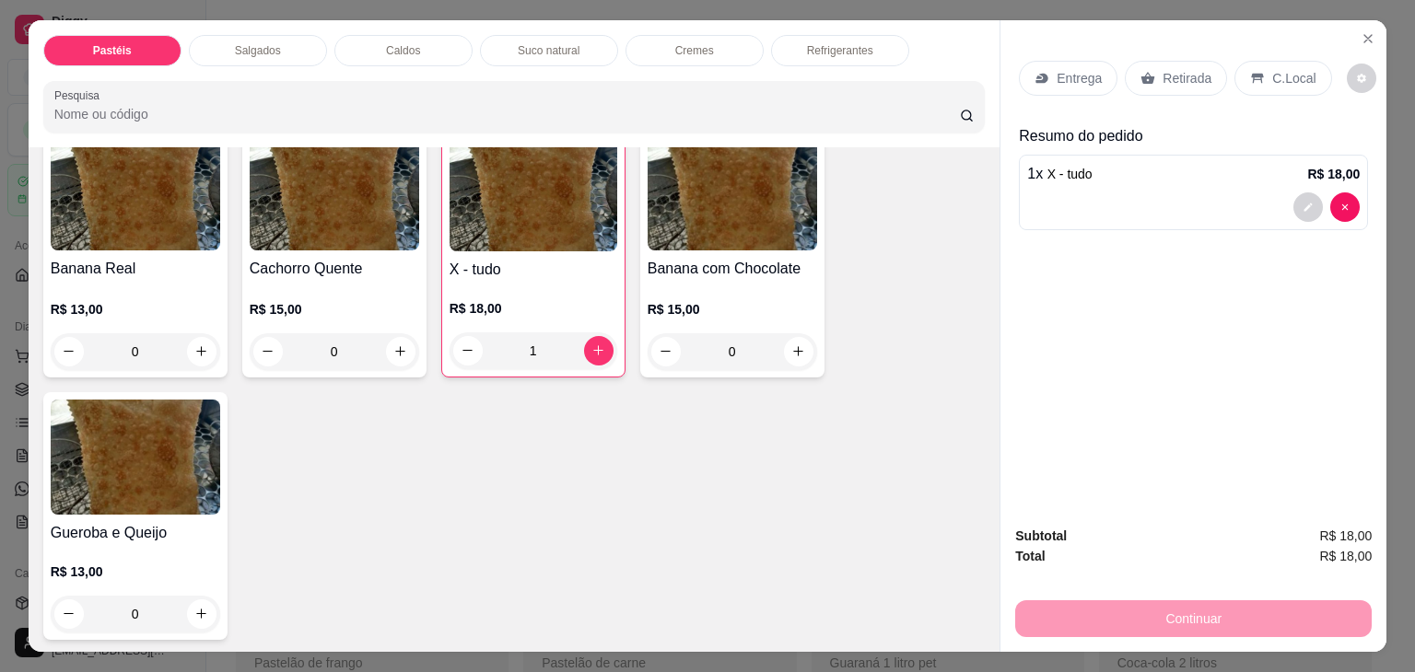
click at [549, 50] on p "Suco natural" at bounding box center [549, 50] width 62 height 15
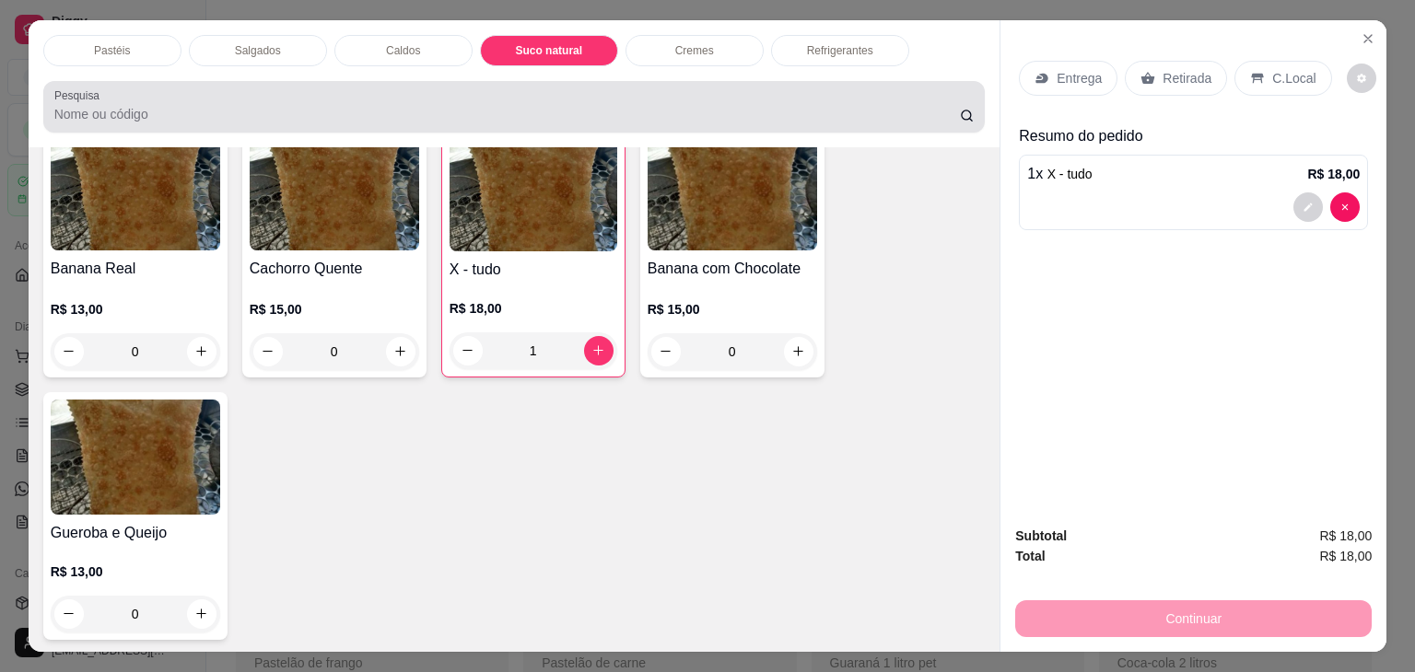
scroll to position [45, 0]
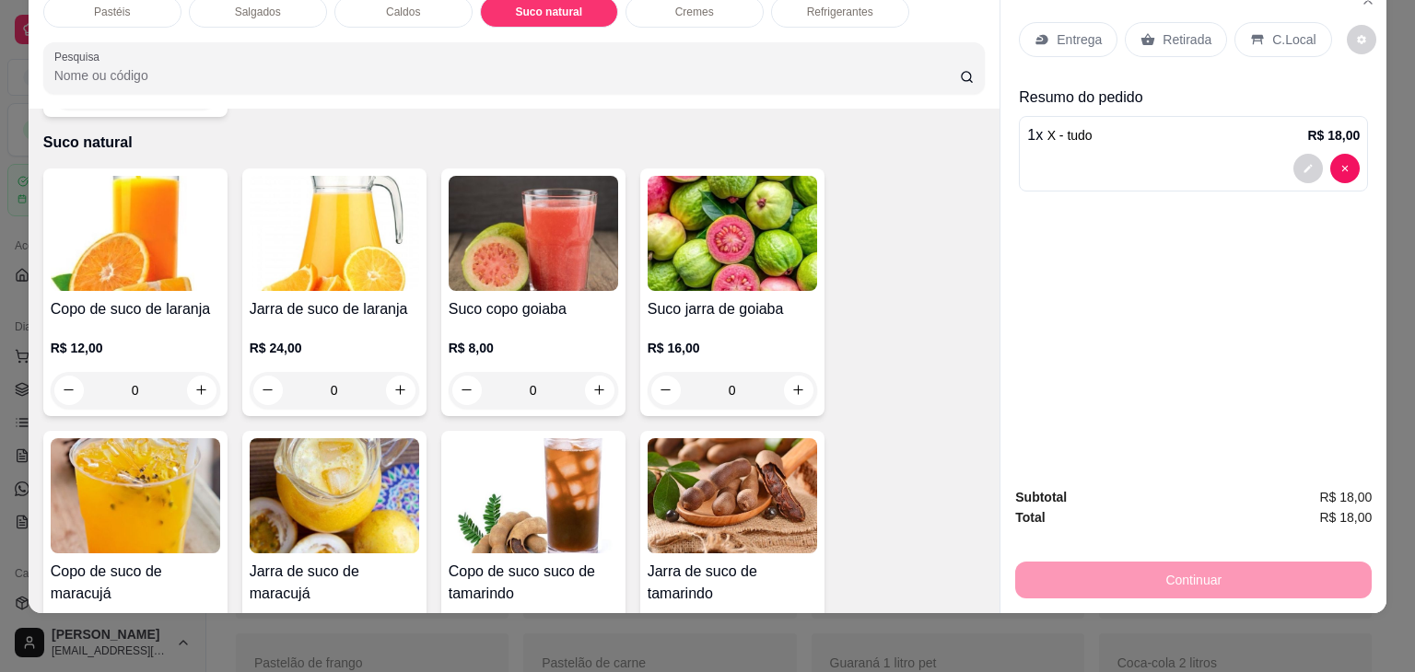
click at [126, 176] on img at bounding box center [135, 233] width 169 height 115
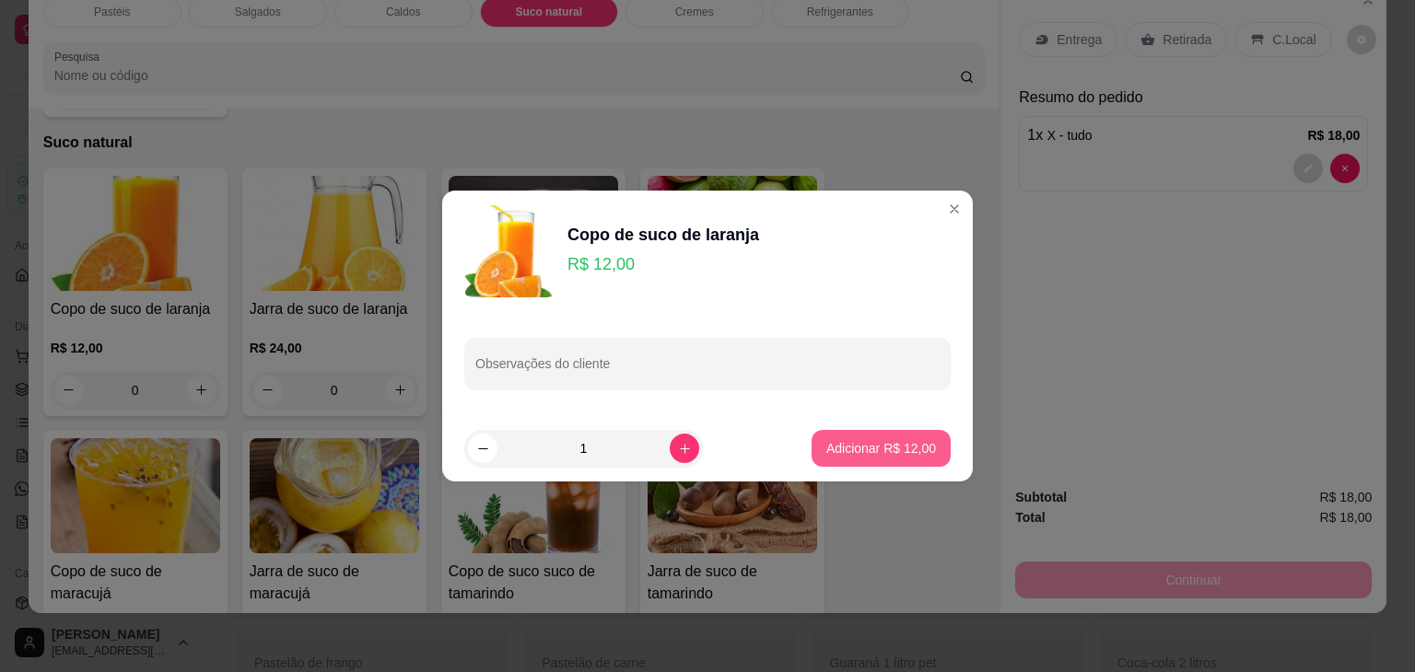
click at [902, 463] on button "Adicionar R$ 12,00" at bounding box center [881, 448] width 139 height 37
type input "1"
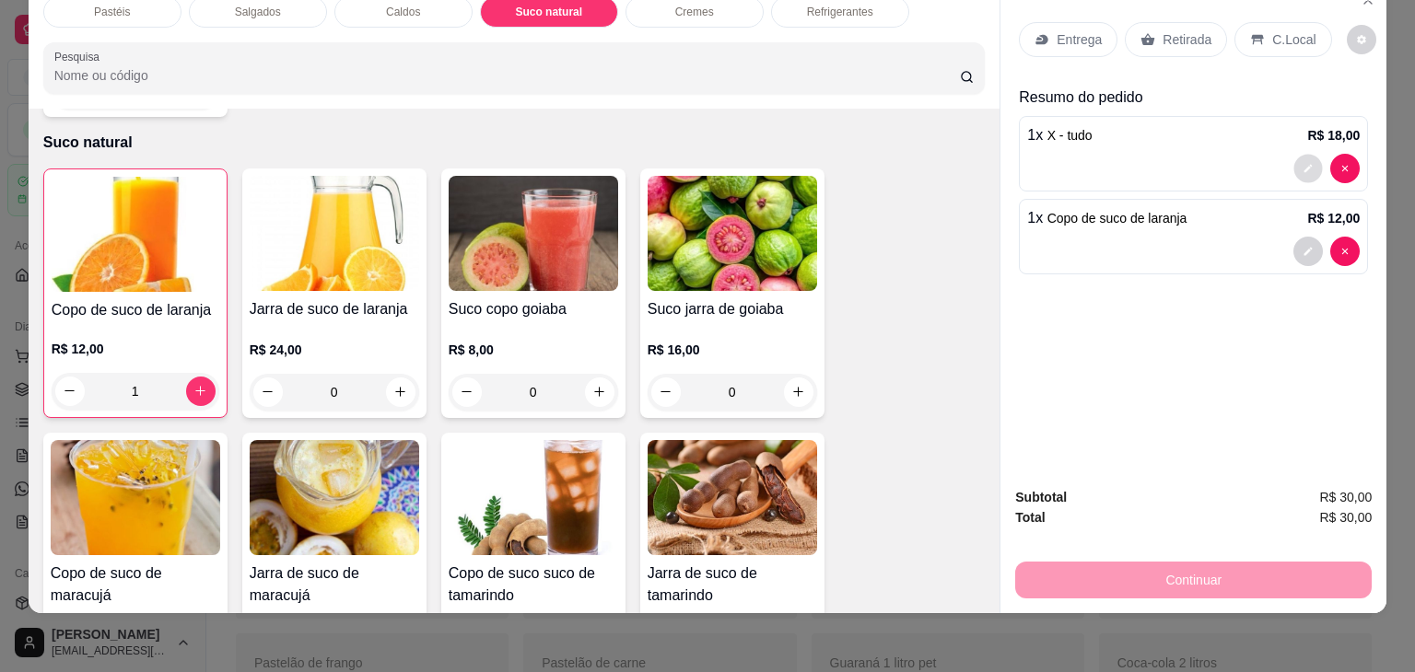
click at [1310, 156] on button "decrease-product-quantity" at bounding box center [1308, 168] width 29 height 29
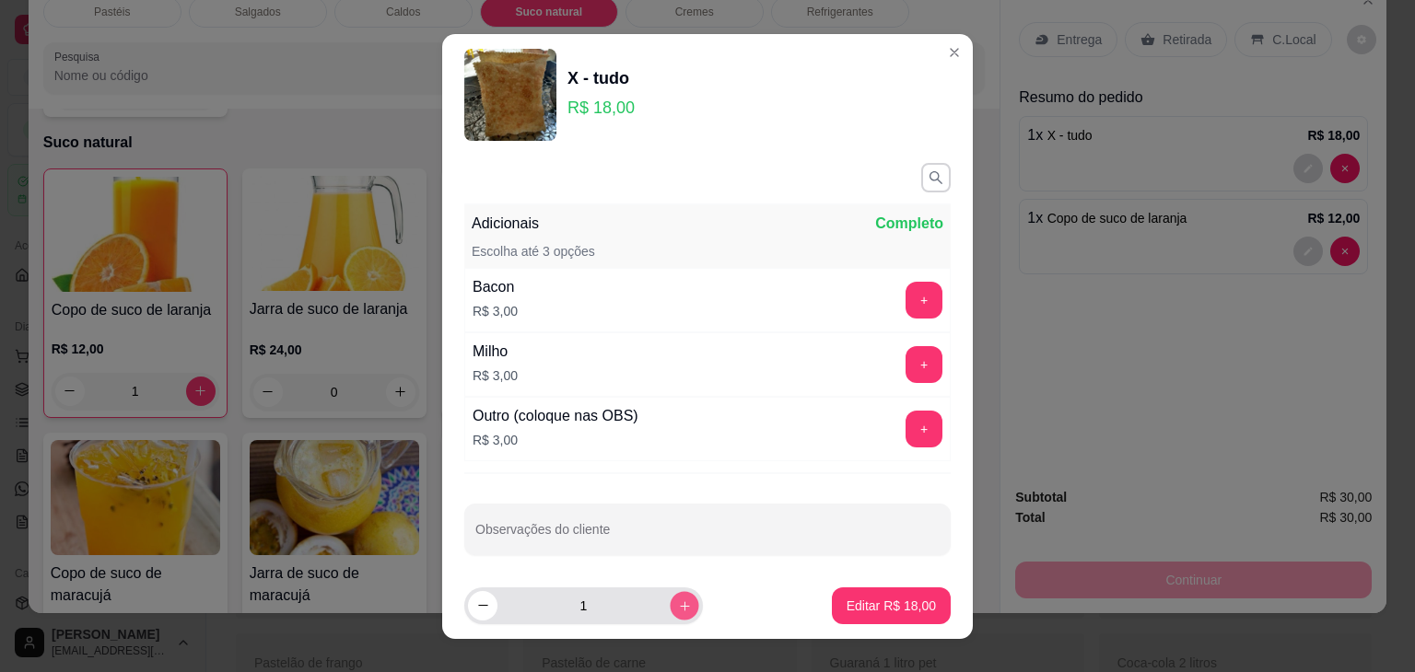
click at [670, 608] on button "increase-product-quantity" at bounding box center [684, 605] width 29 height 29
type input "2"
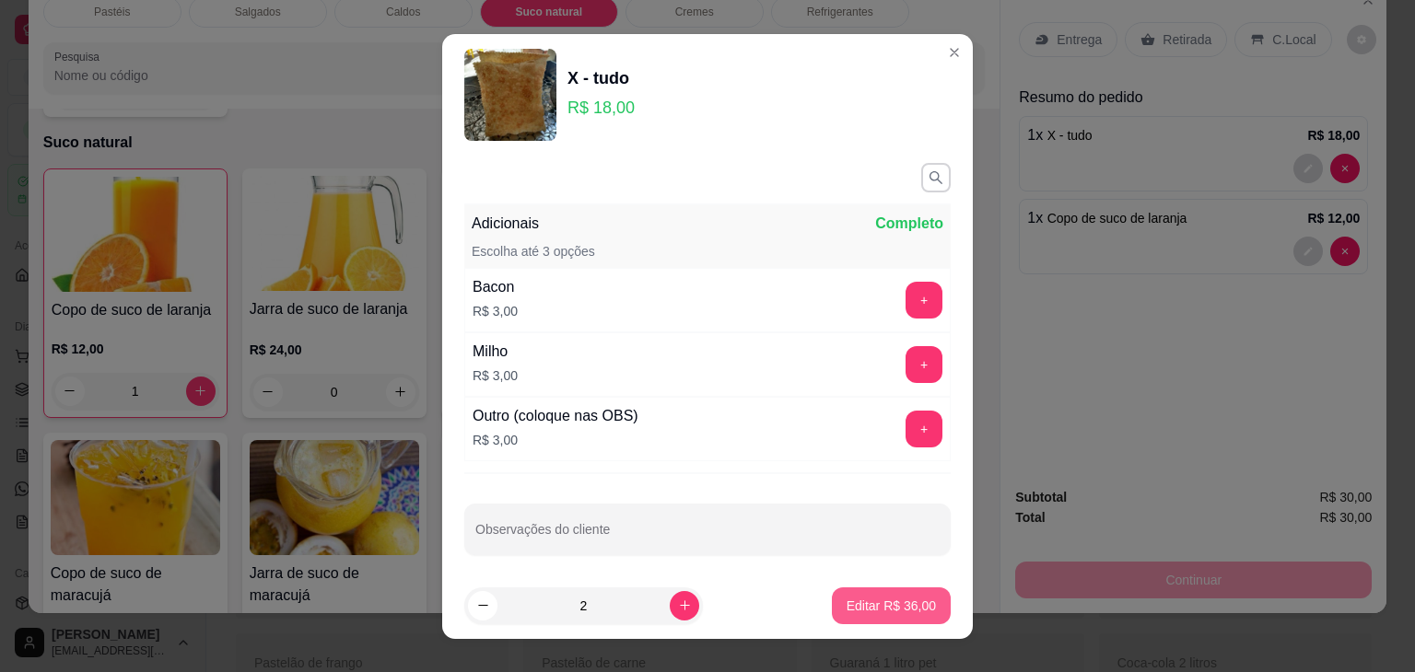
click at [873, 613] on p "Editar R$ 36,00" at bounding box center [891, 606] width 89 height 18
type input "2"
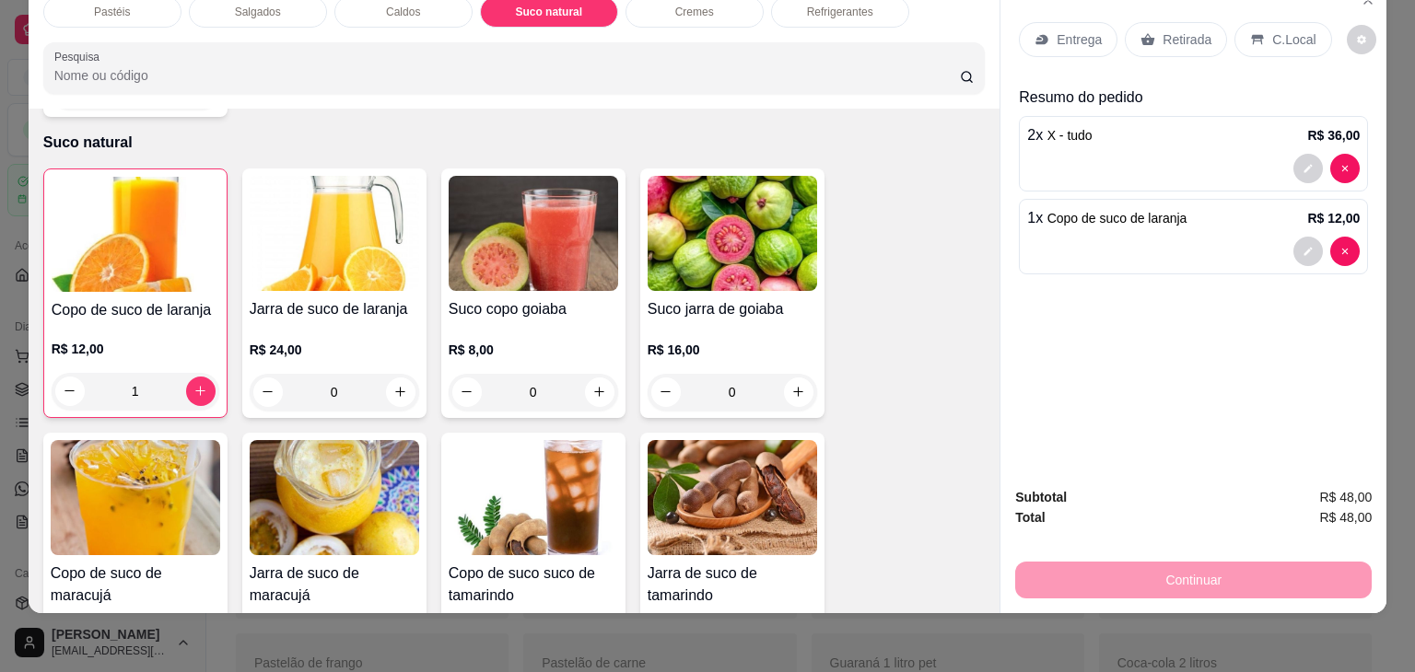
click at [1168, 30] on p "Retirada" at bounding box center [1187, 39] width 49 height 18
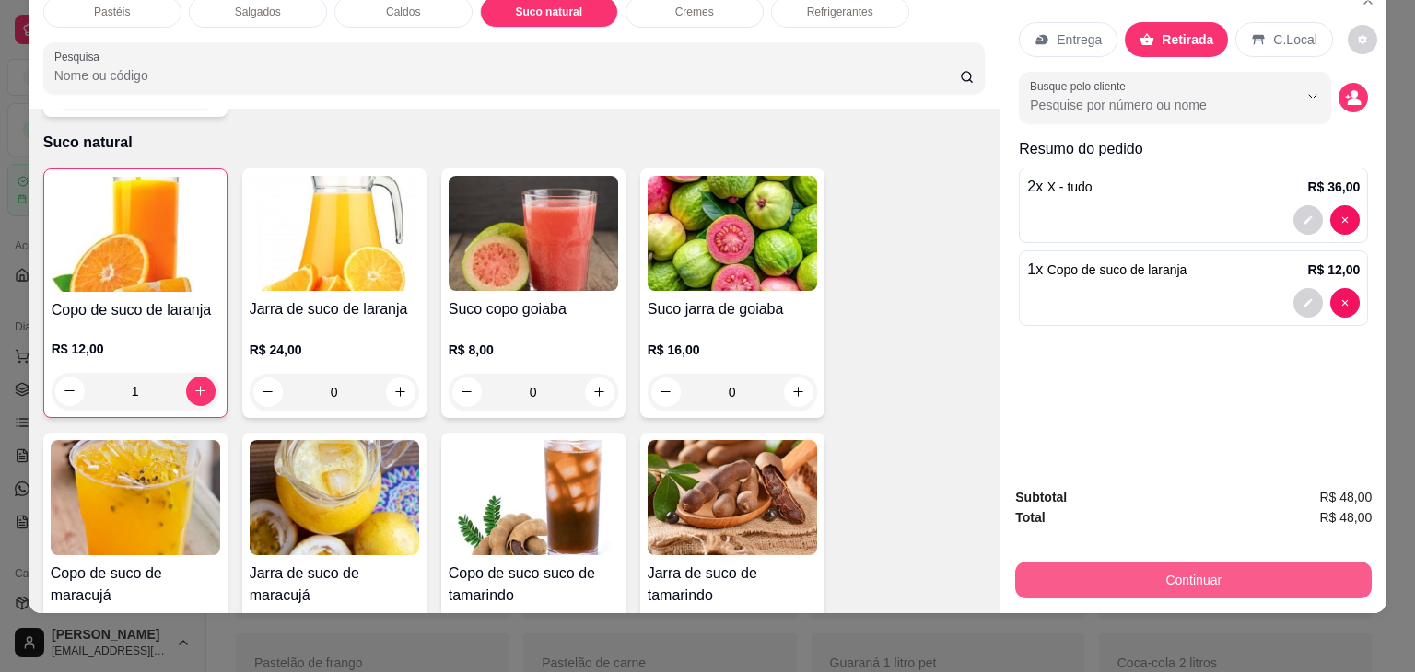
click at [1267, 574] on button "Continuar" at bounding box center [1193, 580] width 356 height 37
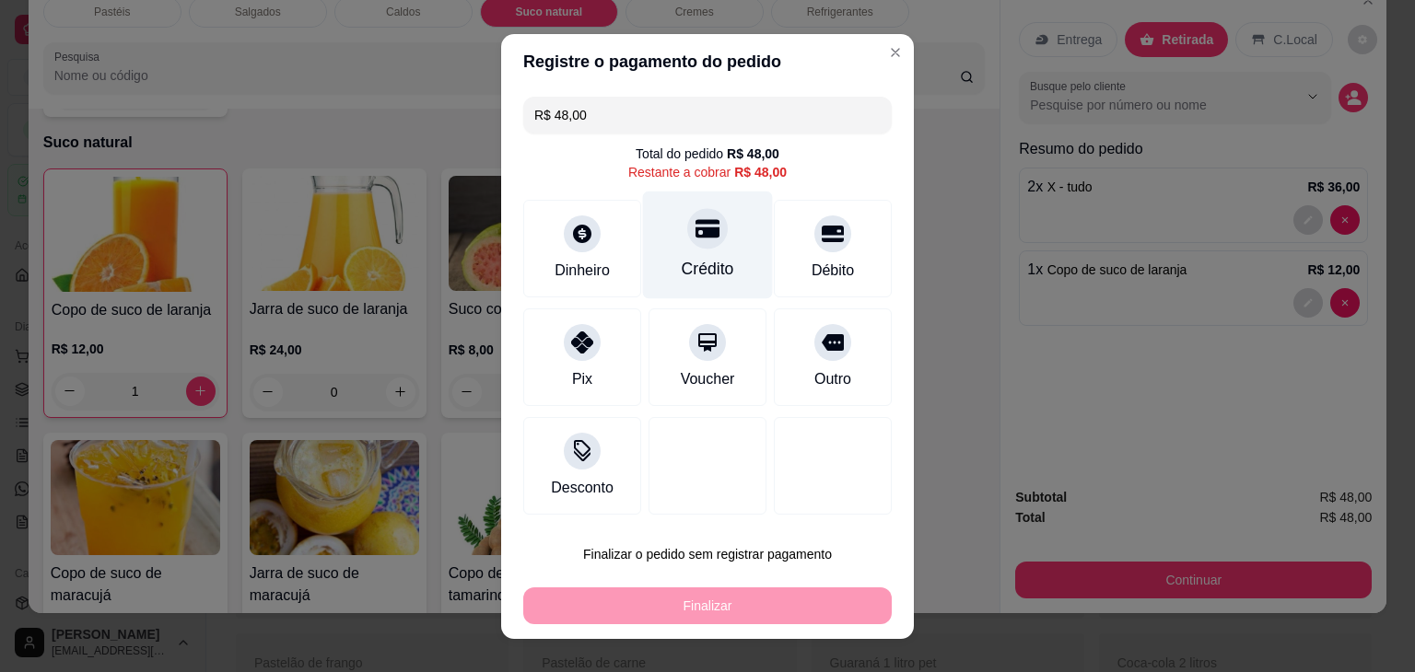
click at [706, 226] on div at bounding box center [707, 228] width 41 height 41
type input "R$ 0,00"
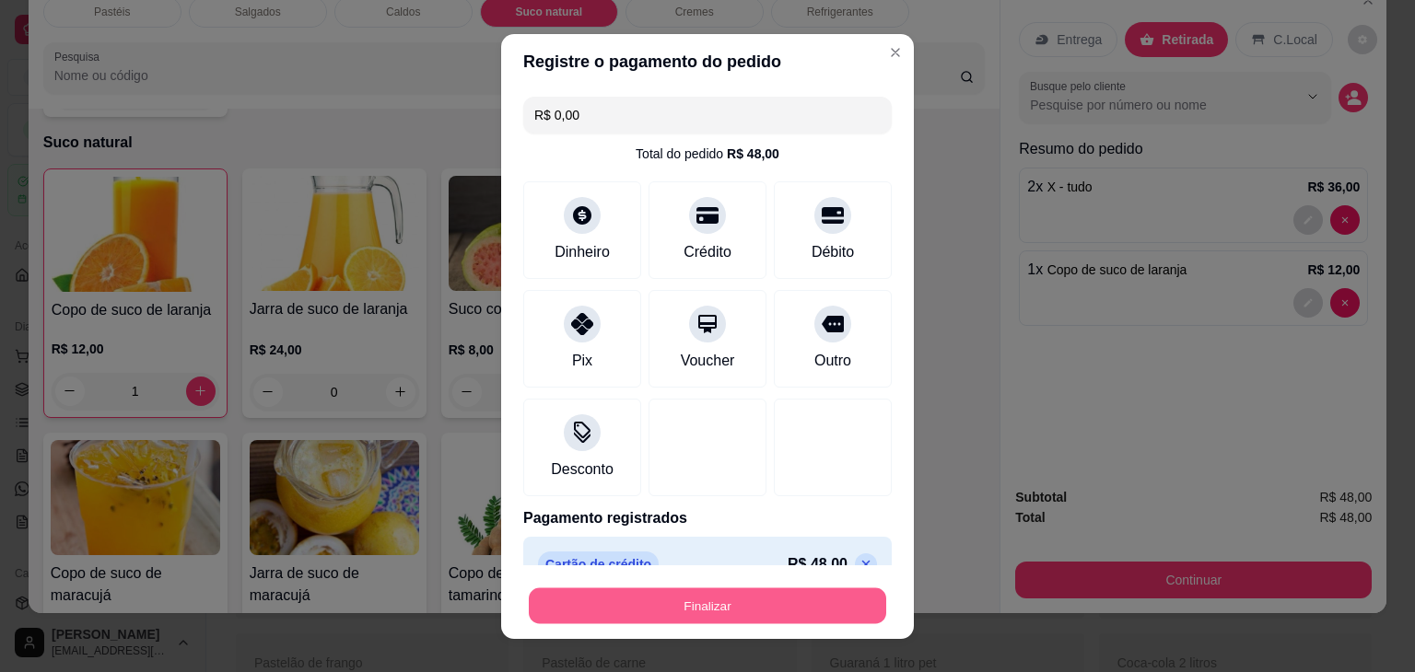
click at [736, 613] on button "Finalizar" at bounding box center [707, 606] width 357 height 36
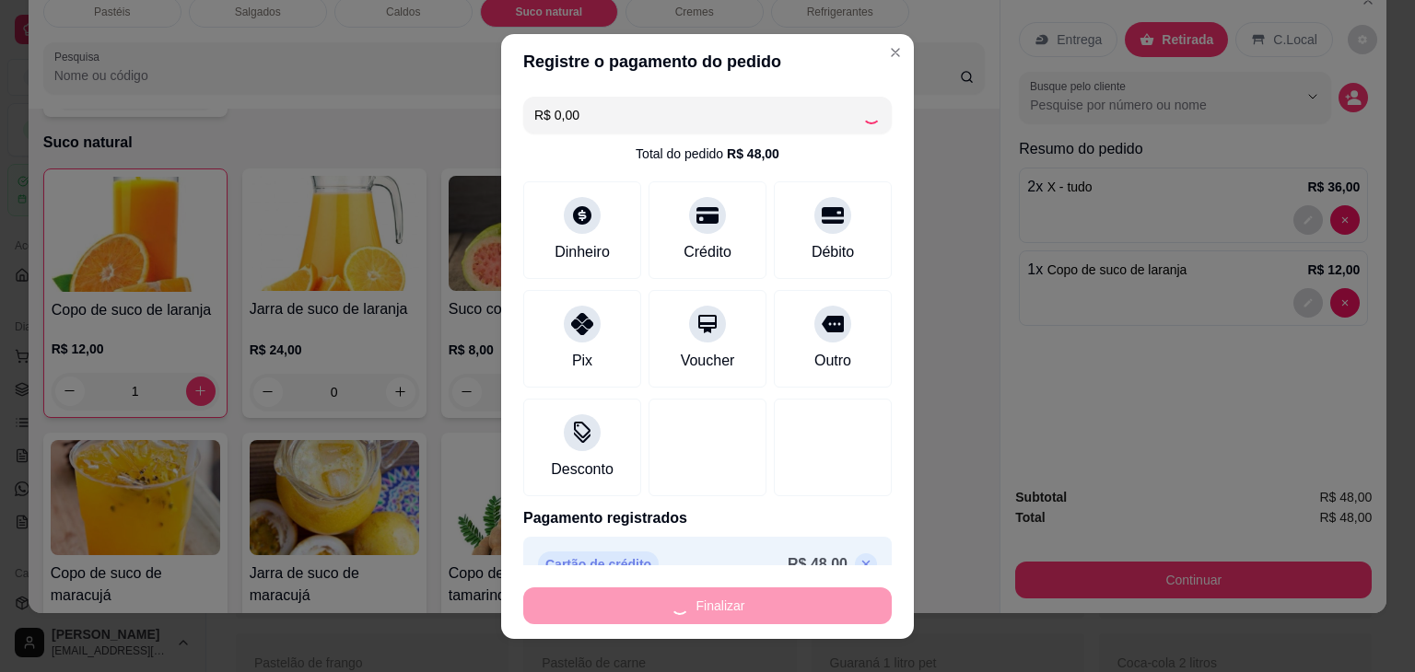
type input "0"
type input "-R$ 48,00"
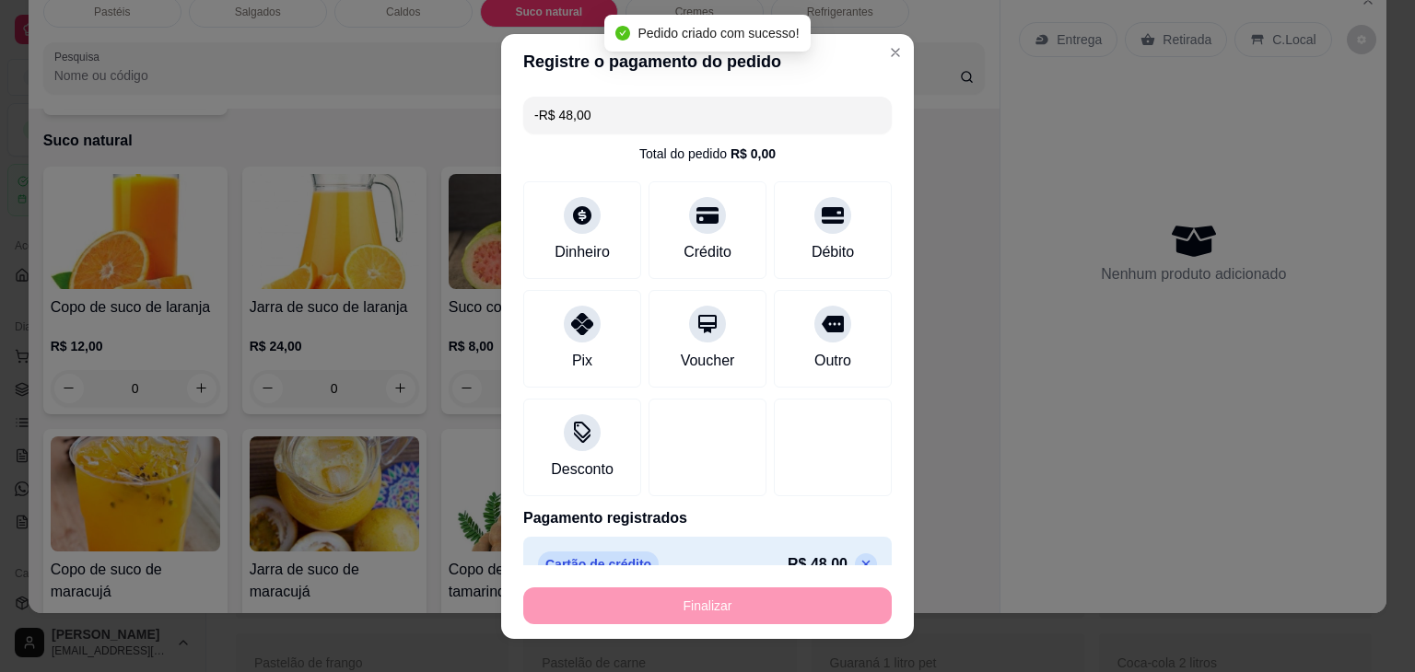
scroll to position [3125, 0]
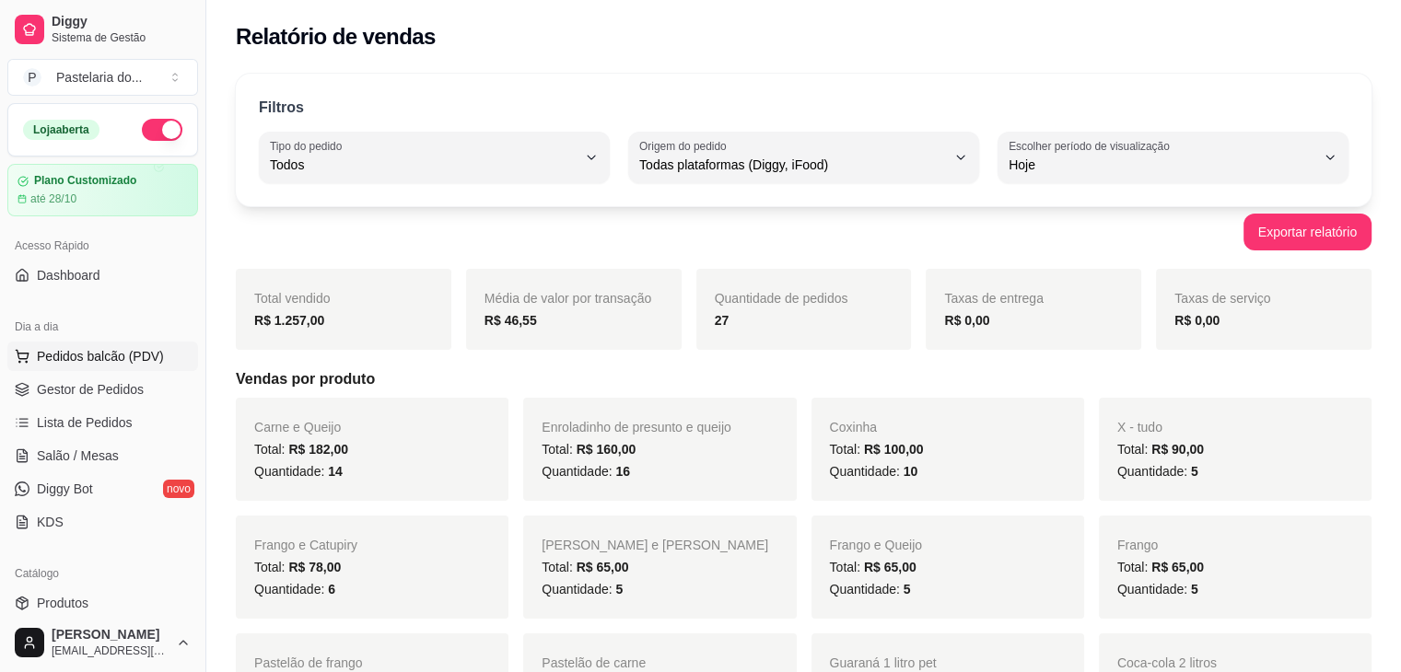
click at [107, 368] on button "Pedidos balcão (PDV)" at bounding box center [102, 356] width 191 height 29
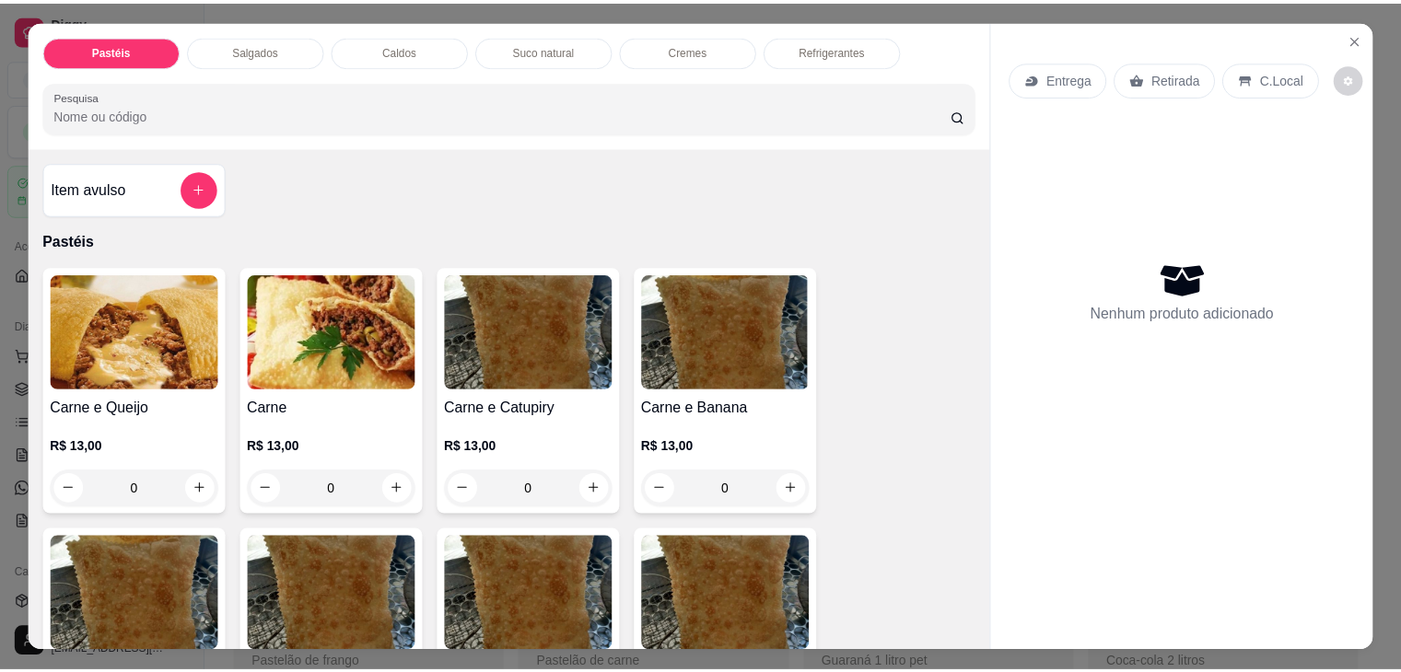
scroll to position [92, 0]
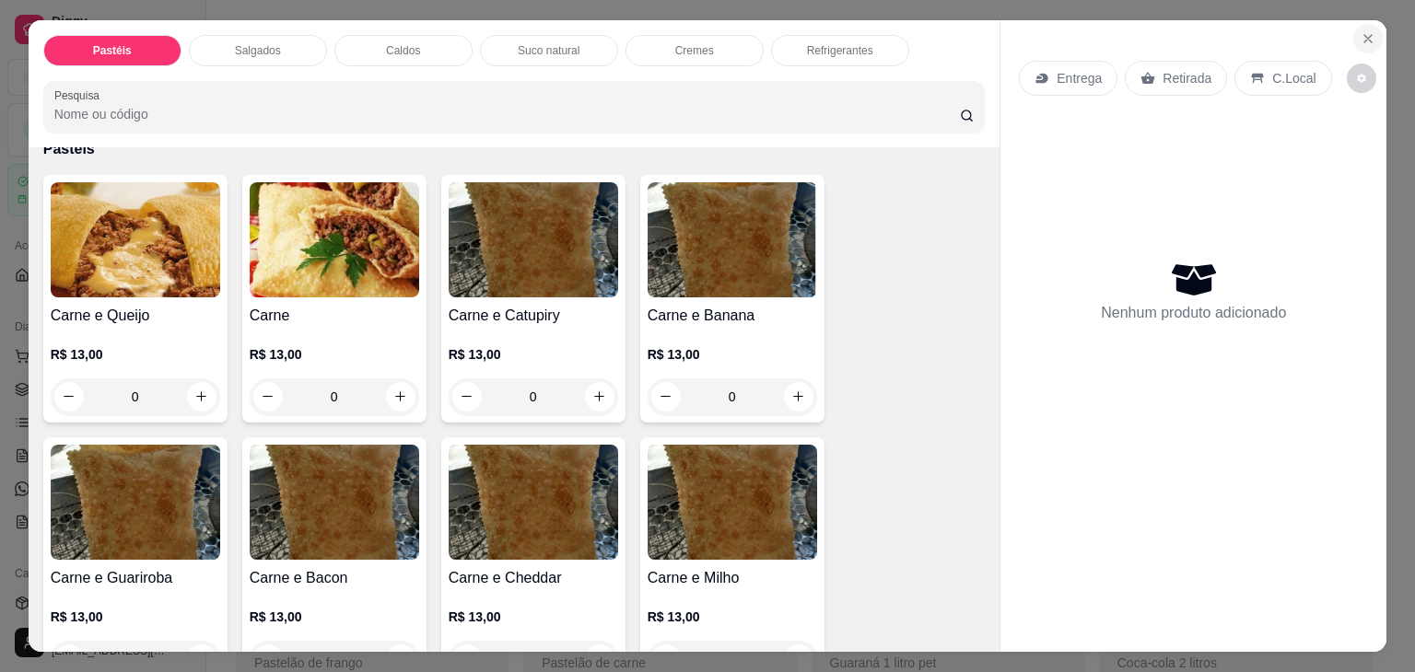
click at [1361, 40] on button "Close" at bounding box center [1367, 38] width 29 height 29
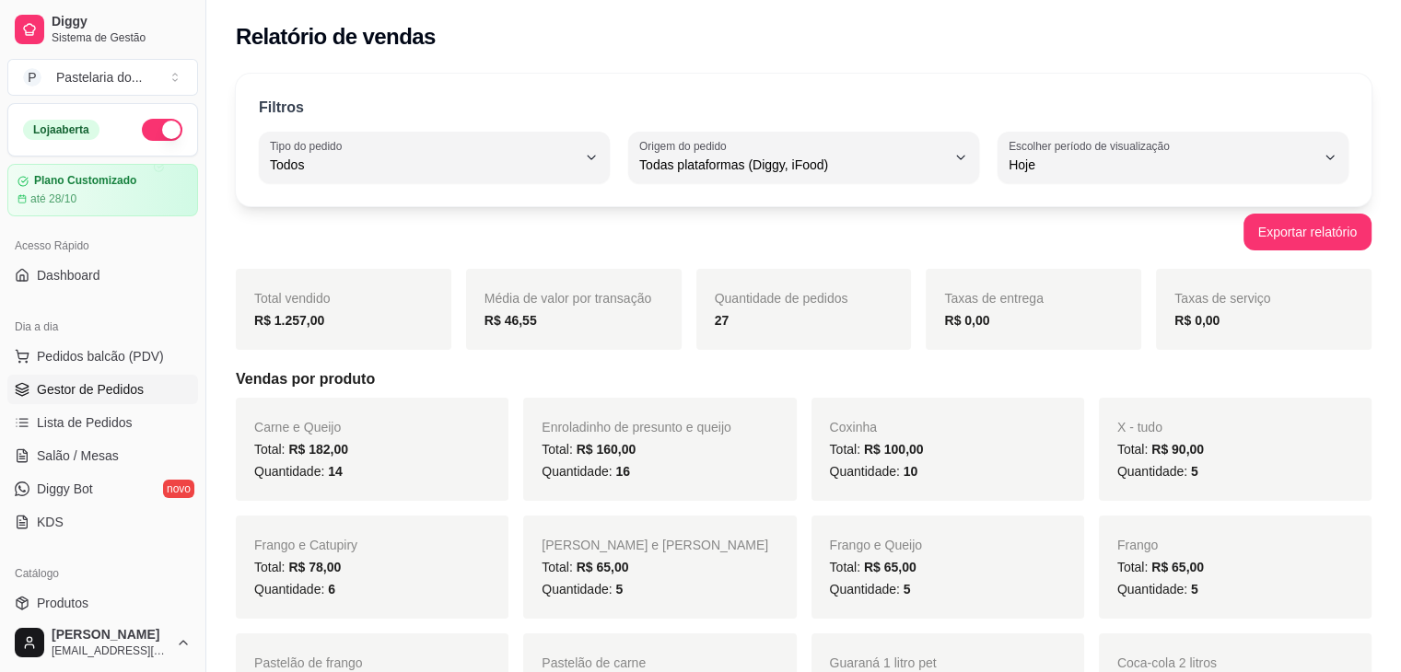
click at [134, 389] on span "Gestor de Pedidos" at bounding box center [90, 389] width 107 height 18
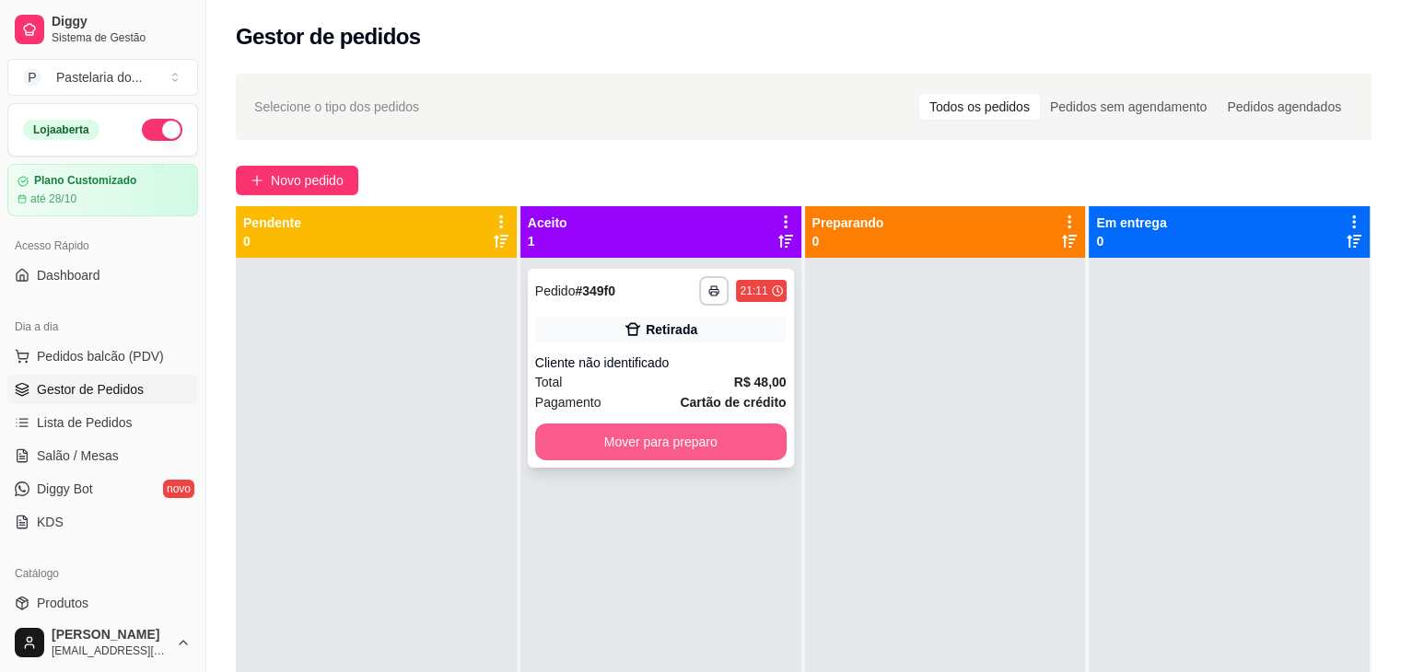
click at [667, 434] on button "Mover para preparo" at bounding box center [660, 442] width 251 height 37
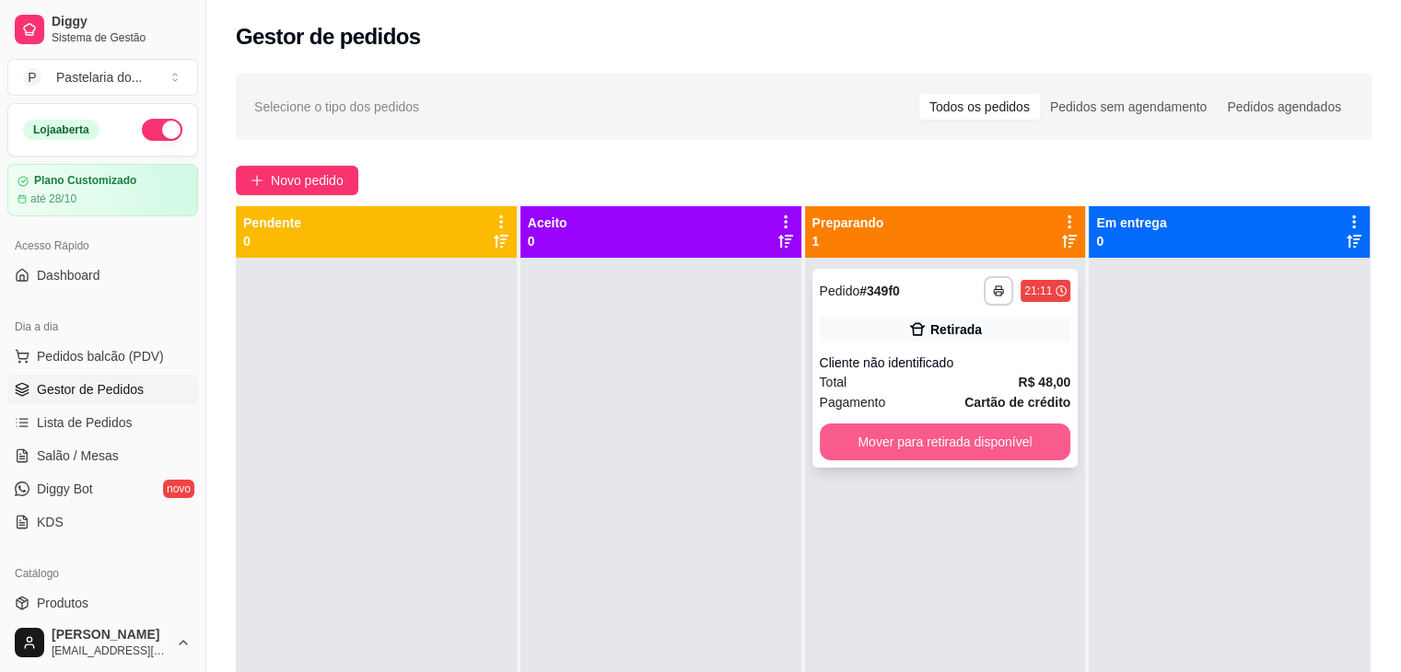
click at [932, 442] on button "Mover para retirada disponível" at bounding box center [945, 442] width 251 height 37
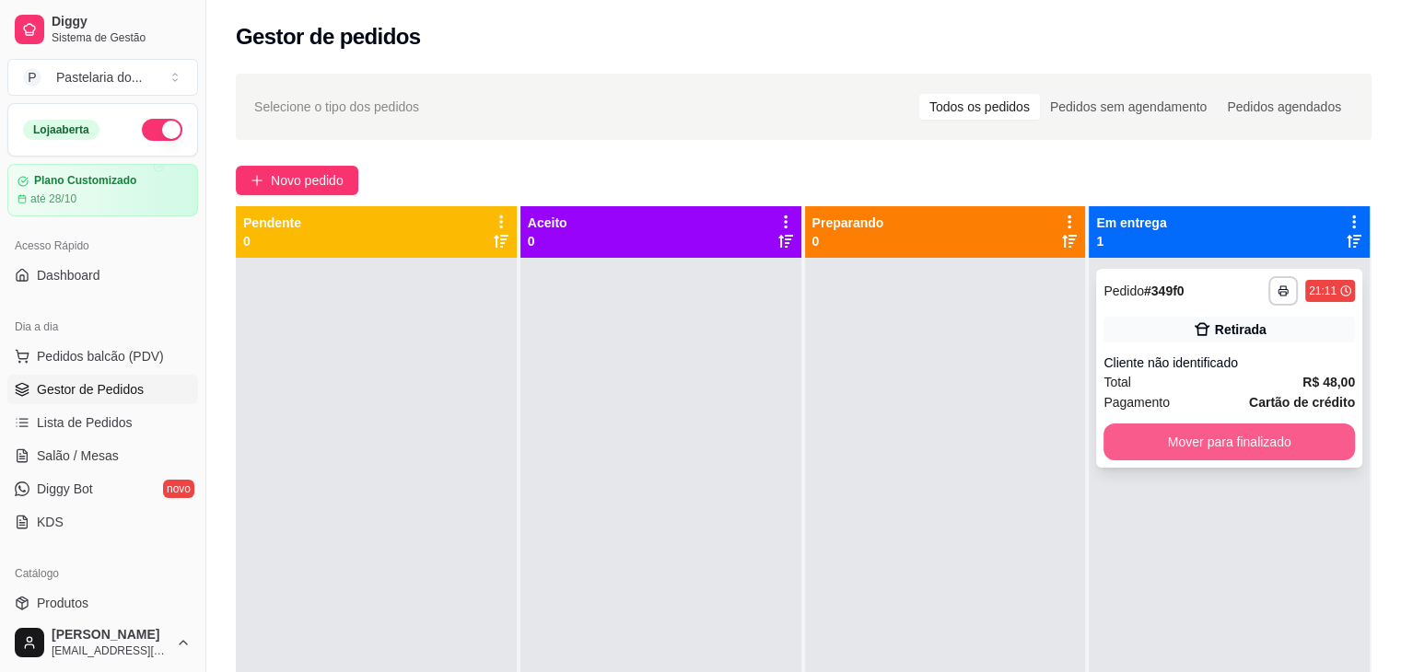
click at [1250, 453] on button "Mover para finalizado" at bounding box center [1229, 442] width 251 height 37
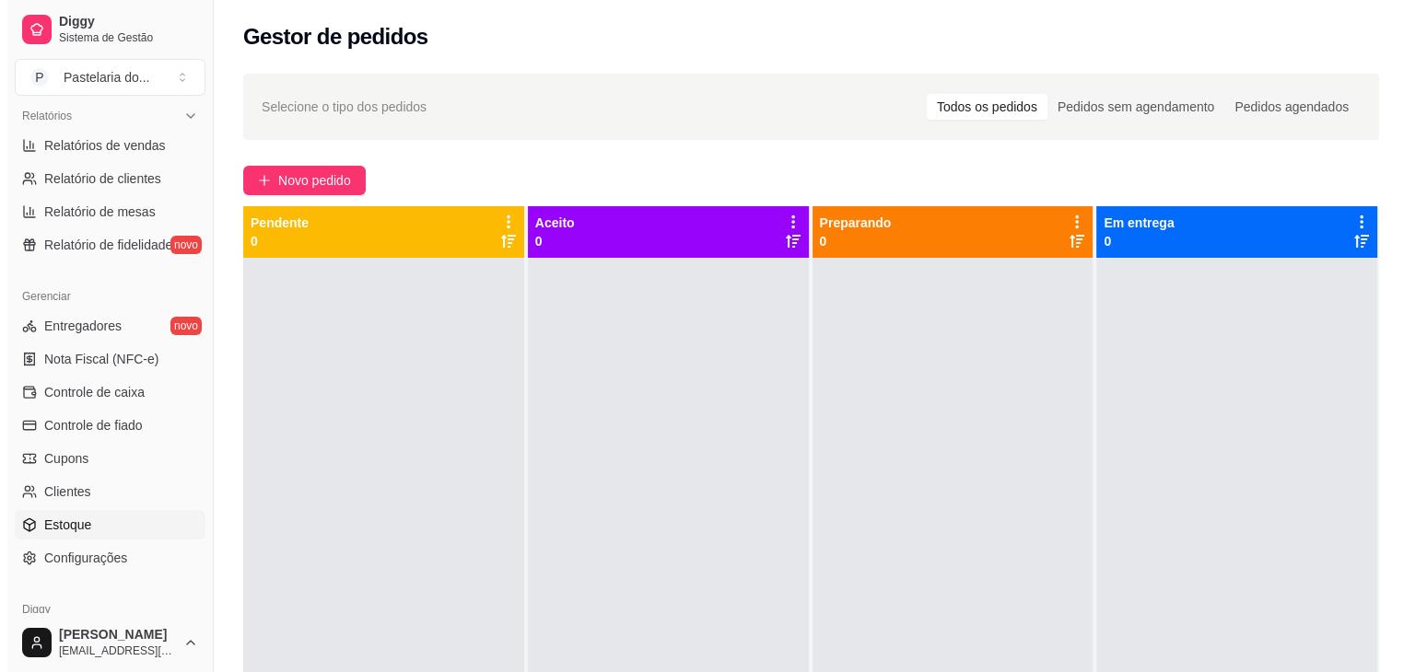
scroll to position [645, 0]
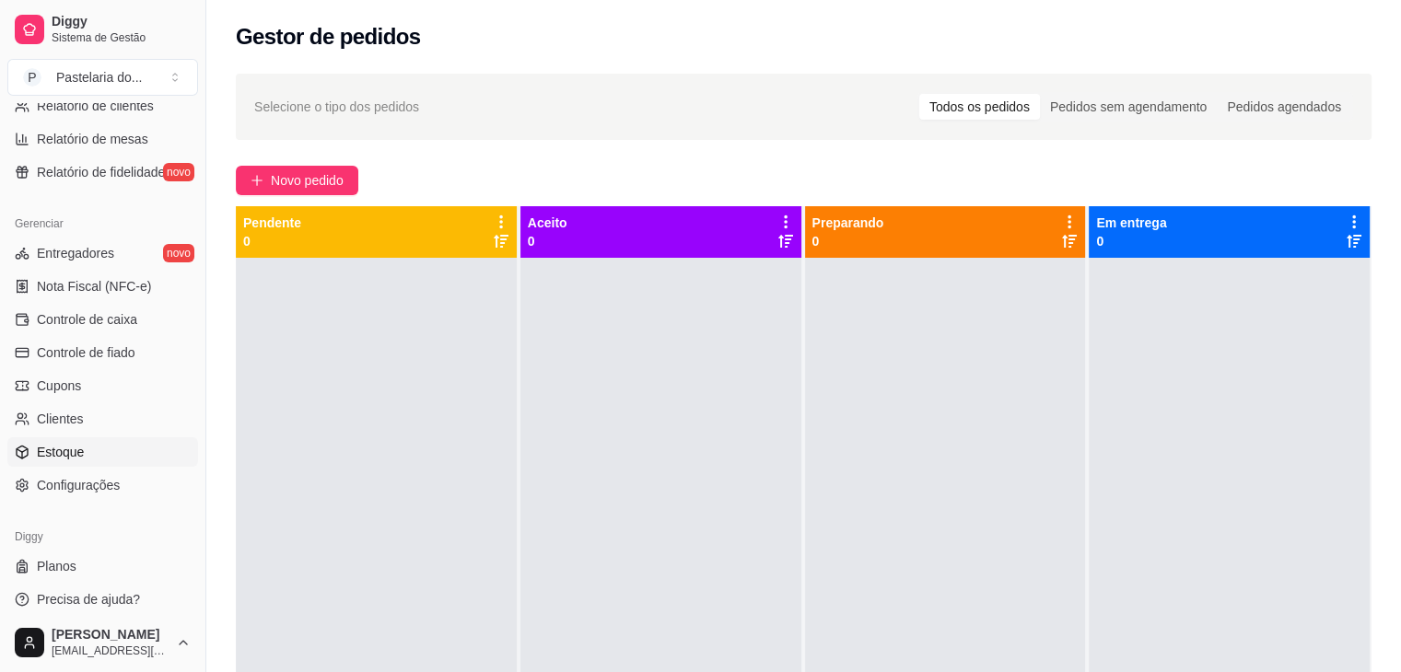
click at [82, 461] on link "Estoque" at bounding box center [102, 452] width 191 height 29
select select "QUANTITY_ORDER"
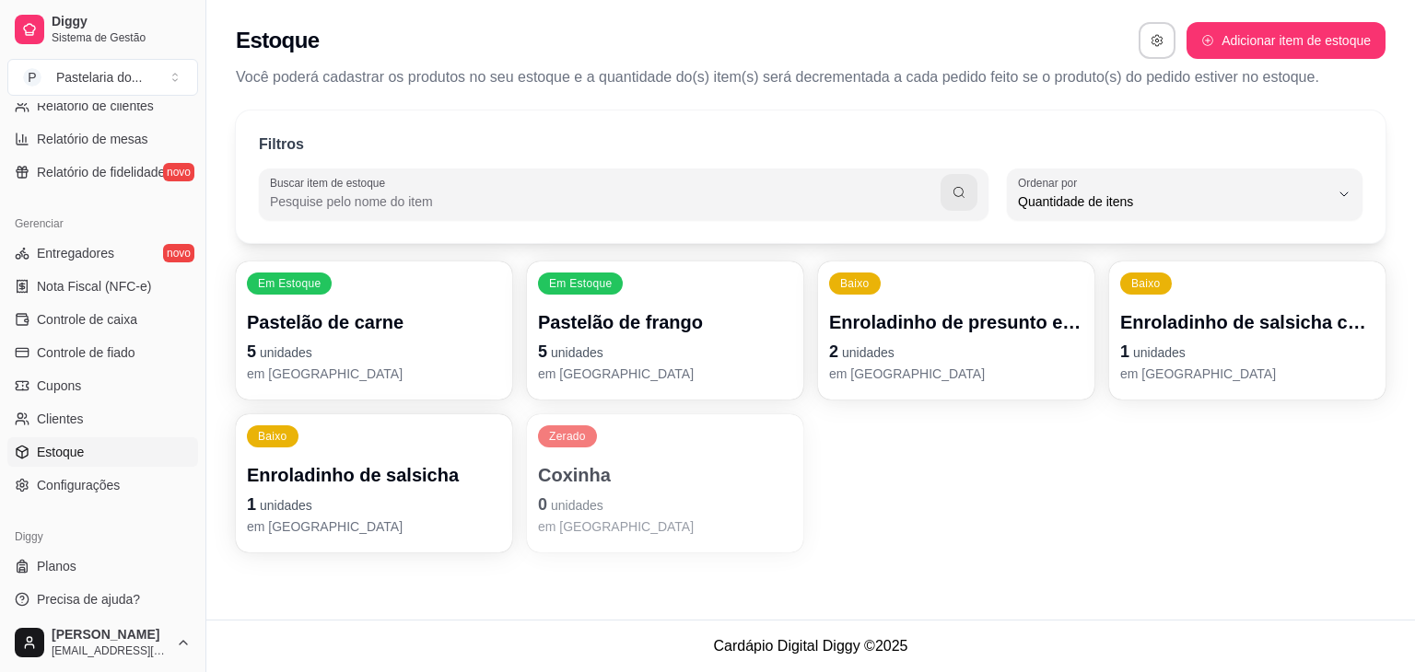
scroll to position [18, 0]
click at [375, 336] on div "Pastelão de carne 5 unidades em [GEOGRAPHIC_DATA]" at bounding box center [374, 346] width 247 height 72
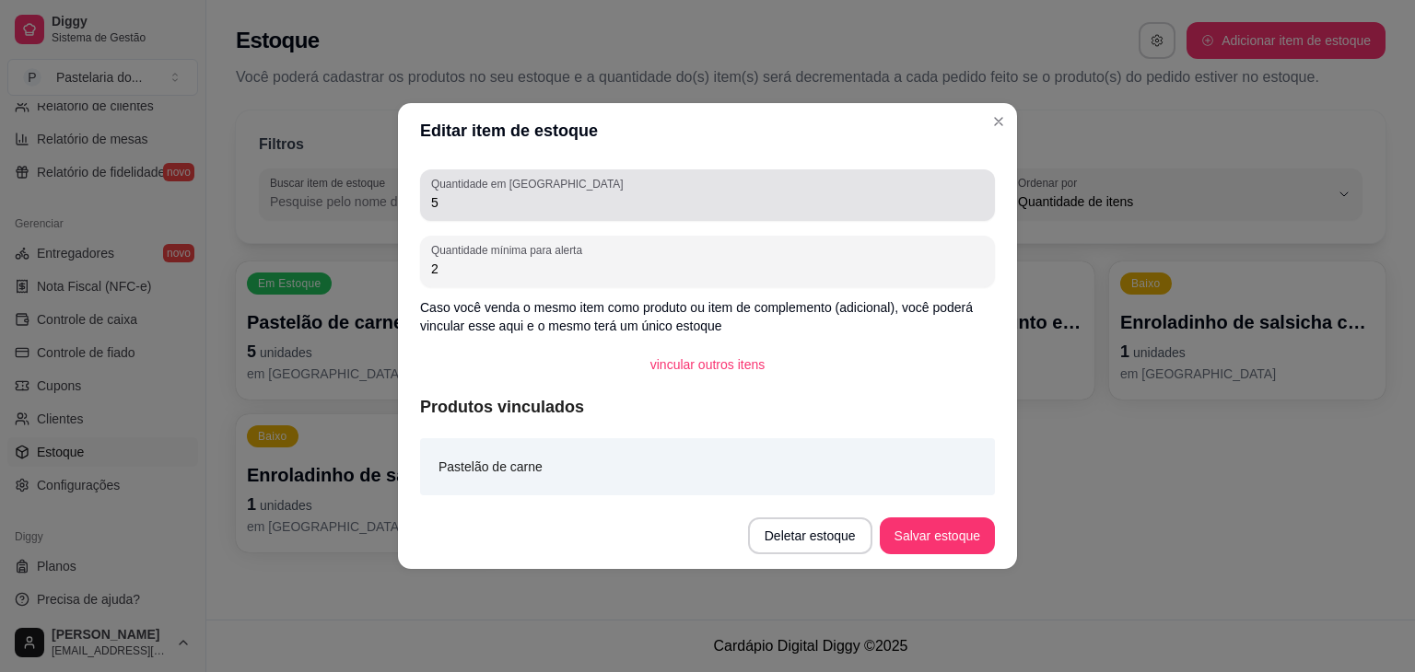
click at [508, 216] on div "Quantidade em estoque 5" at bounding box center [707, 195] width 575 height 52
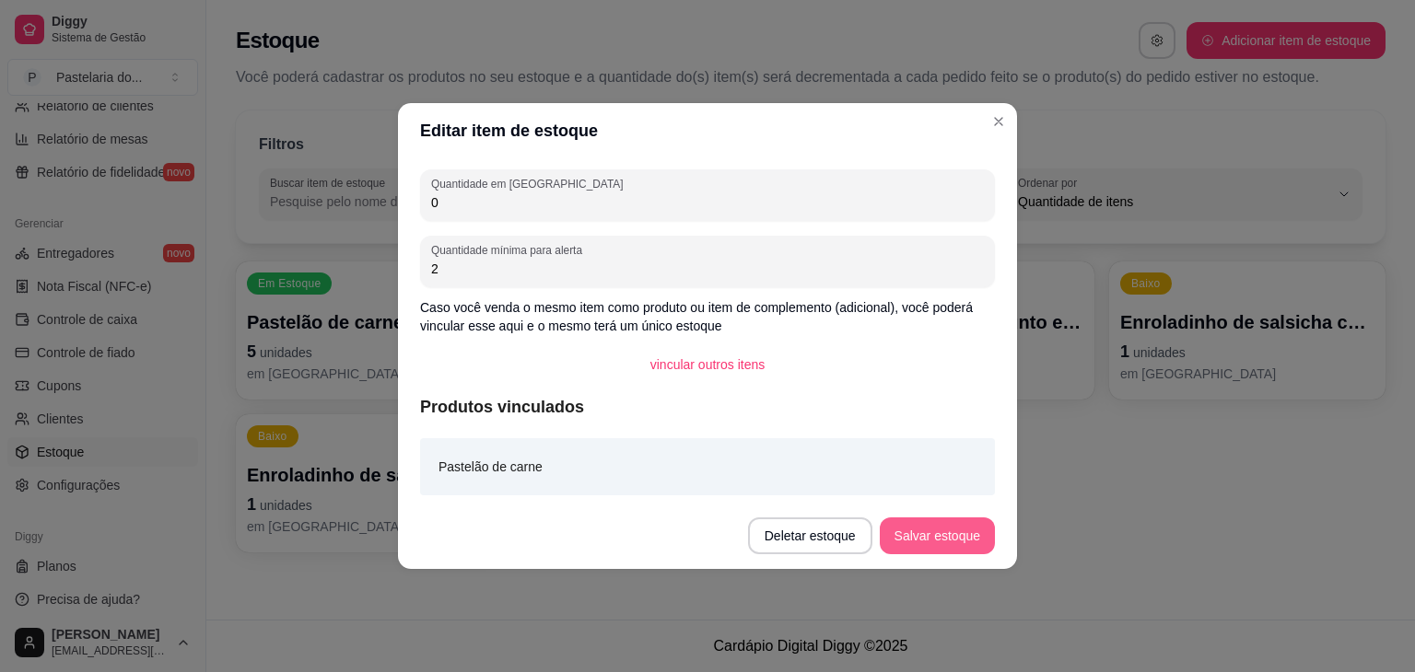
type input "0"
click at [920, 536] on button "Salvar estoque" at bounding box center [937, 537] width 112 height 36
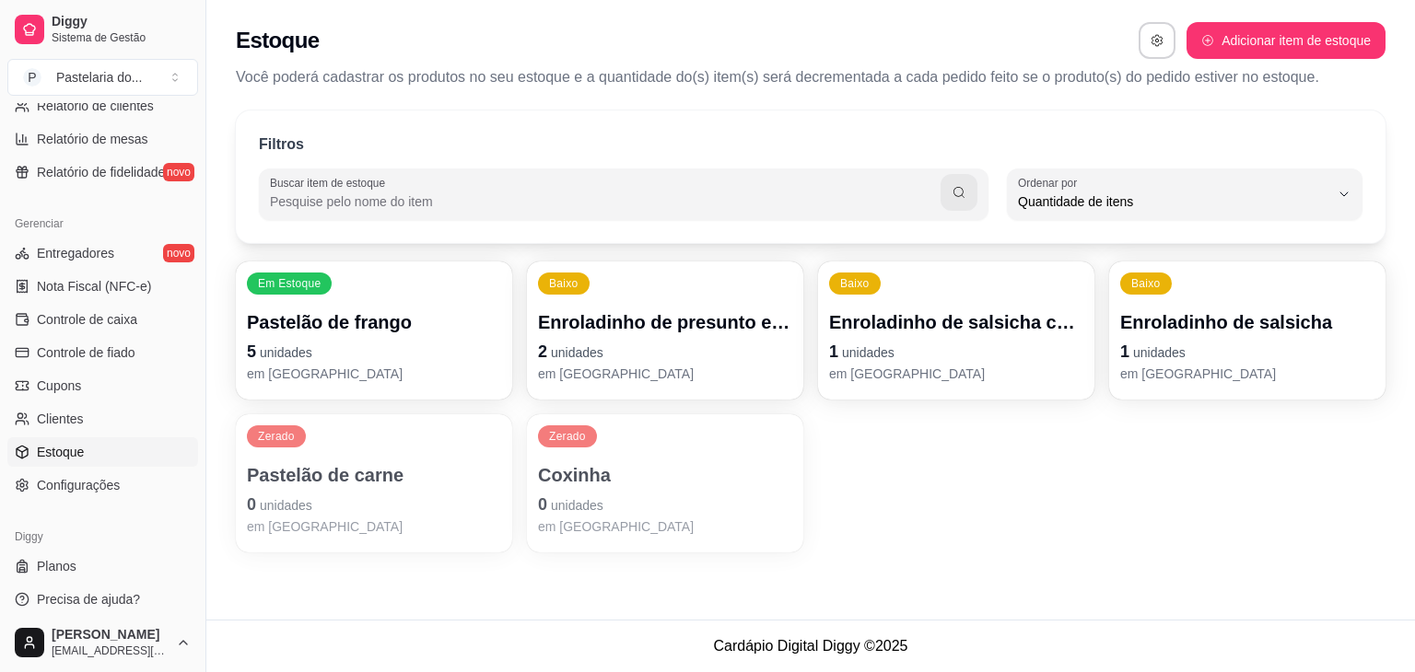
click at [420, 288] on div "Em Estoque Pastelão de frango 5 unidades em [GEOGRAPHIC_DATA]" at bounding box center [374, 331] width 276 height 138
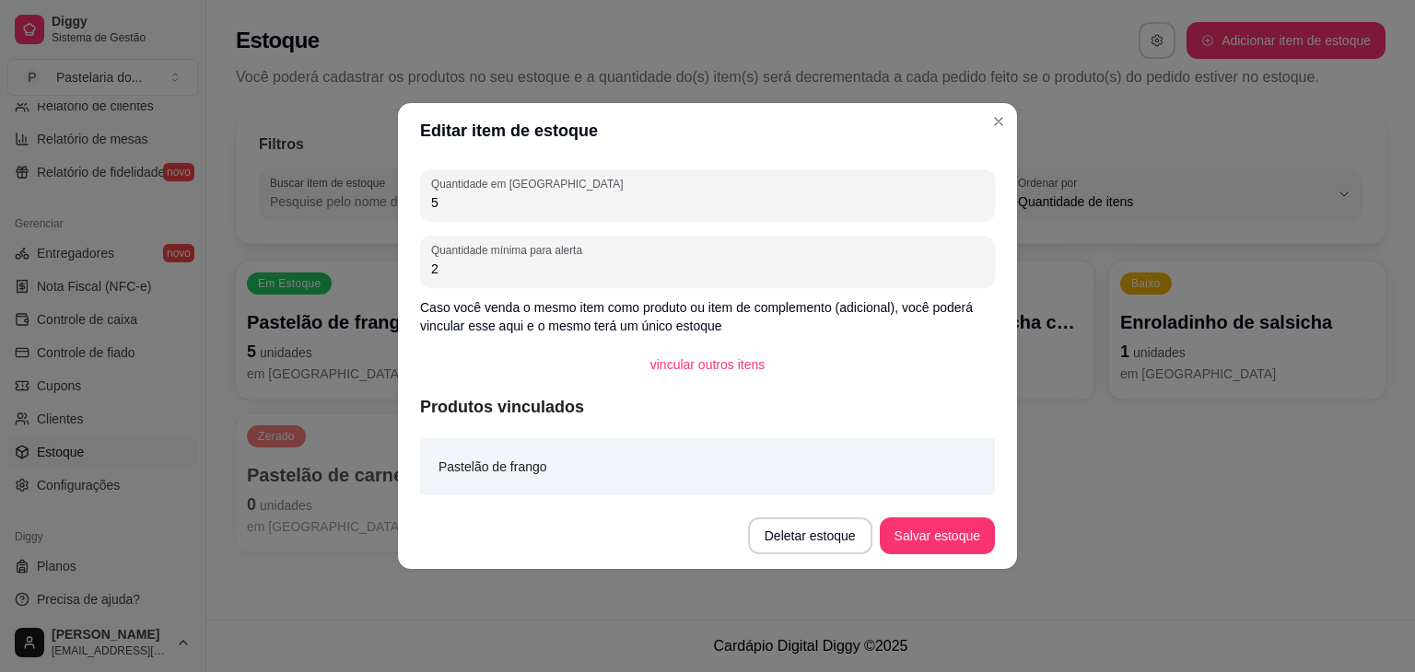
drag, startPoint x: 462, startPoint y: 199, endPoint x: 430, endPoint y: 200, distance: 31.3
click at [430, 200] on div "Quantidade em estoque 5" at bounding box center [707, 195] width 575 height 52
type input "0"
click at [923, 531] on button "Salvar estoque" at bounding box center [937, 537] width 112 height 36
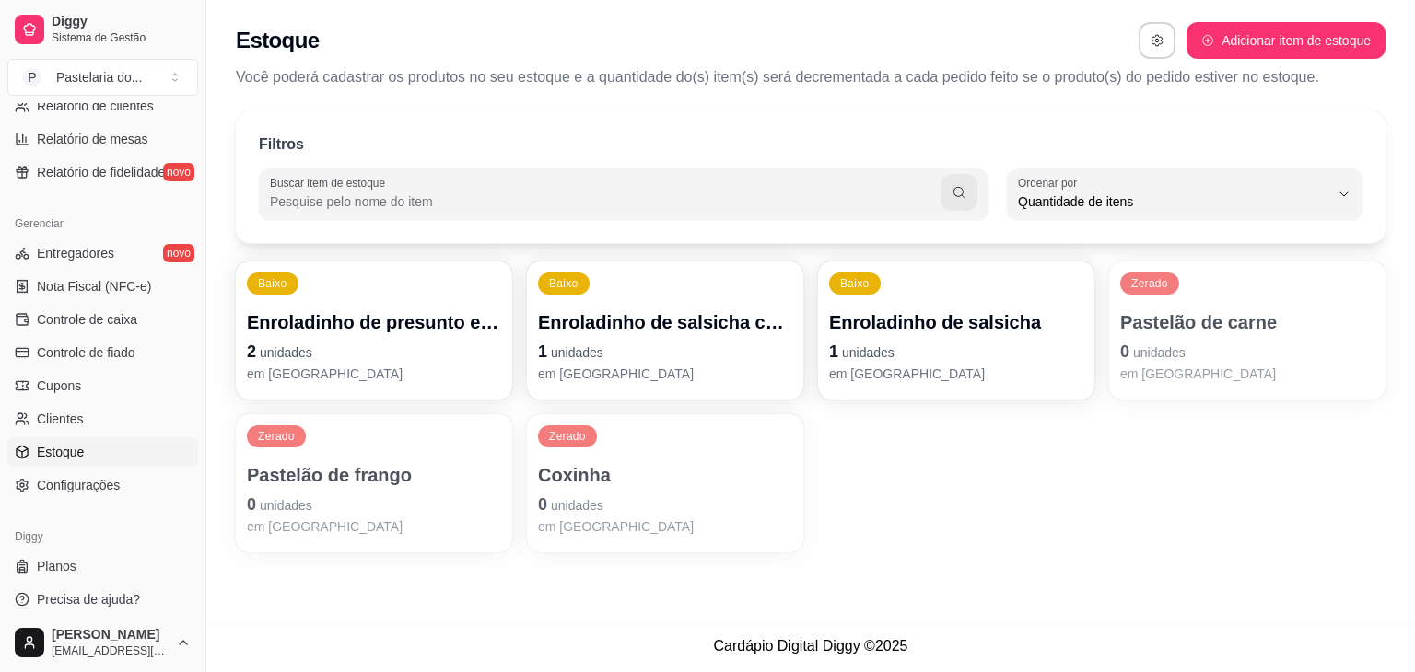
click at [330, 325] on p "Enroladinho de presunto e queijo" at bounding box center [374, 323] width 254 height 26
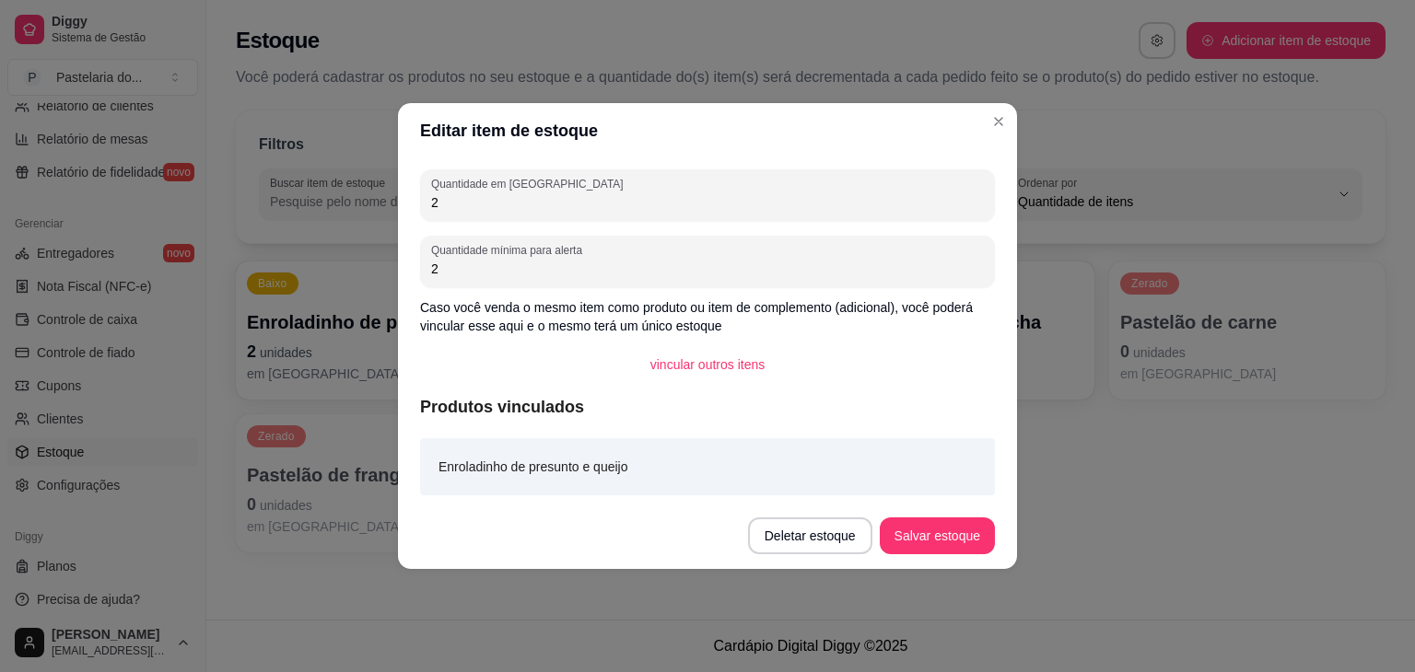
drag, startPoint x: 472, startPoint y: 207, endPoint x: 393, endPoint y: 205, distance: 78.3
click at [388, 204] on div "Editar item de estoque Quantidade em estoque 2 Quantidade mínima para alerta 2 …" at bounding box center [707, 336] width 1415 height 672
type input "0"
click at [932, 533] on button "Salvar estoque" at bounding box center [937, 536] width 115 height 37
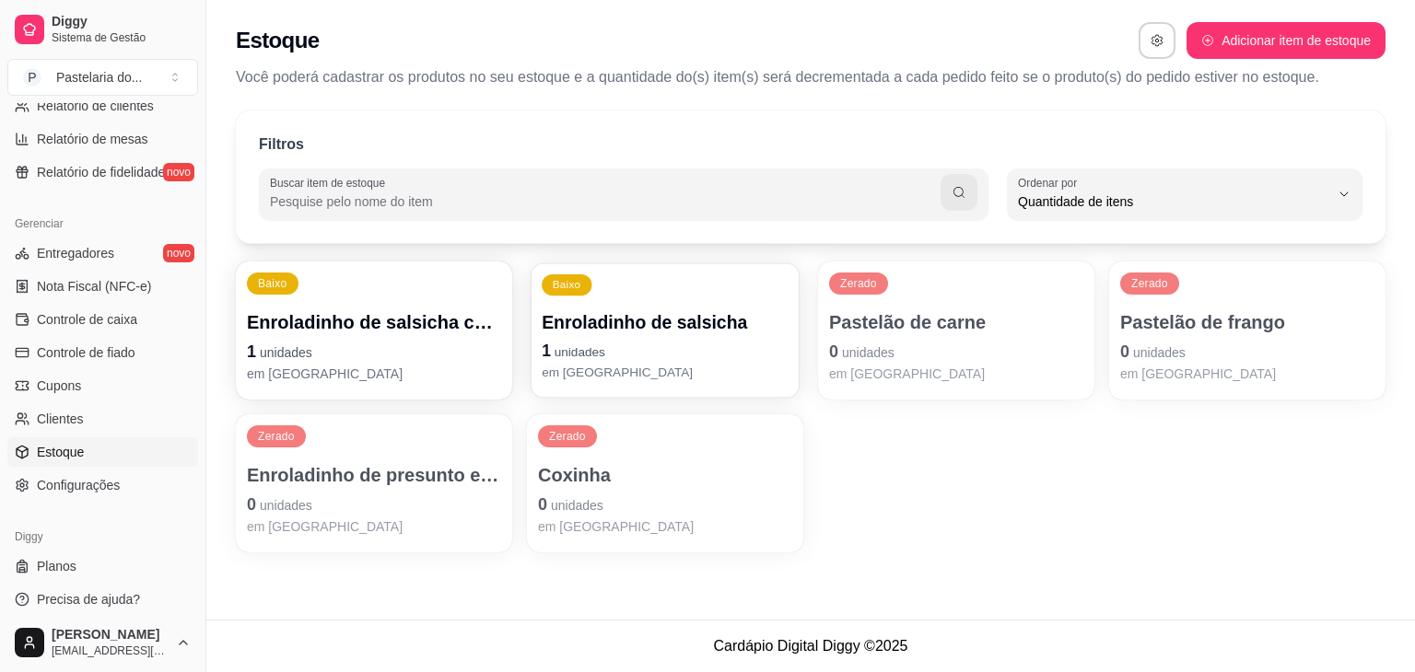
click at [665, 334] on p "Enroladinho de salsicha" at bounding box center [665, 322] width 247 height 25
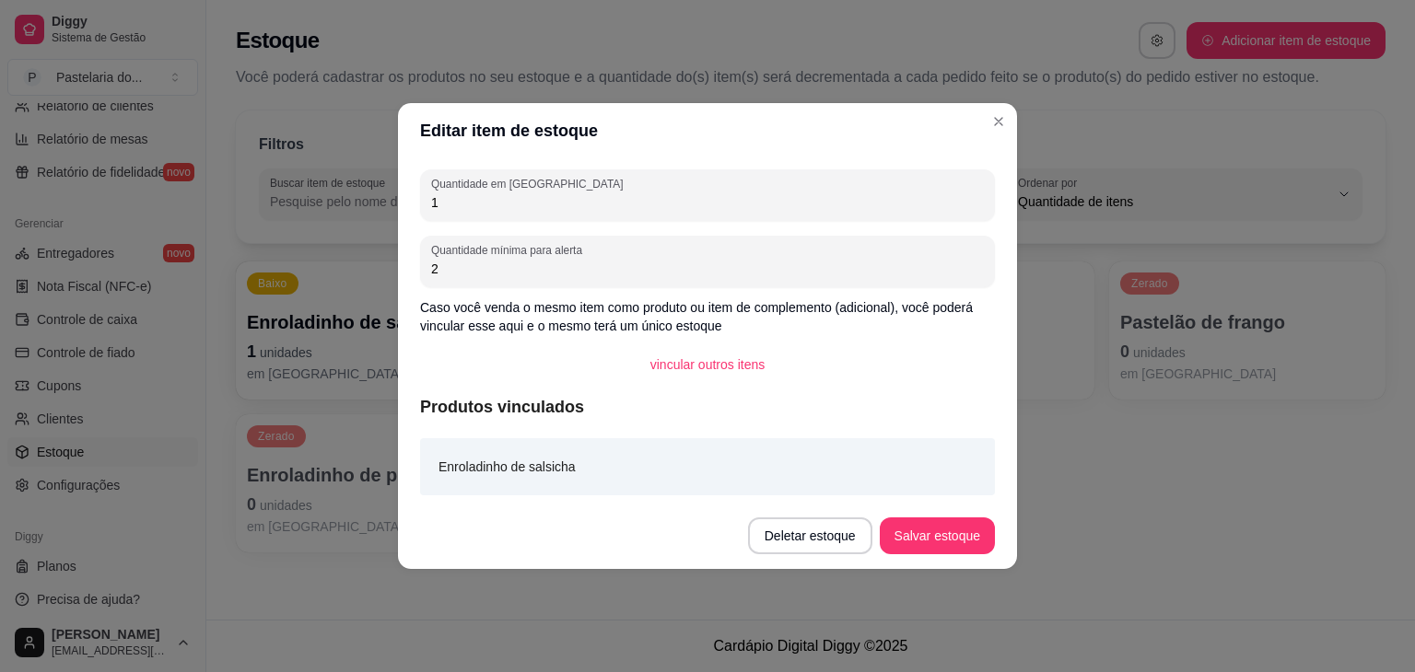
drag, startPoint x: 497, startPoint y: 204, endPoint x: 394, endPoint y: 198, distance: 103.3
click at [394, 198] on div "Editar item de estoque Quantidade em estoque 1 Quantidade mínima para alerta 2 …" at bounding box center [707, 336] width 1415 height 672
type input "0"
click at [937, 550] on button "Salvar estoque" at bounding box center [937, 537] width 112 height 36
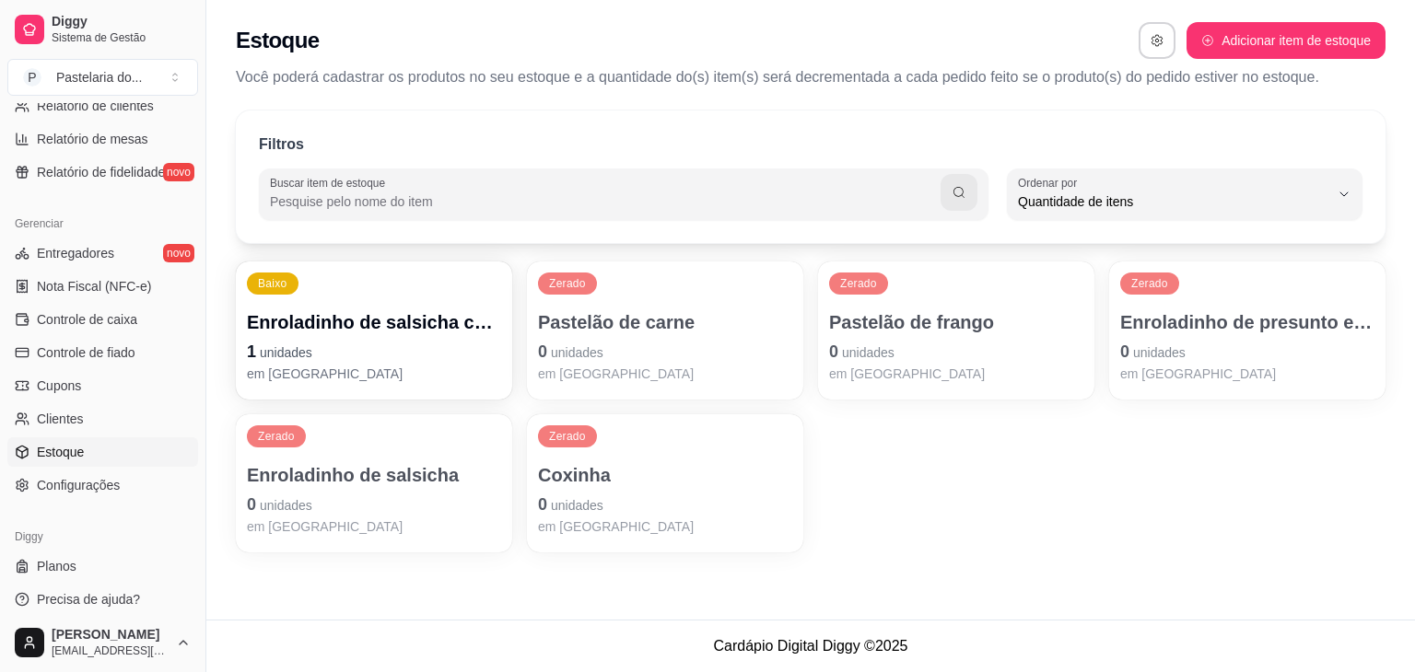
click at [325, 326] on p "Enroladinho de salsicha com queijo" at bounding box center [374, 323] width 254 height 26
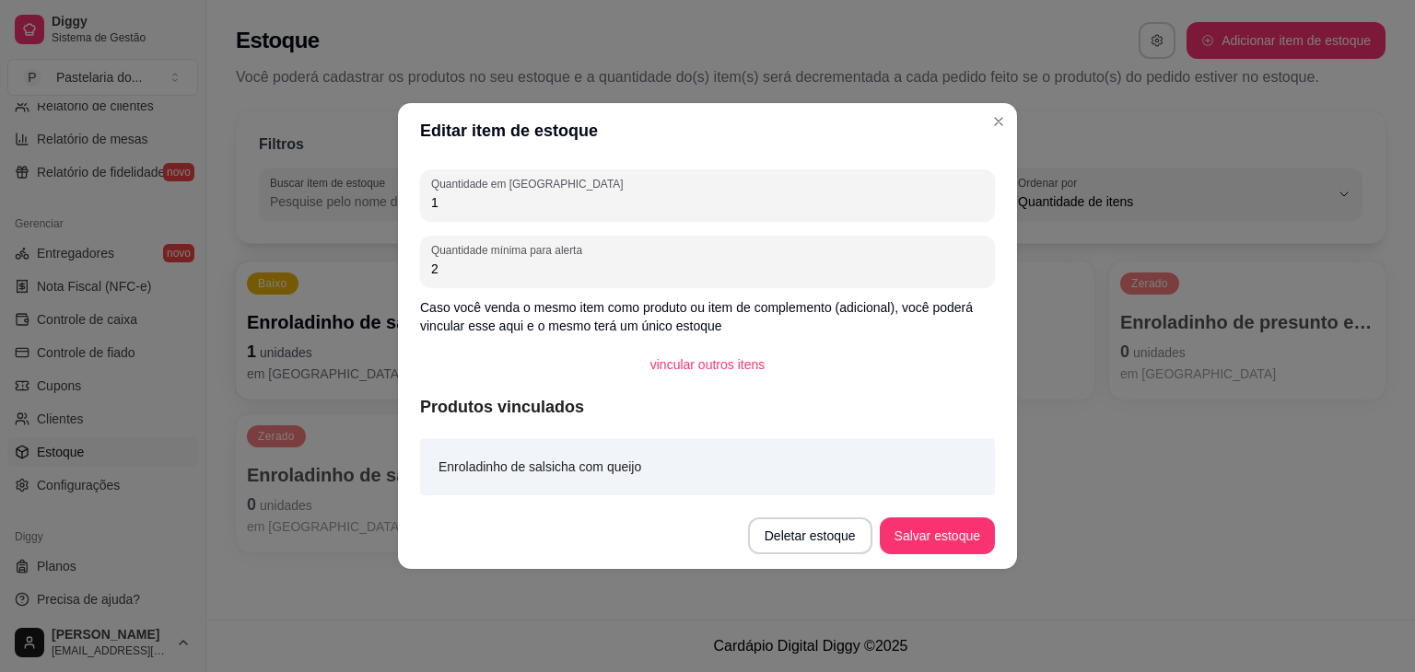
drag, startPoint x: 489, startPoint y: 215, endPoint x: 368, endPoint y: 227, distance: 122.2
click at [345, 228] on div "Editar item de estoque Quantidade em estoque 1 Quantidade mínima para alerta 2 …" at bounding box center [707, 336] width 1415 height 672
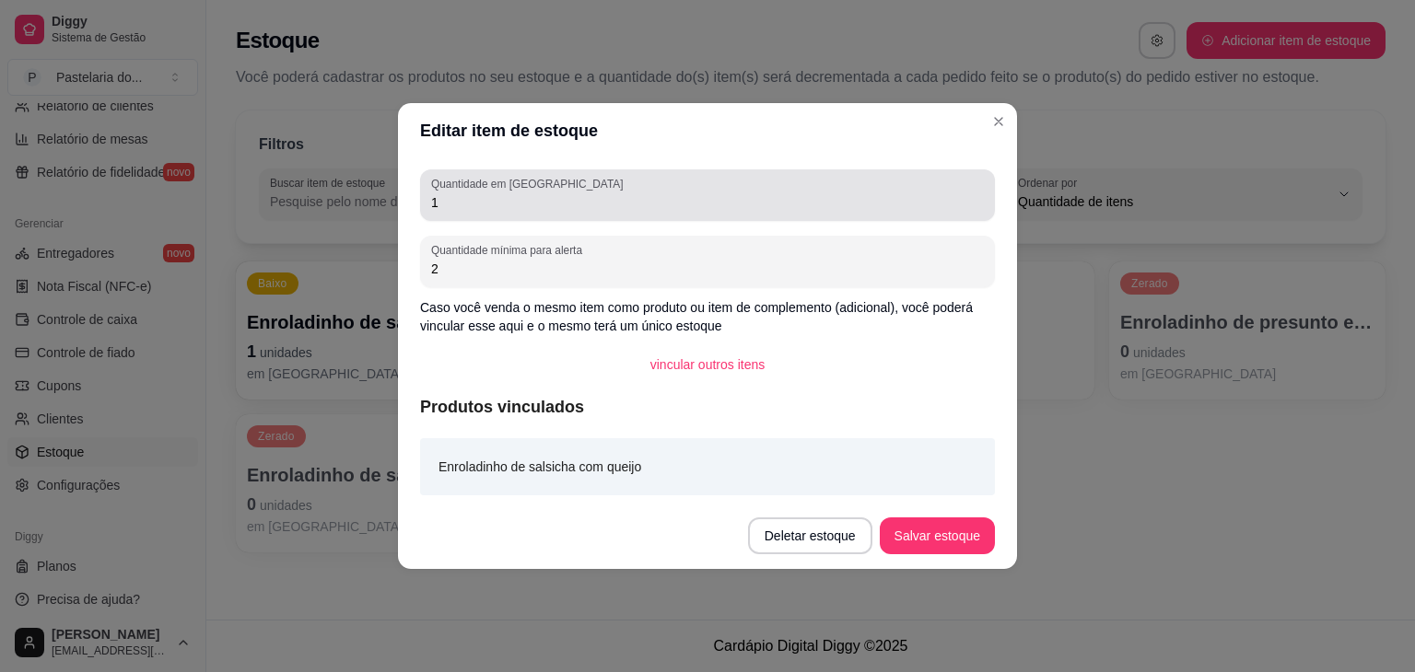
drag, startPoint x: 432, startPoint y: 211, endPoint x: 442, endPoint y: 207, distance: 10.8
click at [442, 207] on div "1" at bounding box center [707, 195] width 553 height 37
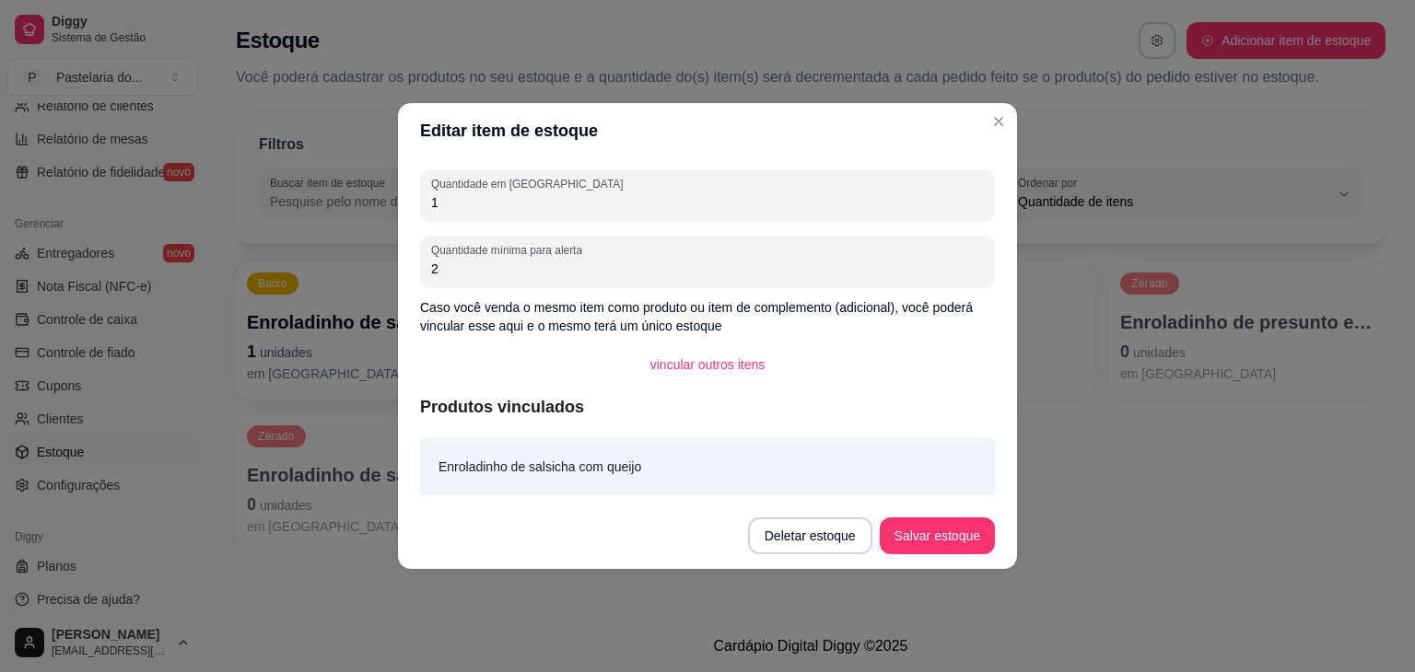
click at [442, 204] on input "1" at bounding box center [707, 202] width 553 height 18
drag, startPoint x: 440, startPoint y: 204, endPoint x: 429, endPoint y: 200, distance: 12.0
click at [429, 200] on div "Quantidade em estoque 1" at bounding box center [707, 195] width 575 height 52
type input "0"
click at [929, 520] on button "Salvar estoque" at bounding box center [937, 537] width 112 height 36
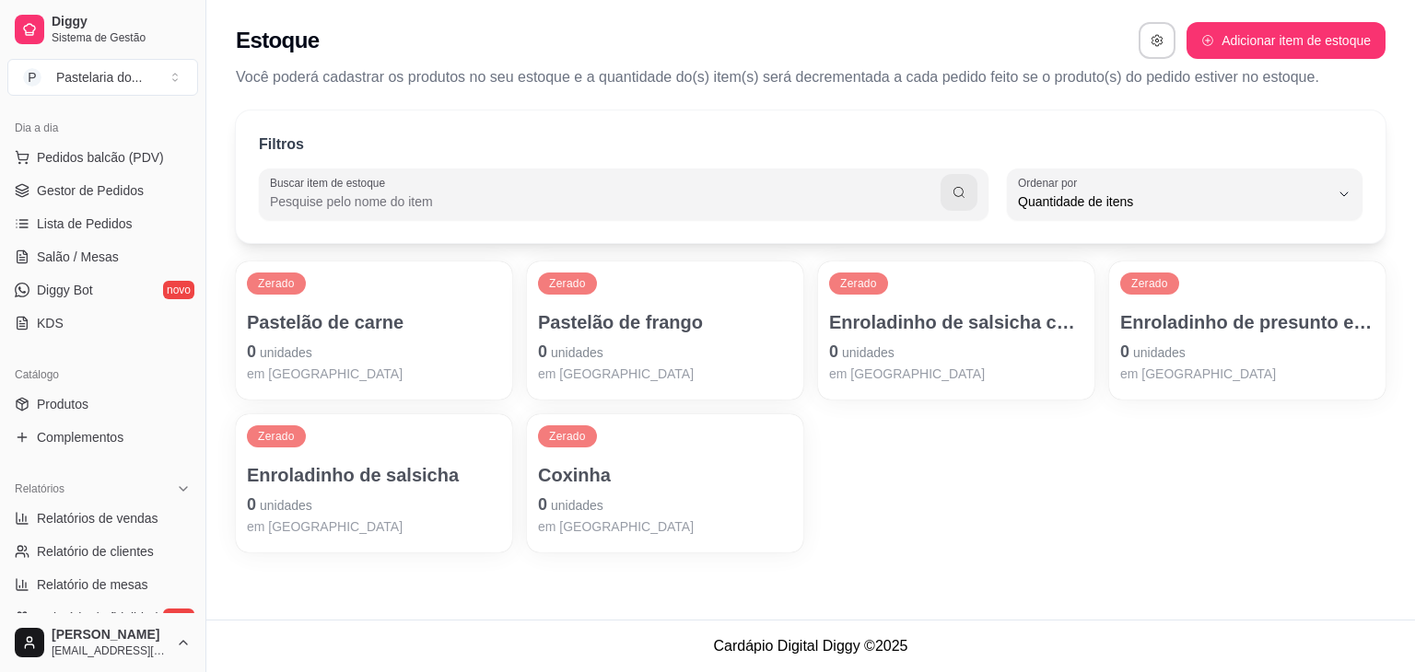
scroll to position [184, 0]
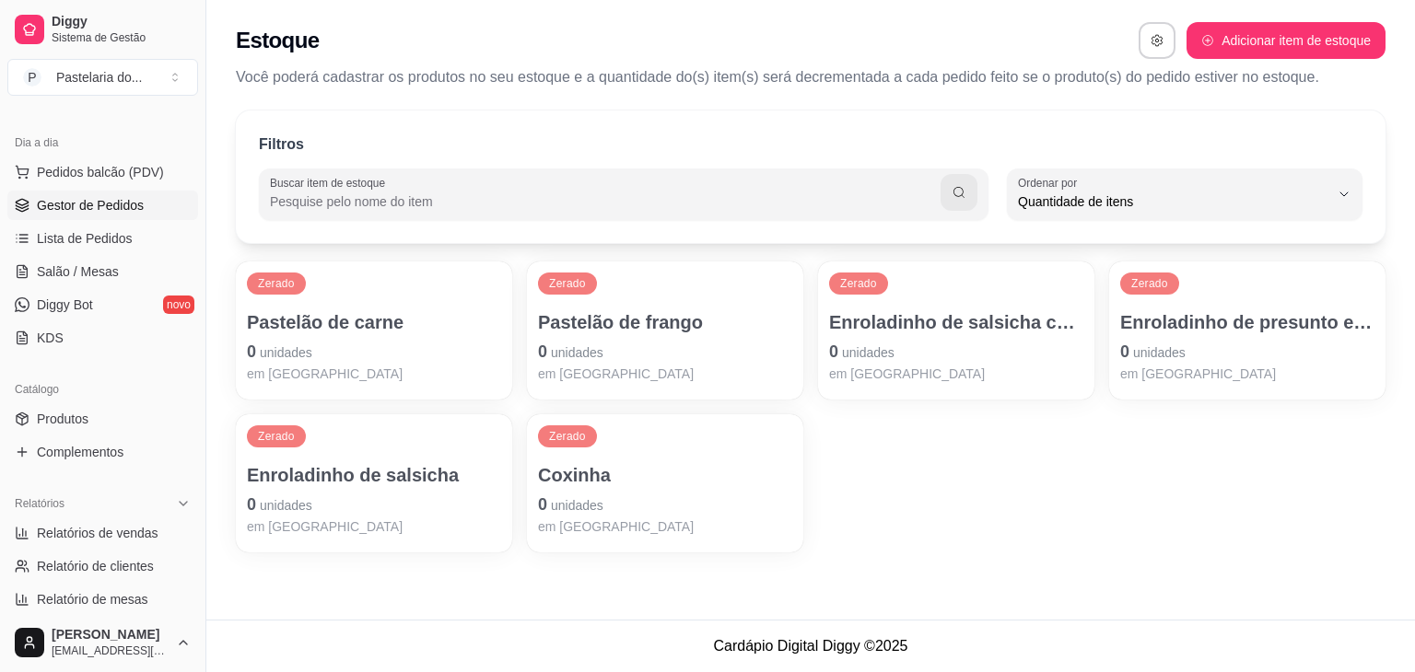
click at [126, 204] on span "Gestor de Pedidos" at bounding box center [90, 205] width 107 height 18
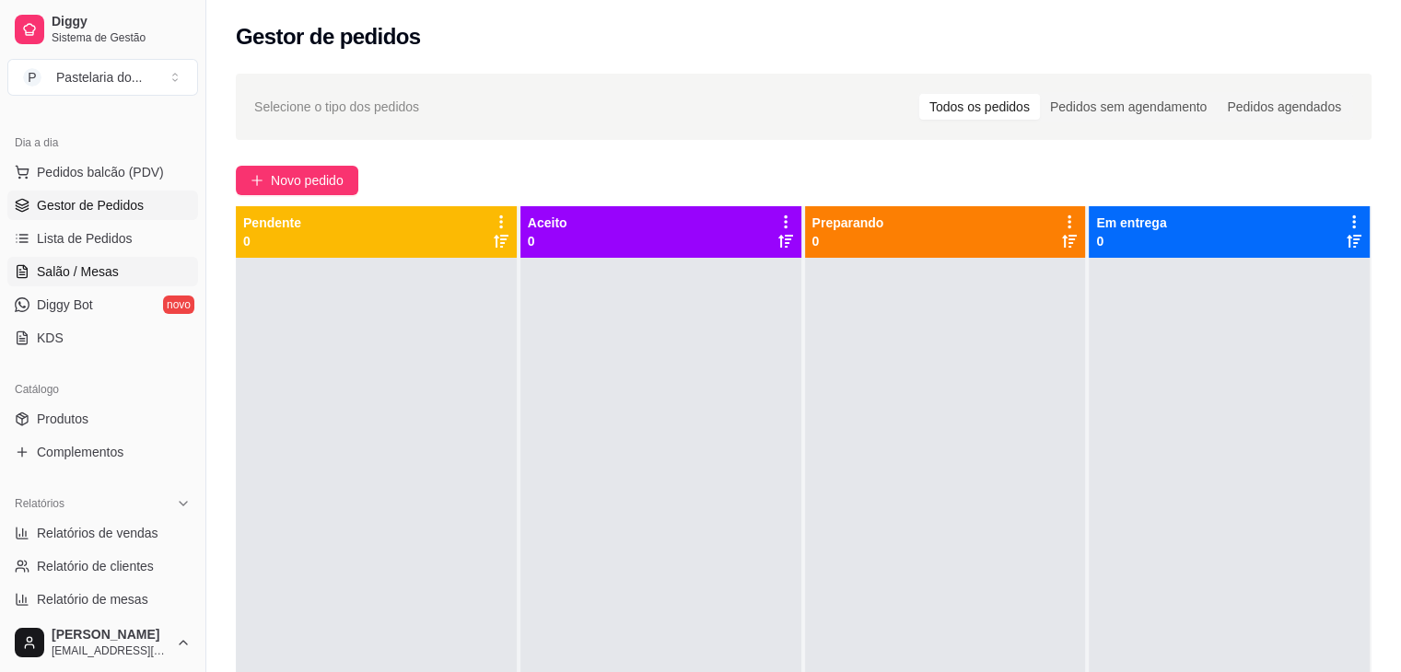
click at [81, 282] on link "Salão / Mesas" at bounding box center [102, 271] width 191 height 29
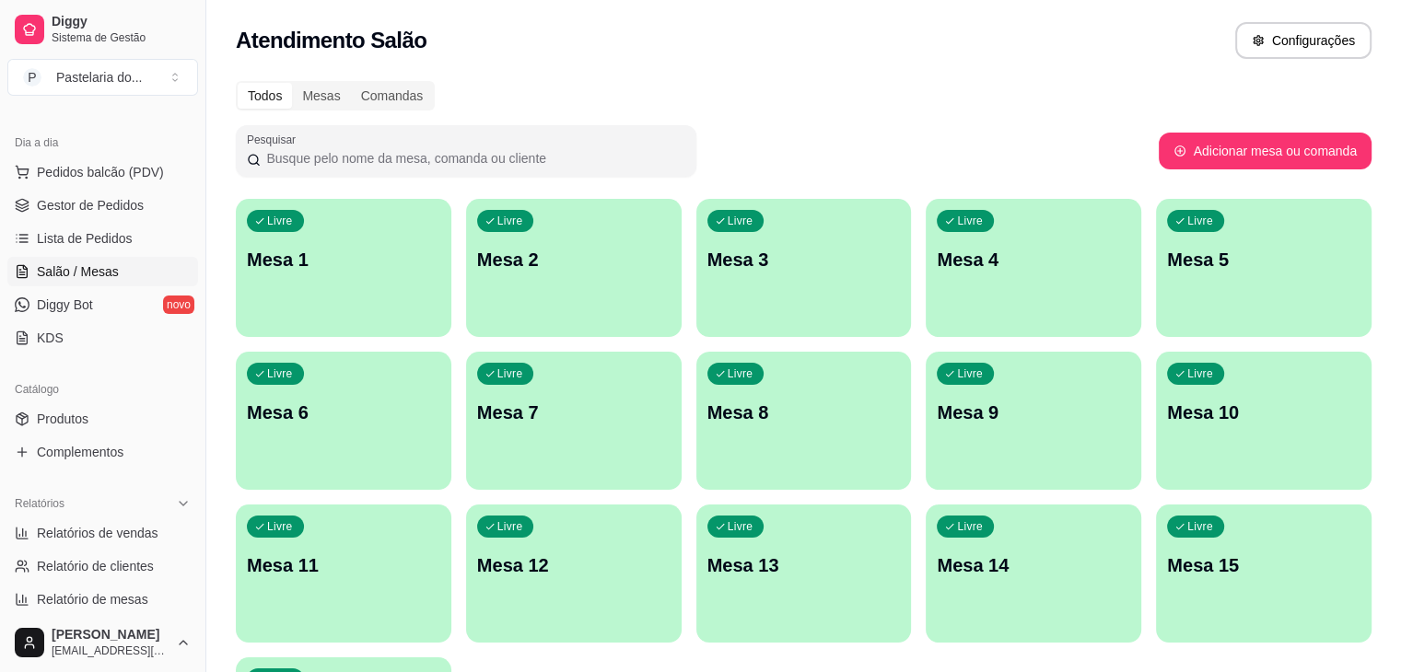
click at [545, 293] on div "Livre Mesa 2" at bounding box center [574, 257] width 216 height 116
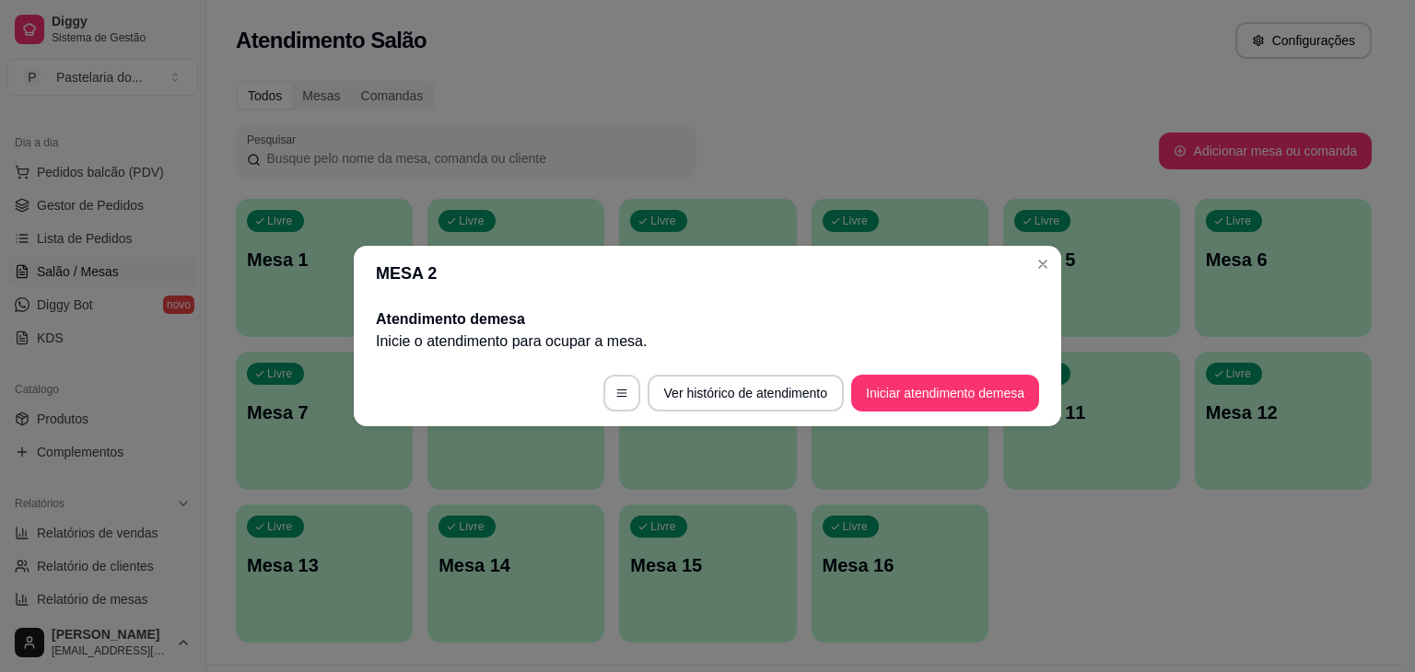
click at [1007, 396] on button "Iniciar atendimento de mesa" at bounding box center [945, 393] width 188 height 37
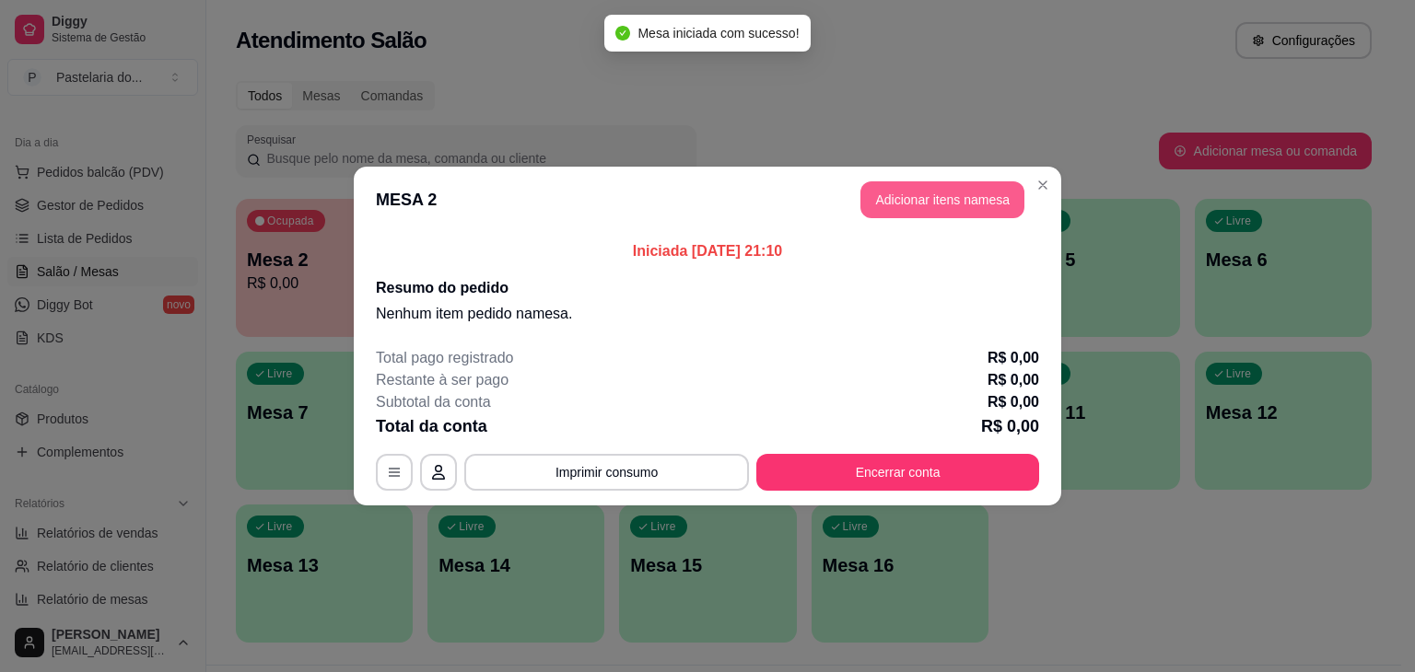
click at [1002, 200] on button "Adicionar itens na mesa" at bounding box center [942, 199] width 164 height 37
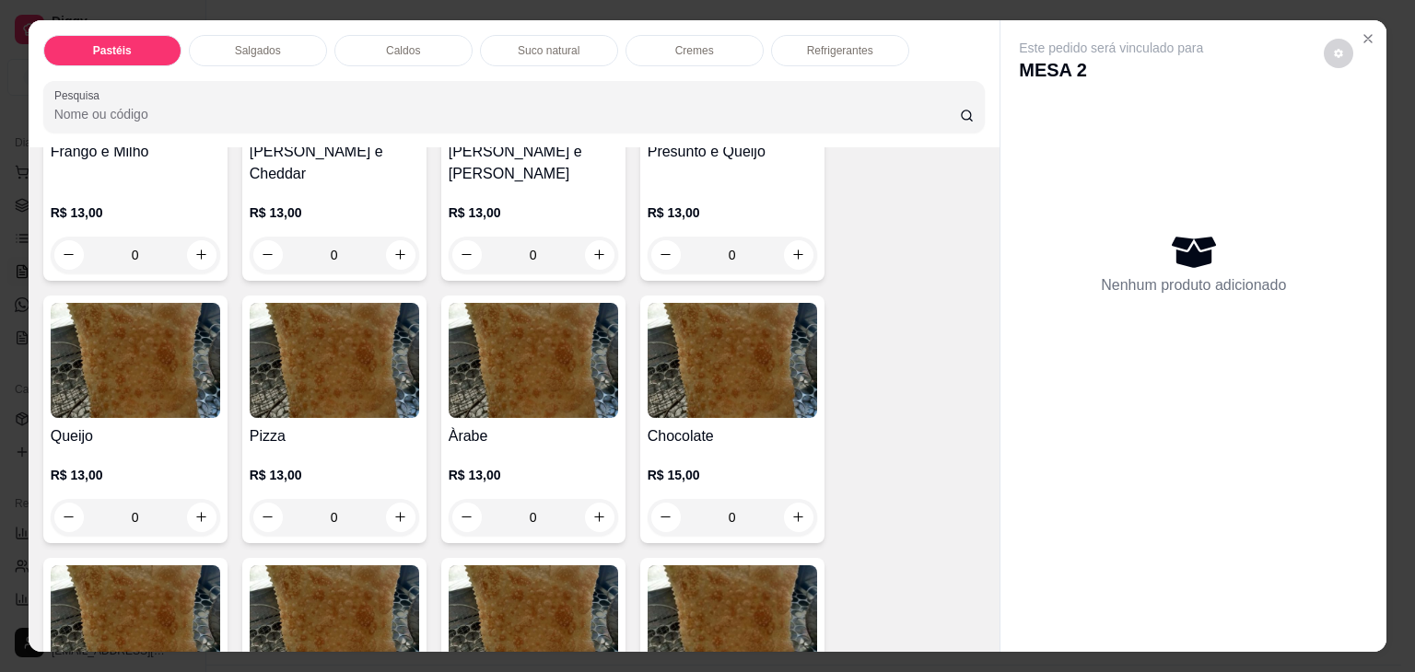
scroll to position [829, 0]
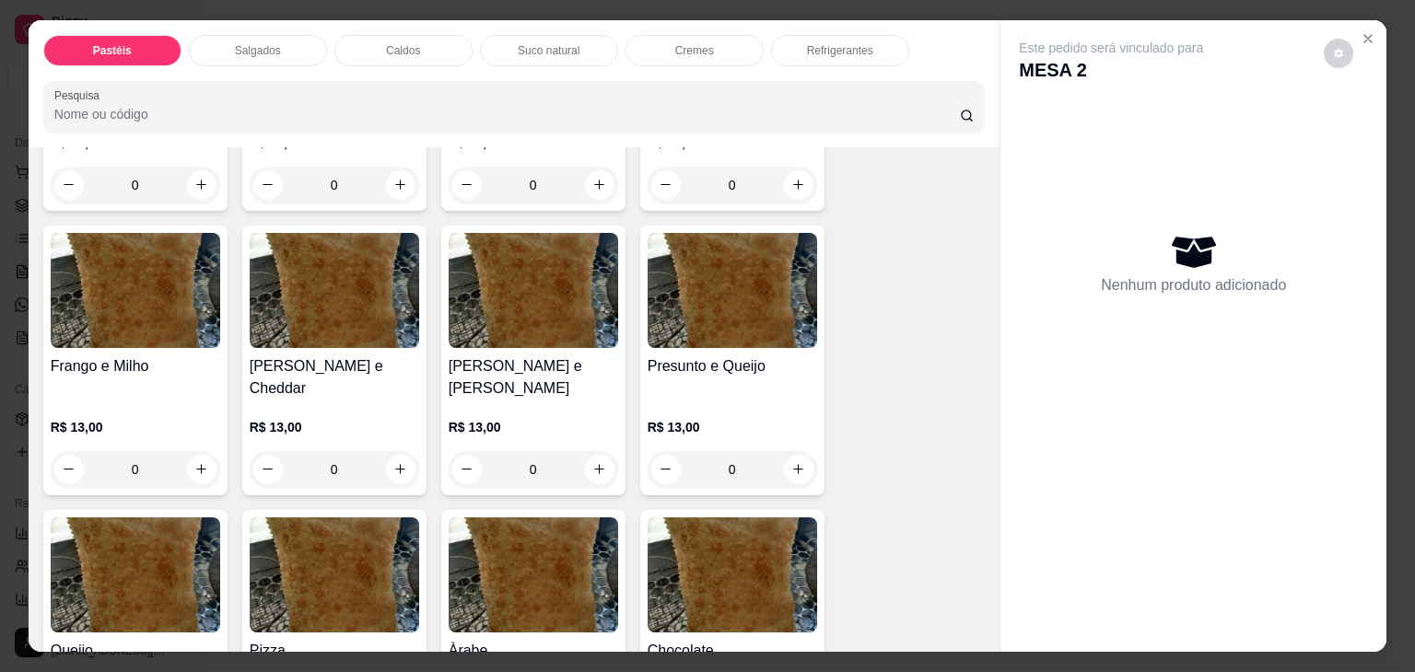
click at [741, 345] on div "Presunto e Queijo R$ 13,00 0" at bounding box center [732, 361] width 184 height 270
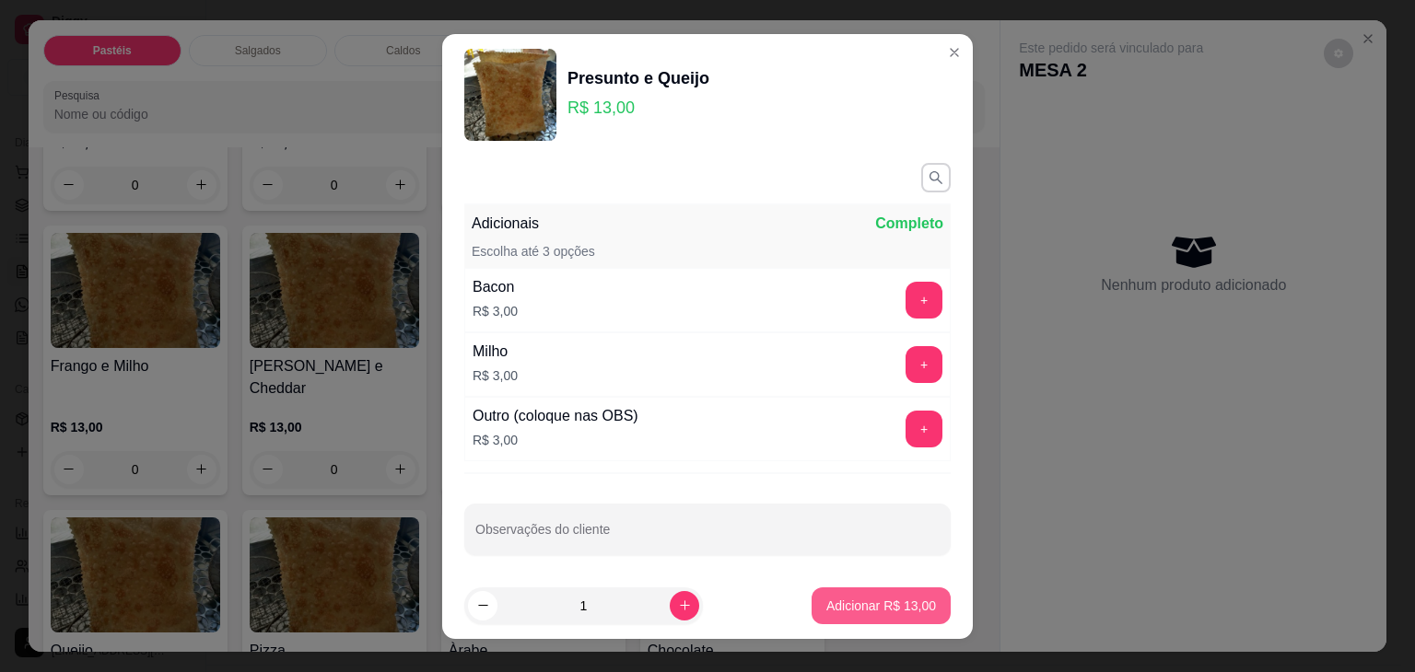
click at [899, 601] on p "Adicionar R$ 13,00" at bounding box center [881, 606] width 110 height 18
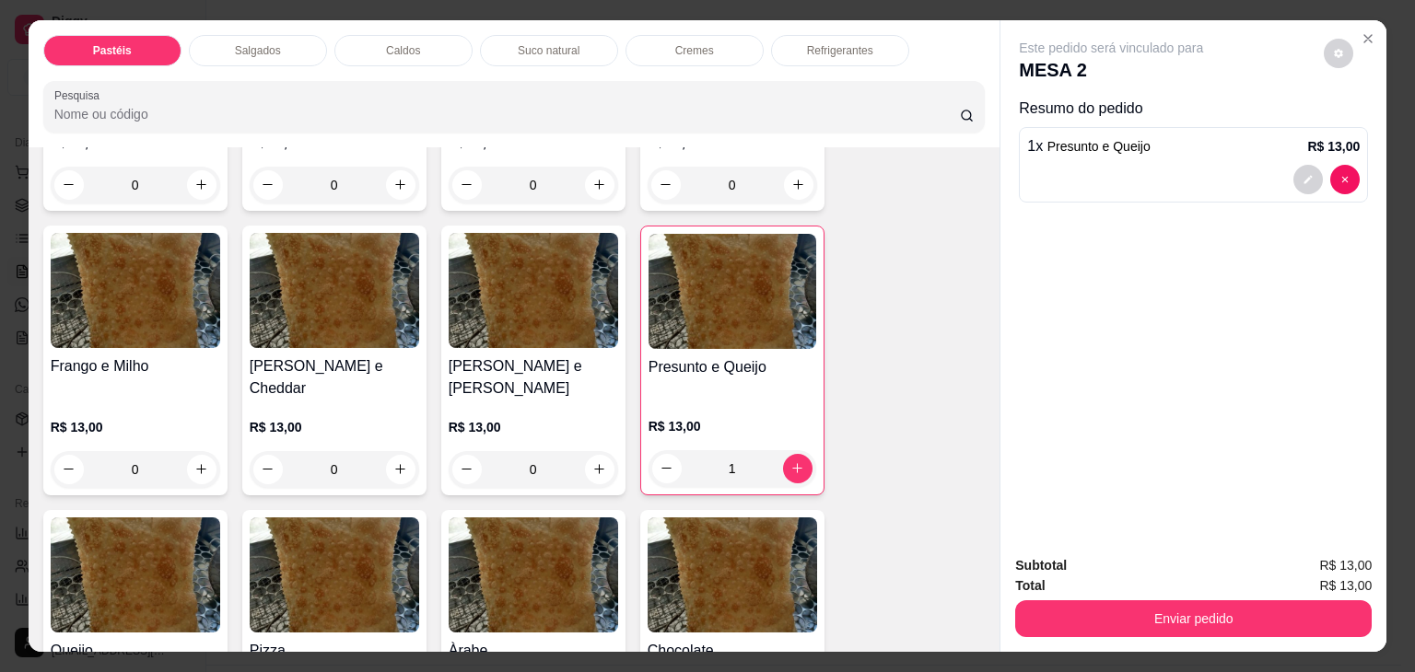
type input "1"
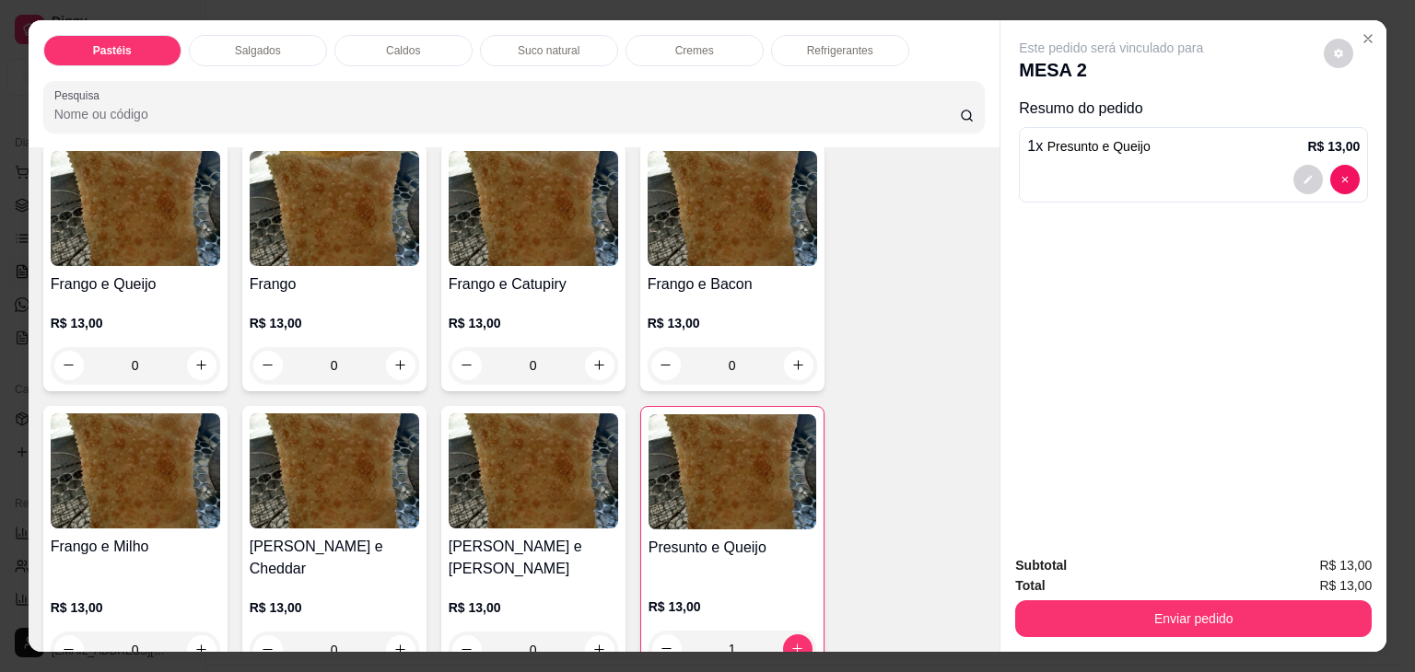
scroll to position [645, 0]
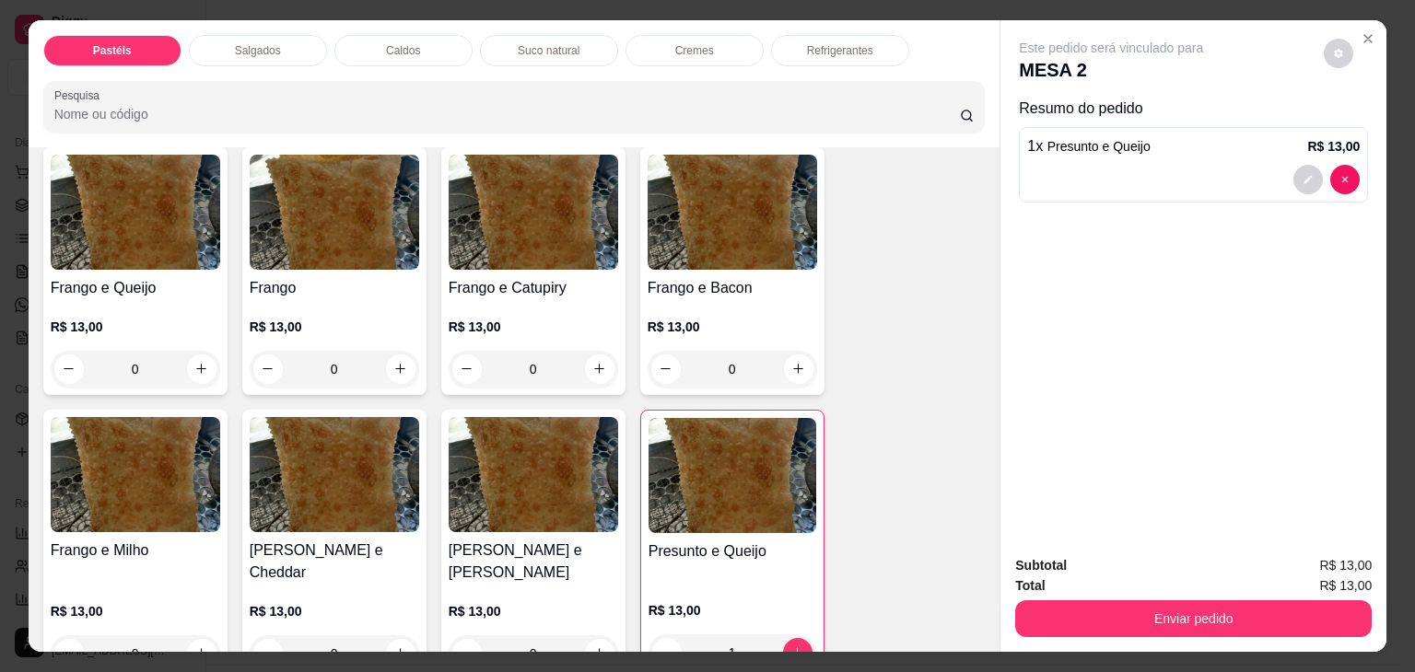
click at [534, 318] on p "R$ 13,00" at bounding box center [533, 327] width 169 height 18
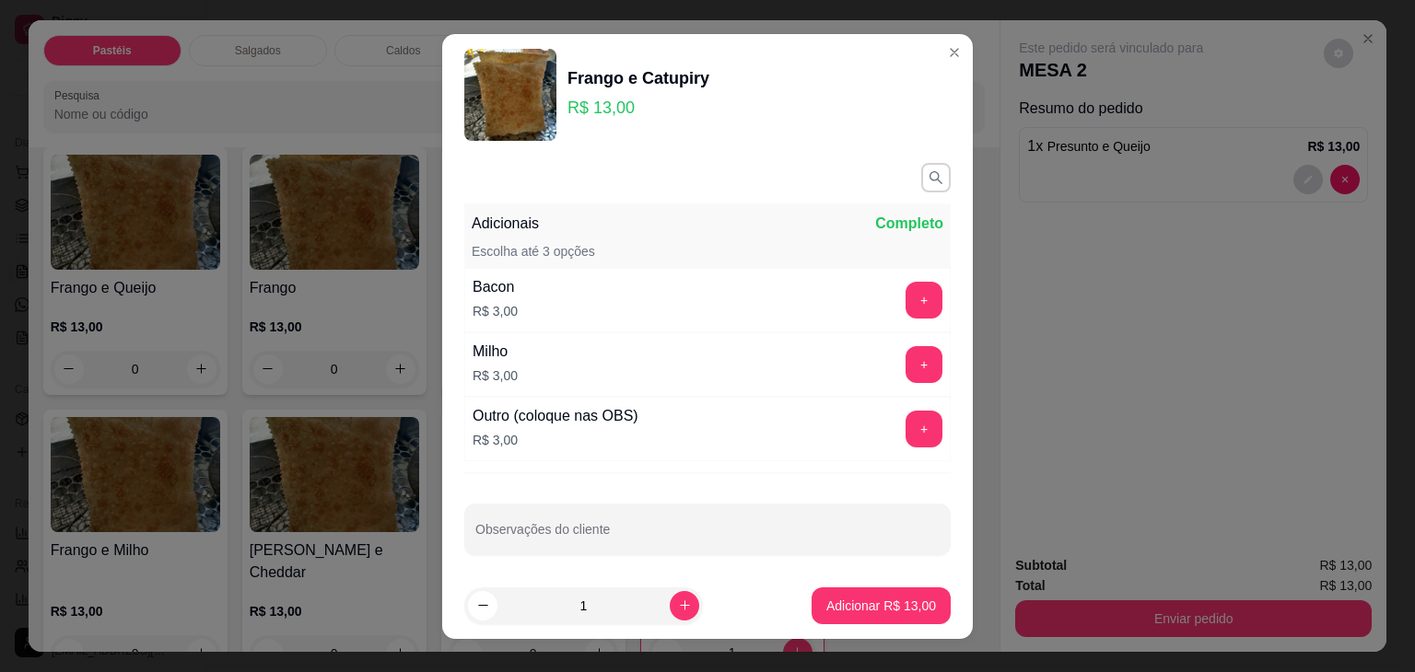
click at [872, 613] on p "Adicionar R$ 13,00" at bounding box center [881, 606] width 110 height 18
type input "1"
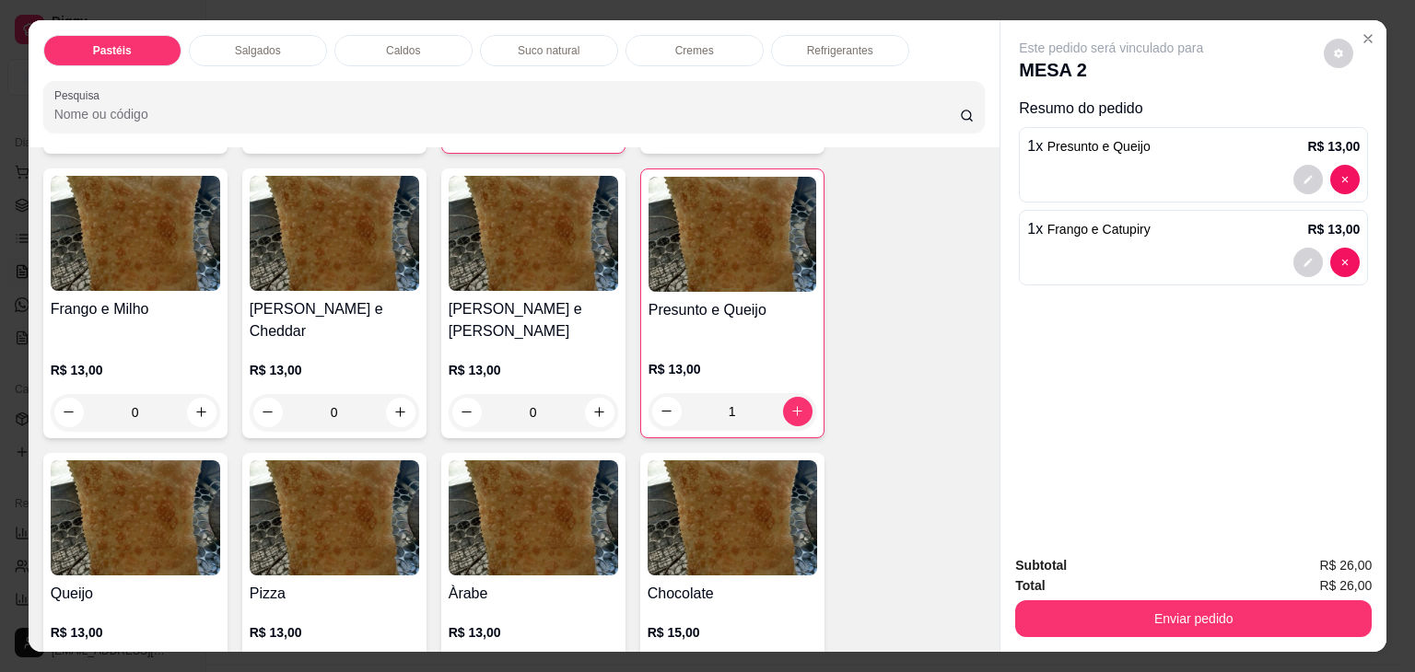
scroll to position [921, 0]
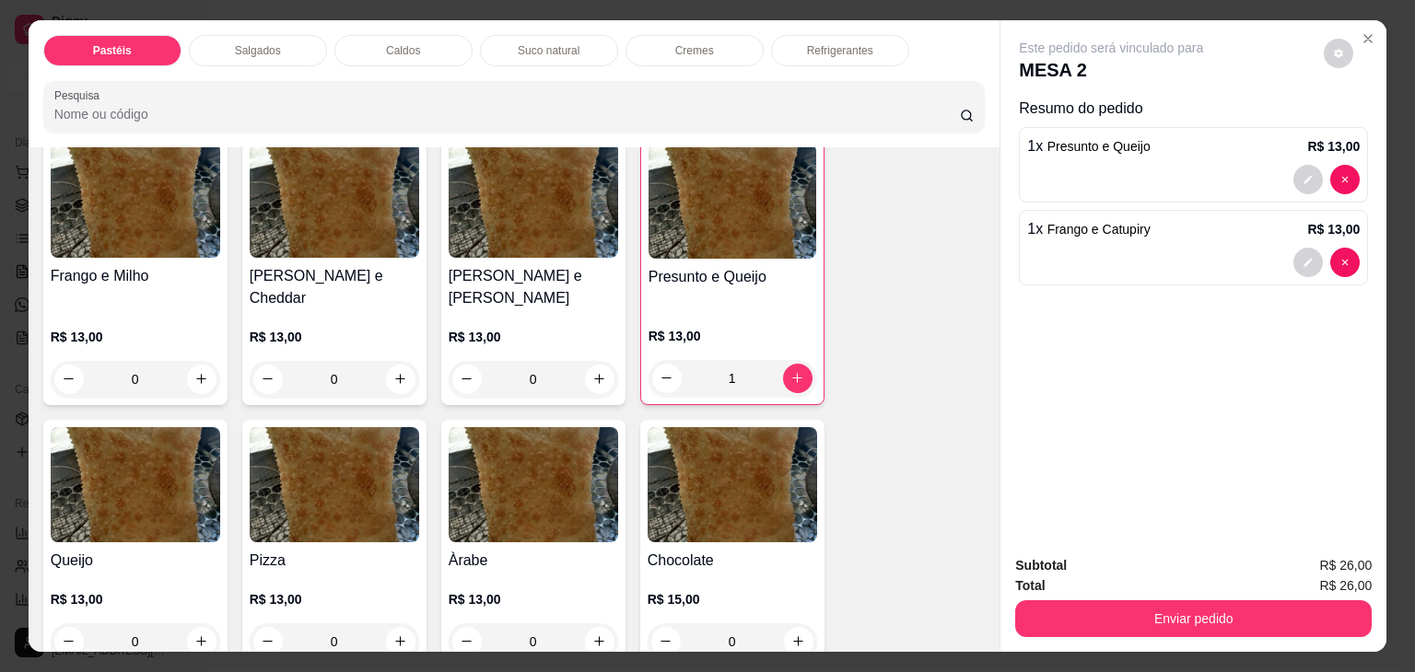
click at [751, 472] on img at bounding box center [732, 484] width 169 height 115
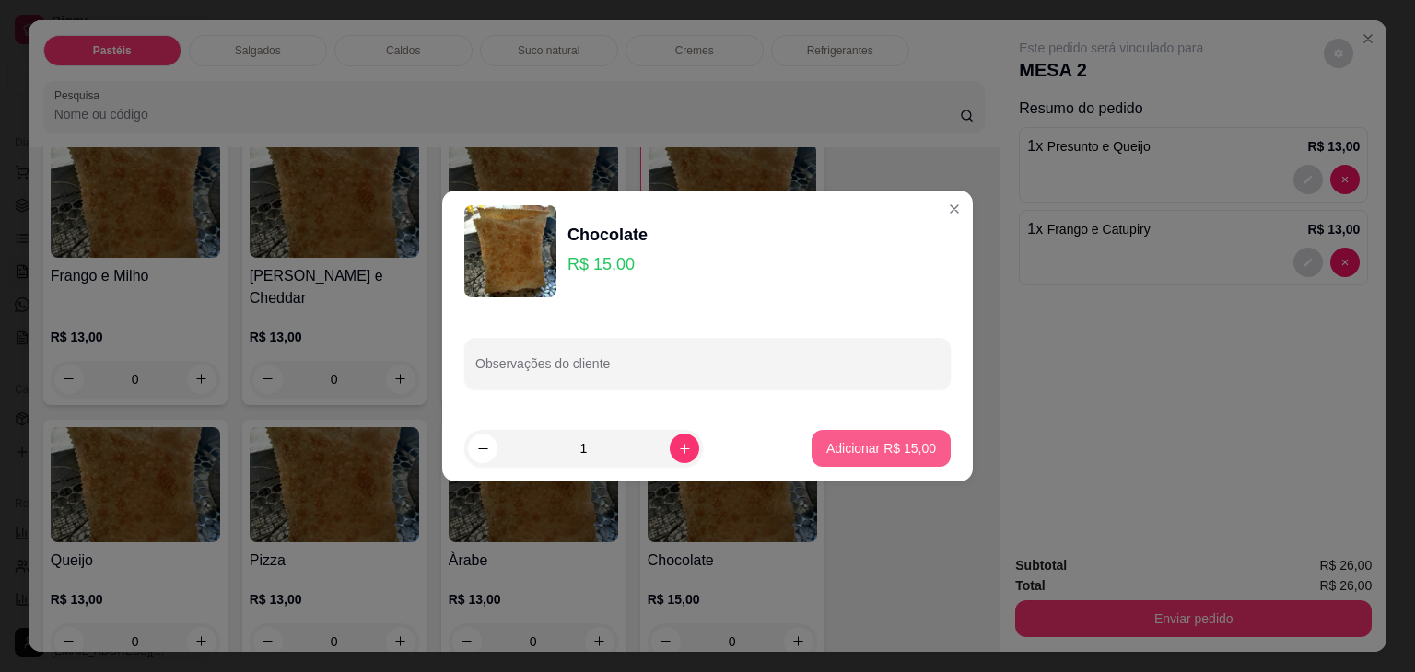
click at [837, 450] on p "Adicionar R$ 15,00" at bounding box center [881, 448] width 110 height 18
click at [837, 450] on div "Carne e Queijo R$ 13,00 0 Carne R$ 13,00 0 Carne e Catupiry R$ 13,00 0 Carne e …" at bounding box center [514, 269] width 942 height 1847
type input "1"
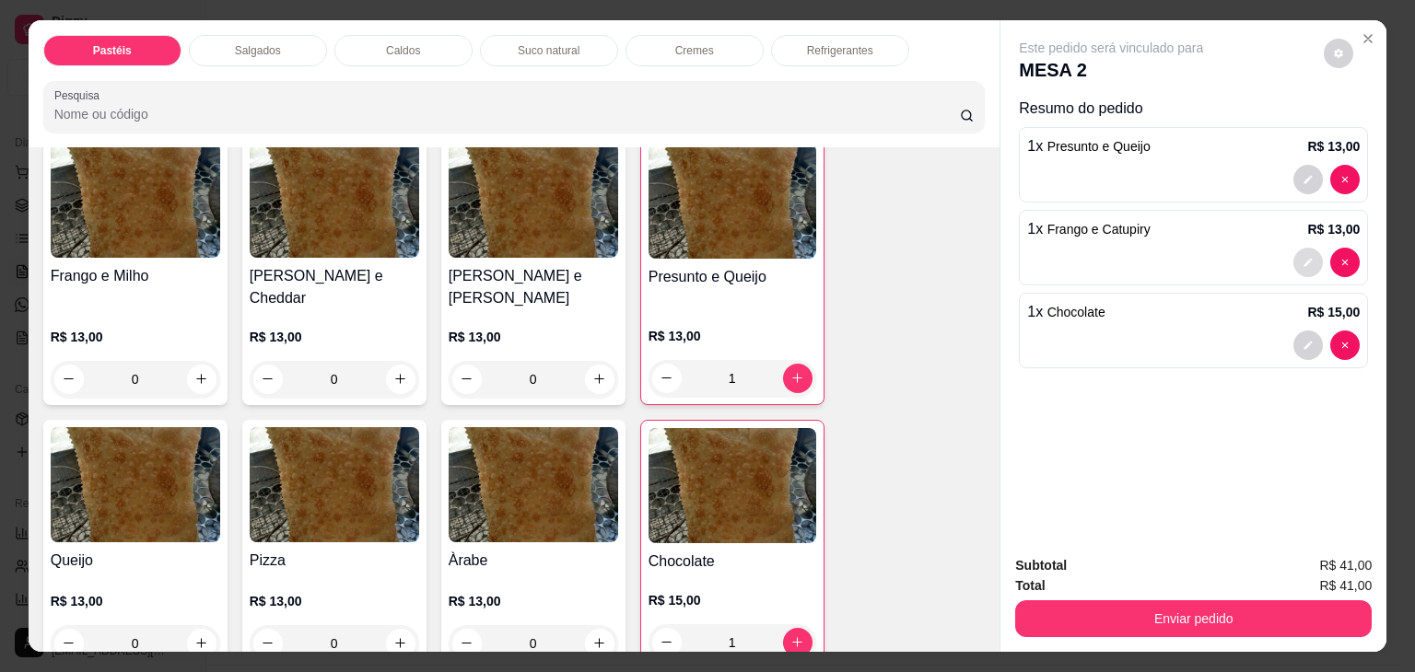
click at [1304, 258] on icon "decrease-product-quantity" at bounding box center [1308, 262] width 8 height 8
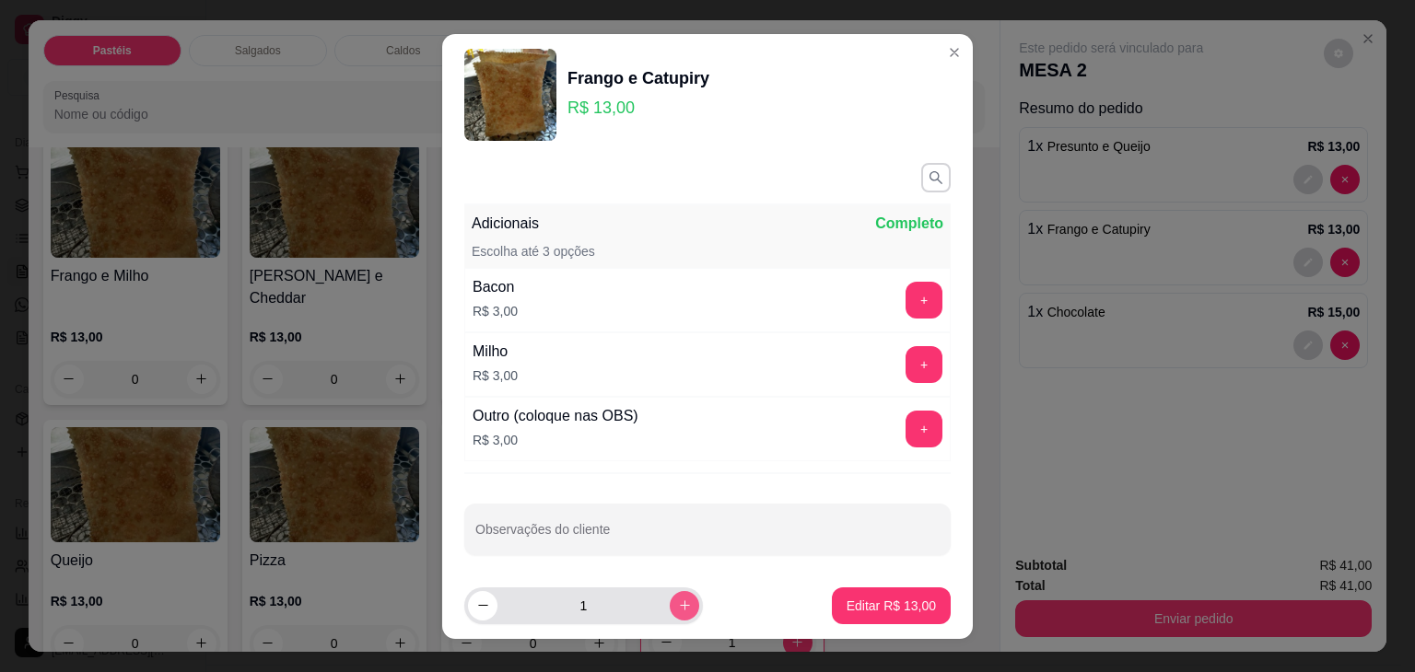
click at [678, 604] on icon "increase-product-quantity" at bounding box center [685, 606] width 14 height 14
type input "2"
click at [938, 603] on footer "2 Editar R$ 26,00" at bounding box center [707, 606] width 531 height 66
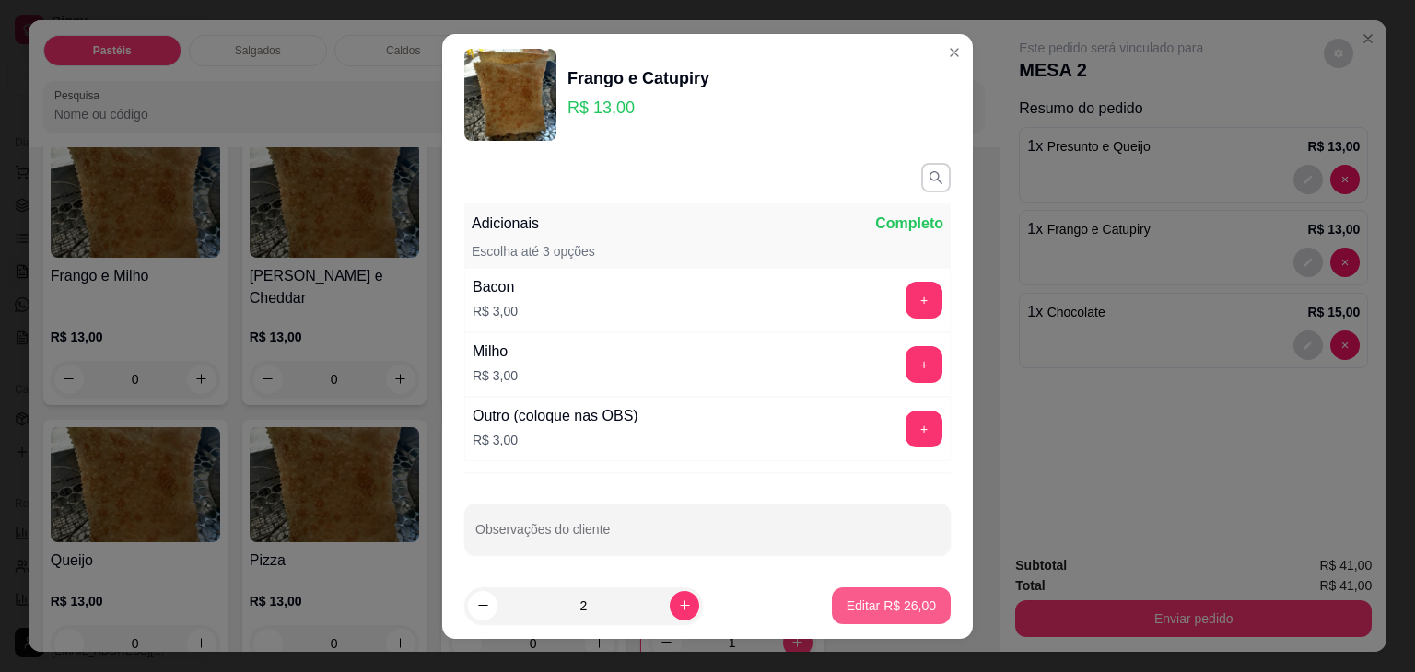
click at [892, 608] on p "Editar R$ 26,00" at bounding box center [891, 606] width 89 height 18
type input "2"
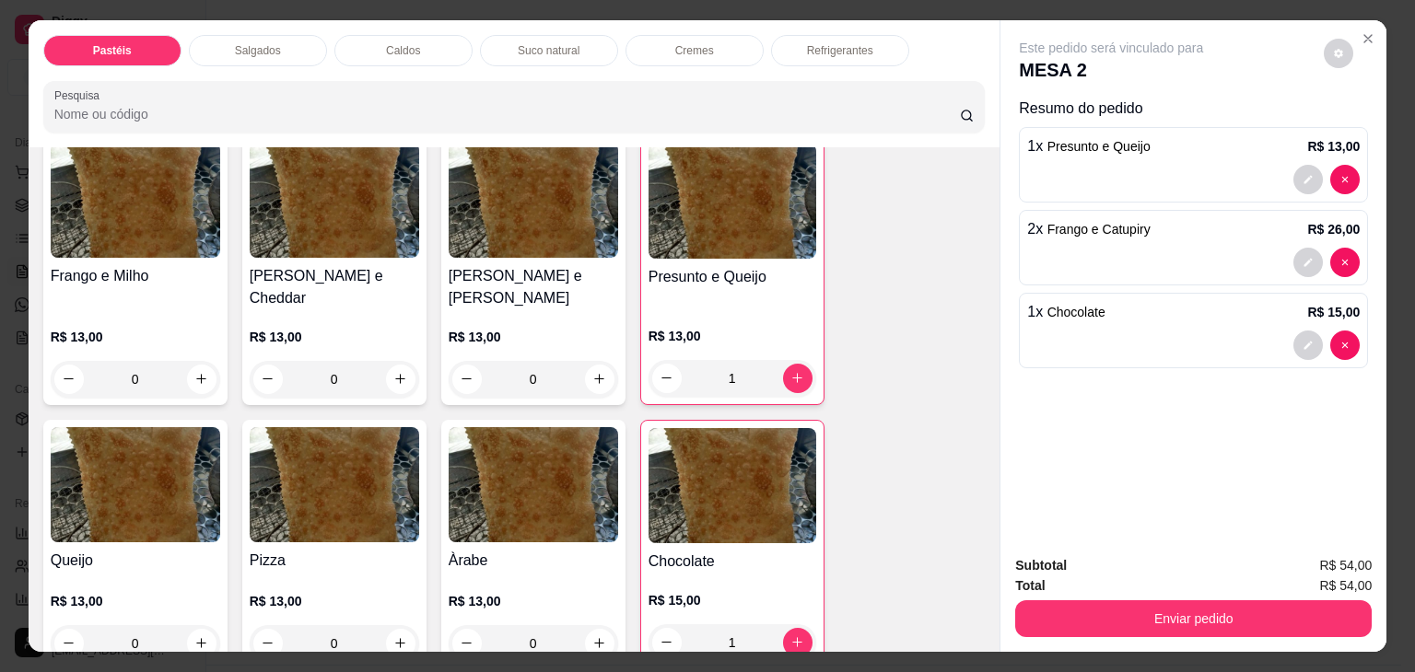
click at [818, 50] on p "Refrigerantes" at bounding box center [840, 50] width 66 height 15
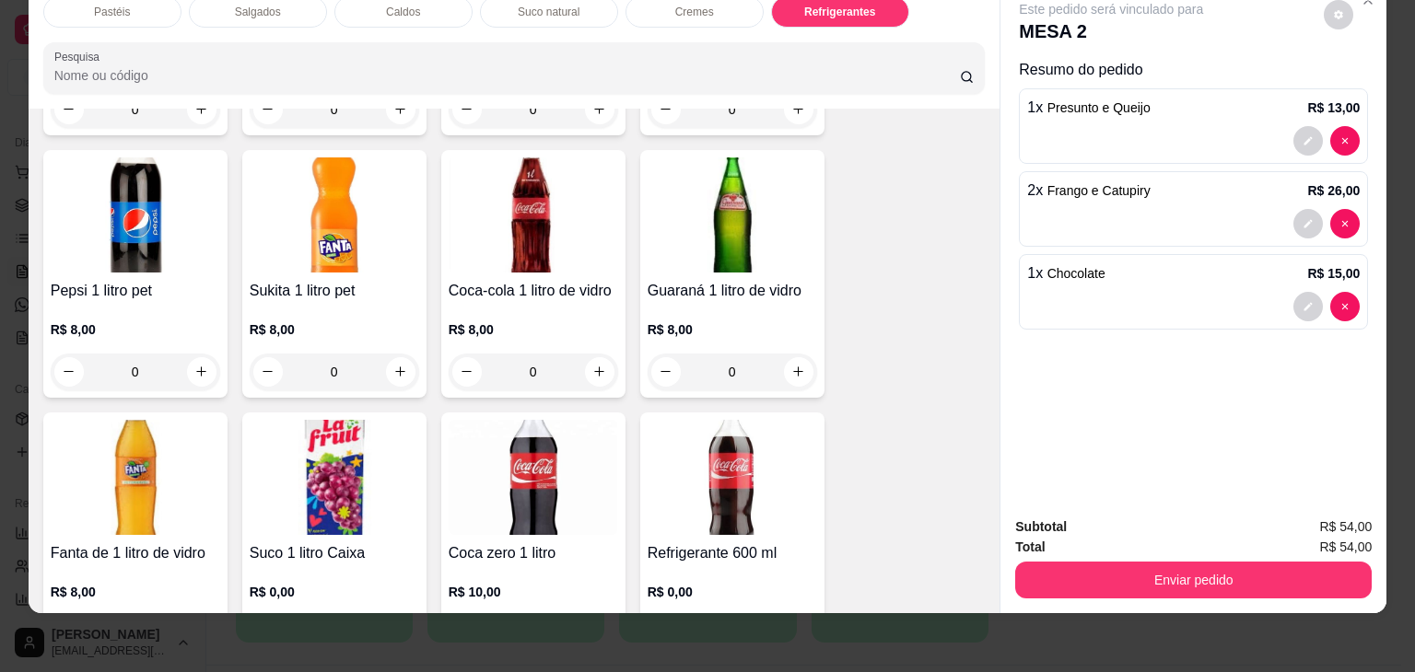
scroll to position [5283, 0]
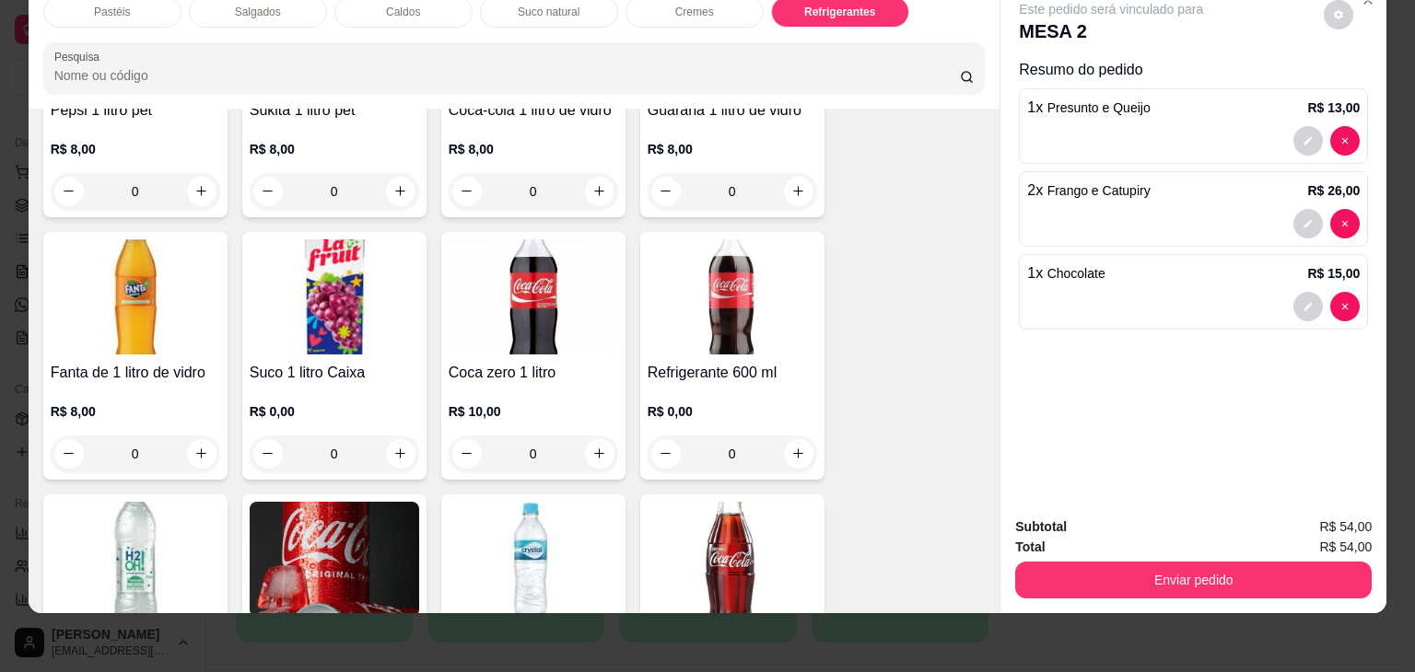
click at [770, 319] on div "Refrigerante 600 ml R$ 0,00 0" at bounding box center [732, 356] width 184 height 248
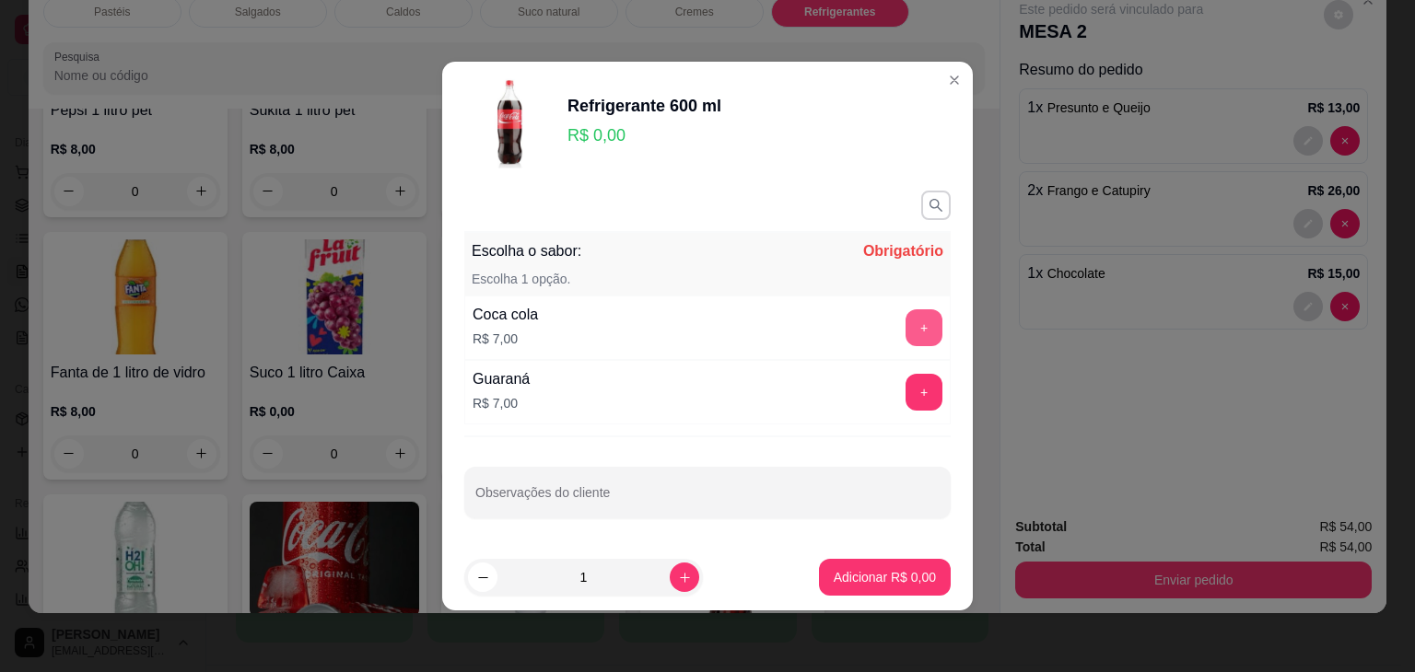
click at [909, 333] on button "+" at bounding box center [924, 328] width 37 height 37
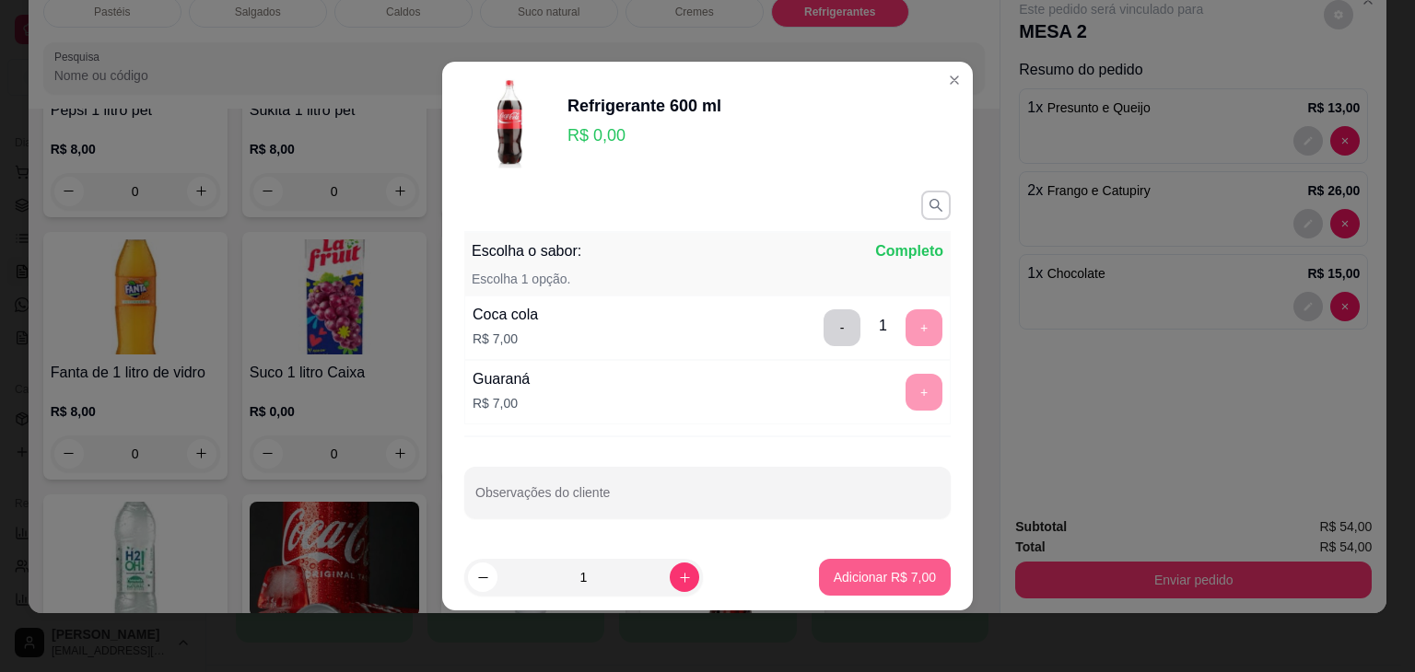
click at [894, 569] on p "Adicionar R$ 7,00" at bounding box center [885, 577] width 102 height 18
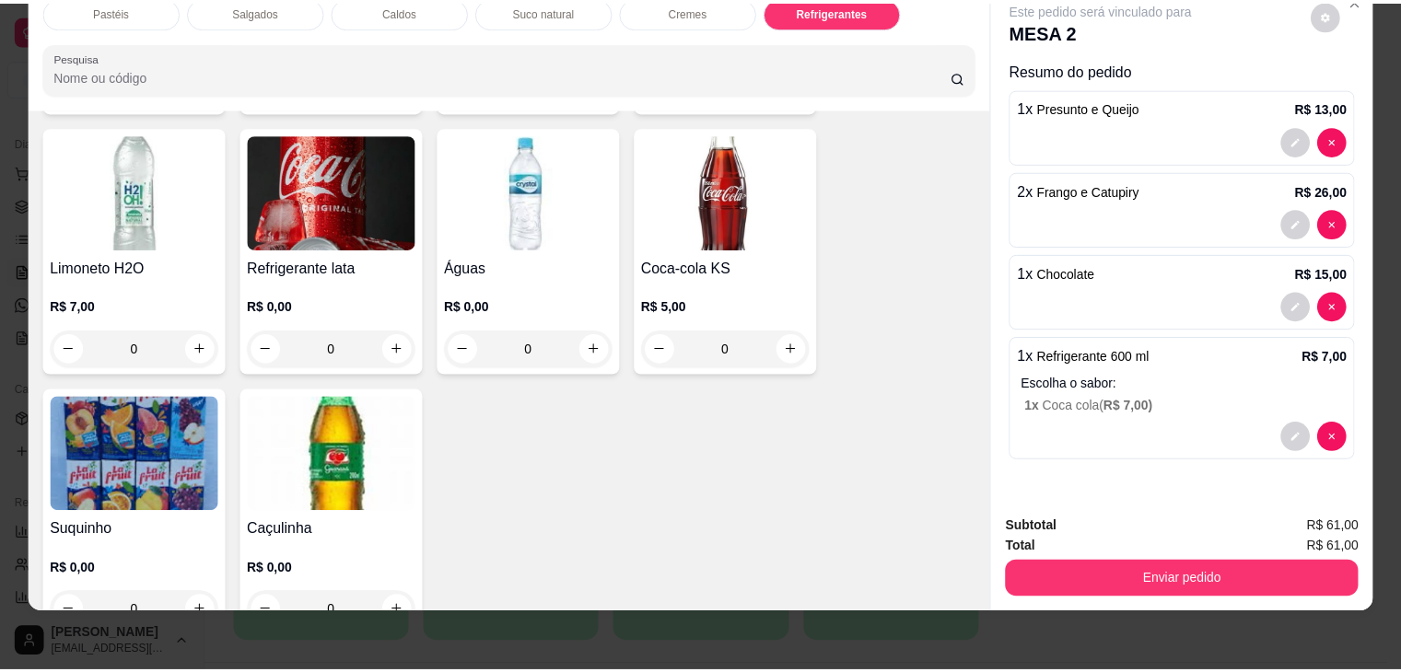
scroll to position [5651, 0]
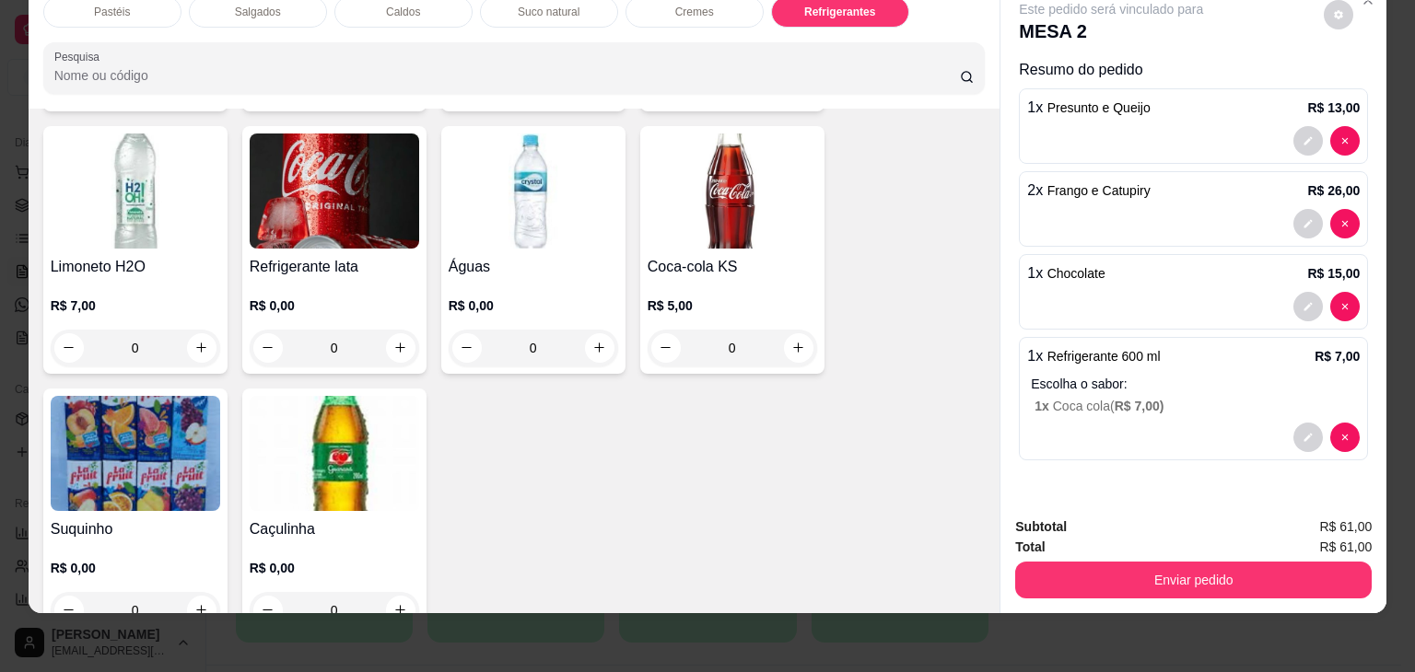
click at [165, 396] on img at bounding box center [135, 453] width 169 height 115
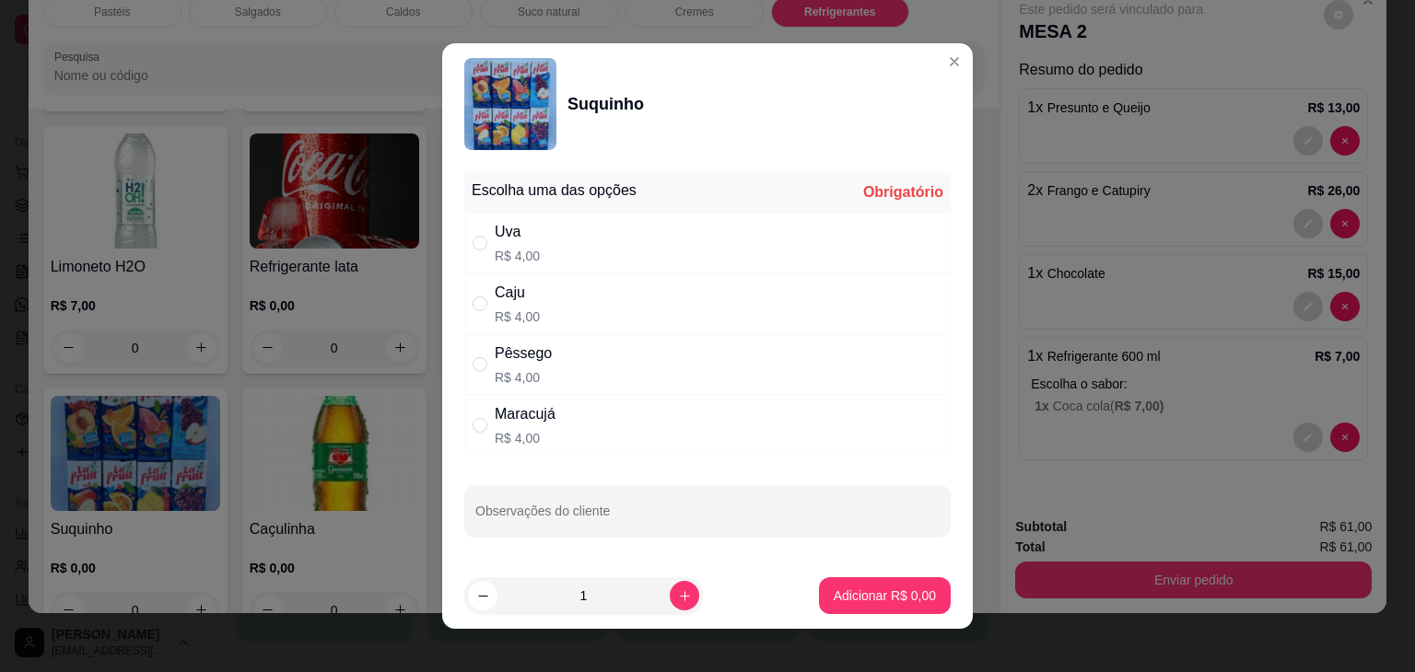
click at [569, 262] on div "Uva R$ 4,00" at bounding box center [707, 243] width 486 height 61
radio input "true"
click at [678, 600] on icon "increase-product-quantity" at bounding box center [685, 597] width 14 height 14
click at [488, 591] on button "decrease-product-quantity" at bounding box center [482, 595] width 29 height 29
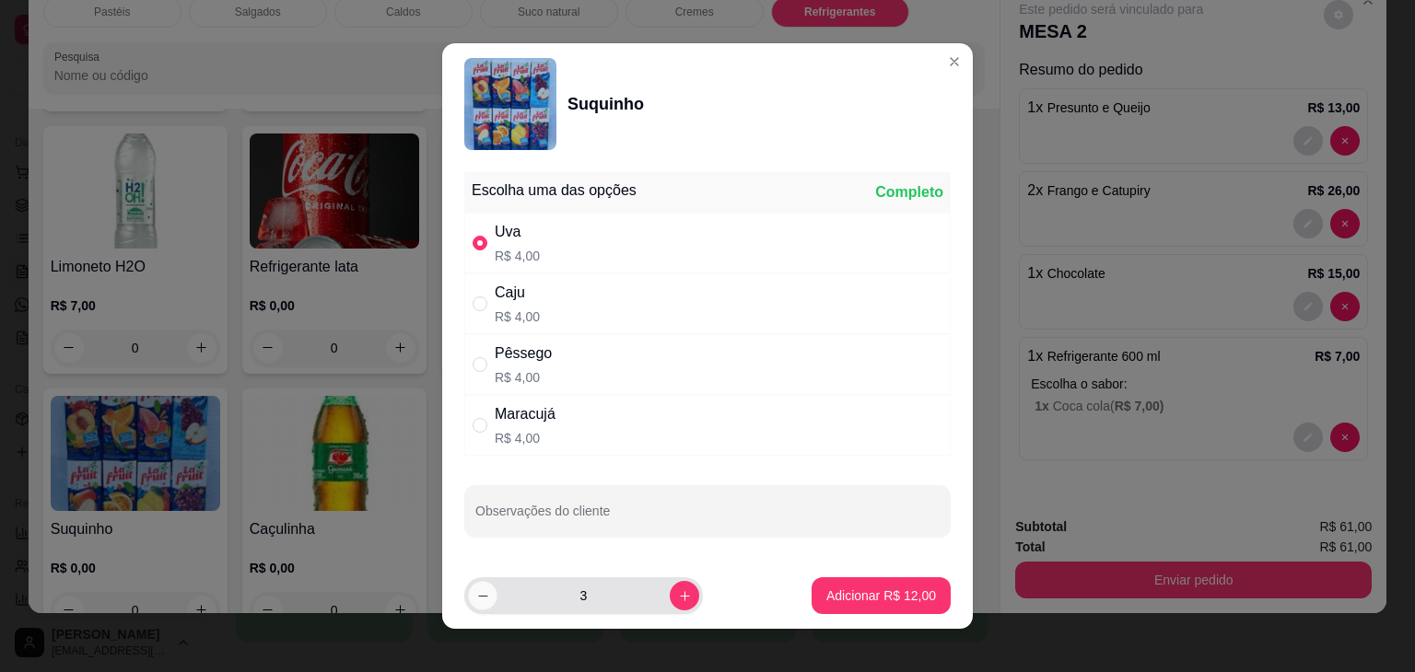
type input "2"
click at [847, 597] on p "Adicionar R$ 8,00" at bounding box center [885, 596] width 102 height 18
type input "2"
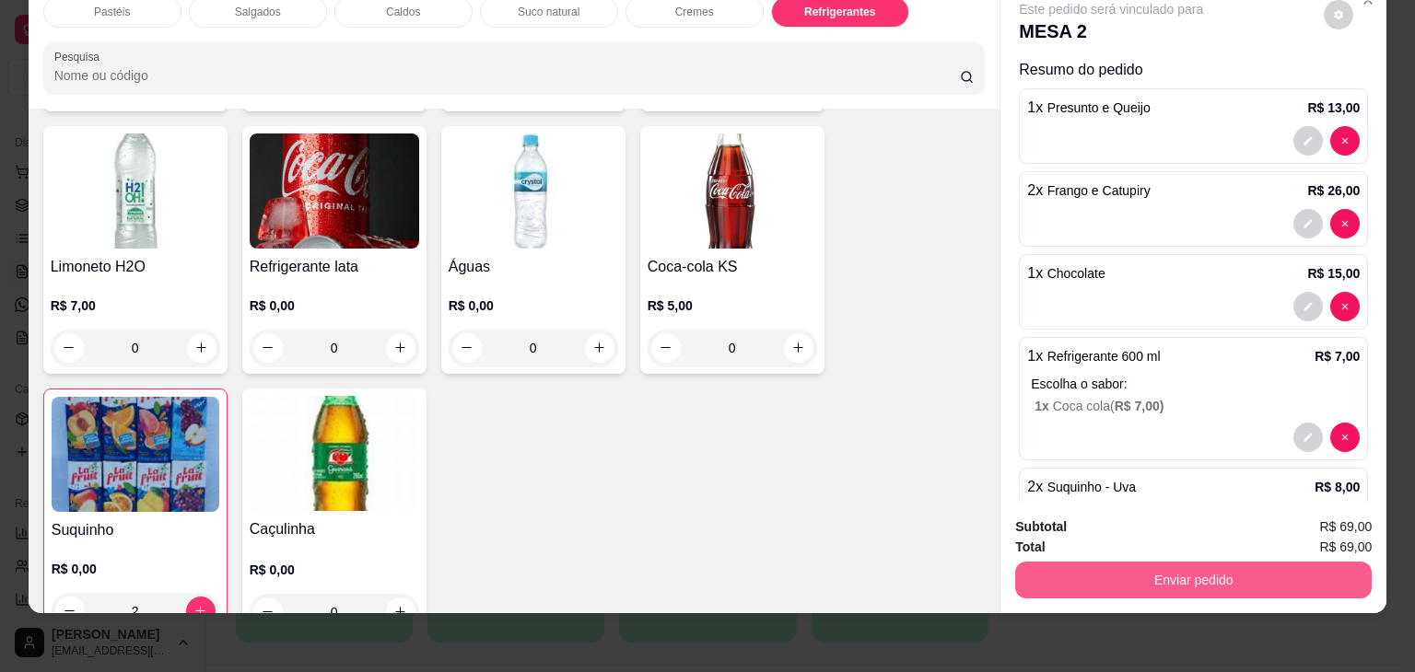
click at [1078, 562] on button "Enviar pedido" at bounding box center [1193, 580] width 356 height 37
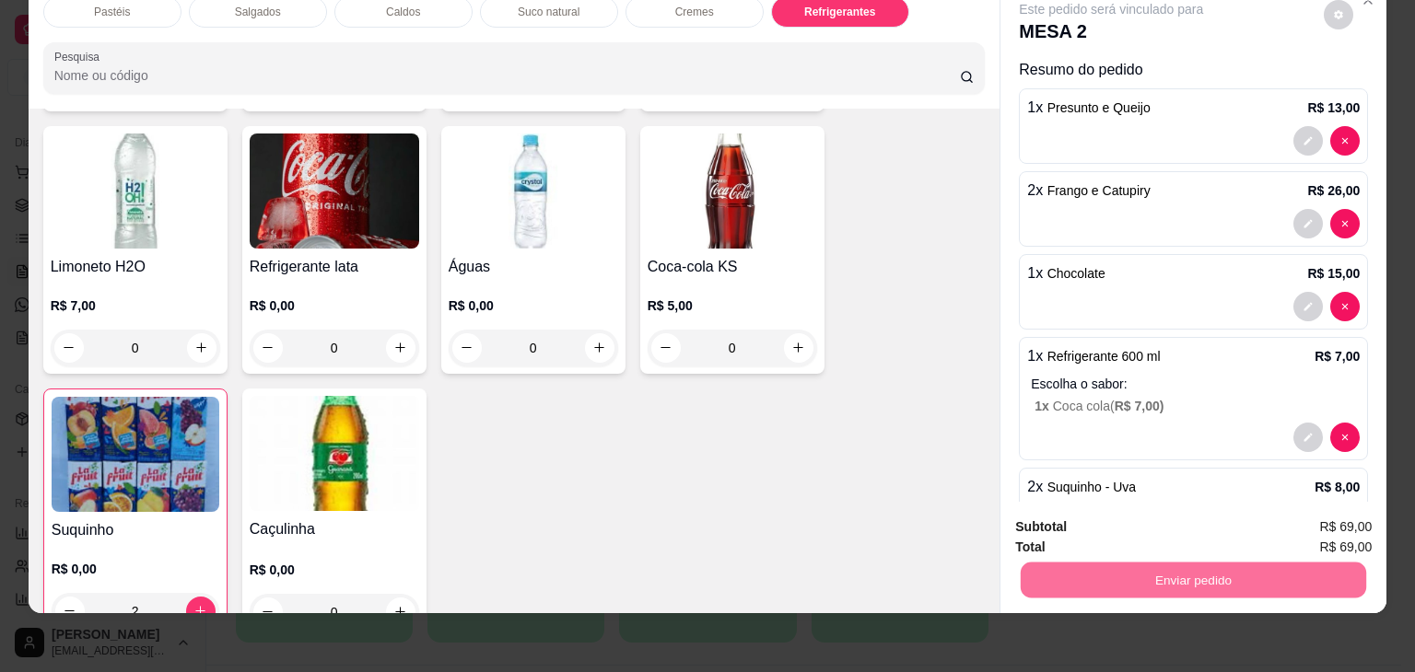
click at [1334, 527] on button "Enviar pedido" at bounding box center [1324, 520] width 104 height 35
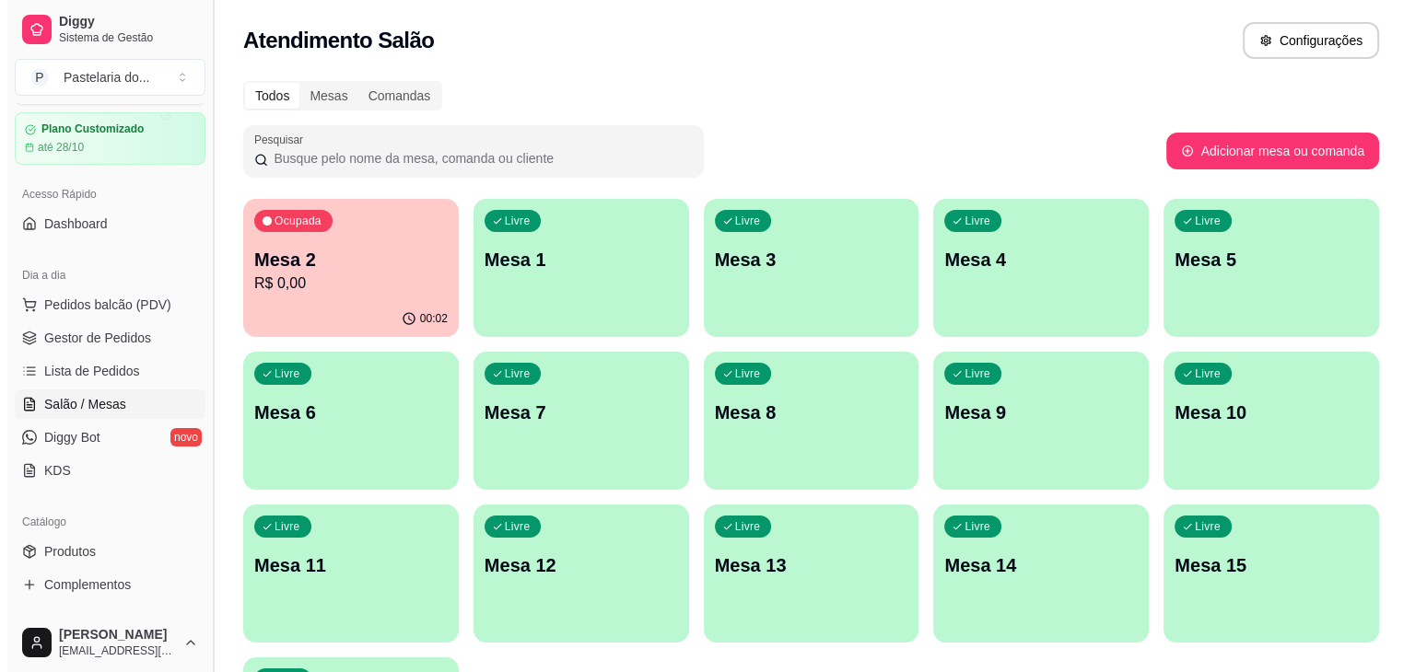
scroll to position [0, 0]
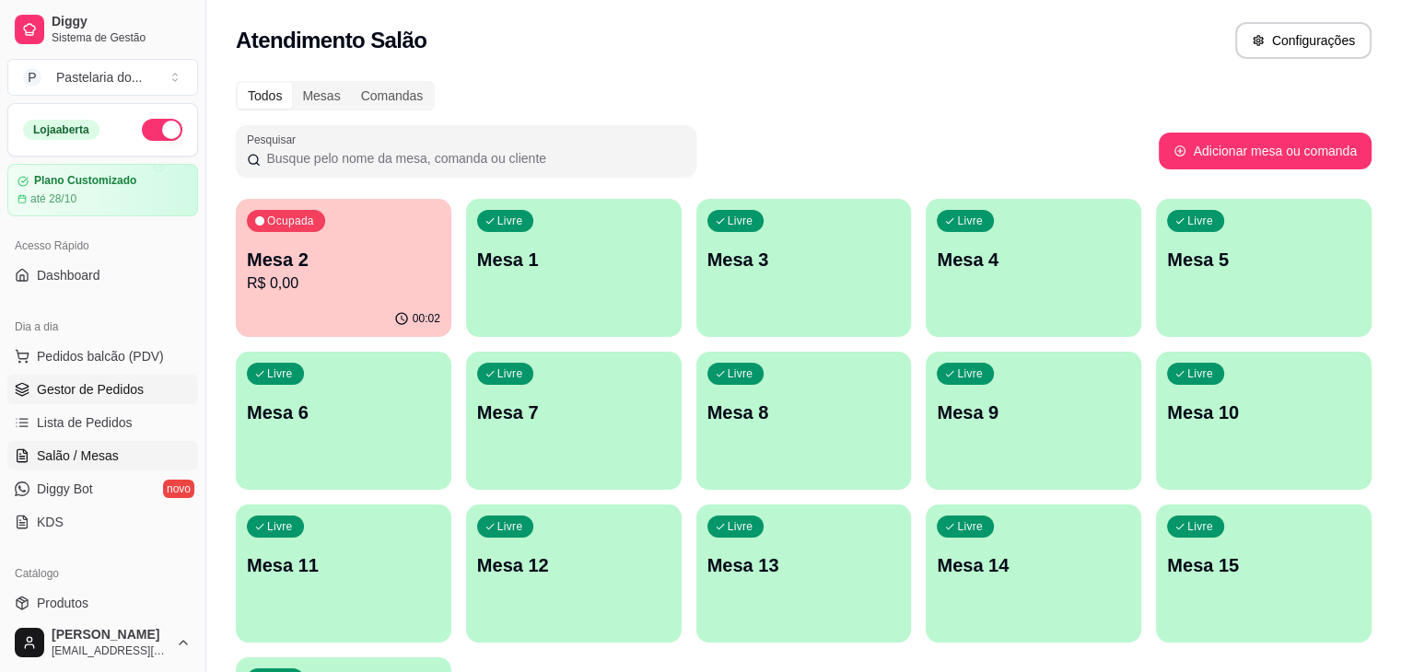
click at [133, 403] on link "Gestor de Pedidos" at bounding box center [102, 389] width 191 height 29
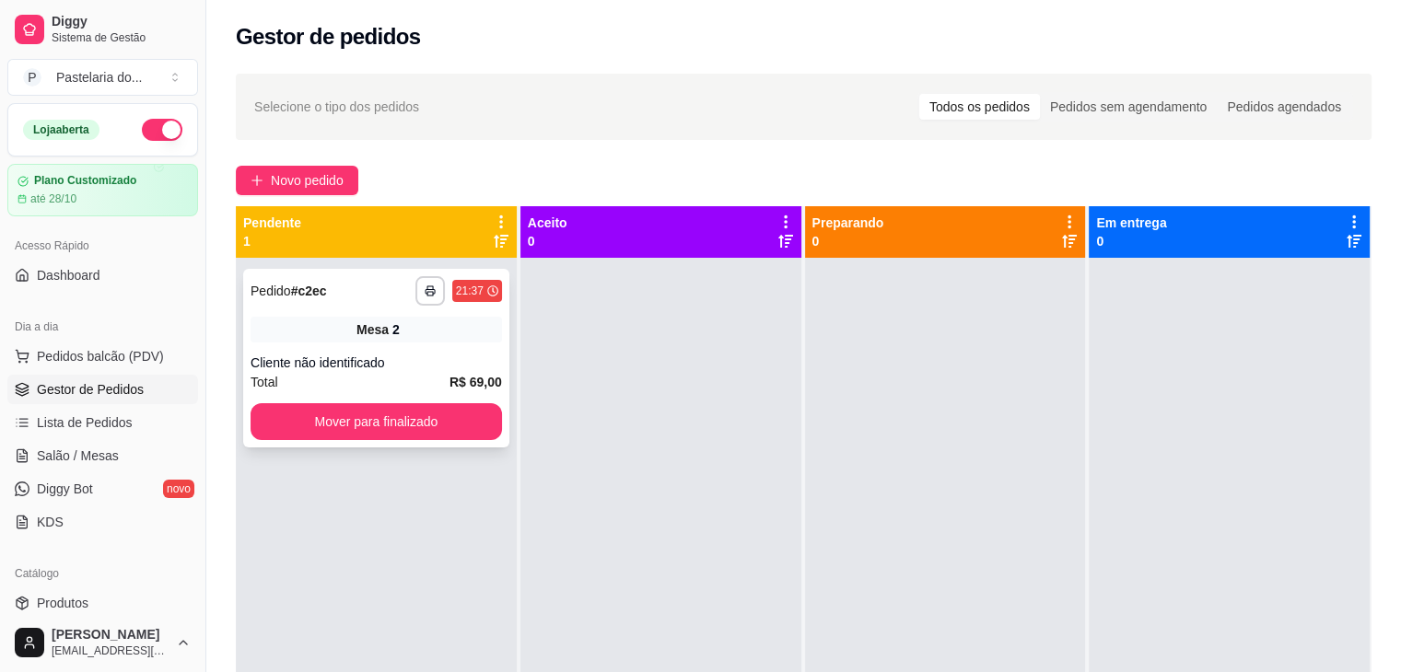
click at [387, 410] on button "Mover para finalizado" at bounding box center [376, 421] width 251 height 37
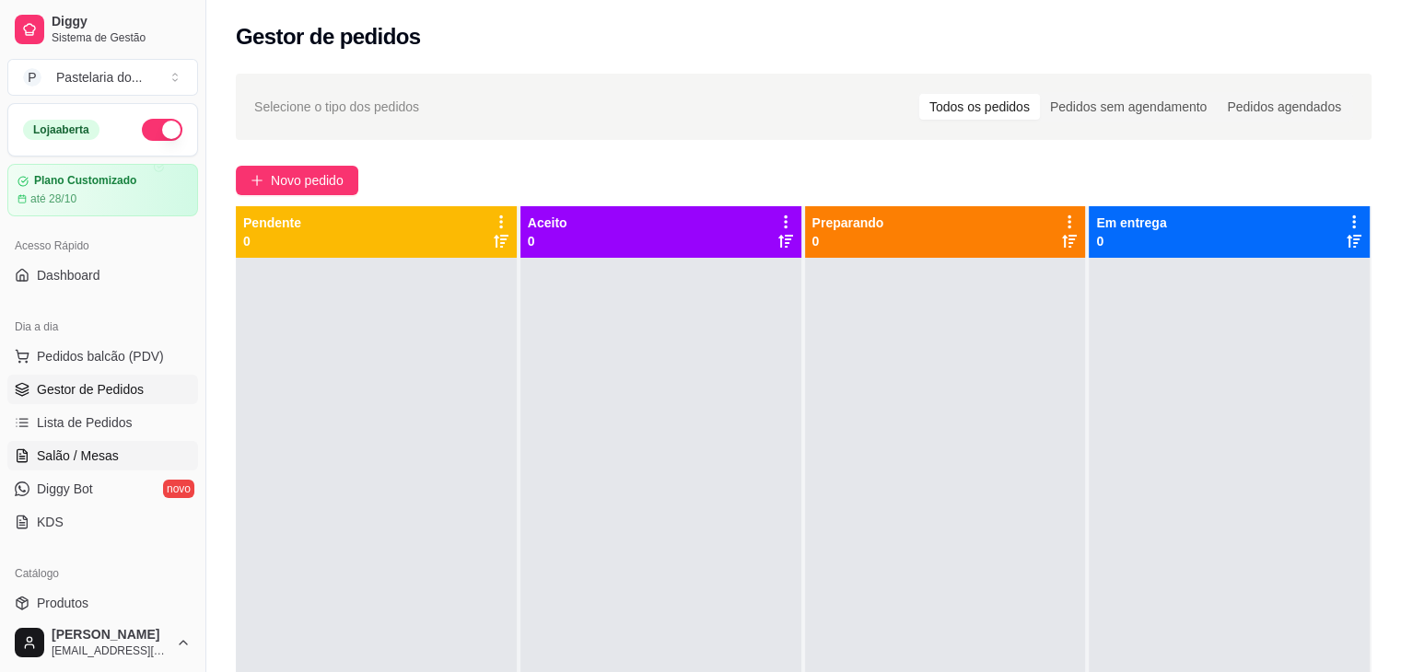
click at [114, 453] on span "Salão / Mesas" at bounding box center [78, 456] width 82 height 18
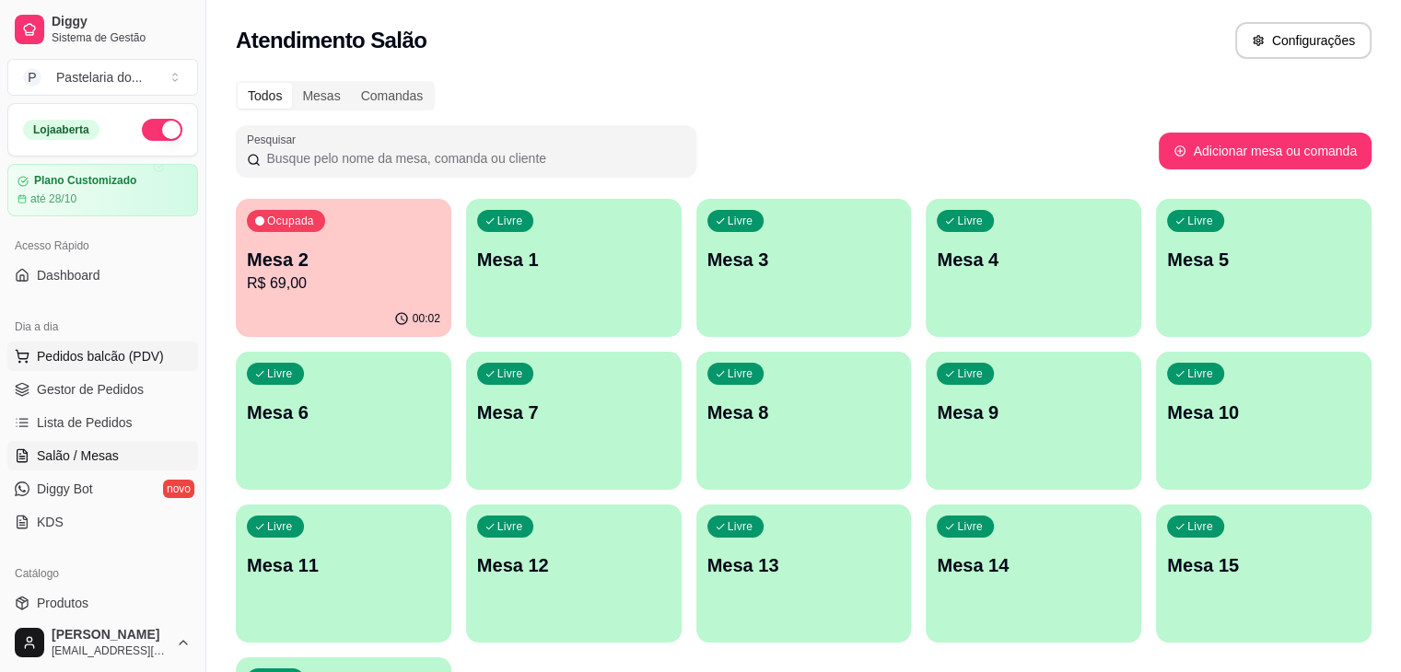
click at [81, 367] on button "Pedidos balcão (PDV)" at bounding box center [102, 356] width 191 height 29
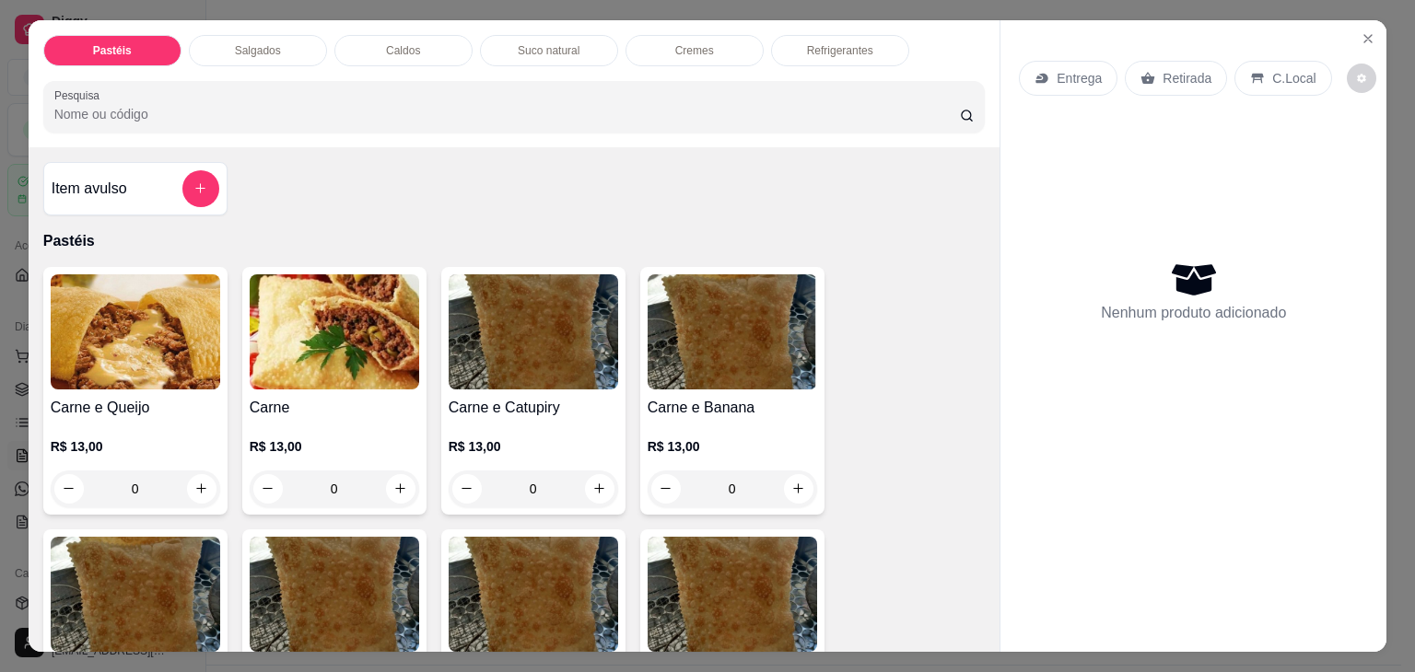
click at [166, 303] on img at bounding box center [135, 332] width 169 height 115
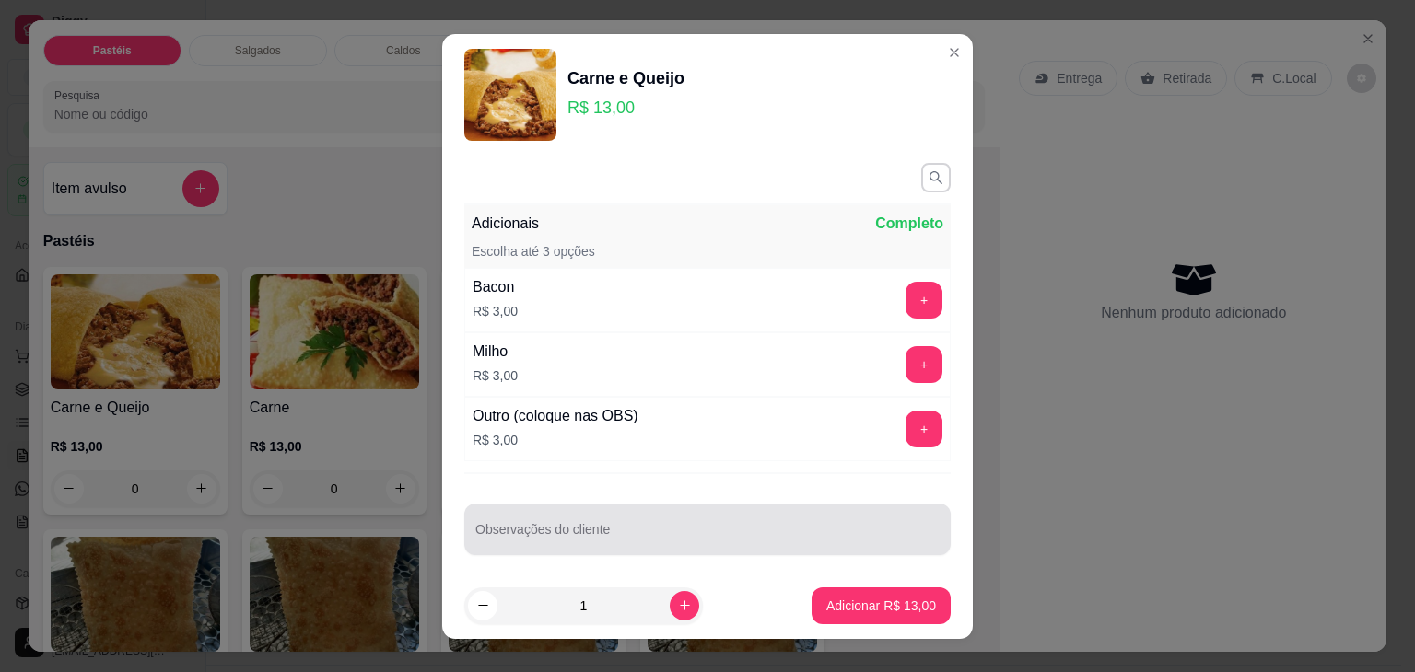
click at [643, 519] on div at bounding box center [707, 529] width 464 height 37
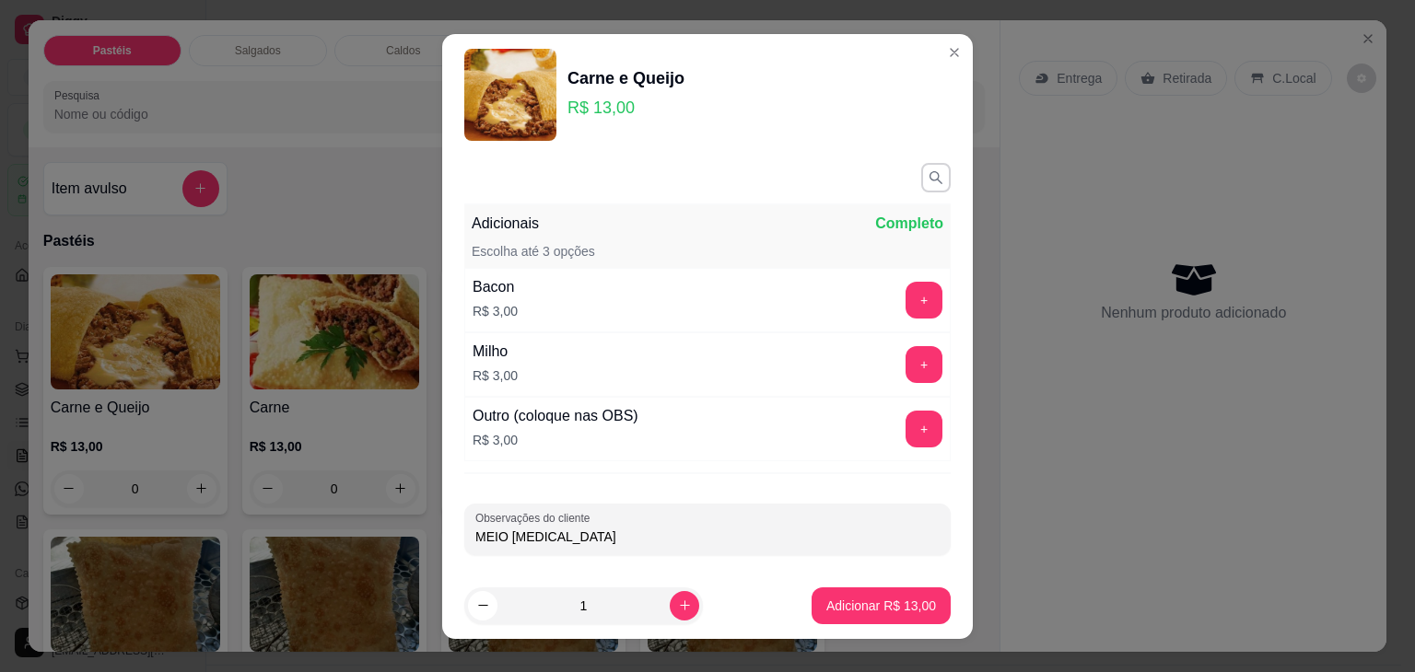
type input "MEIO BANANA"
click at [880, 605] on p "Adicionar R$ 13,00" at bounding box center [881, 606] width 110 height 18
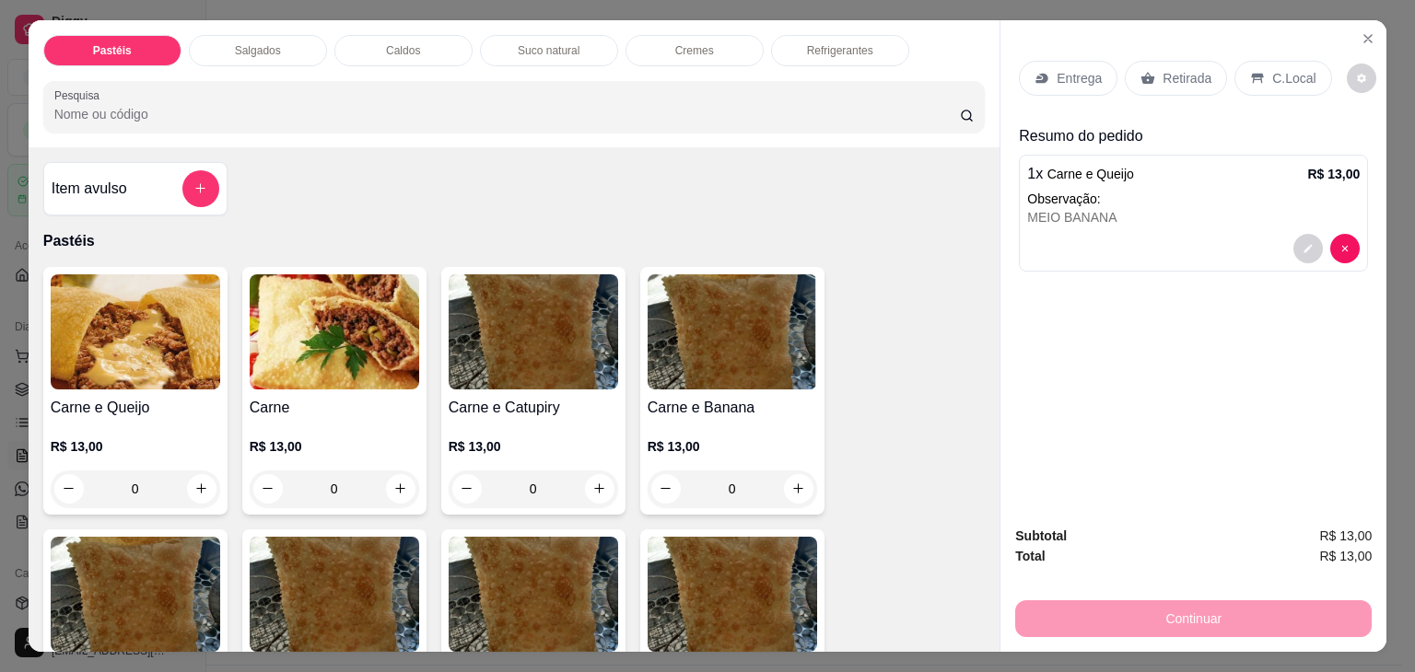
click at [1250, 74] on icon at bounding box center [1257, 78] width 15 height 15
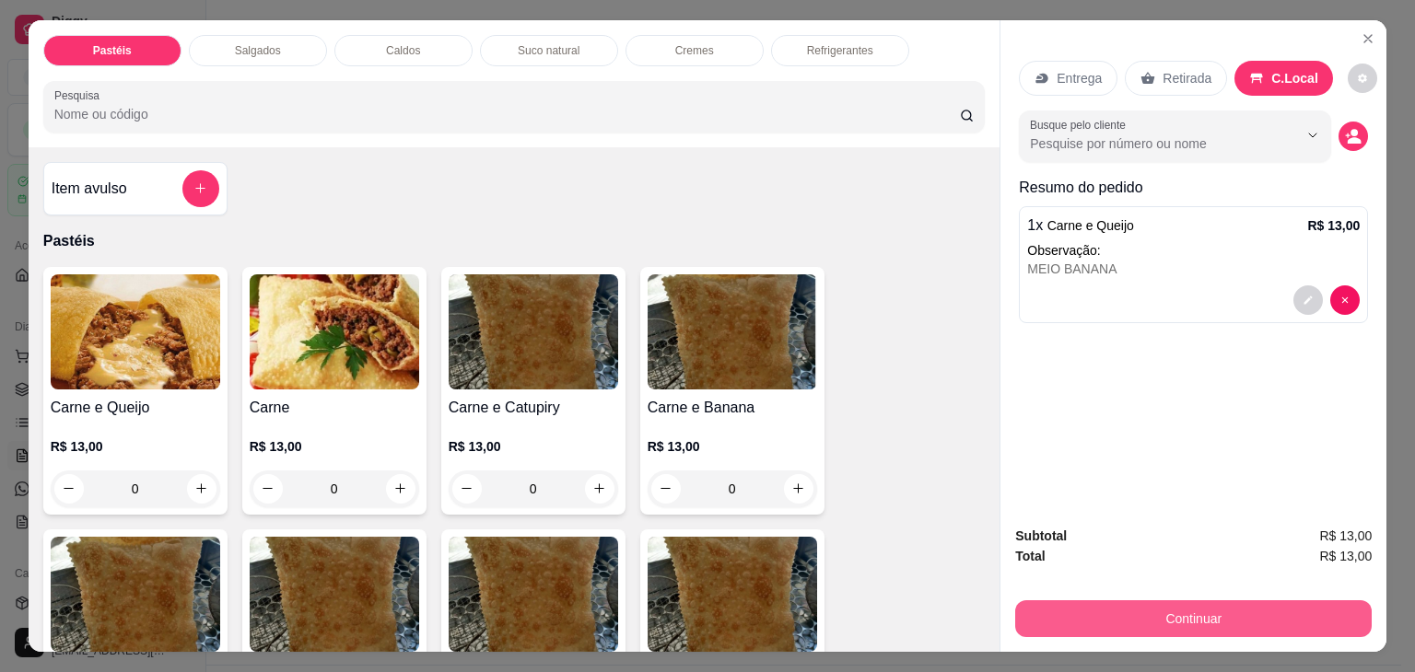
click at [1116, 601] on button "Continuar" at bounding box center [1193, 619] width 356 height 37
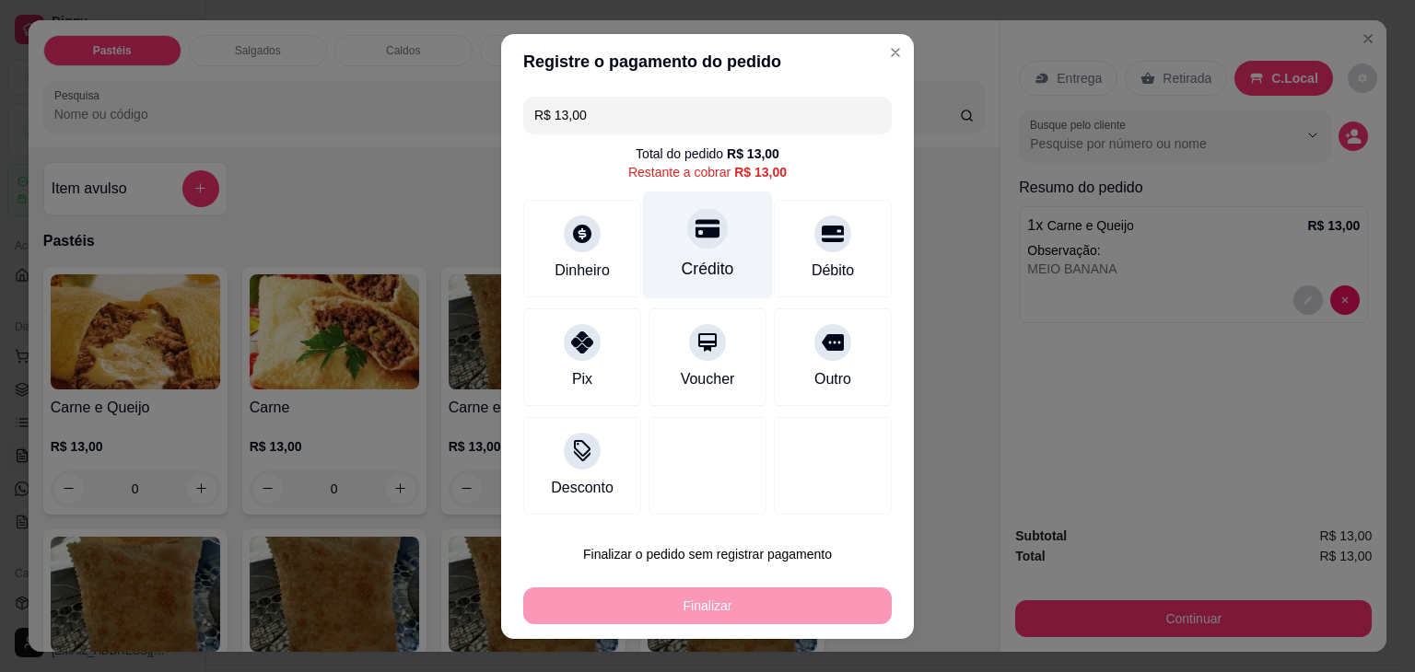
click at [649, 244] on div "Crédito" at bounding box center [708, 245] width 130 height 108
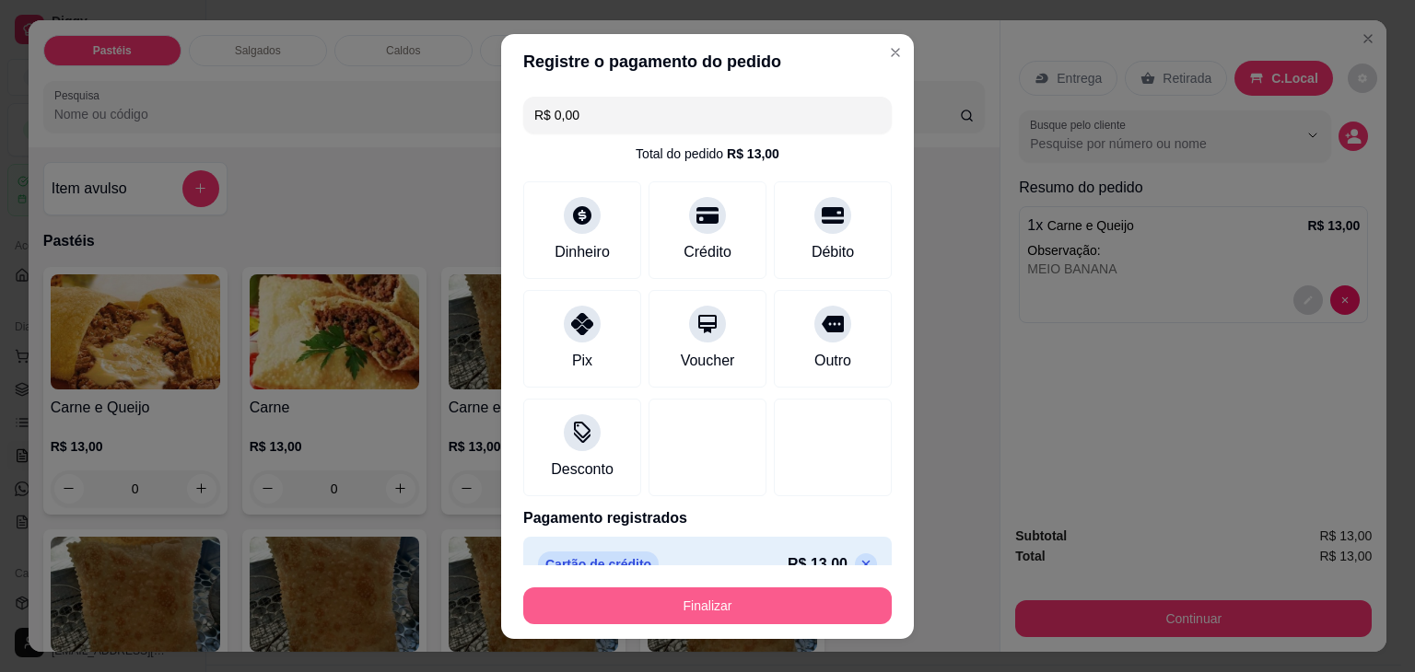
click at [800, 602] on button "Finalizar" at bounding box center [707, 606] width 368 height 37
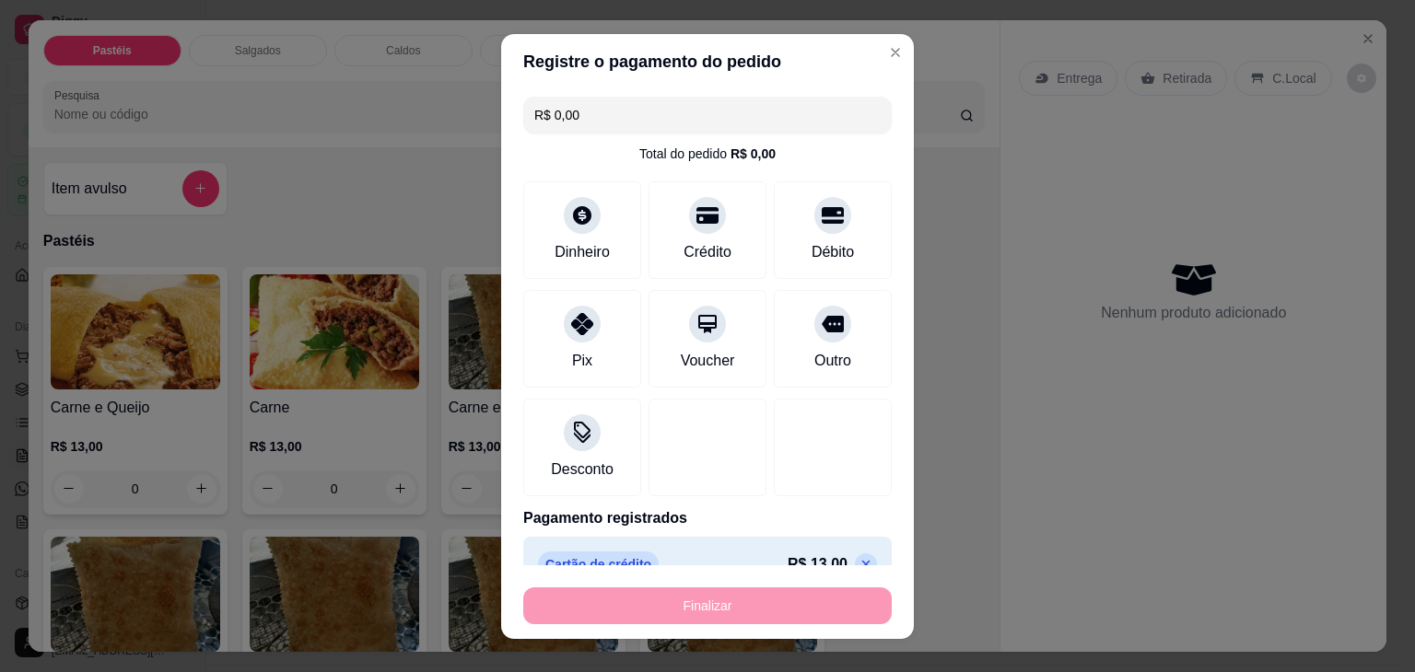
type input "-R$ 13,00"
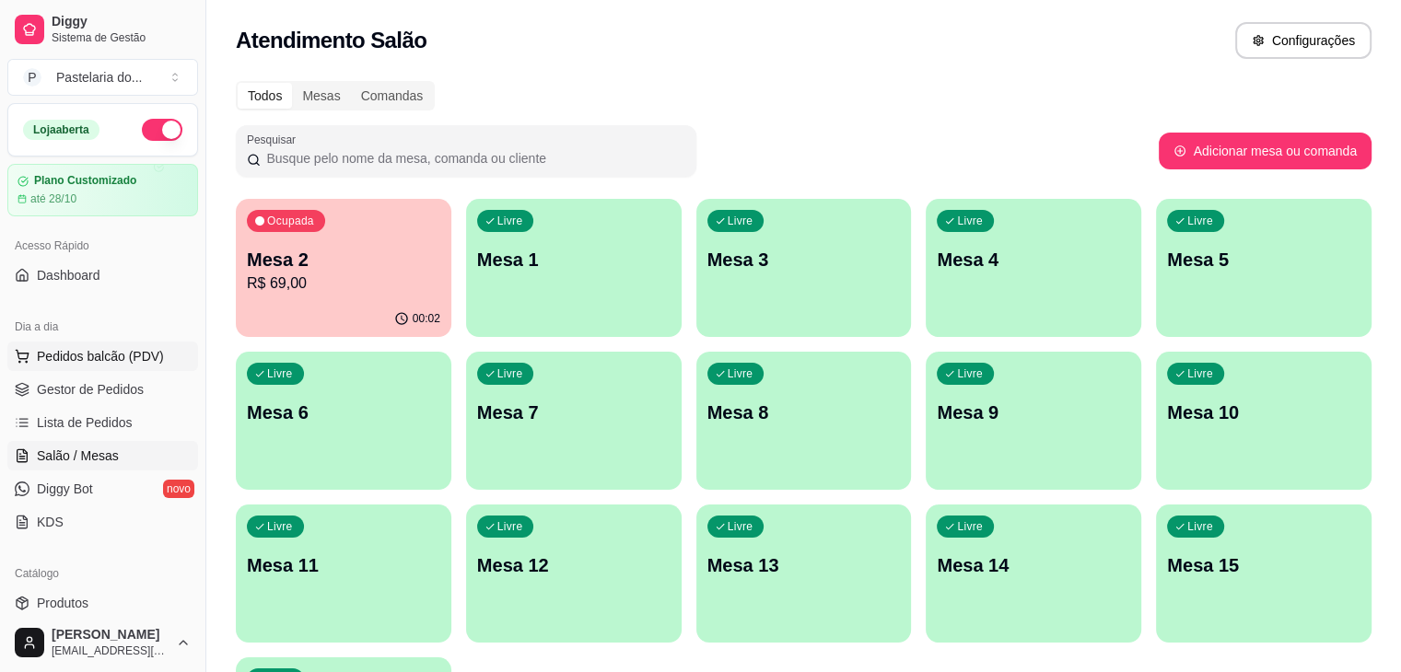
click at [123, 355] on span "Pedidos balcão (PDV)" at bounding box center [100, 356] width 127 height 18
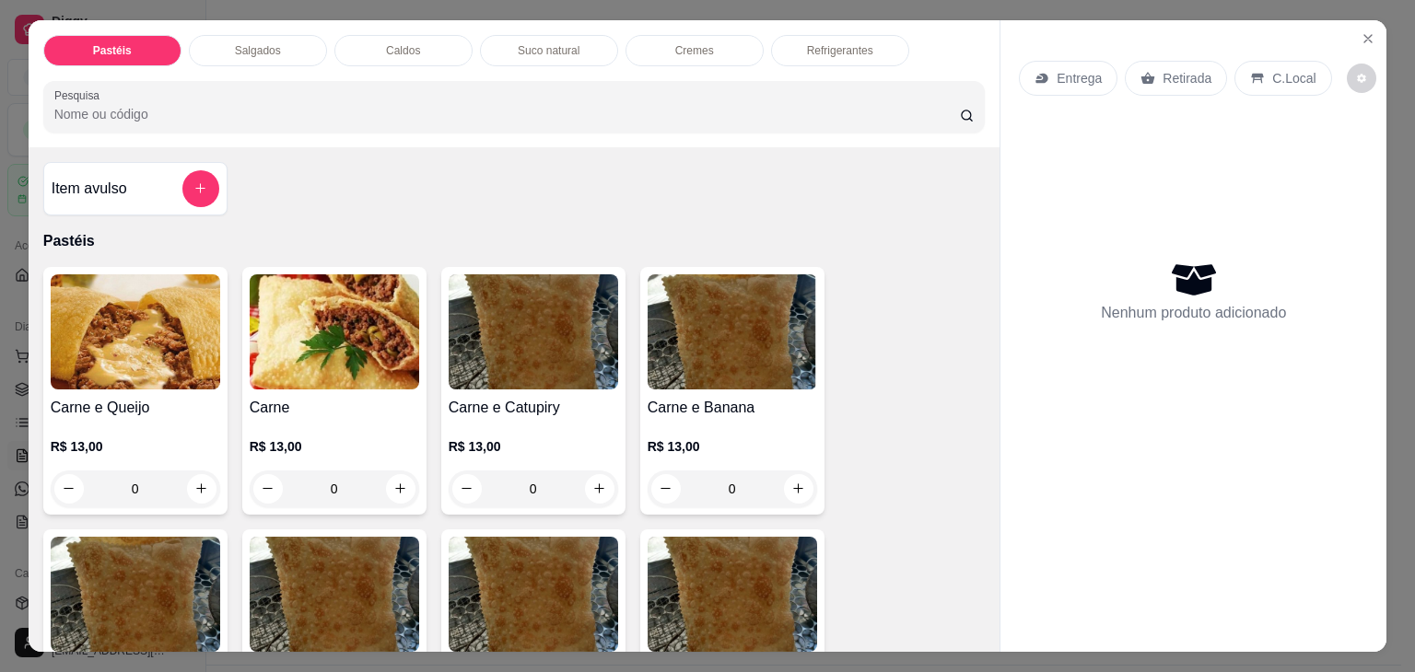
click at [326, 303] on img at bounding box center [334, 332] width 169 height 115
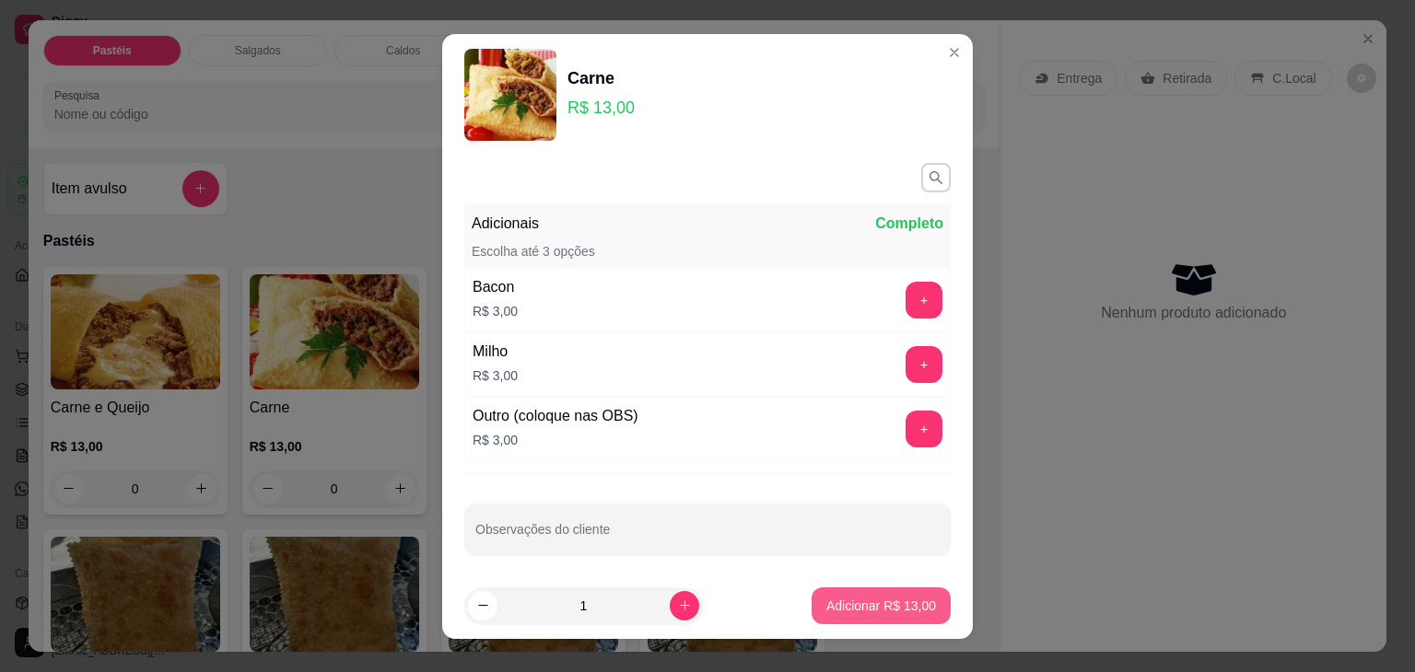
click at [858, 610] on p "Adicionar R$ 13,00" at bounding box center [881, 606] width 110 height 18
type input "1"
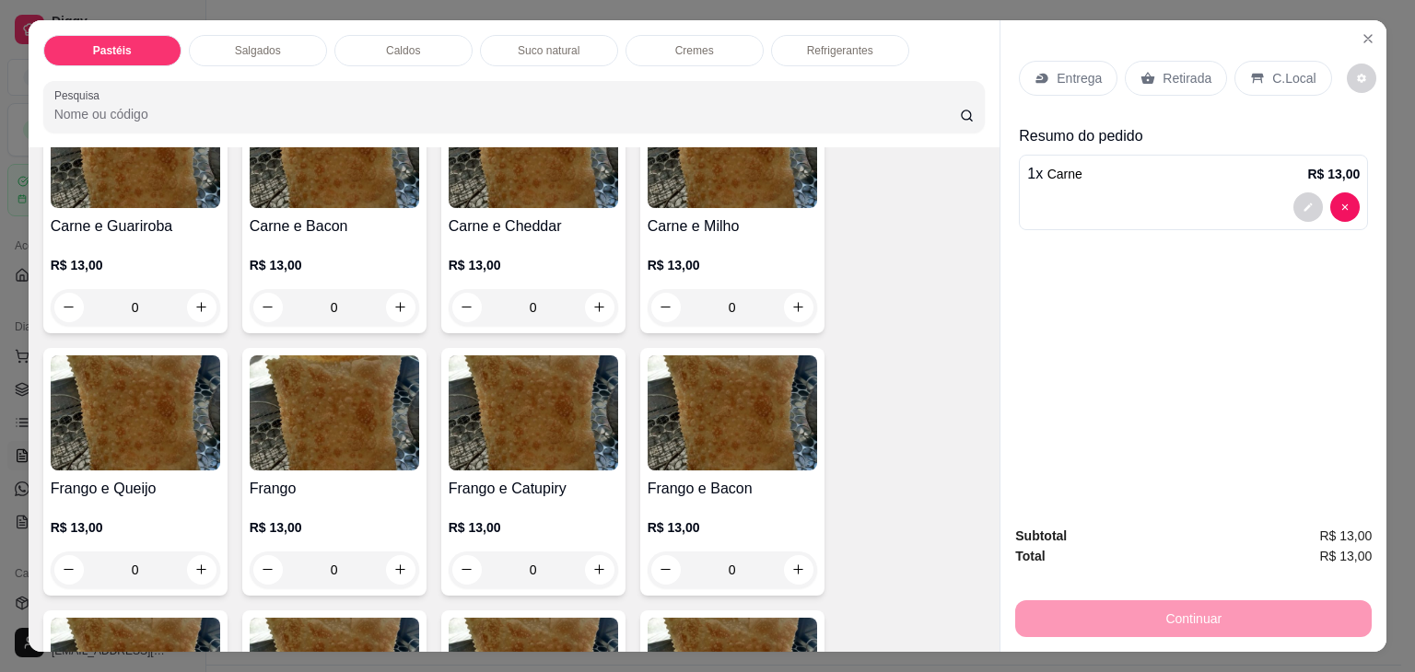
scroll to position [461, 0]
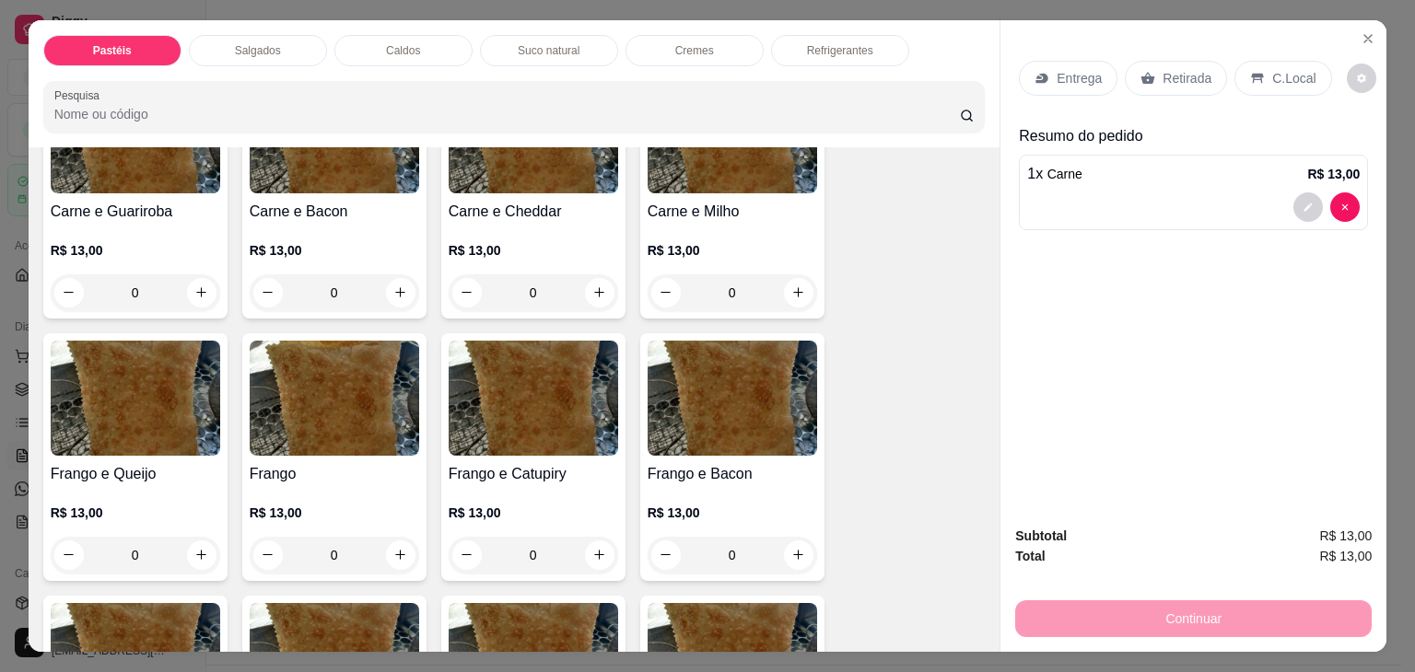
click at [352, 354] on img at bounding box center [334, 398] width 169 height 115
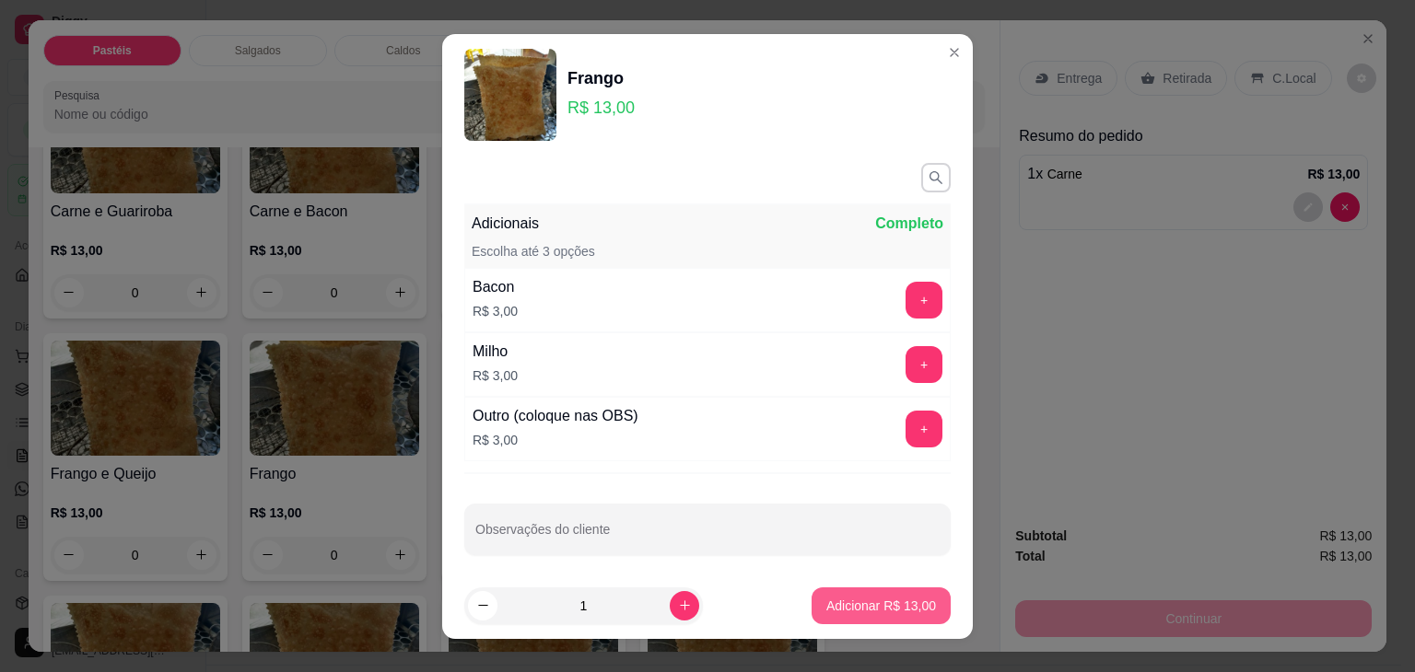
click at [868, 600] on p "Adicionar R$ 13,00" at bounding box center [881, 606] width 110 height 18
type input "1"
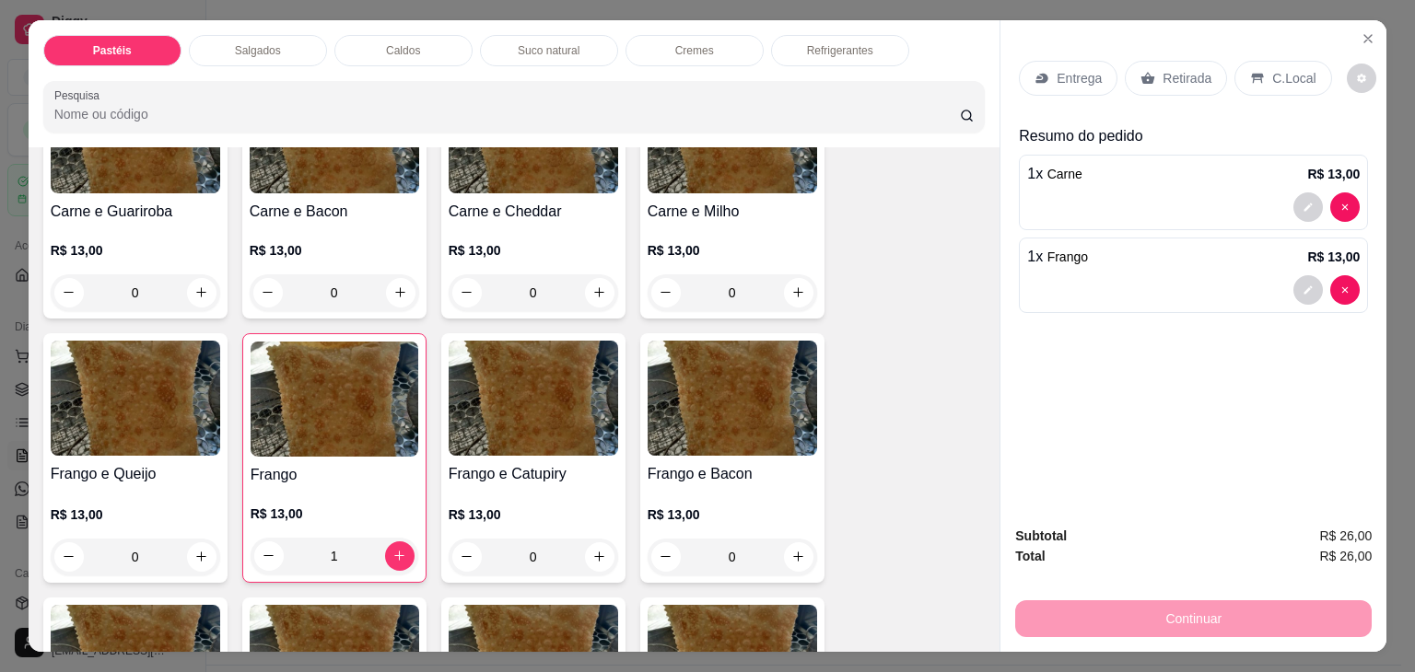
click at [1167, 84] on div "Retirada" at bounding box center [1176, 78] width 102 height 35
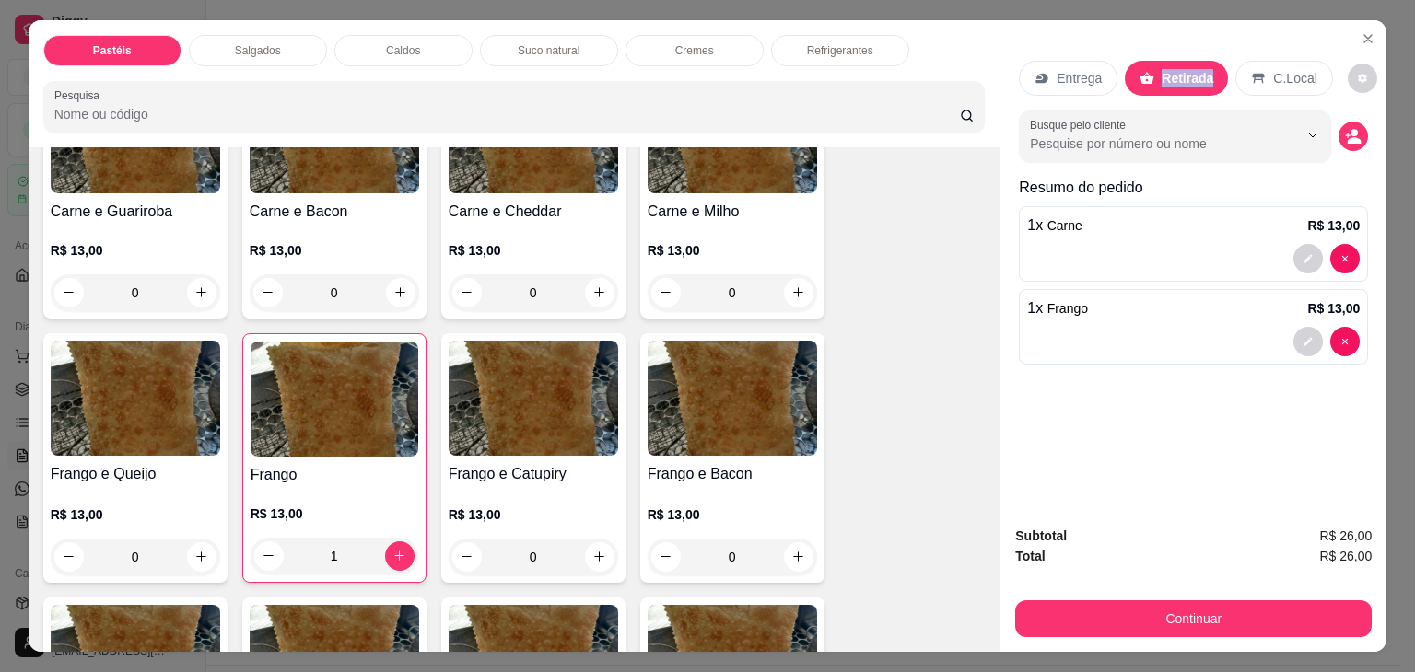
click at [1198, 616] on button "Continuar" at bounding box center [1193, 619] width 356 height 37
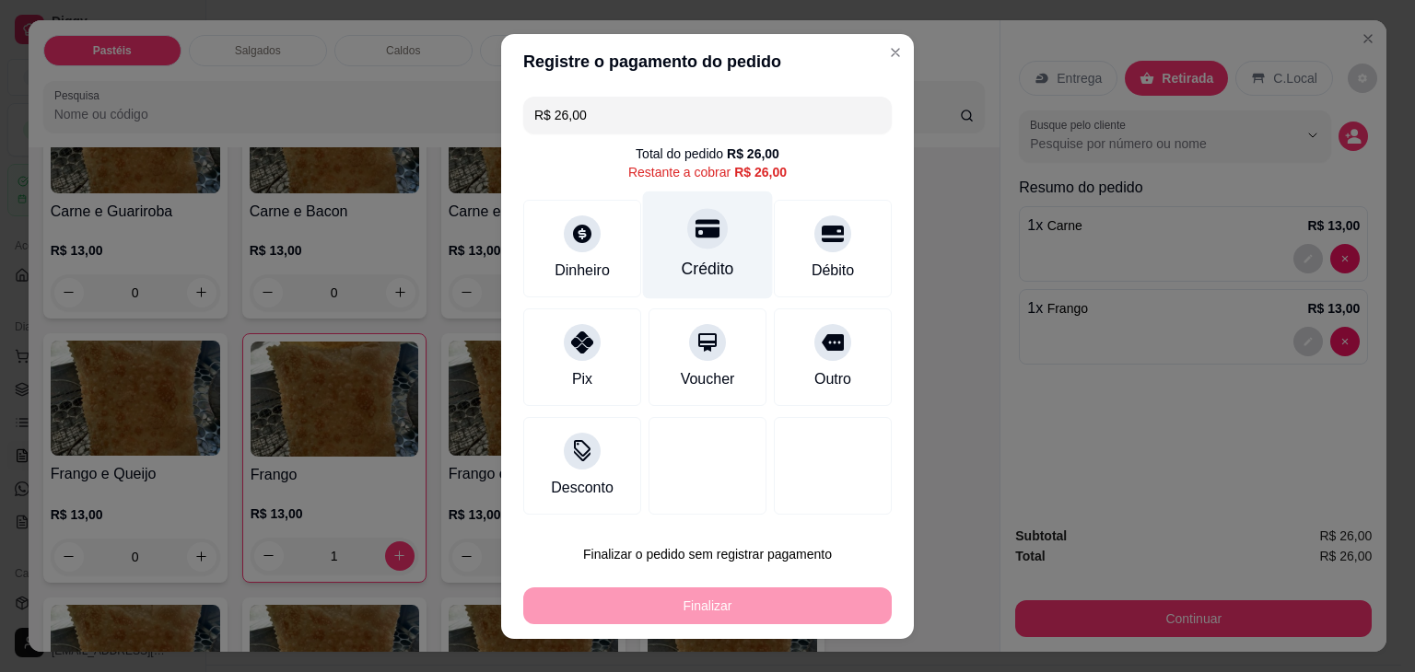
click at [694, 276] on div "Crédito" at bounding box center [708, 269] width 53 height 24
type input "R$ 0,00"
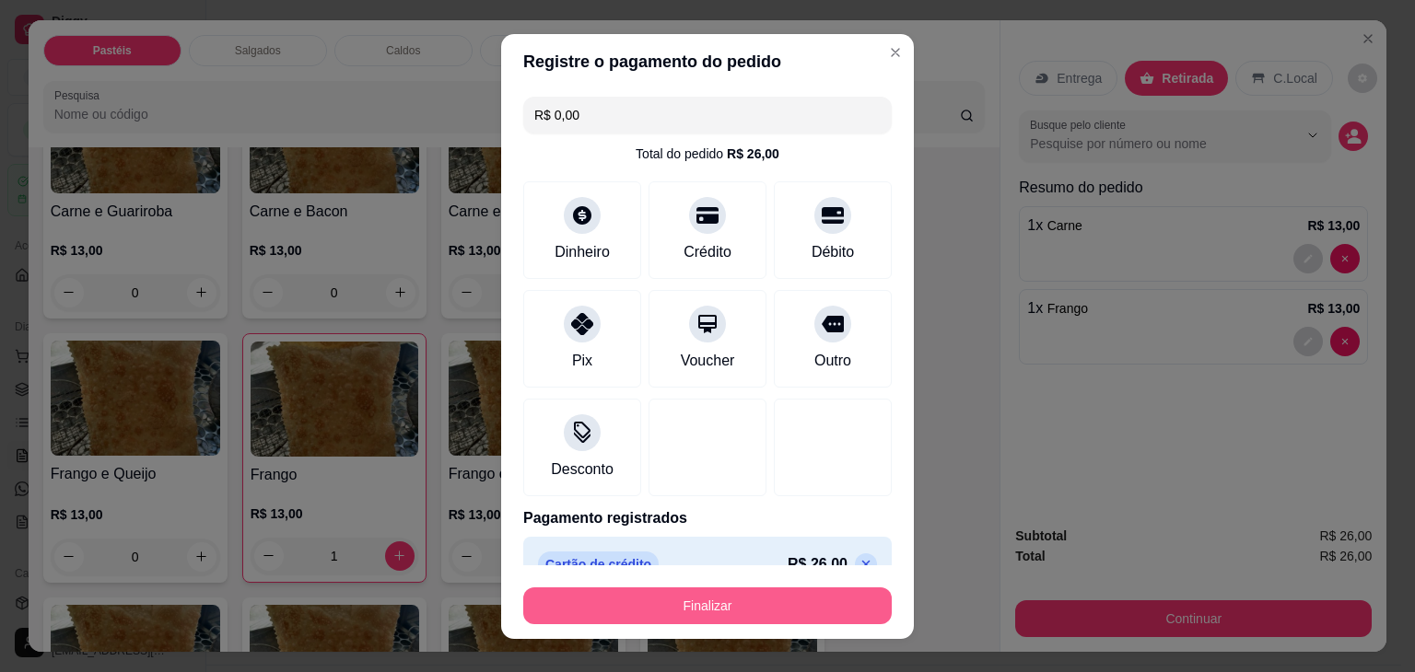
click at [788, 588] on button "Finalizar" at bounding box center [707, 606] width 368 height 37
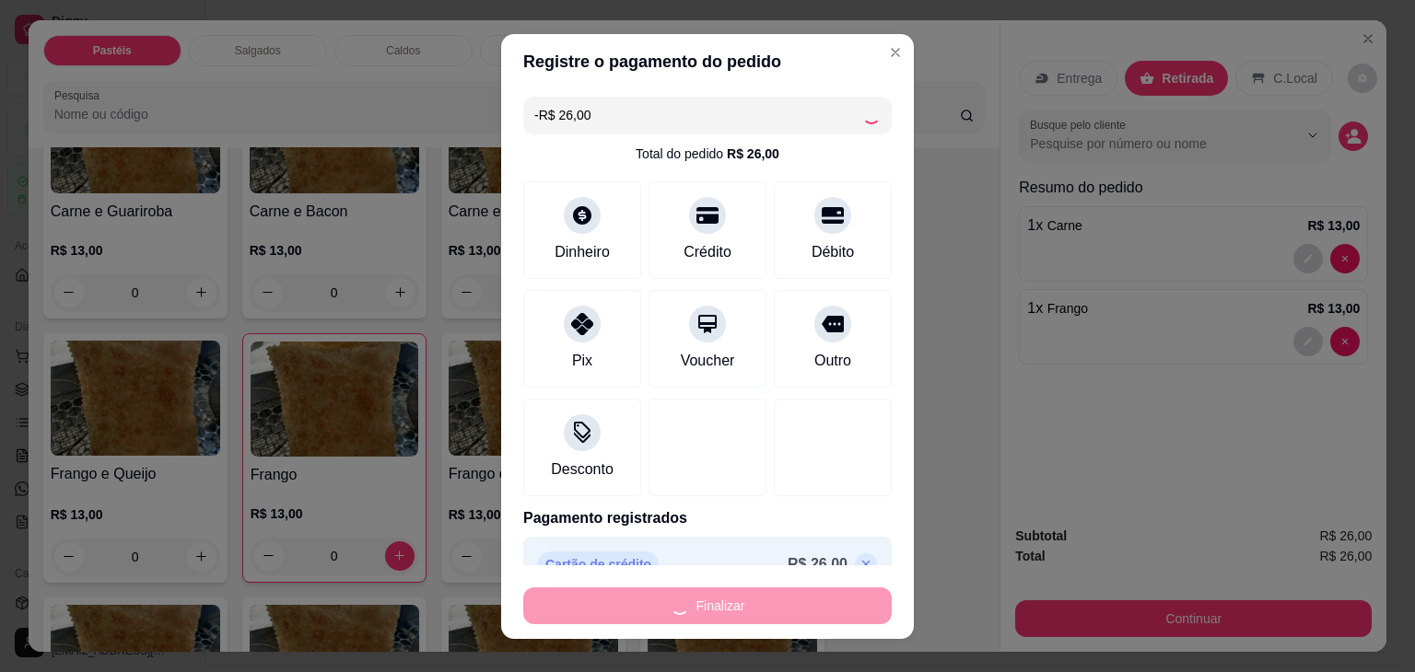
scroll to position [459, 0]
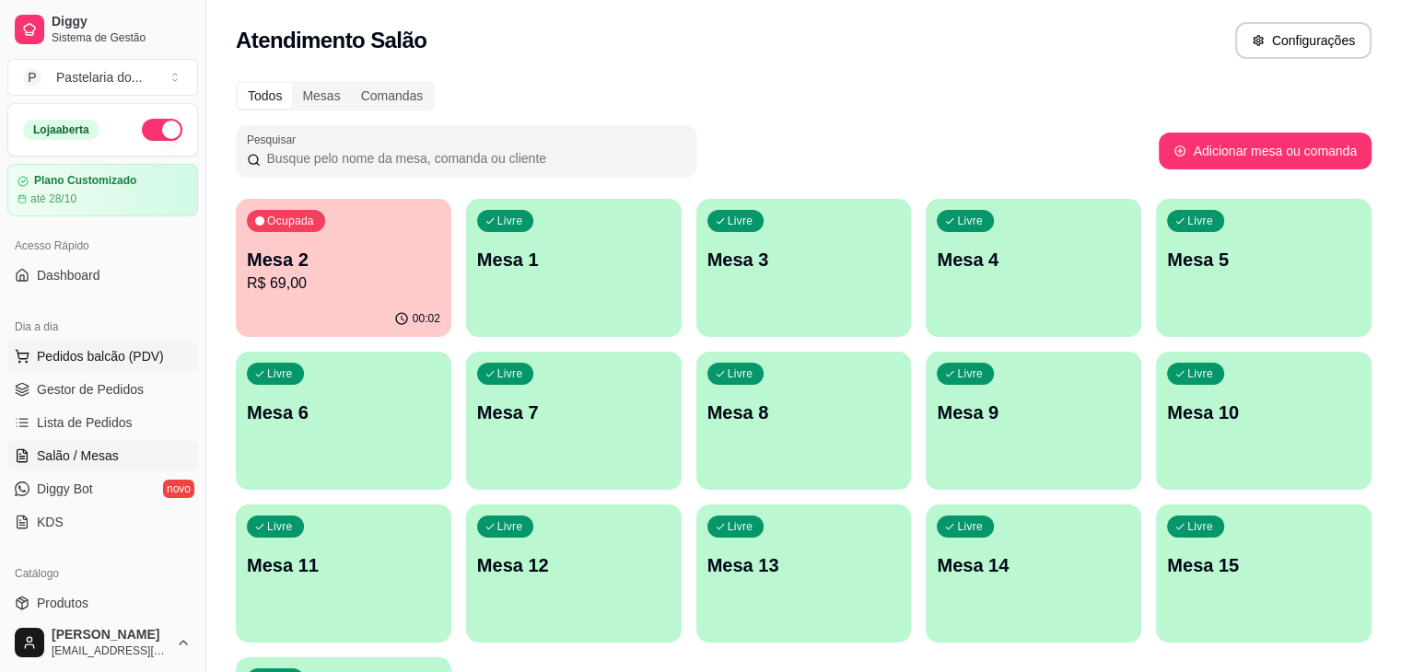
click at [159, 362] on button "Pedidos balcão (PDV)" at bounding box center [102, 356] width 191 height 29
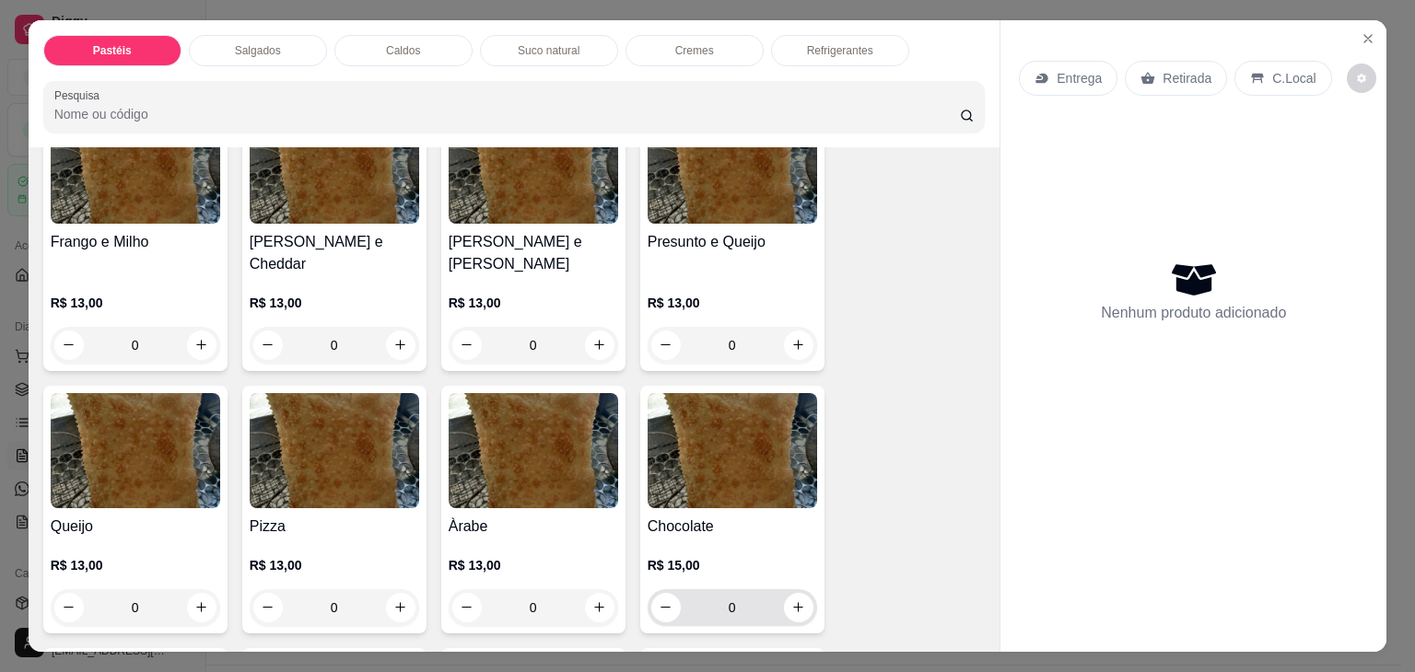
scroll to position [921, 0]
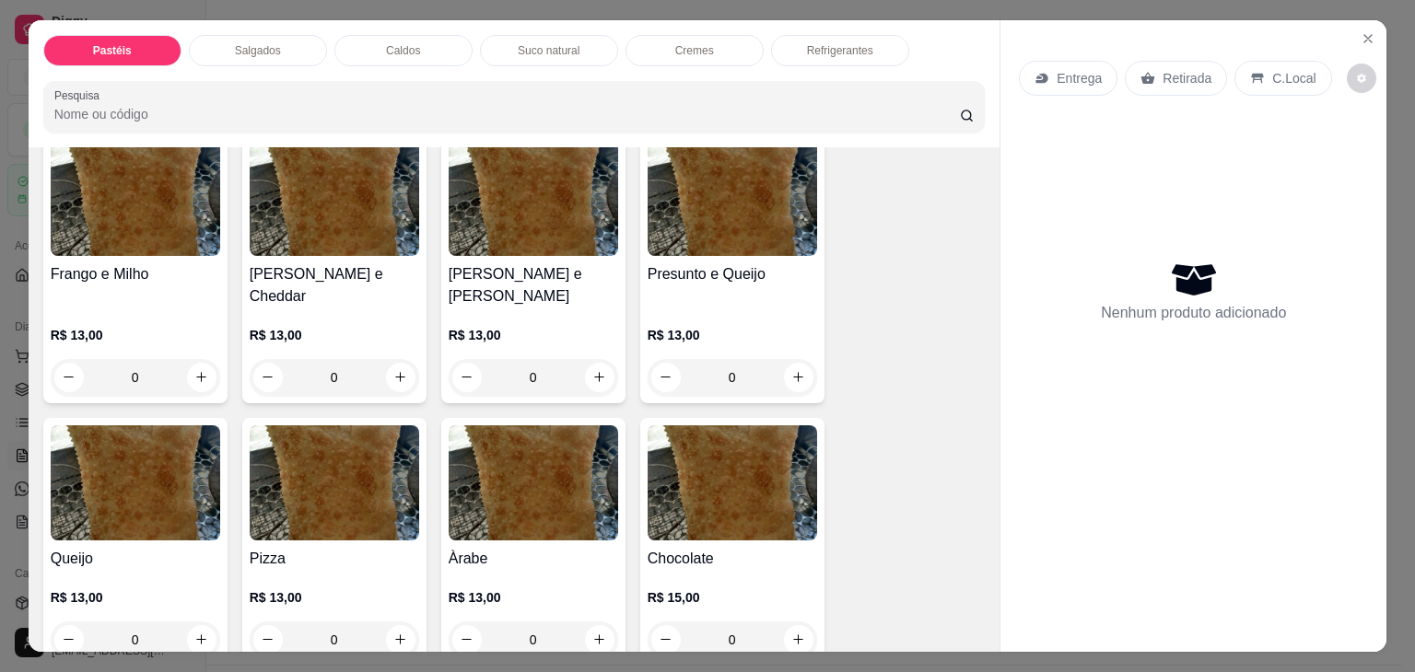
click at [720, 194] on img at bounding box center [732, 198] width 169 height 115
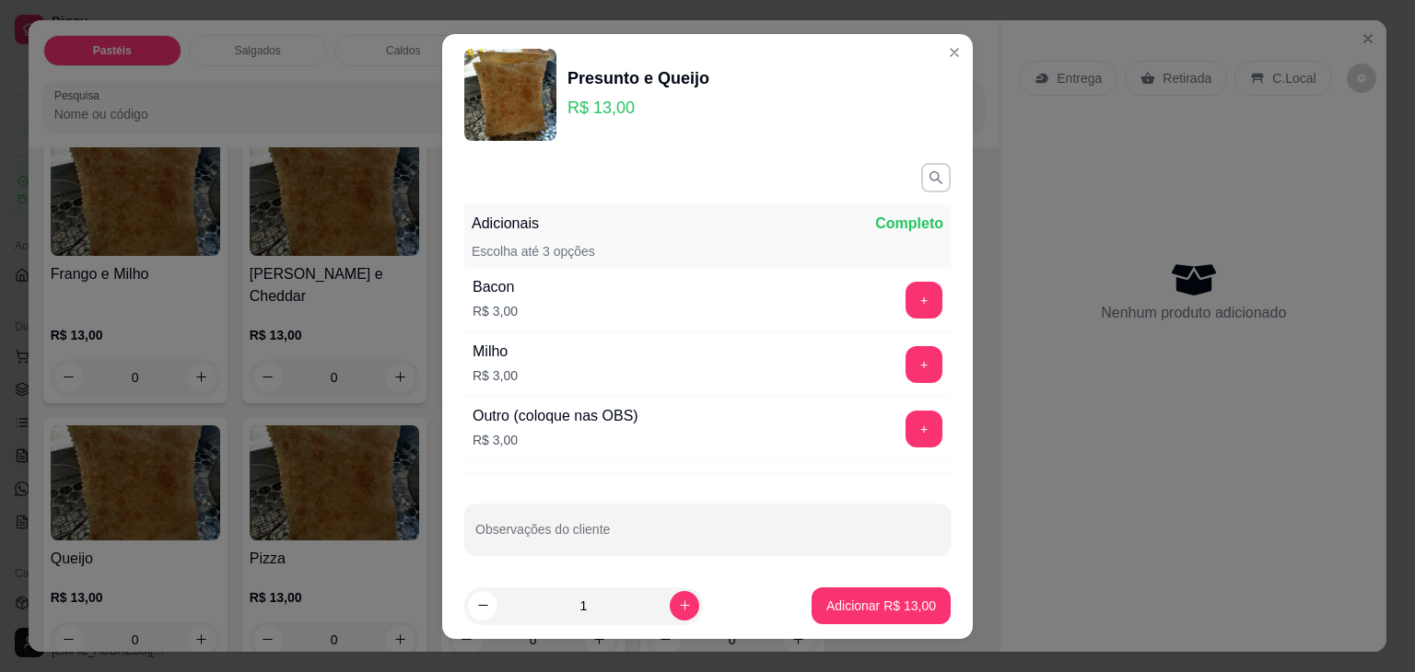
click at [647, 608] on input "1" at bounding box center [583, 606] width 172 height 37
click at [678, 602] on icon "increase-product-quantity" at bounding box center [685, 606] width 14 height 14
click at [853, 610] on p "Adicionar R$ 26,00" at bounding box center [881, 606] width 110 height 18
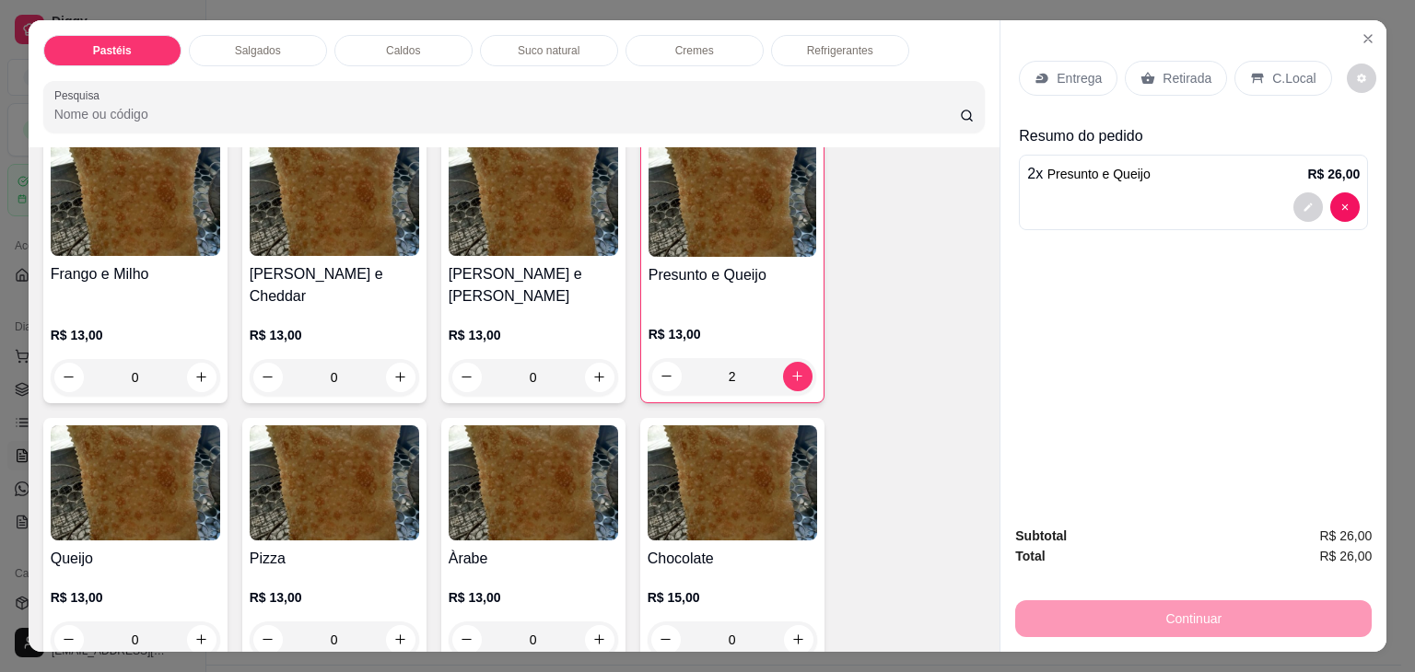
click at [884, 45] on div "Refrigerantes" at bounding box center [840, 50] width 138 height 31
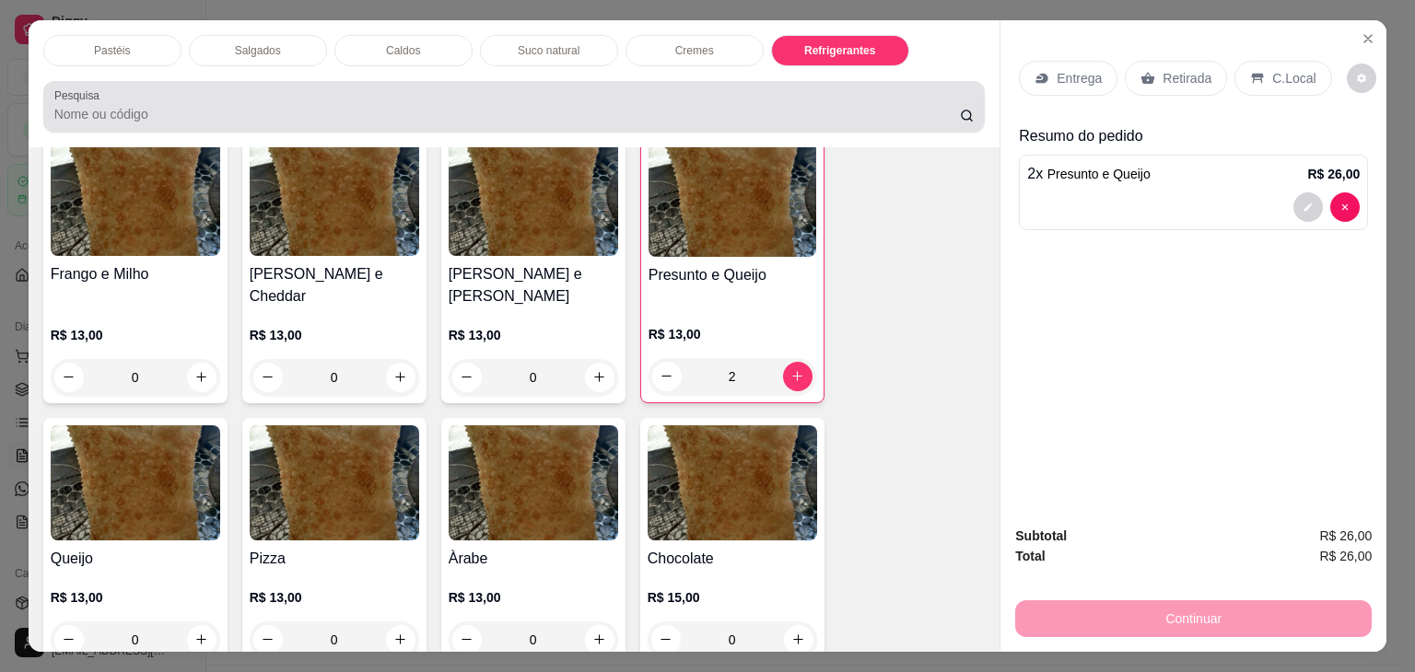
scroll to position [45, 0]
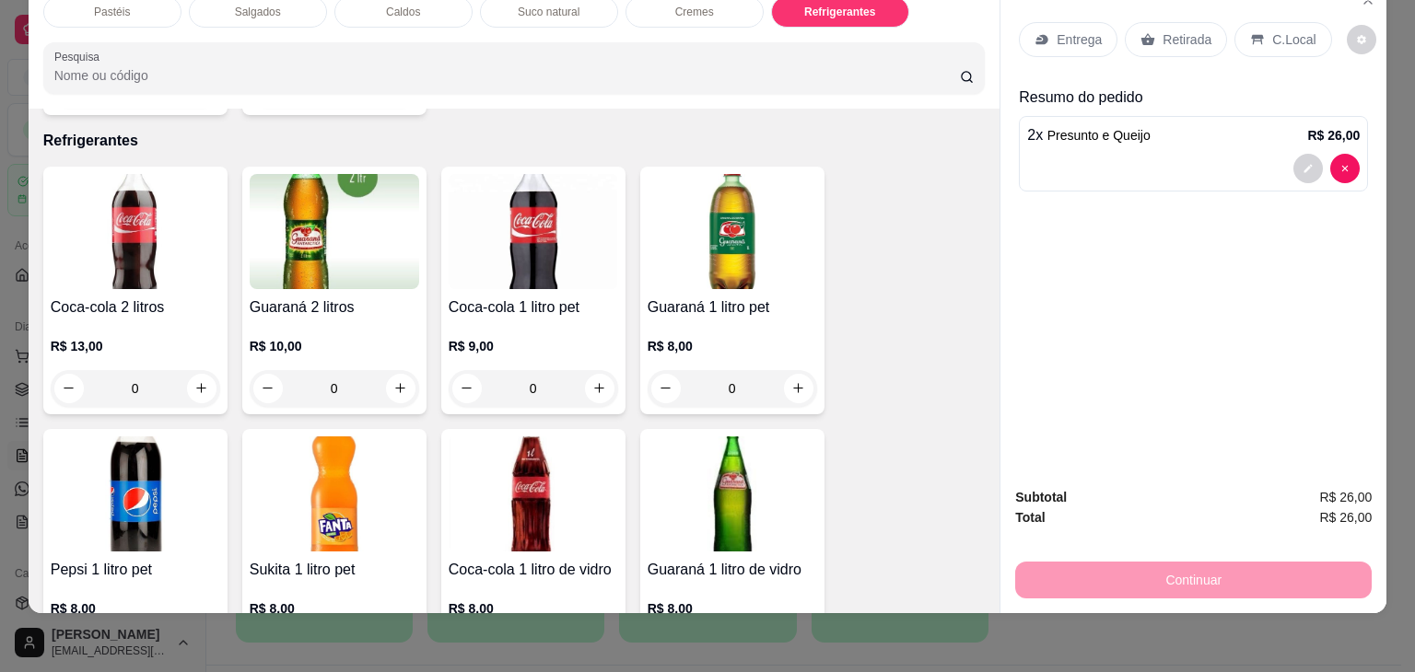
click at [1157, 37] on div "Retirada" at bounding box center [1176, 39] width 102 height 35
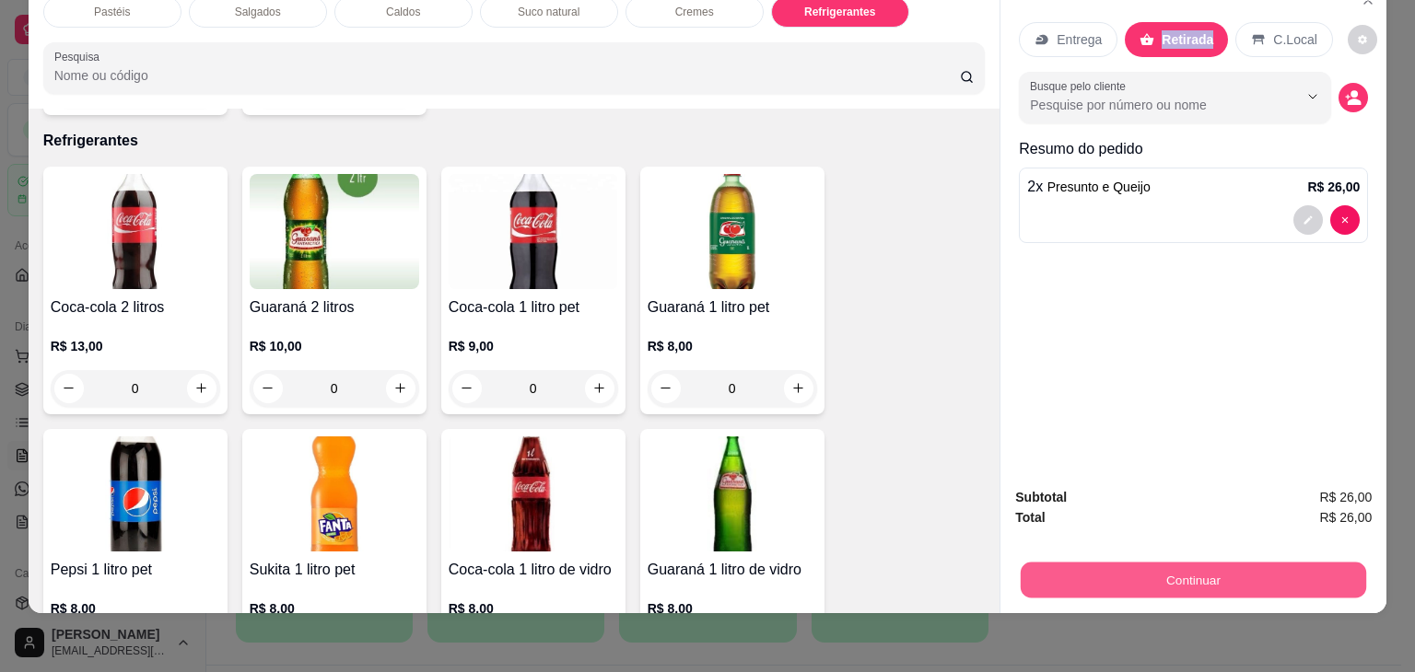
click at [1209, 572] on button "Continuar" at bounding box center [1193, 581] width 345 height 36
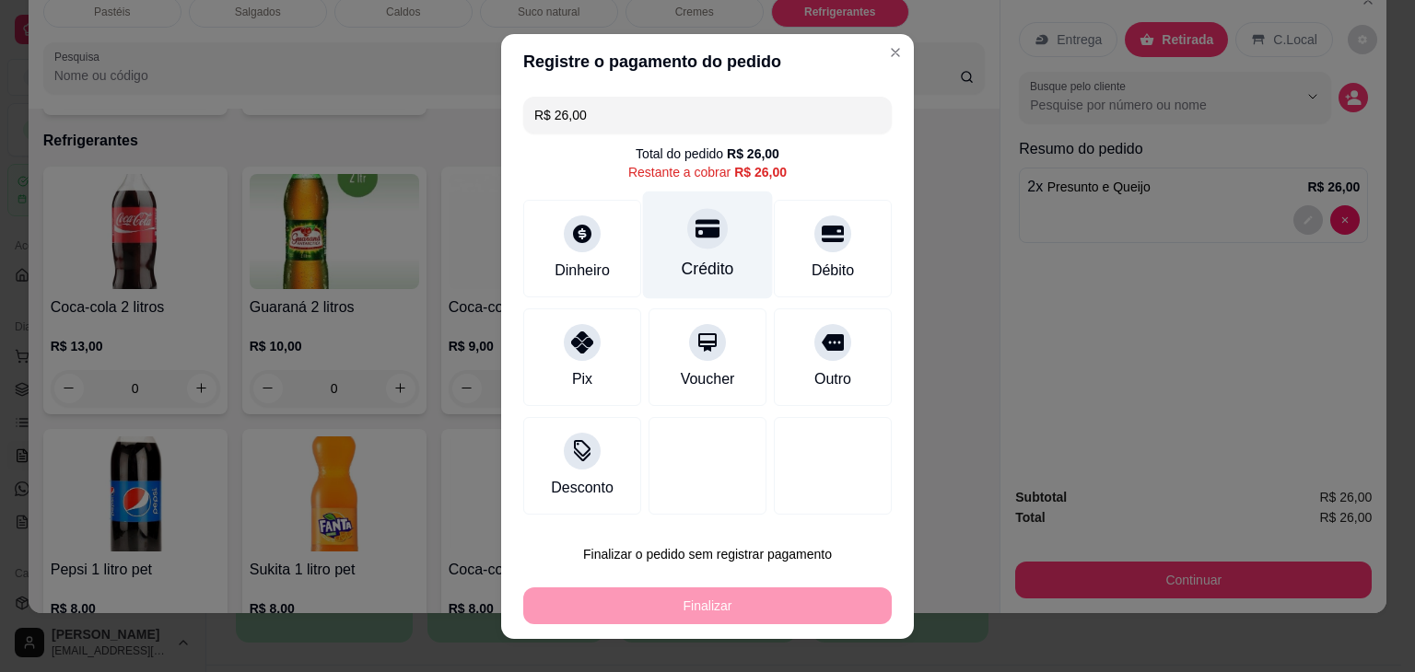
click at [729, 261] on div "Crédito" at bounding box center [708, 245] width 130 height 108
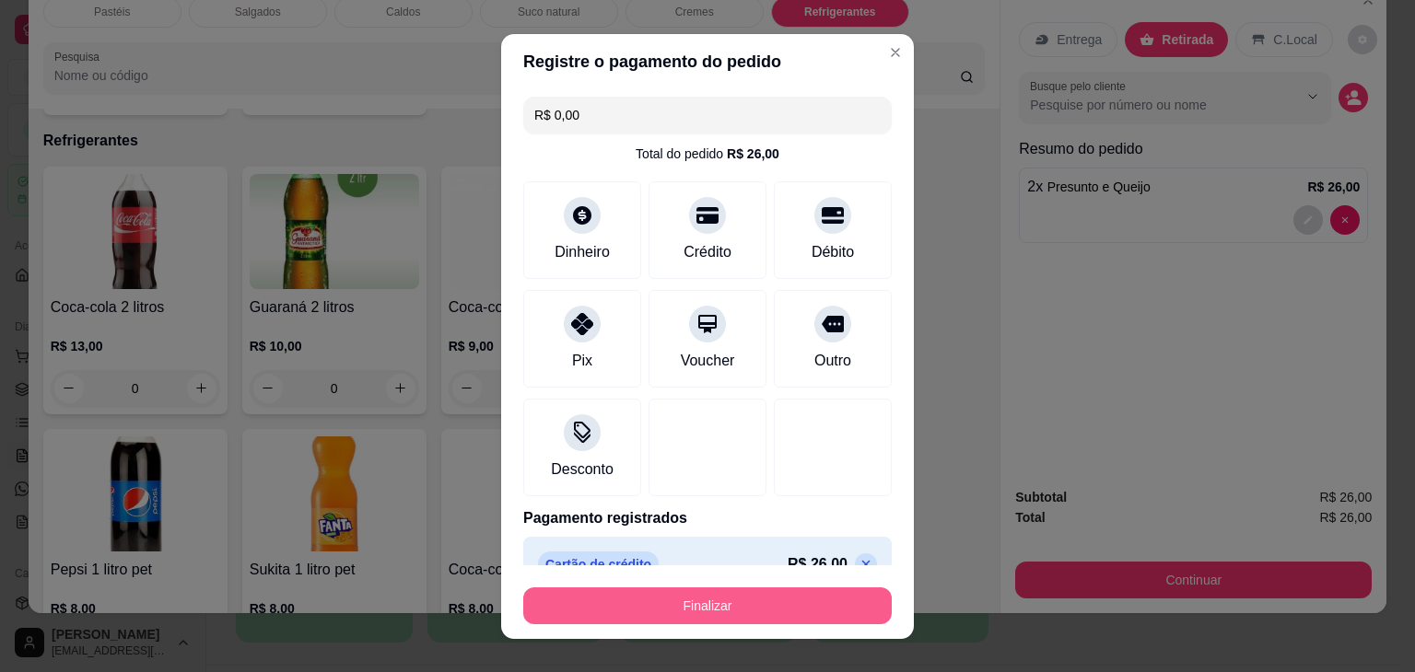
click at [759, 609] on button "Finalizar" at bounding box center [707, 606] width 368 height 37
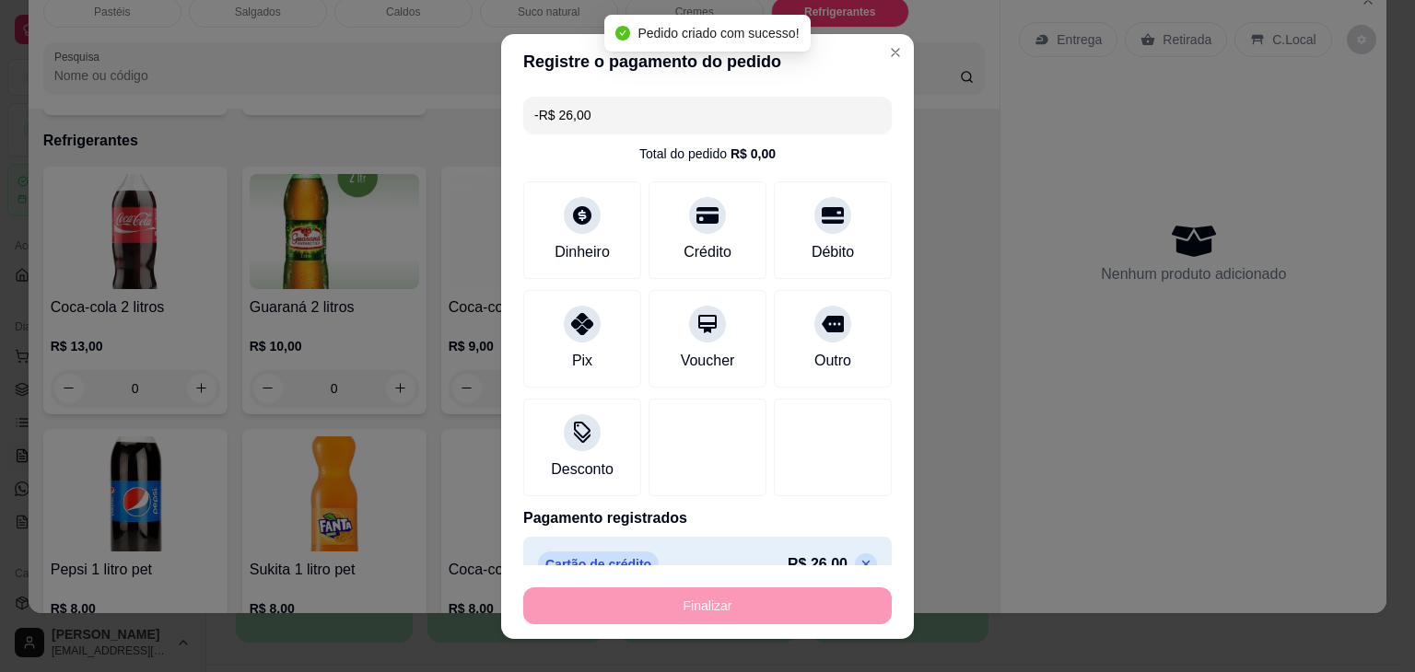
scroll to position [4818, 0]
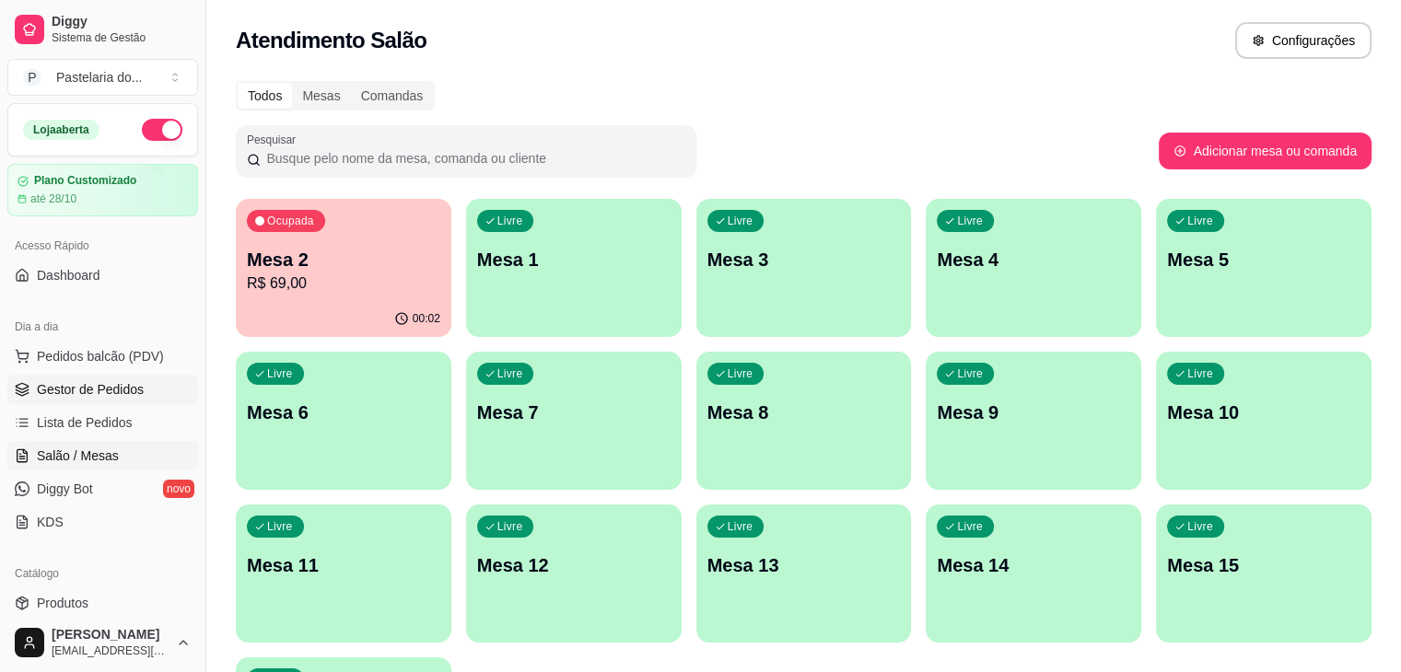
click at [129, 399] on link "Gestor de Pedidos" at bounding box center [102, 389] width 191 height 29
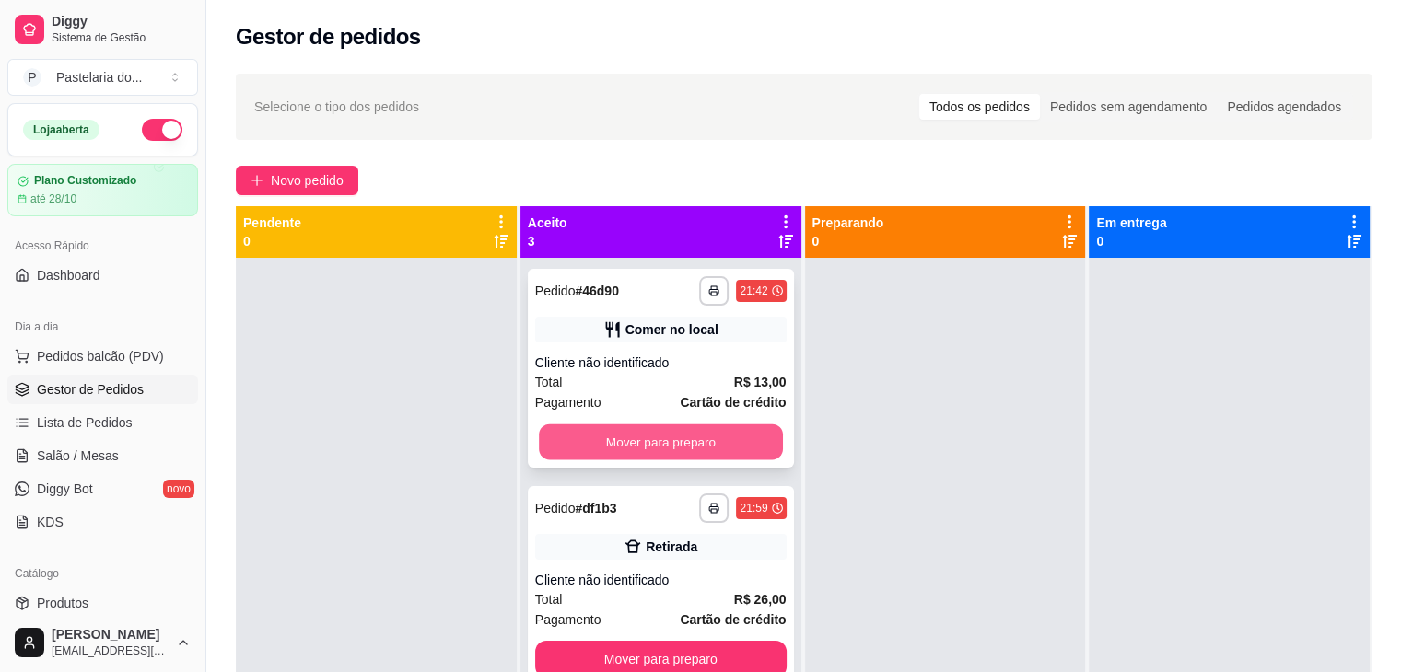
click at [625, 432] on button "Mover para preparo" at bounding box center [661, 443] width 244 height 36
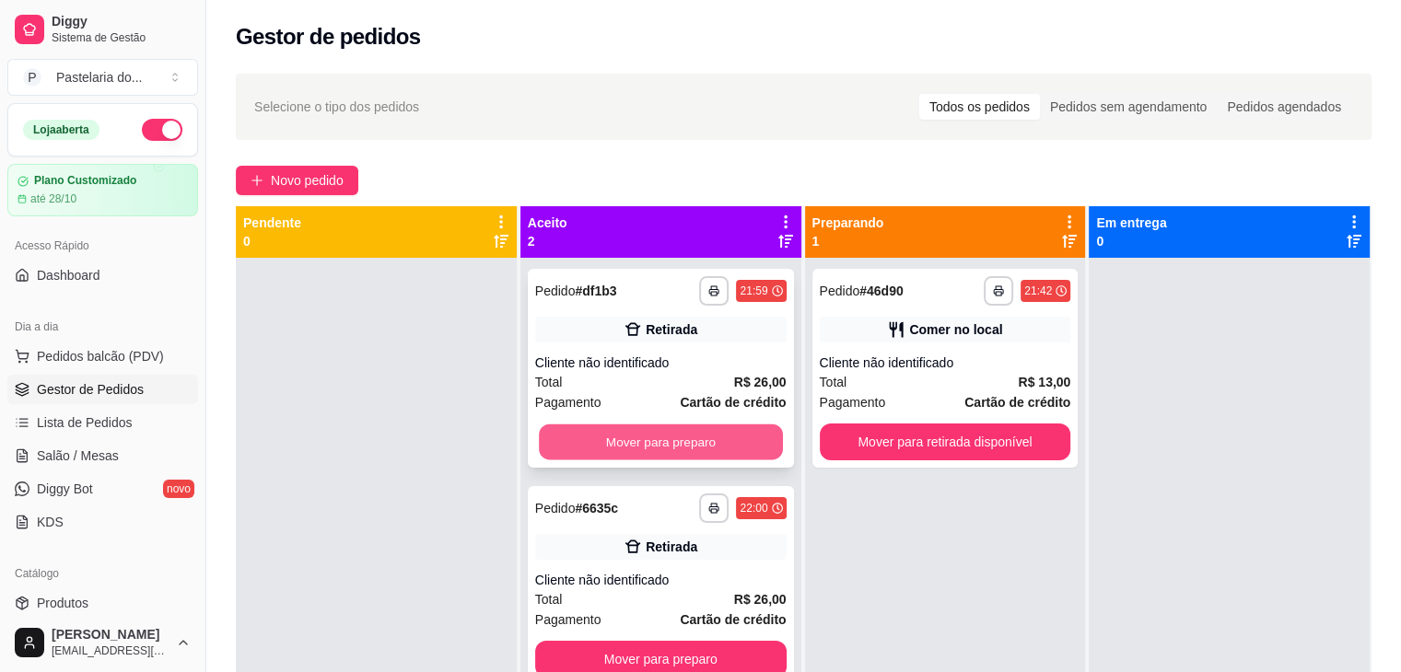
click at [678, 450] on button "Mover para preparo" at bounding box center [661, 443] width 244 height 36
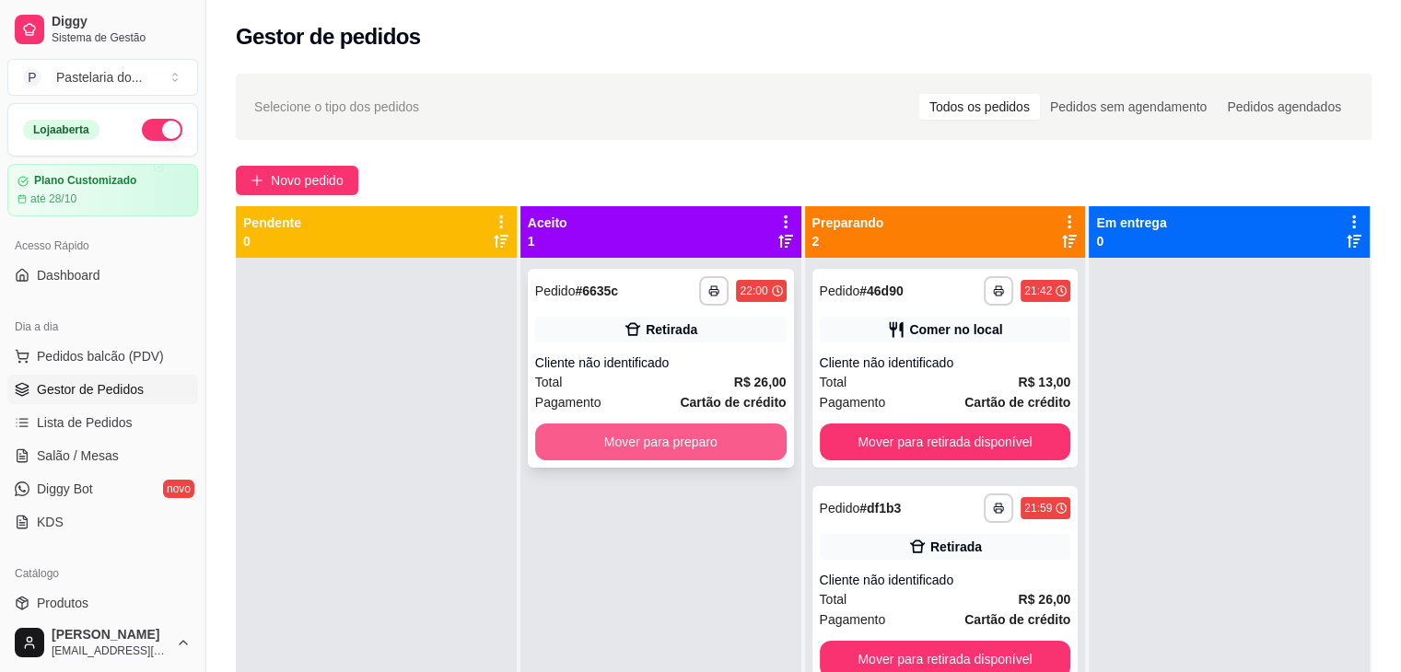
click at [722, 438] on button "Mover para preparo" at bounding box center [660, 442] width 251 height 37
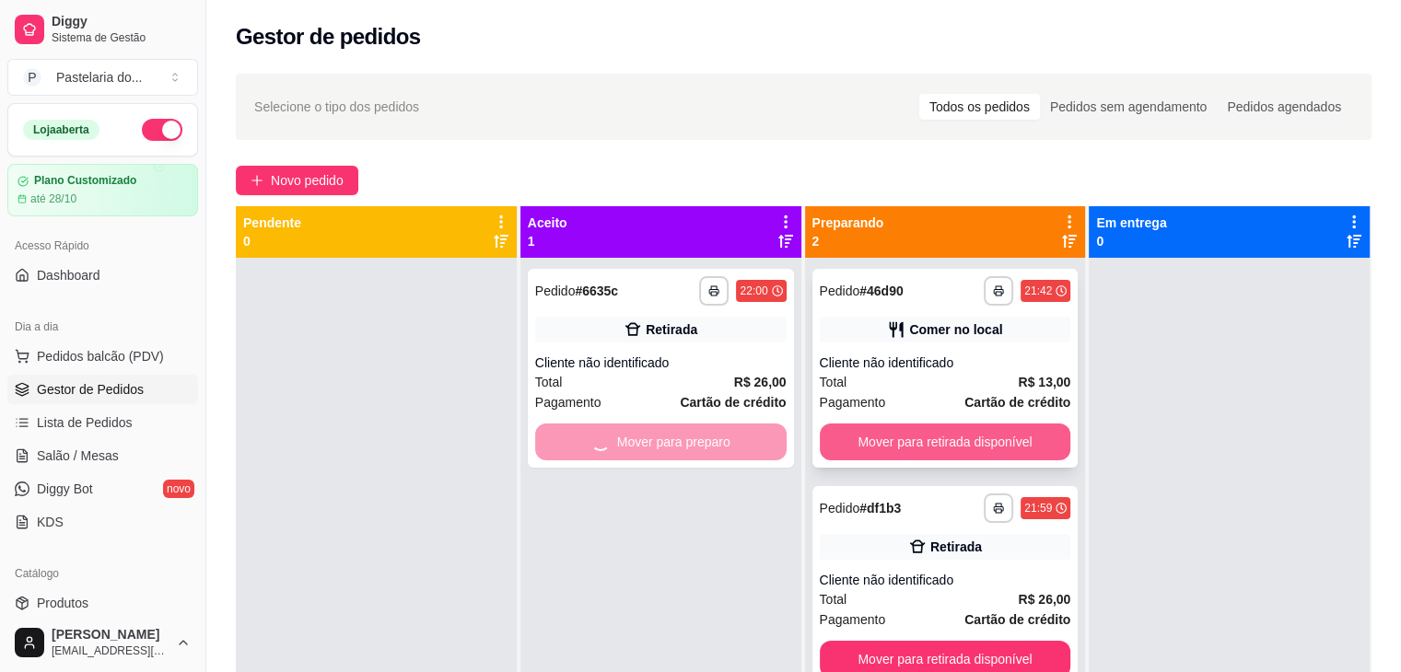
click at [874, 439] on button "Mover para retirada disponível" at bounding box center [945, 442] width 251 height 37
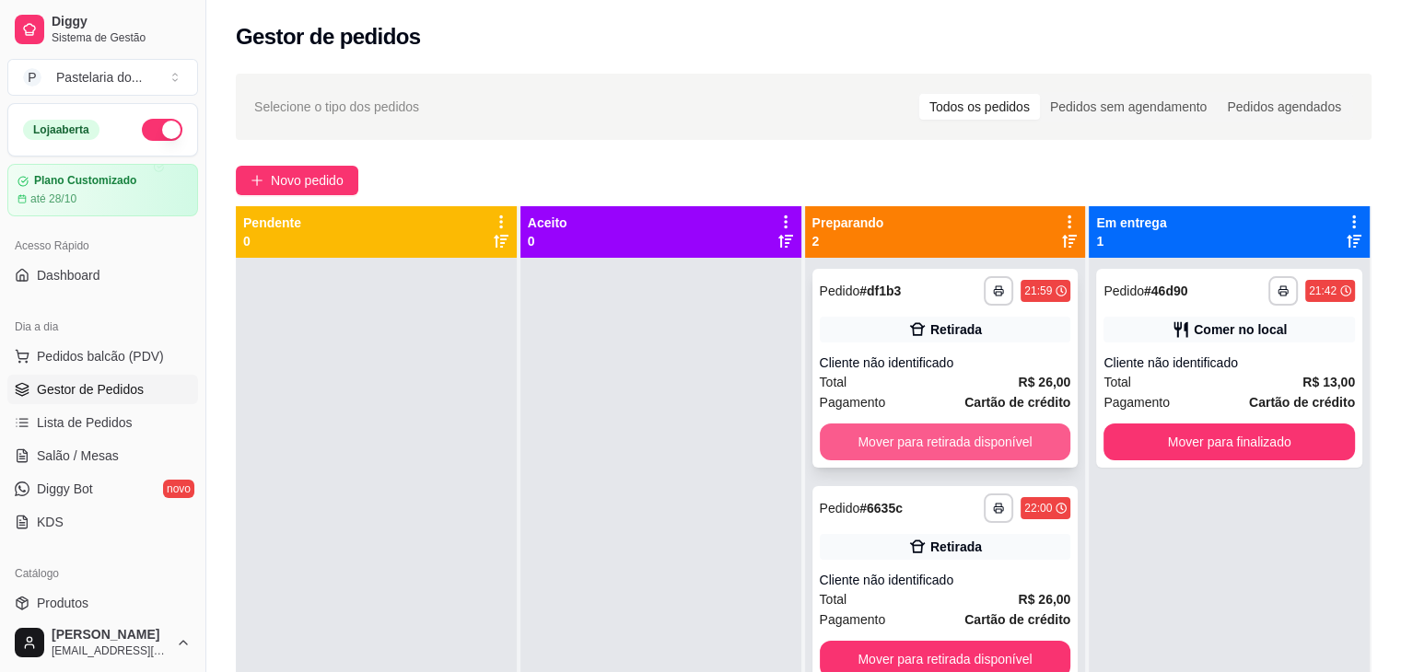
click at [942, 435] on button "Mover para retirada disponível" at bounding box center [945, 442] width 251 height 37
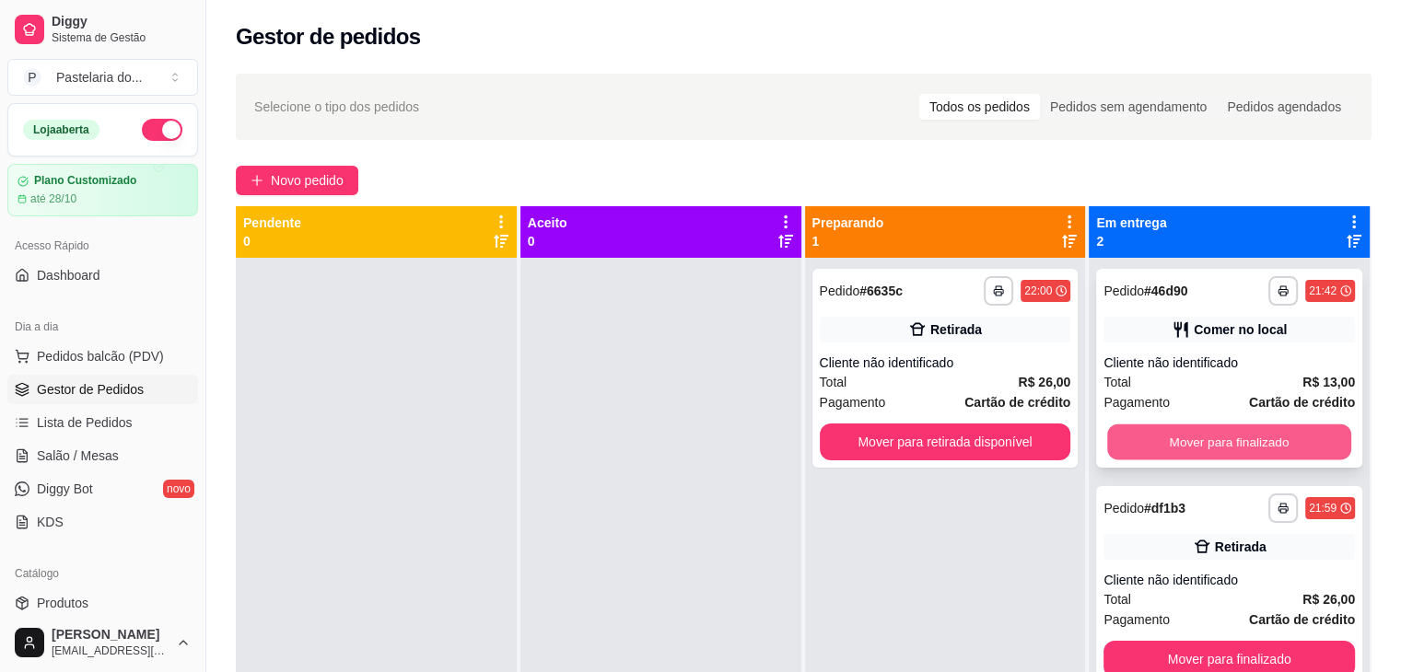
click at [1204, 442] on button "Mover para finalizado" at bounding box center [1229, 443] width 244 height 36
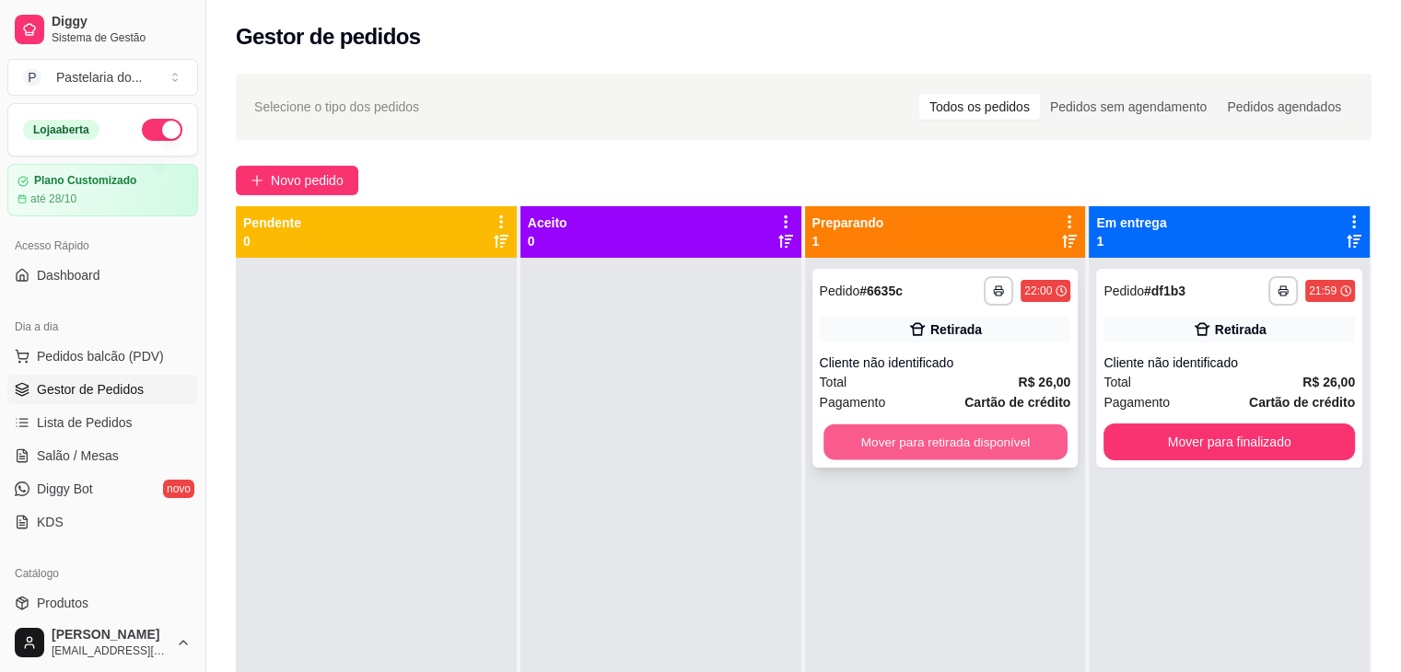
click at [995, 447] on button "Mover para retirada disponível" at bounding box center [946, 443] width 244 height 36
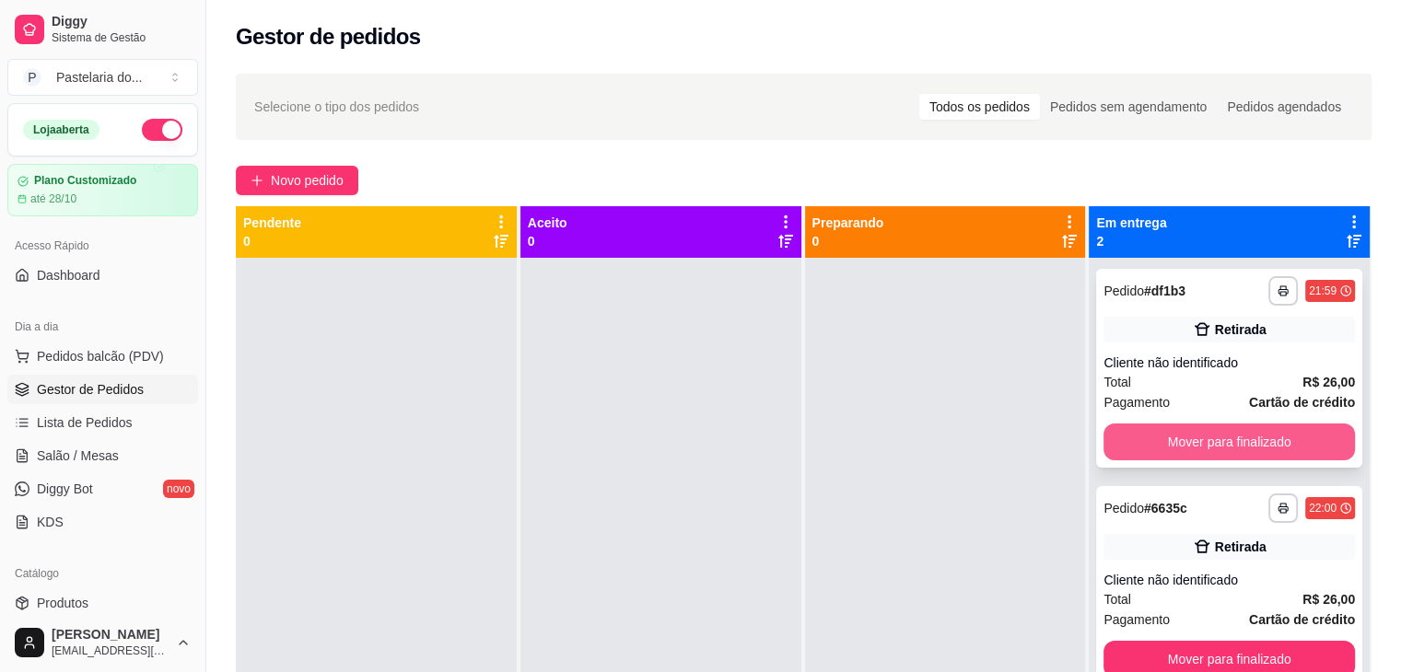
click at [1196, 443] on button "Mover para finalizado" at bounding box center [1229, 442] width 251 height 37
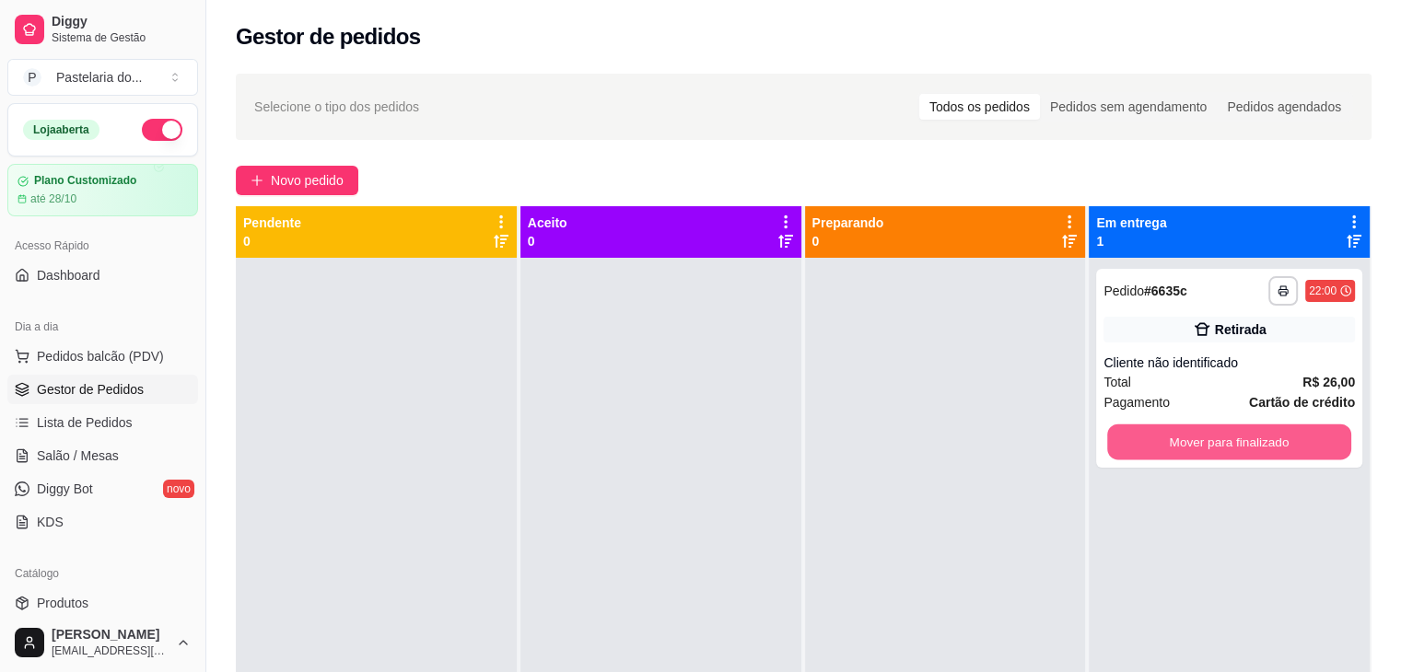
click at [1196, 443] on button "Mover para finalizado" at bounding box center [1229, 443] width 244 height 36
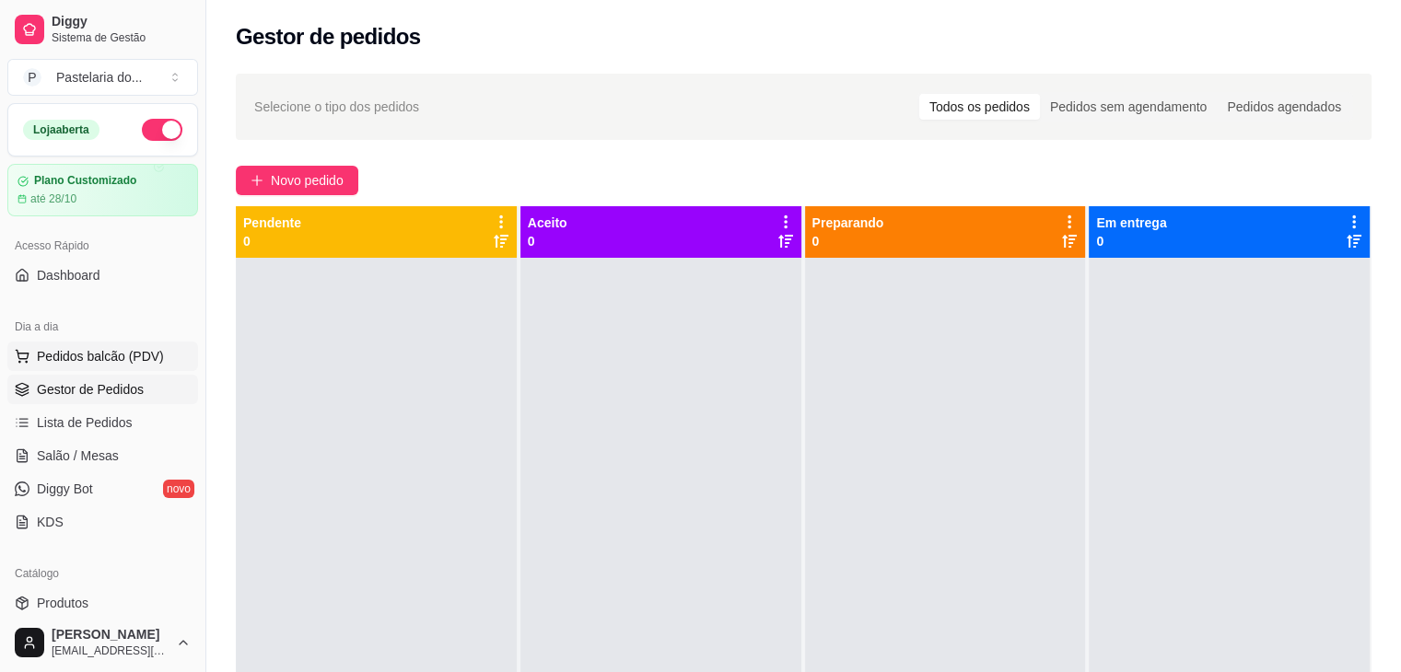
click at [87, 355] on span "Pedidos balcão (PDV)" at bounding box center [100, 356] width 127 height 18
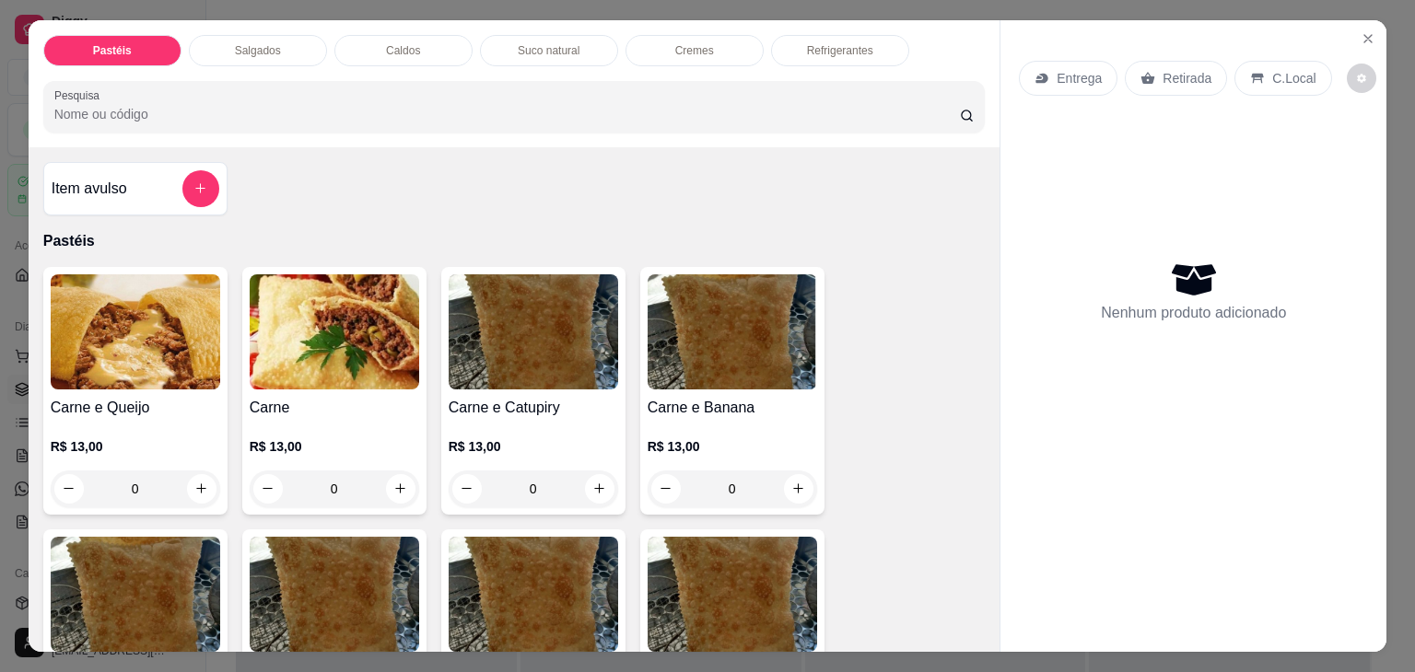
click at [556, 52] on div "Suco natural" at bounding box center [549, 50] width 138 height 31
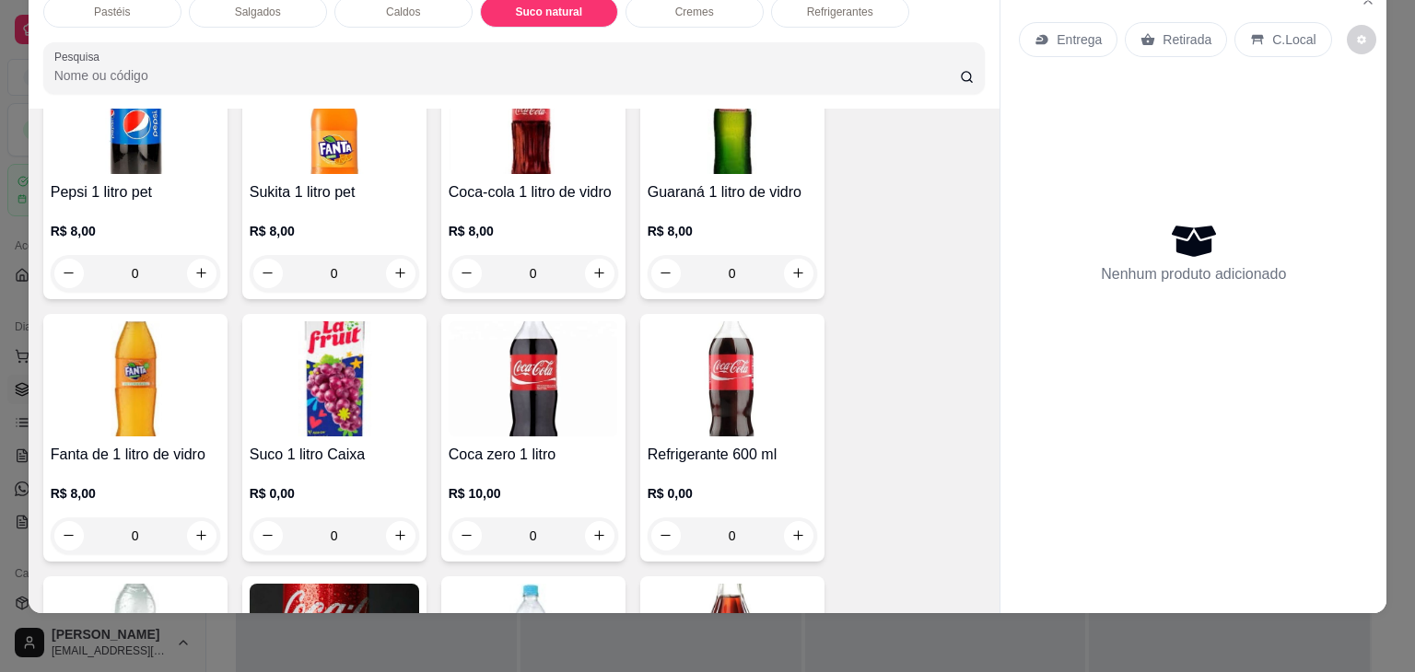
scroll to position [5386, 0]
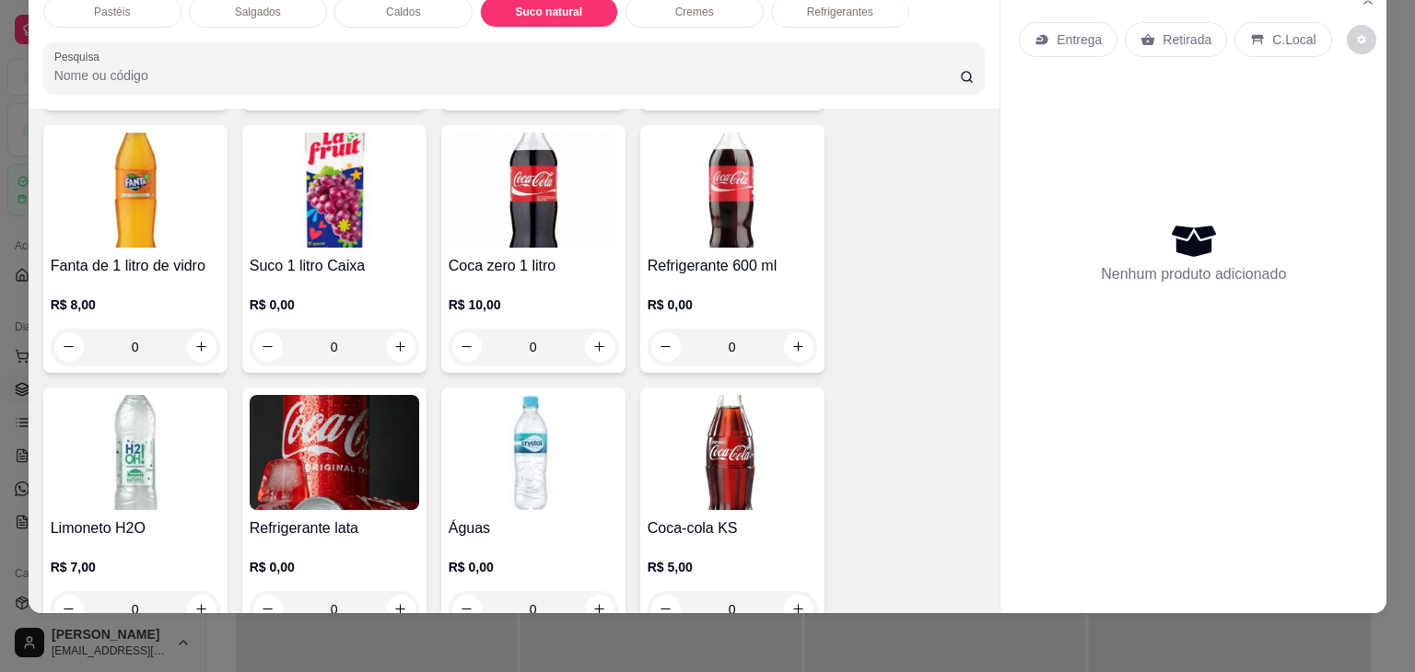
click at [327, 151] on img at bounding box center [334, 190] width 169 height 115
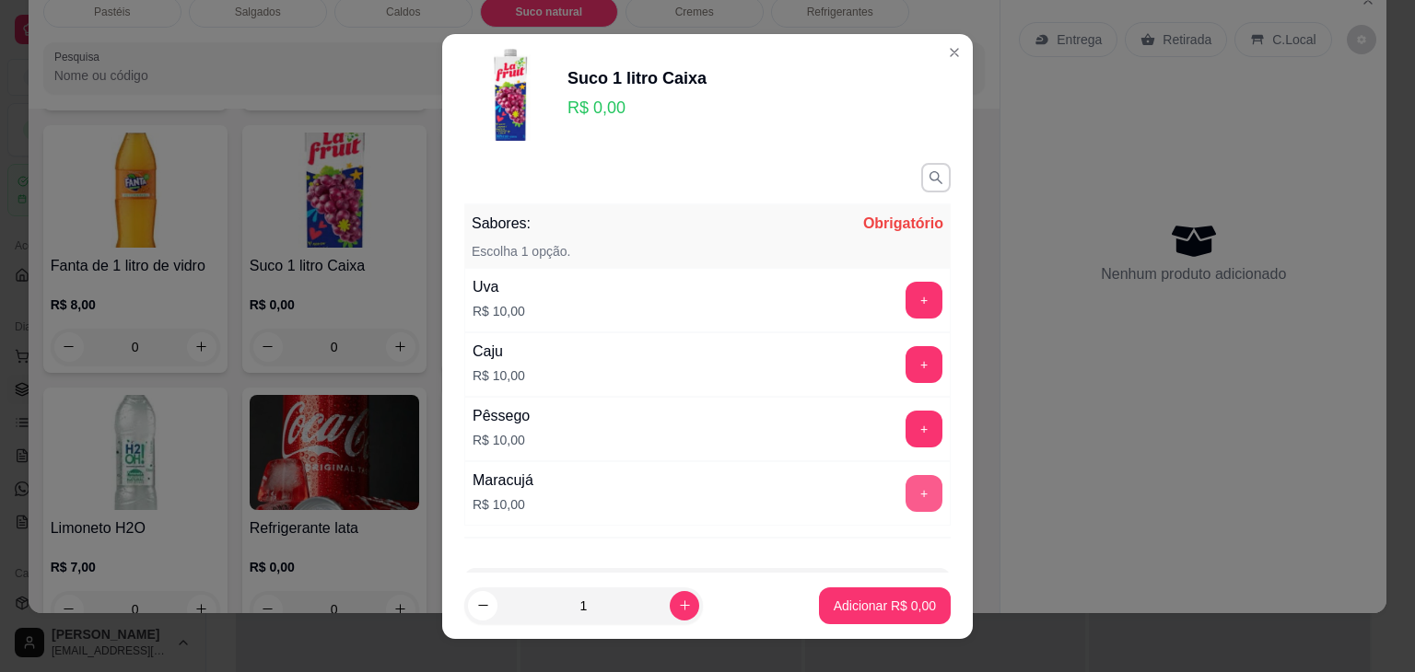
click at [906, 488] on button "+" at bounding box center [924, 493] width 37 height 37
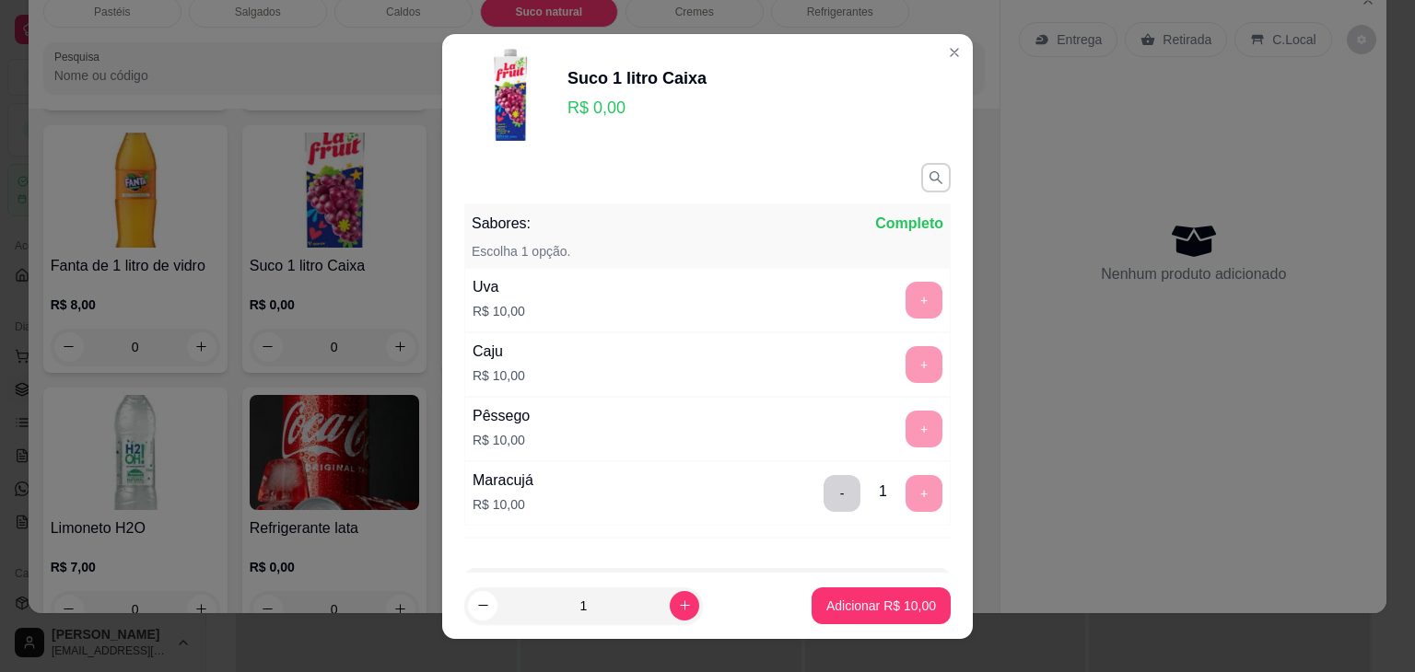
click at [902, 613] on p "Adicionar R$ 10,00" at bounding box center [881, 606] width 110 height 18
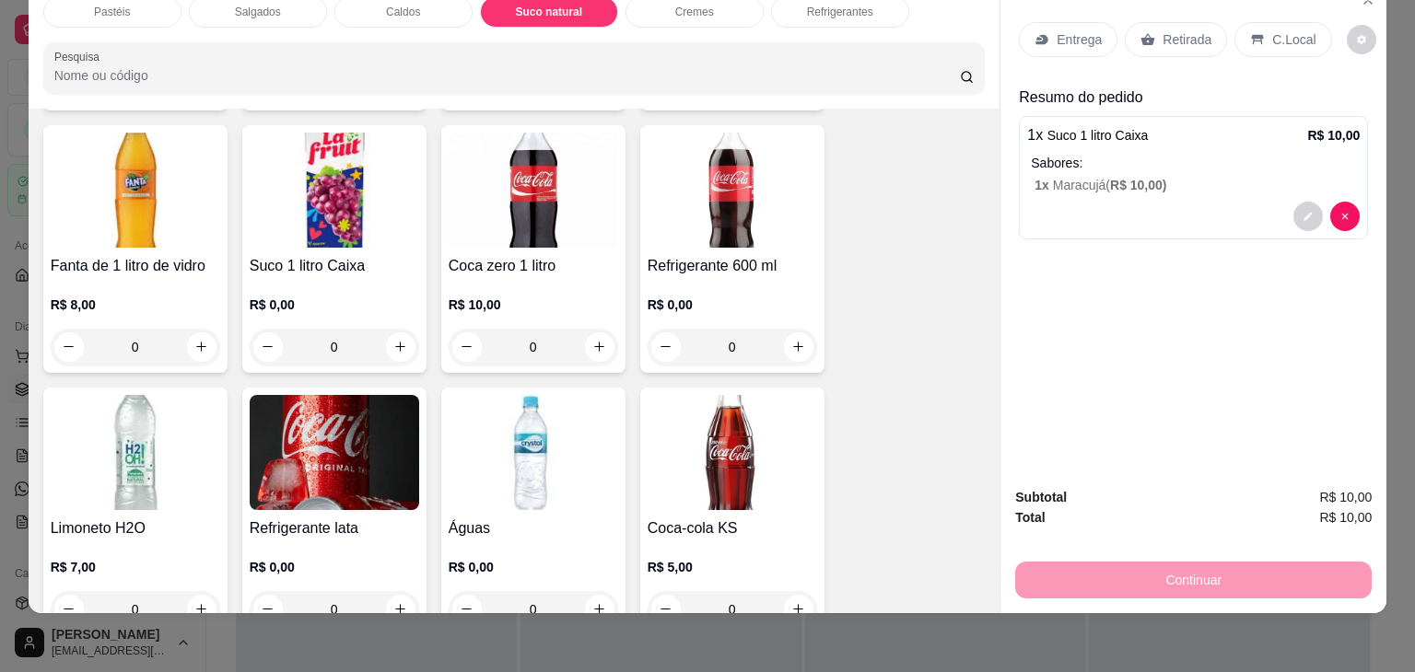
click at [1187, 30] on p "Retirada" at bounding box center [1187, 39] width 49 height 18
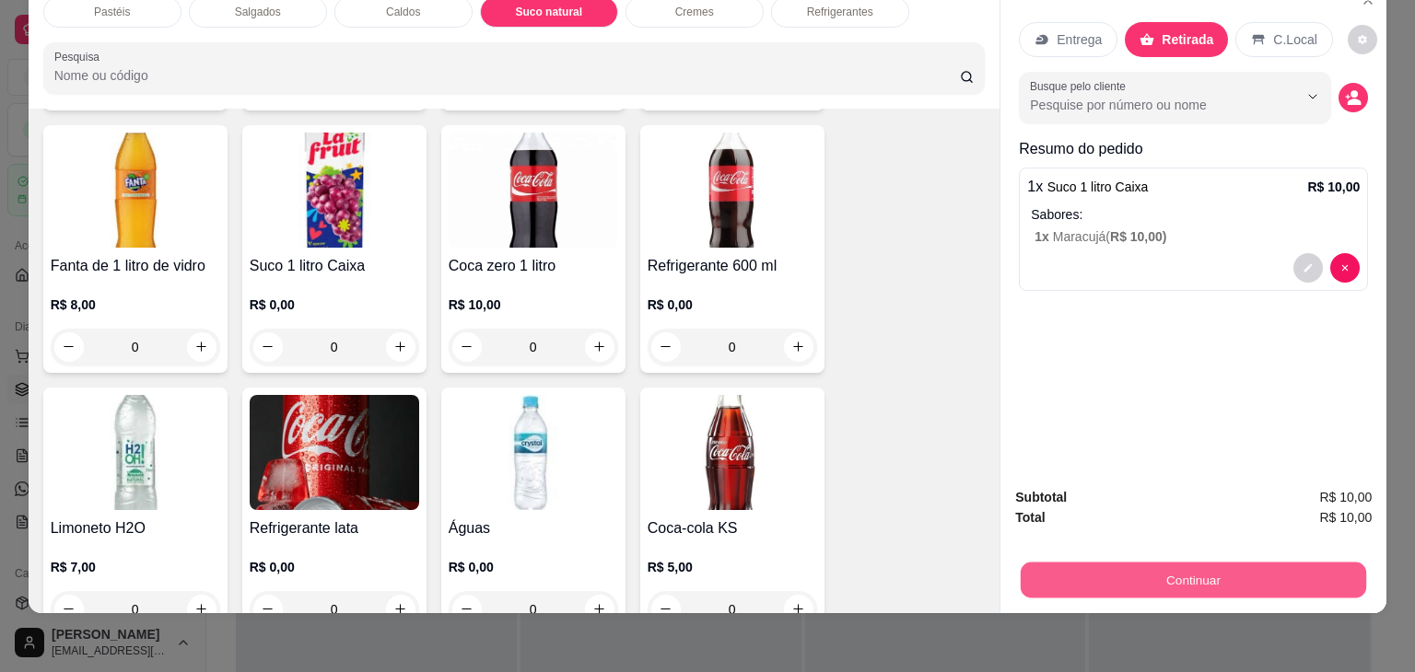
click at [1278, 567] on button "Continuar" at bounding box center [1193, 581] width 345 height 36
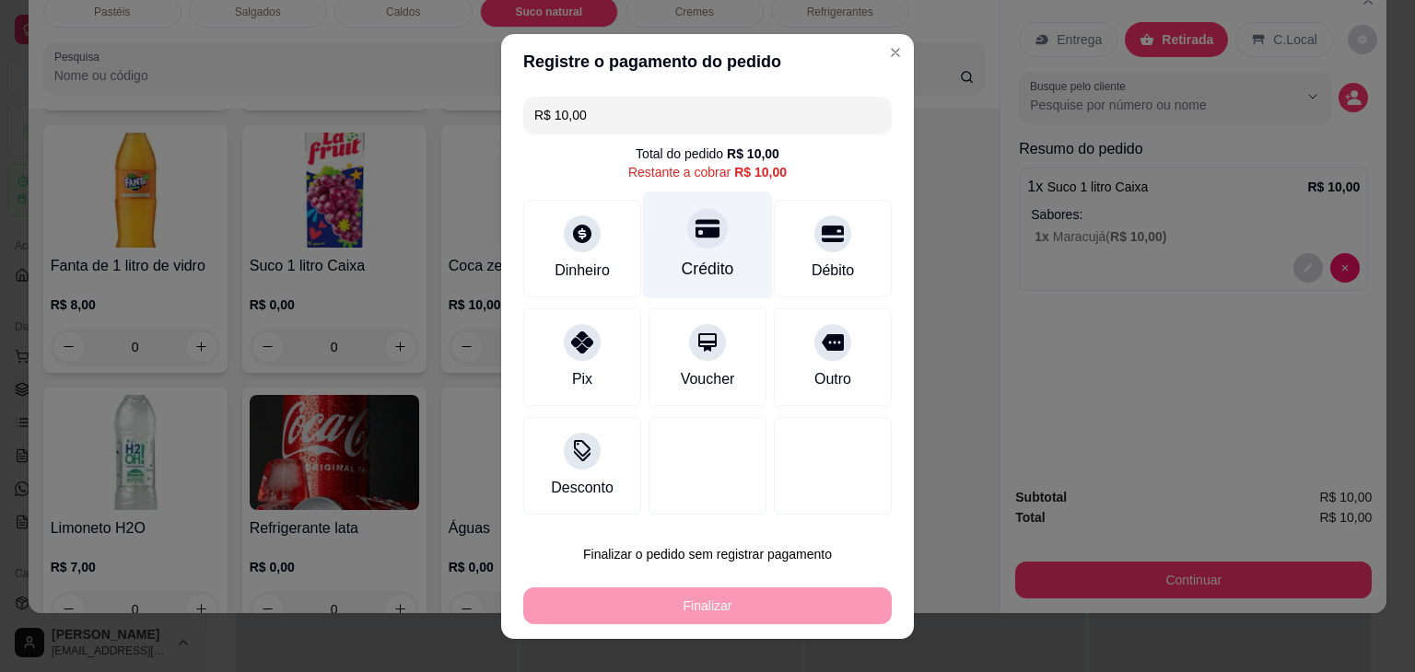
click at [709, 259] on div "Crédito" at bounding box center [708, 269] width 53 height 24
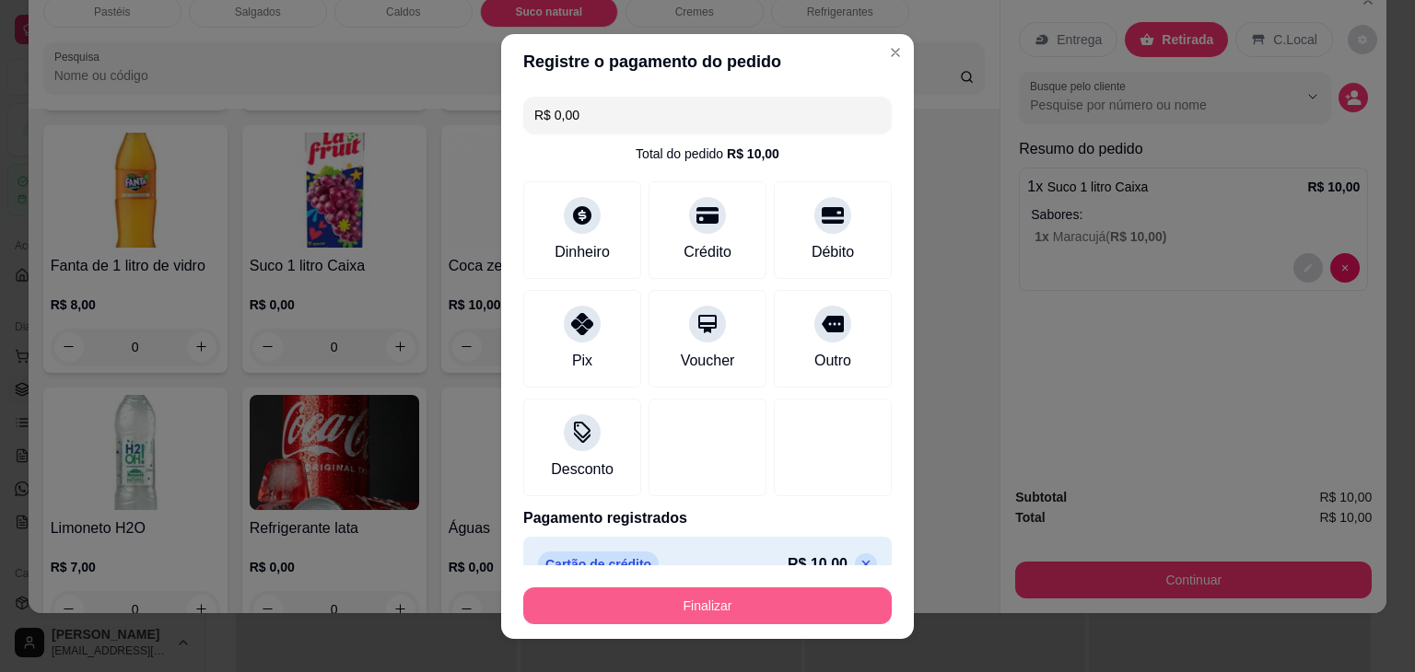
click at [745, 614] on button "Finalizar" at bounding box center [707, 606] width 368 height 37
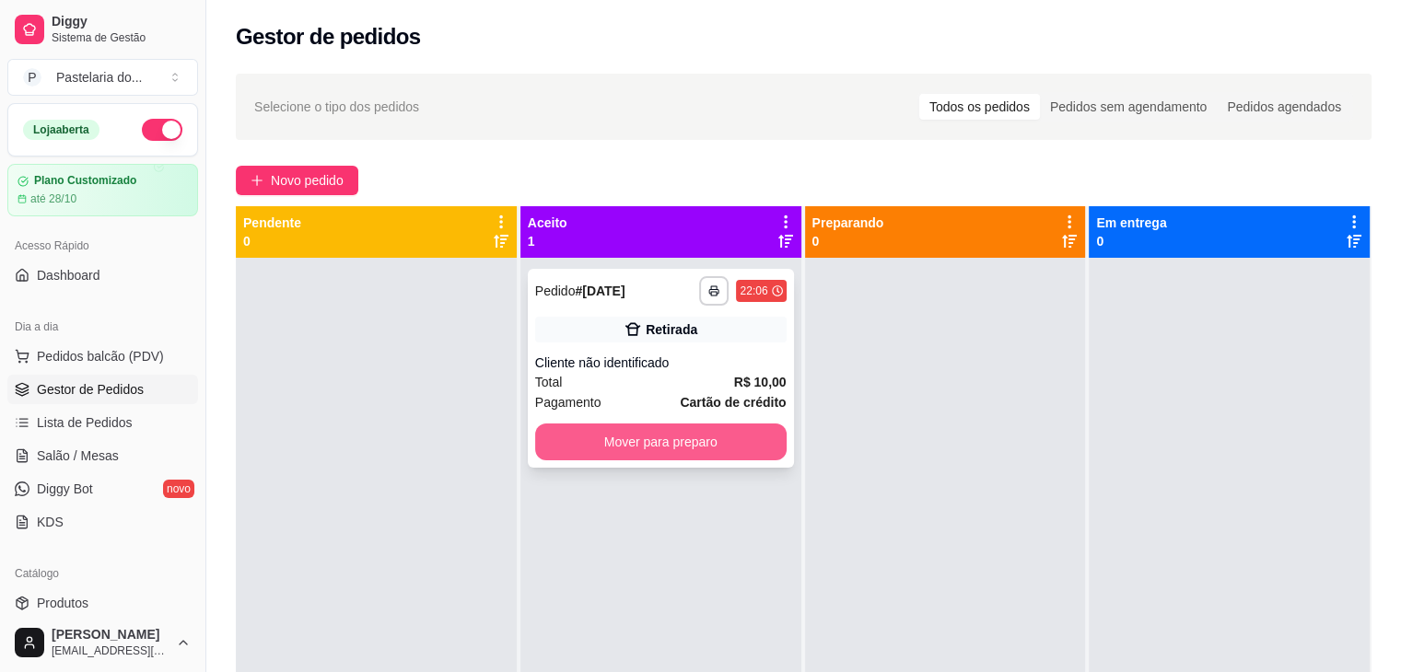
click at [701, 456] on button "Mover para preparo" at bounding box center [660, 442] width 251 height 37
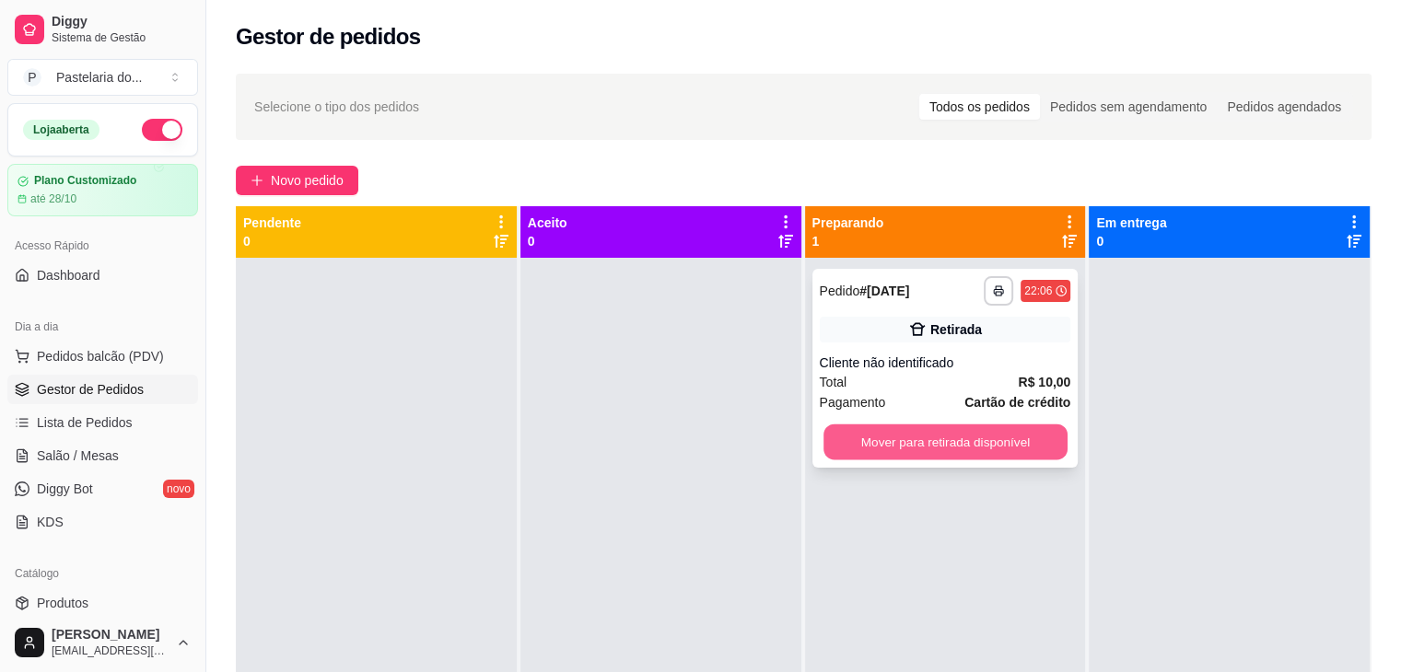
click at [1002, 430] on button "Mover para retirada disponível" at bounding box center [946, 443] width 244 height 36
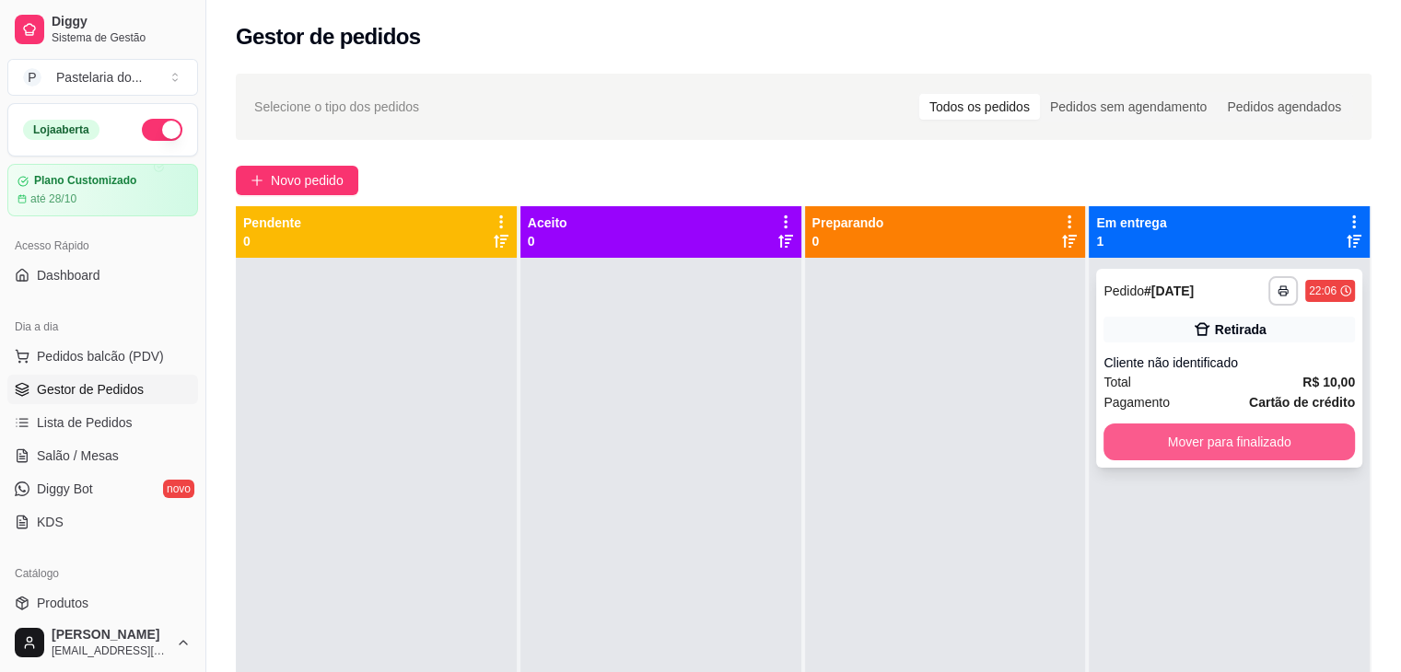
click at [1241, 429] on button "Mover para finalizado" at bounding box center [1229, 442] width 251 height 37
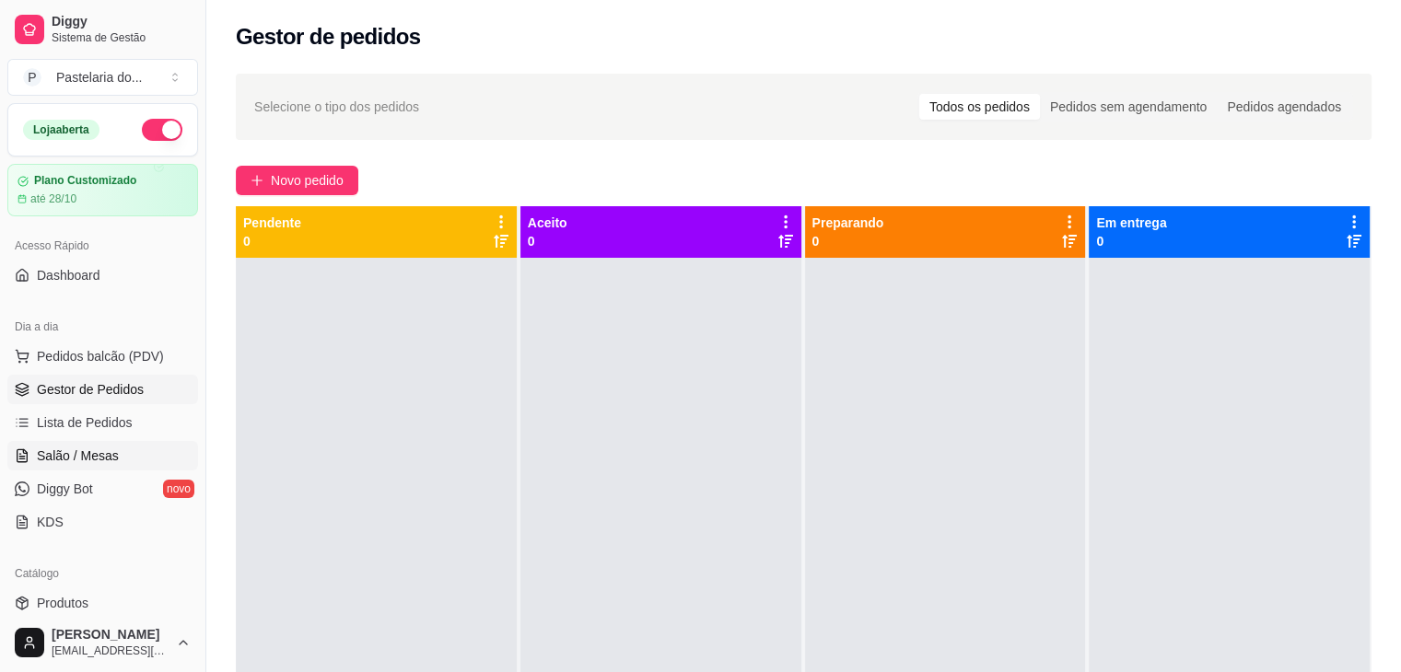
click at [143, 453] on link "Salão / Mesas" at bounding box center [102, 455] width 191 height 29
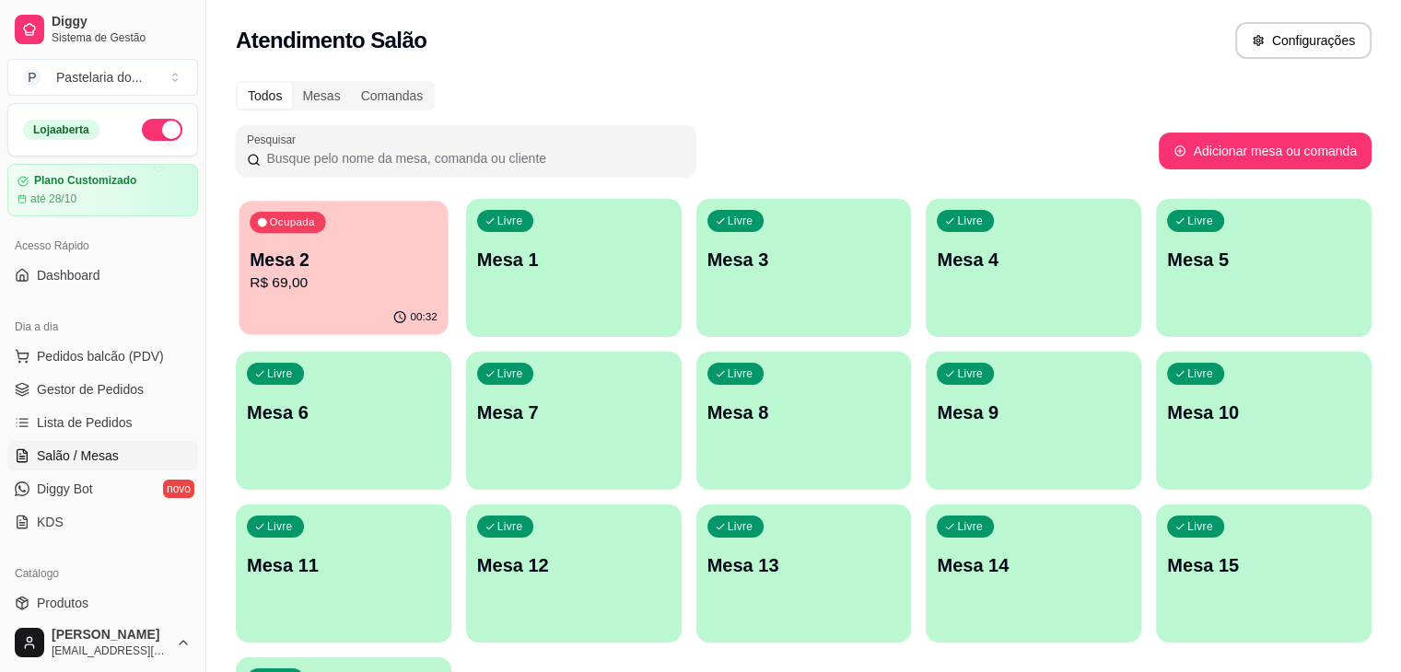
click at [295, 279] on p "R$ 69,00" at bounding box center [344, 283] width 188 height 21
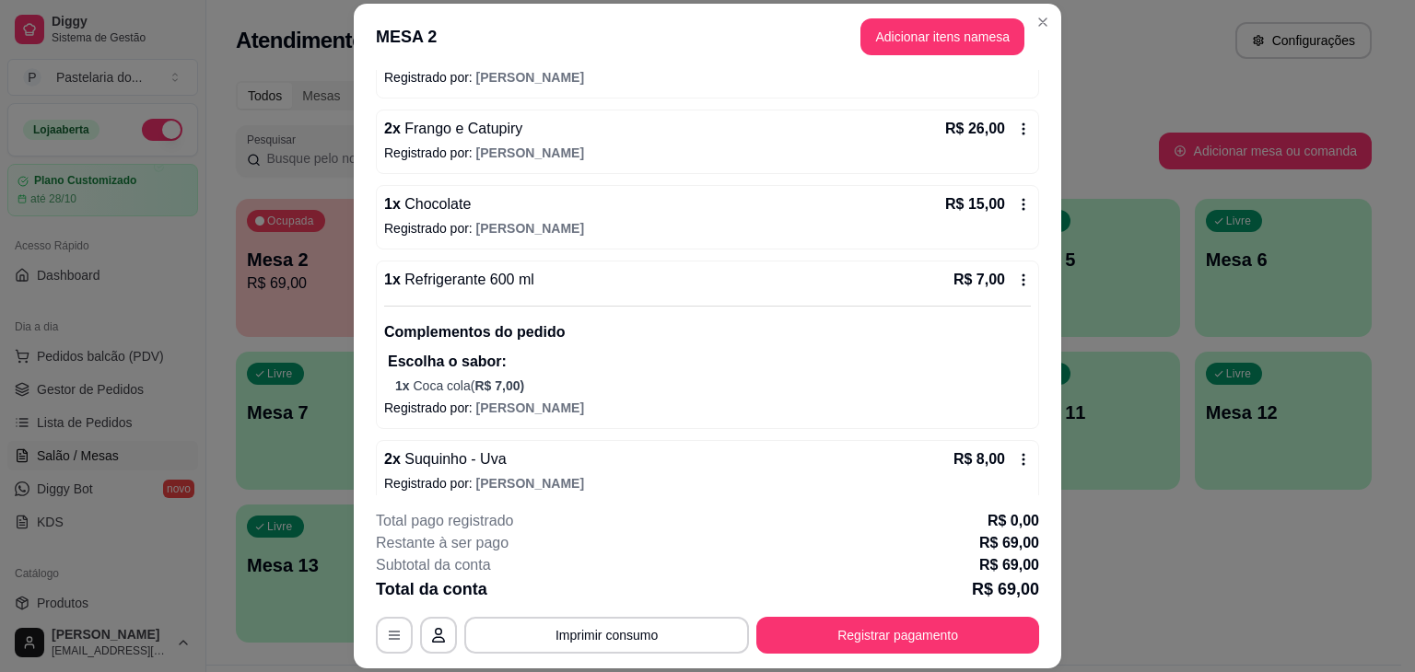
scroll to position [224, 0]
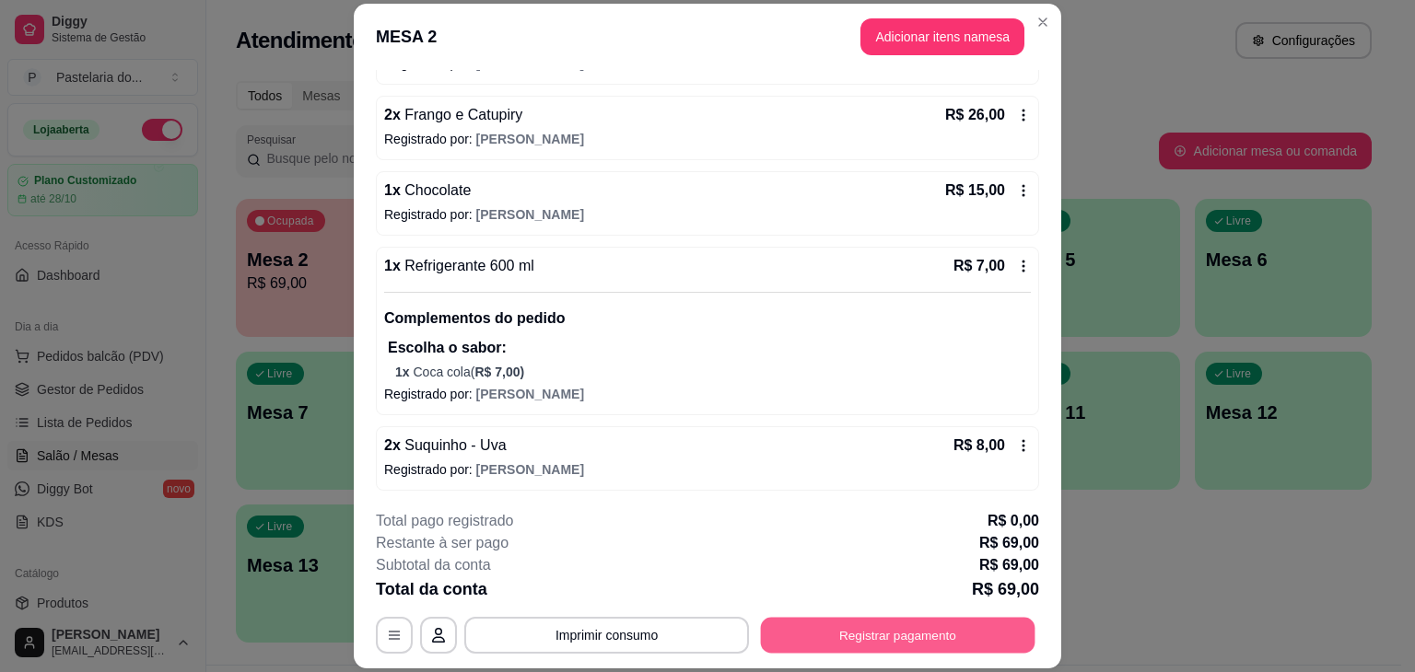
click at [942, 632] on button "Registrar pagamento" at bounding box center [898, 636] width 275 height 36
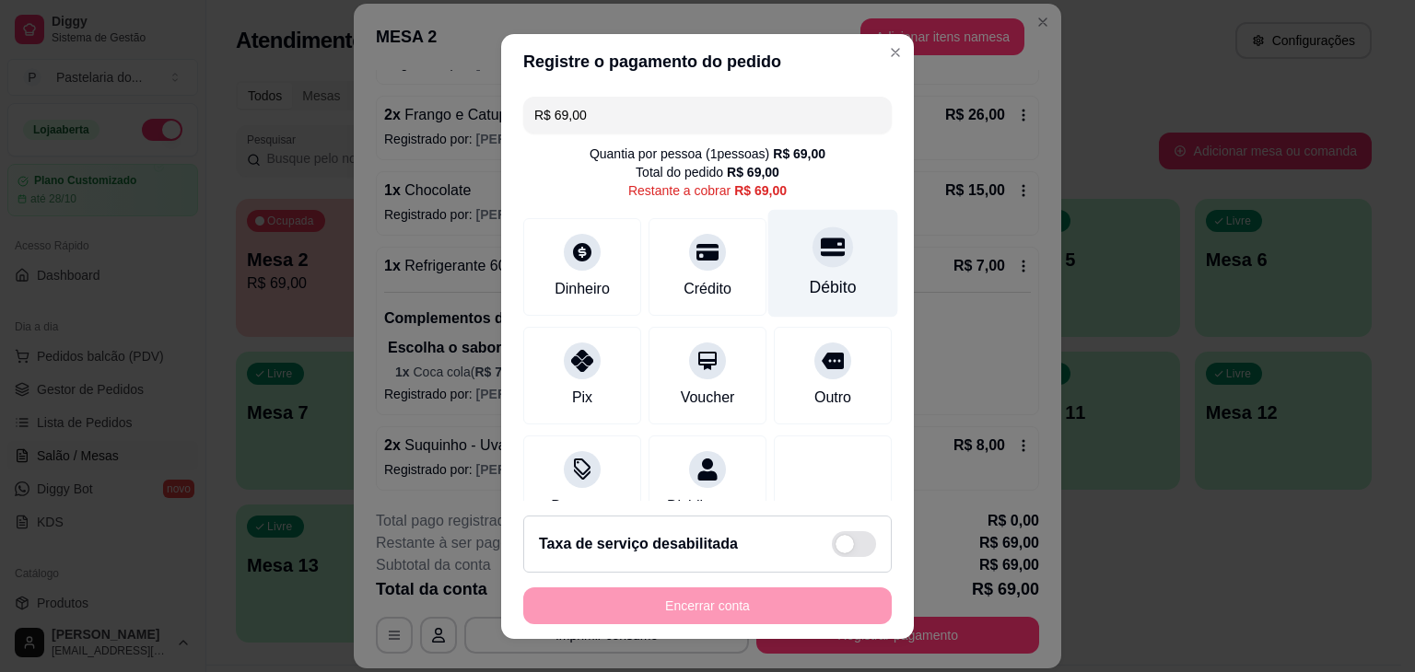
click at [810, 289] on div "Débito" at bounding box center [833, 287] width 47 height 24
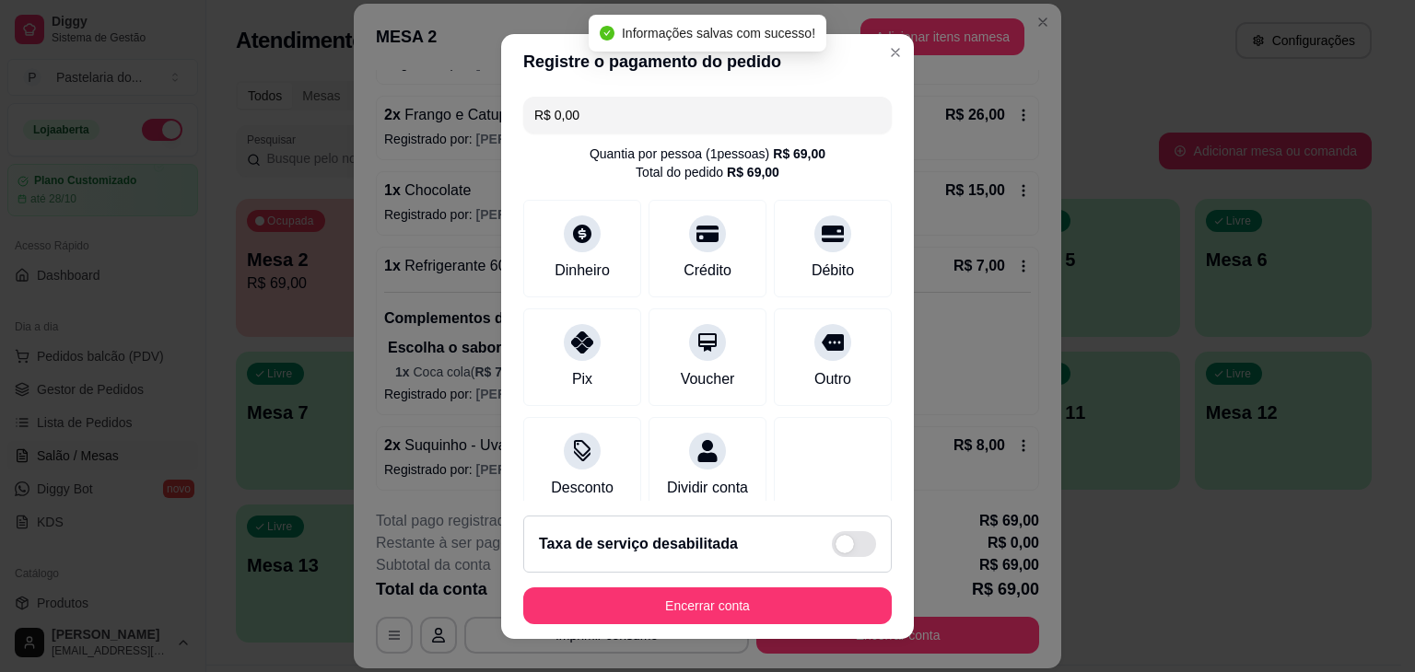
click at [792, 589] on button "Encerrar conta" at bounding box center [707, 606] width 368 height 37
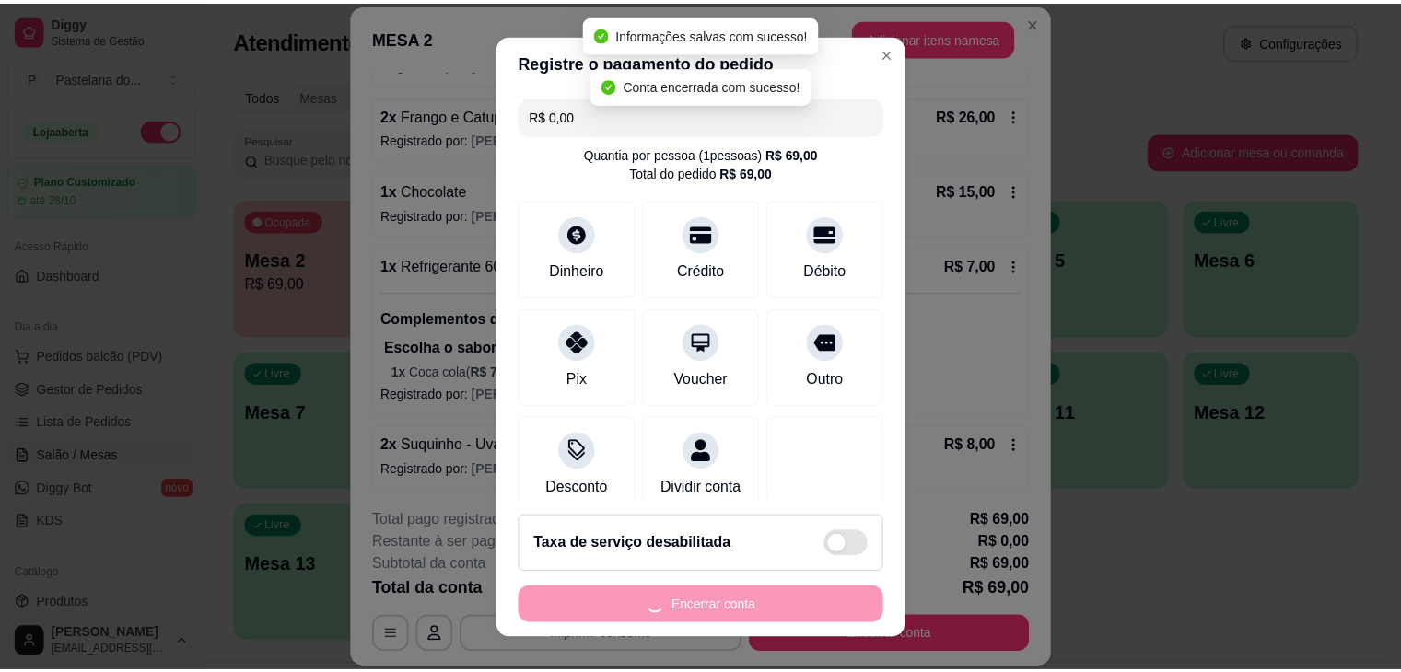
scroll to position [0, 0]
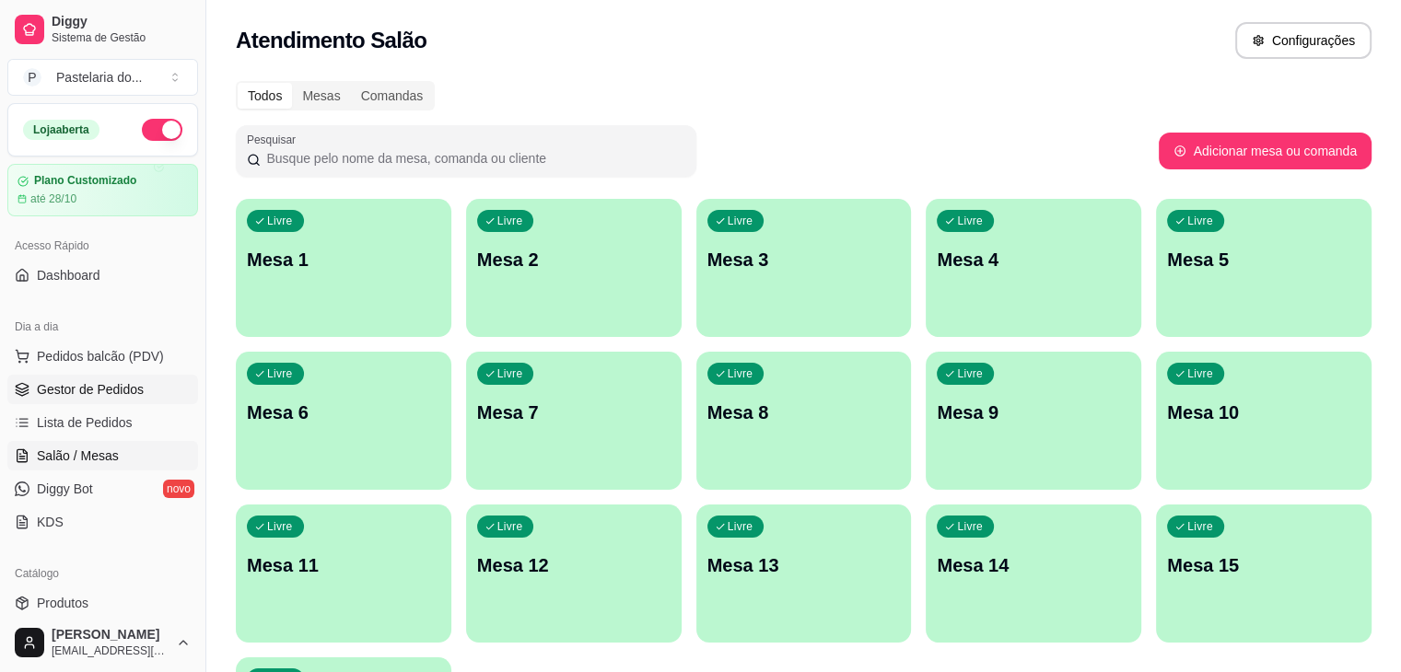
click at [92, 398] on link "Gestor de Pedidos" at bounding box center [102, 389] width 191 height 29
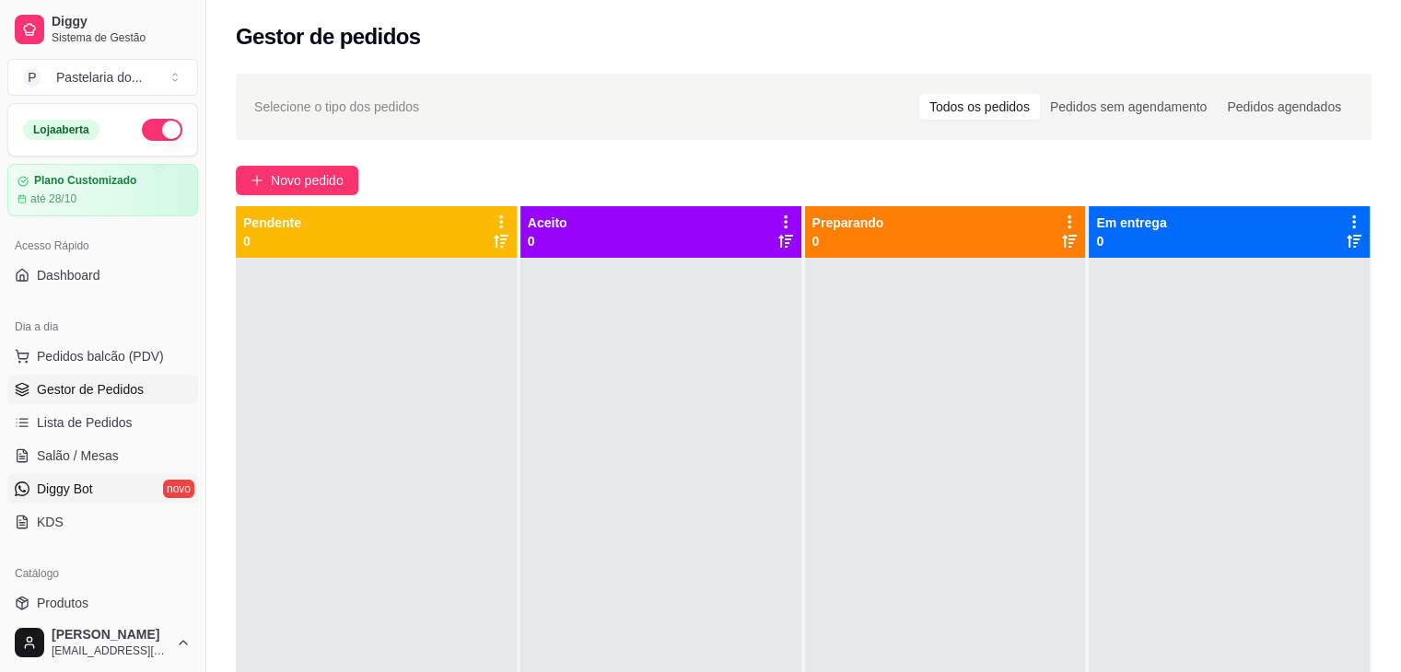
scroll to position [553, 0]
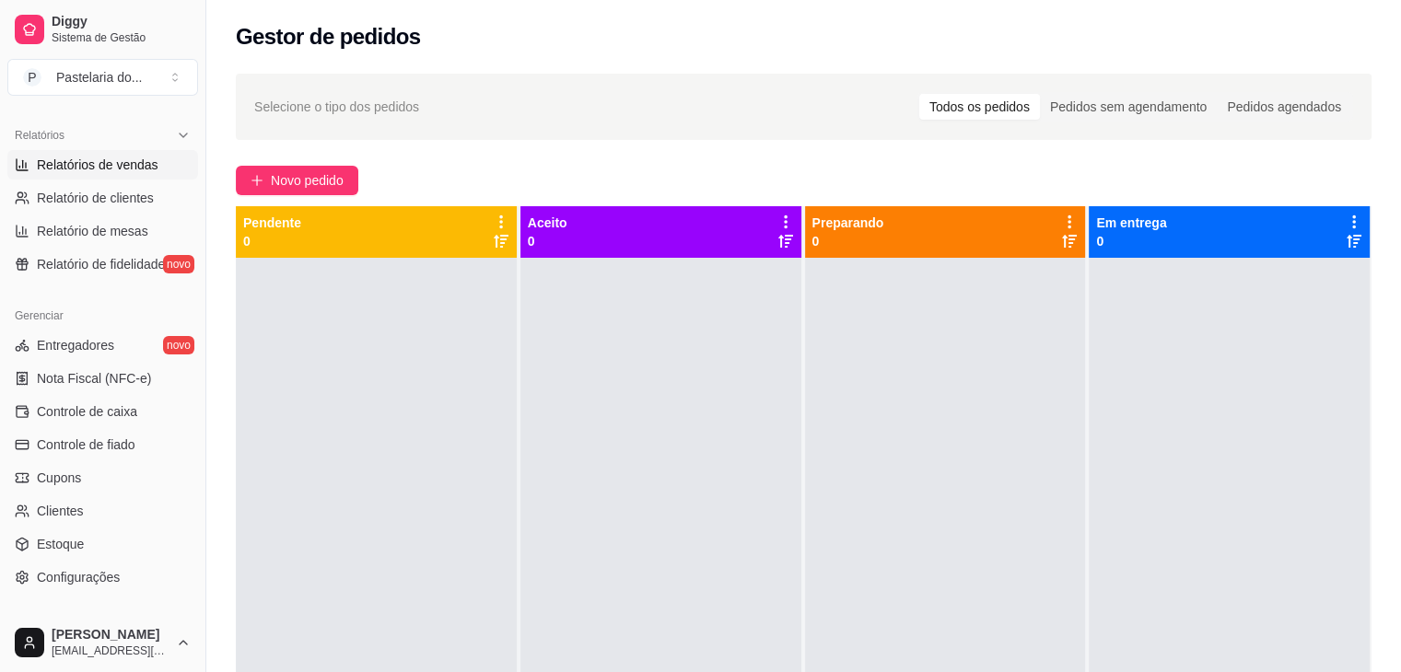
click at [141, 157] on span "Relatórios de vendas" at bounding box center [98, 165] width 122 height 18
